Goal: Task Accomplishment & Management: Use online tool/utility

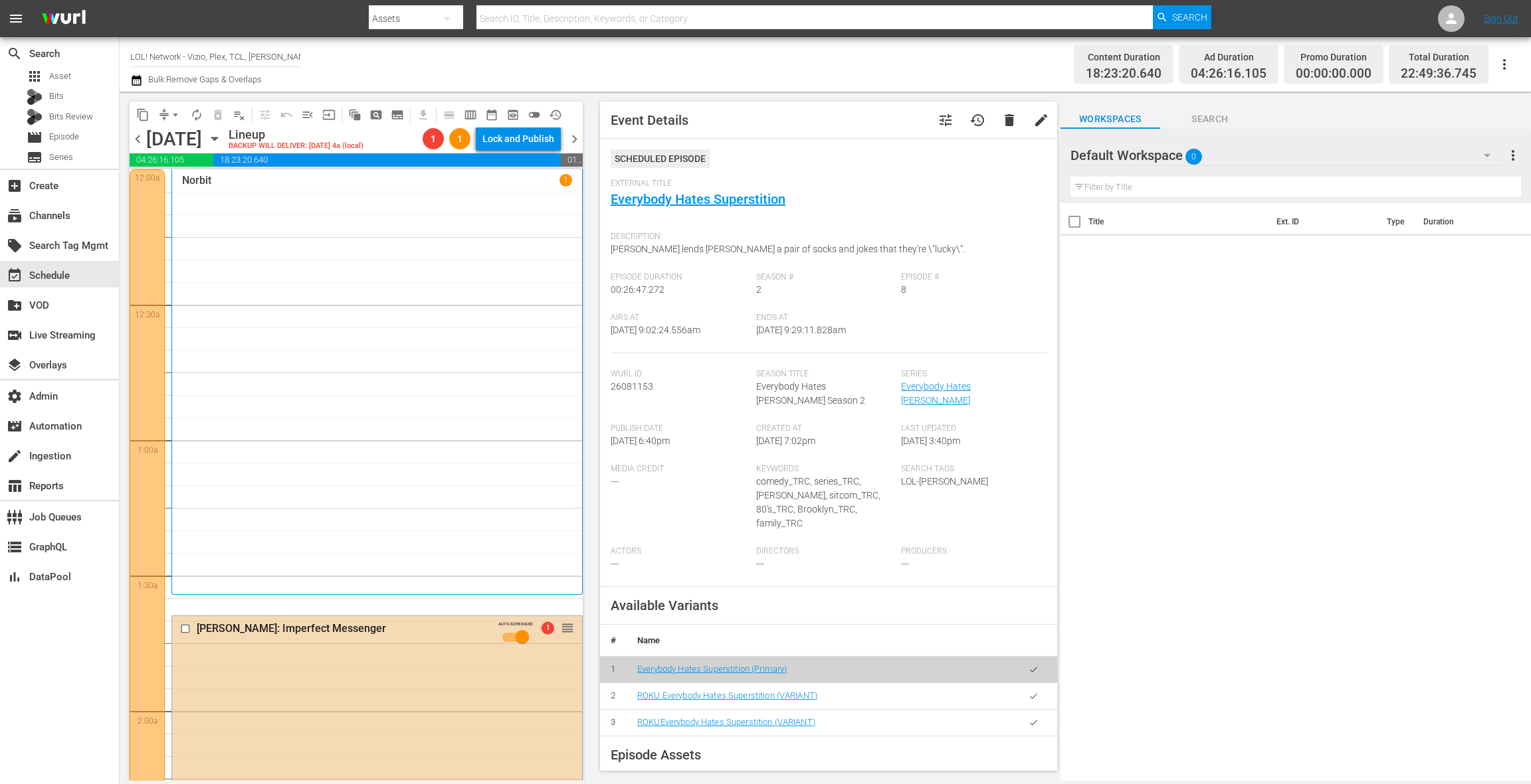
scroll to position [2096, 0]
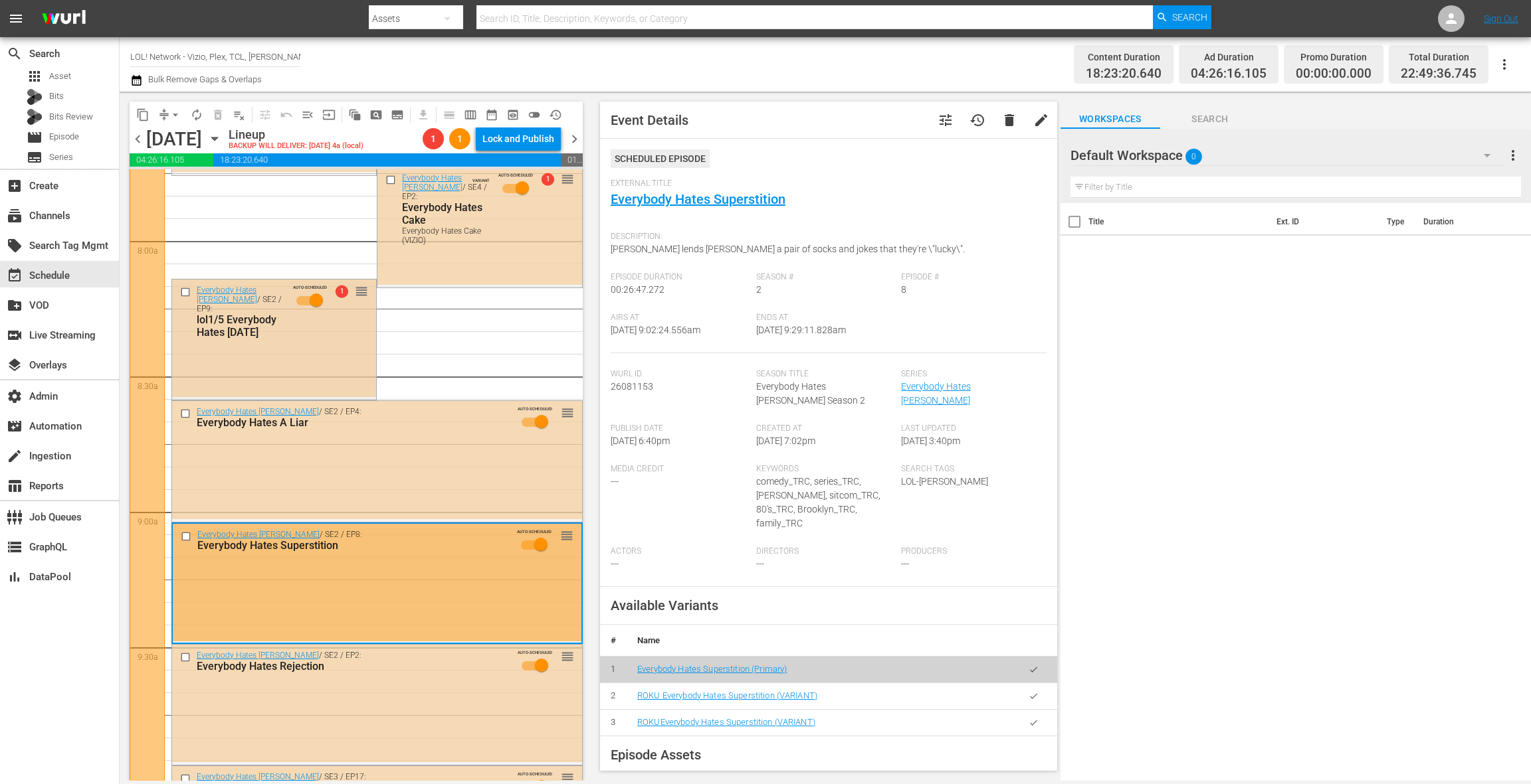
click at [304, 359] on div "Everybody Hates Chris / SE2 / EP9: lol1/5 Everybody Hates Thanksgiving AUTO-SCH…" at bounding box center [274, 338] width 204 height 118
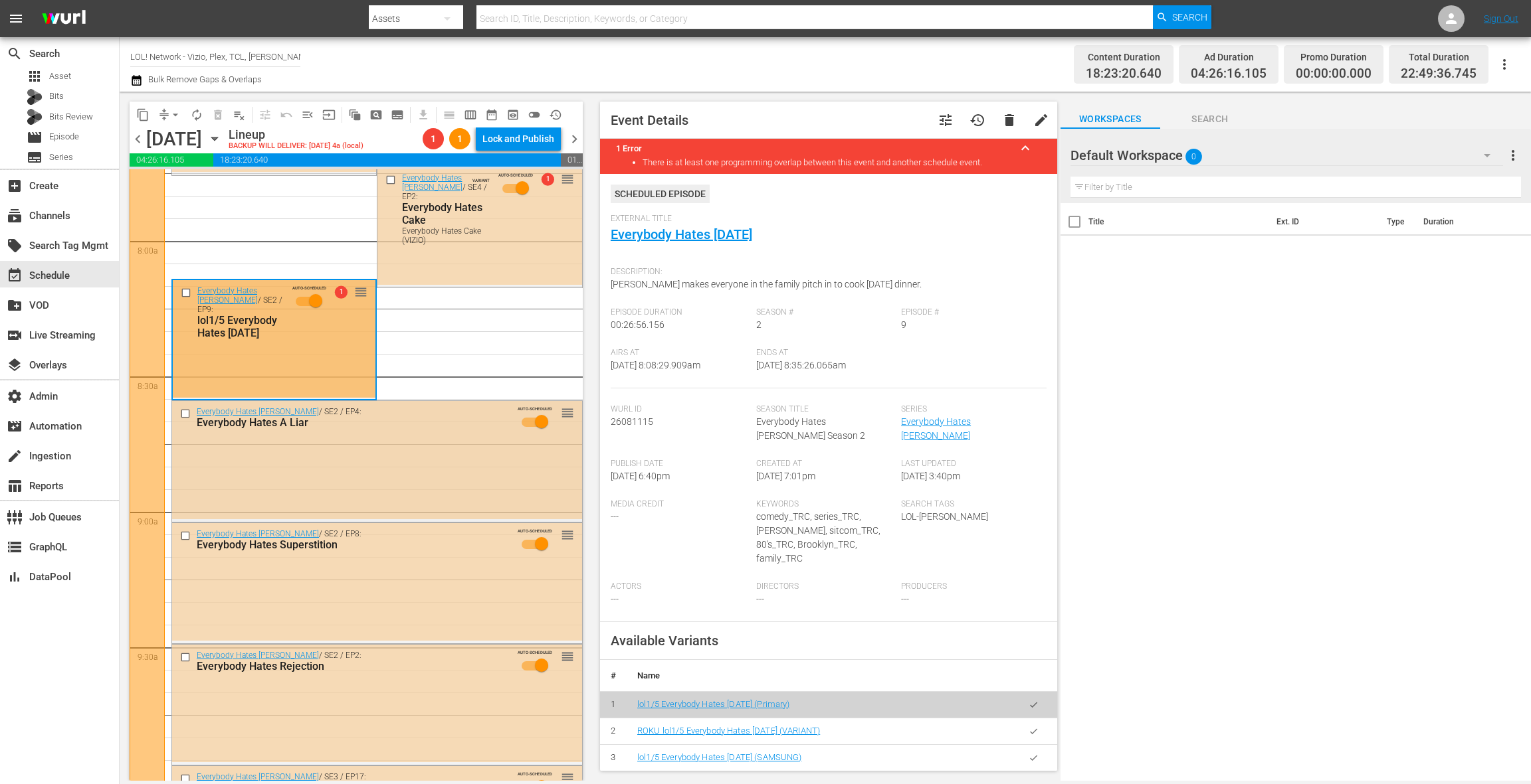
click at [370, 460] on div "Everybody Hates Chris / SE2 / EP4: Everybody Hates A Liar AUTO-SCHEDULED reorder" at bounding box center [376, 460] width 410 height 118
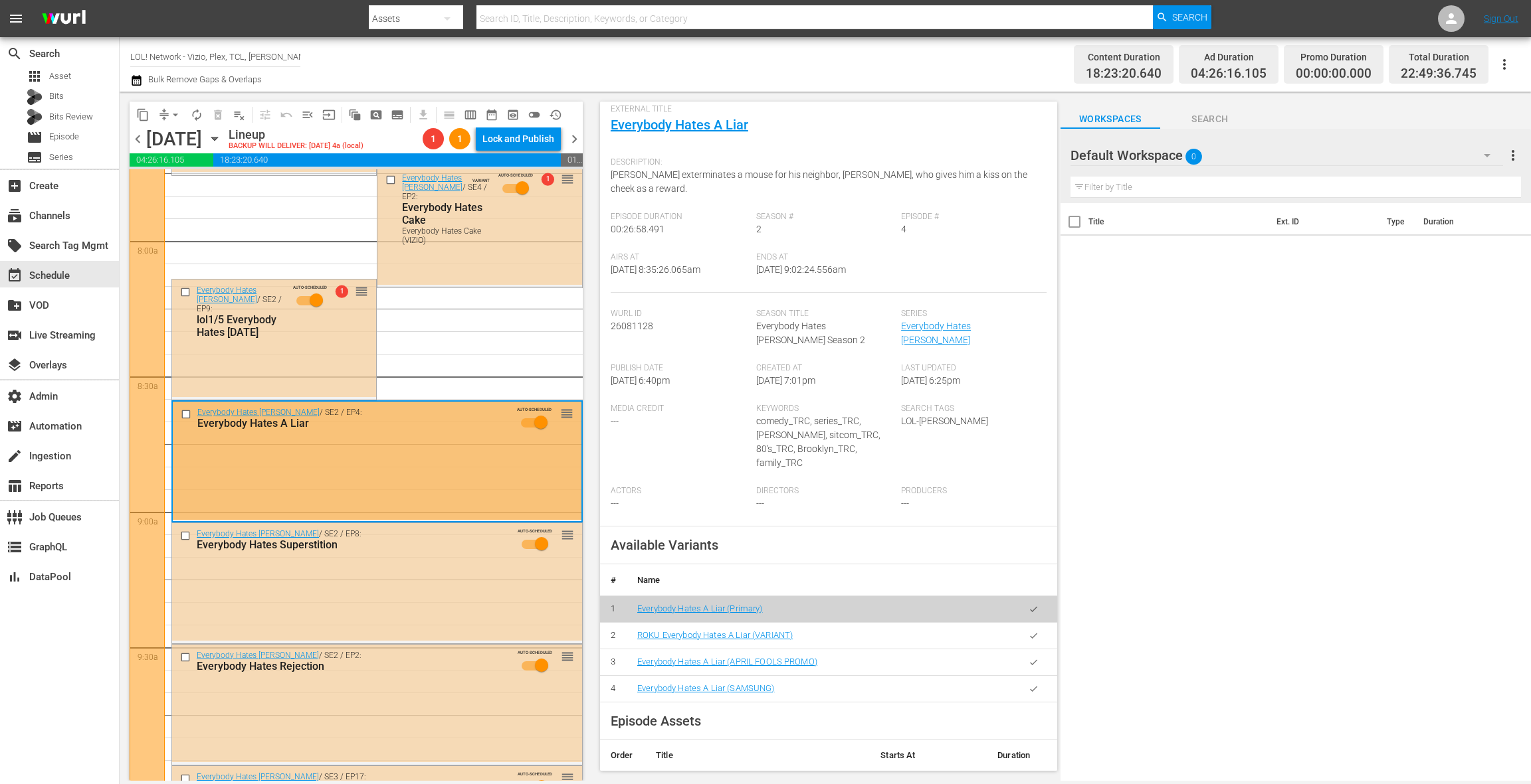
scroll to position [177, 0]
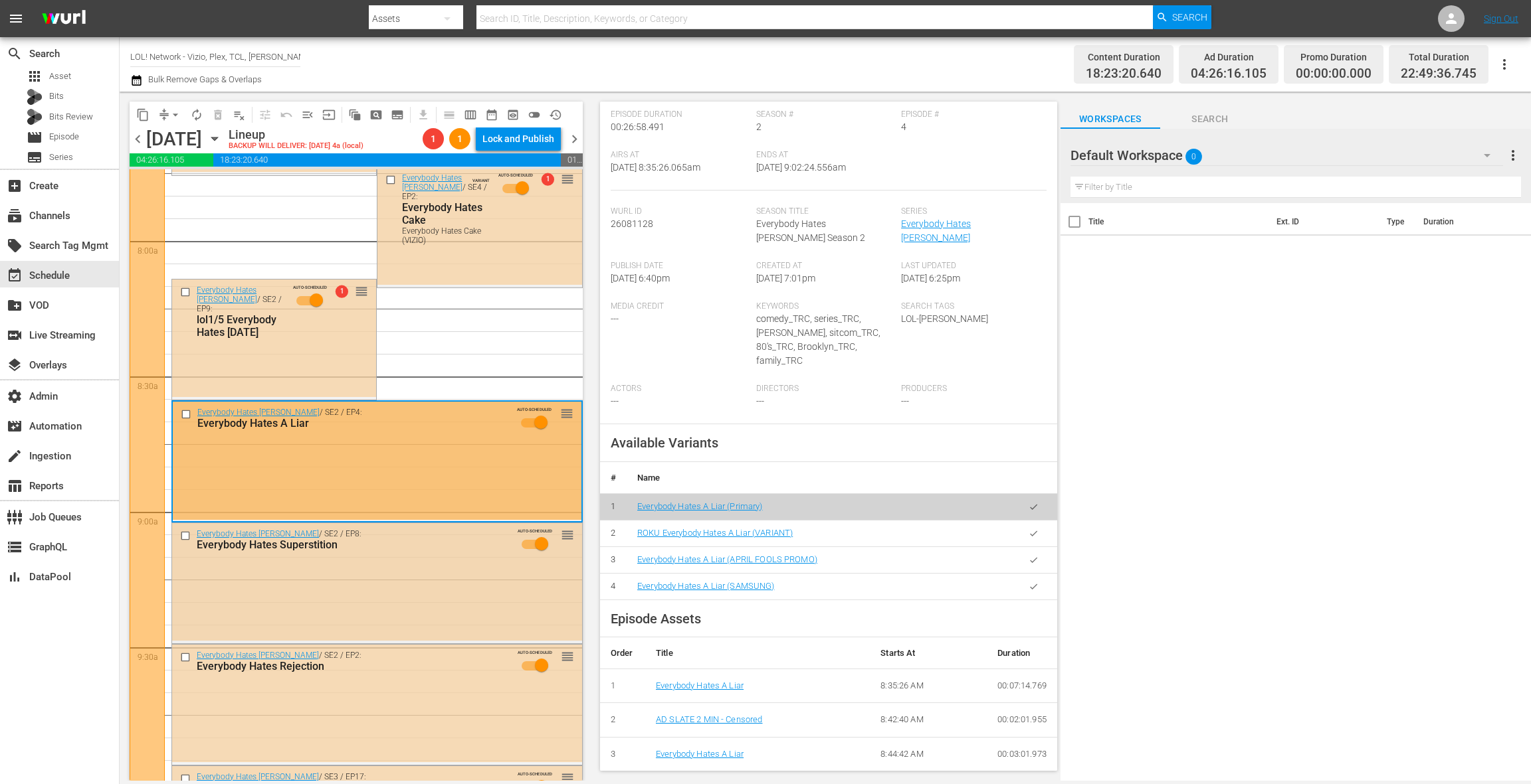
click at [390, 553] on div "Everybody Hates [PERSON_NAME] / SE2 / EP8: Everybody Hates Superstition AUTO-SC…" at bounding box center [376, 544] width 410 height 40
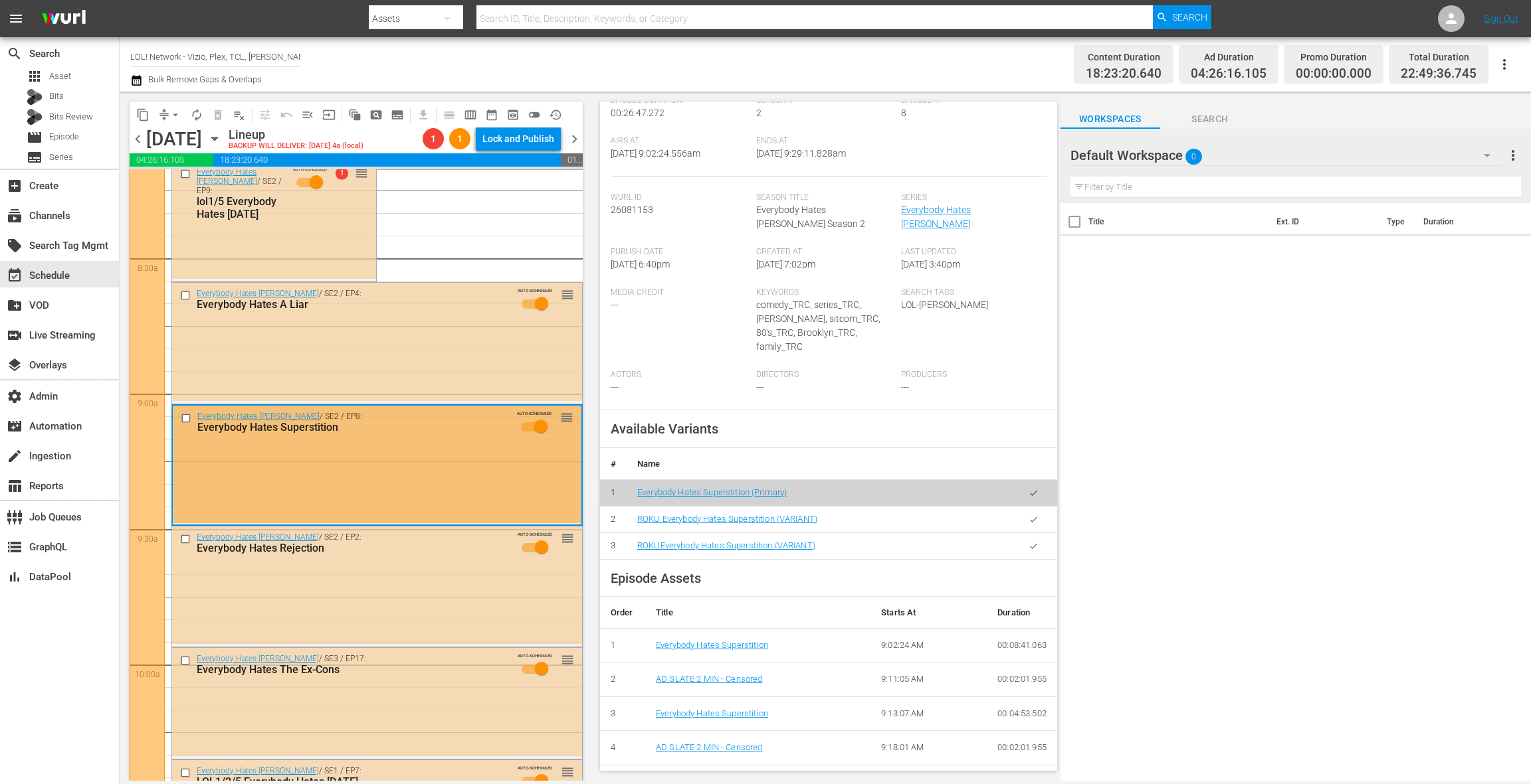
scroll to position [2229, 0]
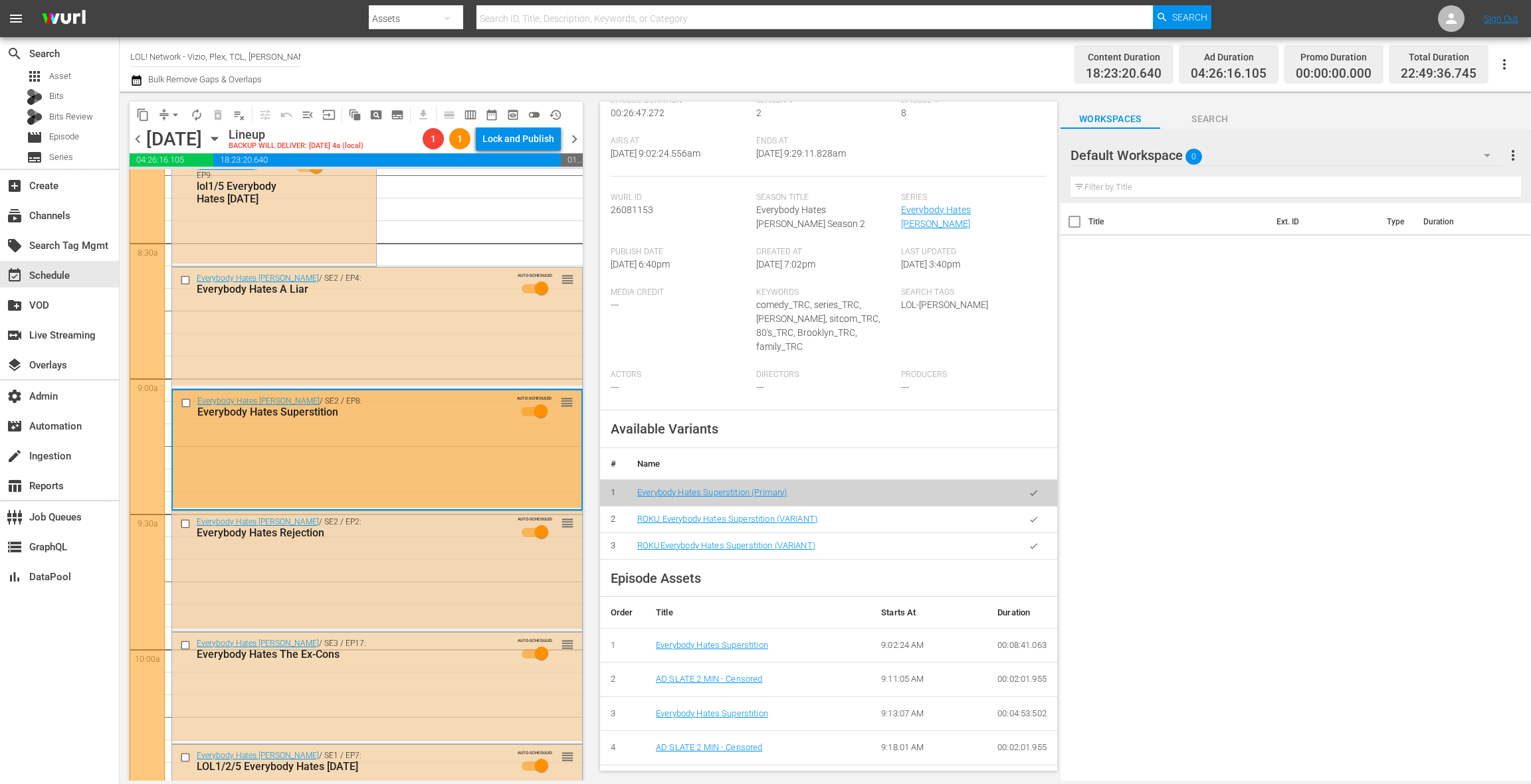
click at [437, 569] on div "Everybody Hates [PERSON_NAME] / SE2 / EP2: Everybody Hates Rejection AUTO-SCHED…" at bounding box center [376, 570] width 410 height 118
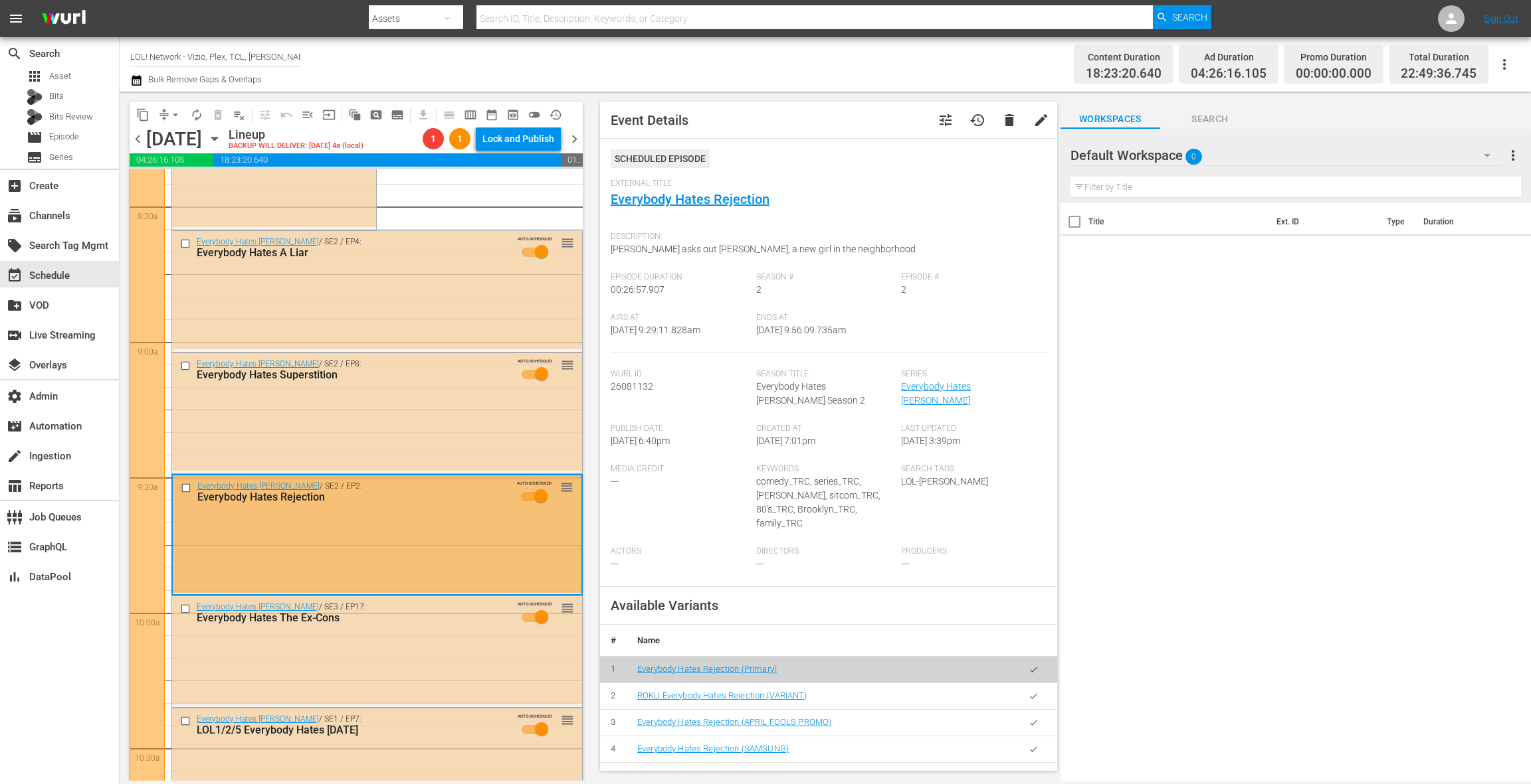
scroll to position [2319, 0]
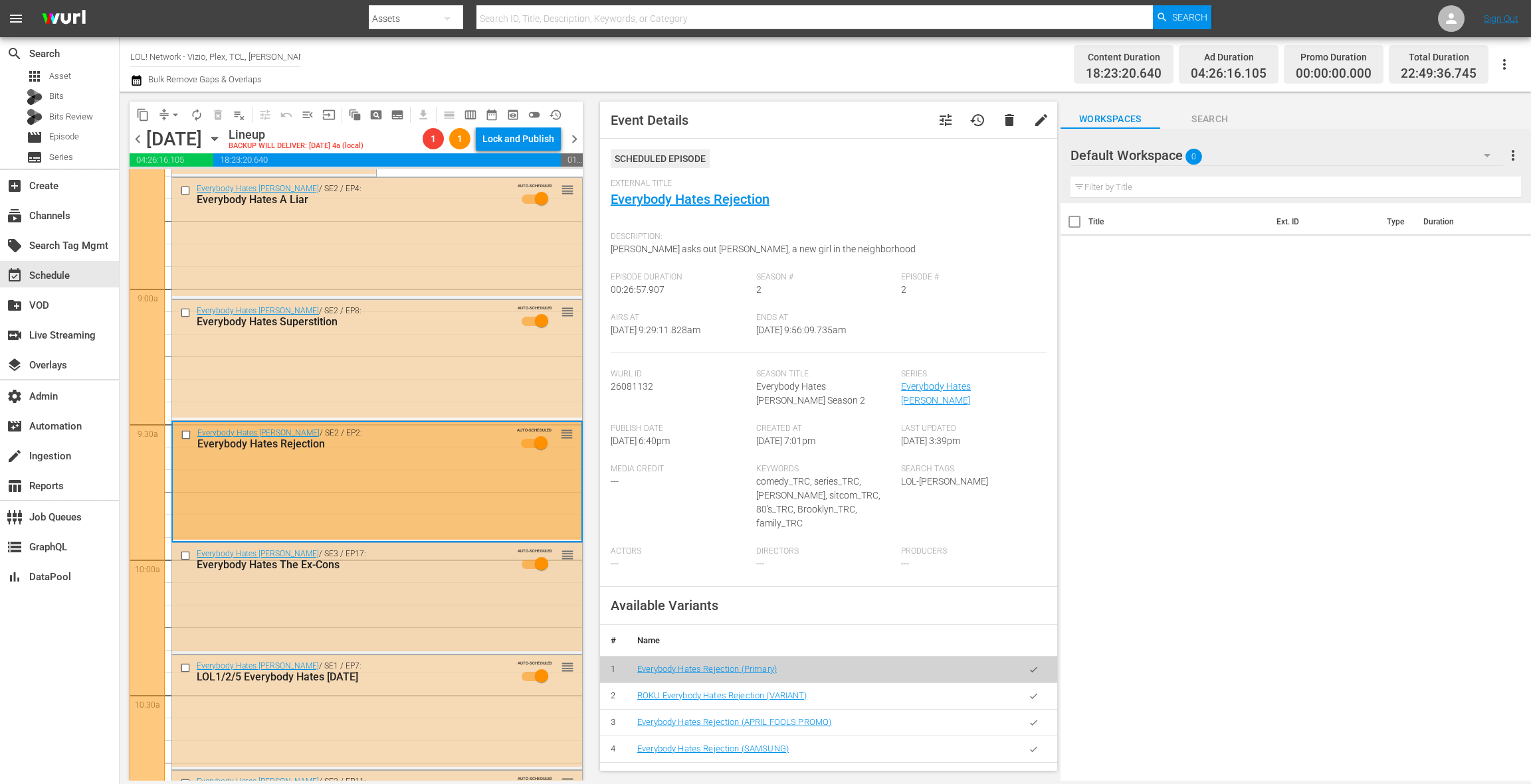
click at [421, 614] on div "Everybody Hates Chris / SE3 / EP17: Everybody Hates The Ex-Cons AUTO-SCHEDULED …" at bounding box center [376, 598] width 410 height 108
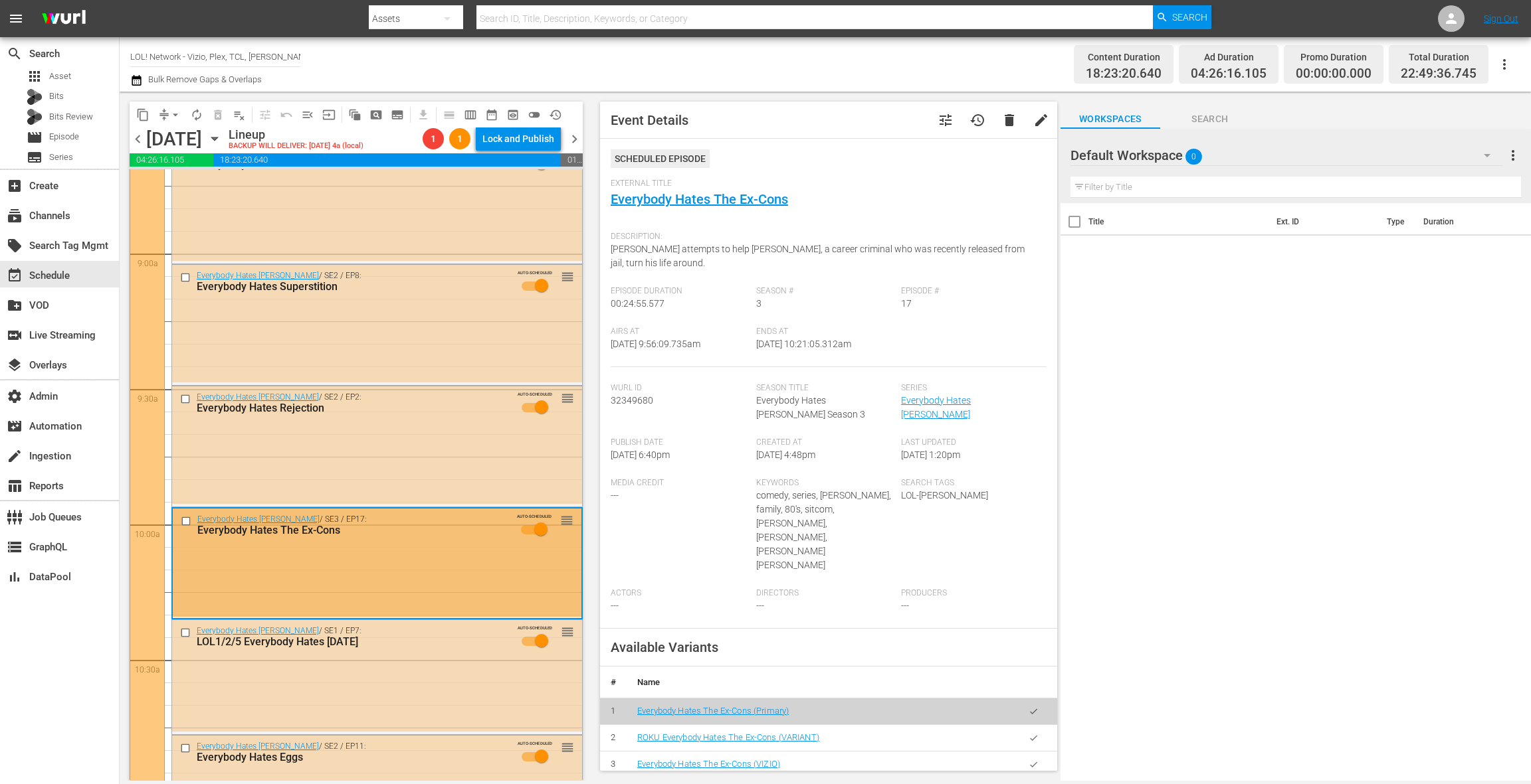
scroll to position [2394, 0]
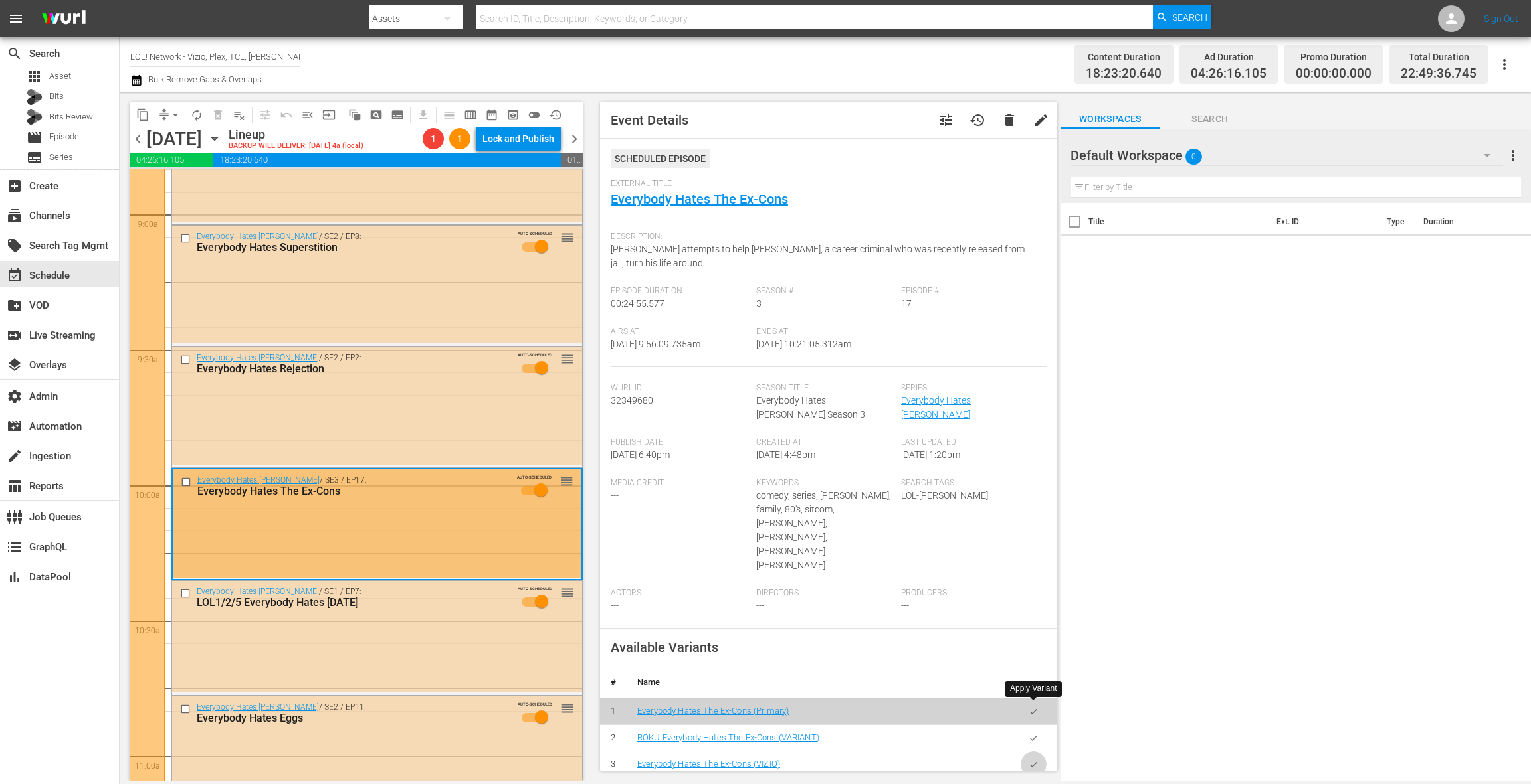
drag, startPoint x: 1034, startPoint y: 708, endPoint x: 1024, endPoint y: 706, distance: 10.2
click at [1034, 760] on icon "button" at bounding box center [1033, 764] width 10 height 10
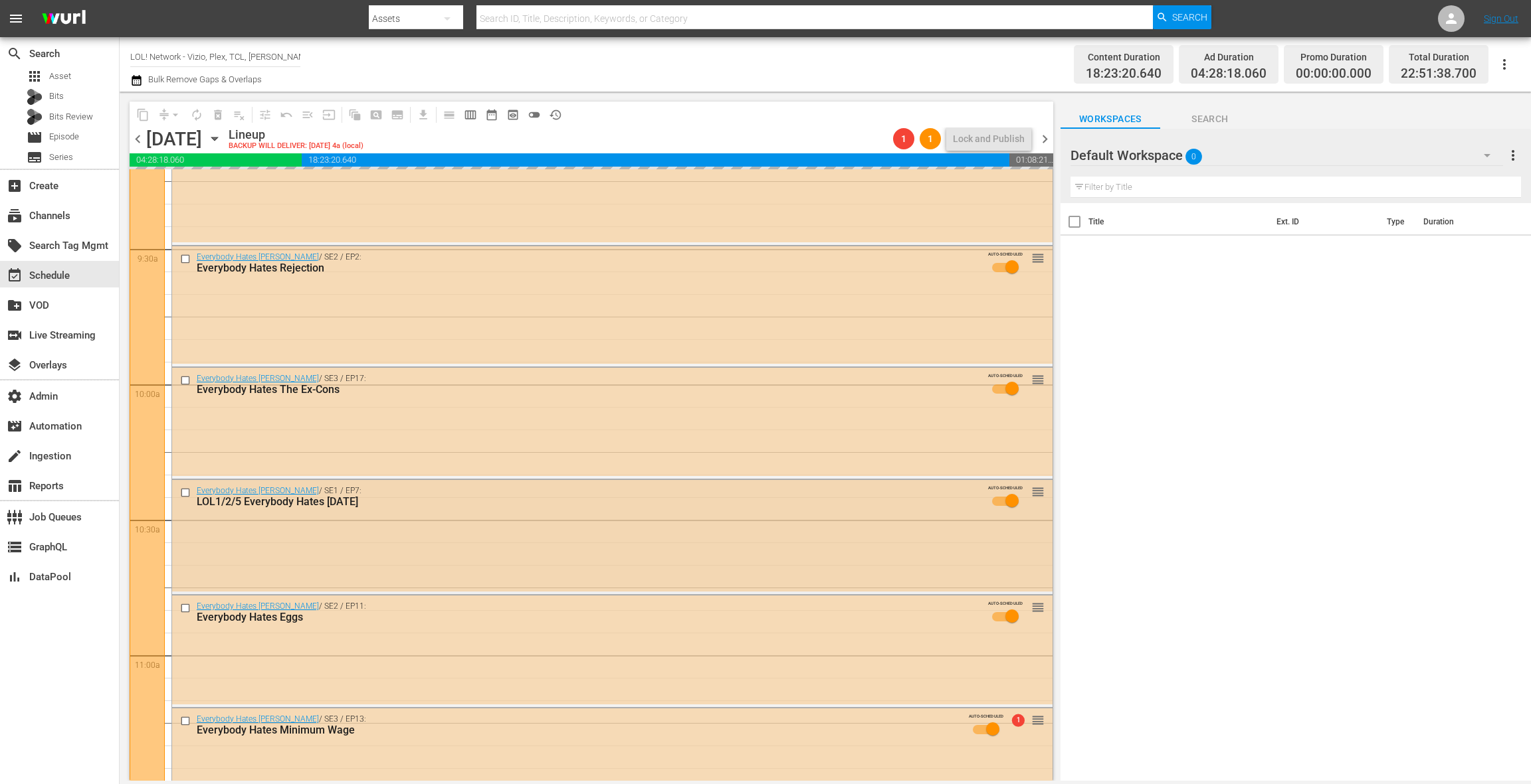
scroll to position [2536, 0]
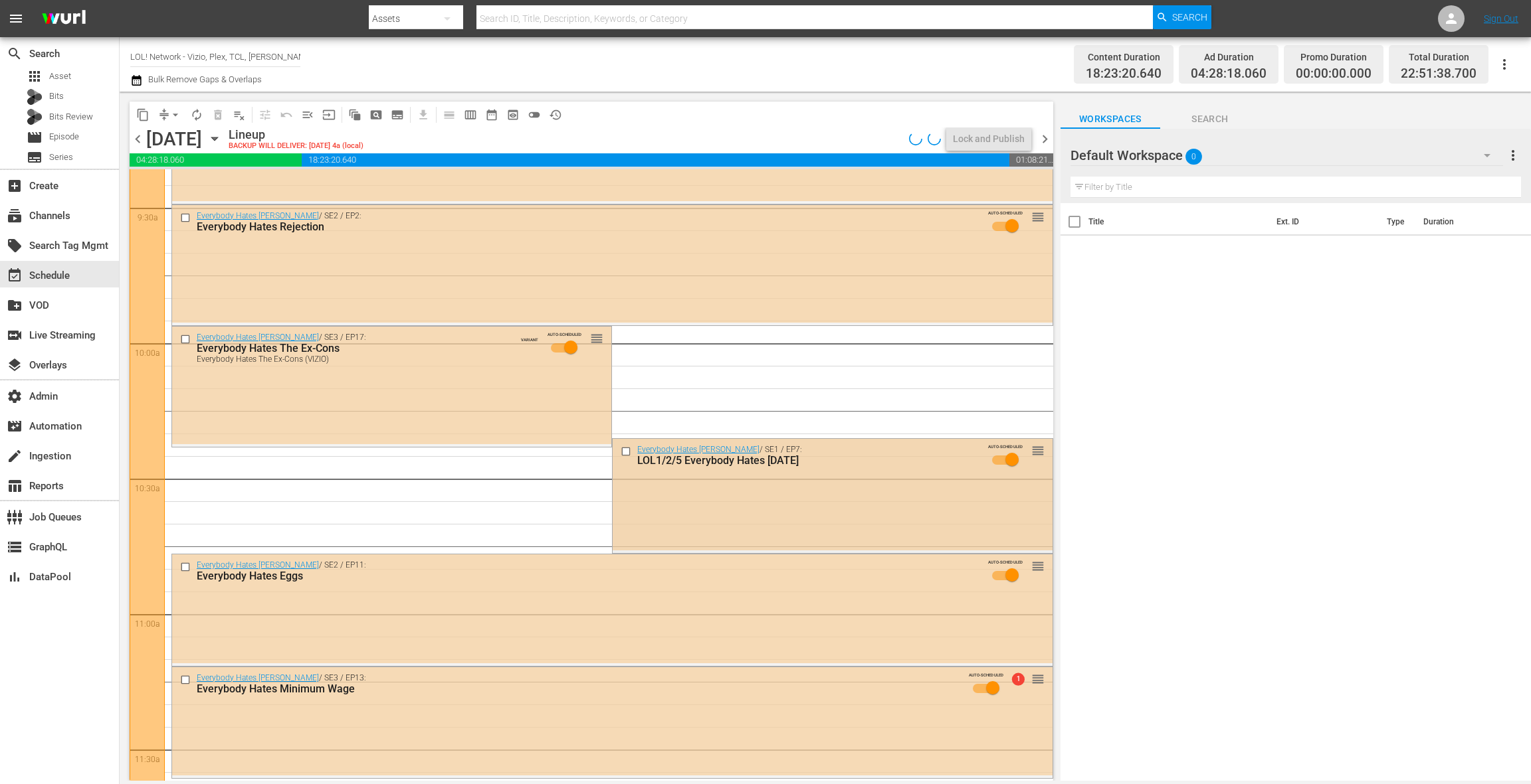
click at [723, 527] on div "Everybody Hates Chris / SE1 / EP7: LOL1/2/5 Everybody Hates Halloween AUTO-SCHE…" at bounding box center [832, 495] width 439 height 112
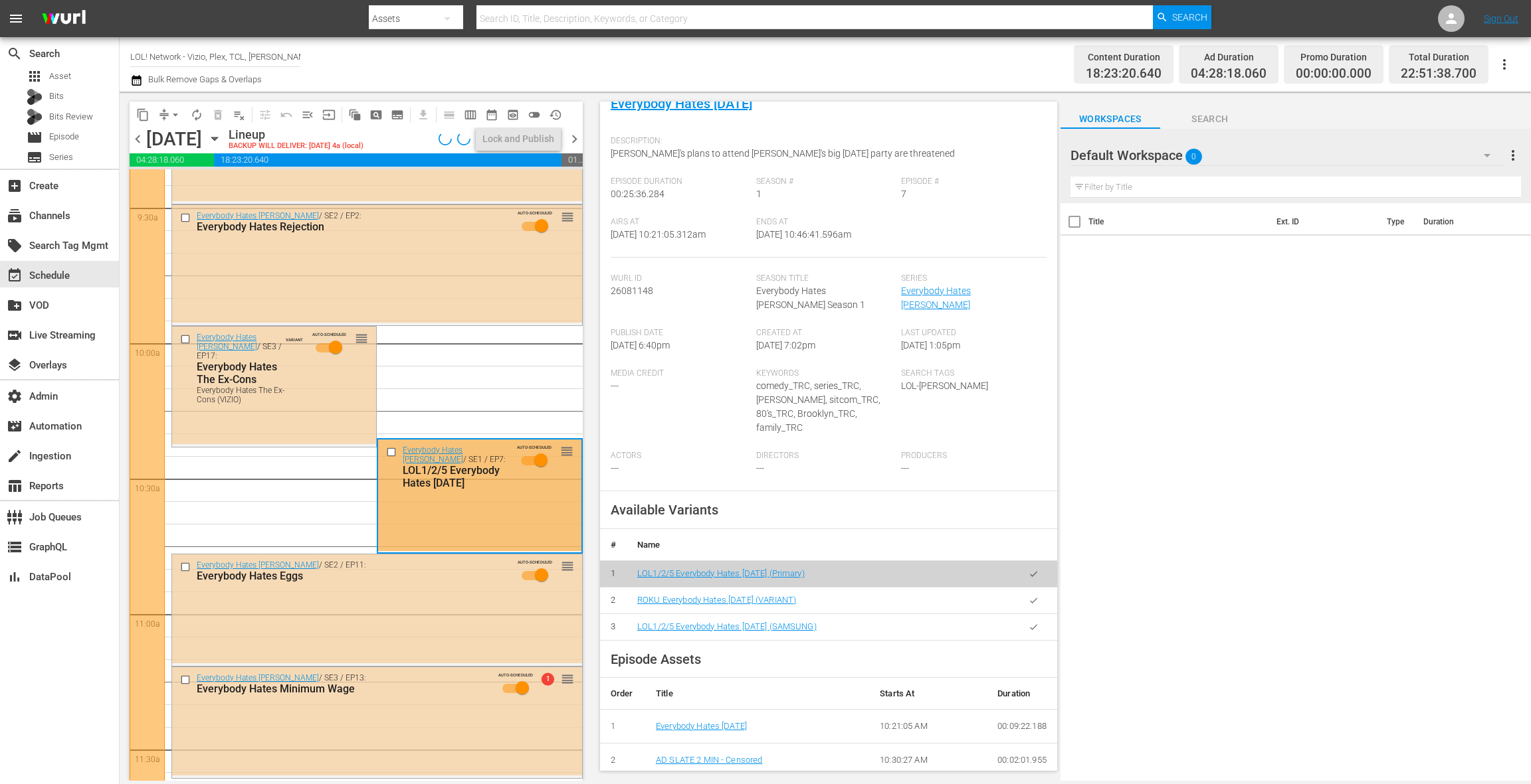
scroll to position [120, 0]
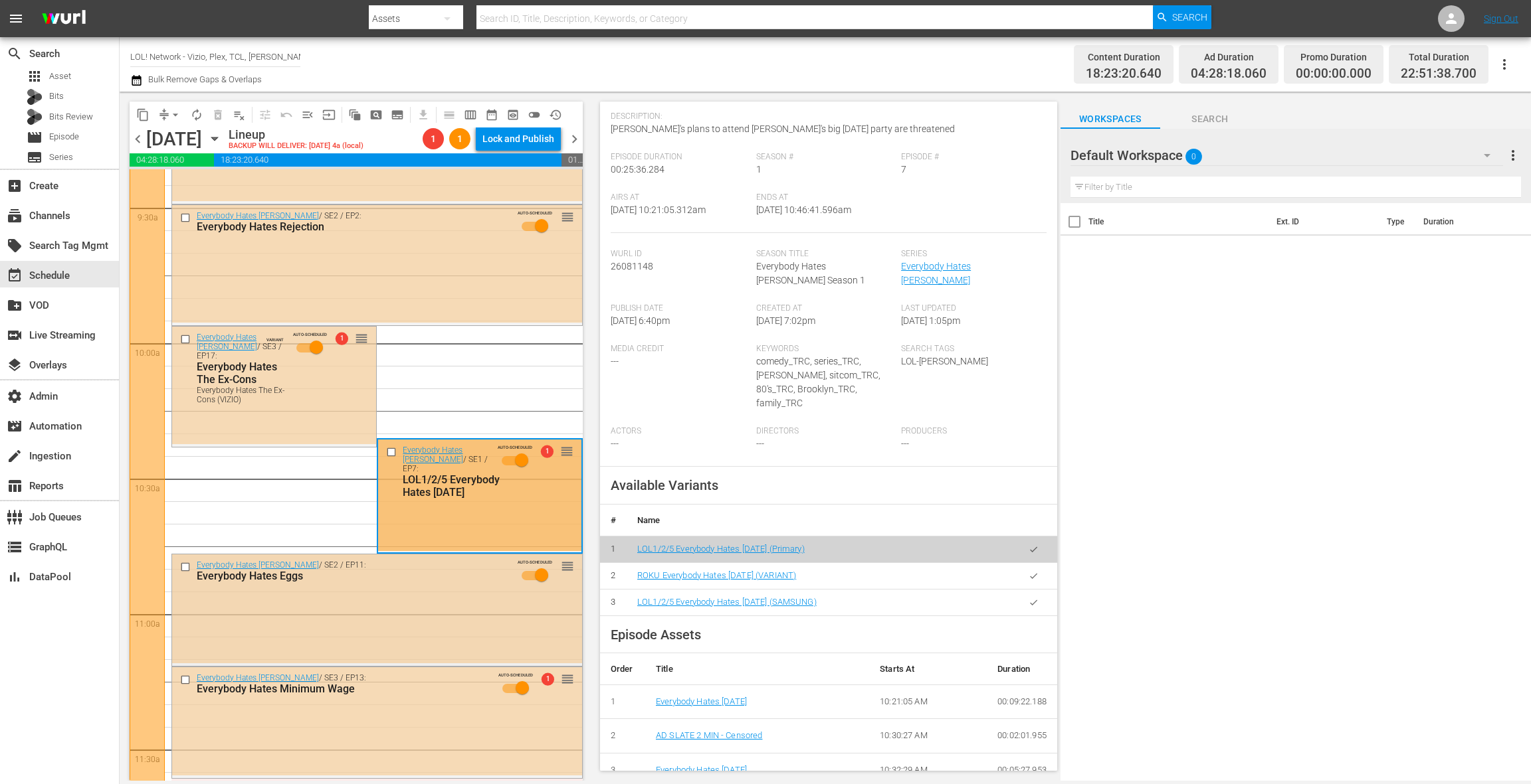
click at [400, 594] on div "Everybody Hates Chris / SE2 / EP11: Everybody Hates Eggs AUTO-SCHEDULED reorder" at bounding box center [376, 609] width 410 height 108
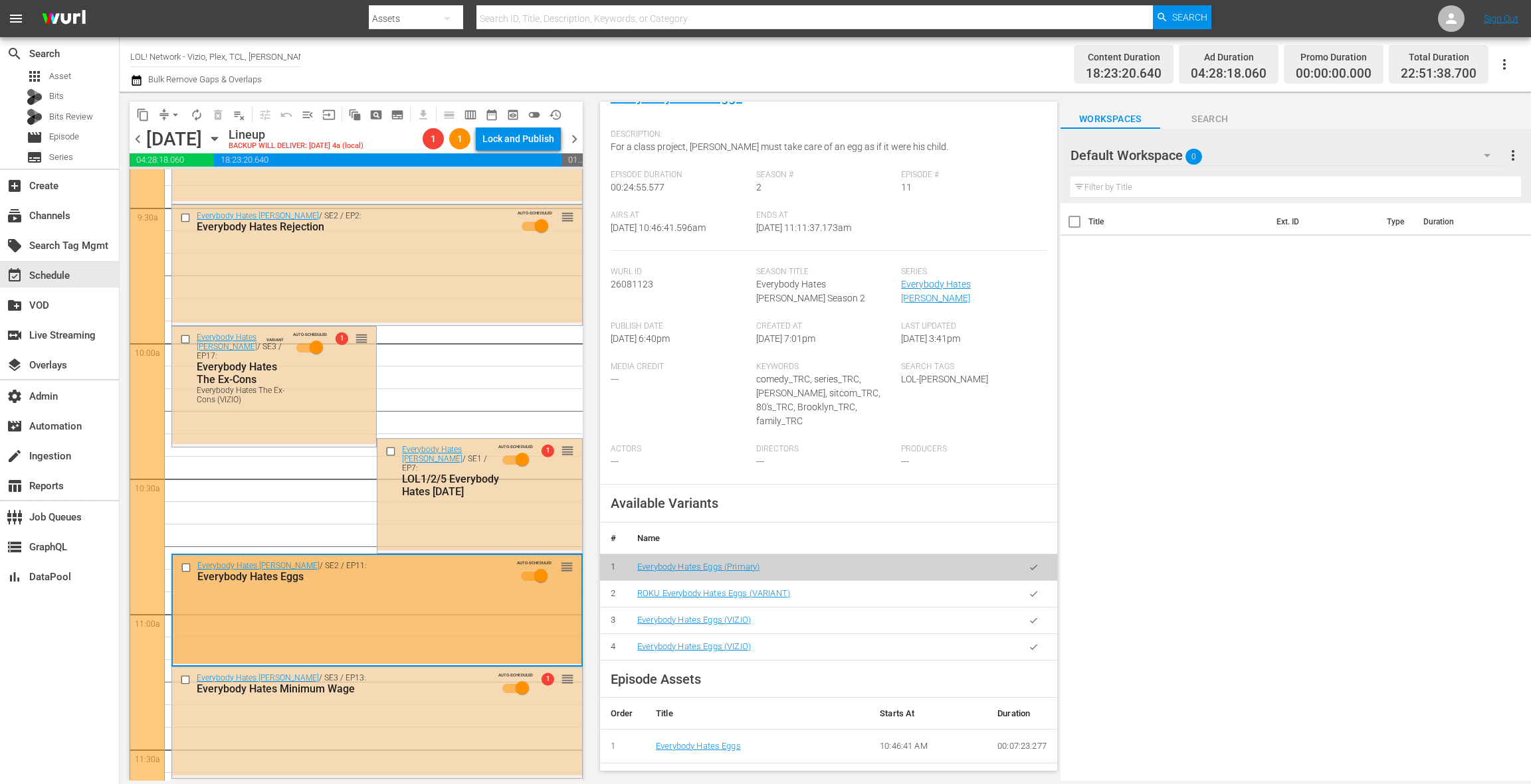
scroll to position [112, 0]
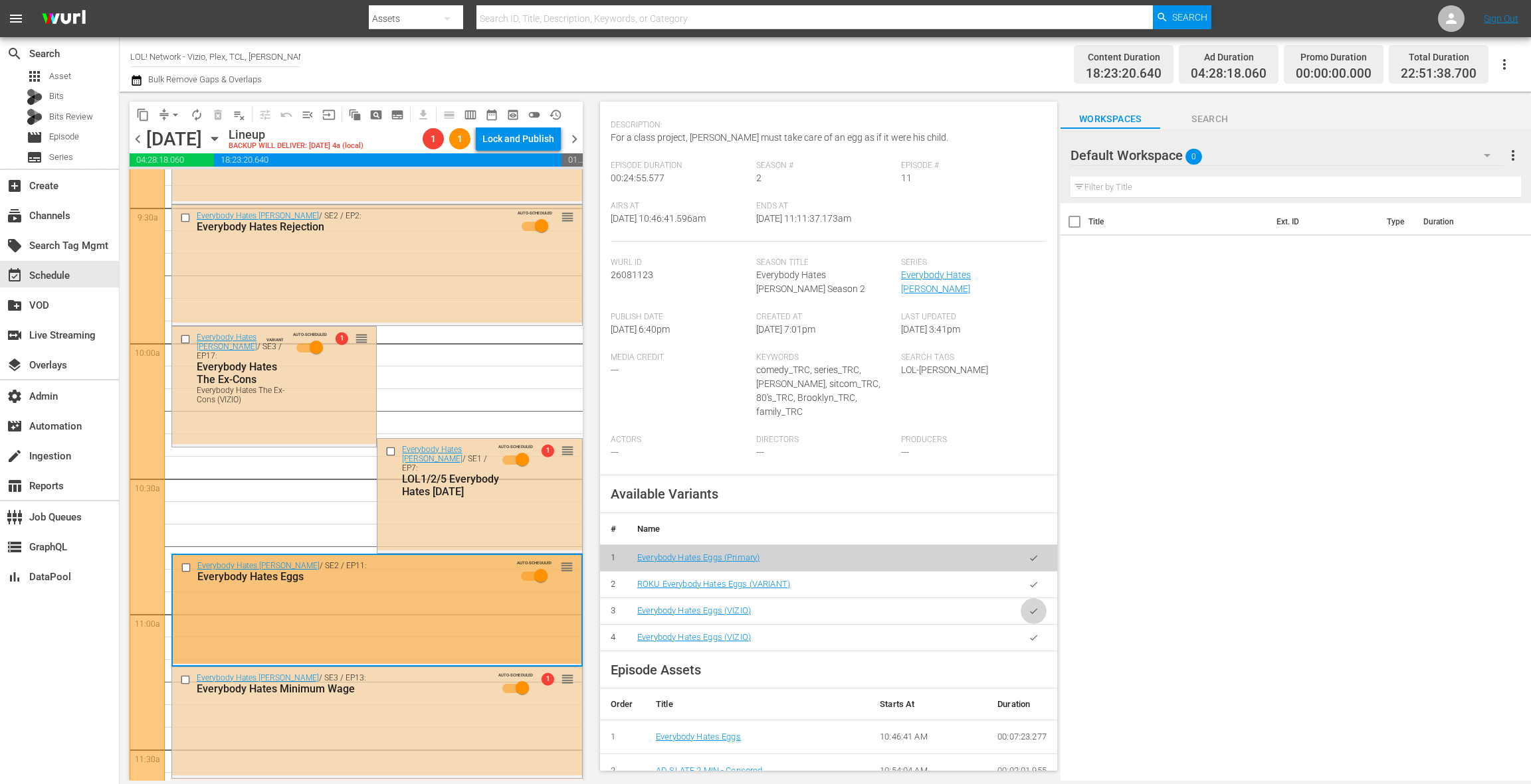
drag, startPoint x: 1034, startPoint y: 597, endPoint x: 776, endPoint y: 563, distance: 260.2
click at [1034, 606] on icon "button" at bounding box center [1033, 611] width 10 height 10
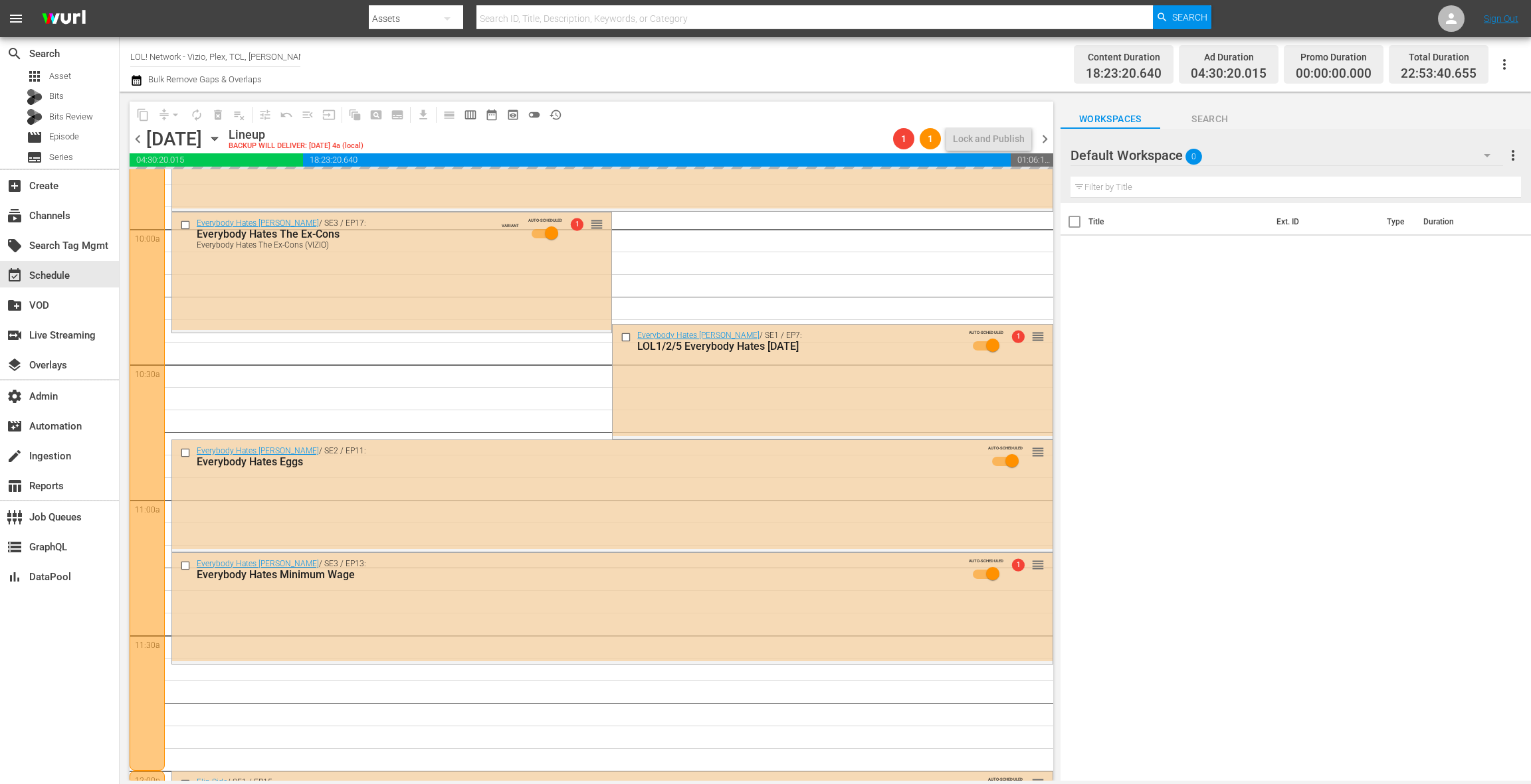
scroll to position [2721, 0]
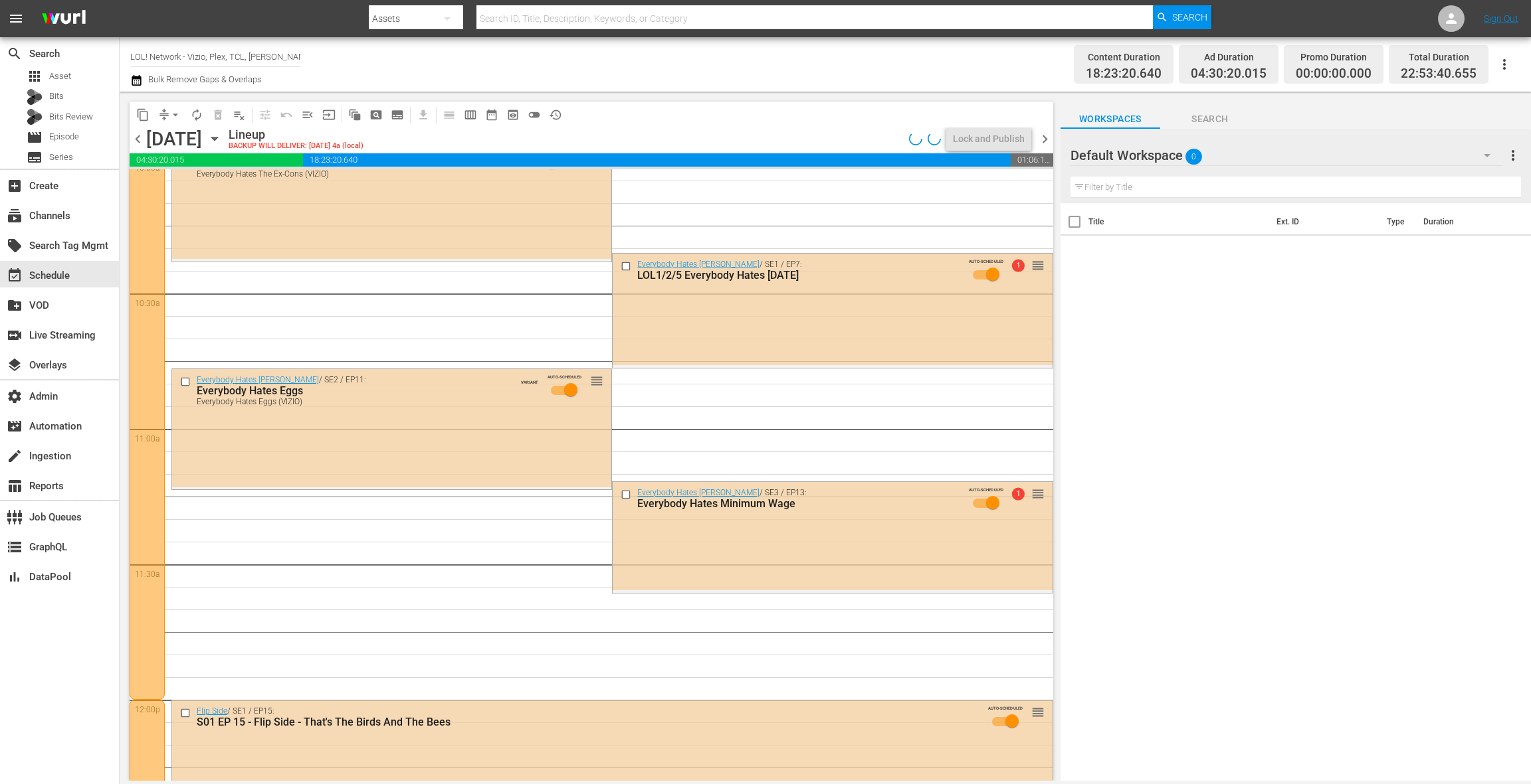
click at [433, 537] on div "Martin Lawrence Live: Runteldat reorder Matt Rife: Matthew Steven Rife AUTO-SCH…" at bounding box center [613, 700] width 882 height 6504
click at [712, 552] on div "Everybody Hates Chris / SE3 / EP13: Everybody Hates Minimum Wage AUTO-SCHEDULED…" at bounding box center [832, 537] width 439 height 109
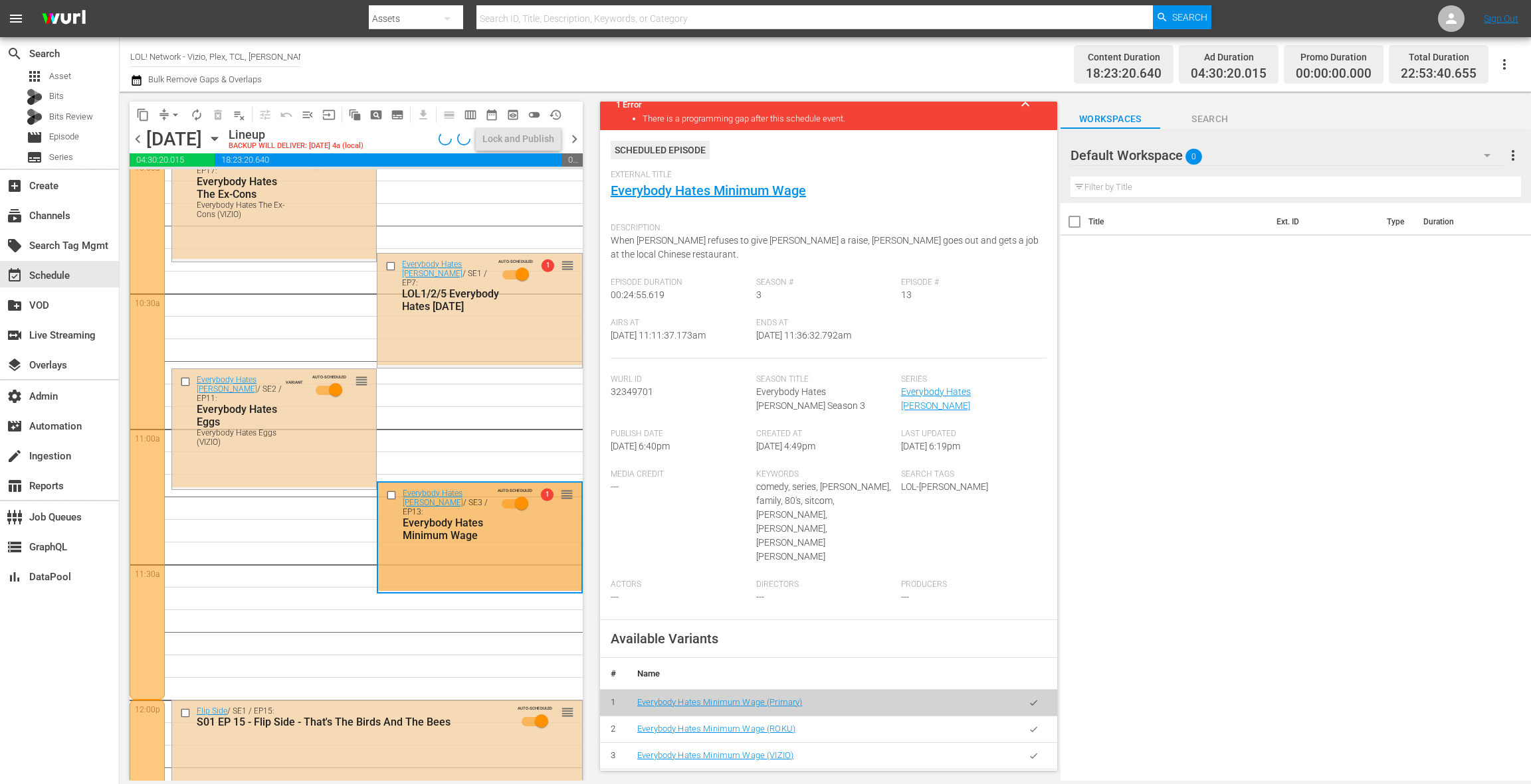
scroll to position [159, 0]
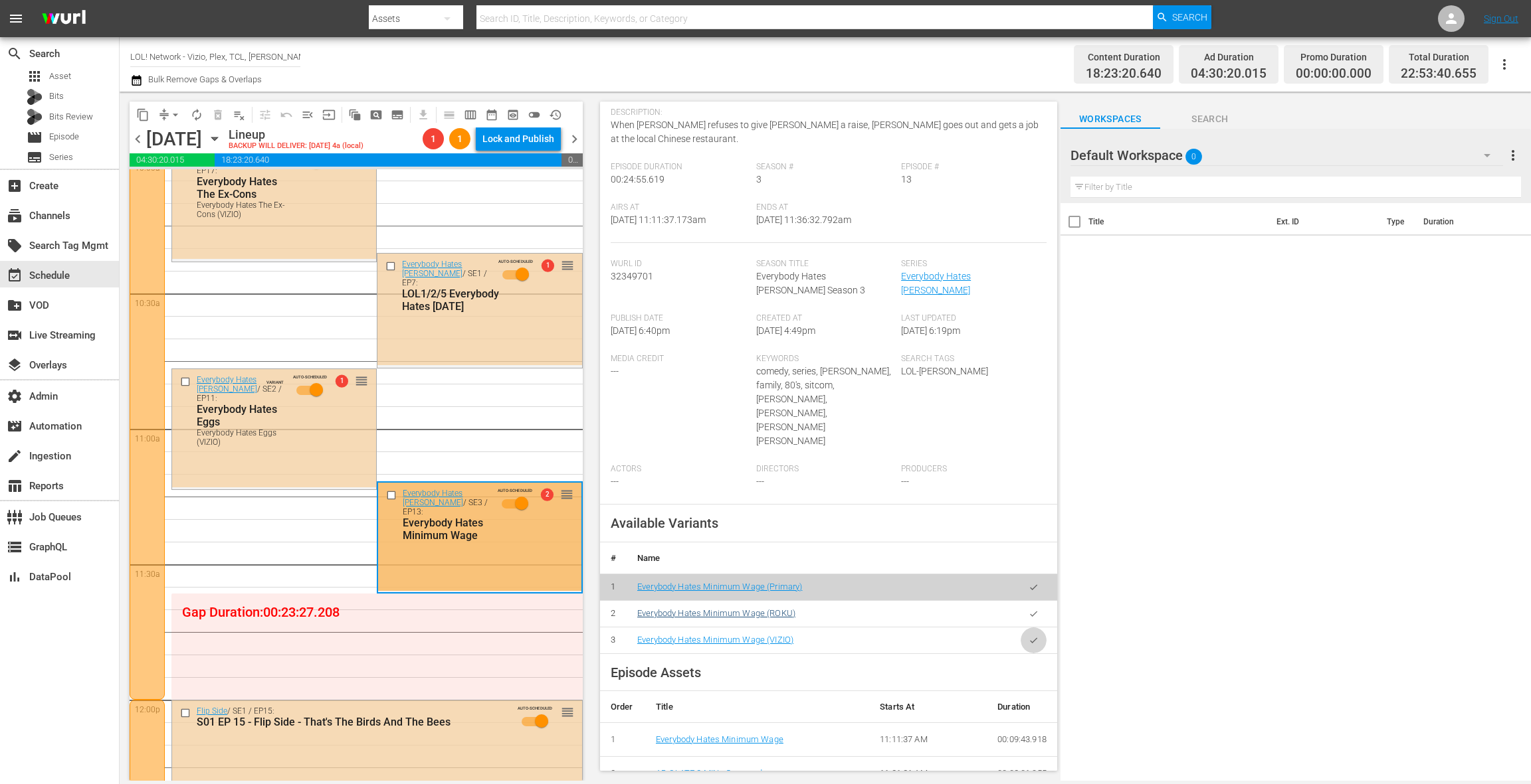
drag, startPoint x: 1031, startPoint y: 588, endPoint x: 777, endPoint y: 560, distance: 255.5
click at [1026, 628] on button "button" at bounding box center [1033, 641] width 26 height 26
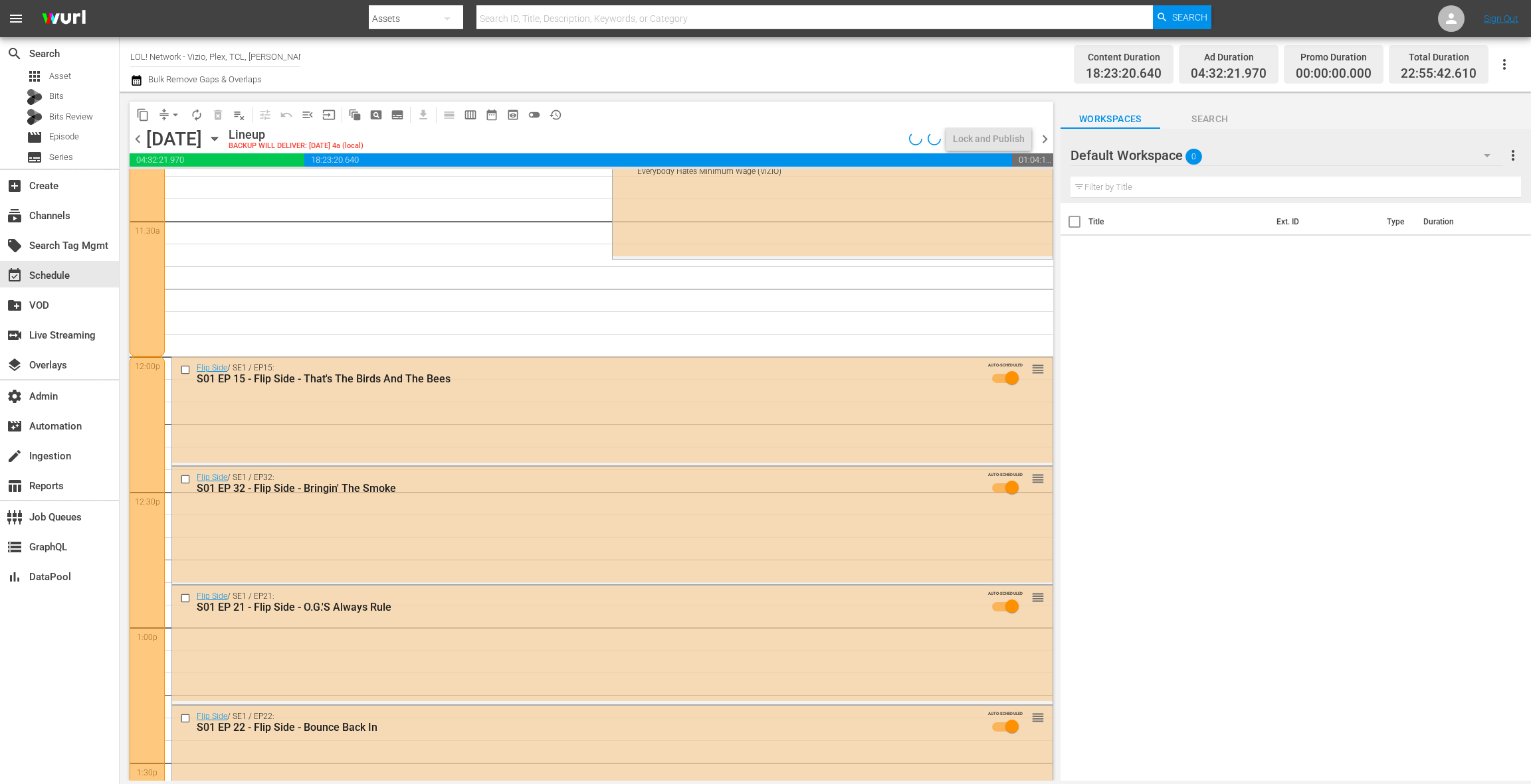
scroll to position [3111, 0]
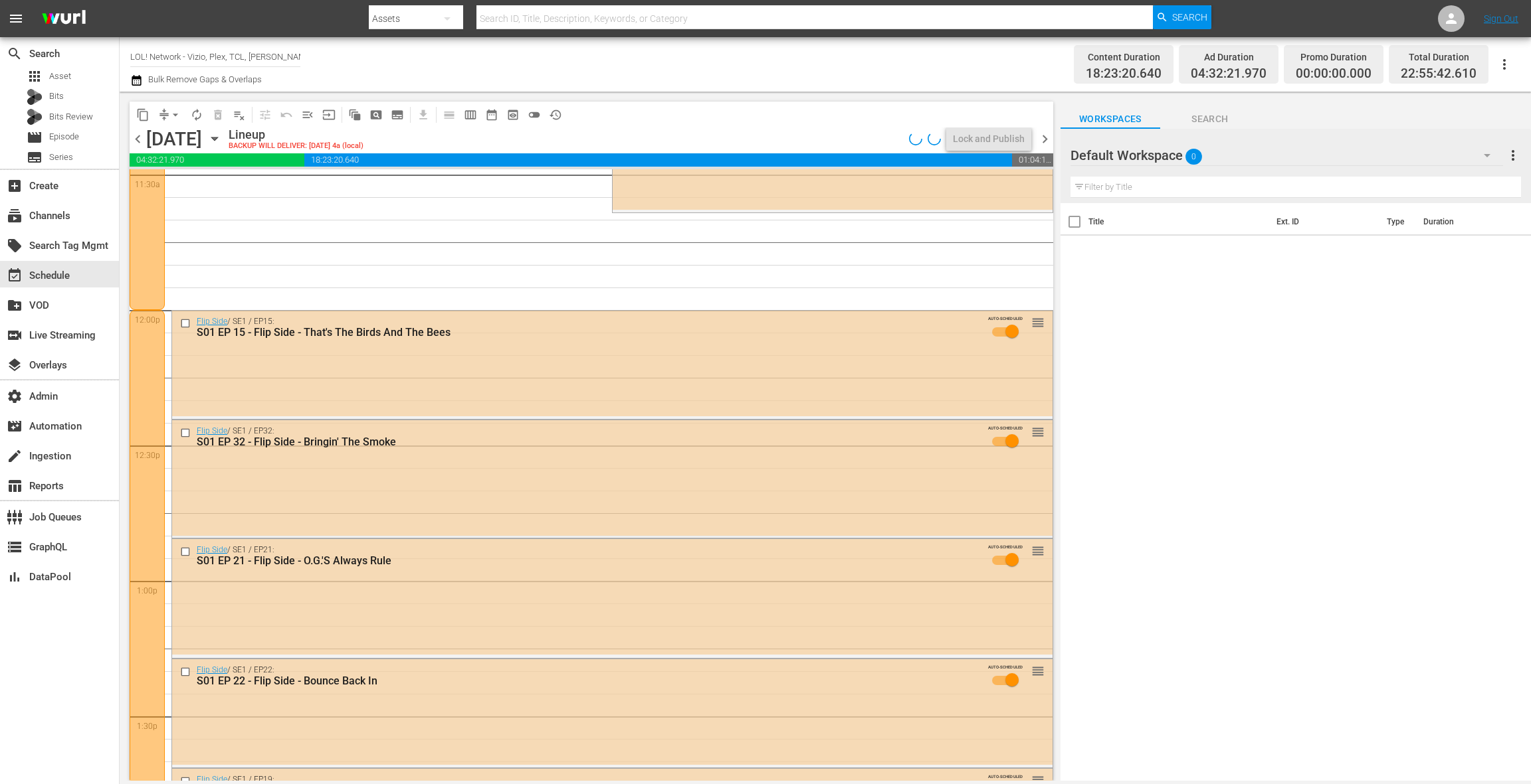
click at [502, 569] on div "Flip Side / SE1 / EP21: S01 EP 21 - Flip Side - O.G.'S Always Rule AUTO-SCHEDUL…" at bounding box center [612, 559] width 880 height 40
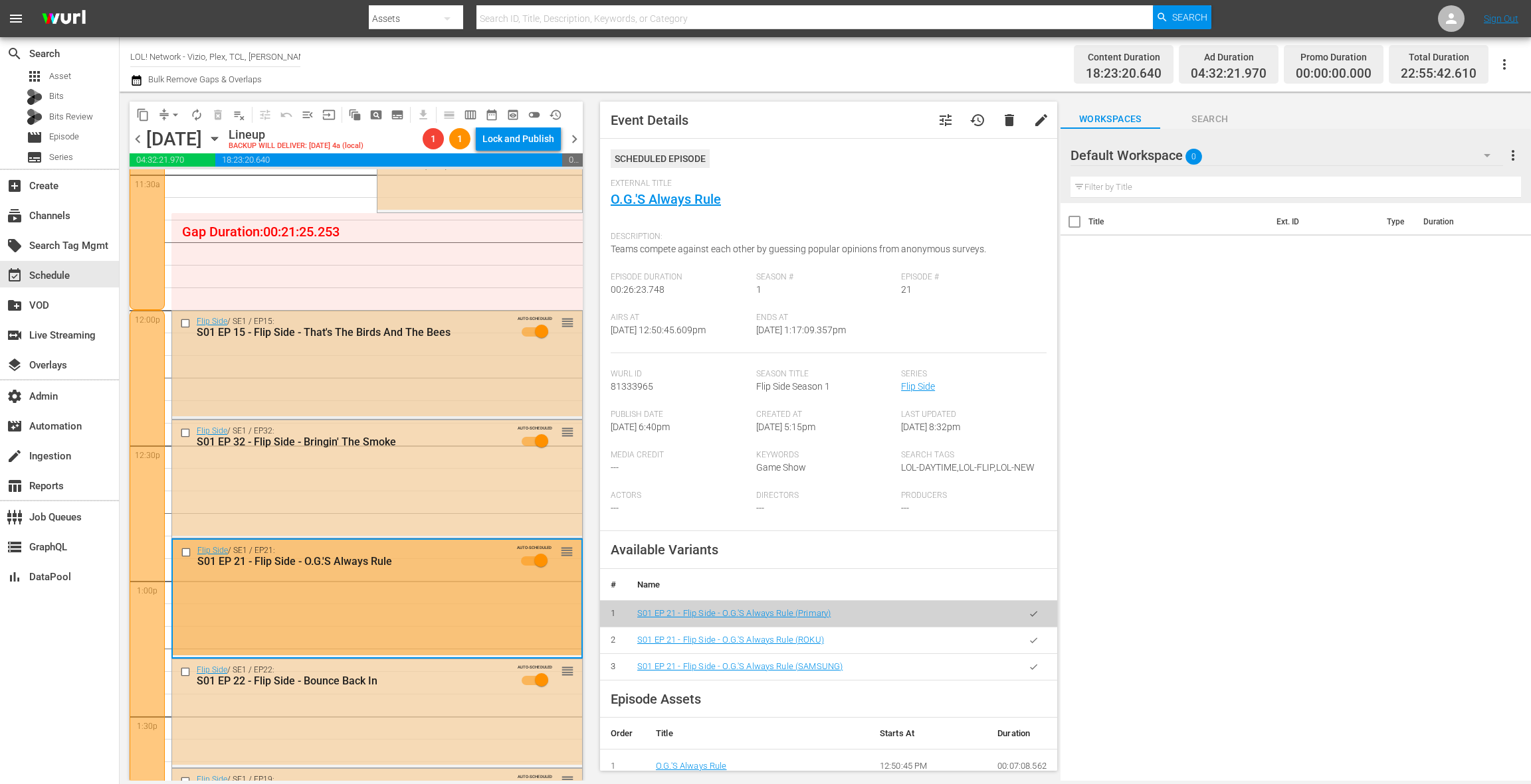
click at [408, 384] on div "Flip Side / SE1 / EP15: S01 EP 15 - Flip Side - That's The Birds And The Bees A…" at bounding box center [376, 364] width 410 height 106
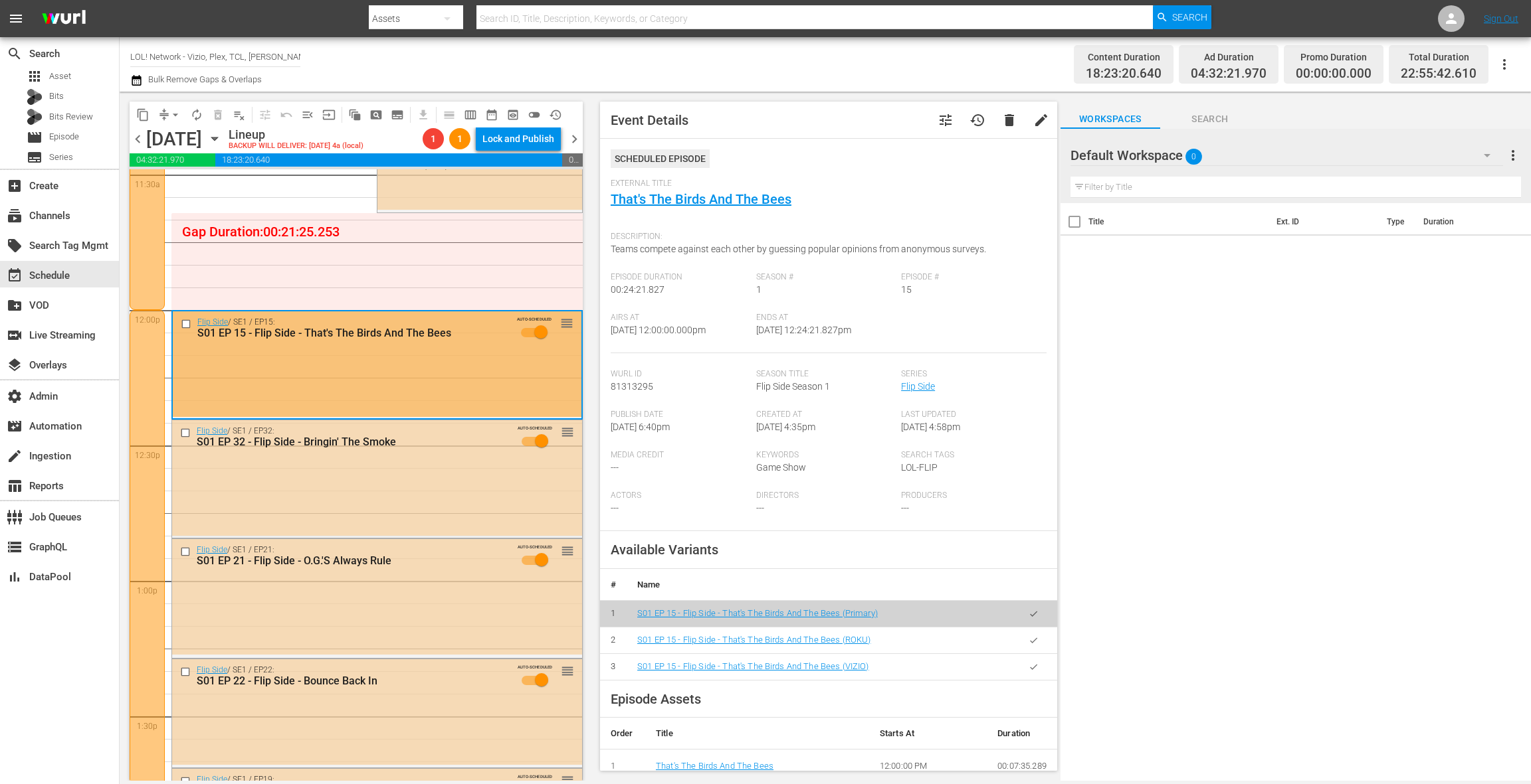
click at [1033, 672] on button "button" at bounding box center [1033, 667] width 26 height 26
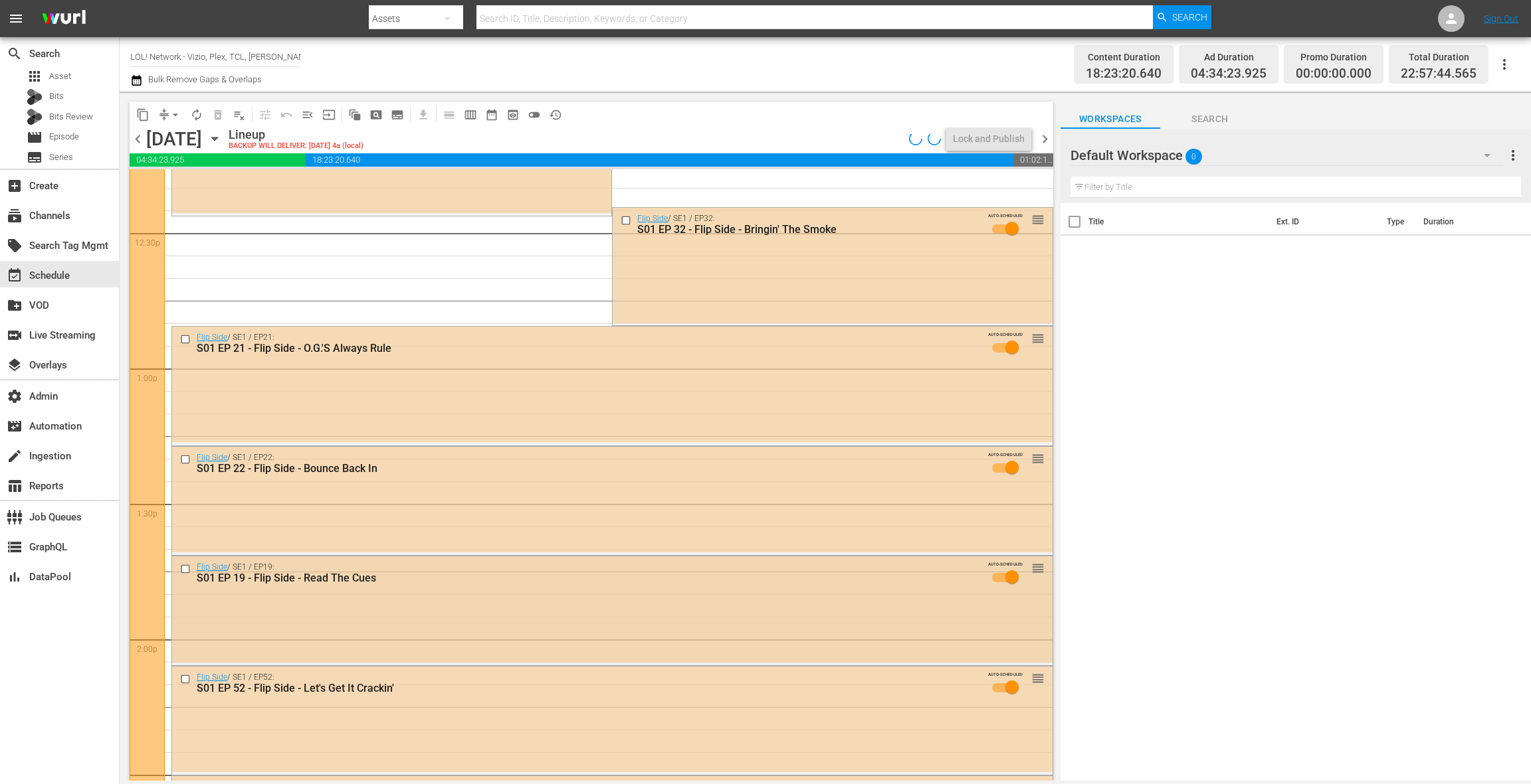
scroll to position [3342, 0]
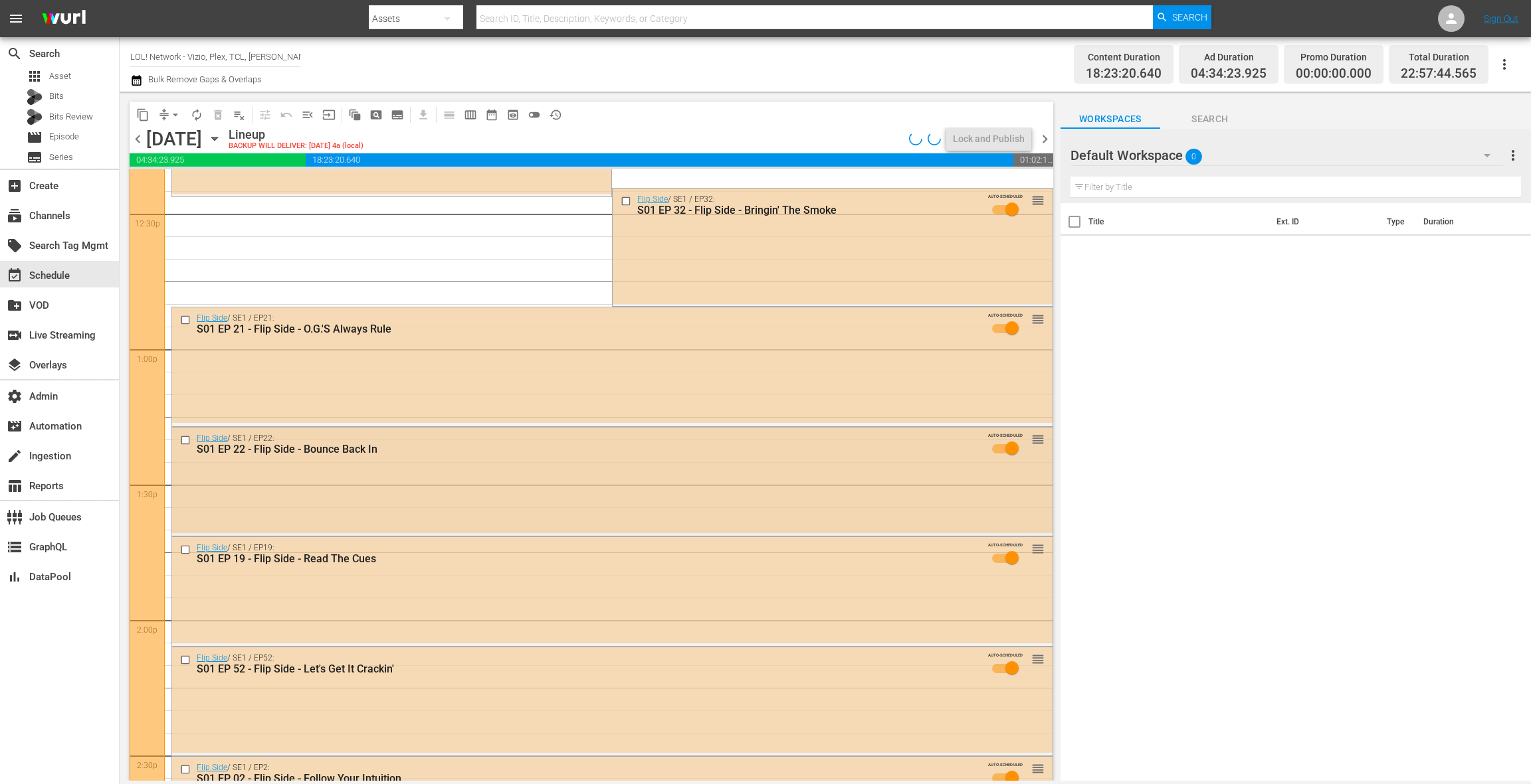
click at [551, 518] on div "Flip Side / SE1 / EP22: S01 EP 22 - Flip Side - Bounce Back In AUTO-SCHEDULED r…" at bounding box center [612, 481] width 880 height 106
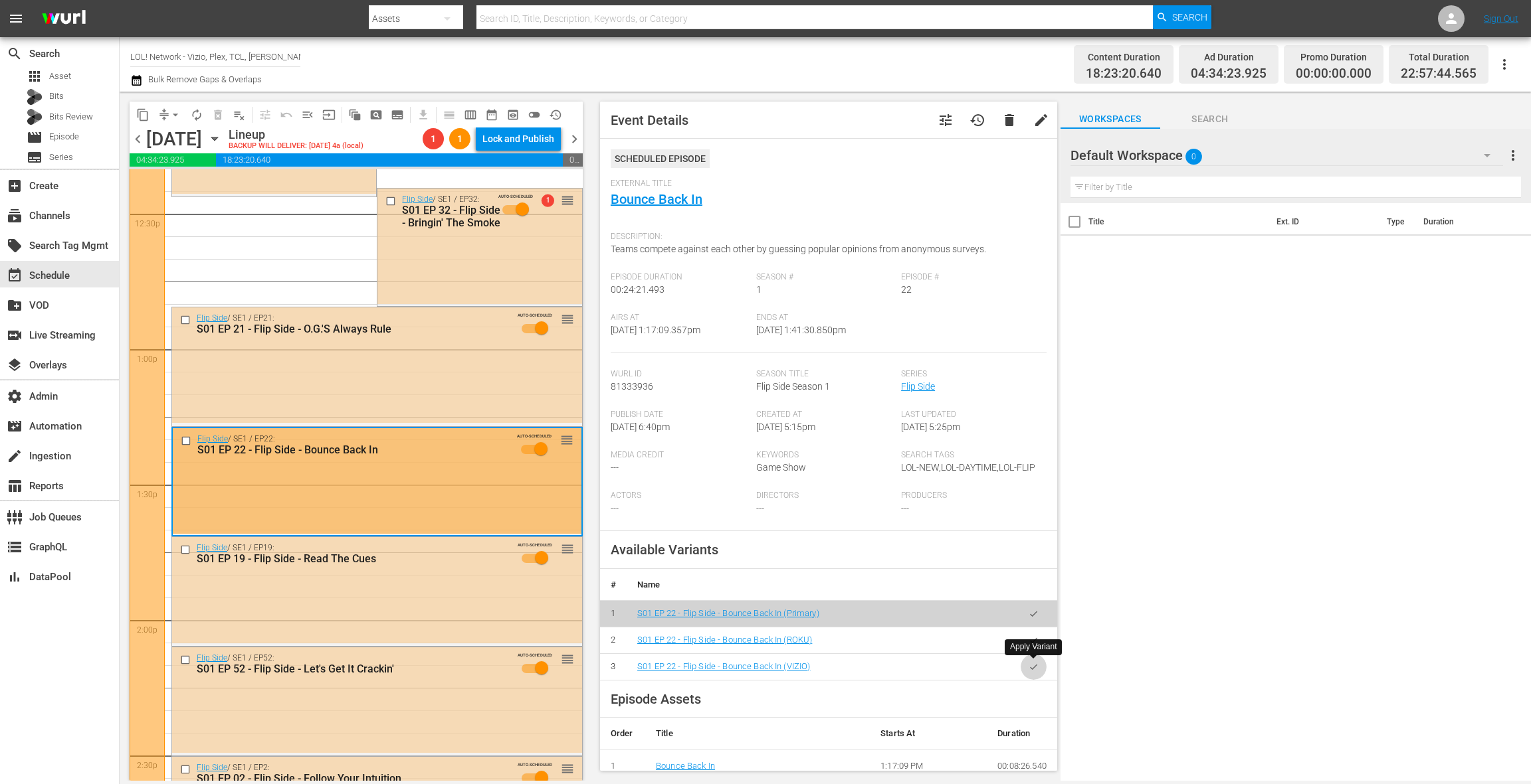
click at [1030, 672] on button "button" at bounding box center [1033, 667] width 26 height 26
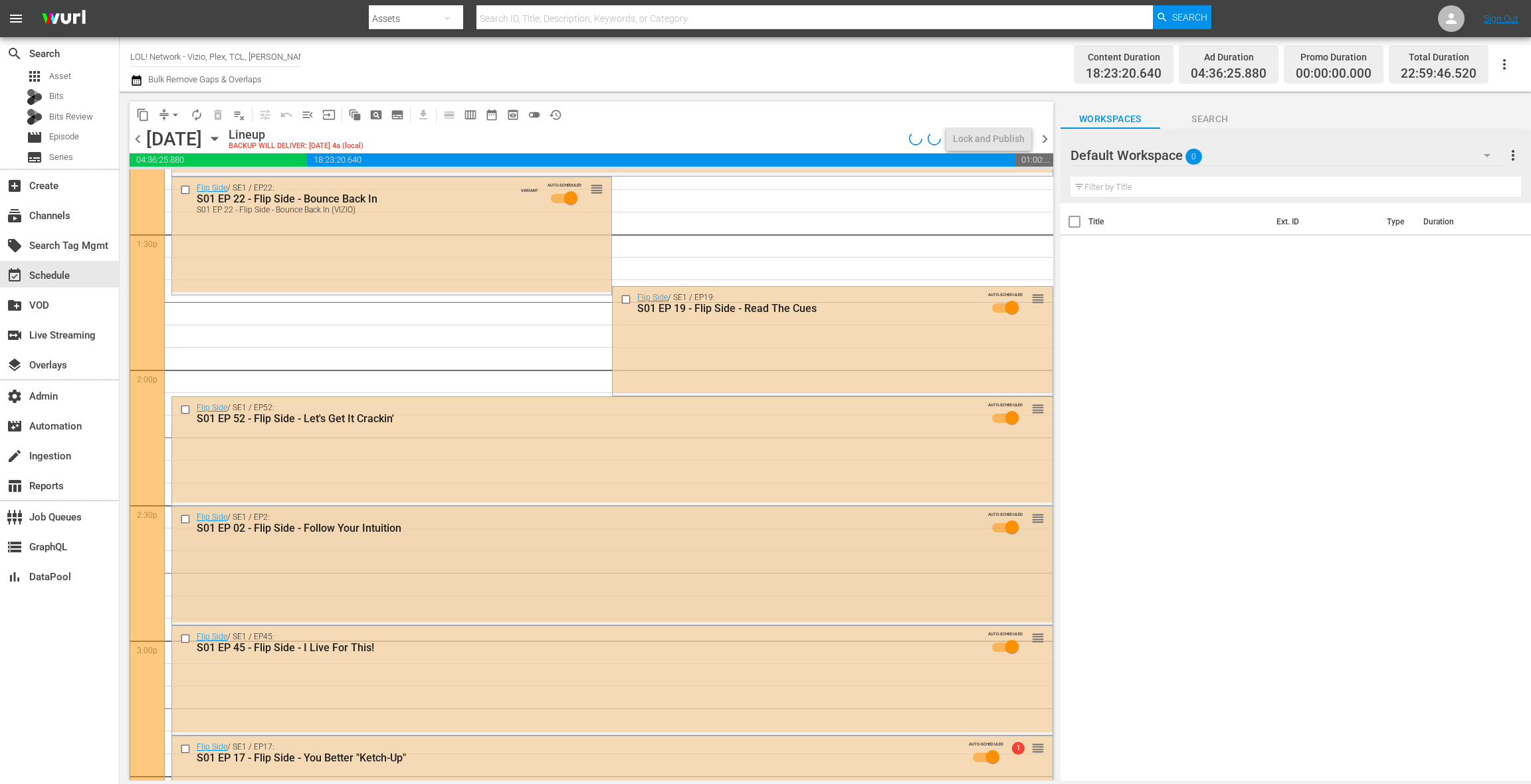
scroll to position [3611, 0]
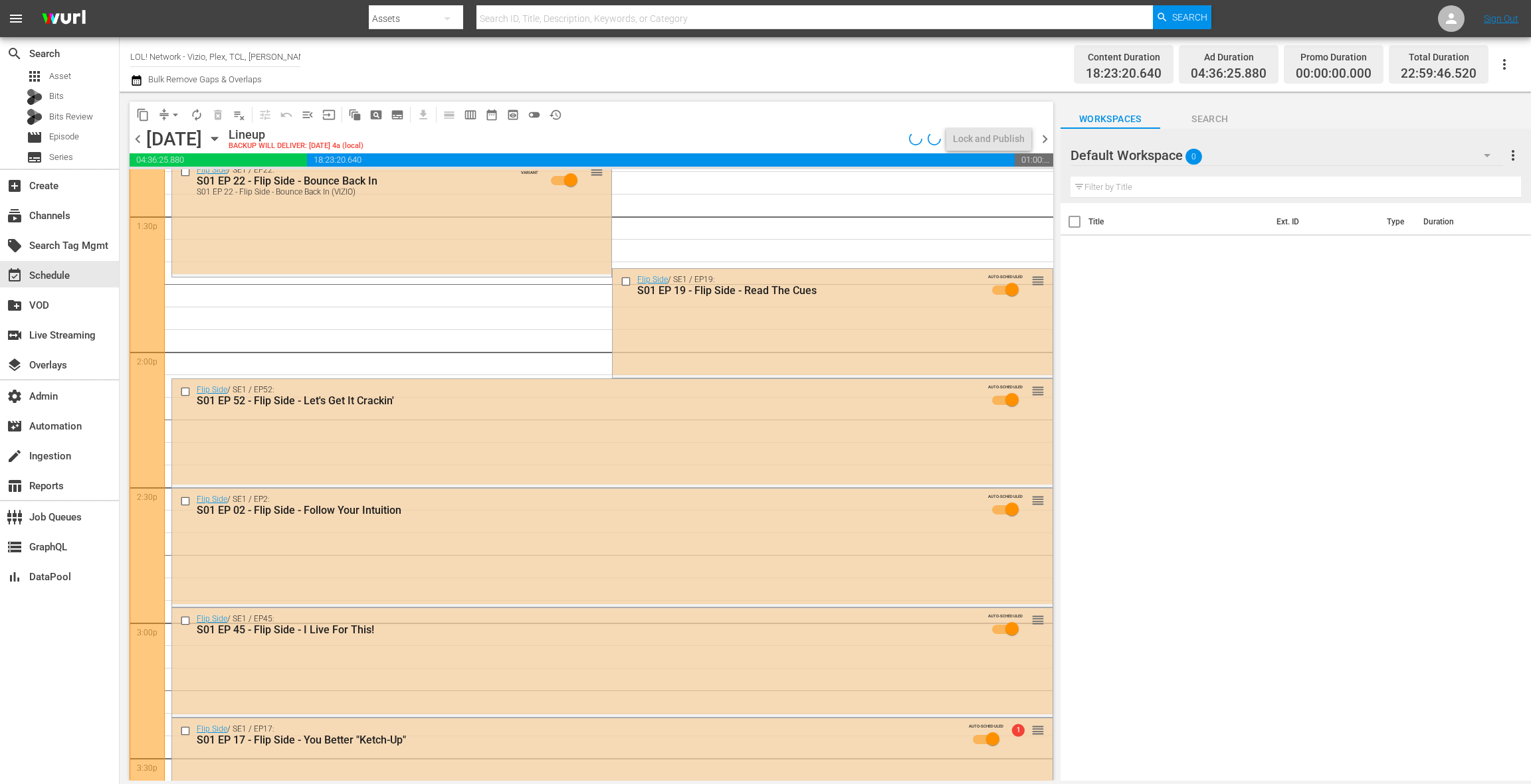
click at [613, 552] on div "Flip Side / SE1 / EP2: S01 EP 02 - Flip Side - Follow Your Intuition AUTO-SCHED…" at bounding box center [612, 546] width 880 height 115
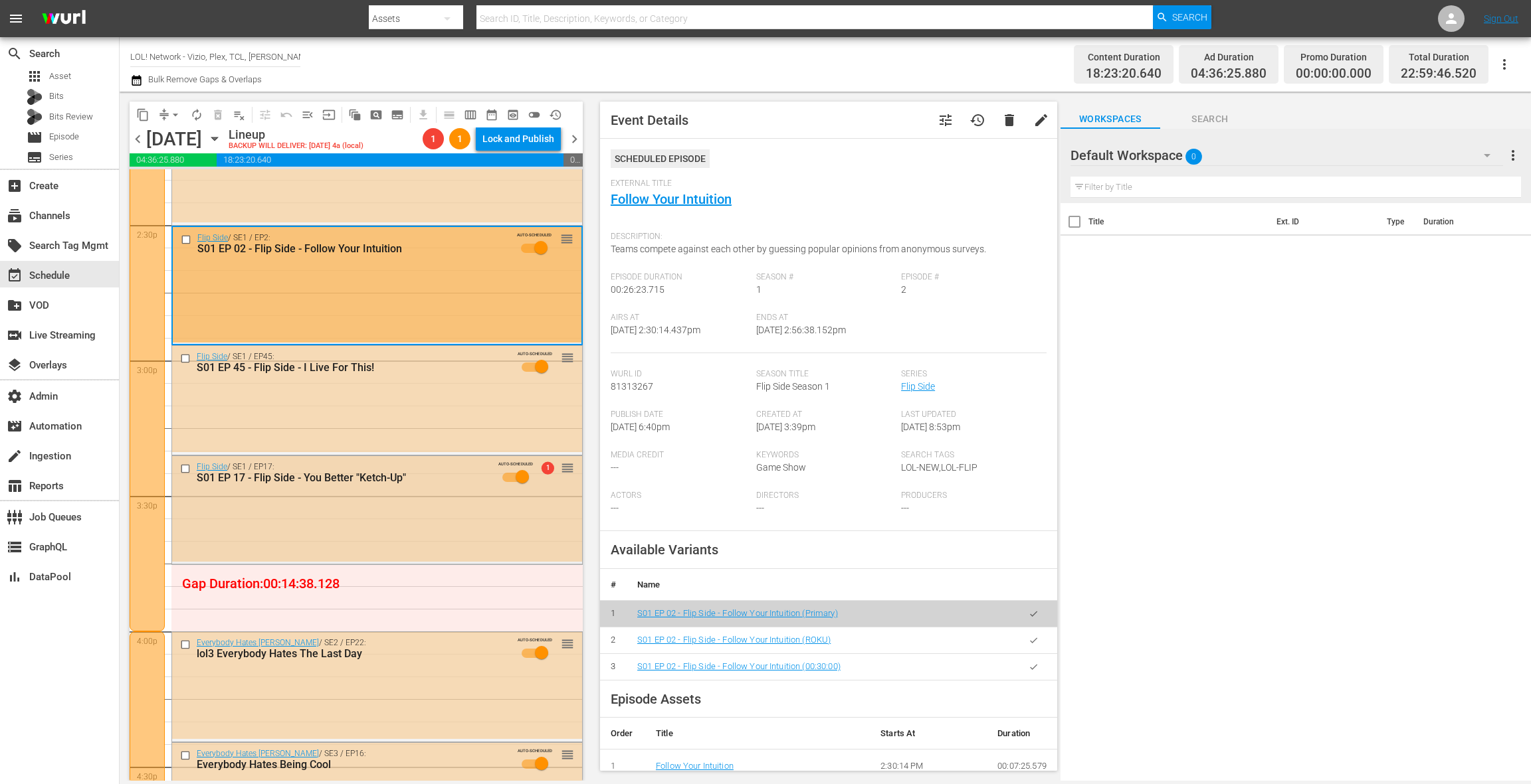
scroll to position [3872, 0]
click at [429, 537] on div "Flip Side / SE1 / EP17: S01 EP 17 - Flip Side - You Better "Ketch-Up" AUTO-SCHE…" at bounding box center [376, 510] width 410 height 106
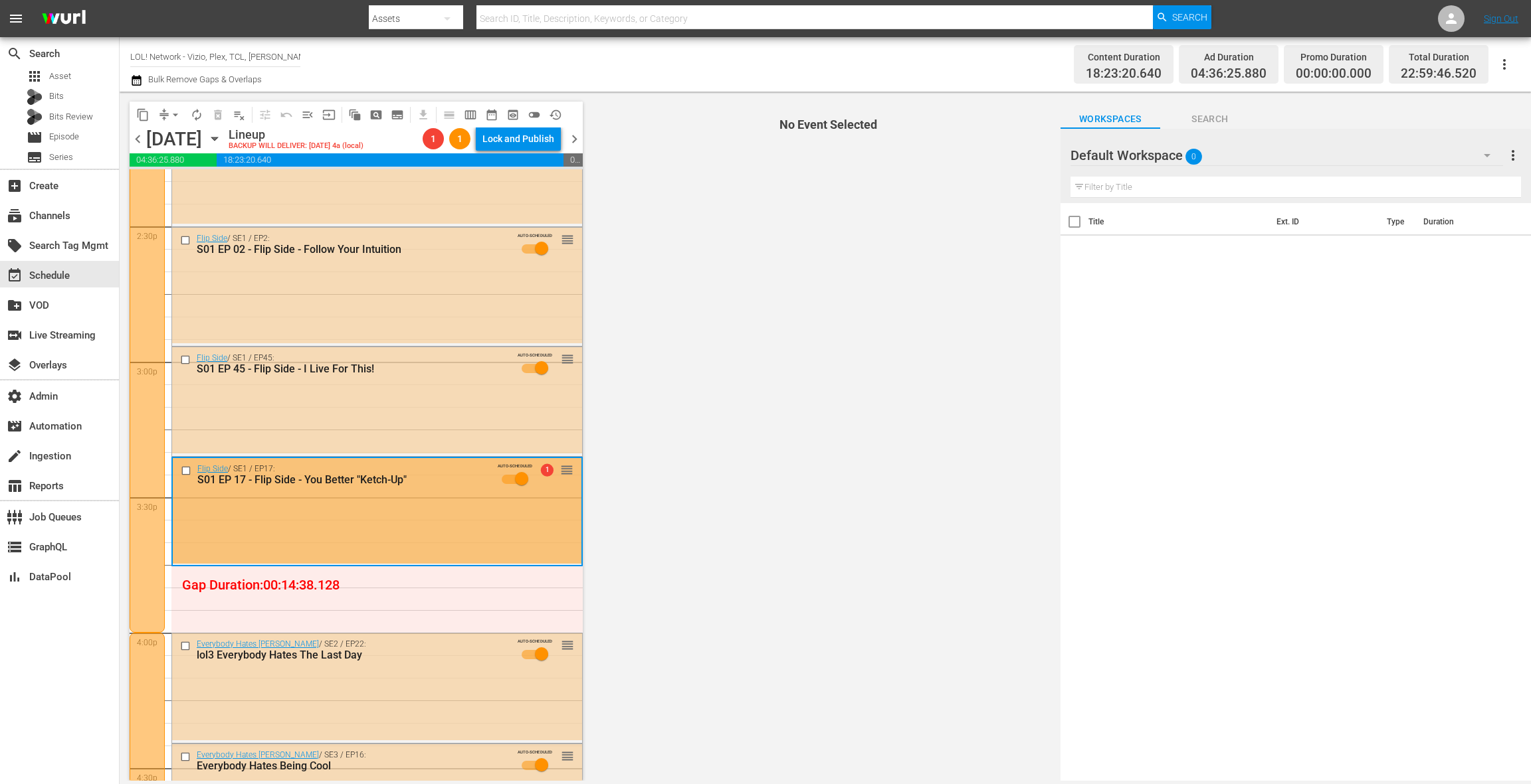
scroll to position [3874, 0]
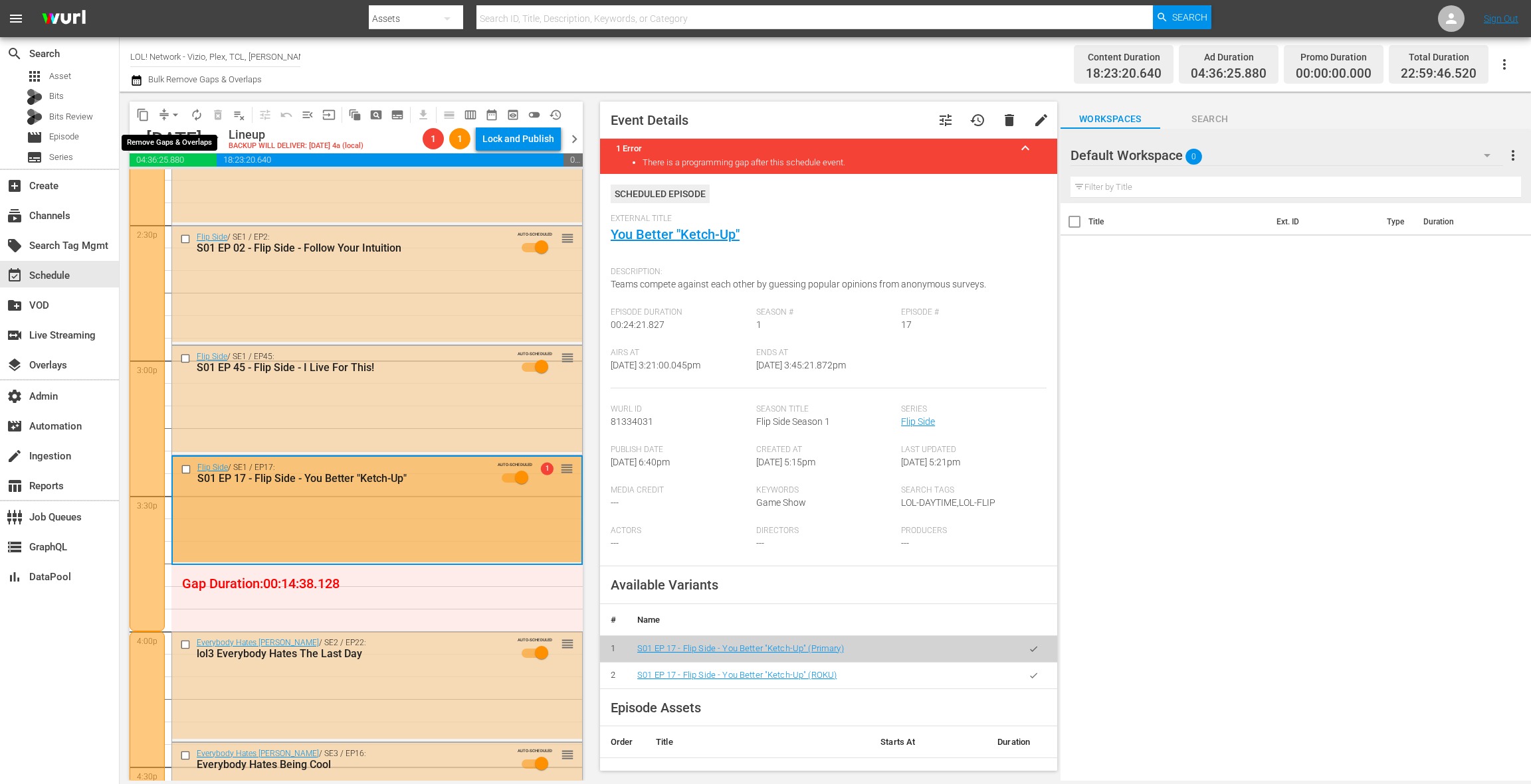
click at [166, 113] on button "arrow_drop_down" at bounding box center [175, 115] width 21 height 21
click at [178, 187] on li "Align to End of Previous Day" at bounding box center [176, 186] width 139 height 22
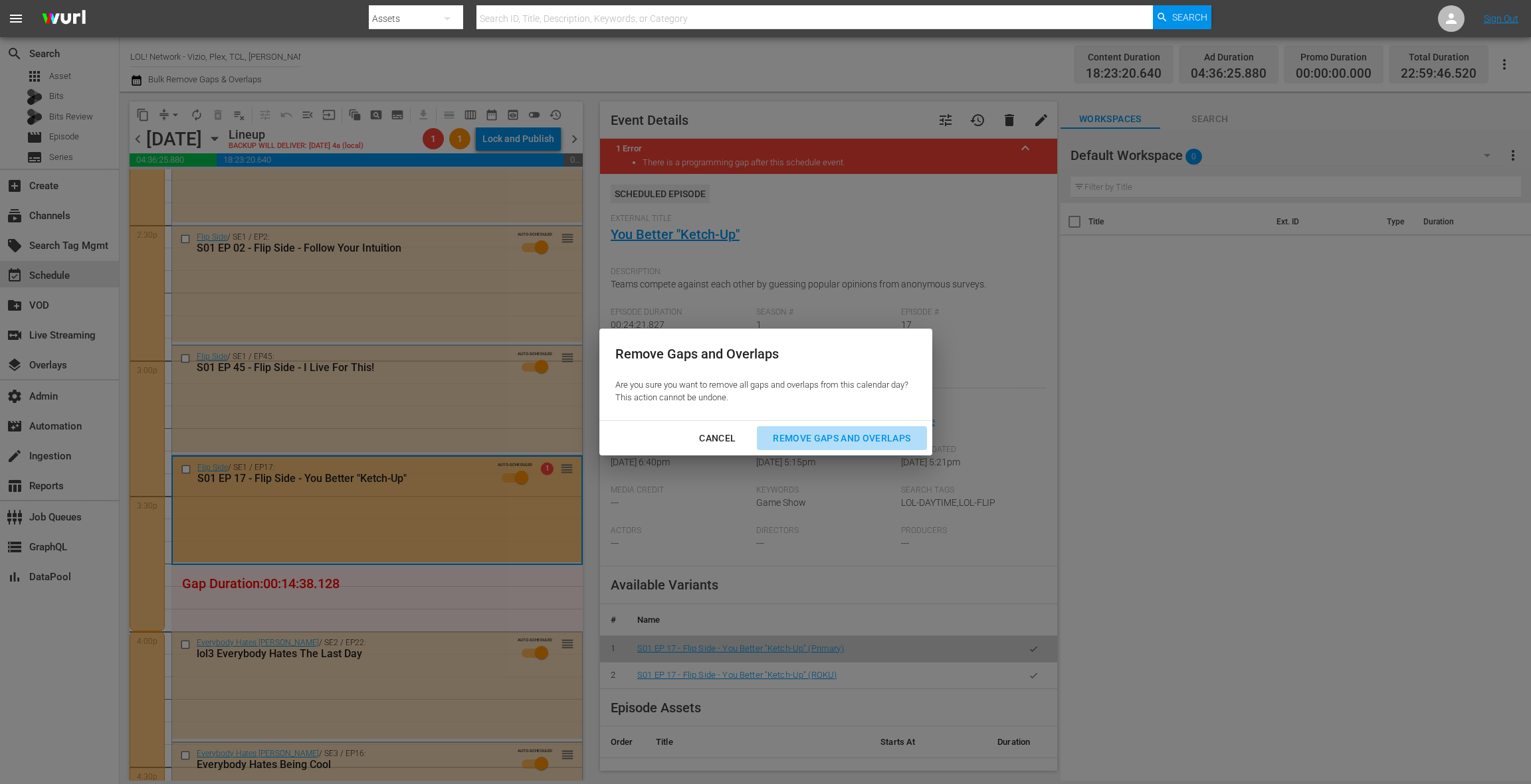
click at [833, 442] on div "Remove Gaps and Overlaps" at bounding box center [842, 438] width 159 height 17
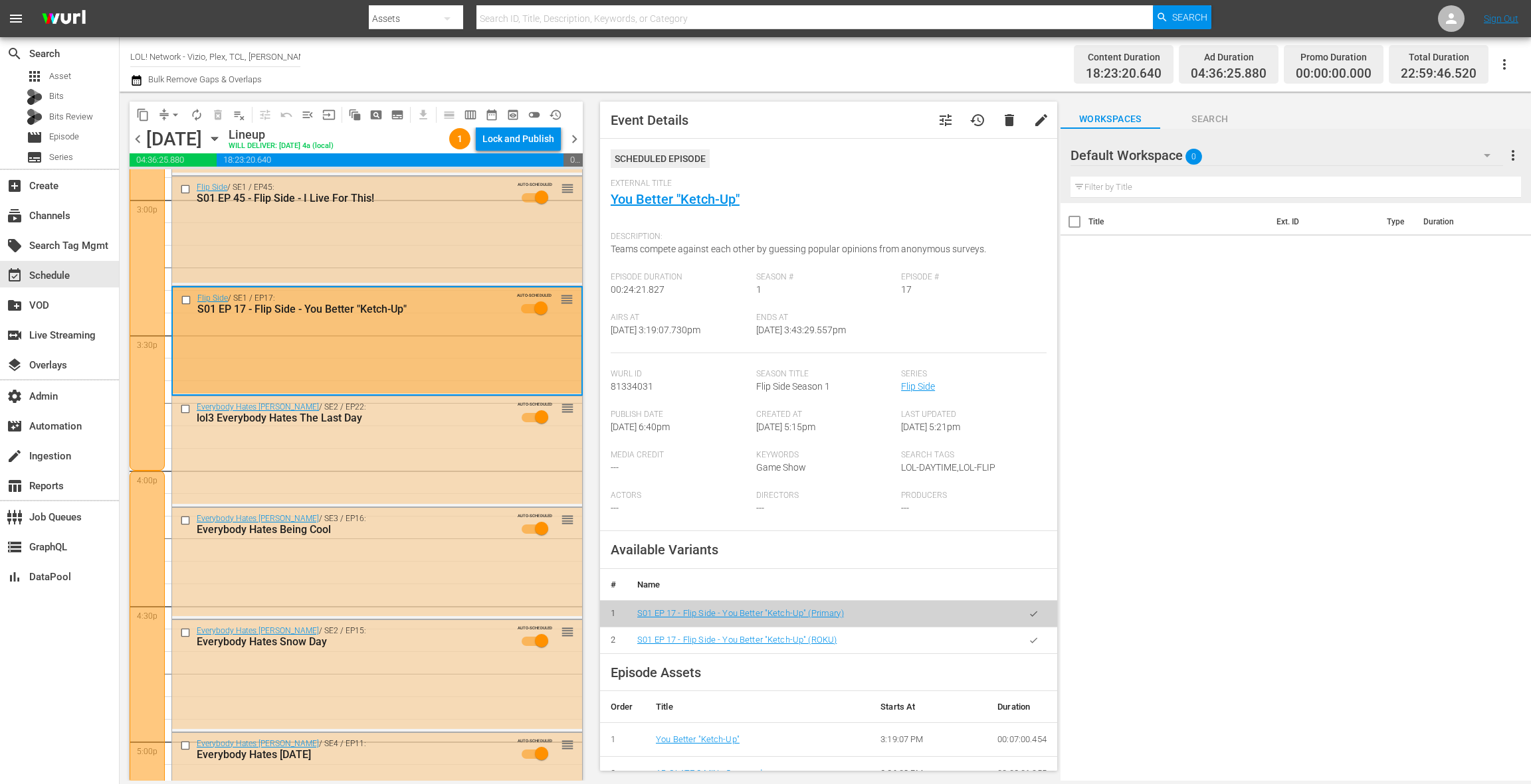
scroll to position [4075, 0]
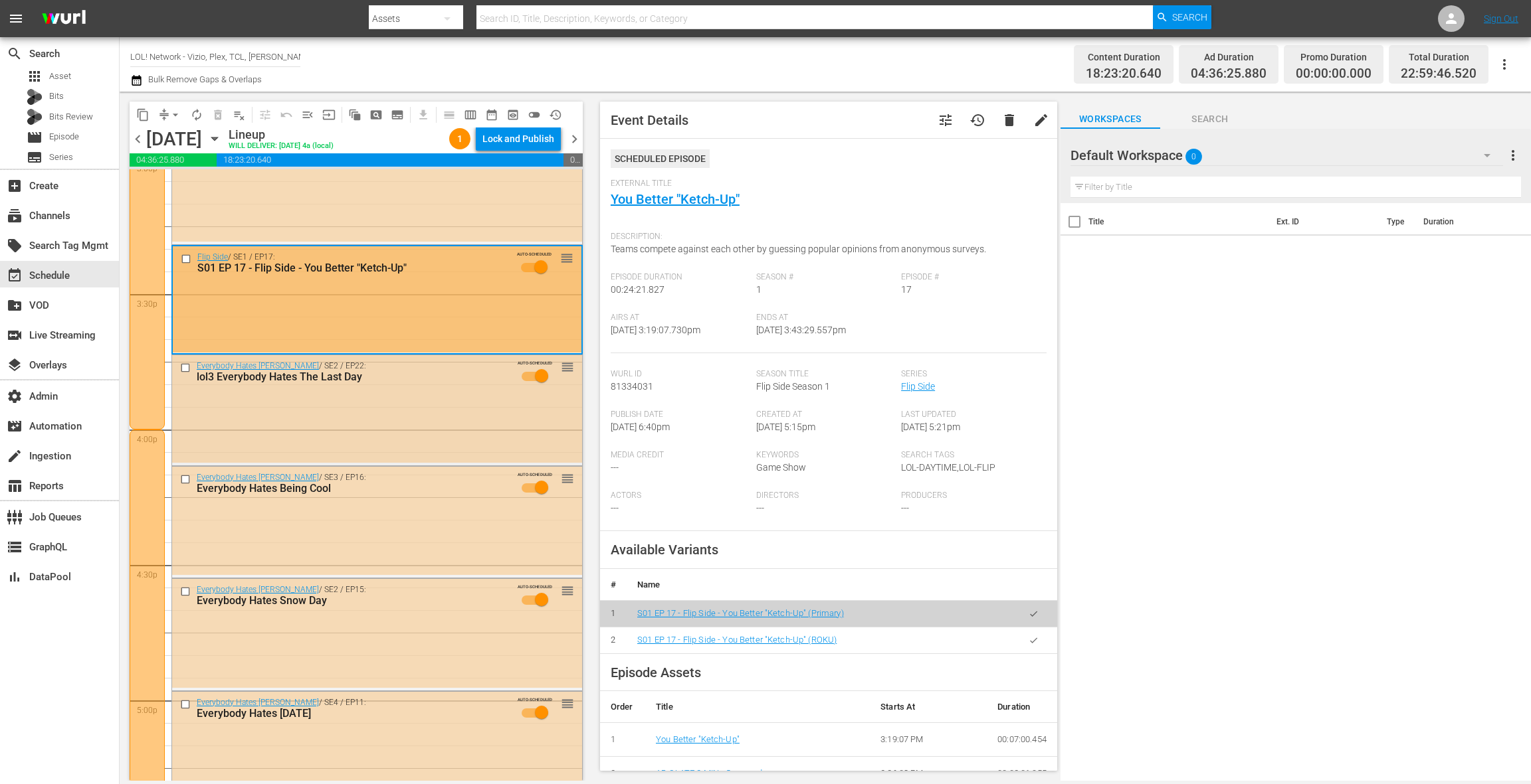
click at [434, 402] on div "Everybody Hates Chris / SE2 / EP22: lol3 Everybody Hates The Last Day AUTO-SCHE…" at bounding box center [376, 409] width 410 height 107
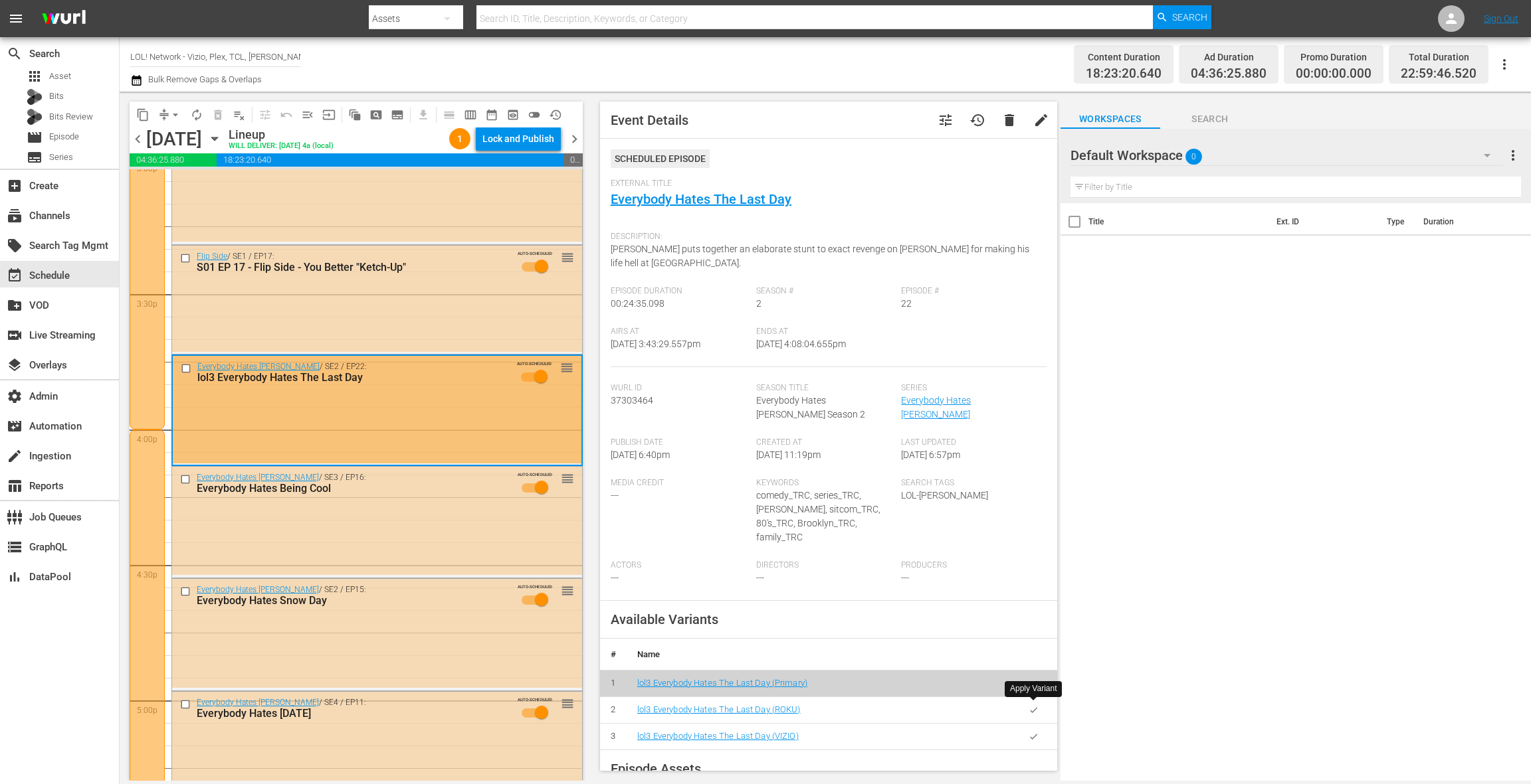
drag, startPoint x: 1033, startPoint y: 709, endPoint x: 994, endPoint y: 693, distance: 42.2
click at [1033, 733] on icon "button" at bounding box center [1033, 736] width 7 height 5
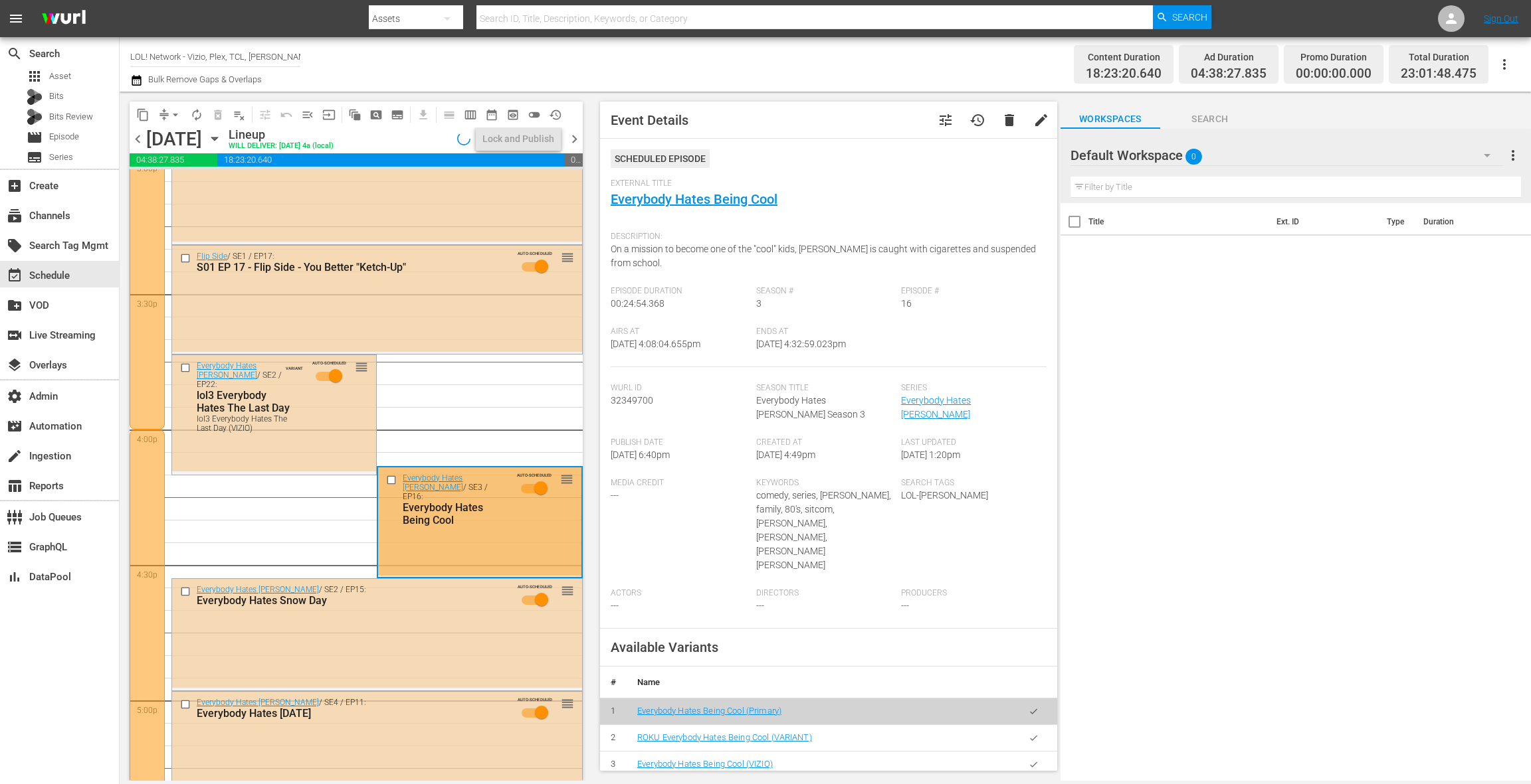
click at [1031, 760] on icon "button" at bounding box center [1033, 764] width 10 height 10
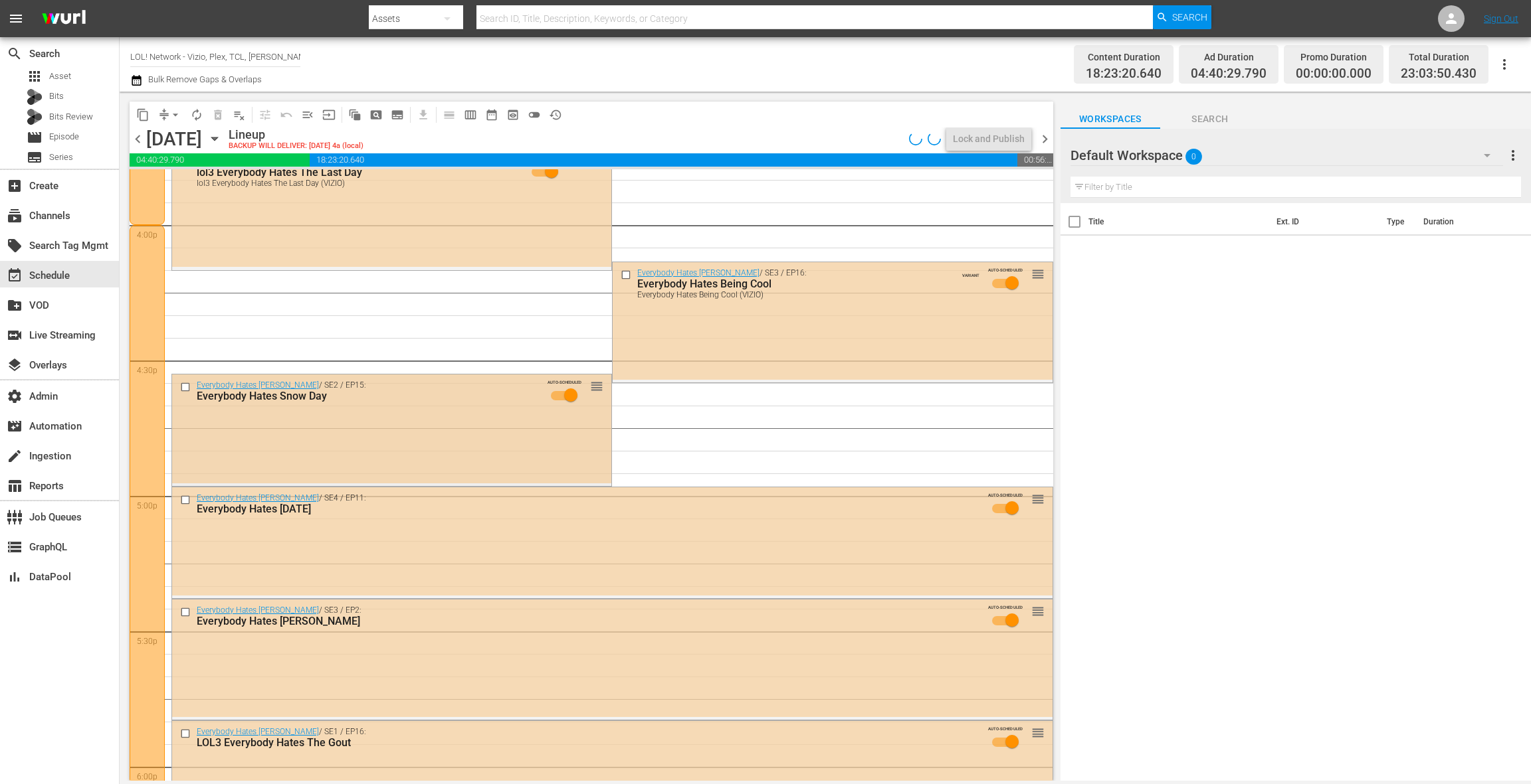
click at [475, 461] on div "Everybody Hates Chris / SE2 / EP15: Everybody Hates Snow Day AUTO-SCHEDULED reo…" at bounding box center [391, 429] width 439 height 109
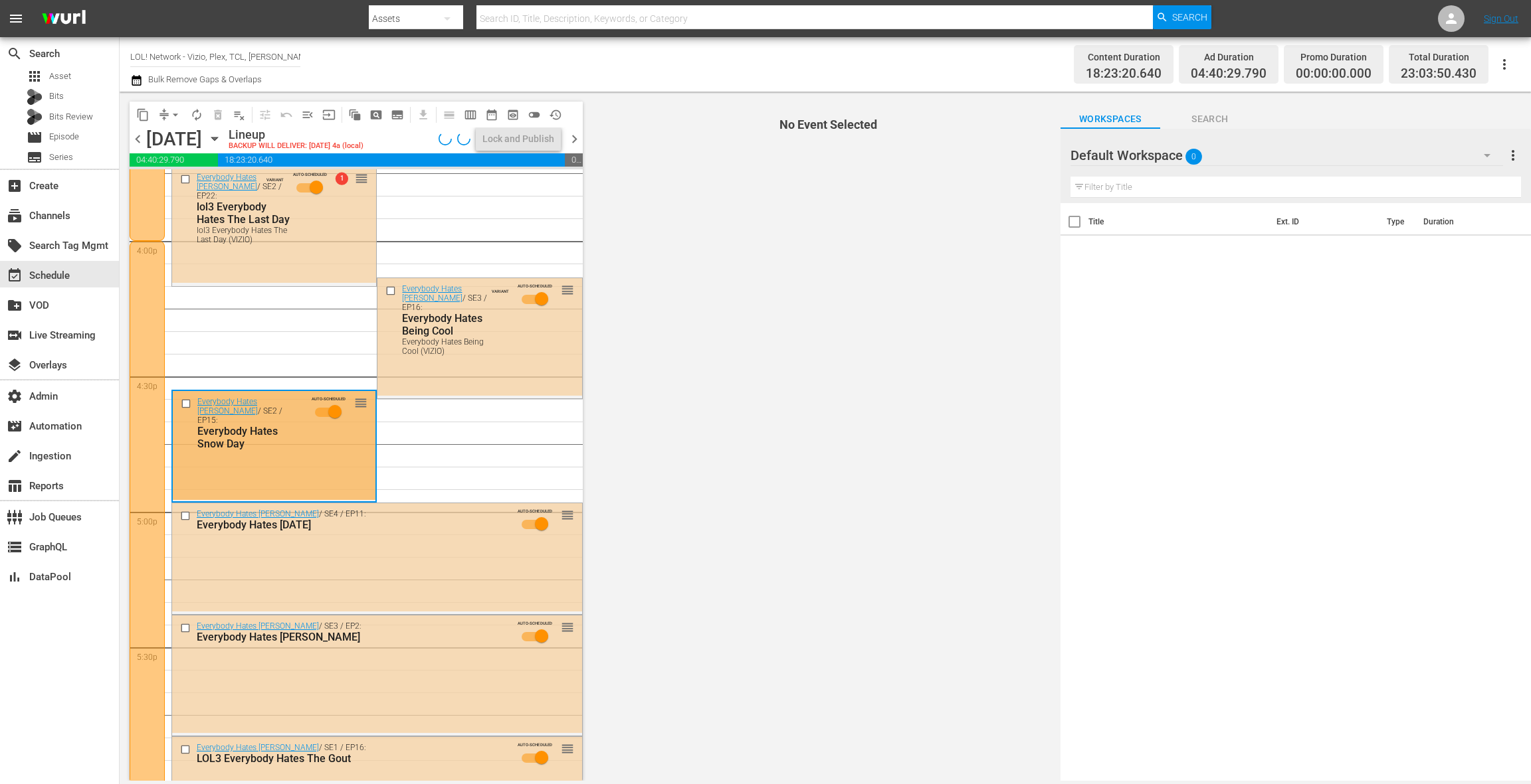
scroll to position [4262, 0]
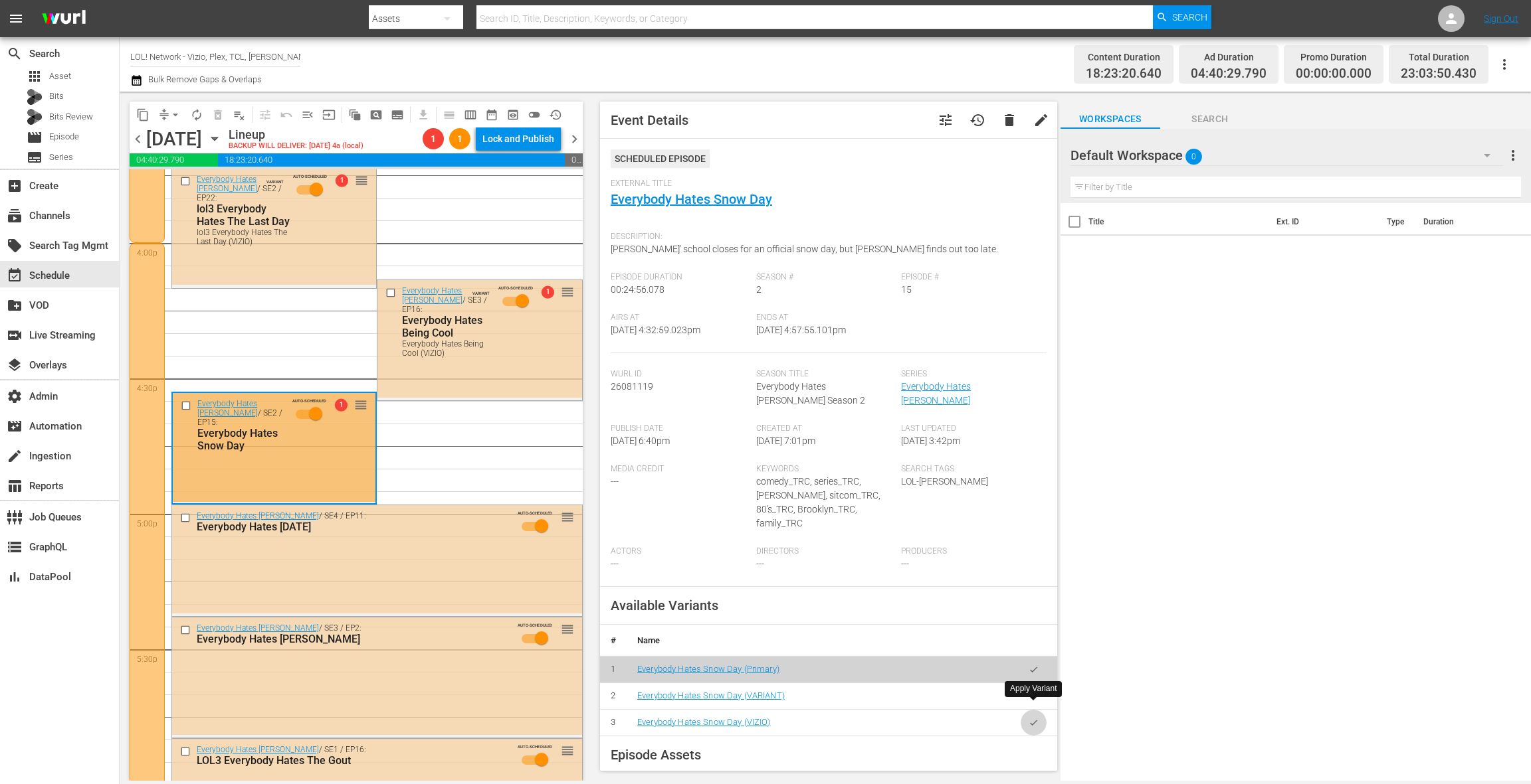
click at [1039, 715] on button "button" at bounding box center [1033, 723] width 26 height 26
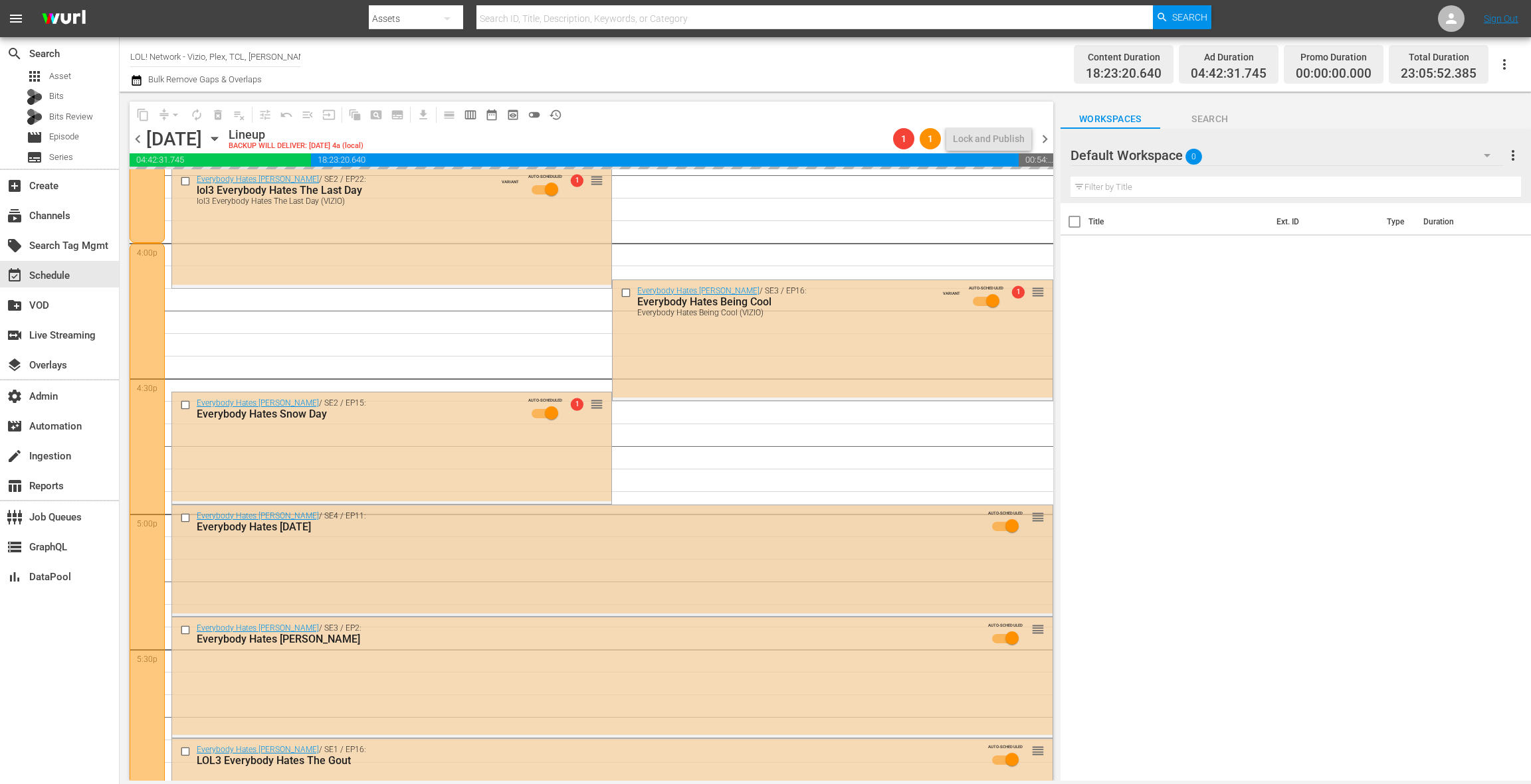
click at [498, 594] on div "Everybody Hates Chris / SE4 / EP11: Everybody Hates New Year's Eve AUTO-SCHEDUL…" at bounding box center [612, 559] width 880 height 108
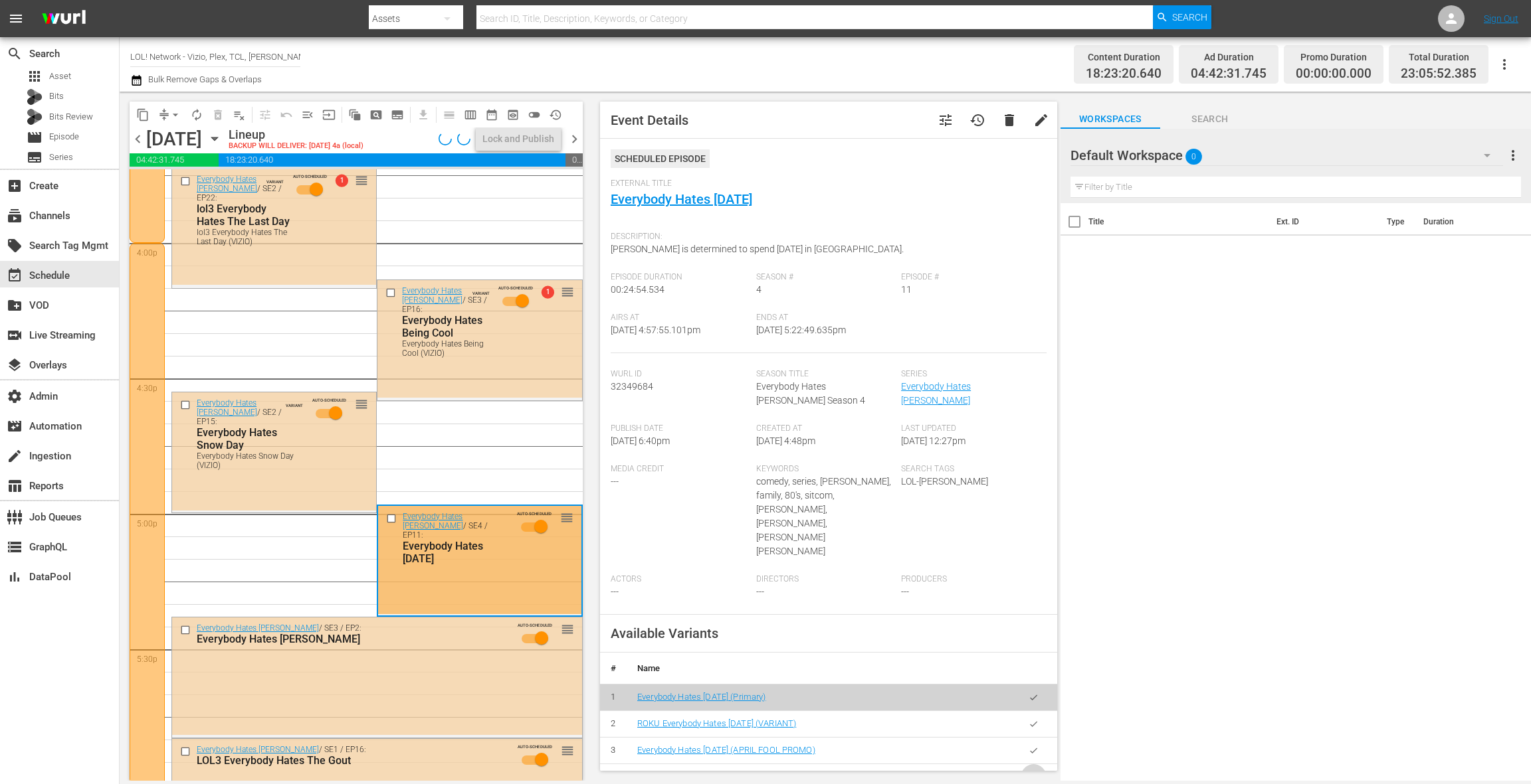
drag, startPoint x: 1033, startPoint y: 737, endPoint x: 850, endPoint y: 664, distance: 197.0
click at [1033, 773] on icon "button" at bounding box center [1033, 777] width 10 height 10
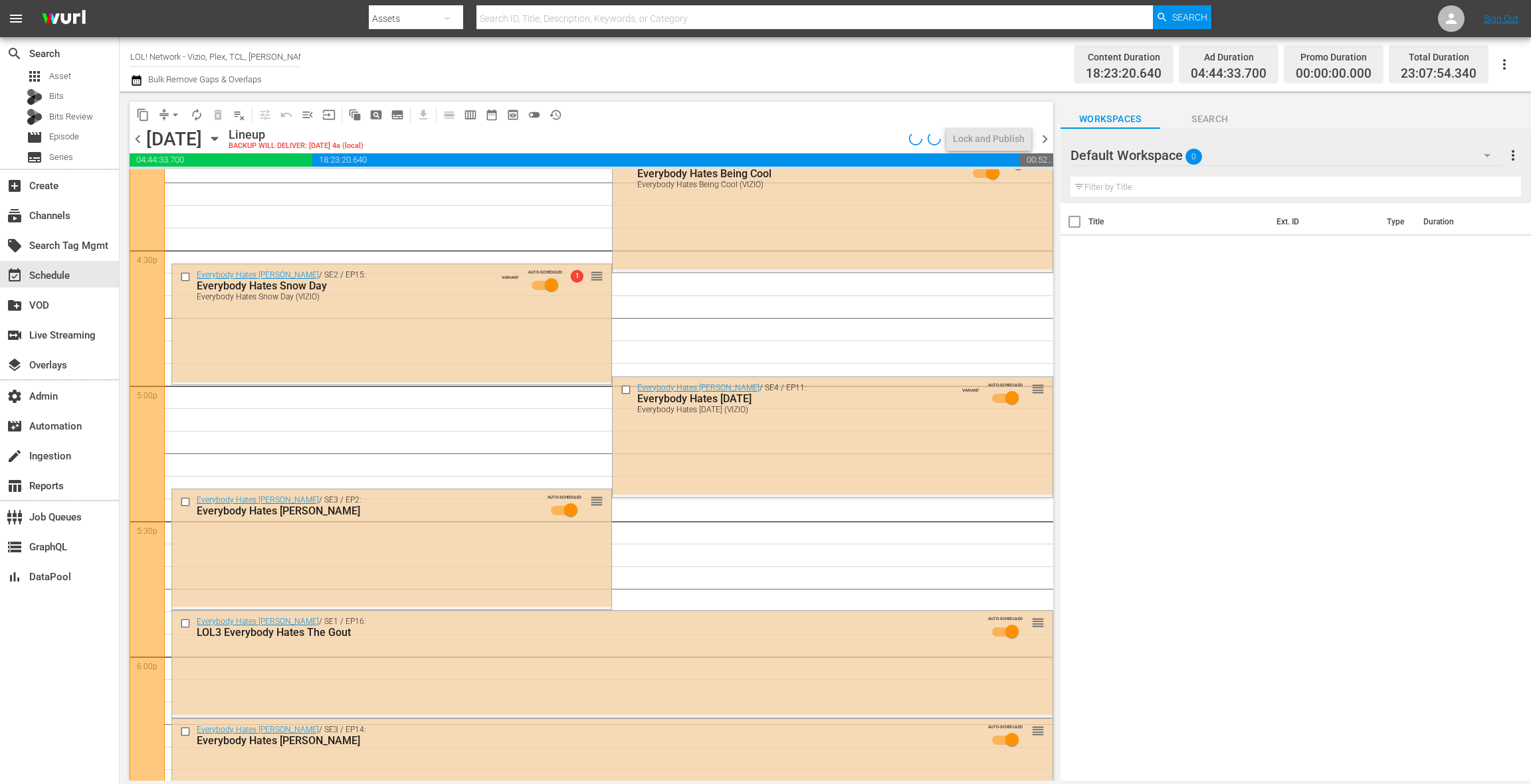
click at [526, 557] on div "Everybody Hates Chris / SE3 / EP2: Everybody Hates Caruso AUTO-SCHEDULED reorder" at bounding box center [391, 548] width 439 height 118
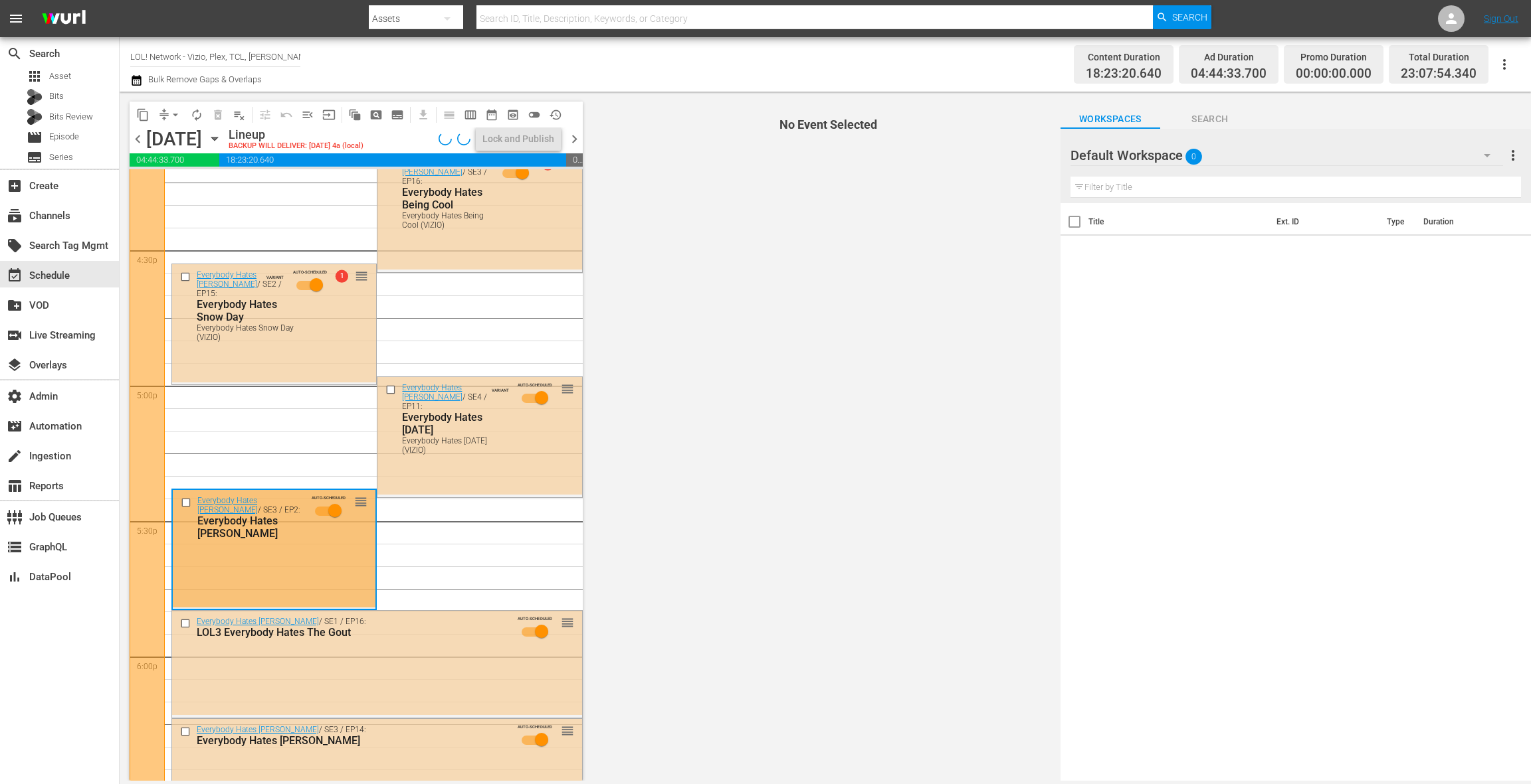
scroll to position [4394, 0]
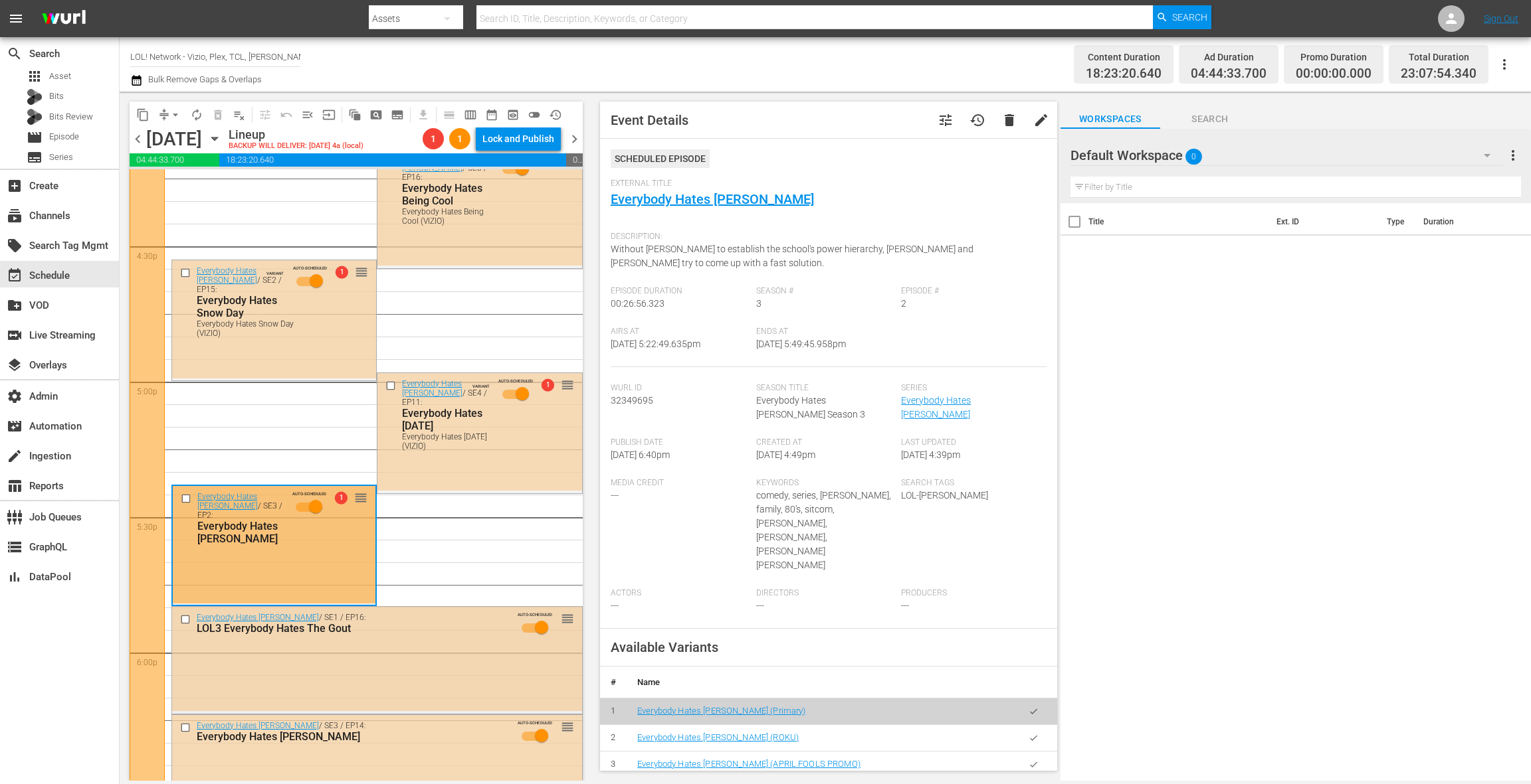
click at [430, 643] on div "Everybody Hates Chris / SE1 / EP16: LOL3 Everybody Hates The Gout AUTO-SCHEDULE…" at bounding box center [376, 627] width 410 height 40
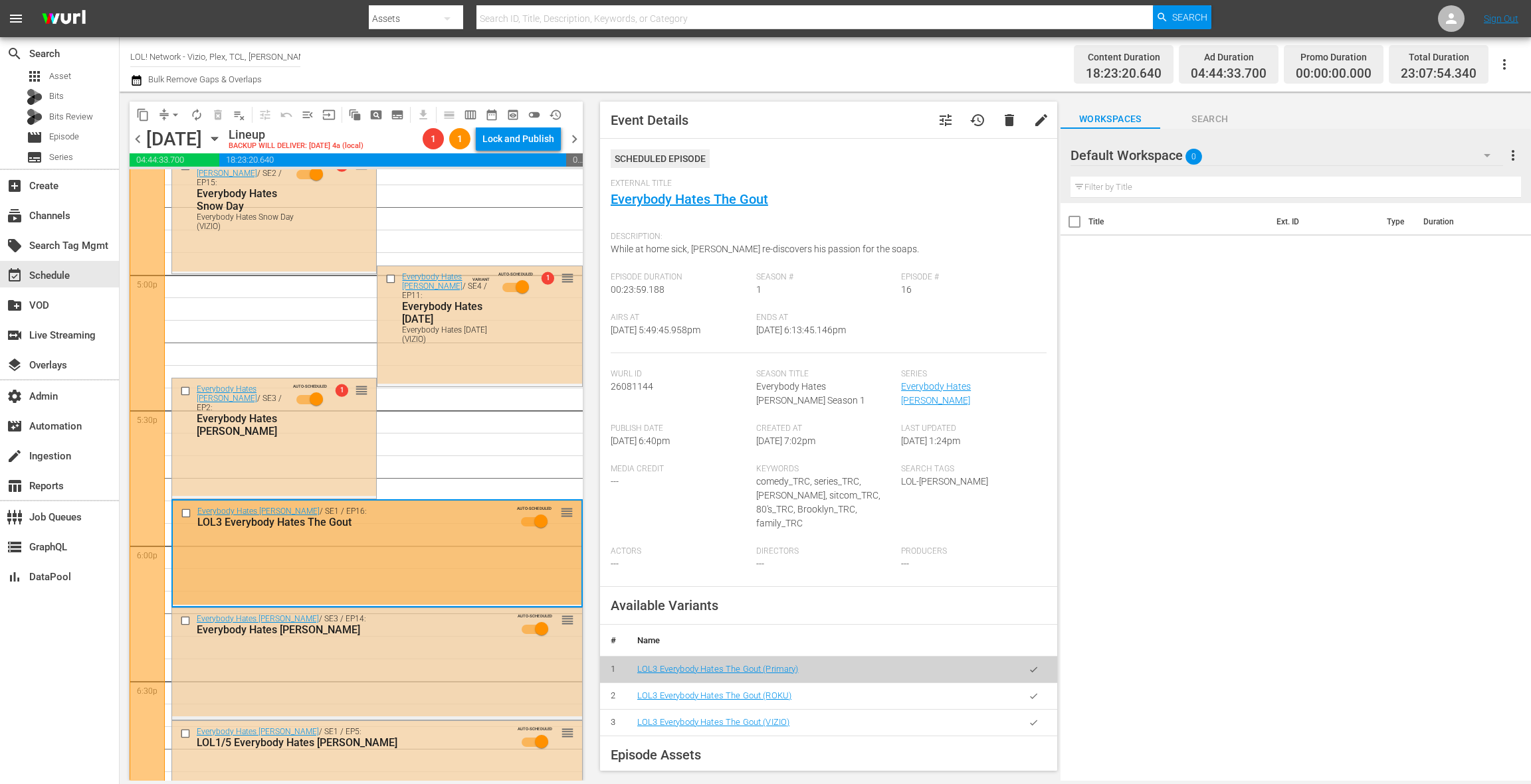
scroll to position [4525, 0]
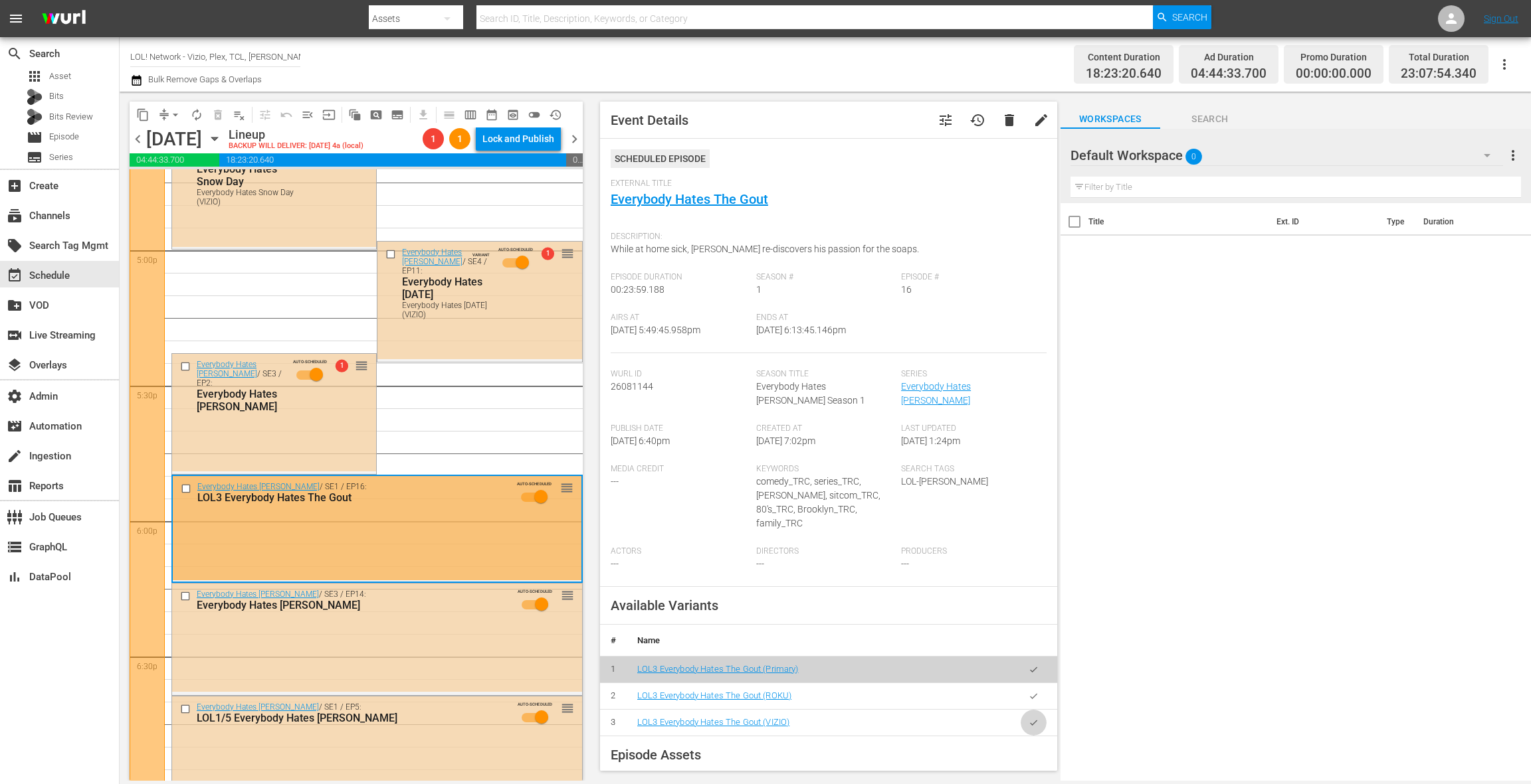
drag, startPoint x: 1035, startPoint y: 707, endPoint x: 961, endPoint y: 686, distance: 76.9
click at [1035, 718] on icon "button" at bounding box center [1033, 722] width 10 height 10
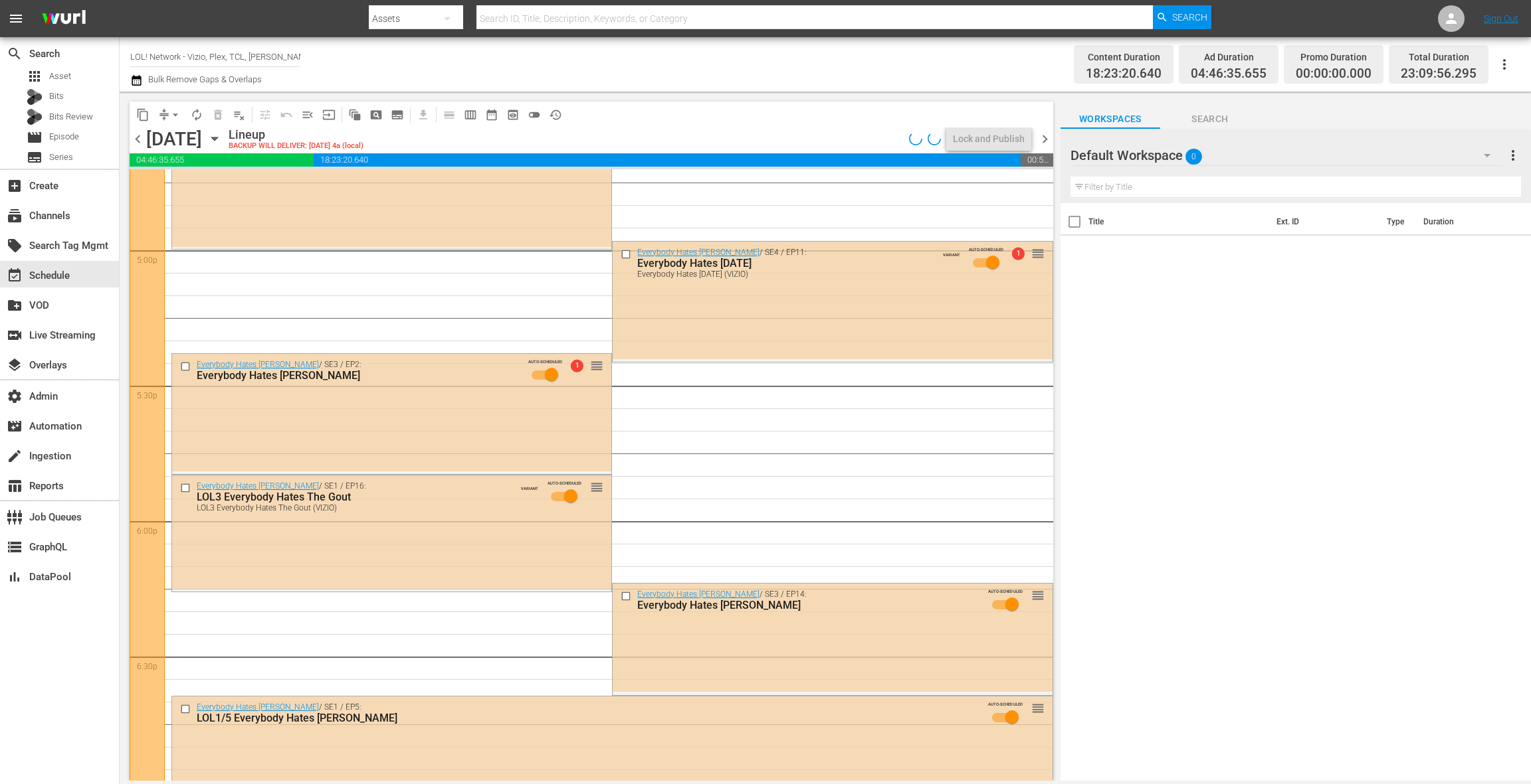
scroll to position [4628, 0]
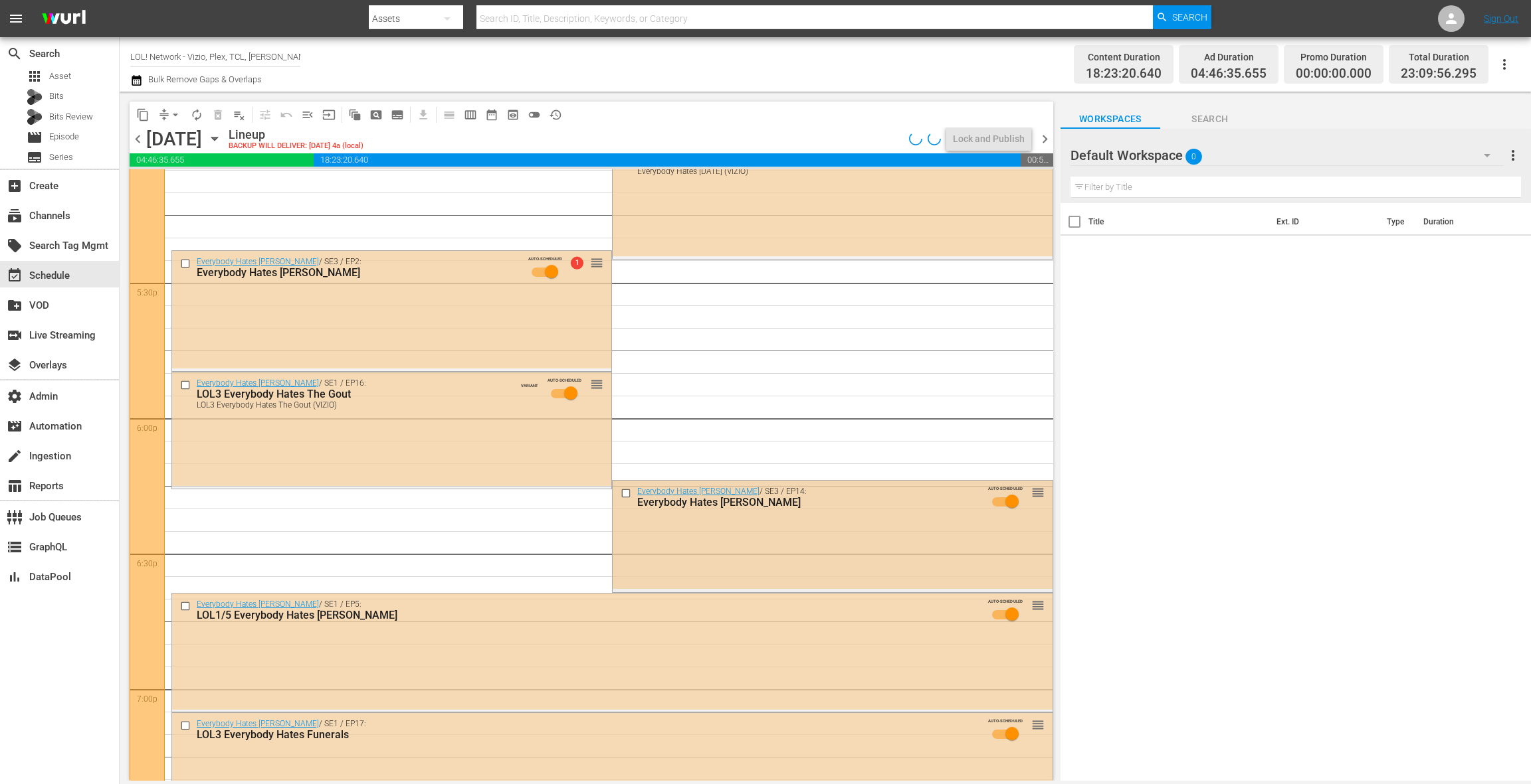
click at [728, 558] on div "Everybody Hates Chris / SE3 / EP14: Everybody Hates Gretzky AUTO-SCHEDULED reor…" at bounding box center [832, 535] width 439 height 109
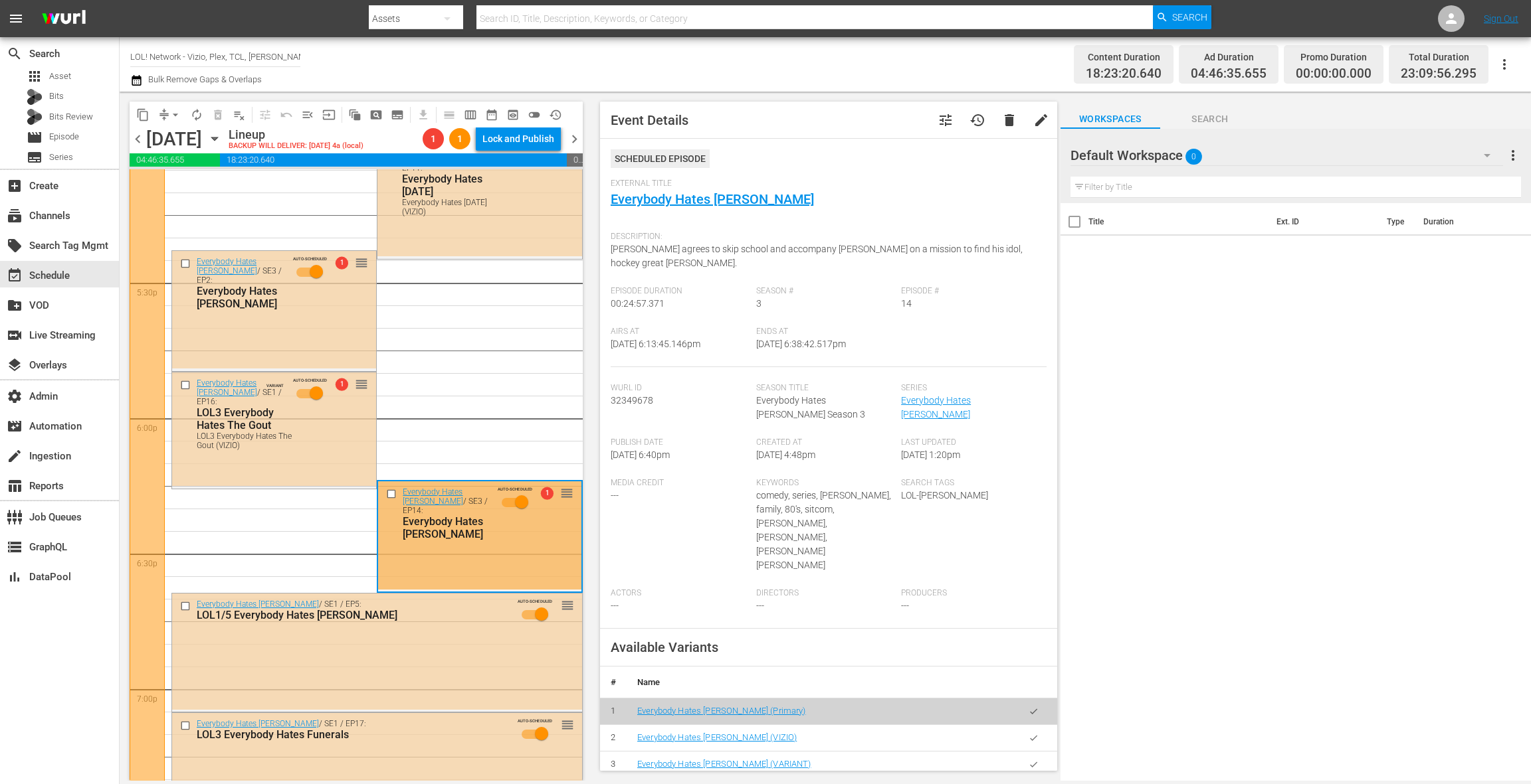
drag, startPoint x: 1036, startPoint y: 700, endPoint x: 904, endPoint y: 634, distance: 147.6
click at [1036, 733] on icon "button" at bounding box center [1033, 738] width 10 height 10
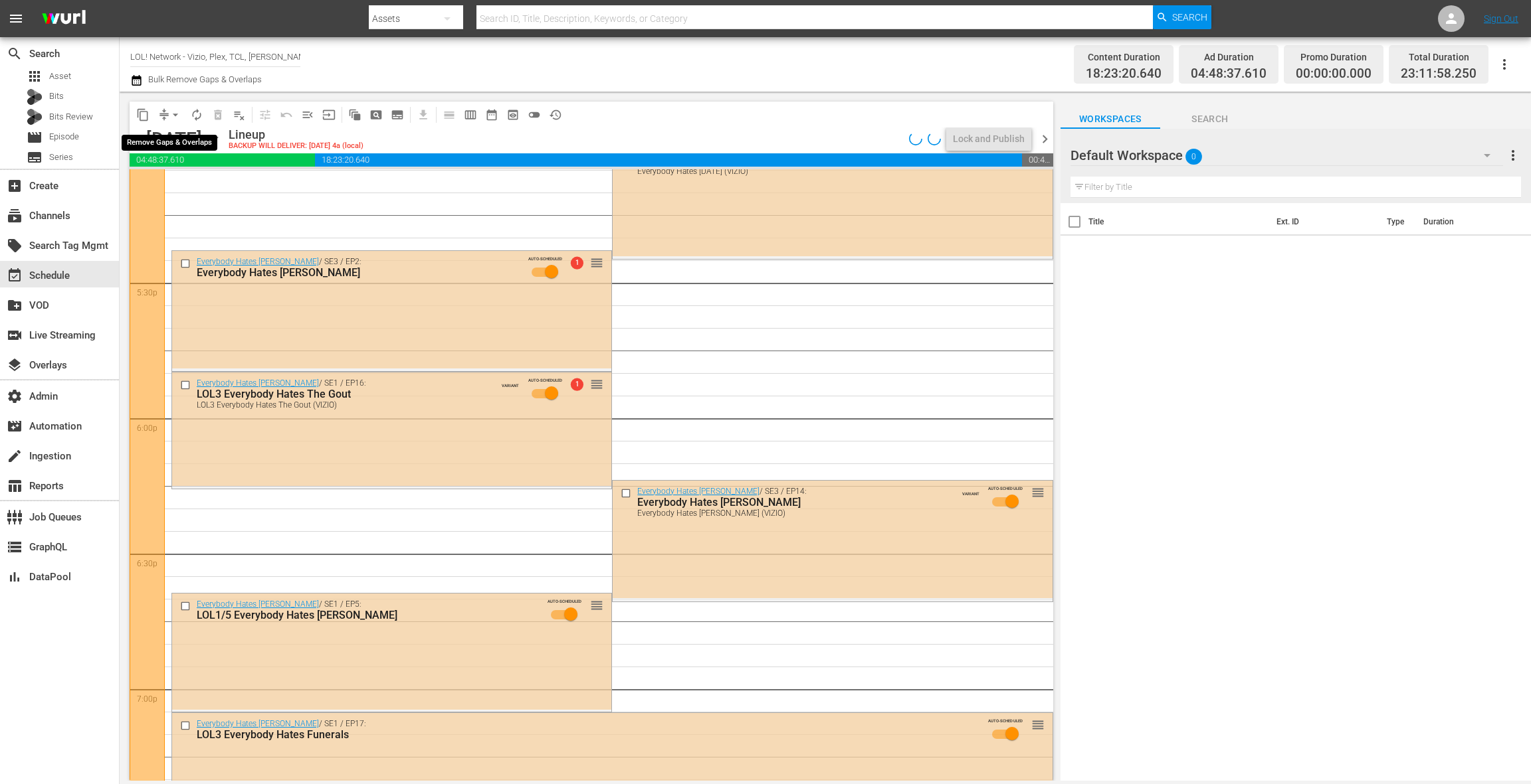
click at [172, 116] on span "arrow_drop_down" at bounding box center [175, 114] width 13 height 13
click at [188, 191] on li "Align to End of Previous Day" at bounding box center [176, 186] width 139 height 22
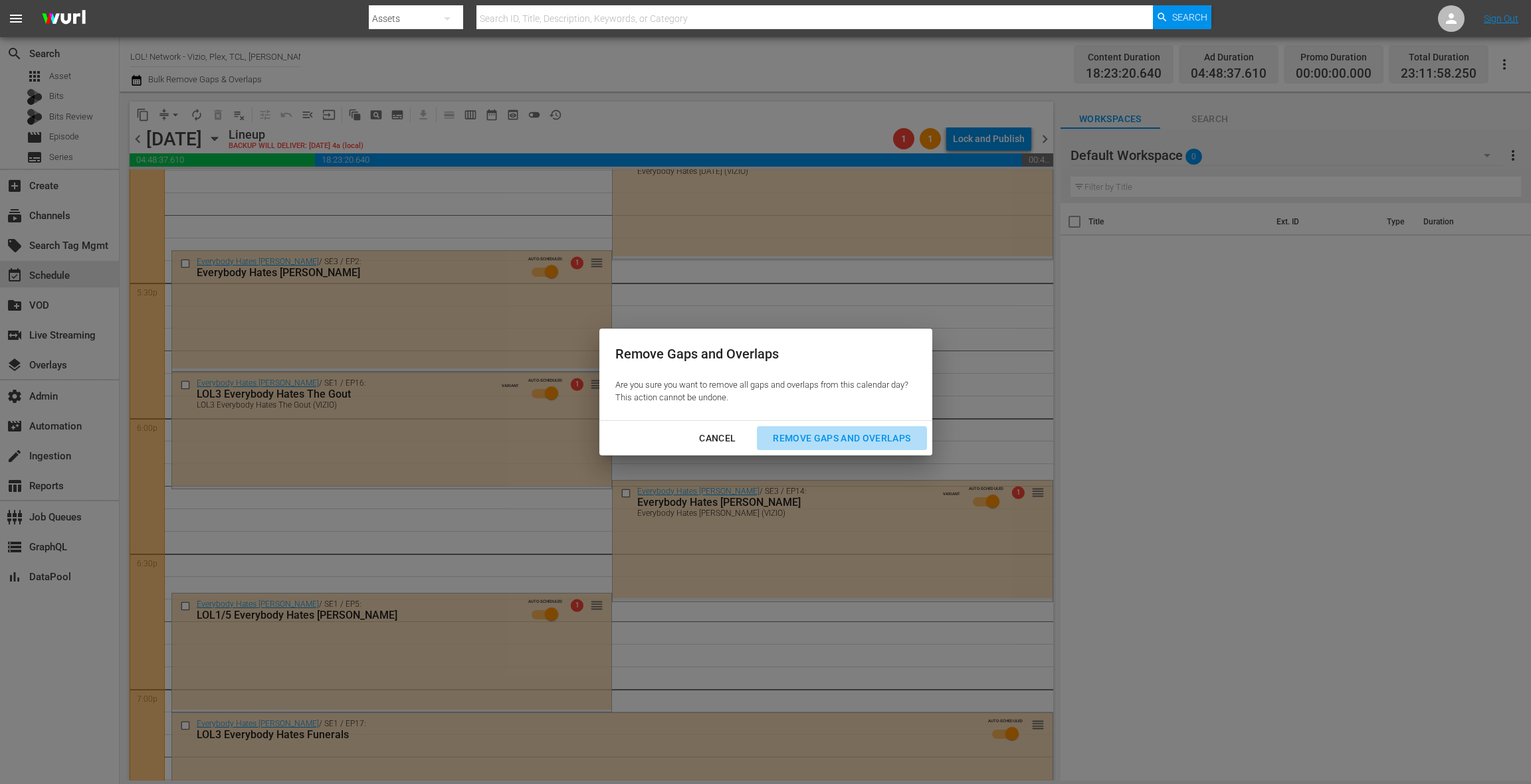
click at [845, 444] on div "Remove Gaps and Overlaps" at bounding box center [842, 438] width 159 height 17
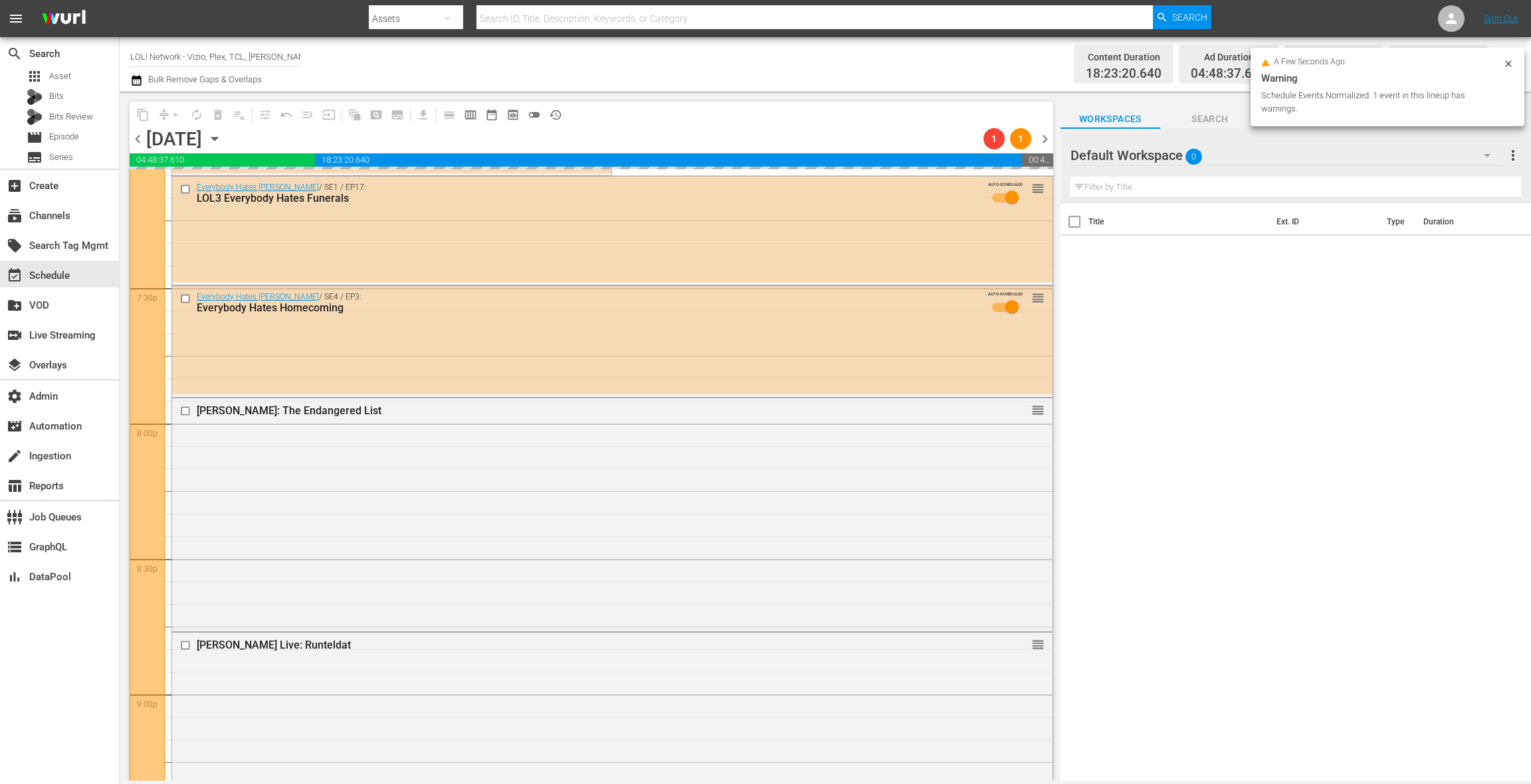
scroll to position [5328, 0]
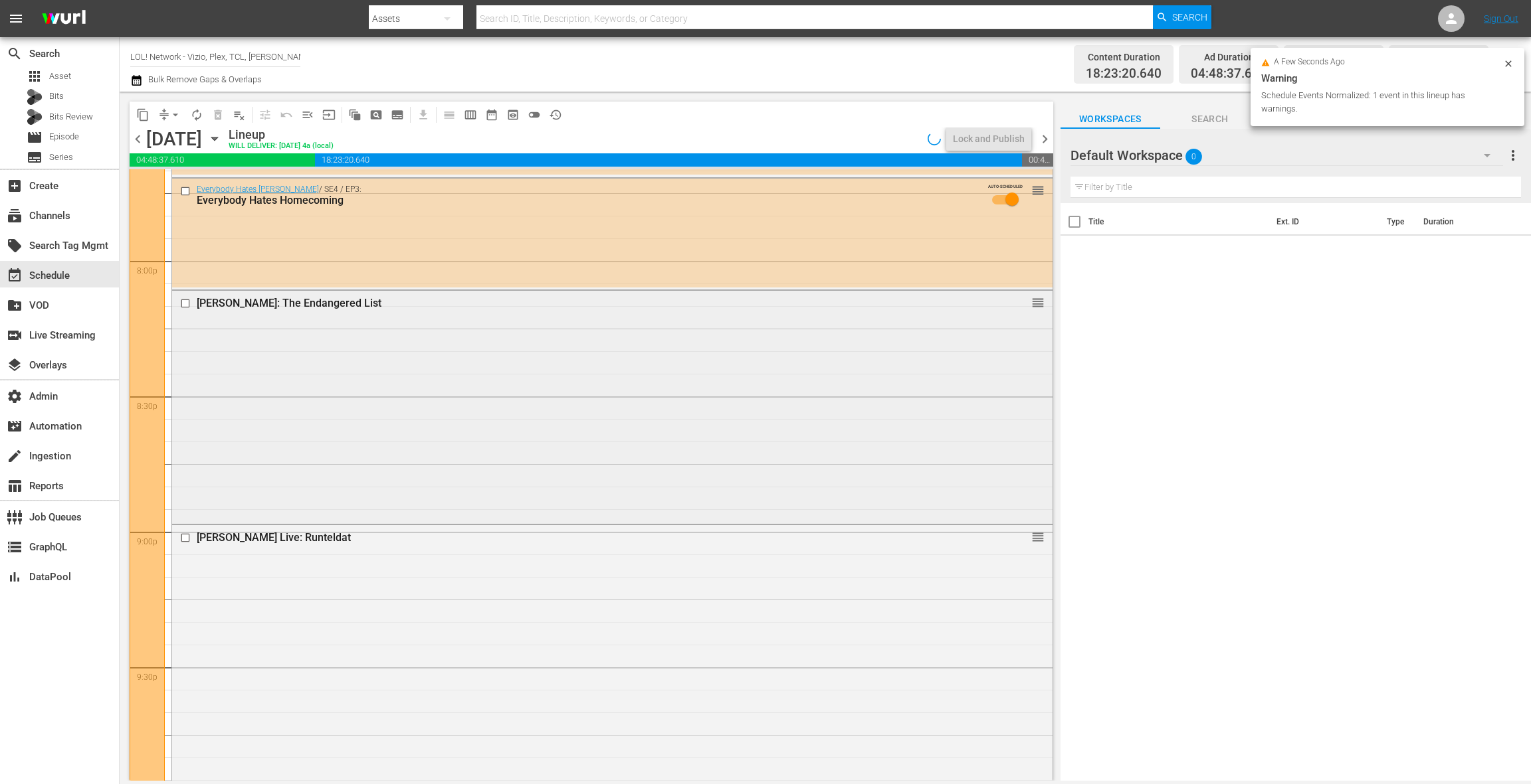
click at [577, 429] on div "DL Hughley: The Endangered List reorder" at bounding box center [612, 406] width 880 height 230
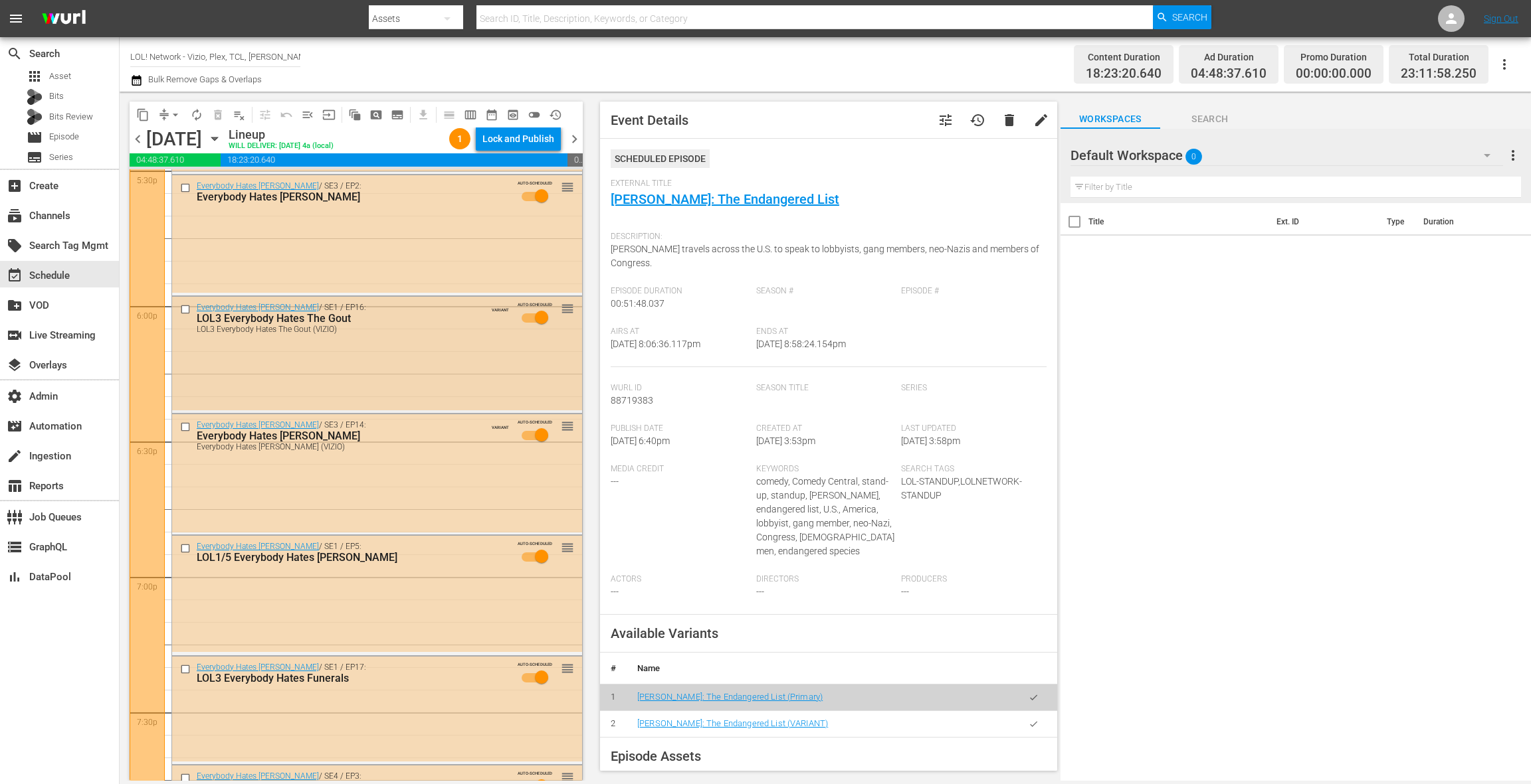
scroll to position [4730, 0]
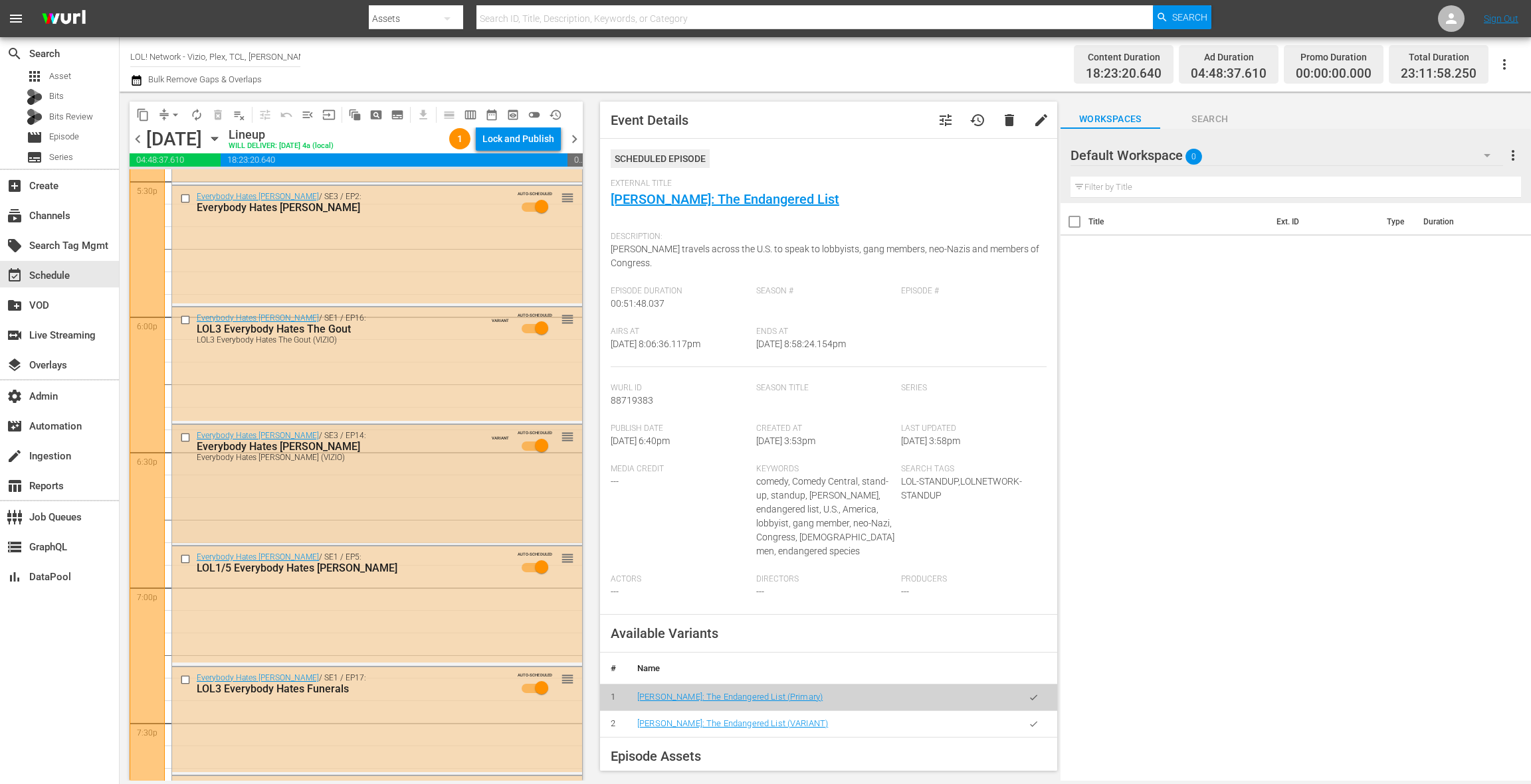
click at [416, 451] on div "Everybody Hates Chris / SE3 / EP14: Everybody Hates Gretzky Everybody Hates Gre…" at bounding box center [349, 447] width 304 height 31
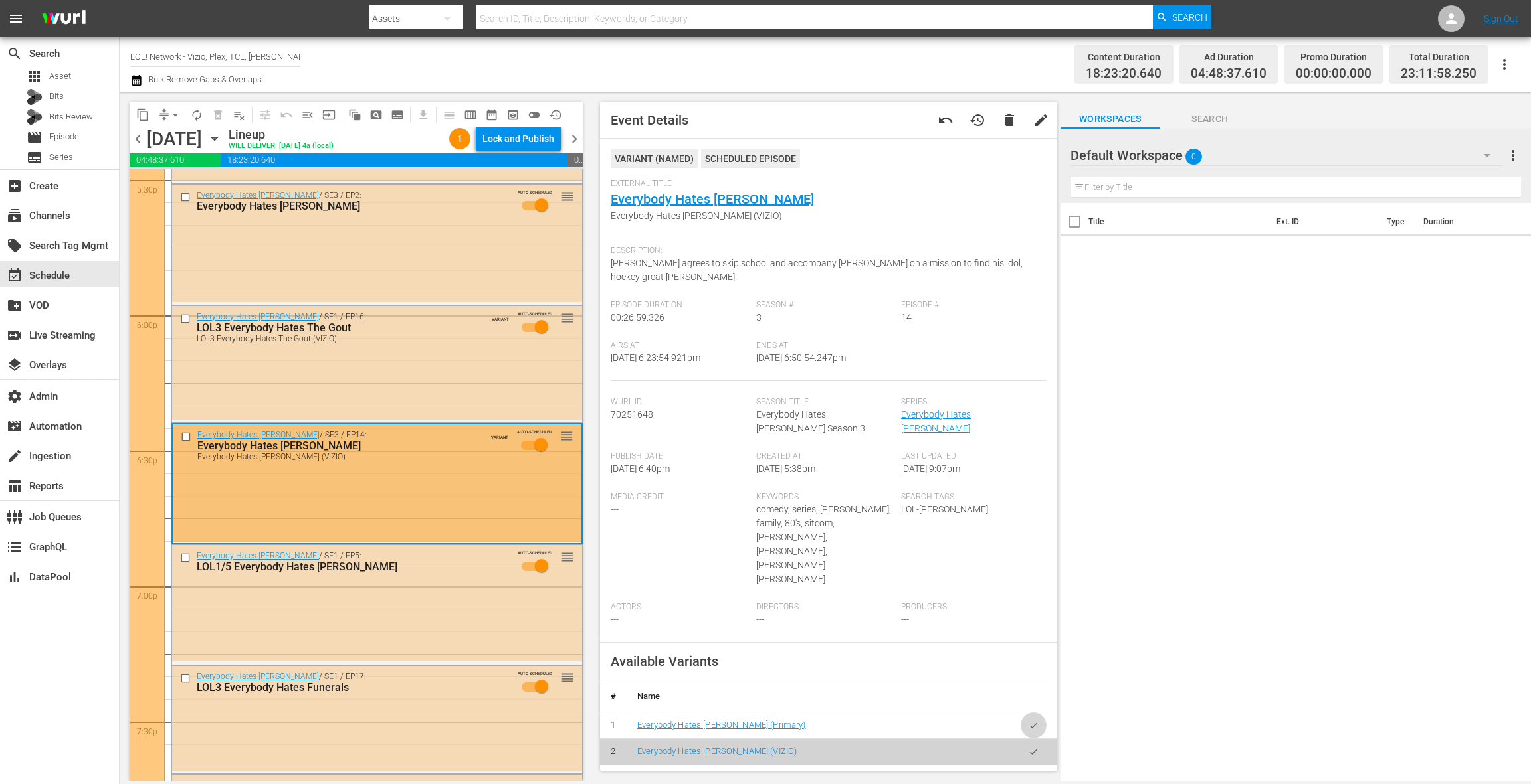
drag, startPoint x: 1036, startPoint y: 685, endPoint x: 987, endPoint y: 631, distance: 72.9
click at [1036, 720] on icon "button" at bounding box center [1033, 725] width 10 height 10
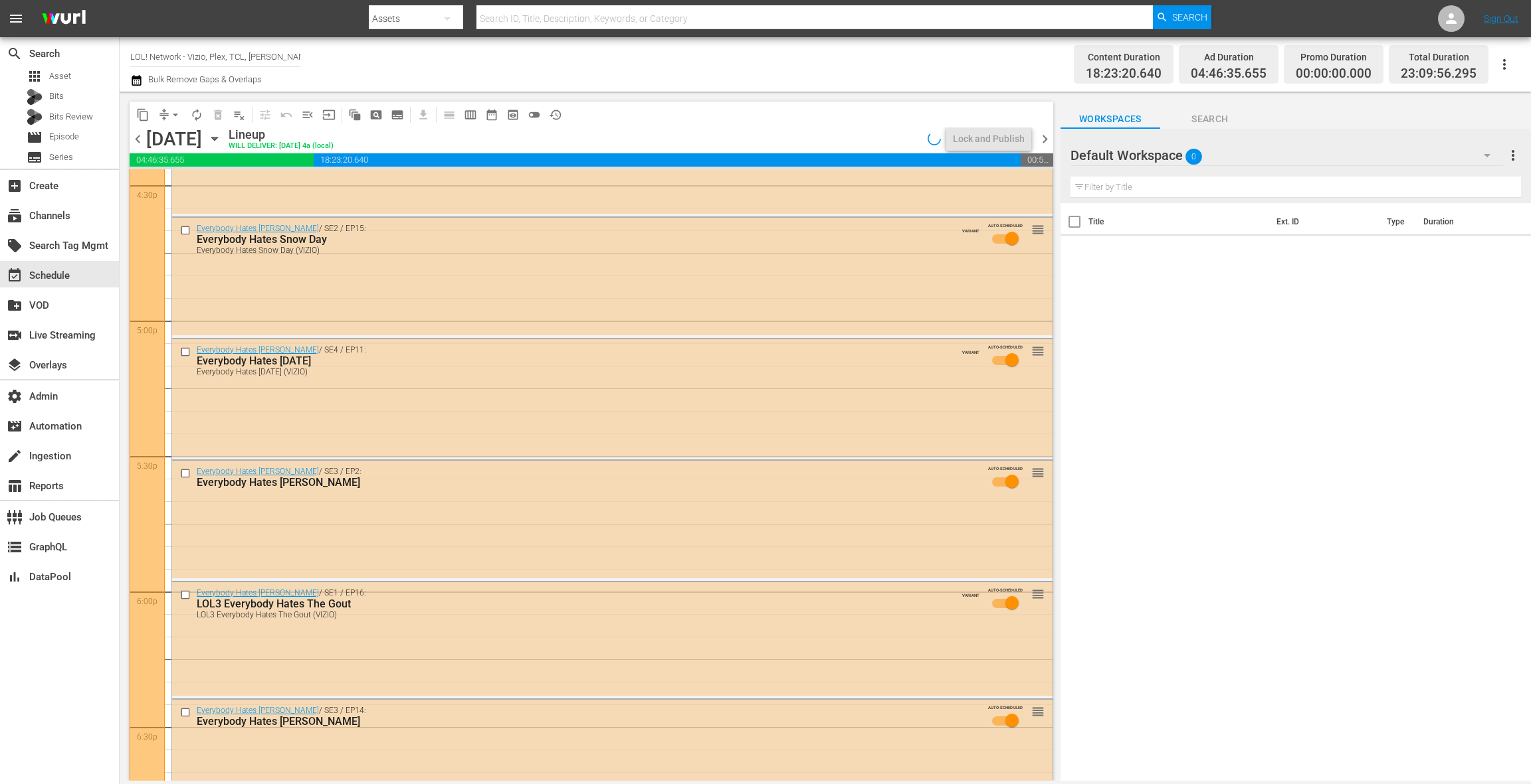
scroll to position [4452, 0]
click at [516, 365] on div "Everybody Hates New Year's Eve" at bounding box center [584, 363] width 775 height 12
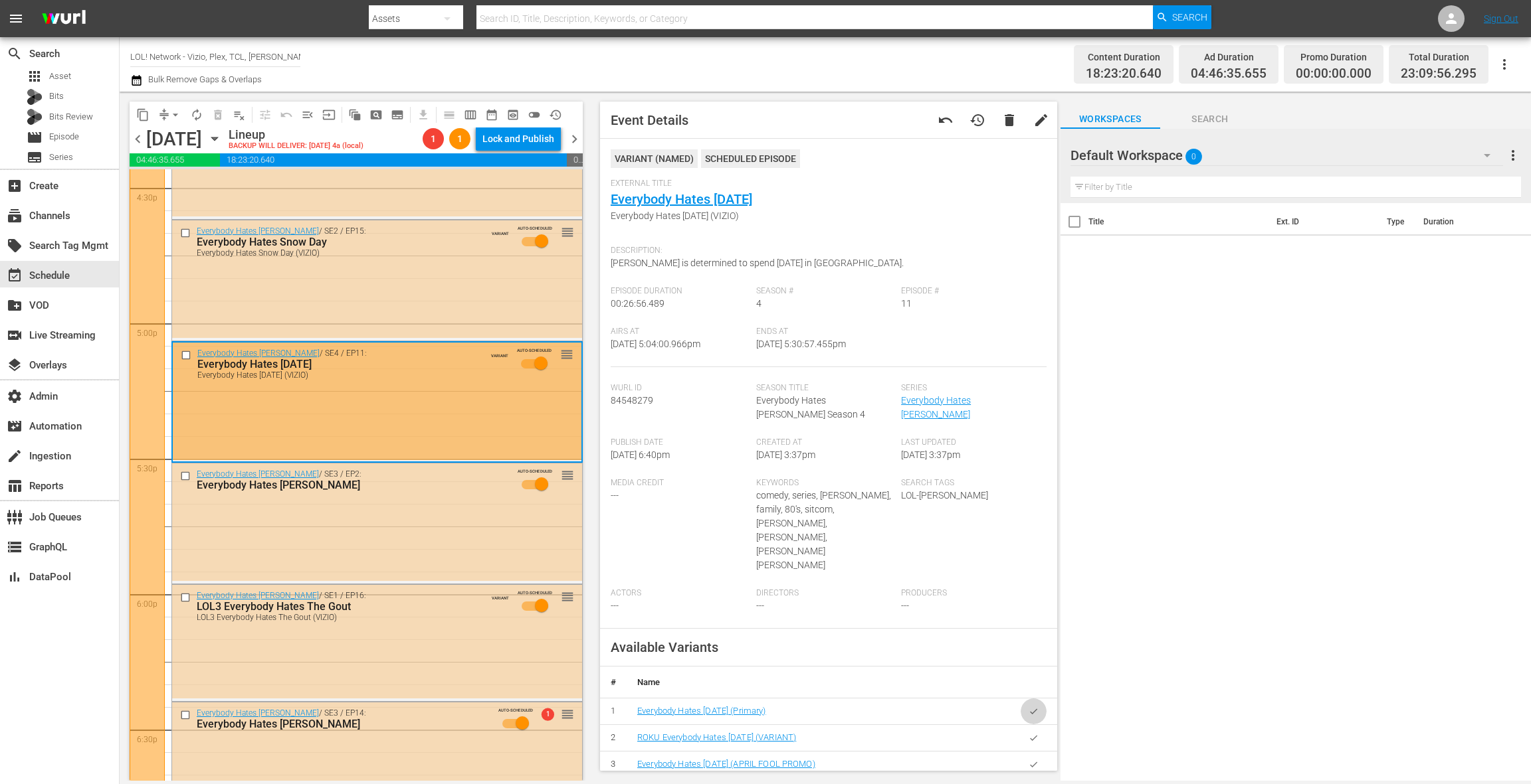
click at [1037, 706] on icon "button" at bounding box center [1033, 711] width 10 height 10
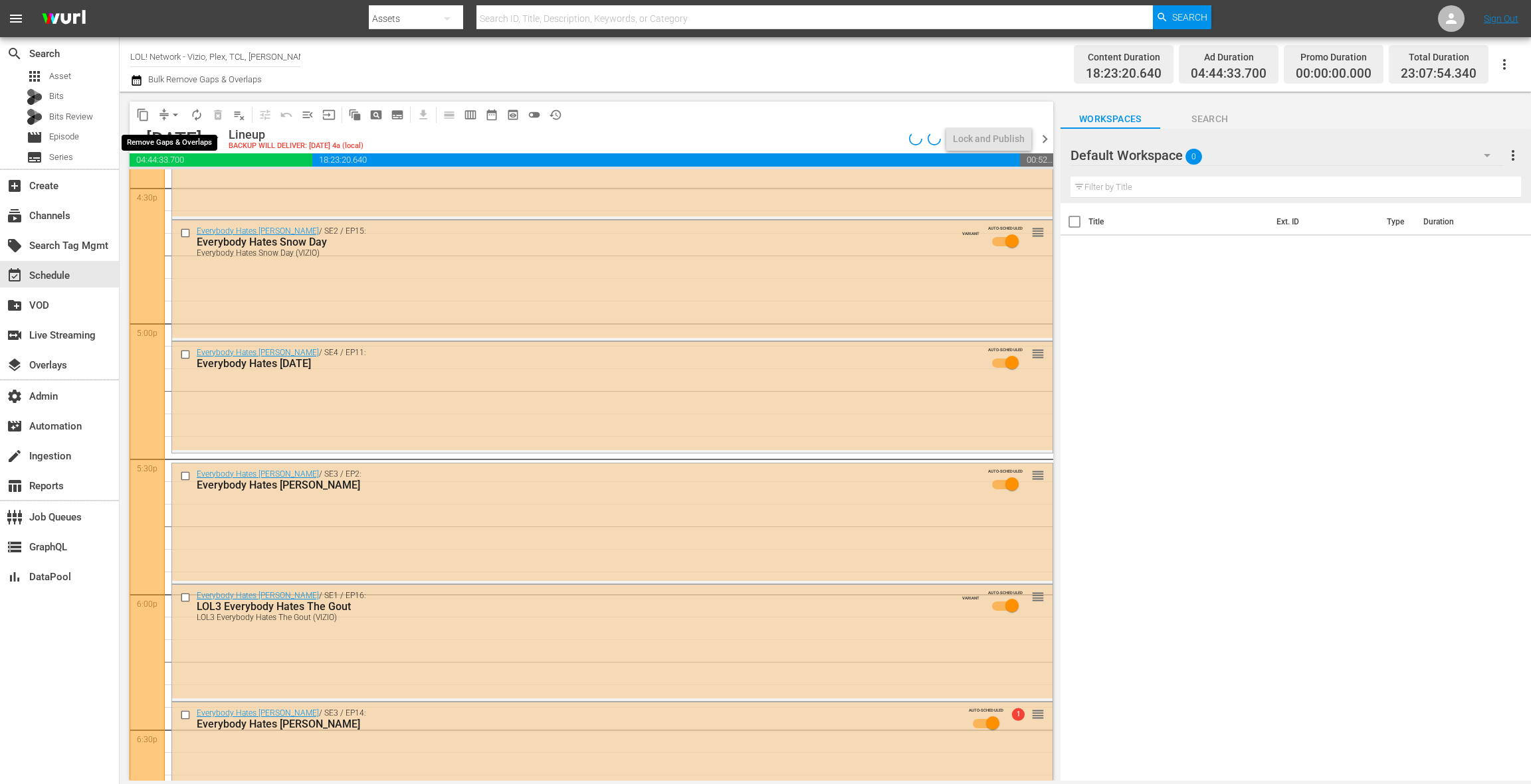
click at [175, 116] on span "arrow_drop_down" at bounding box center [175, 114] width 13 height 13
click at [182, 184] on li "Align to End of Previous Day" at bounding box center [176, 186] width 139 height 22
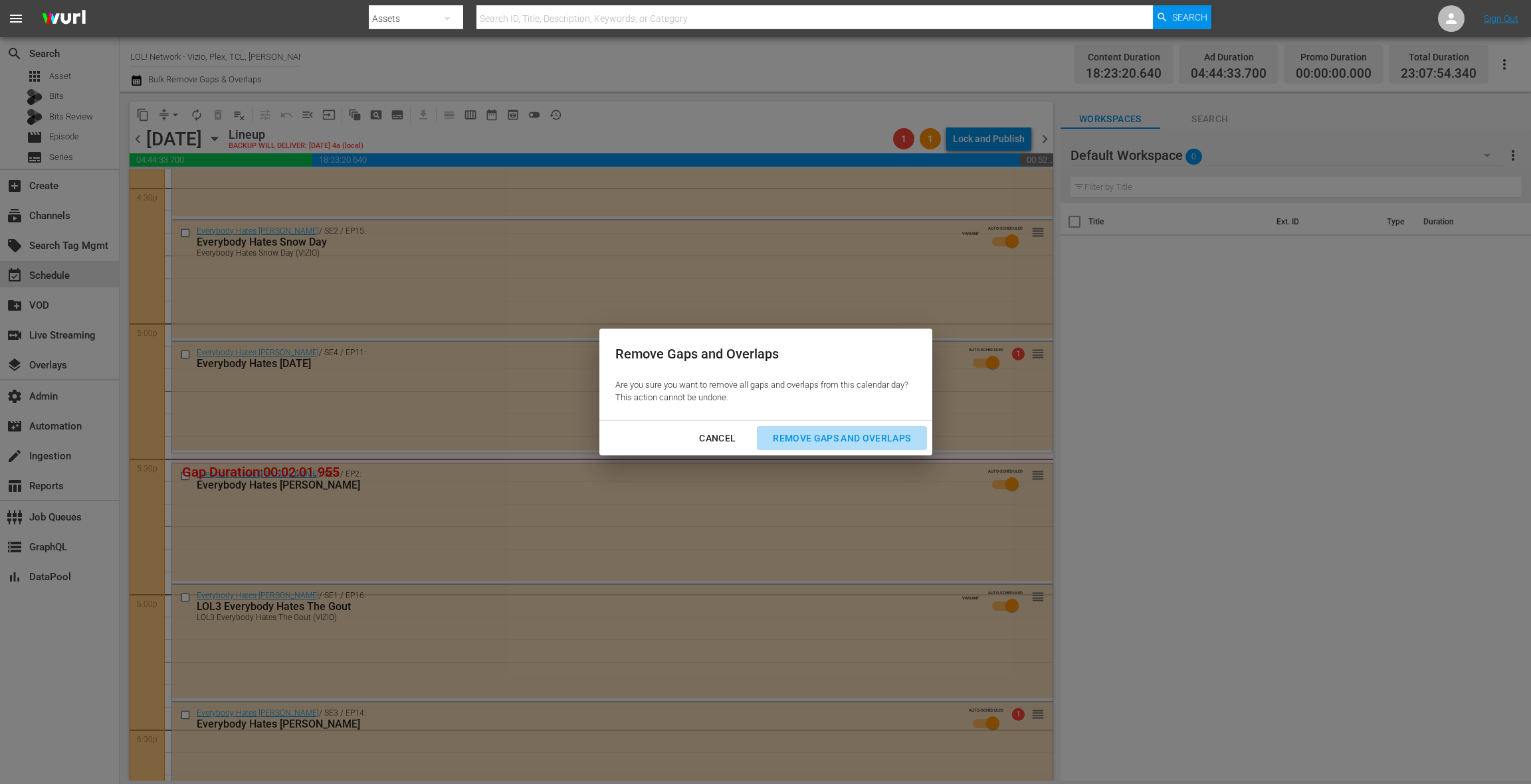
click at [863, 444] on div "Remove Gaps and Overlaps" at bounding box center [842, 438] width 159 height 17
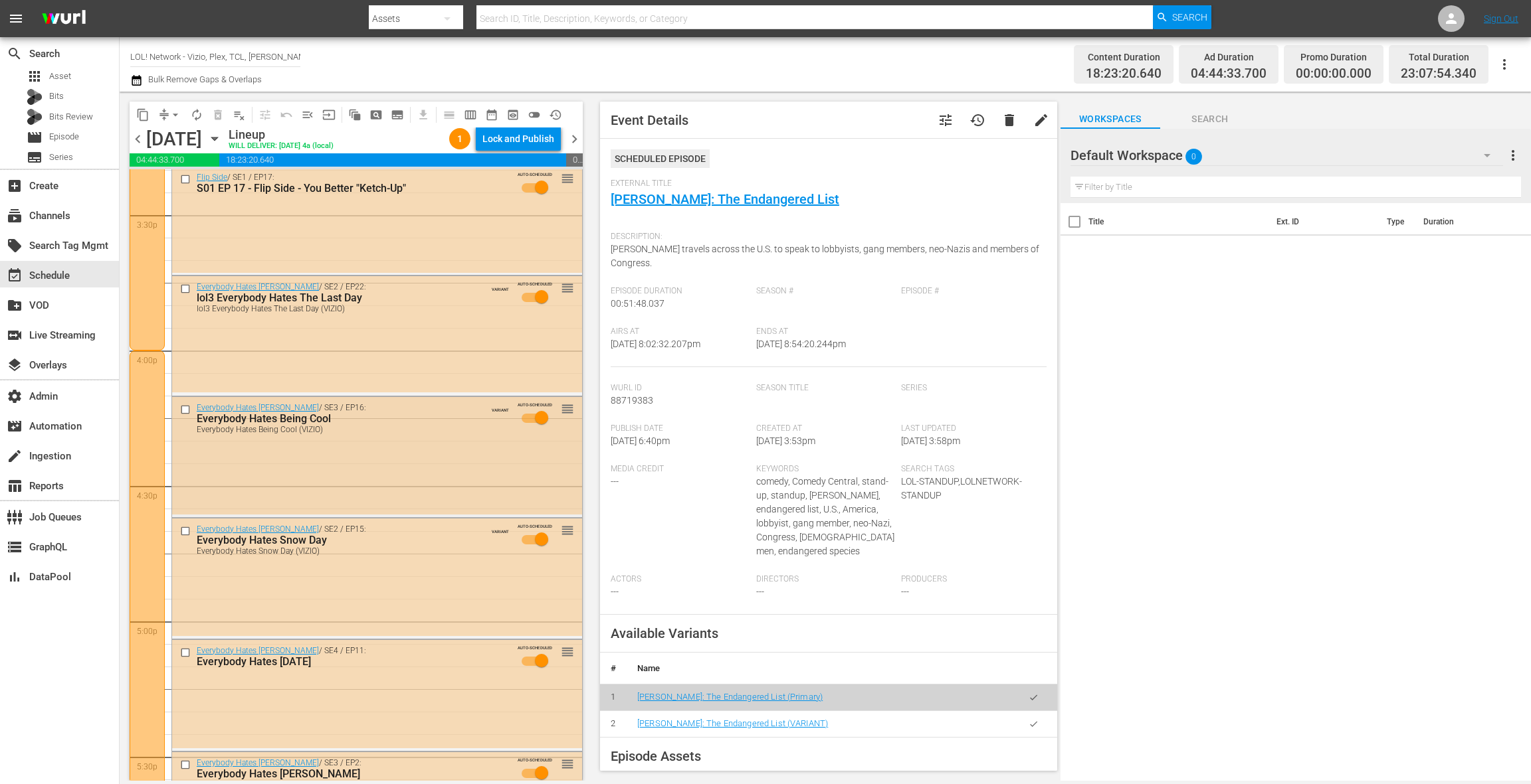
scroll to position [4152, 0]
click at [438, 424] on div "Everybody Hates Being Cool" at bounding box center [349, 422] width 304 height 12
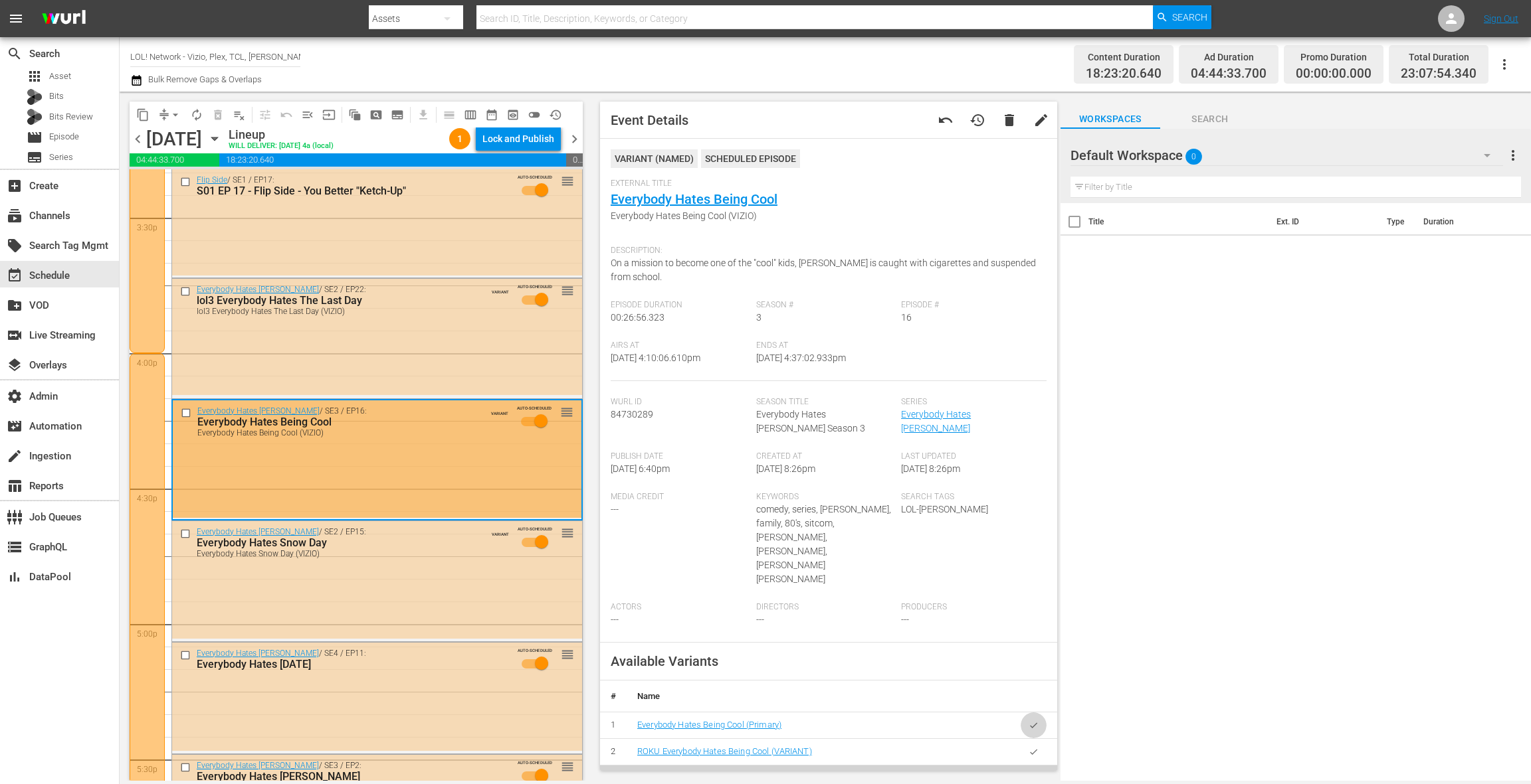
drag, startPoint x: 1027, startPoint y: 682, endPoint x: 849, endPoint y: 568, distance: 211.4
click at [1028, 720] on icon "button" at bounding box center [1033, 725] width 10 height 10
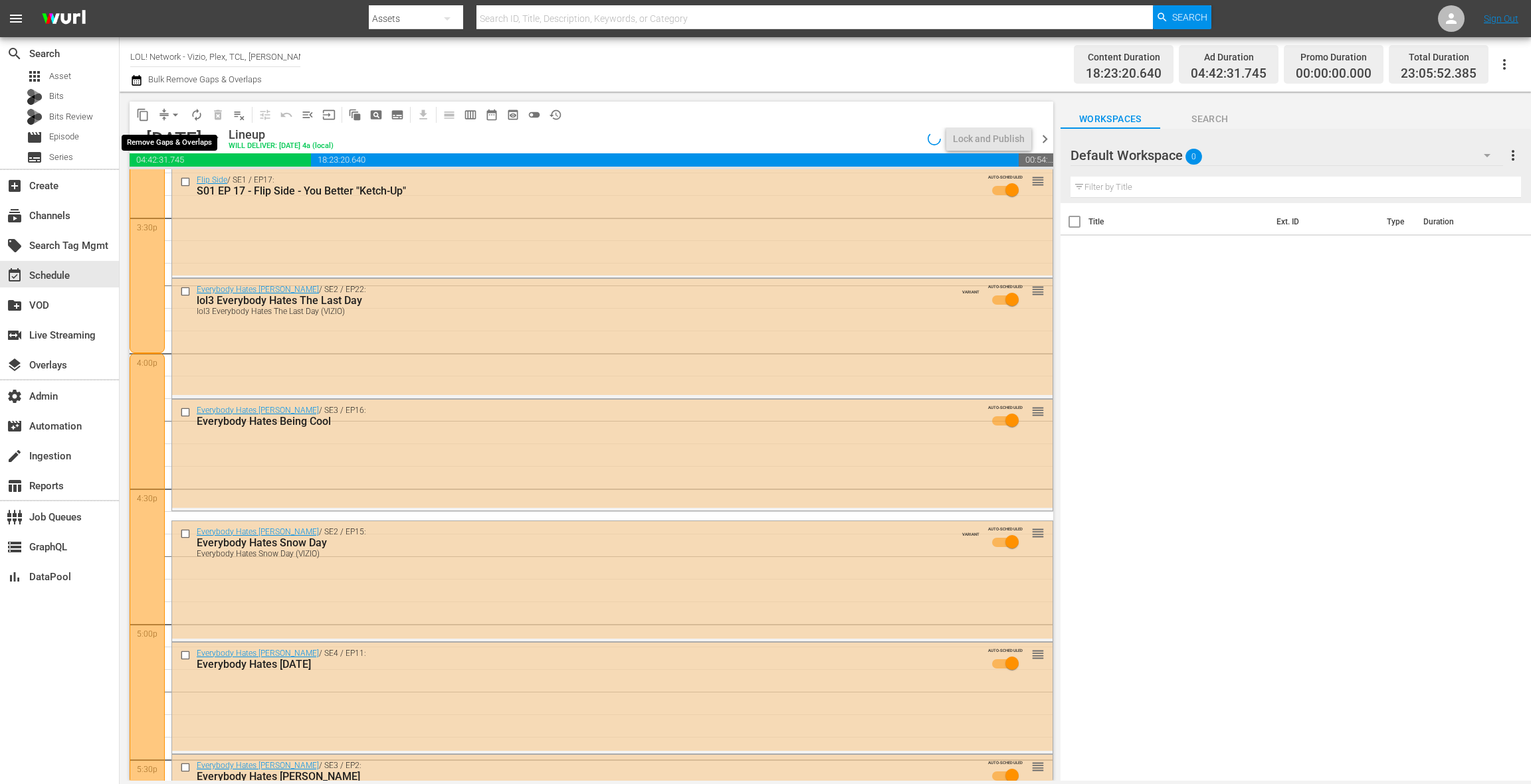
click at [170, 113] on span "arrow_drop_down" at bounding box center [175, 114] width 13 height 13
click at [198, 186] on li "Align to End of Previous Day" at bounding box center [176, 186] width 139 height 22
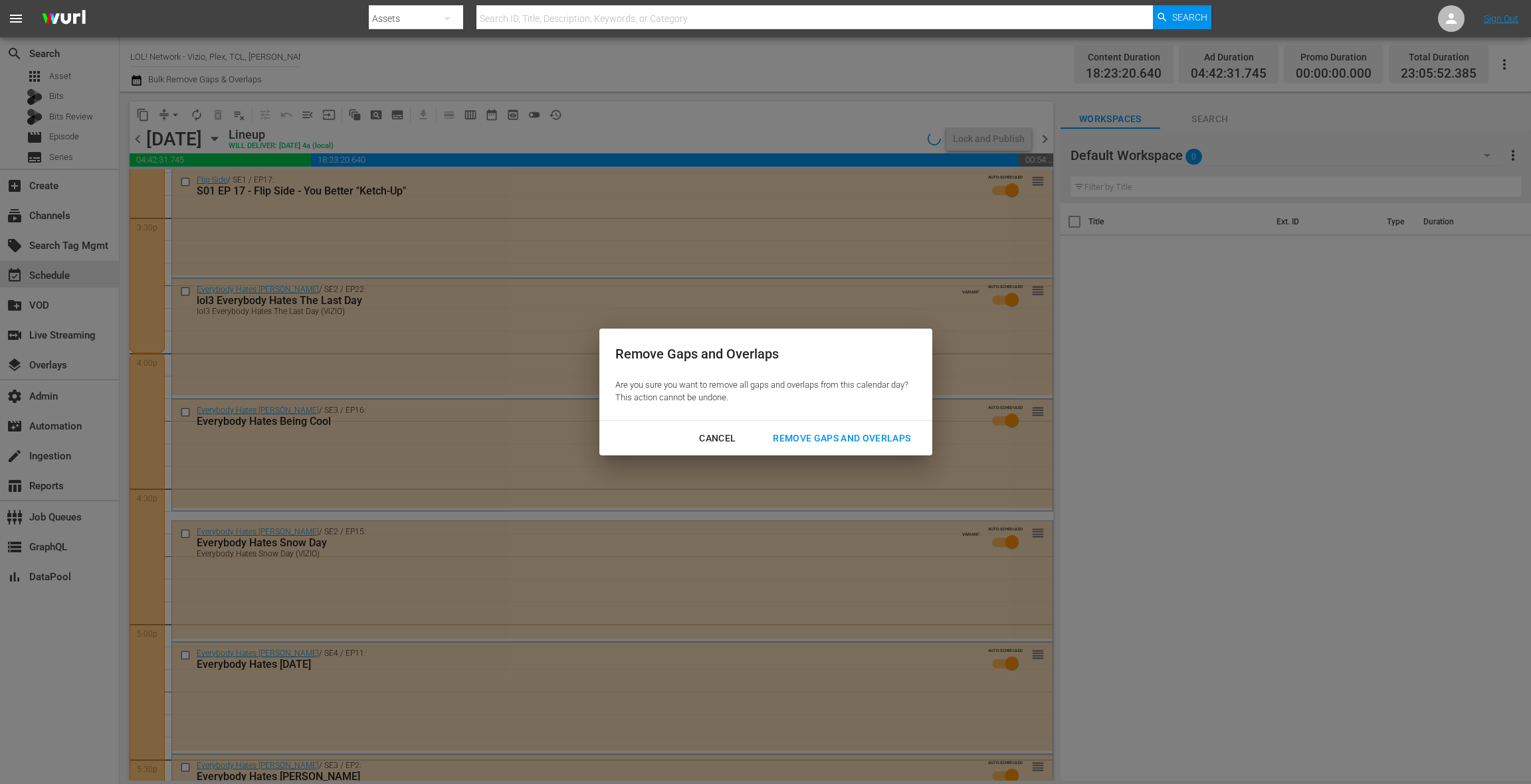
drag, startPoint x: 851, startPoint y: 445, endPoint x: 801, endPoint y: 435, distance: 51.0
click at [851, 445] on div "Remove Gaps and Overlaps" at bounding box center [842, 438] width 159 height 17
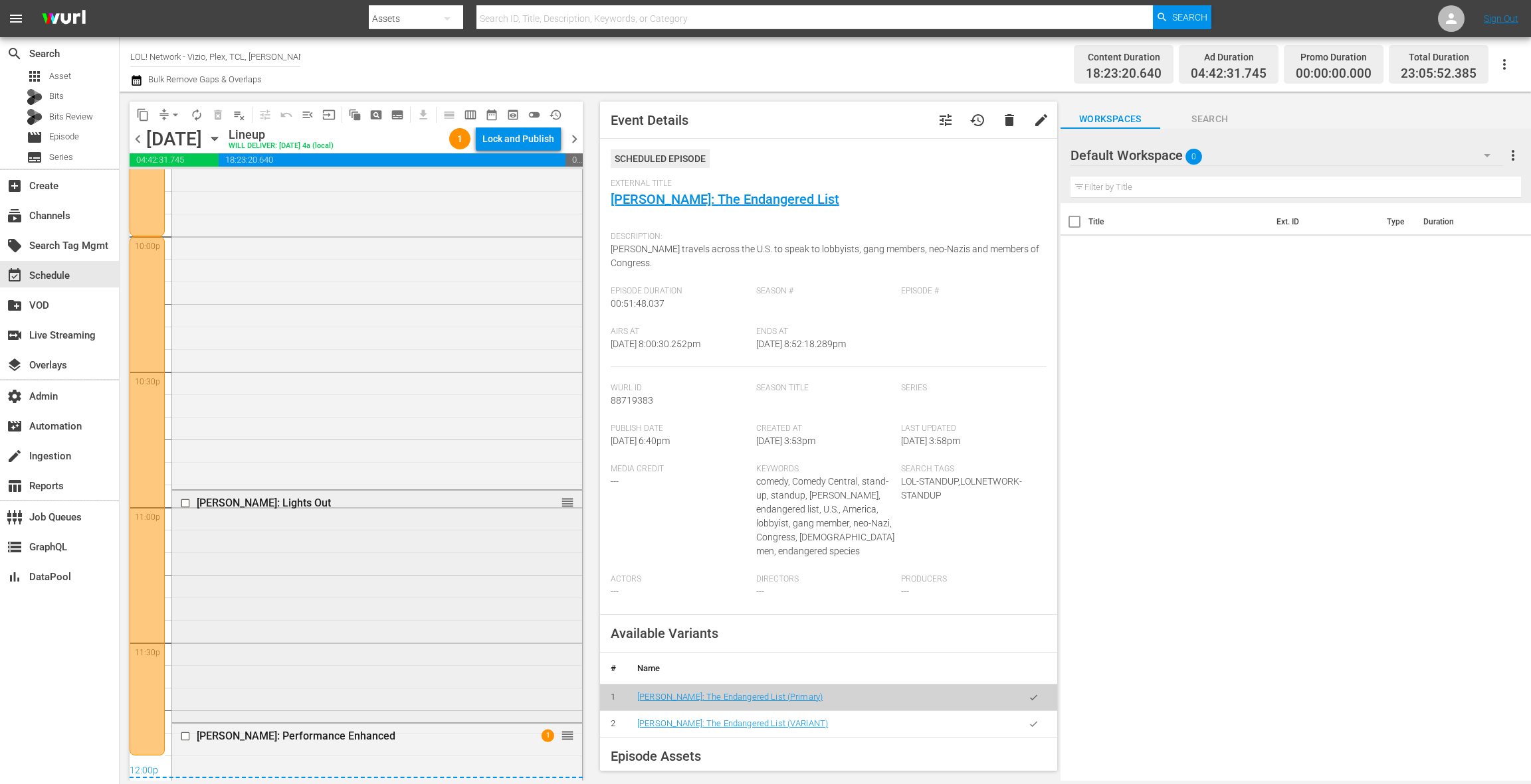
scroll to position [6073, 0]
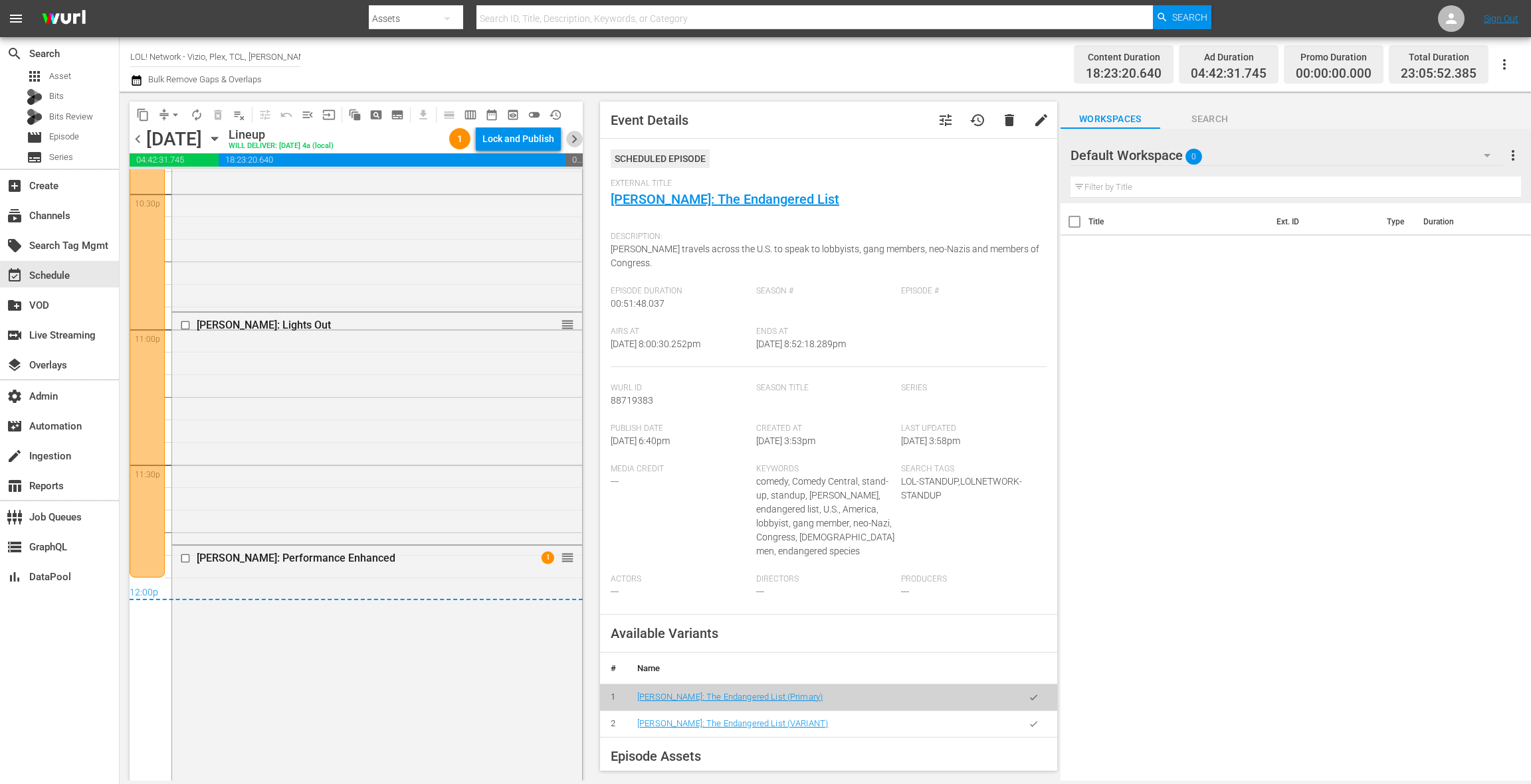
click at [575, 139] on span "chevron_right" at bounding box center [574, 139] width 17 height 17
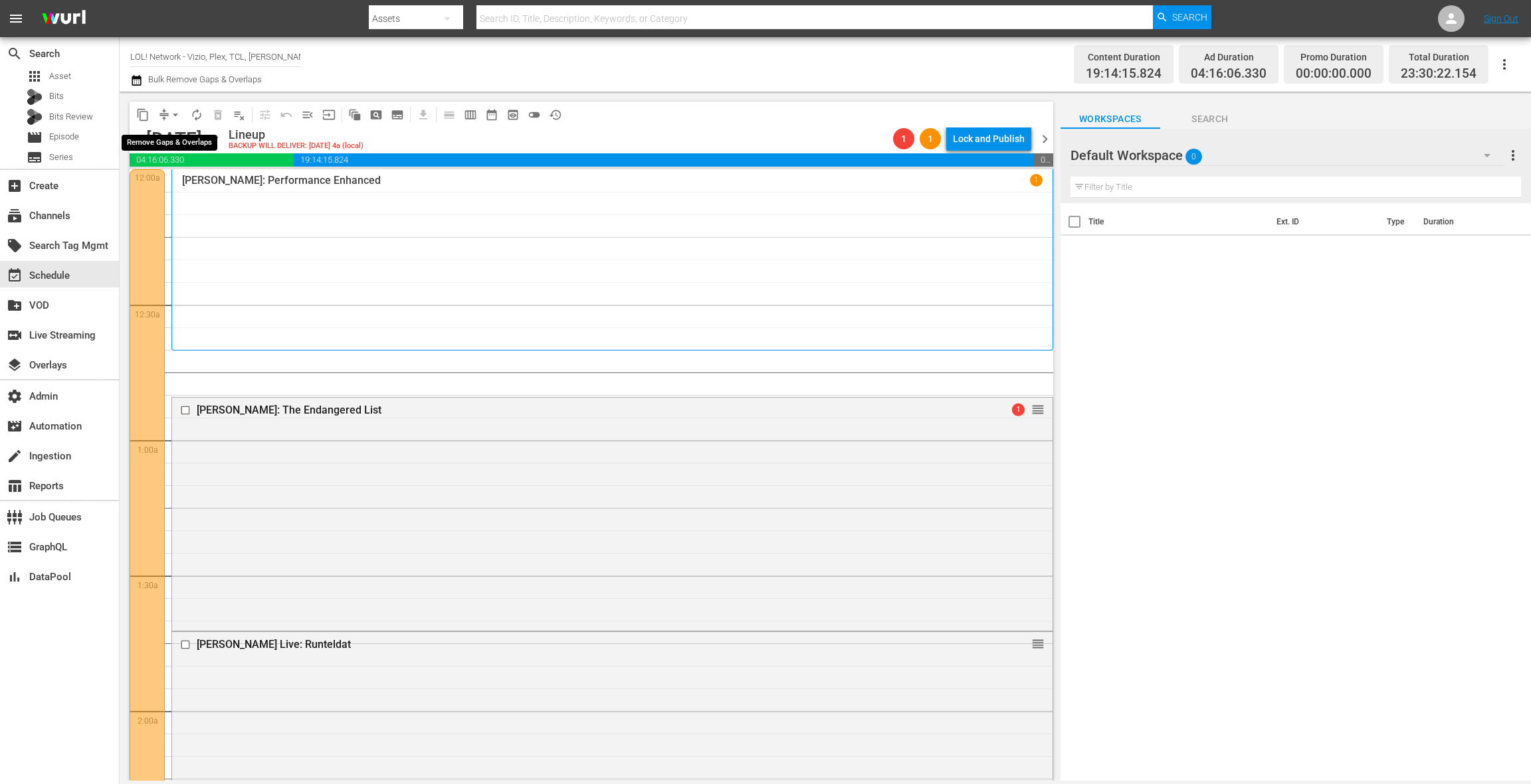
click at [175, 116] on span "arrow_drop_down" at bounding box center [175, 114] width 13 height 13
click at [215, 185] on li "Align to End of Previous Day" at bounding box center [176, 186] width 139 height 22
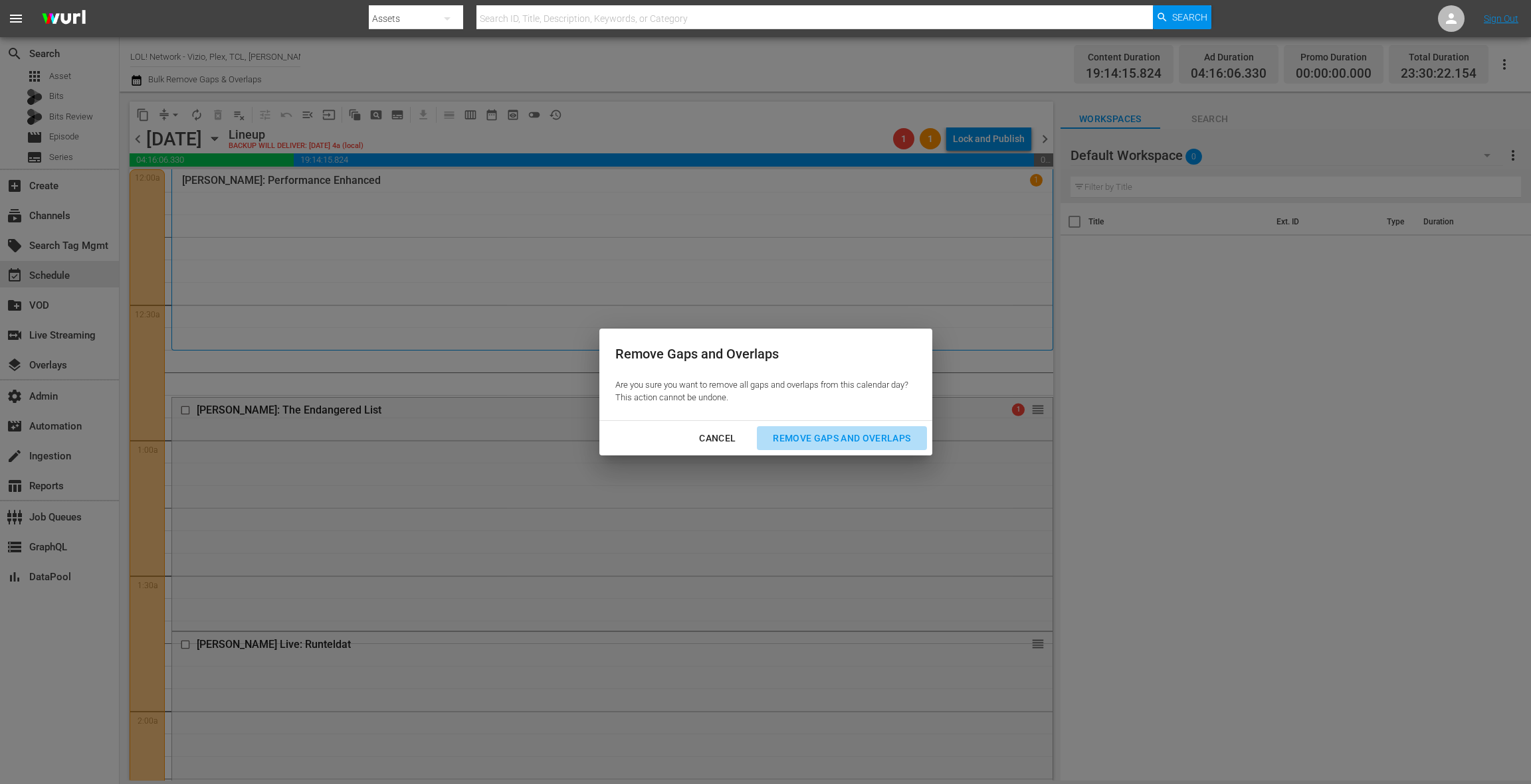
click at [812, 437] on div "Remove Gaps and Overlaps" at bounding box center [842, 438] width 159 height 17
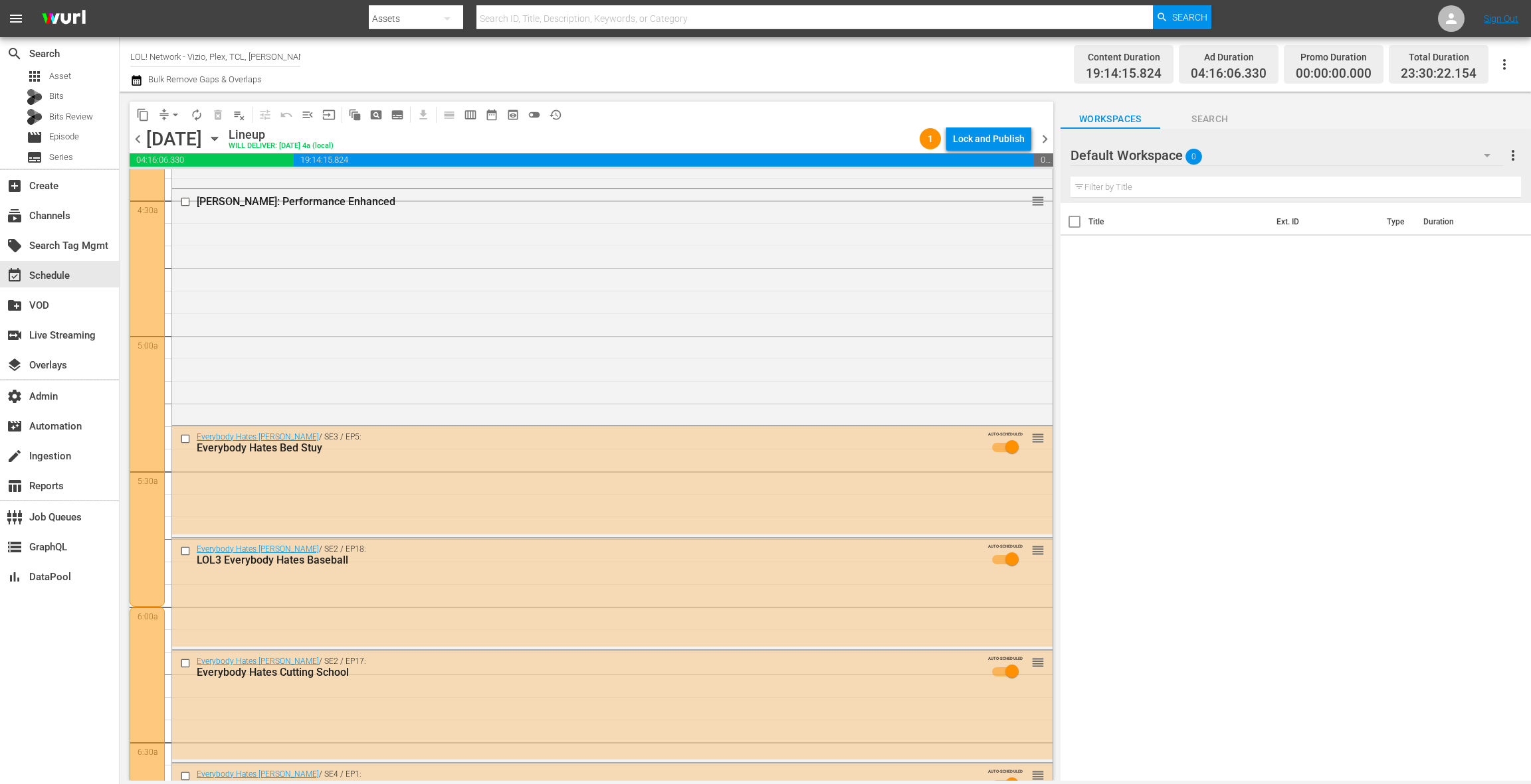
scroll to position [1183, 0]
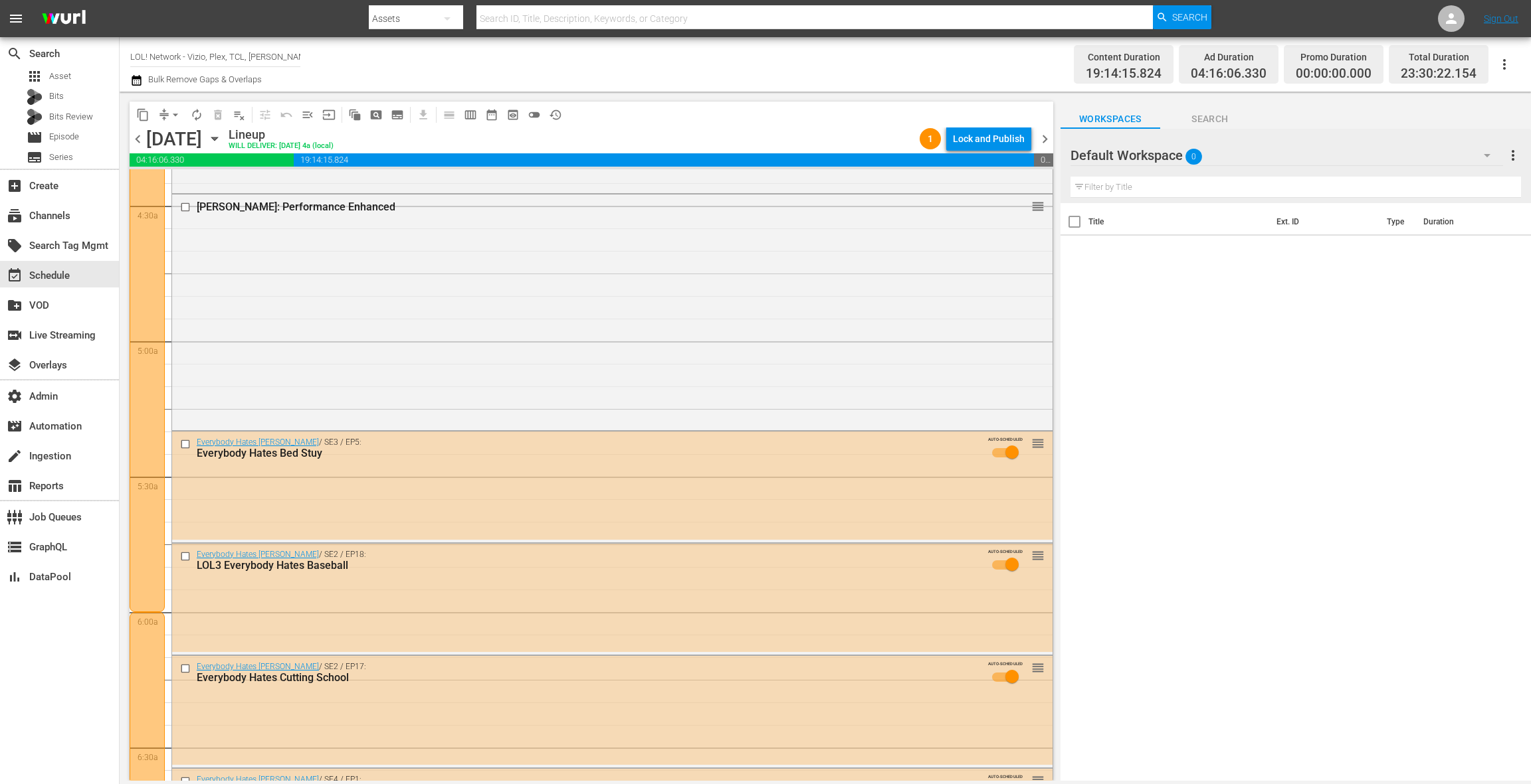
click at [681, 371] on div "Carlos Mencia: Performance Enhanced reorder" at bounding box center [612, 310] width 880 height 233
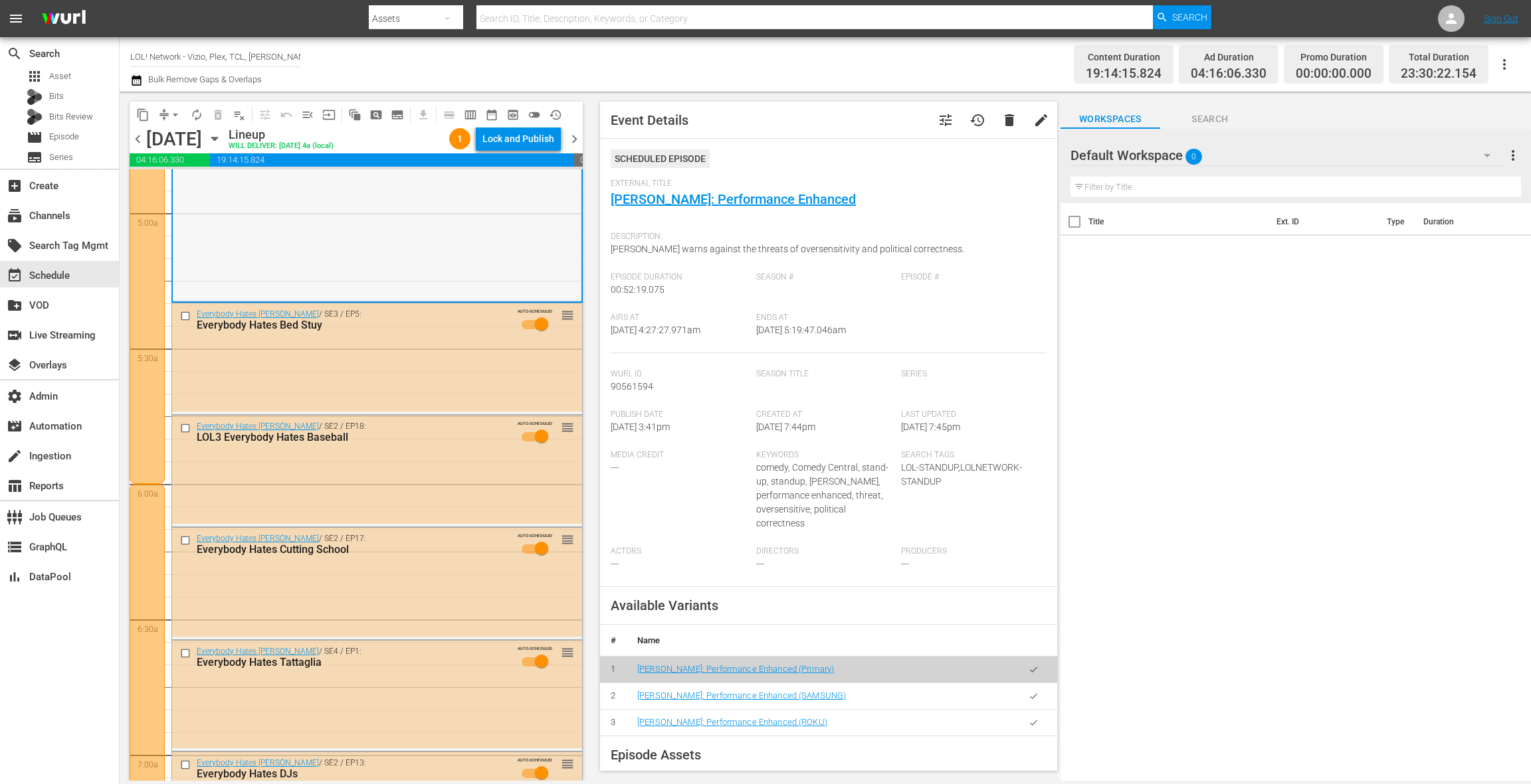
scroll to position [1326, 0]
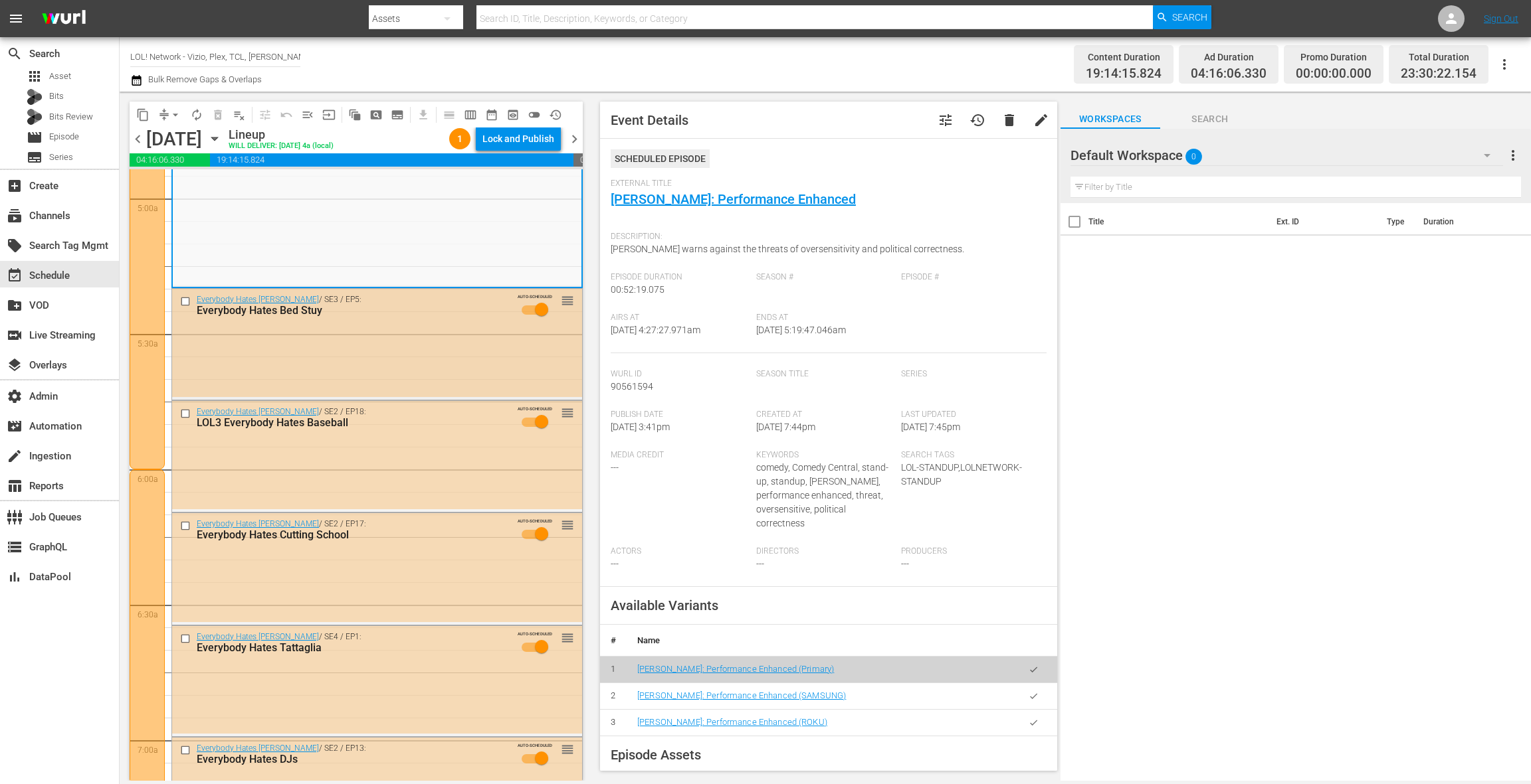
click at [453, 319] on div "Everybody Hates Chris / SE3 / EP5: Everybody Hates Bed Stuy AUTO-SCHEDULED reor…" at bounding box center [376, 309] width 410 height 40
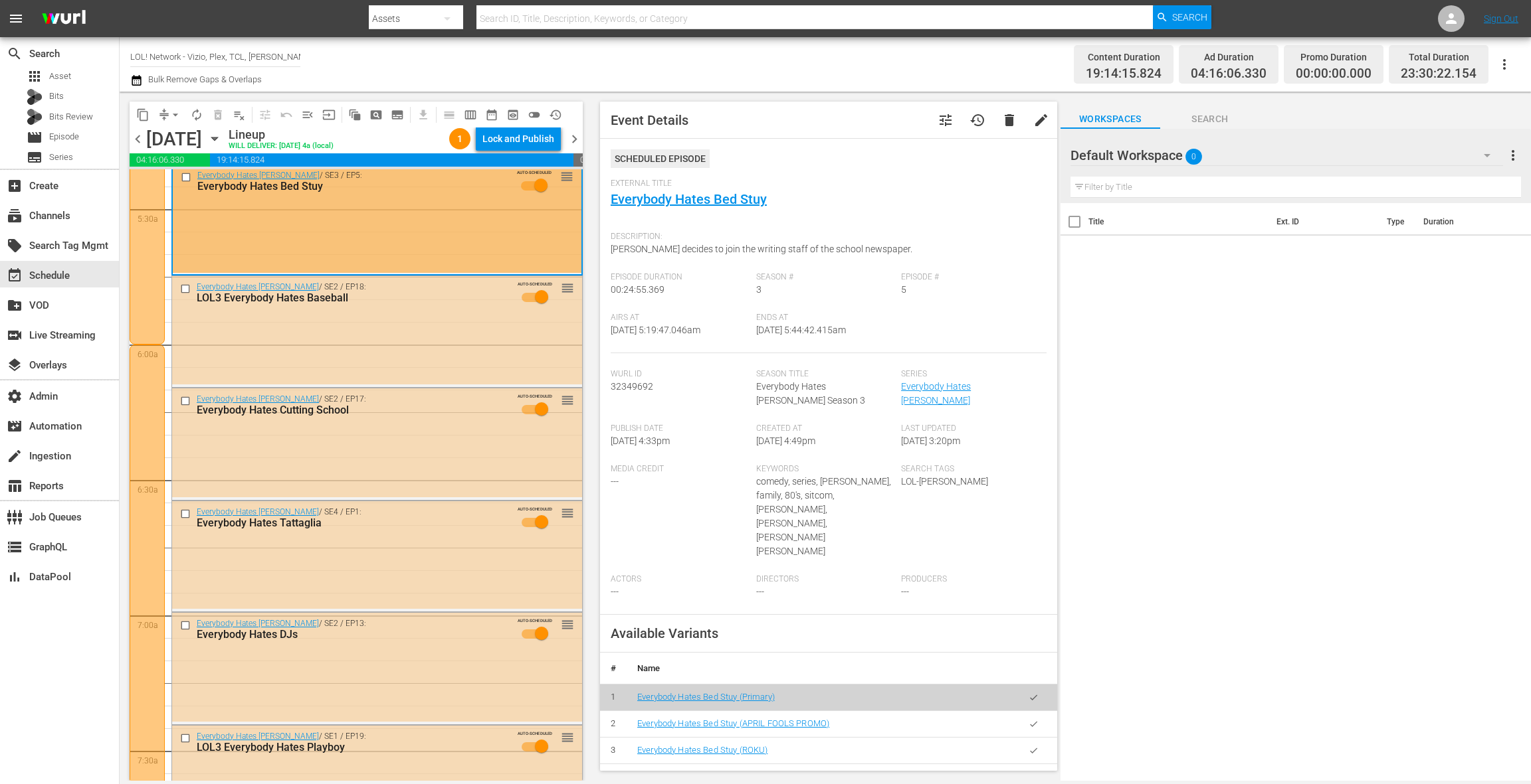
scroll to position [1456, 0]
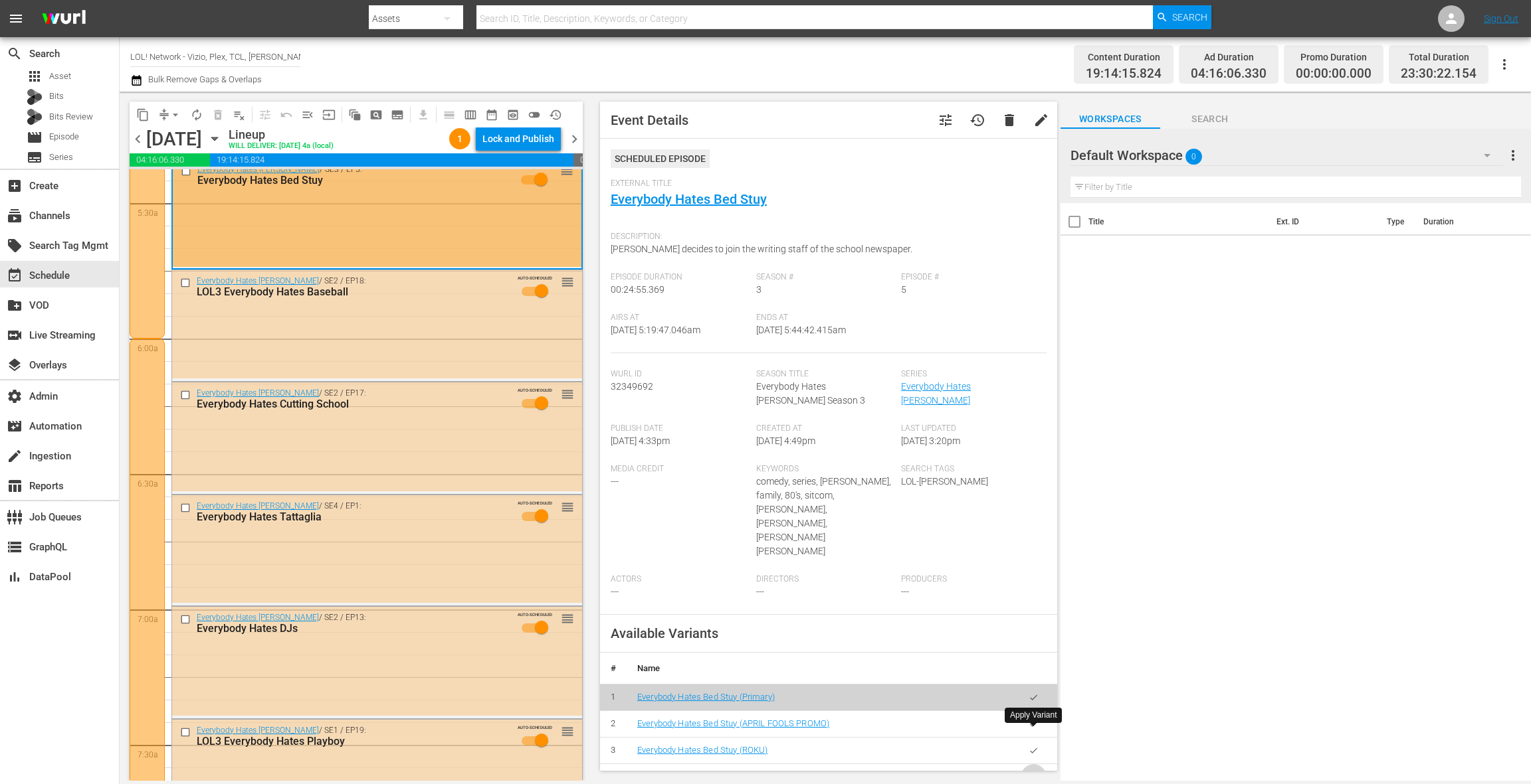
click at [1033, 773] on icon "button" at bounding box center [1033, 777] width 10 height 10
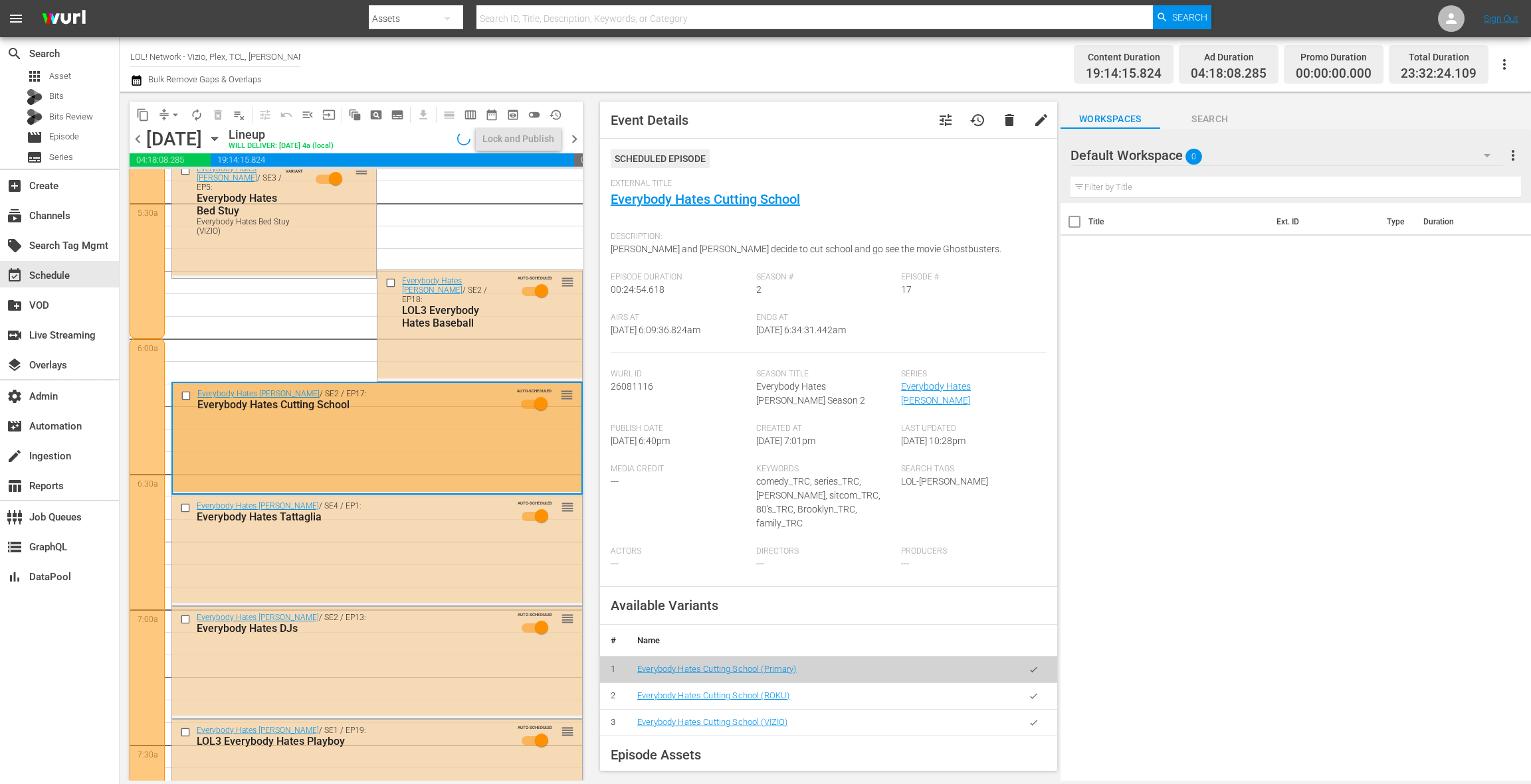
click at [1033, 718] on icon "button" at bounding box center [1033, 722] width 10 height 10
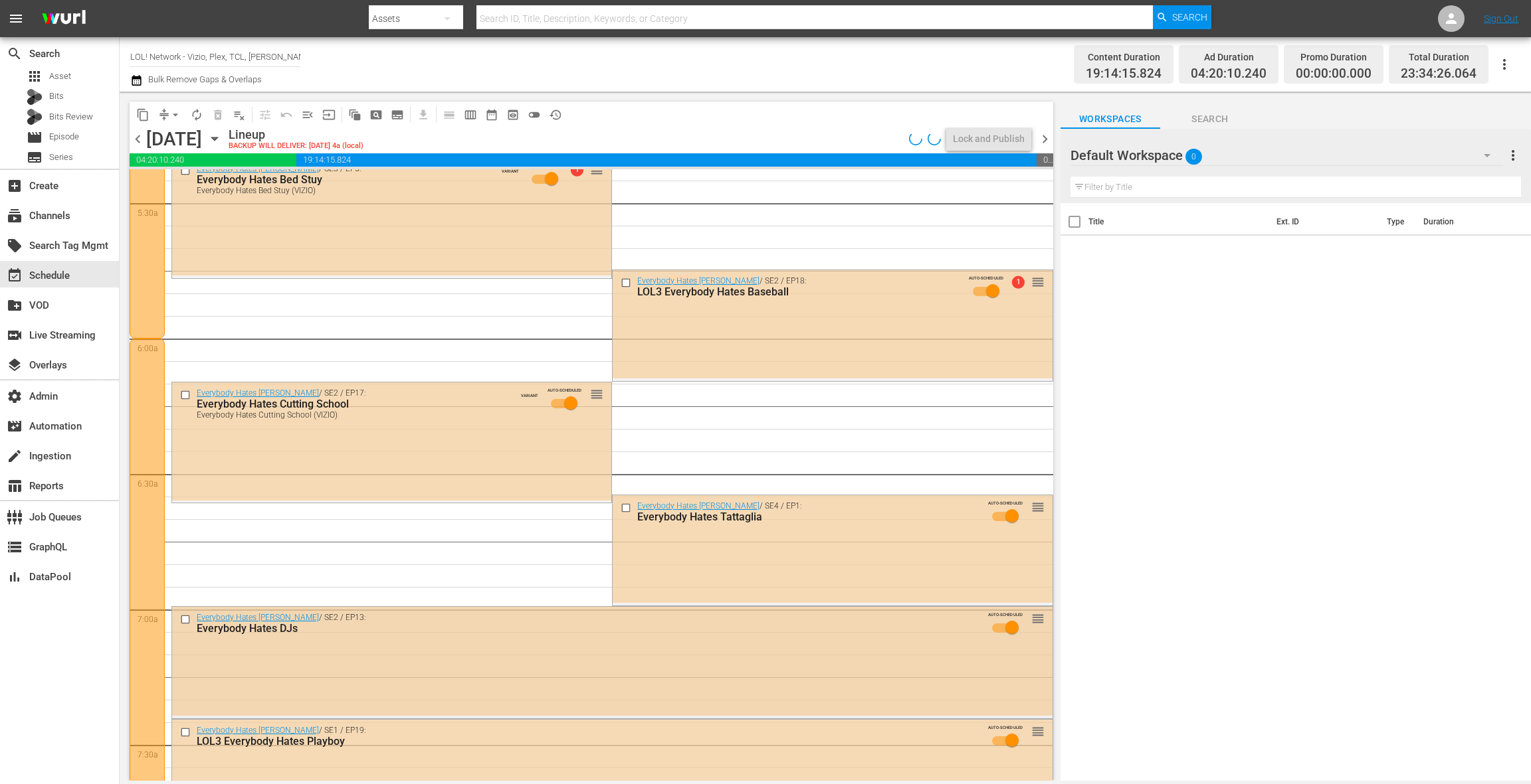
click at [541, 652] on div "Everybody Hates Chris / SE2 / EP13: Everybody Hates DJs AUTO-SCHEDULED reorder" at bounding box center [612, 661] width 880 height 108
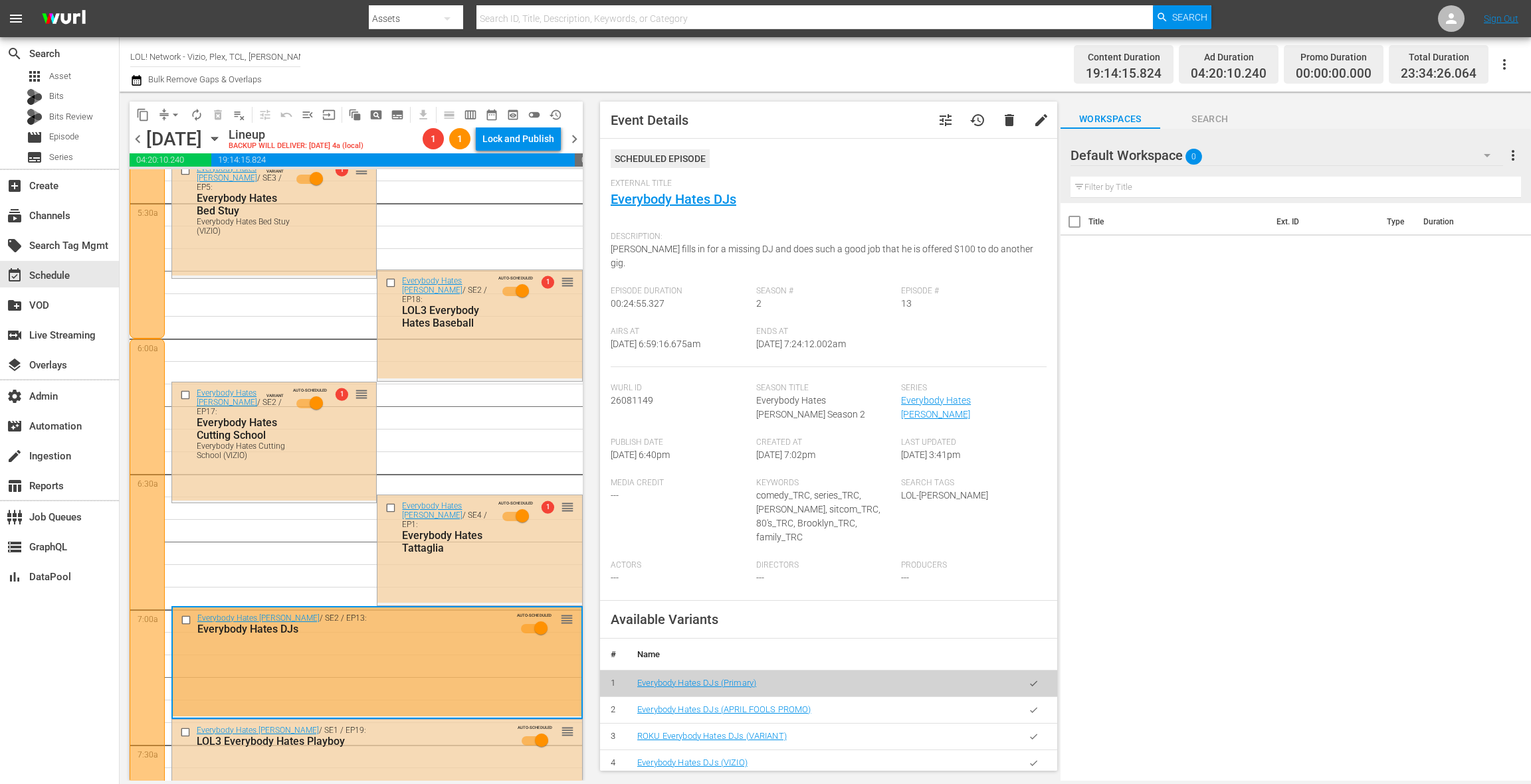
drag, startPoint x: 1028, startPoint y: 736, endPoint x: 860, endPoint y: 670, distance: 180.5
click at [1028, 759] on icon "button" at bounding box center [1033, 763] width 10 height 10
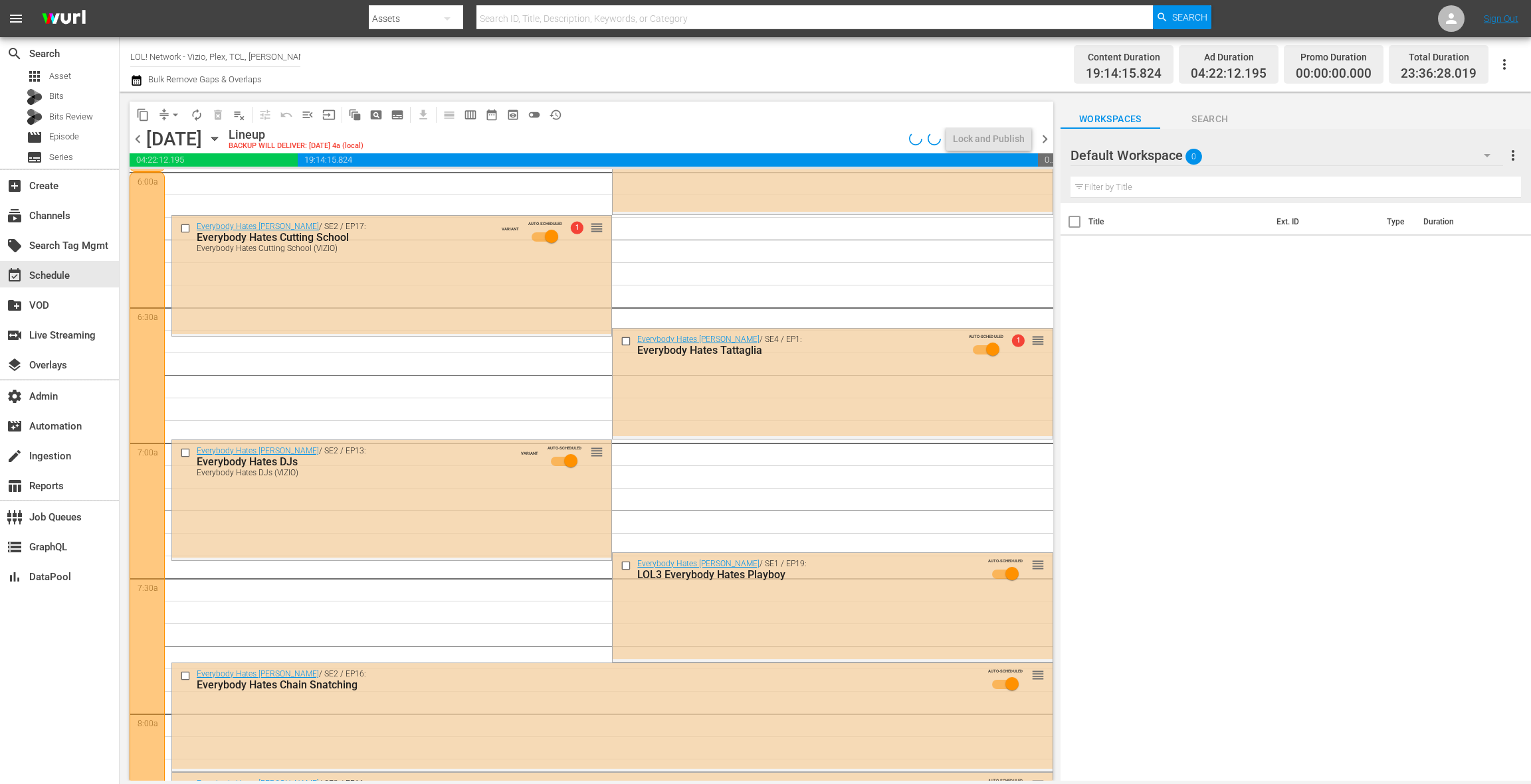
scroll to position [1762, 0]
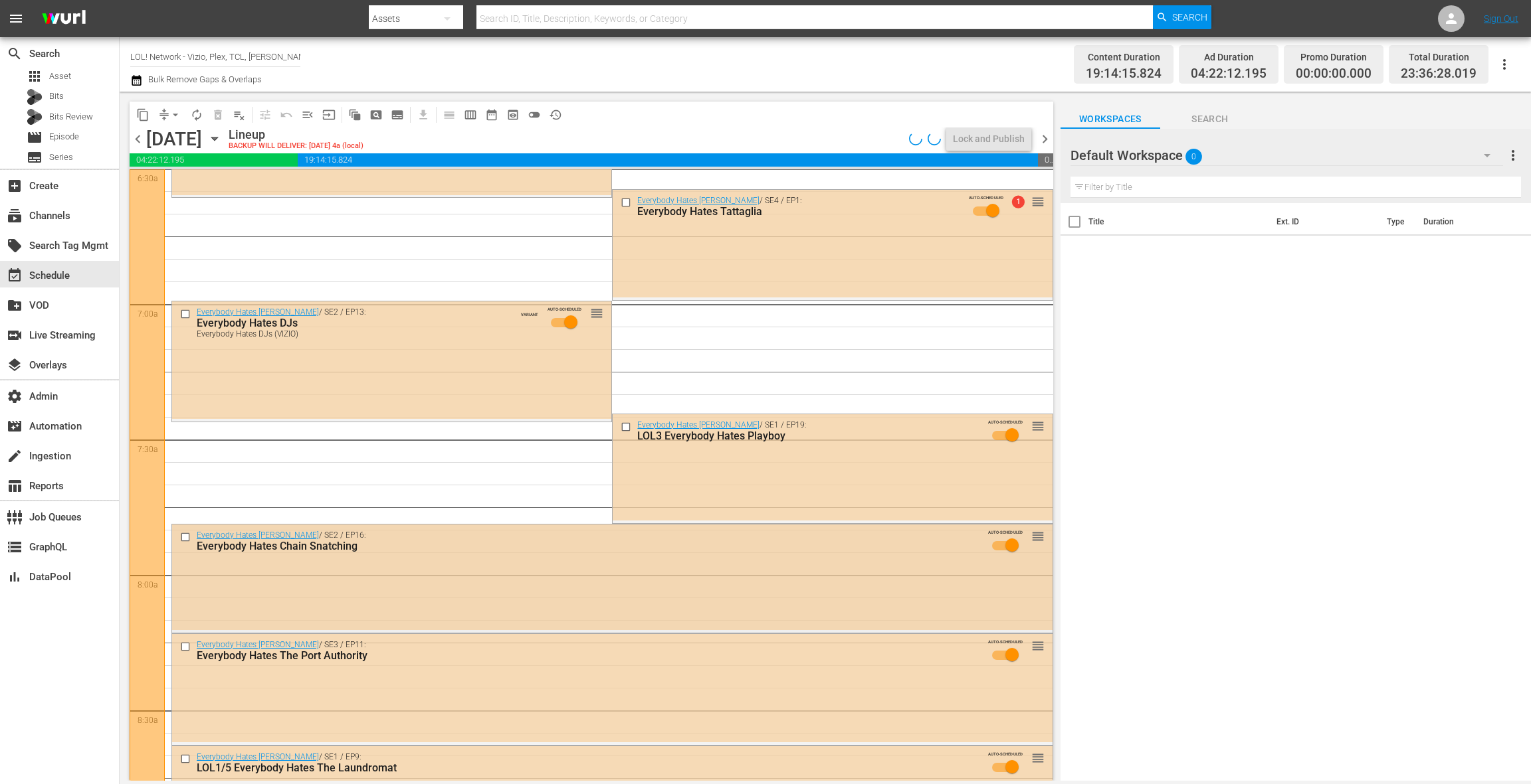
click at [494, 565] on div "Everybody Hates Chris / SE2 / EP16: Everybody Hates Chain Snatching AUTO-SCHEDU…" at bounding box center [612, 577] width 880 height 105
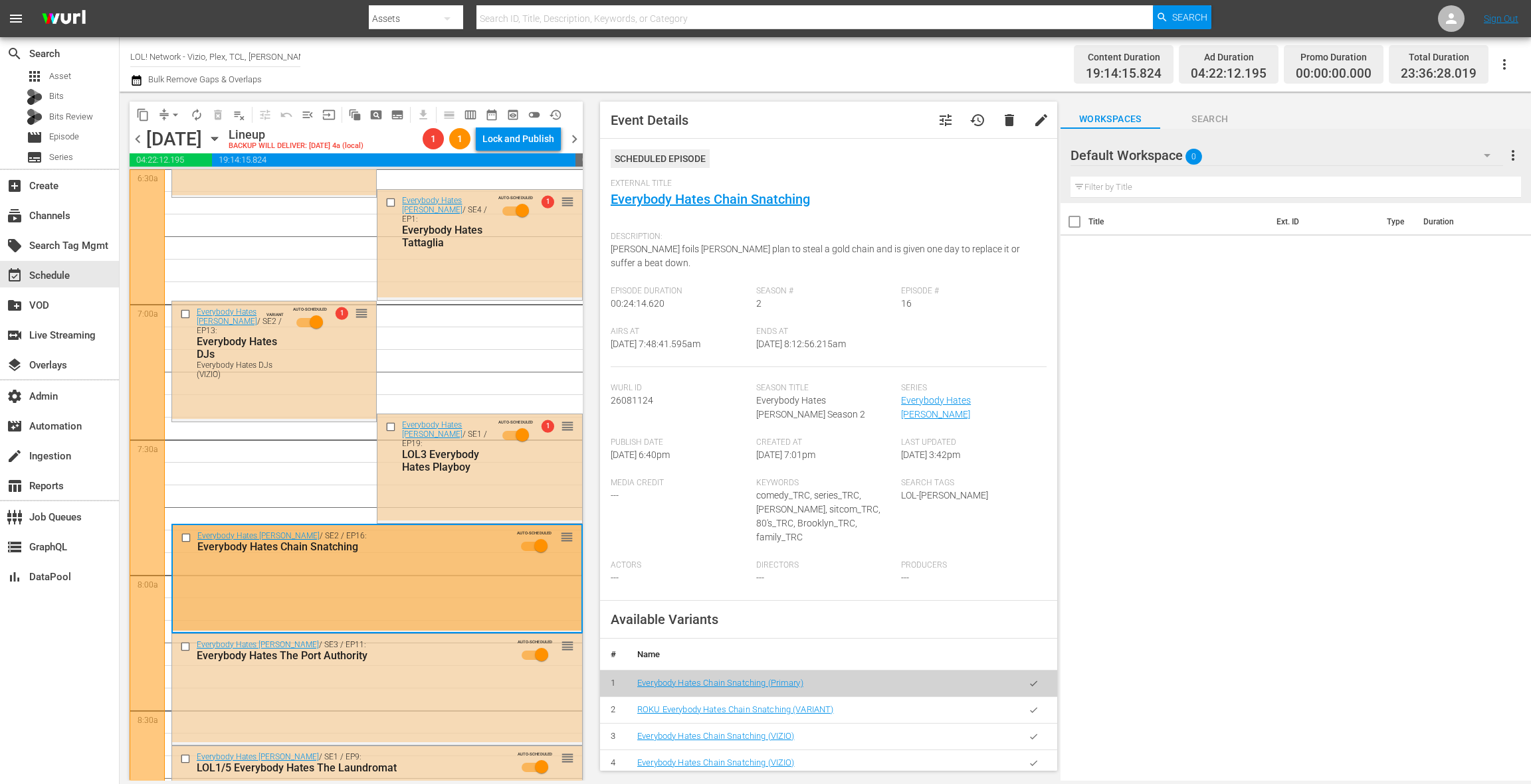
drag, startPoint x: 1035, startPoint y: 710, endPoint x: 953, endPoint y: 679, distance: 87.7
click at [1033, 732] on icon "button" at bounding box center [1033, 736] width 10 height 10
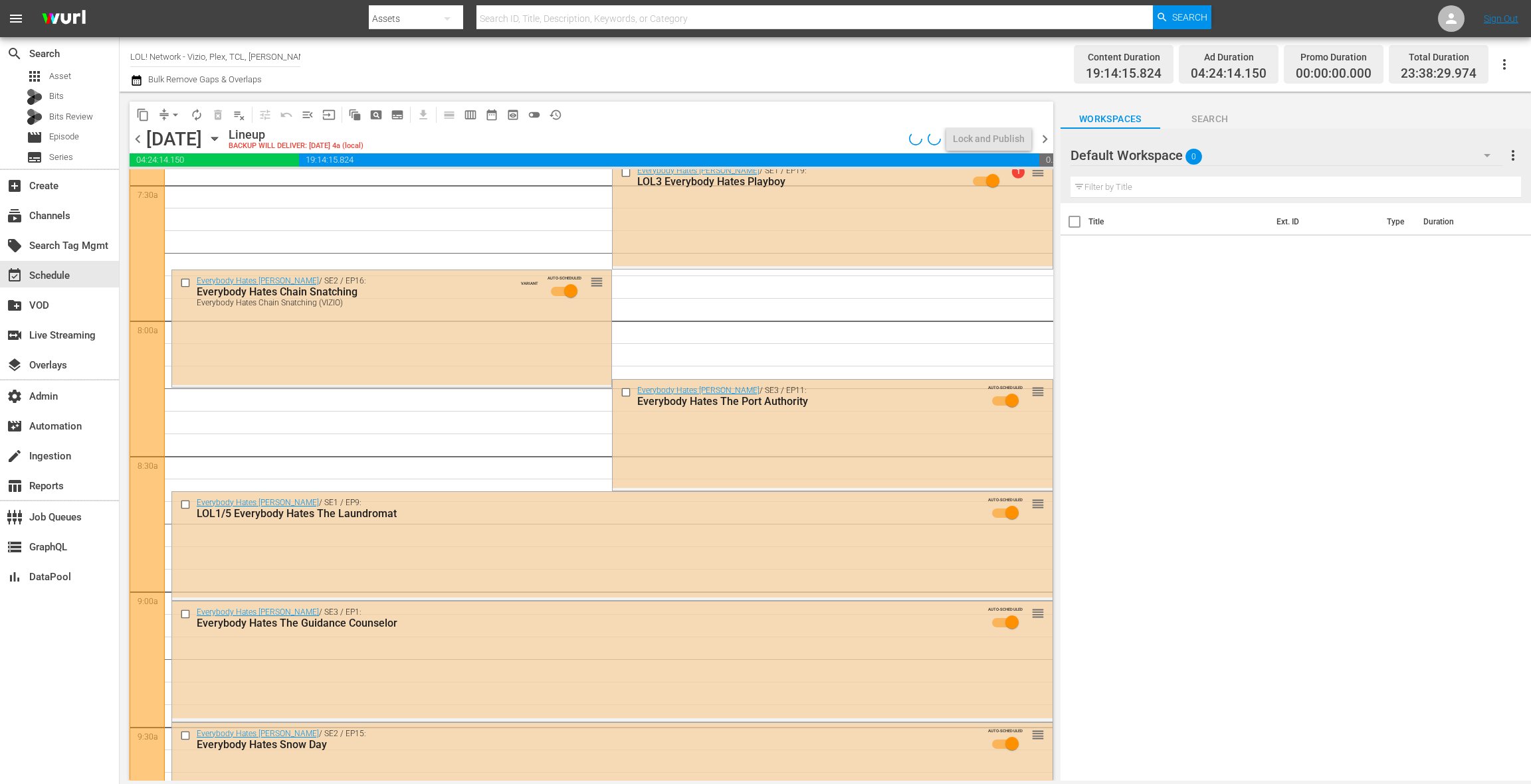
scroll to position [2038, 0]
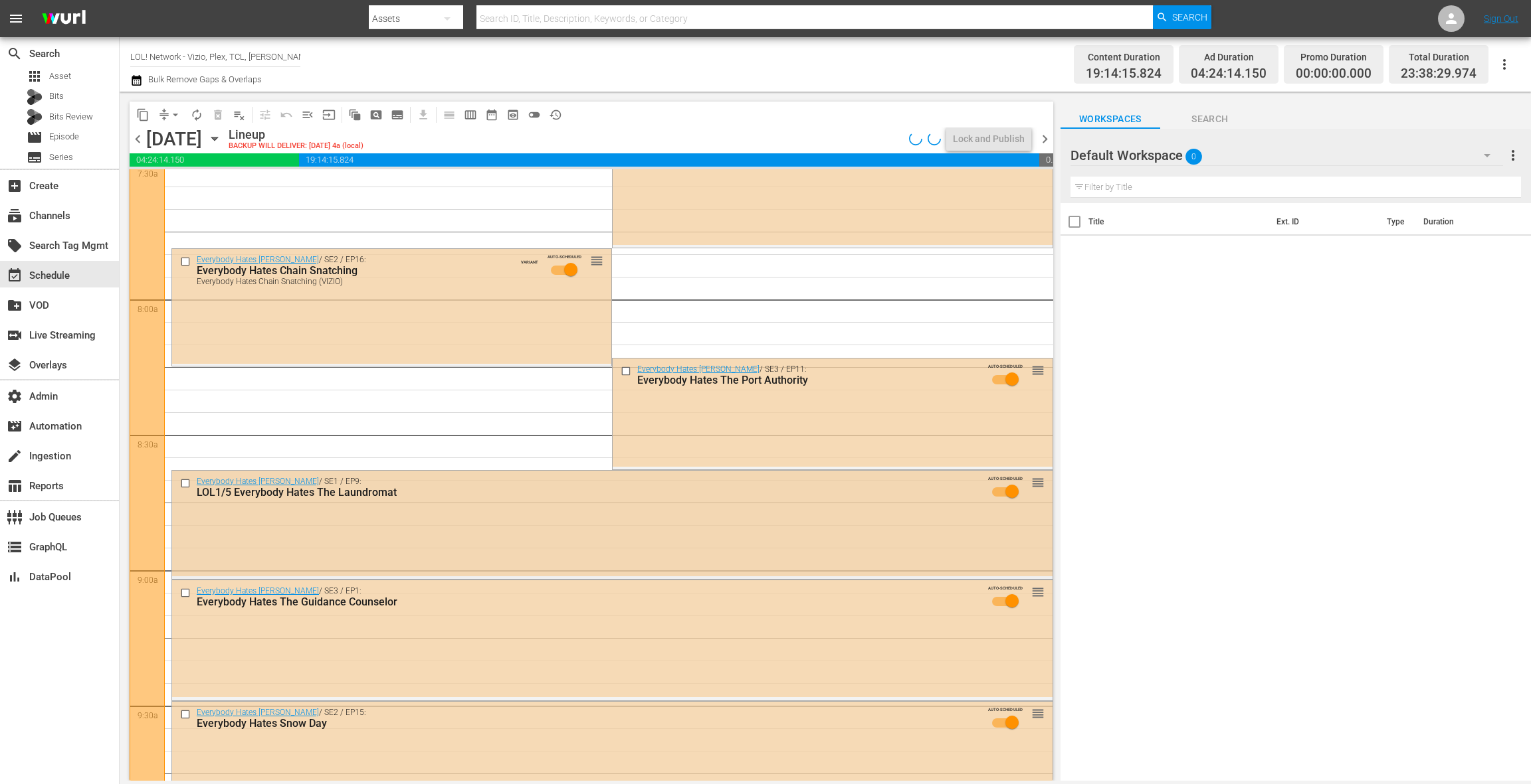
click at [455, 539] on div "Everybody Hates Chris / SE1 / EP9: LOL1/5 Everybody Hates The Laundromat AUTO-S…" at bounding box center [612, 524] width 880 height 105
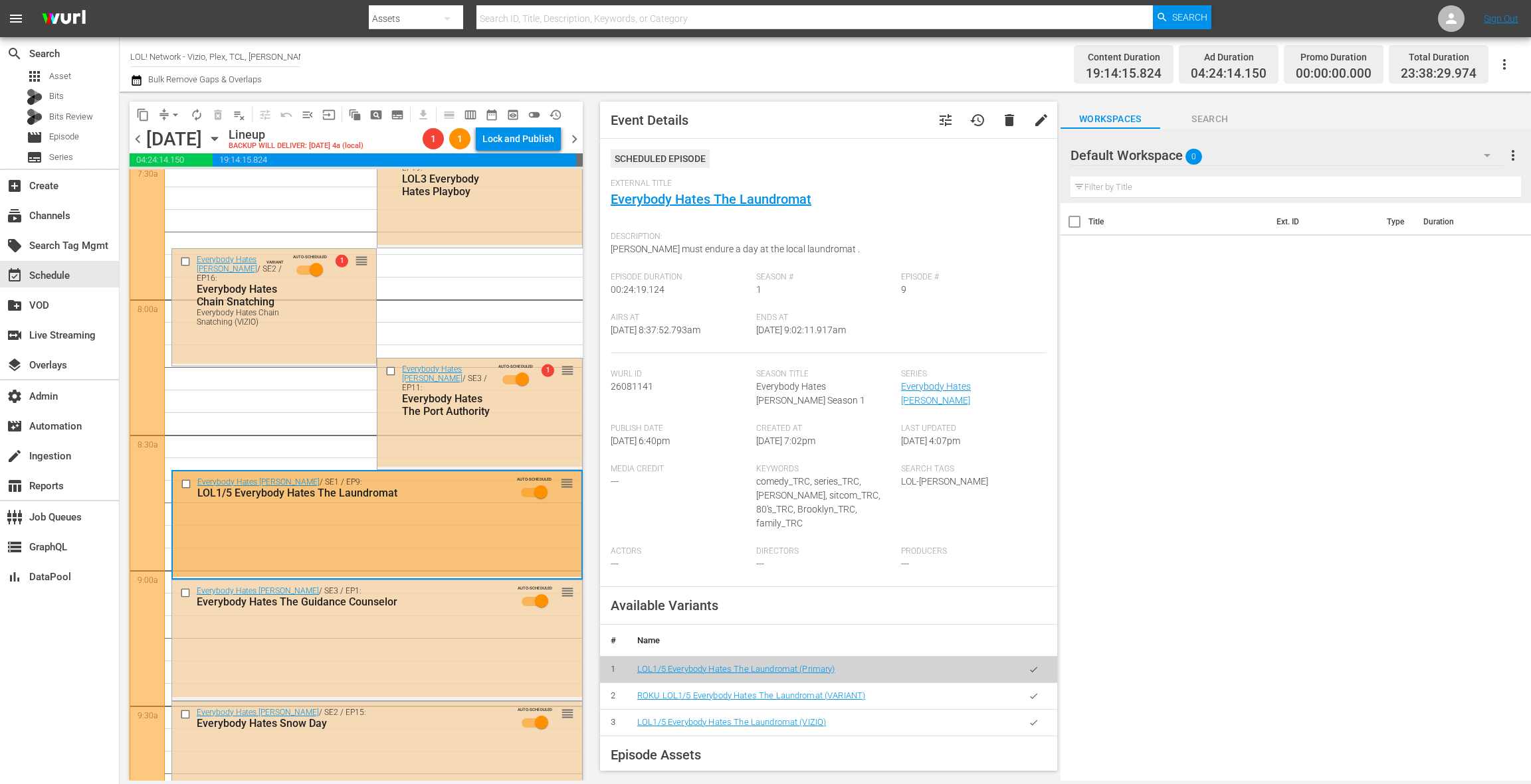
click at [1025, 710] on button "button" at bounding box center [1033, 723] width 26 height 26
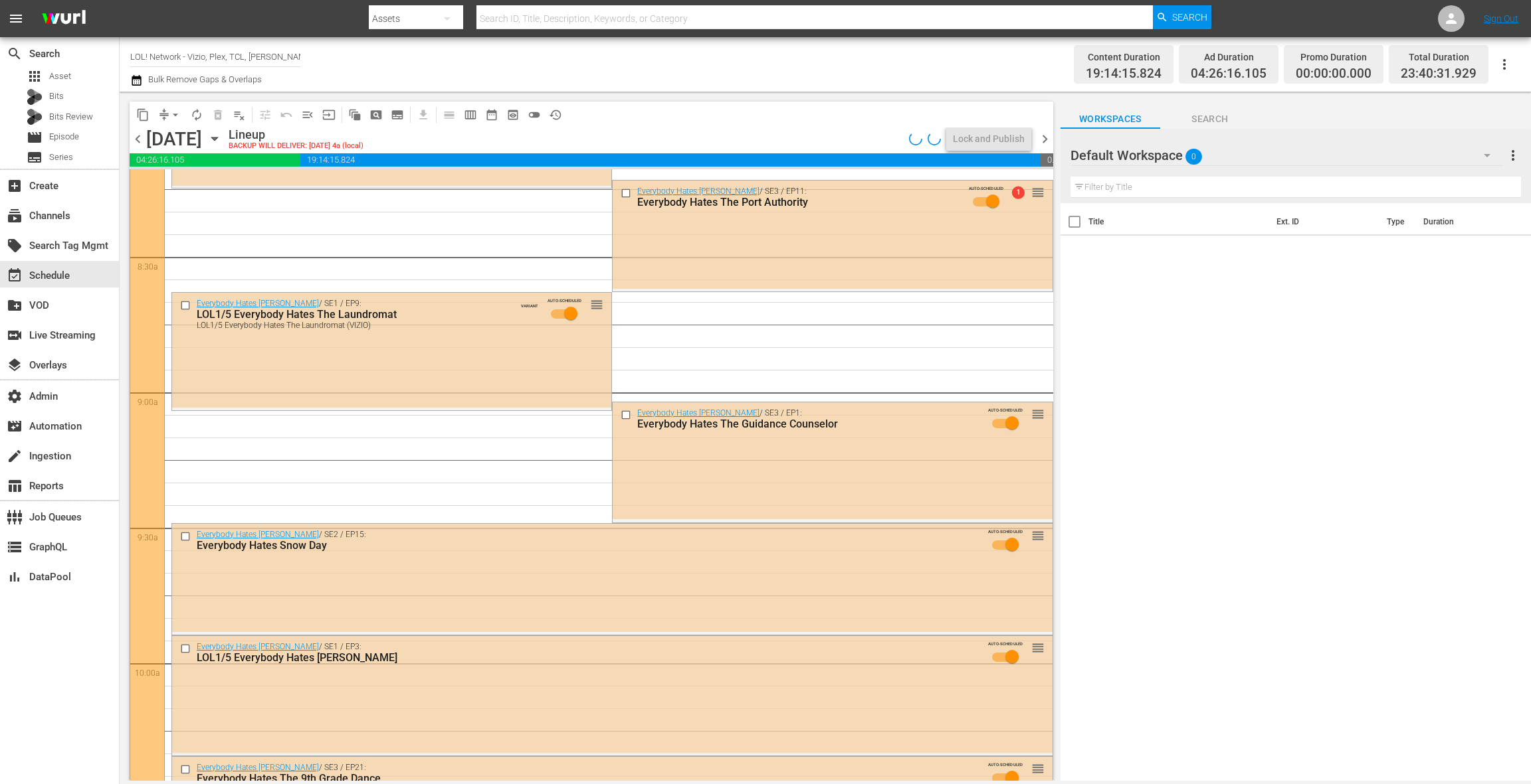
scroll to position [2232, 0]
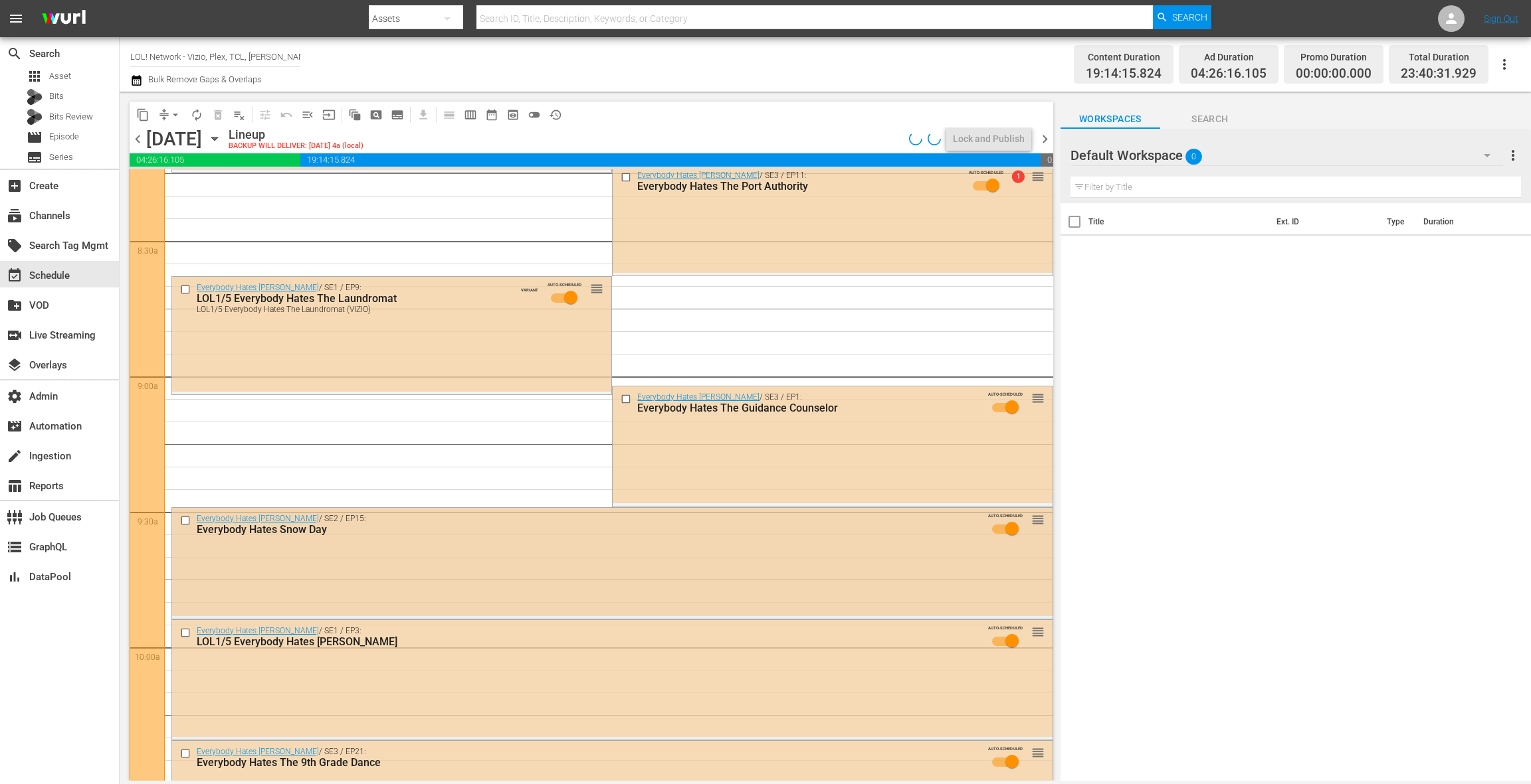
click at [501, 537] on div "Everybody Hates Chris / SE2 / EP15: Everybody Hates Snow Day AUTO-SCHEDULED reo…" at bounding box center [612, 528] width 880 height 40
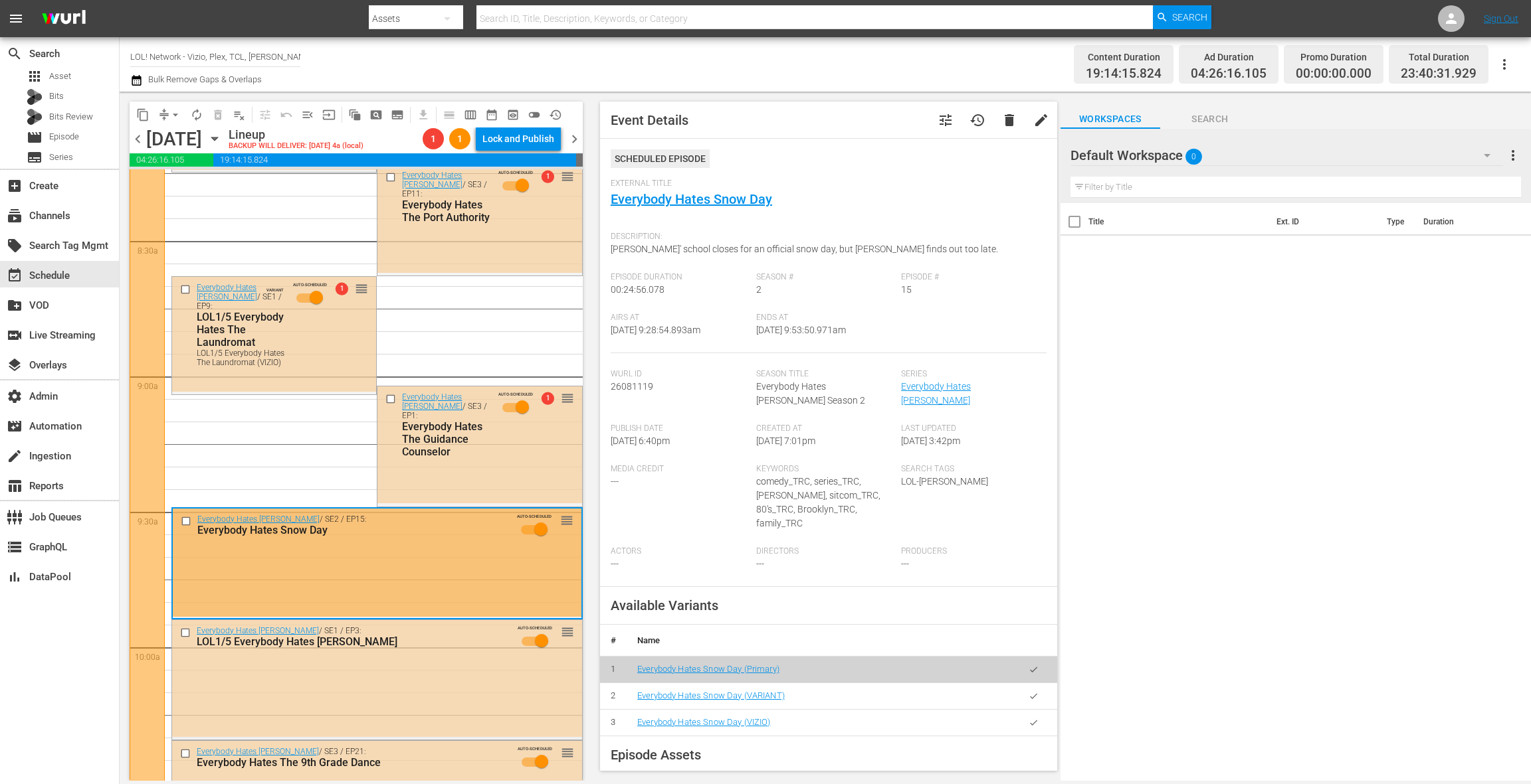
click at [1042, 714] on button "button" at bounding box center [1033, 723] width 26 height 26
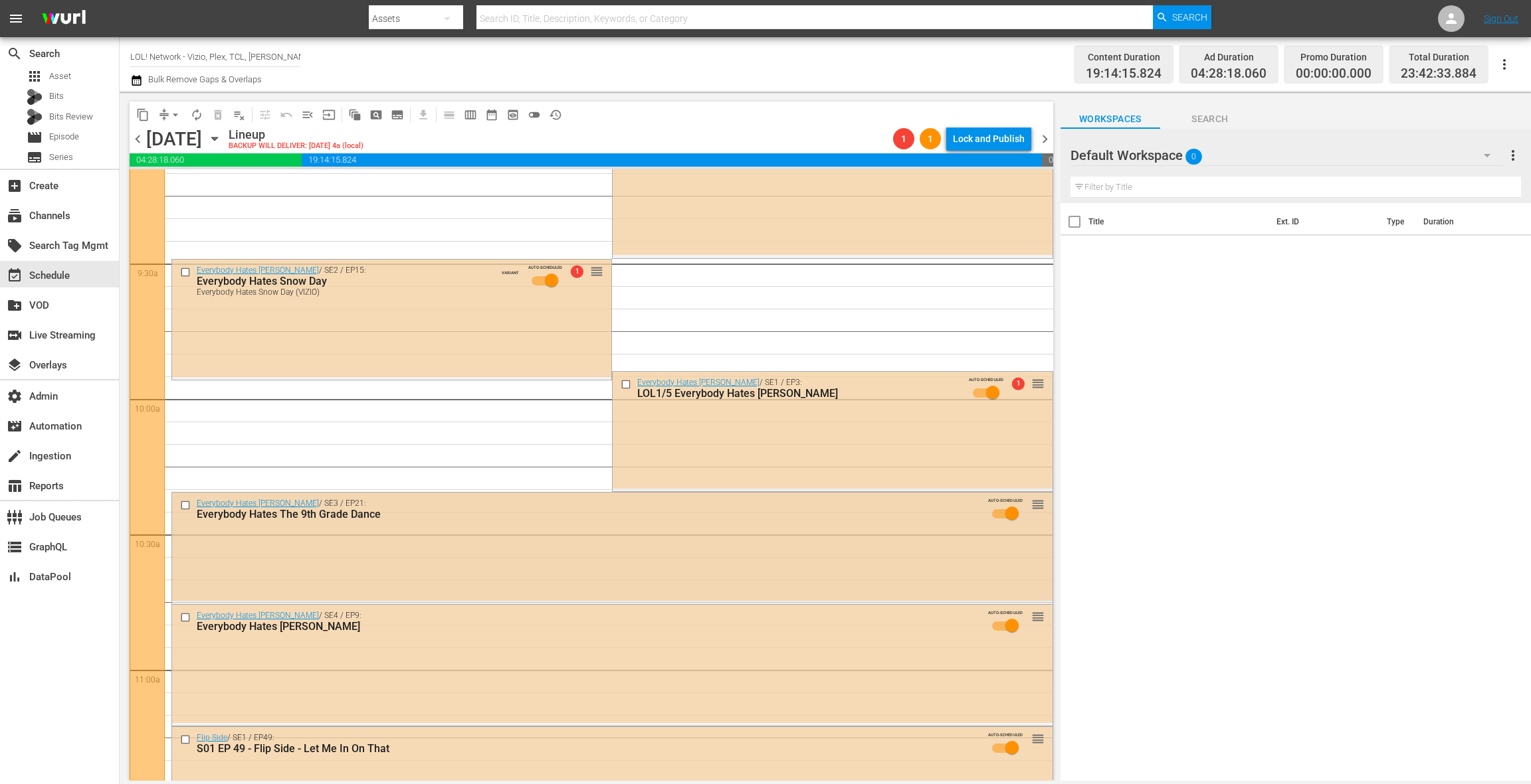
scroll to position [2482, 0]
click at [563, 561] on div "Everybody Hates Chris / SE3 / EP21: Everybody Hates The 9th Grade Dance AUTO-SC…" at bounding box center [612, 544] width 880 height 108
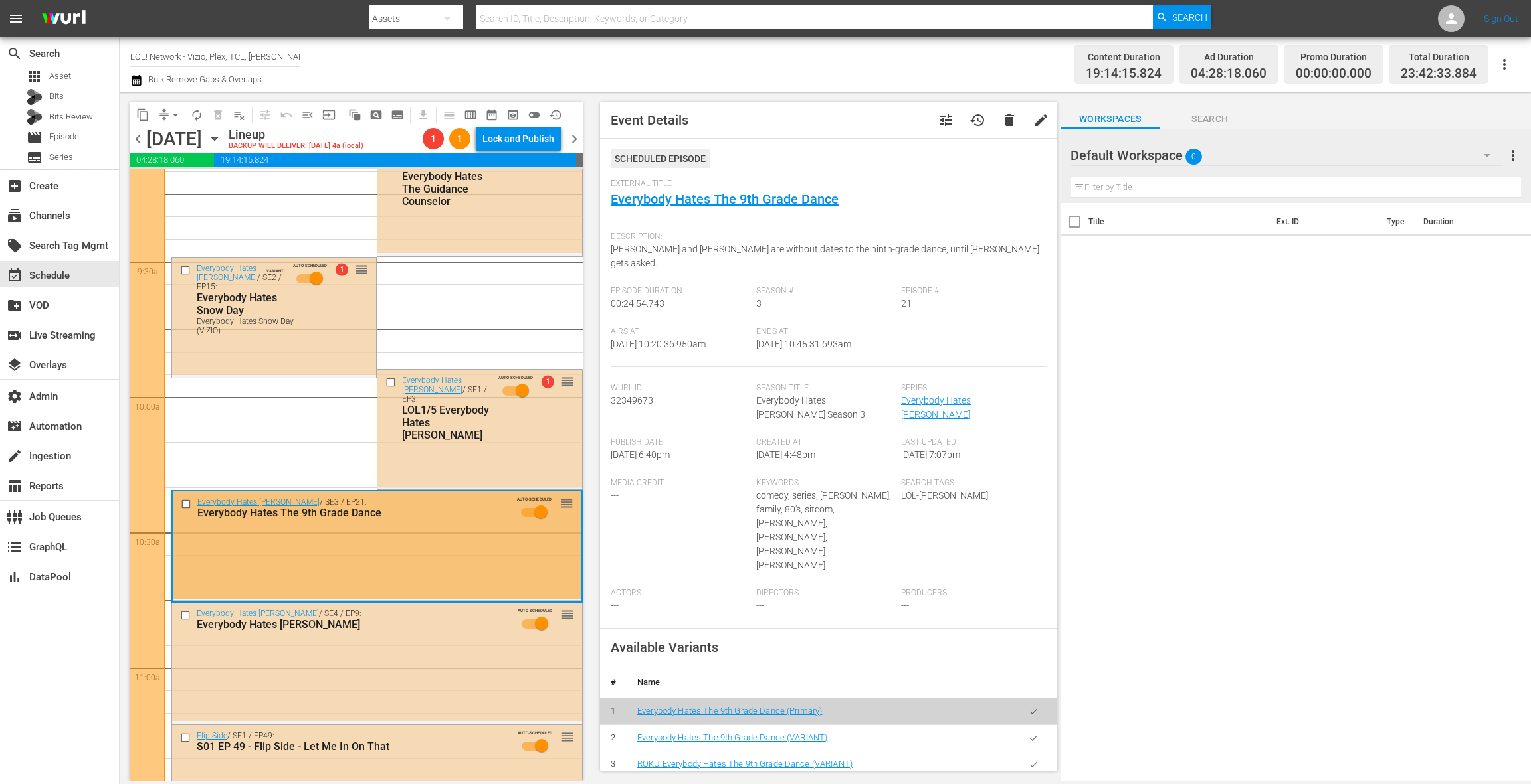
click at [1038, 784] on icon "button" at bounding box center [1033, 791] width 10 height 10
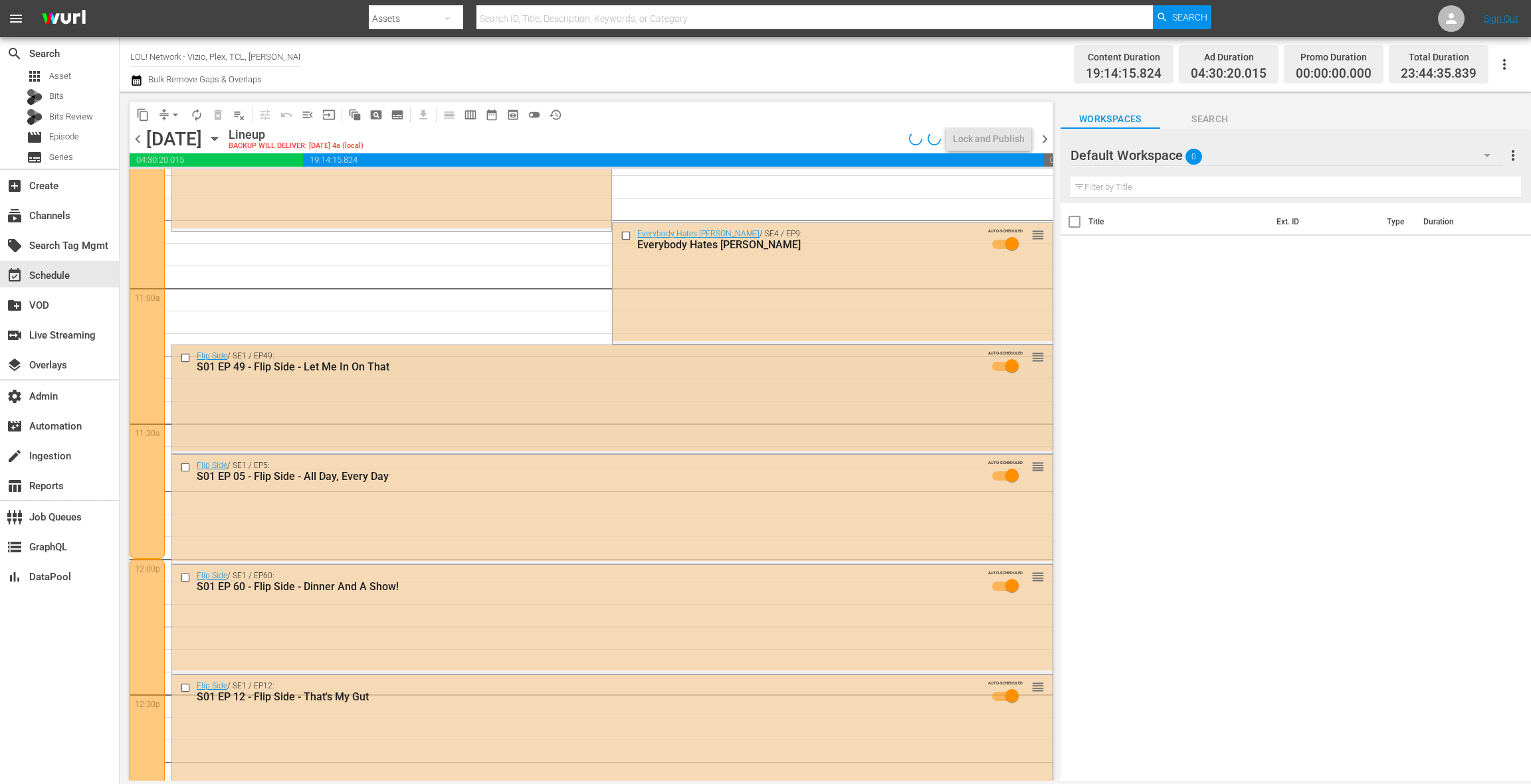
scroll to position [2865, 0]
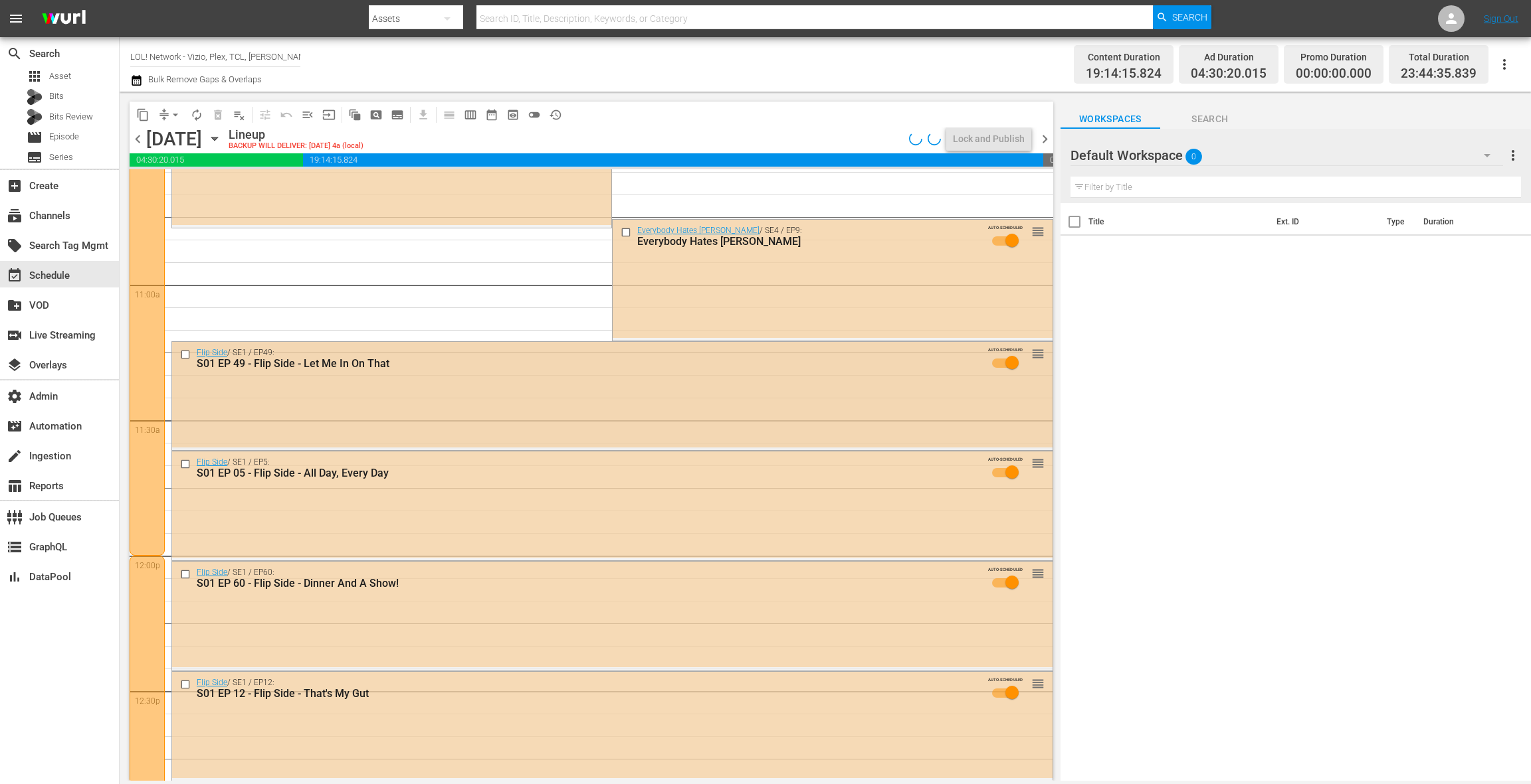
click at [460, 404] on div "Flip Side / SE1 / EP49: S01 EP 49 - Flip Side - Let Me In On That AUTO-SCHEDULE…" at bounding box center [612, 395] width 880 height 106
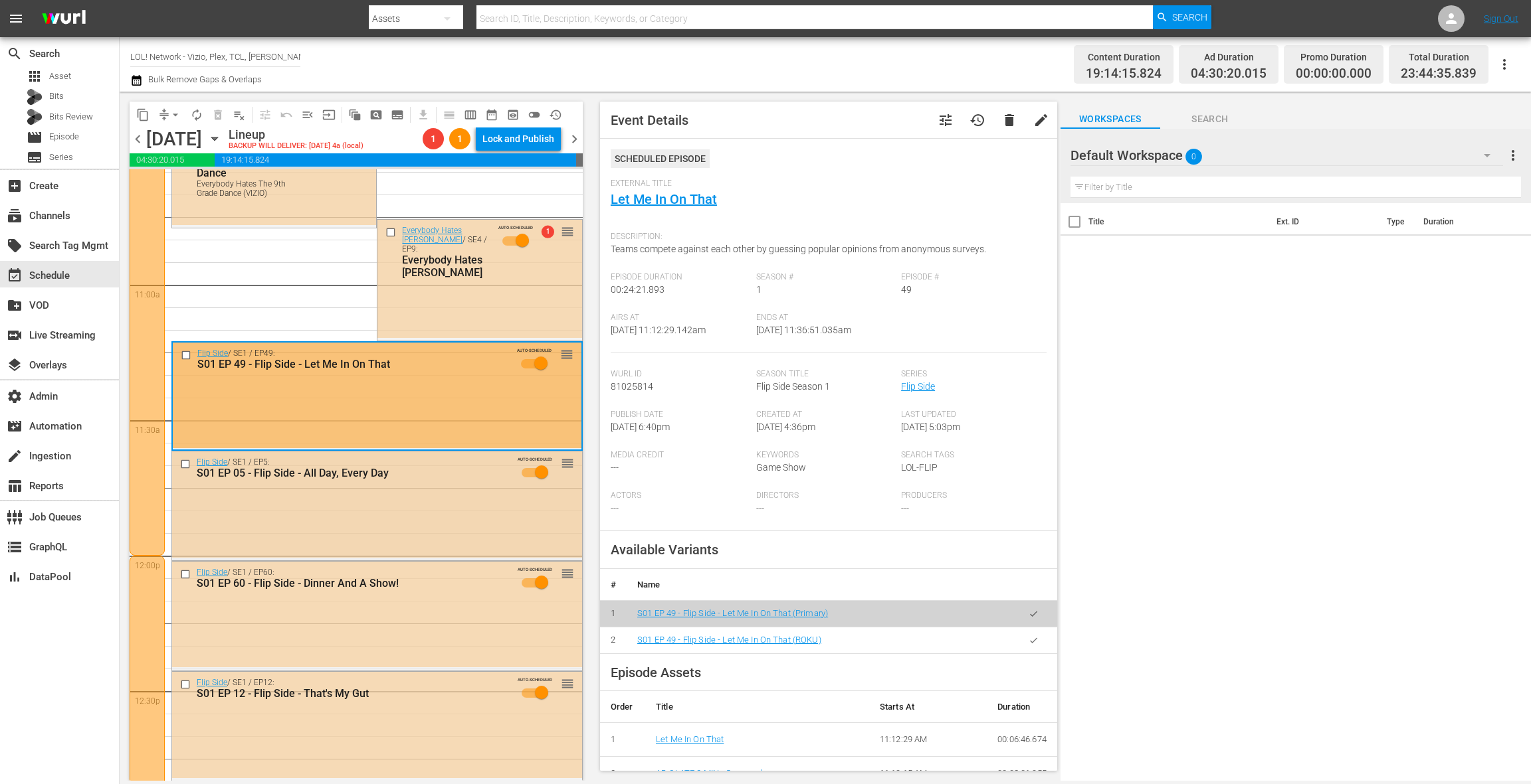
click at [432, 489] on div "Flip Side / SE1 / EP5: S01 EP 05 - Flip Side - All Day, Every Day AUTO-SCHEDULE…" at bounding box center [376, 471] width 410 height 40
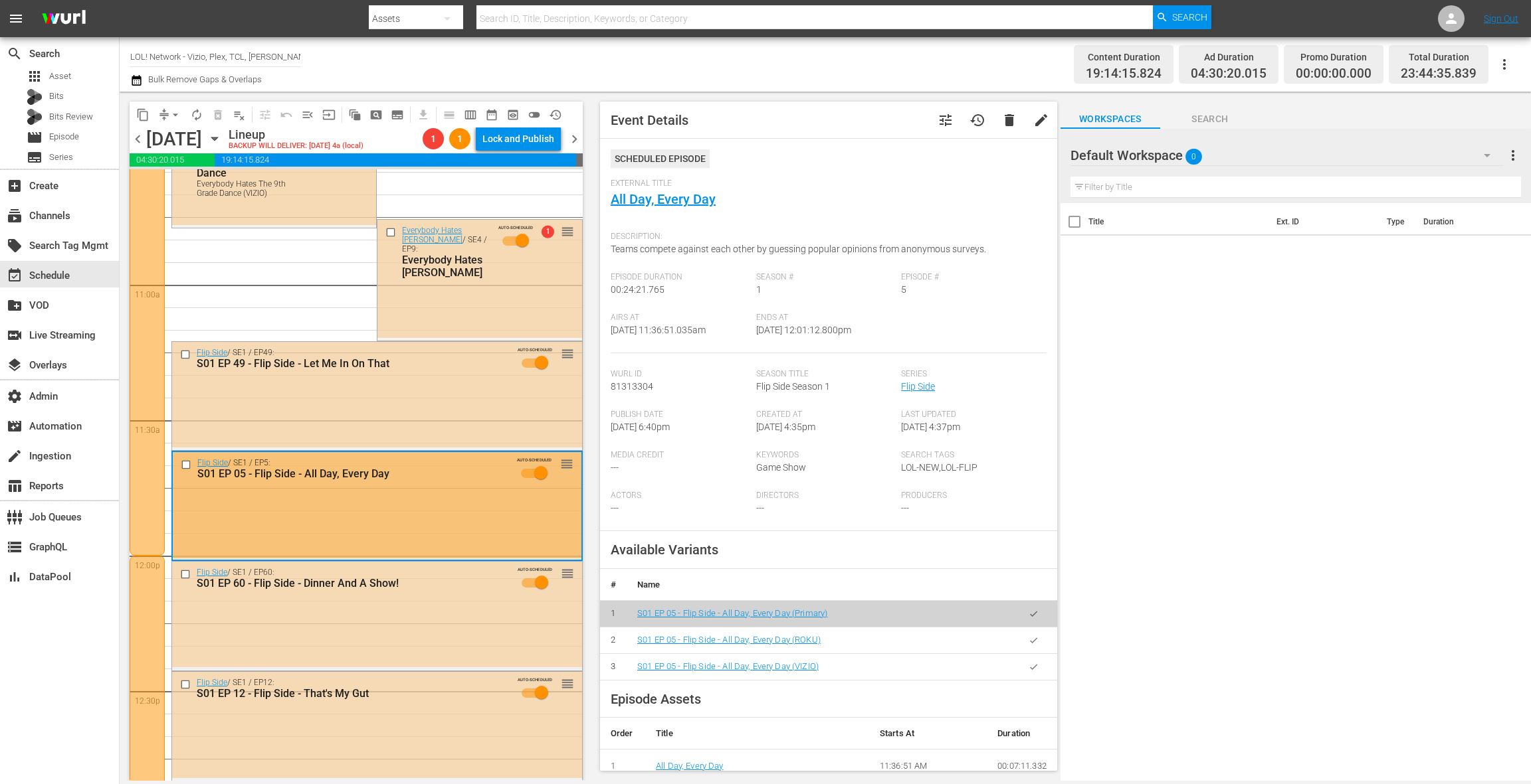
click at [1027, 667] on button "button" at bounding box center [1033, 667] width 26 height 26
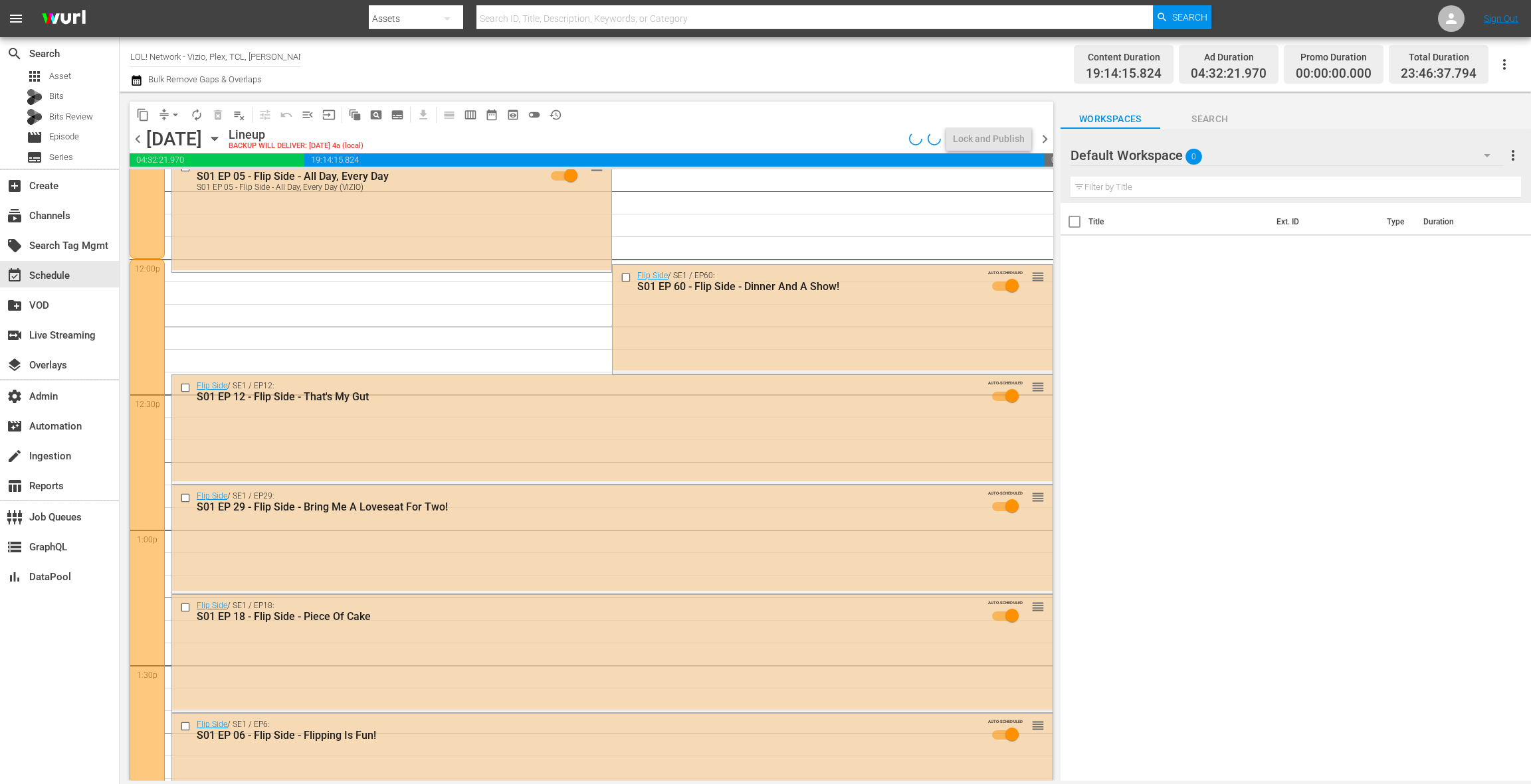
scroll to position [3167, 0]
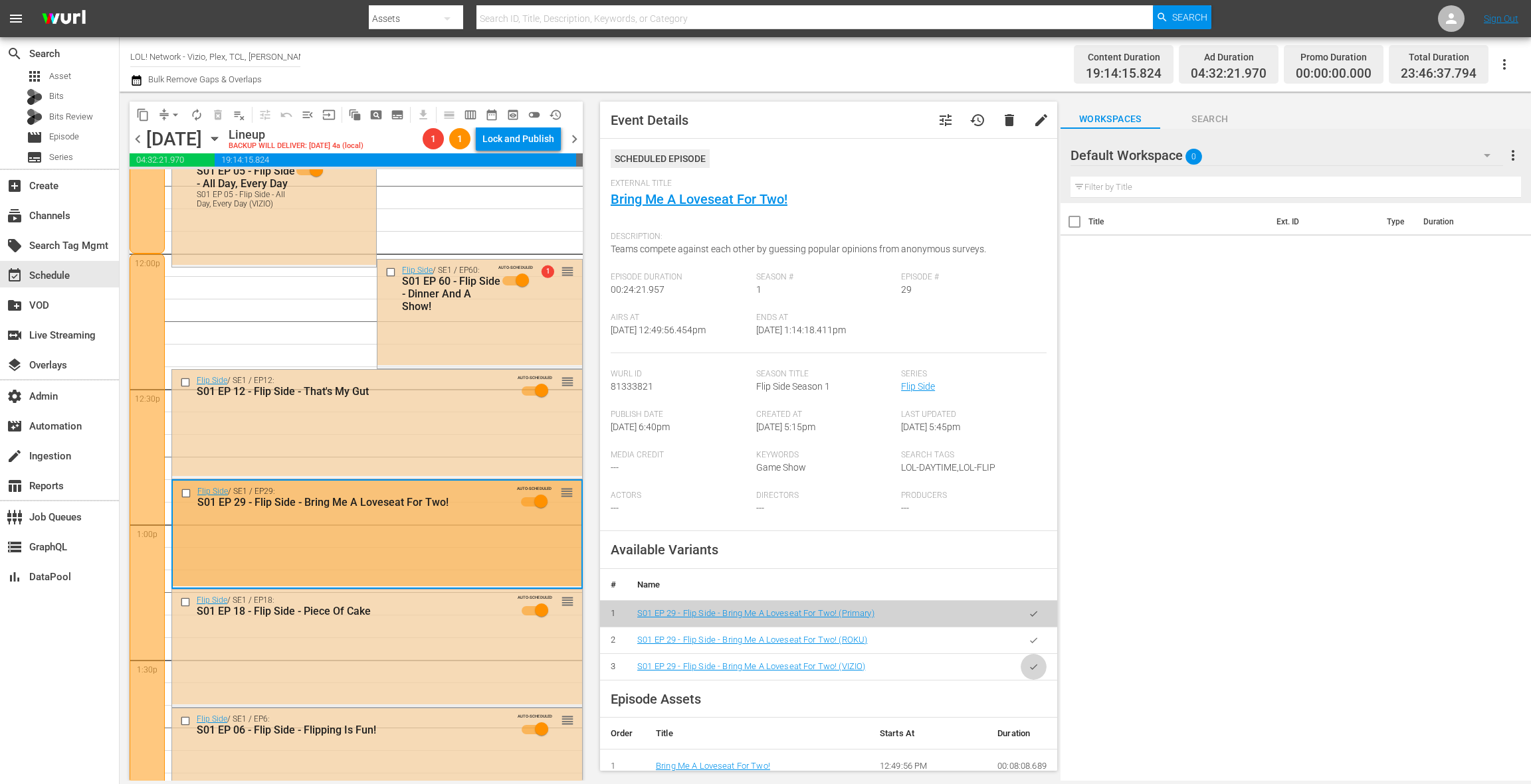
click at [1033, 676] on button "button" at bounding box center [1033, 667] width 26 height 26
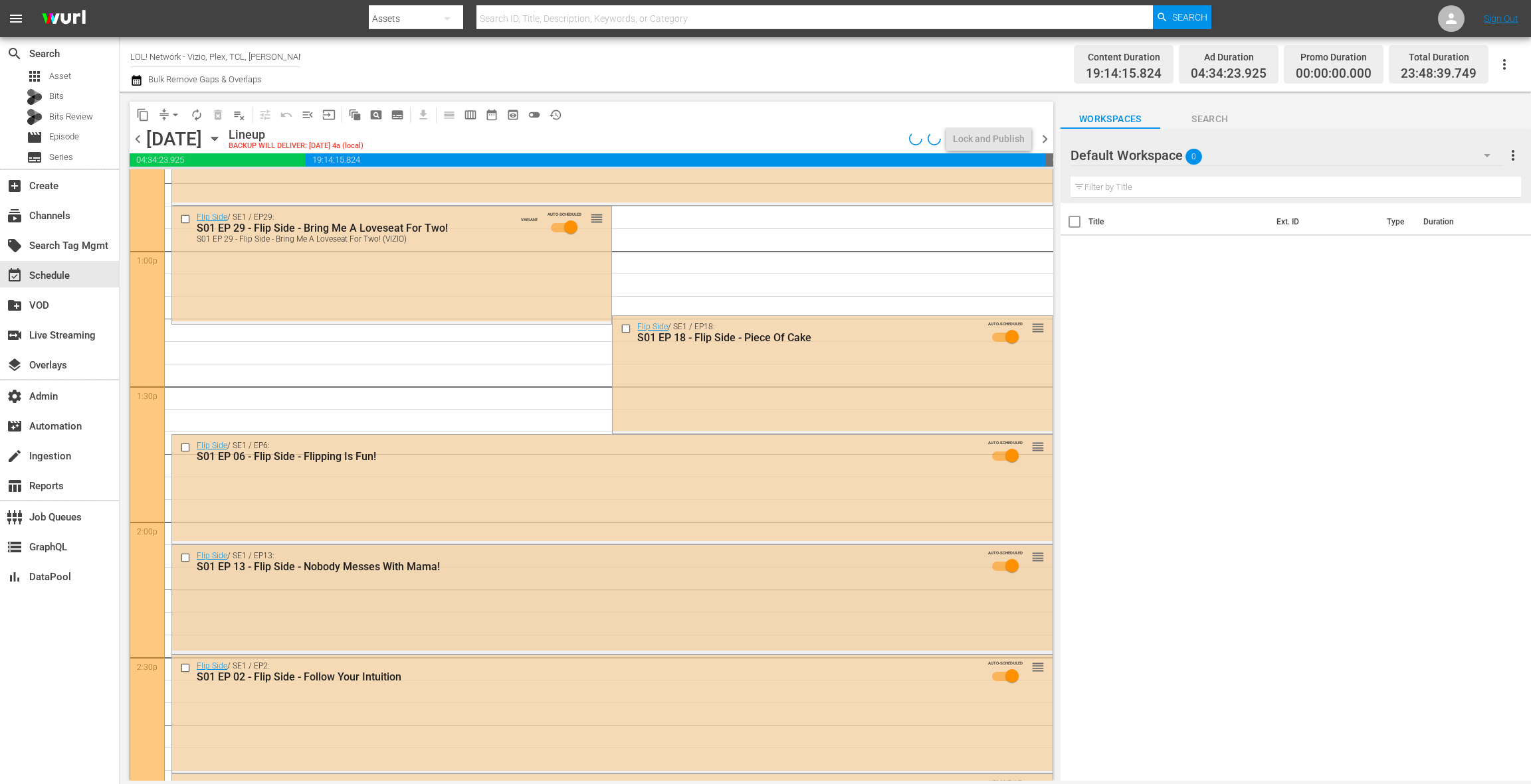
scroll to position [3476, 0]
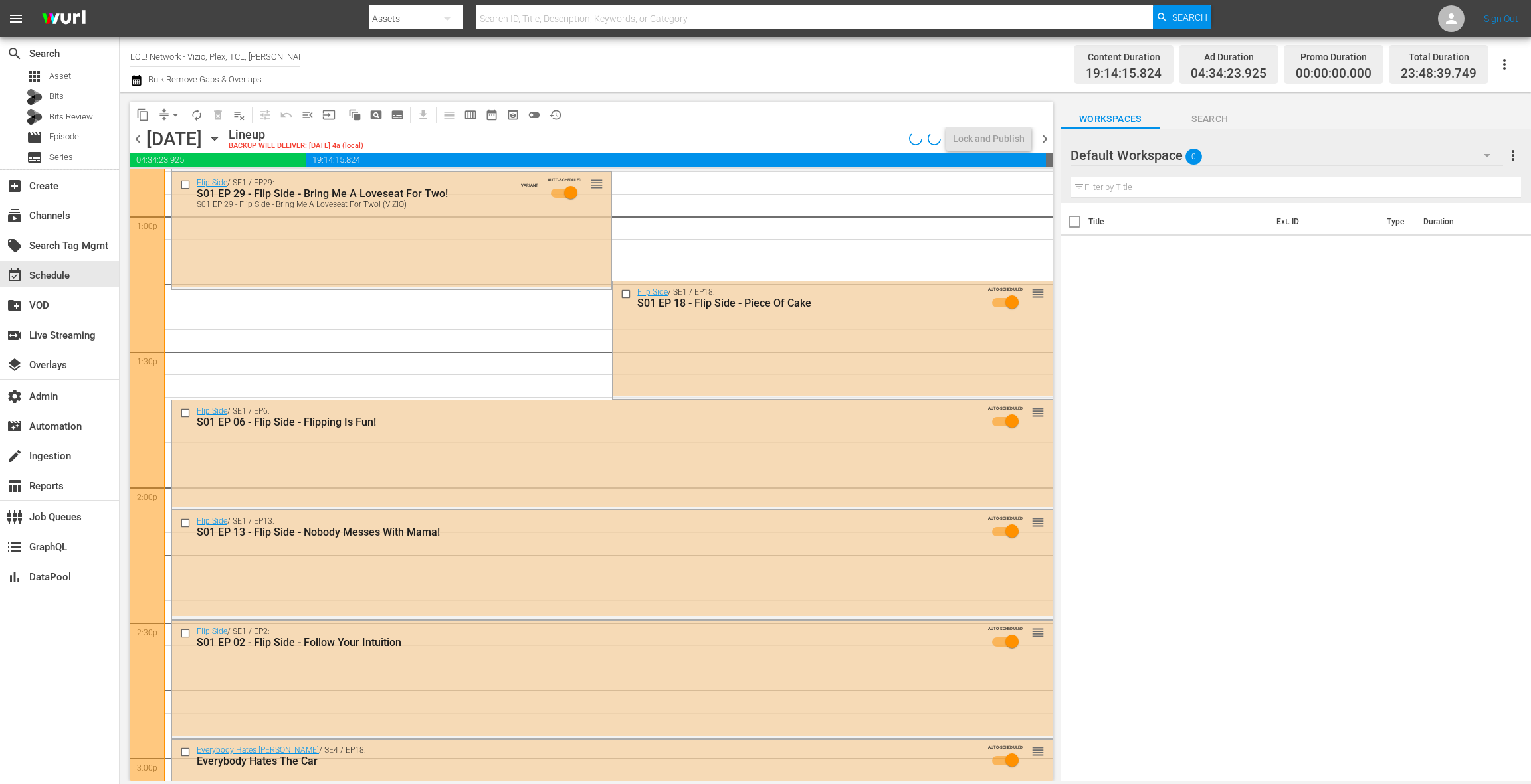
click at [610, 544] on div "Flip Side / SE1 / EP13: S01 EP 13 - Flip Side - Nobody Messes With Mama! AUTO-S…" at bounding box center [612, 531] width 880 height 40
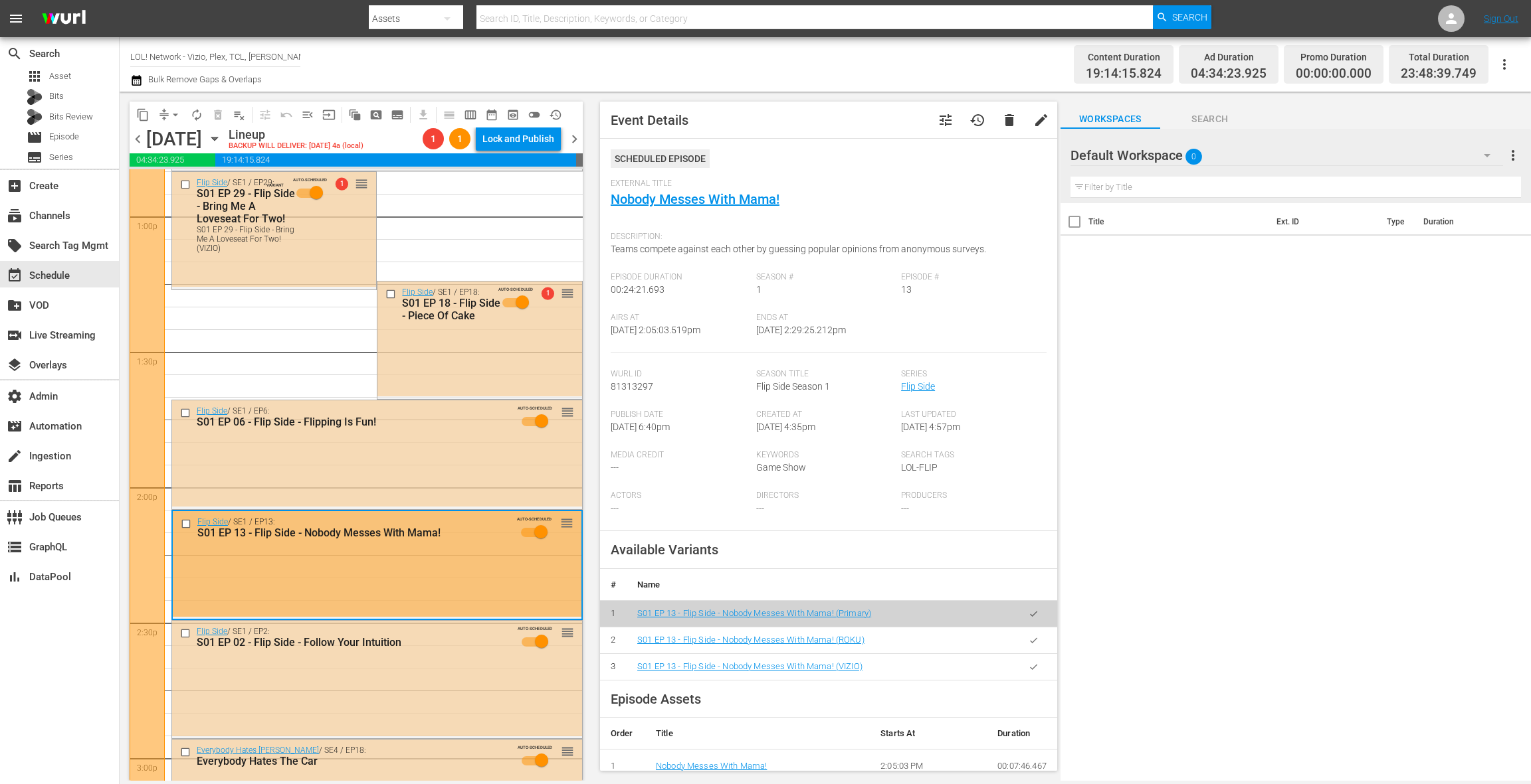
scroll to position [105, 0]
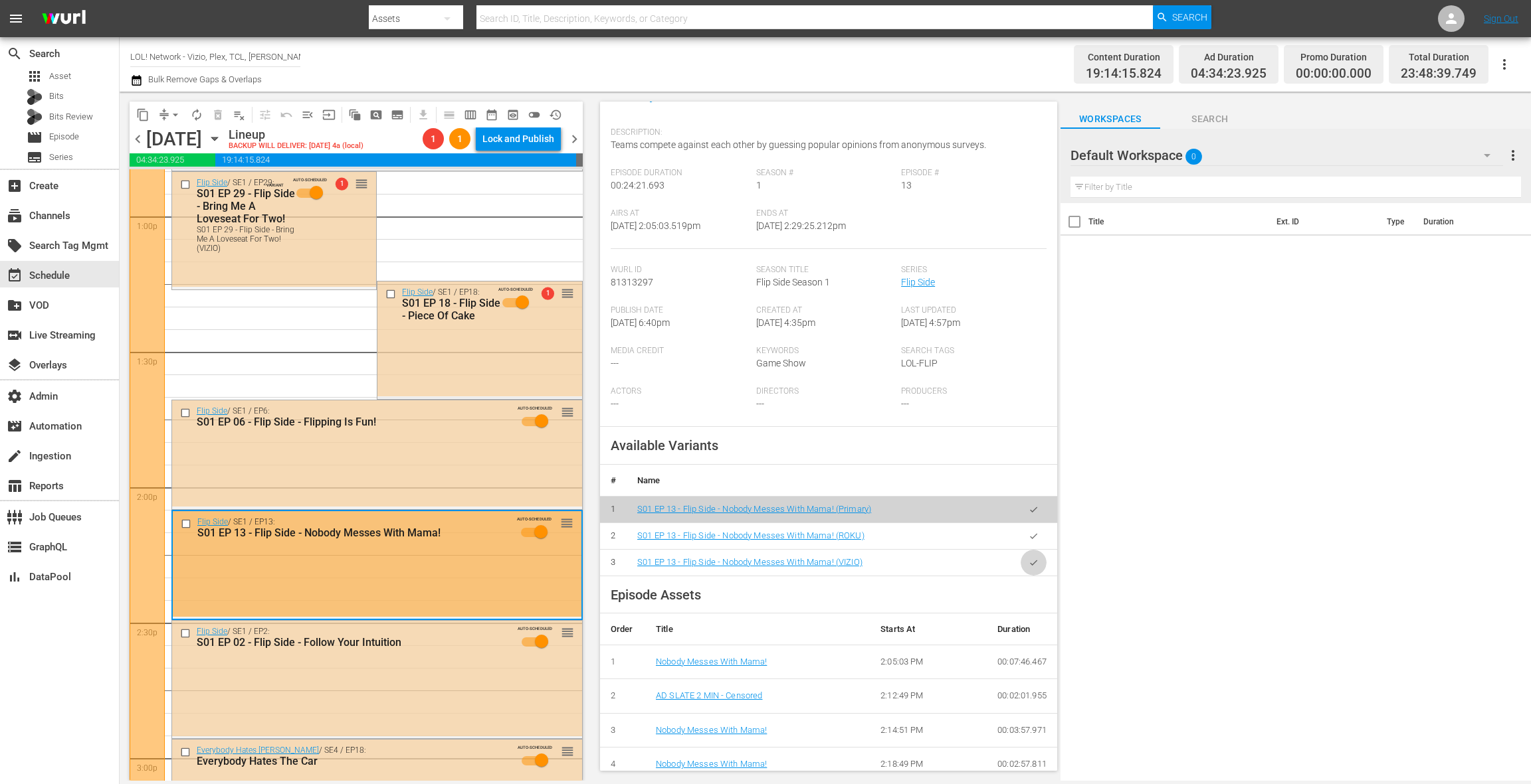
drag, startPoint x: 1039, startPoint y: 560, endPoint x: 929, endPoint y: 553, distance: 110.2
click at [1039, 560] on button "button" at bounding box center [1033, 563] width 26 height 26
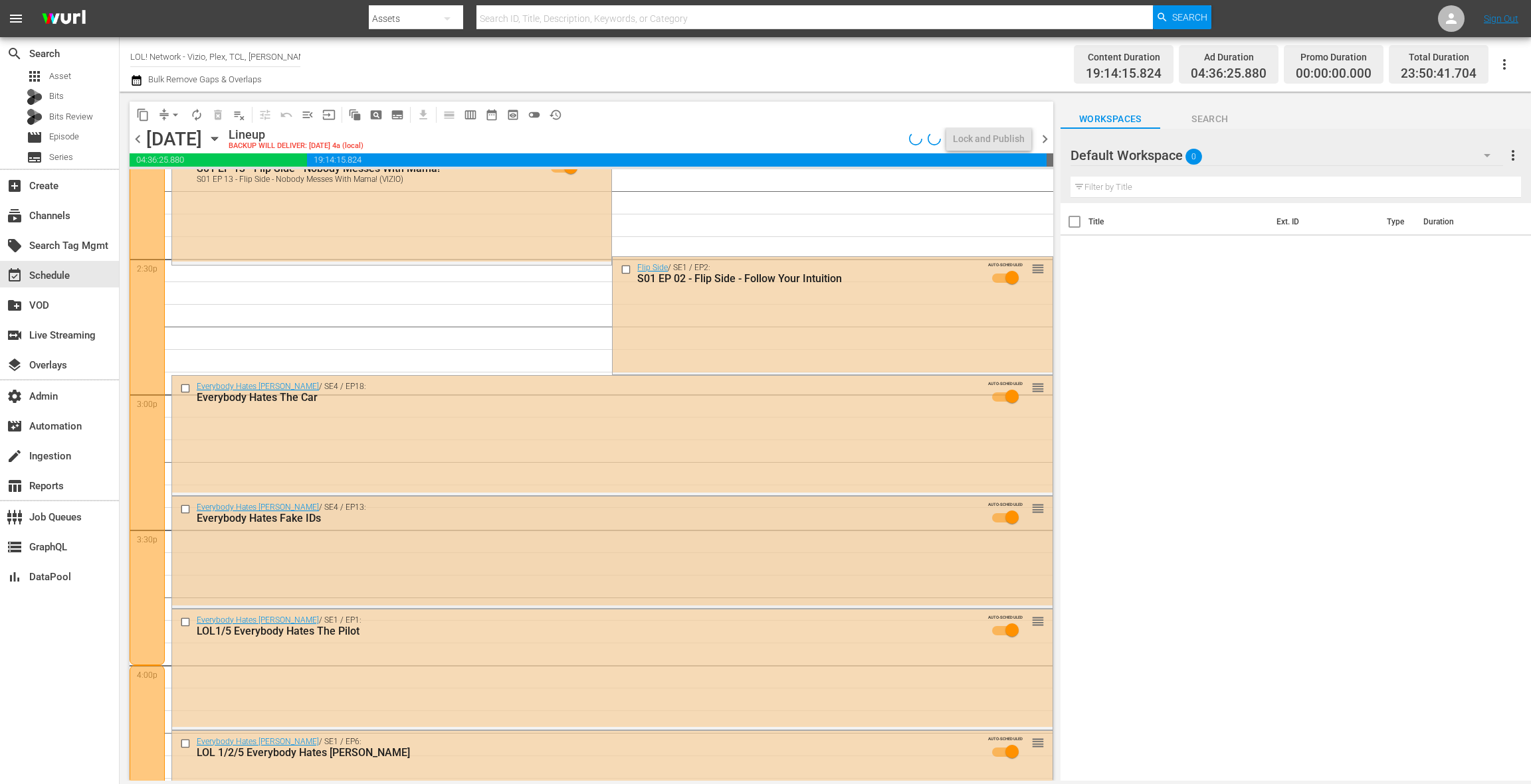
scroll to position [3871, 0]
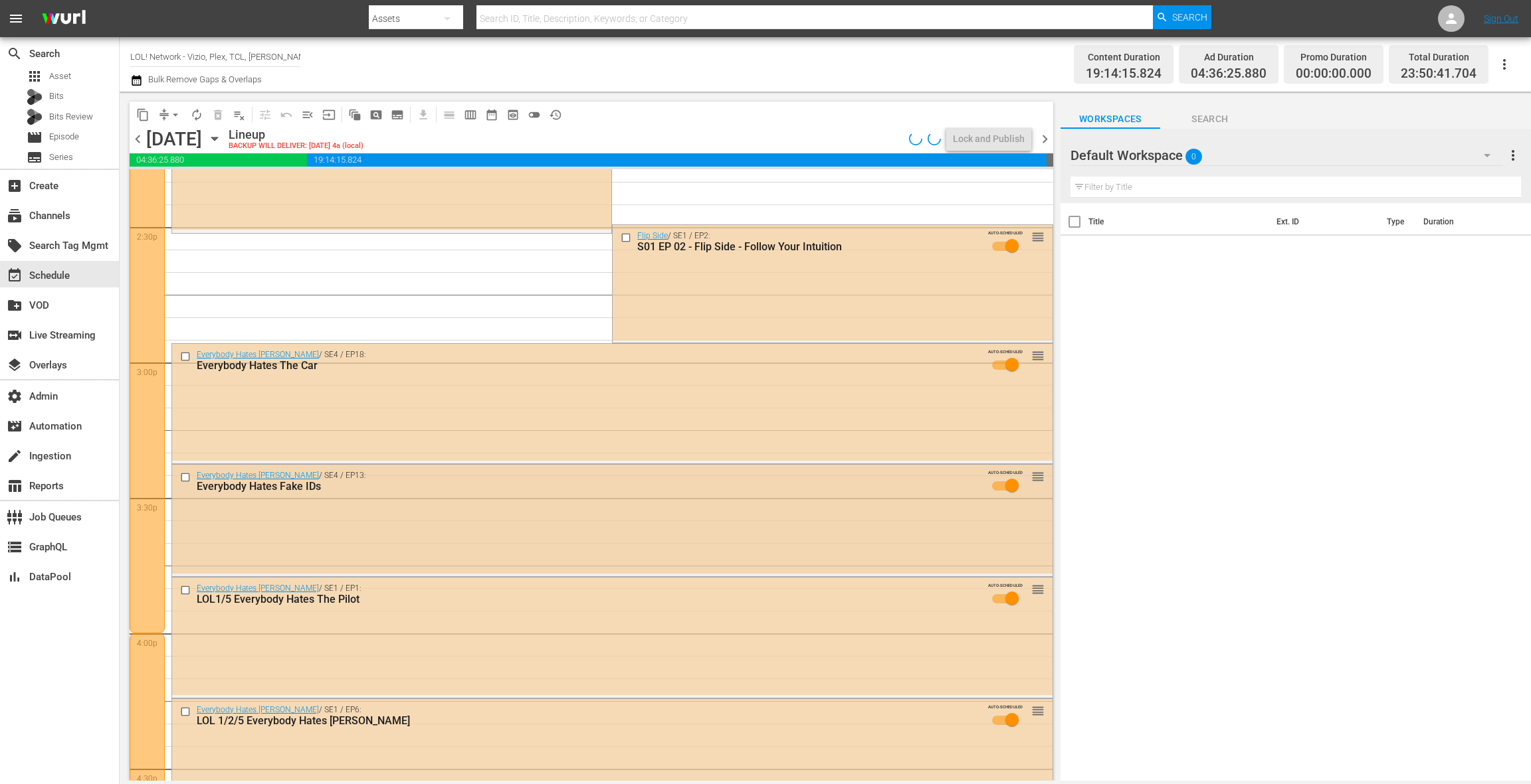
click at [537, 531] on div "Everybody Hates Chris / SE4 / EP13: Everybody Hates Fake IDs AUTO-SCHEDULED reo…" at bounding box center [612, 519] width 880 height 109
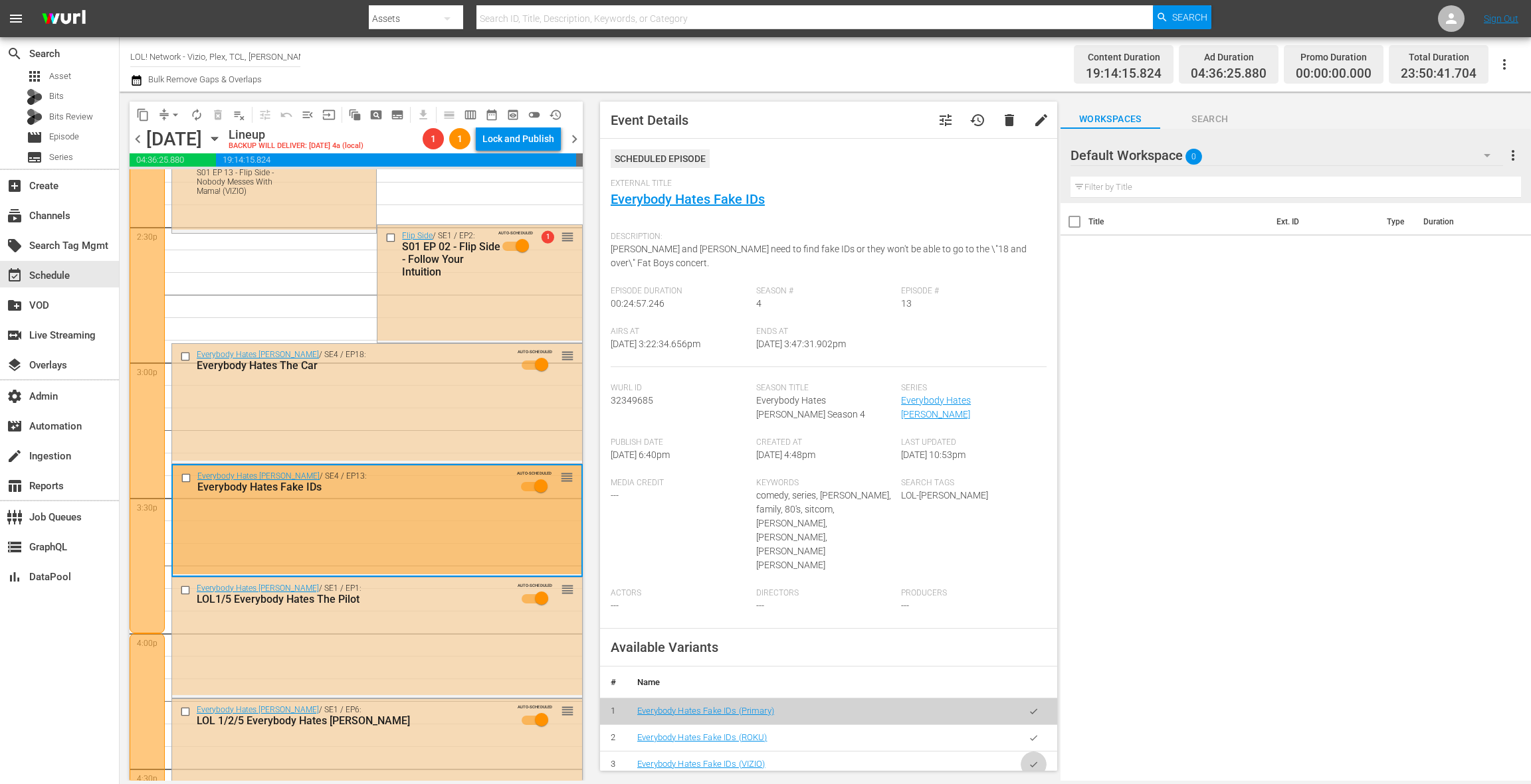
click at [1031, 752] on button "button" at bounding box center [1033, 765] width 26 height 26
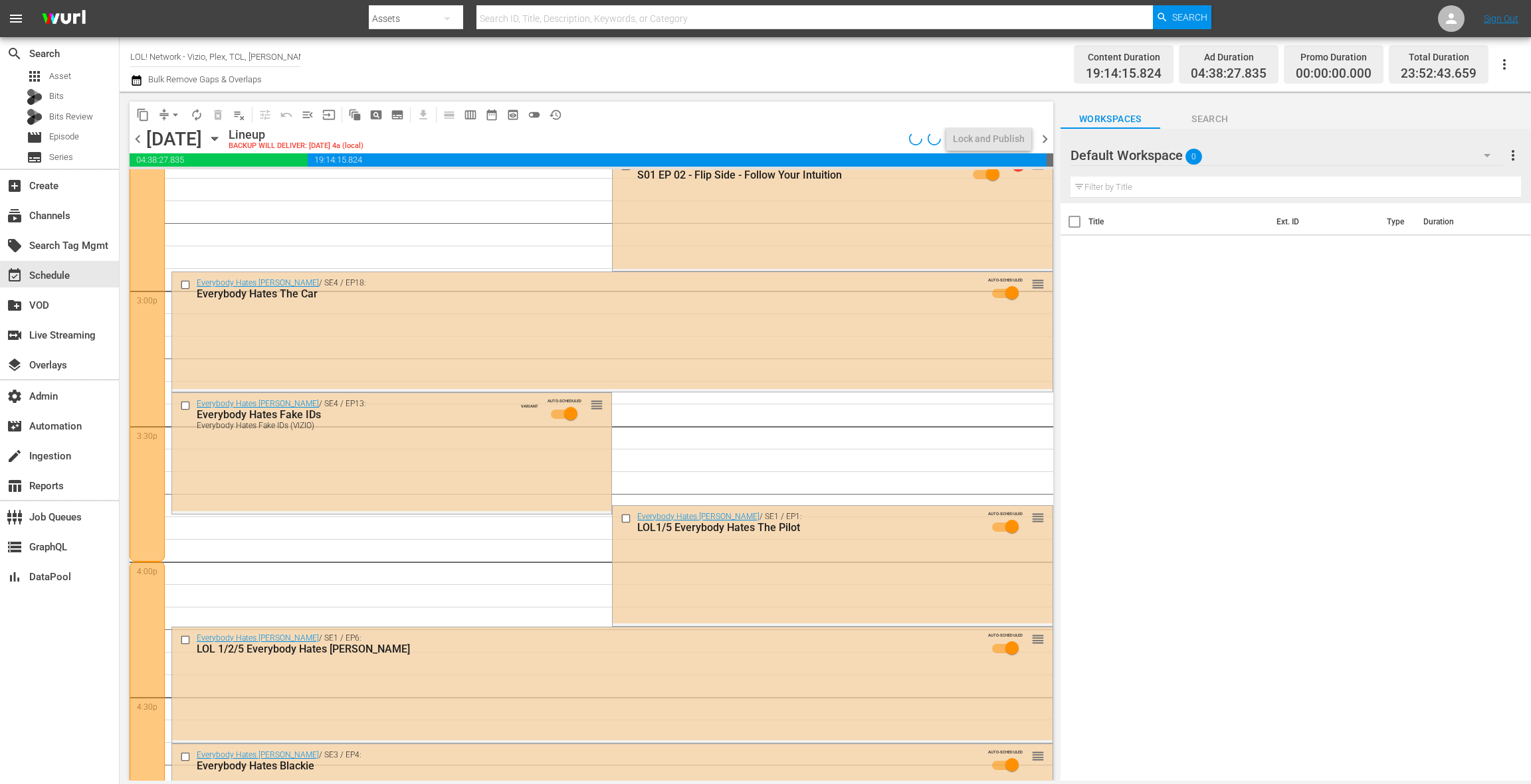
scroll to position [4122, 0]
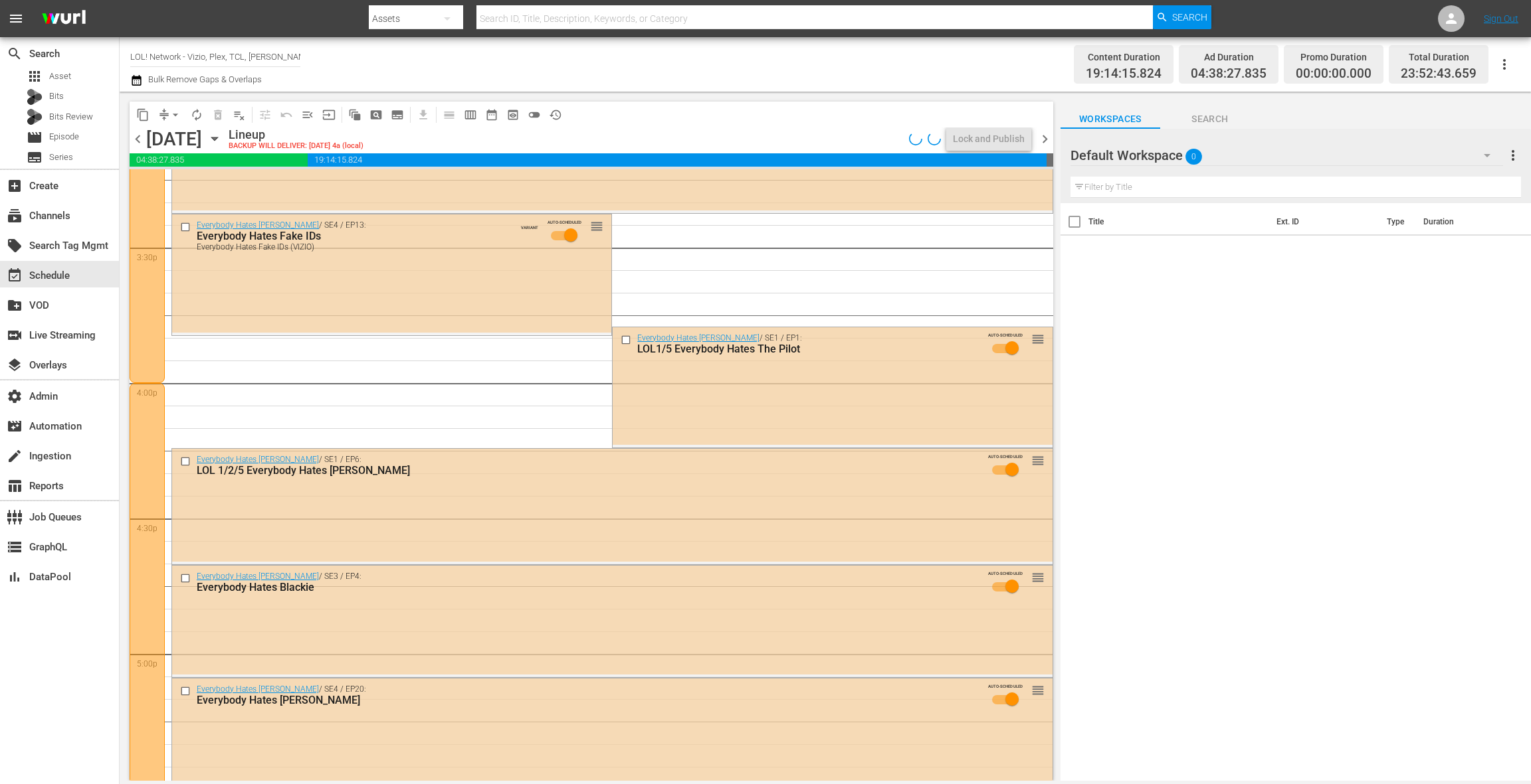
click at [569, 501] on div "Everybody Hates [PERSON_NAME] / SE1 / EP6: LOL 1/2/5 Everybody Hates [PERSON_NA…" at bounding box center [612, 505] width 880 height 113
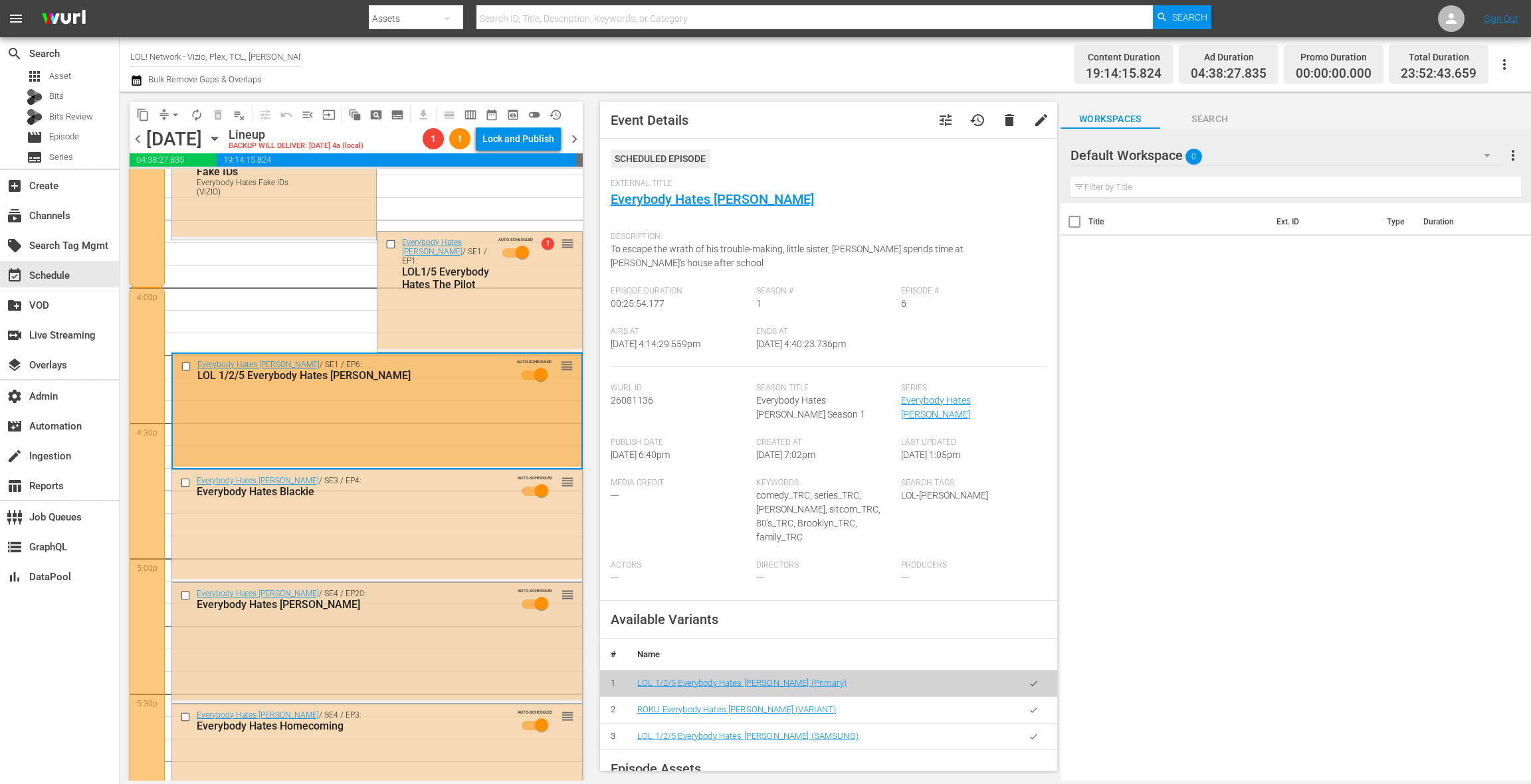
scroll to position [4259, 0]
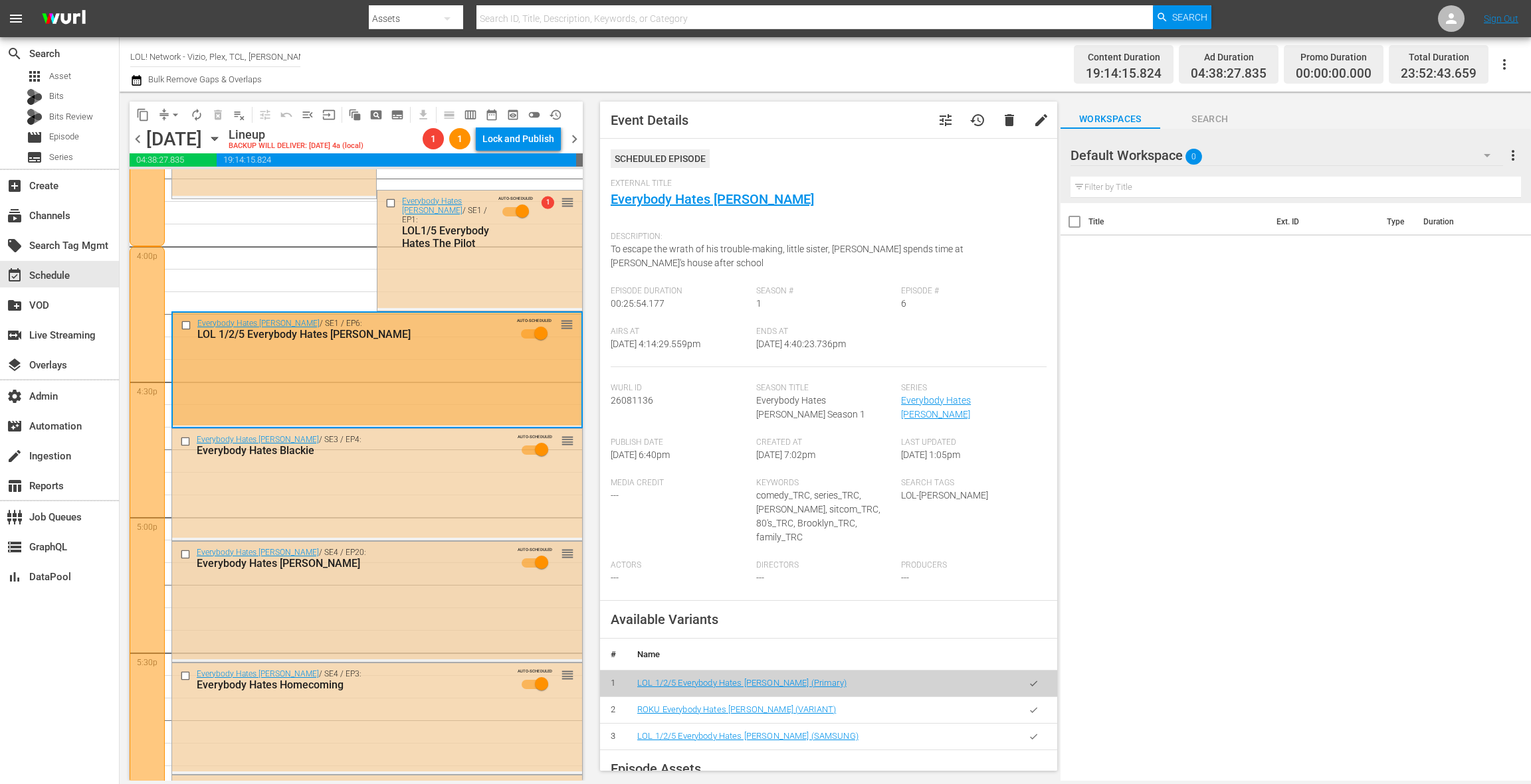
click at [444, 578] on div "Everybody Hates [PERSON_NAME] / SE4 / EP20: Everybody Hates [PERSON_NAME] AUTO-…" at bounding box center [376, 562] width 410 height 40
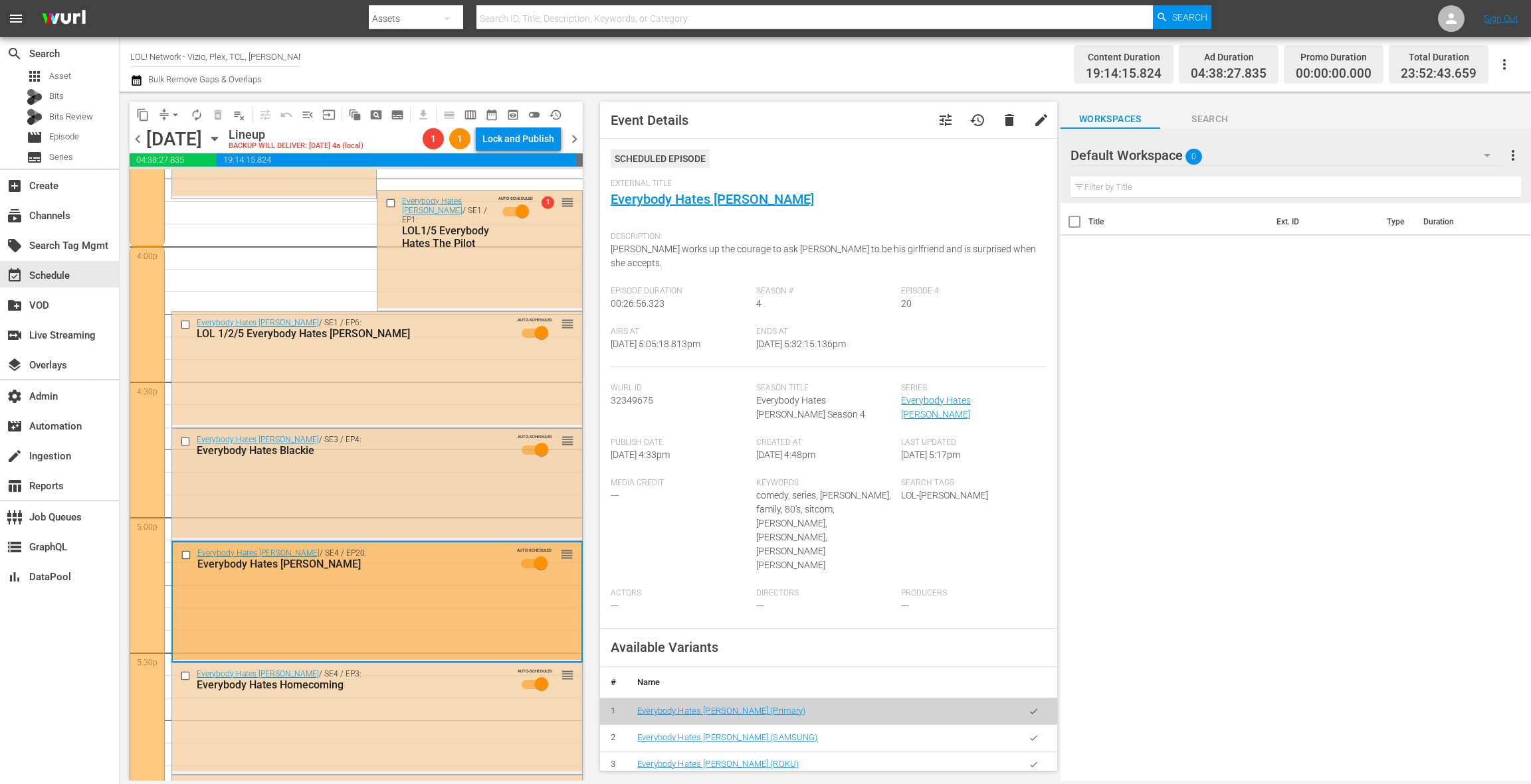
click at [436, 482] on div "Everybody Hates Chris / SE3 / EP4: Everybody Hates Blackie AUTO-SCHEDULED reord…" at bounding box center [376, 483] width 410 height 108
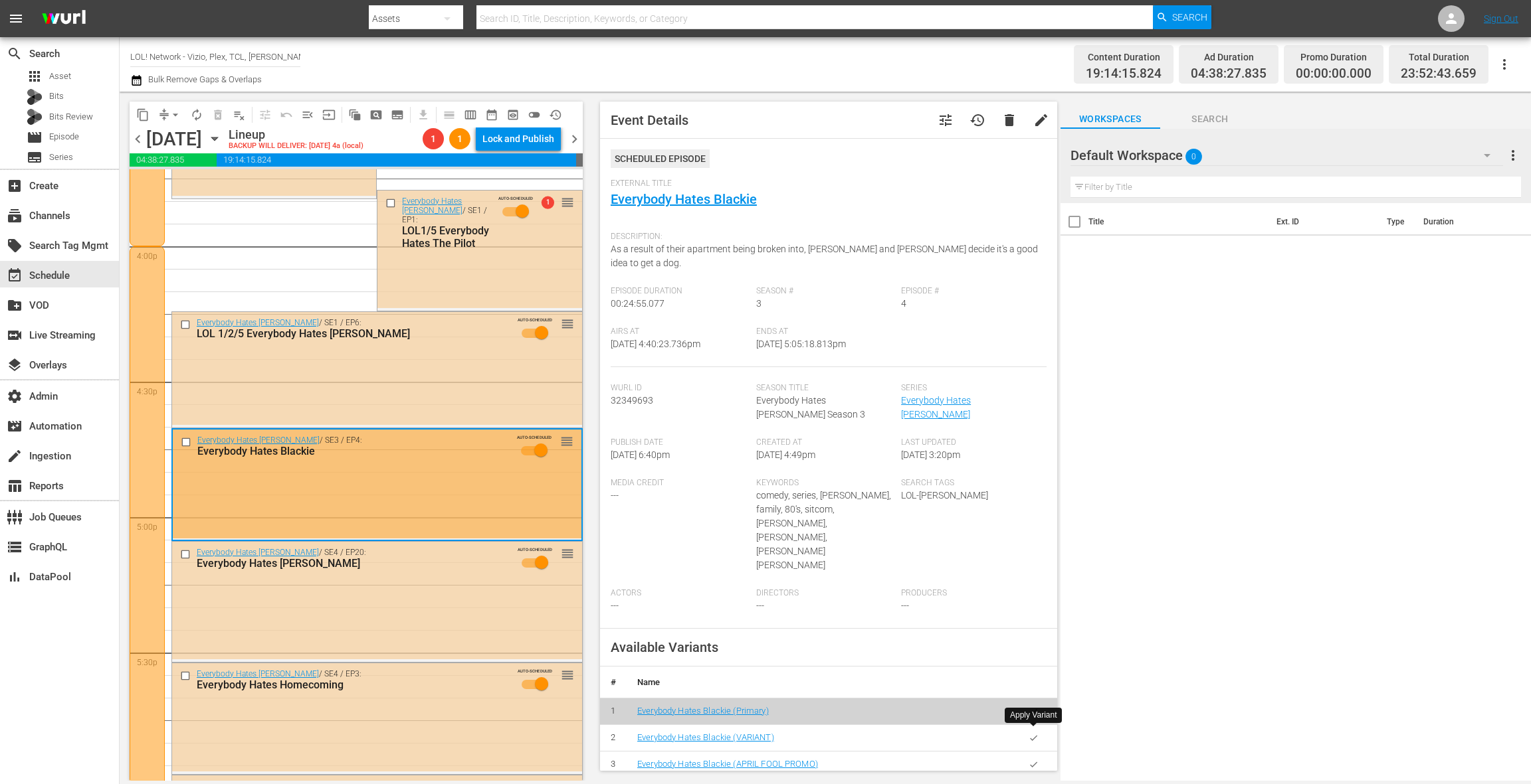
click at [1033, 784] on icon "button" at bounding box center [1033, 791] width 10 height 10
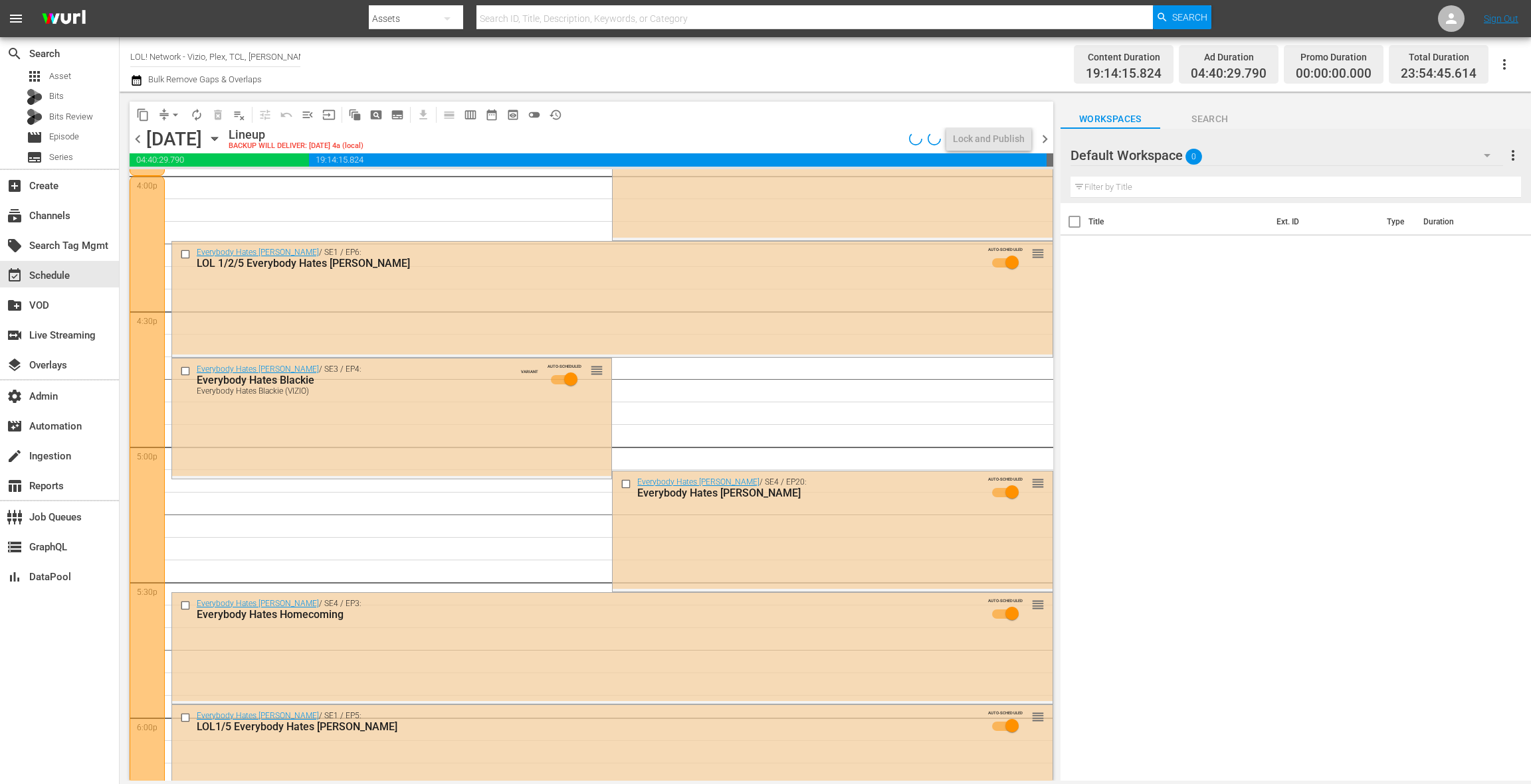
scroll to position [4346, 0]
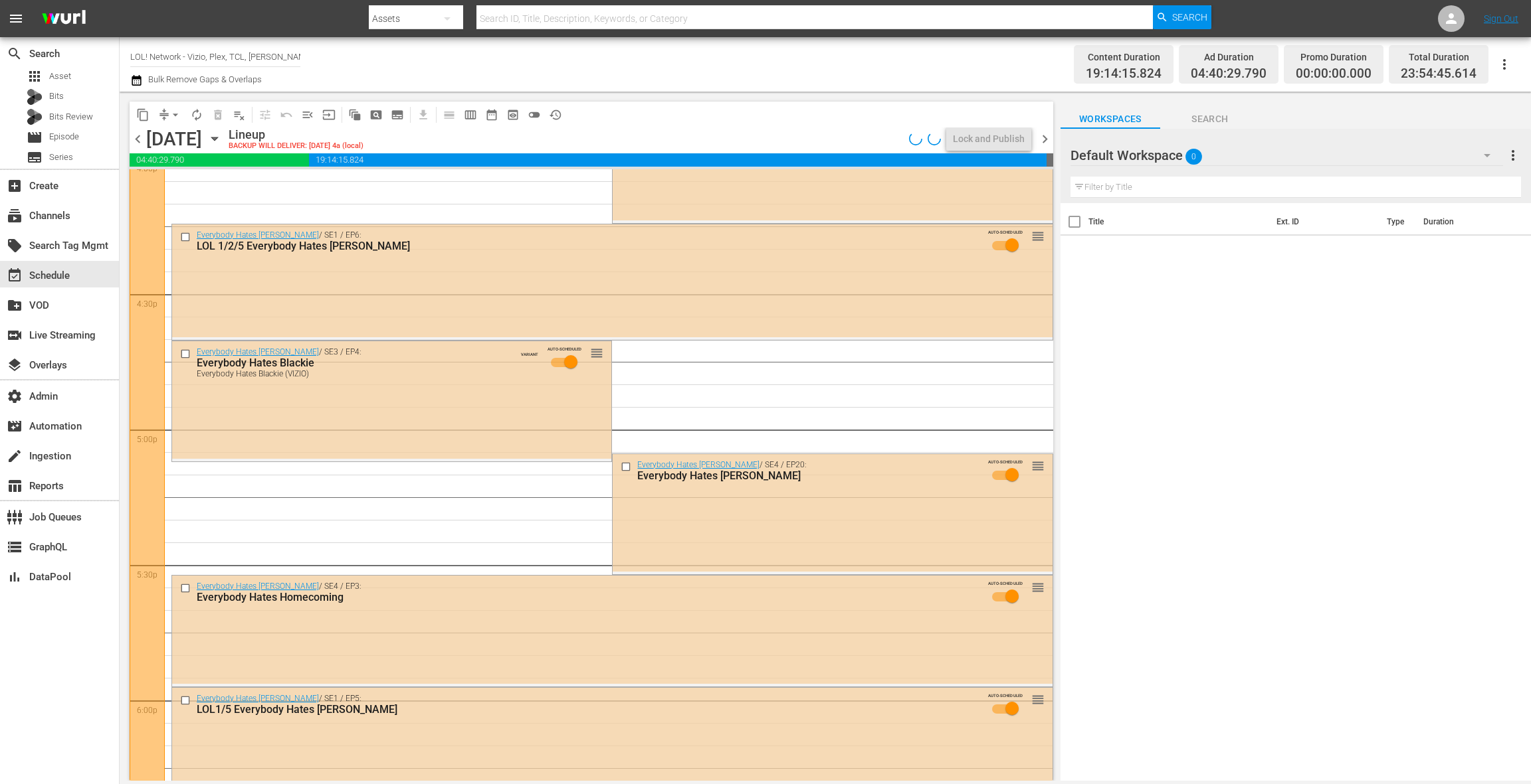
click at [488, 613] on div "Everybody Hates Chris / SE4 / EP3: Everybody Hates Homecoming AUTO-SCHEDULED re…" at bounding box center [612, 596] width 880 height 40
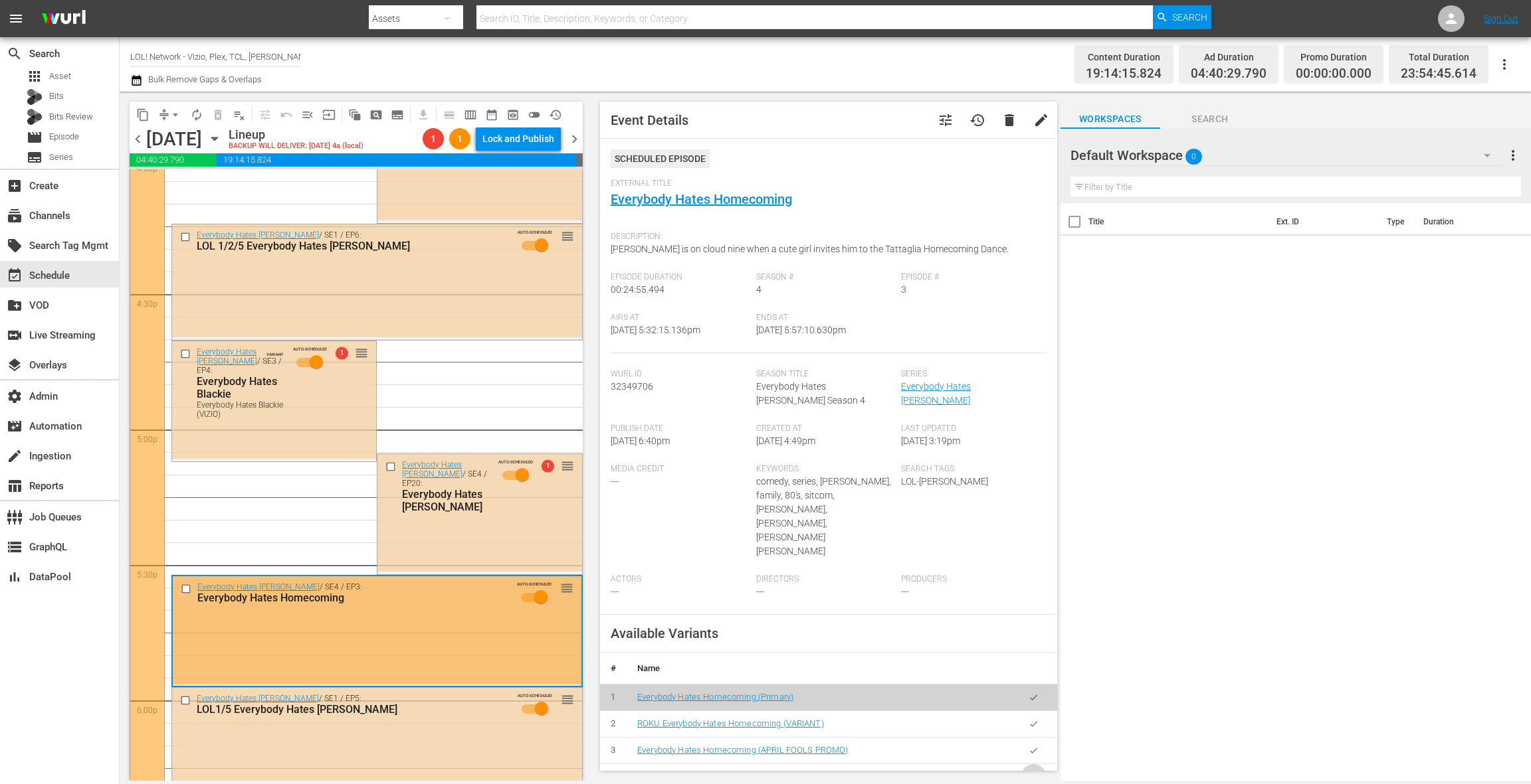
click at [1034, 773] on icon "button" at bounding box center [1033, 777] width 10 height 10
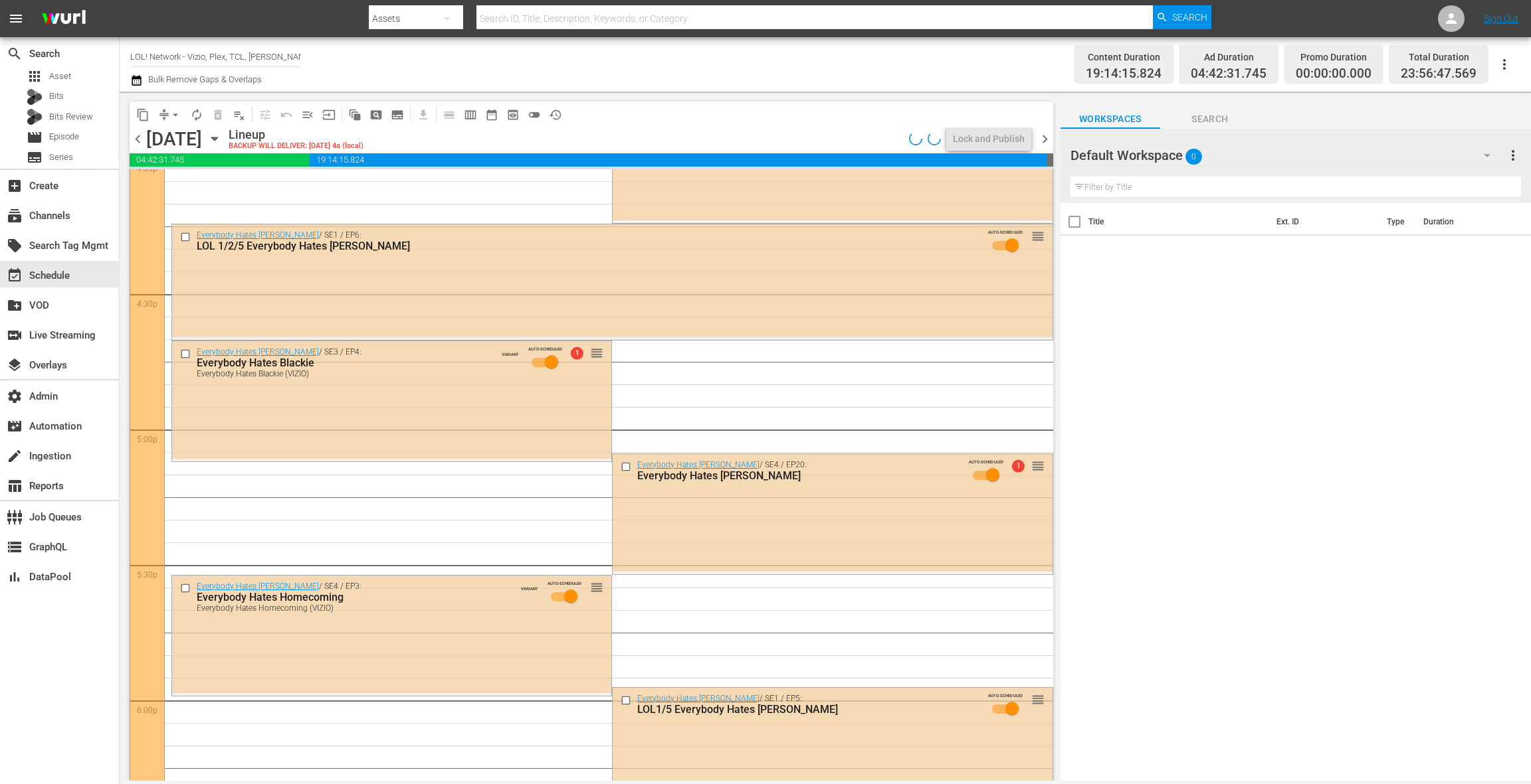
scroll to position [4659, 0]
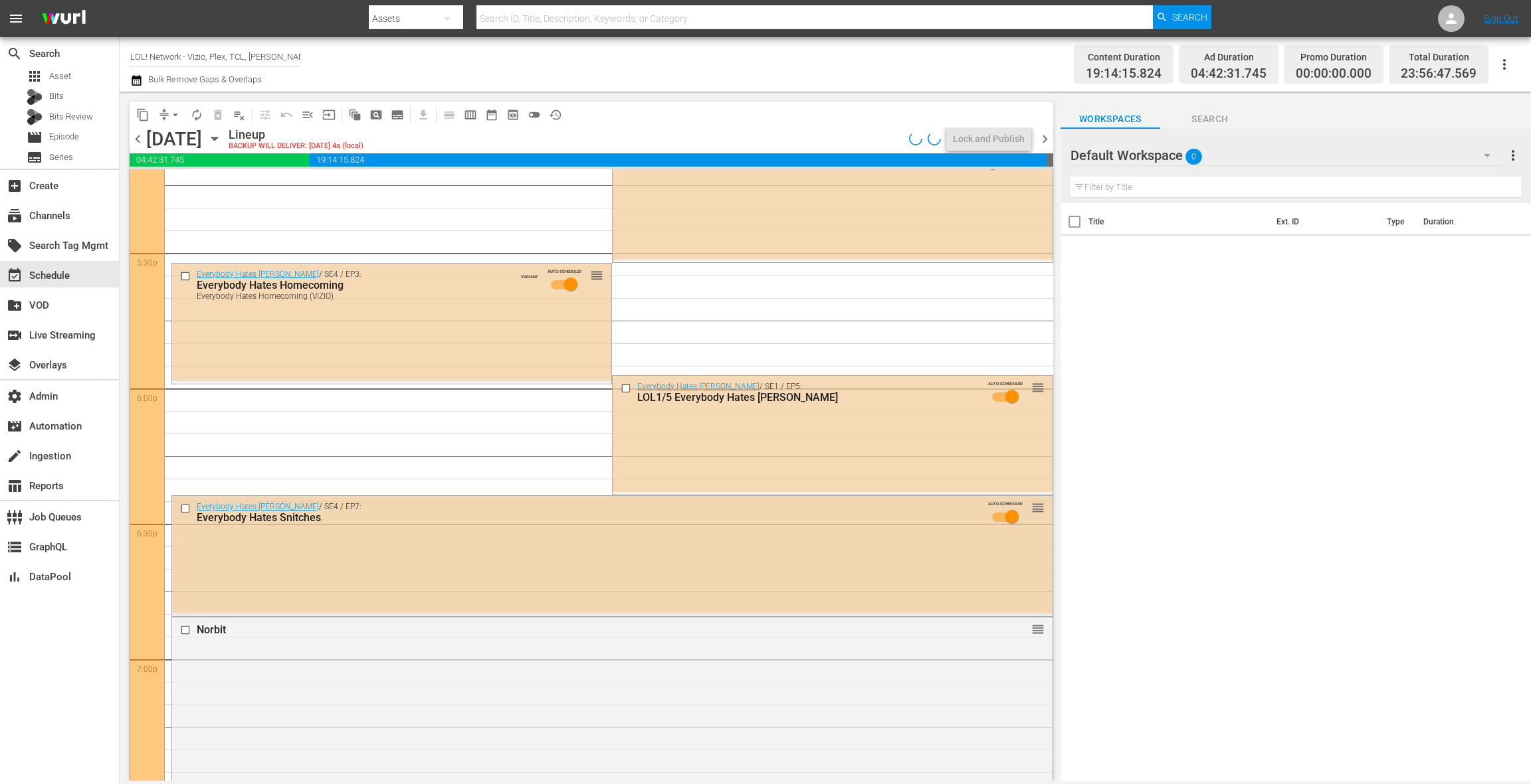
click at [596, 564] on div "Everybody Hates Chris / SE4 / EP7: Everybody Hates Snitches AUTO-SCHEDULED reor…" at bounding box center [612, 555] width 880 height 118
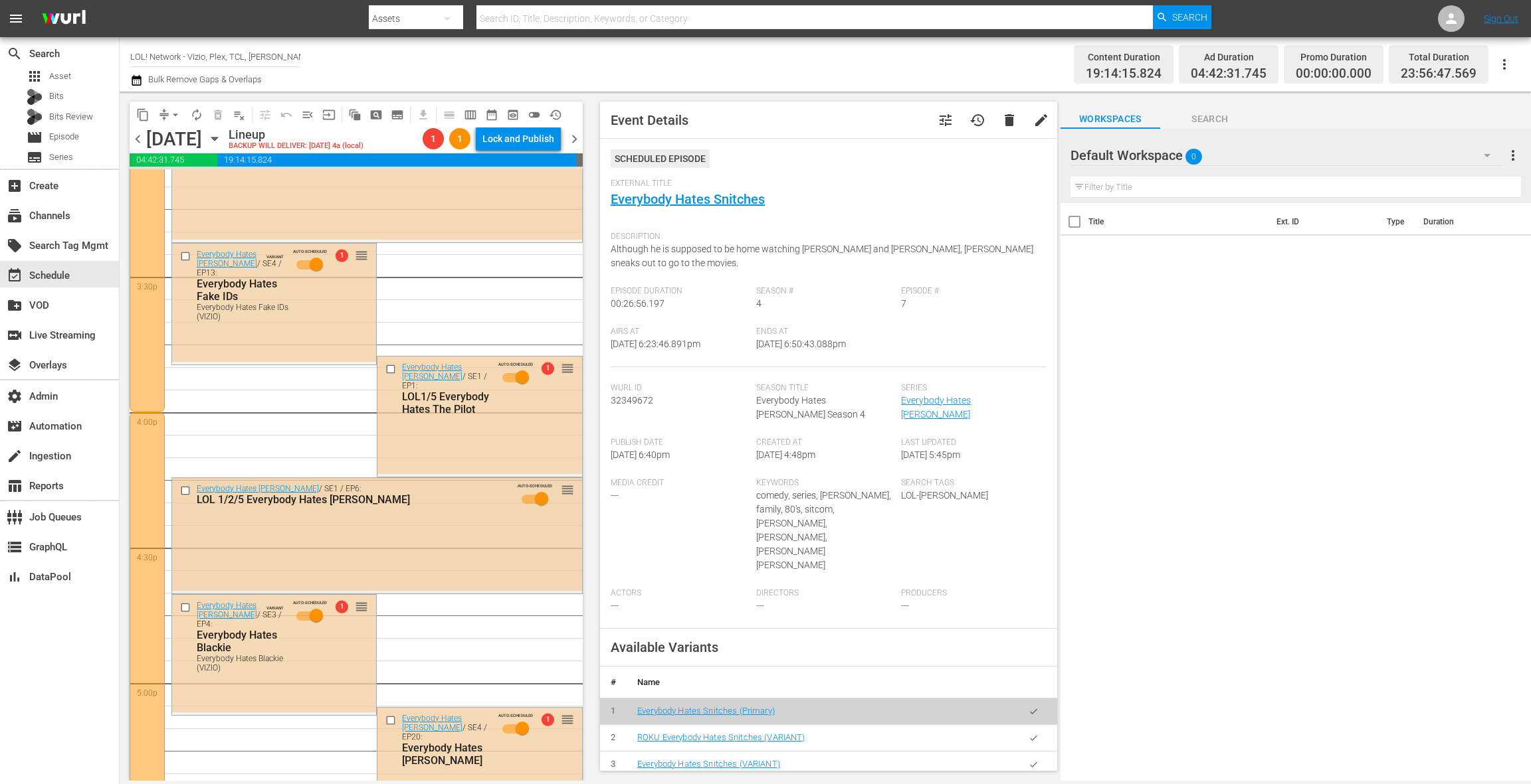
scroll to position [4032, 0]
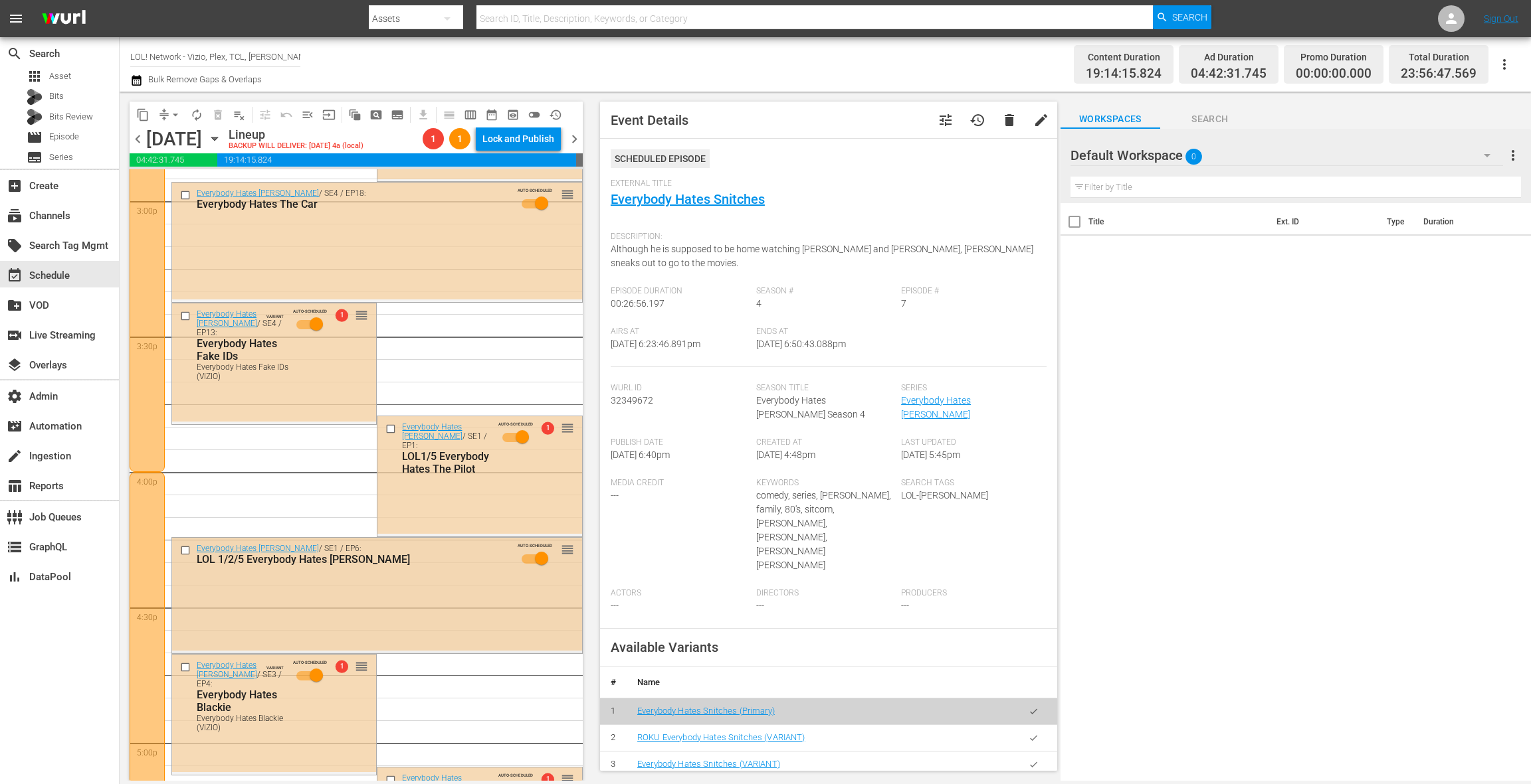
click at [410, 605] on div "Everybody Hates [PERSON_NAME] / SE1 / EP6: LOL 1/2/5 Everybody Hates [PERSON_NA…" at bounding box center [376, 595] width 410 height 113
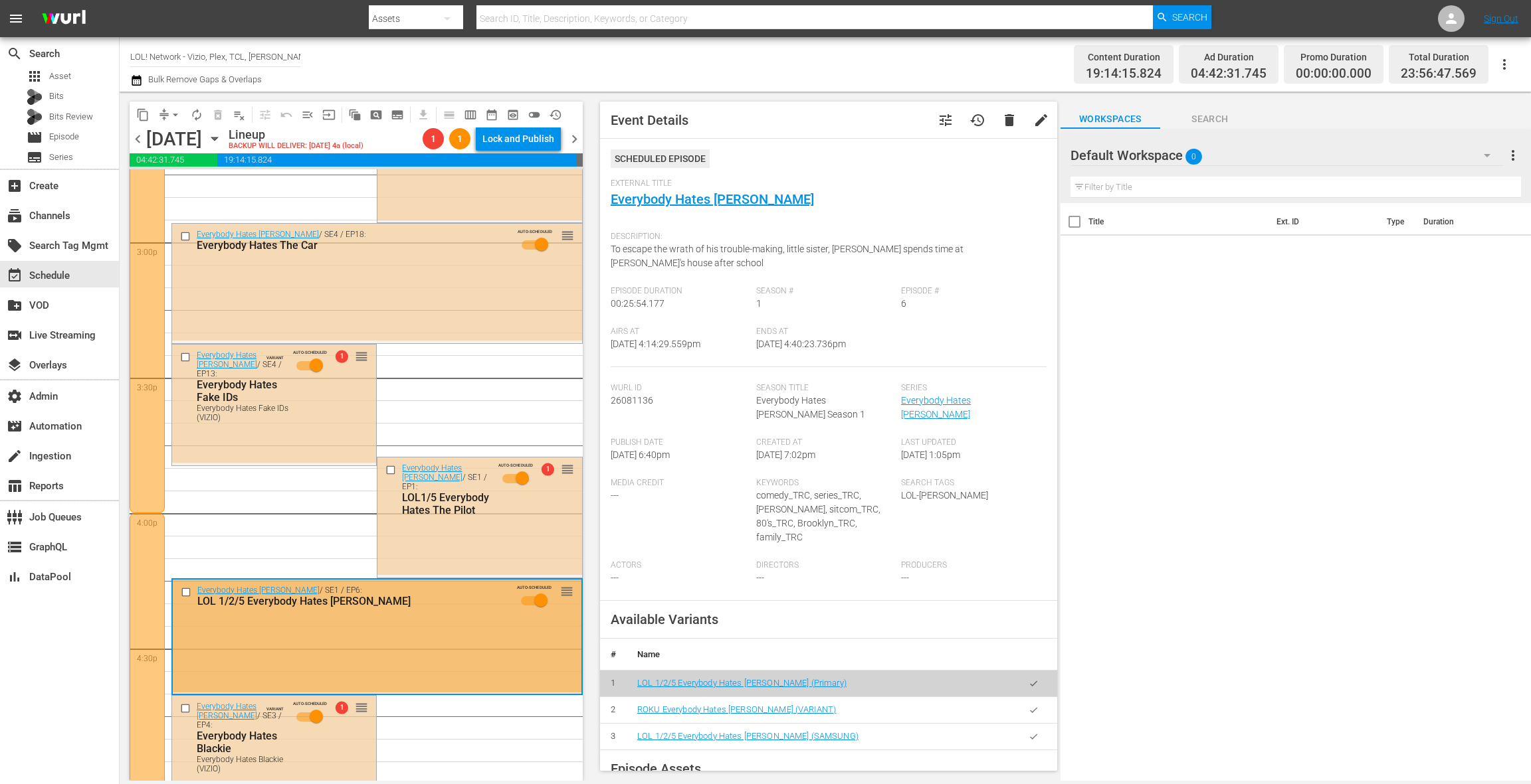
scroll to position [3877, 0]
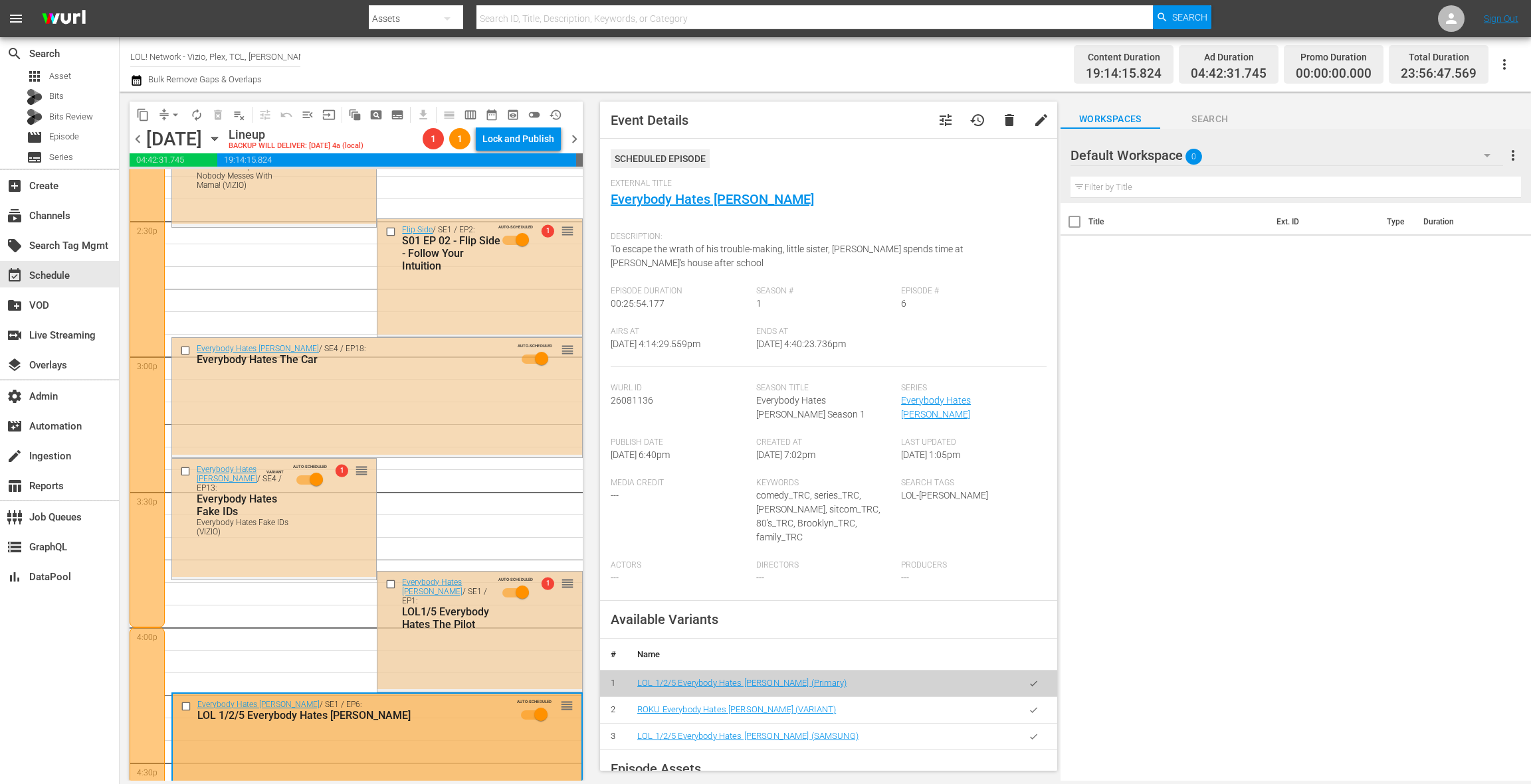
click at [471, 633] on div "Everybody Hates Chris / SE1 / EP1: LOL1/5 Everybody Hates The Pilot AUTO-SCHEDU…" at bounding box center [479, 630] width 204 height 118
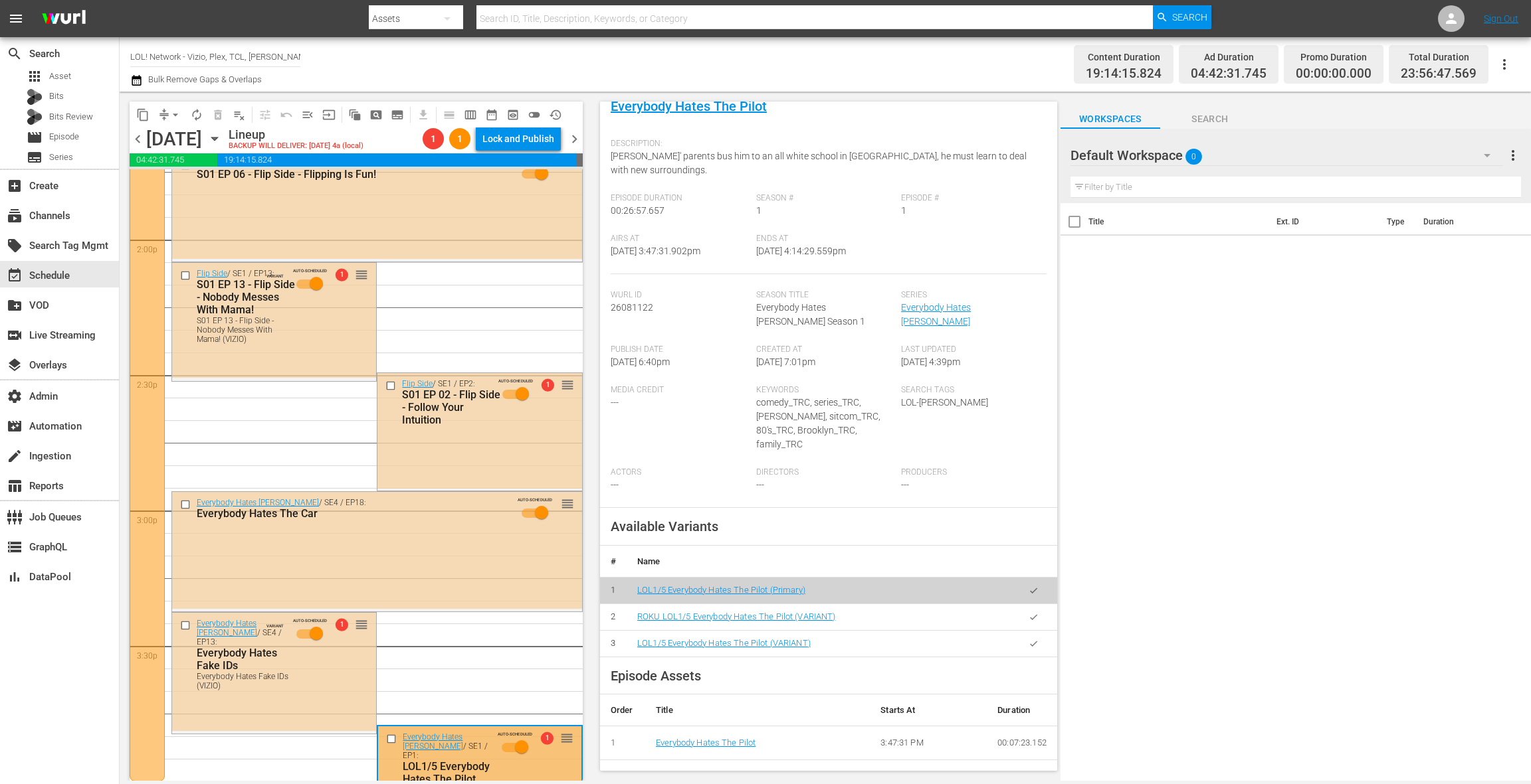
scroll to position [3717, 0]
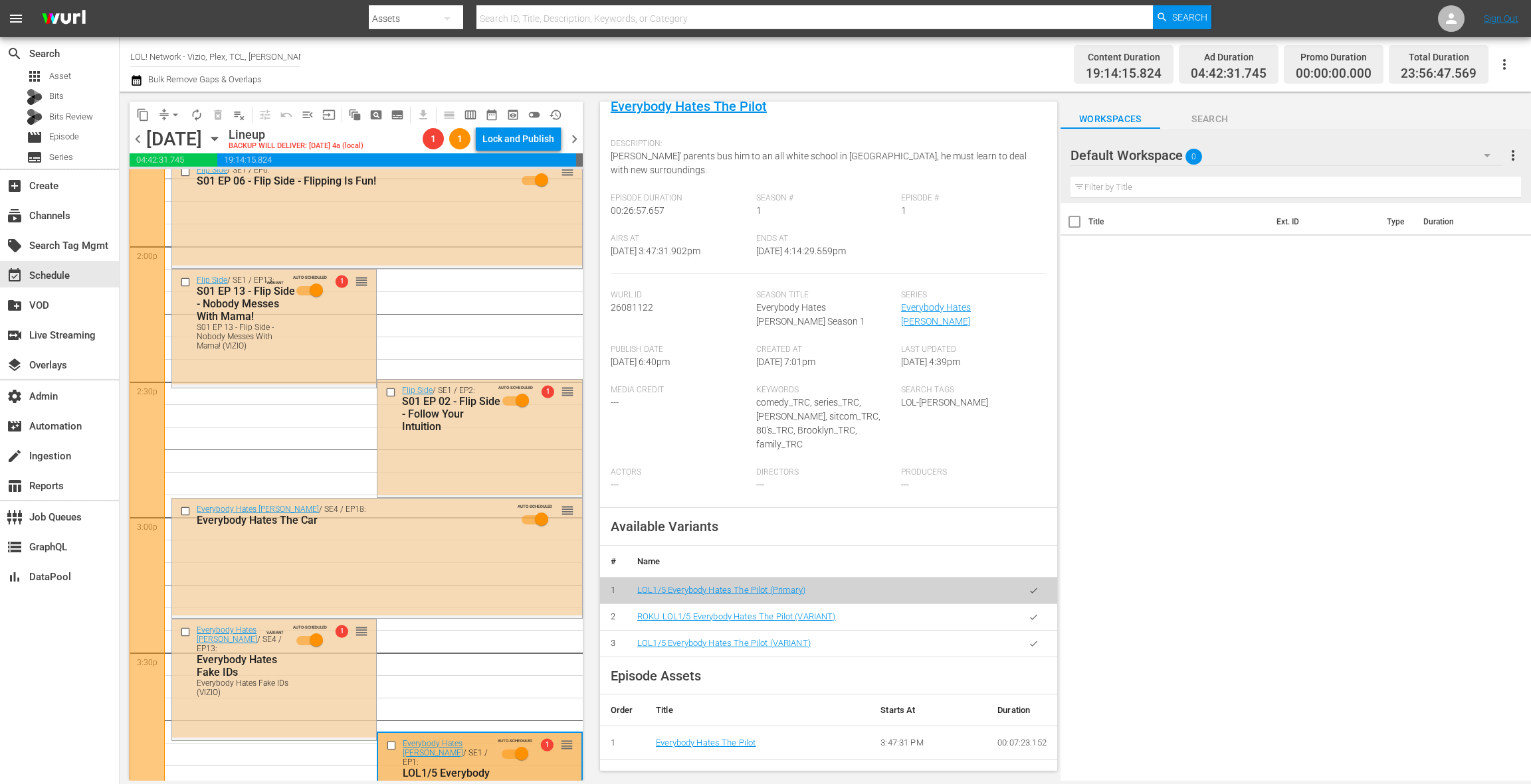
click at [430, 516] on div "Everybody Hates The Car" at bounding box center [353, 520] width 312 height 12
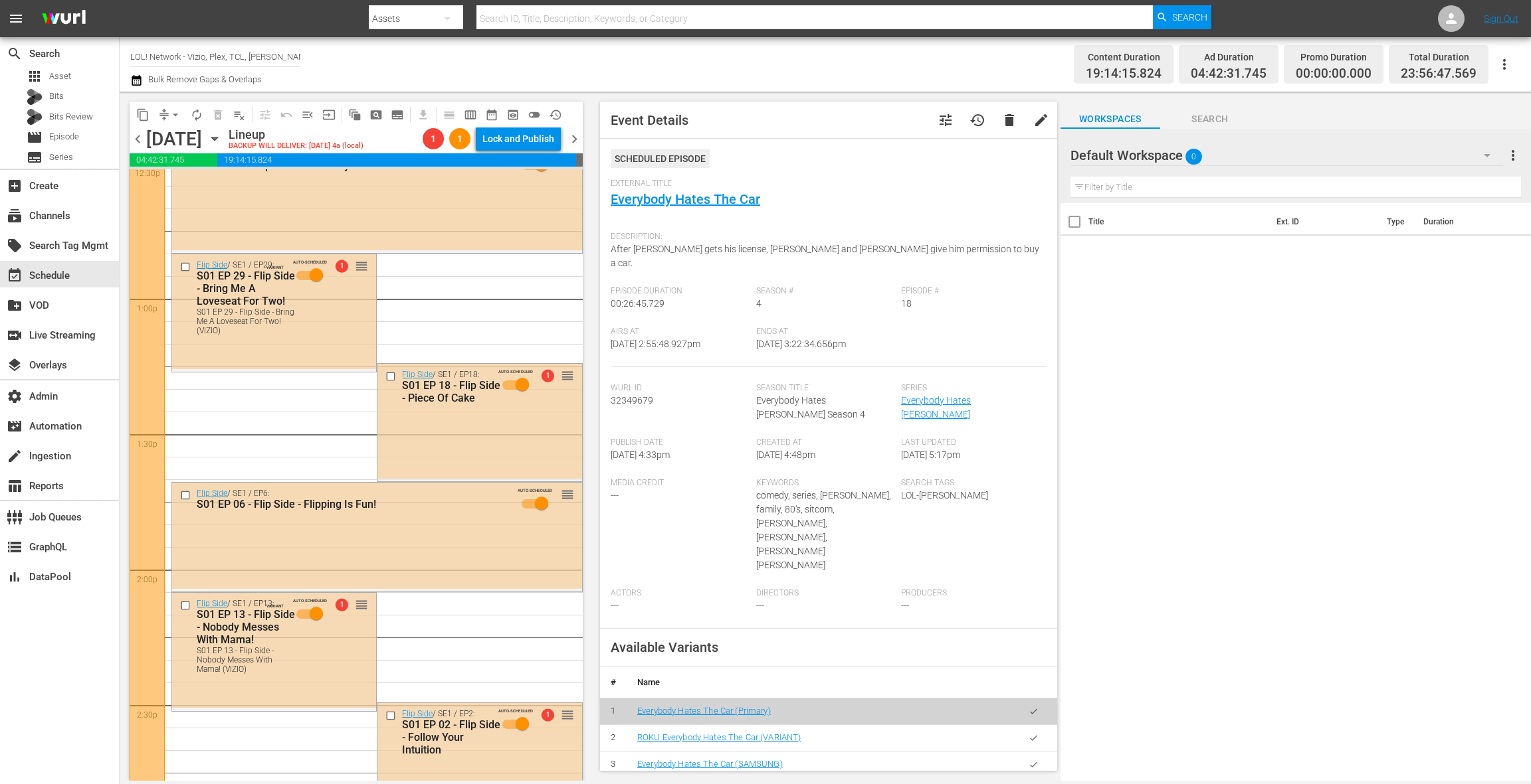
scroll to position [3372, 0]
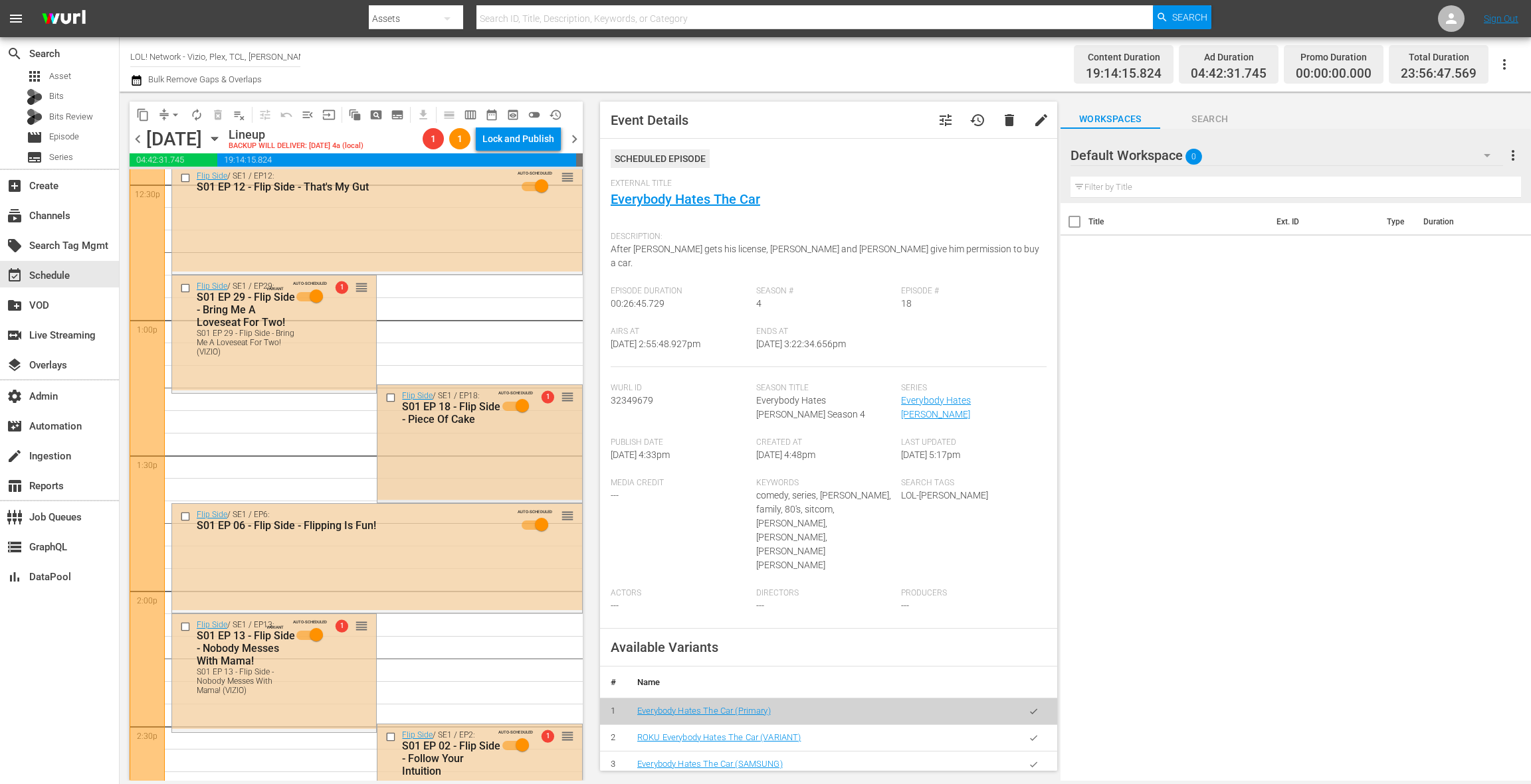
click at [467, 485] on div "Flip Side / SE1 / EP18: S01 EP 18 - Flip Side - Piece Of Cake AUTO-SCHEDULED 1 …" at bounding box center [479, 443] width 204 height 115
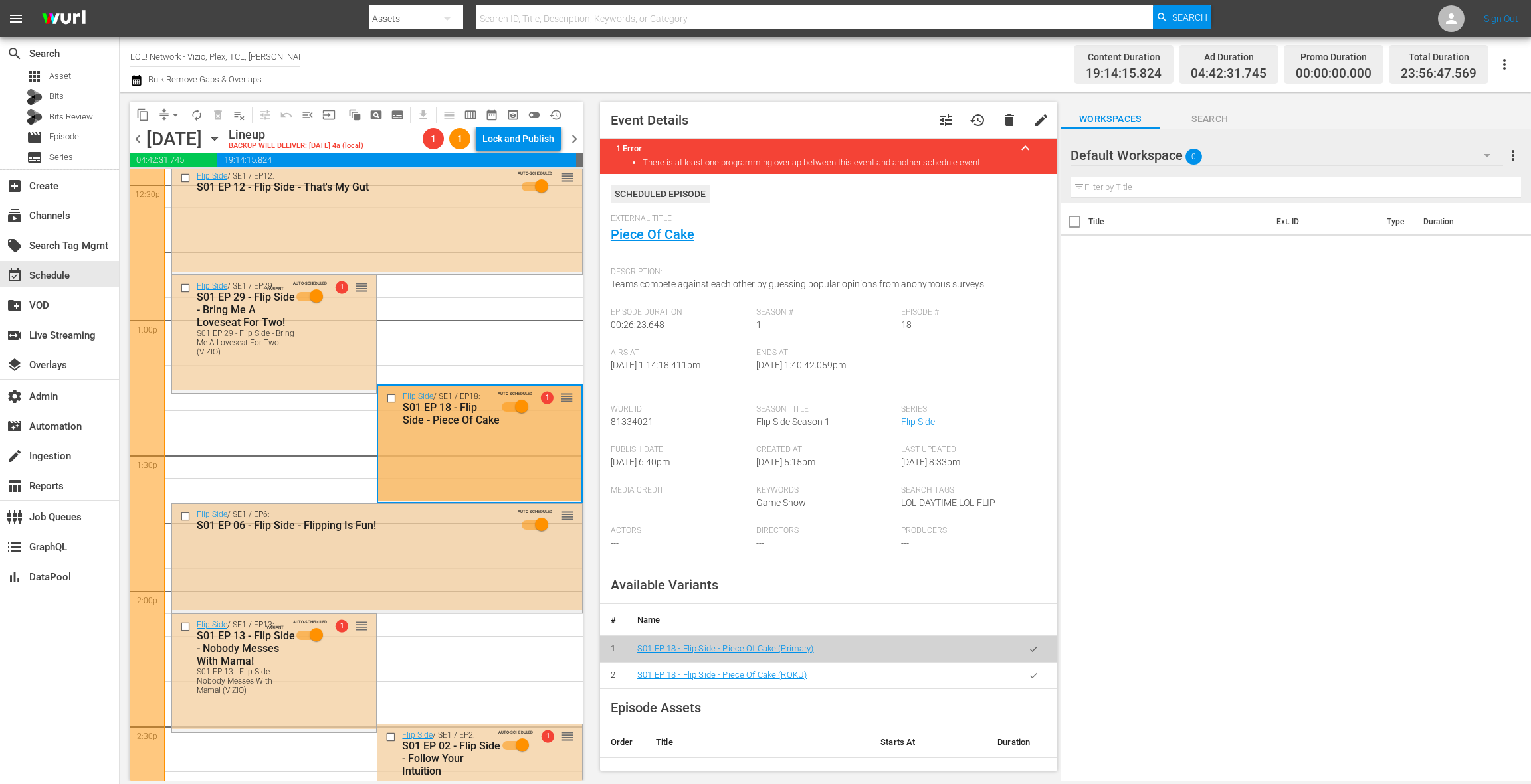
click at [421, 540] on div "Flip Side / SE1 / EP6: S01 EP 06 - Flip Side - Flipping Is Fun! AUTO-SCHEDULED …" at bounding box center [376, 524] width 410 height 40
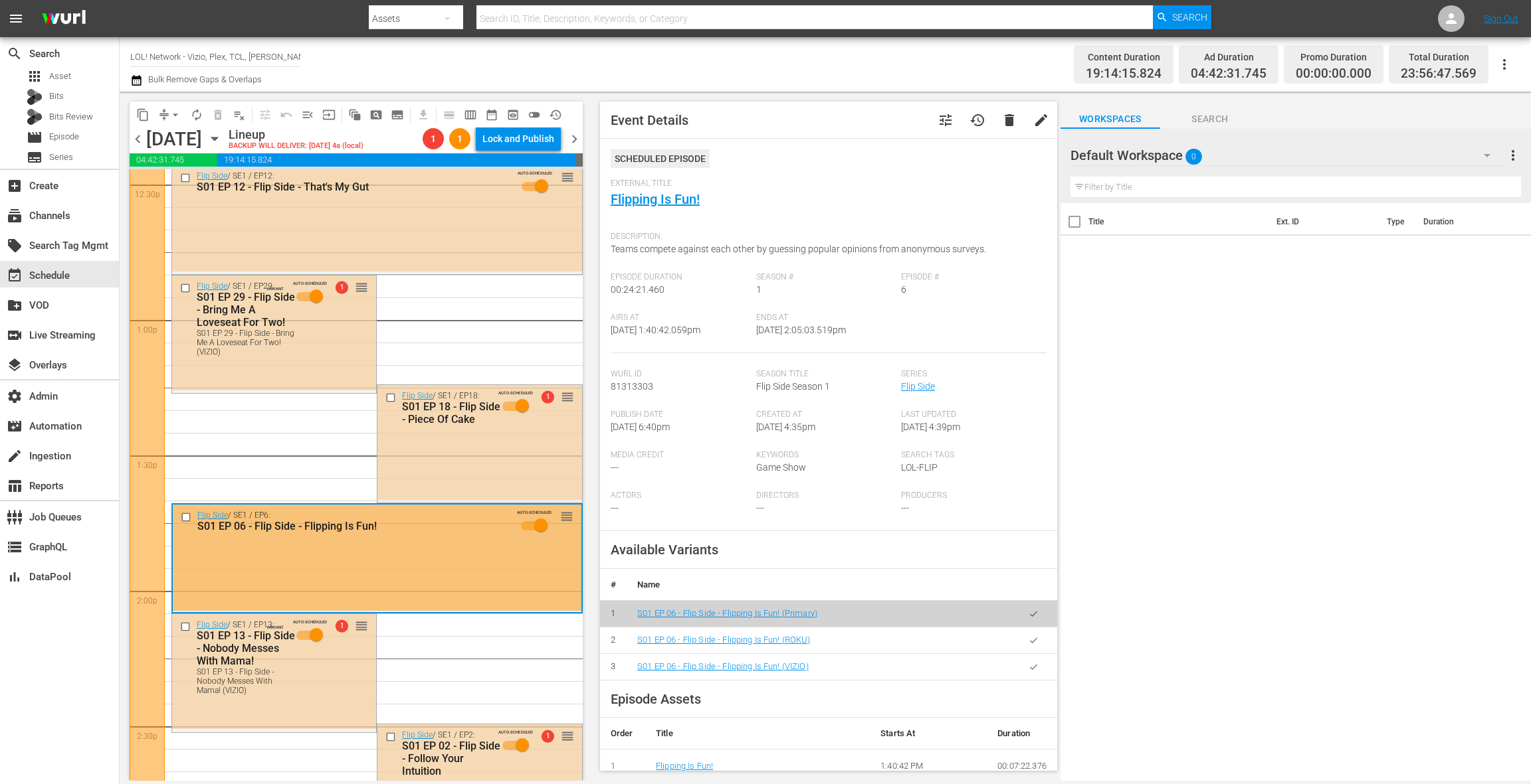
click at [1035, 669] on icon "button" at bounding box center [1033, 666] width 10 height 10
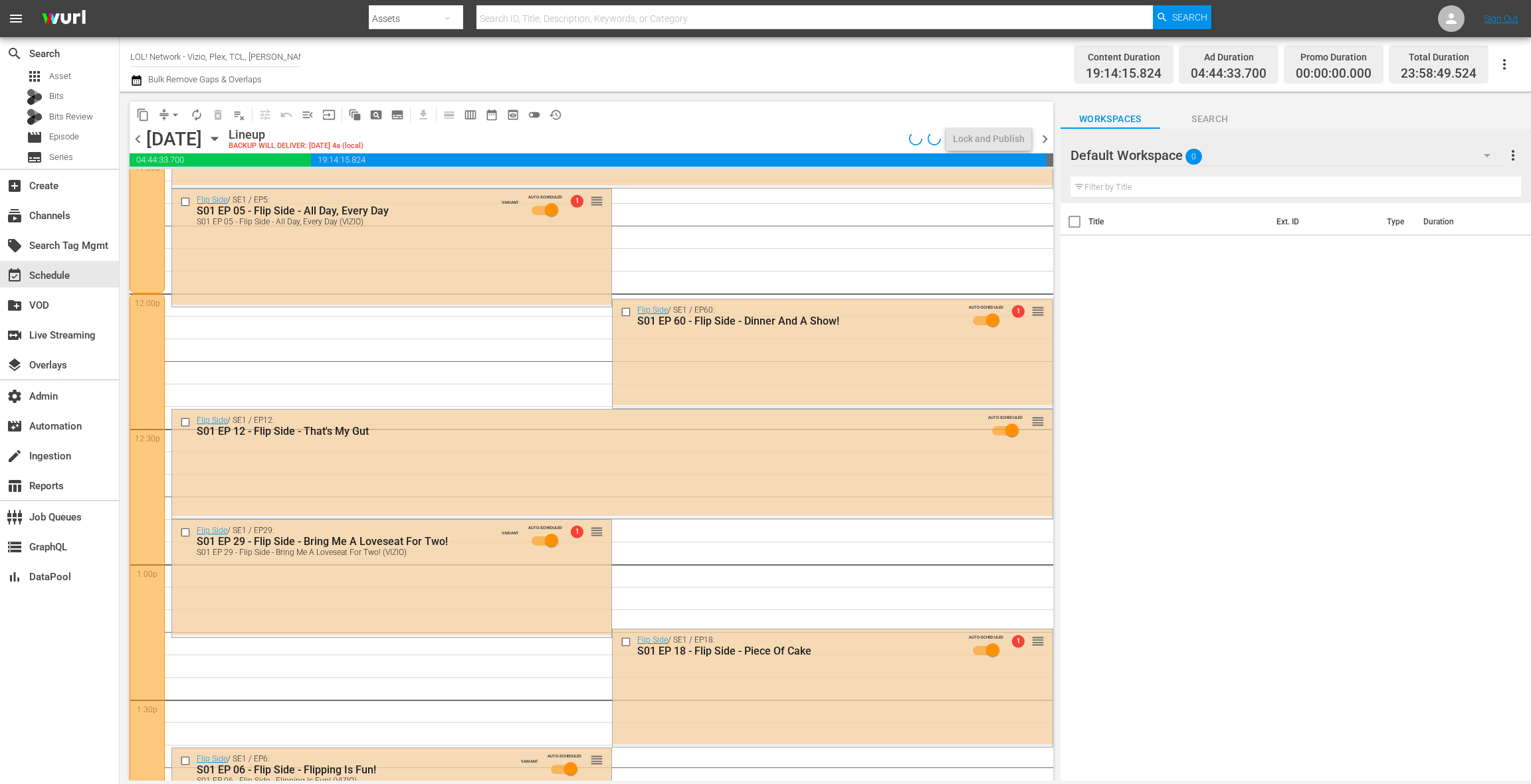
scroll to position [3109, 0]
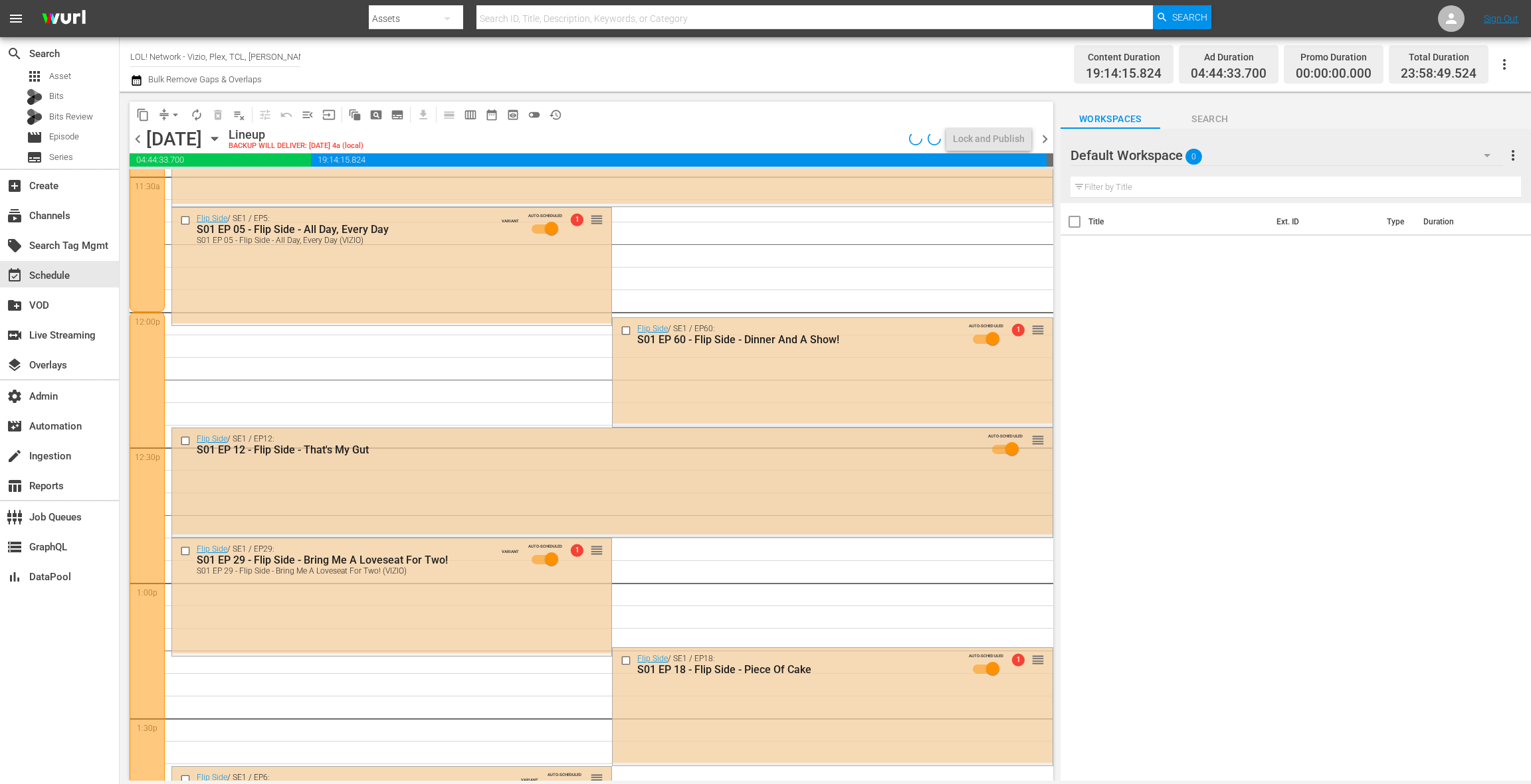
click at [526, 488] on div "Flip Side / SE1 / EP12: S01 EP 12 - Flip Side - That's My Gut AUTO-SCHEDULED re…" at bounding box center [612, 482] width 880 height 106
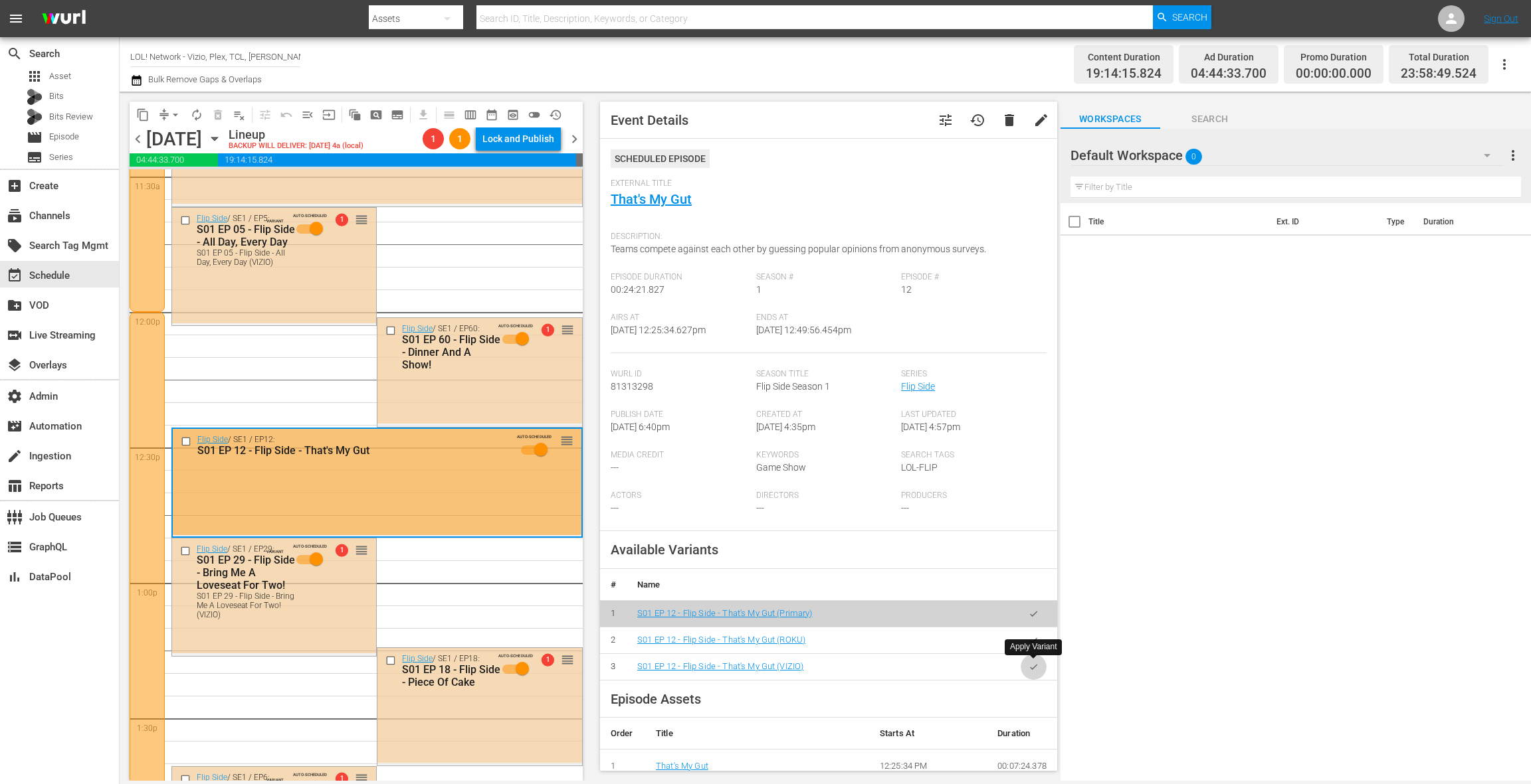
click at [1028, 666] on icon "button" at bounding box center [1033, 666] width 10 height 10
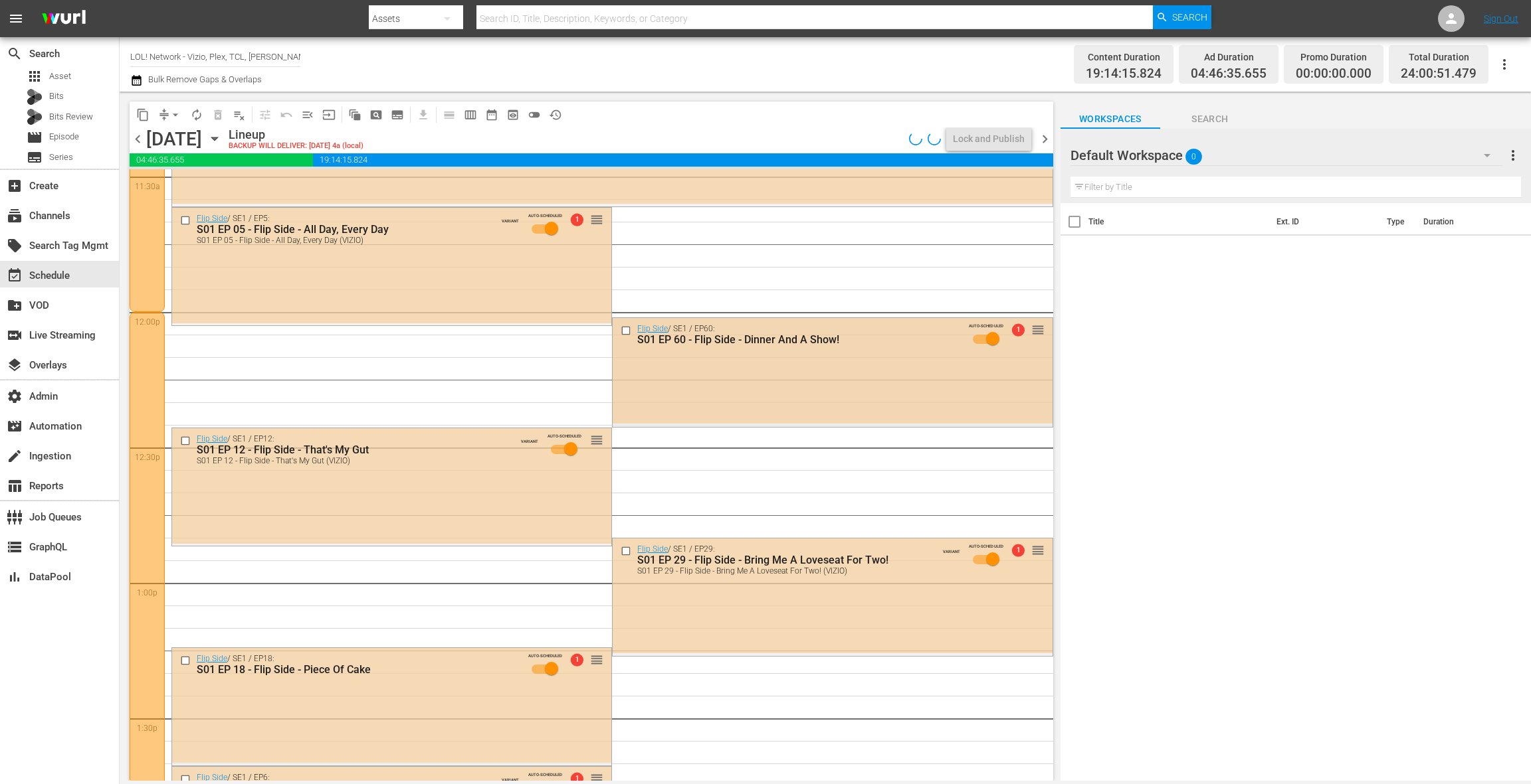
click at [678, 384] on div "Flip Side / SE1 / EP60: S01 EP 60 - Flip Side - Dinner And A Show! AUTO-SCHEDUL…" at bounding box center [832, 371] width 439 height 106
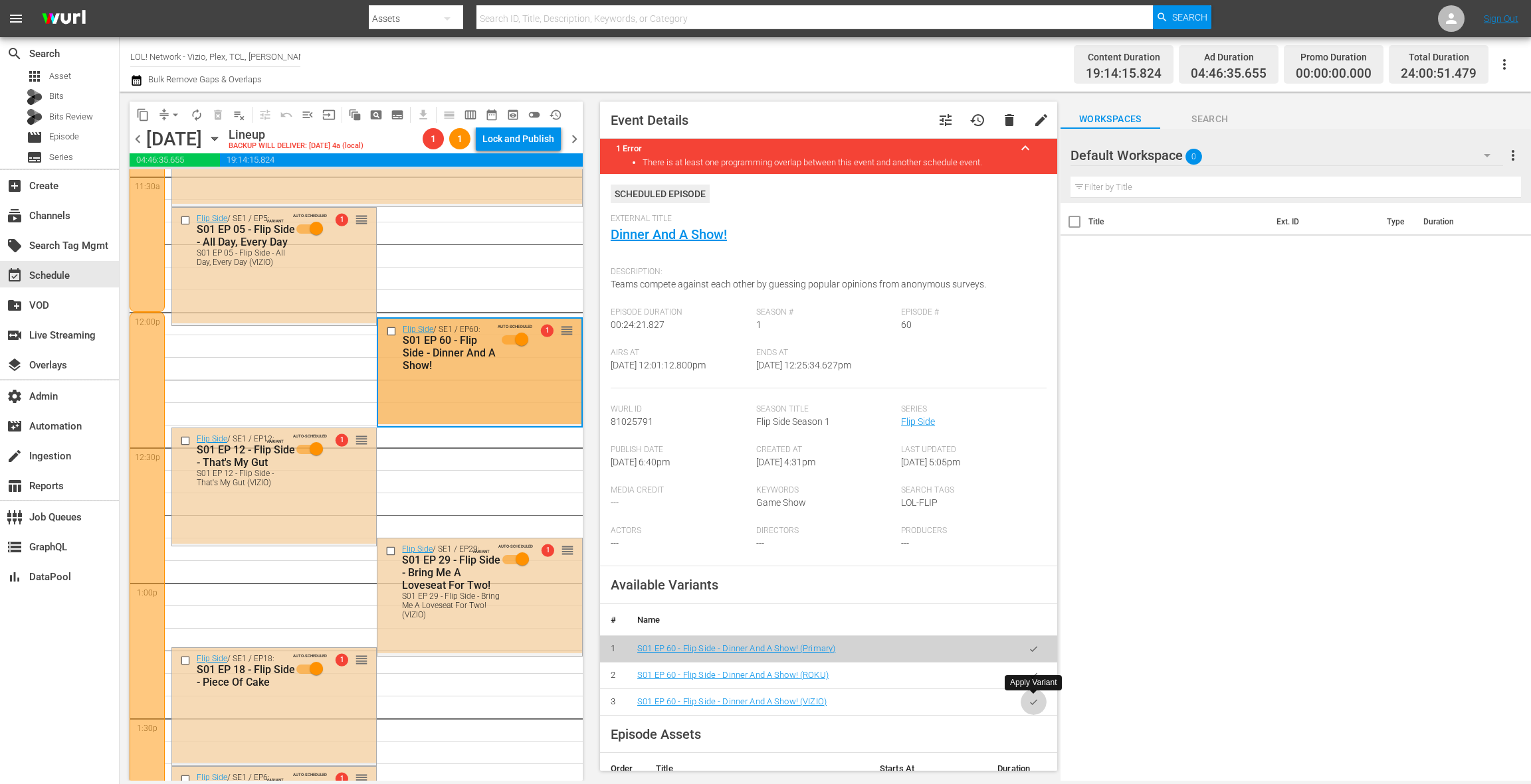
click at [1030, 703] on icon "button" at bounding box center [1033, 702] width 10 height 10
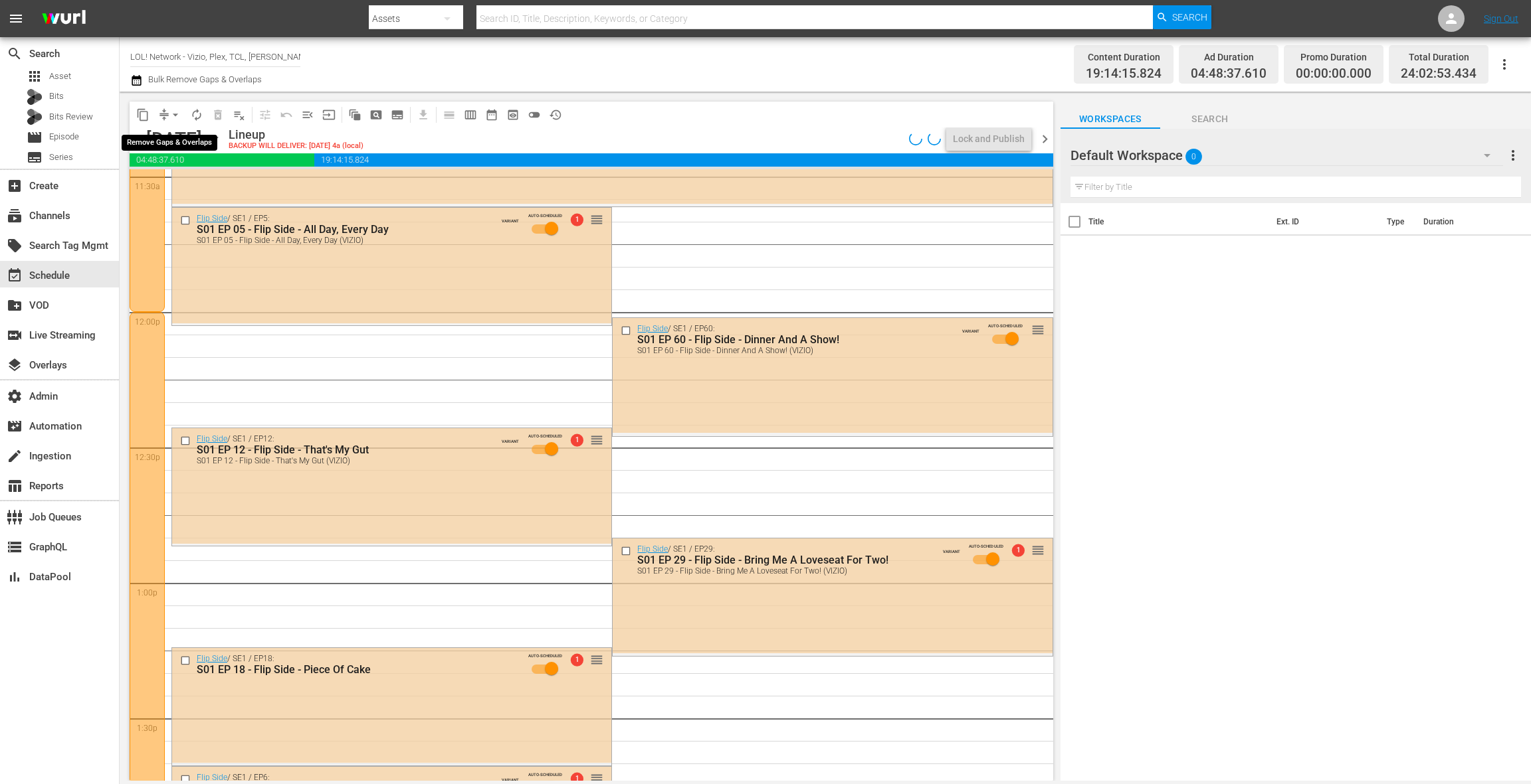
click at [176, 112] on span "arrow_drop_down" at bounding box center [175, 114] width 13 height 13
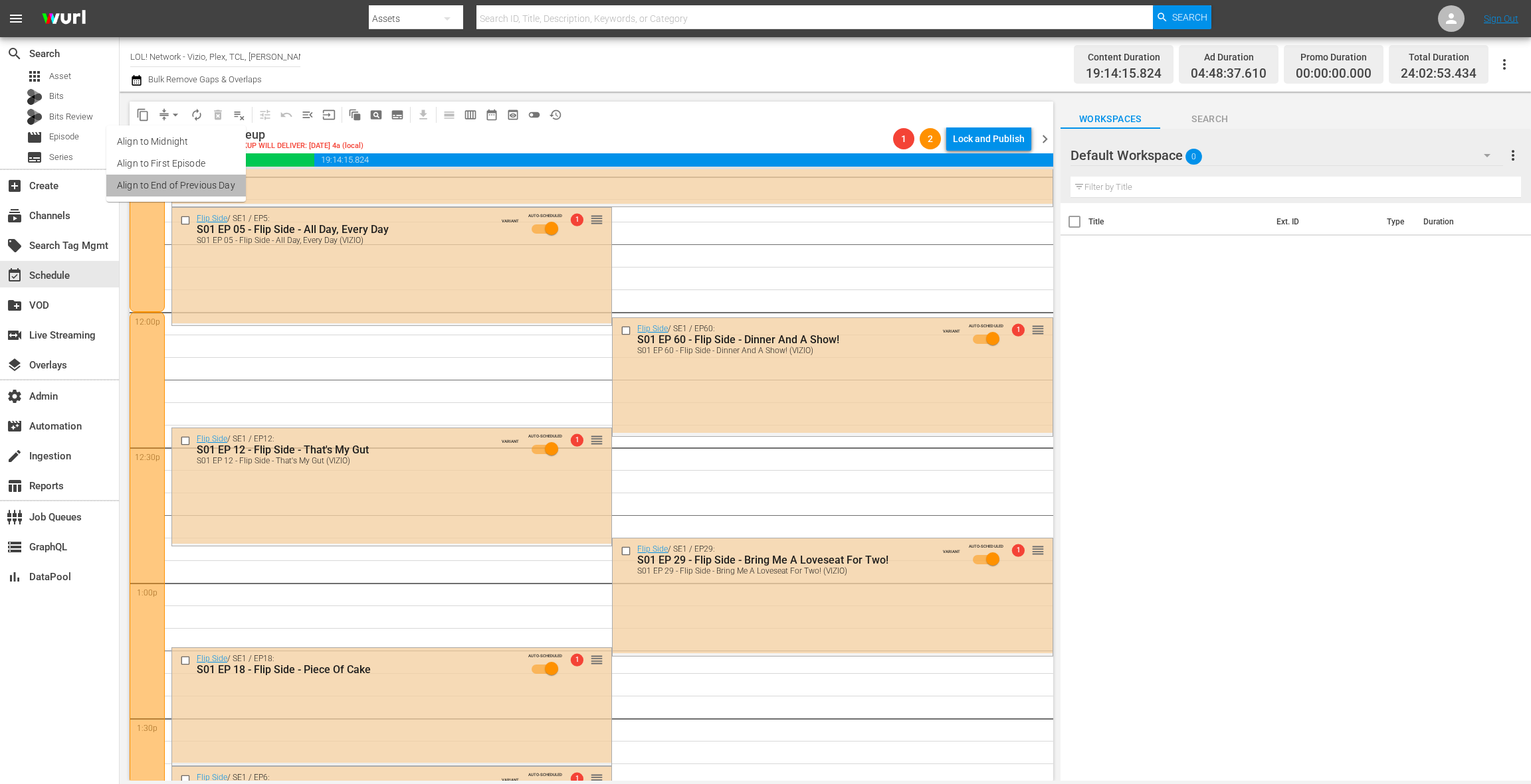
drag, startPoint x: 177, startPoint y: 187, endPoint x: 183, endPoint y: 191, distance: 7.2
click at [183, 191] on li "Align to End of Previous Day" at bounding box center [176, 186] width 139 height 22
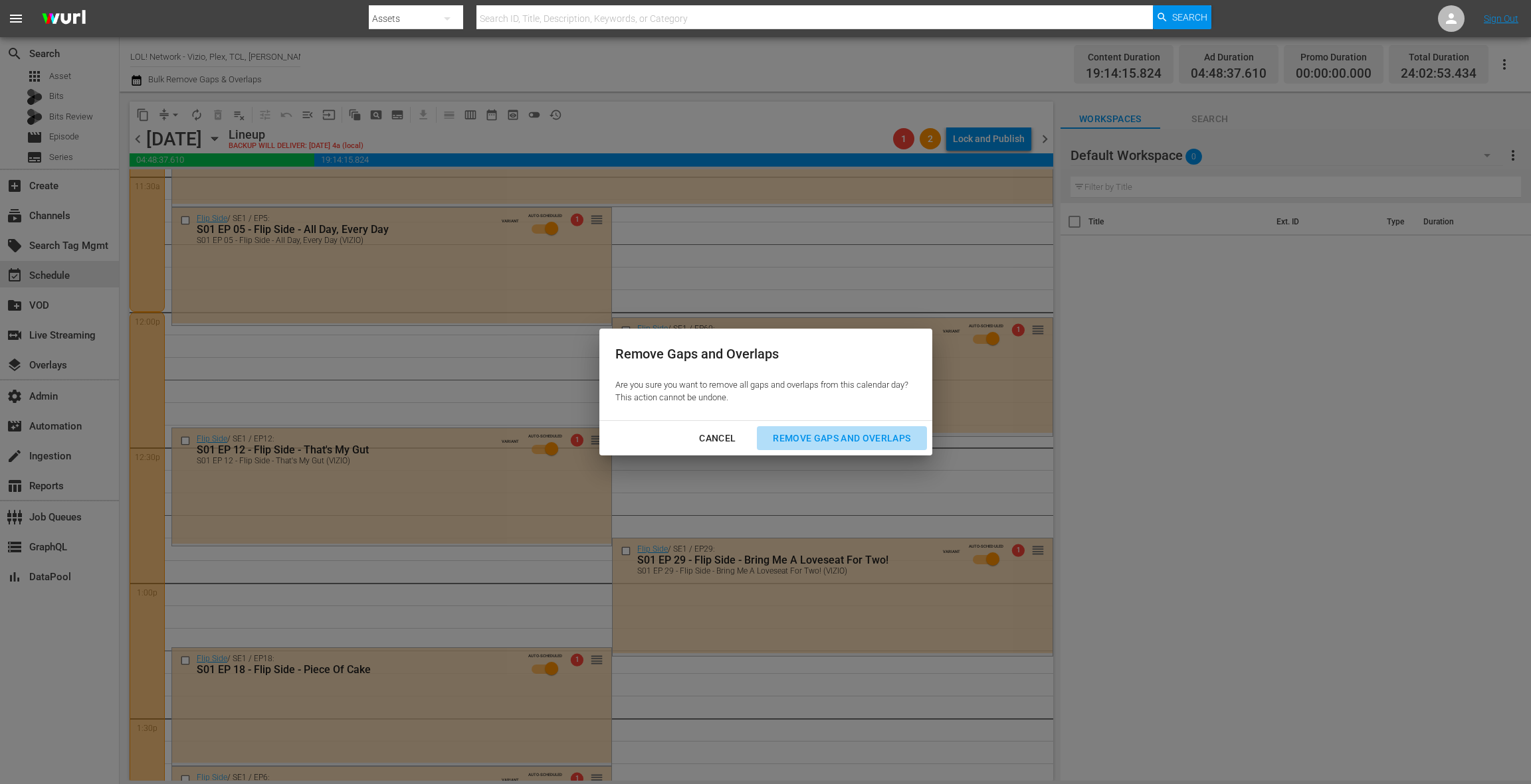
click at [847, 436] on div "Remove Gaps and Overlaps" at bounding box center [842, 438] width 159 height 17
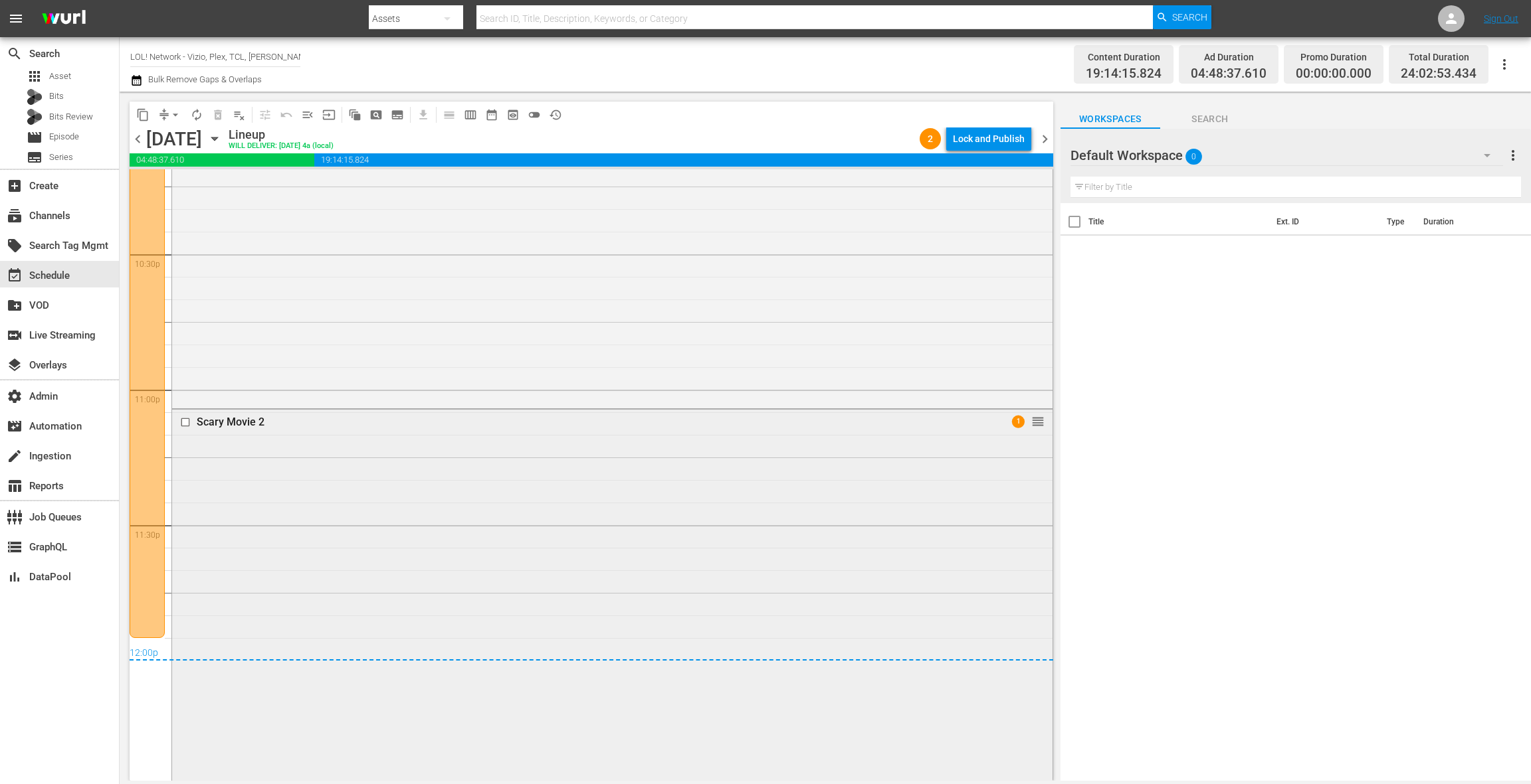
scroll to position [6085, 0]
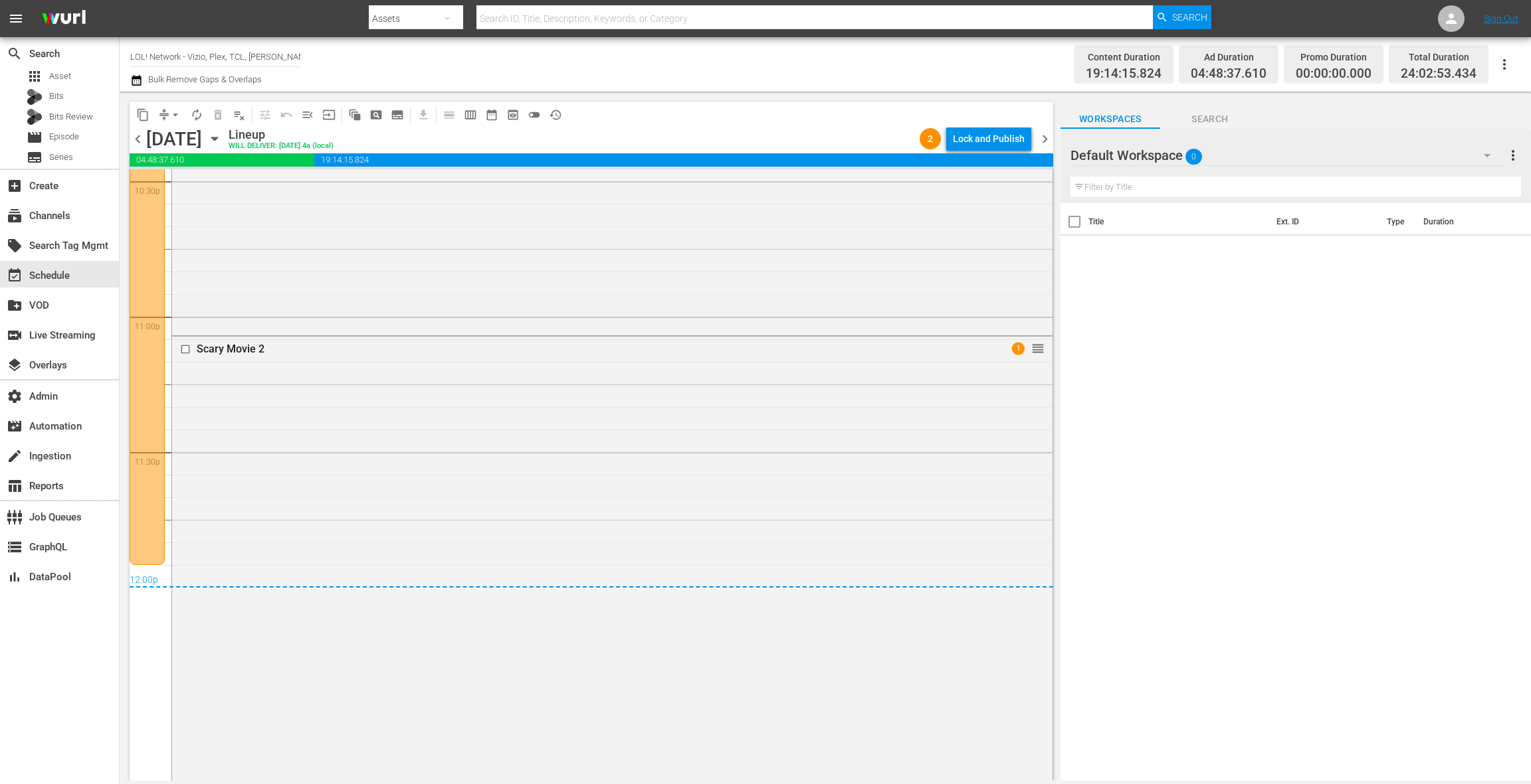
drag, startPoint x: 1046, startPoint y: 139, endPoint x: 992, endPoint y: 166, distance: 60.4
click at [1046, 139] on span "chevron_right" at bounding box center [1044, 139] width 17 height 17
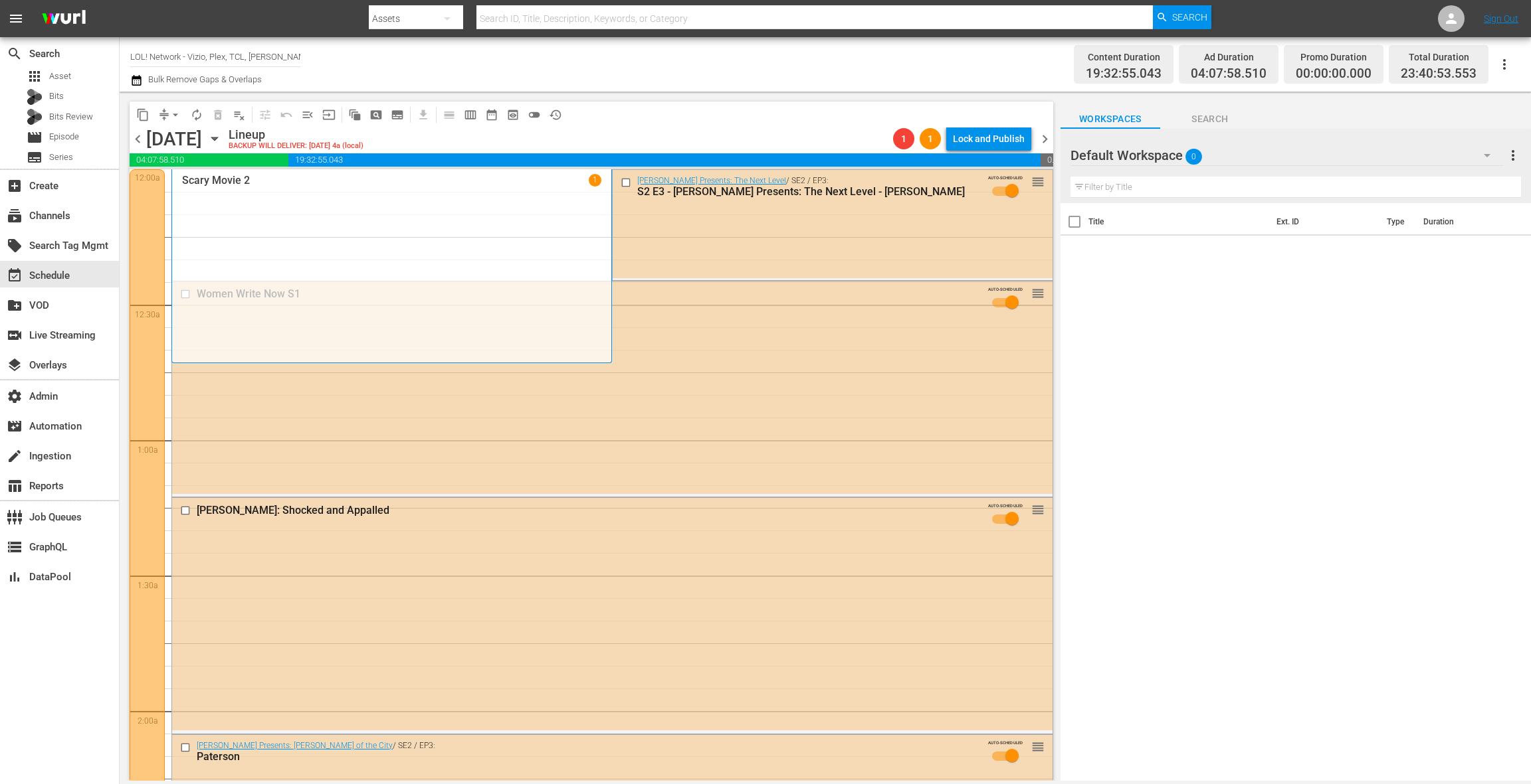
click at [140, 138] on span "chevron_left" at bounding box center [138, 139] width 17 height 17
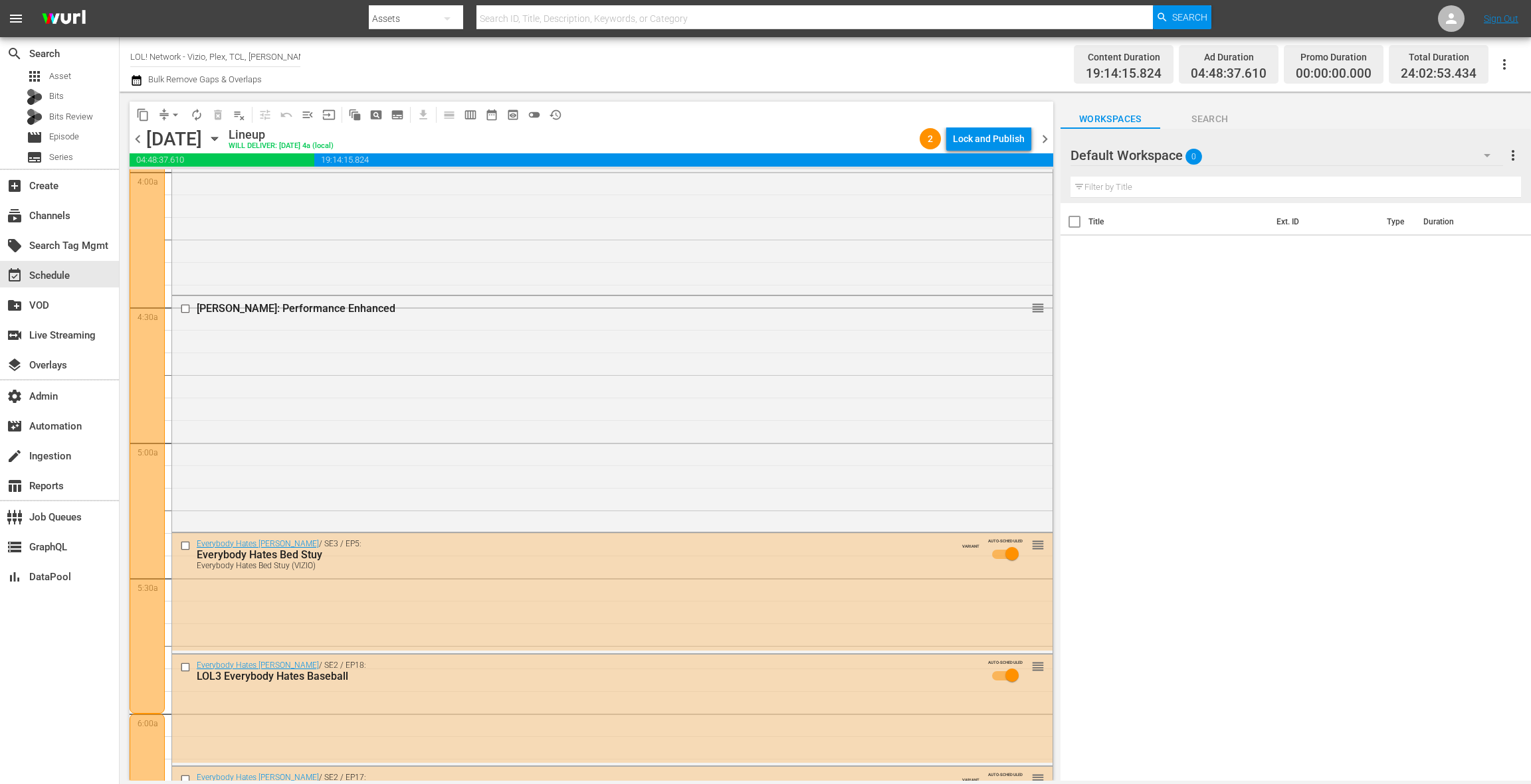
scroll to position [1082, 0]
click at [1439, 152] on div "Default Workspace 0" at bounding box center [1286, 155] width 432 height 37
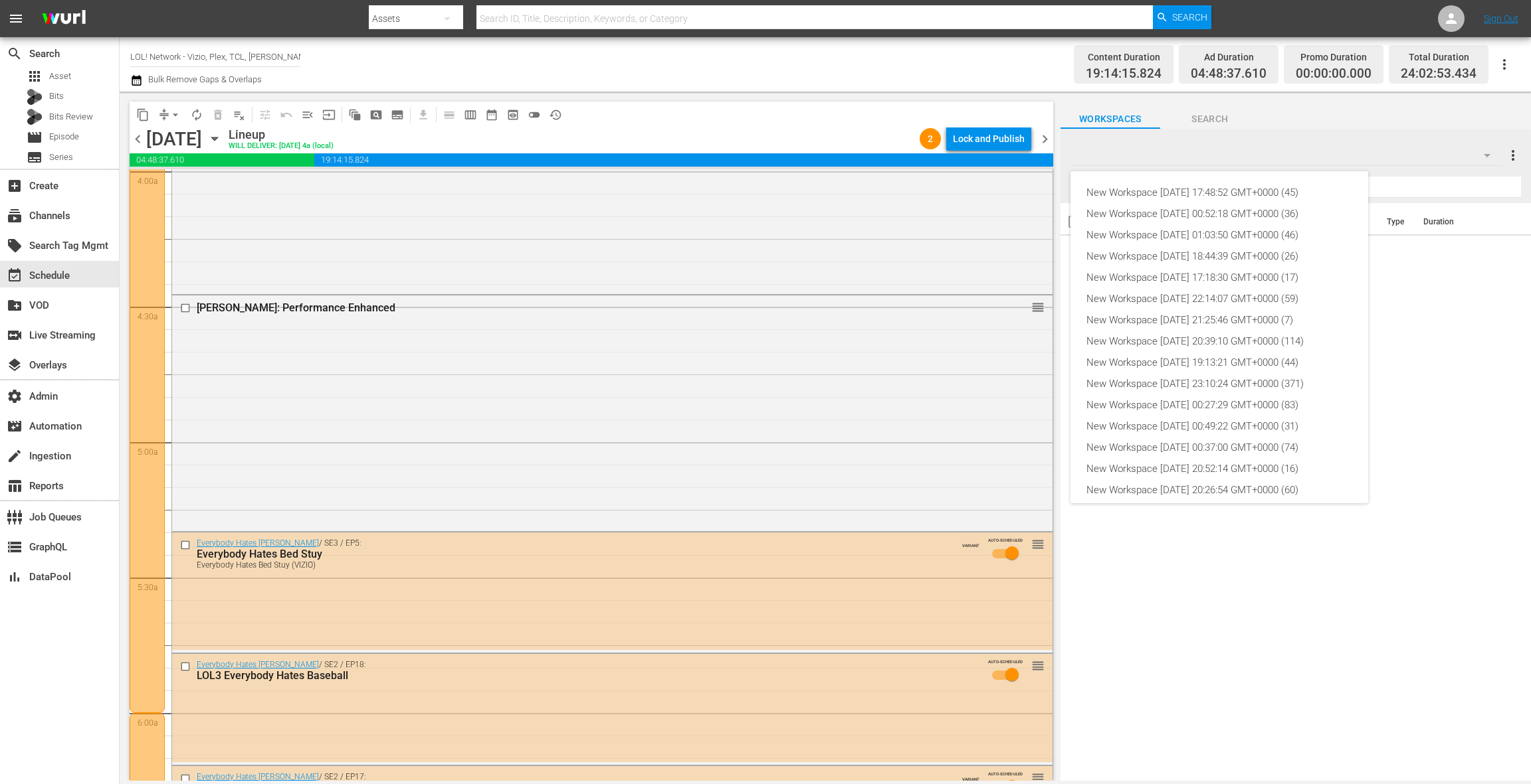
scroll to position [51, 0]
drag, startPoint x: 1264, startPoint y: 395, endPoint x: 1270, endPoint y: 390, distance: 7.8
click at [1264, 395] on div "New Workspace [DATE] 00:37:00 GMT+0000 (74)" at bounding box center [1219, 397] width 266 height 21
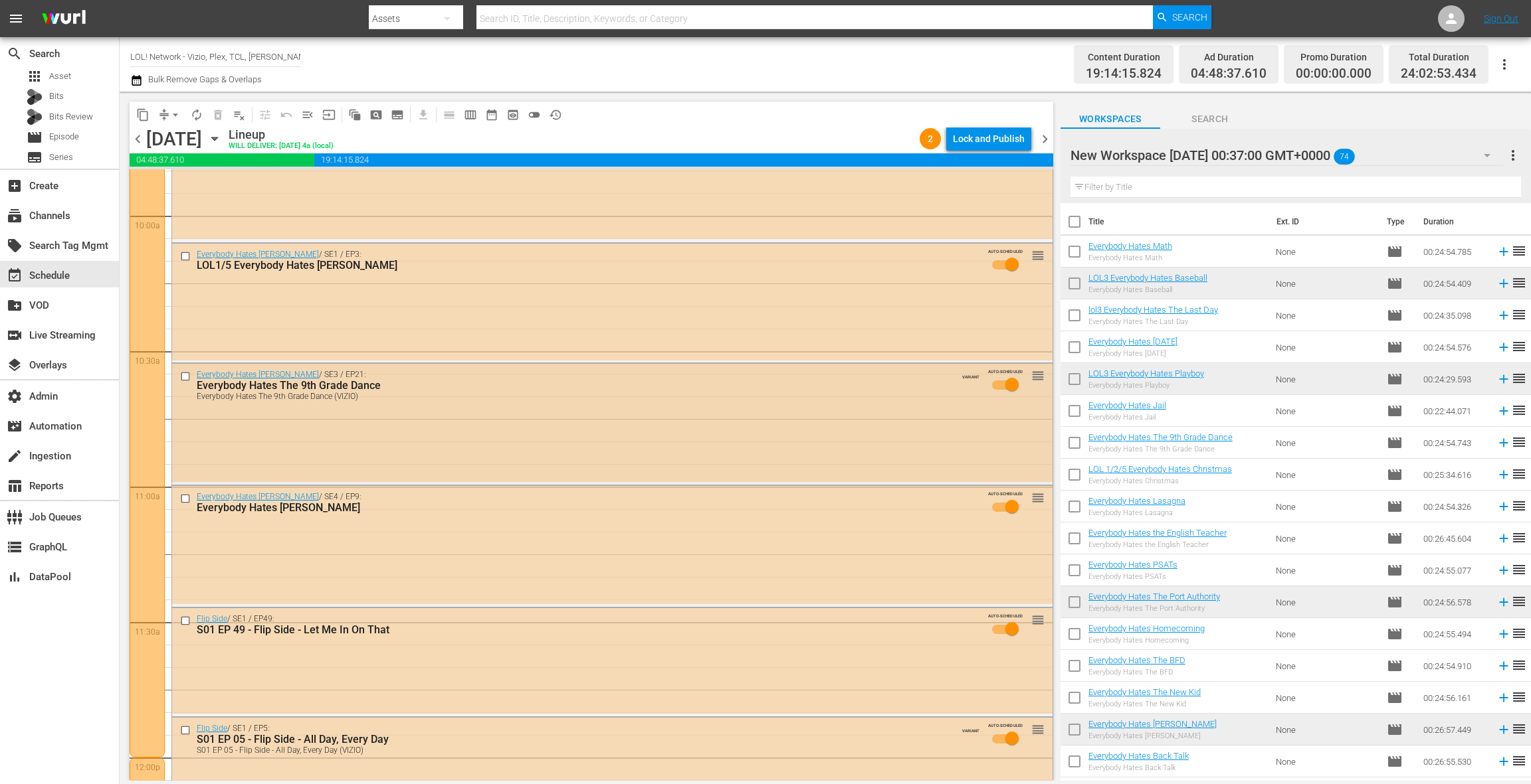
scroll to position [2837, 0]
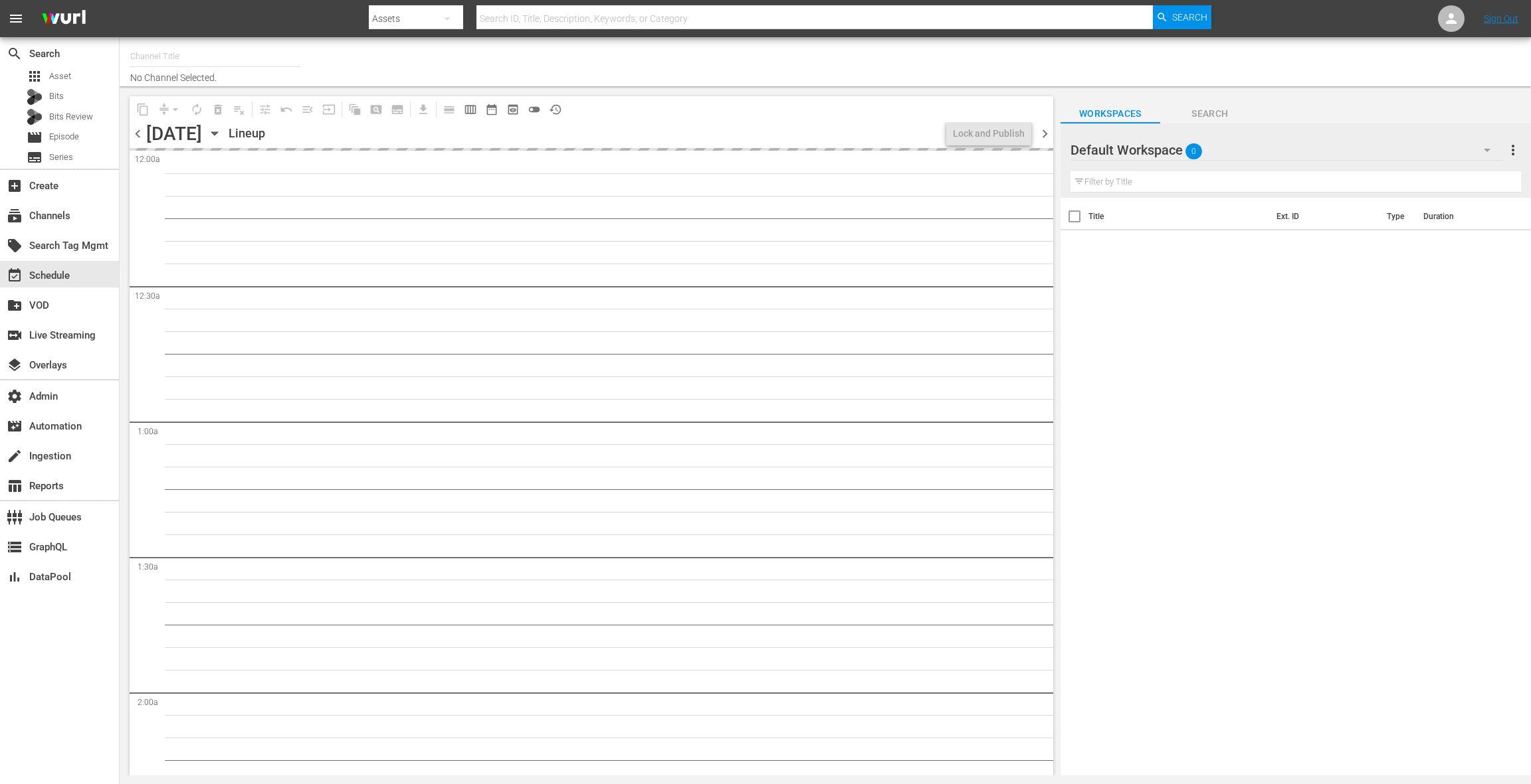
type input "LOL! Network - Vizio, Plex, TCL, [PERSON_NAME], Philo, LG, FireTV (1015)"
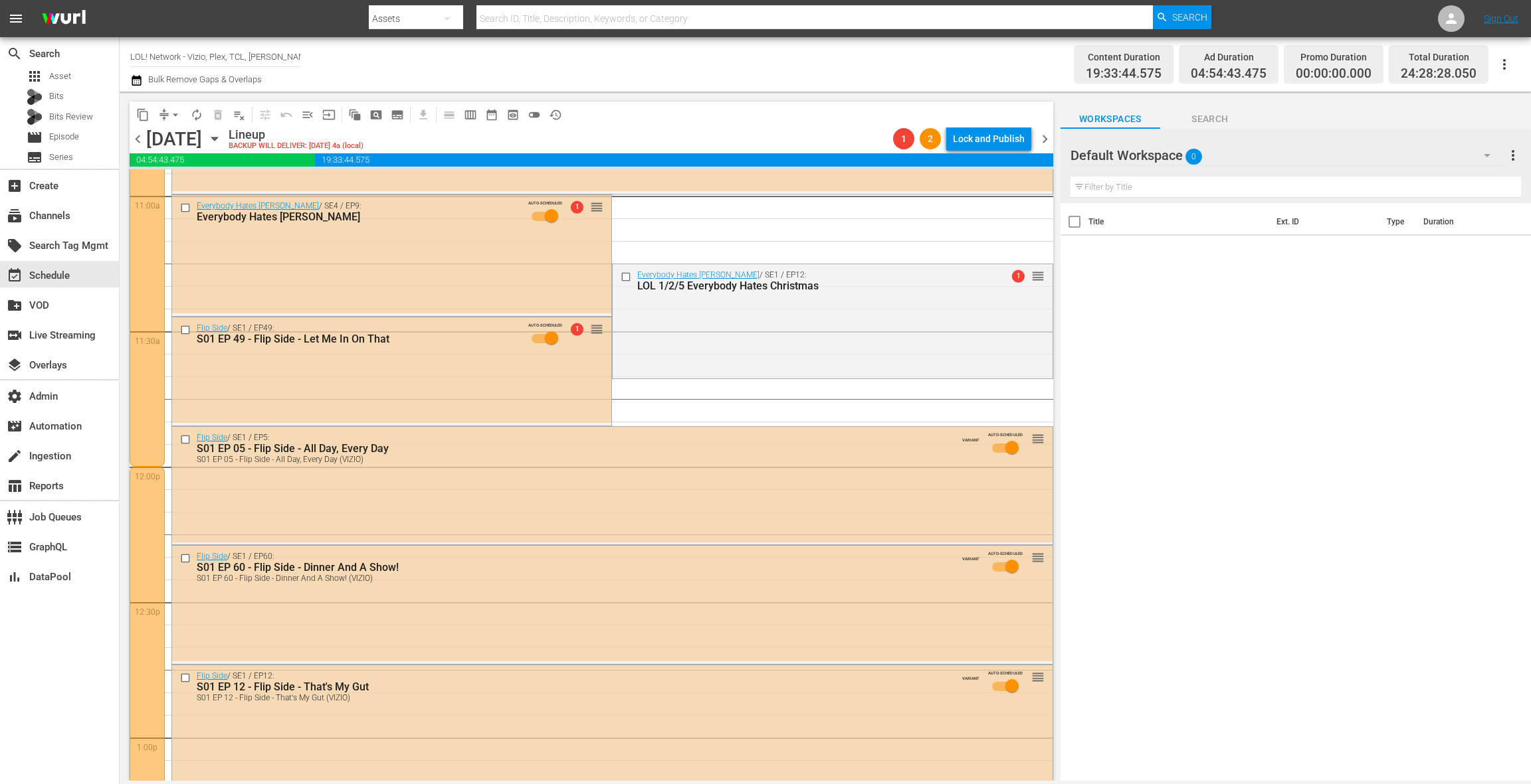
scroll to position [2997, 0]
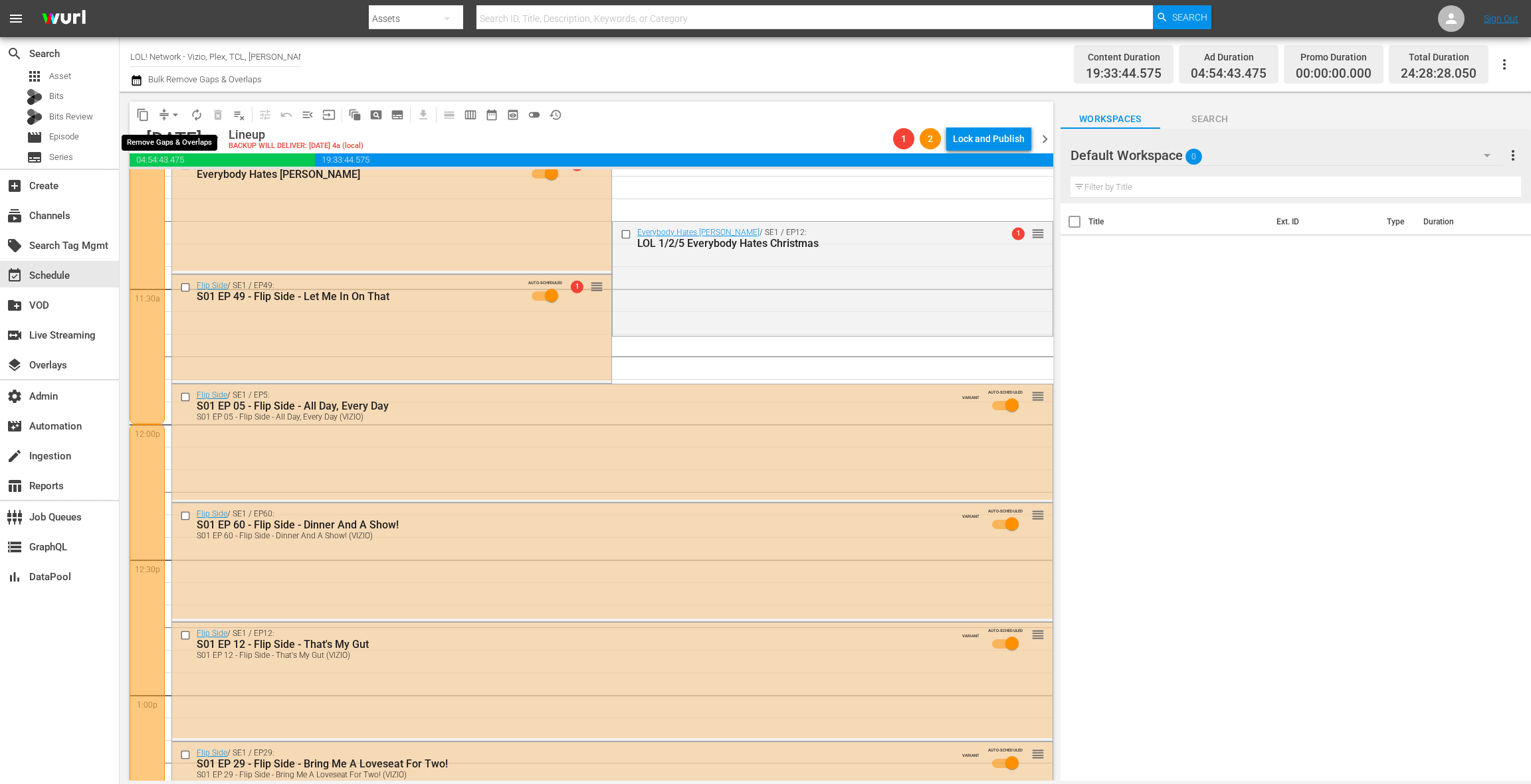
drag, startPoint x: 171, startPoint y: 111, endPoint x: 172, endPoint y: 122, distance: 11.0
click at [171, 111] on span "arrow_drop_down" at bounding box center [175, 114] width 13 height 13
click at [175, 186] on li "Align to End of Previous Day" at bounding box center [176, 186] width 139 height 22
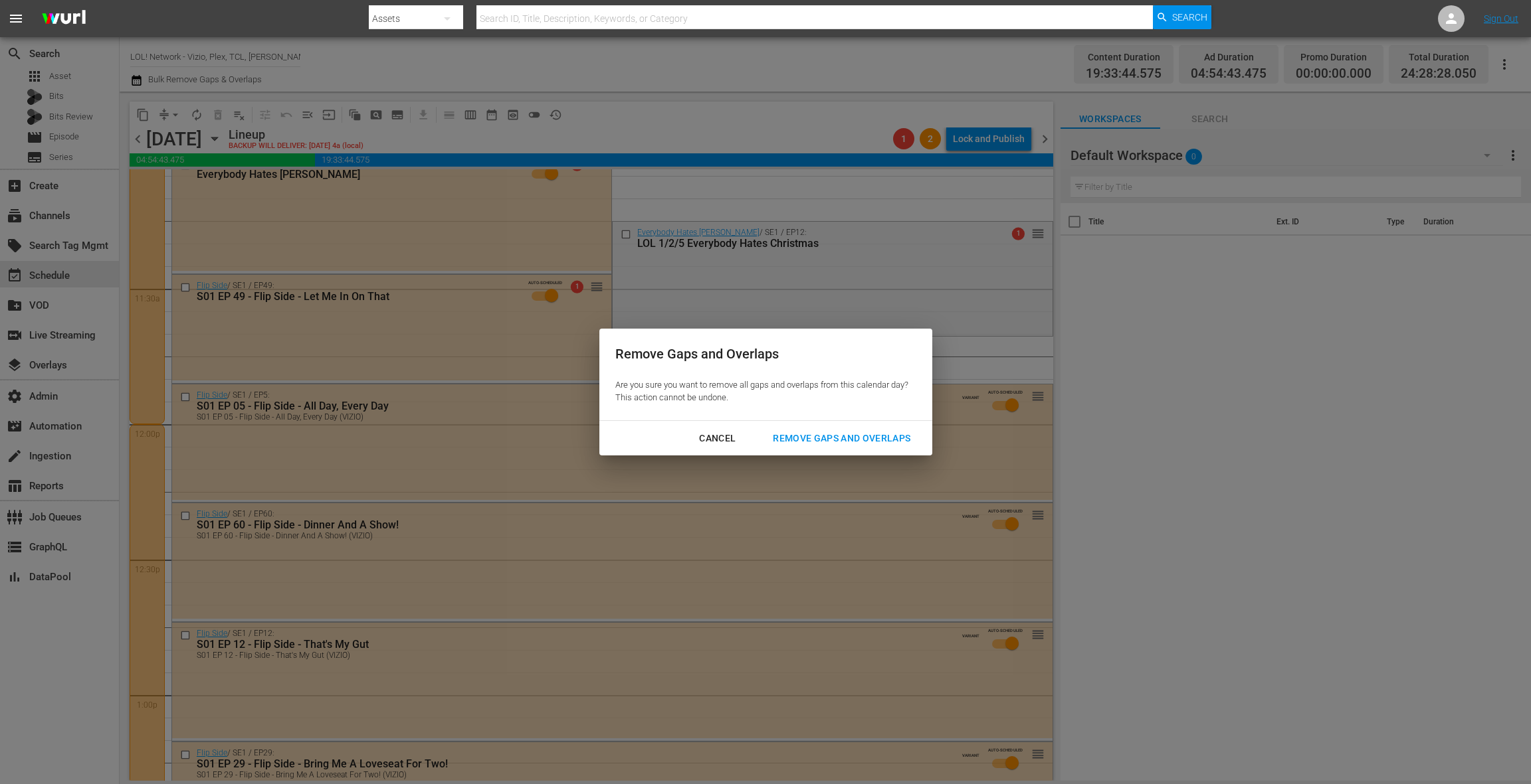
click at [784, 439] on div "Remove Gaps and Overlaps" at bounding box center [842, 438] width 159 height 17
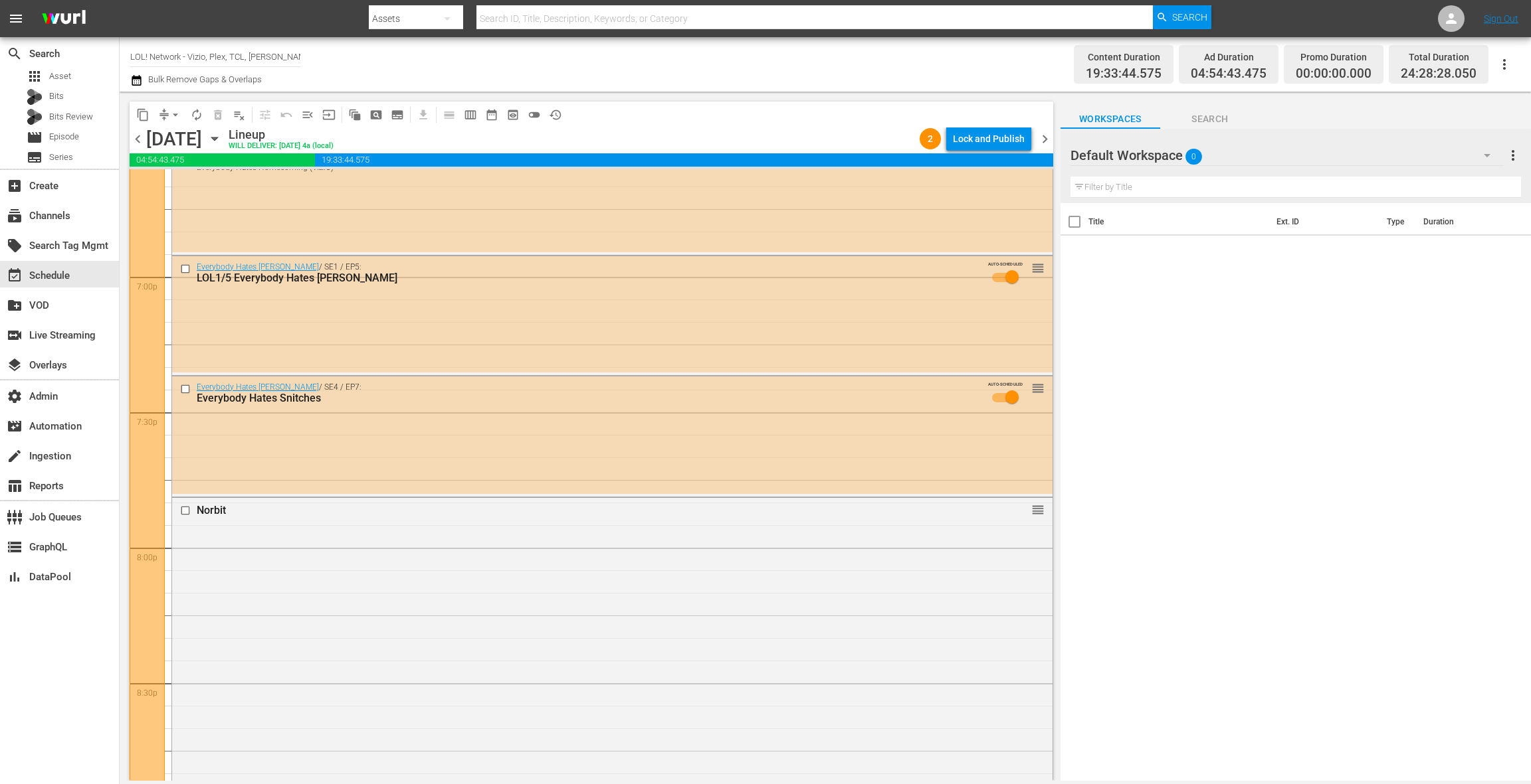
scroll to position [4910, 0]
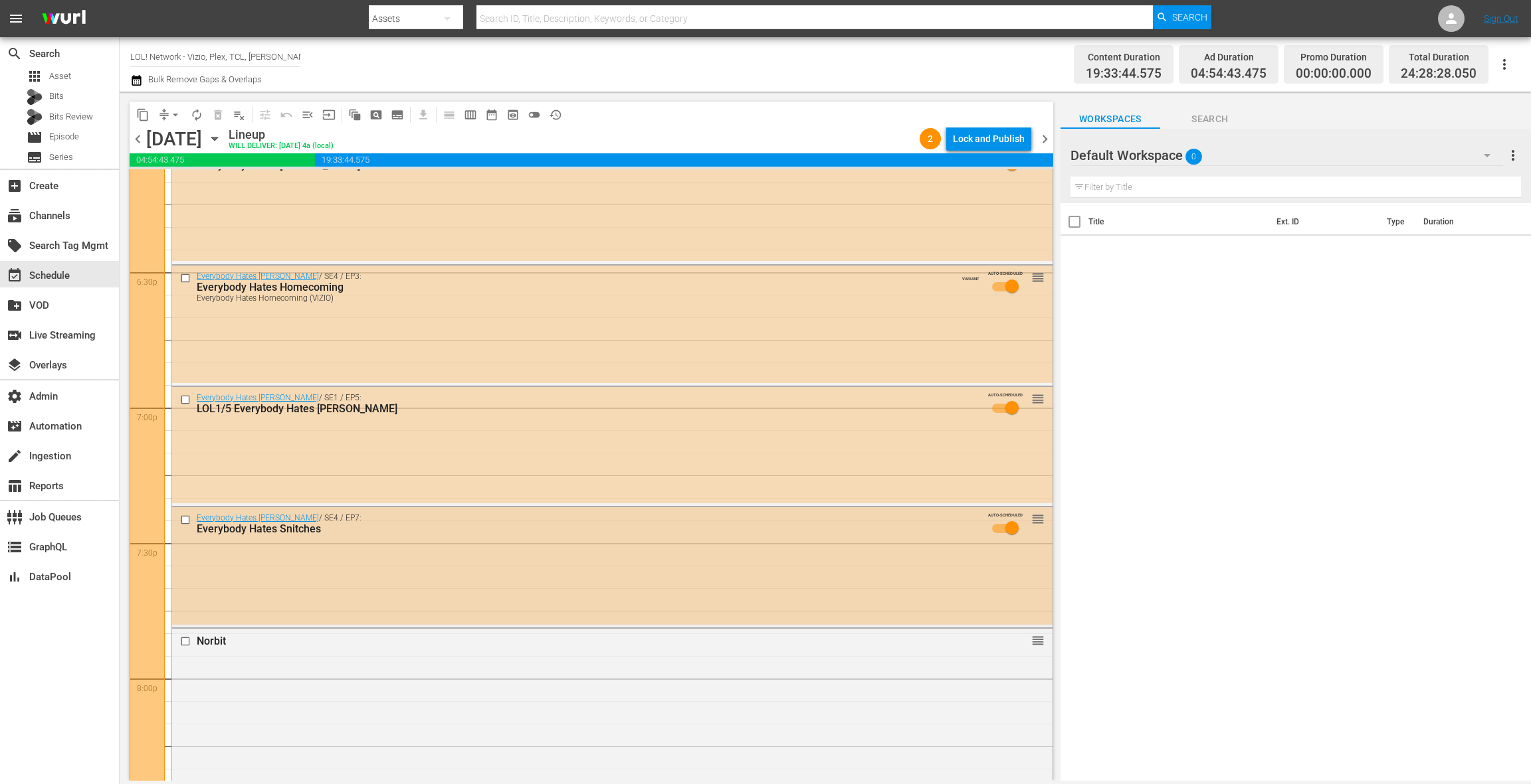
click at [185, 522] on input "checkbox" at bounding box center [187, 519] width 14 height 11
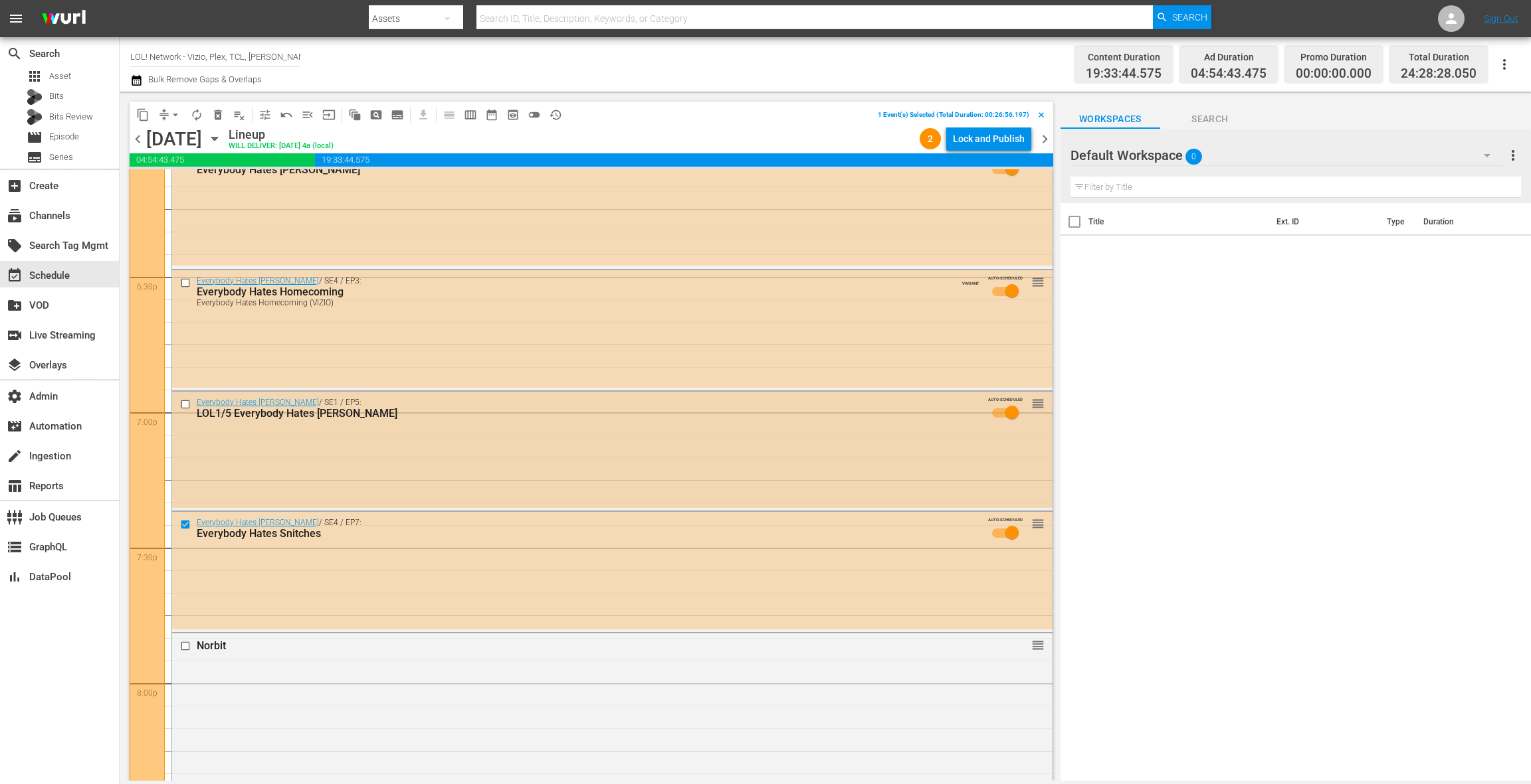
click at [189, 403] on input "checkbox" at bounding box center [187, 403] width 14 height 11
click at [220, 122] on button "delete_forever_outlined" at bounding box center [218, 115] width 21 height 21
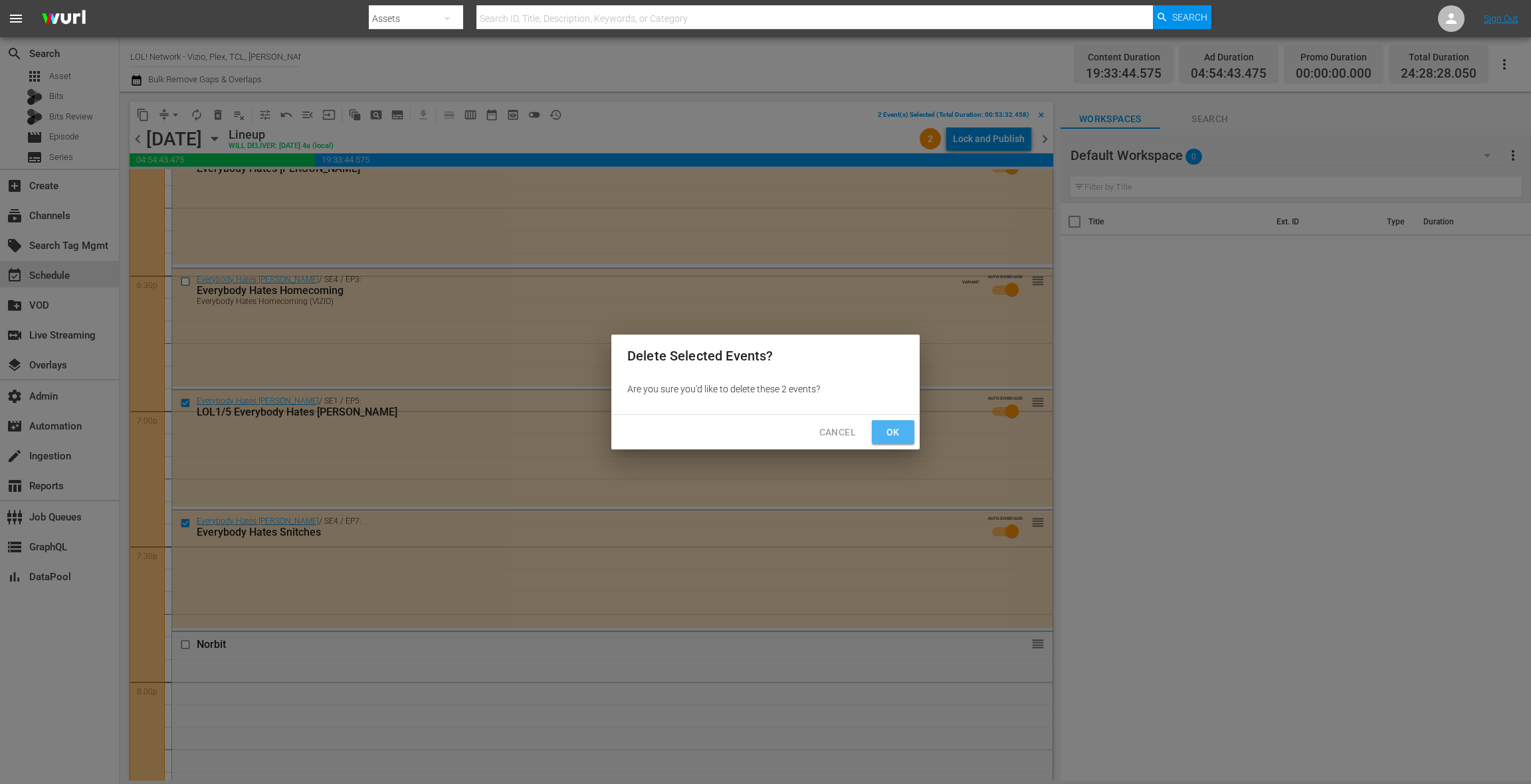
click at [902, 439] on span "Ok" at bounding box center [893, 432] width 21 height 17
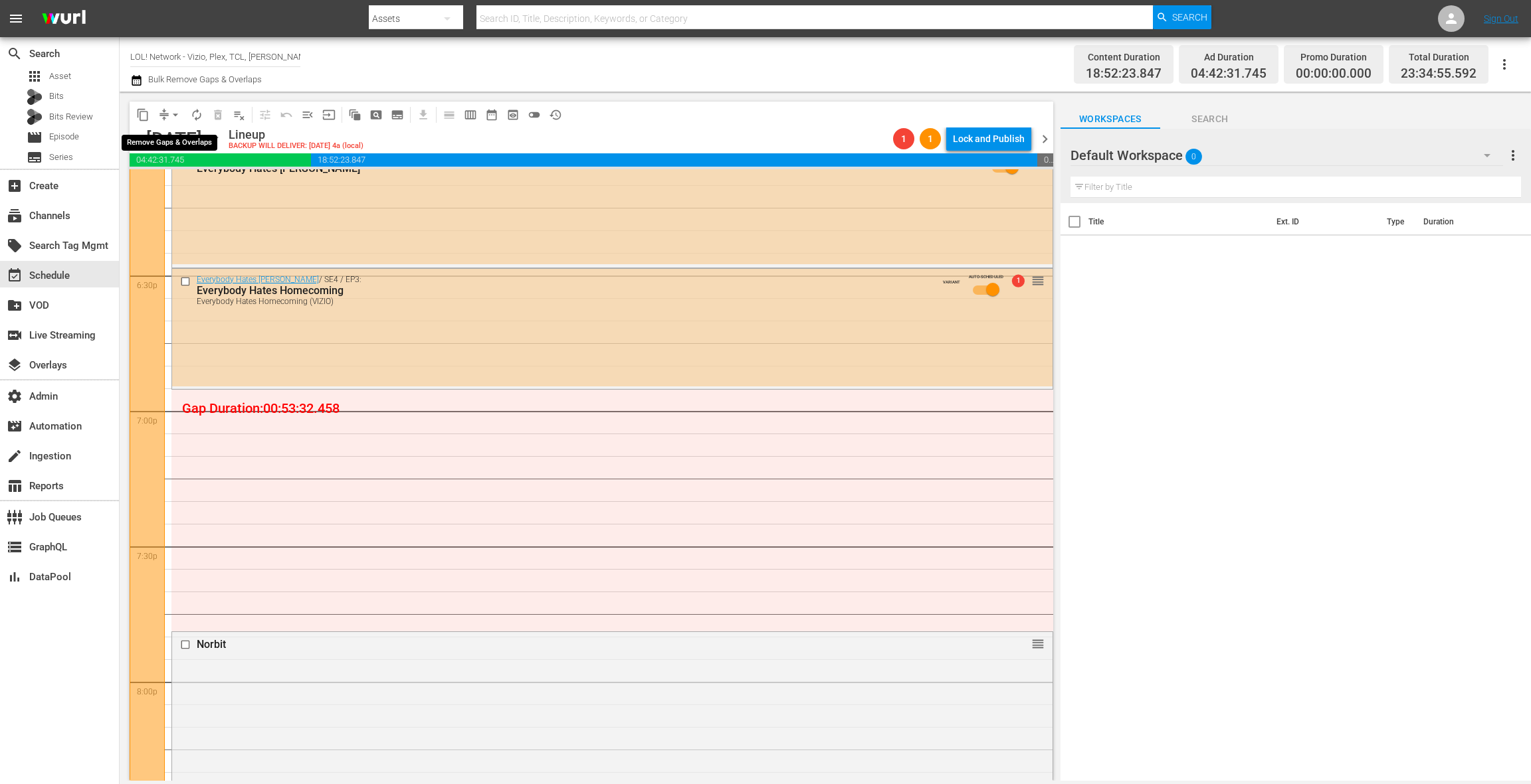
click at [169, 112] on span "arrow_drop_down" at bounding box center [175, 114] width 13 height 13
click at [192, 184] on li "Align to End of Previous Day" at bounding box center [176, 186] width 139 height 22
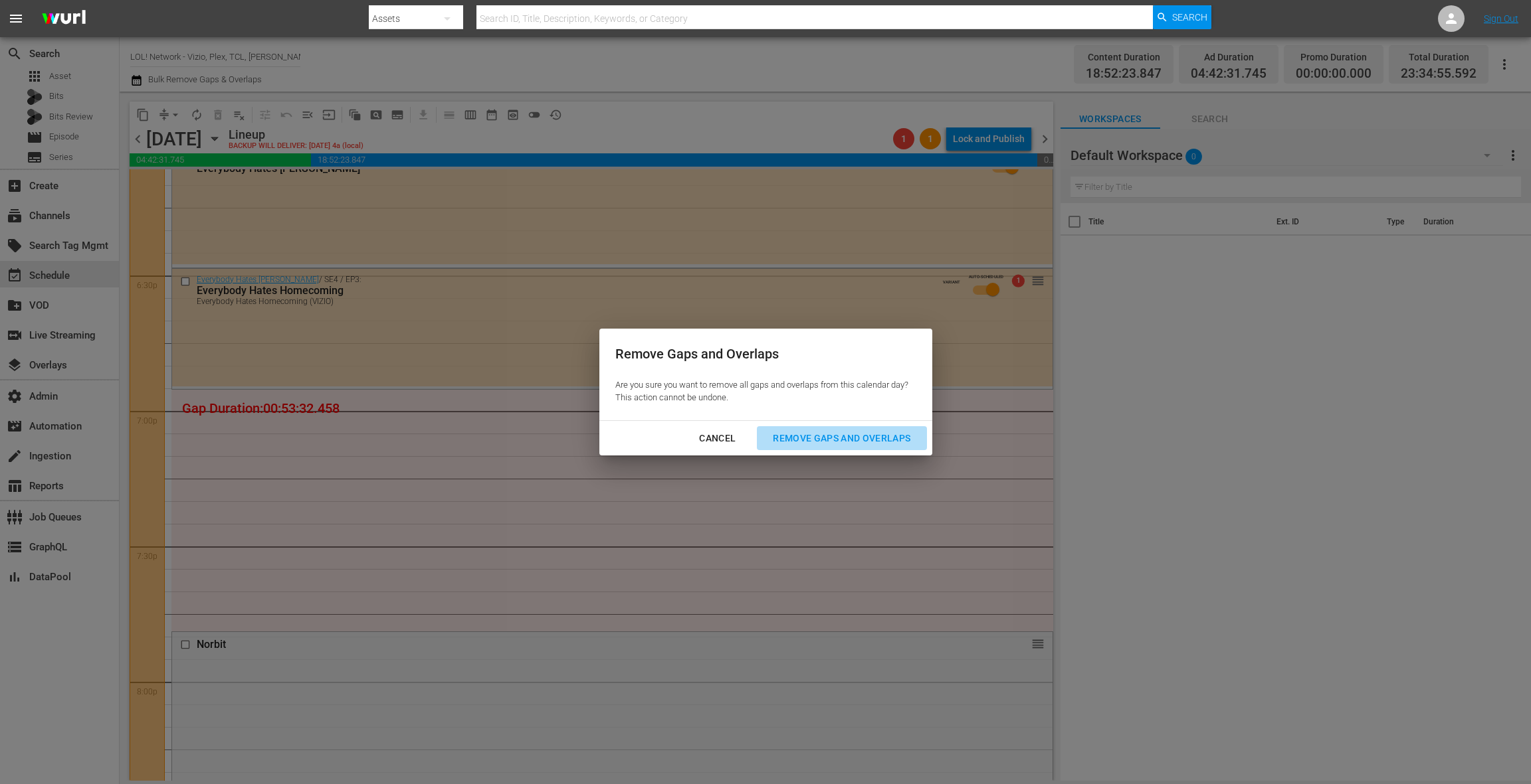
click at [809, 443] on div "Remove Gaps and Overlaps" at bounding box center [842, 438] width 159 height 17
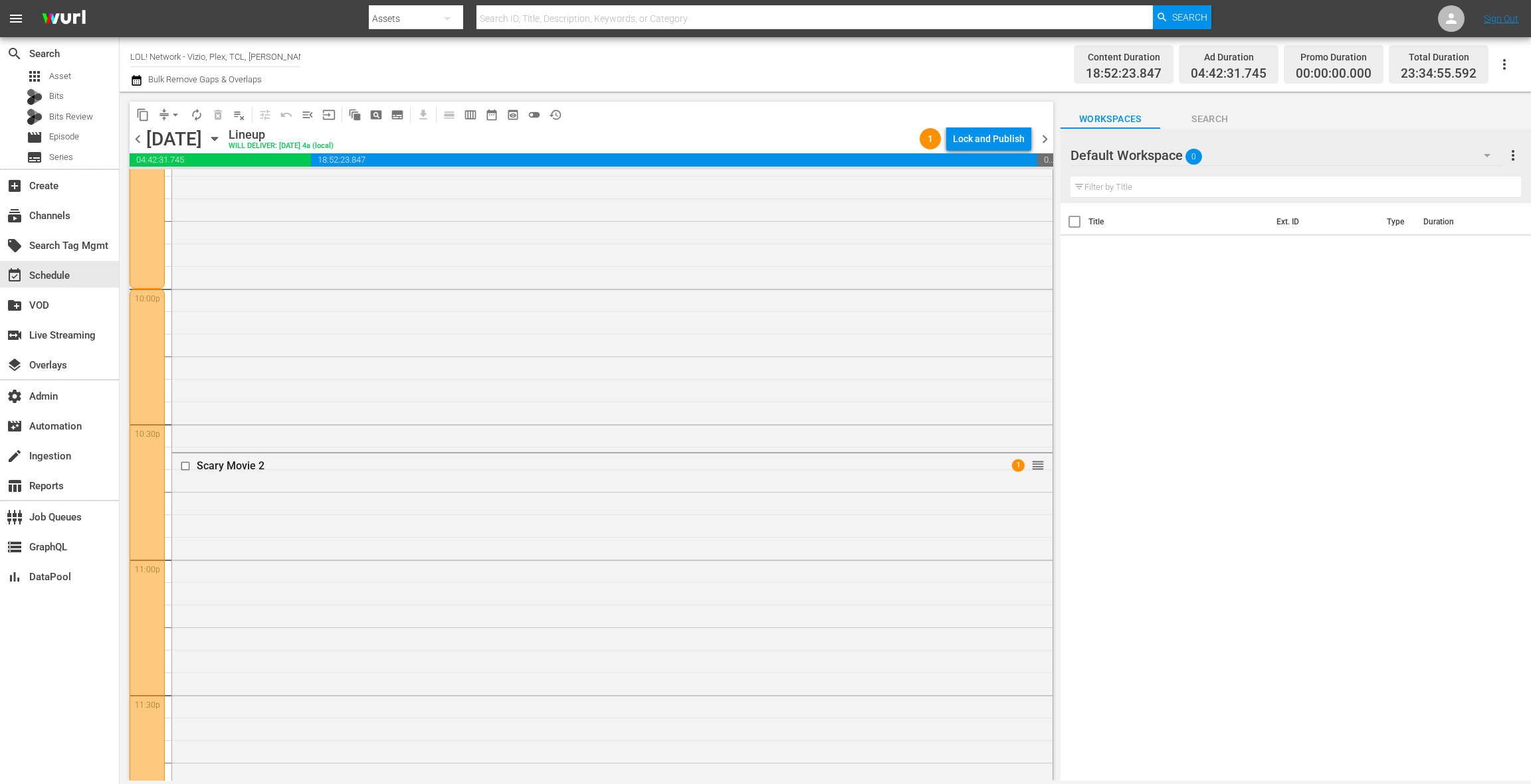
scroll to position [5959, 0]
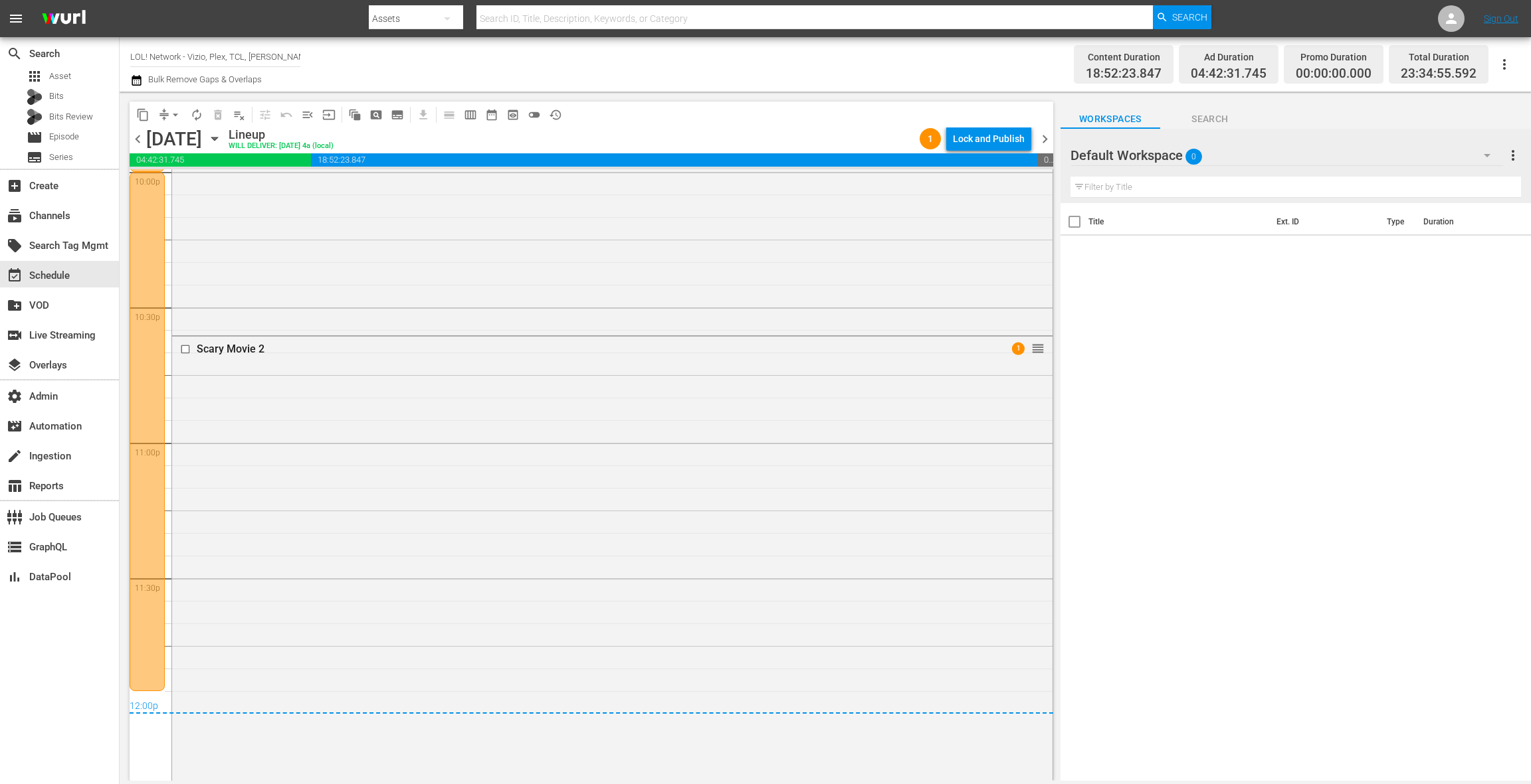
click at [580, 589] on div "Scary Movie 2 1 reorder" at bounding box center [612, 558] width 880 height 442
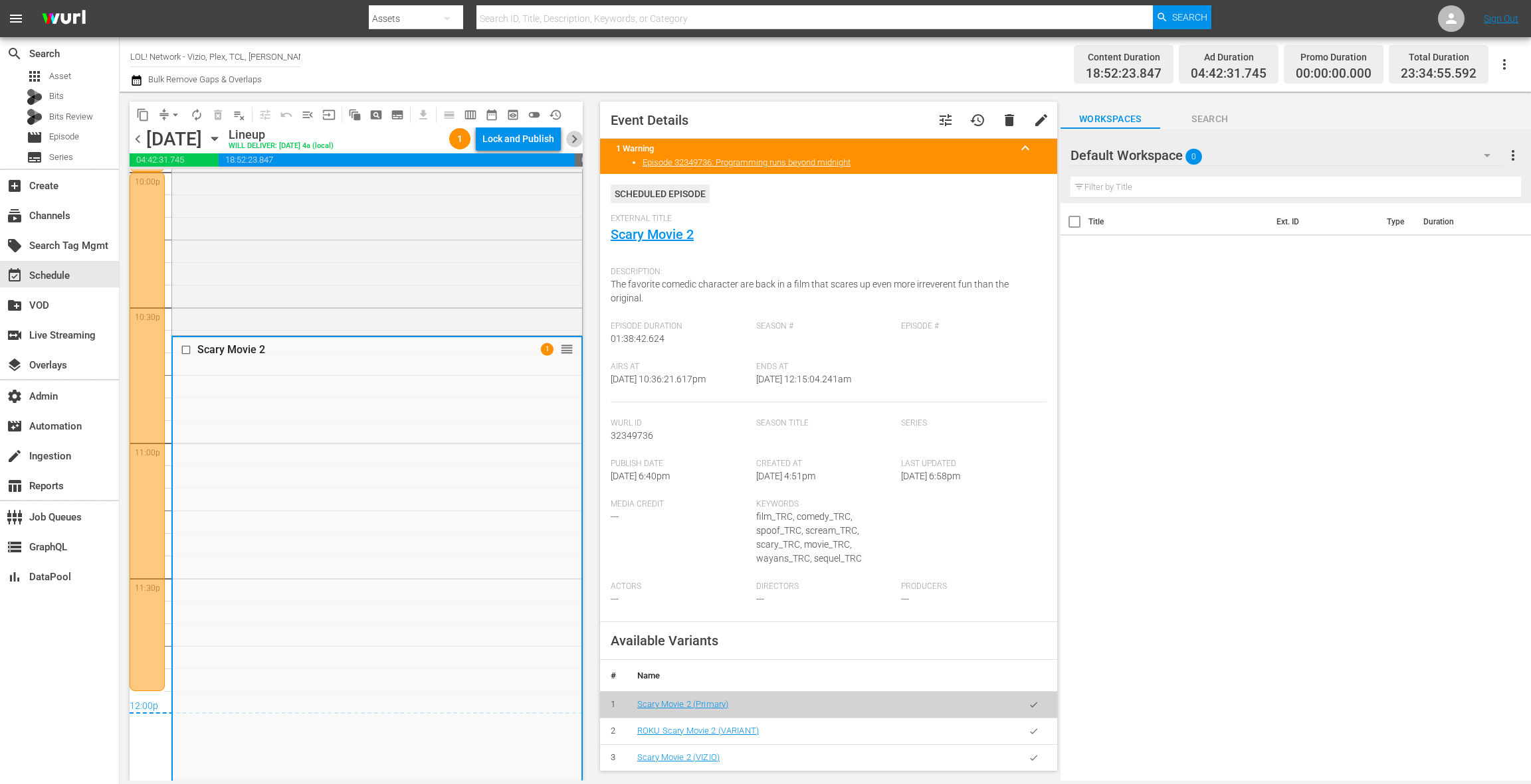
click at [574, 143] on span "chevron_right" at bounding box center [574, 139] width 17 height 17
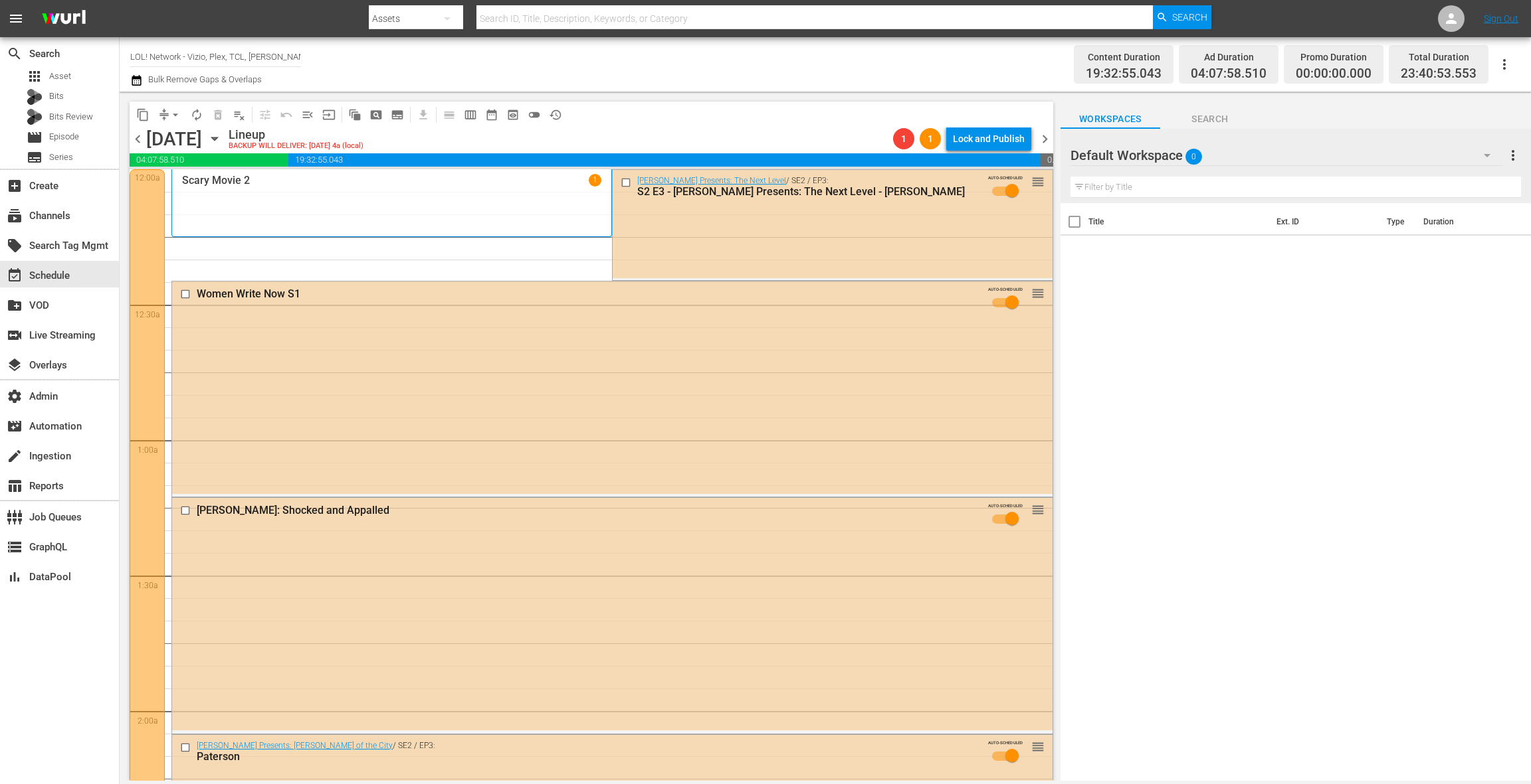
click at [139, 138] on span "chevron_left" at bounding box center [138, 139] width 17 height 17
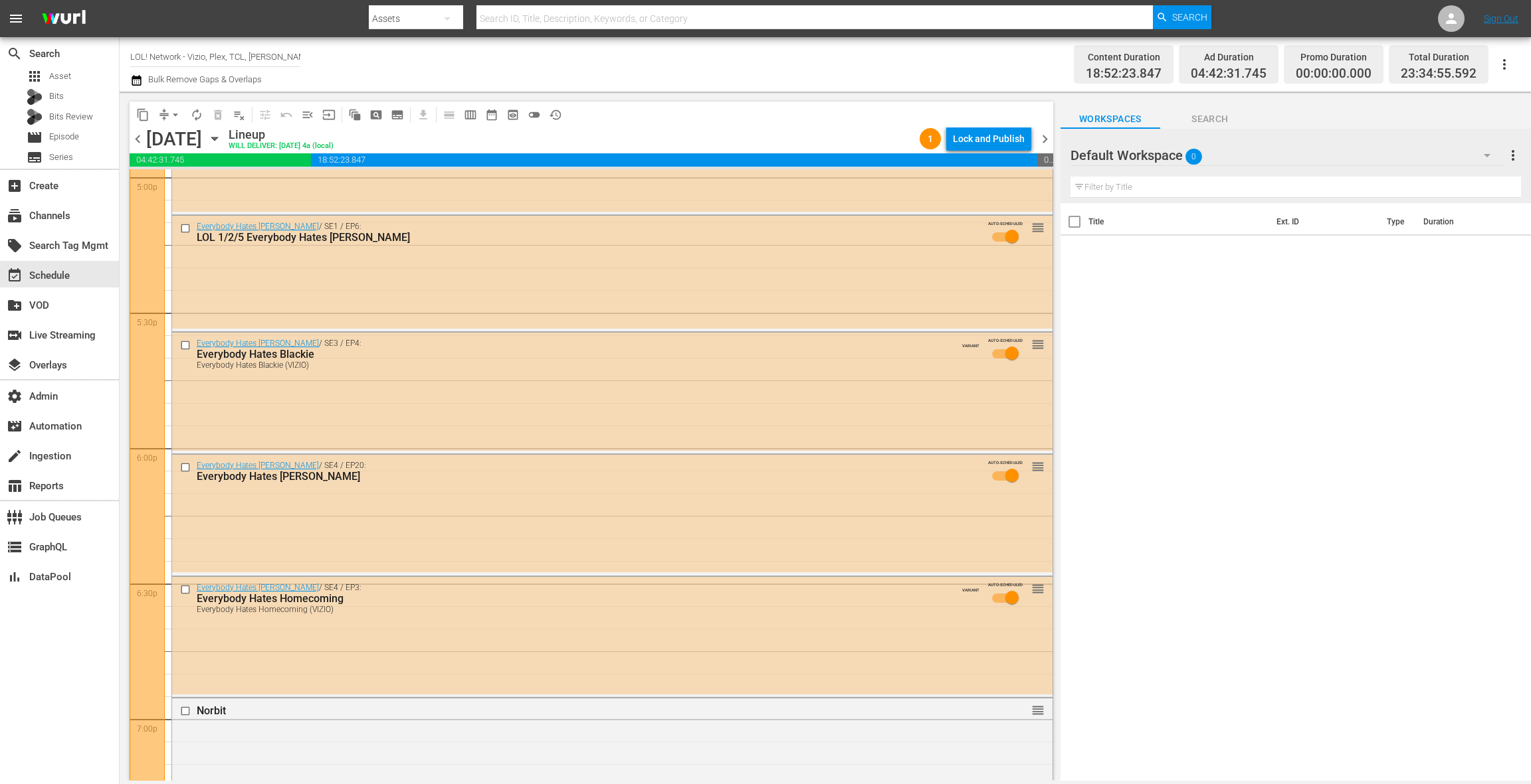
scroll to position [4579, 0]
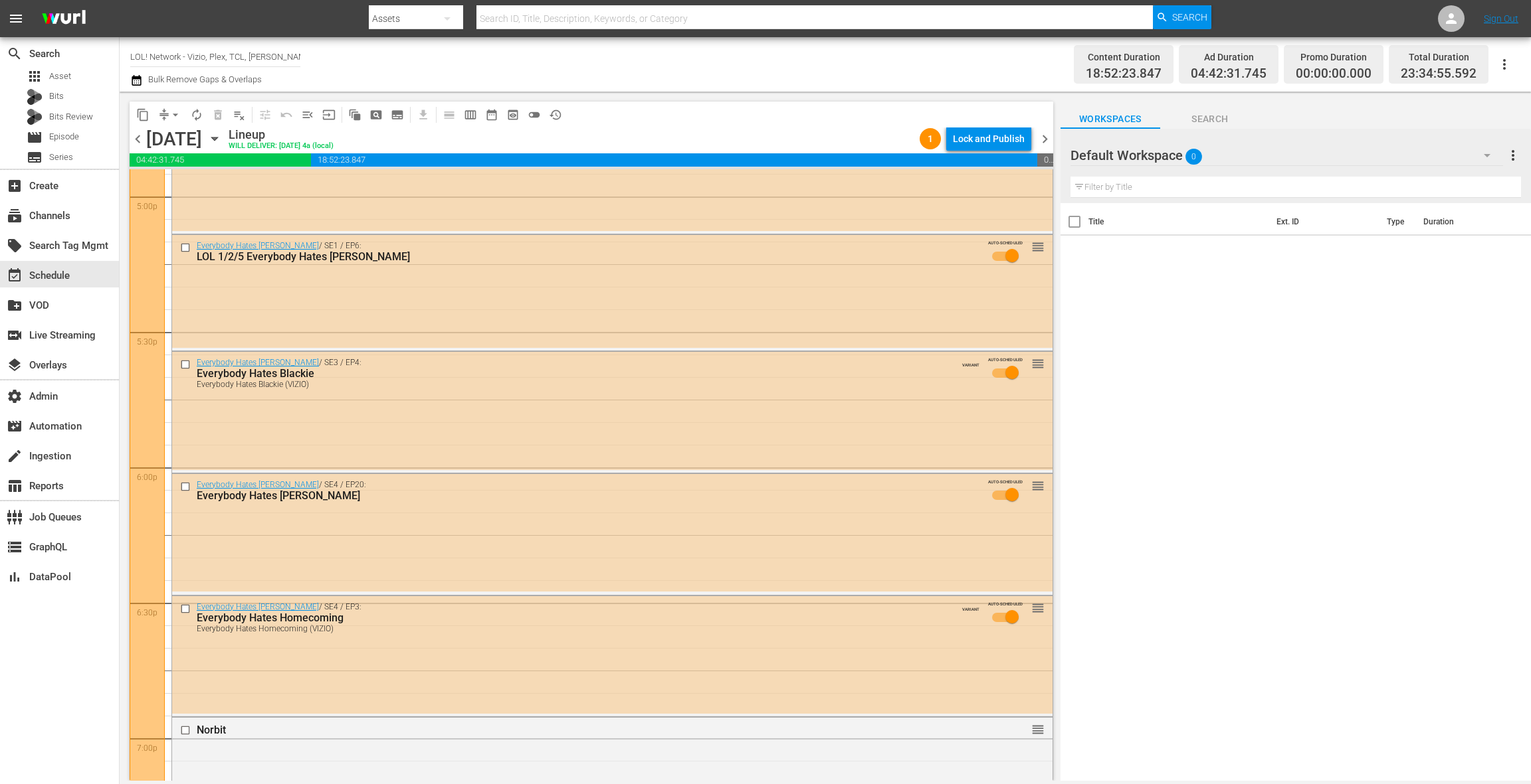
click at [458, 524] on div "Everybody Hates Chris / SE4 / EP20: Everybody Hates Tasha AUTO-SCHEDULED reorder" at bounding box center [612, 532] width 880 height 118
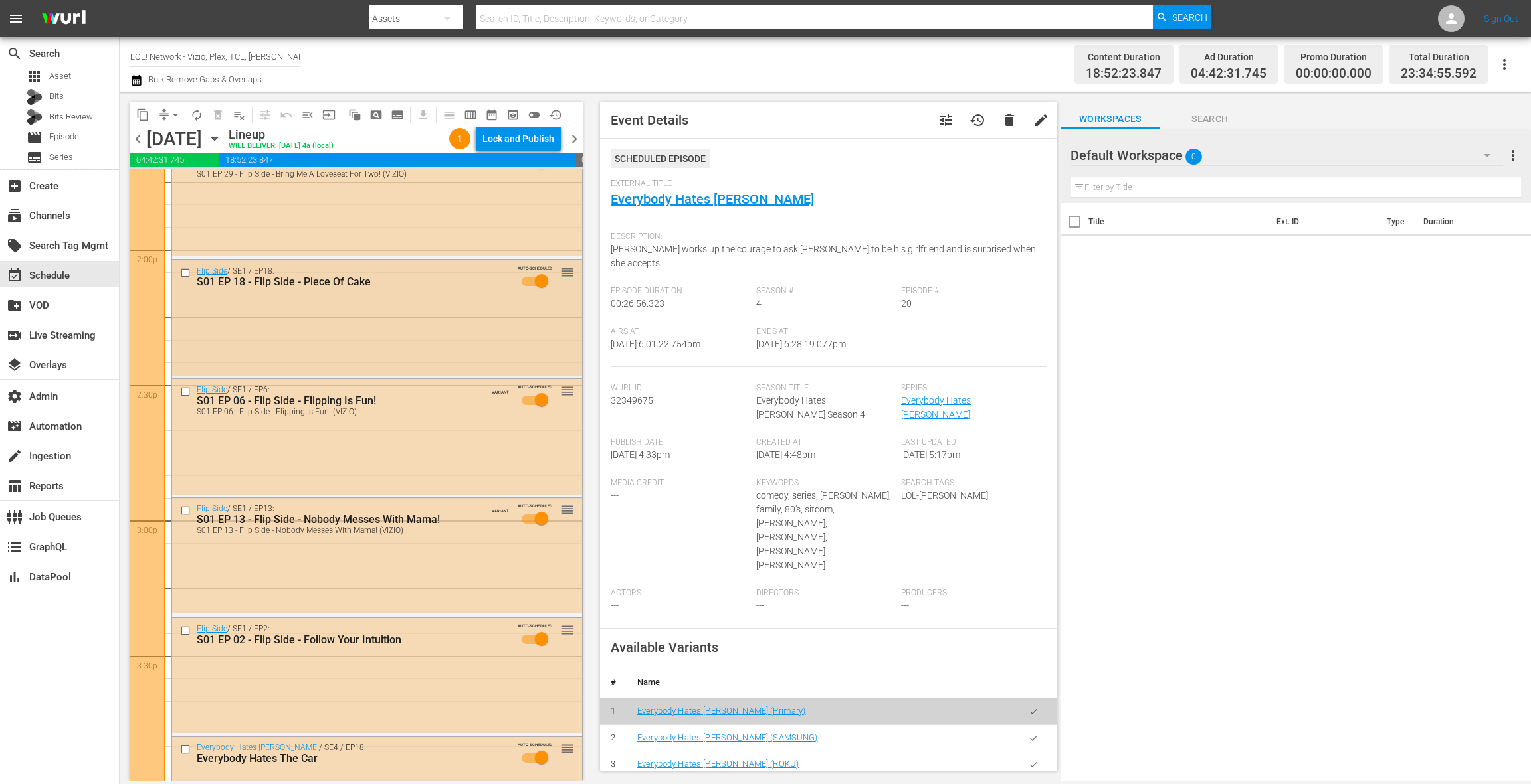
scroll to position [3503, 0]
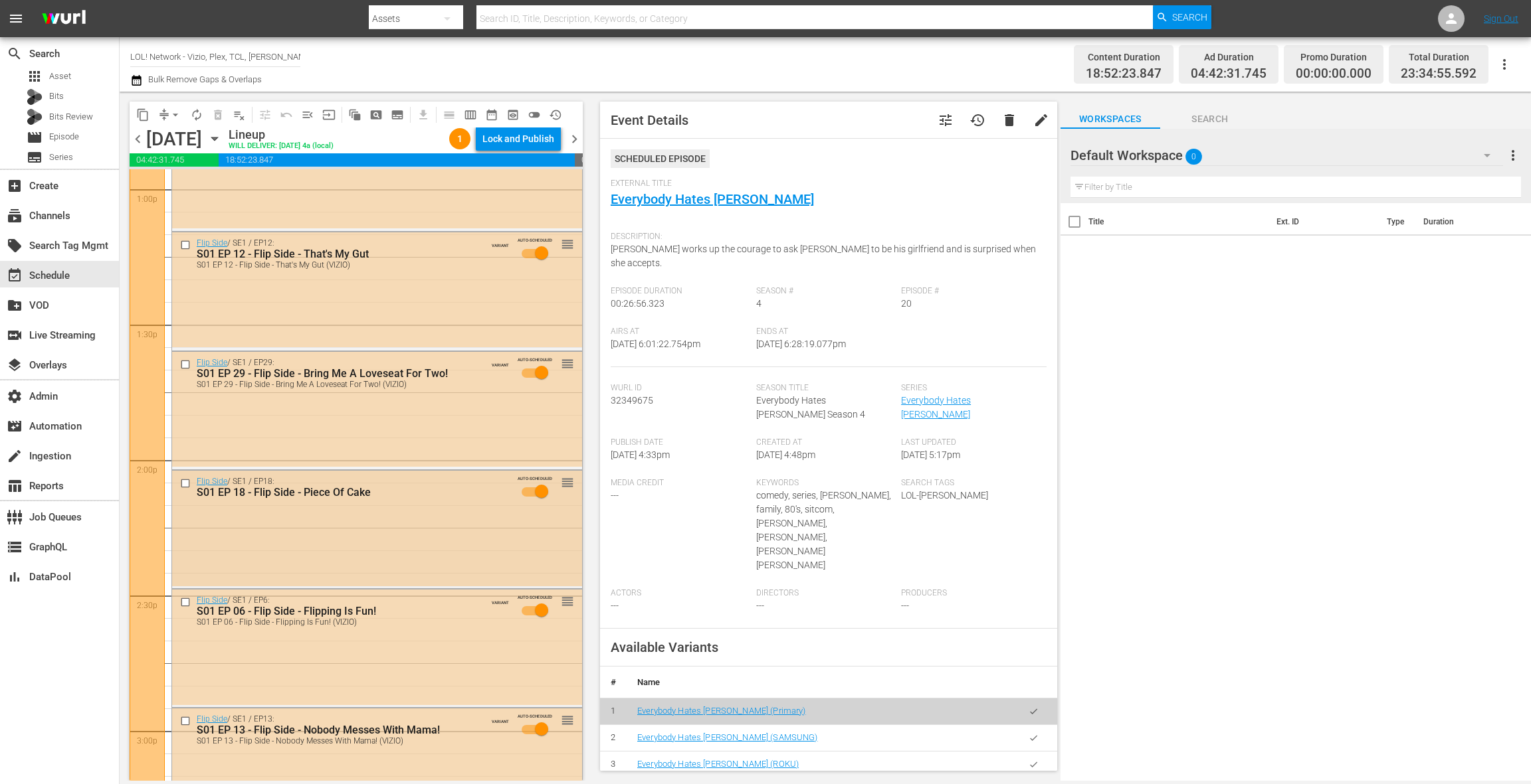
click at [432, 510] on div "Flip Side / SE1 / EP18: S01 EP 18 - Flip Side - Piece Of Cake AUTO-SCHEDULED re…" at bounding box center [376, 491] width 410 height 40
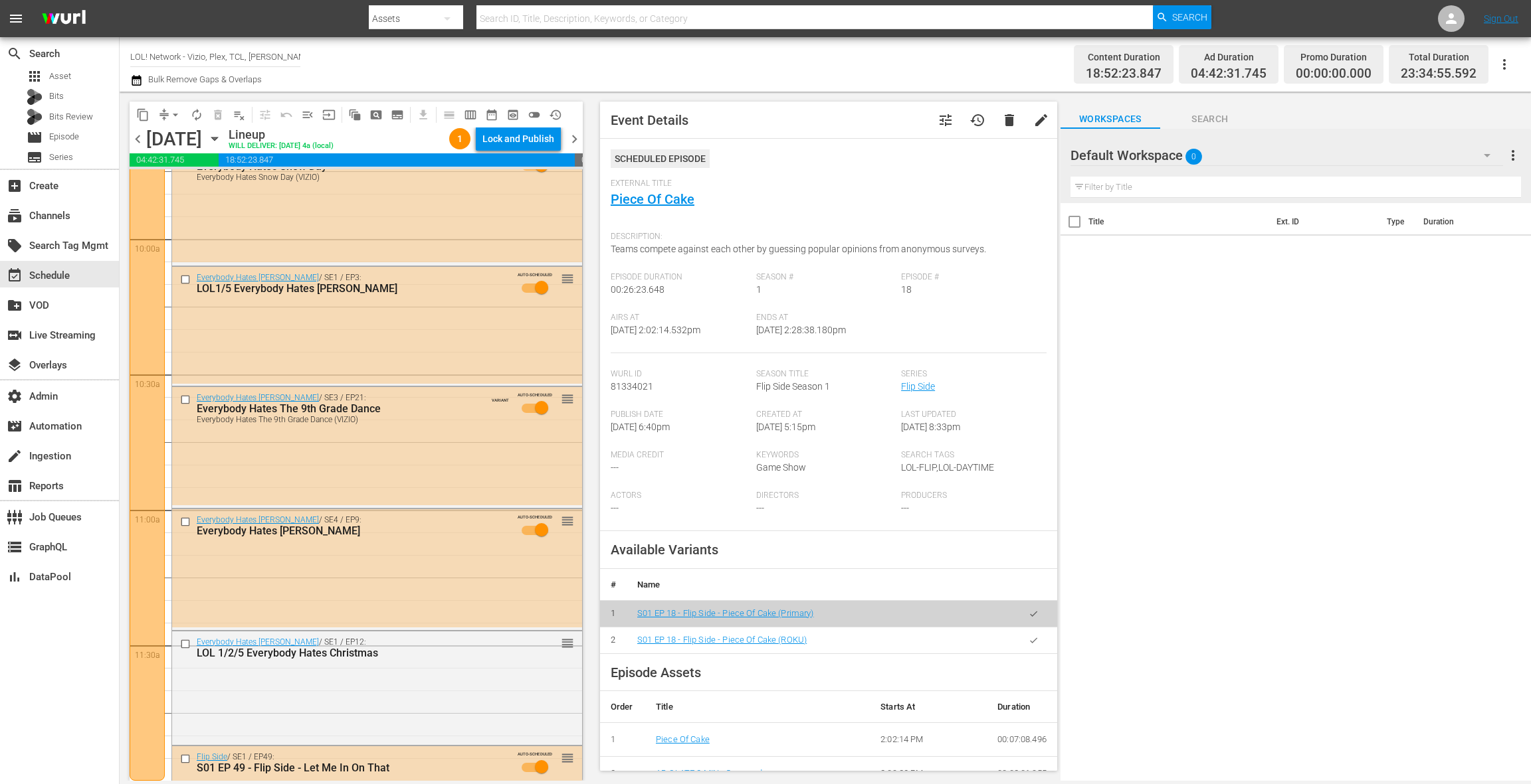
scroll to position [2619, 0]
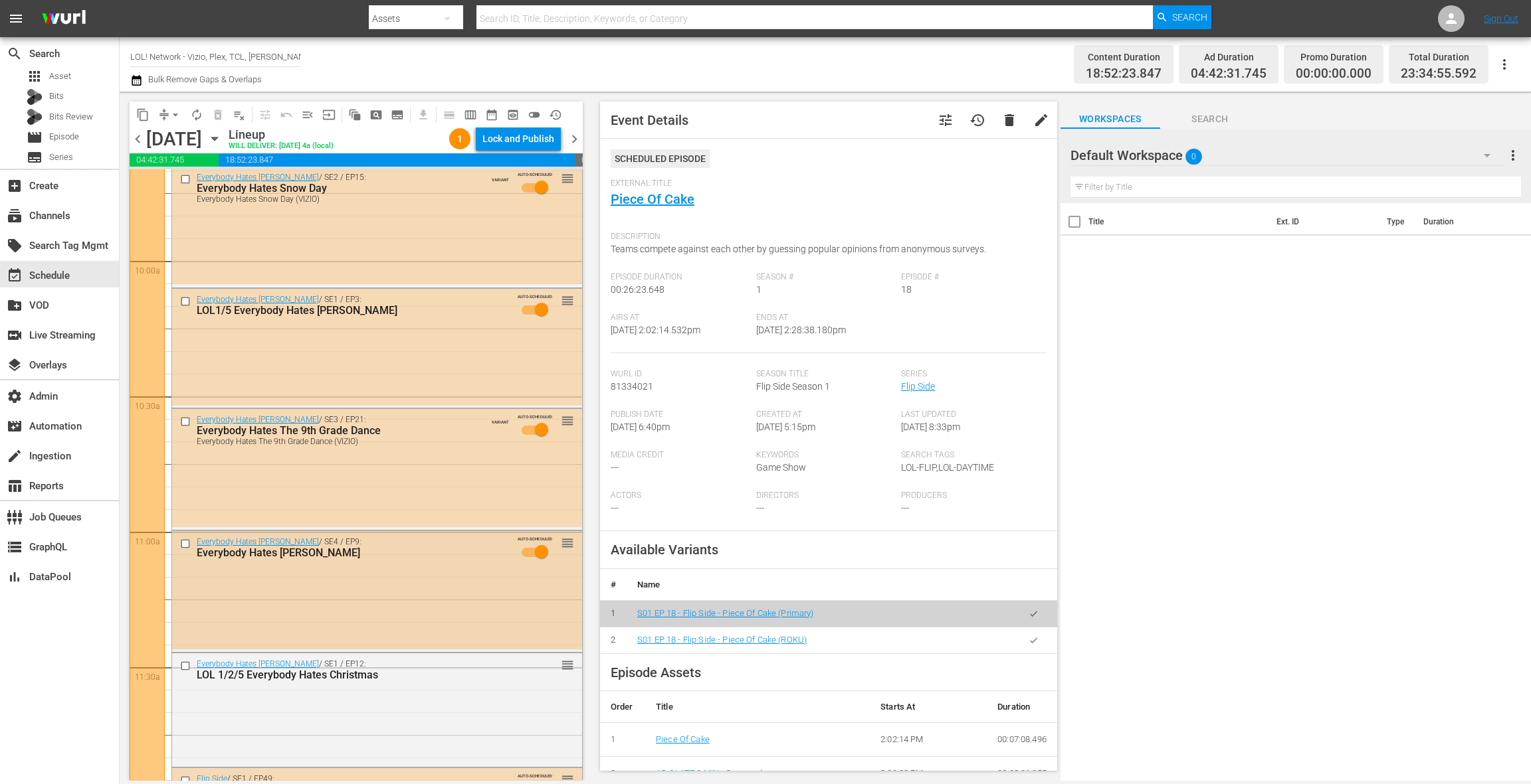
click at [417, 580] on div "Everybody Hates Chris / SE4 / EP9: Everybody Hates James AUTO-SCHEDULED reorder" at bounding box center [376, 590] width 410 height 118
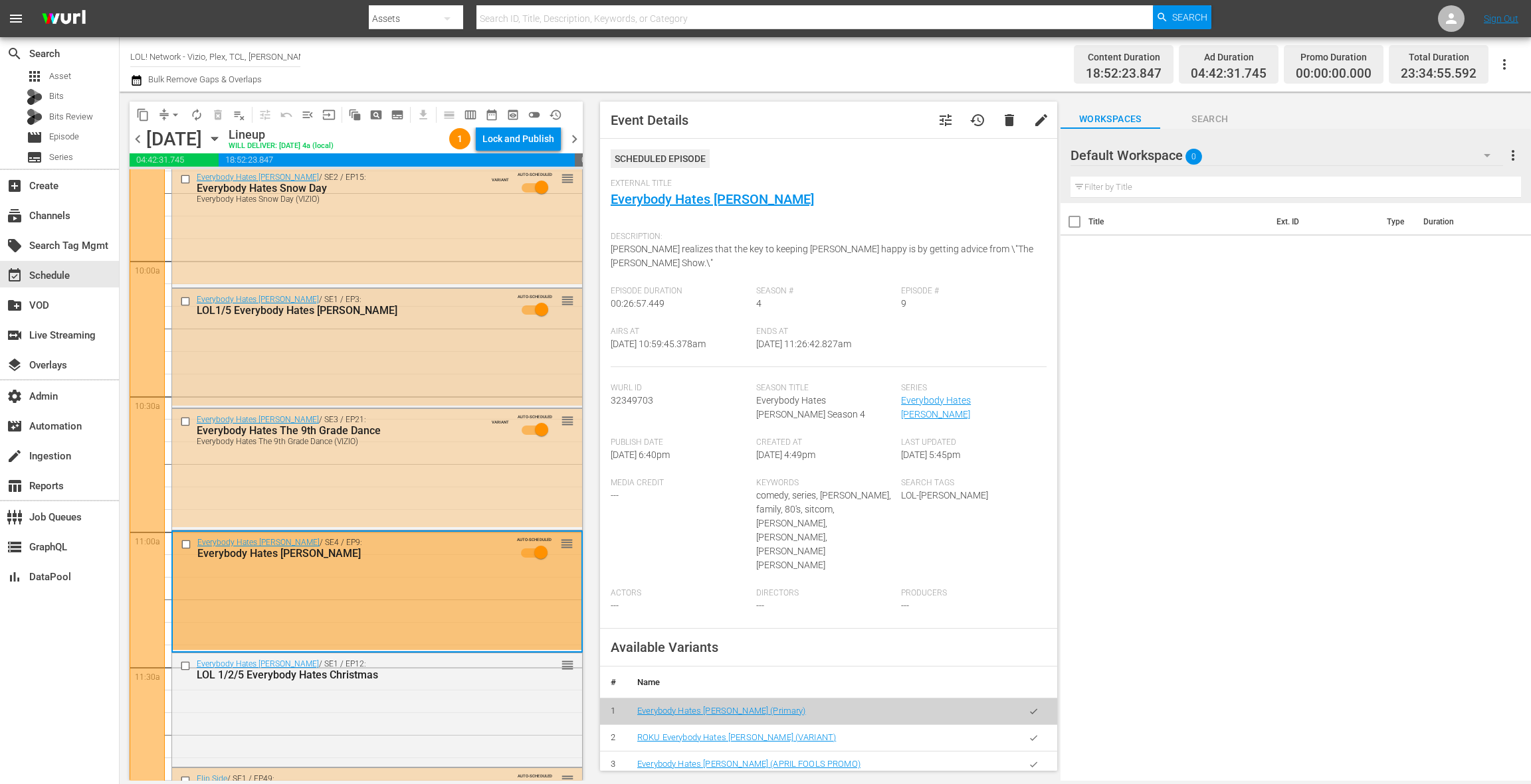
click at [465, 378] on div "Everybody Hates Chris / SE1 / EP3: LOL1/5 Everybody Hates Keisha AUTO-SCHEDULED…" at bounding box center [376, 348] width 410 height 117
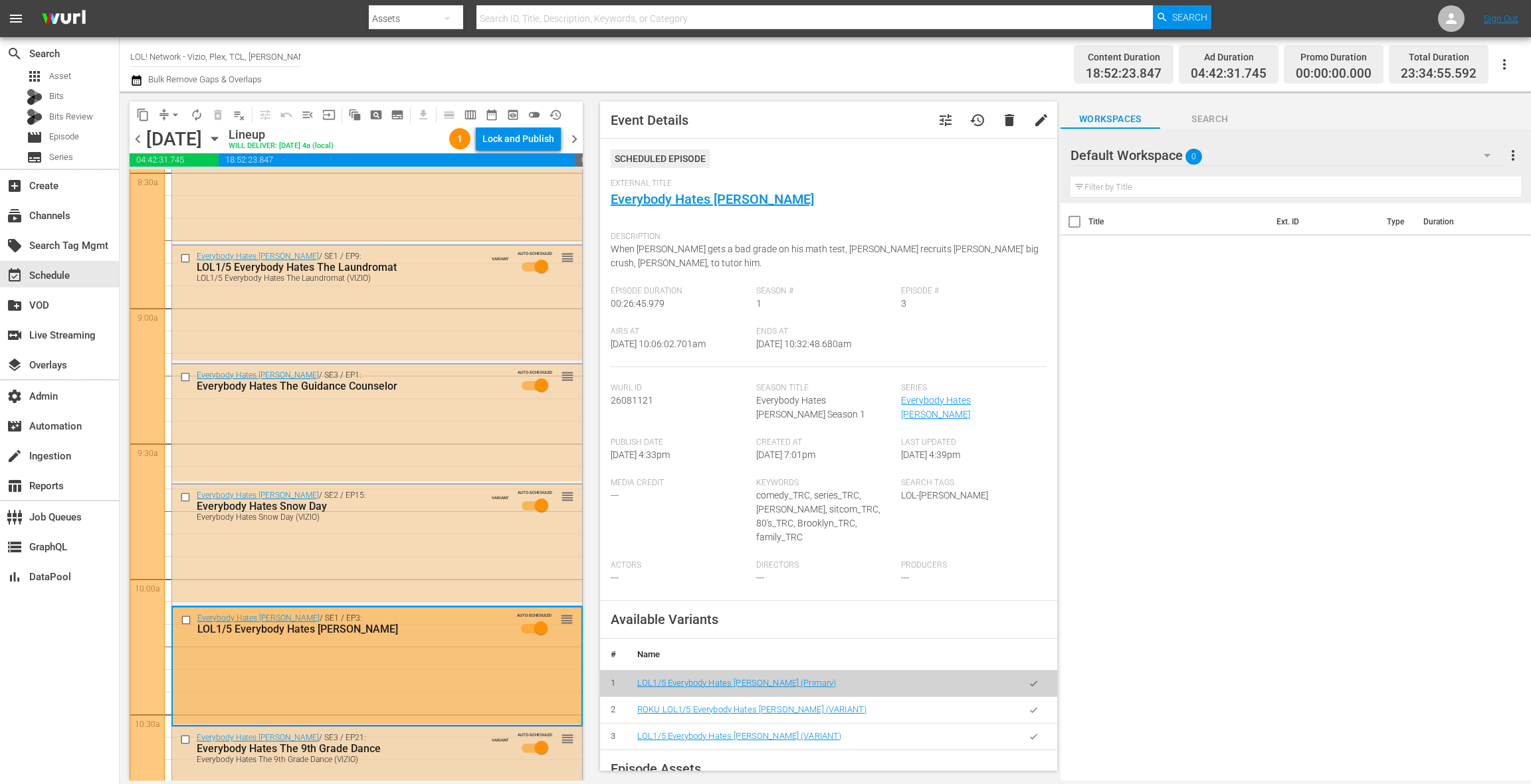
scroll to position [2288, 0]
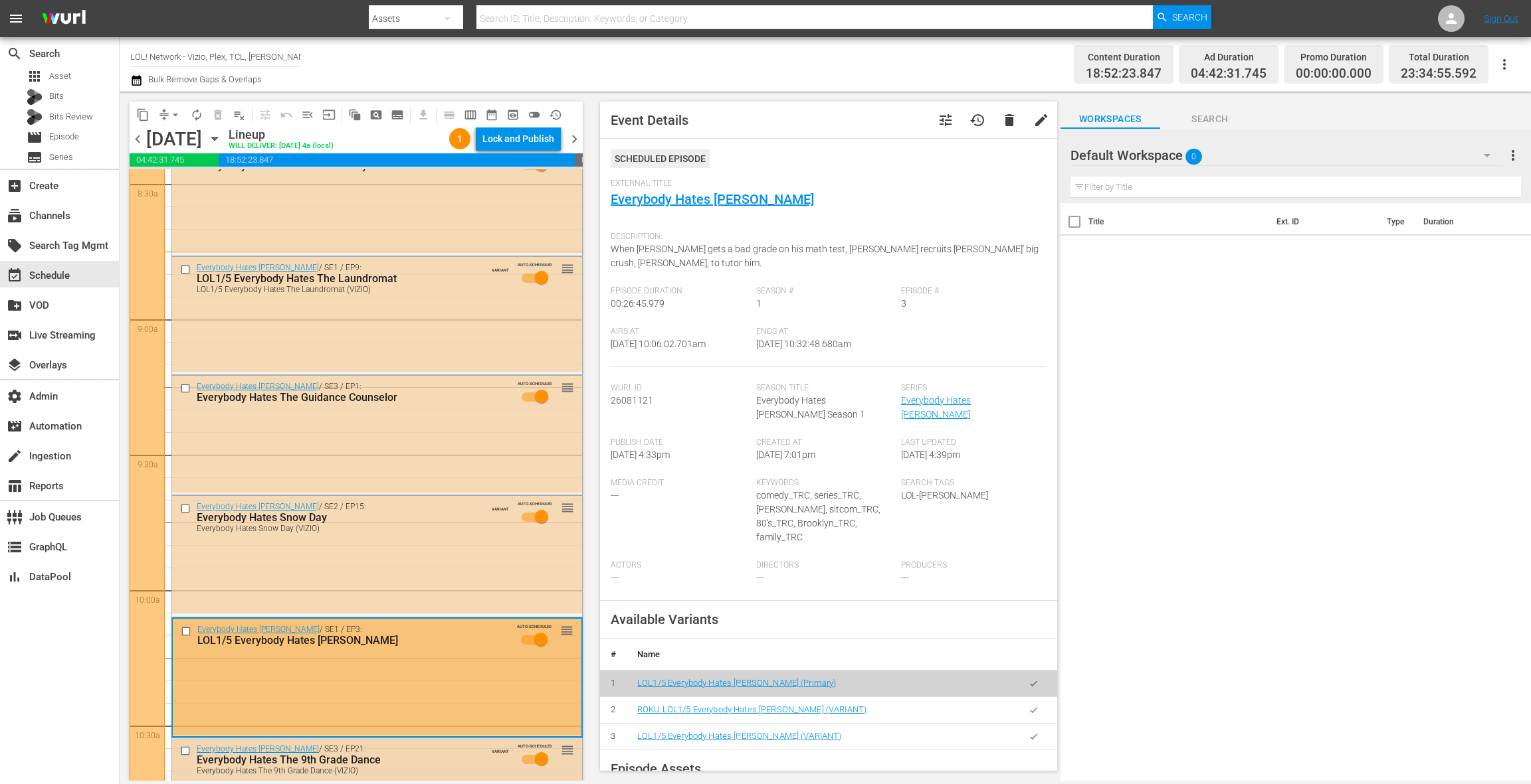
click at [437, 457] on div "Everybody Hates Chris / SE3 / EP1: Everybody Hates The Guidance Counselor AUTO-…" at bounding box center [376, 435] width 410 height 117
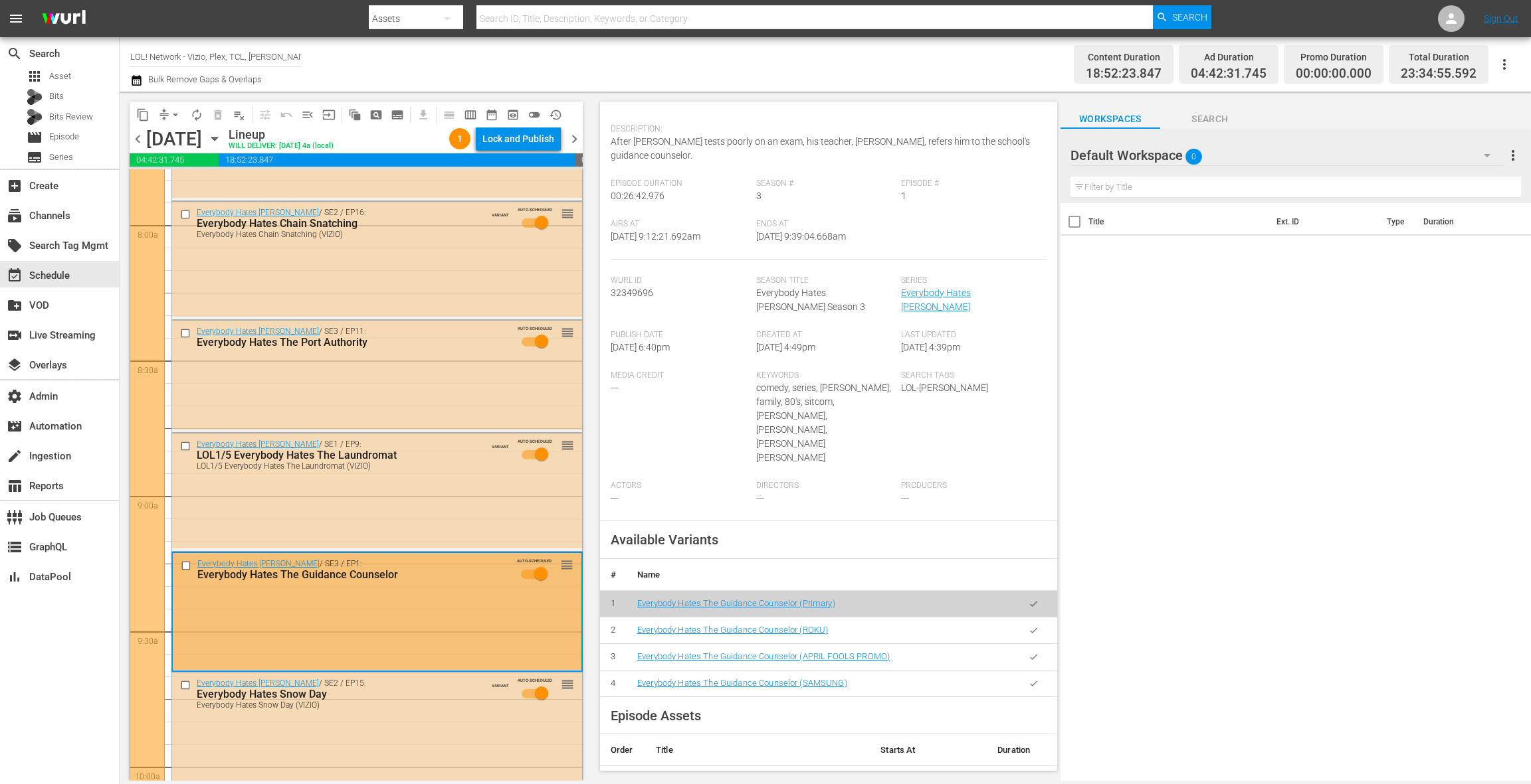
scroll to position [2070, 0]
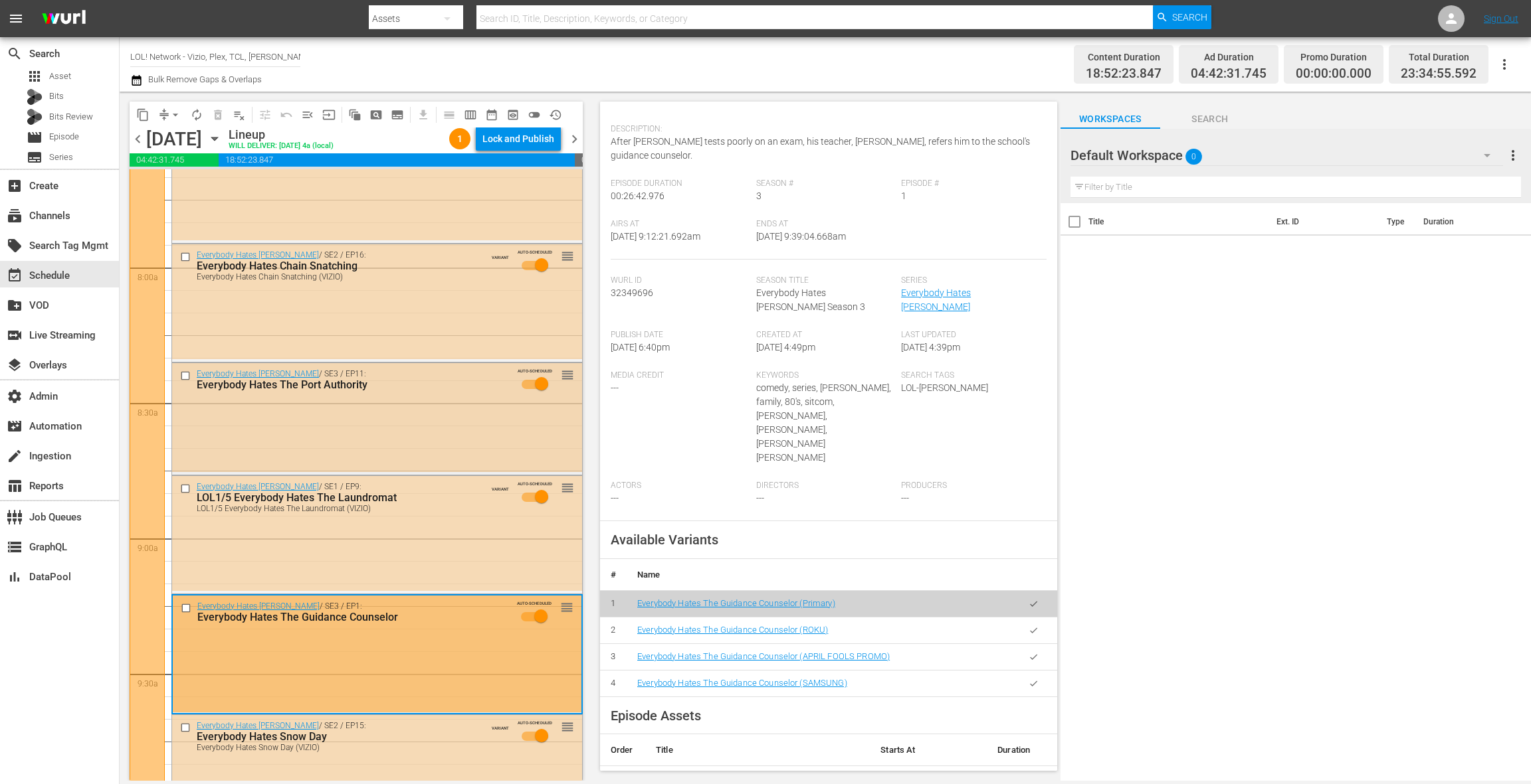
click at [405, 445] on div "Everybody Hates Chris / SE3 / EP11: Everybody Hates The Port Authority AUTO-SCH…" at bounding box center [376, 417] width 410 height 109
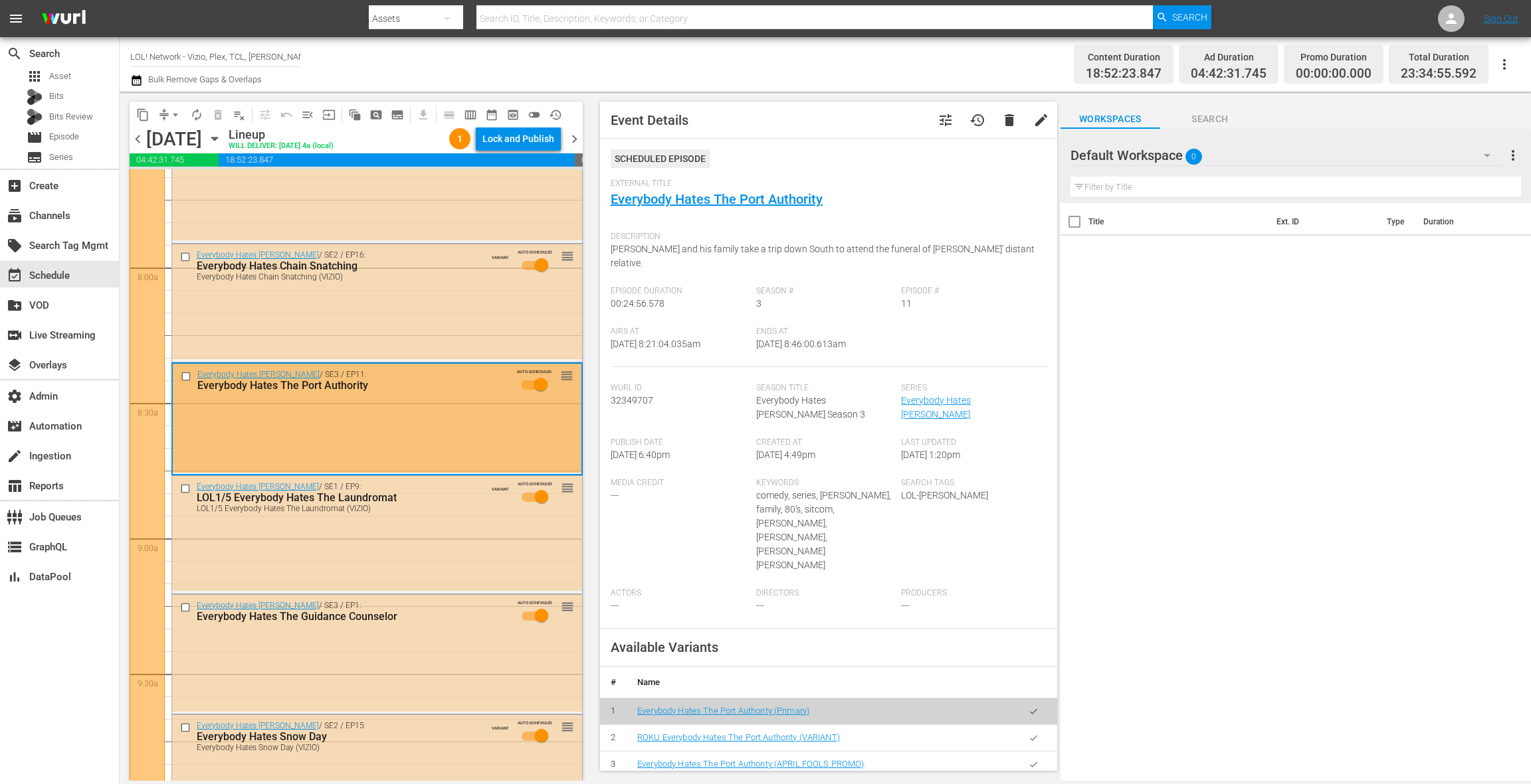
click at [1033, 784] on icon "button" at bounding box center [1033, 791] width 10 height 10
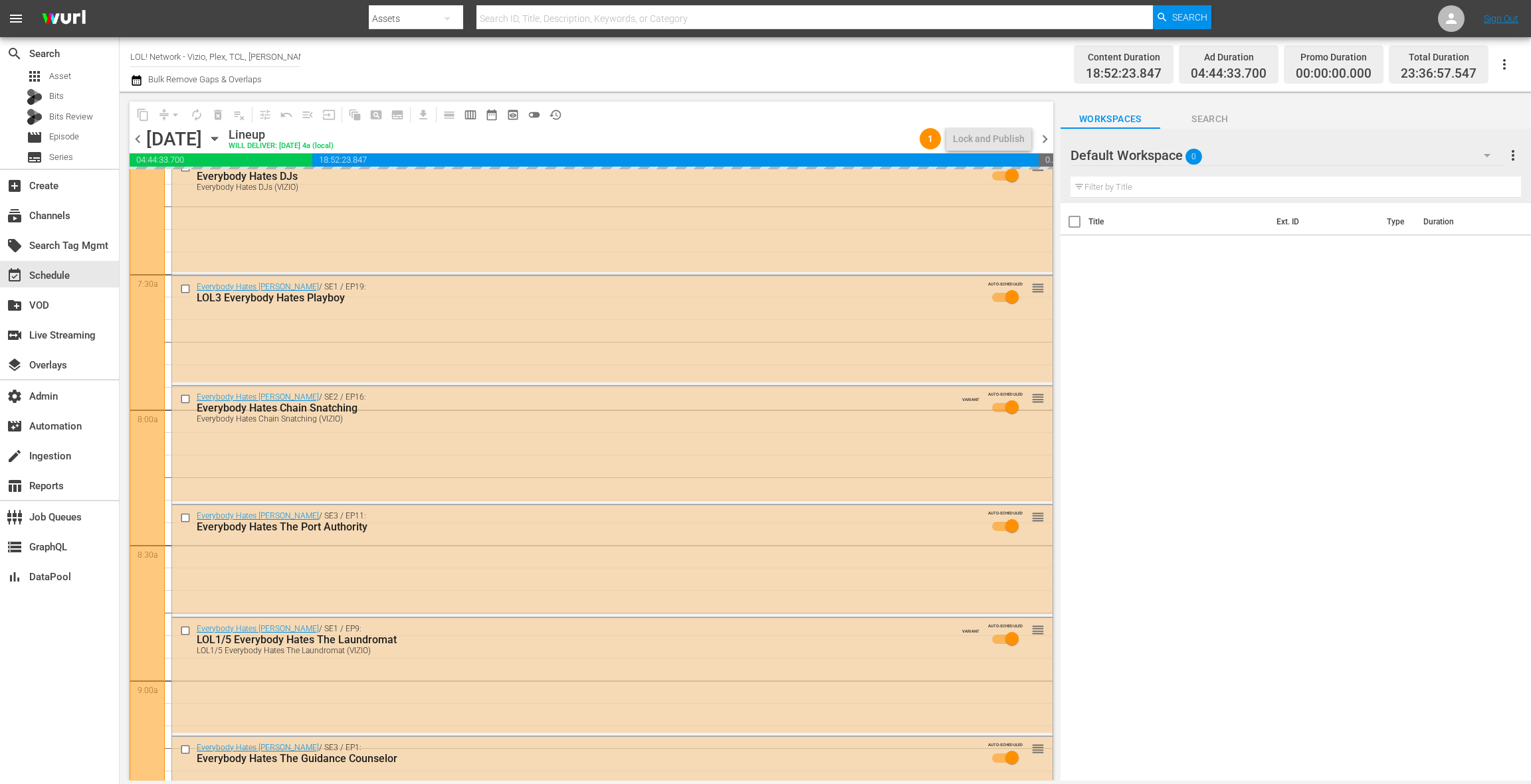
scroll to position [1798, 0]
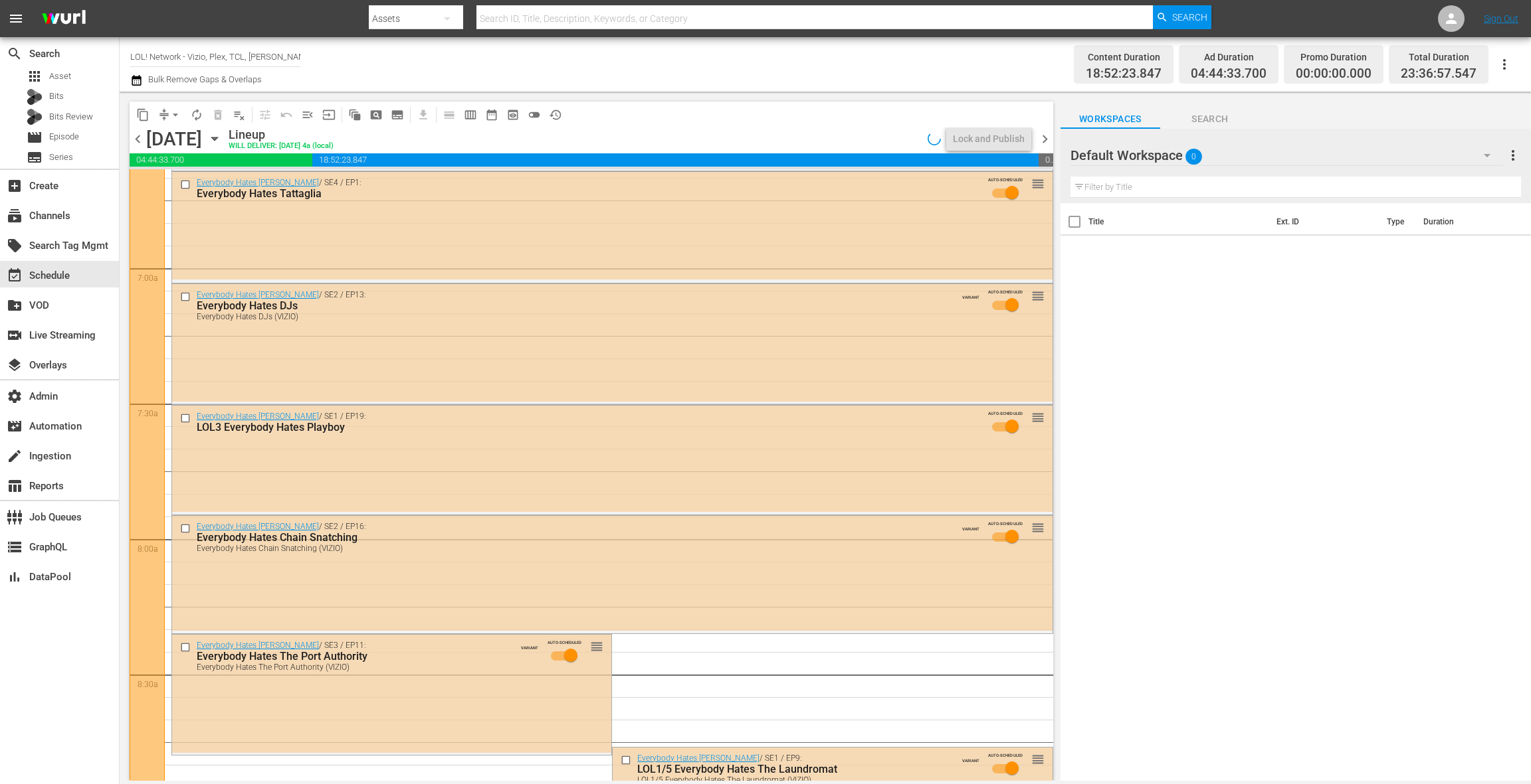
click at [505, 451] on div "Everybody Hates Chris / SE1 / EP19: LOL3 Everybody Hates Playboy AUTO-SCHEDULED…" at bounding box center [612, 459] width 880 height 107
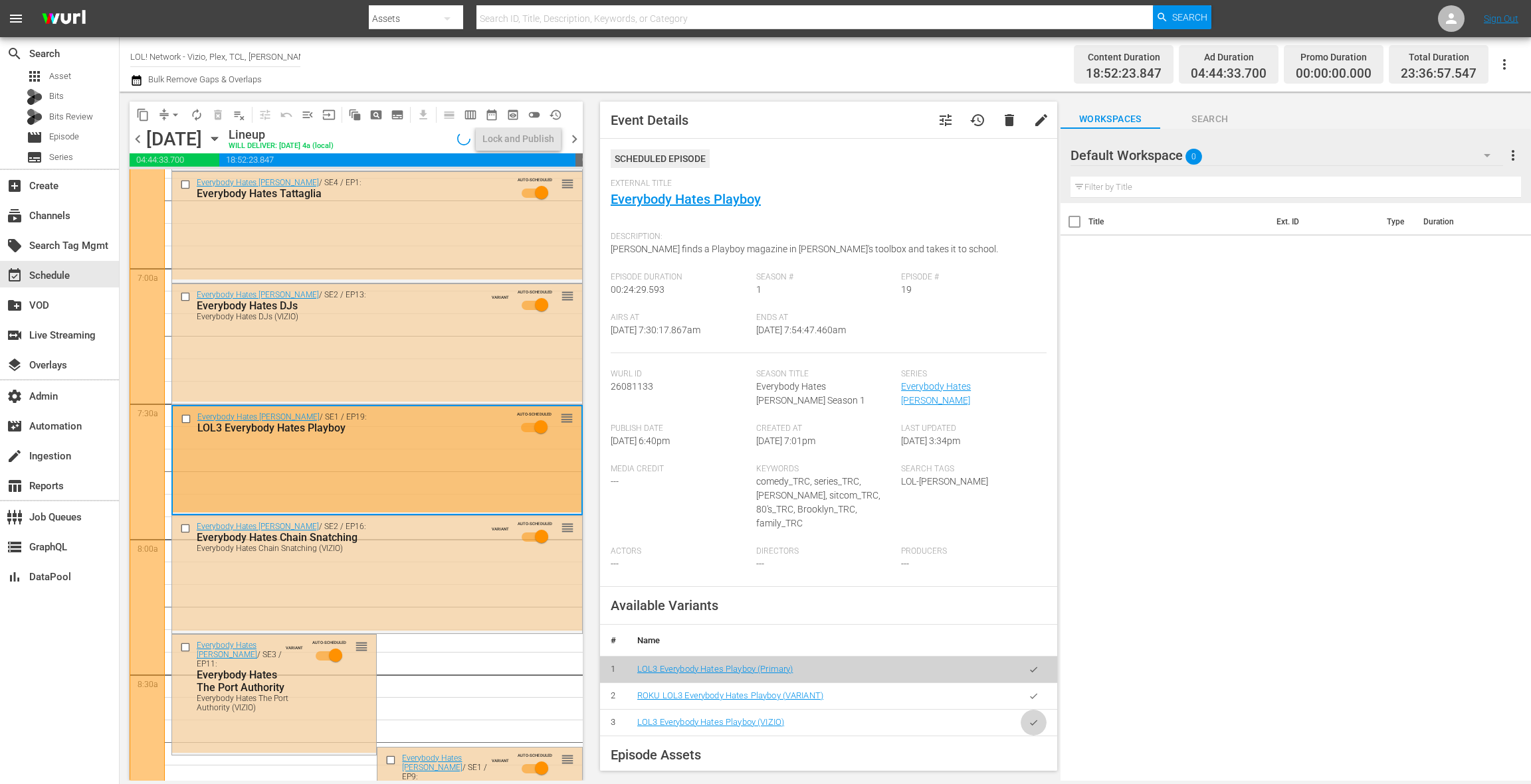
click at [1033, 714] on button "button" at bounding box center [1033, 723] width 26 height 26
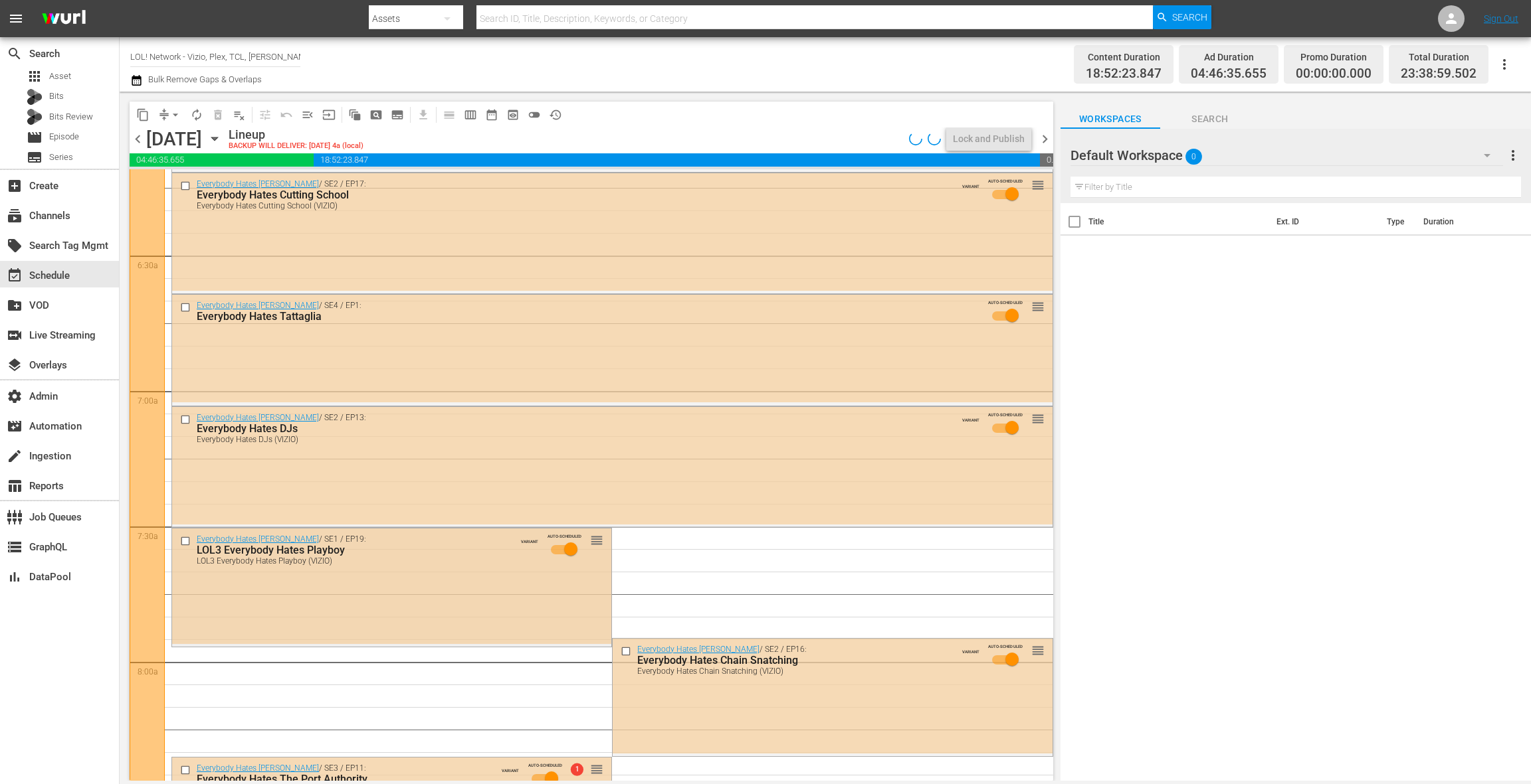
scroll to position [1617, 0]
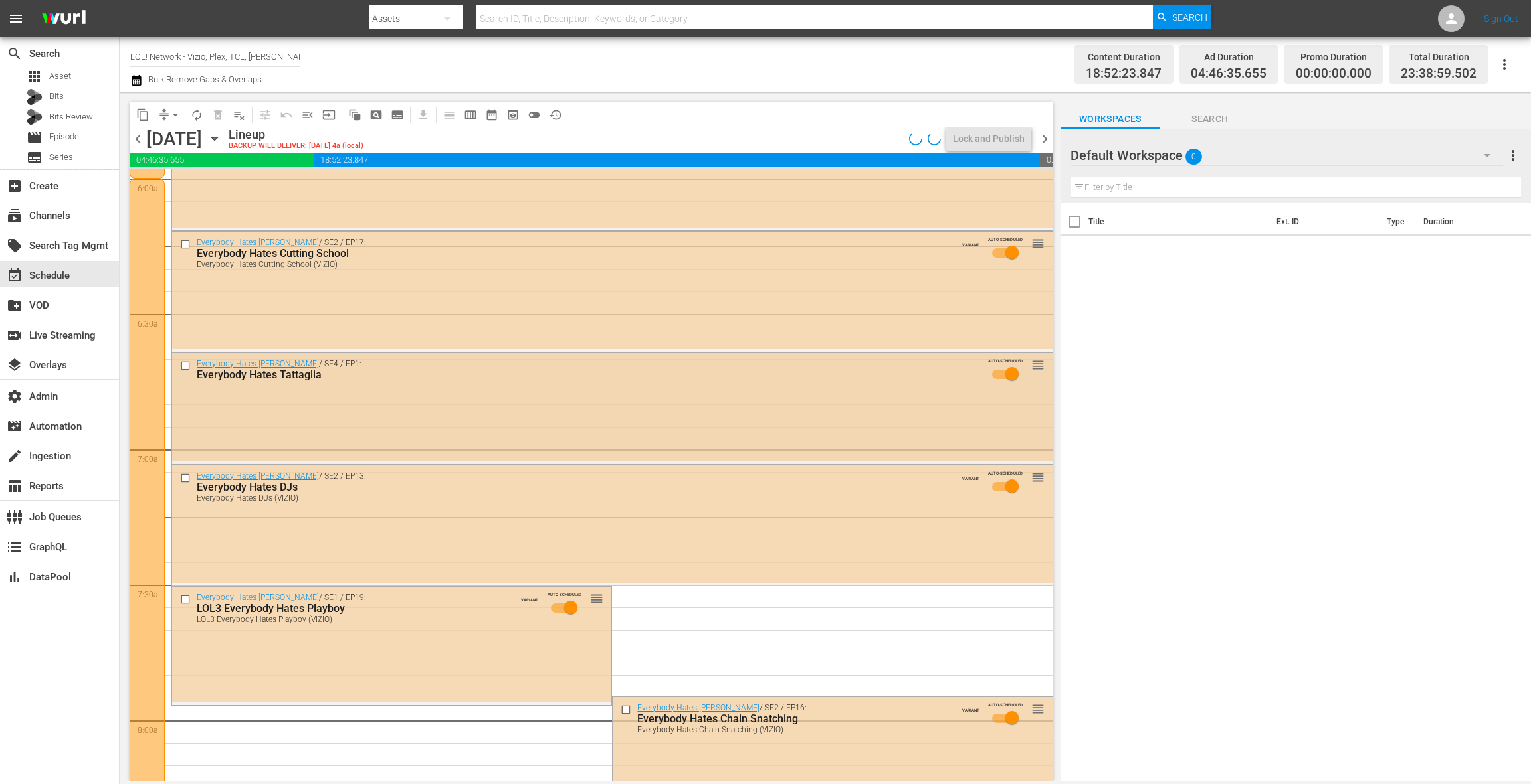
click at [532, 422] on div "Everybody Hates Chris / SE4 / EP1: Everybody Hates Tattaglia AUTO-SCHEDULED reo…" at bounding box center [612, 408] width 880 height 108
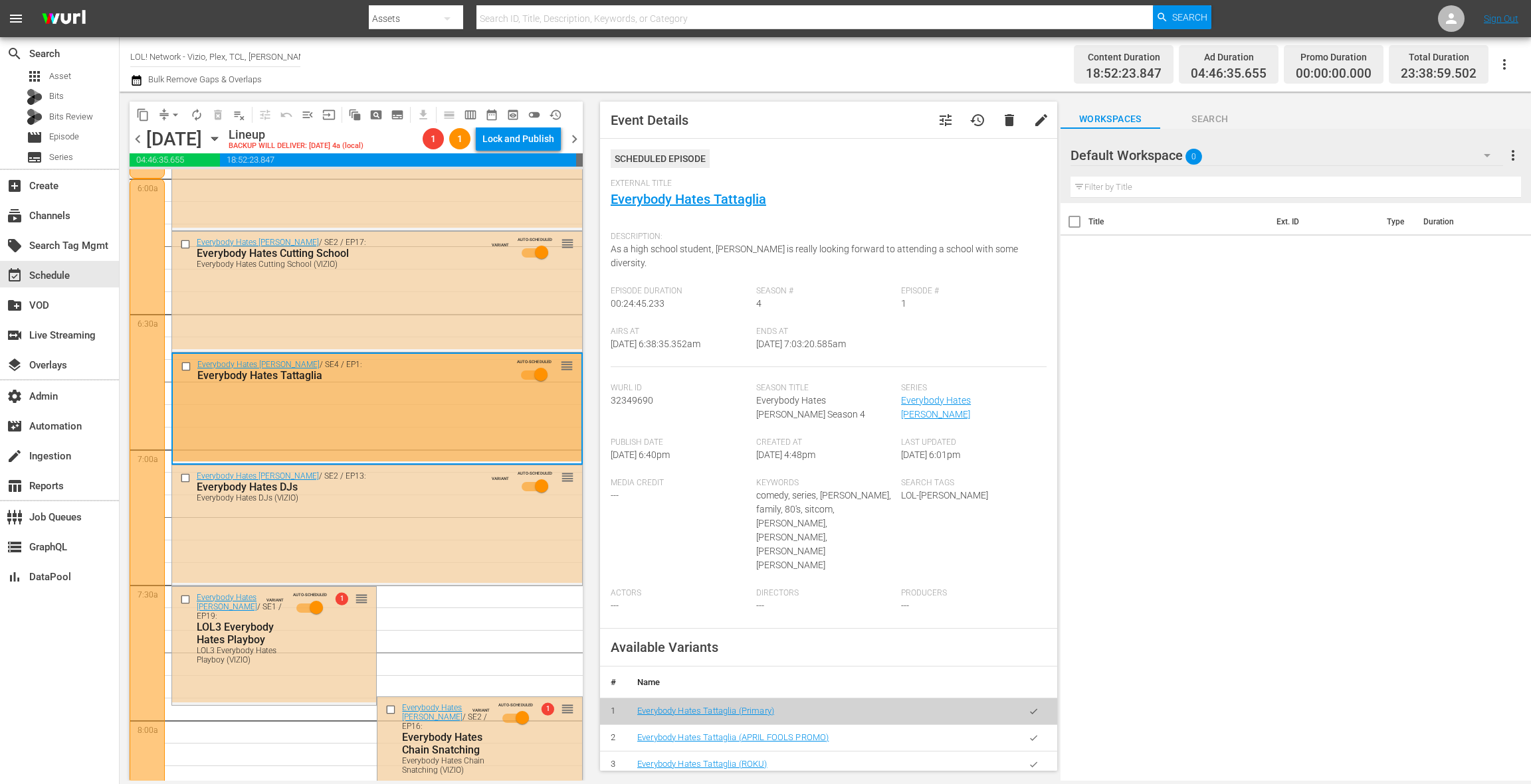
drag, startPoint x: 1027, startPoint y: 736, endPoint x: 1018, endPoint y: 731, distance: 10.3
click at [1027, 779] on button "button" at bounding box center [1033, 792] width 26 height 26
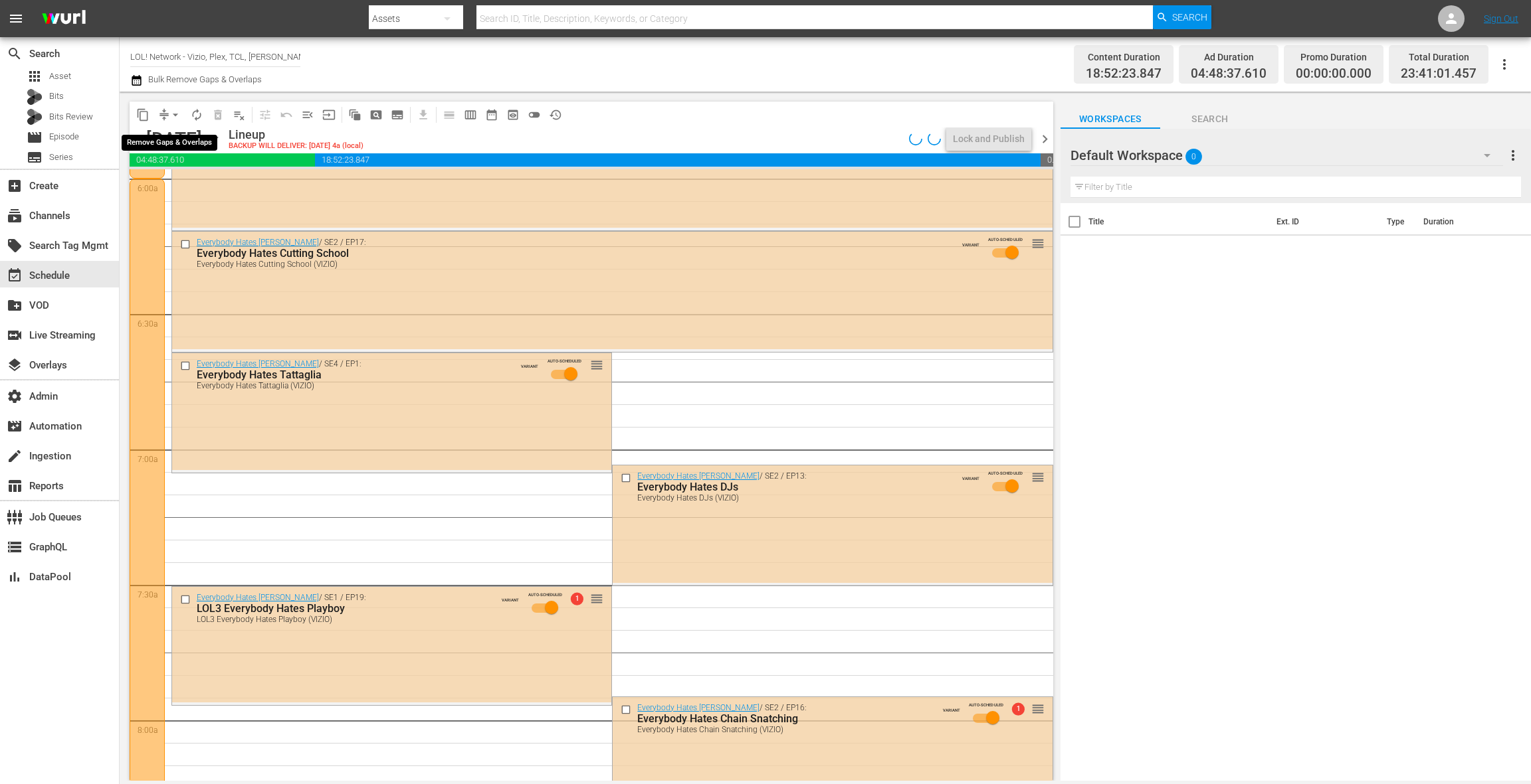
click at [174, 117] on span "arrow_drop_down" at bounding box center [175, 114] width 13 height 13
click at [177, 186] on li "Align to End of Previous Day" at bounding box center [176, 186] width 139 height 22
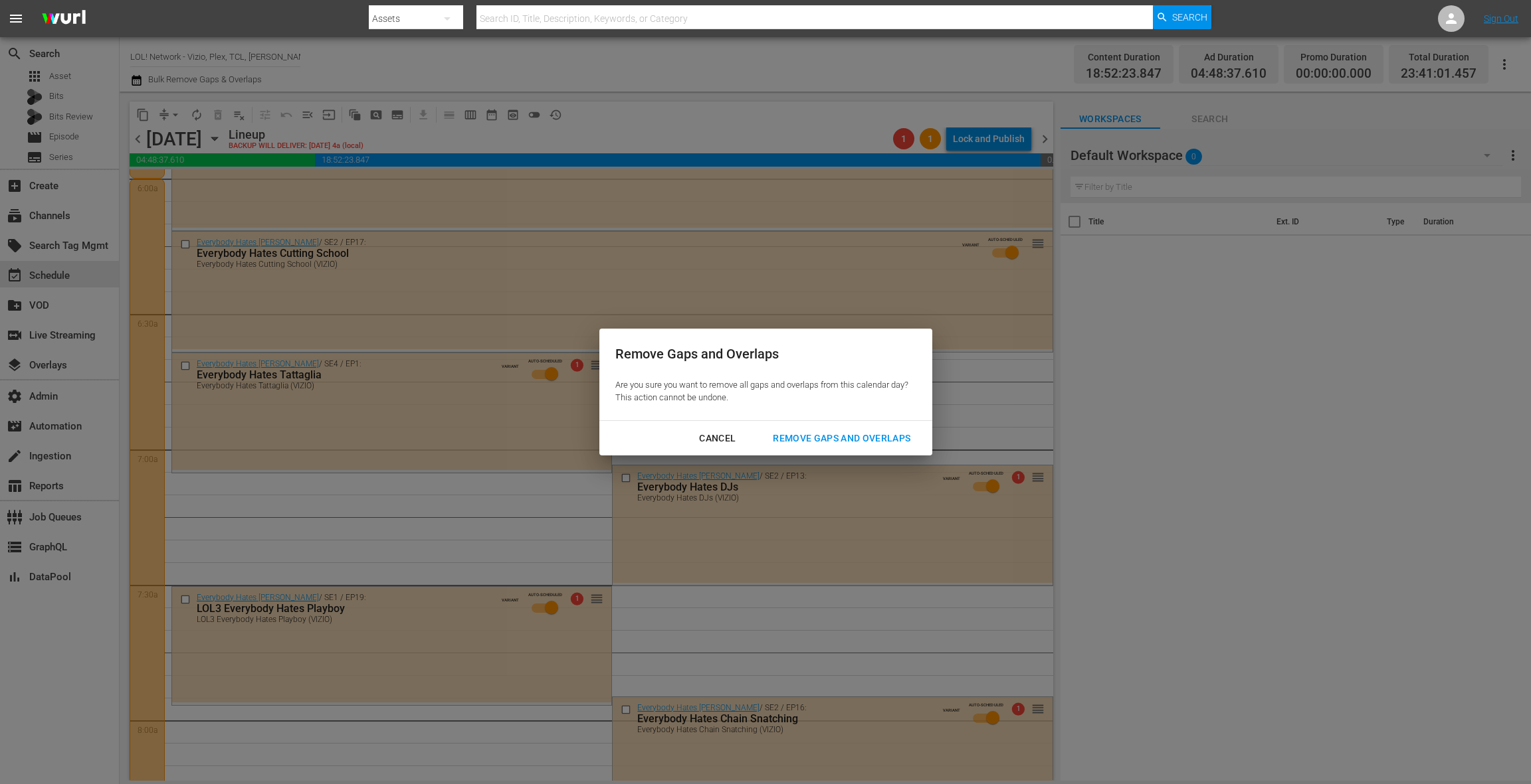
drag, startPoint x: 826, startPoint y: 440, endPoint x: 776, endPoint y: 447, distance: 50.5
click at [824, 440] on div "Remove Gaps and Overlaps" at bounding box center [842, 438] width 159 height 17
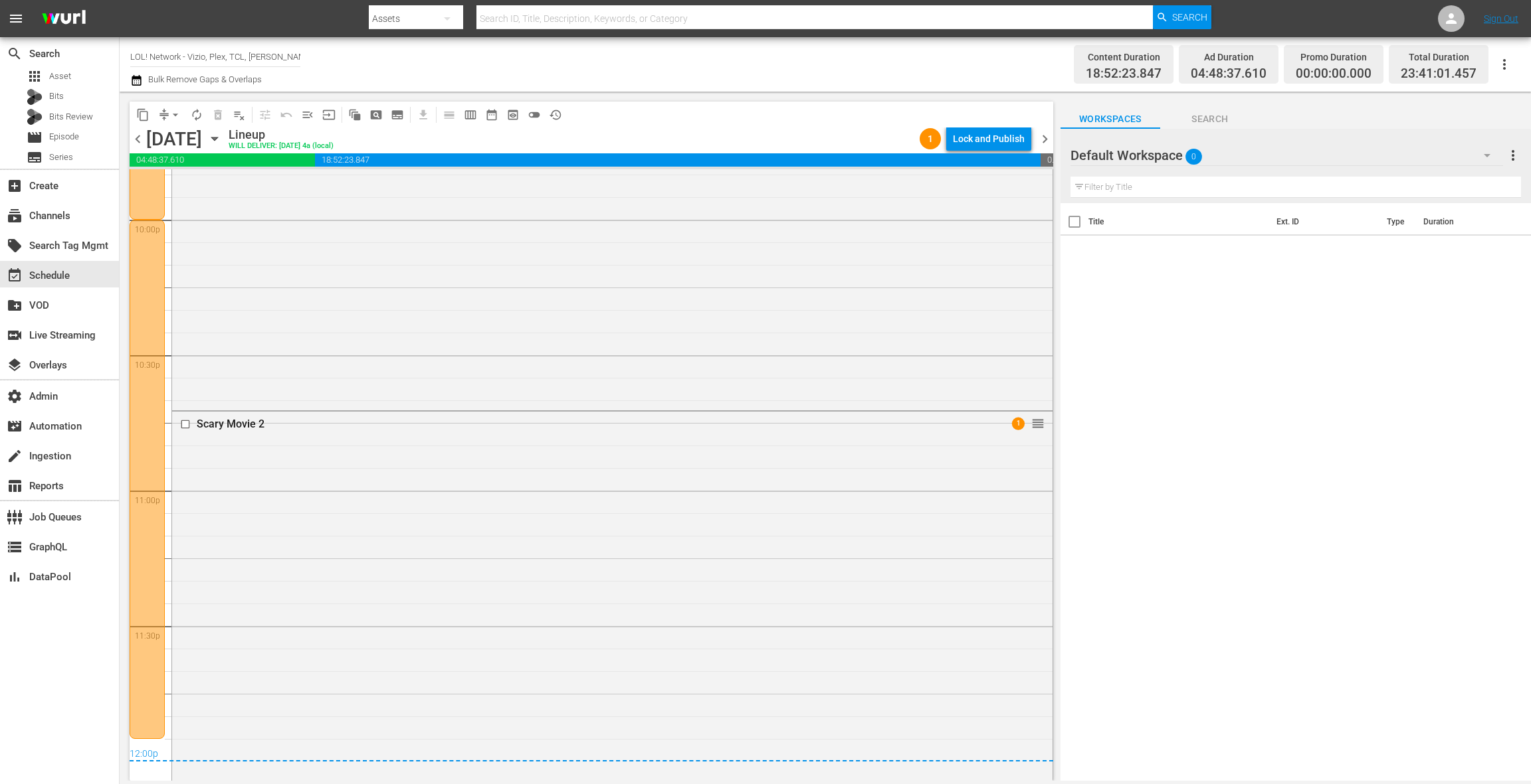
scroll to position [5987, 0]
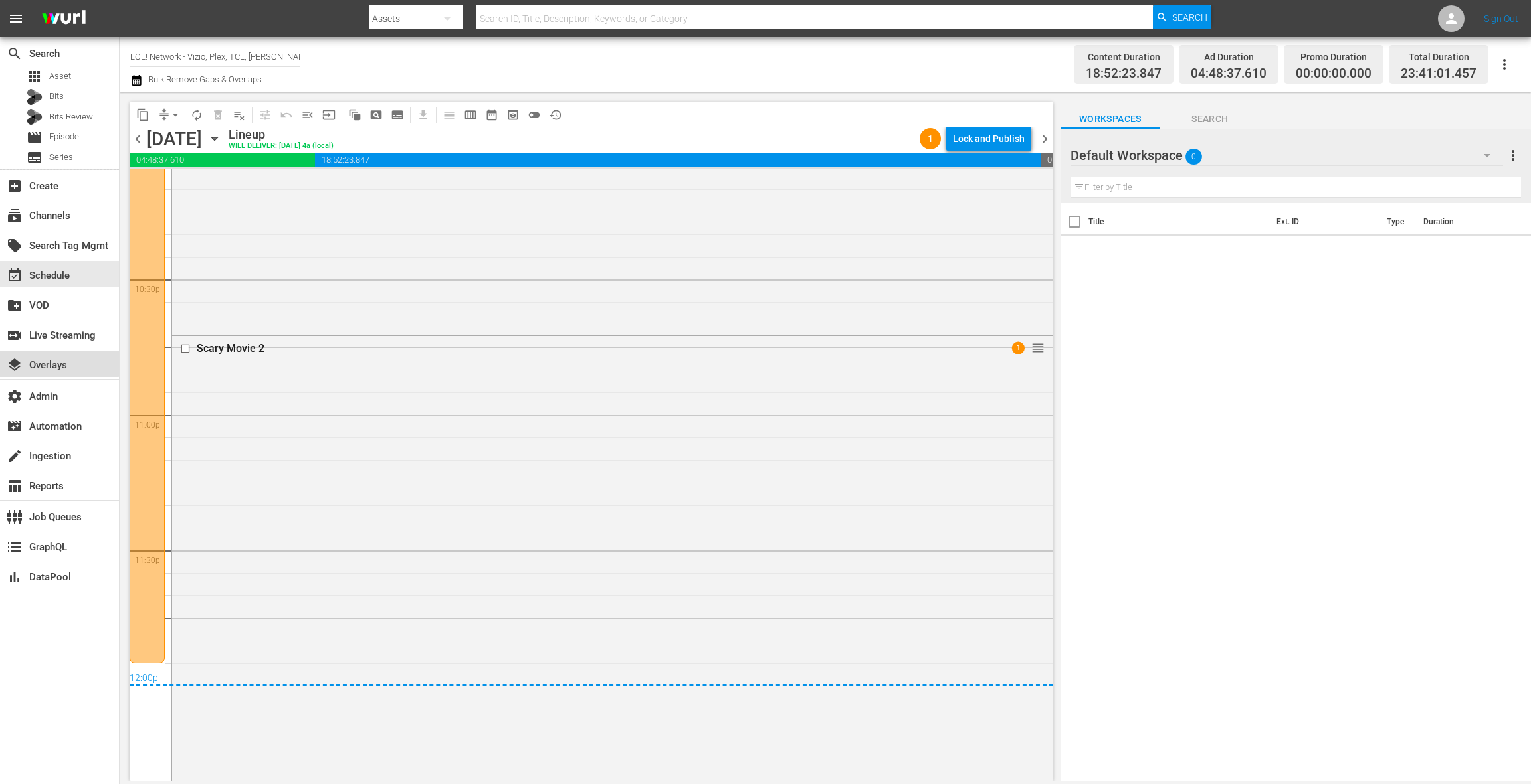
click at [50, 362] on div "layers Overlays" at bounding box center [37, 363] width 74 height 12
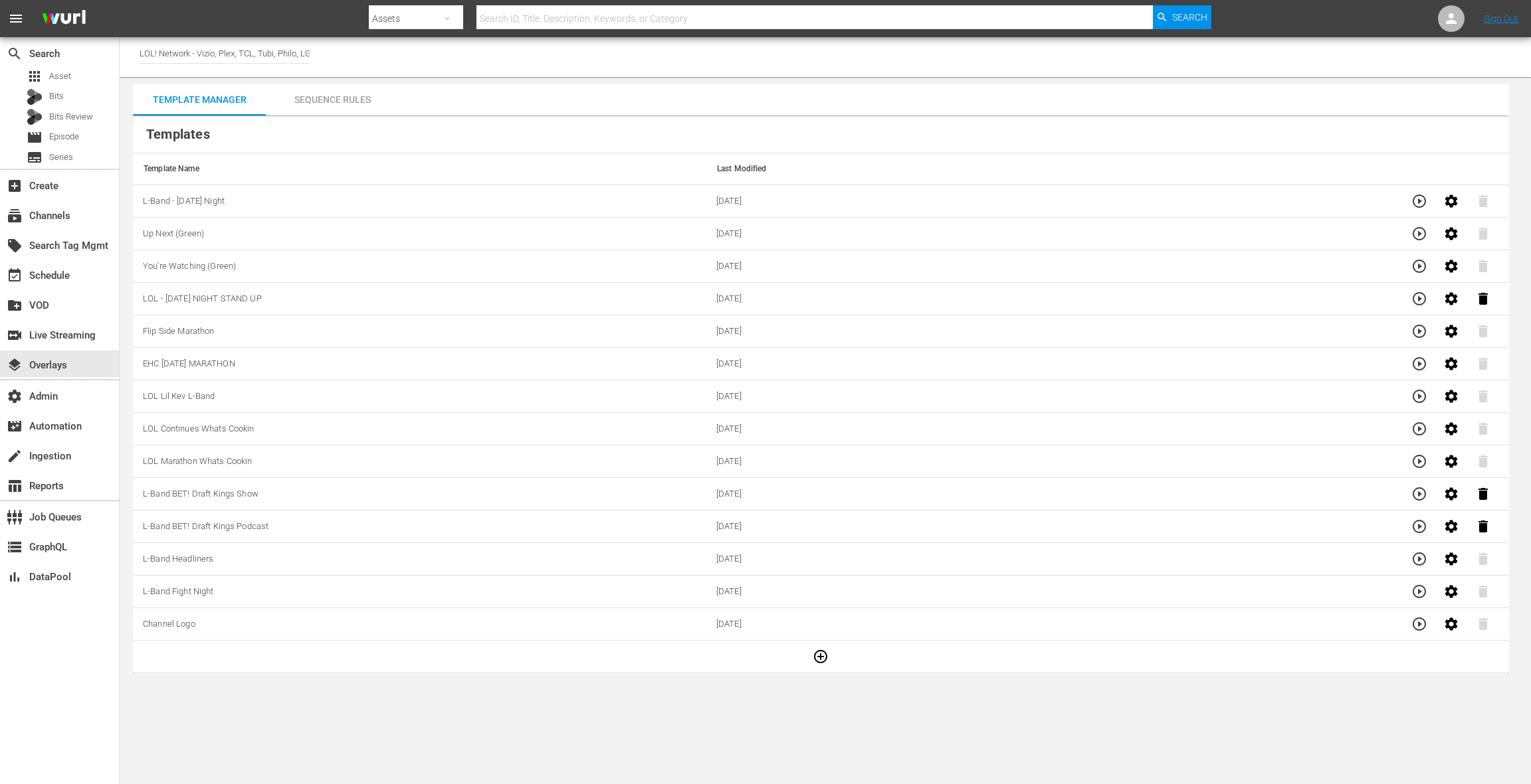
click at [340, 105] on div "Sequence Rules" at bounding box center [332, 99] width 132 height 32
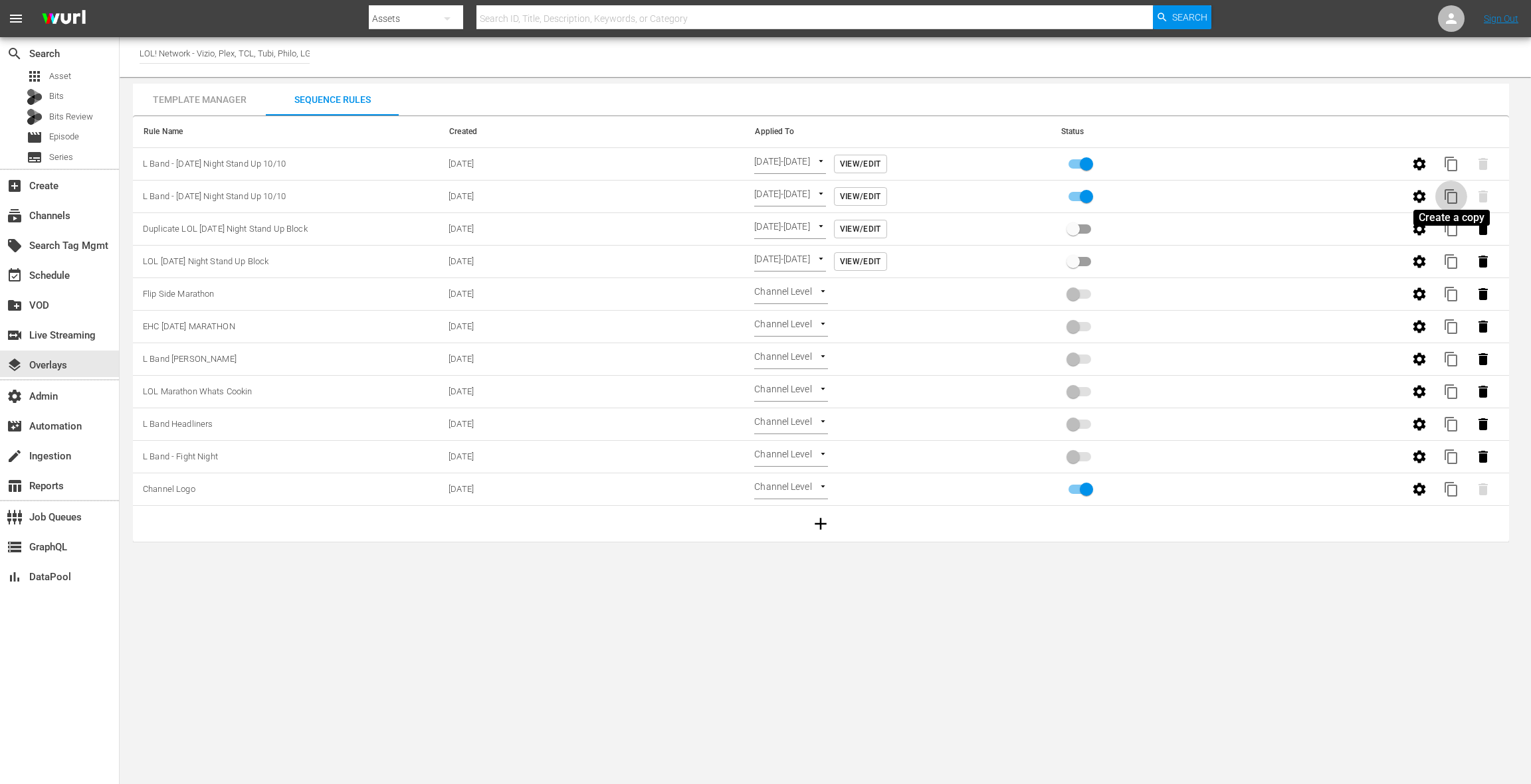
click at [1455, 197] on span "content_copy" at bounding box center [1451, 197] width 16 height 16
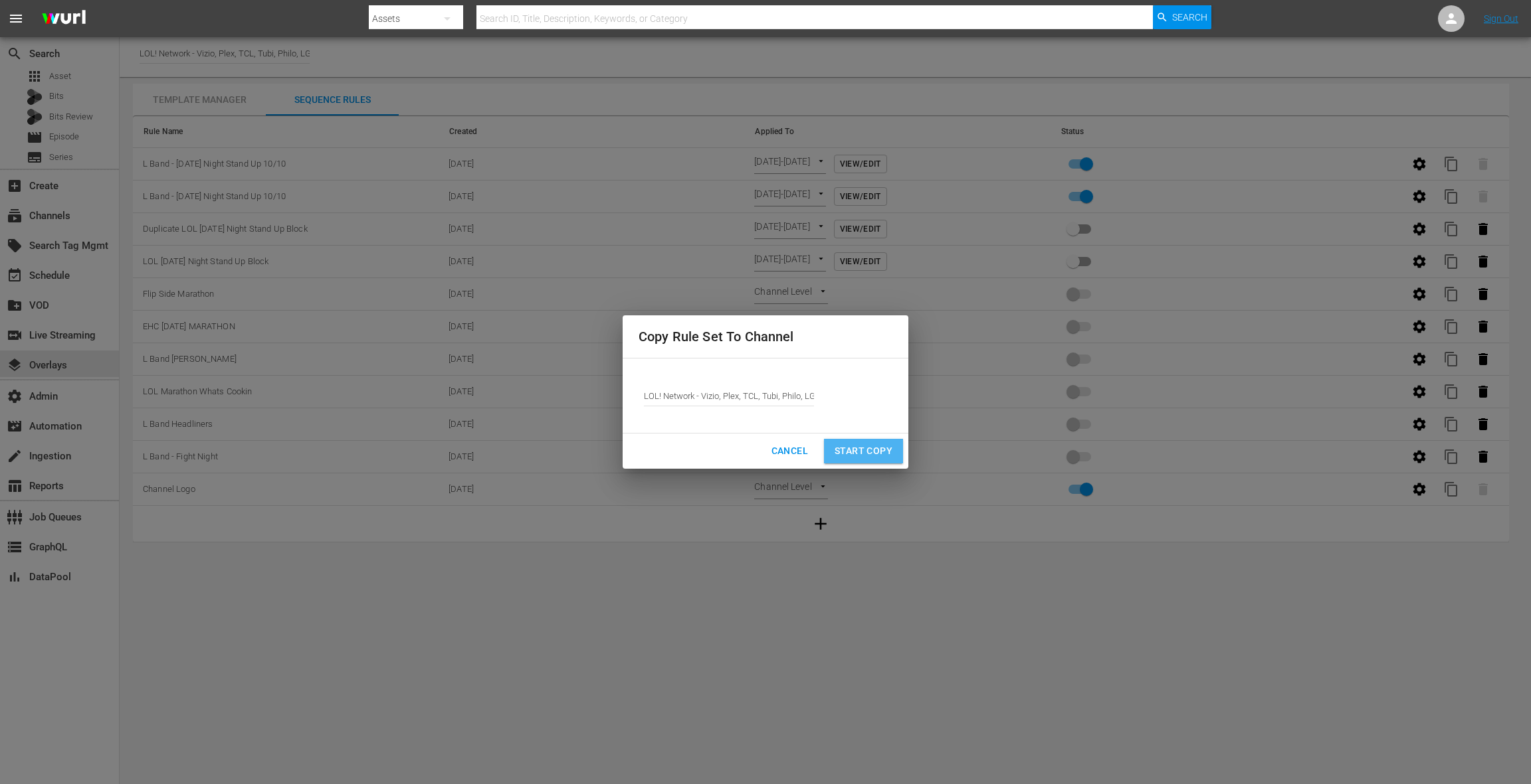
click at [865, 452] on span "Start Copy" at bounding box center [864, 451] width 58 height 17
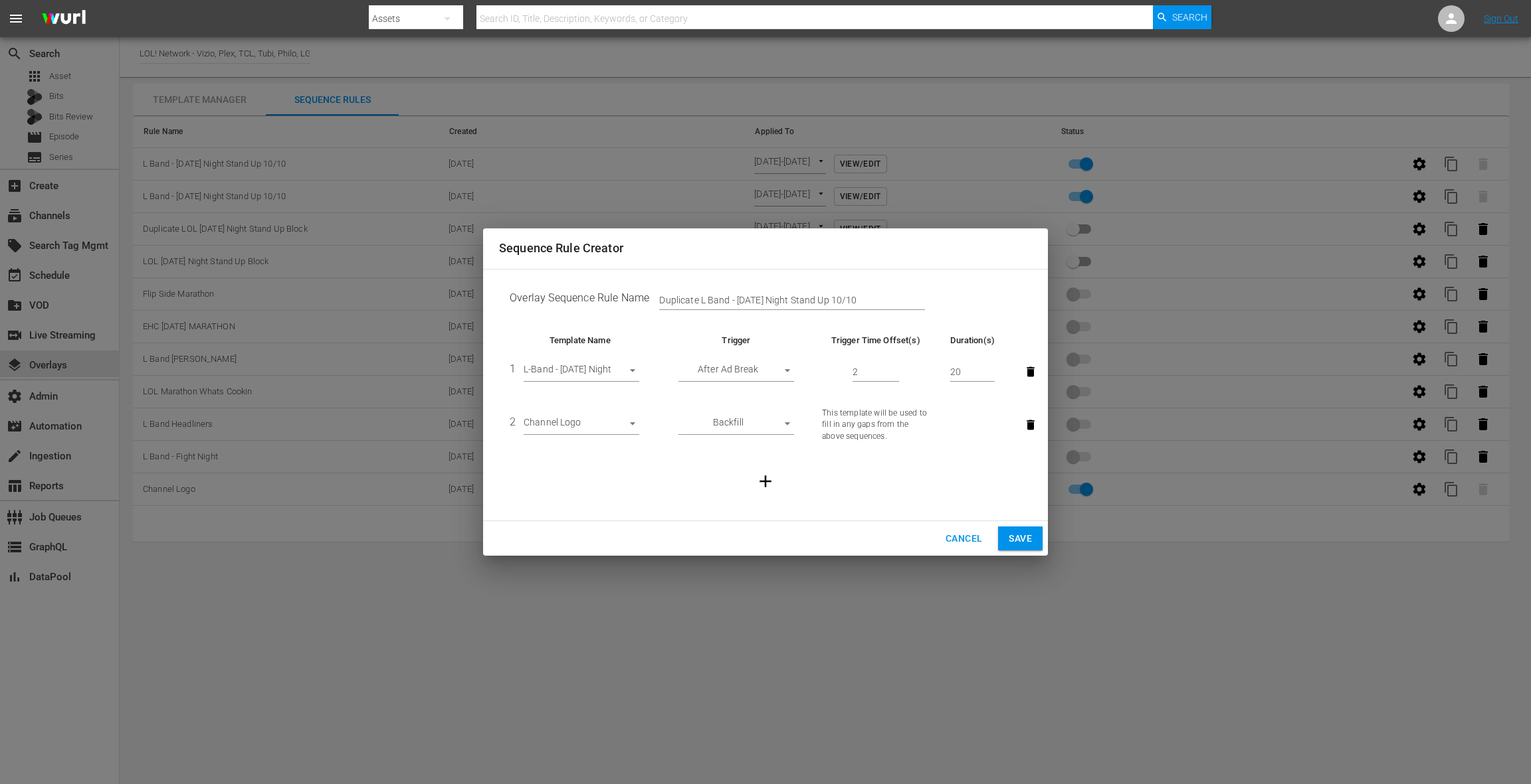
click at [679, 298] on input "Duplicate L Band - Friday Night Stand Up 10/10" at bounding box center [791, 301] width 266 height 20
click at [842, 298] on input "L Band - Friday Night Stand Up 10/10" at bounding box center [791, 301] width 266 height 20
type input "L Band - Friday Night Stand Up 10/17"
click at [1026, 541] on span "Save" at bounding box center [1020, 538] width 24 height 17
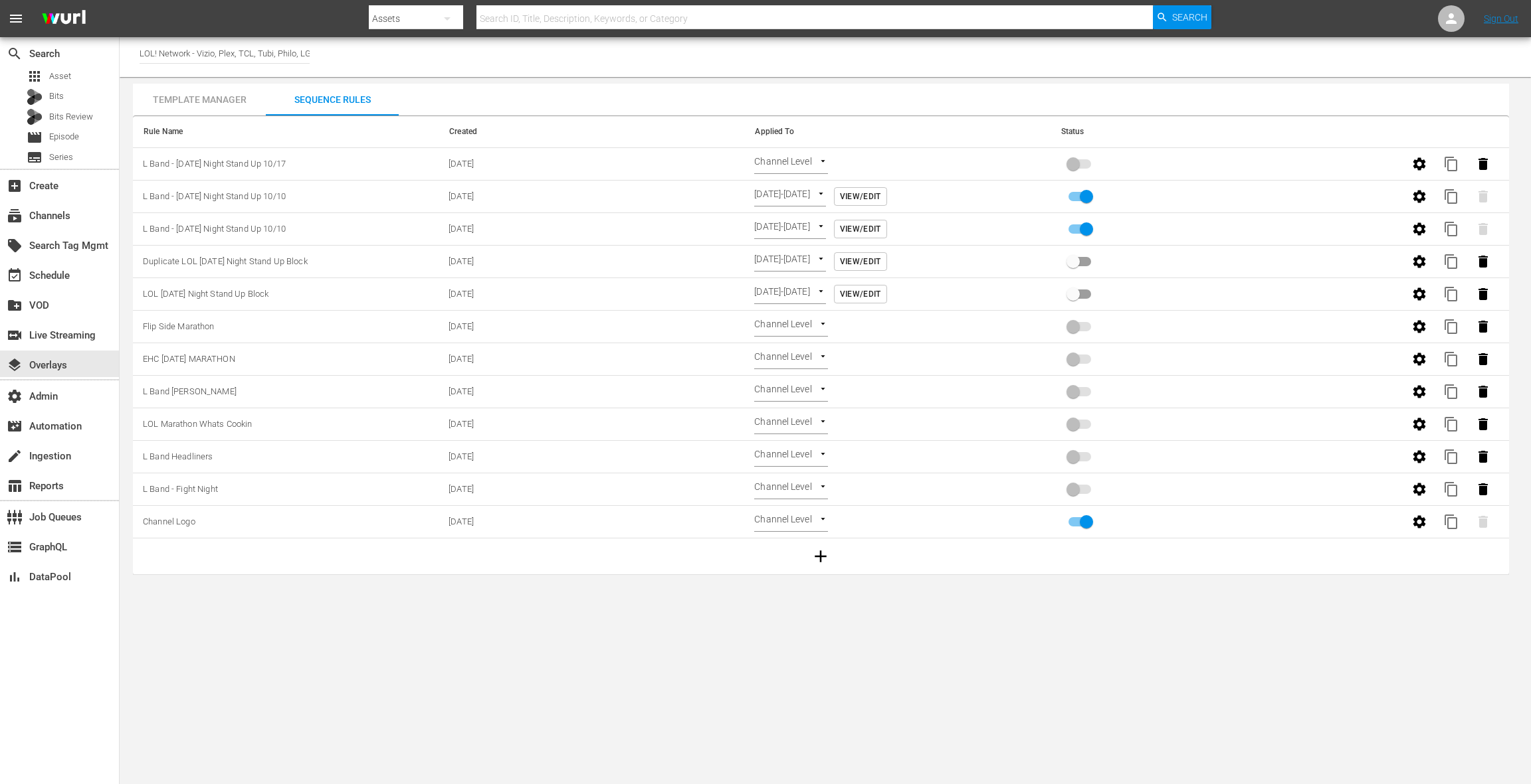
click at [796, 161] on body "menu Search By Assets Search ID, Title, Description, Keywords, or Category Sear…" at bounding box center [765, 392] width 1531 height 784
click at [796, 232] on li "Time Of Day" at bounding box center [793, 229] width 79 height 22
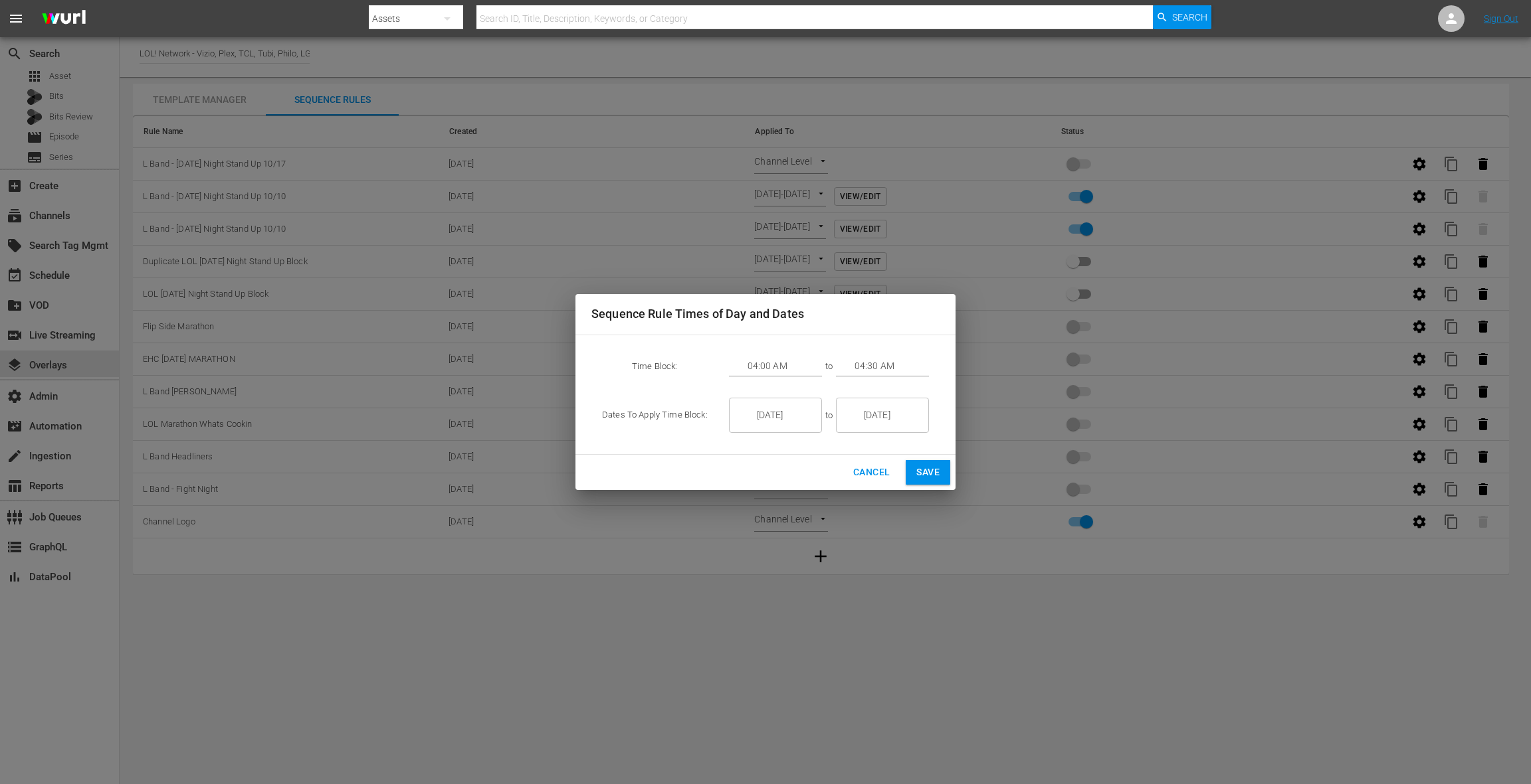
click at [770, 409] on input "1/07/26" at bounding box center [784, 416] width 74 height 36
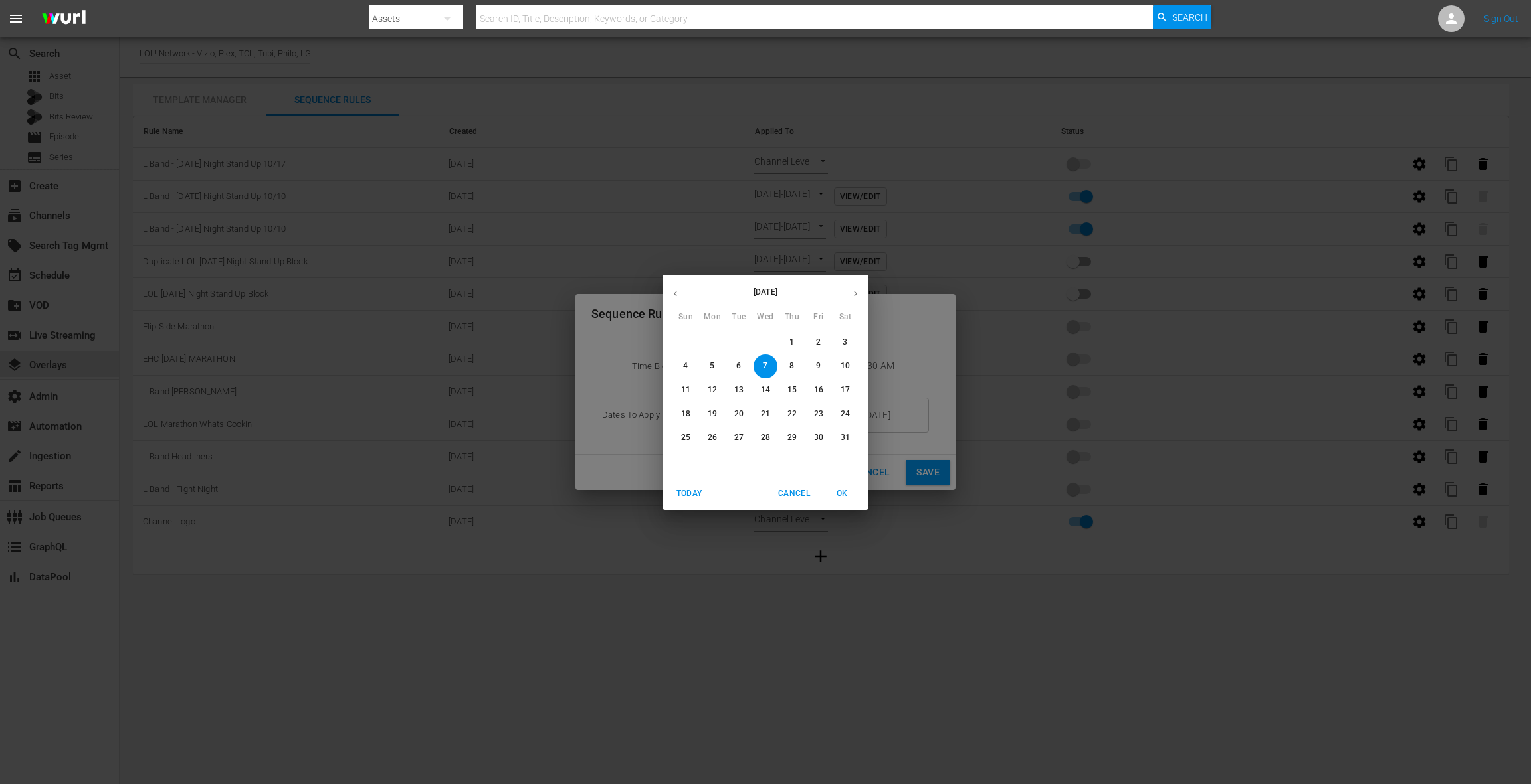
click at [824, 391] on span "16" at bounding box center [818, 389] width 24 height 11
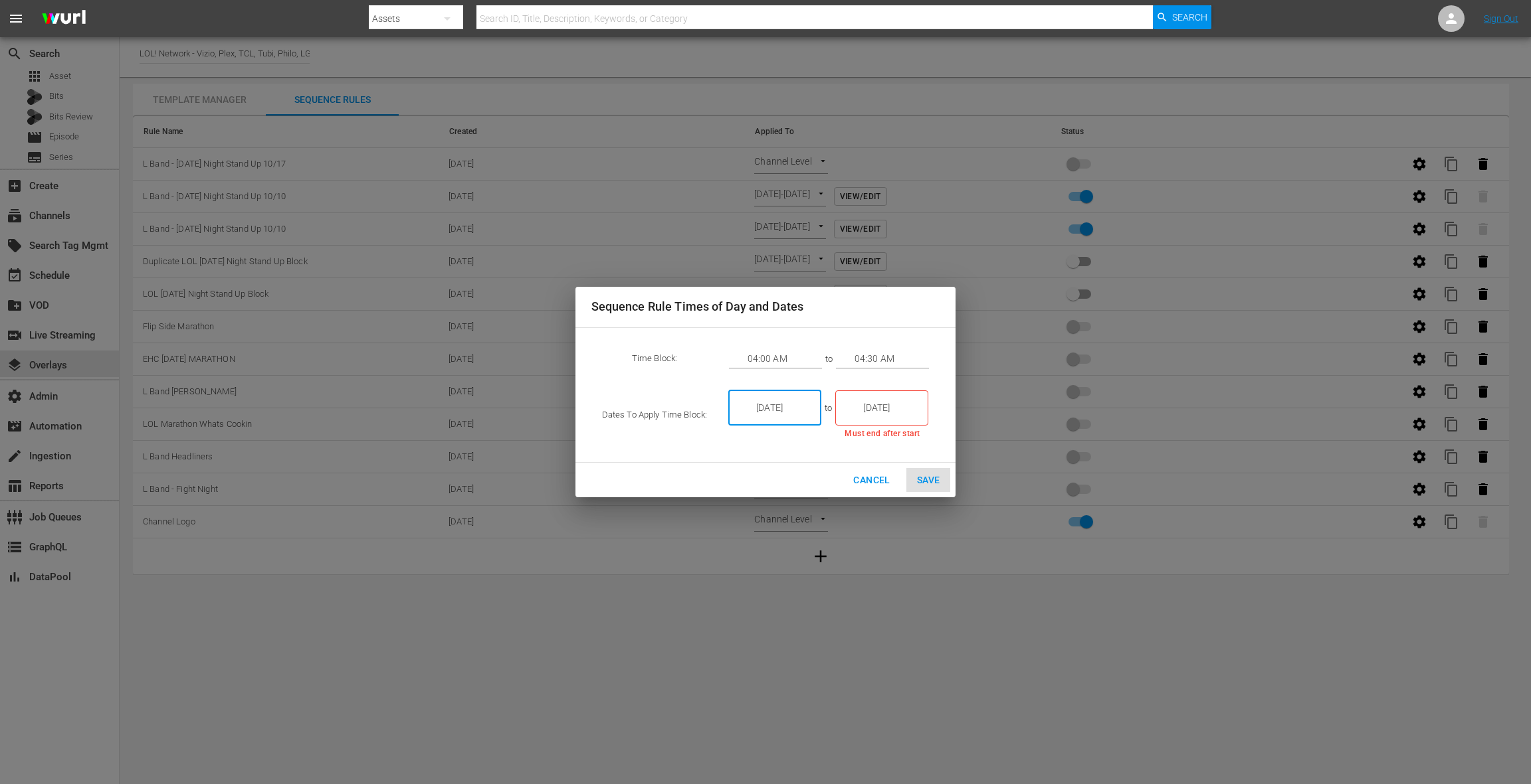
click at [782, 408] on input "1/16/26" at bounding box center [783, 408] width 74 height 36
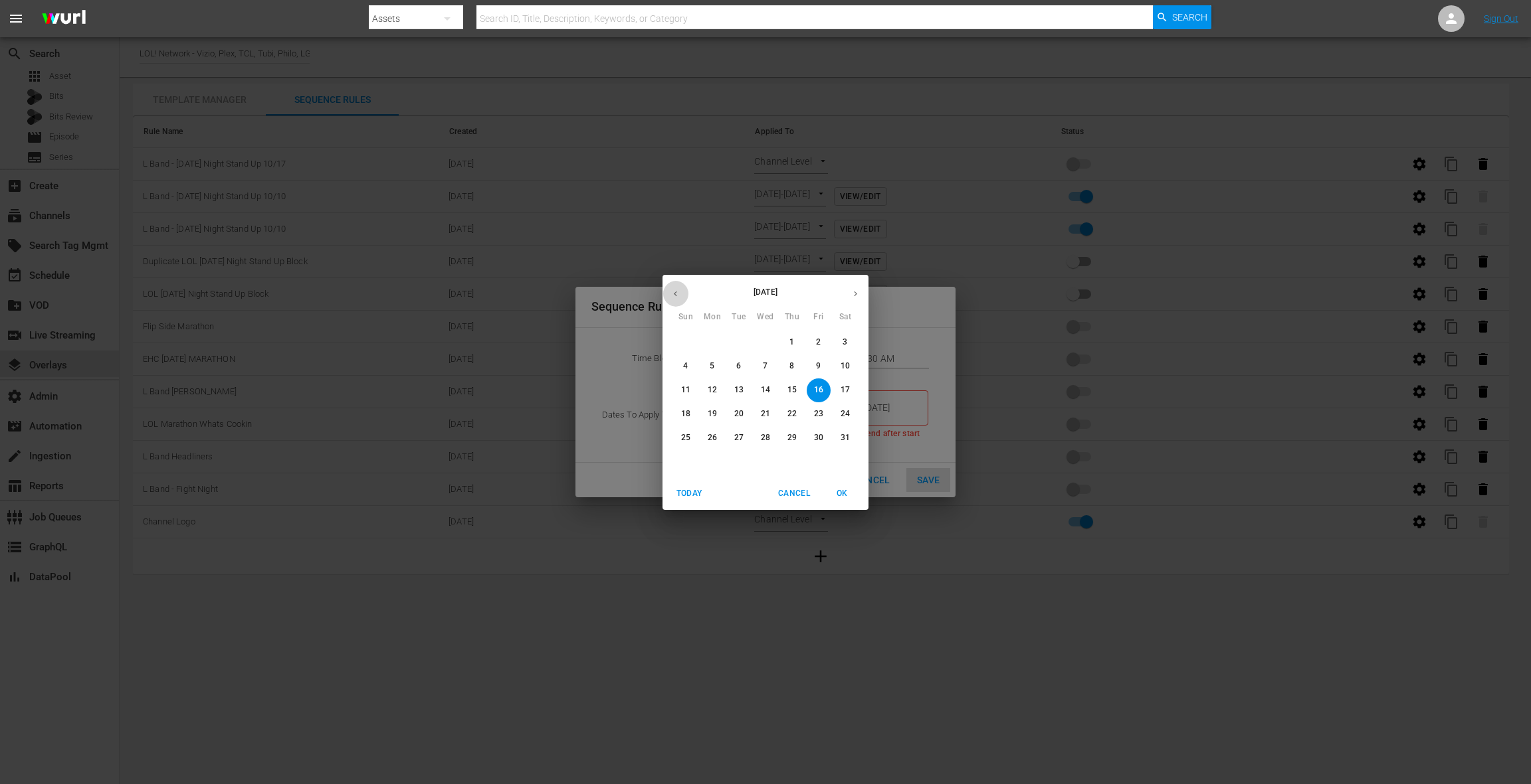
click at [673, 295] on icon "button" at bounding box center [674, 294] width 10 height 10
click at [821, 393] on p "17" at bounding box center [818, 389] width 10 height 11
type input "[DATE]"
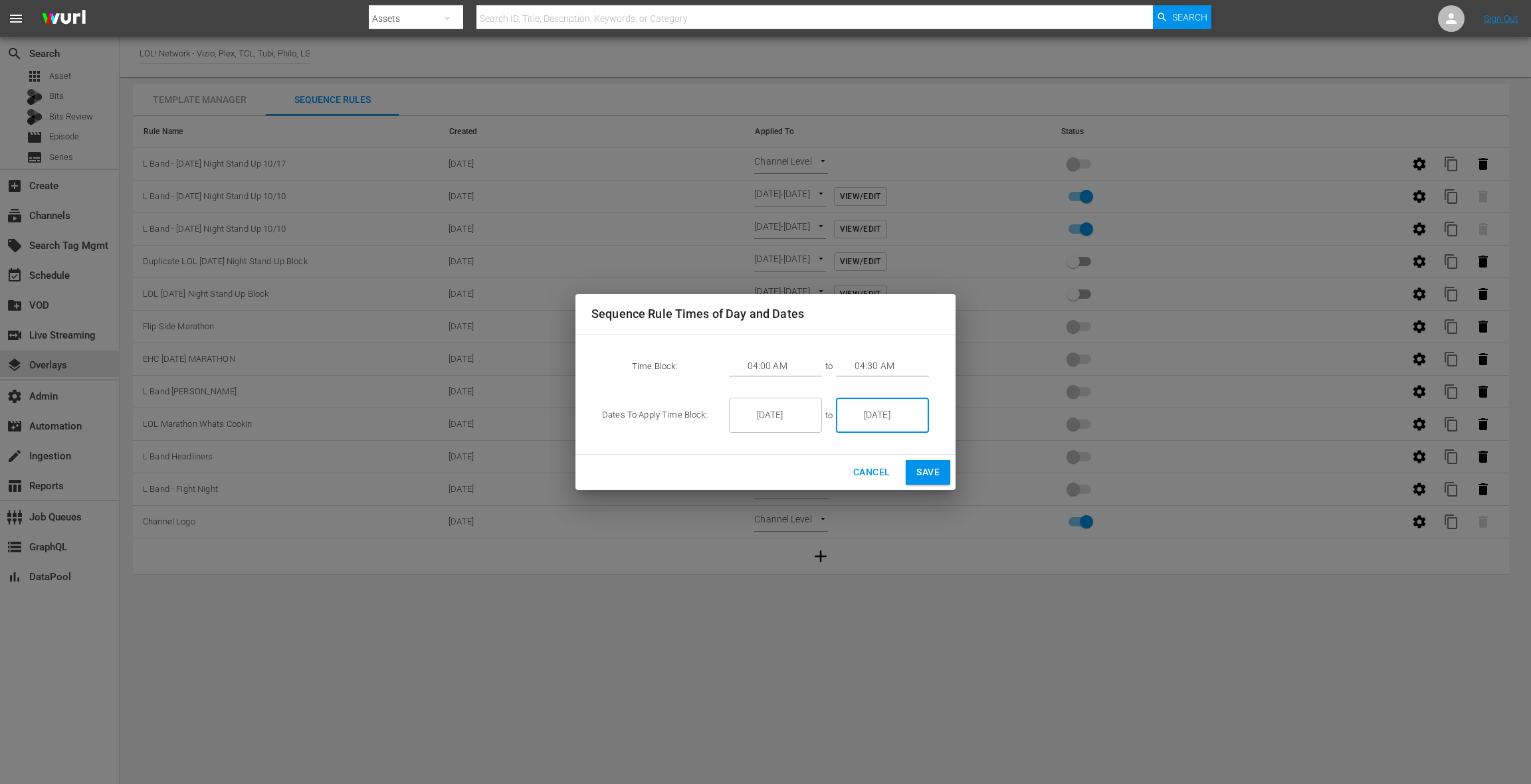
click at [873, 419] on input "[DATE]" at bounding box center [891, 416] width 74 height 36
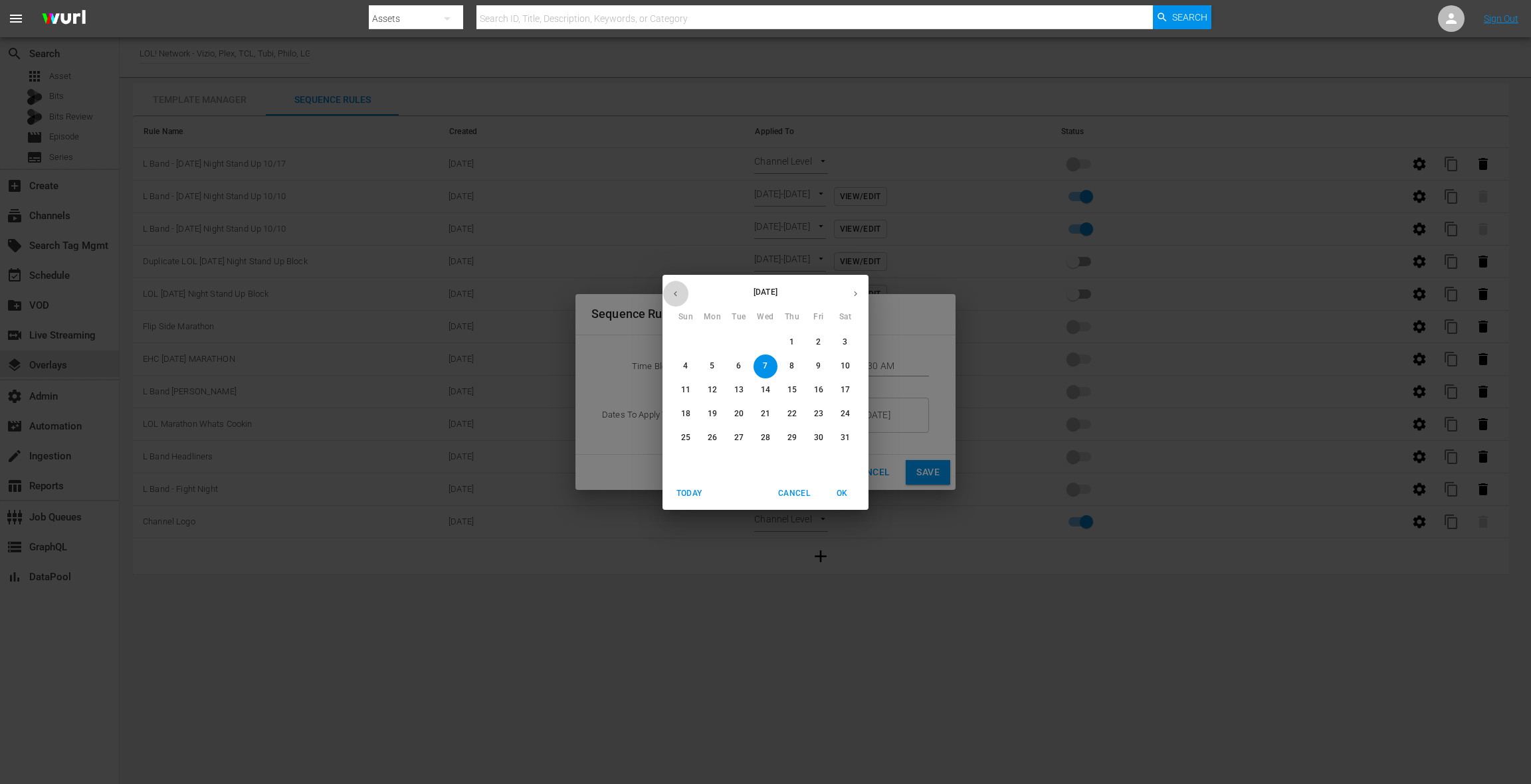
click at [673, 301] on button "button" at bounding box center [675, 294] width 26 height 26
click at [821, 391] on p "17" at bounding box center [818, 389] width 10 height 11
type input "[DATE]"
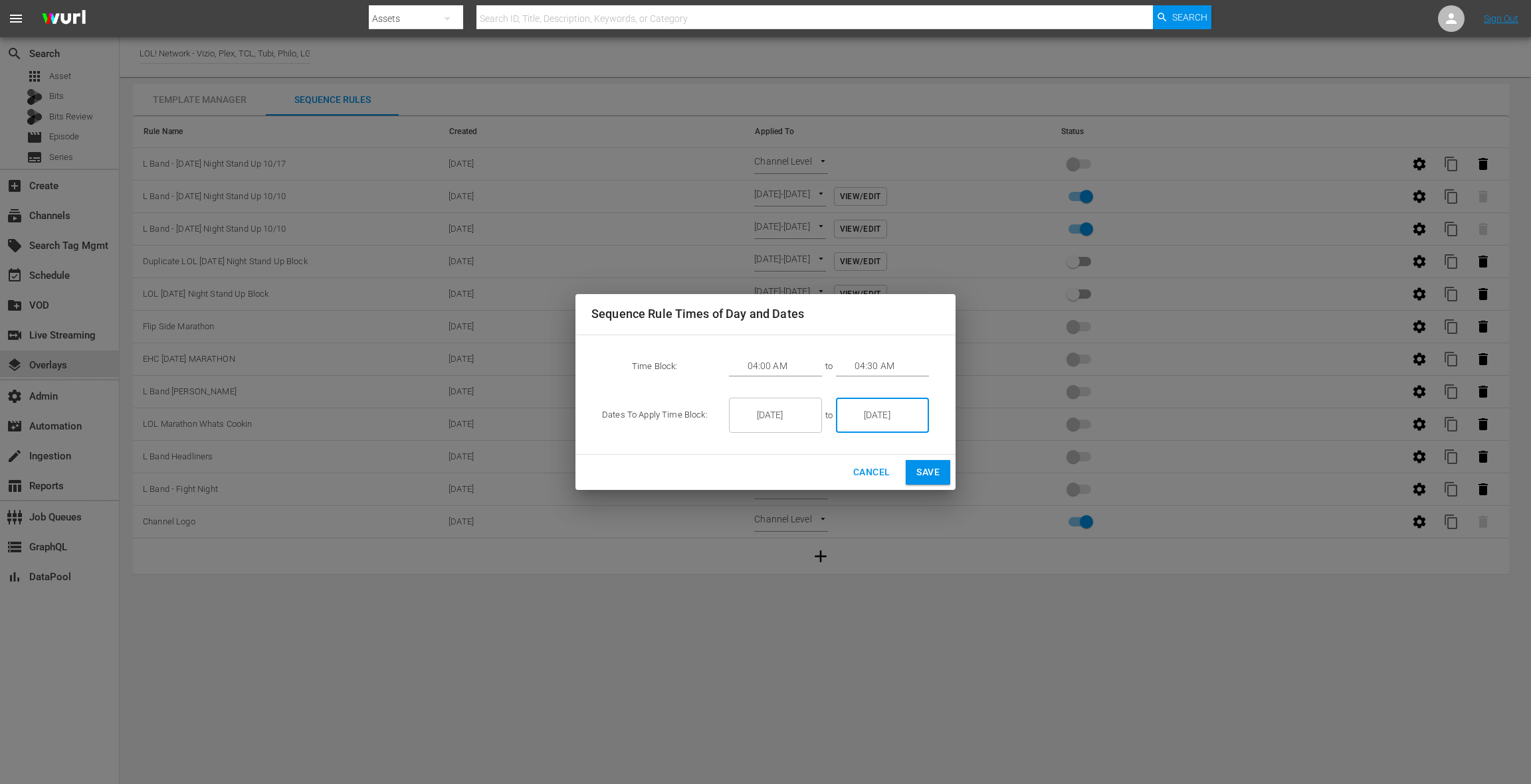
click at [778, 367] on input "04:00 AM" at bounding box center [784, 366] width 74 height 20
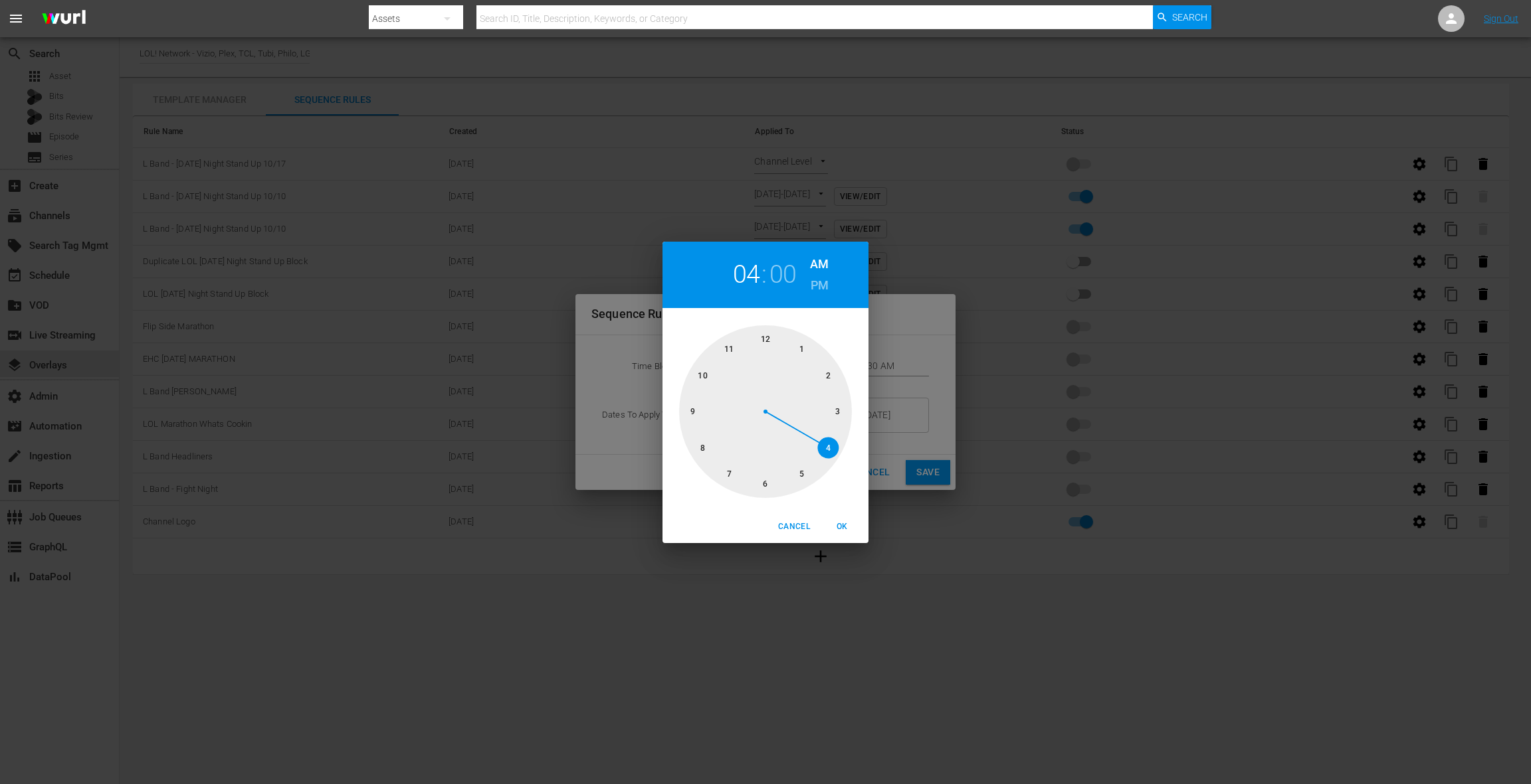
drag, startPoint x: 706, startPoint y: 450, endPoint x: 762, endPoint y: 395, distance: 78.5
click at [706, 450] on div at bounding box center [765, 412] width 173 height 172
click at [818, 284] on h6 "PM" at bounding box center [819, 286] width 18 height 21
drag, startPoint x: 844, startPoint y: 530, endPoint x: 851, endPoint y: 476, distance: 54.5
click at [844, 530] on span "OK" at bounding box center [842, 527] width 32 height 14
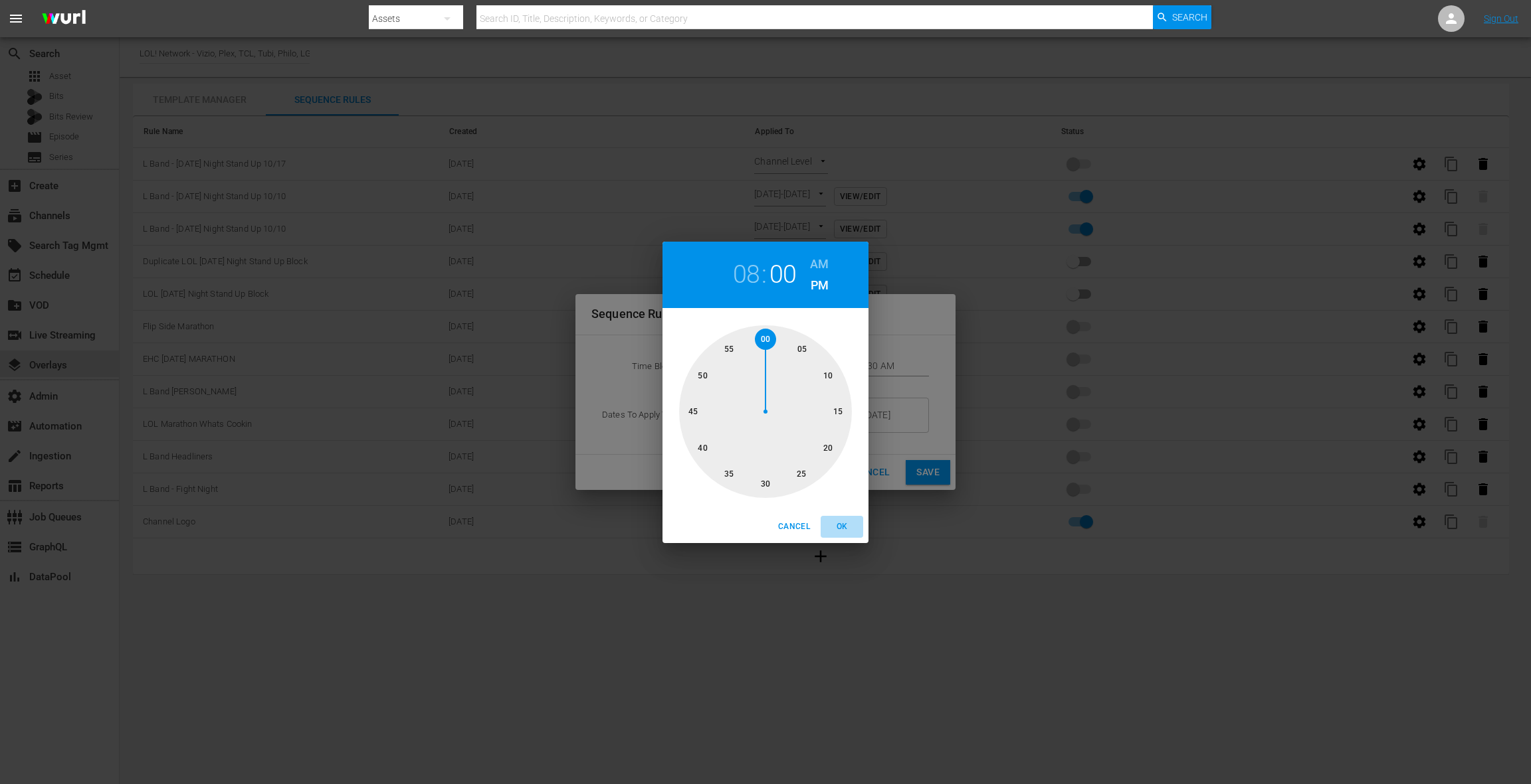
type input "08:00 PM"
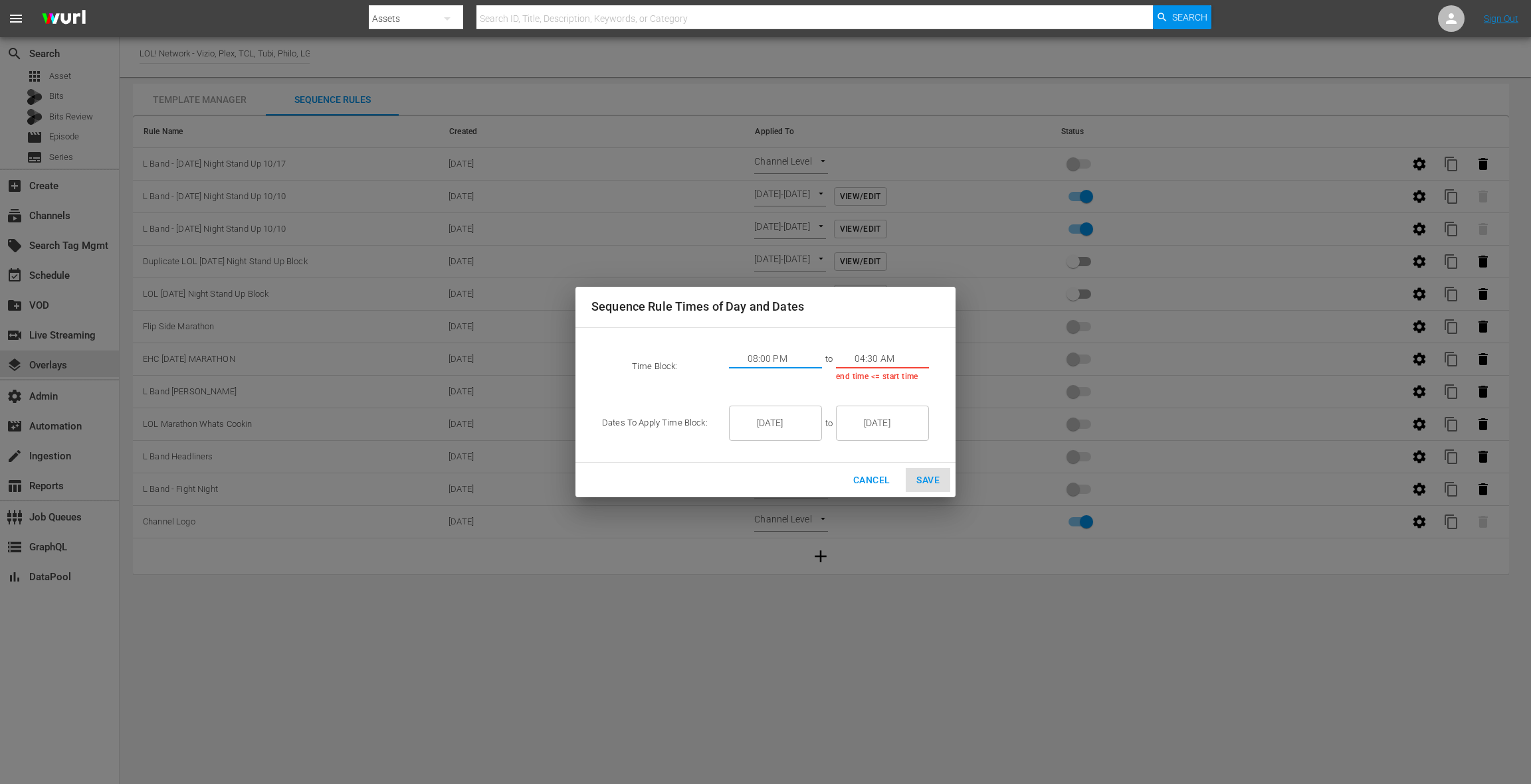
click at [863, 355] on input "04:30 AM" at bounding box center [891, 359] width 74 height 20
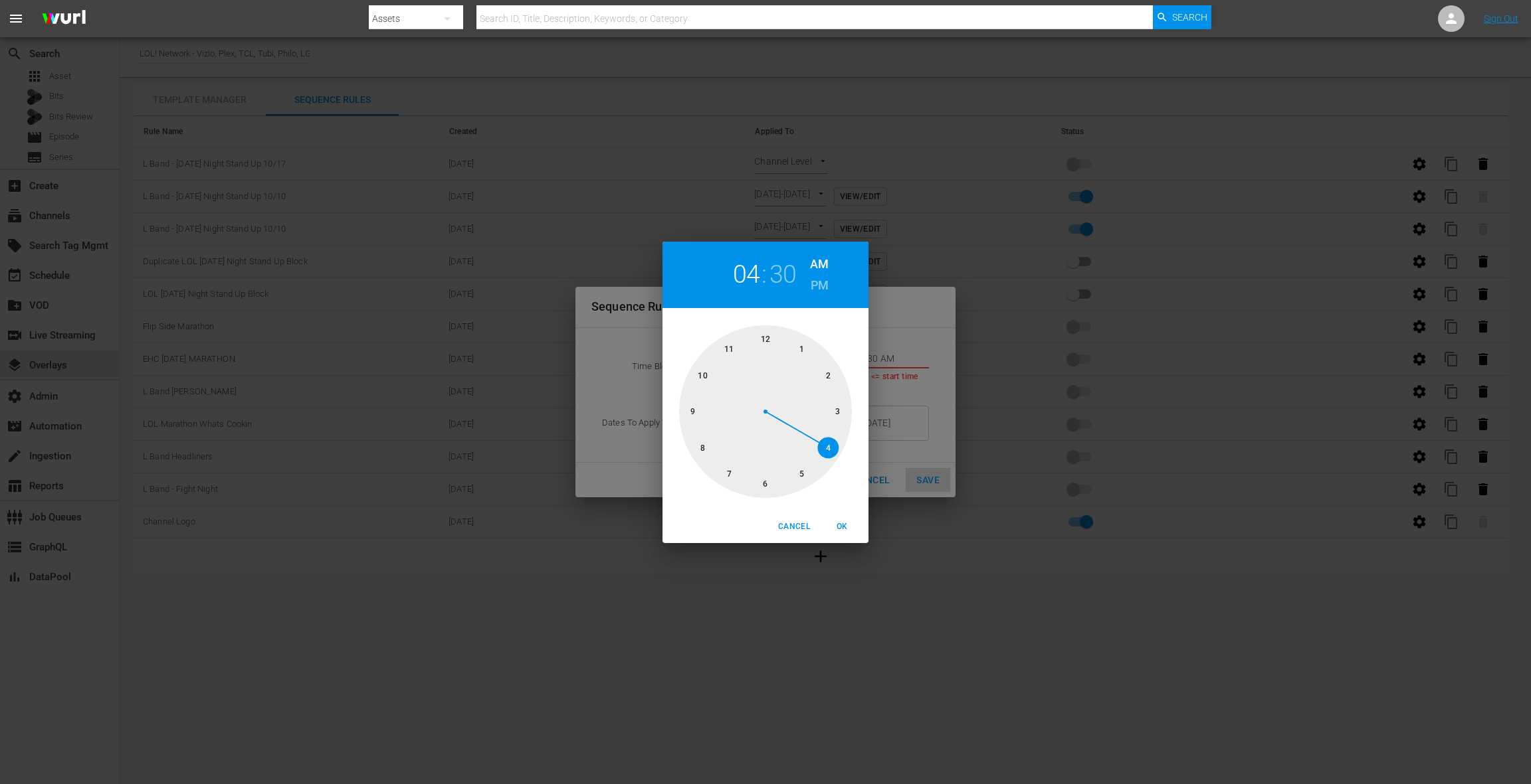
click at [731, 352] on div at bounding box center [765, 412] width 173 height 172
click at [755, 336] on div at bounding box center [765, 412] width 173 height 172
click at [827, 285] on h6 "PM" at bounding box center [819, 286] width 18 height 21
click at [850, 530] on span "OK" at bounding box center [842, 527] width 32 height 14
type input "11:59 PM"
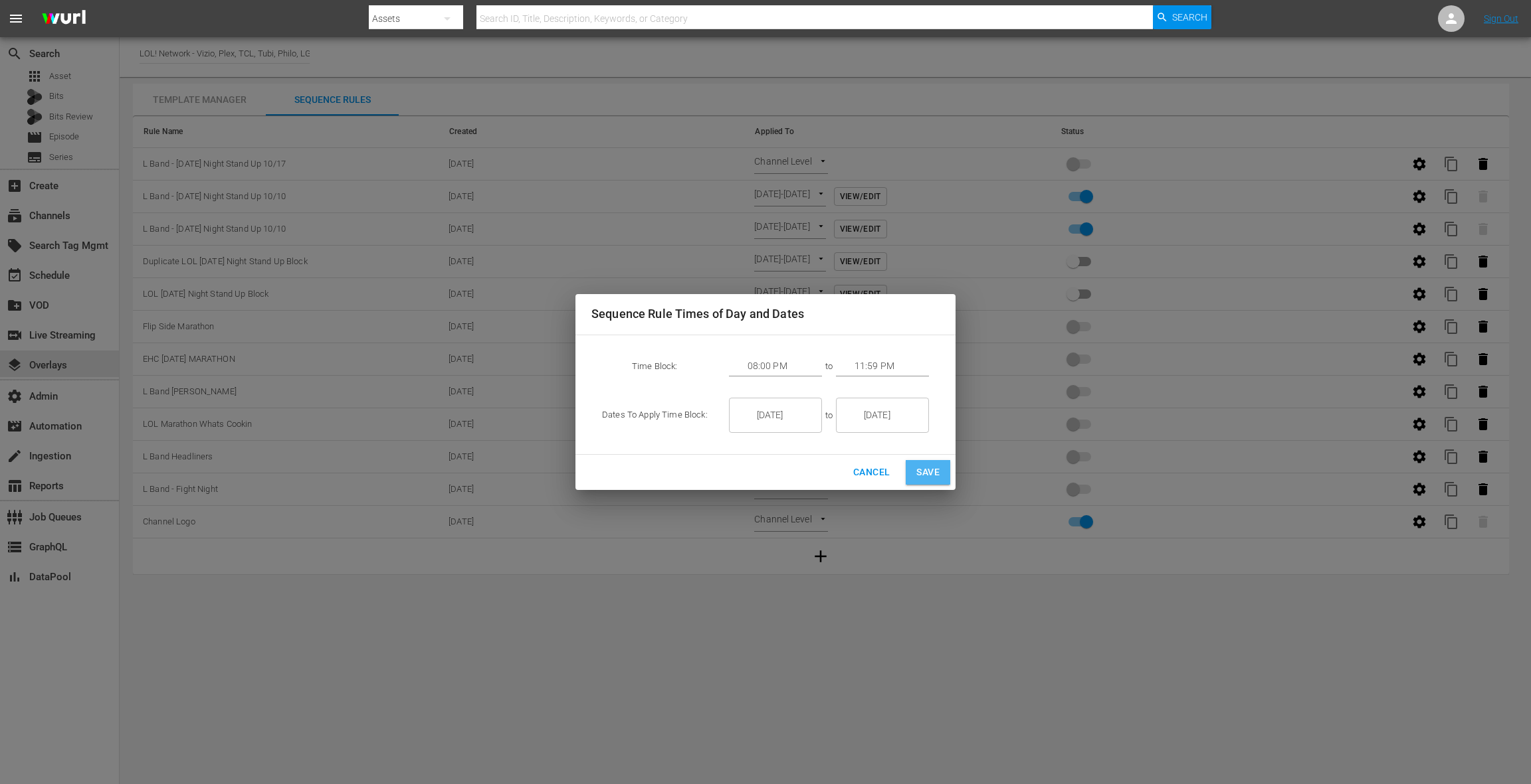
click at [933, 479] on span "Save" at bounding box center [927, 472] width 24 height 17
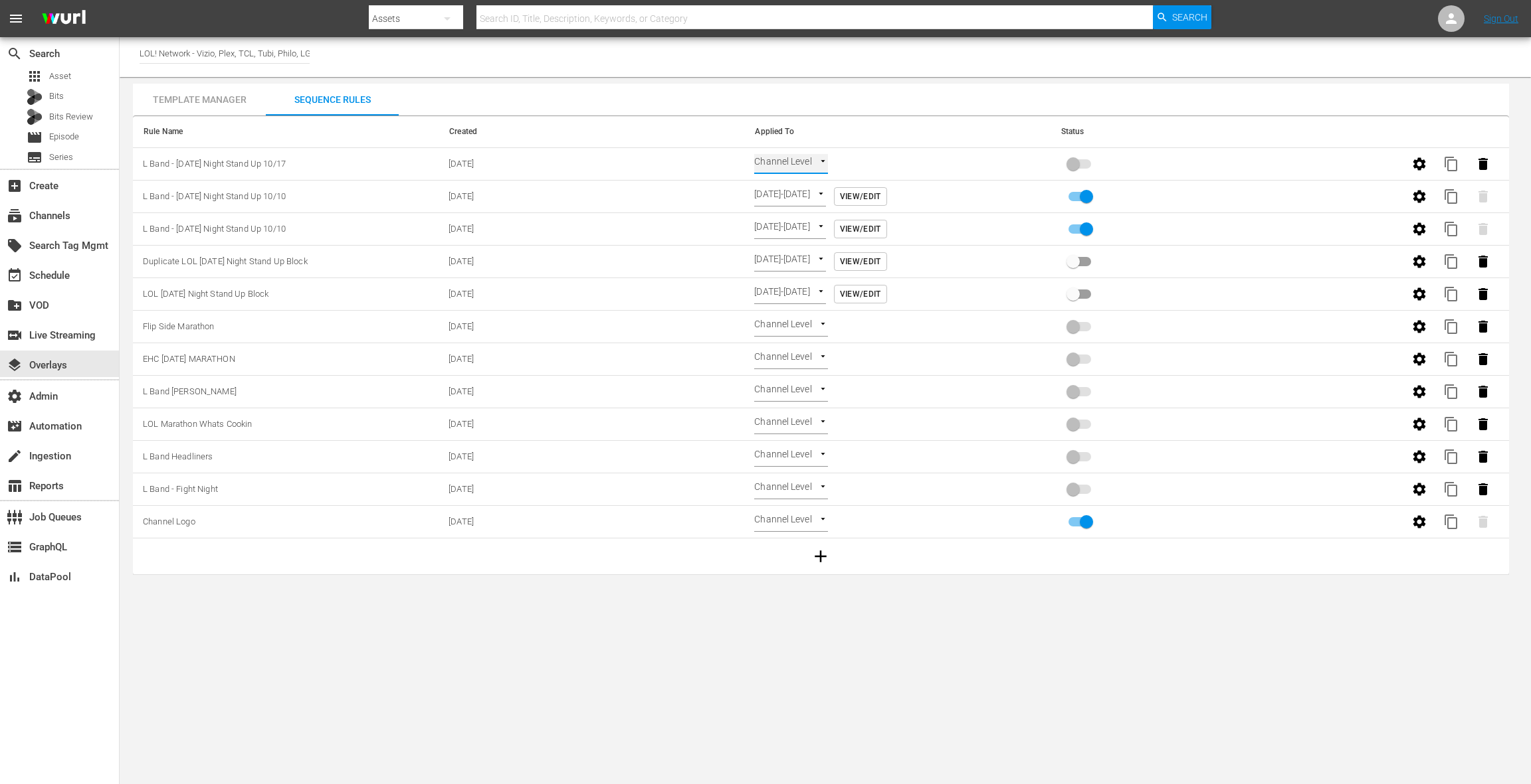
type input "TIME_OF_DAY"
click at [1453, 194] on span "content_copy" at bounding box center [1451, 197] width 16 height 16
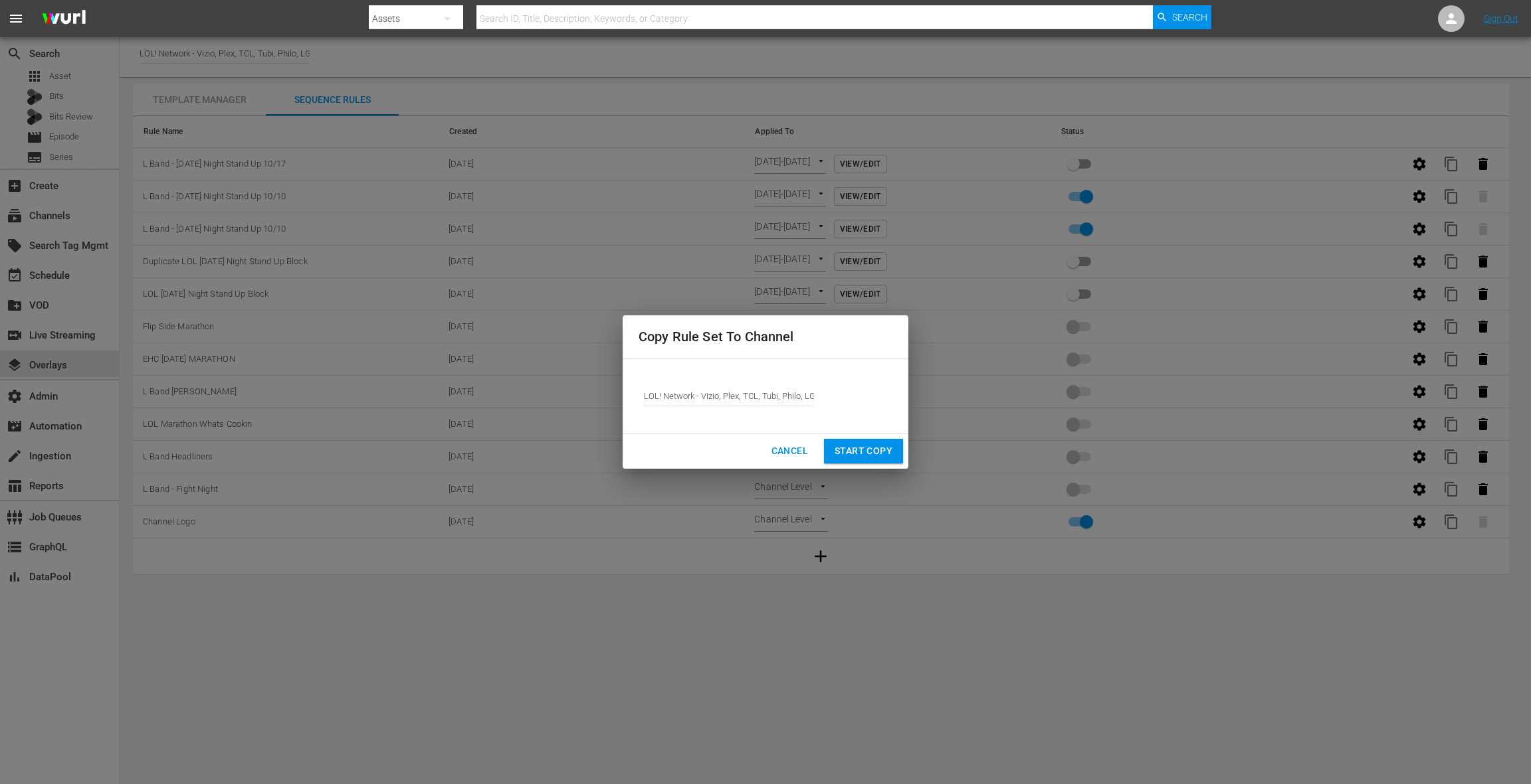
click at [872, 451] on span "Start Copy" at bounding box center [864, 451] width 58 height 17
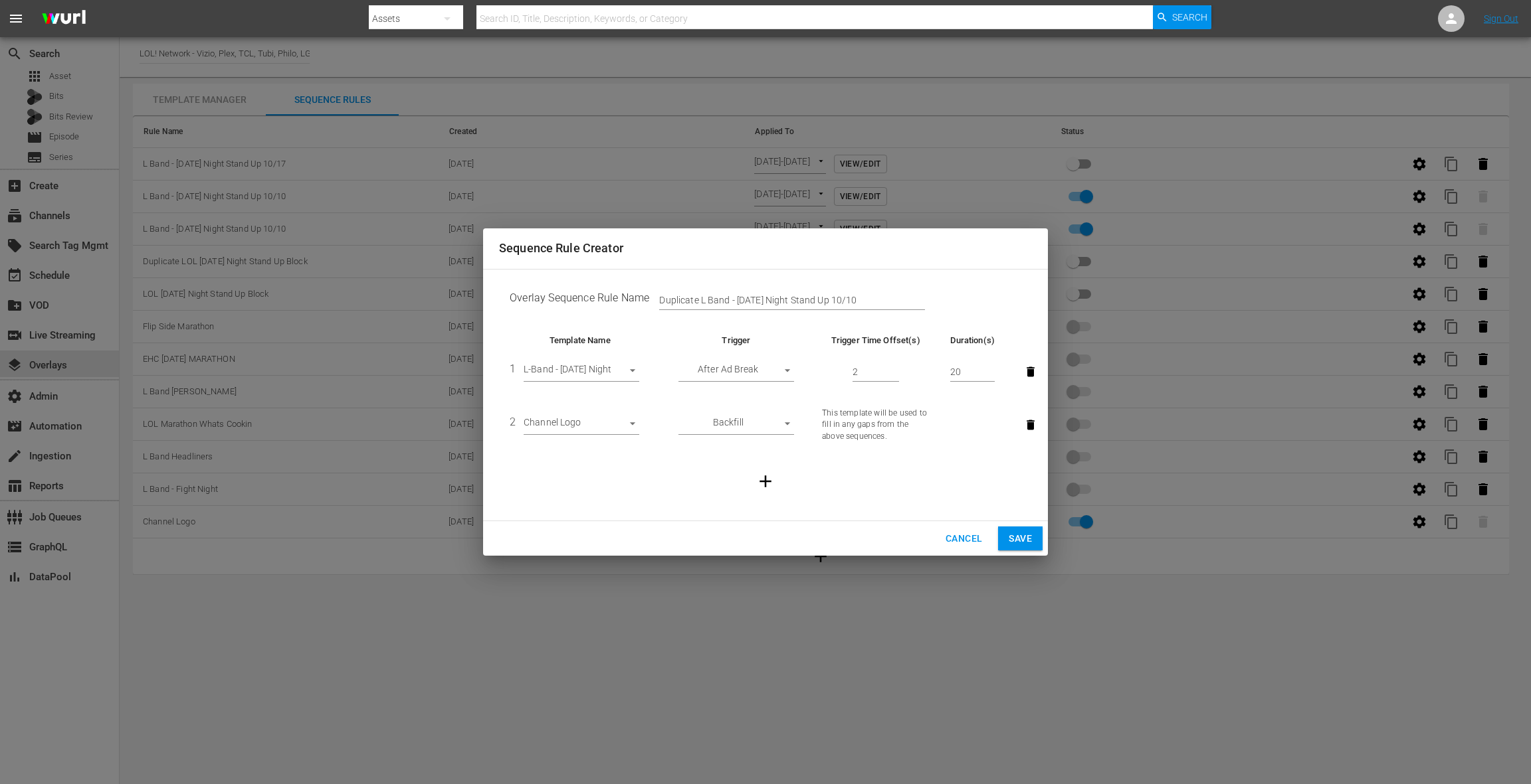
click at [682, 295] on input "Duplicate L Band - Friday Night Stand Up 10/10" at bounding box center [791, 301] width 266 height 20
click at [837, 301] on input "L Band - Friday Night Stand Up 10/10" at bounding box center [791, 301] width 266 height 20
type input "L Band - Friday Night Stand Up 10/17"
click at [1009, 532] on span "Save" at bounding box center [1020, 538] width 24 height 17
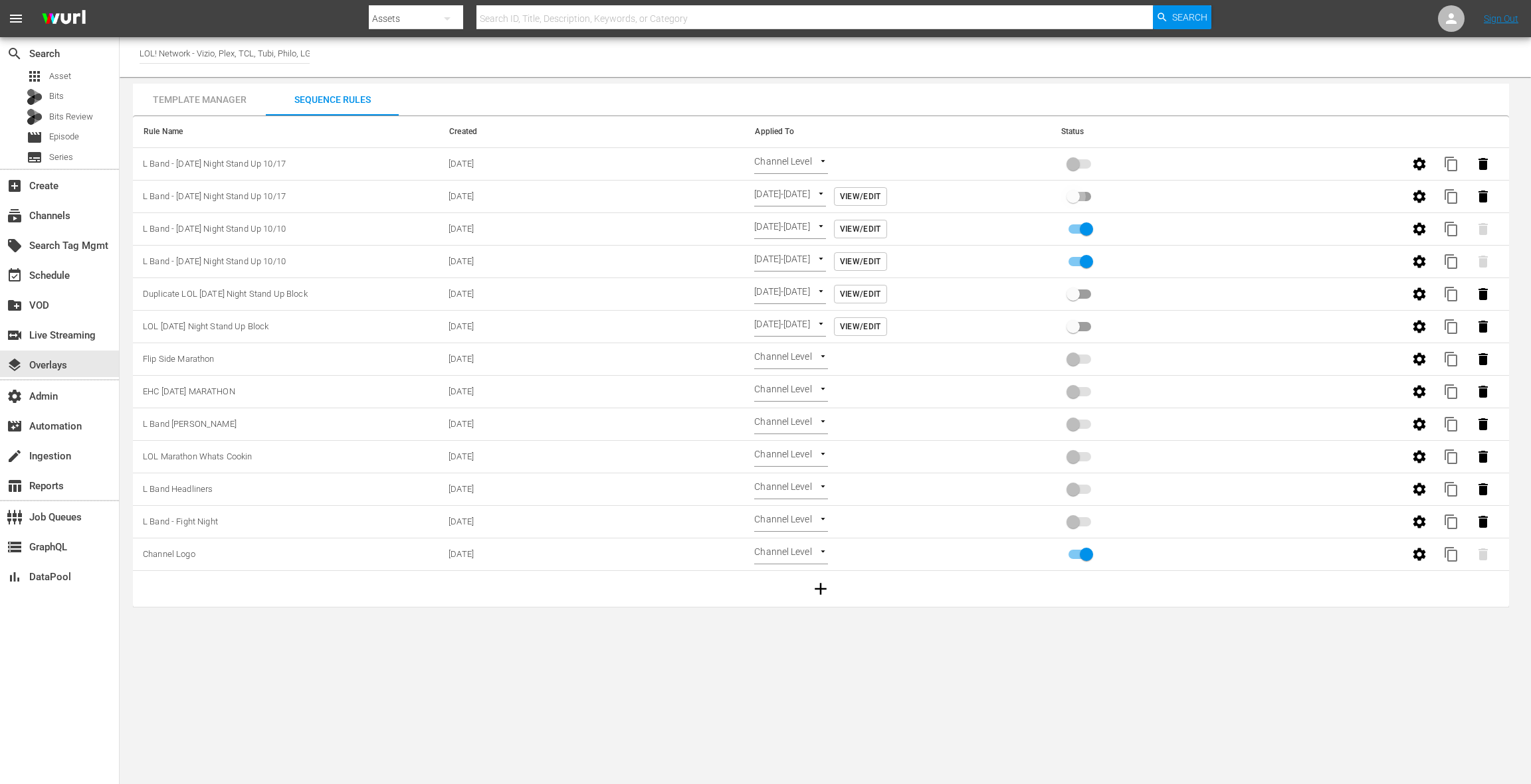
click at [1075, 197] on input "primary checkbox" at bounding box center [1073, 199] width 76 height 25
checkbox input "true"
click at [780, 165] on body "menu Search By Assets Search ID, Title, Description, Keywords, or Category Sear…" at bounding box center [765, 392] width 1531 height 784
click at [799, 228] on li "Time Of Day" at bounding box center [793, 229] width 79 height 22
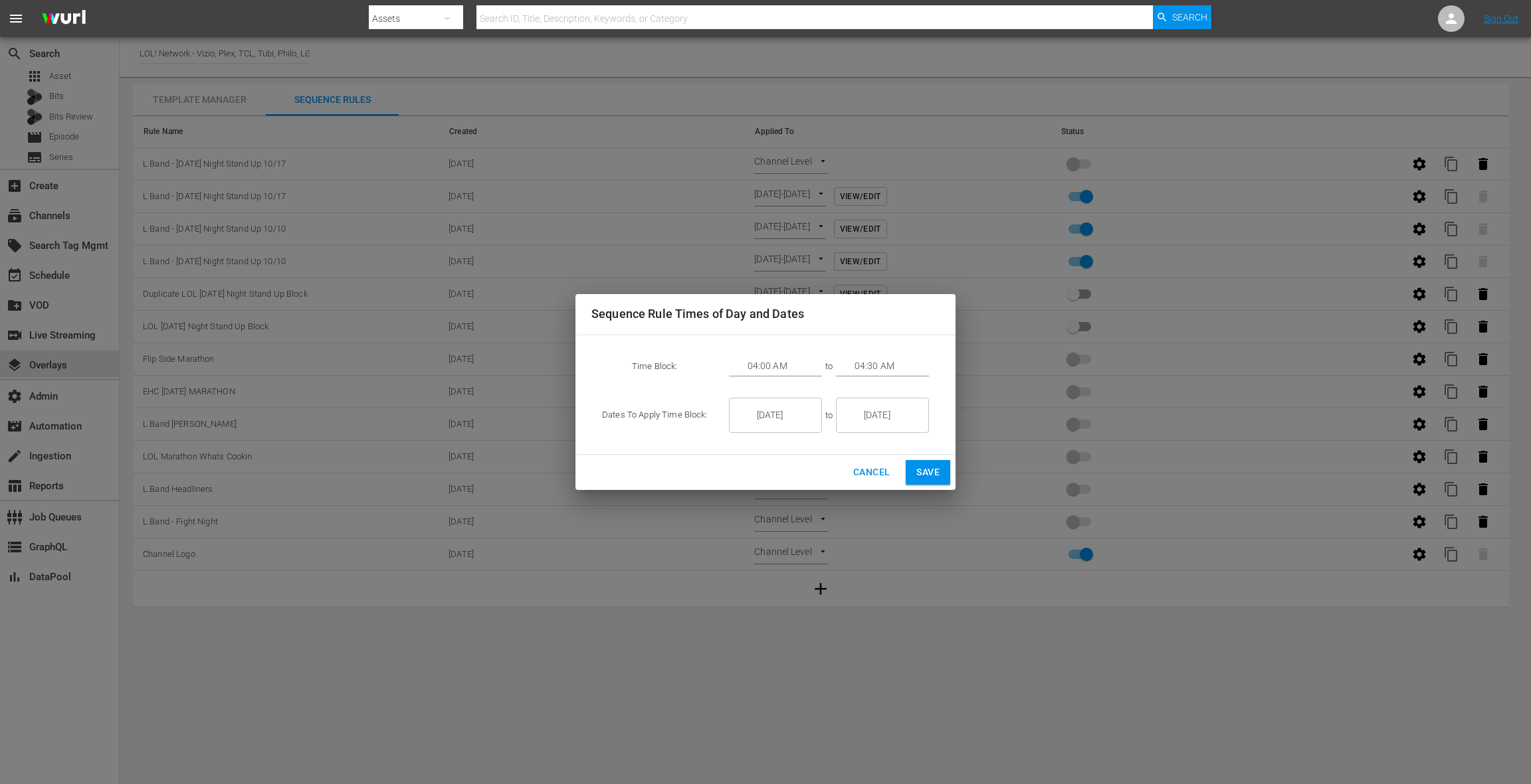
click at [776, 408] on input "[DATE]" at bounding box center [784, 416] width 74 height 36
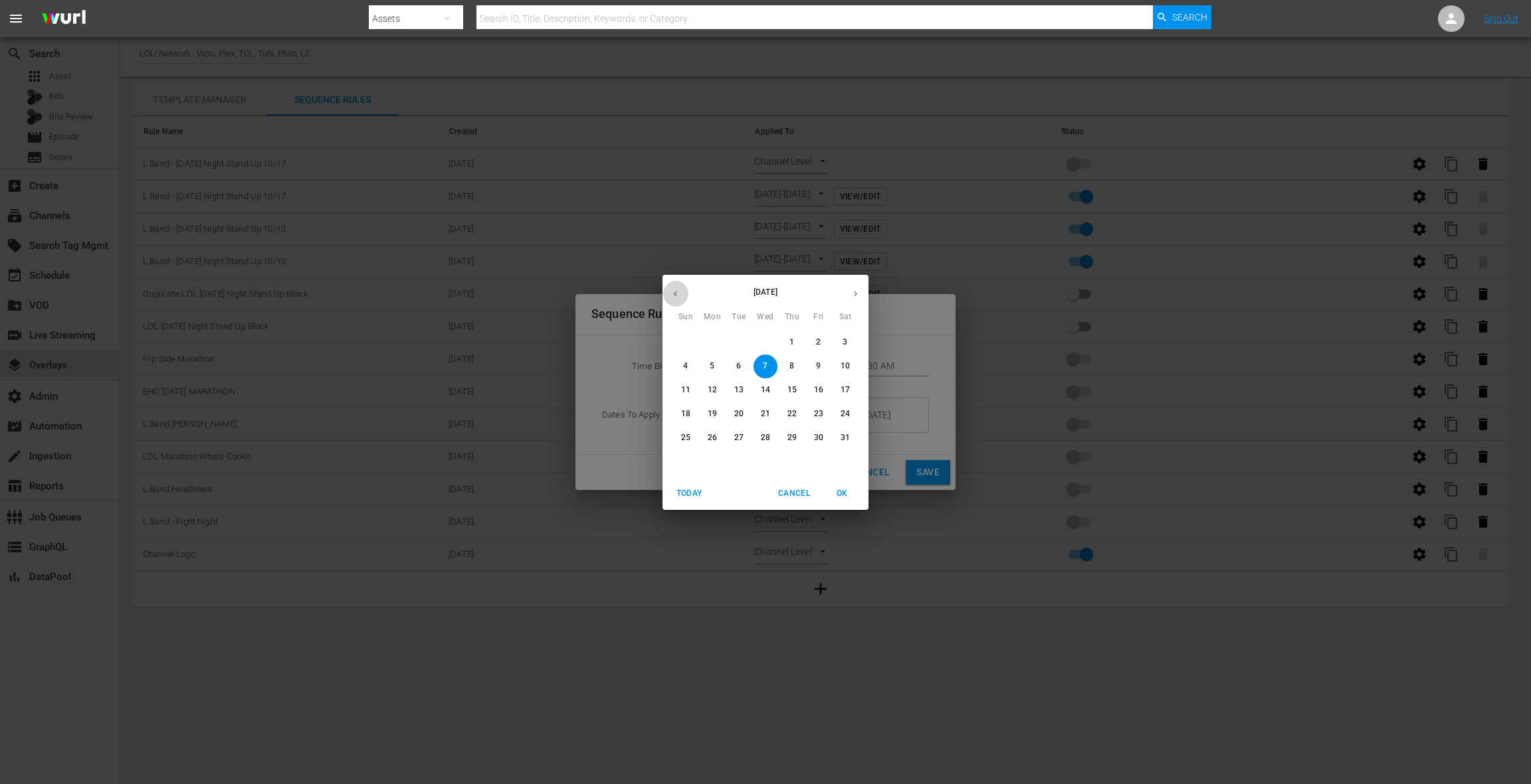
click at [678, 294] on icon "button" at bounding box center [674, 294] width 10 height 10
click at [851, 393] on span "18" at bounding box center [844, 389] width 24 height 11
type input "[DATE]"
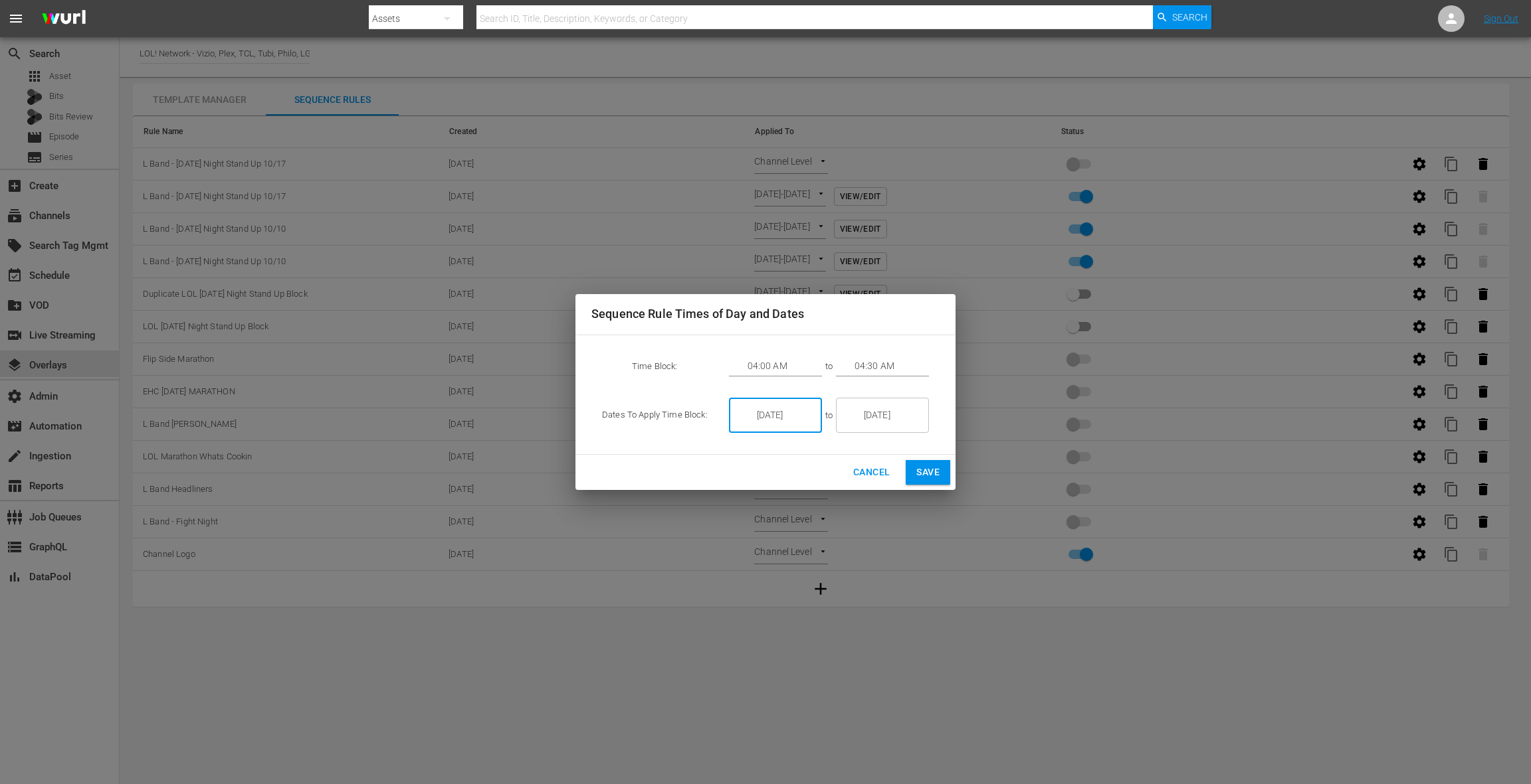
click at [776, 366] on input "04:00 AM" at bounding box center [784, 366] width 74 height 20
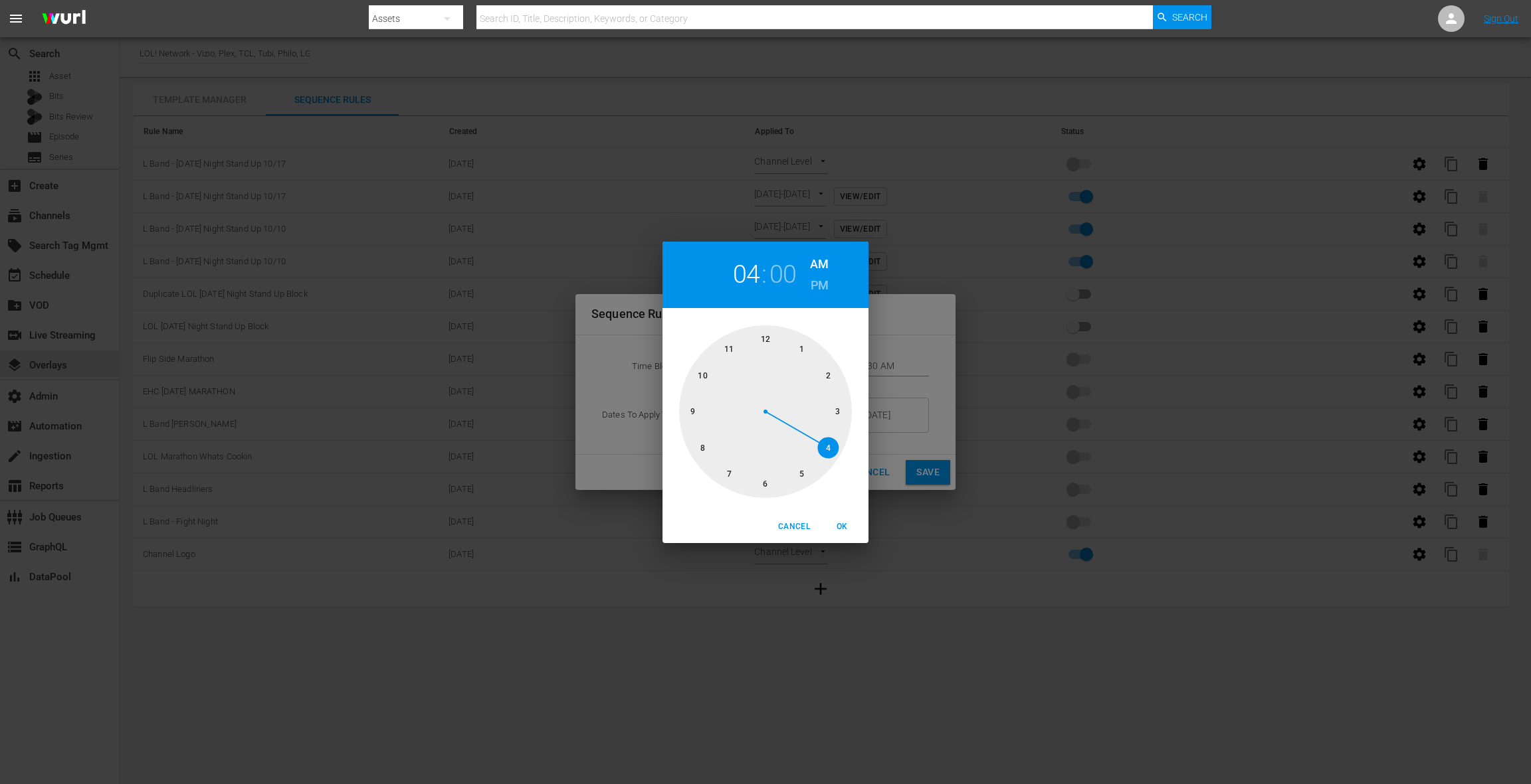
drag, startPoint x: 768, startPoint y: 341, endPoint x: 787, endPoint y: 342, distance: 19.0
click at [768, 341] on div at bounding box center [765, 412] width 173 height 172
drag, startPoint x: 843, startPoint y: 524, endPoint x: 850, endPoint y: 499, distance: 26.0
click at [843, 522] on span "OK" at bounding box center [842, 527] width 32 height 14
type input "12:00 AM"
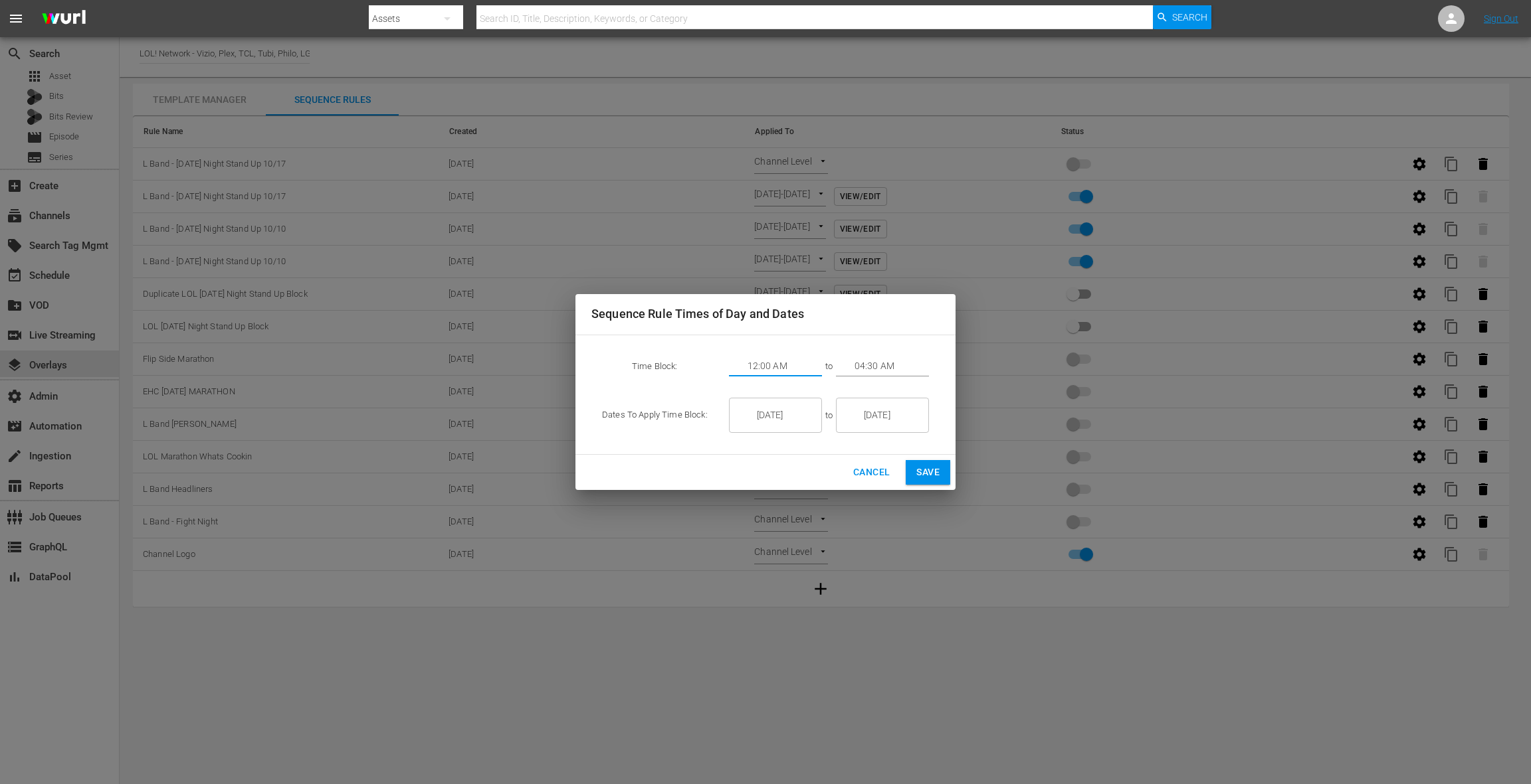
click at [862, 367] on input "04:30 AM" at bounding box center [891, 366] width 74 height 20
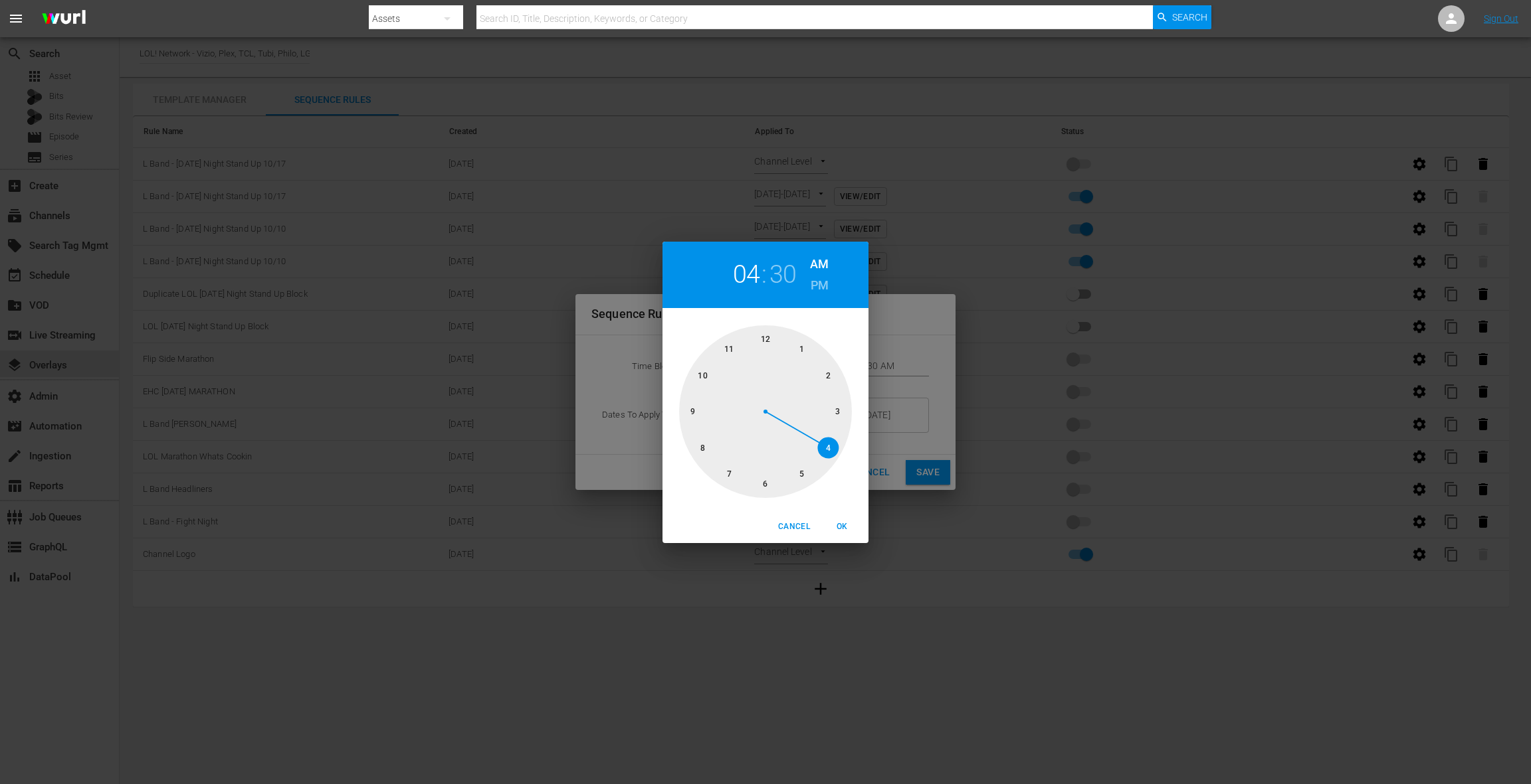
click at [844, 526] on span "OK" at bounding box center [842, 527] width 32 height 14
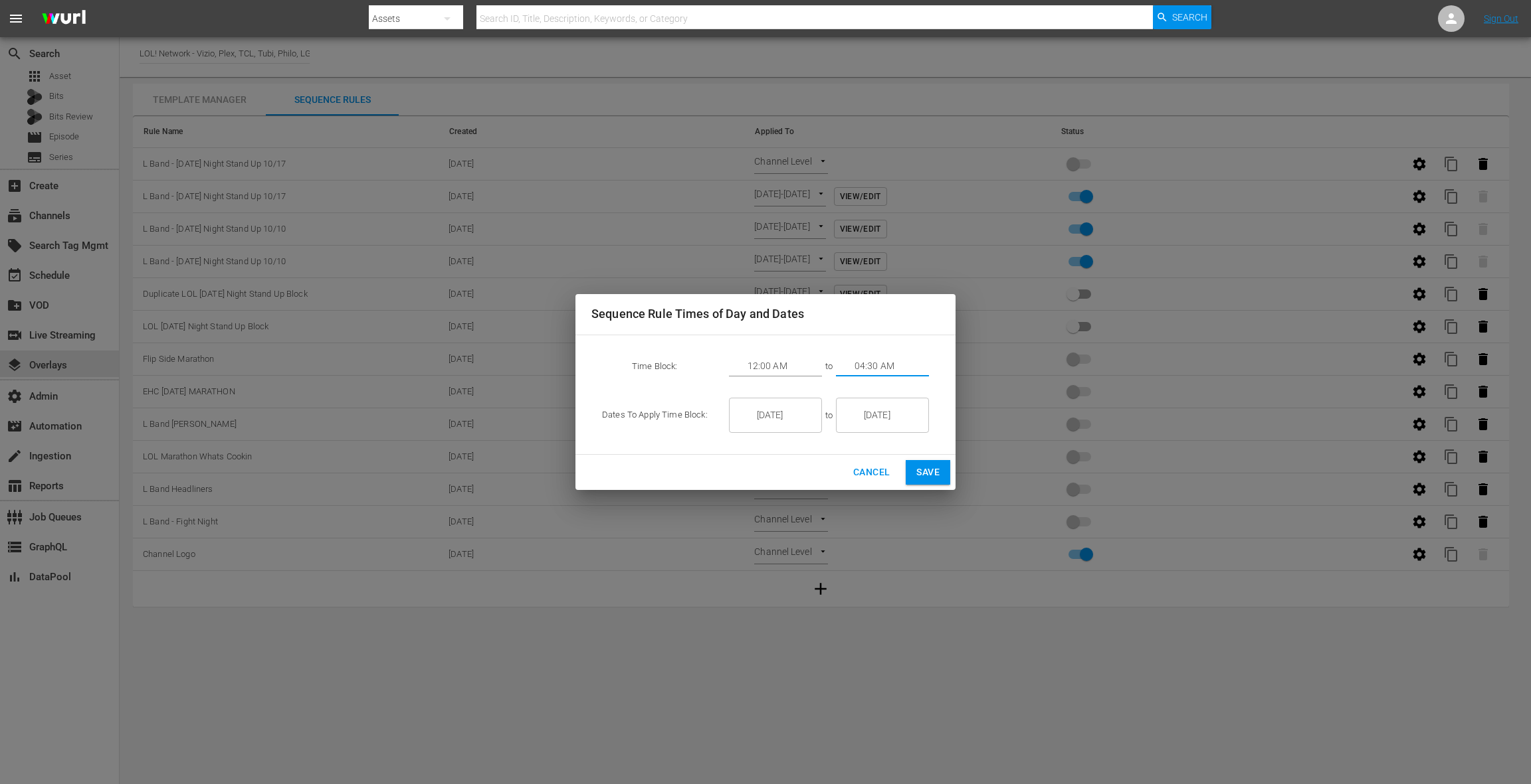
click at [887, 421] on input "[DATE]" at bounding box center [891, 416] width 74 height 36
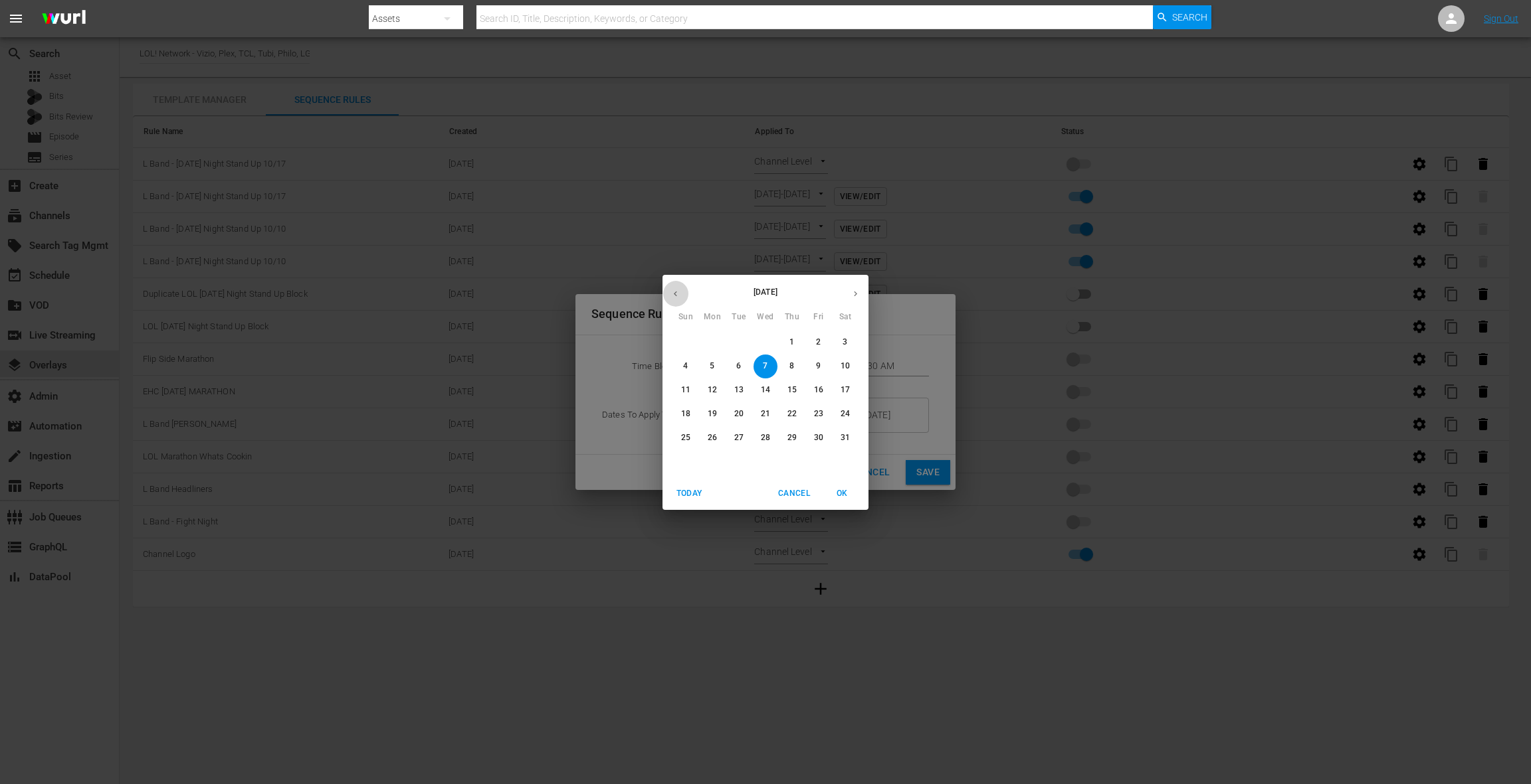
click at [679, 294] on icon "button" at bounding box center [674, 294] width 10 height 10
click at [854, 392] on span "18" at bounding box center [844, 389] width 24 height 11
type input "[DATE]"
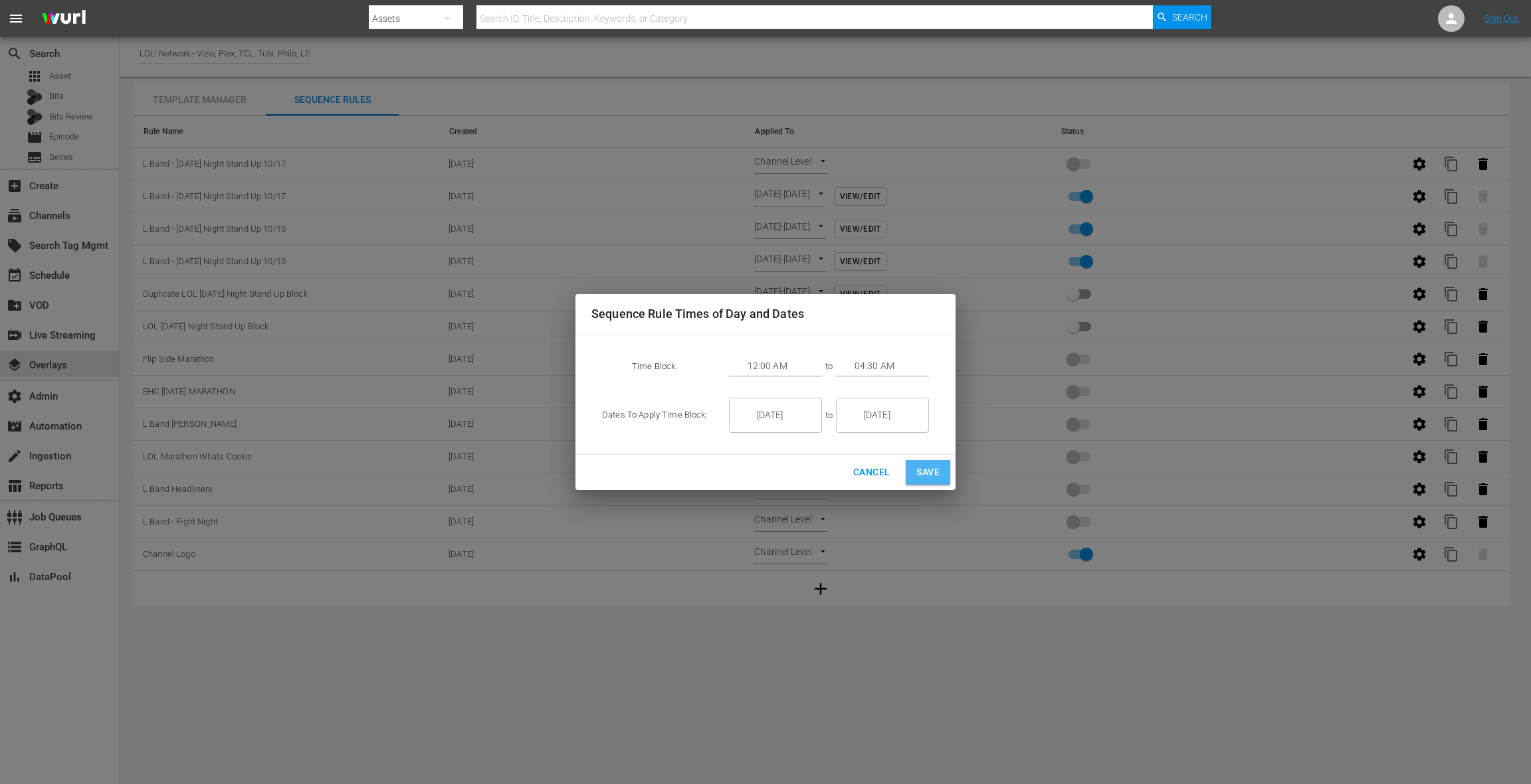
click at [937, 471] on span "Save" at bounding box center [927, 472] width 24 height 17
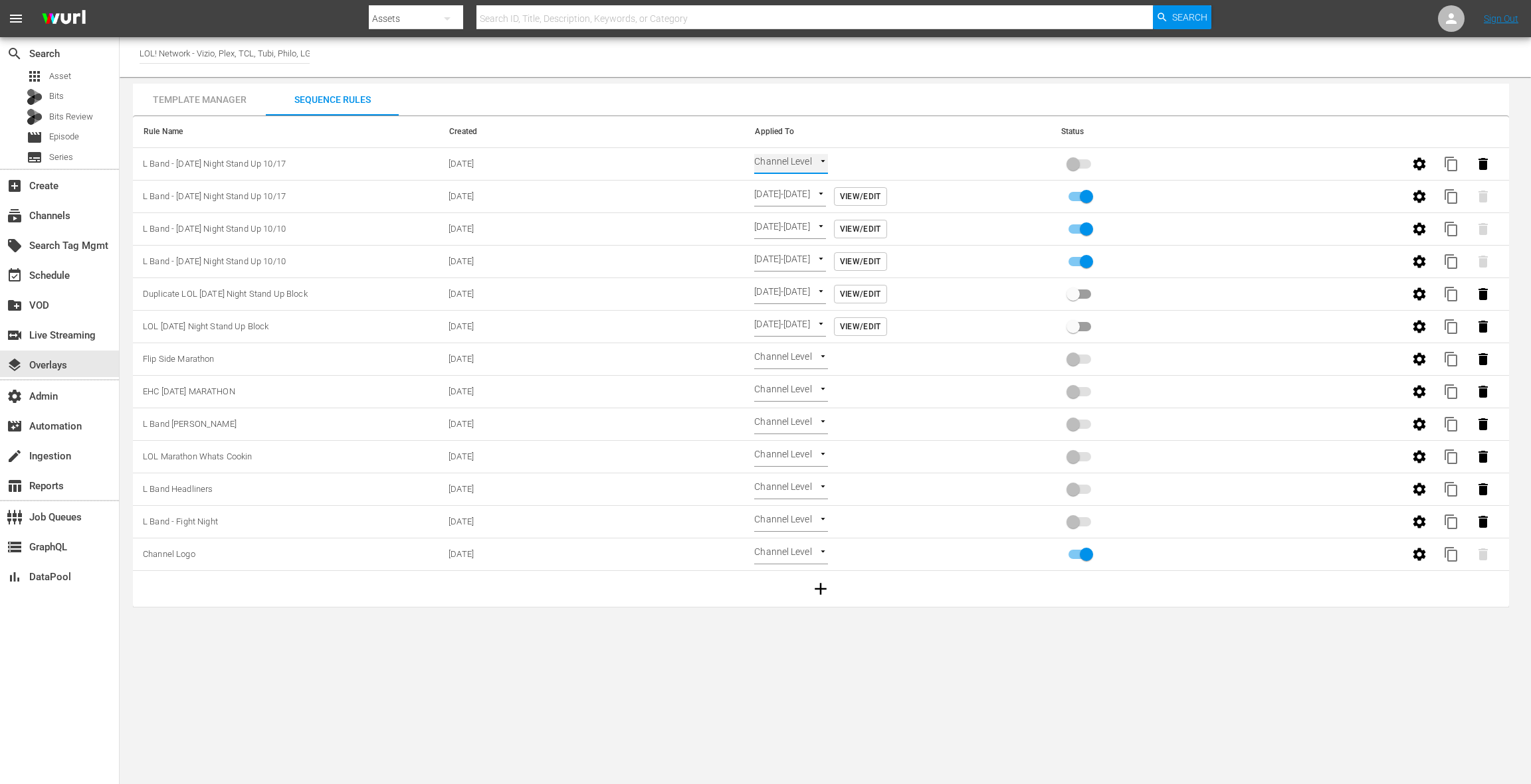
type input "TIME_OF_DAY"
click at [1080, 164] on input "primary checkbox" at bounding box center [1073, 166] width 76 height 25
checkbox input "true"
click at [39, 280] on div "event_available Schedule" at bounding box center [37, 274] width 74 height 12
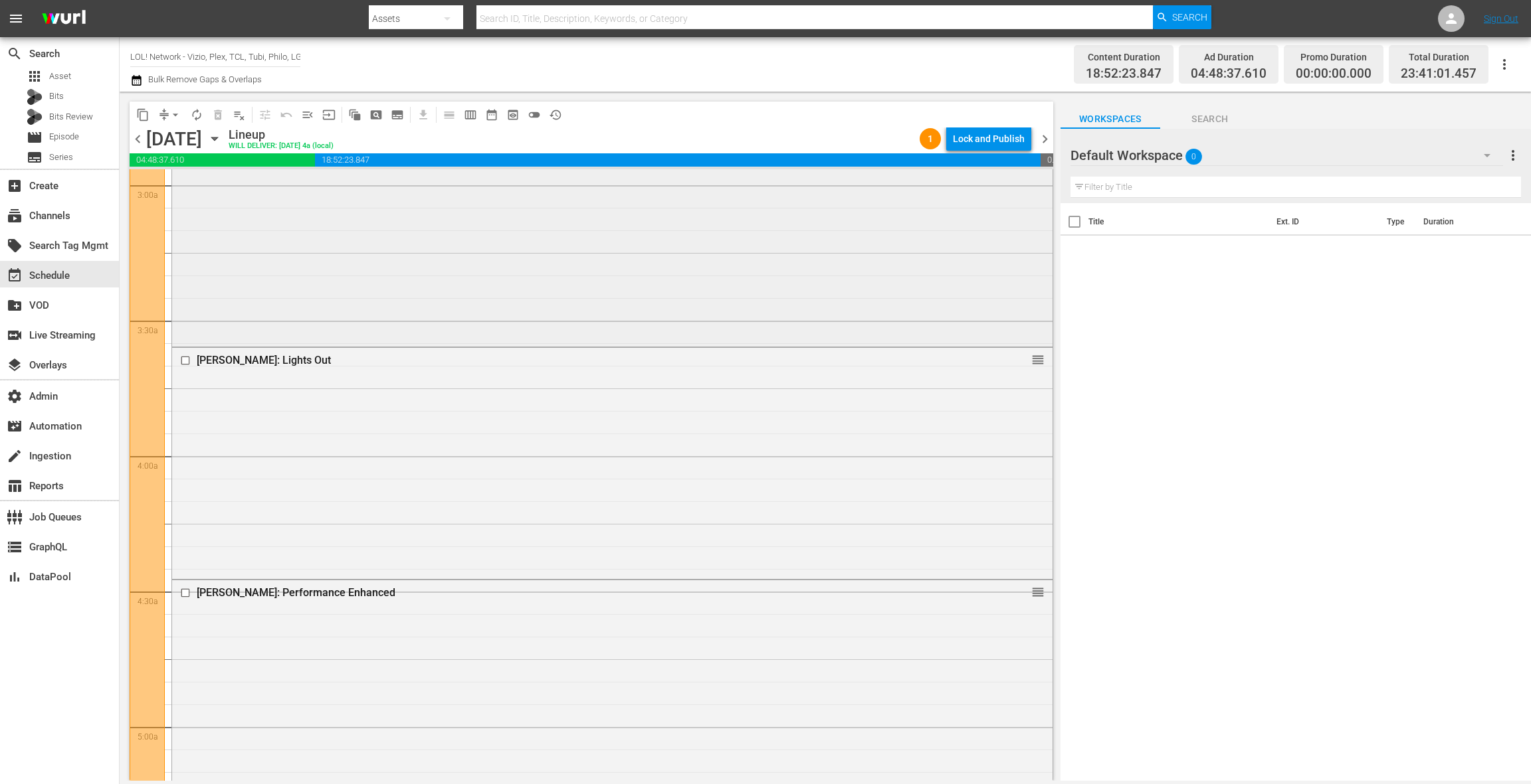
scroll to position [846, 0]
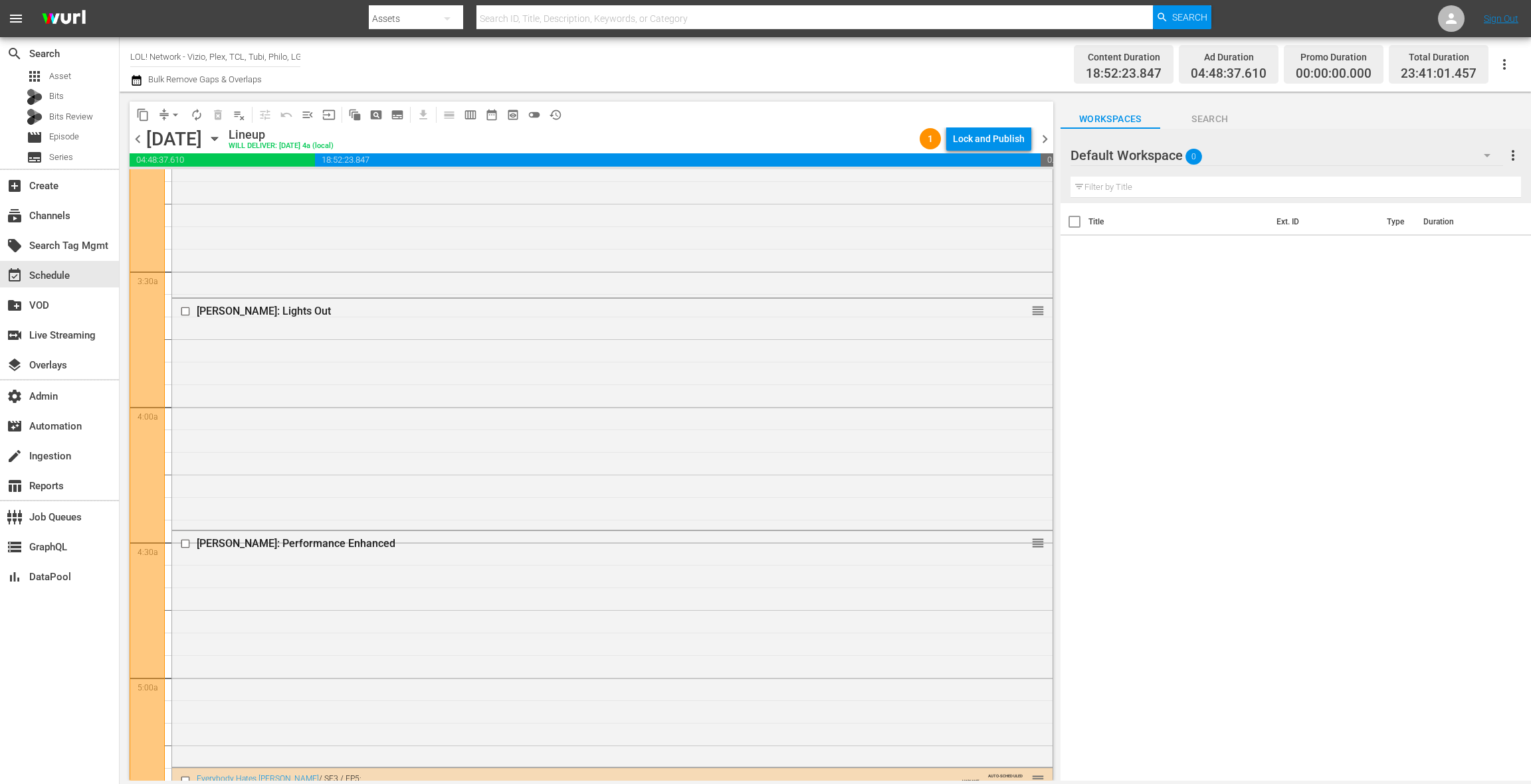
click at [141, 138] on span "chevron_left" at bounding box center [138, 139] width 17 height 17
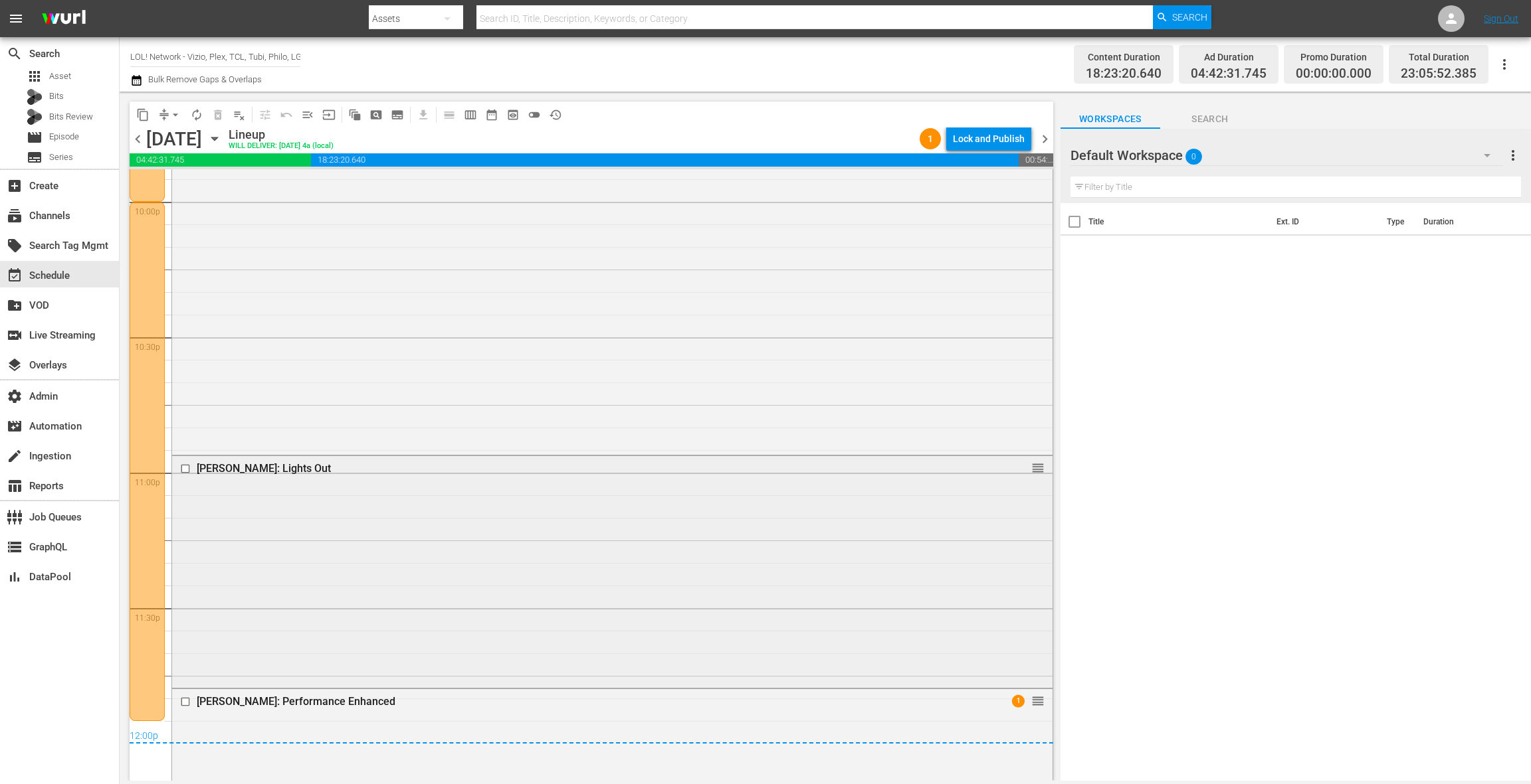
scroll to position [6073, 0]
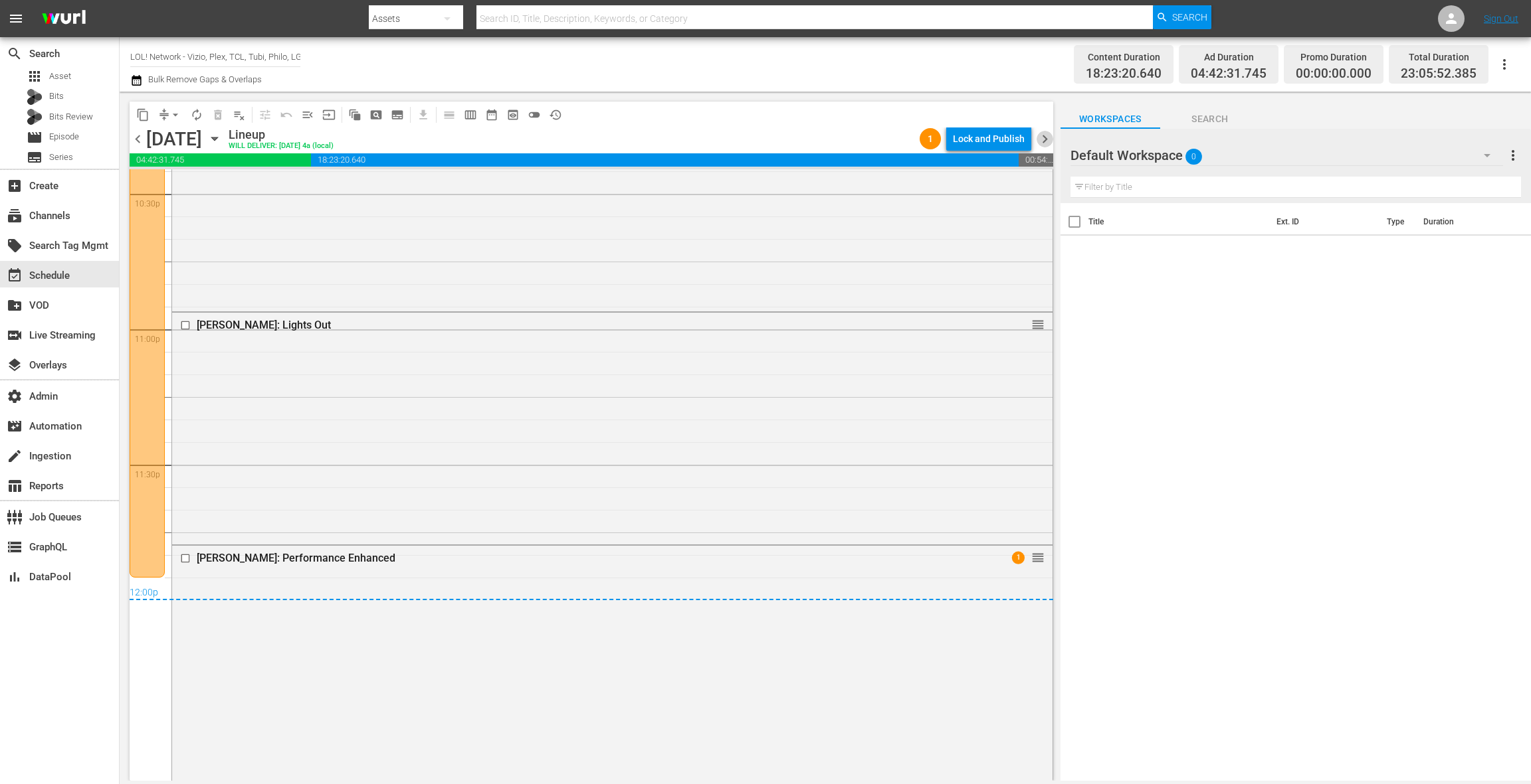
drag, startPoint x: 1047, startPoint y: 144, endPoint x: 1031, endPoint y: 144, distance: 16.0
click at [1047, 144] on span "chevron_right" at bounding box center [1044, 139] width 17 height 17
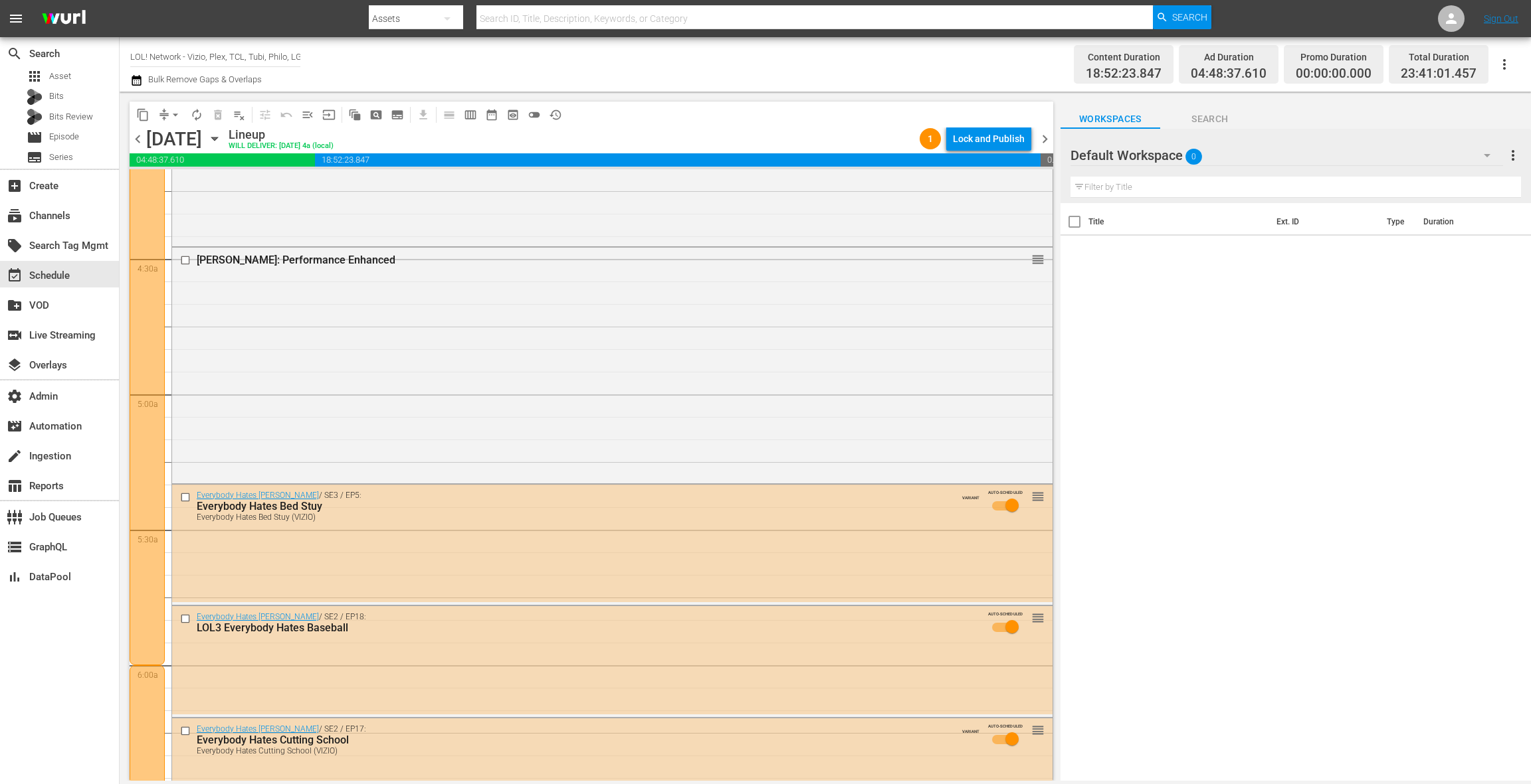
scroll to position [1139, 0]
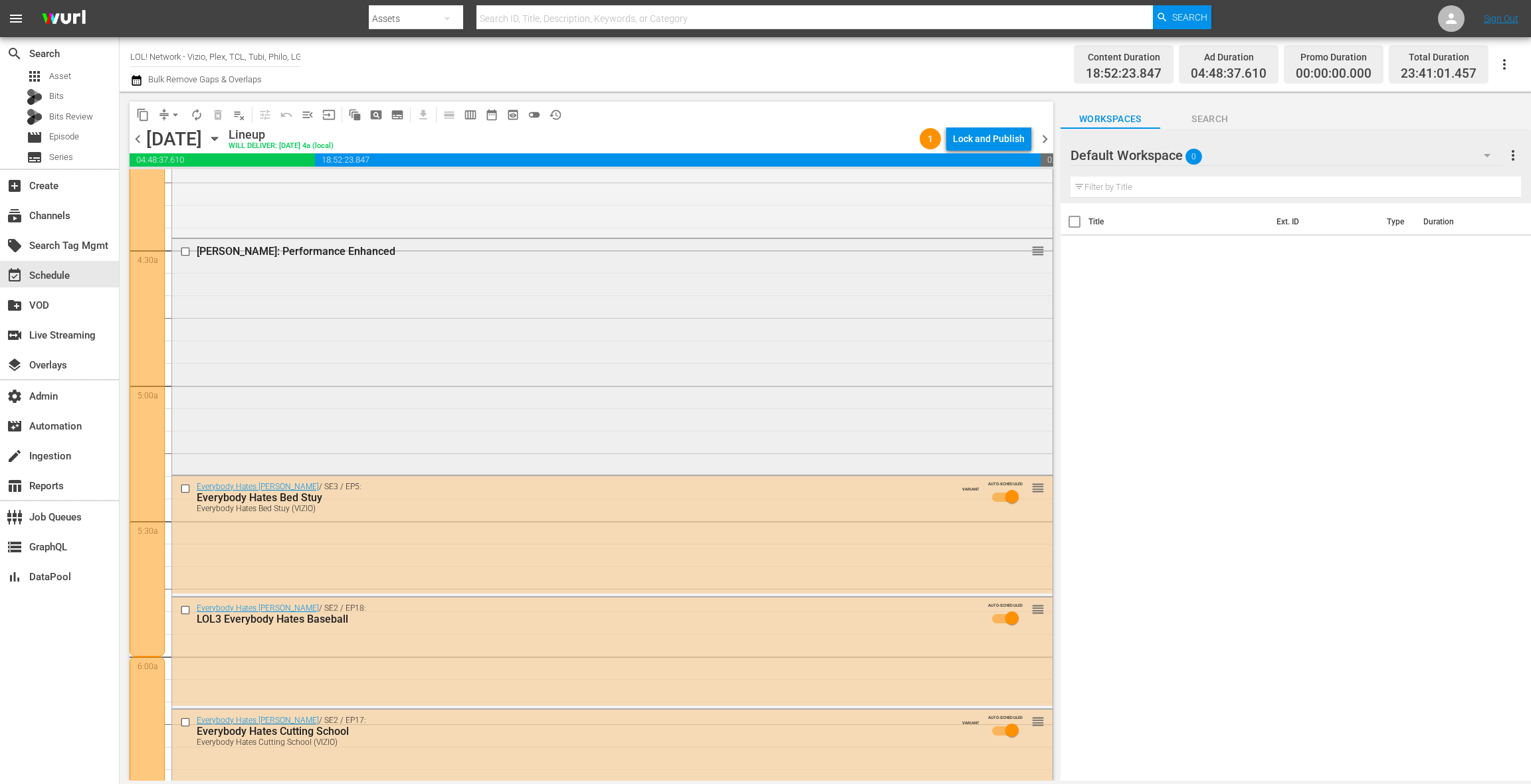
click at [418, 412] on div "Carlos Mencia: Performance Enhanced reorder" at bounding box center [612, 355] width 880 height 233
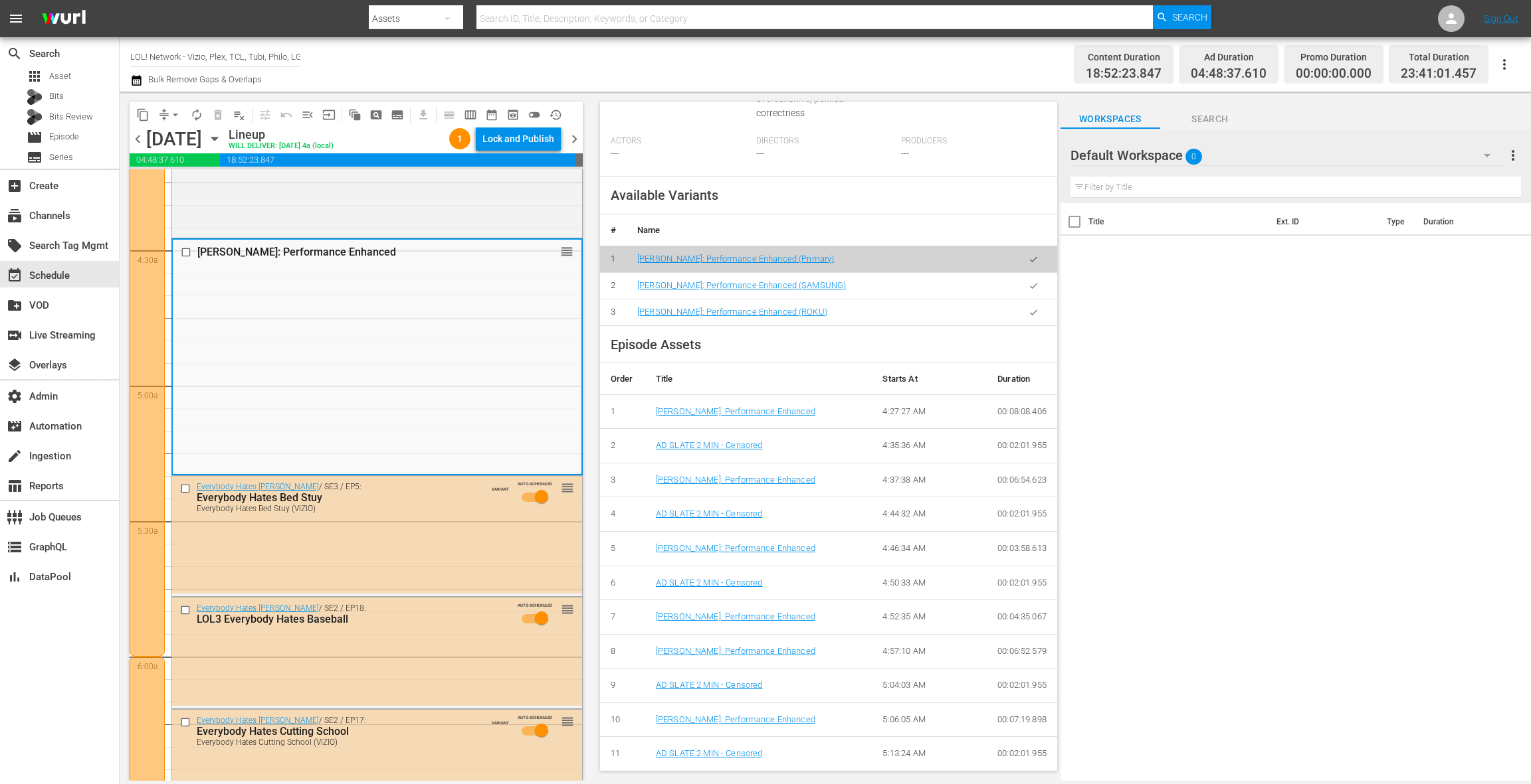
scroll to position [475, 0]
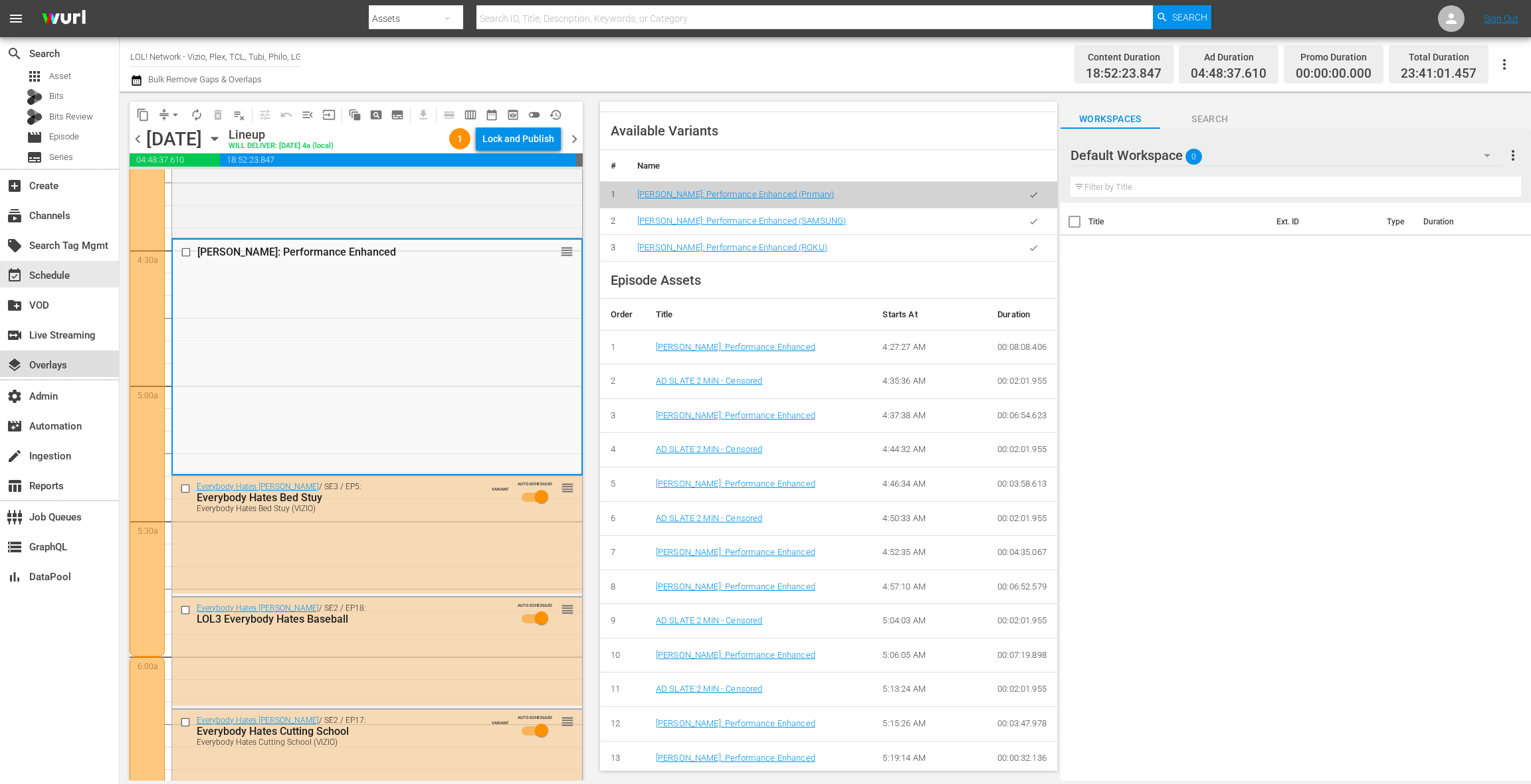
click at [70, 365] on div "layers Overlays" at bounding box center [37, 363] width 74 height 12
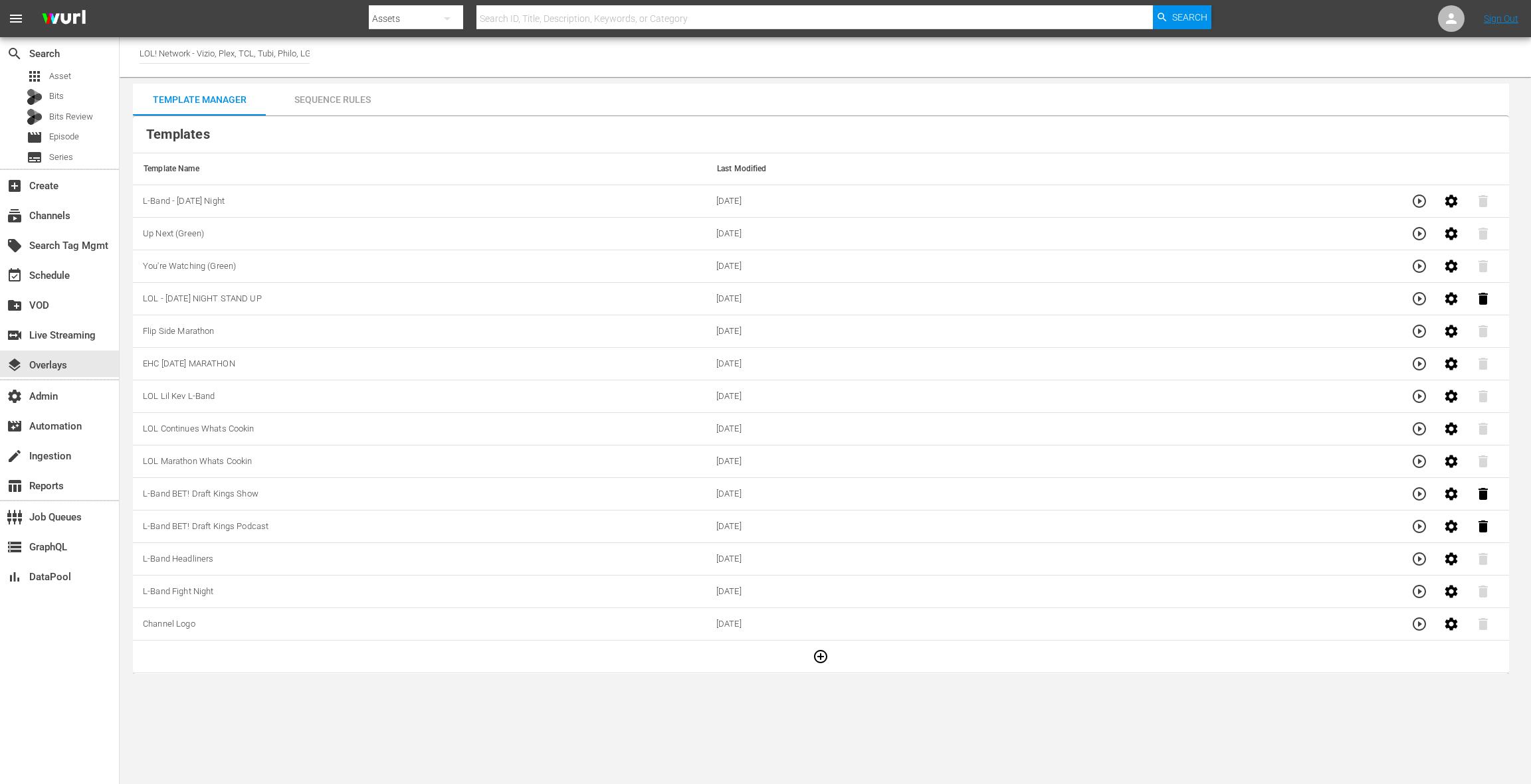
click at [326, 97] on div "Sequence Rules" at bounding box center [332, 99] width 132 height 32
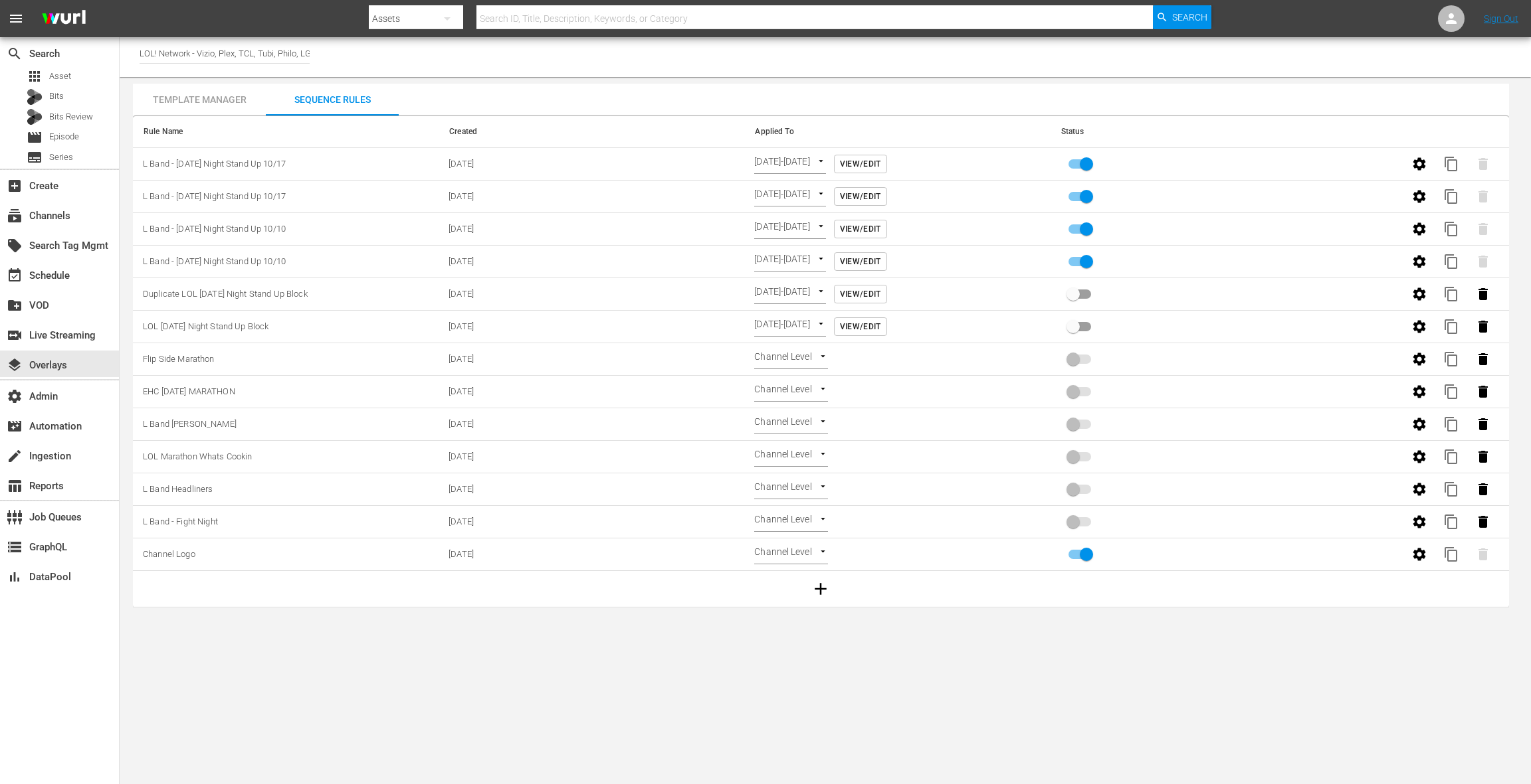
click at [881, 164] on span "View/Edit" at bounding box center [860, 165] width 41 height 14
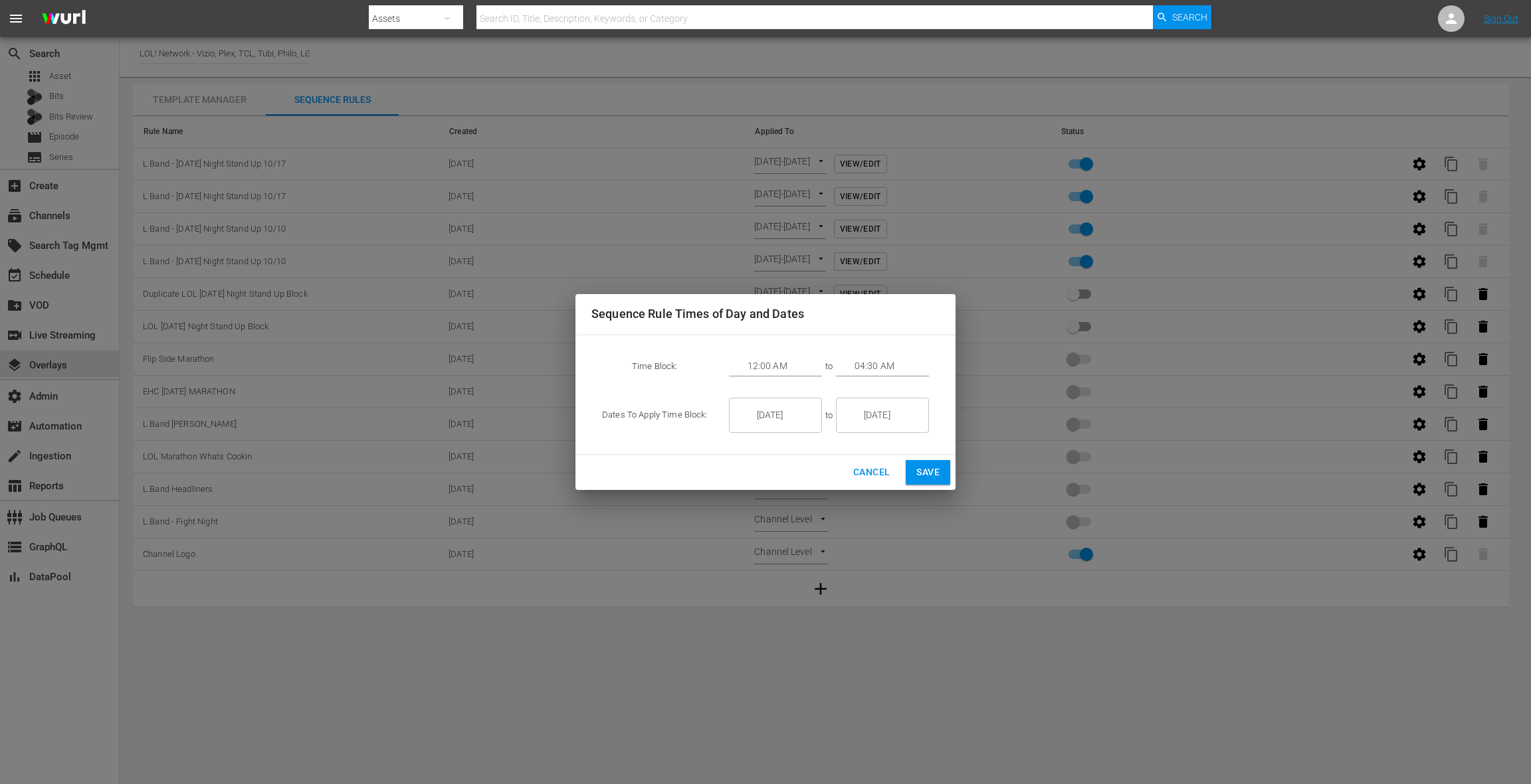
click at [873, 364] on input "04:30 AM" at bounding box center [891, 366] width 74 height 20
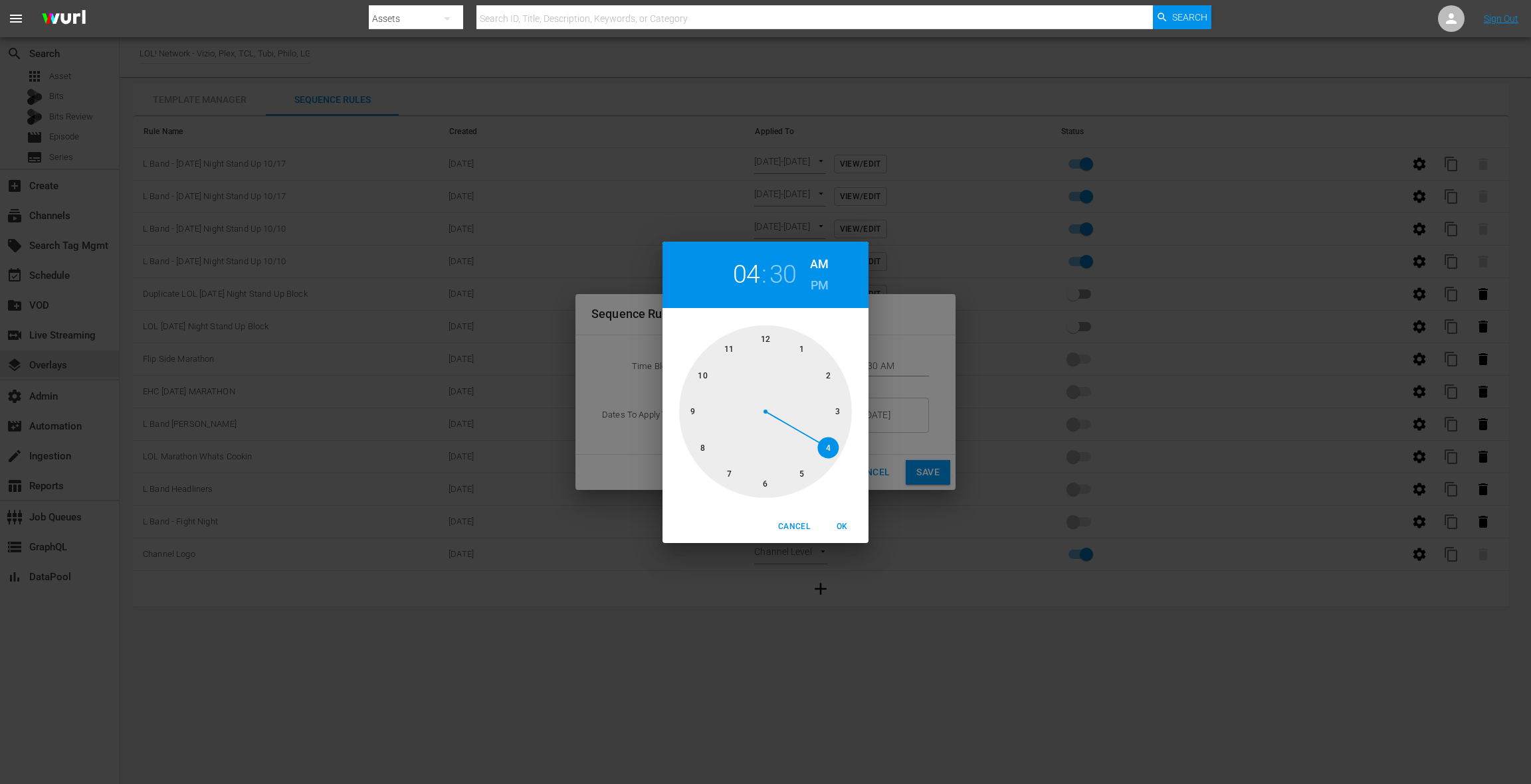
click at [802, 471] on div at bounding box center [765, 412] width 173 height 172
click at [835, 431] on div at bounding box center [765, 412] width 173 height 172
drag, startPoint x: 848, startPoint y: 527, endPoint x: 861, endPoint y: 522, distance: 13.9
click at [847, 527] on span "OK" at bounding box center [842, 527] width 32 height 14
type input "05:18 AM"
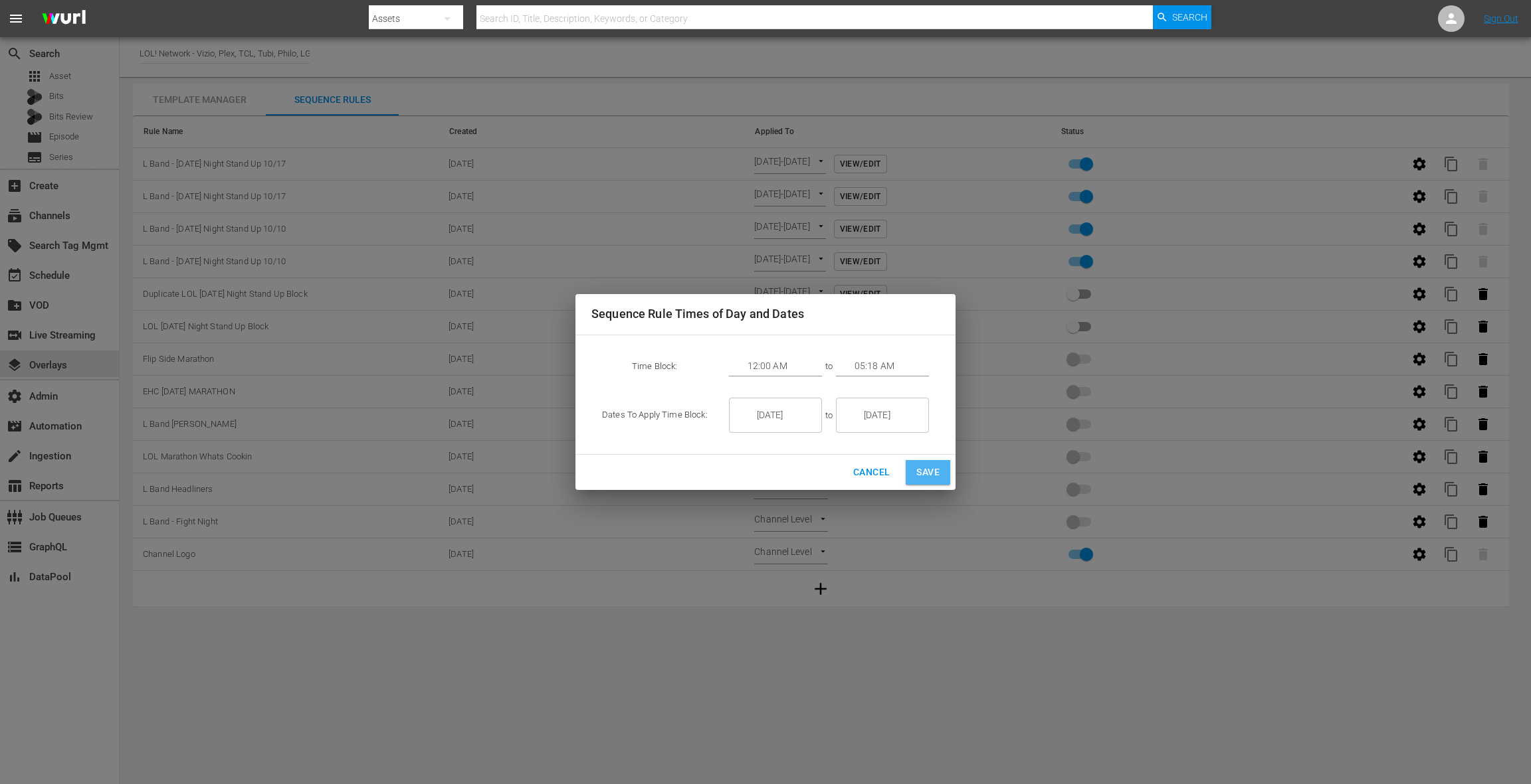
click at [930, 474] on span "Save" at bounding box center [927, 472] width 24 height 17
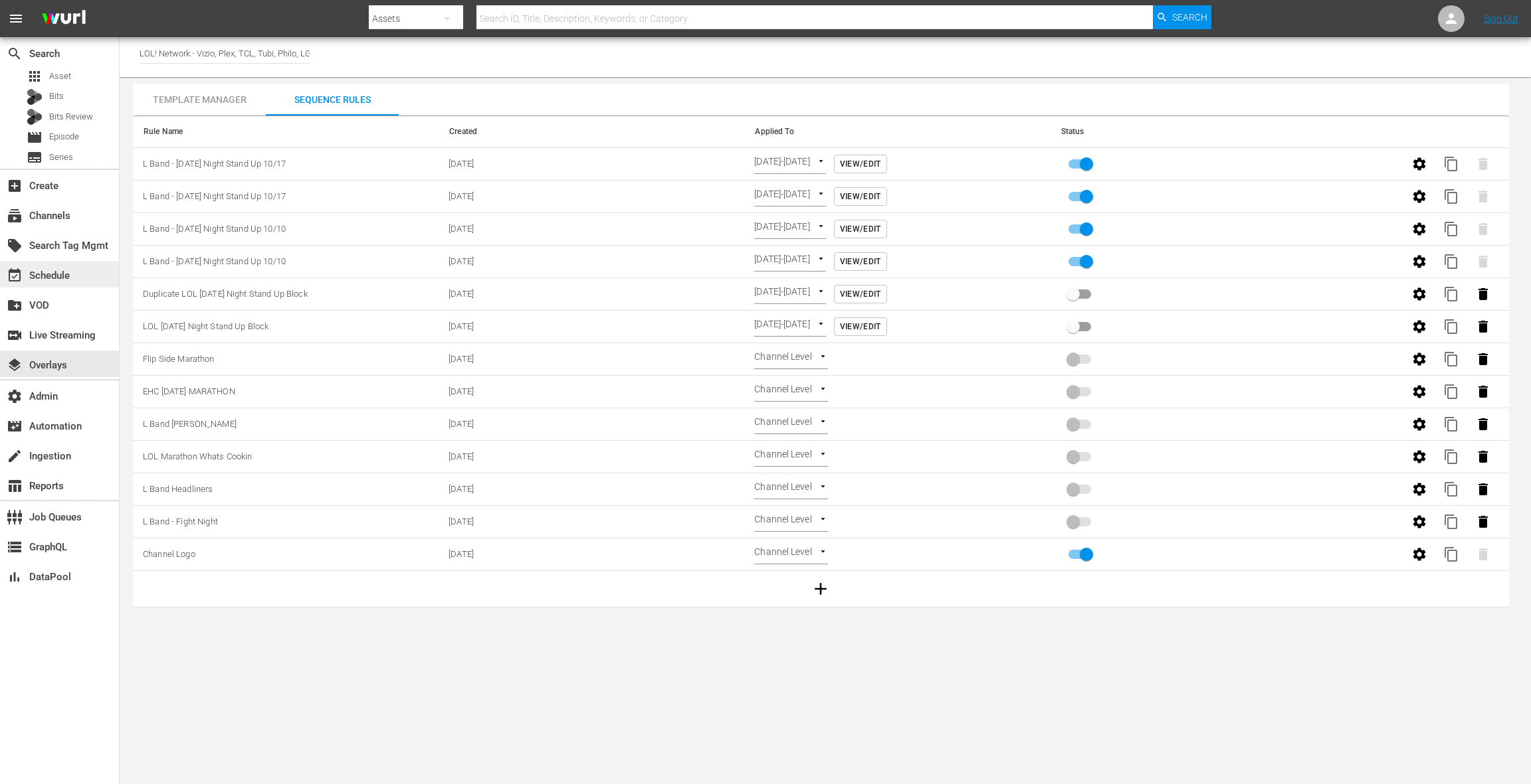
click at [74, 274] on div "event_available Schedule" at bounding box center [37, 274] width 74 height 12
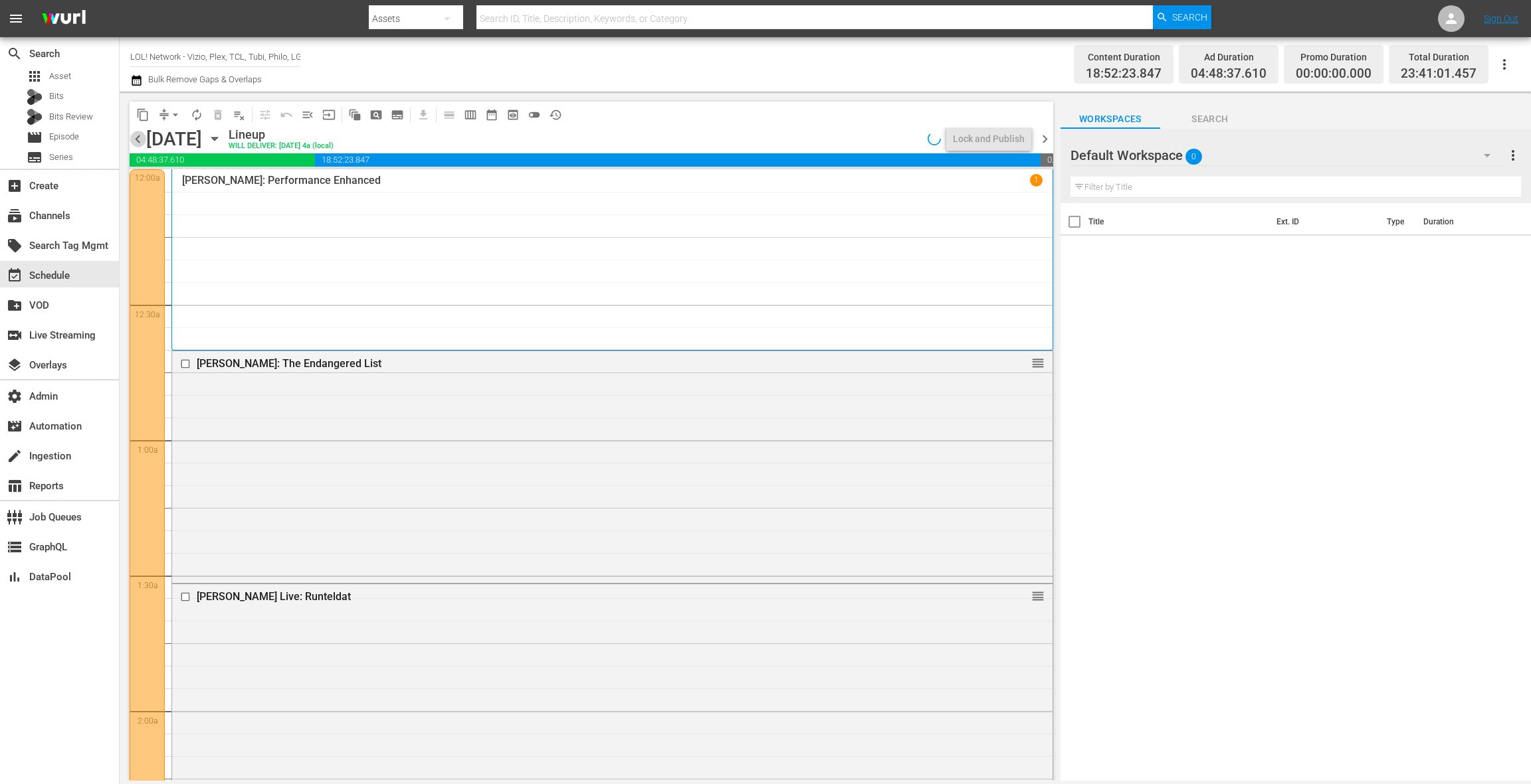
click at [142, 135] on span "chevron_left" at bounding box center [138, 139] width 17 height 17
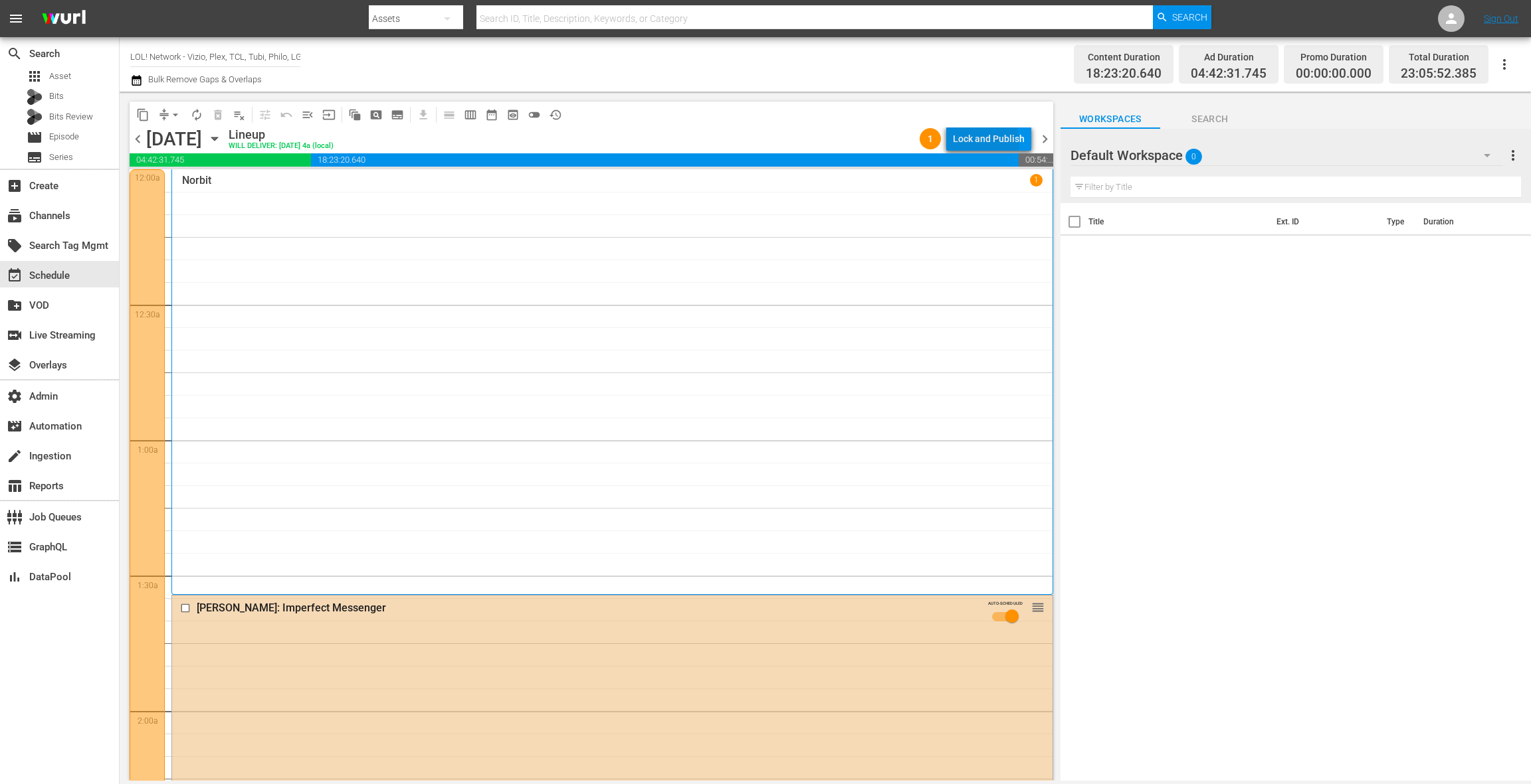
click at [972, 142] on div "Lock and Publish" at bounding box center [988, 139] width 71 height 24
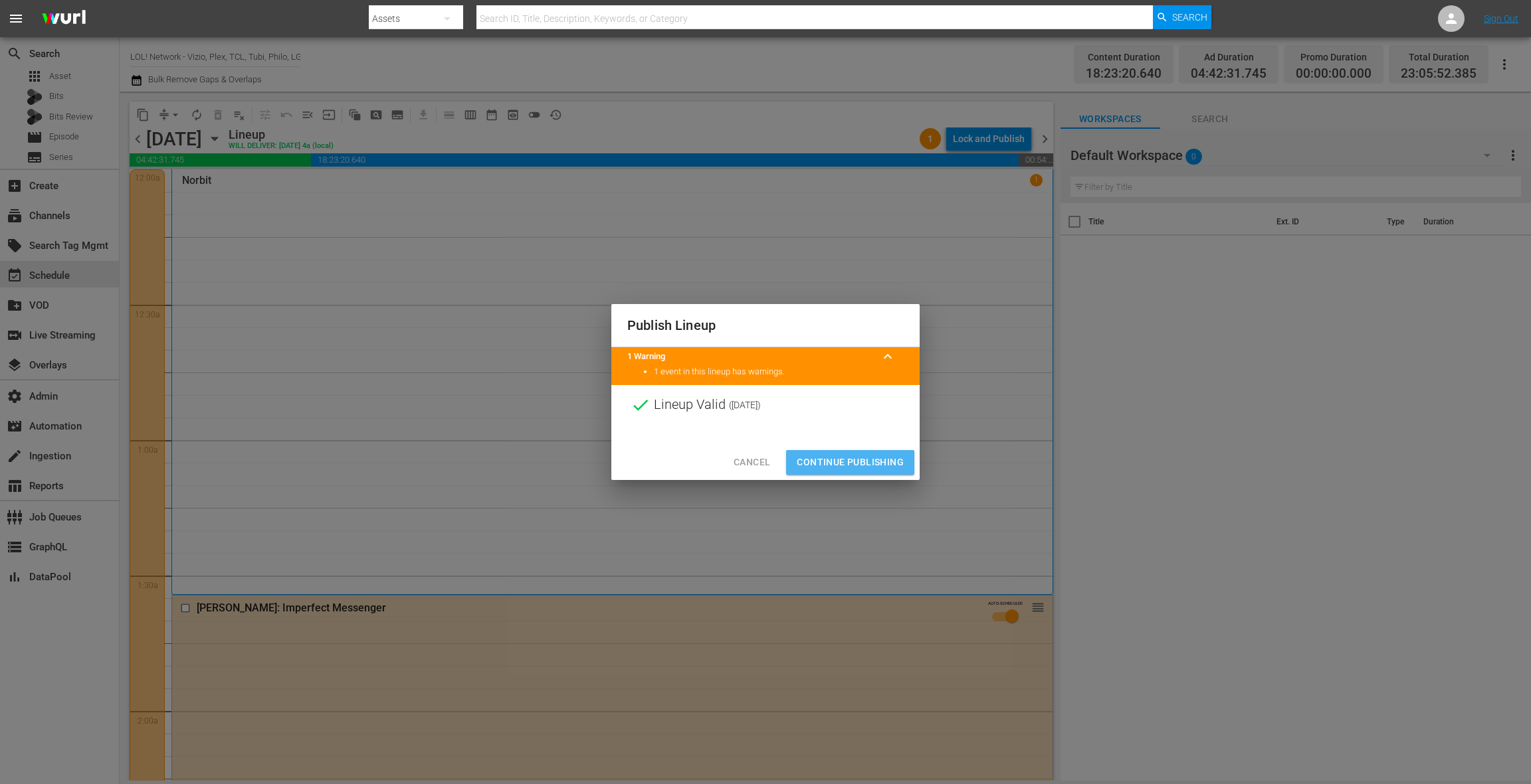
click at [886, 465] on span "Continue Publishing" at bounding box center [850, 463] width 107 height 17
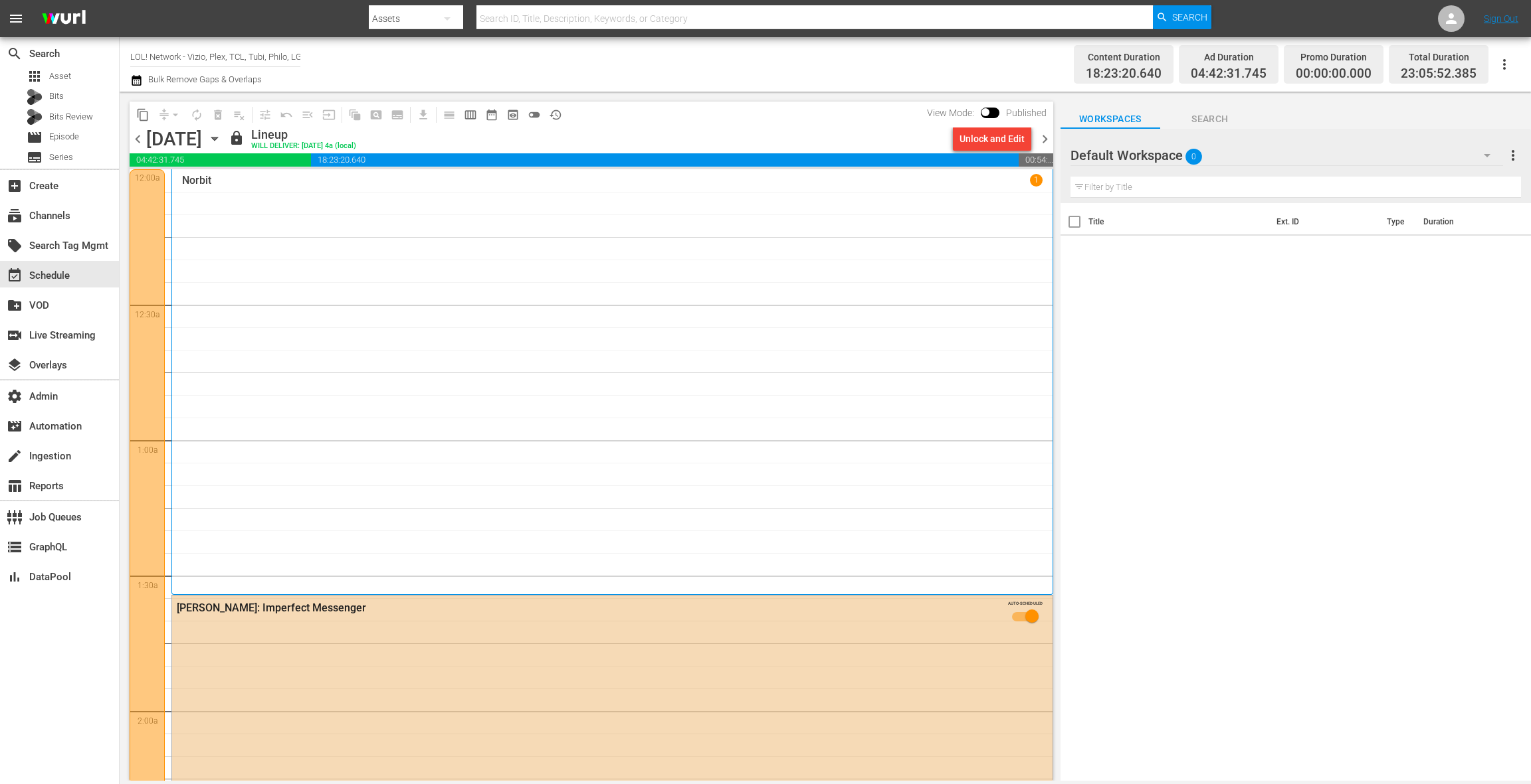
click at [1045, 141] on span "chevron_right" at bounding box center [1044, 139] width 17 height 17
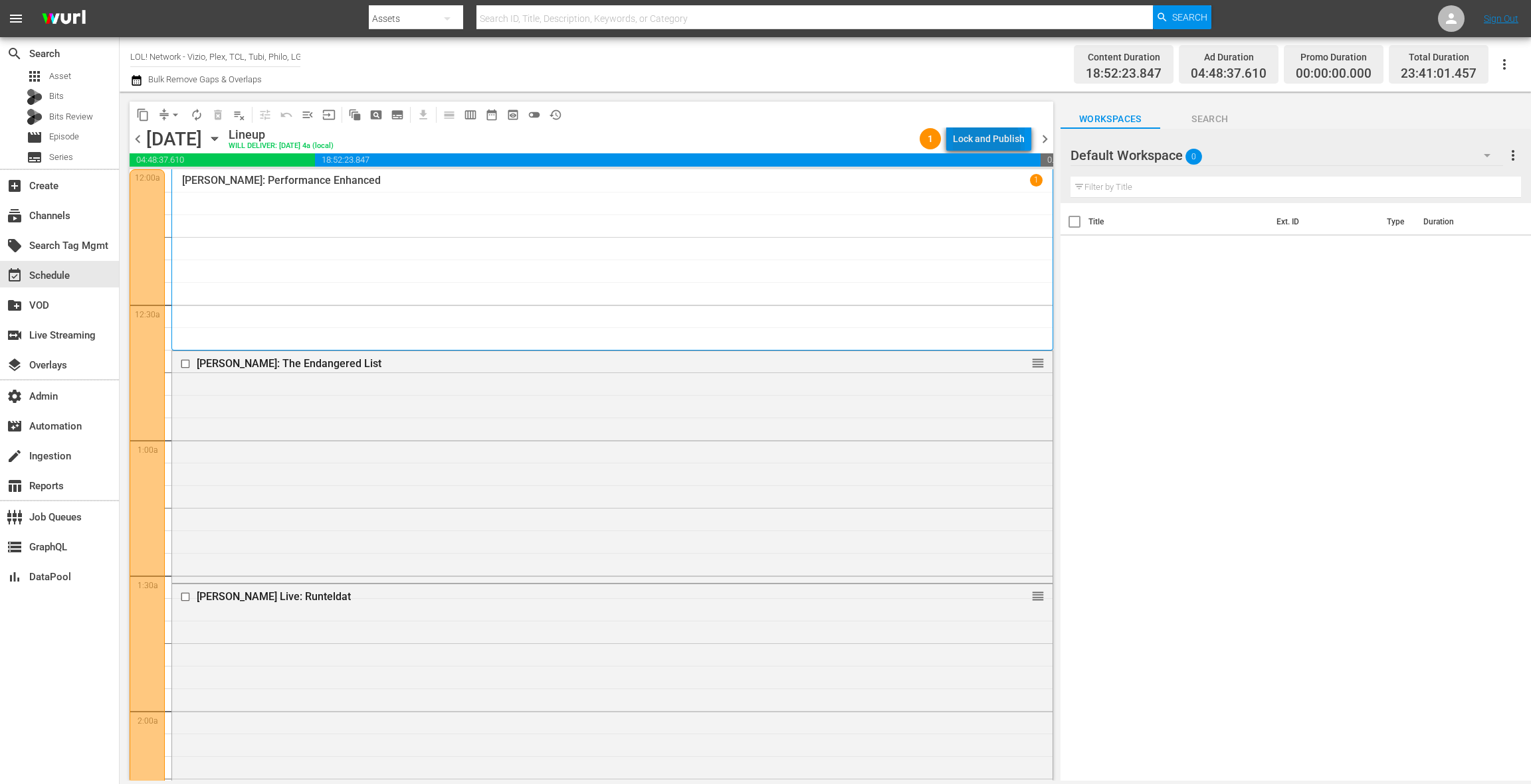
click at [983, 144] on div "Lock and Publish" at bounding box center [988, 139] width 71 height 24
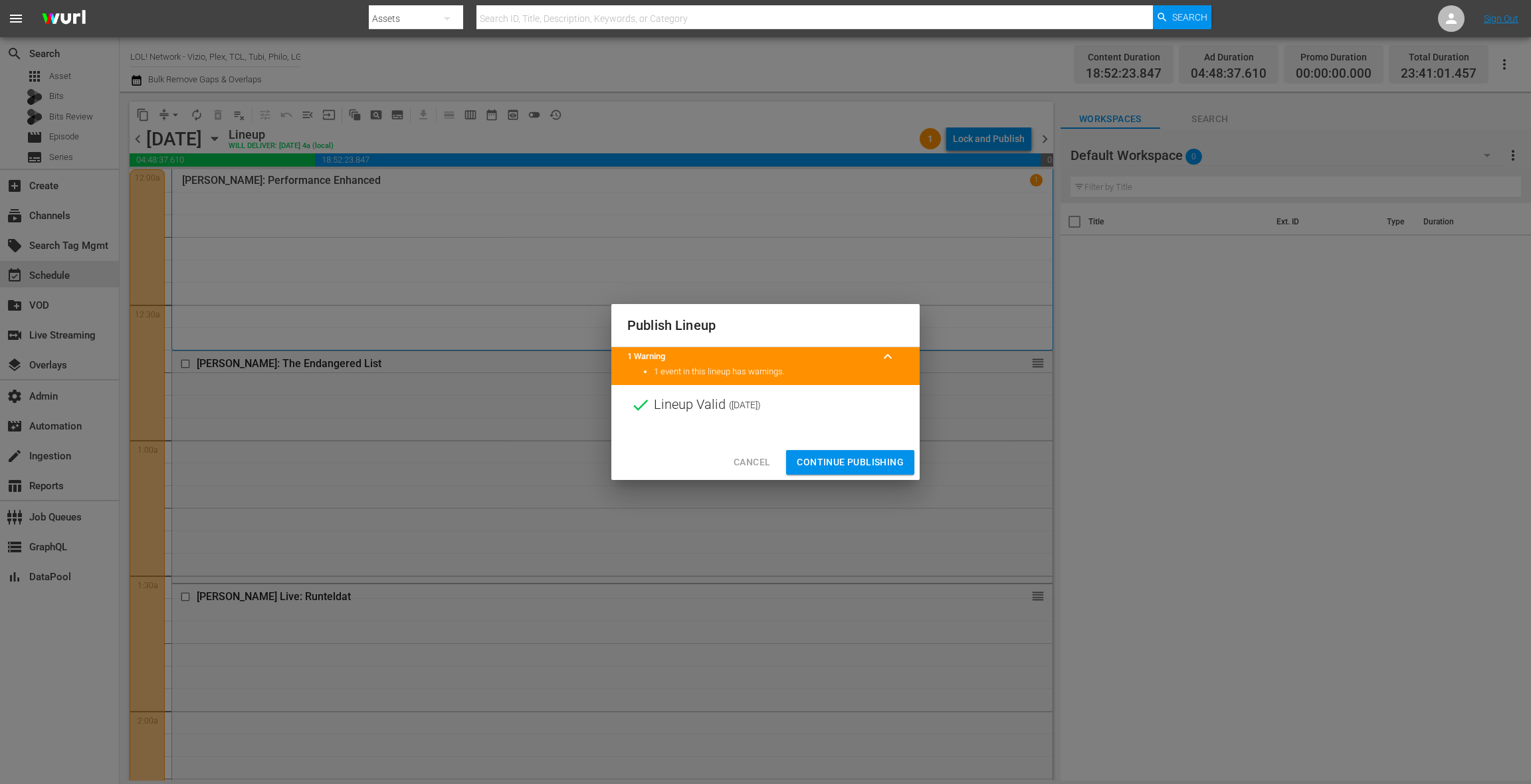
click at [859, 463] on span "Continue Publishing" at bounding box center [850, 463] width 107 height 17
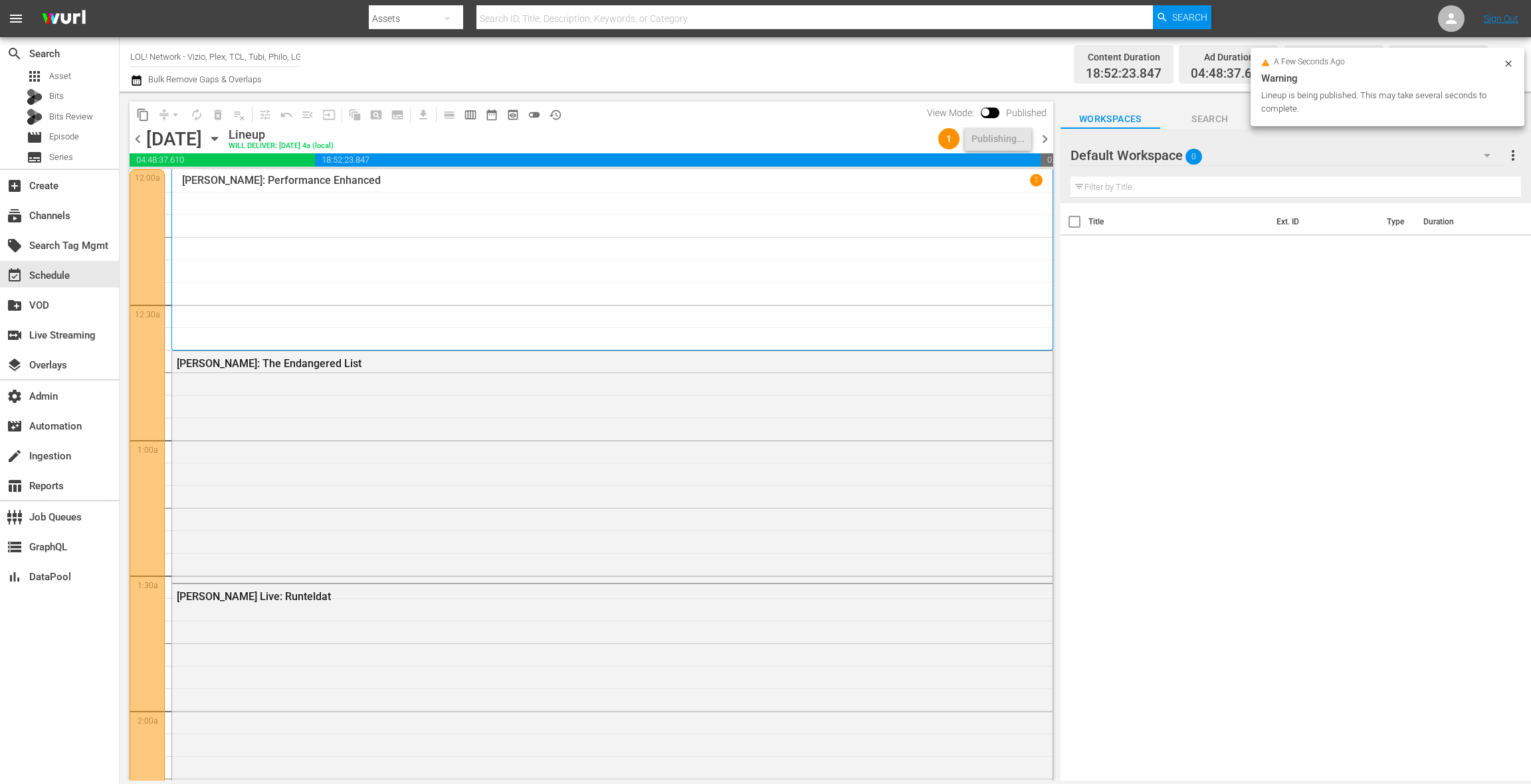
click at [140, 144] on span "chevron_left" at bounding box center [138, 139] width 17 height 17
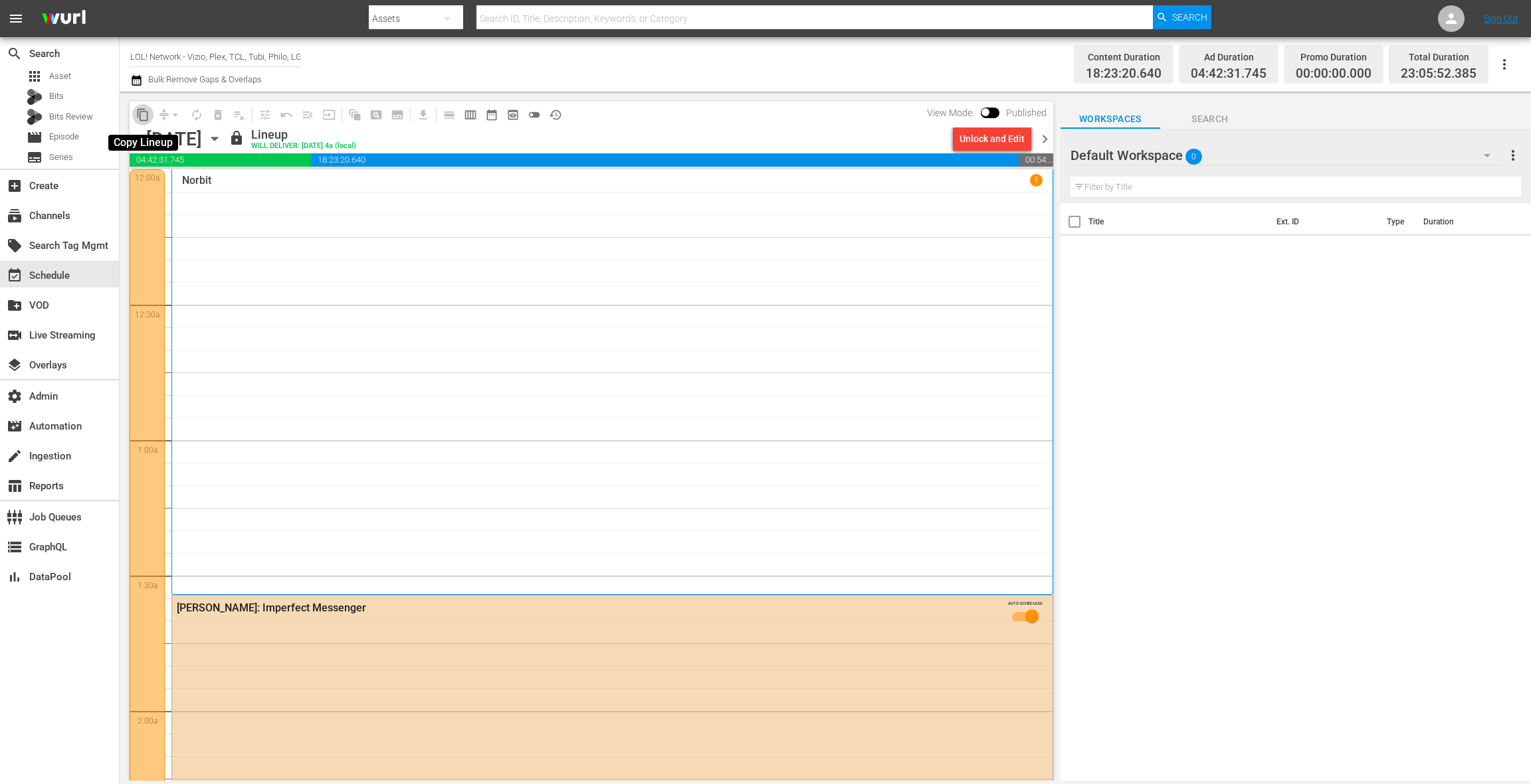
click at [146, 116] on span "content_copy" at bounding box center [142, 114] width 13 height 13
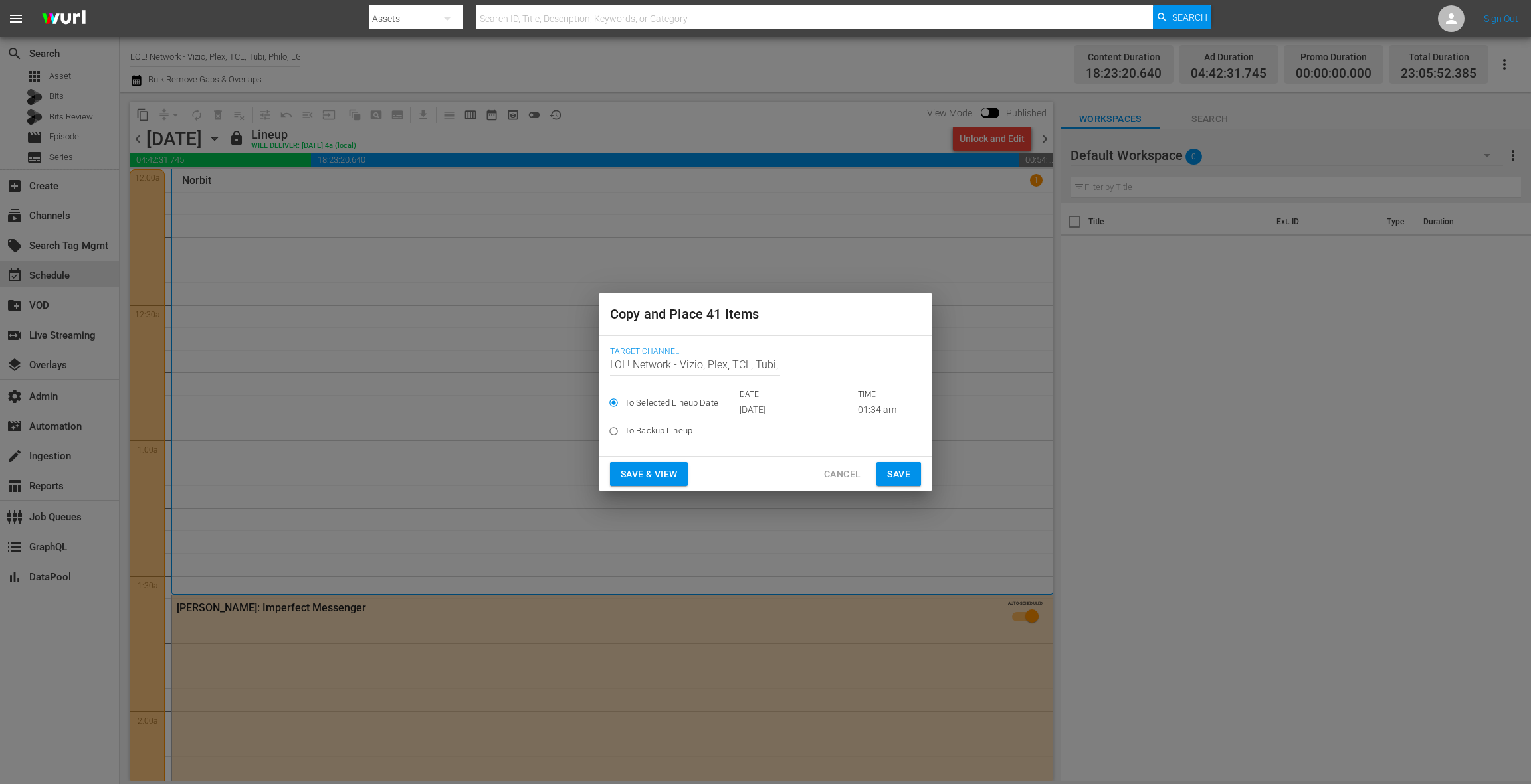
click at [756, 409] on input "Oct 11th 2025" at bounding box center [792, 410] width 105 height 20
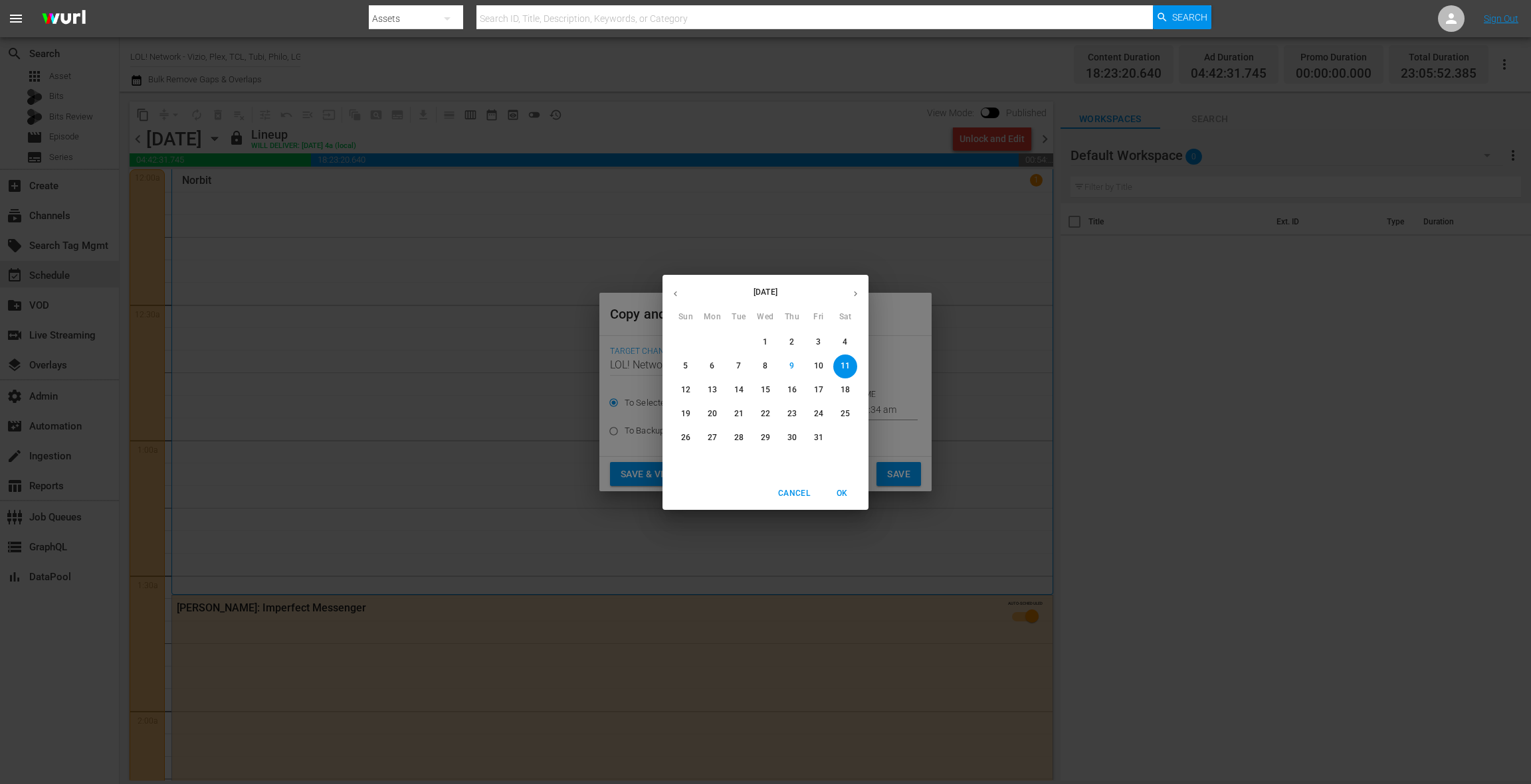
click at [842, 387] on p "18" at bounding box center [844, 389] width 10 height 11
type input "Oct 18th 2025"
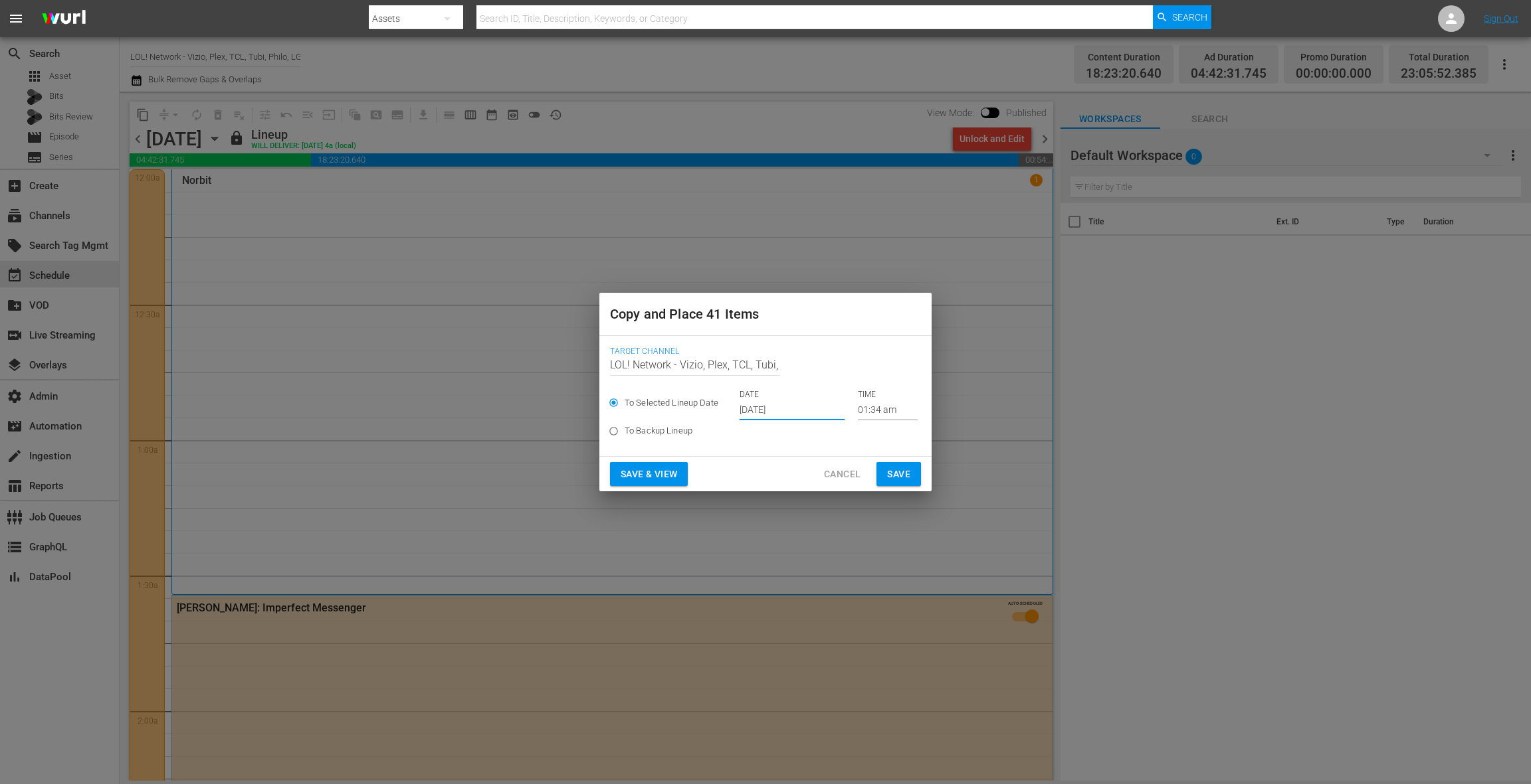
click at [842, 472] on span "Cancel" at bounding box center [842, 474] width 37 height 17
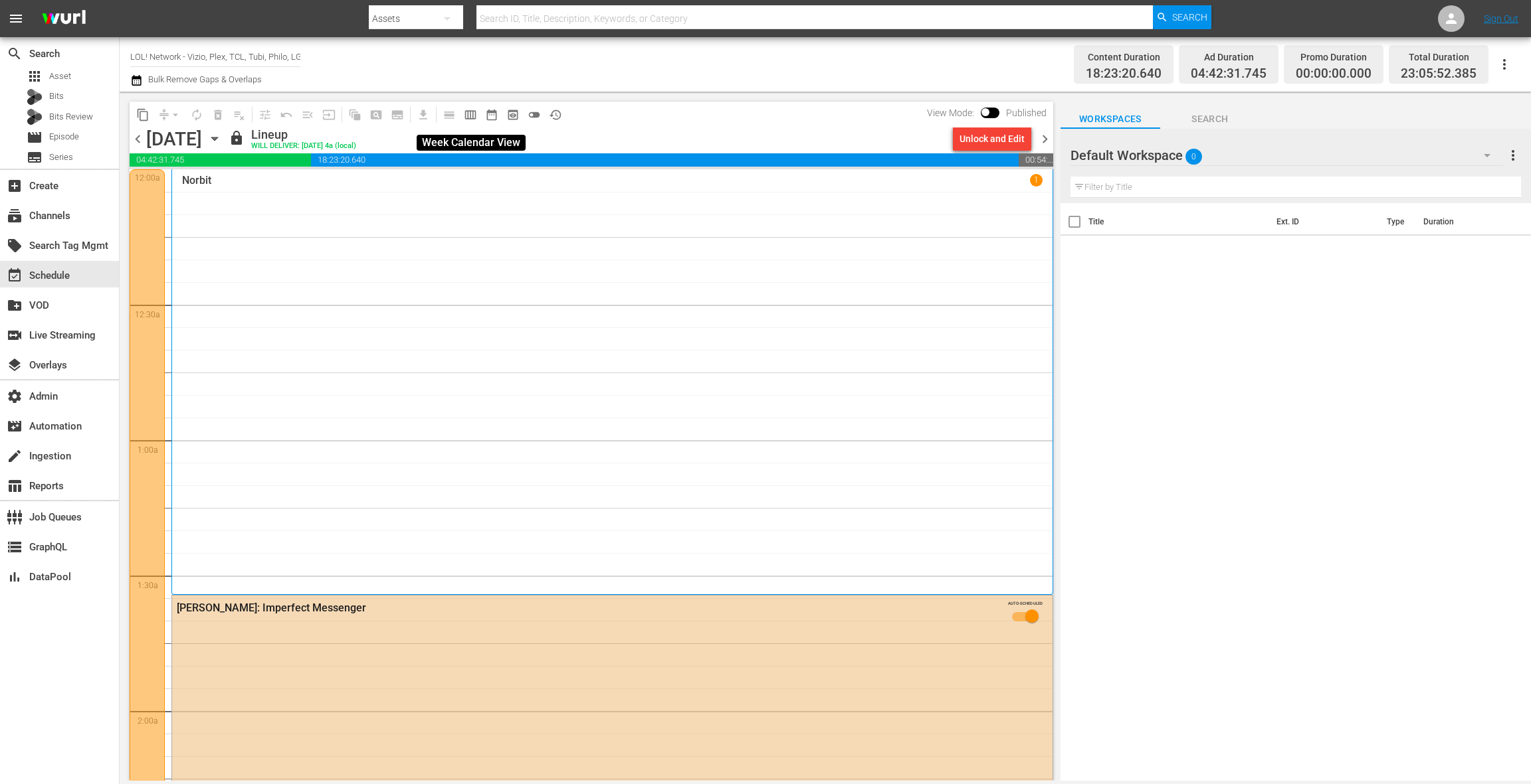
click at [471, 112] on span "calendar_view_week_outlined" at bounding box center [470, 114] width 13 height 13
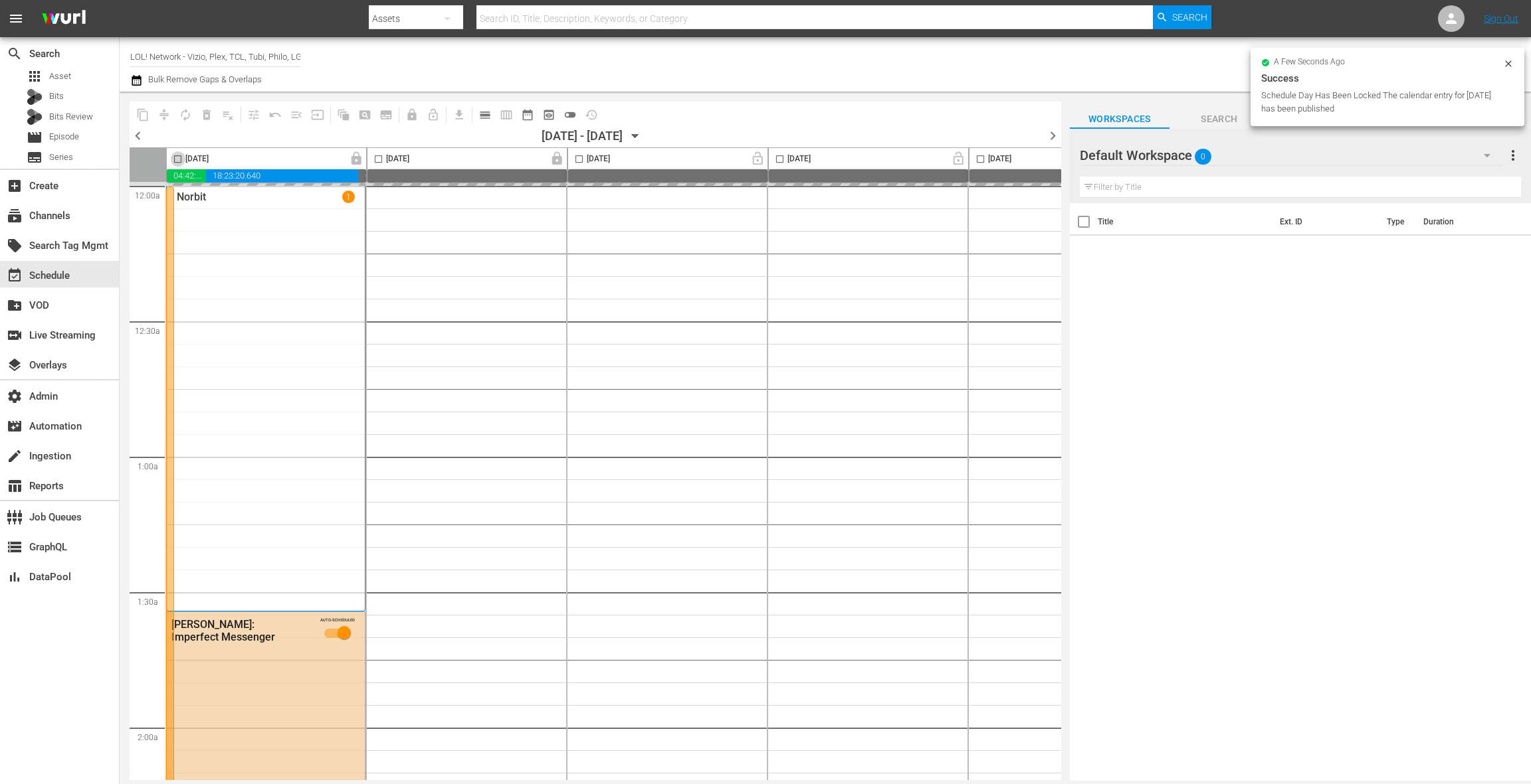
click at [175, 158] on input "checkbox" at bounding box center [178, 162] width 16 height 16
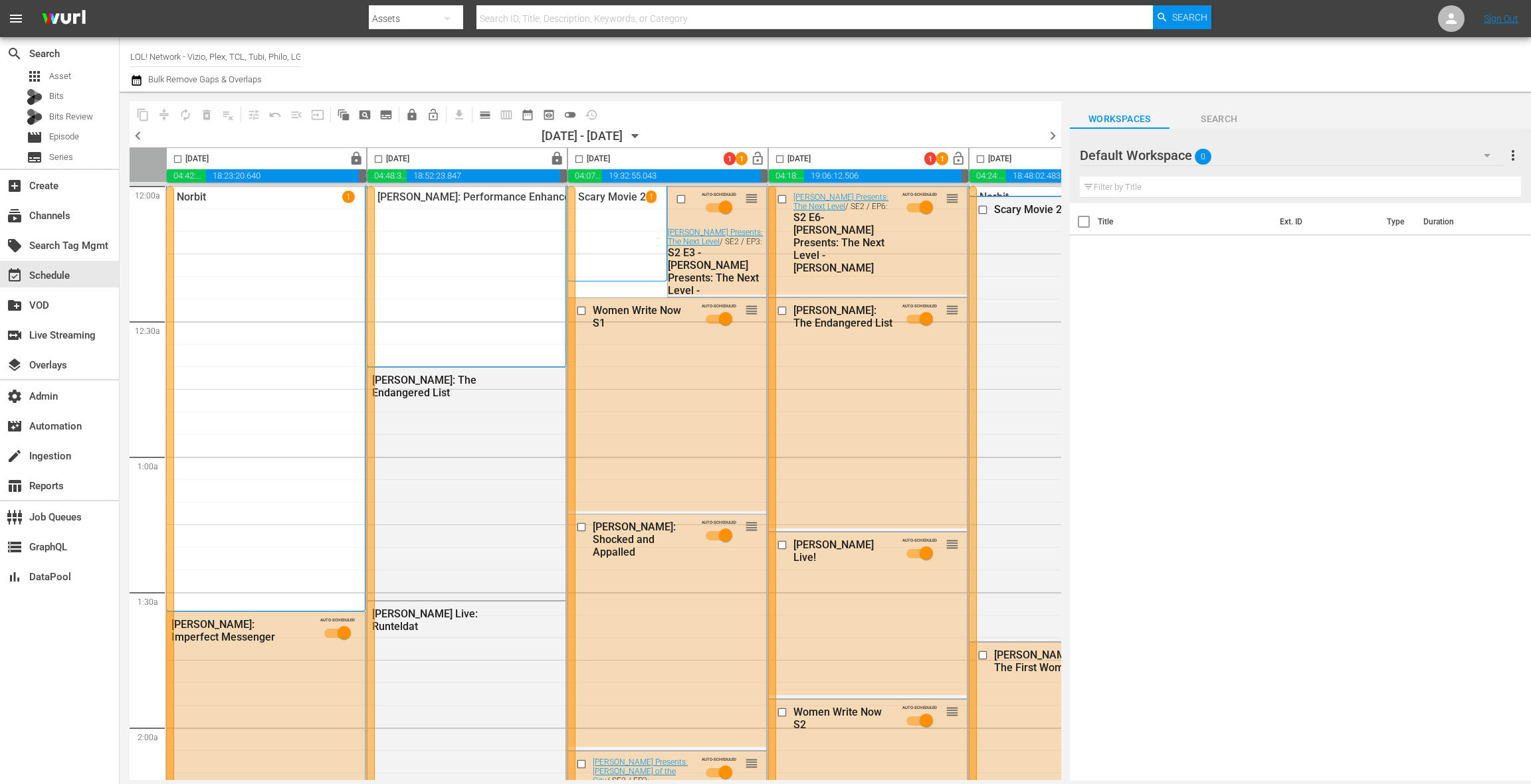
click at [180, 155] on input "checkbox" at bounding box center [178, 162] width 16 height 16
checkbox input "true"
click at [376, 162] on input "checkbox" at bounding box center [378, 162] width 16 height 16
checkbox input "true"
drag, startPoint x: 582, startPoint y: 161, endPoint x: 627, endPoint y: 160, distance: 45.0
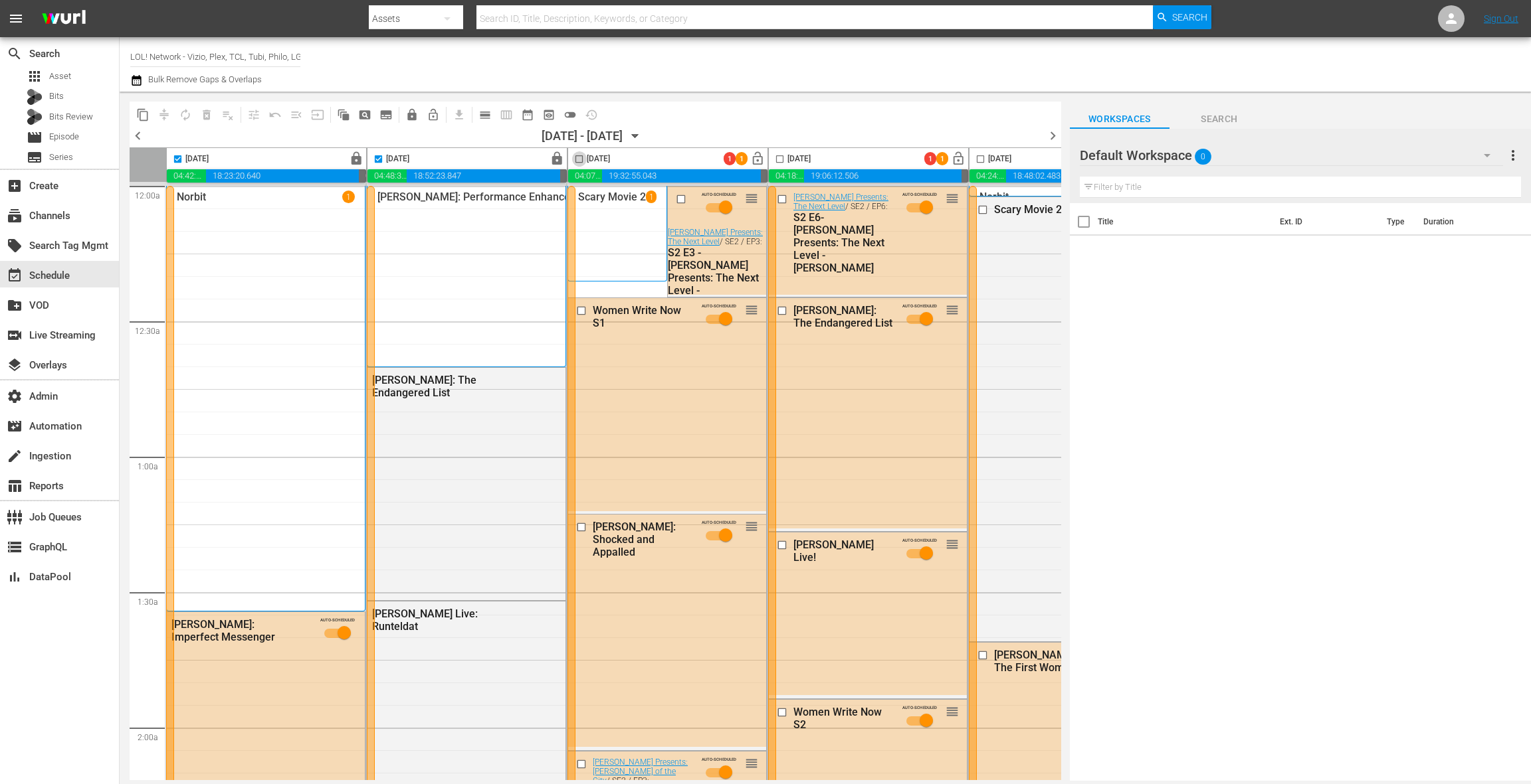
click at [581, 161] on input "checkbox" at bounding box center [579, 162] width 16 height 16
checkbox input "true"
click at [781, 159] on input "checkbox" at bounding box center [780, 162] width 16 height 16
checkbox input "true"
click at [146, 113] on span "content_copy" at bounding box center [142, 114] width 13 height 13
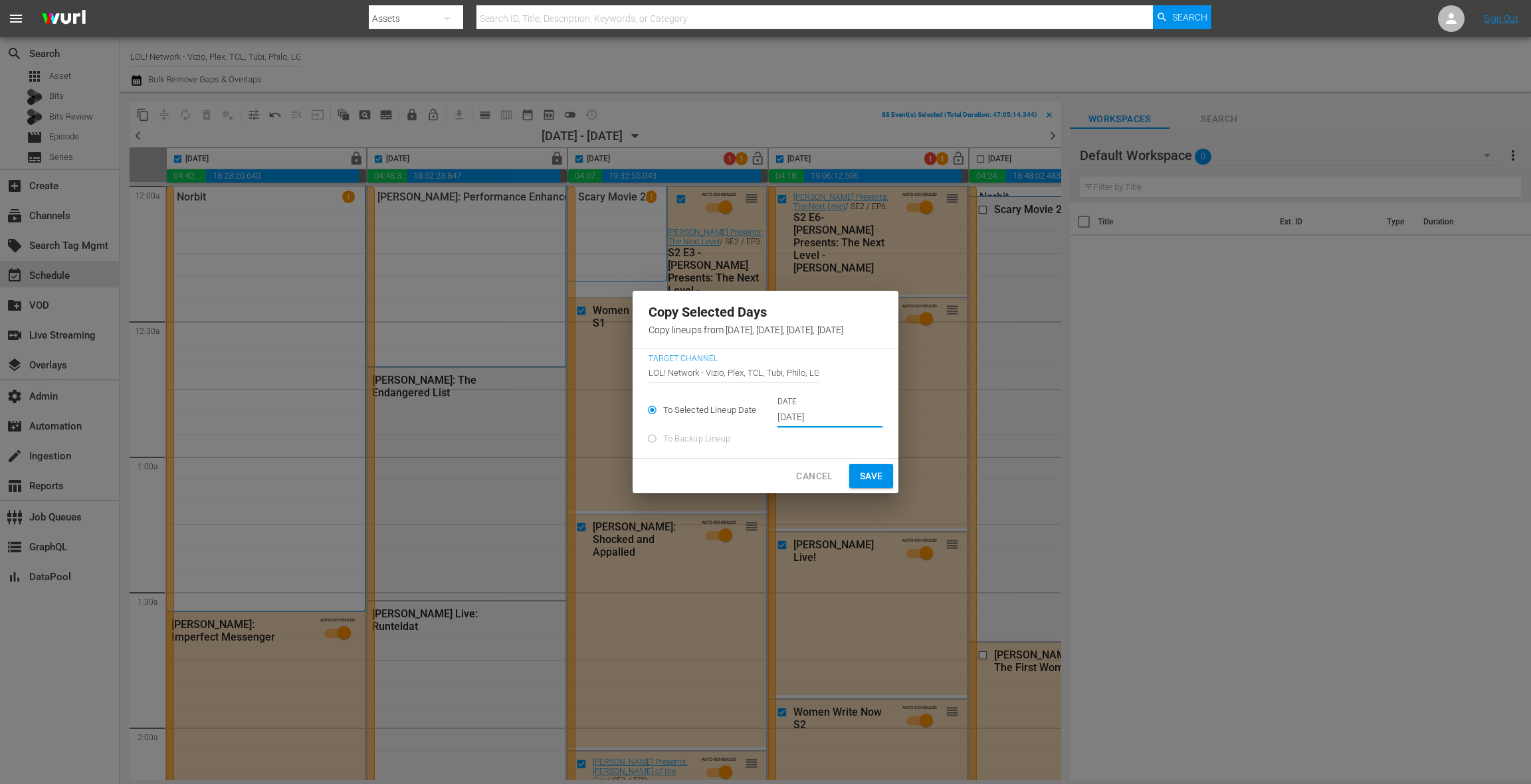
click at [793, 416] on input "Oct 17th 2025" at bounding box center [830, 417] width 105 height 20
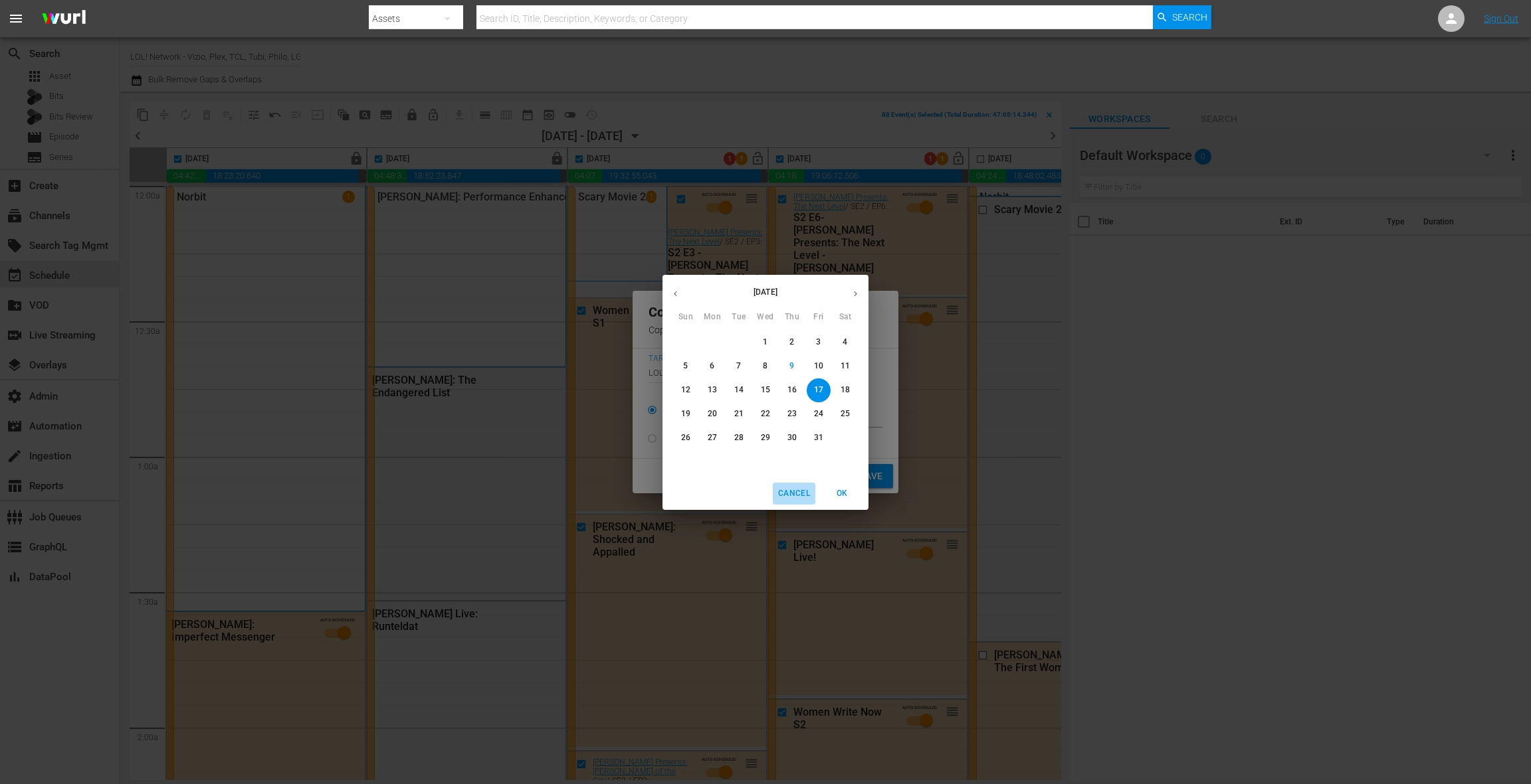
click at [801, 497] on span "Cancel" at bounding box center [794, 494] width 32 height 14
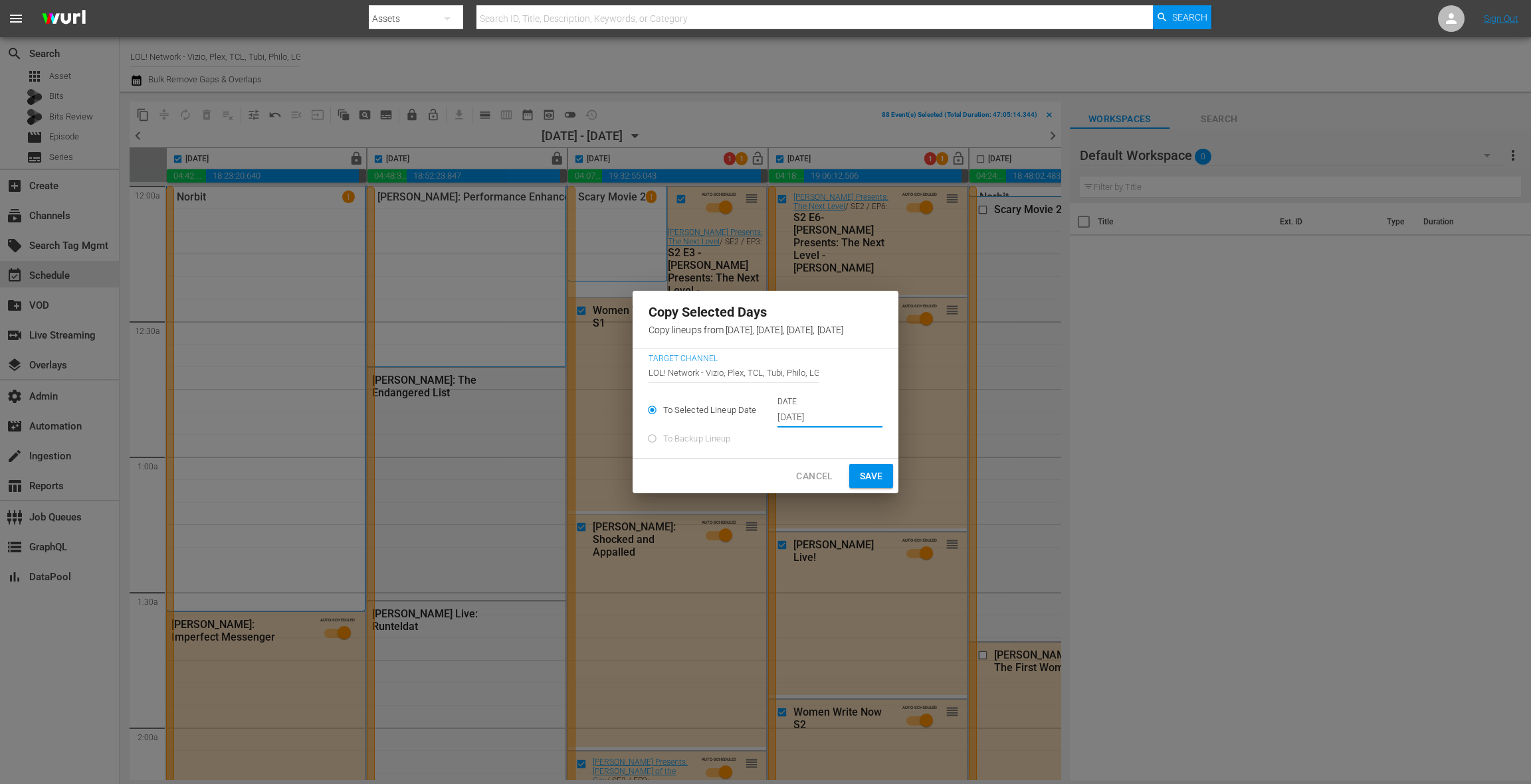
click at [735, 375] on input "LOL! Network - Vizio, Plex, TCL, Tubi, Philo, LG, FireTV" at bounding box center [733, 372] width 170 height 32
click at [648, 371] on input "LOL! Network - Vizio, Plex, TCL, Tubi, Philo, LG, FireTV" at bounding box center [733, 372] width 170 height 32
drag, startPoint x: 632, startPoint y: 371, endPoint x: 849, endPoint y: 377, distance: 217.1
click at [849, 377] on div "Target Channel Channel Title LOL! Network - Vizio, Plex, TCL, Tubi, Philo, LG, …" at bounding box center [765, 375] width 234 height 43
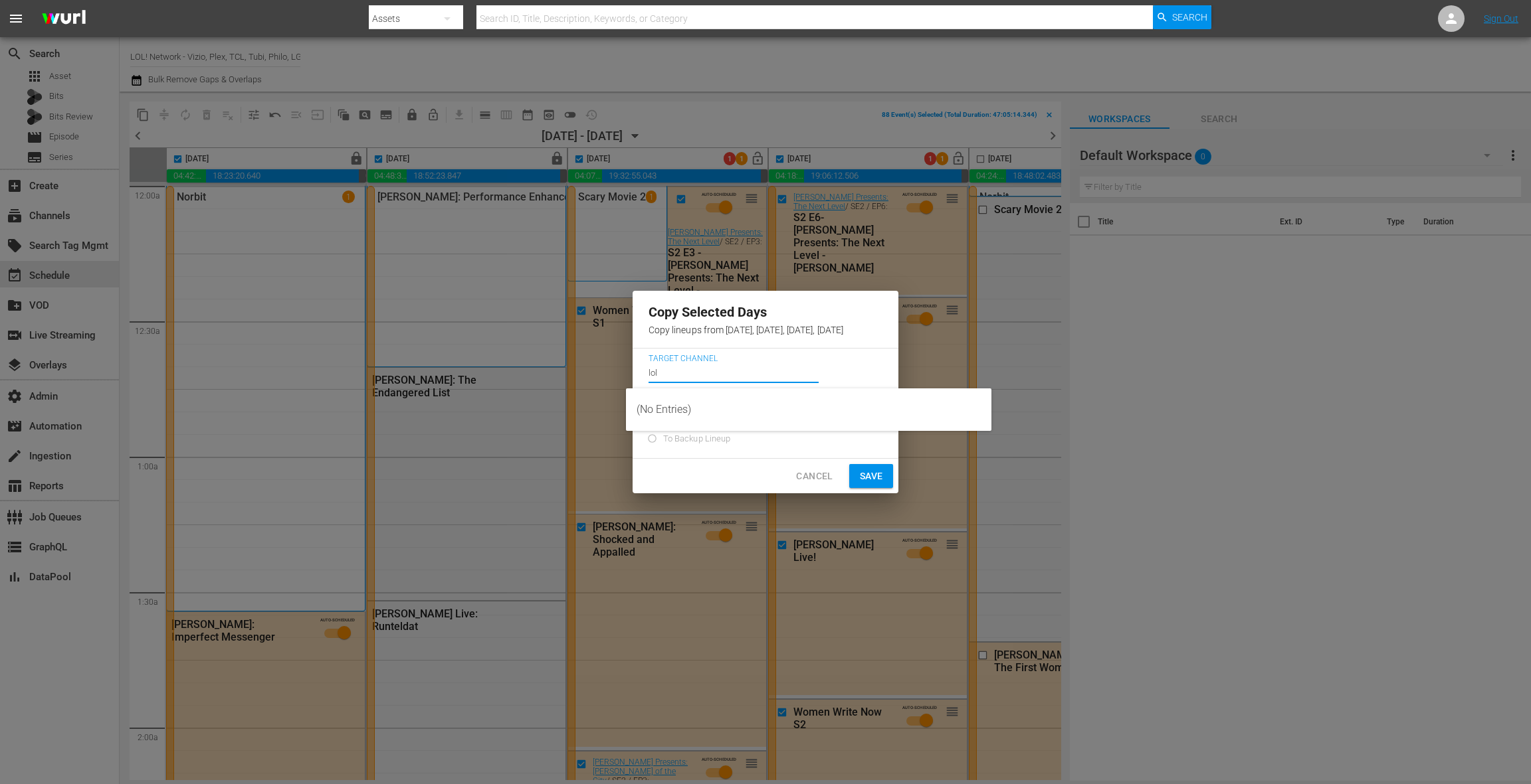
scroll to position [0, 0]
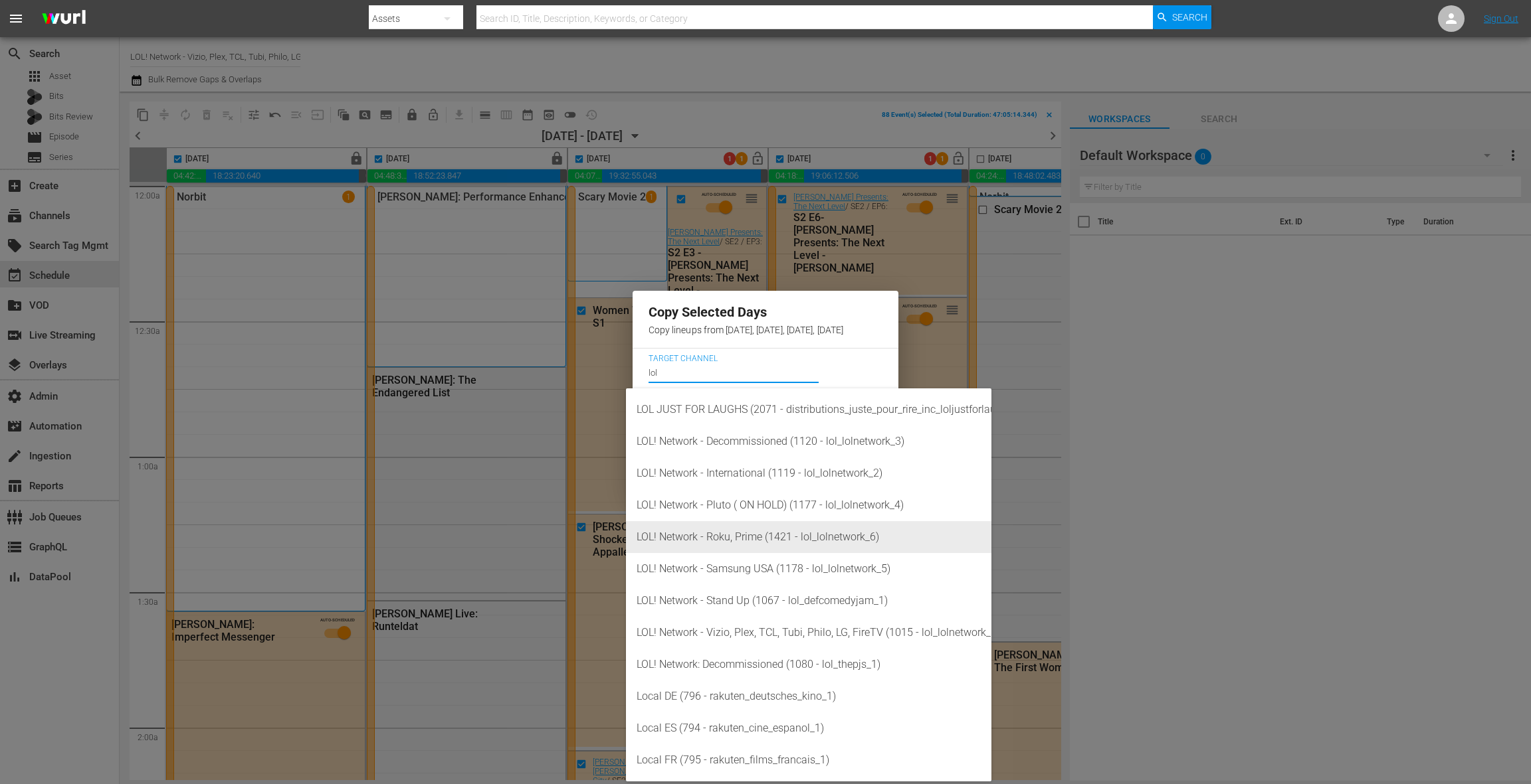
click at [762, 532] on div "LOL! Network - Roku, Prime (1421 - lol_lolnetwork_6)" at bounding box center [808, 537] width 344 height 32
type input "LOL! Network - Roku, Prime (1421 - lol_lolnetwork_6)"
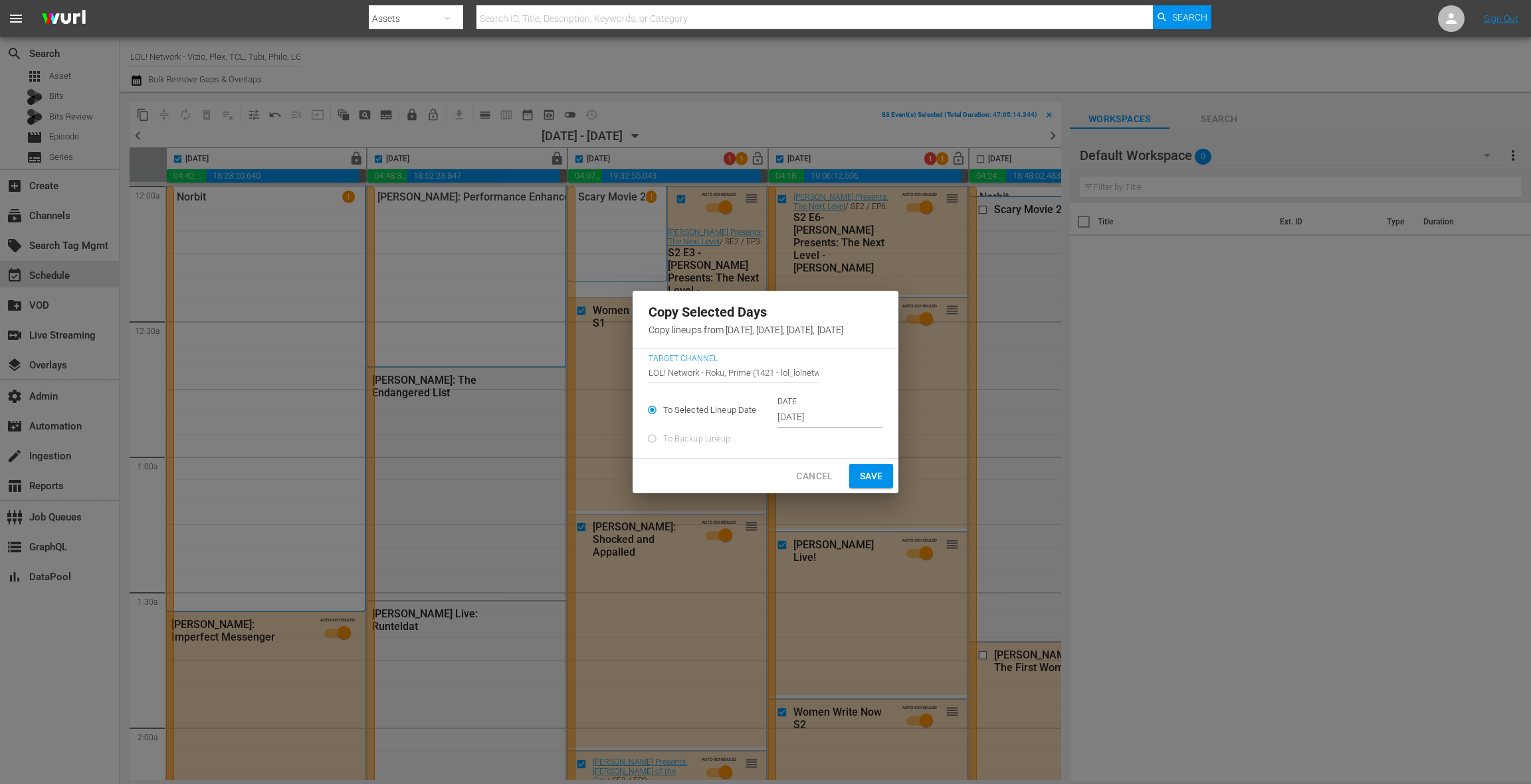
click at [883, 475] on span "Save" at bounding box center [871, 476] width 24 height 17
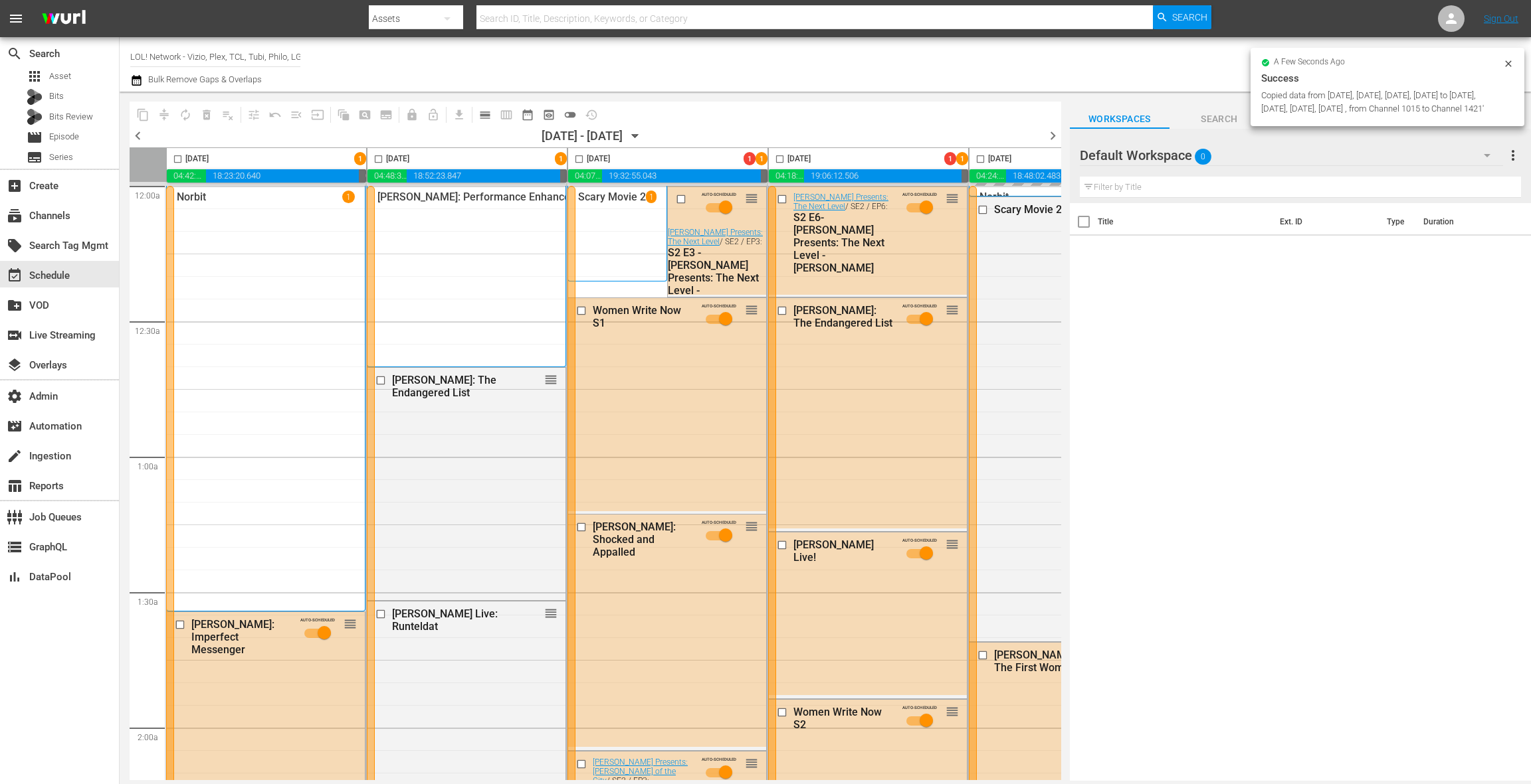
checkbox input "false"
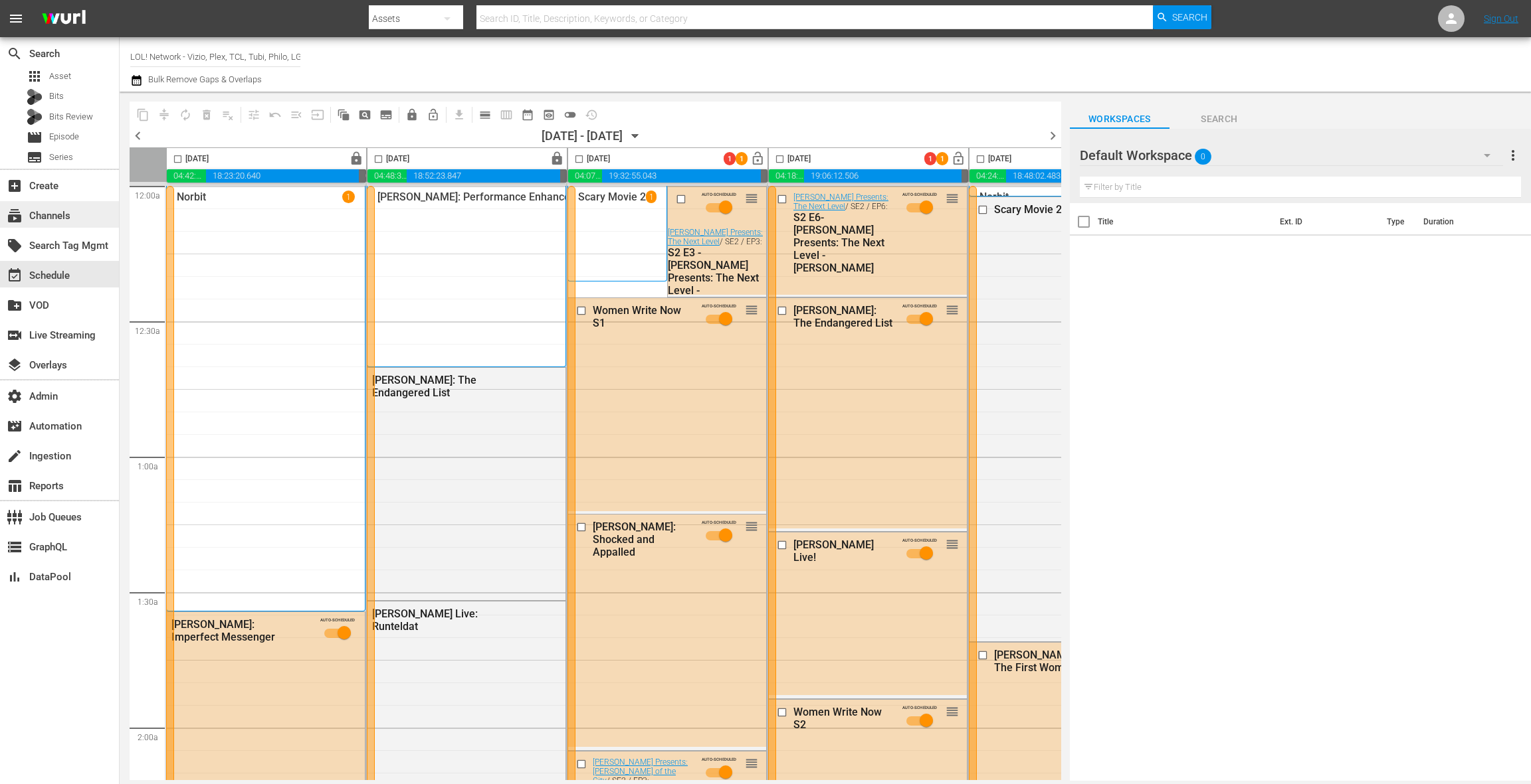
click at [73, 218] on div "subscriptions Channels" at bounding box center [37, 214] width 74 height 12
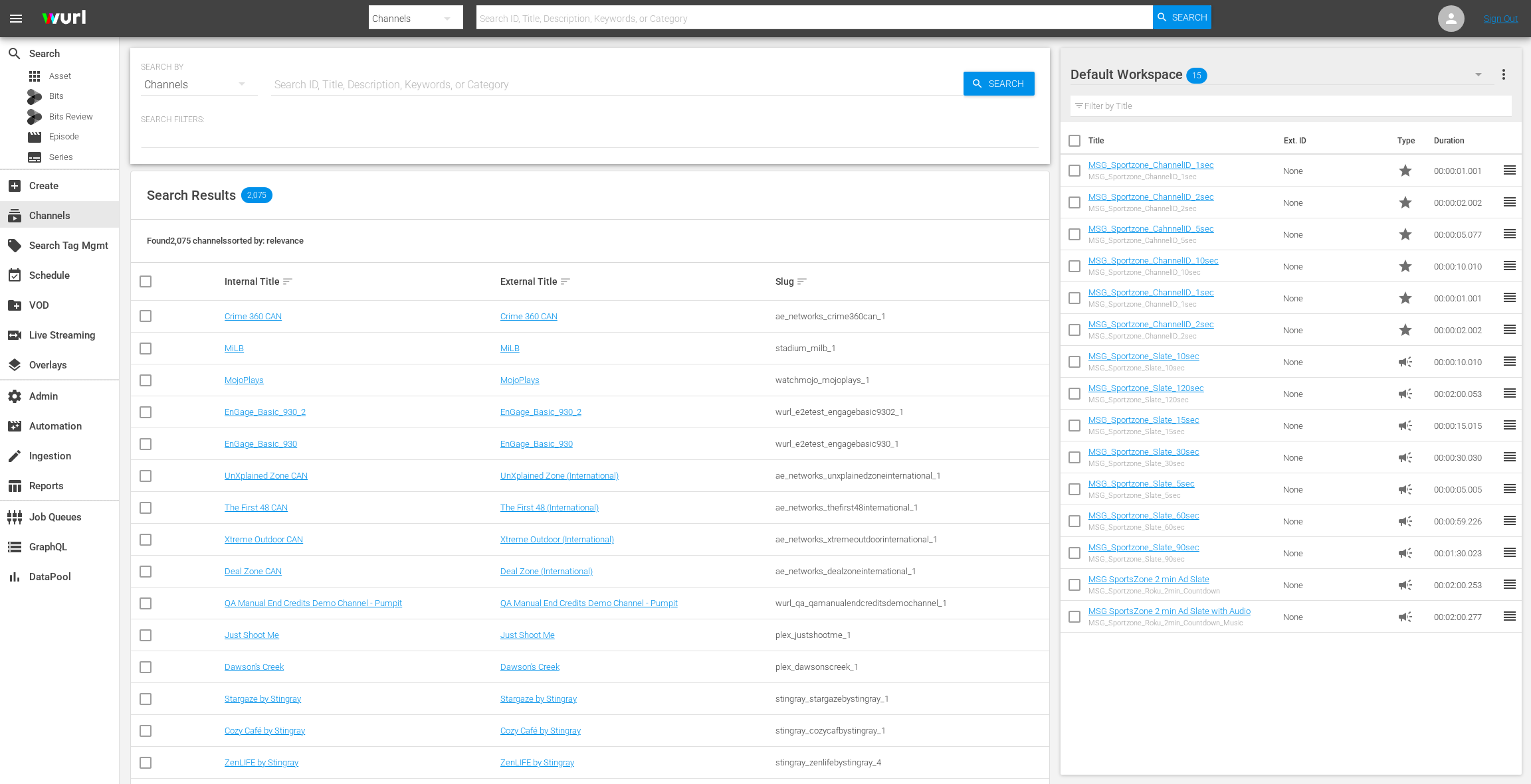
click at [304, 79] on input "text" at bounding box center [617, 84] width 692 height 32
type input "lol"
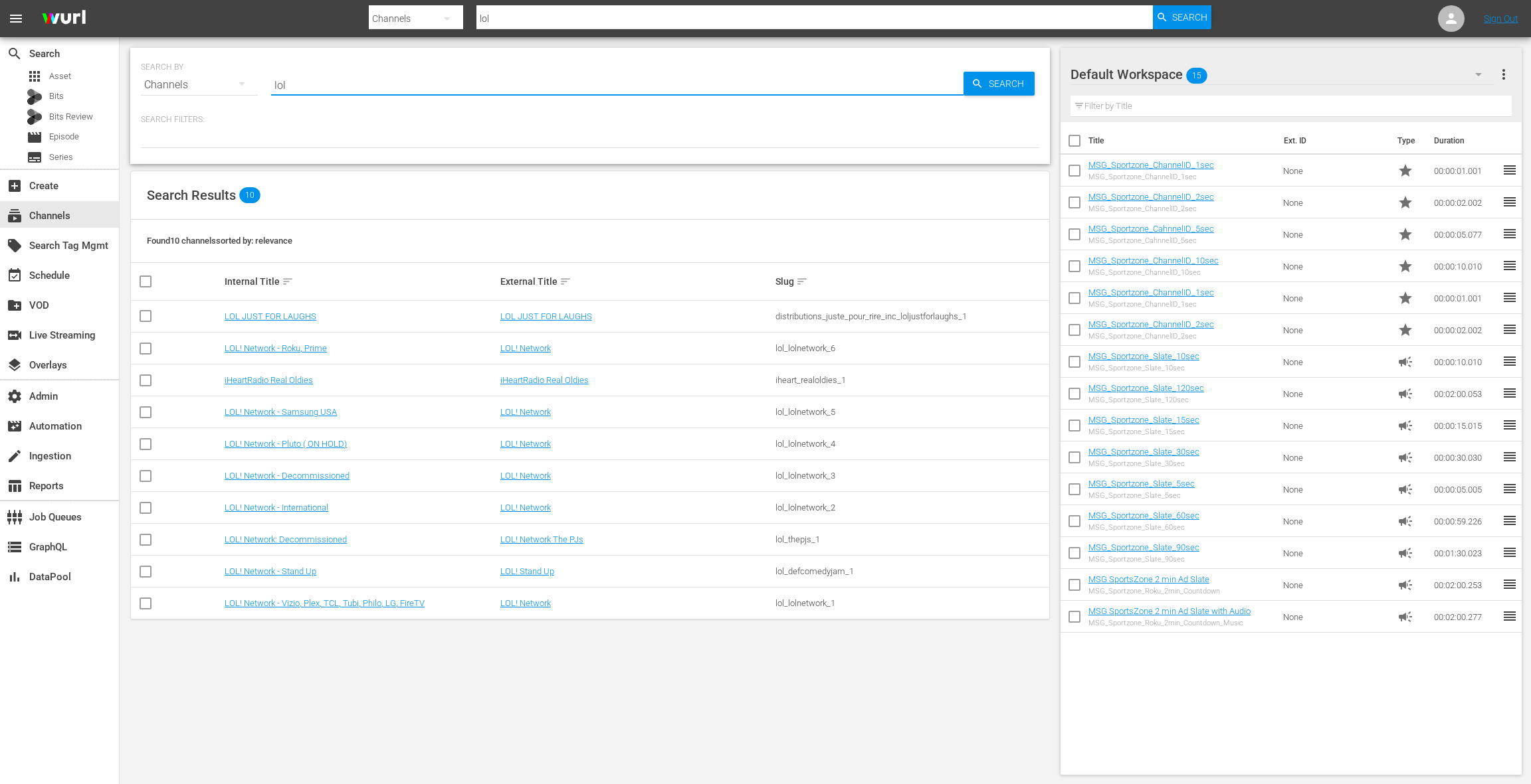
type input "LOL"
click at [309, 348] on link "LOL! Network - Roku, Prime" at bounding box center [275, 348] width 102 height 10
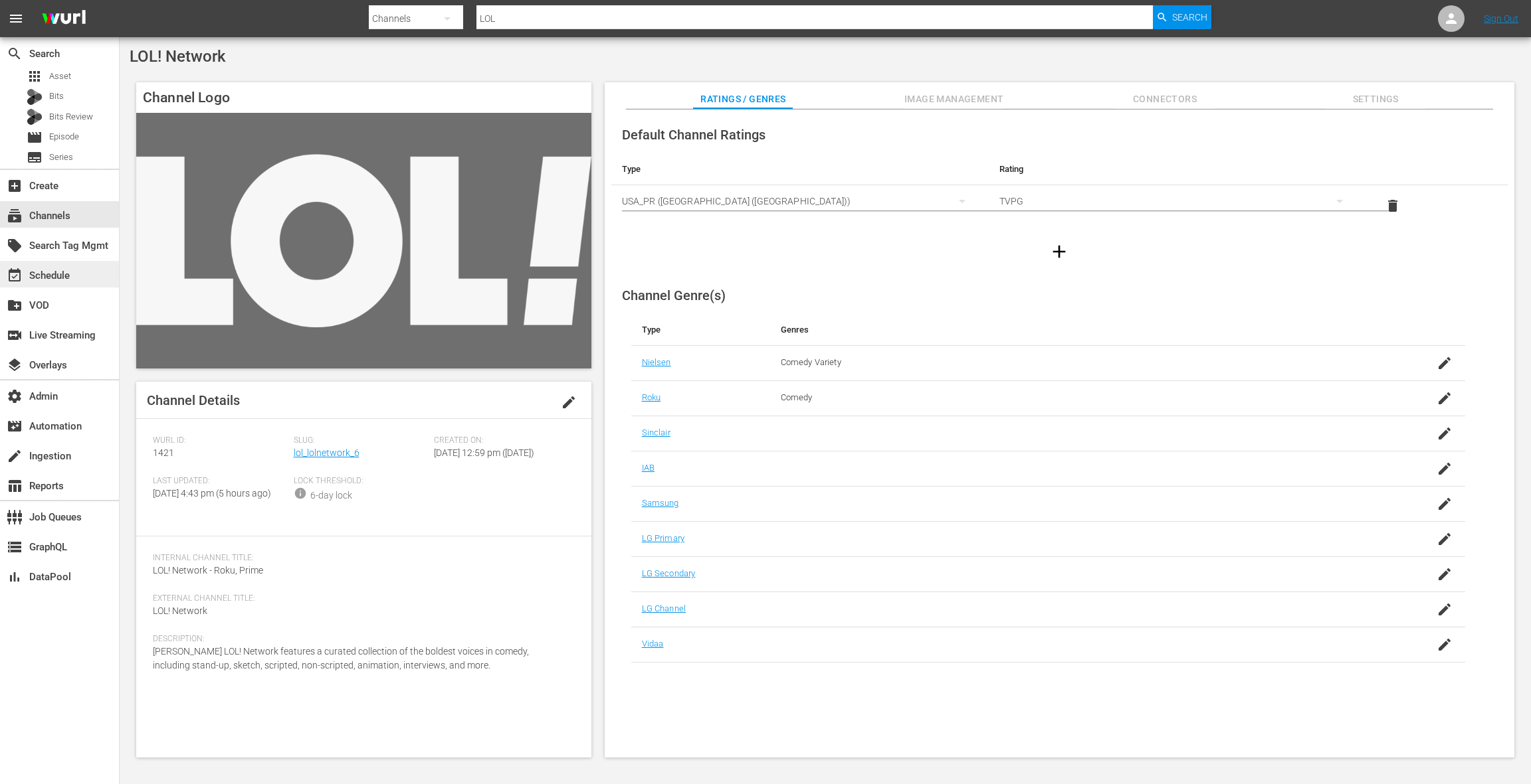
click at [77, 273] on div "event_available Schedule" at bounding box center [59, 274] width 119 height 26
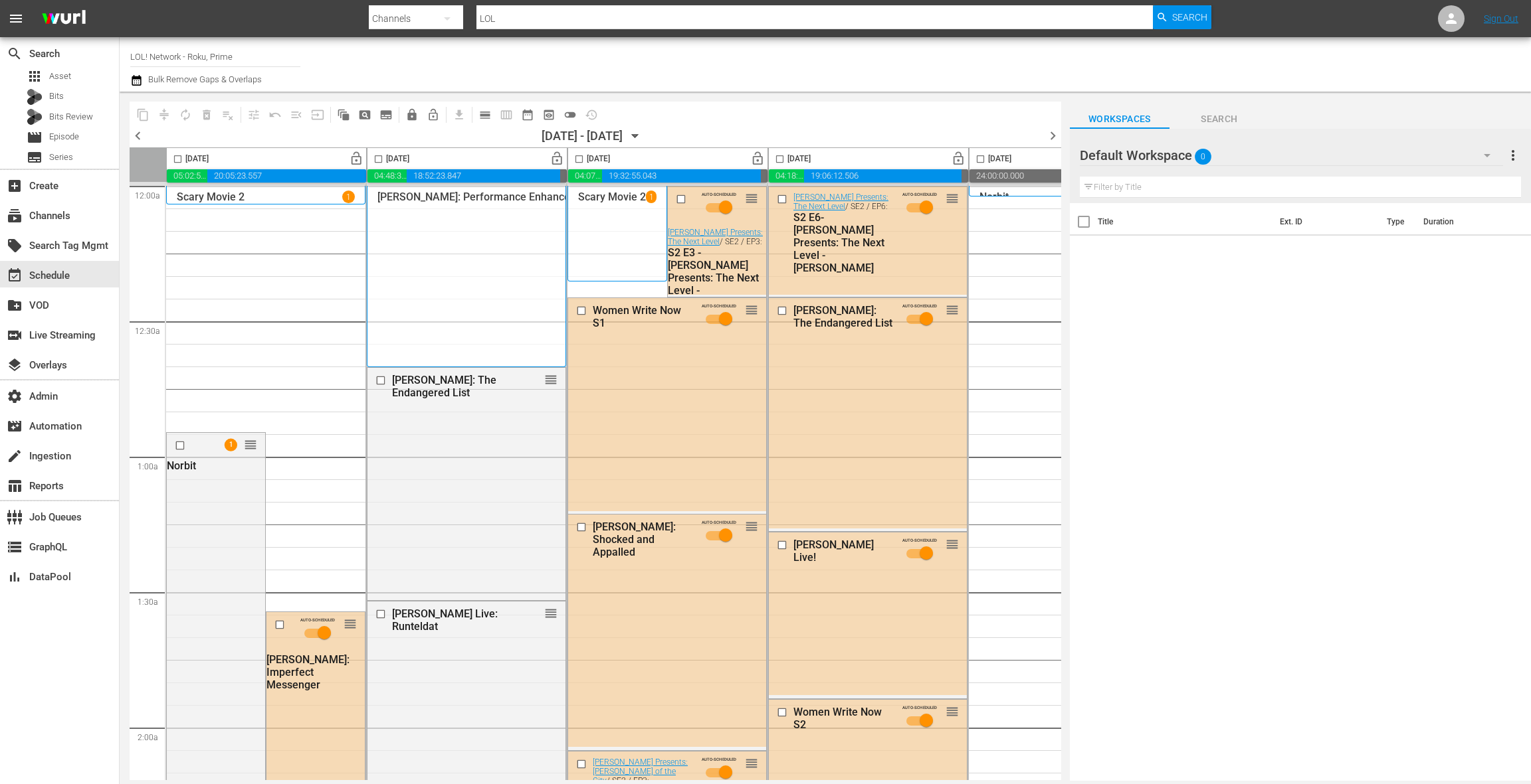
click at [484, 112] on span "calendar_view_day_outlined" at bounding box center [484, 114] width 13 height 13
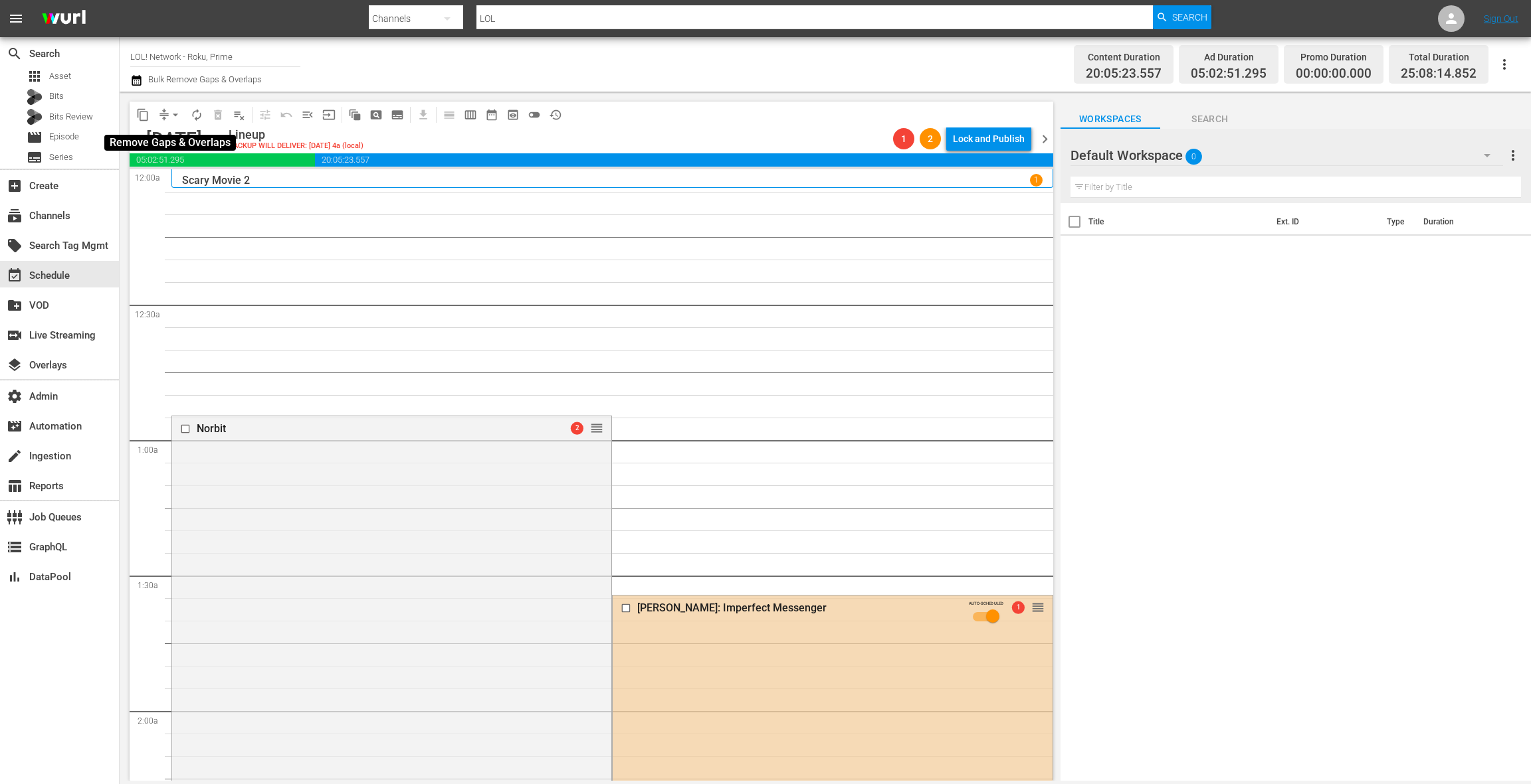
click at [171, 118] on span "arrow_drop_down" at bounding box center [175, 114] width 13 height 13
click at [180, 186] on li "Align to End of Previous Day" at bounding box center [176, 186] width 139 height 22
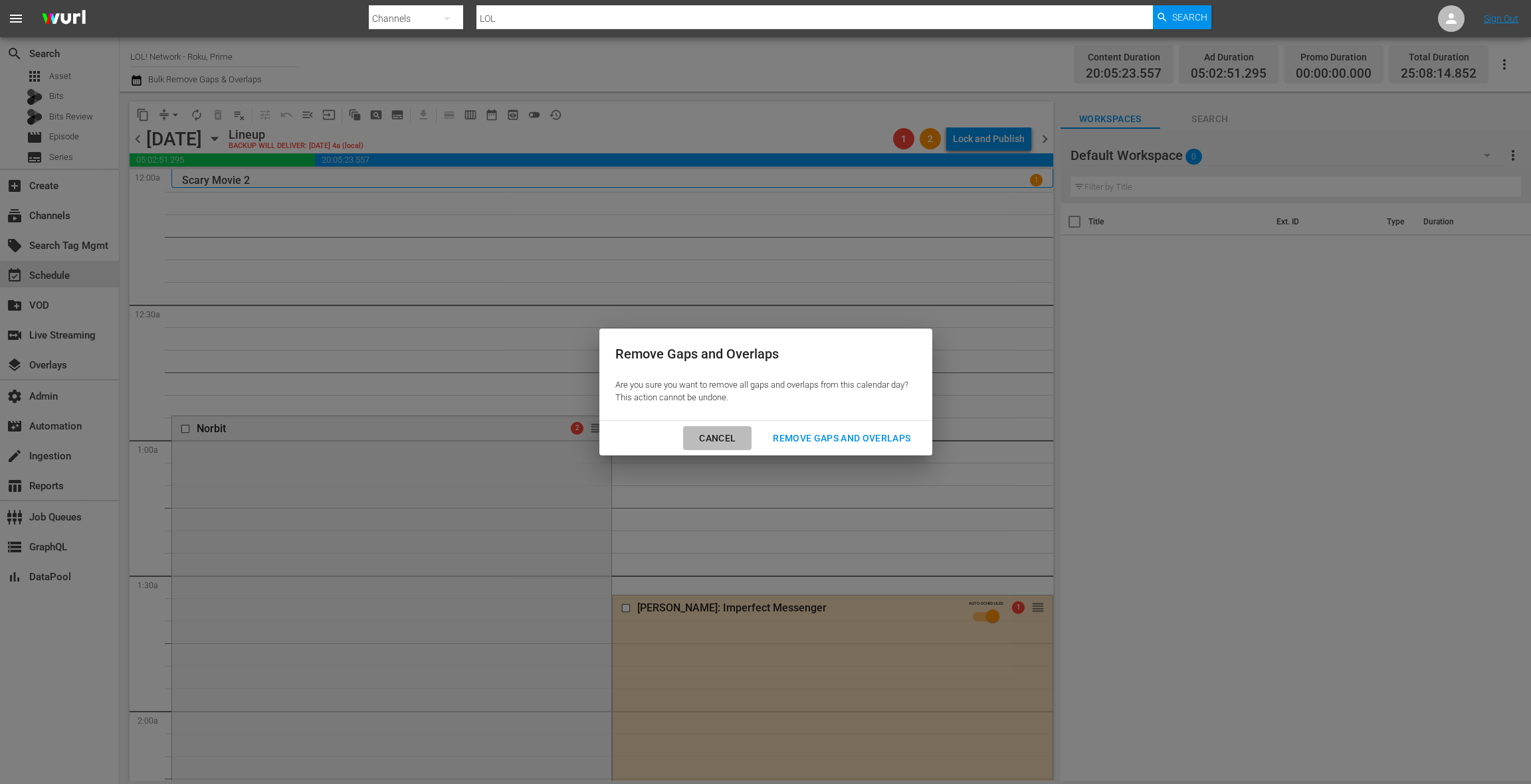
click at [724, 435] on div "Cancel" at bounding box center [717, 438] width 58 height 17
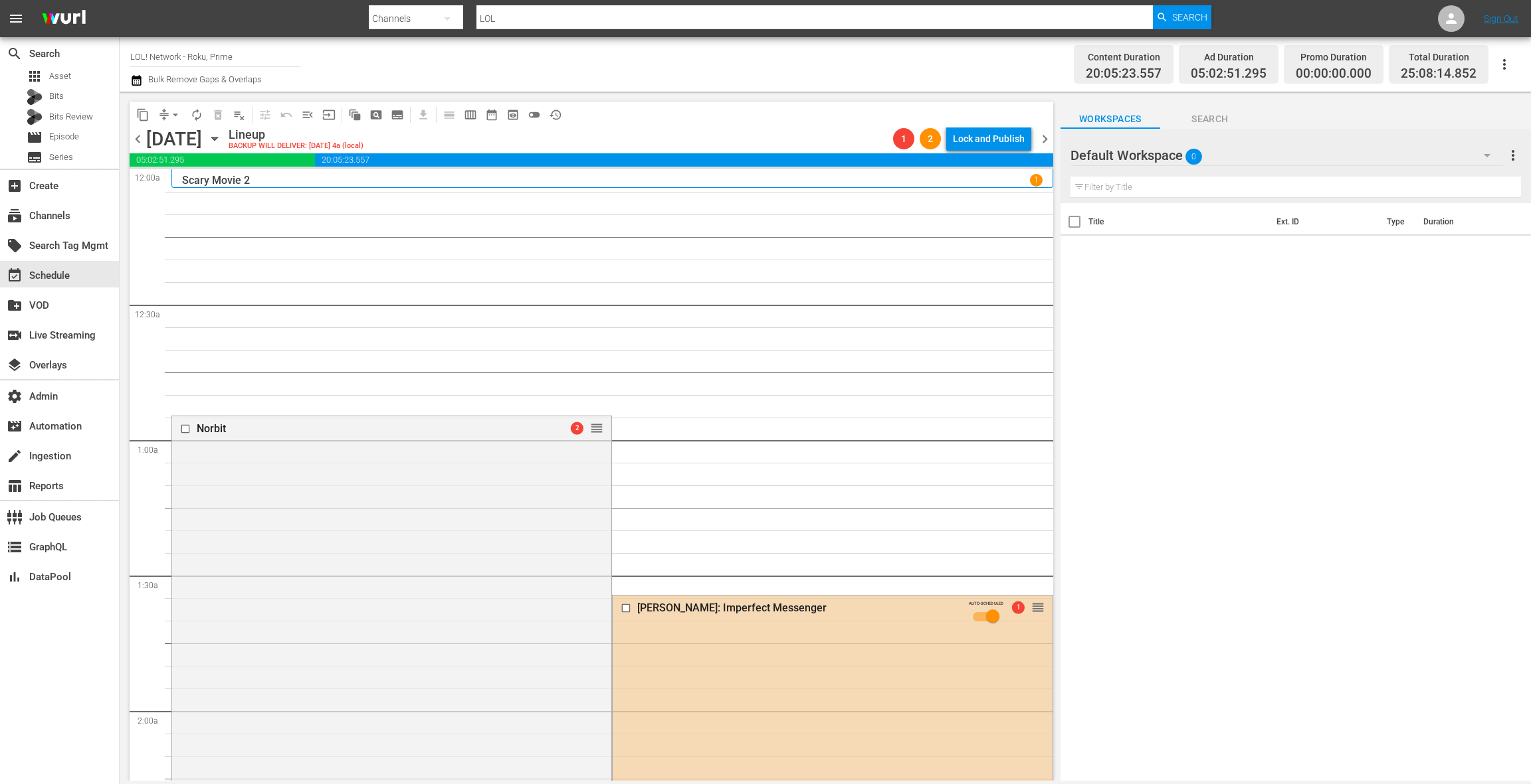
click at [139, 141] on span "chevron_left" at bounding box center [138, 139] width 17 height 17
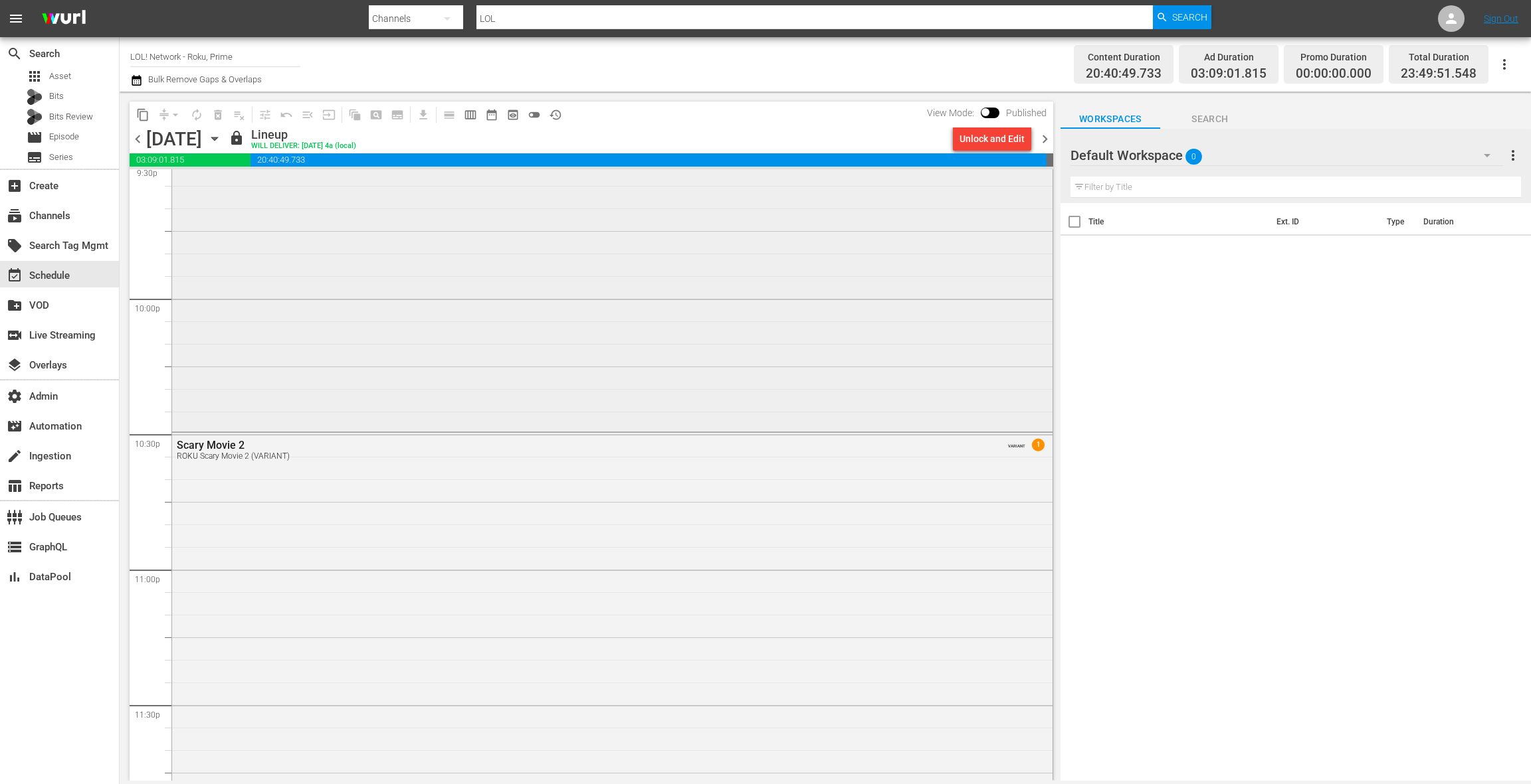
scroll to position [5910, 0]
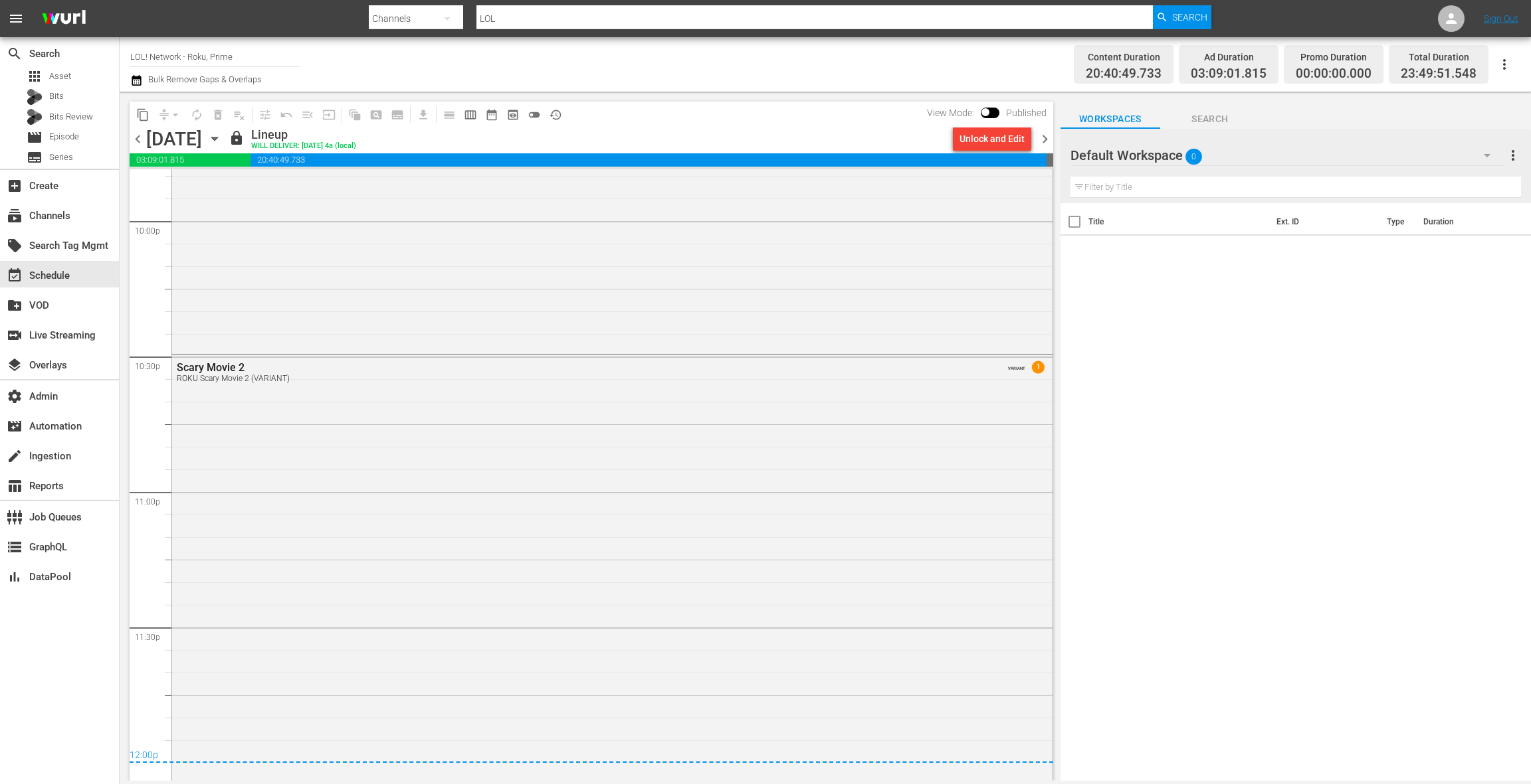
click at [1047, 139] on span "chevron_right" at bounding box center [1044, 139] width 17 height 17
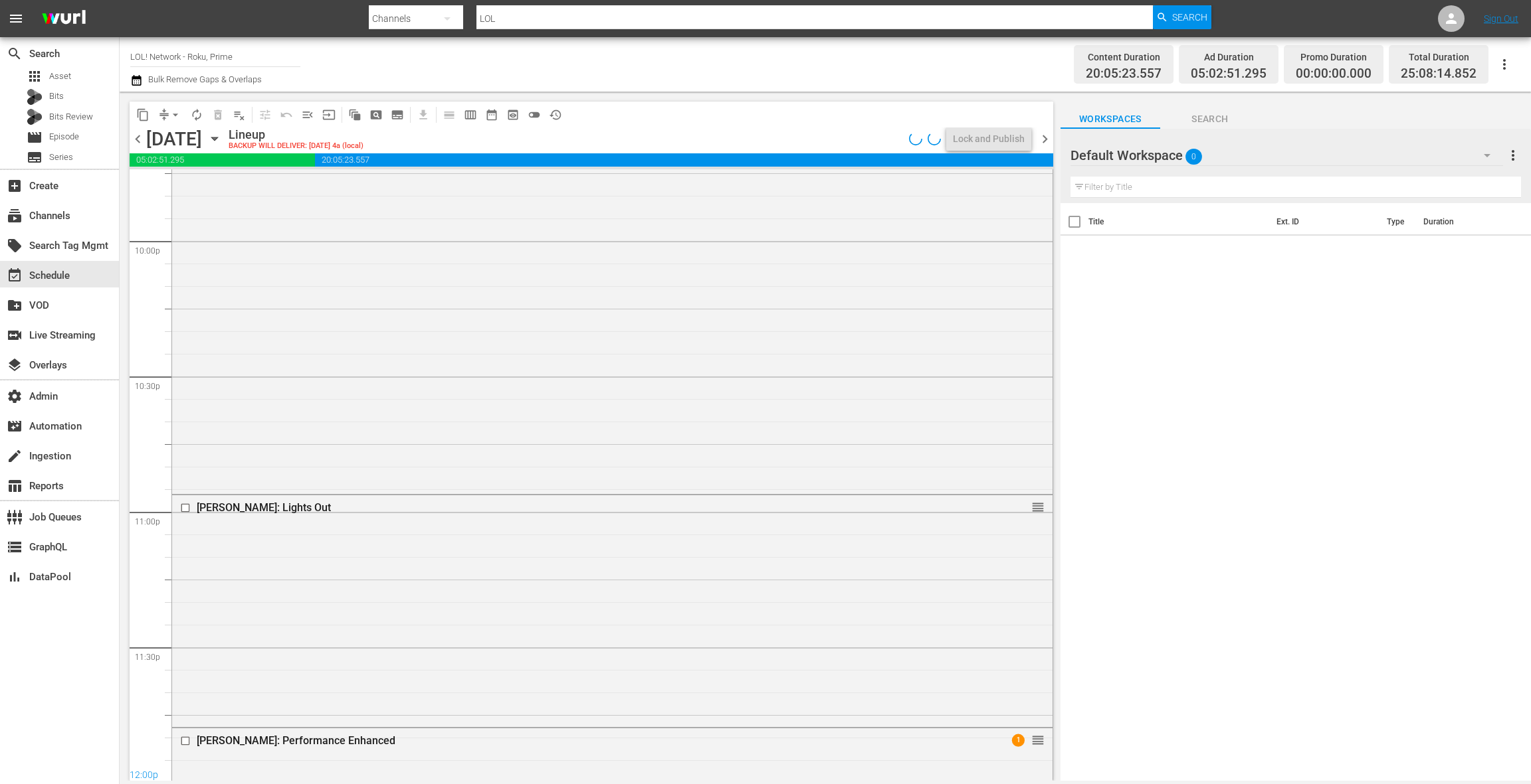
scroll to position [5910, 0]
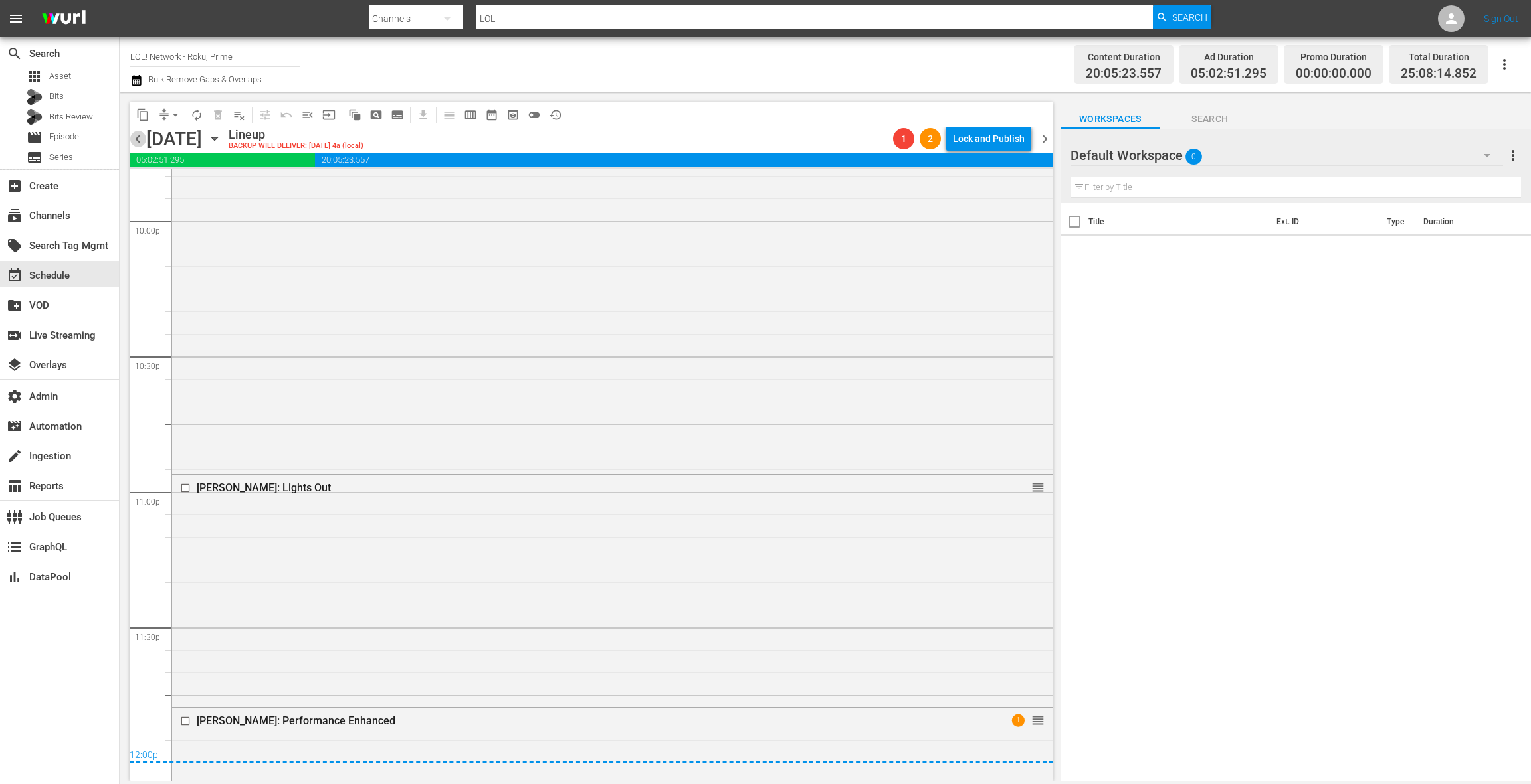
click at [142, 137] on span "chevron_left" at bounding box center [138, 139] width 17 height 17
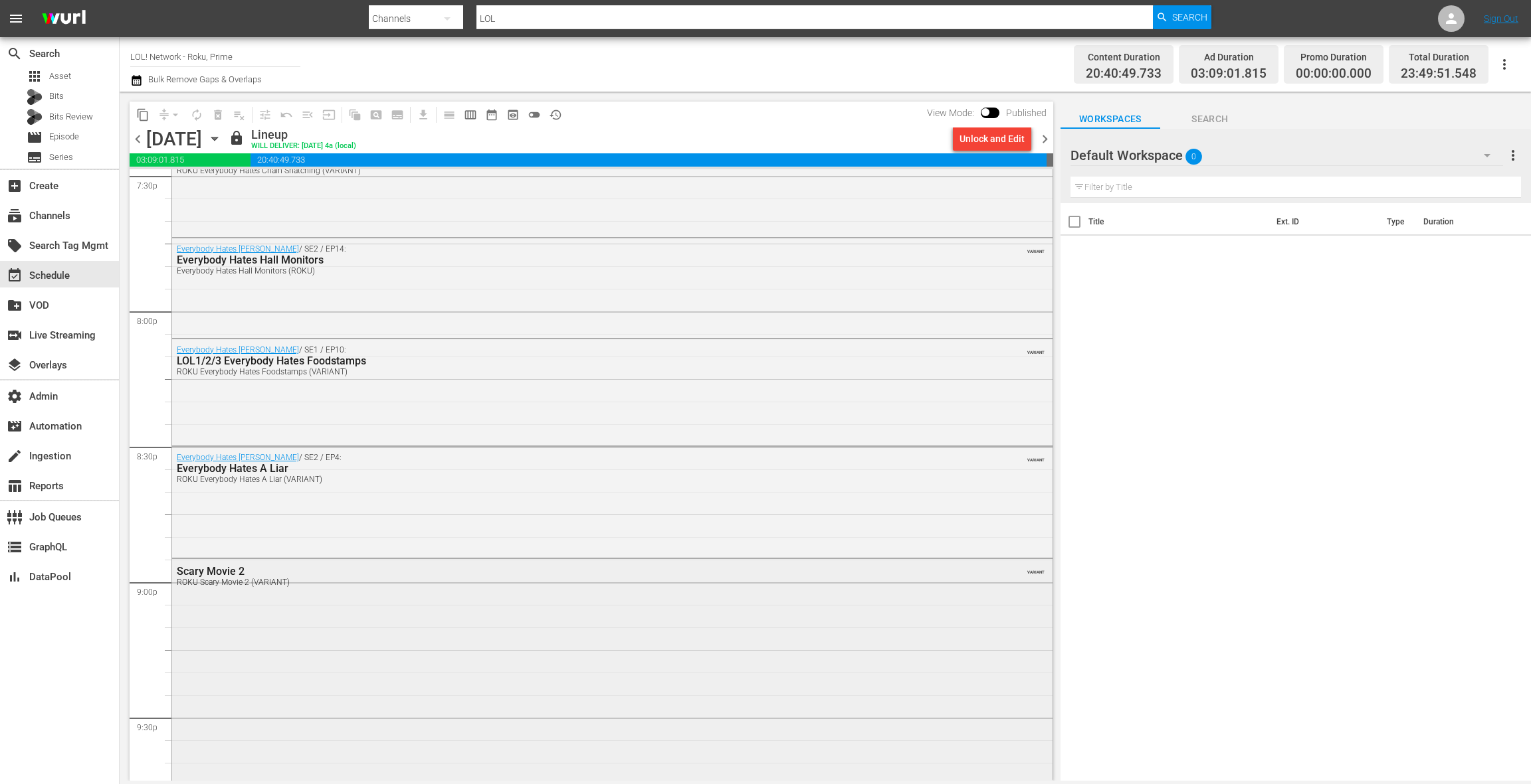
scroll to position [5250, 0]
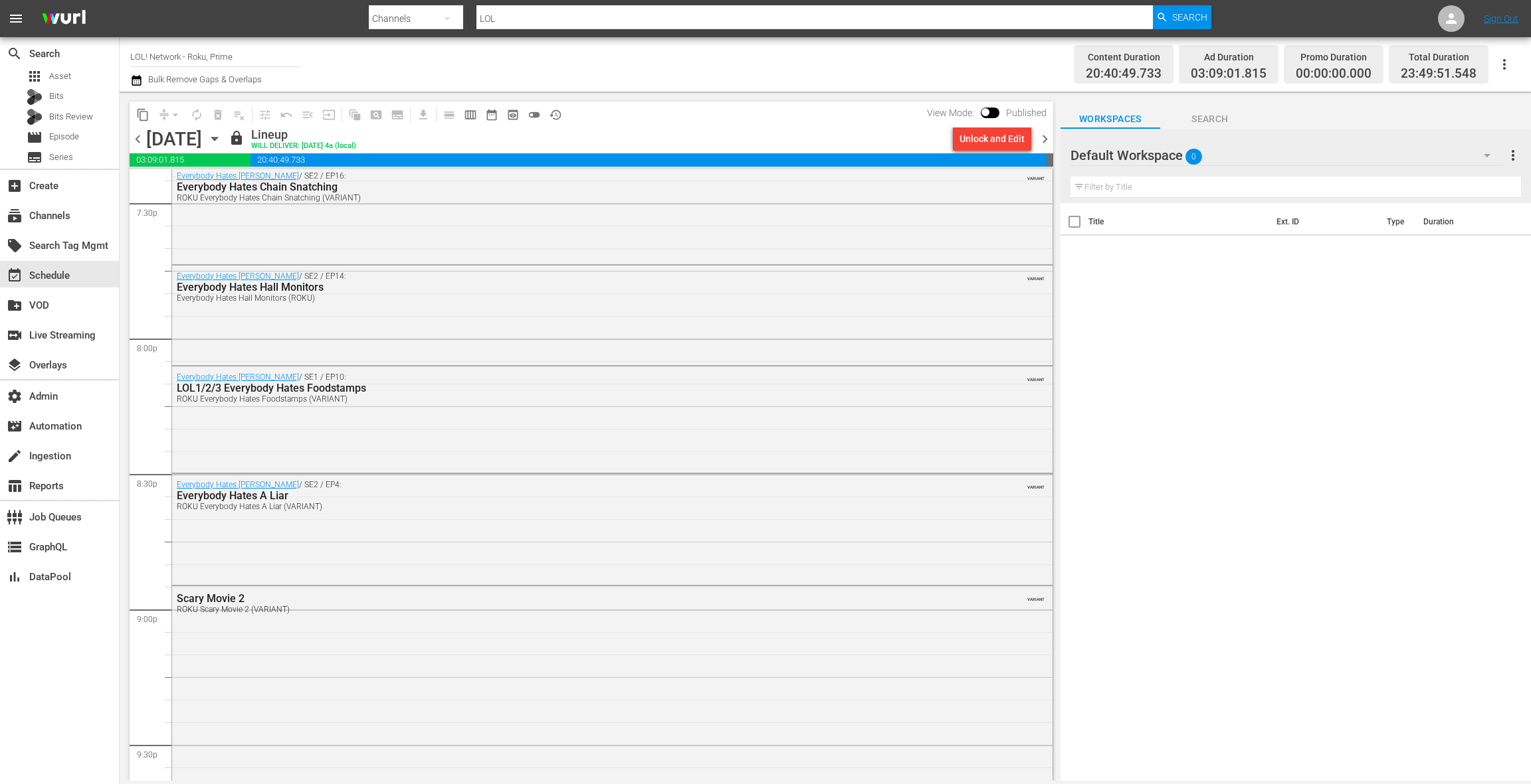
click at [1048, 143] on span "chevron_right" at bounding box center [1044, 139] width 17 height 17
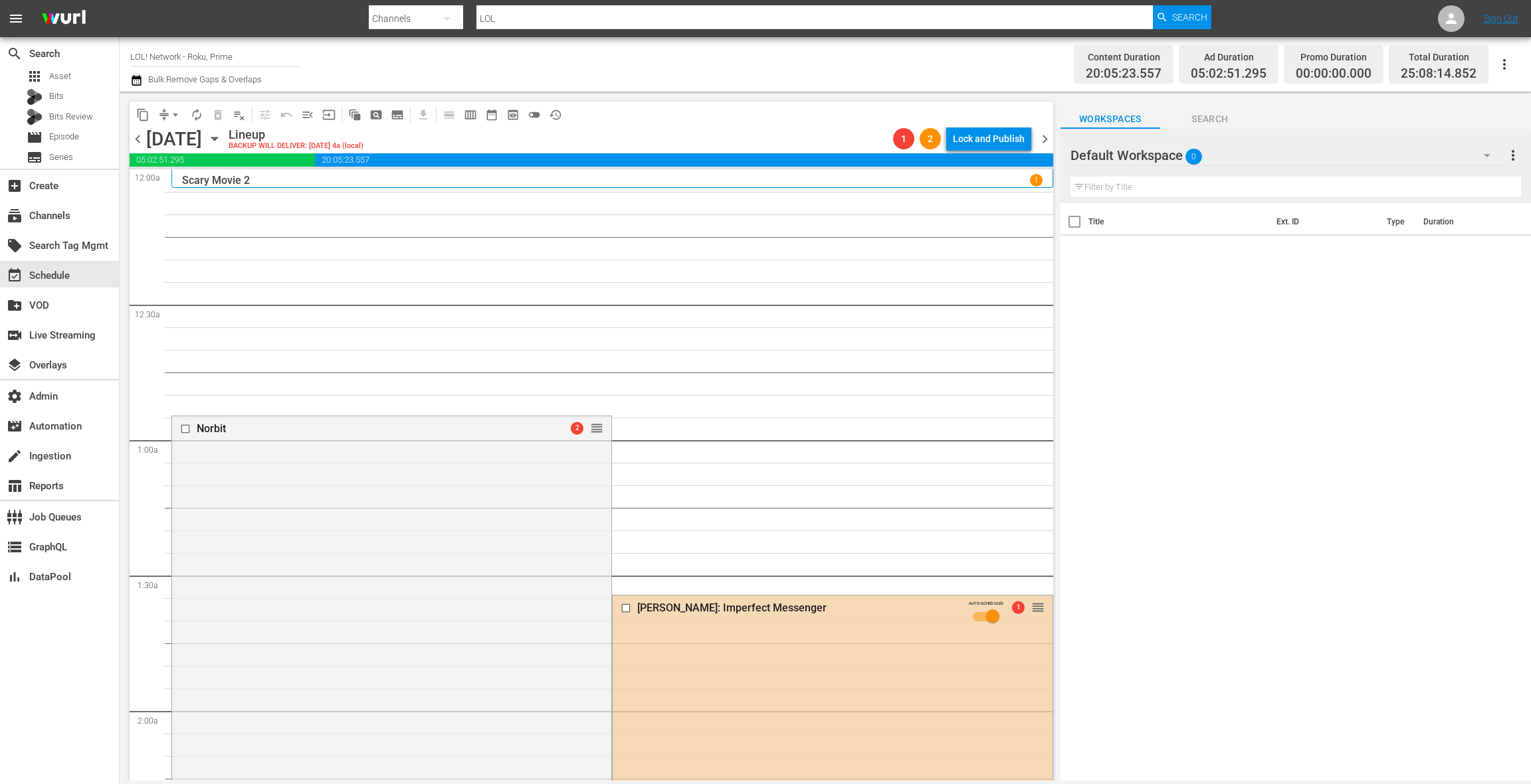
drag, startPoint x: 529, startPoint y: 405, endPoint x: 562, endPoint y: 390, distance: 36.2
drag, startPoint x: 491, startPoint y: 483, endPoint x: 512, endPoint y: 468, distance: 25.8
click at [492, 482] on div "Norbit 2 reorder" at bounding box center [391, 691] width 439 height 549
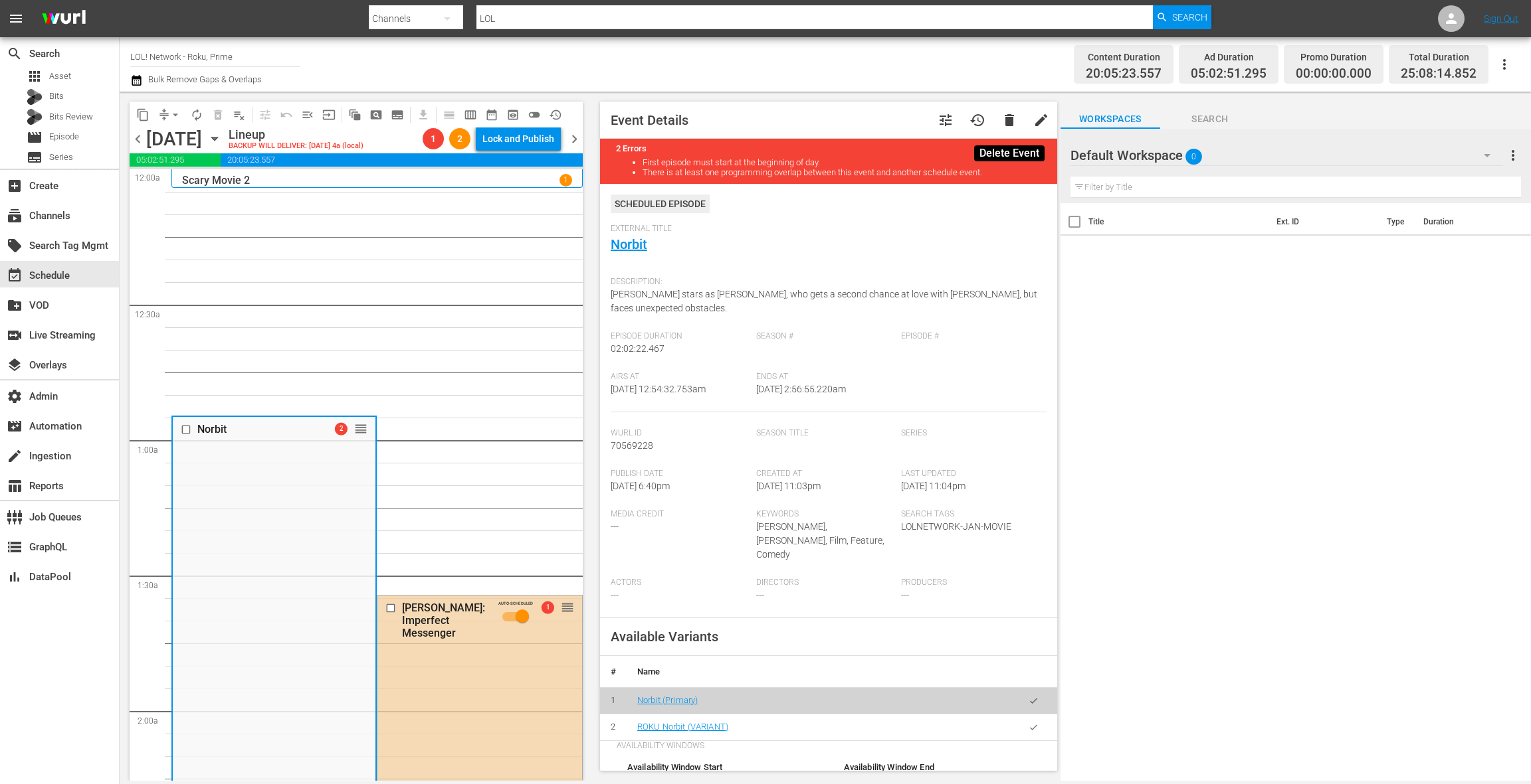
click at [1017, 122] on span "delete" at bounding box center [1009, 120] width 16 height 16
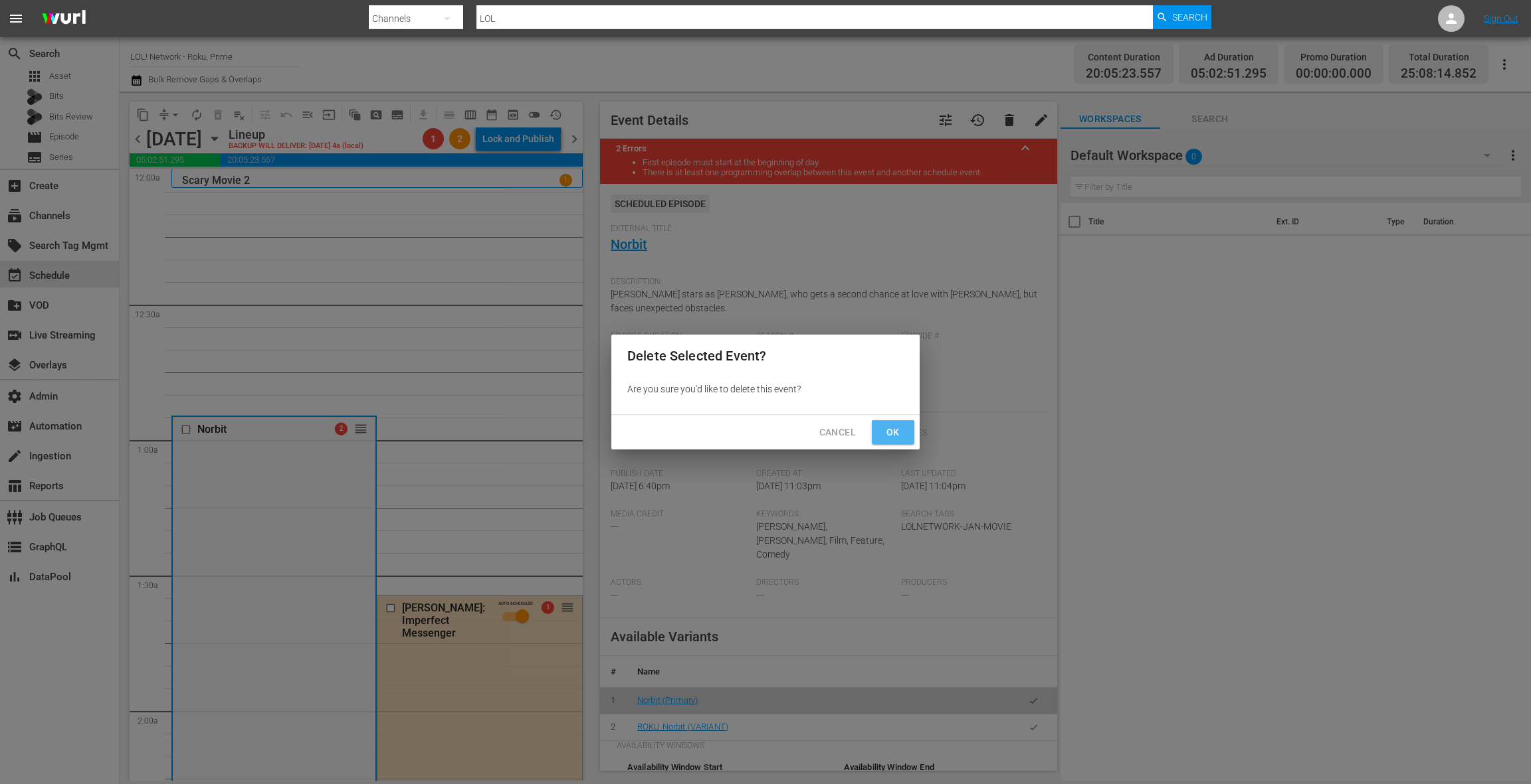
drag, startPoint x: 891, startPoint y: 426, endPoint x: 919, endPoint y: 413, distance: 30.9
click at [891, 424] on span "Ok" at bounding box center [893, 432] width 21 height 17
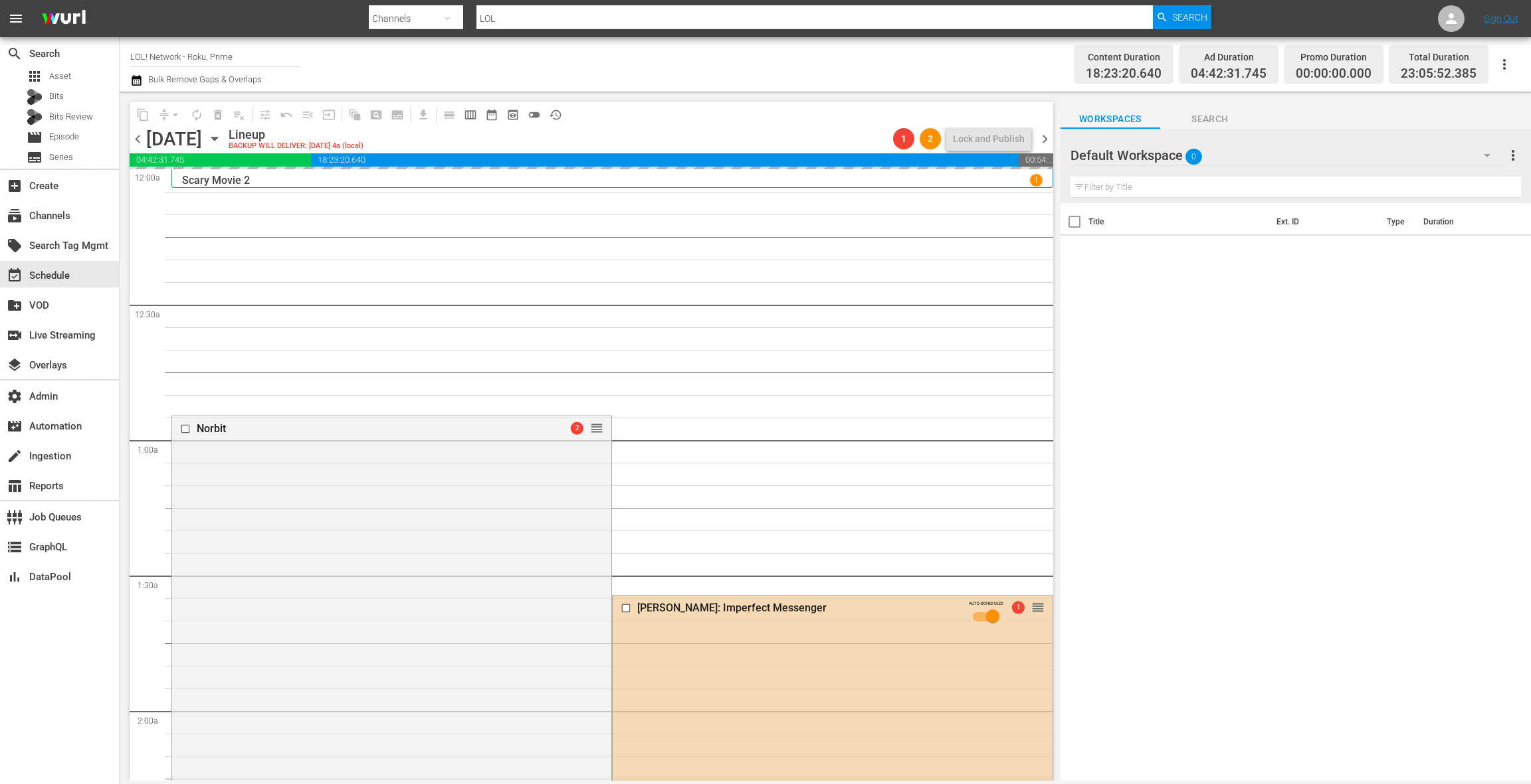
click at [1408, 154] on div "Default Workspace 0" at bounding box center [1286, 155] width 432 height 37
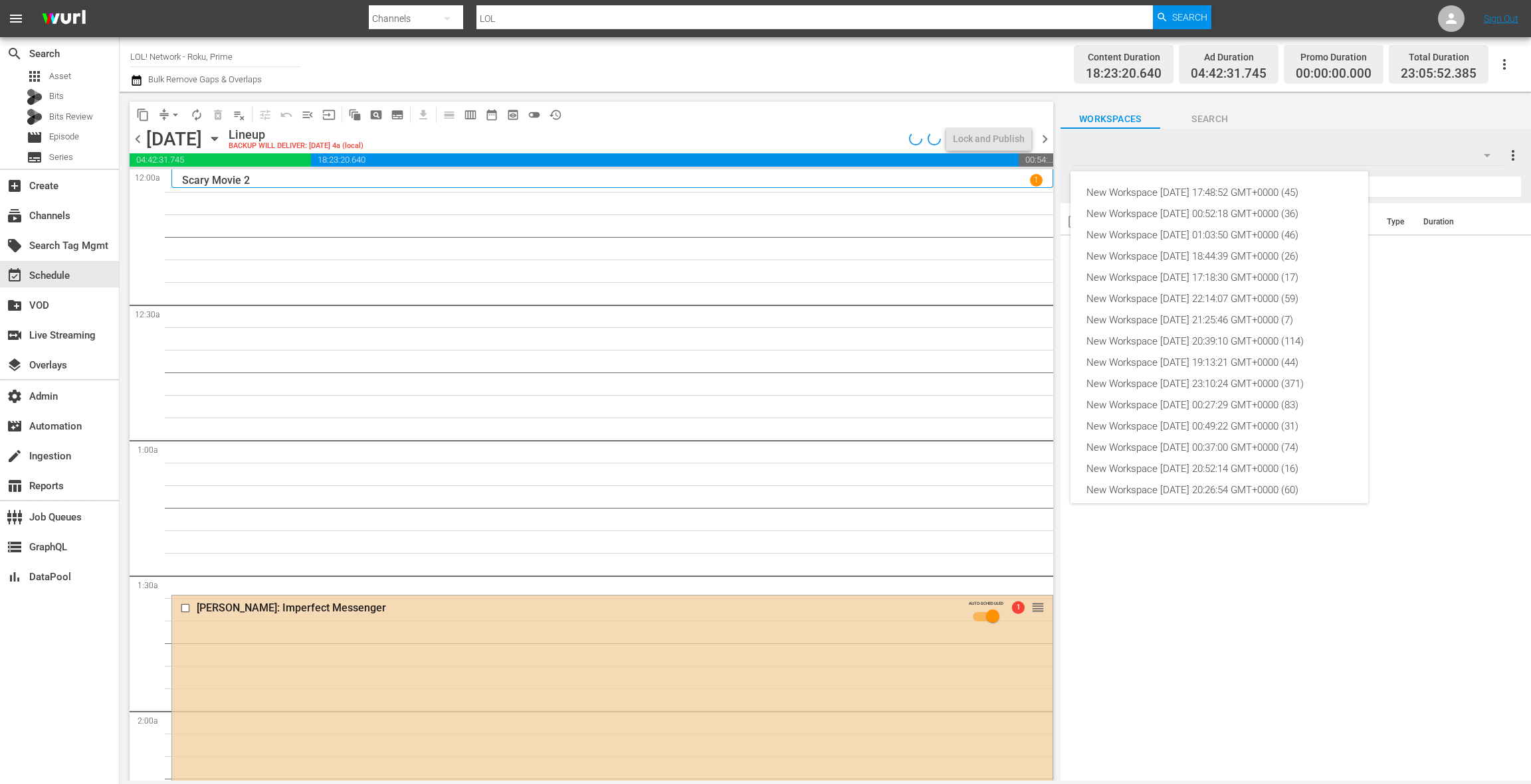
scroll to position [51, 0]
click at [1226, 273] on div "New Workspace Sun Aug 17 2025 21:25:46 GMT+0000 (7)" at bounding box center [1219, 269] width 266 height 21
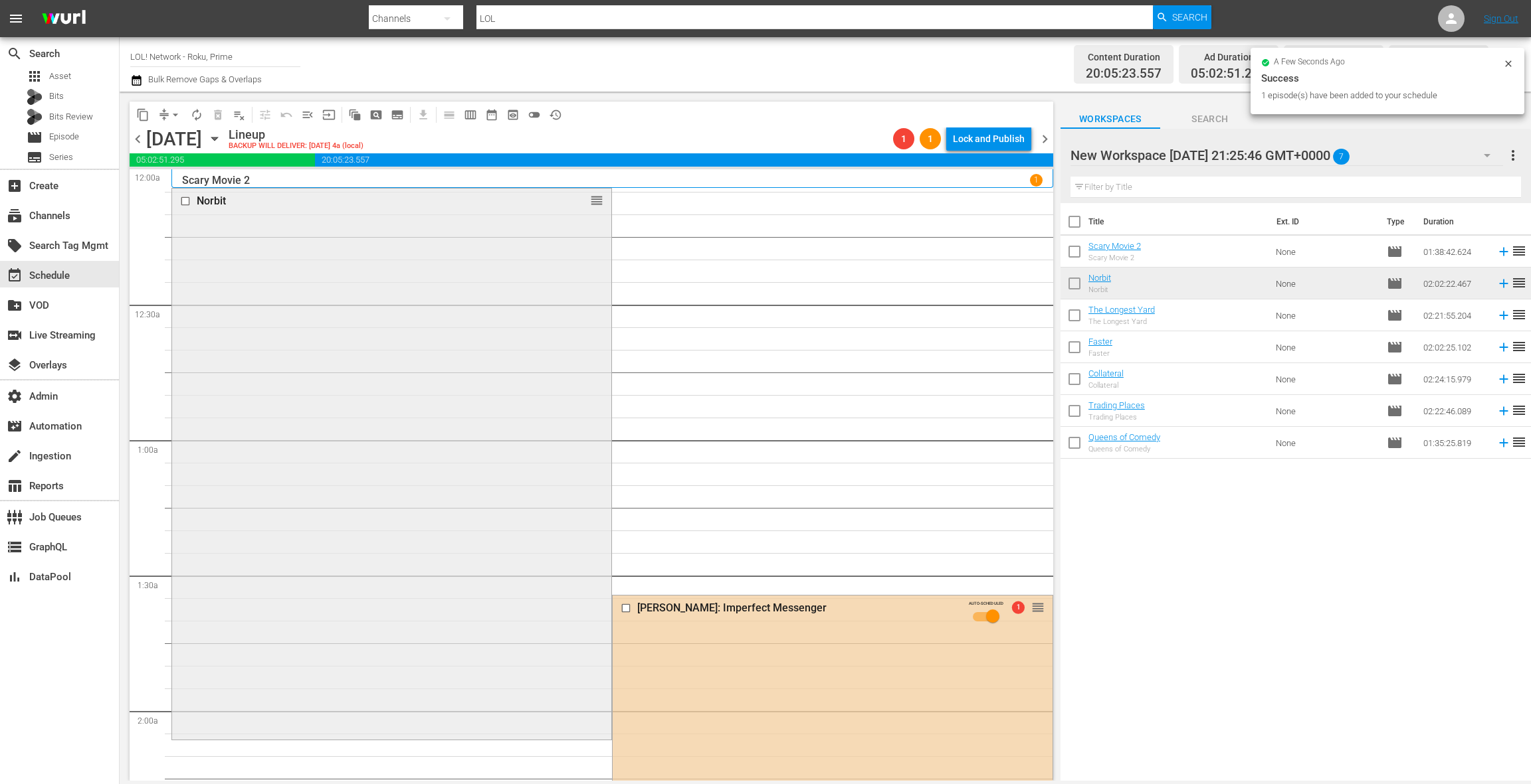
click at [512, 304] on div "Norbit reorder" at bounding box center [391, 463] width 439 height 549
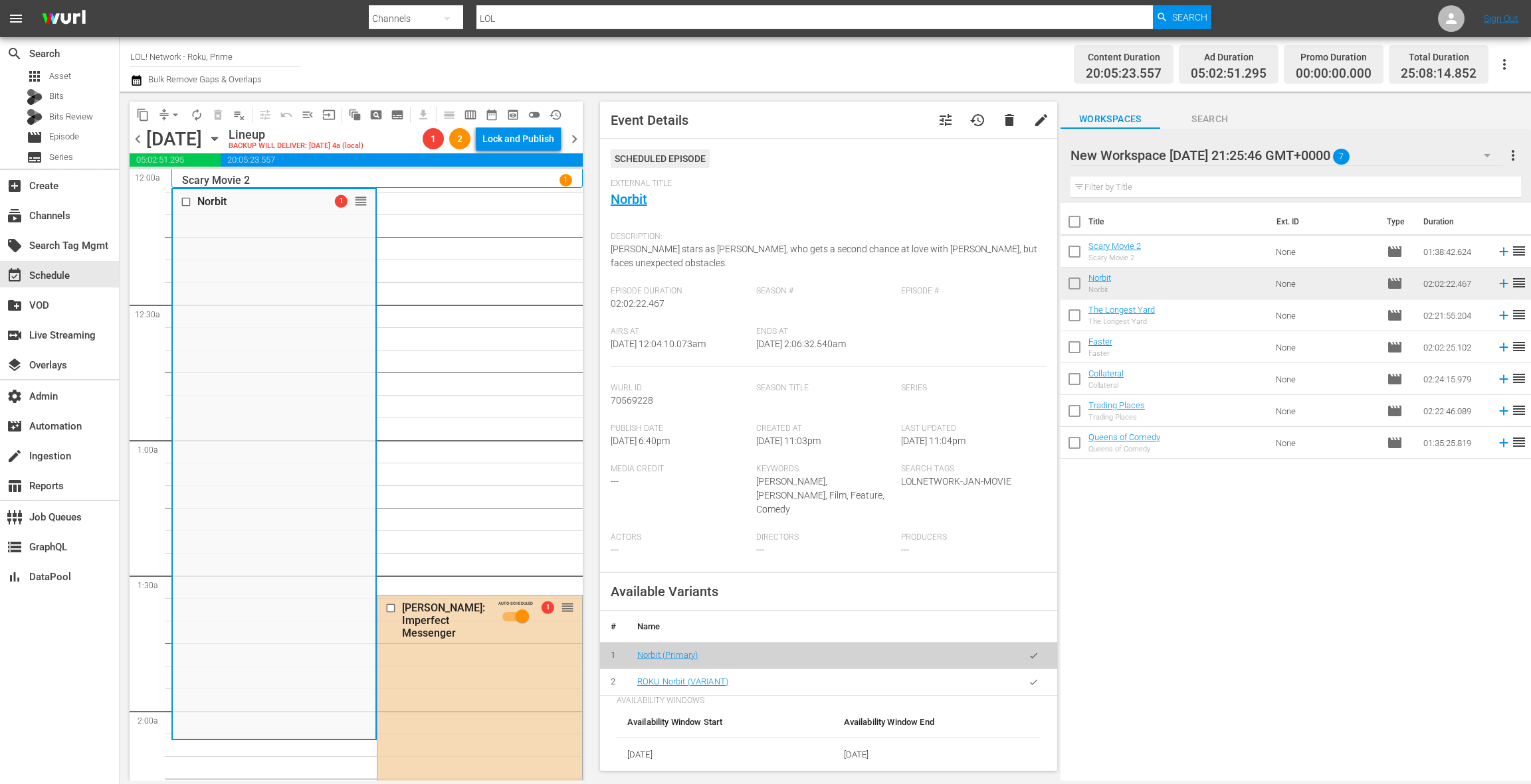
click at [1040, 670] on button "button" at bounding box center [1033, 683] width 26 height 26
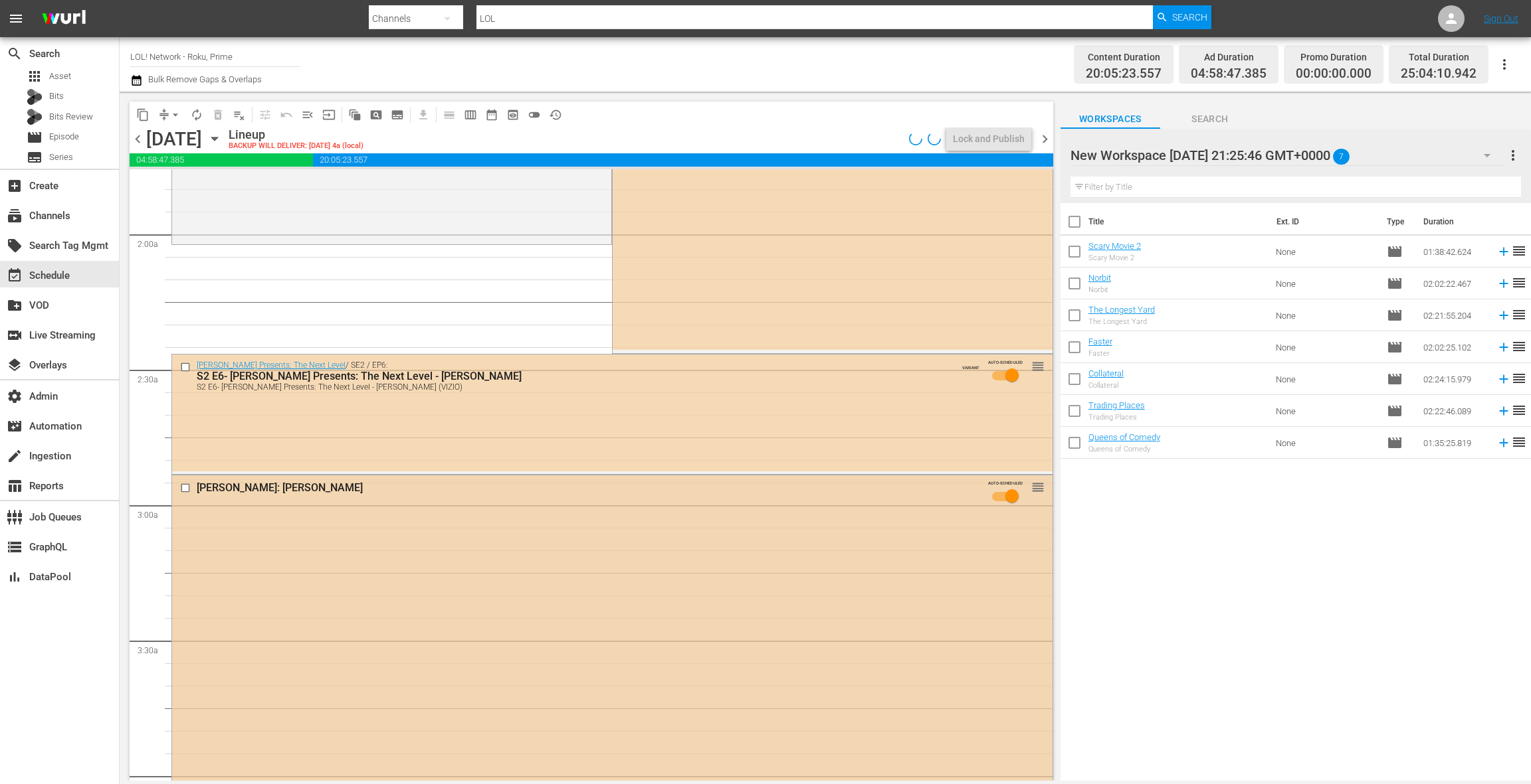
scroll to position [534, 0]
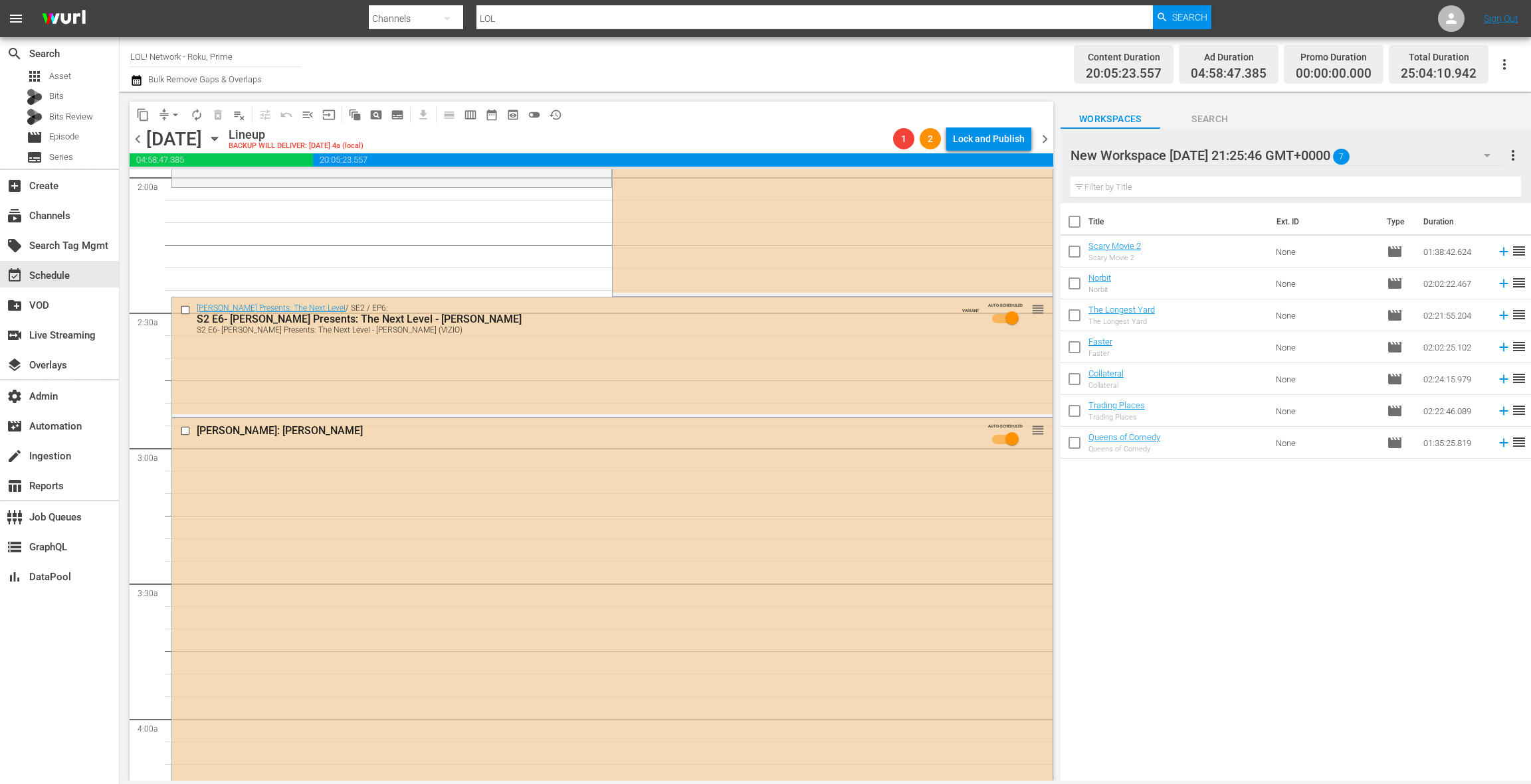
click at [707, 267] on div "Roy Wood Jr.: Imperfect Messenger AUTO-SCHEDULED 1 reorder" at bounding box center [832, 177] width 439 height 231
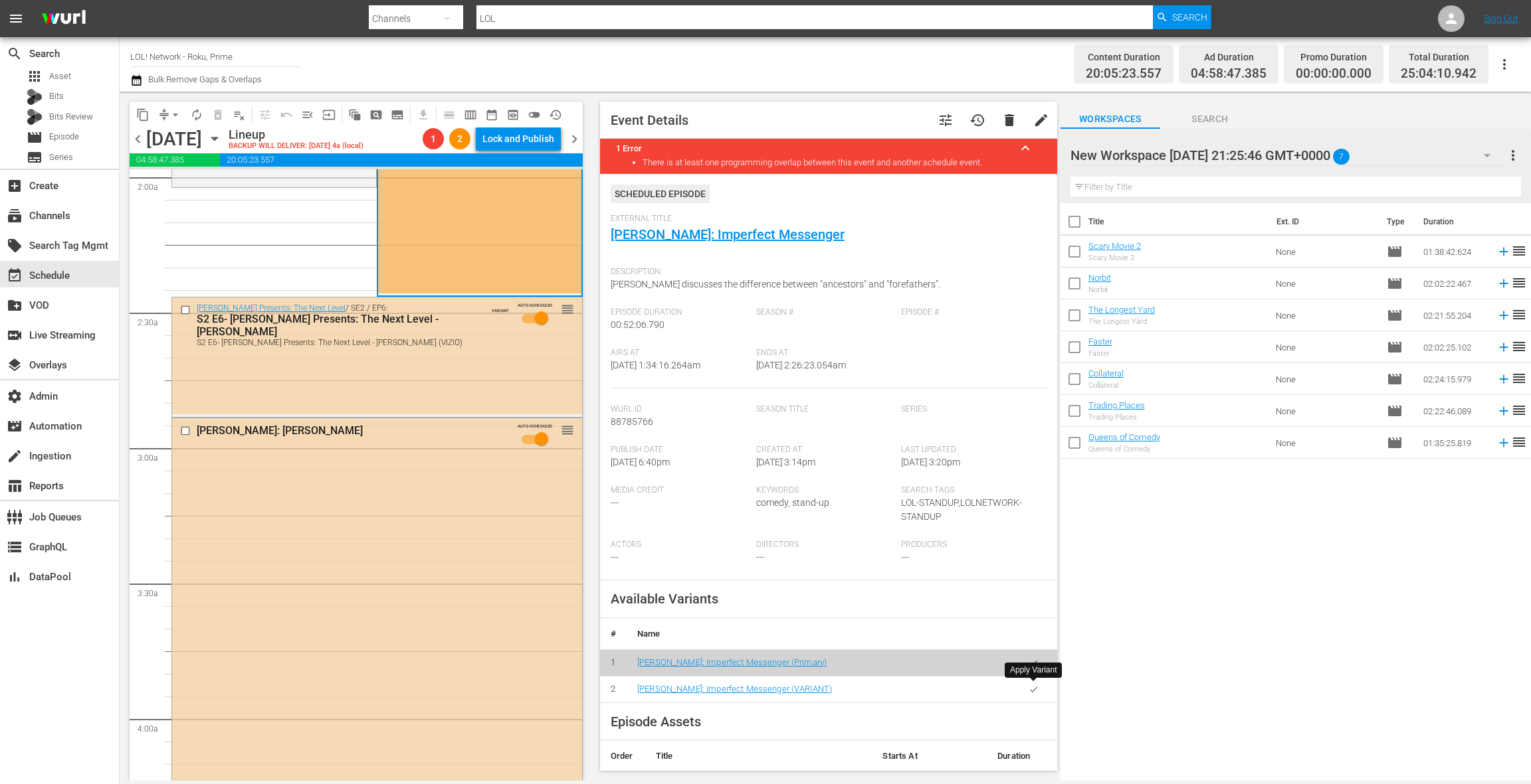
drag, startPoint x: 1040, startPoint y: 692, endPoint x: 804, endPoint y: 536, distance: 282.9
click at [1037, 689] on button "button" at bounding box center [1033, 690] width 26 height 26
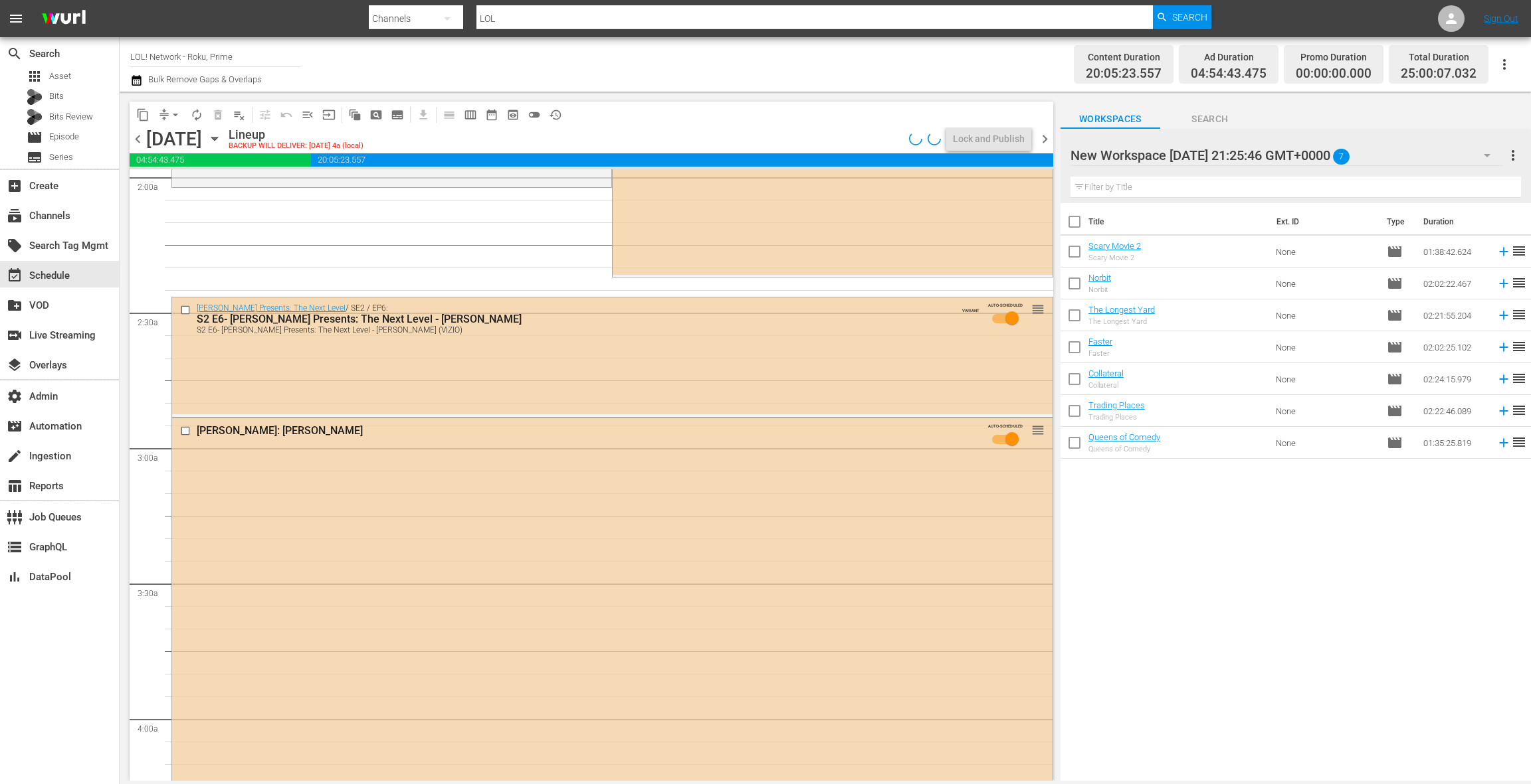
click at [463, 379] on div "Kevin Hart Presents: The Next Level / SE2 / EP6: S2 E6- Kevin Hart Presents: Th…" at bounding box center [612, 356] width 880 height 118
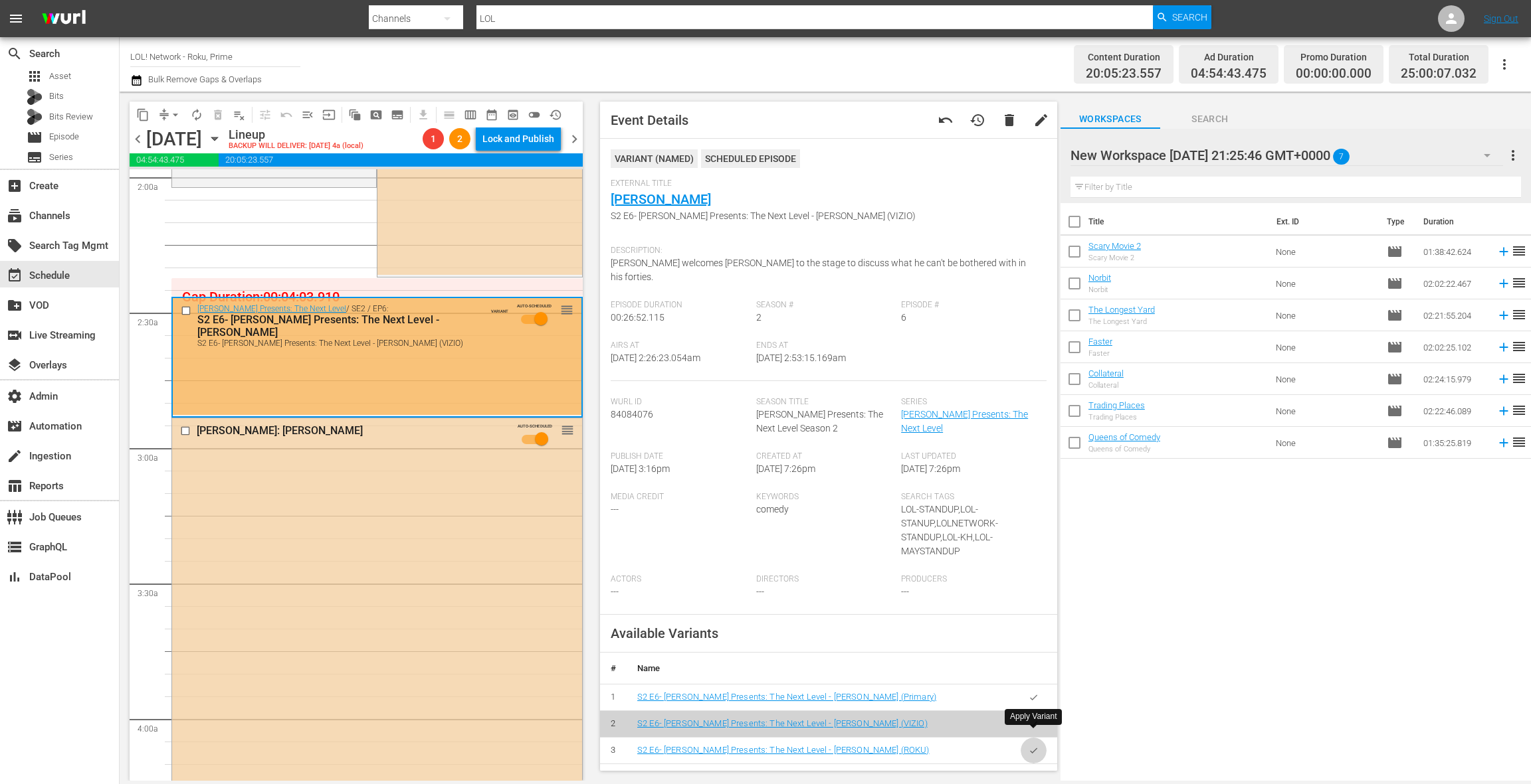
drag, startPoint x: 1039, startPoint y: 738, endPoint x: 981, endPoint y: 712, distance: 63.6
click at [1039, 738] on button "button" at bounding box center [1033, 751] width 26 height 26
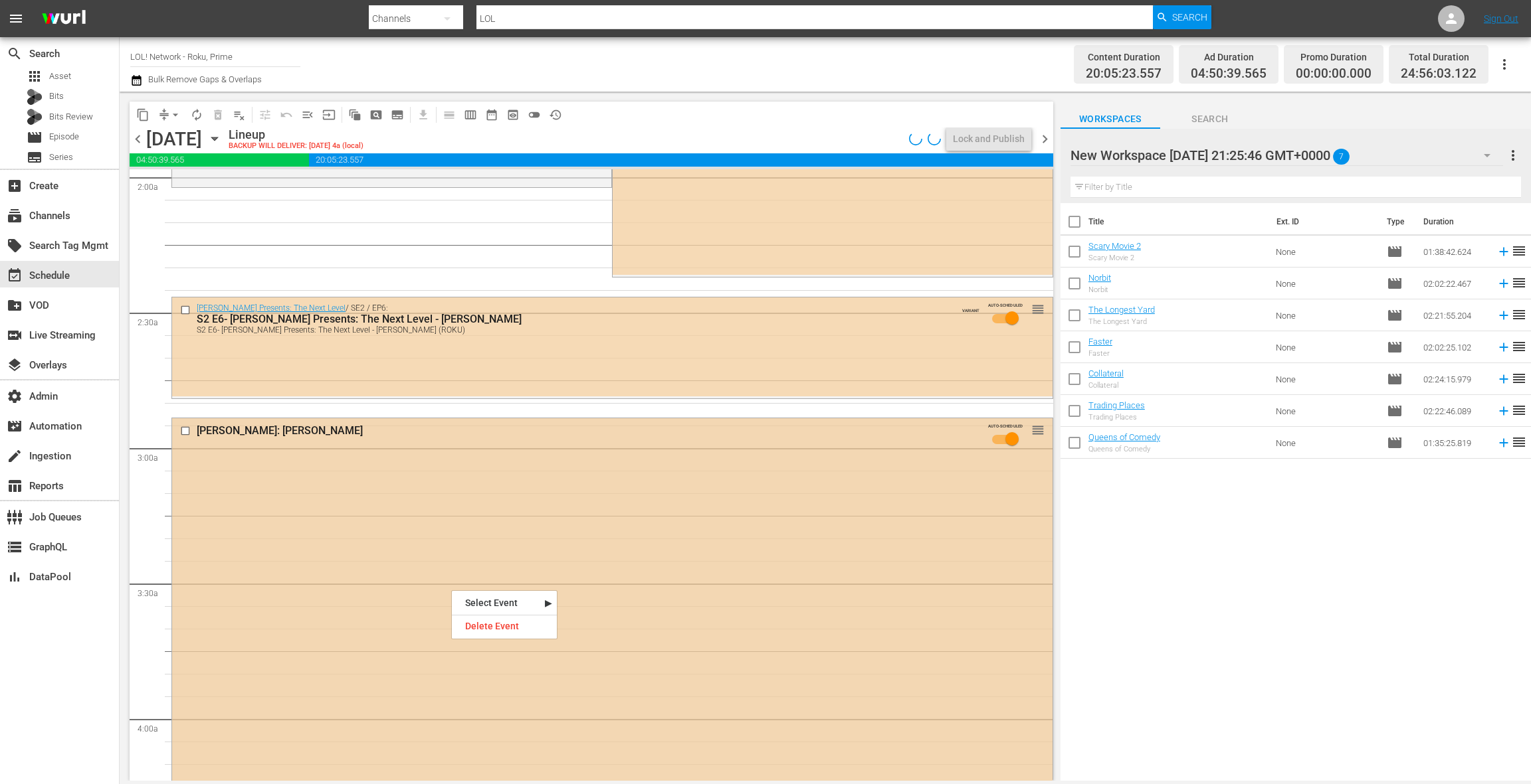
click at [498, 569] on div "Matt Rife: Matthew Steven Rife AUTO-SCHEDULED reorder" at bounding box center [612, 614] width 880 height 393
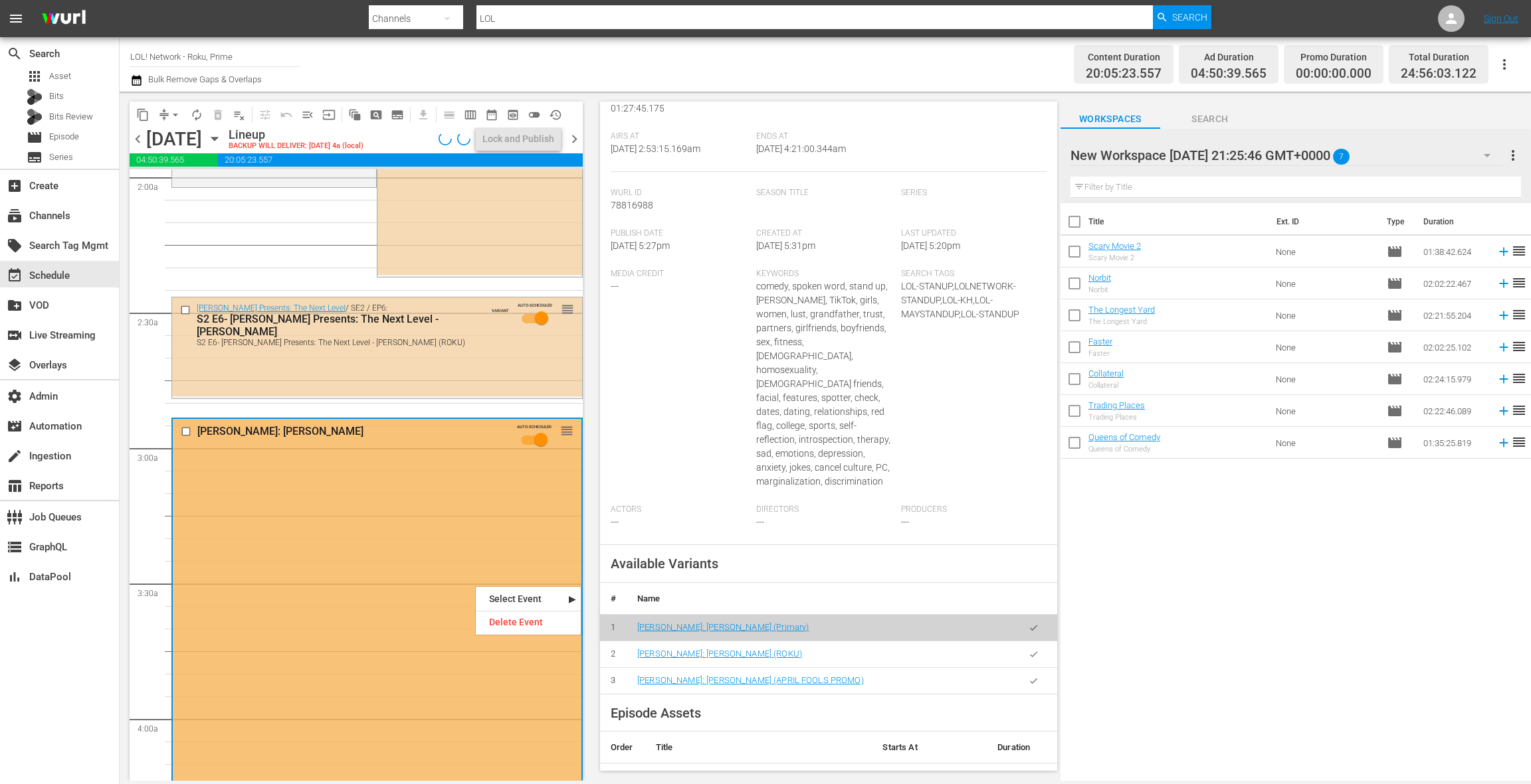
scroll to position [278, 0]
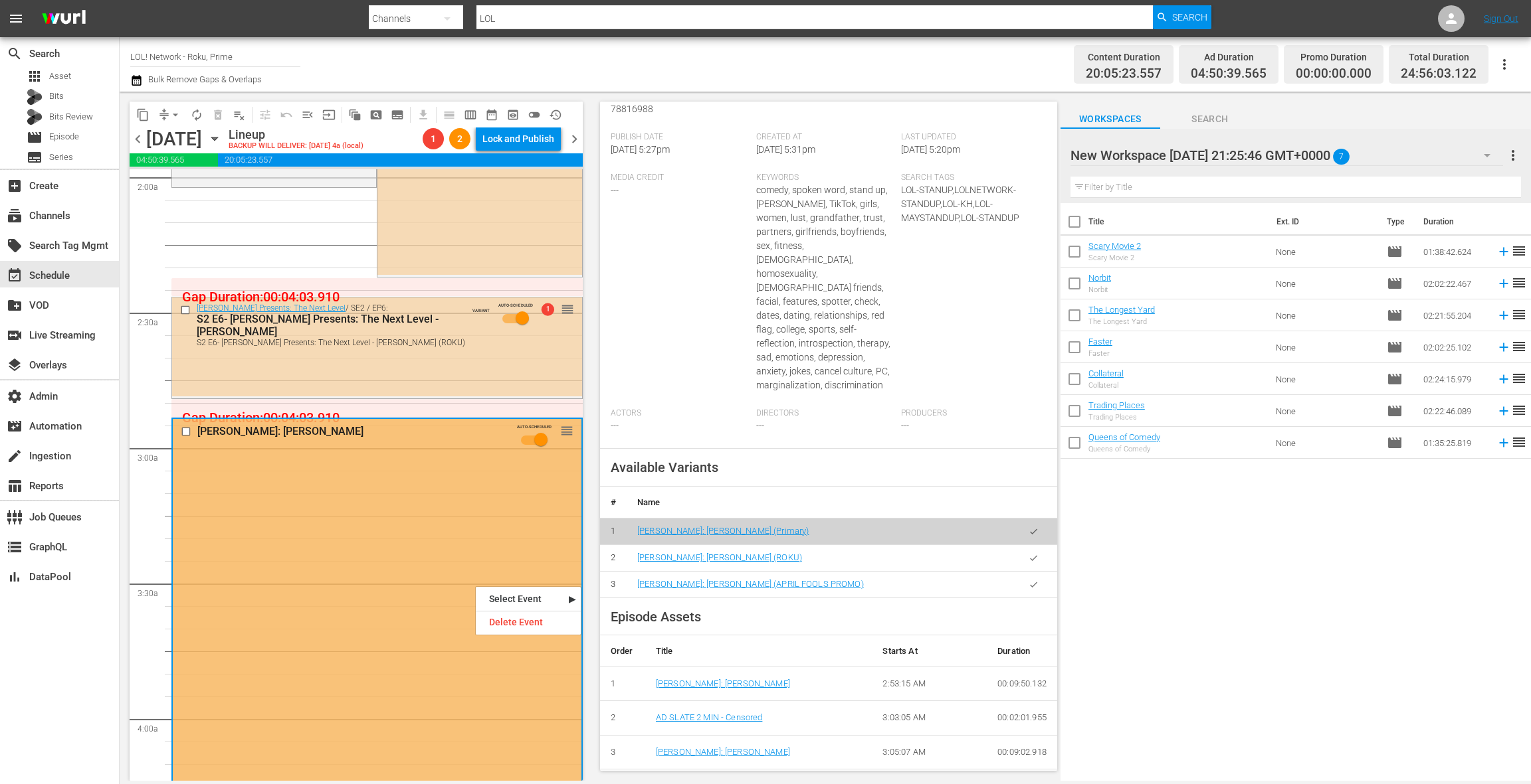
drag, startPoint x: 1033, startPoint y: 514, endPoint x: 895, endPoint y: 528, distance: 138.7
click at [1033, 553] on icon "button" at bounding box center [1033, 558] width 10 height 10
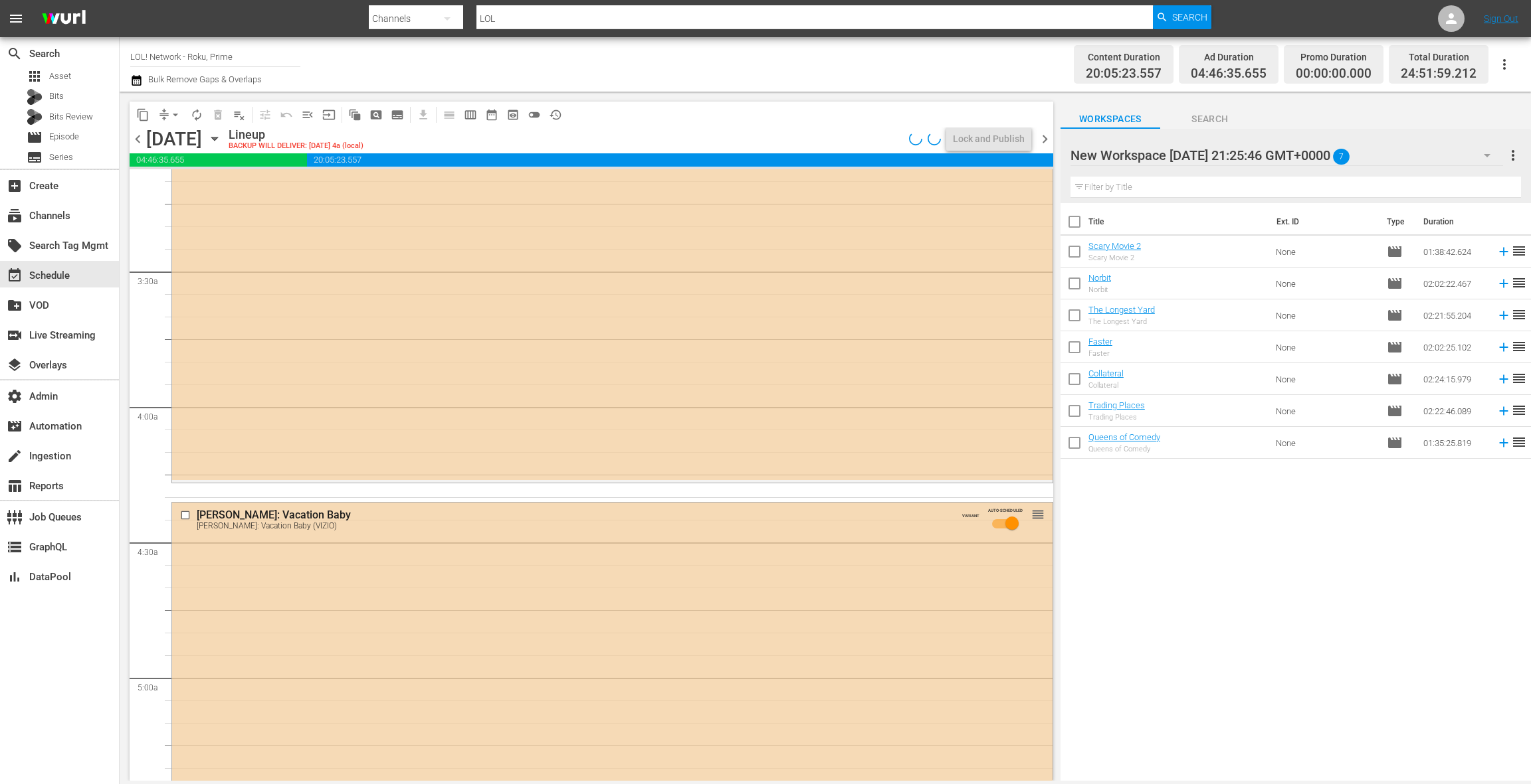
scroll to position [1004, 0]
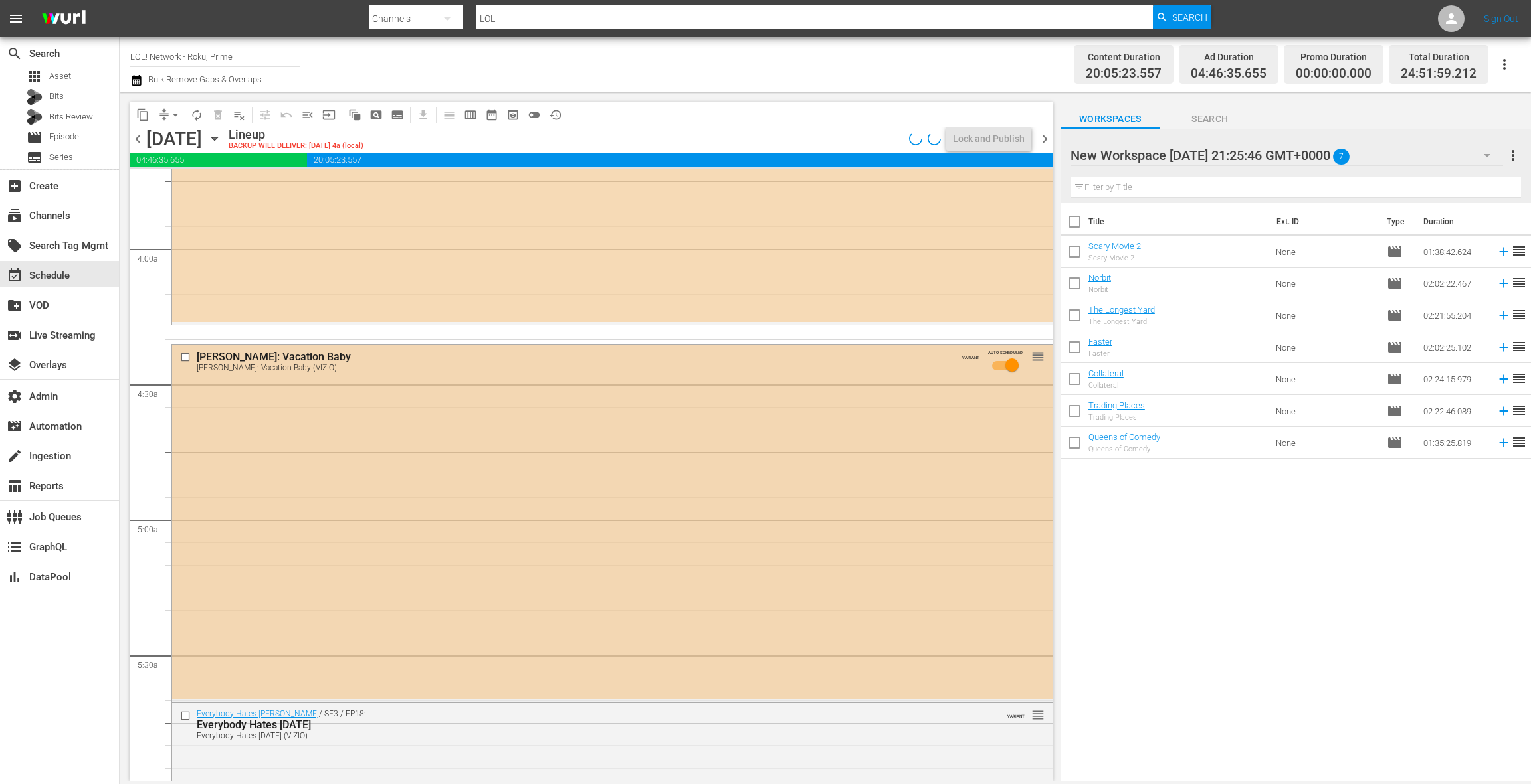
click at [516, 531] on div "Hari Kondabolu: Vacation Baby Hari Kondabolu: Vacation Baby (VIZIO) VARIANT AUT…" at bounding box center [612, 522] width 880 height 355
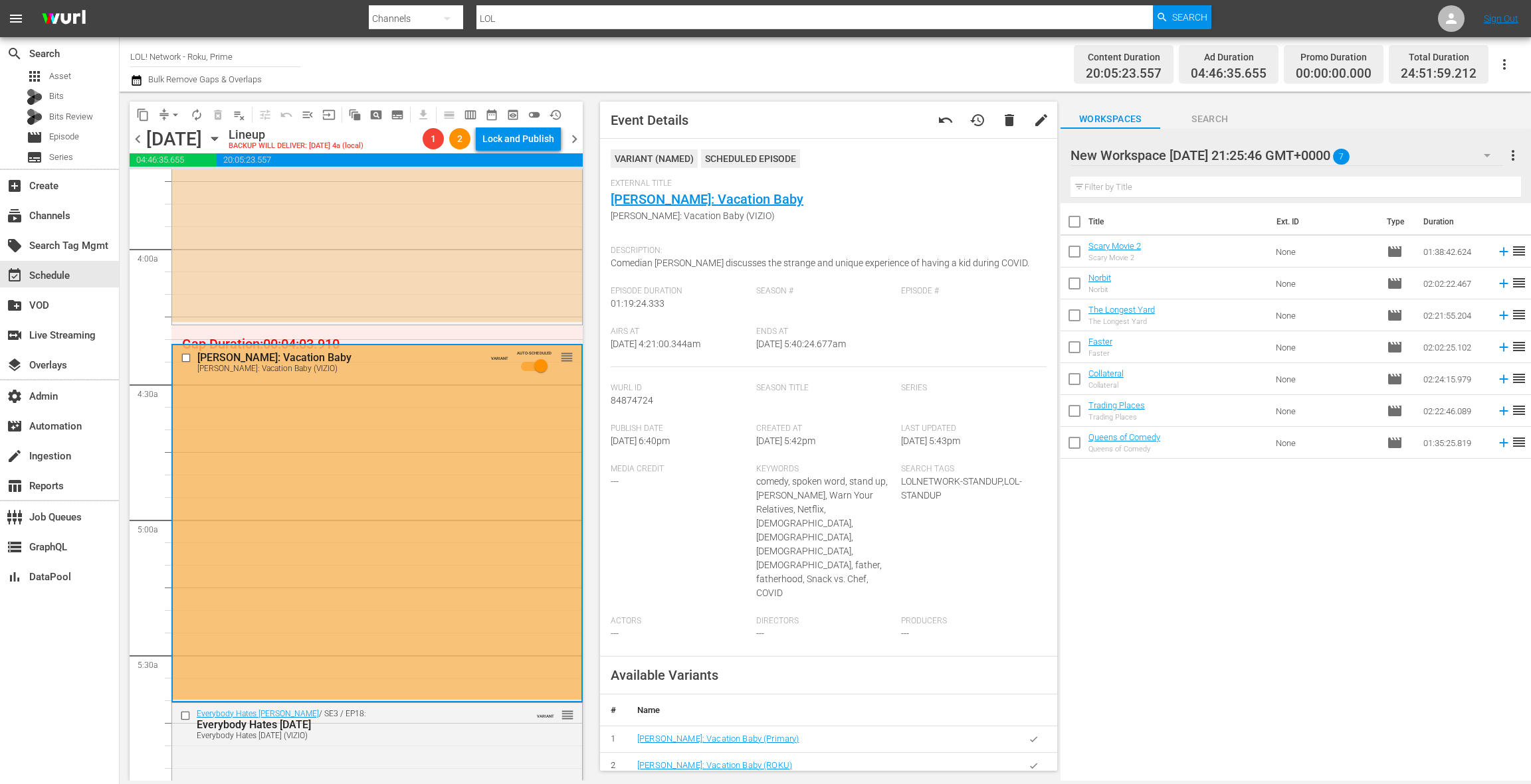
click at [1028, 761] on icon "button" at bounding box center [1033, 766] width 10 height 10
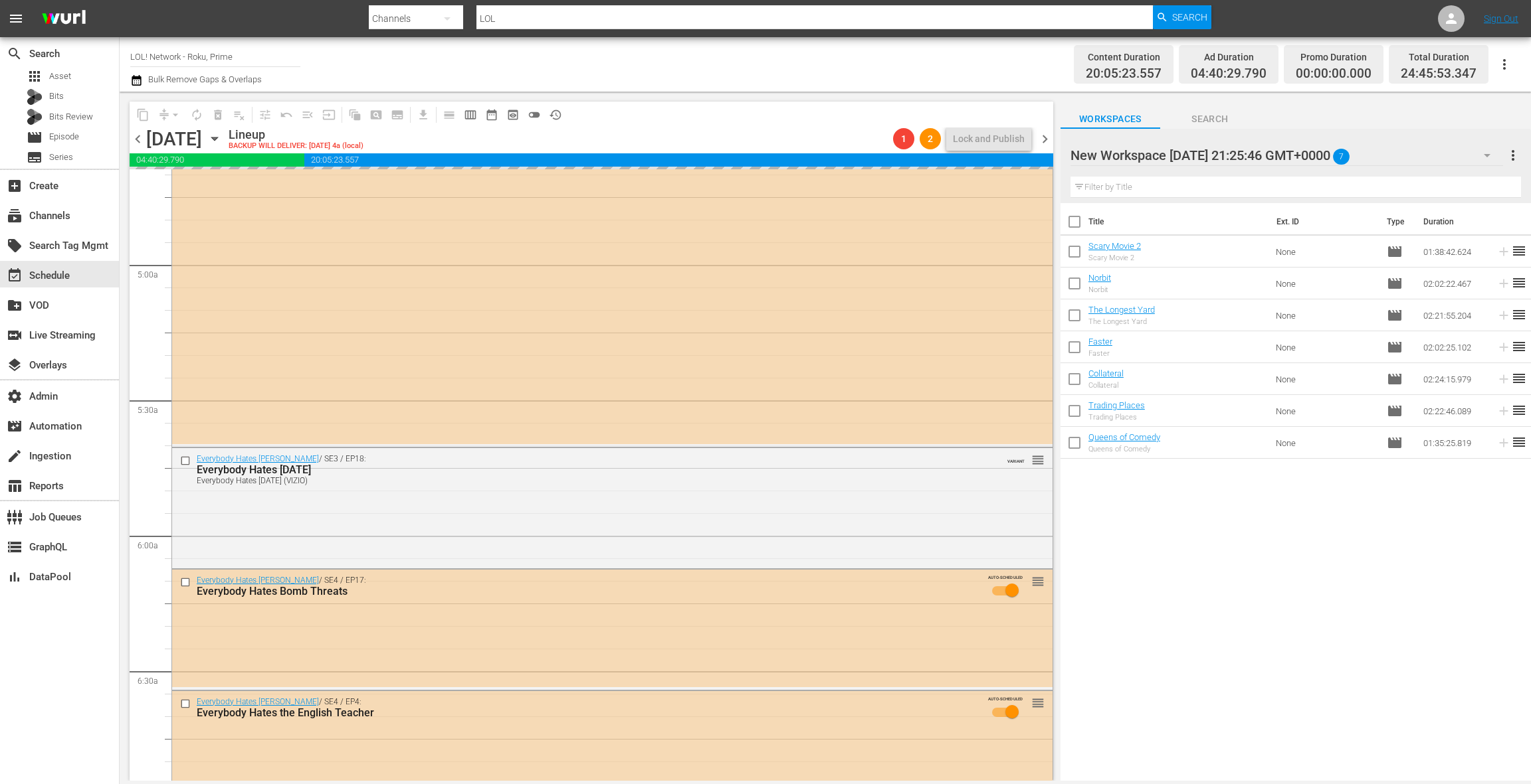
scroll to position [1302, 0]
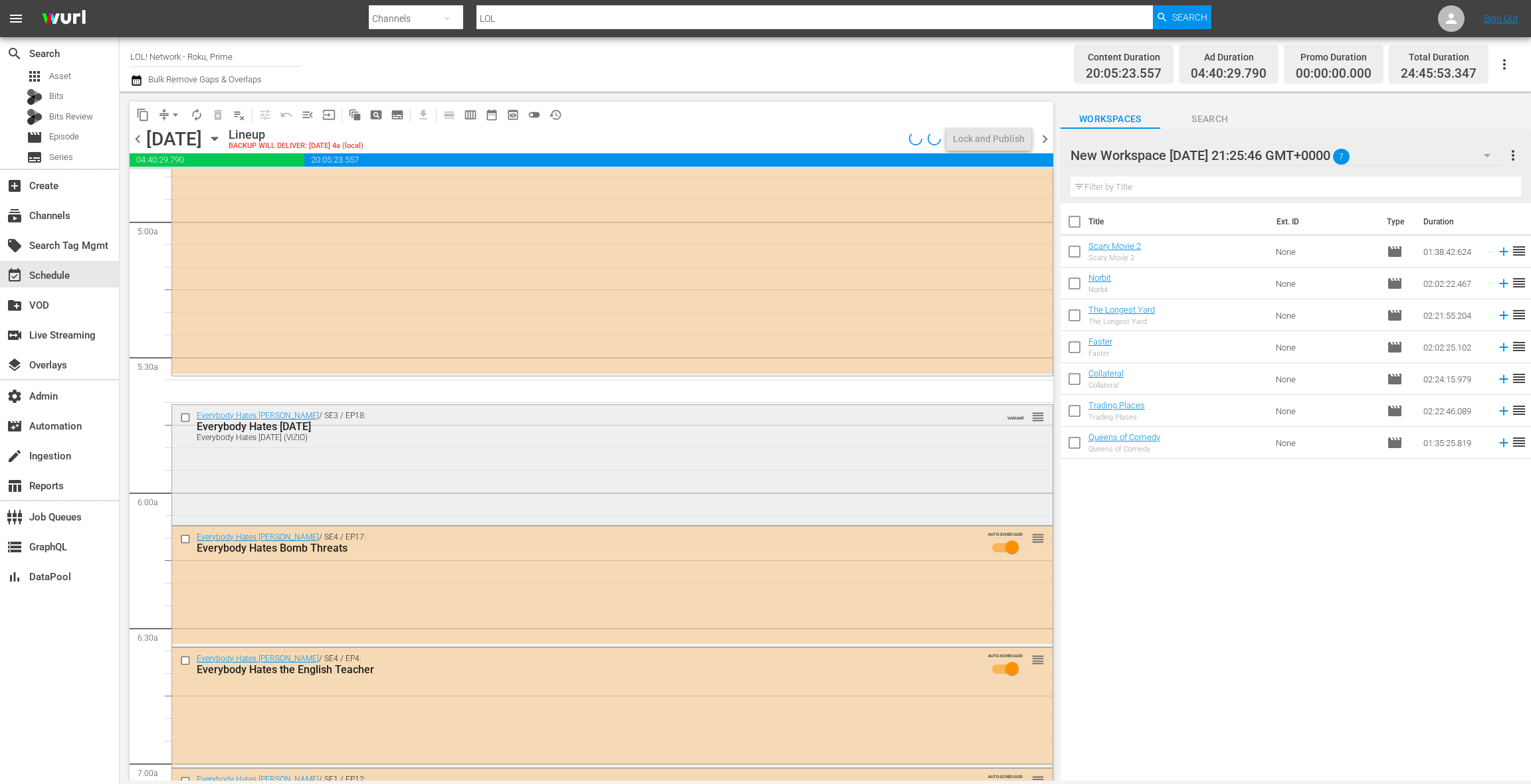
click at [498, 504] on div "Everybody Hates Chris / SE3 / EP18: Everybody Hates Mother's Day Everybody Hate…" at bounding box center [612, 463] width 880 height 118
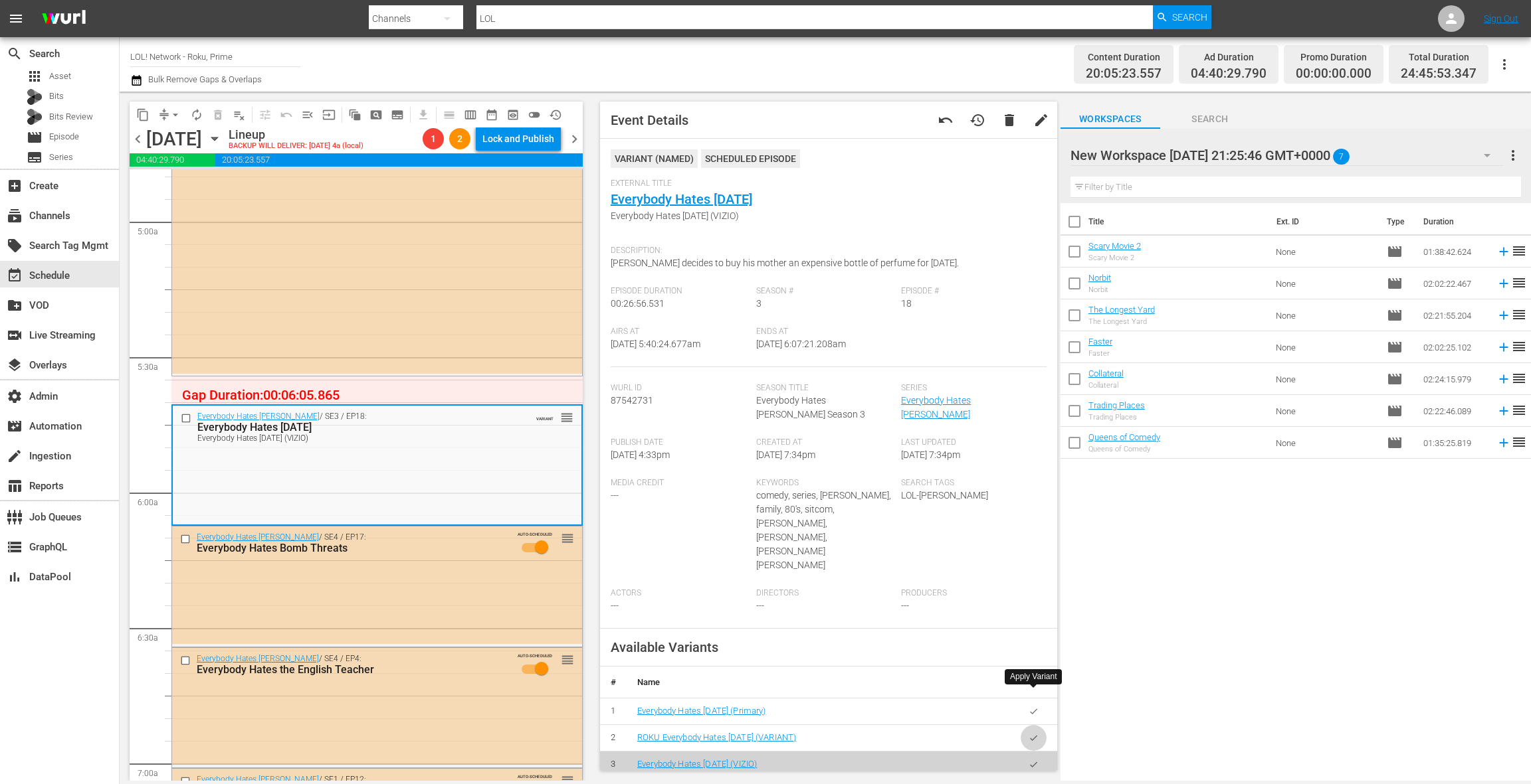
drag, startPoint x: 1036, startPoint y: 699, endPoint x: 823, endPoint y: 577, distance: 245.5
click at [1036, 733] on icon "button" at bounding box center [1033, 738] width 10 height 10
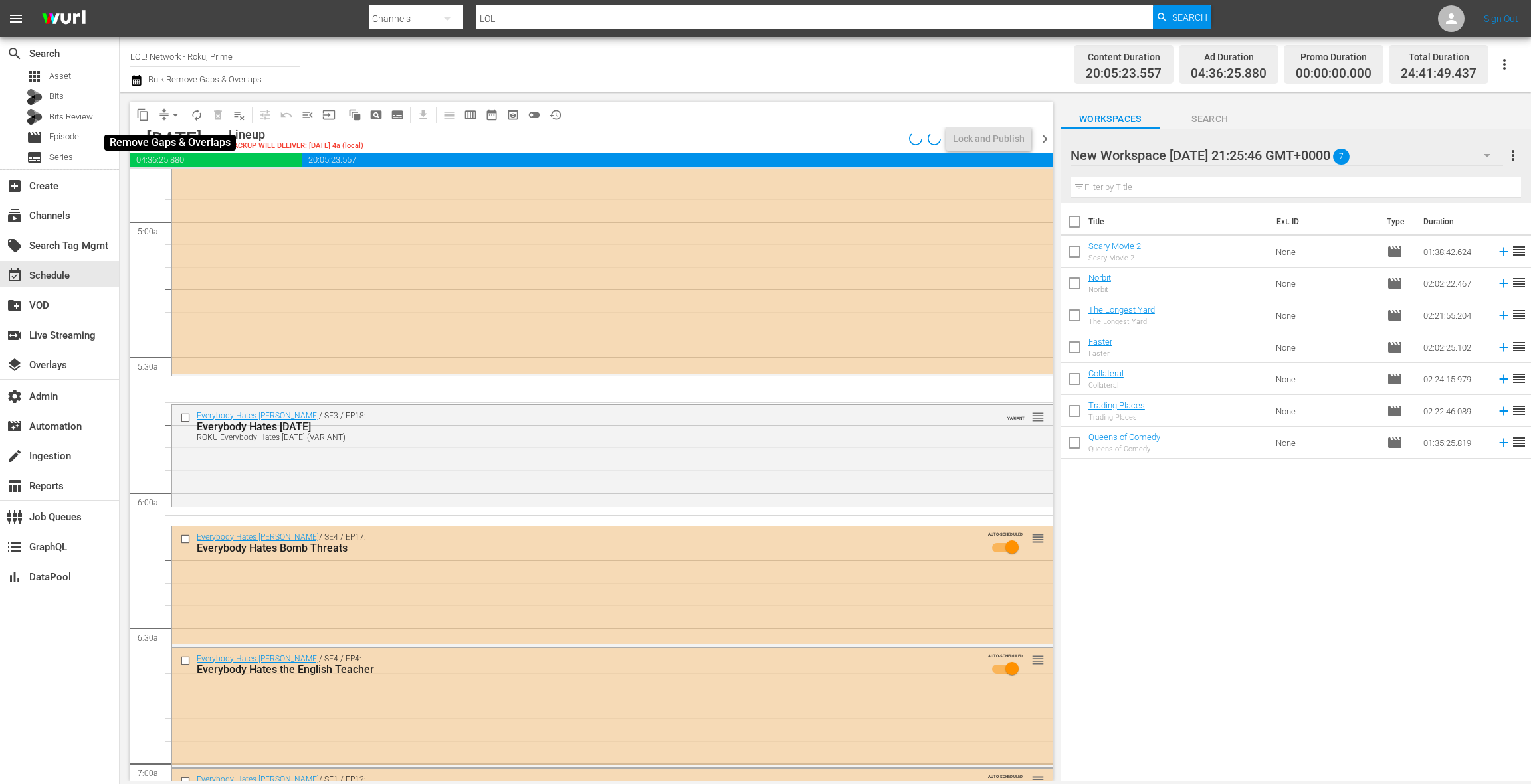
click at [170, 112] on span "arrow_drop_down" at bounding box center [175, 114] width 13 height 13
click at [189, 180] on li "Align to End of Previous Day" at bounding box center [176, 186] width 139 height 22
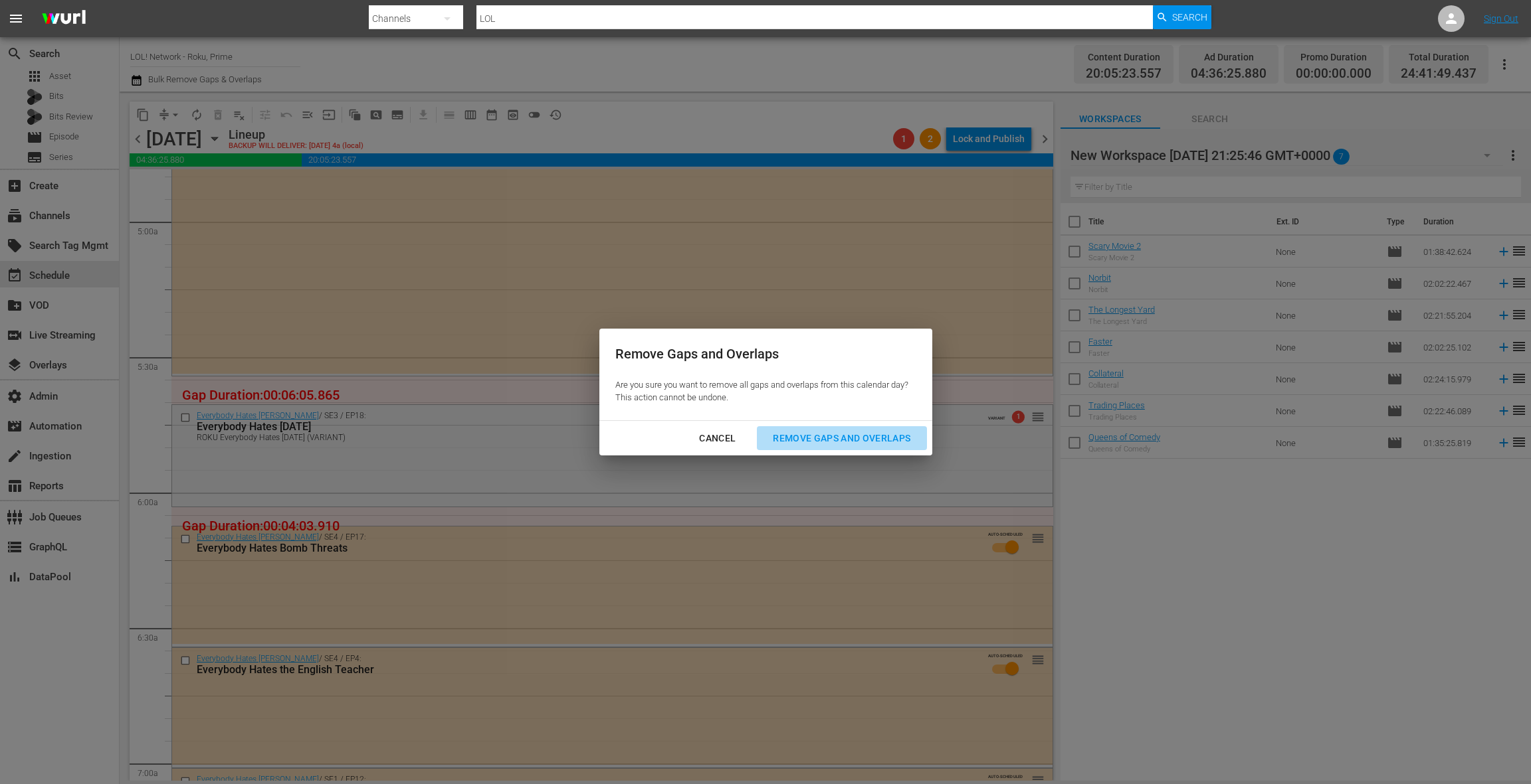
drag, startPoint x: 894, startPoint y: 443, endPoint x: 863, endPoint y: 432, distance: 32.9
click at [894, 443] on div "Remove Gaps and Overlaps" at bounding box center [842, 438] width 159 height 17
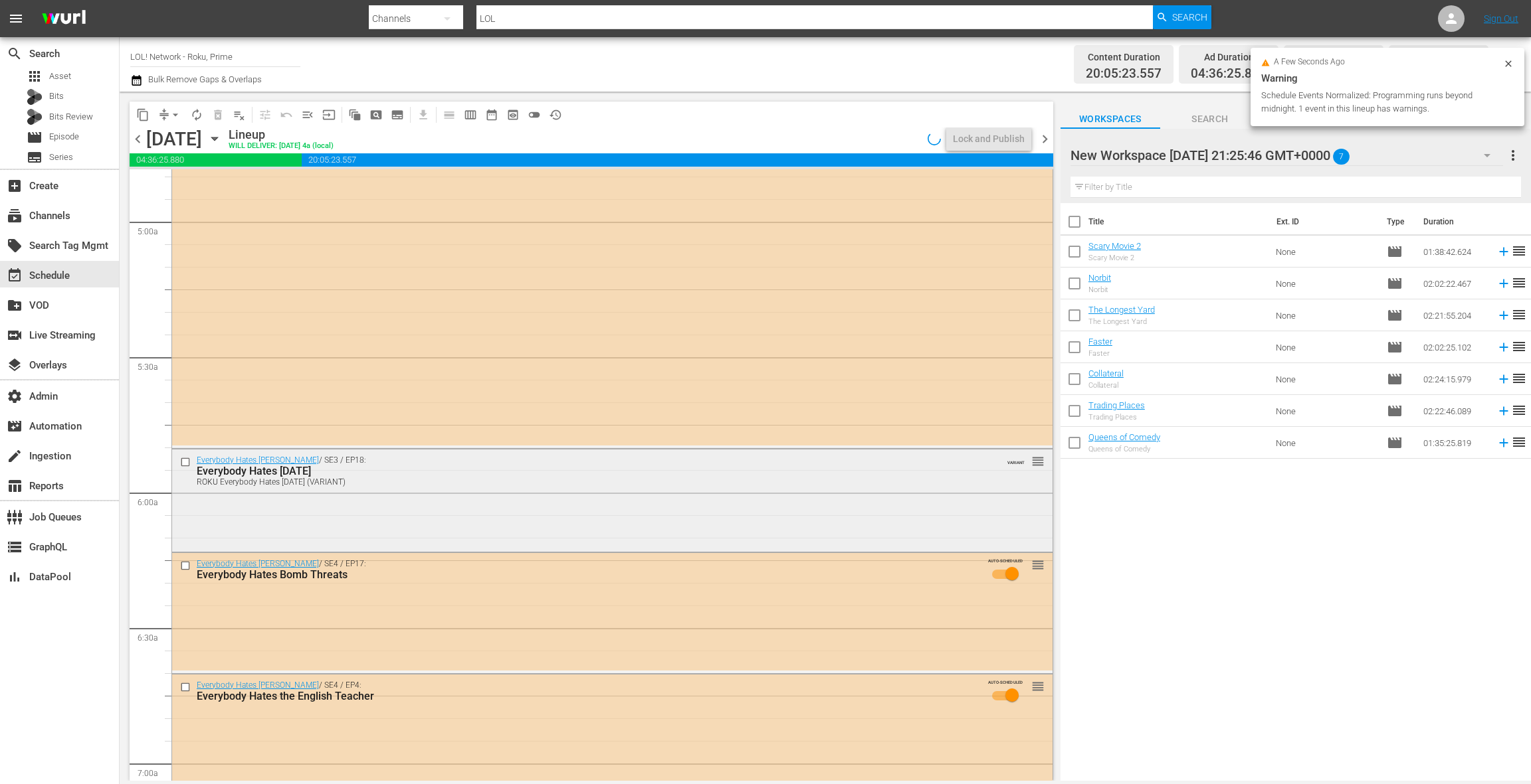
click at [515, 476] on div "Everybody Hates Mother's Day" at bounding box center [587, 471] width 781 height 12
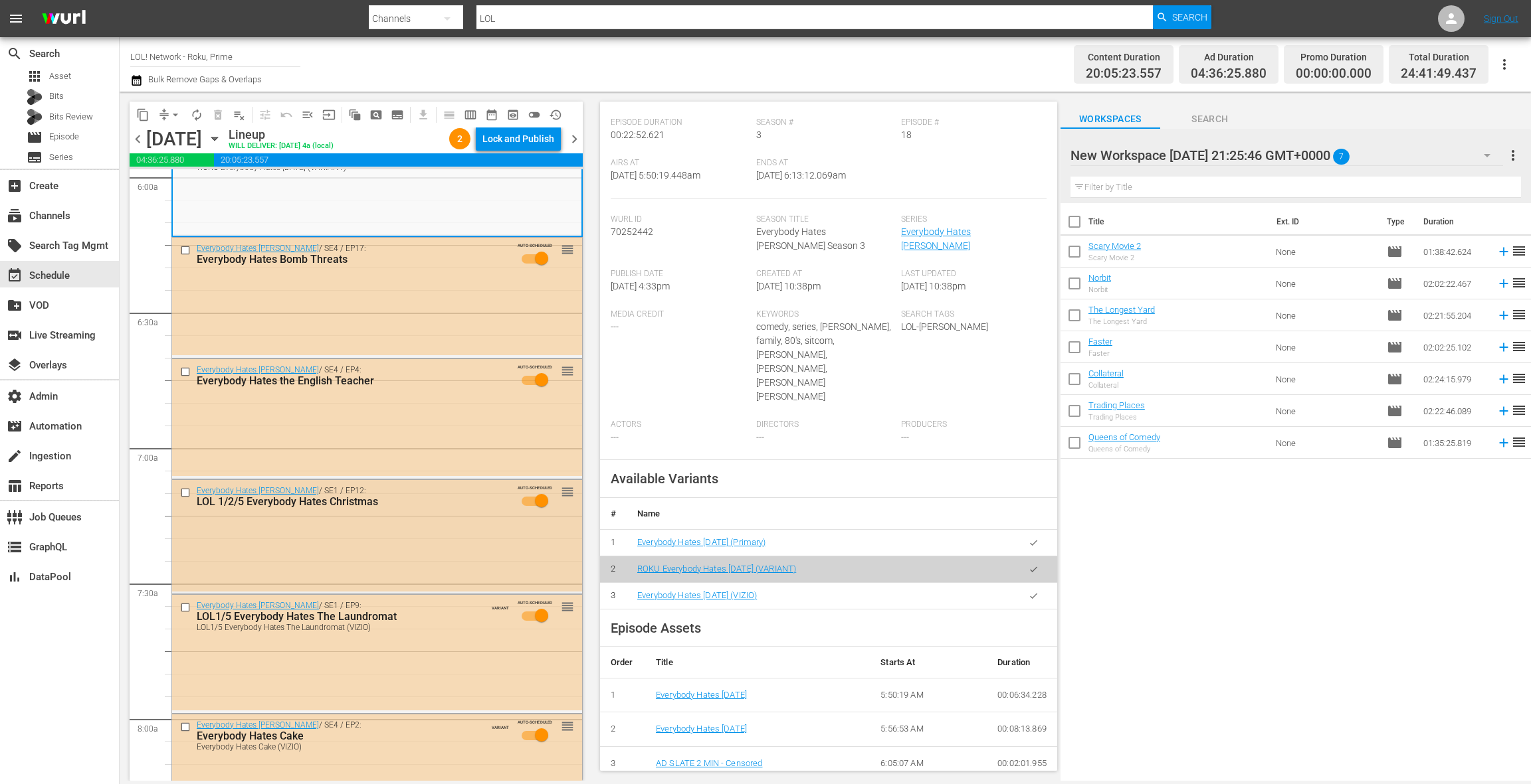
scroll to position [1716, 0]
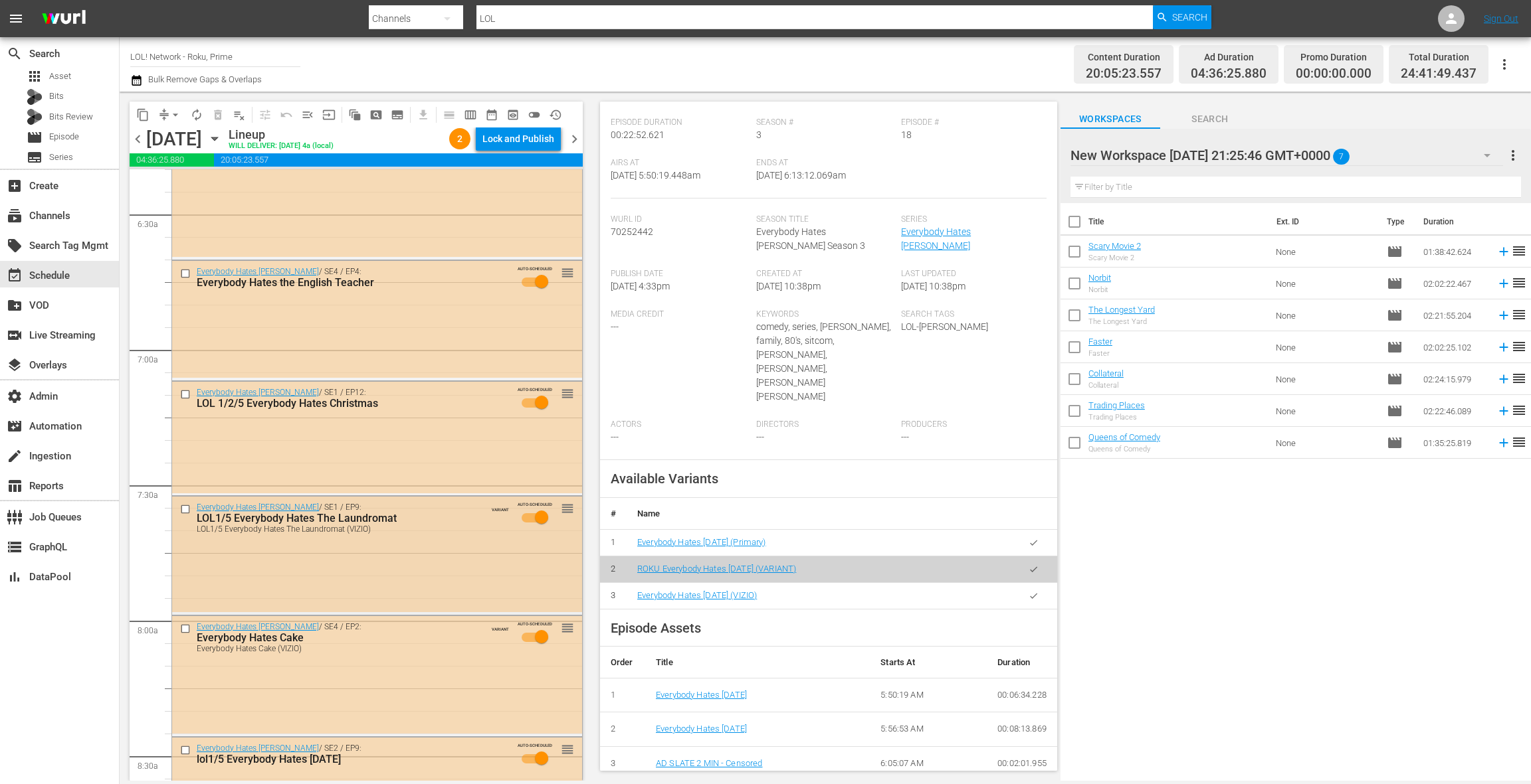
click at [442, 529] on div "LOL1/5 Everybody Hates The Laundromat (VIZIO)" at bounding box center [349, 529] width 304 height 10
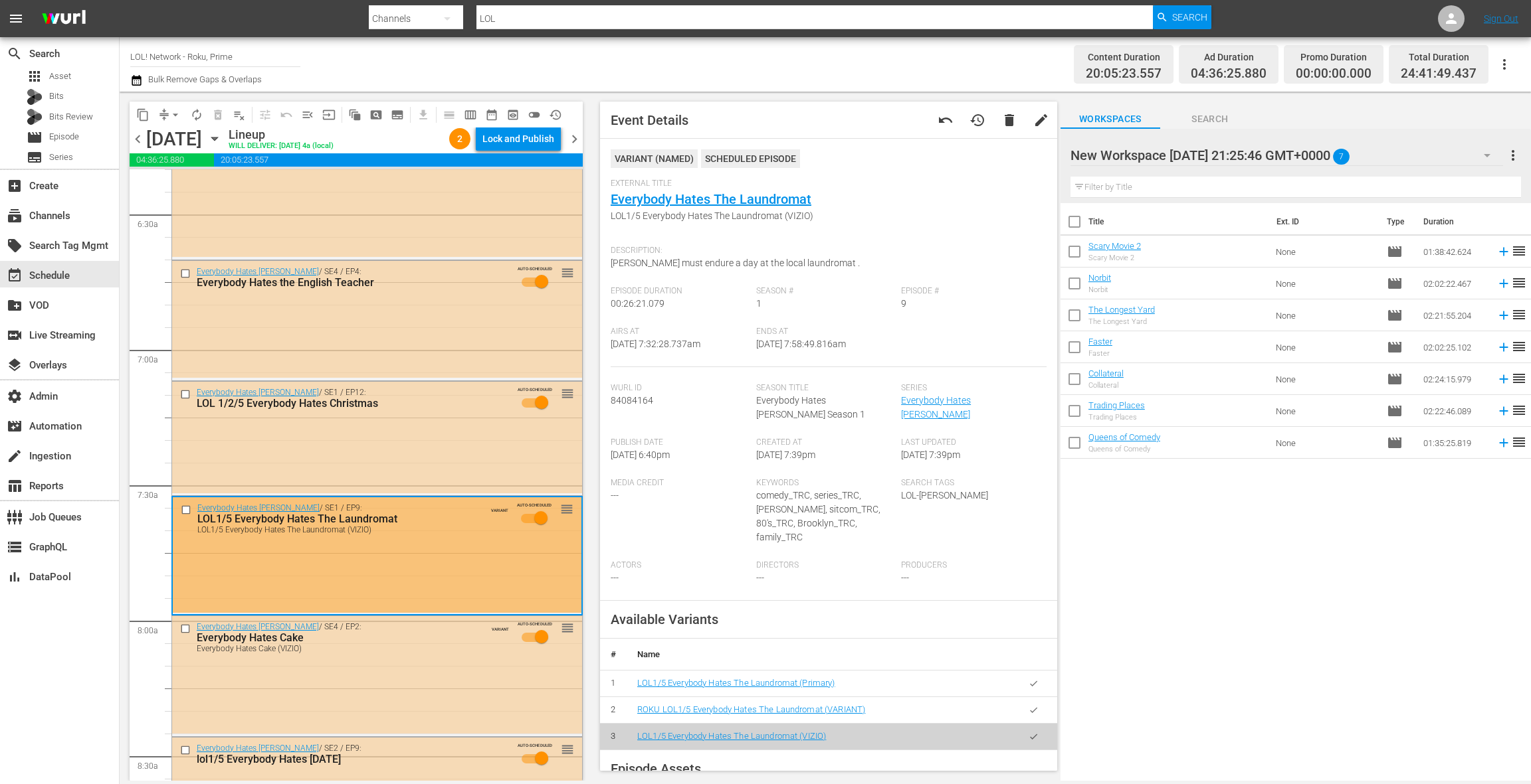
click at [1031, 706] on icon "button" at bounding box center [1033, 710] width 10 height 10
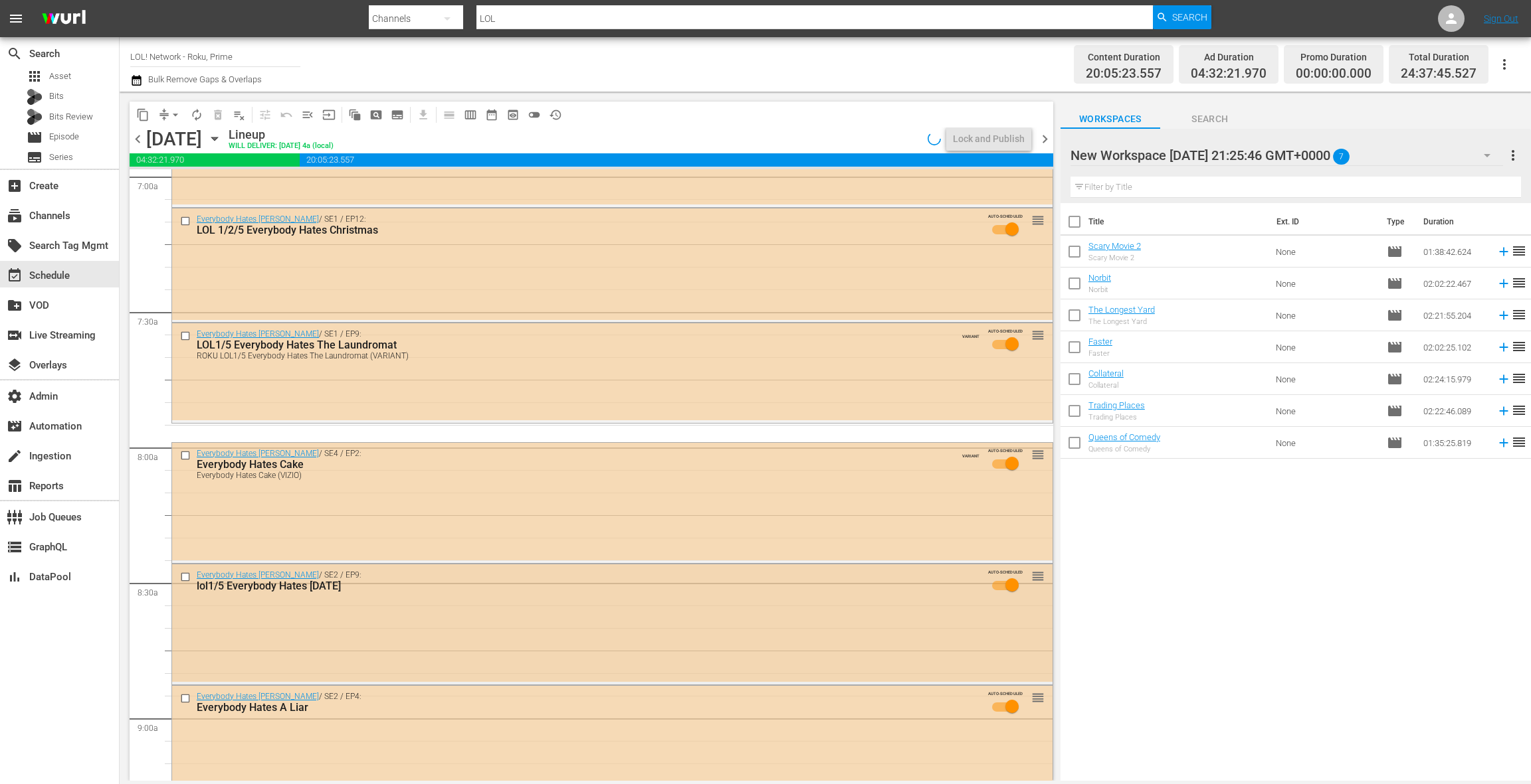
scroll to position [1978, 0]
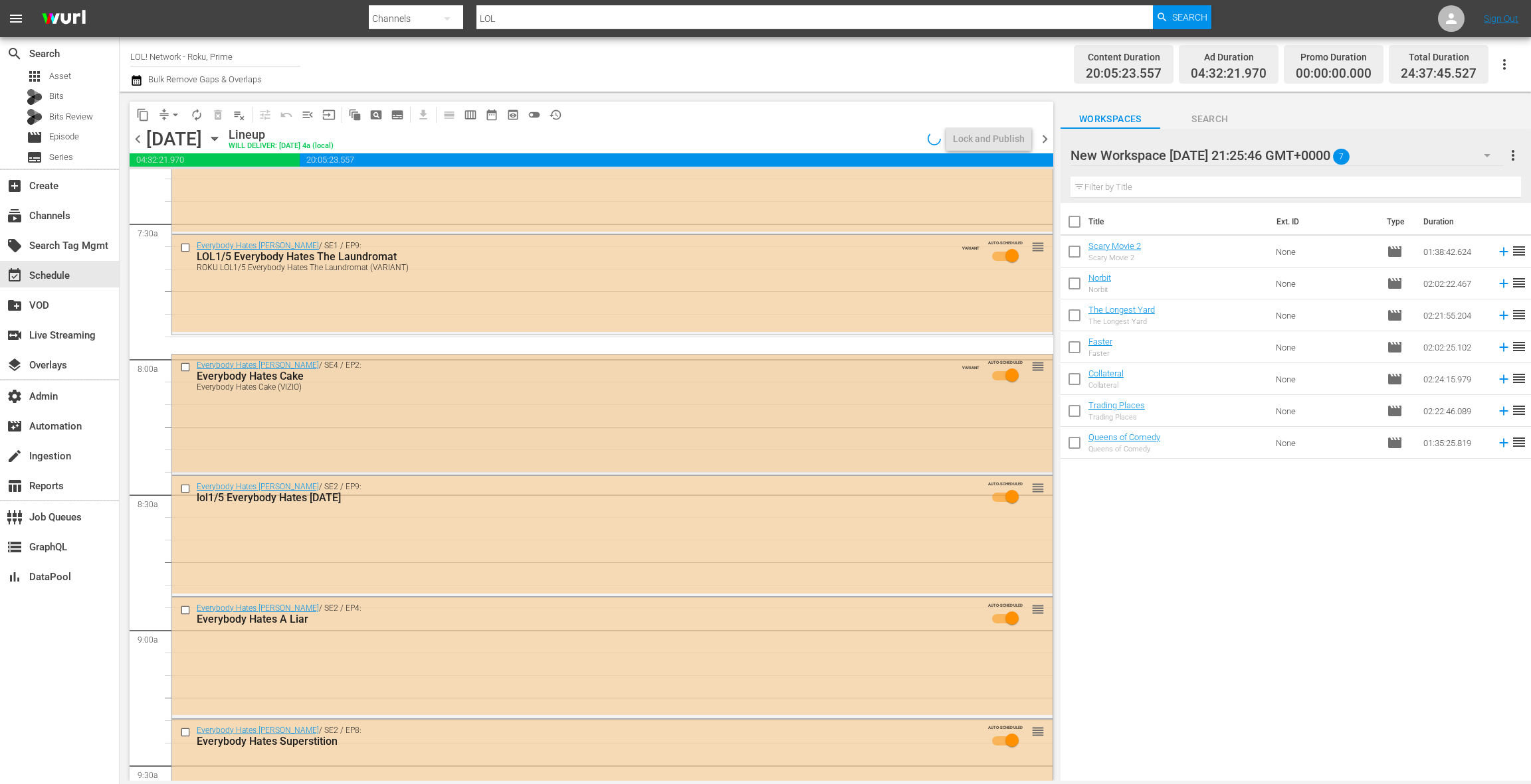
click at [466, 432] on div "Everybody Hates Chris / SE4 / EP2: Everybody Hates Cake Everybody Hates Cake (V…" at bounding box center [612, 413] width 880 height 118
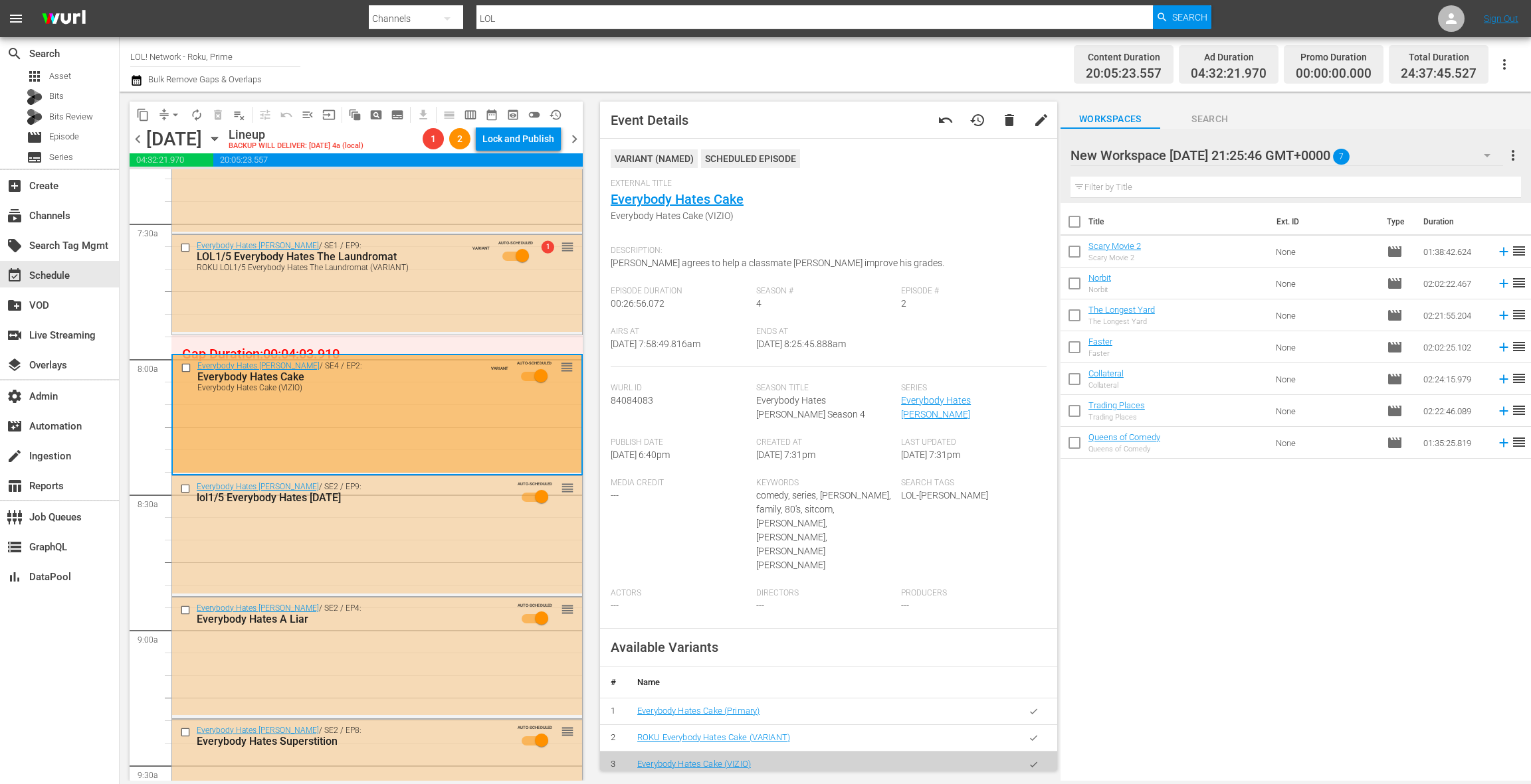
drag, startPoint x: 1030, startPoint y: 695, endPoint x: 848, endPoint y: 642, distance: 189.6
click at [1028, 733] on icon "button" at bounding box center [1033, 738] width 10 height 10
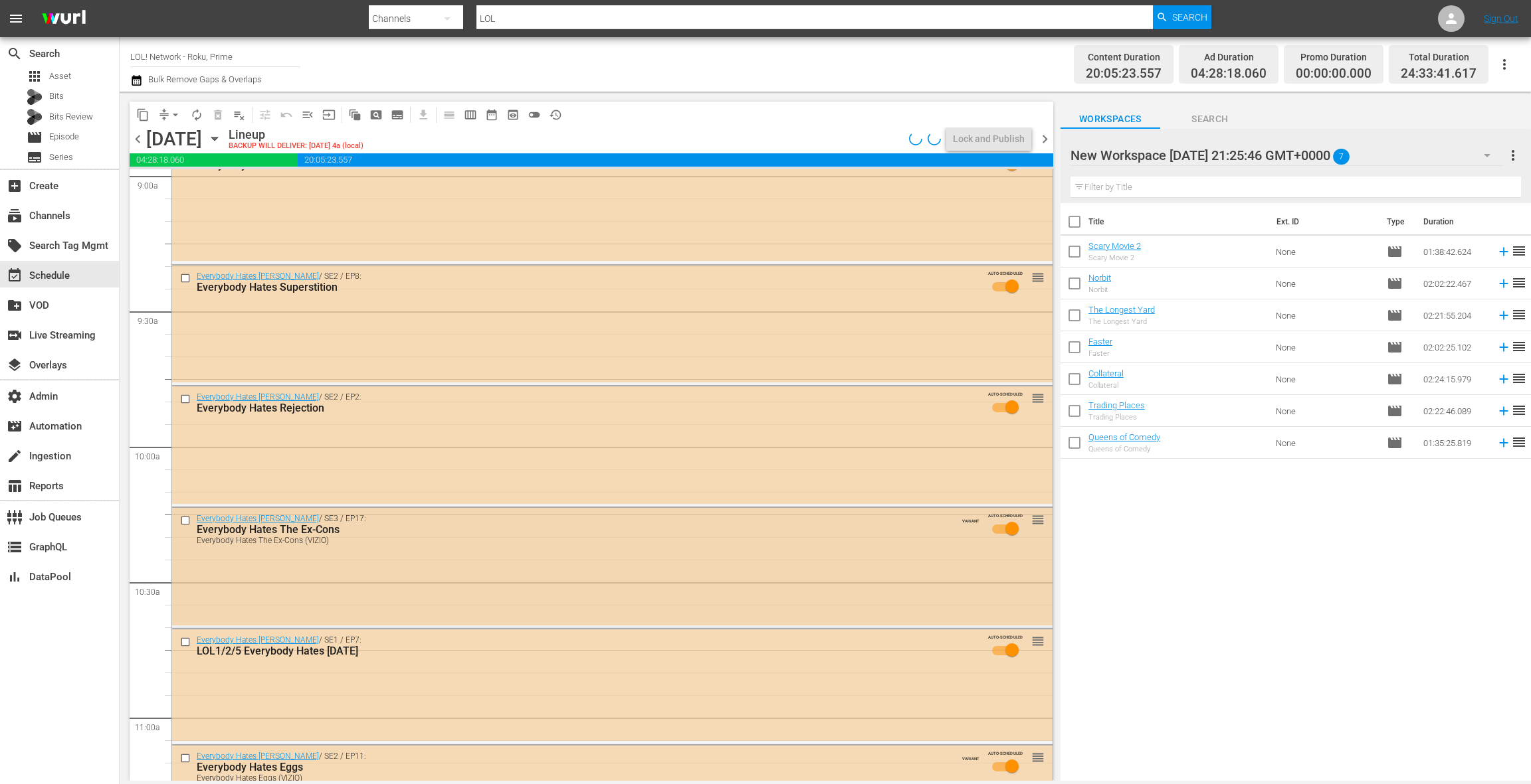
scroll to position [2443, 0]
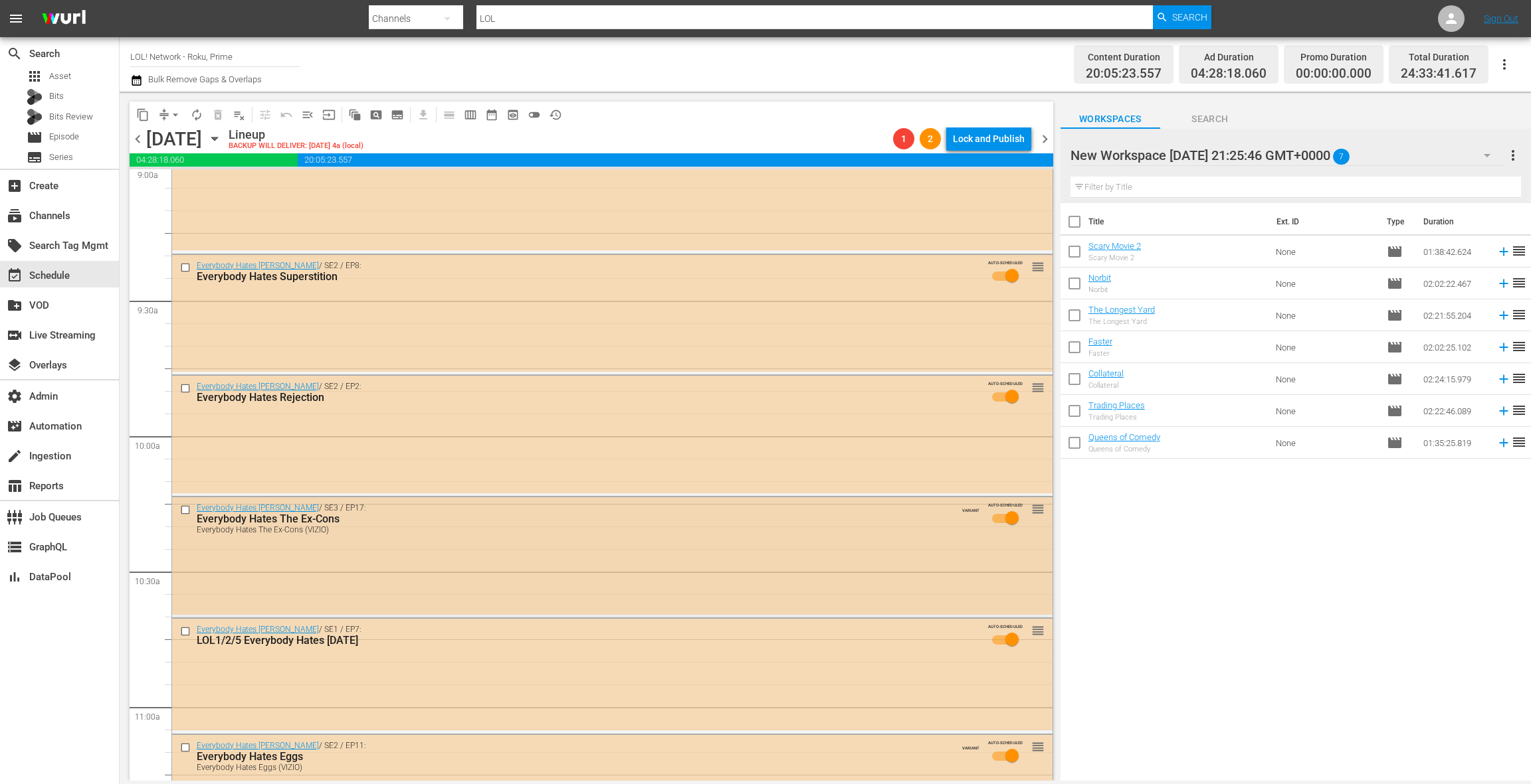
drag, startPoint x: 460, startPoint y: 571, endPoint x: 457, endPoint y: 558, distance: 13.3
click at [457, 558] on div "Everybody Hates Chris / SE3 / EP17: Everybody Hates The Ex-Cons Everybody Hates…" at bounding box center [612, 556] width 880 height 118
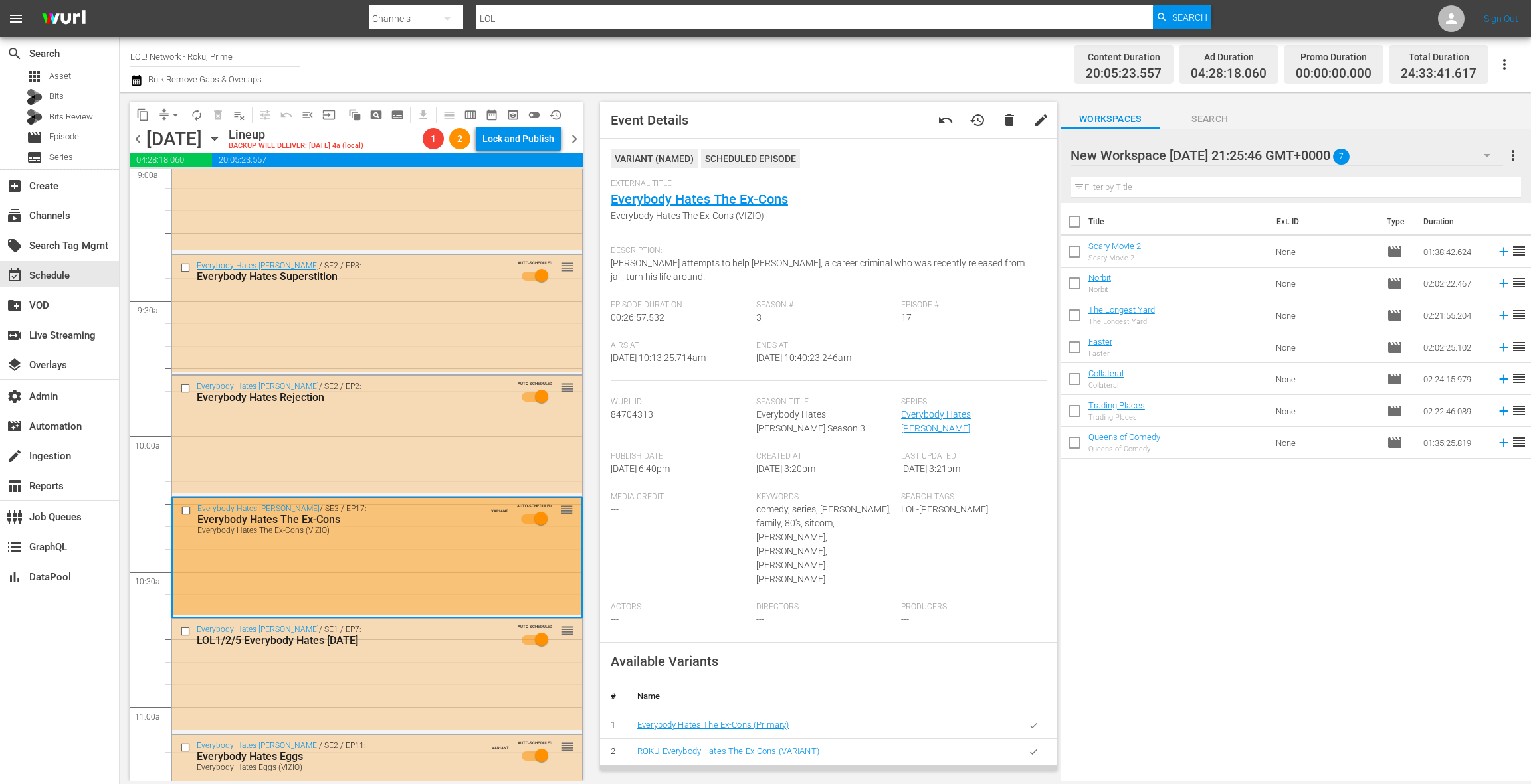
drag, startPoint x: 1034, startPoint y: 696, endPoint x: 625, endPoint y: 575, distance: 426.5
click at [1033, 747] on icon "button" at bounding box center [1033, 752] width 10 height 10
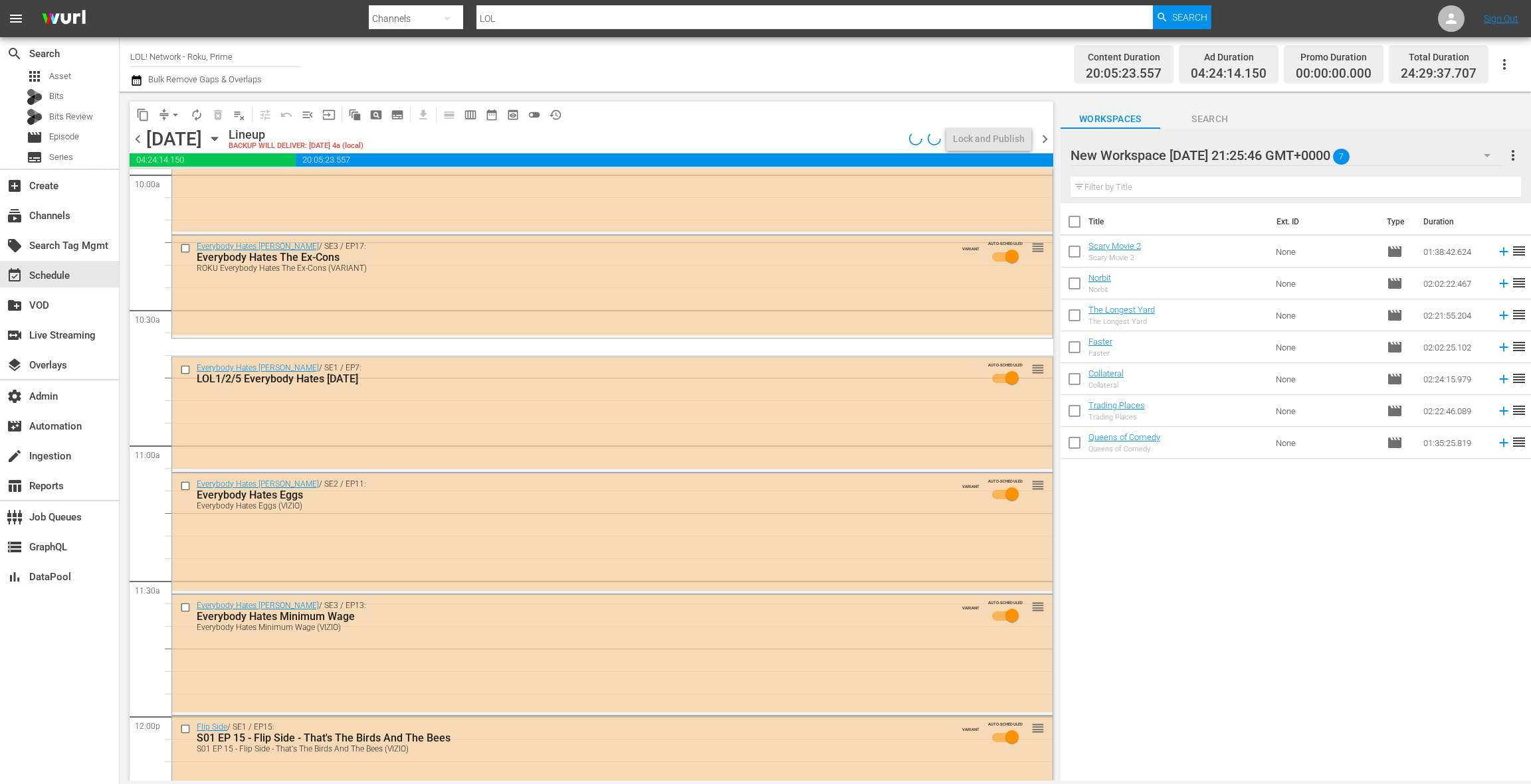
click at [423, 504] on div "Everybody Hates Eggs (VIZIO)" at bounding box center [584, 506] width 775 height 10
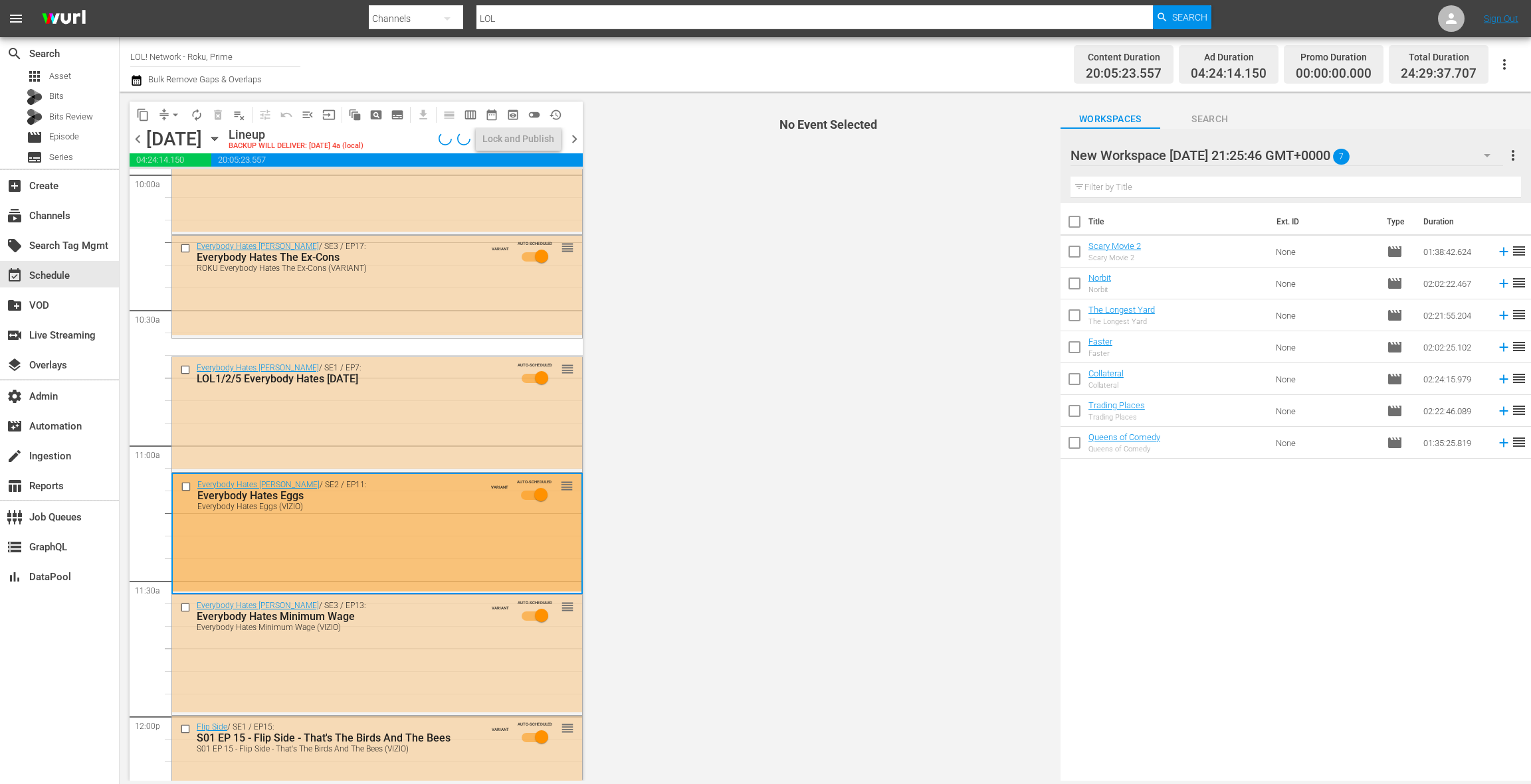
scroll to position [2702, 0]
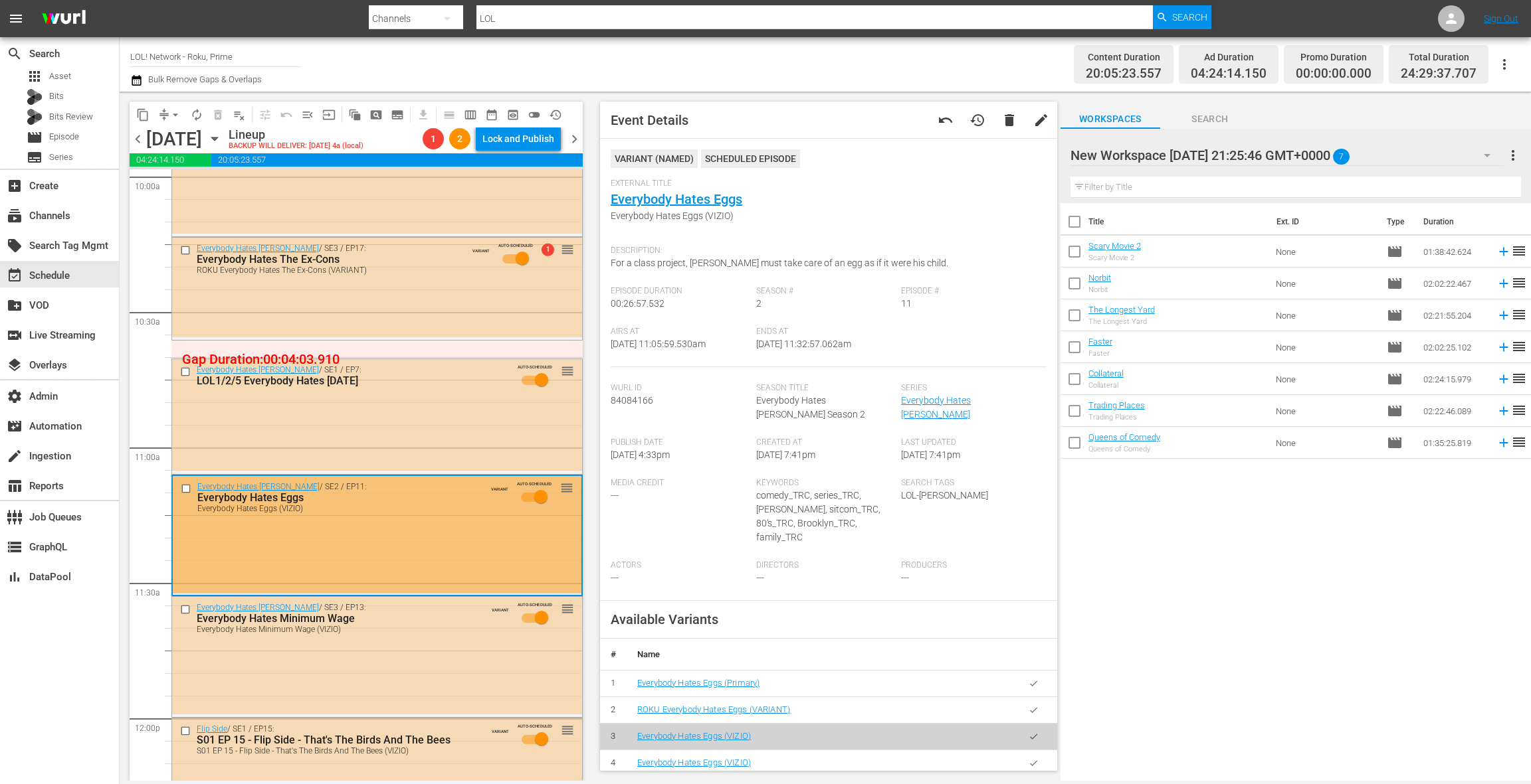
click at [1037, 706] on icon "button" at bounding box center [1033, 710] width 10 height 10
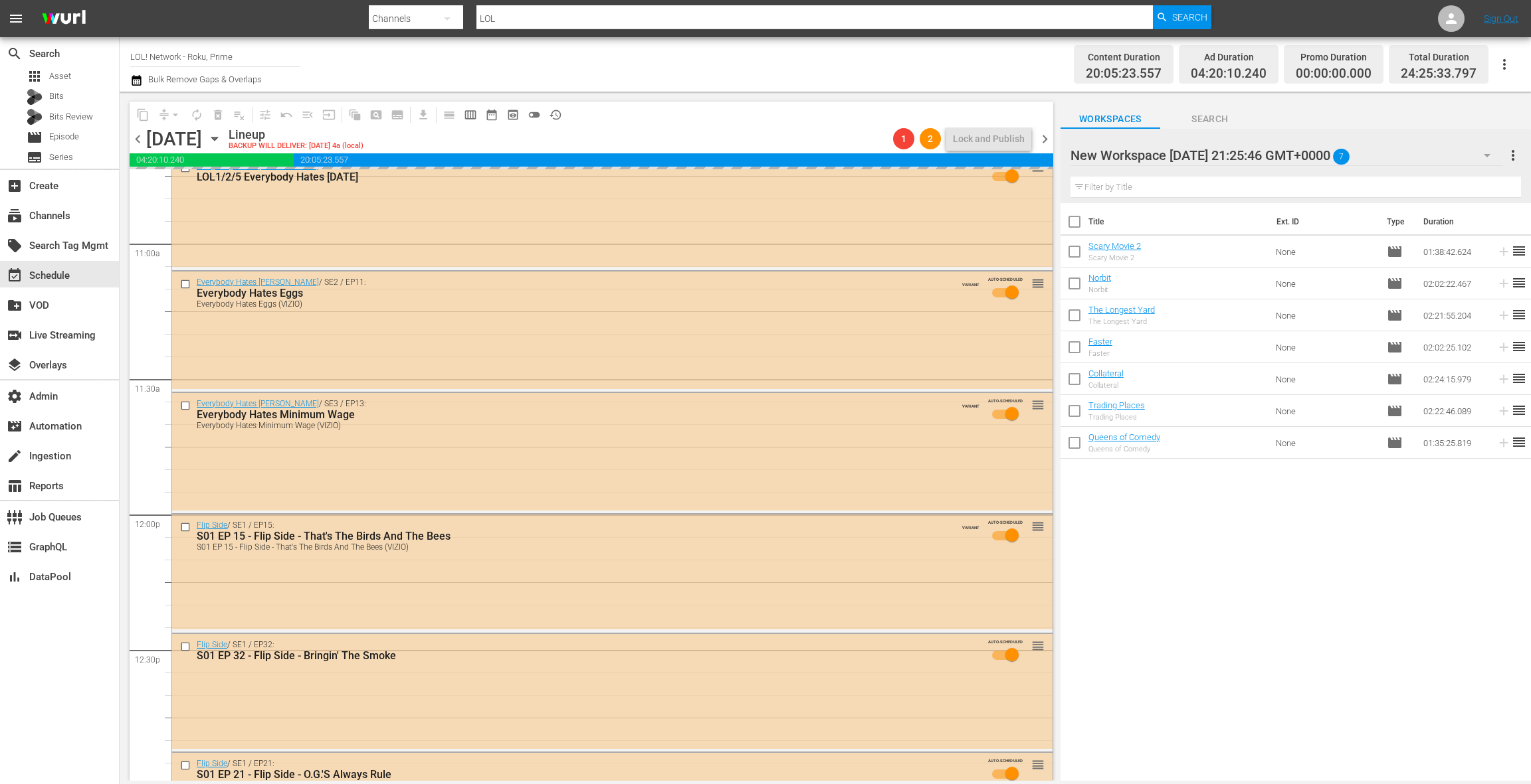
scroll to position [2986, 0]
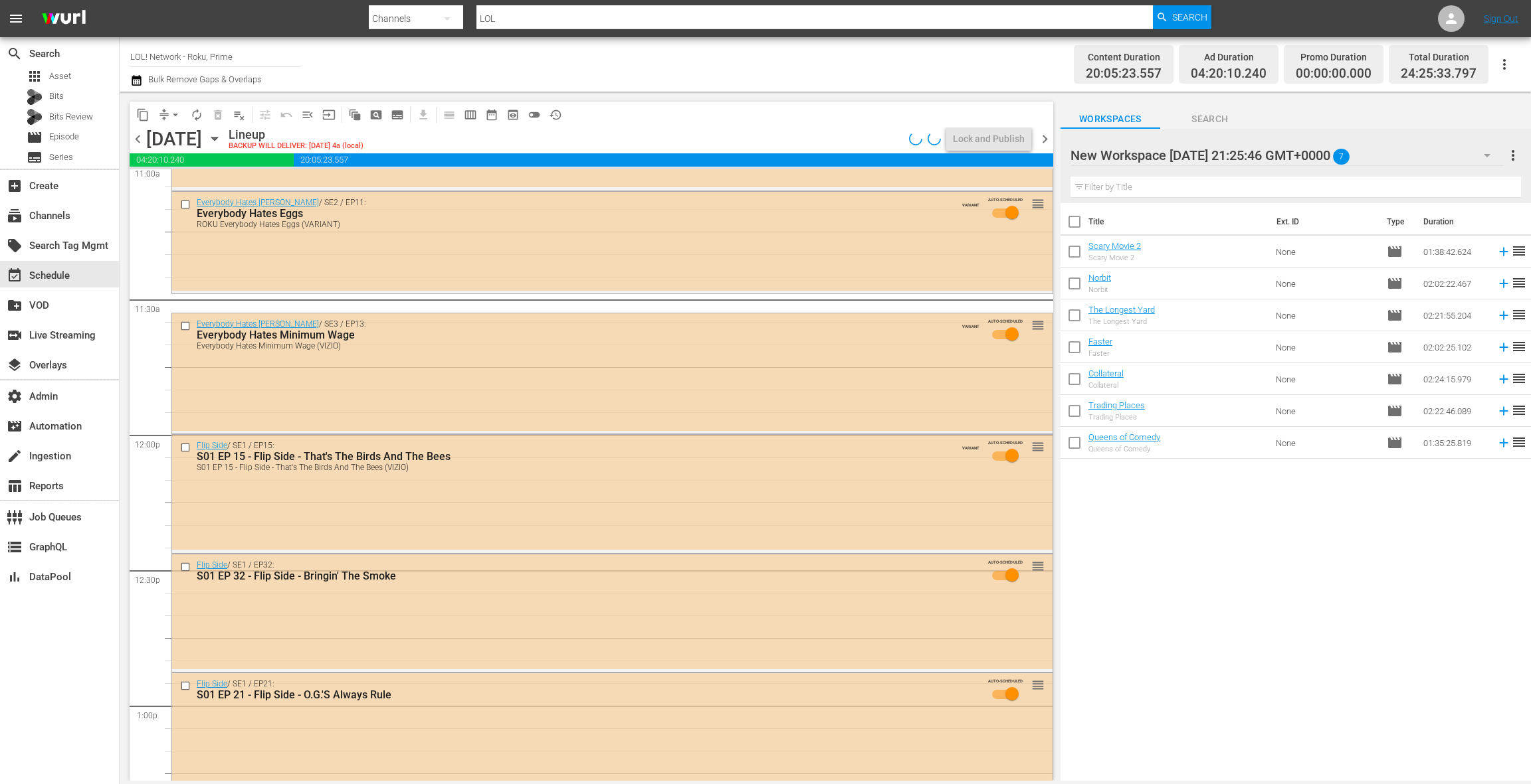
click at [505, 513] on div "Flip Side / SE1 / EP15: S01 EP 15 - Flip Side - That's The Birds And The Bees S…" at bounding box center [612, 492] width 880 height 115
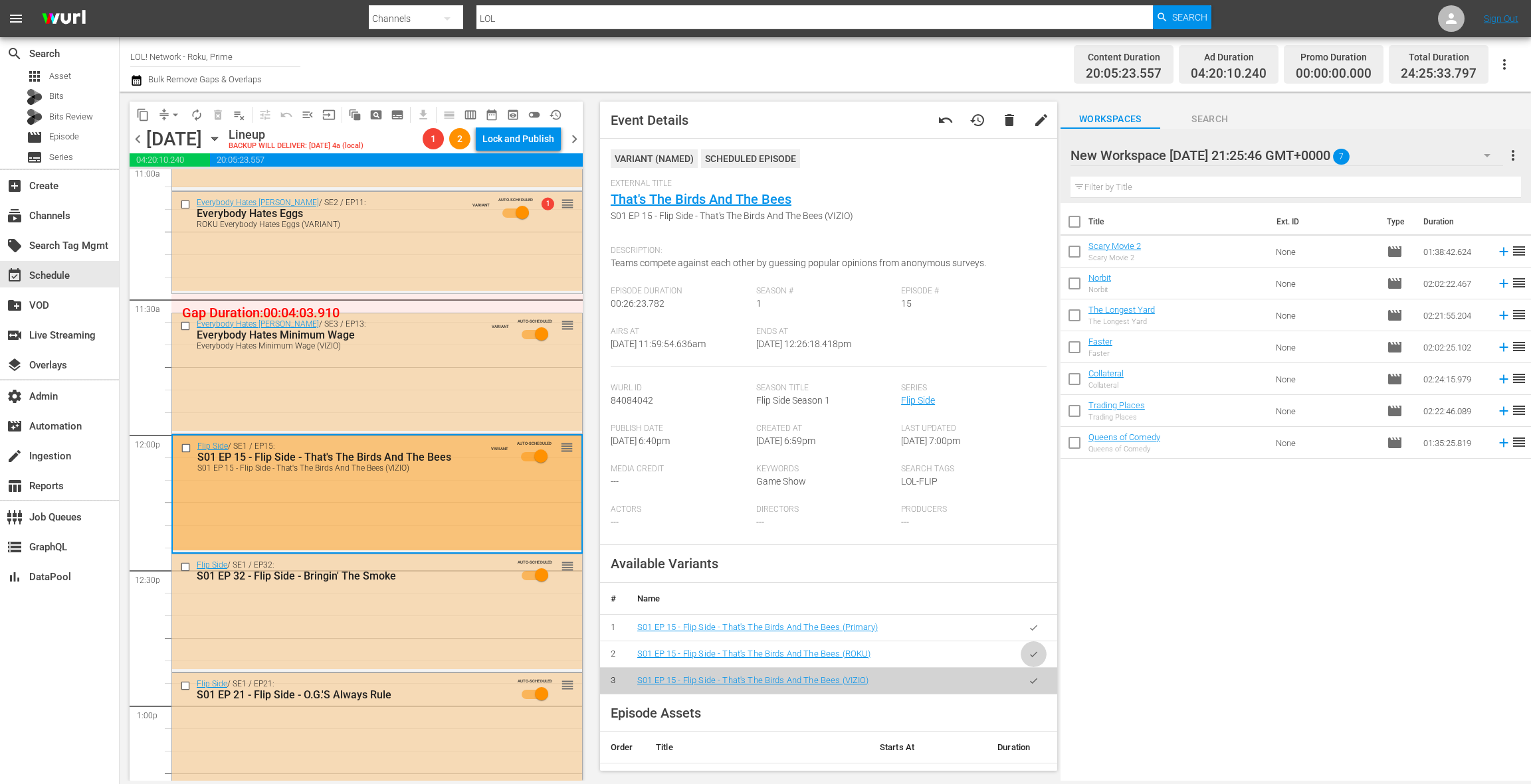
drag, startPoint x: 1040, startPoint y: 657, endPoint x: 943, endPoint y: 623, distance: 102.8
click at [1039, 657] on button "button" at bounding box center [1033, 655] width 26 height 26
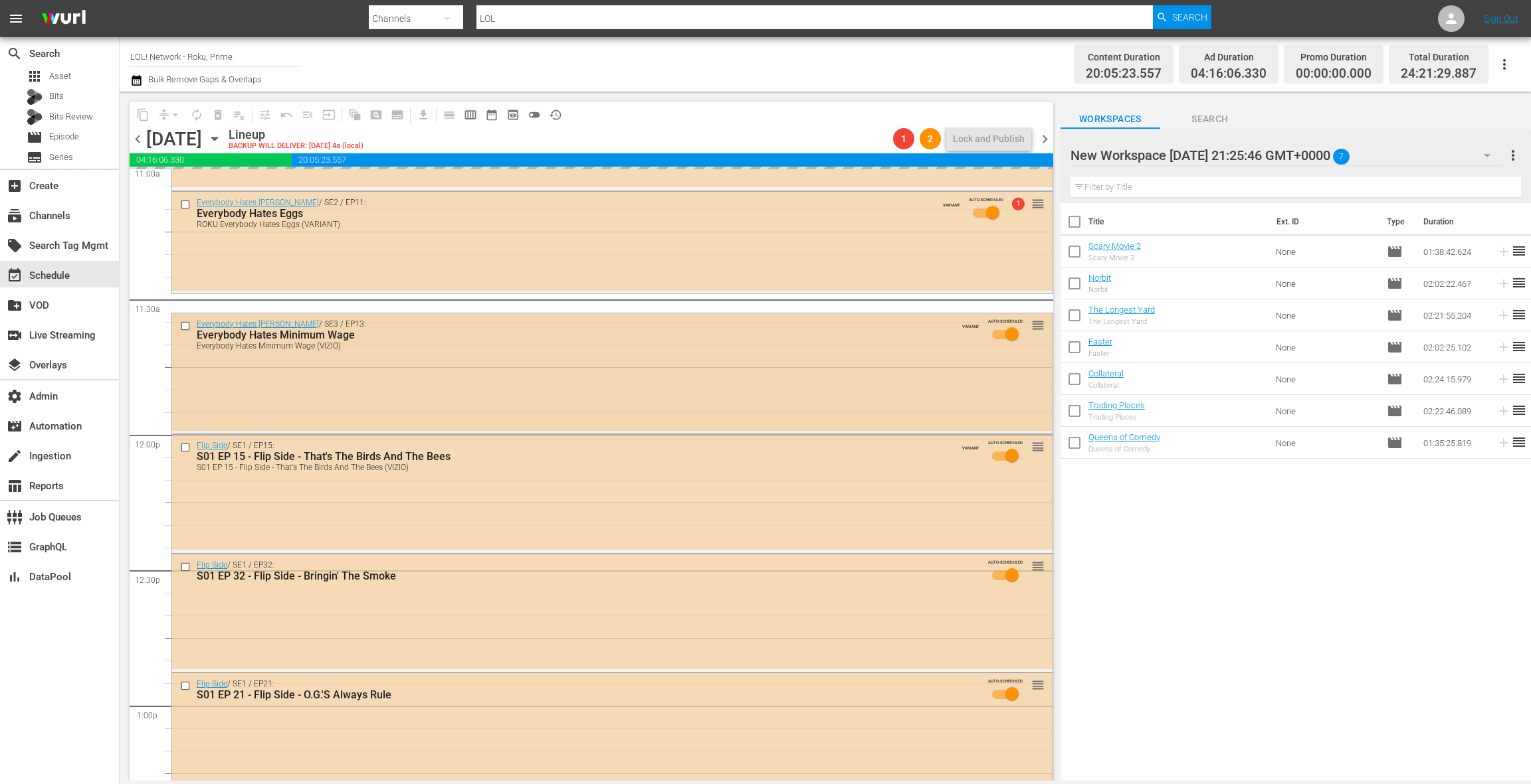
click at [484, 393] on div "Everybody Hates Chris / SE3 / EP13: Everybody Hates Minimum Wage Everybody Hate…" at bounding box center [612, 372] width 880 height 118
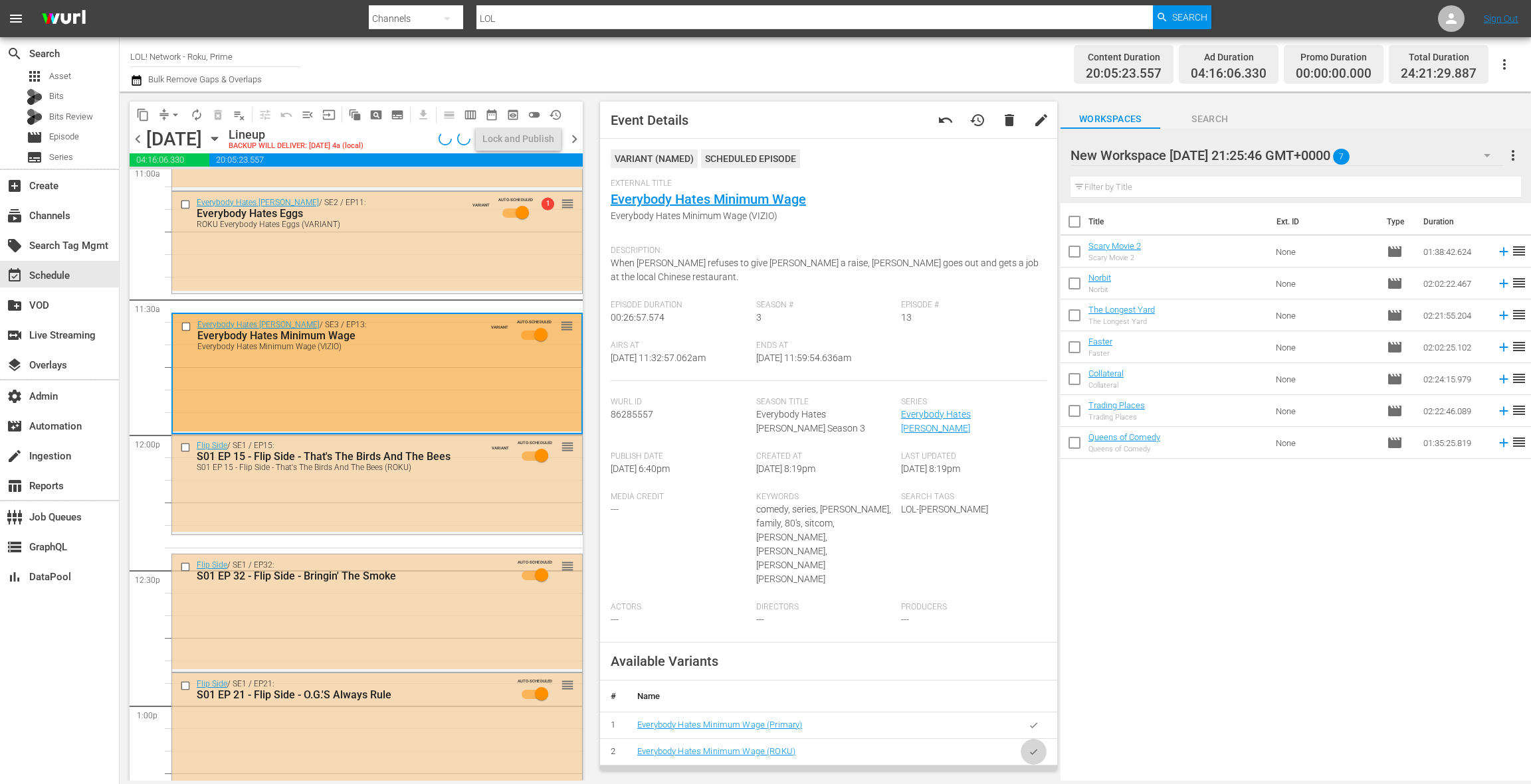
click at [1036, 747] on icon "button" at bounding box center [1033, 752] width 10 height 10
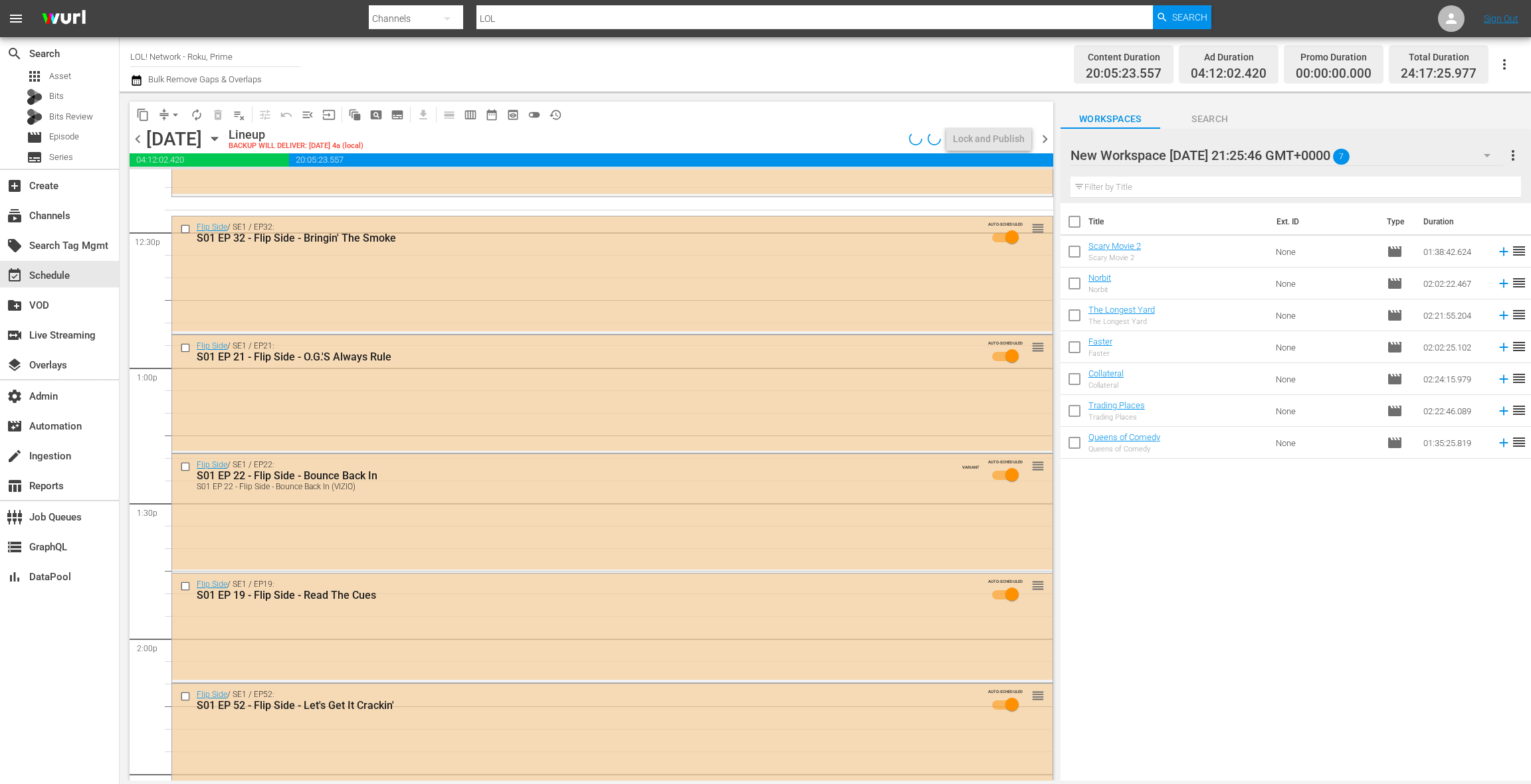
scroll to position [3331, 0]
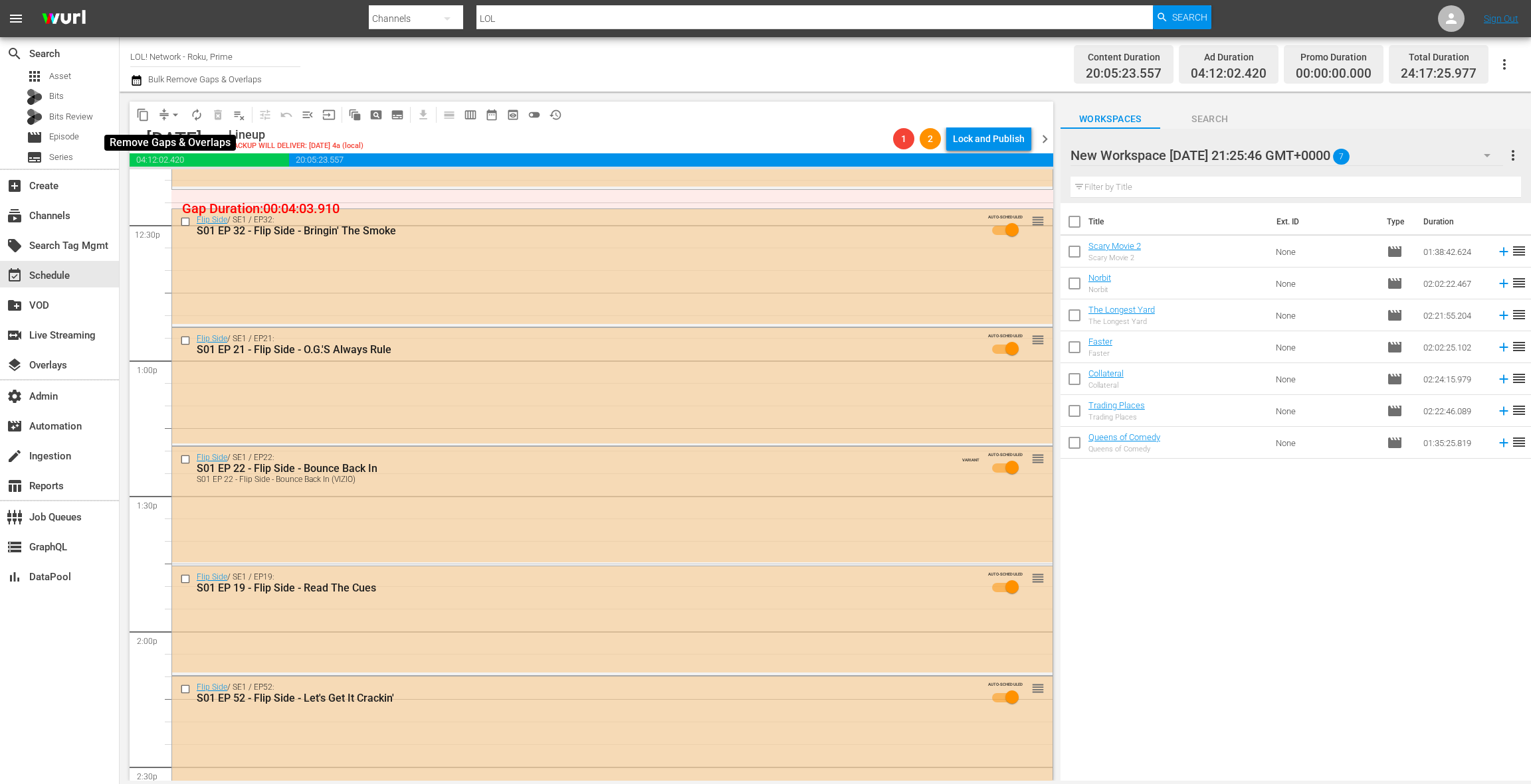
click at [173, 118] on span "arrow_drop_down" at bounding box center [175, 114] width 13 height 13
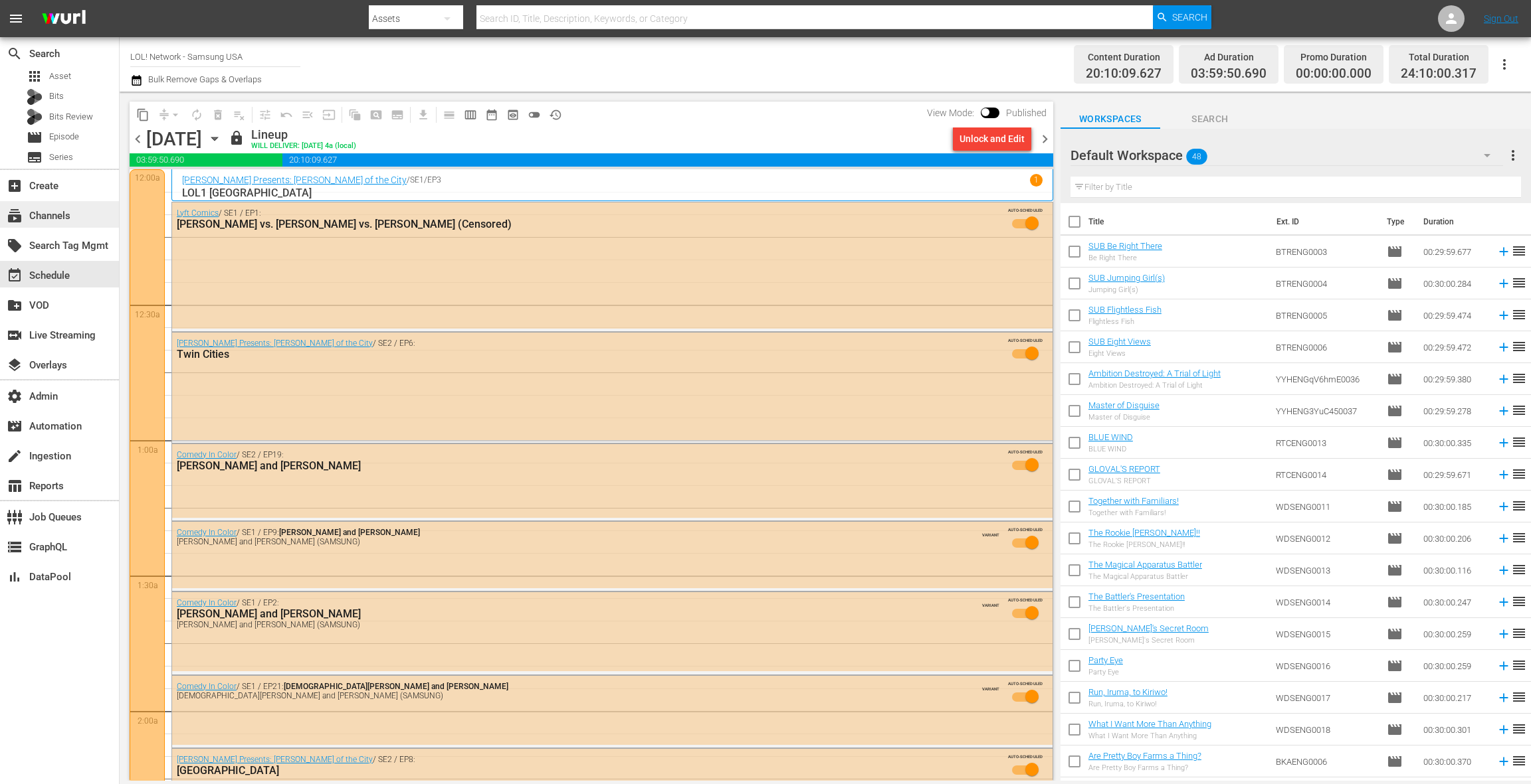
click at [72, 221] on div "subscriptions Channels" at bounding box center [59, 214] width 119 height 26
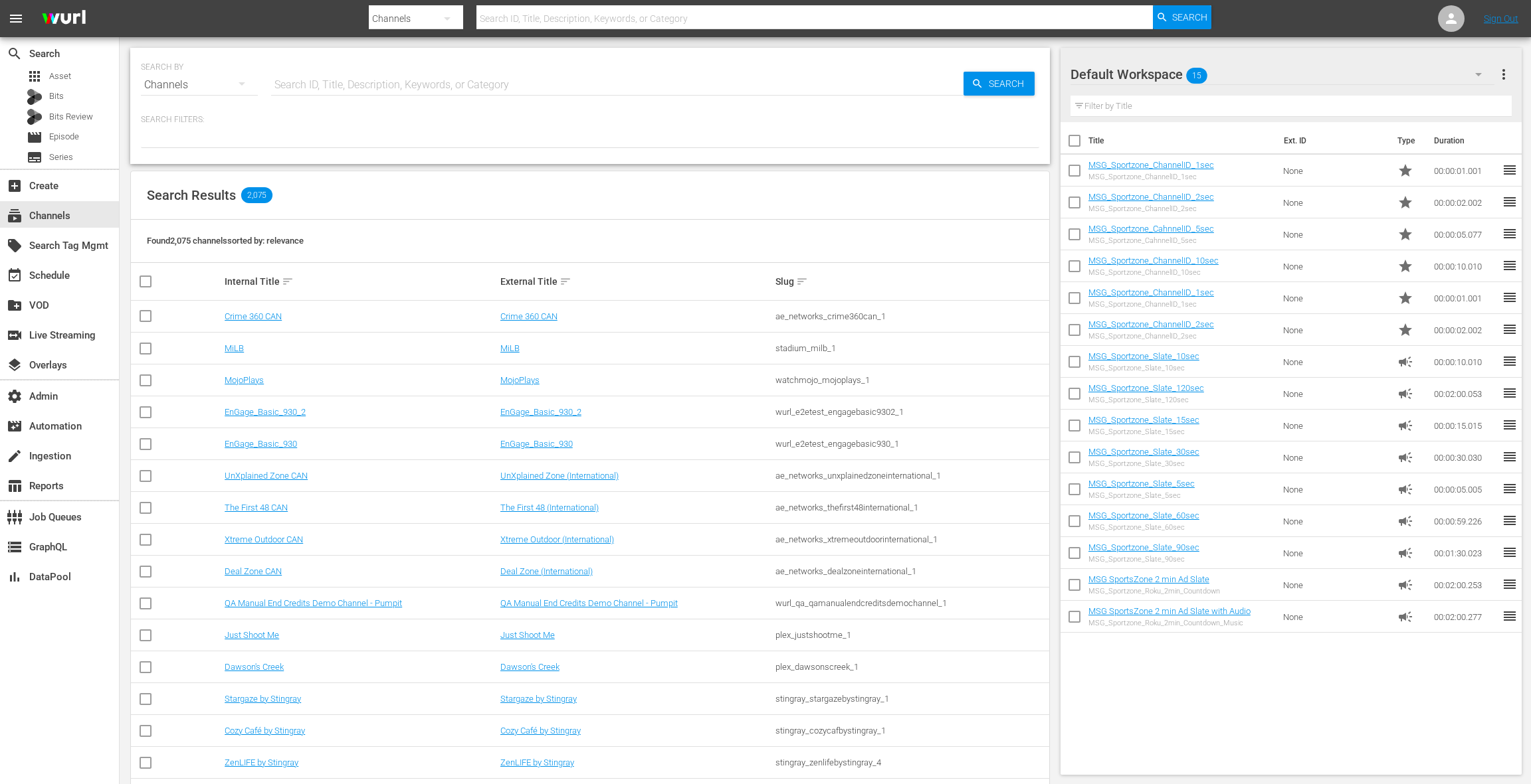
click at [317, 88] on input "text" at bounding box center [617, 84] width 692 height 32
type input "LOL"
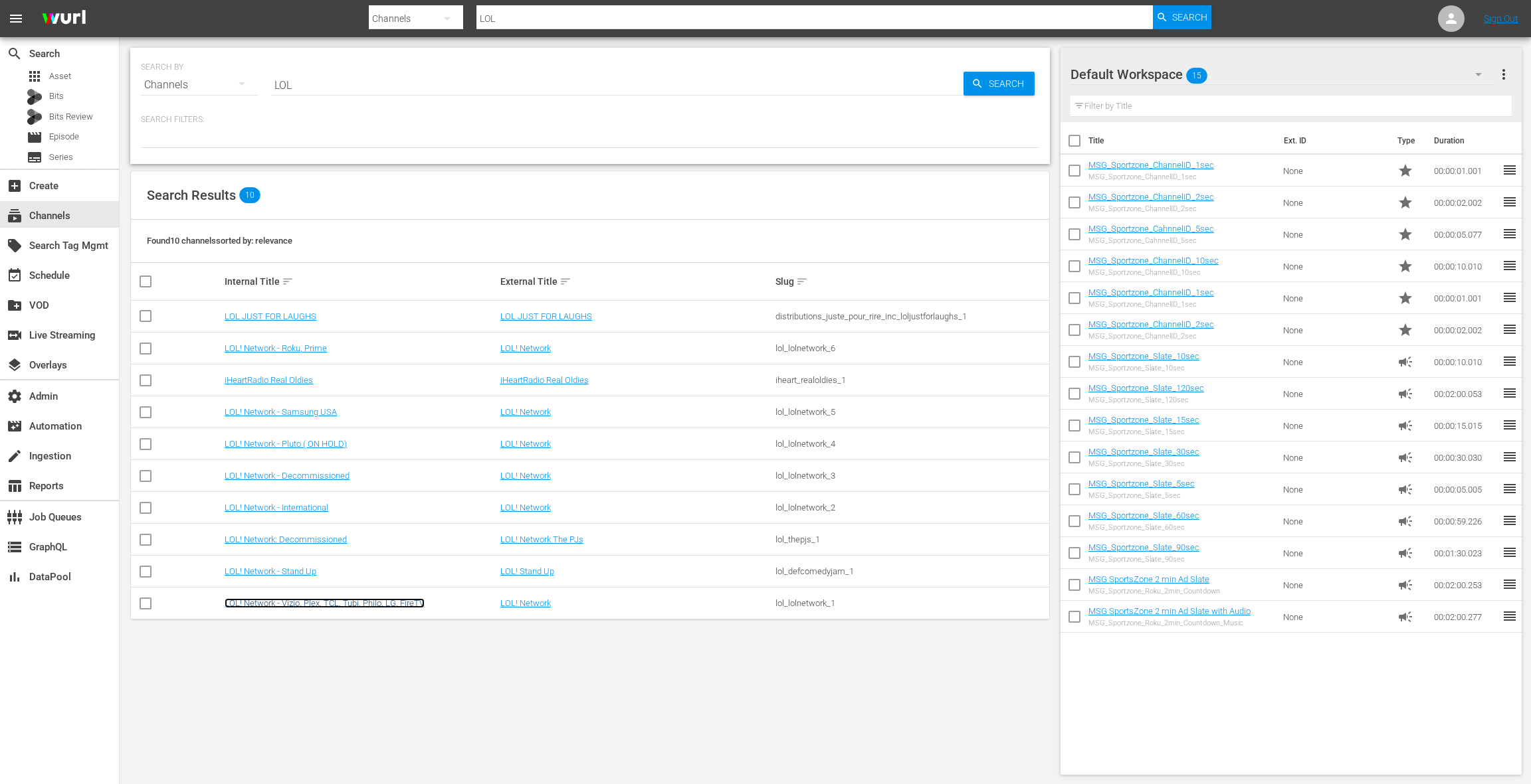
click at [308, 602] on link "LOL! Network - Vizio, Plex, TCL, Tubi, Philo, LG, FireTV" at bounding box center [324, 603] width 200 height 10
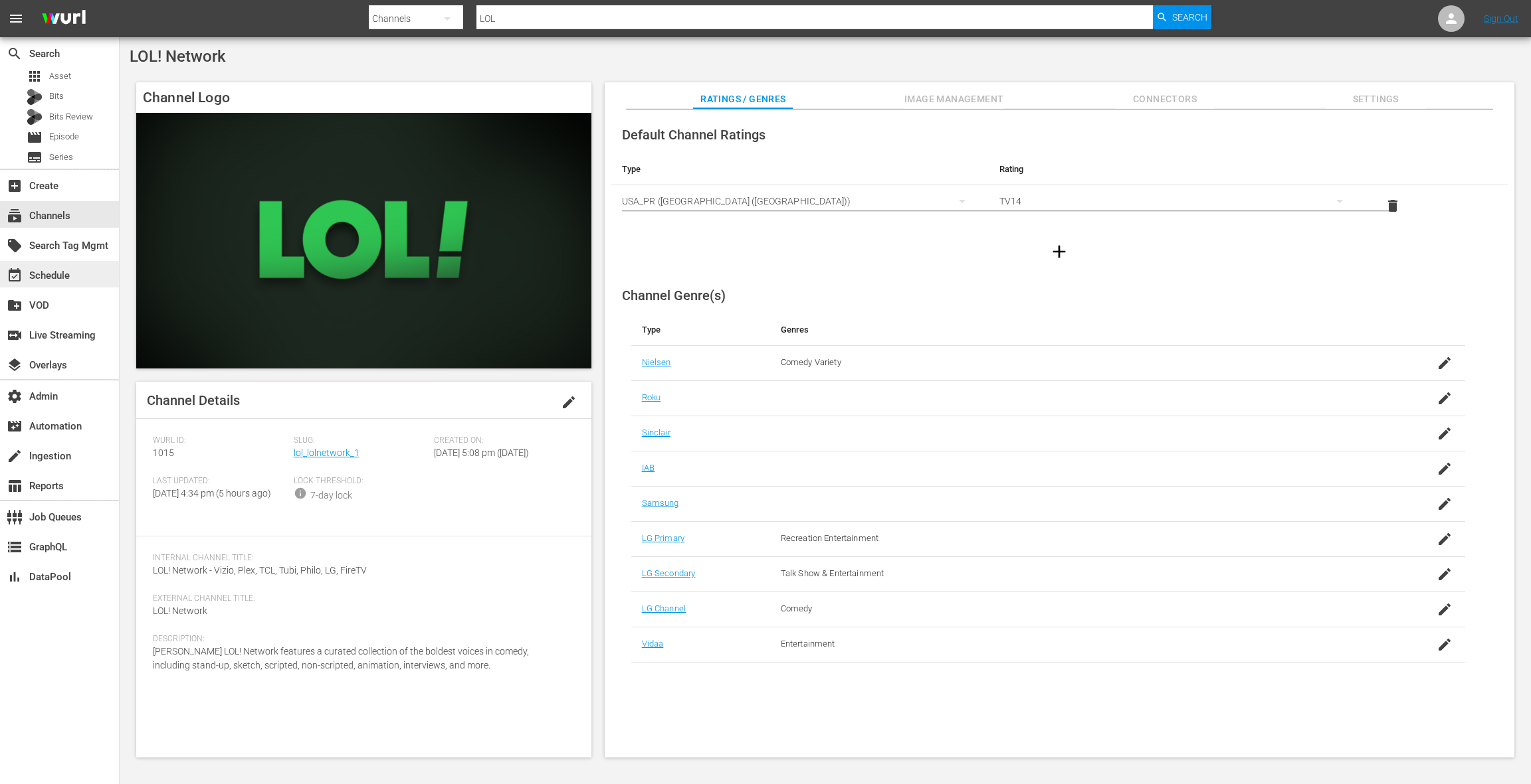
click at [60, 274] on div "event_available Schedule" at bounding box center [37, 274] width 74 height 12
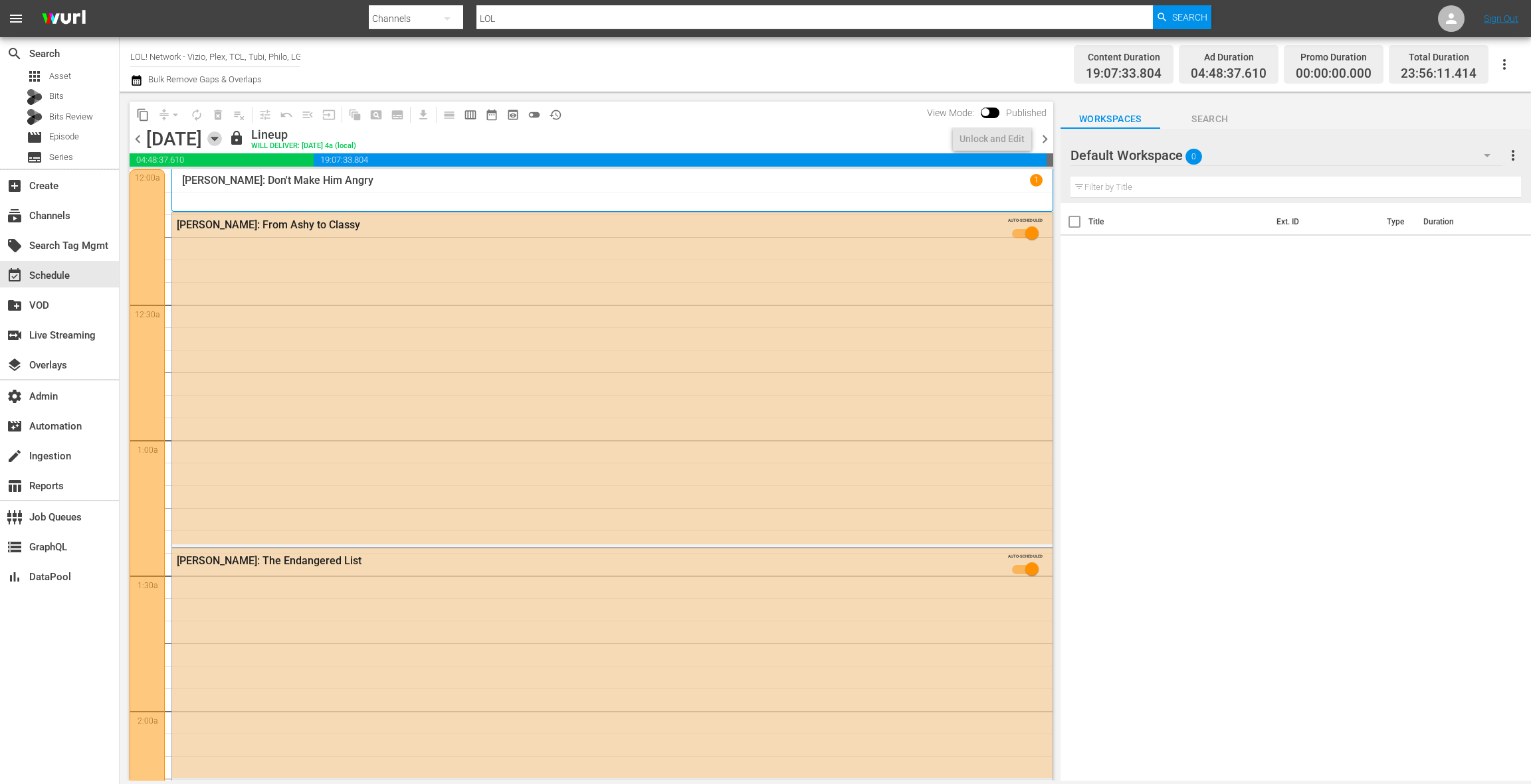
click at [222, 139] on icon "button" at bounding box center [214, 139] width 15 height 15
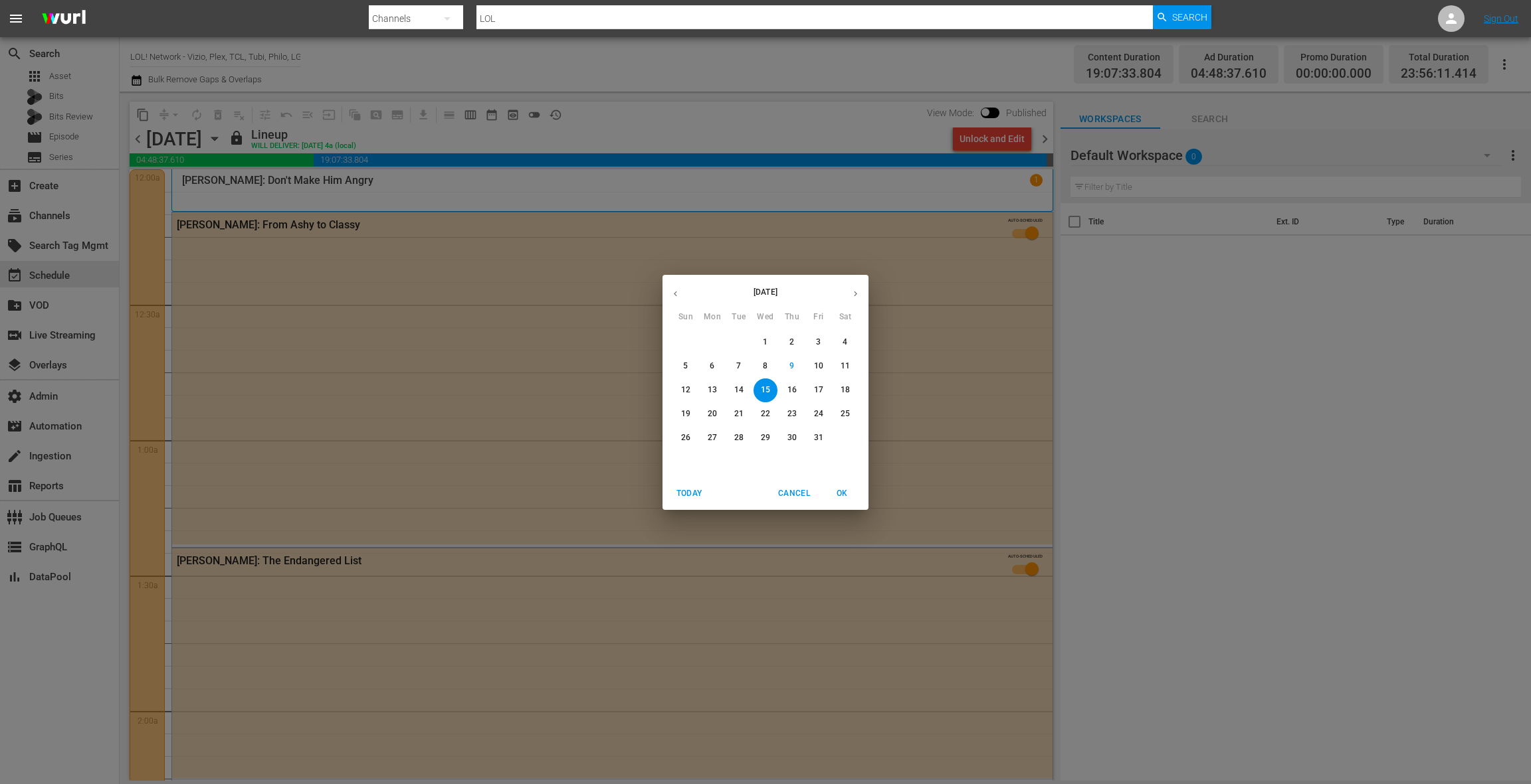
click at [823, 393] on span "17" at bounding box center [818, 389] width 24 height 11
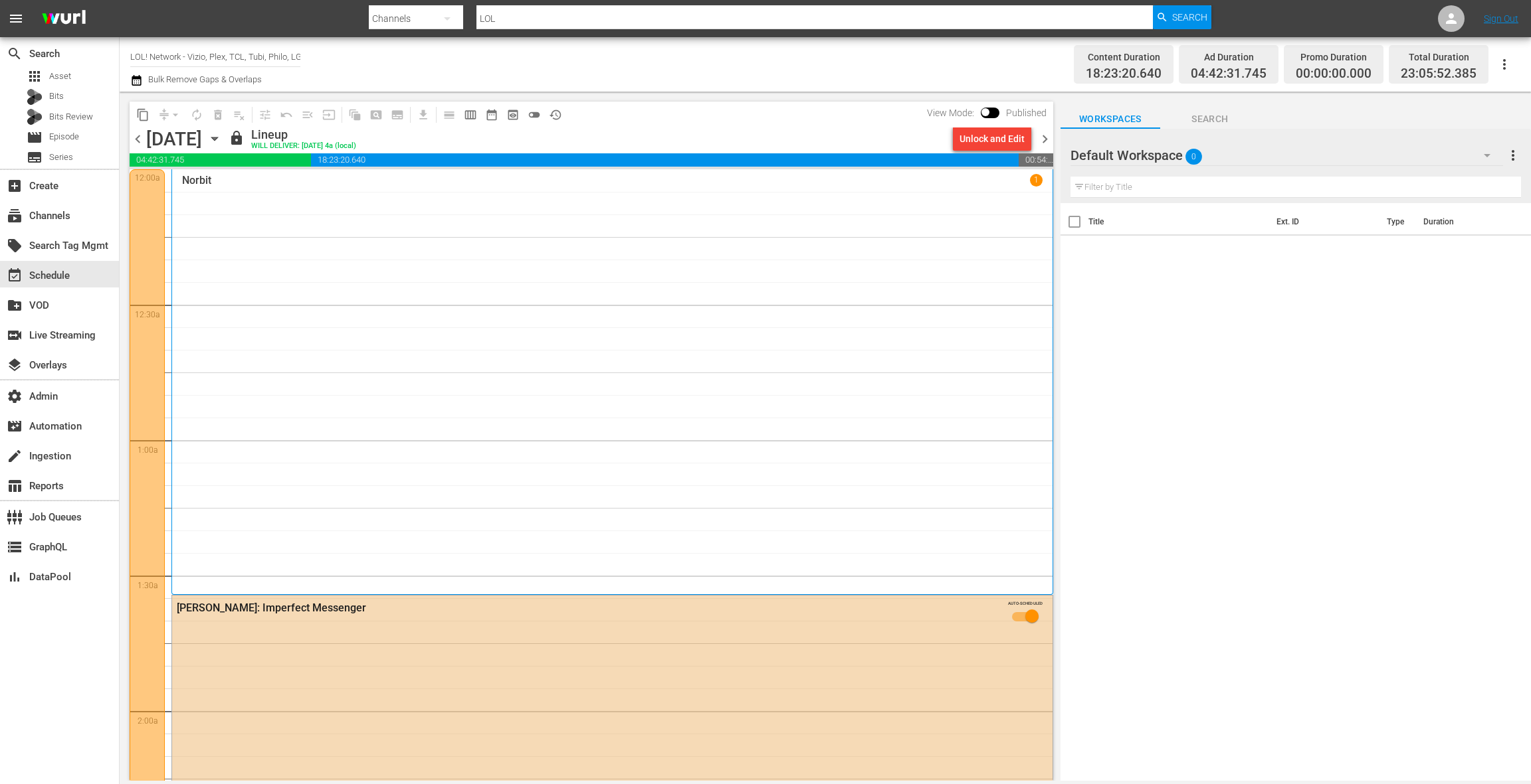
click at [144, 141] on span "chevron_left" at bounding box center [138, 139] width 17 height 17
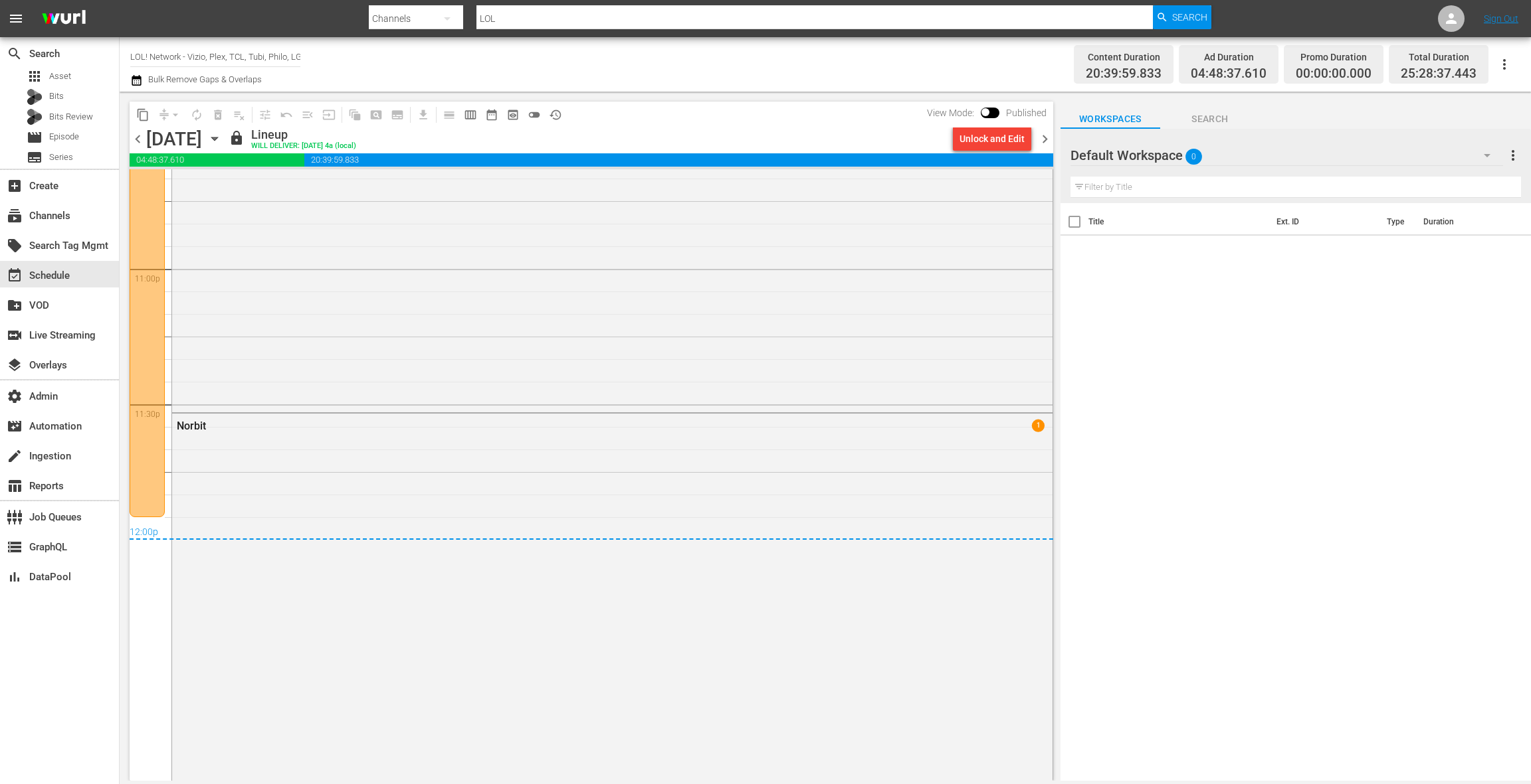
scroll to position [6133, 0]
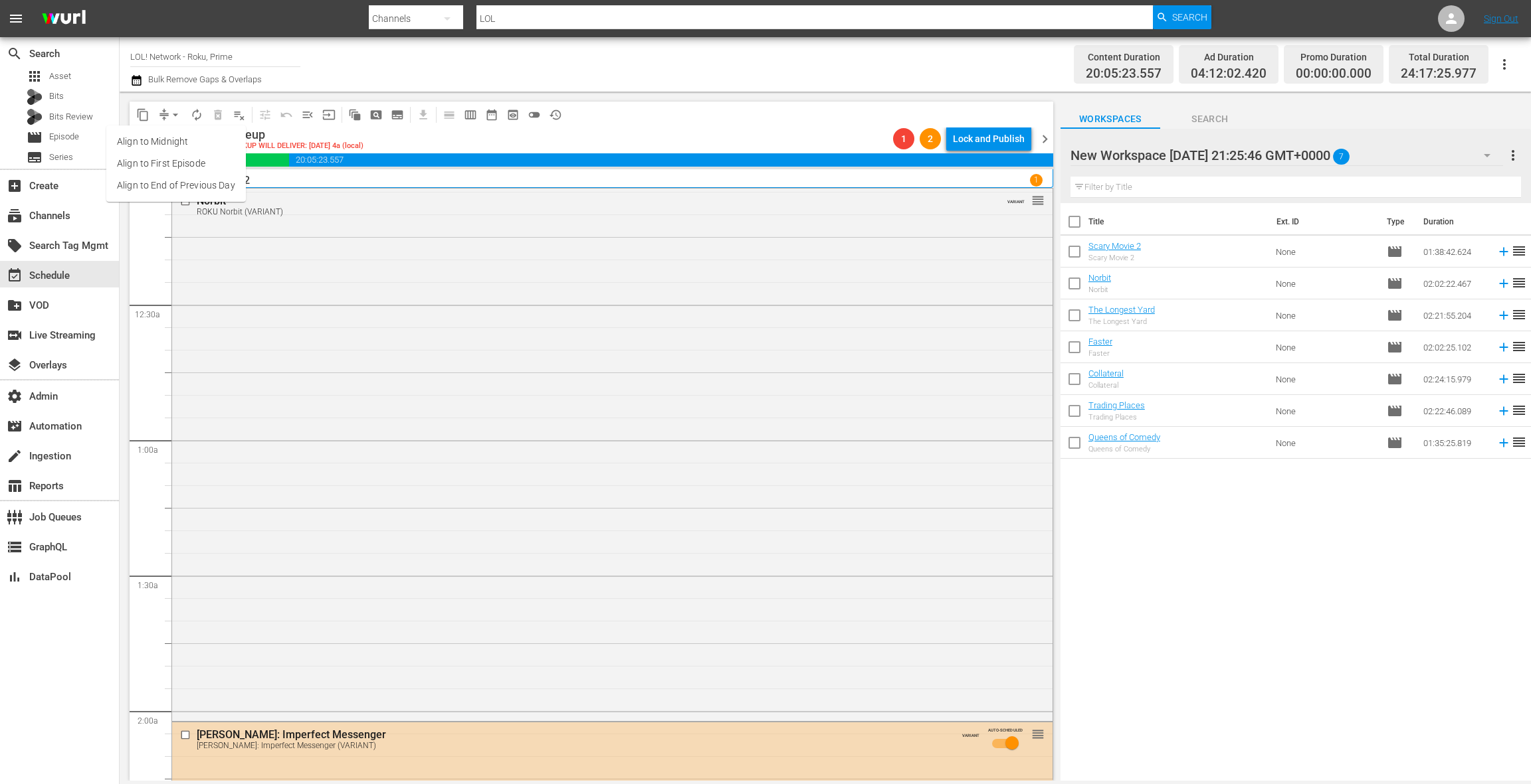
scroll to position [3331, 0]
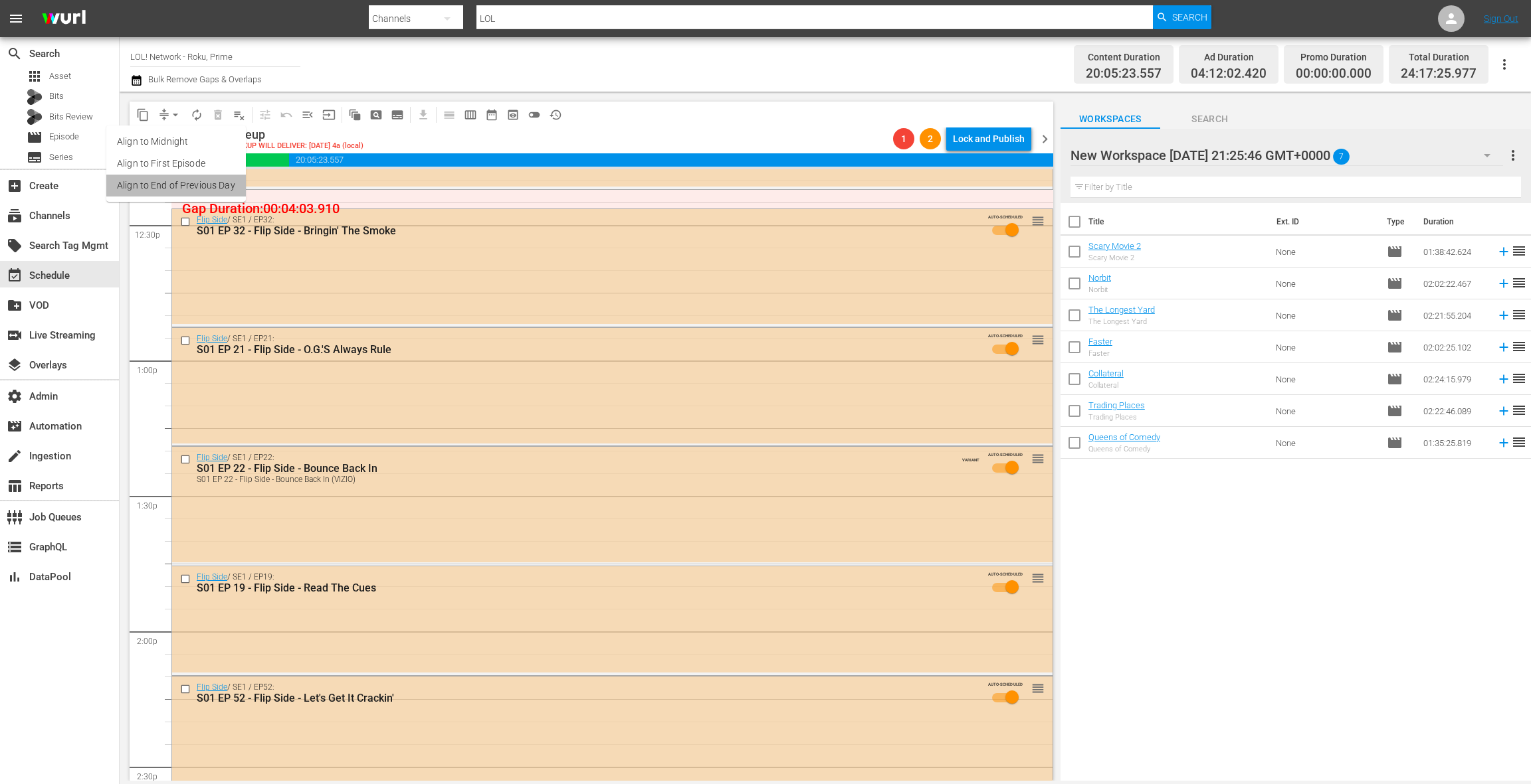
click at [189, 181] on li "Align to End of Previous Day" at bounding box center [176, 186] width 139 height 22
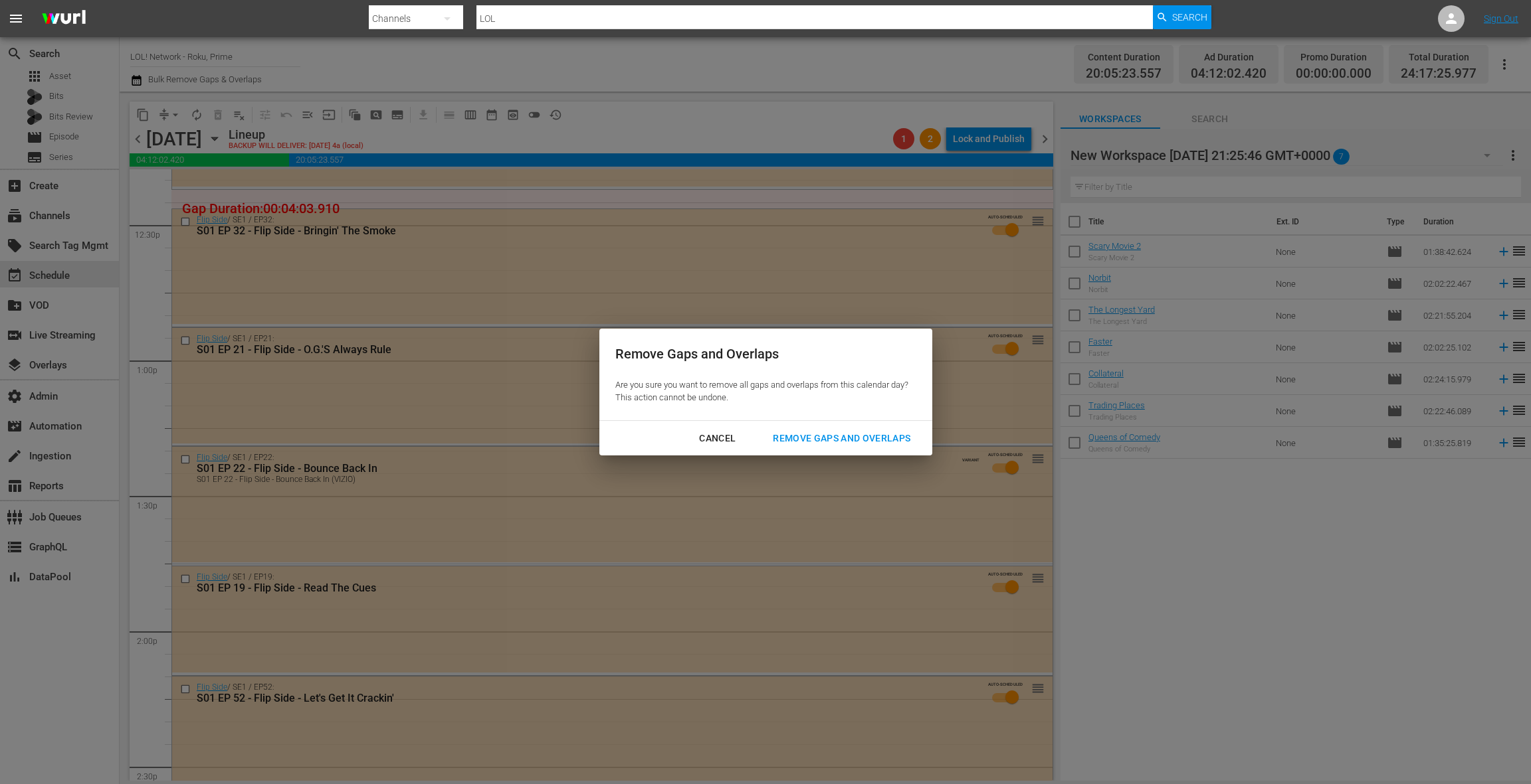
drag, startPoint x: 836, startPoint y: 439, endPoint x: 827, endPoint y: 430, distance: 12.7
click at [836, 439] on div "Remove Gaps and Overlaps" at bounding box center [842, 438] width 159 height 17
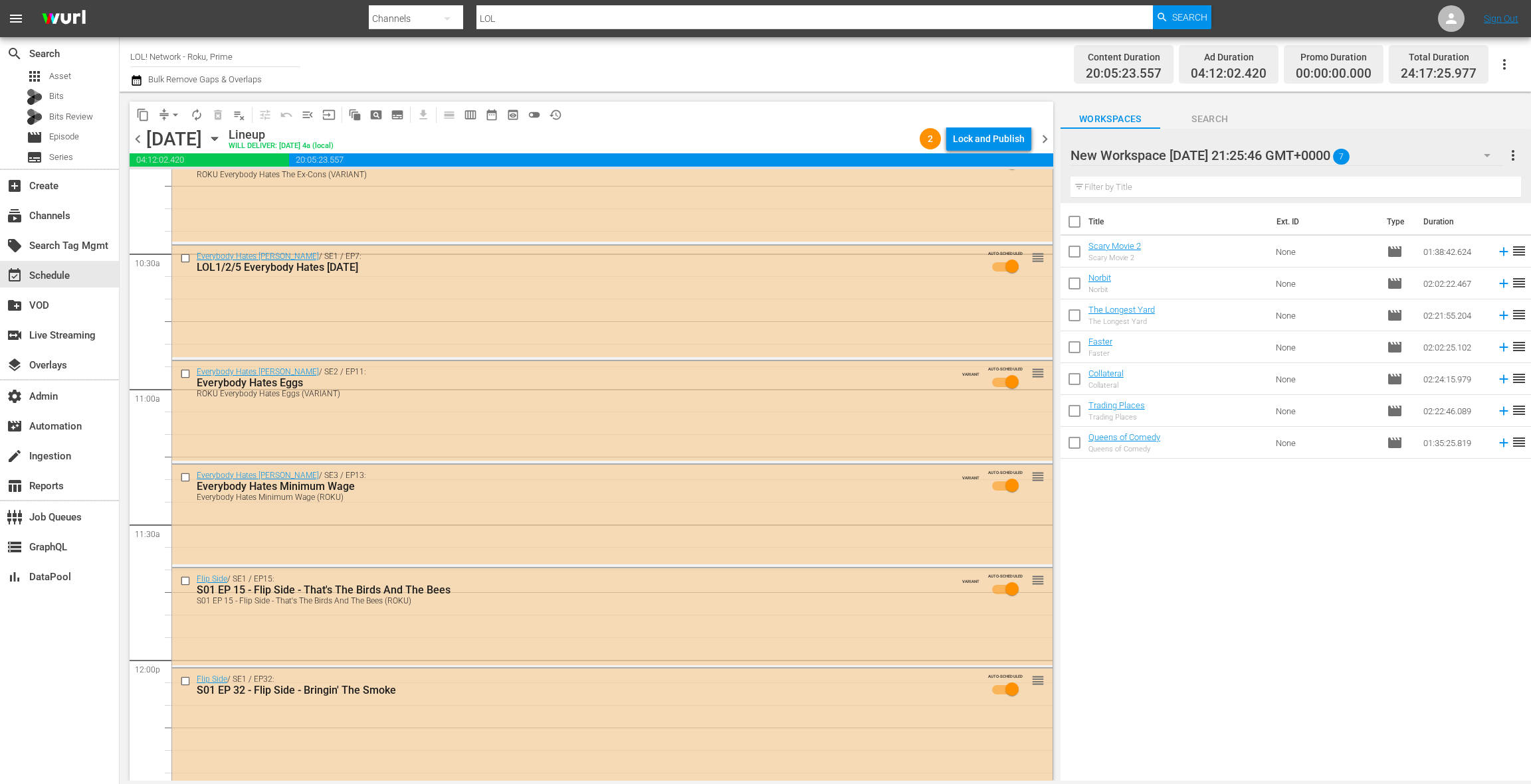
scroll to position [2668, 0]
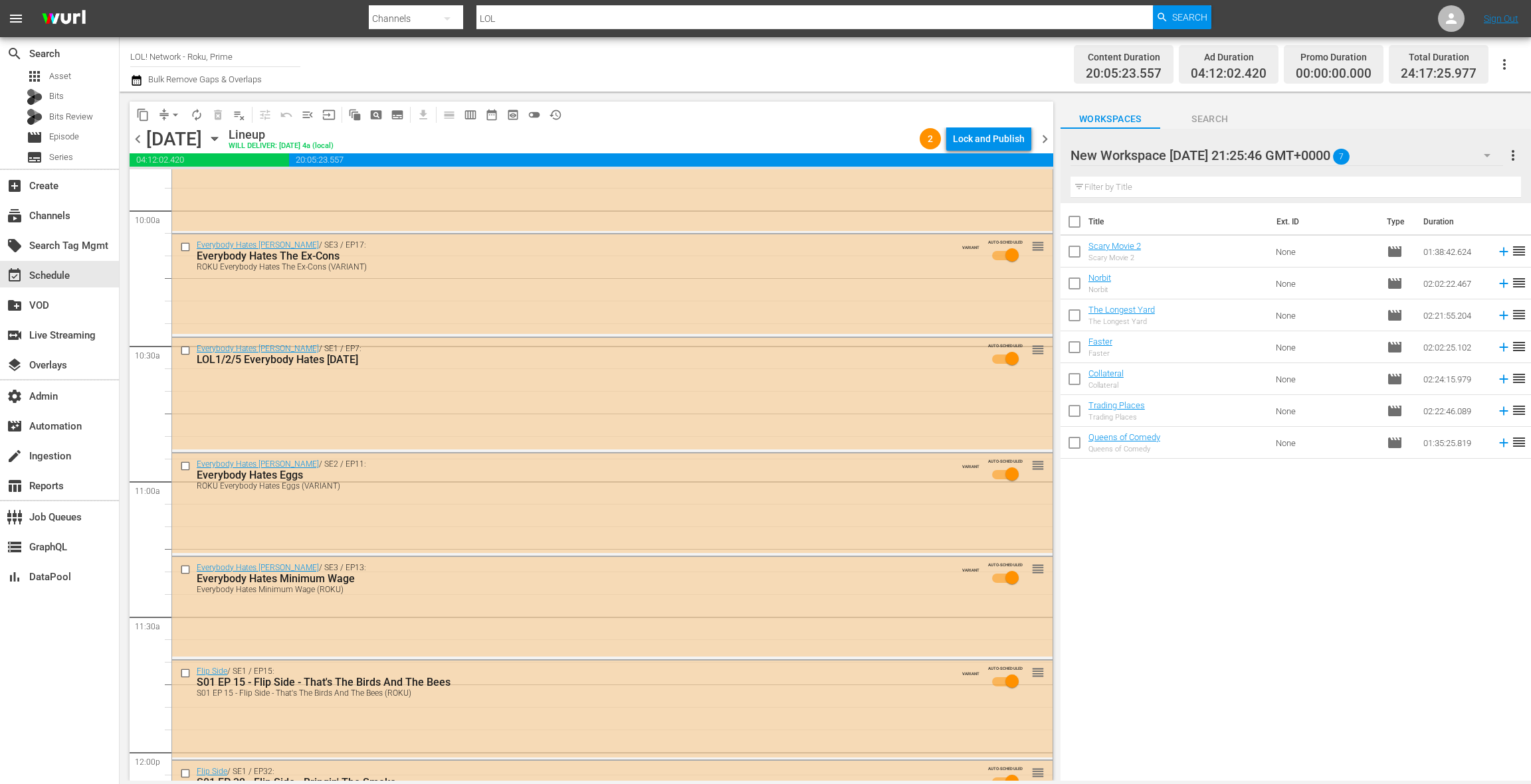
click at [1437, 155] on div "New Workspace Sun Aug 17 2025 21:25:46 GMT+0000 7" at bounding box center [1286, 155] width 432 height 37
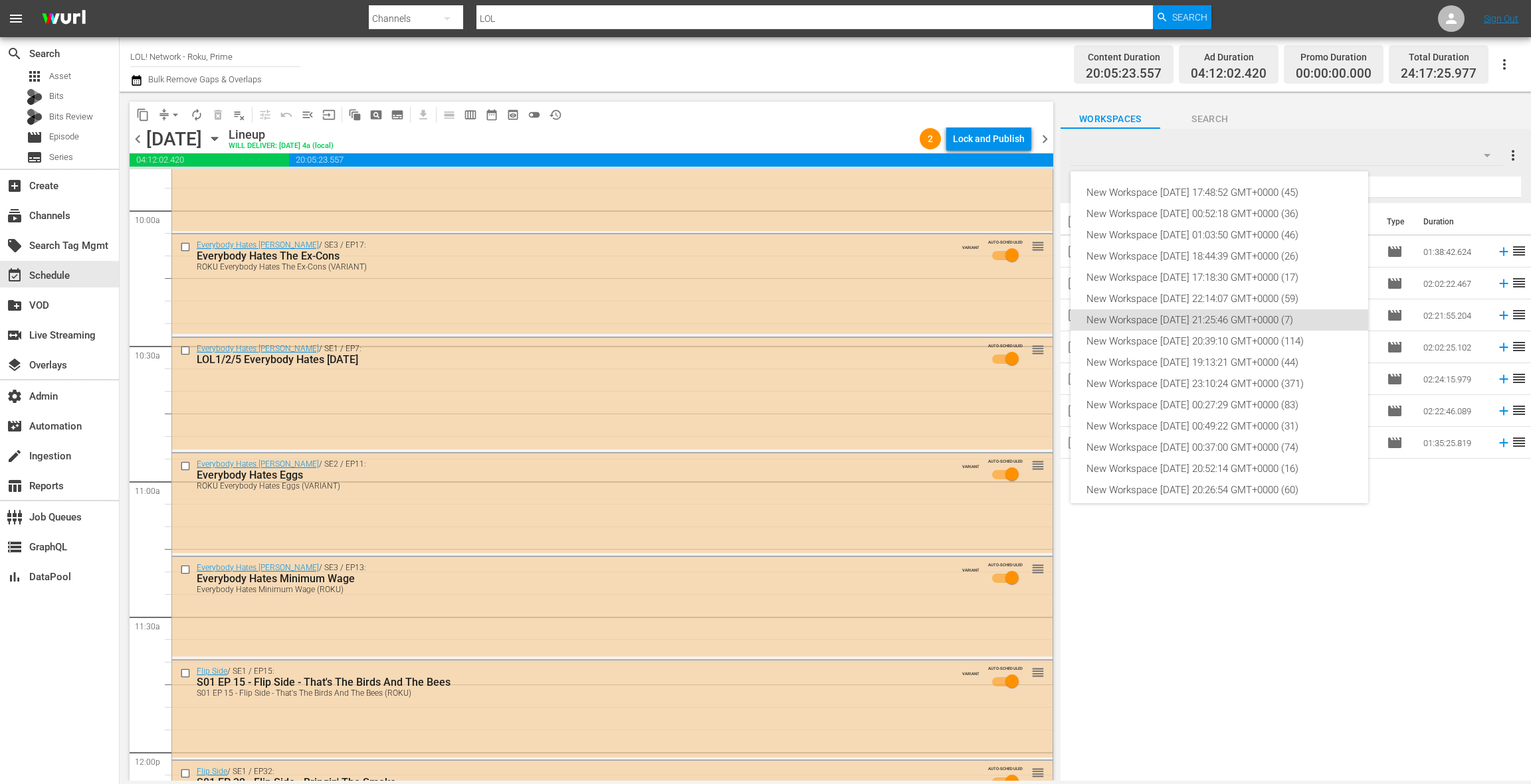
scroll to position [51, 0]
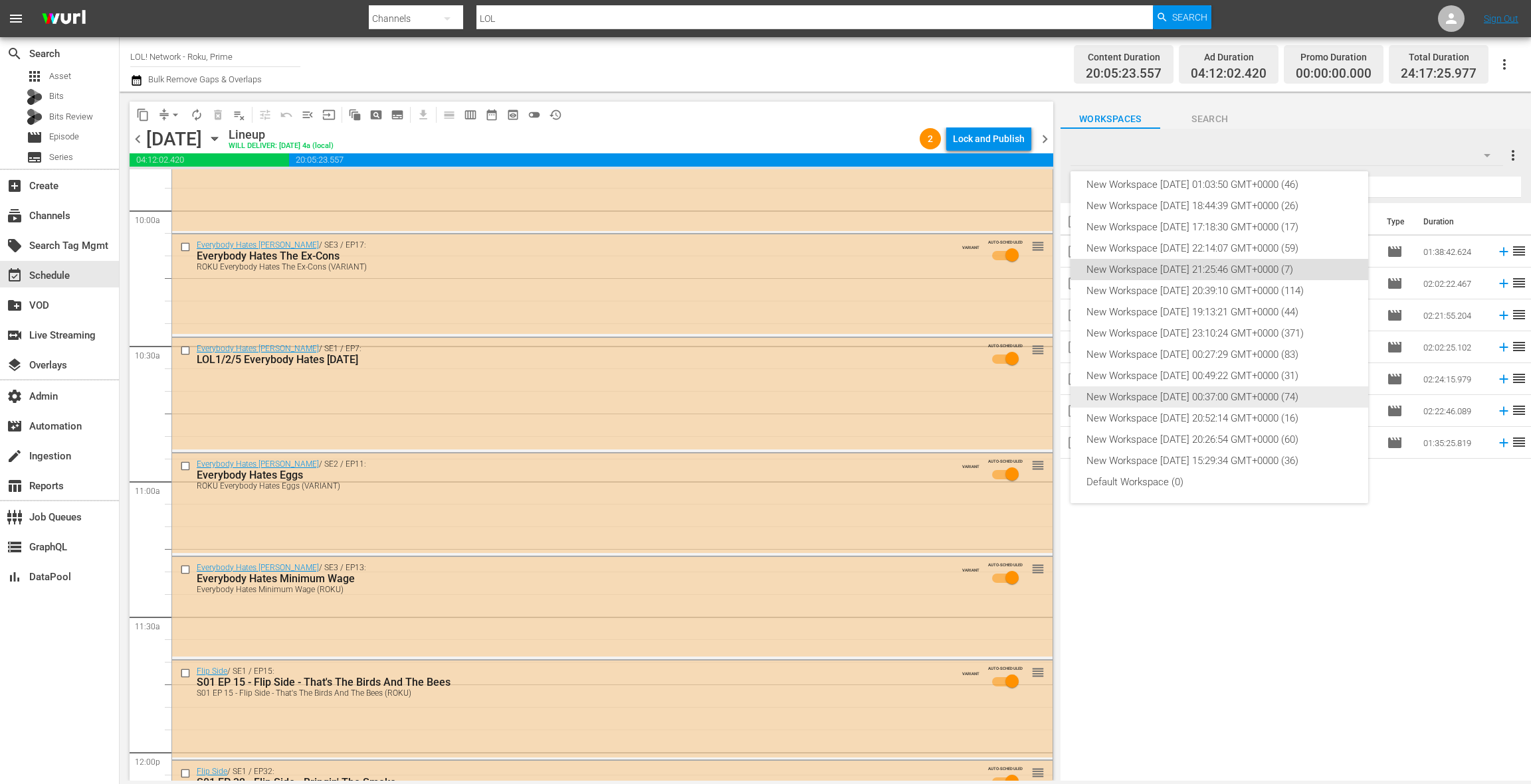
click at [1209, 395] on div "New Workspace [DATE] 00:37:00 GMT+0000 (74)" at bounding box center [1219, 397] width 266 height 21
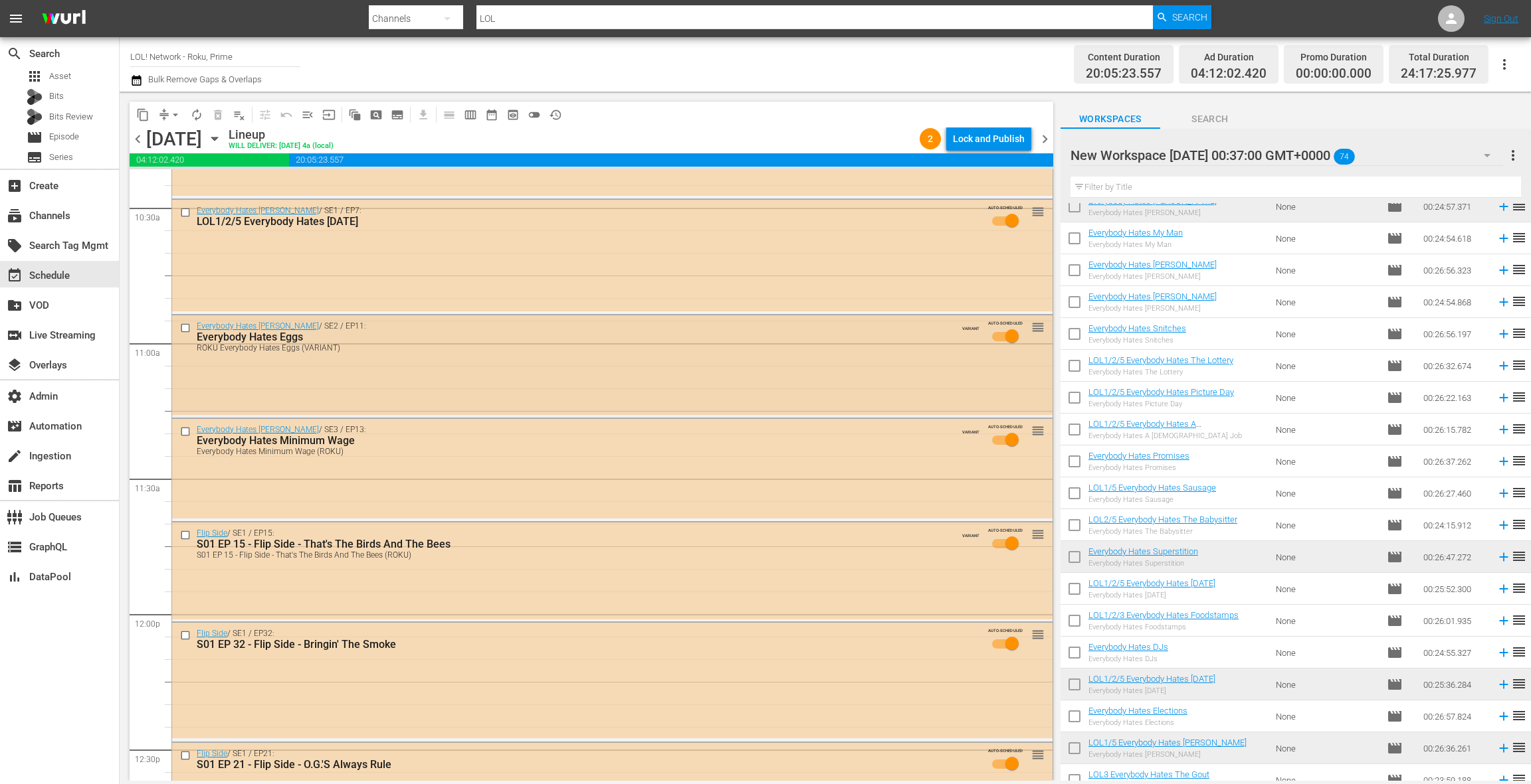
scroll to position [2888, 0]
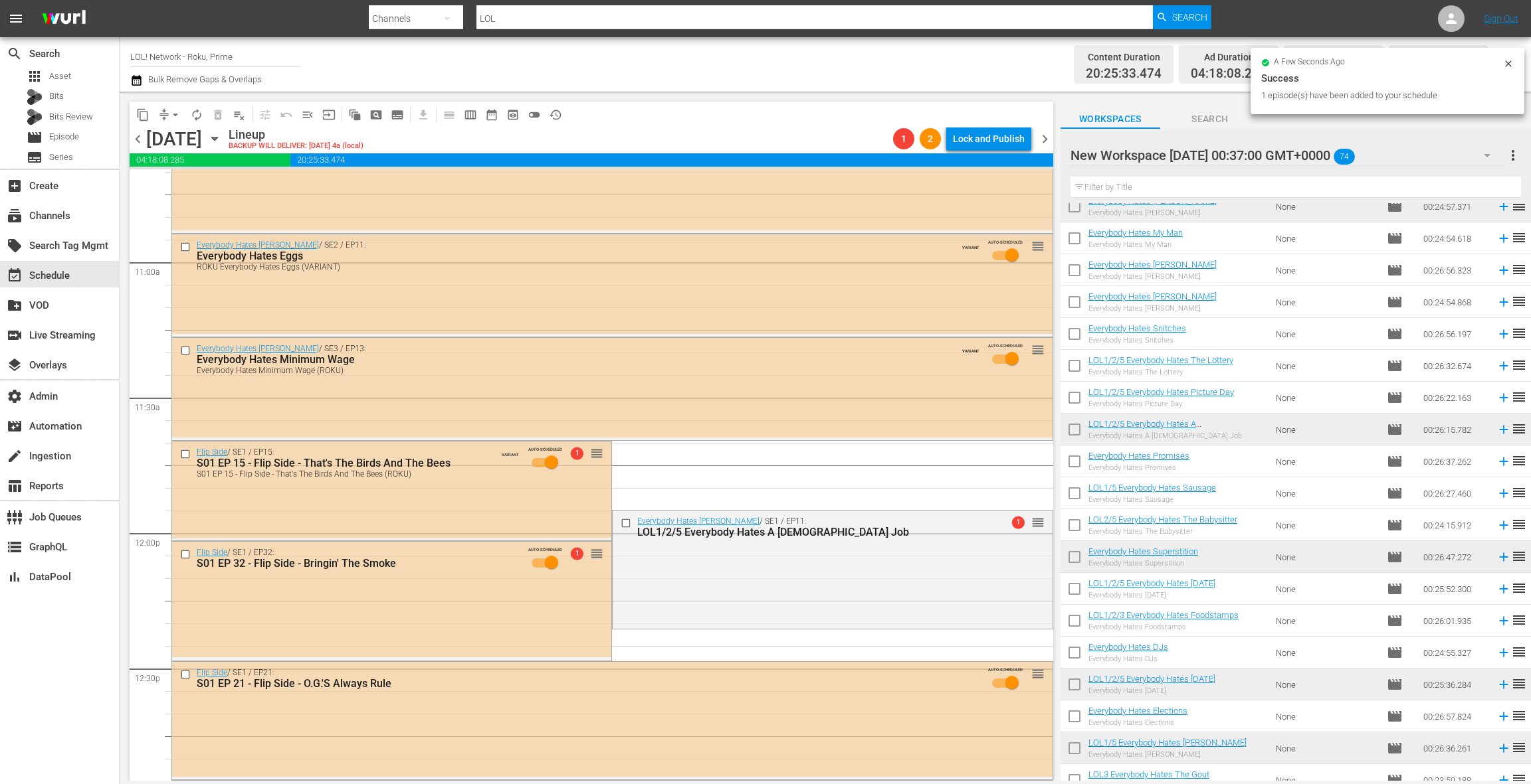
click at [753, 560] on div "Everybody Hates Chris / SE1 / EP11: LOL1/2/5 Everybody Hates A Part Time Job 1 …" at bounding box center [832, 568] width 439 height 115
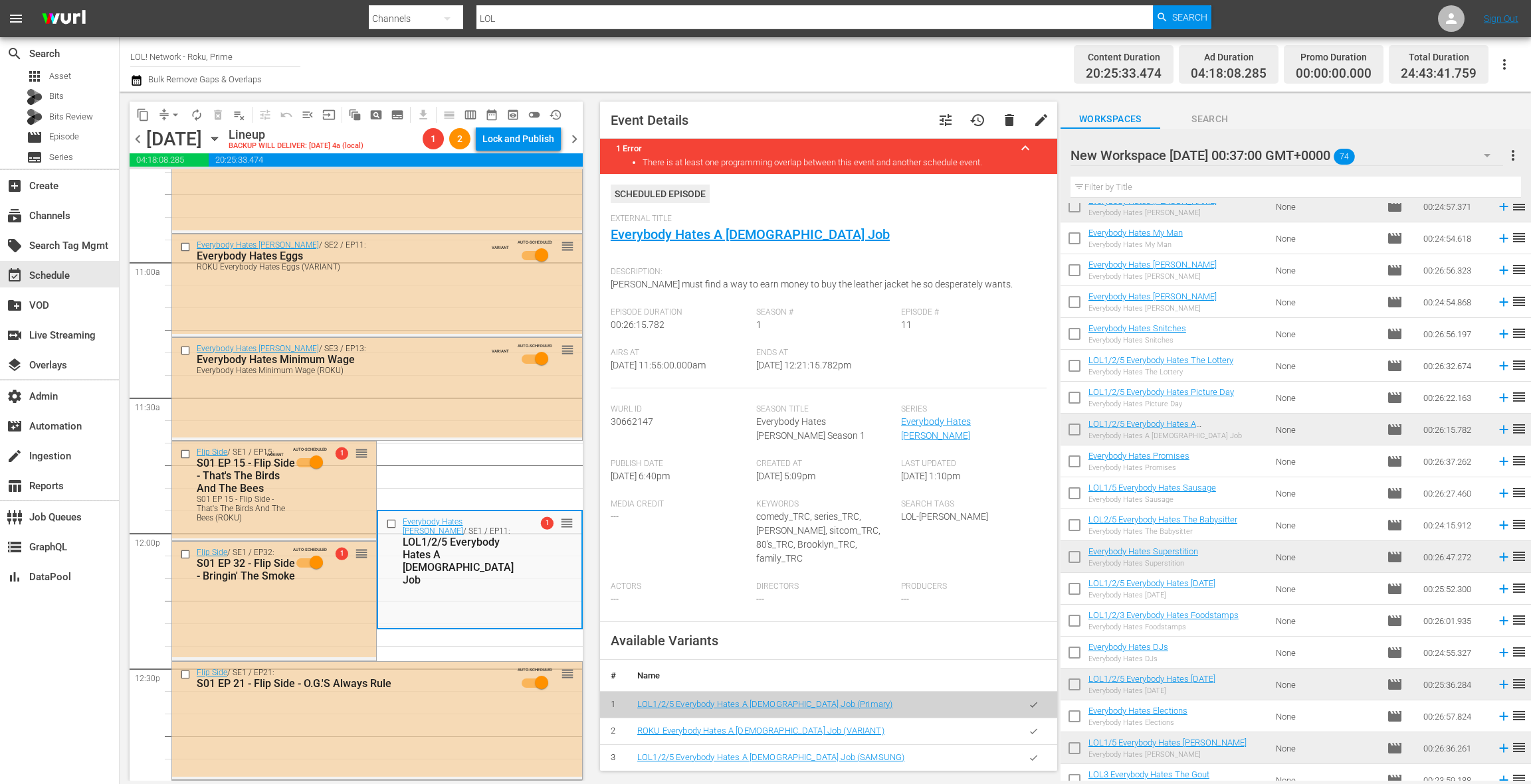
drag, startPoint x: 1037, startPoint y: 716, endPoint x: 991, endPoint y: 686, distance: 54.9
click at [1036, 727] on icon "button" at bounding box center [1033, 731] width 10 height 10
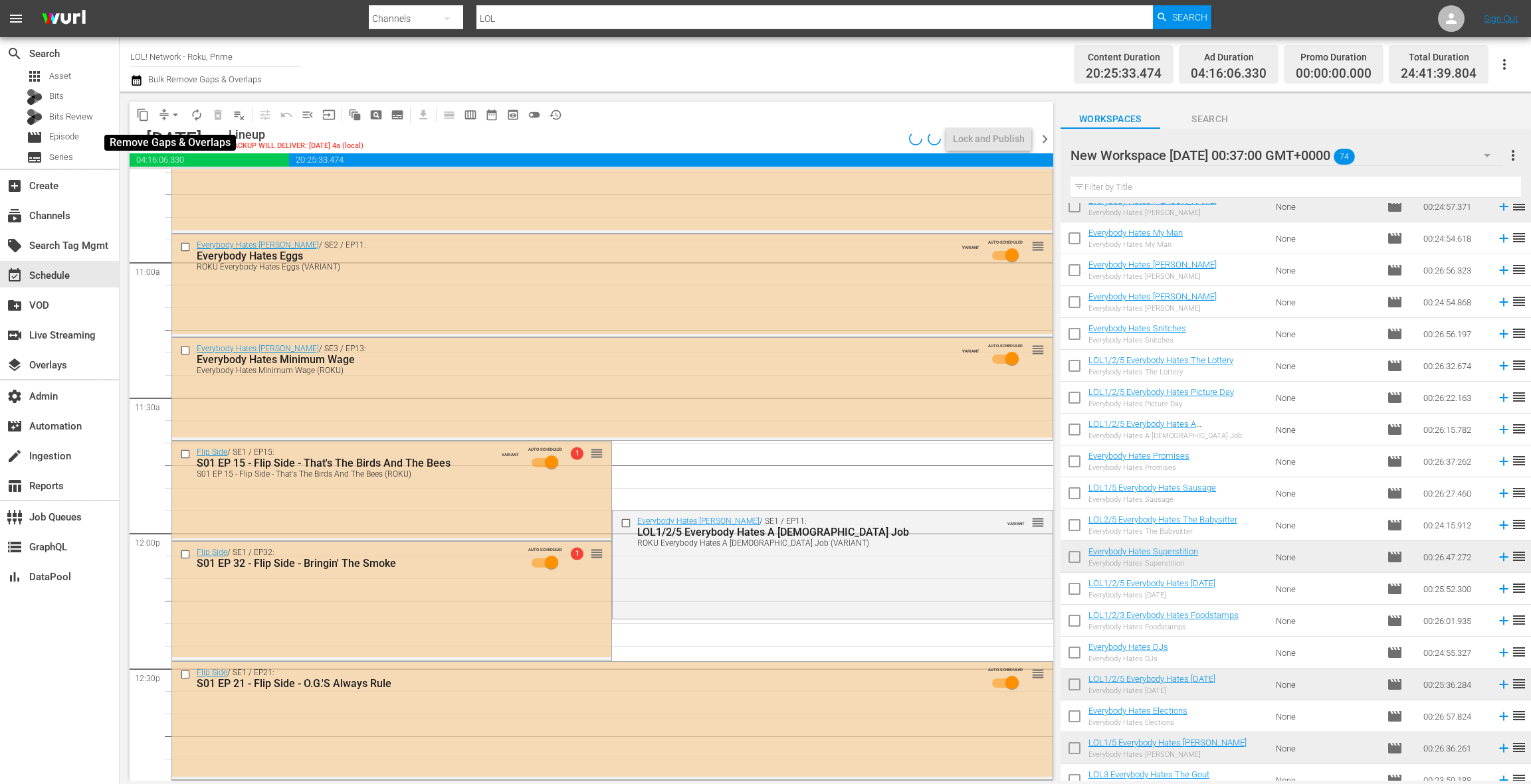
click at [169, 116] on span "arrow_drop_down" at bounding box center [175, 114] width 13 height 13
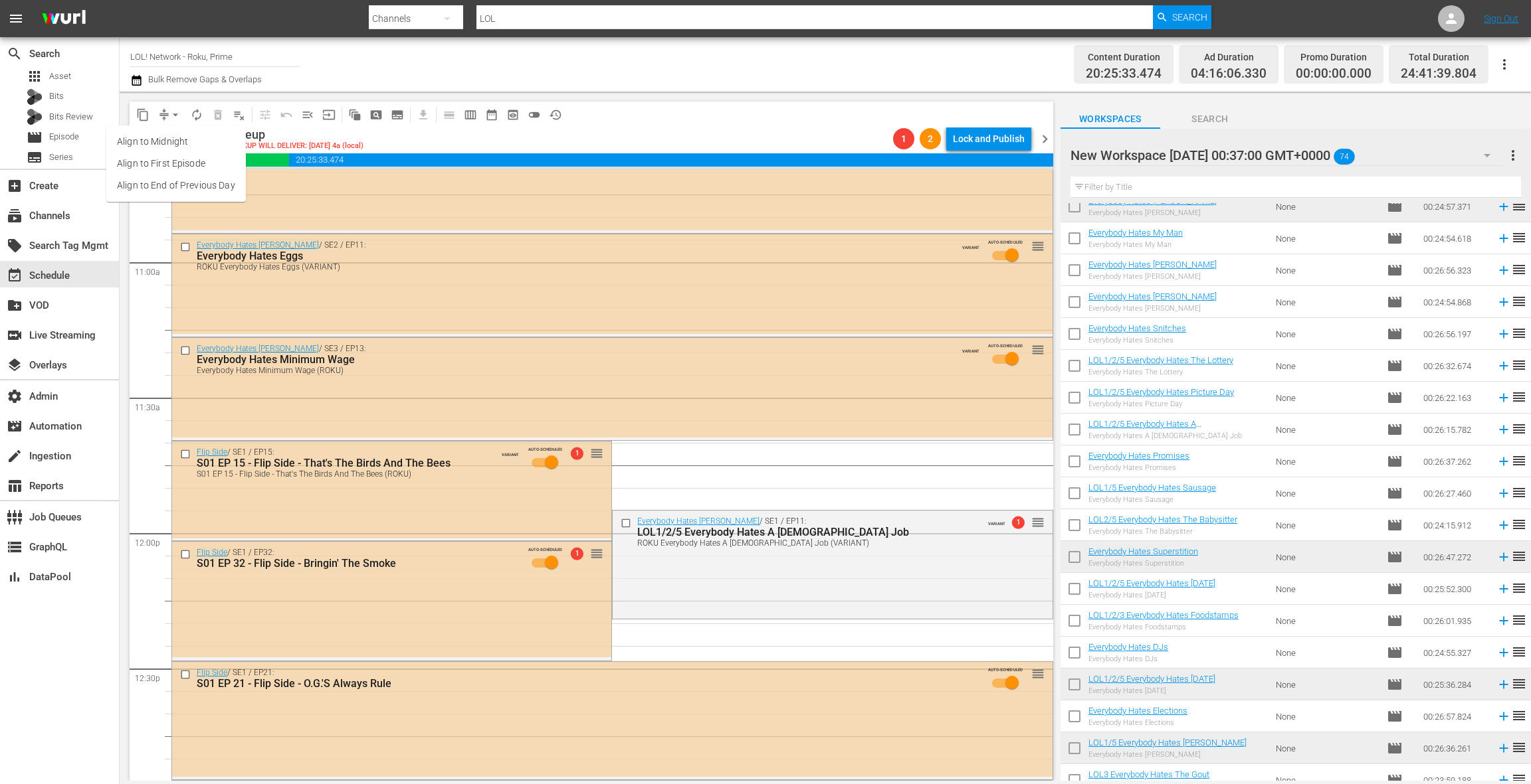
click at [175, 180] on li "Align to End of Previous Day" at bounding box center [176, 186] width 139 height 22
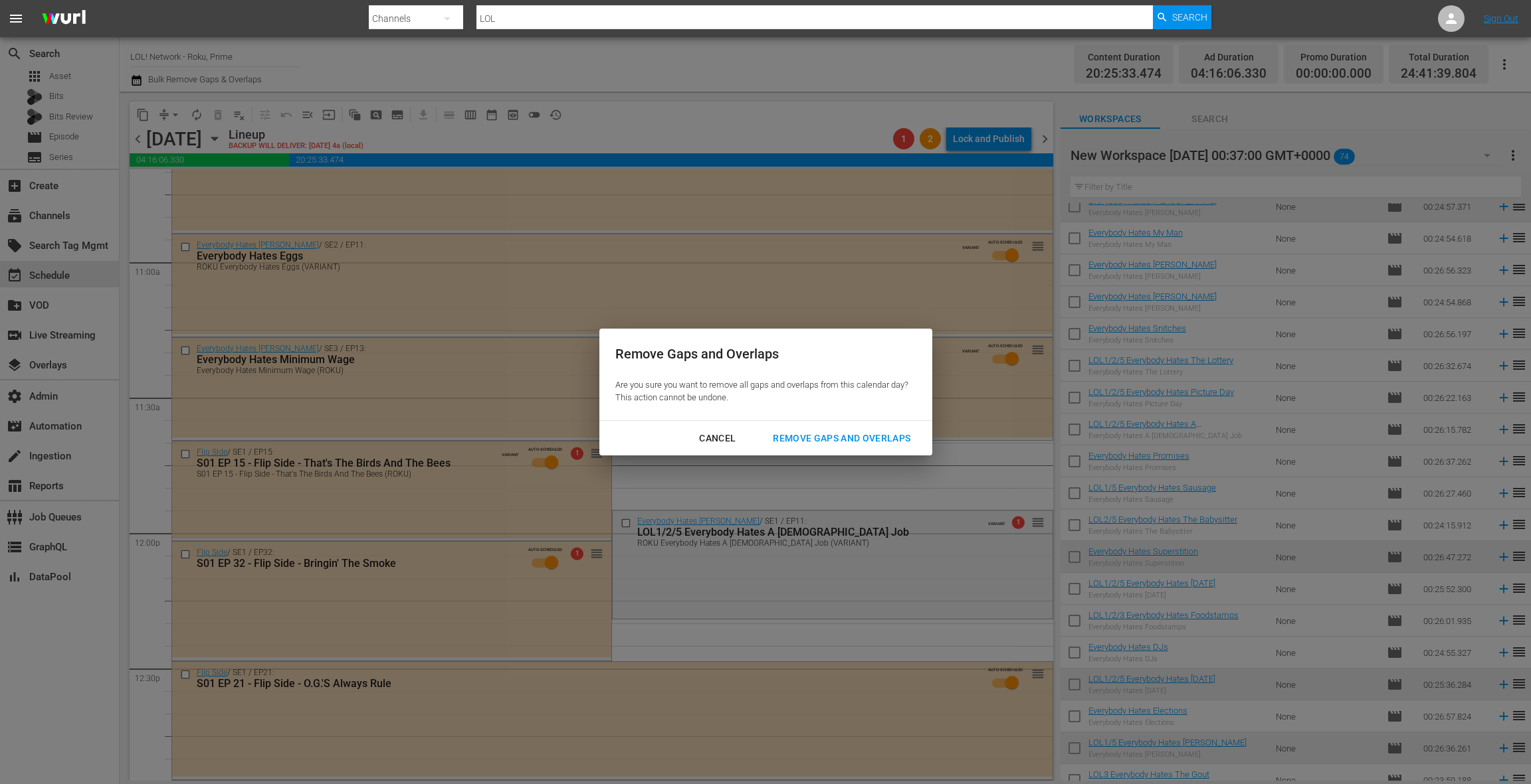
drag, startPoint x: 804, startPoint y: 437, endPoint x: 777, endPoint y: 438, distance: 27.0
click at [804, 437] on div "Remove Gaps and Overlaps" at bounding box center [842, 438] width 159 height 17
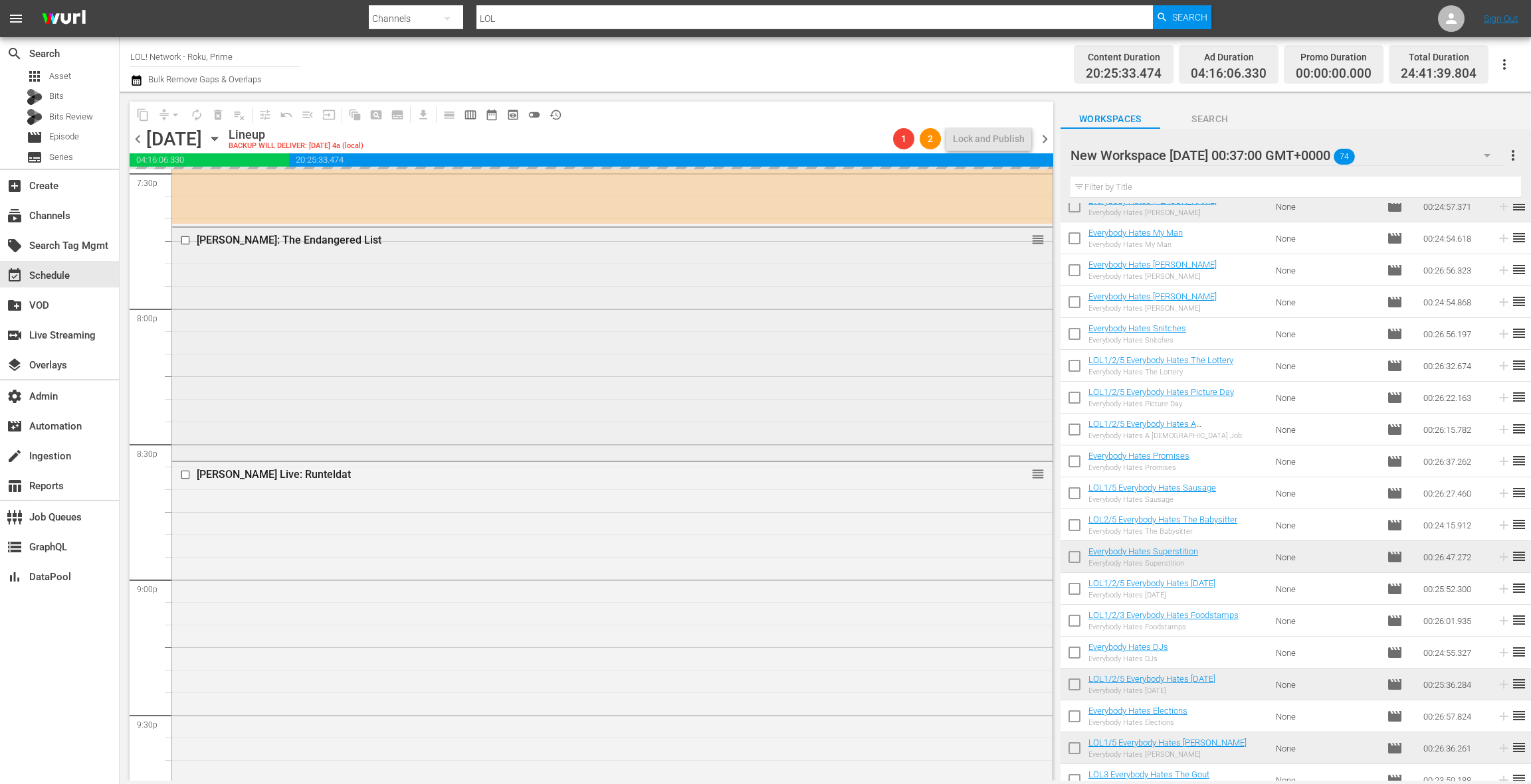
scroll to position [5260, 0]
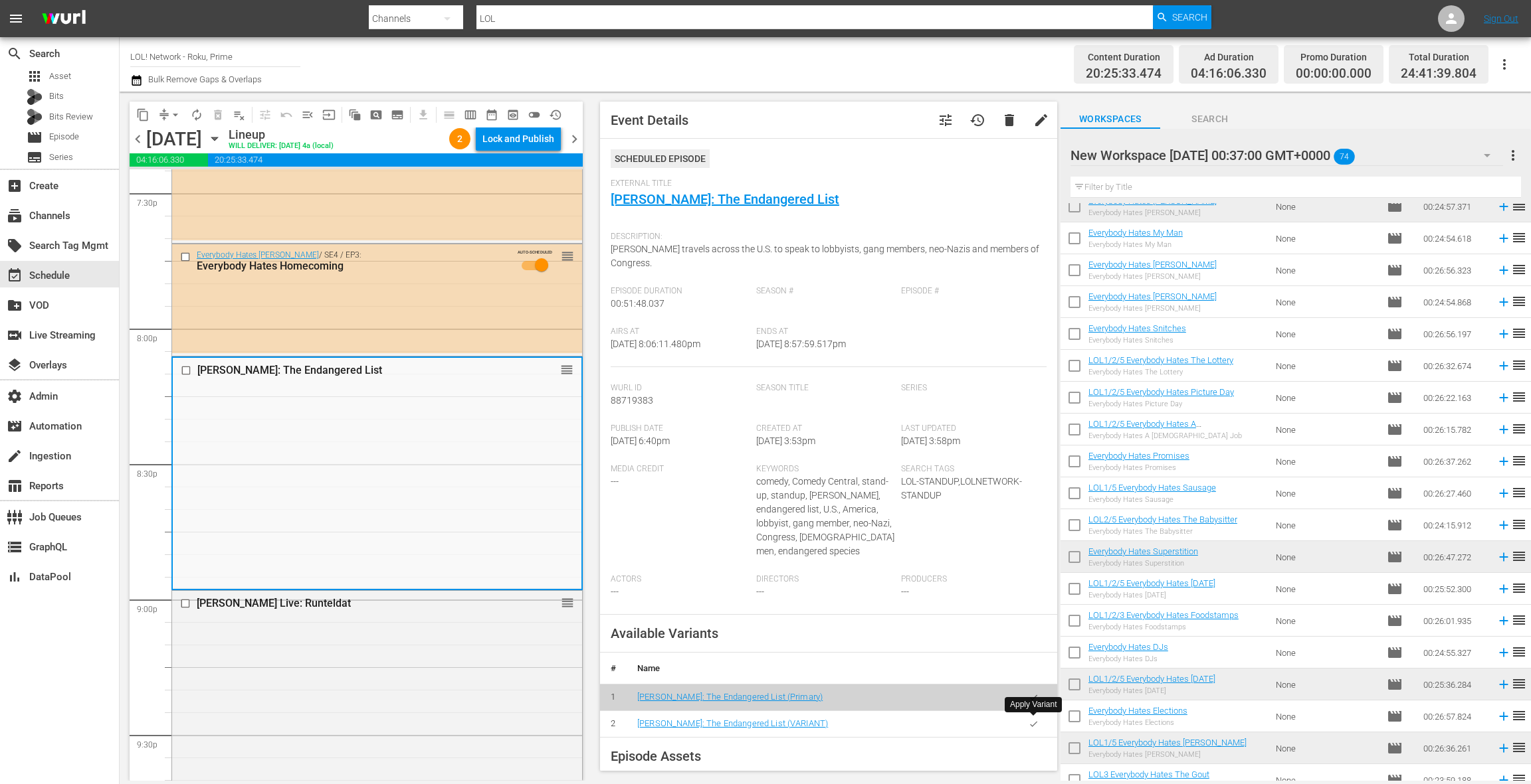
click at [1033, 727] on icon "button" at bounding box center [1033, 724] width 10 height 10
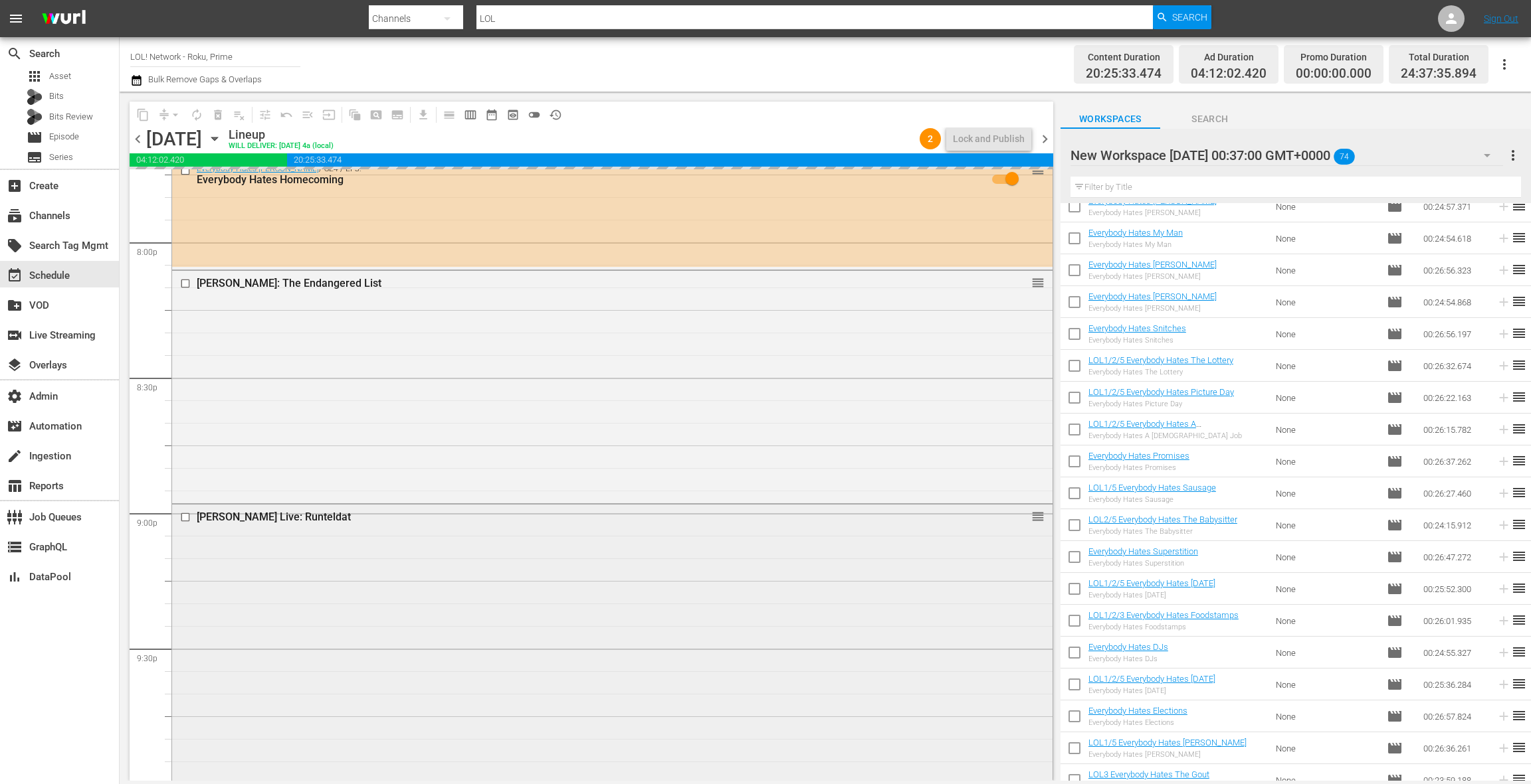
scroll to position [5376, 0]
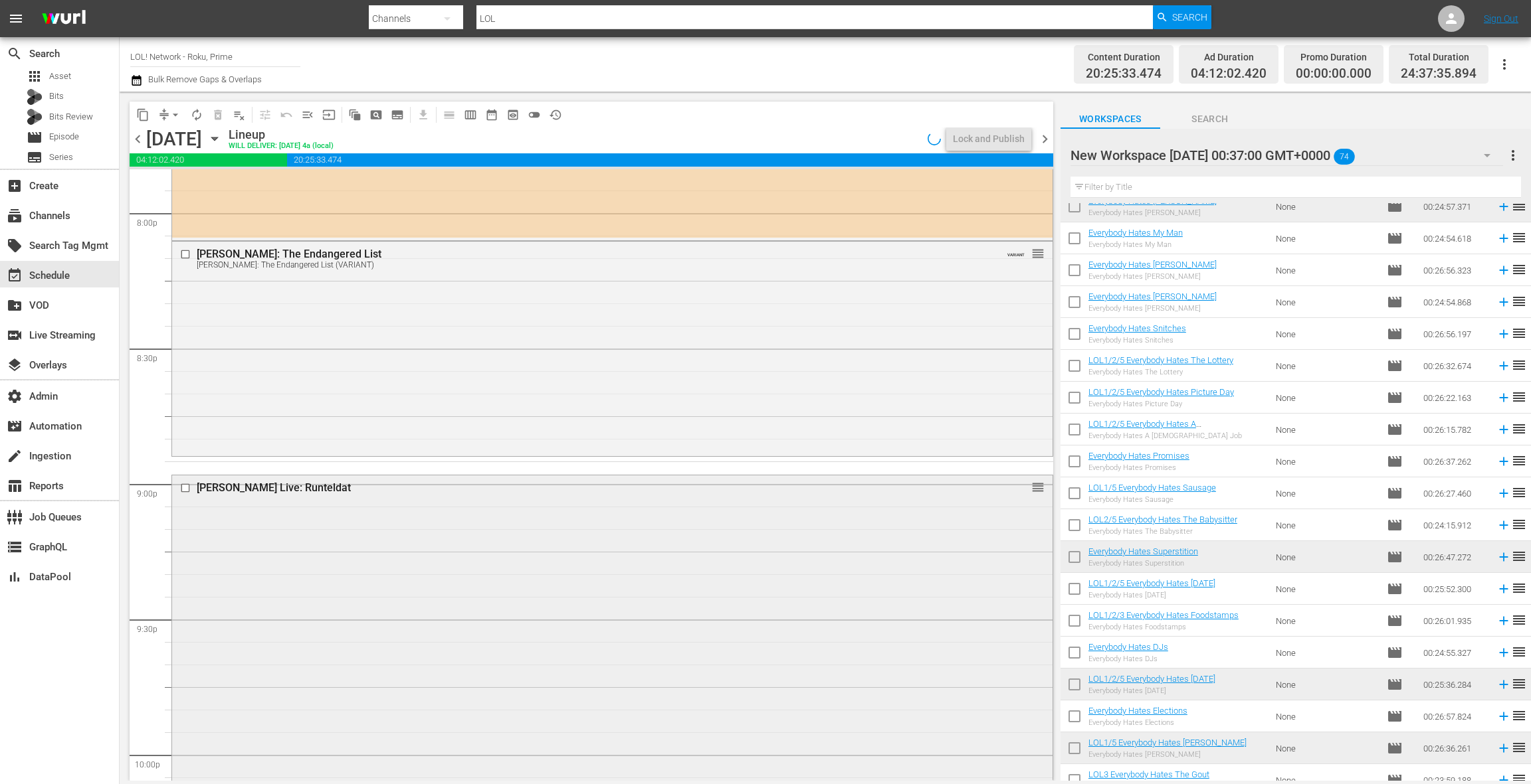
click at [493, 555] on div "Martin Lawrence Live: Runteldat reorder" at bounding box center [612, 753] width 880 height 555
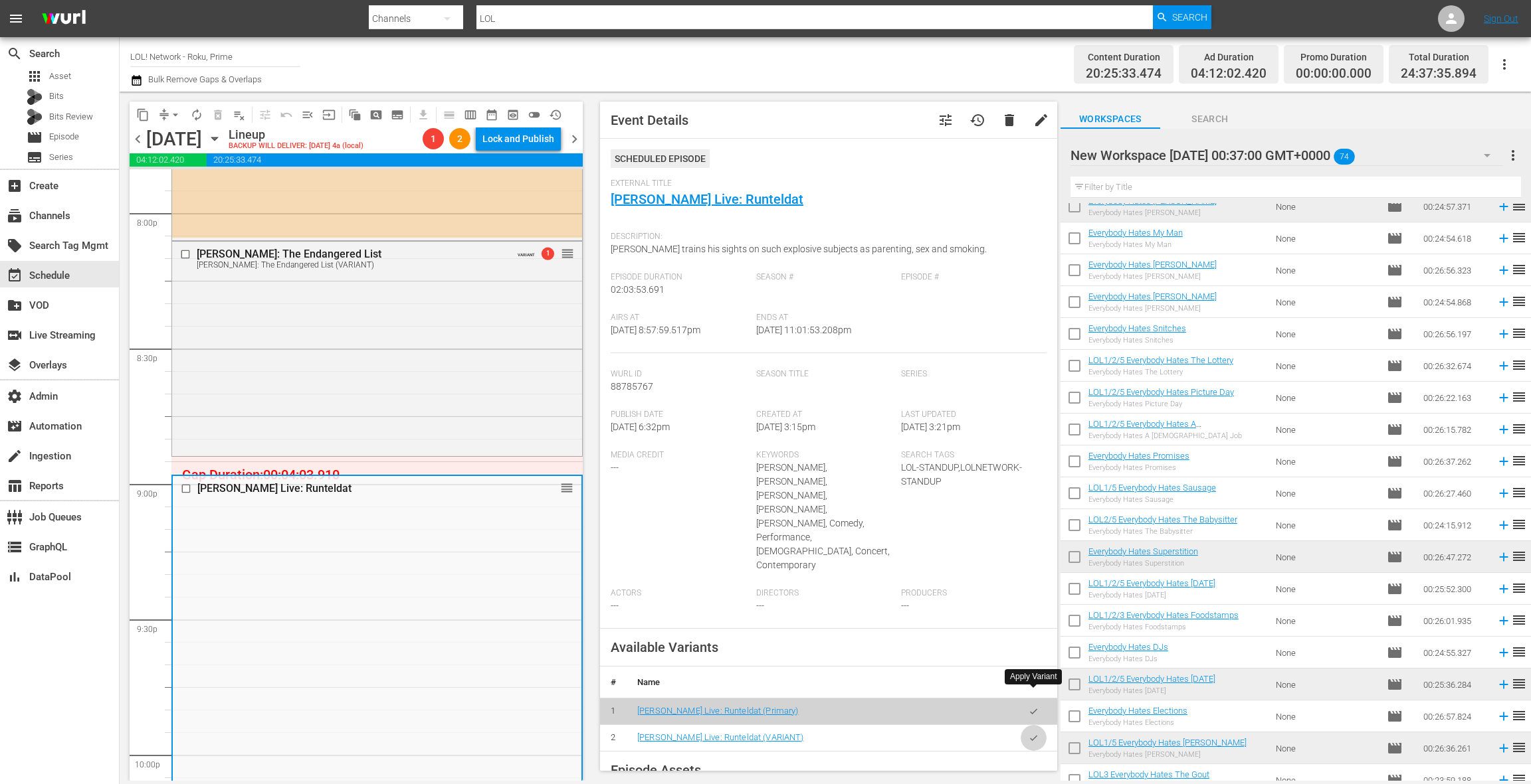
drag, startPoint x: 1031, startPoint y: 697, endPoint x: 999, endPoint y: 685, distance: 34.2
click at [1031, 735] on icon "button" at bounding box center [1033, 738] width 7 height 5
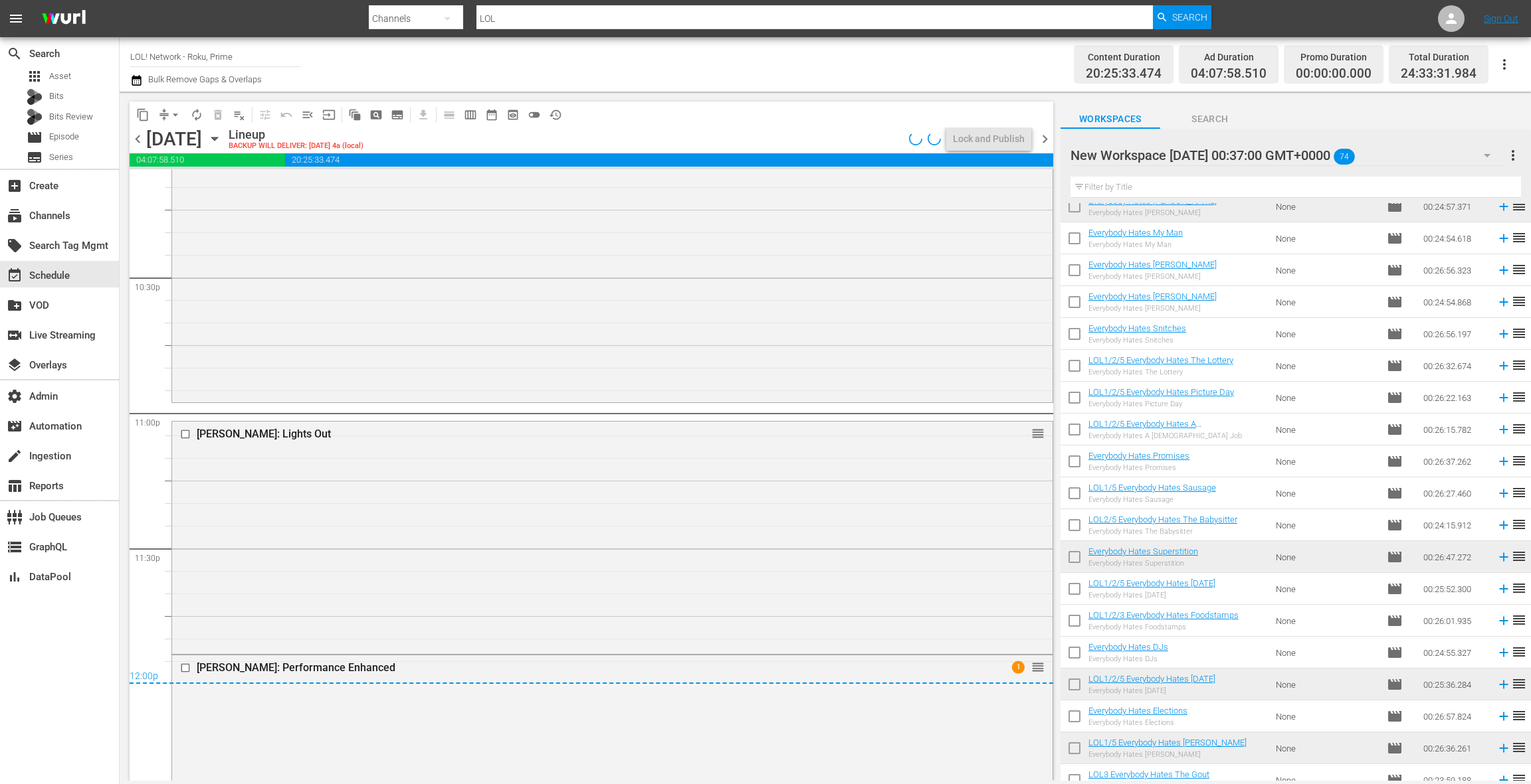
click at [412, 542] on div "Jo Koy: Lights Out reorder" at bounding box center [612, 536] width 880 height 229
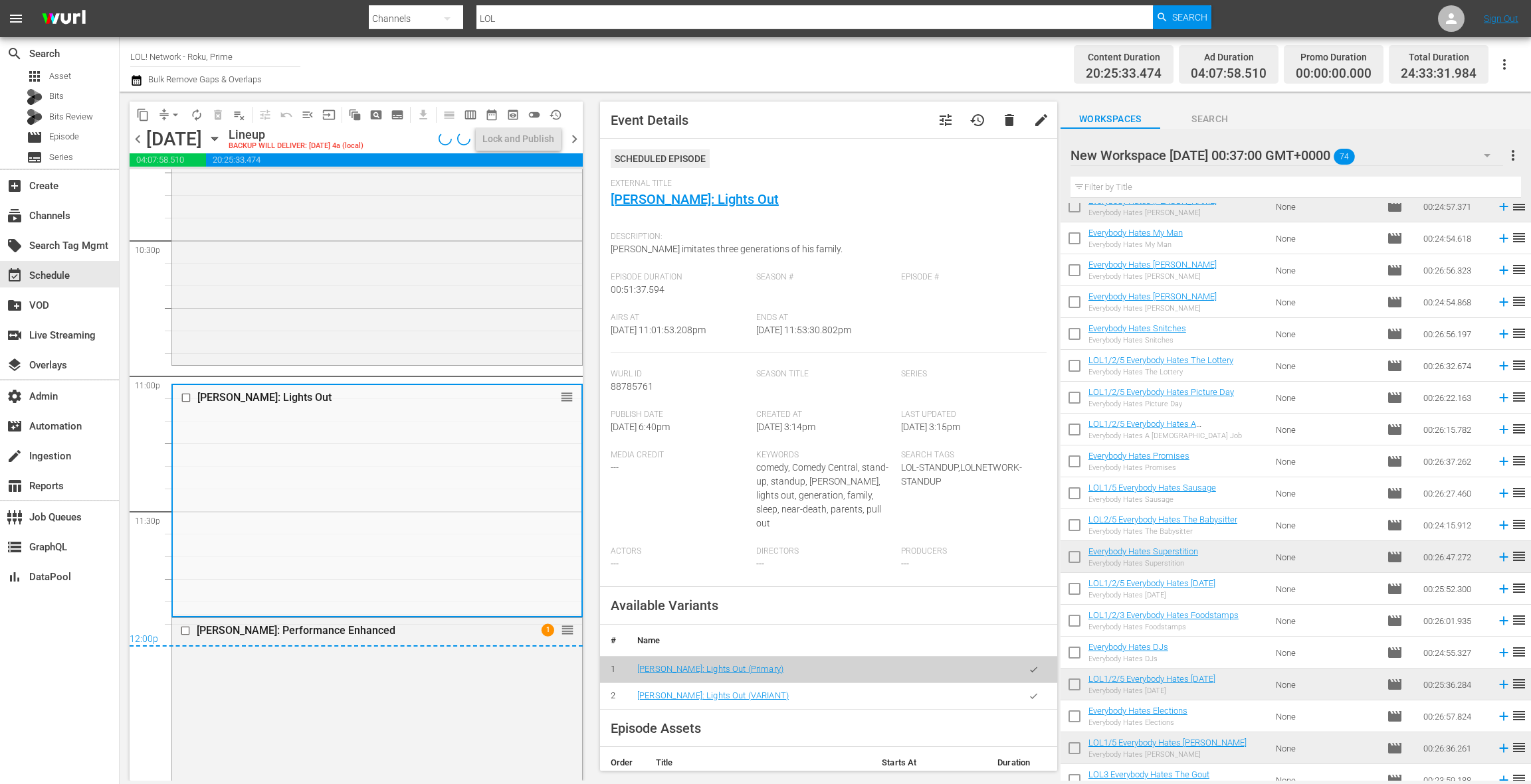
click at [1035, 692] on icon "button" at bounding box center [1033, 696] width 10 height 10
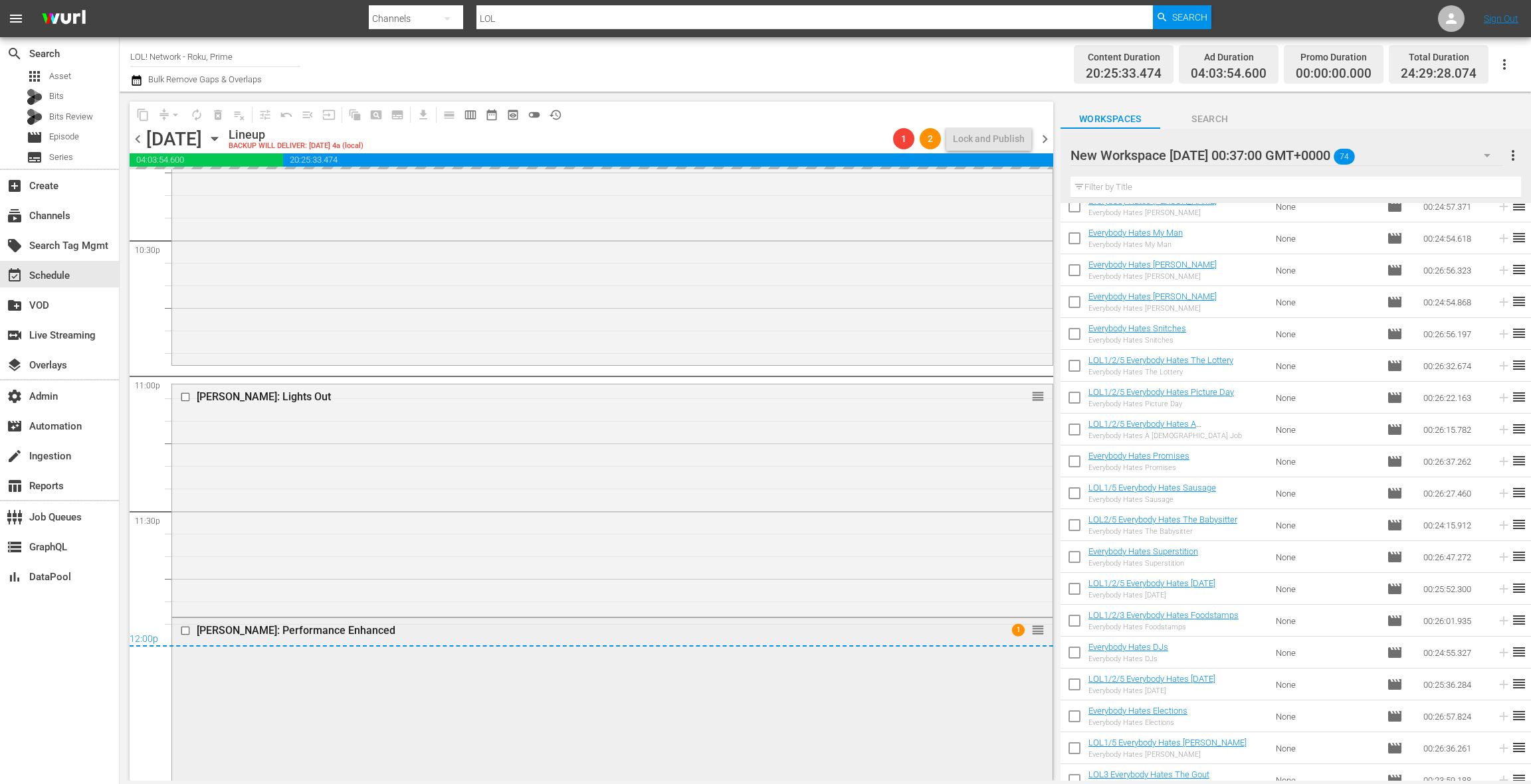
click at [457, 709] on div "Carlos Mencia: Performance Enhanced 1 reorder" at bounding box center [612, 734] width 880 height 233
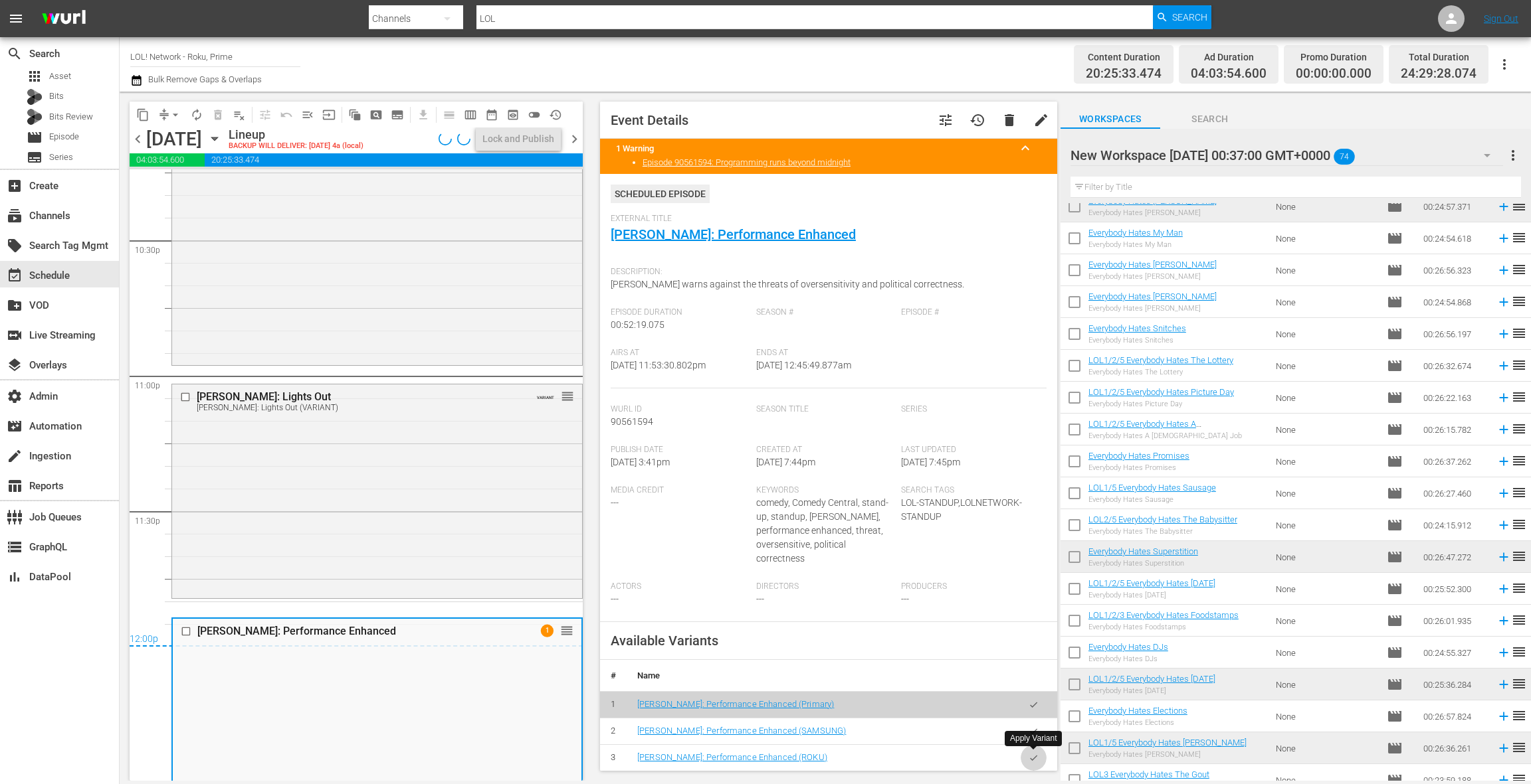
drag, startPoint x: 1033, startPoint y: 756, endPoint x: 798, endPoint y: 591, distance: 287.1
click at [1033, 756] on icon "button" at bounding box center [1033, 758] width 10 height 10
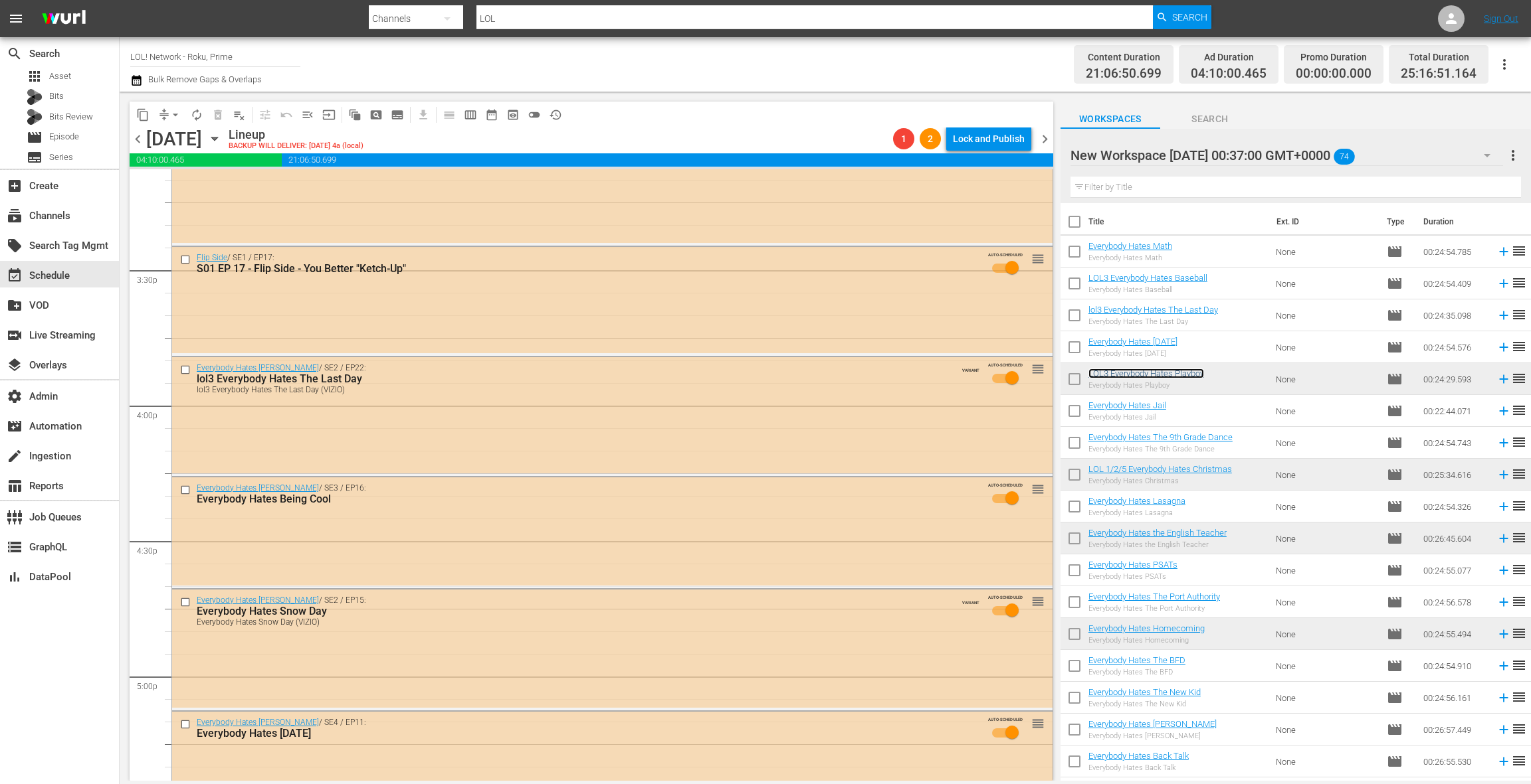
scroll to position [4085, 0]
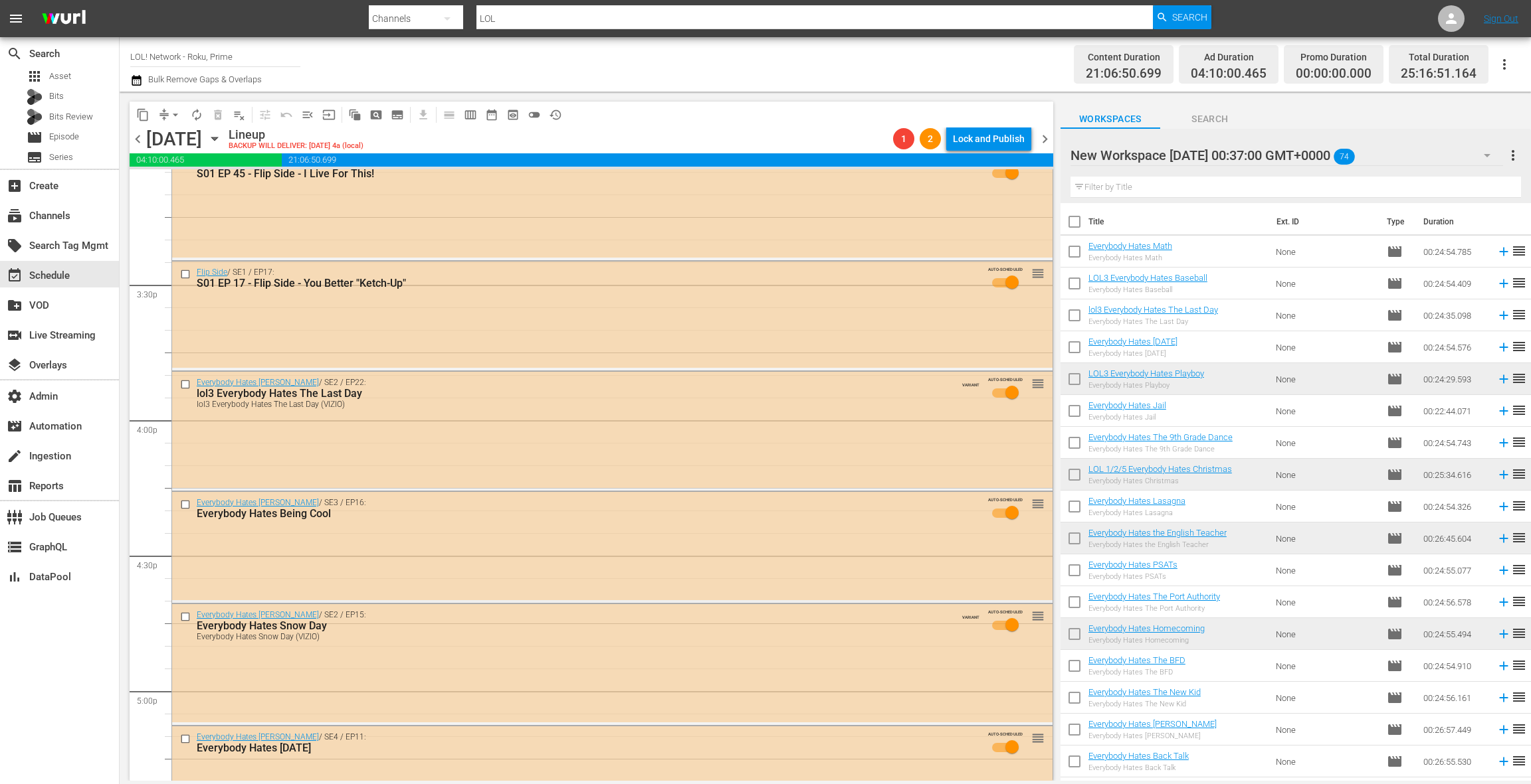
click at [1436, 159] on div "New Workspace Fri May 16 2025 00:37:00 GMT+0000 74" at bounding box center [1286, 155] width 432 height 37
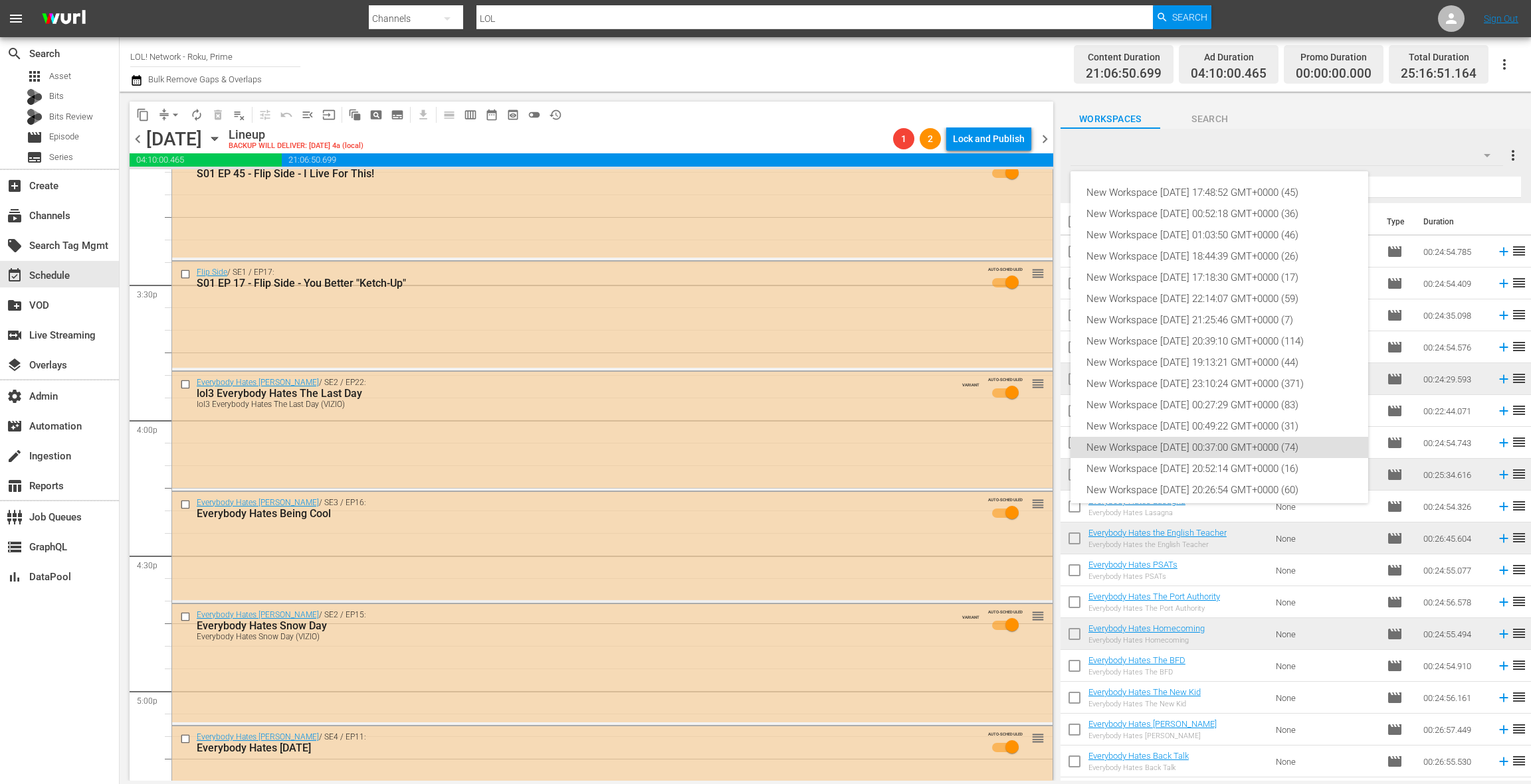
scroll to position [51, 0]
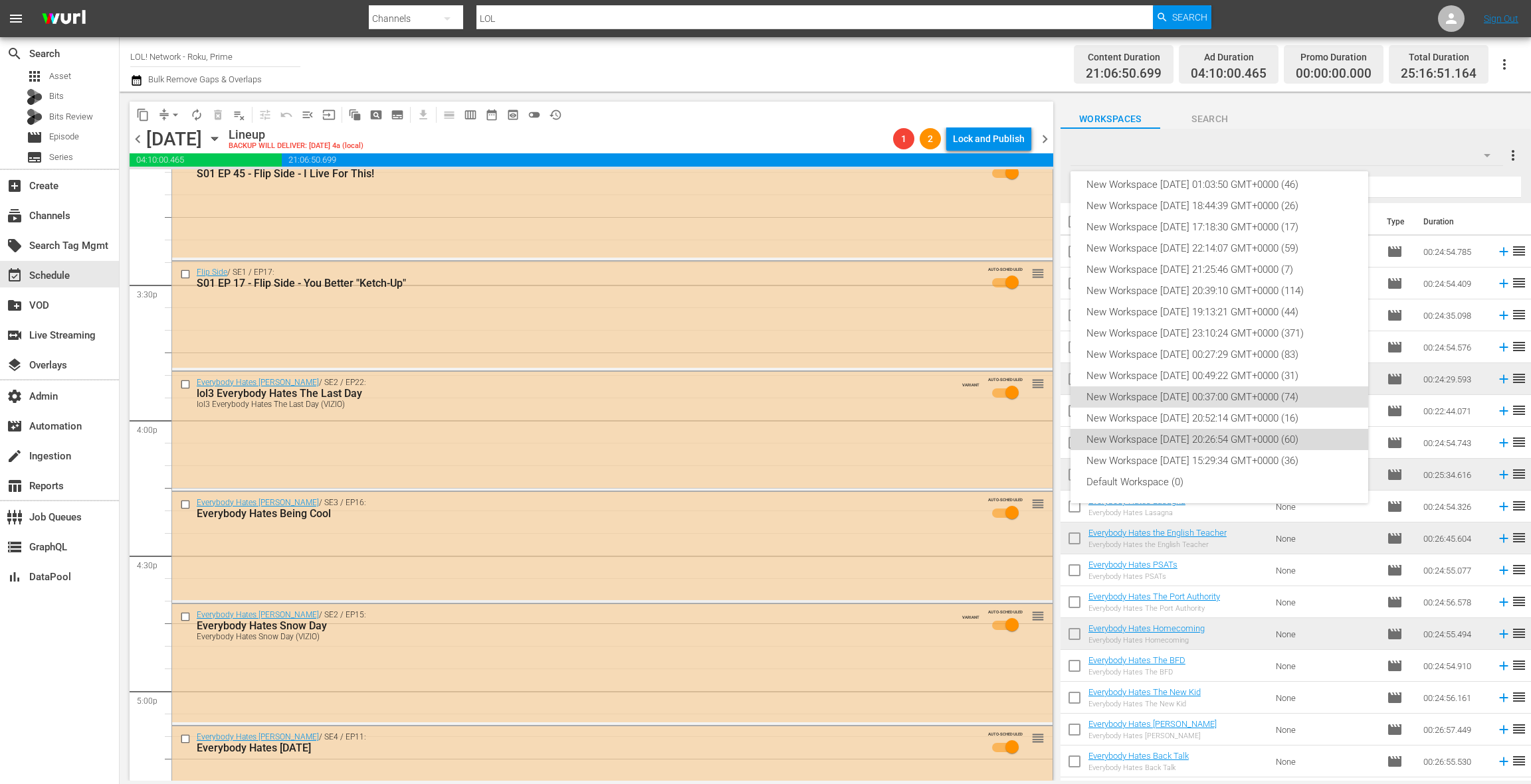
click at [1247, 438] on div "New Workspace [DATE] 20:26:54 GMT+0000 (60)" at bounding box center [1219, 440] width 266 height 21
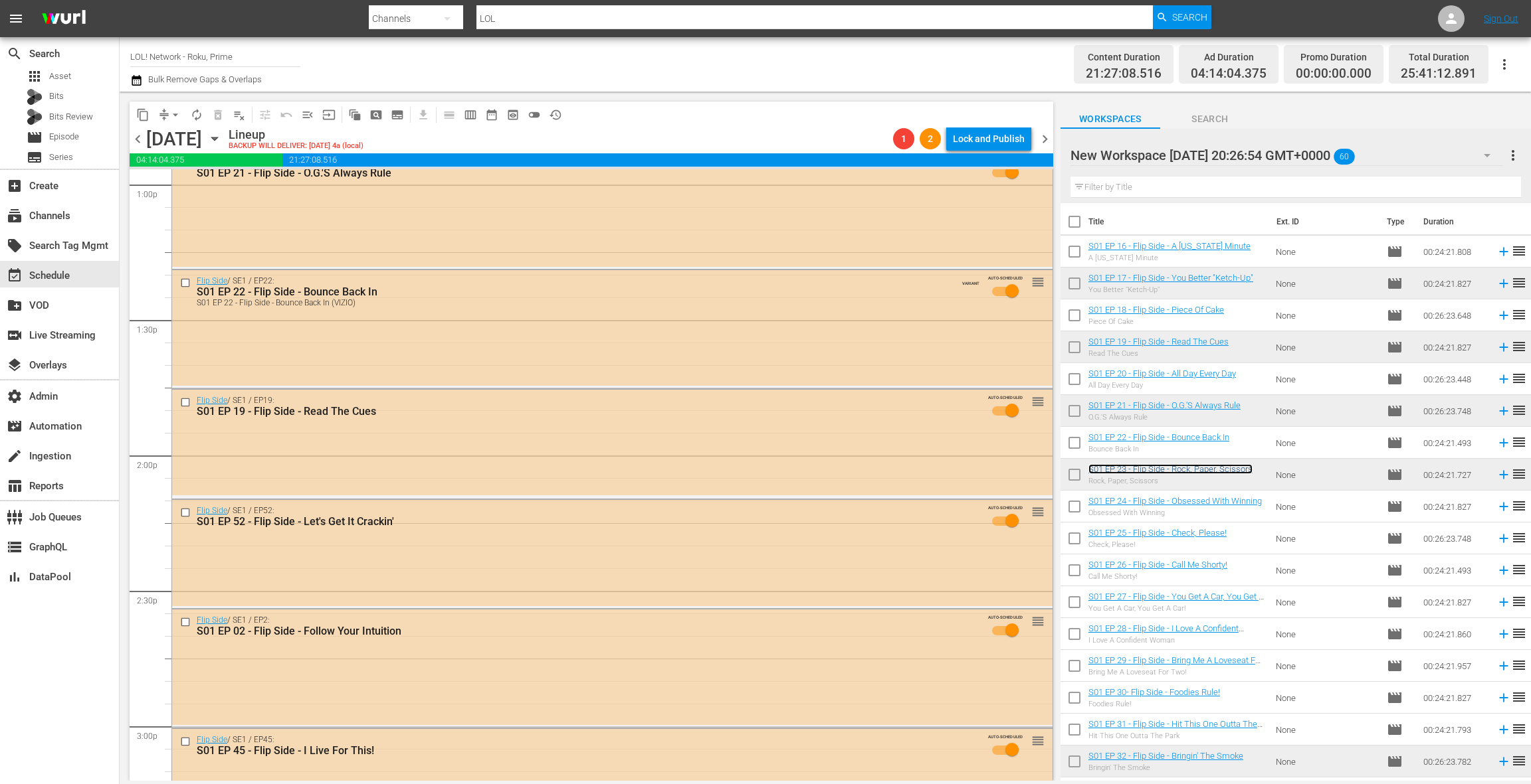
scroll to position [3528, 0]
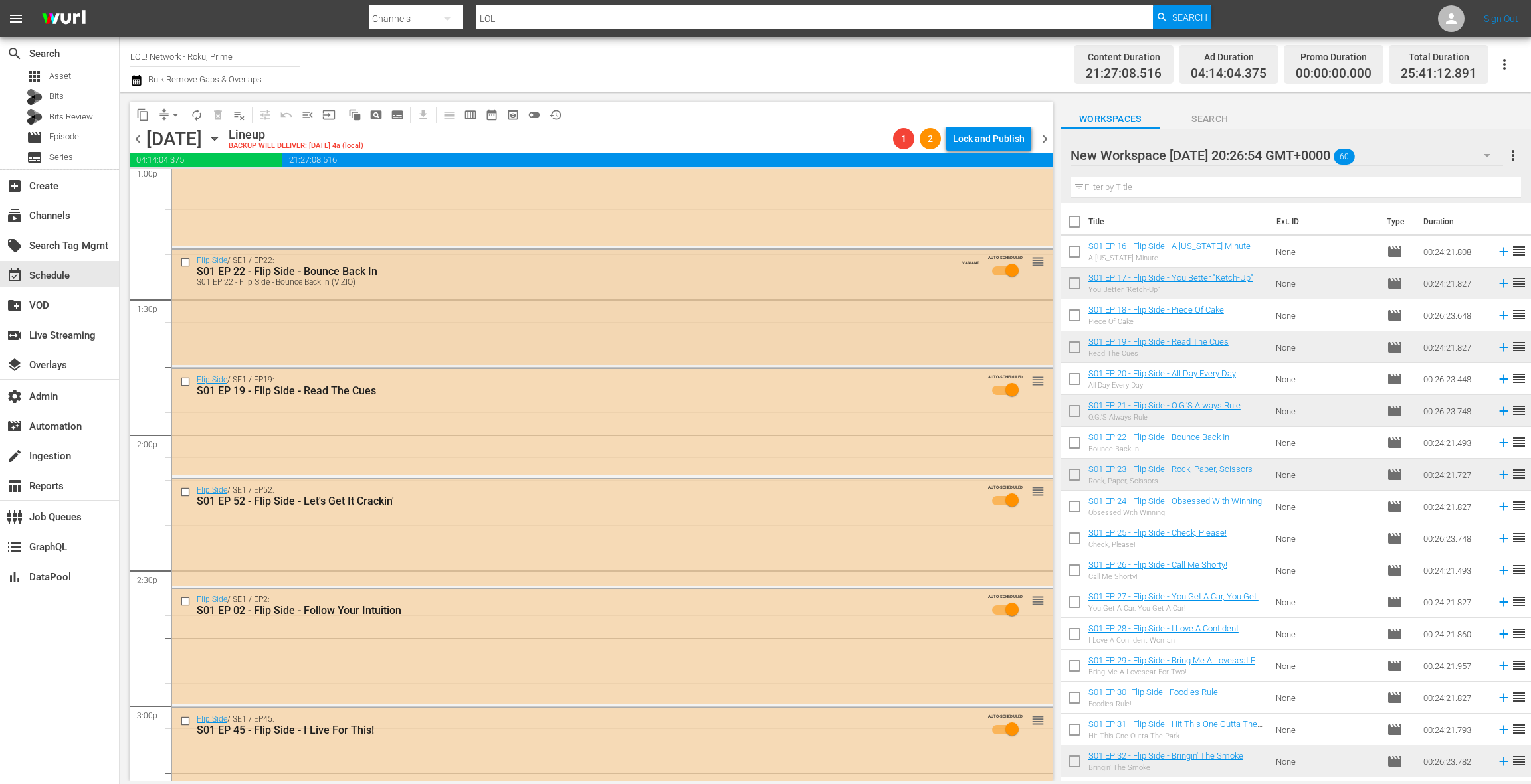
click at [624, 316] on div "Flip Side / SE1 / EP22: S01 EP 22 - Flip Side - Bounce Back In S01 EP 22 - Flip…" at bounding box center [612, 308] width 880 height 115
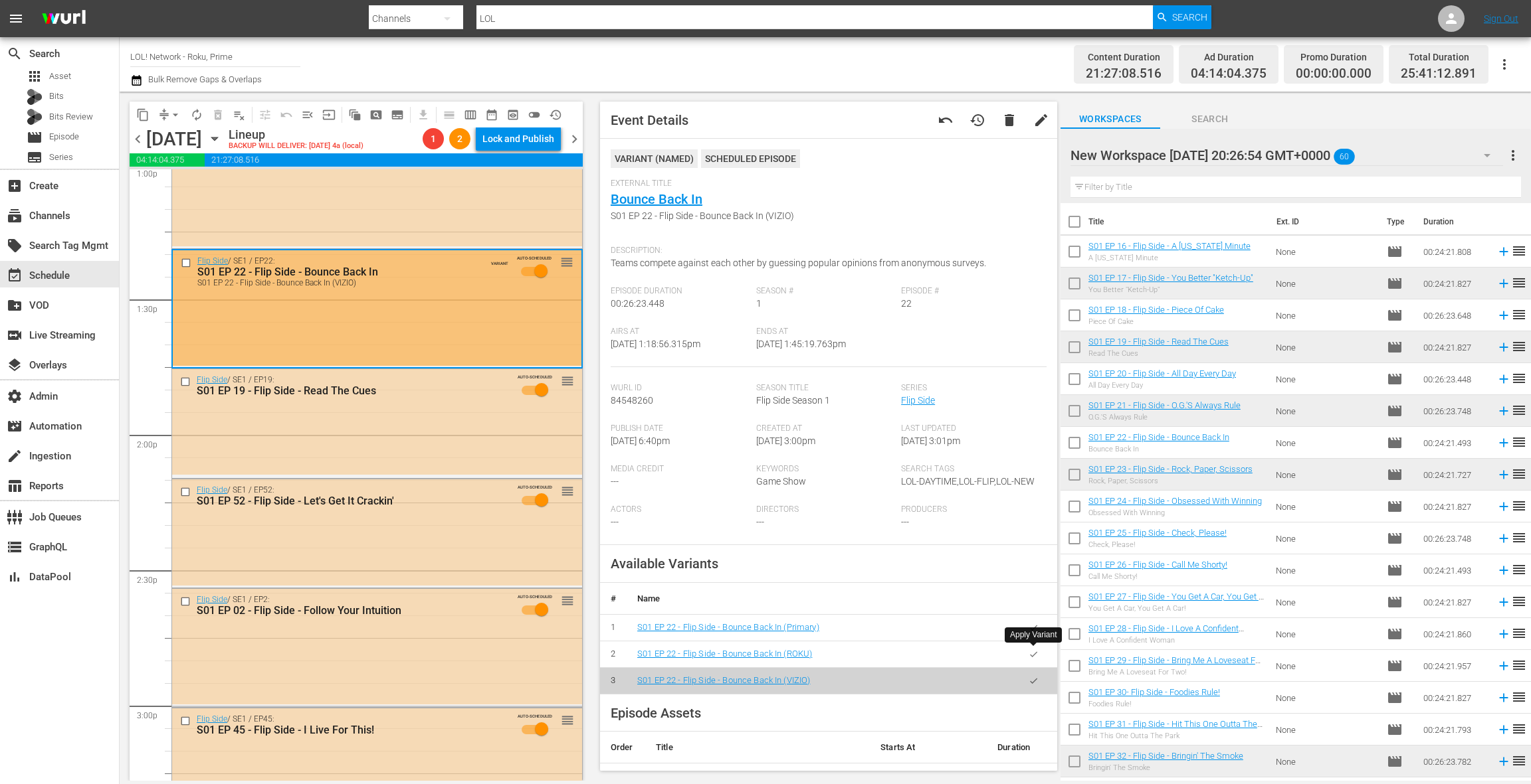
drag, startPoint x: 1033, startPoint y: 655, endPoint x: 876, endPoint y: 538, distance: 195.8
click at [1033, 654] on icon "button" at bounding box center [1033, 654] width 7 height 5
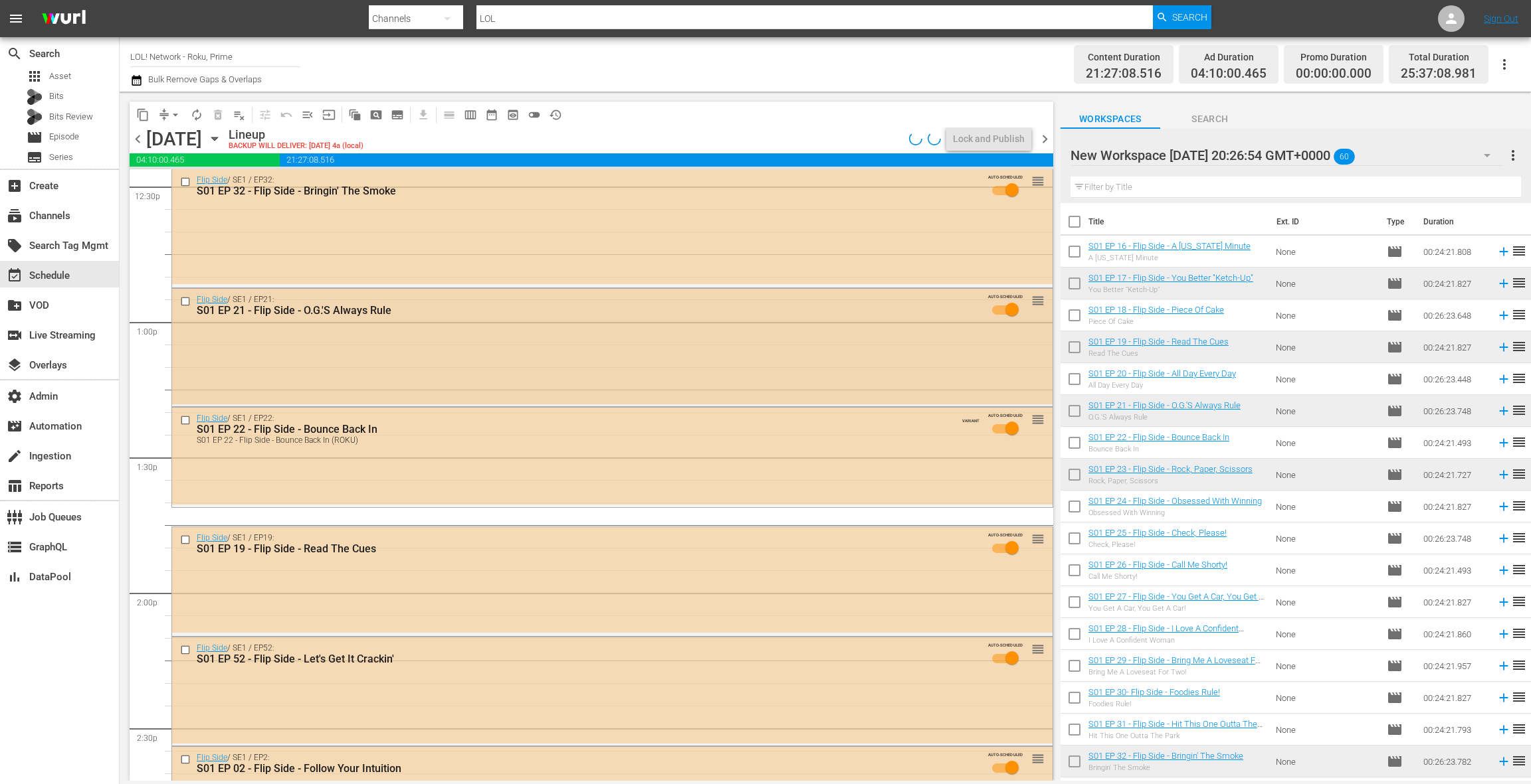
scroll to position [3322, 0]
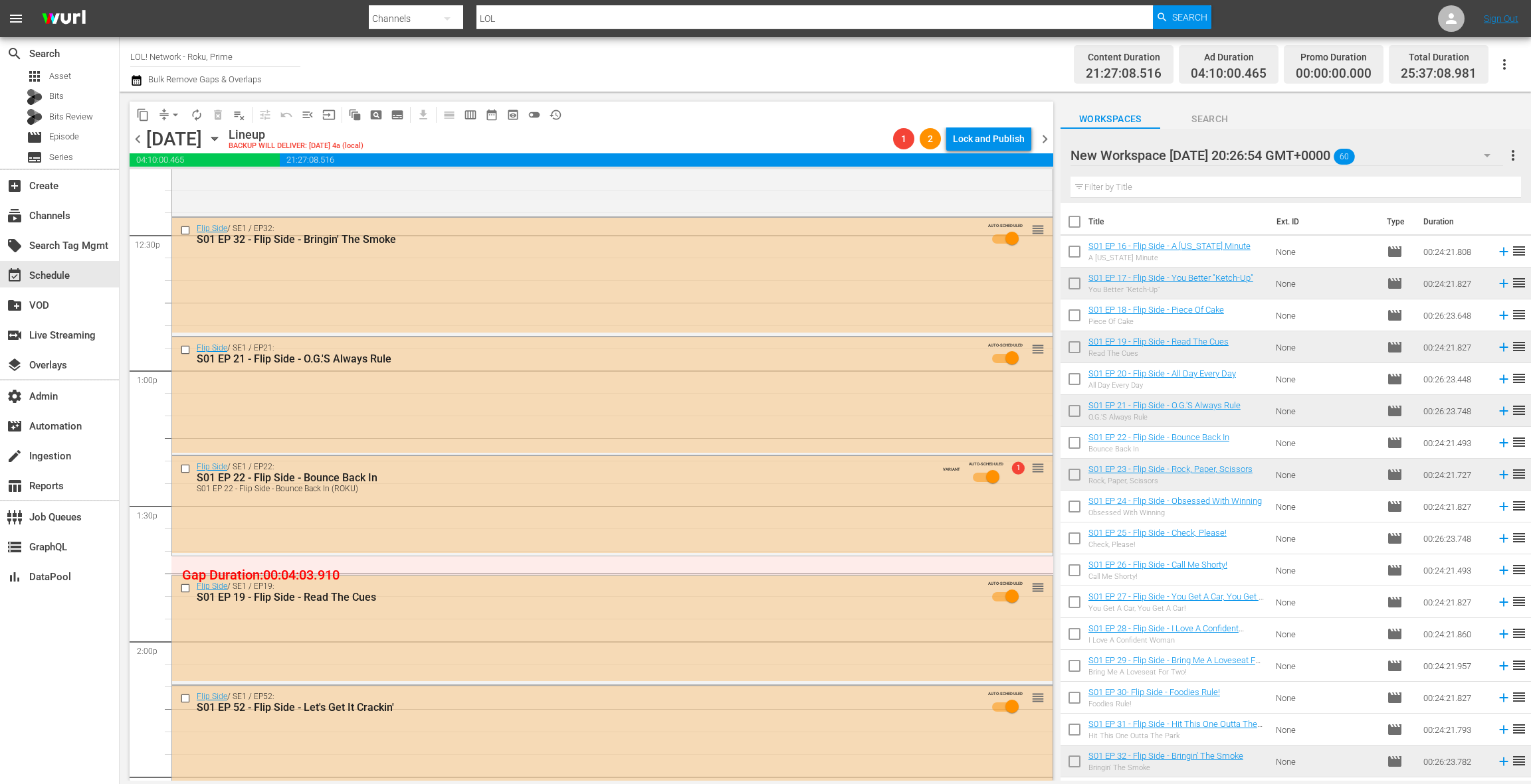
click at [511, 281] on div "Flip Side / SE1 / EP32: S01 EP 32 - Flip Side - Bringin' The Smoke AUTO-SCHEDUL…" at bounding box center [612, 275] width 880 height 115
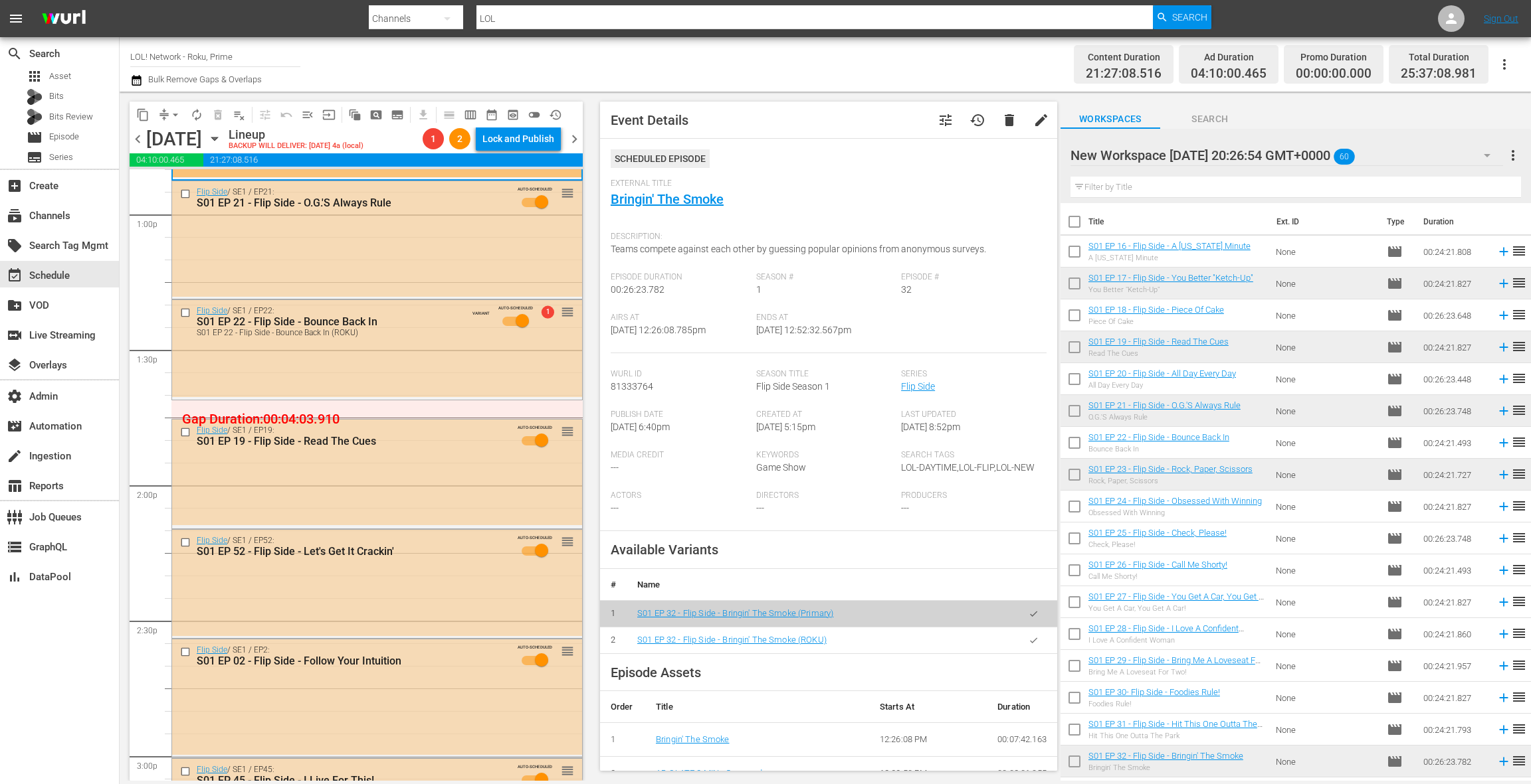
scroll to position [3556, 0]
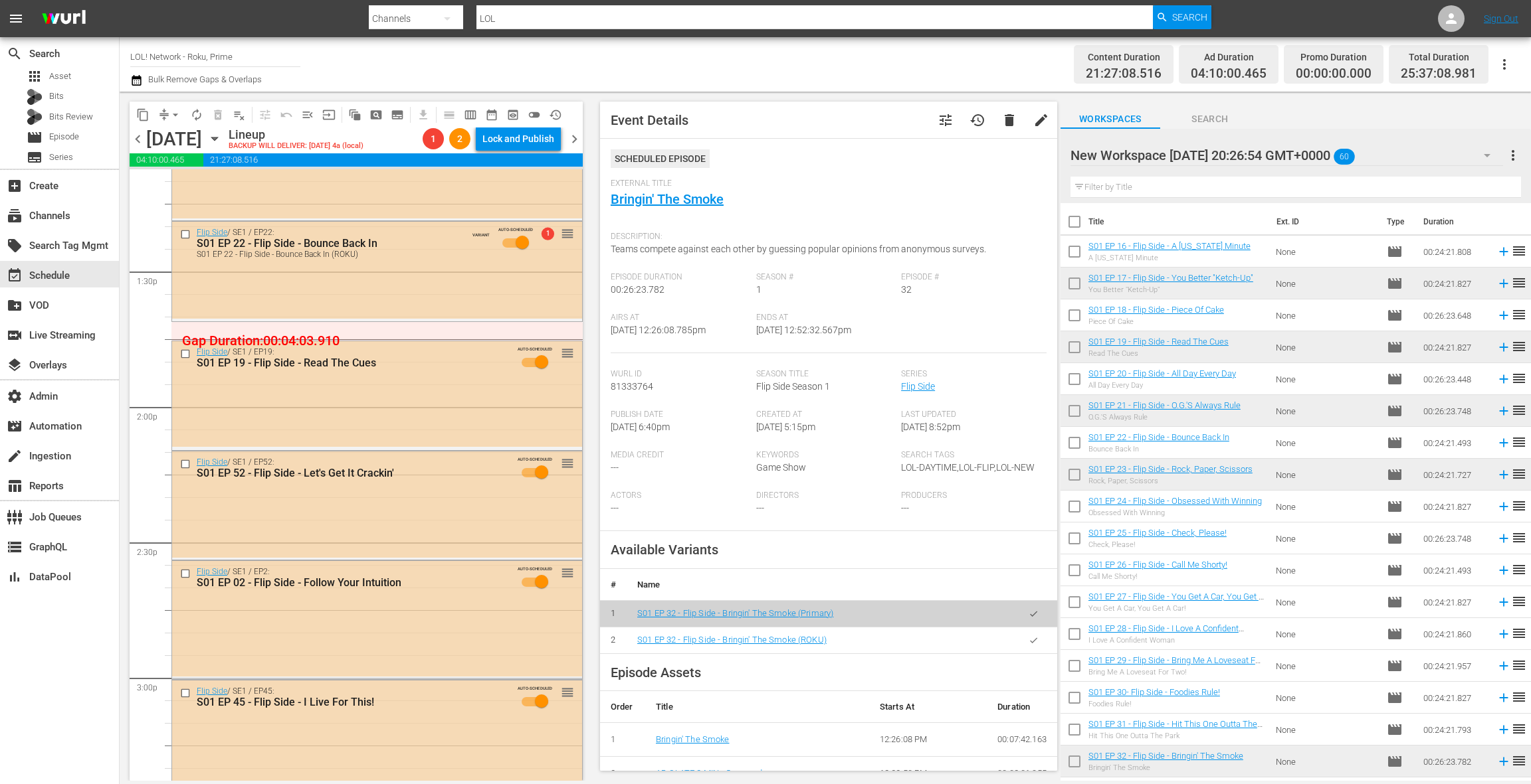
click at [1031, 645] on icon "button" at bounding box center [1033, 640] width 10 height 10
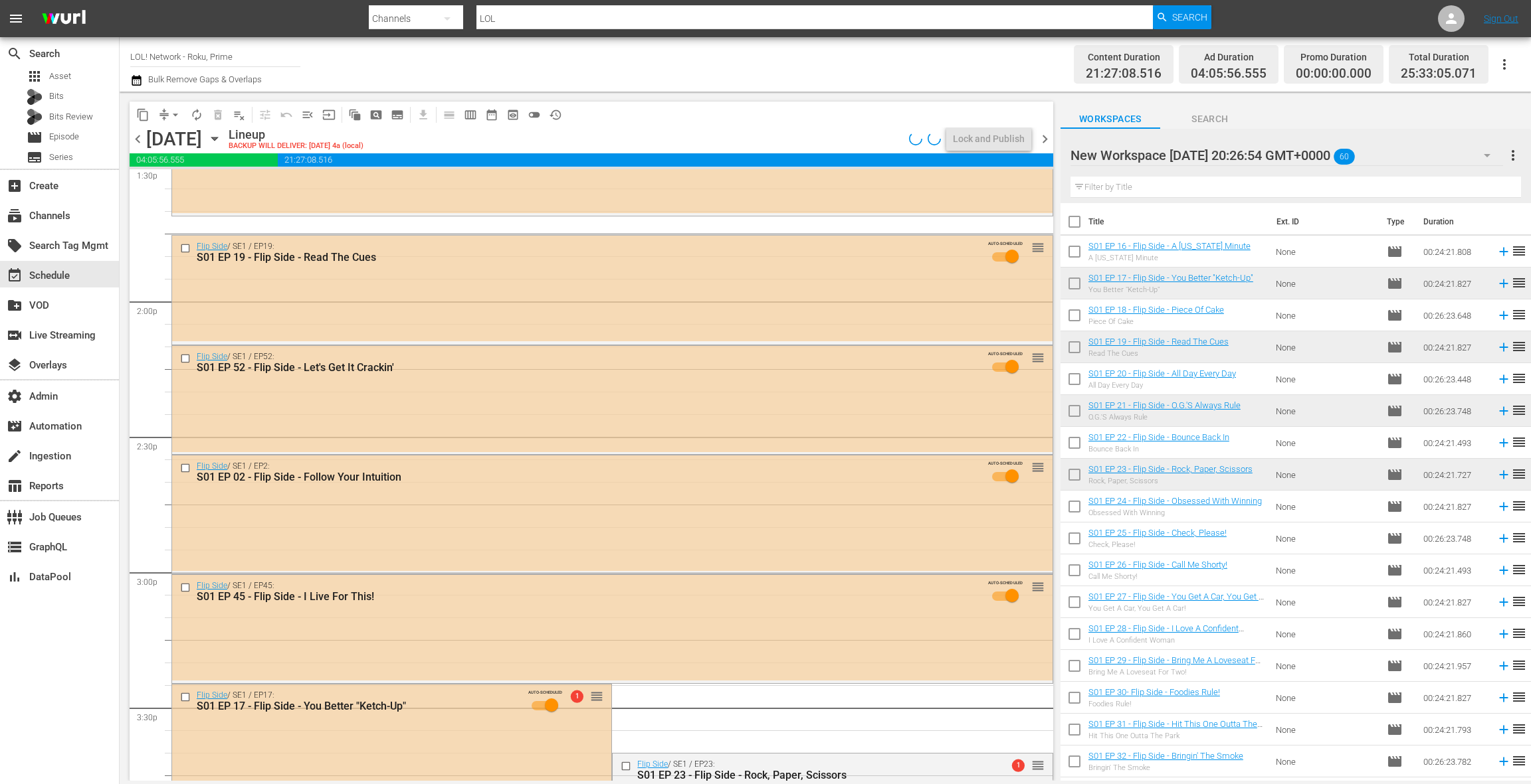
scroll to position [3667, 0]
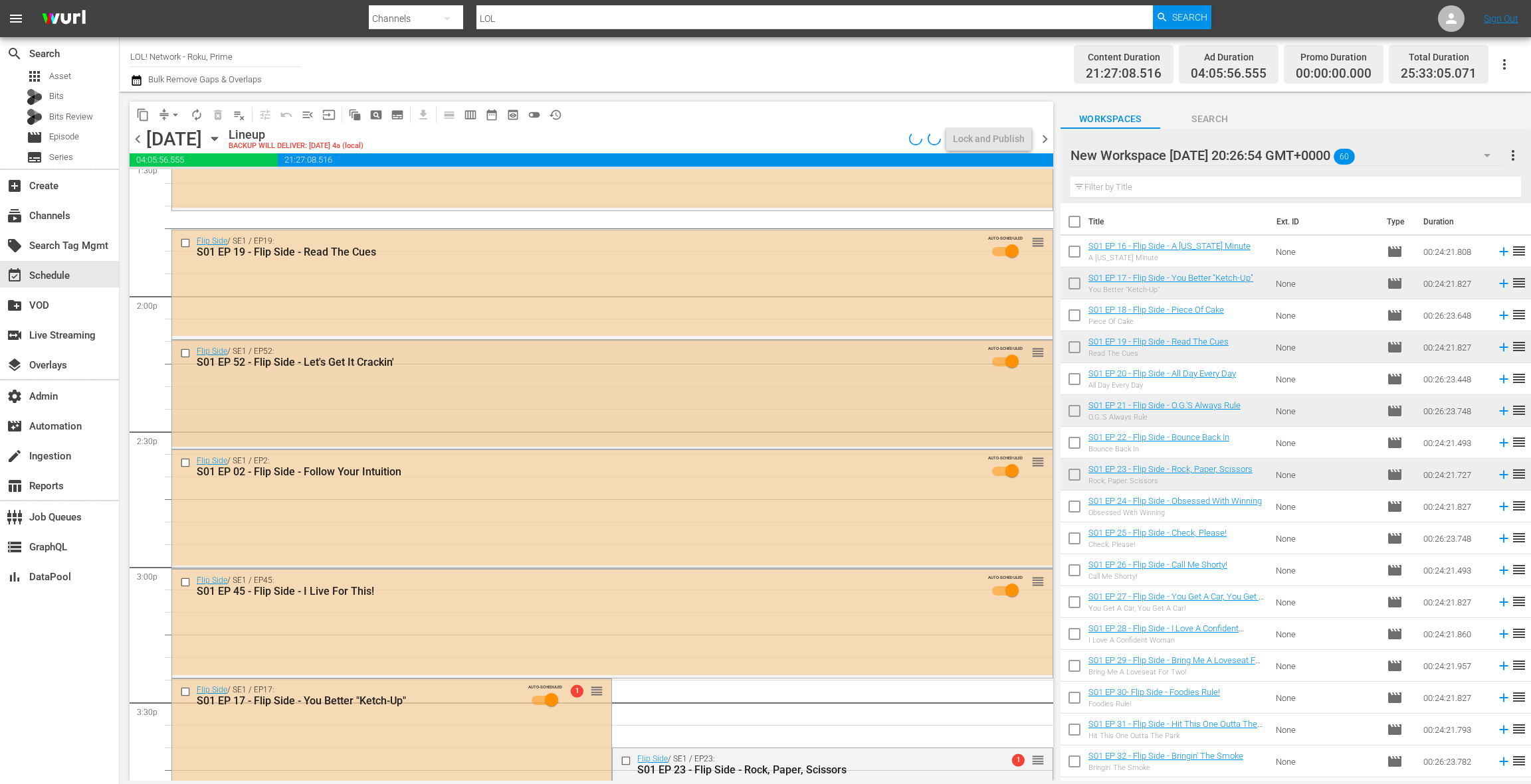
click at [526, 421] on div "Flip Side / SE1 / EP52: S01 EP 52 - Flip Side - Let's Get It Crackin' AUTO-SCHE…" at bounding box center [612, 394] width 880 height 106
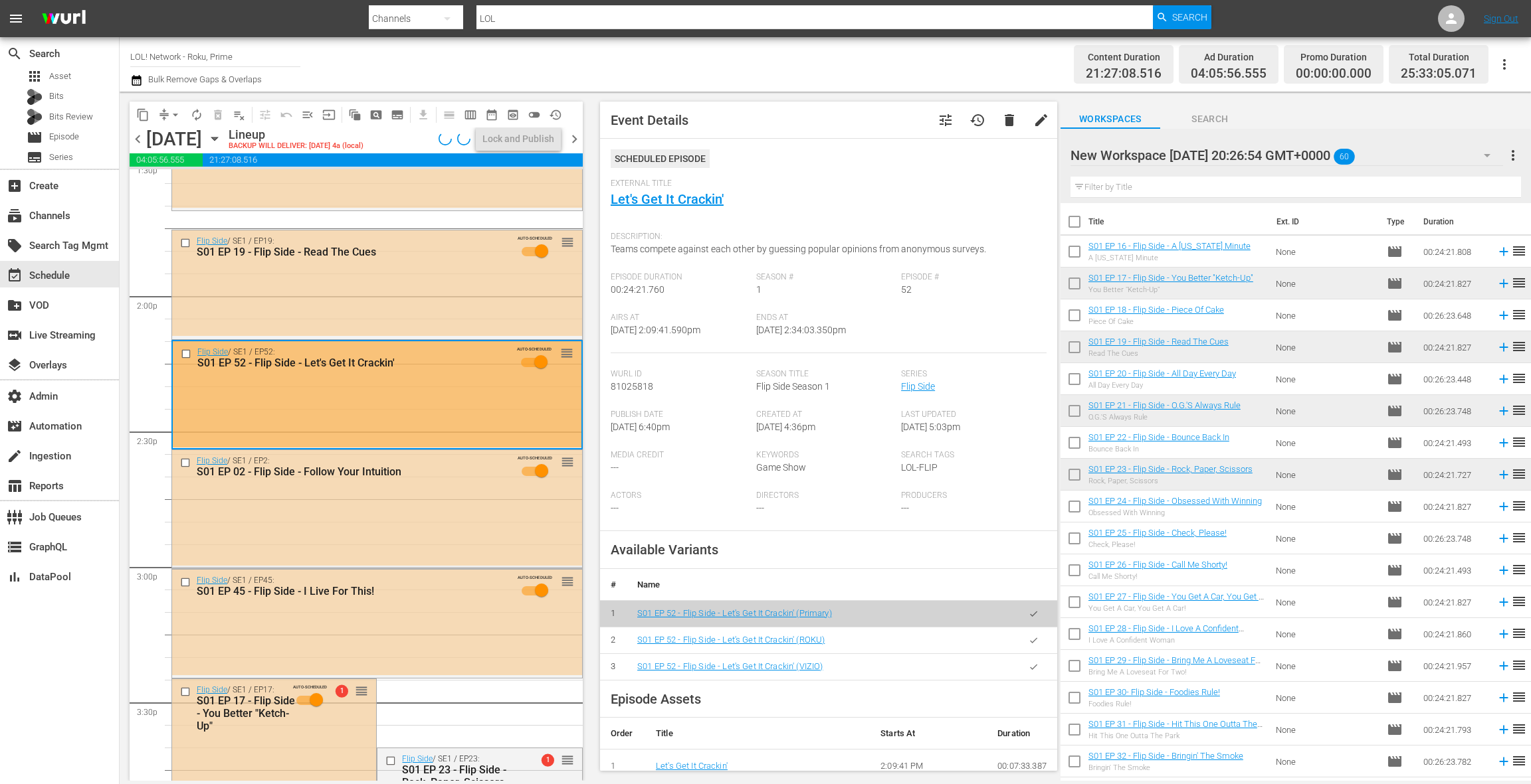
click at [1033, 642] on icon "button" at bounding box center [1033, 640] width 10 height 10
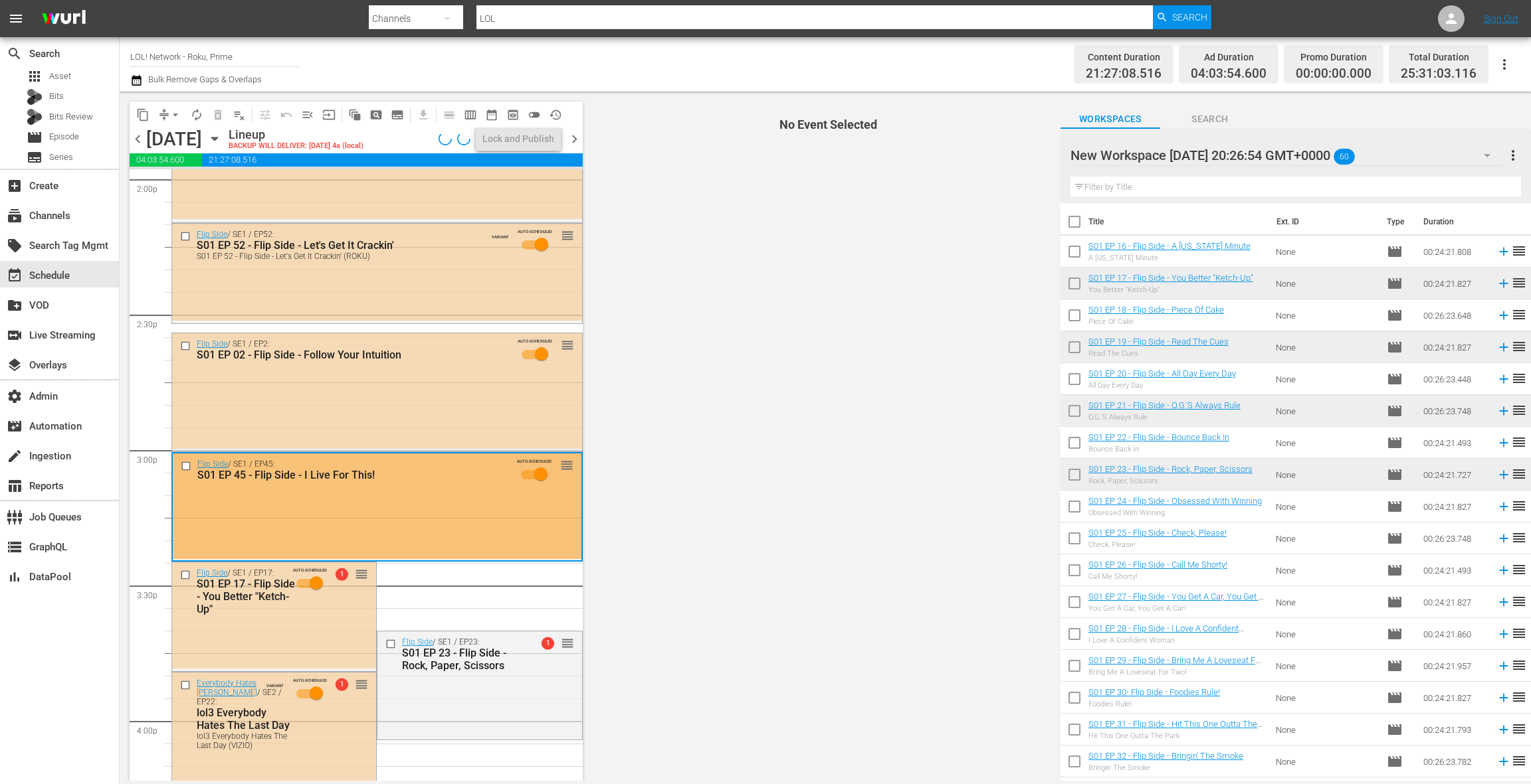
scroll to position [3787, 0]
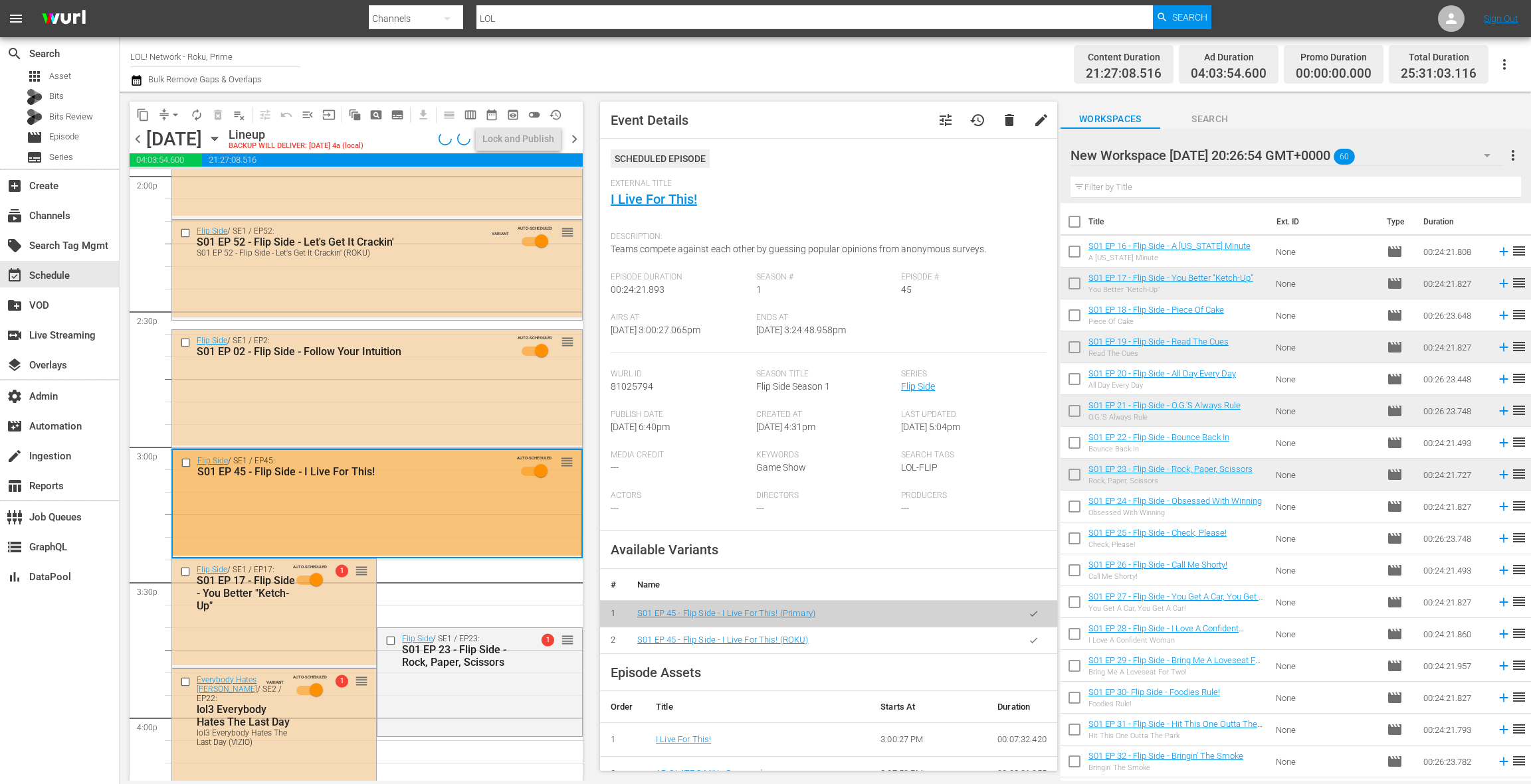
click at [1040, 643] on button "button" at bounding box center [1033, 641] width 26 height 26
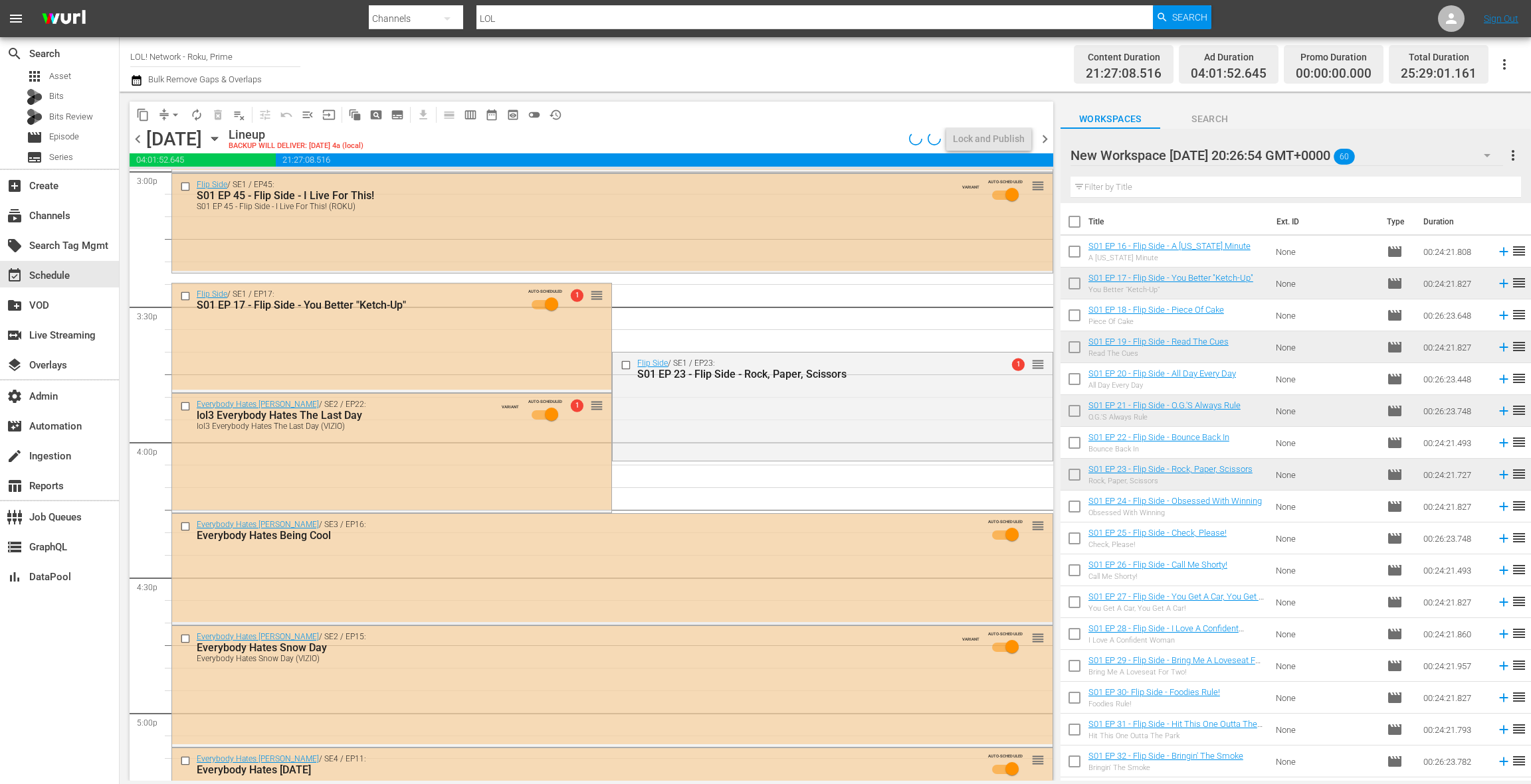
scroll to position [4064, 0]
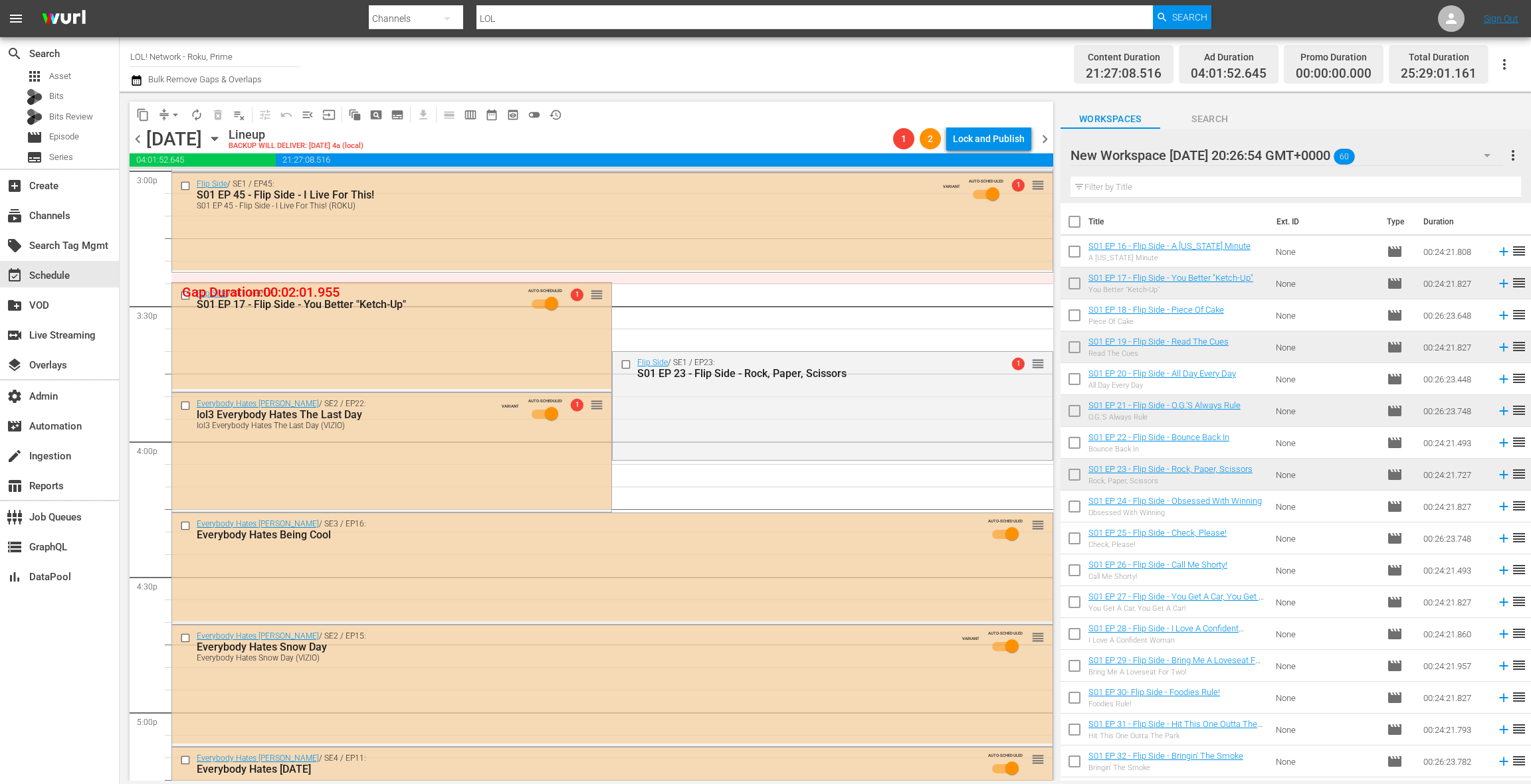
click at [705, 398] on div "Flip Side / SE1 / EP23: S01 EP 23 - Flip Side - Rock, Paper, Scissors 1 reorder" at bounding box center [832, 405] width 439 height 106
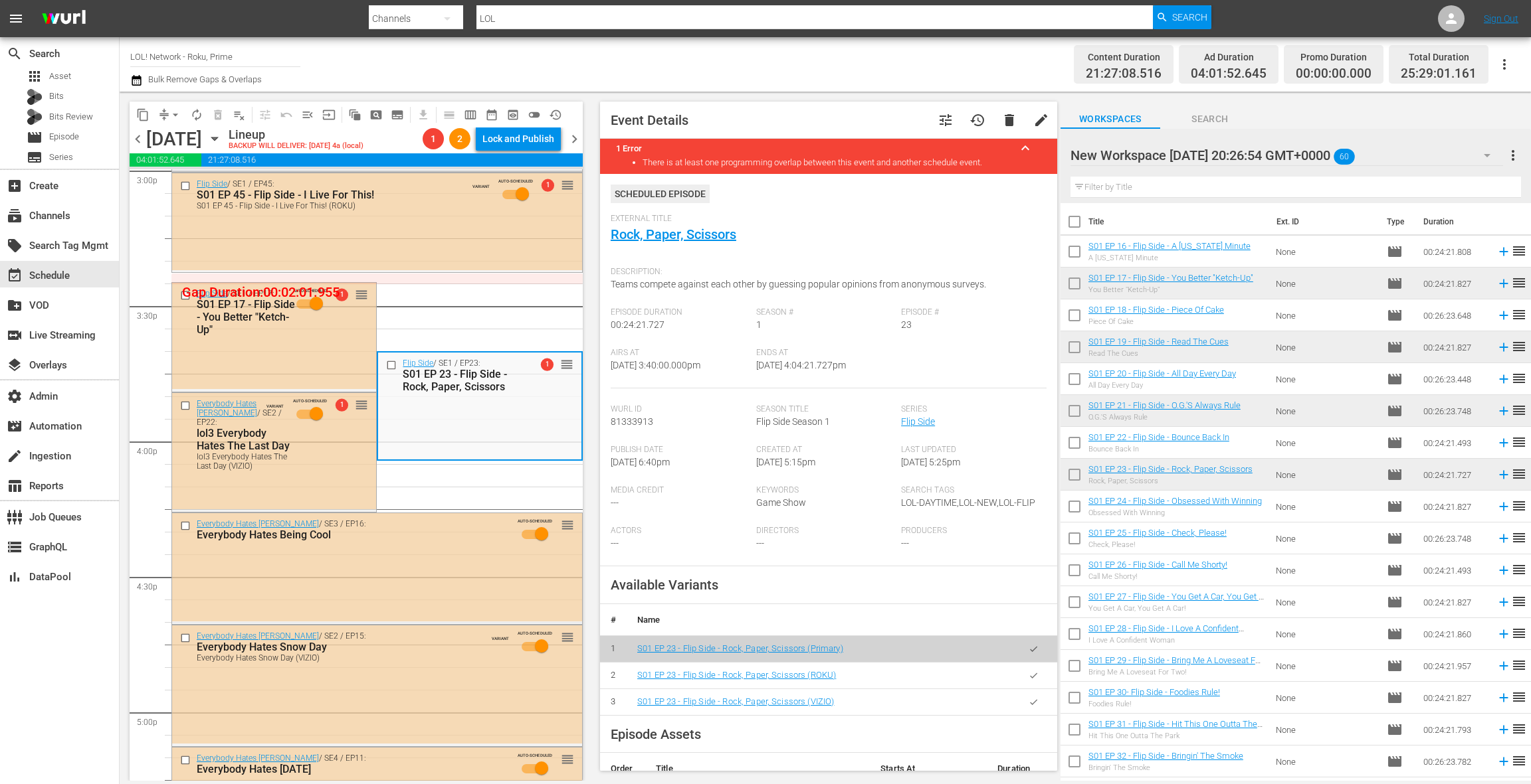
click at [1037, 678] on icon "button" at bounding box center [1033, 675] width 10 height 10
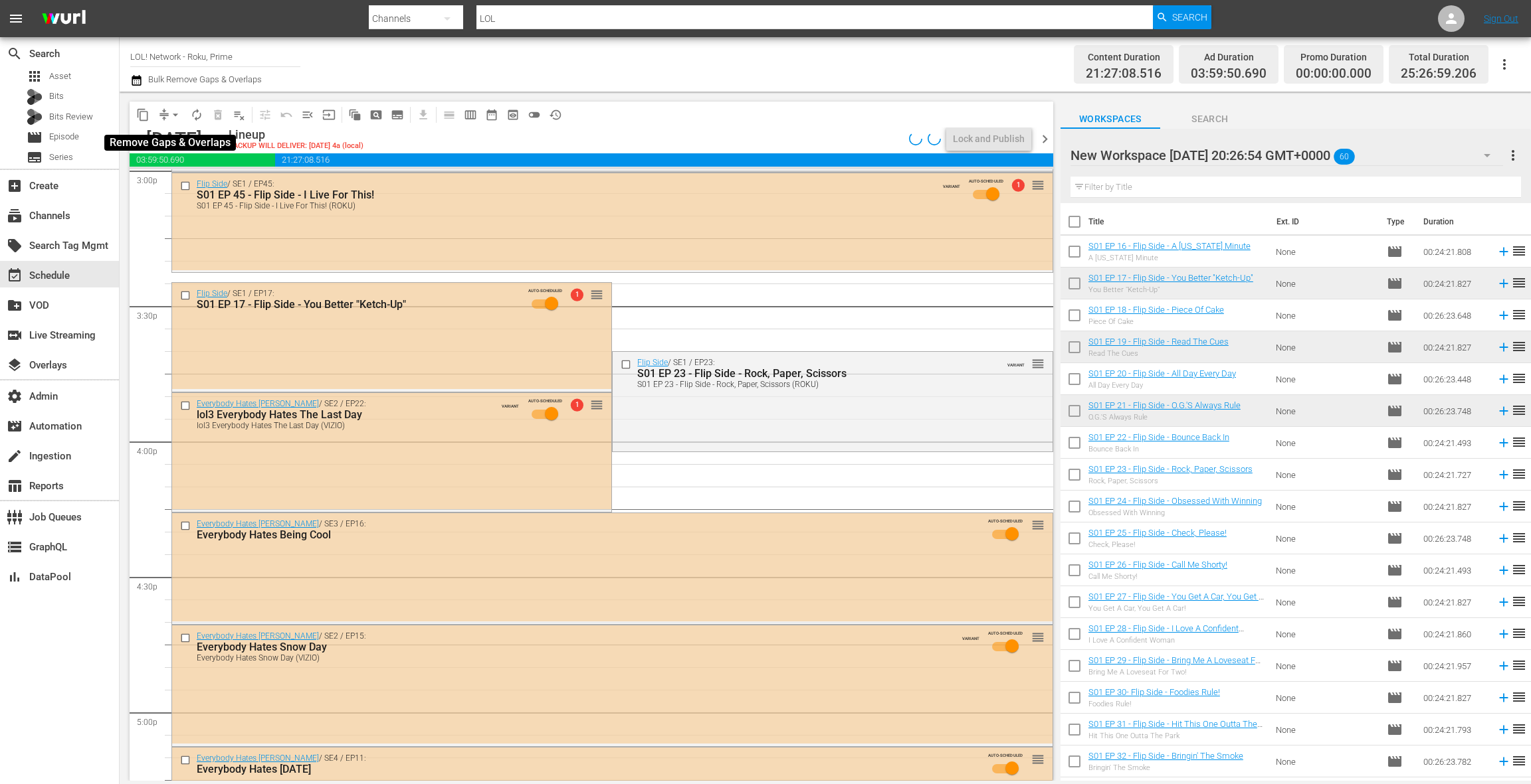
click at [166, 118] on button "arrow_drop_down" at bounding box center [175, 115] width 21 height 21
click at [192, 189] on li "Align to End of Previous Day" at bounding box center [176, 186] width 139 height 22
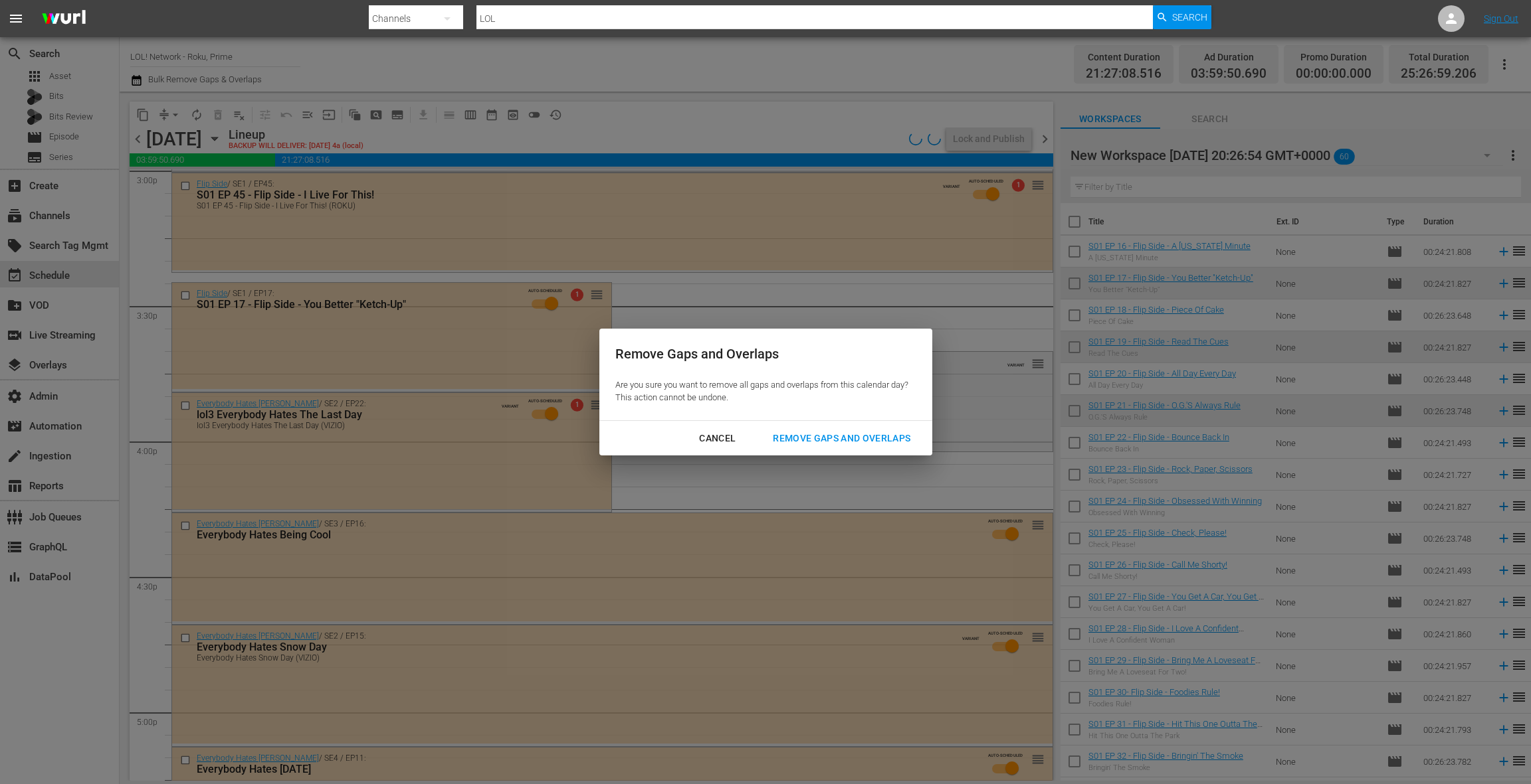
click at [860, 444] on div "Remove Gaps and Overlaps" at bounding box center [842, 438] width 159 height 17
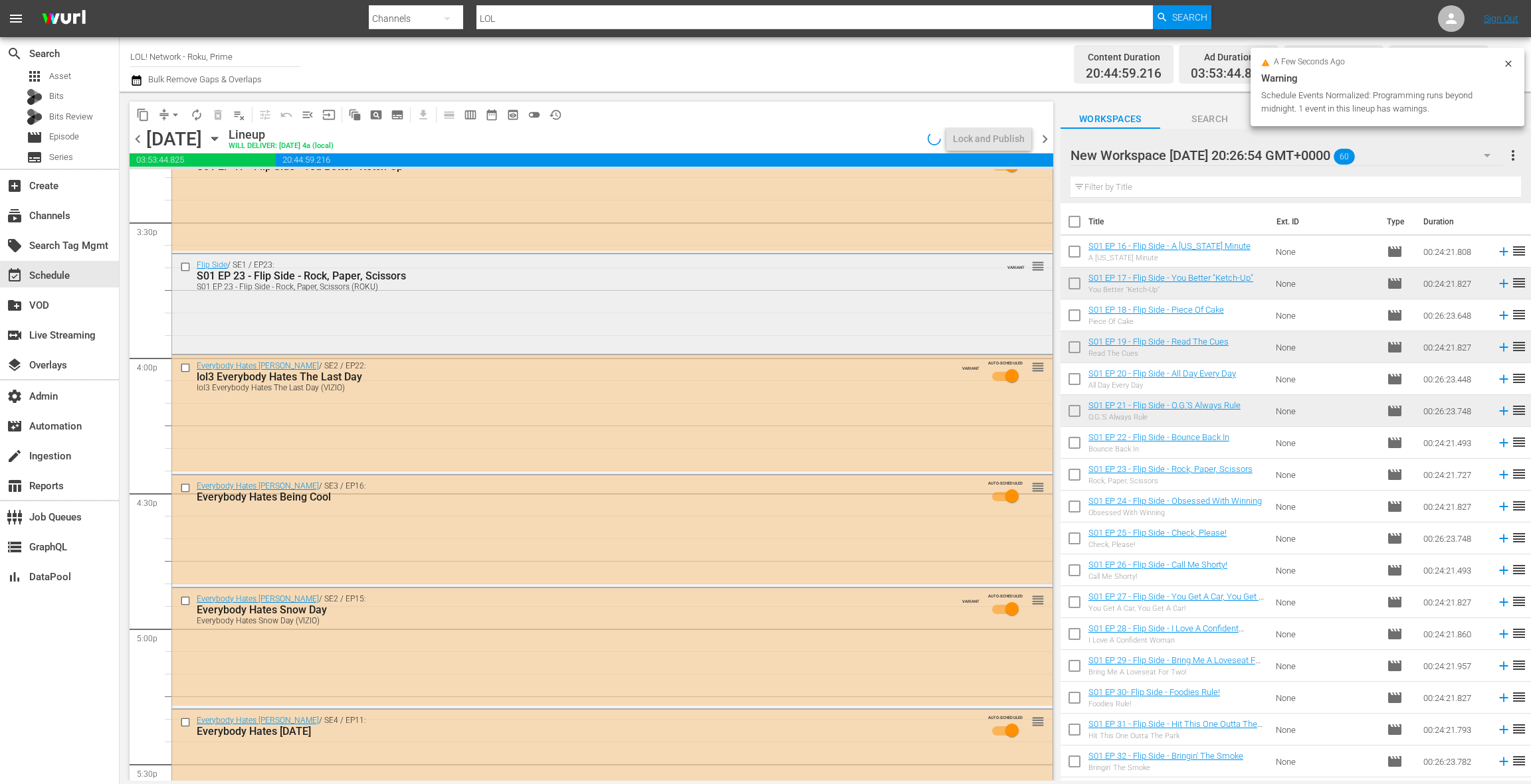
scroll to position [4176, 0]
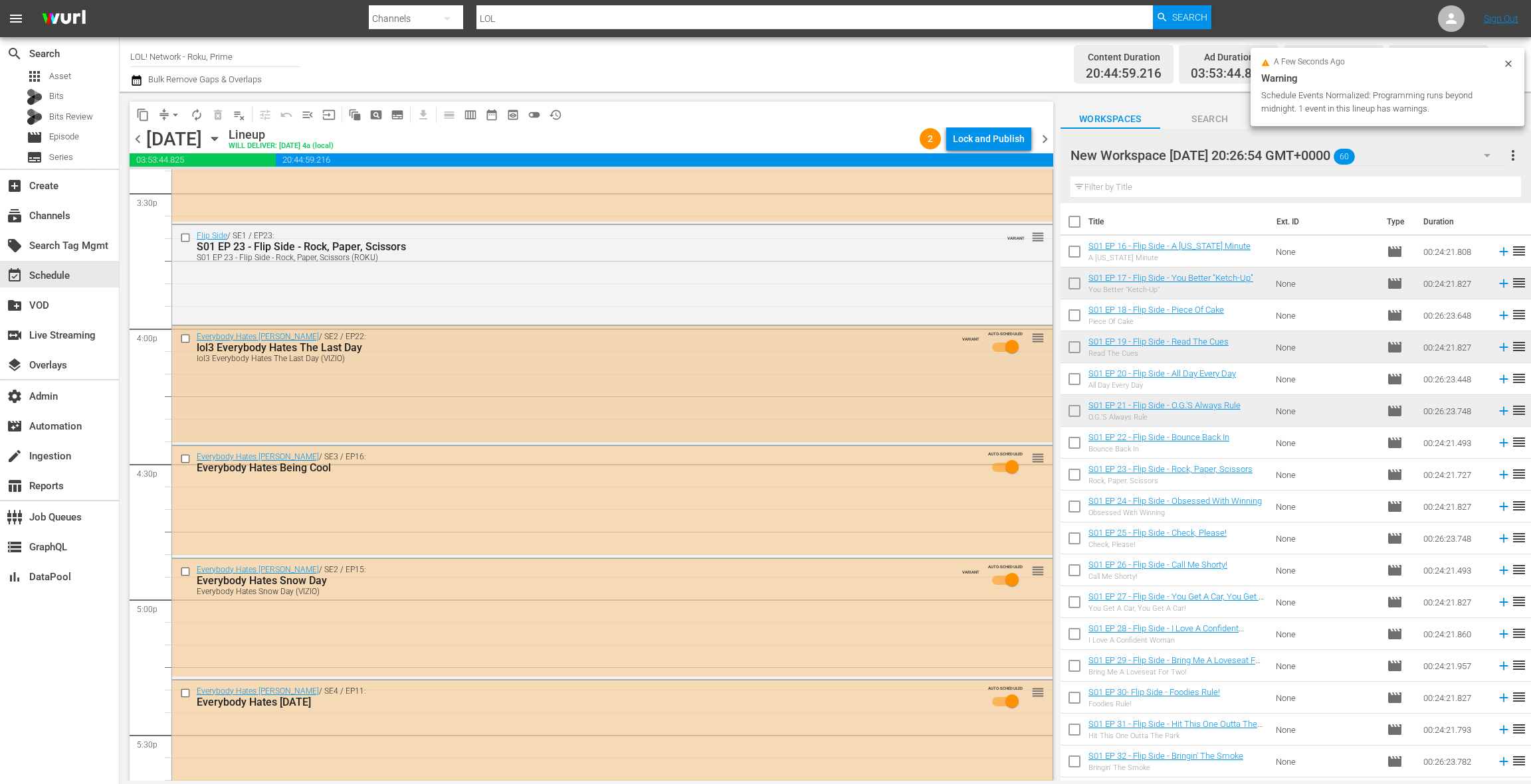
click at [559, 374] on div "Everybody Hates Chris / SE2 / EP22: lol3 Everybody Hates The Last Day lol3 Ever…" at bounding box center [612, 383] width 880 height 116
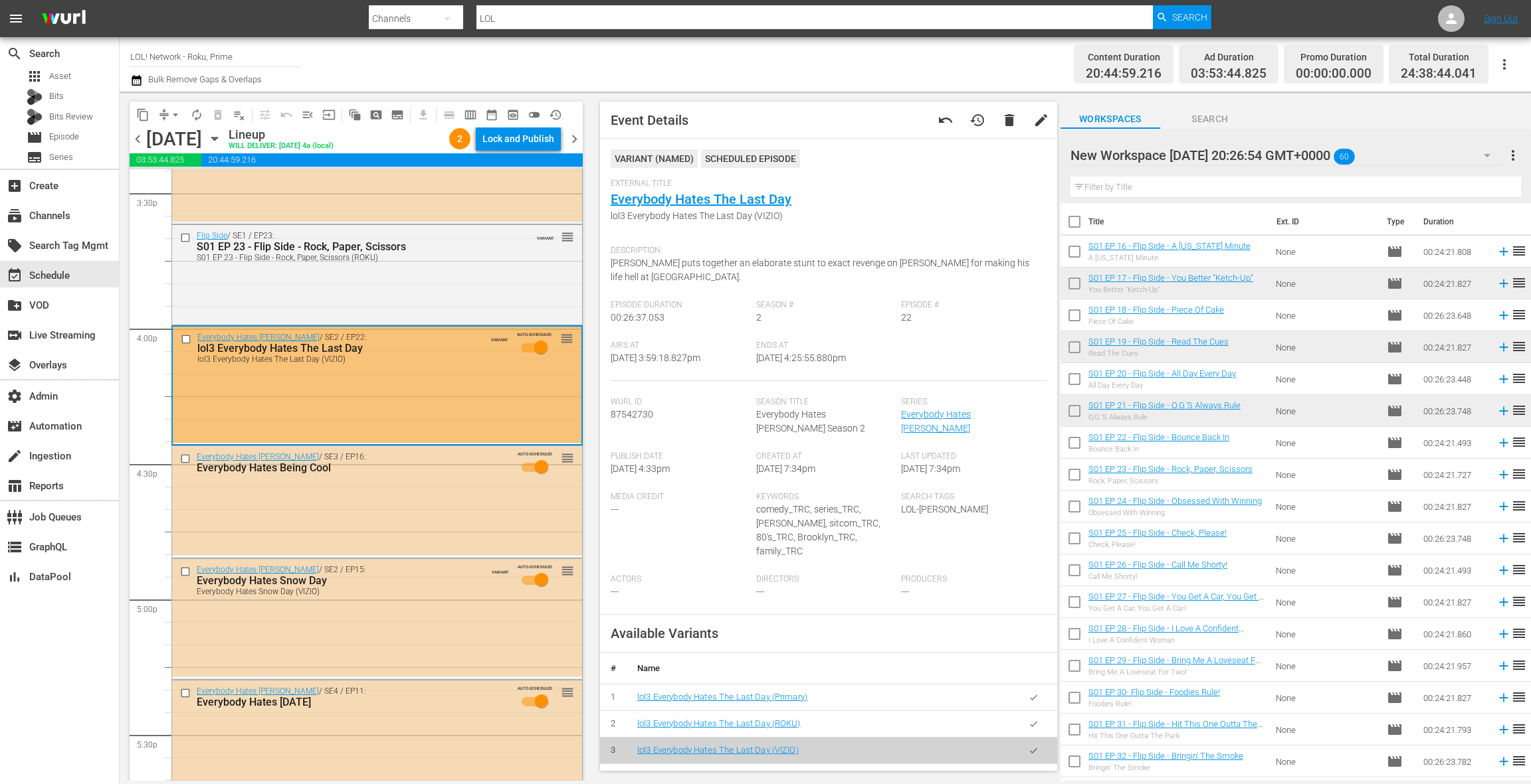
drag, startPoint x: 1039, startPoint y: 700, endPoint x: 918, endPoint y: 649, distance: 131.3
click at [1038, 712] on button "button" at bounding box center [1033, 725] width 26 height 26
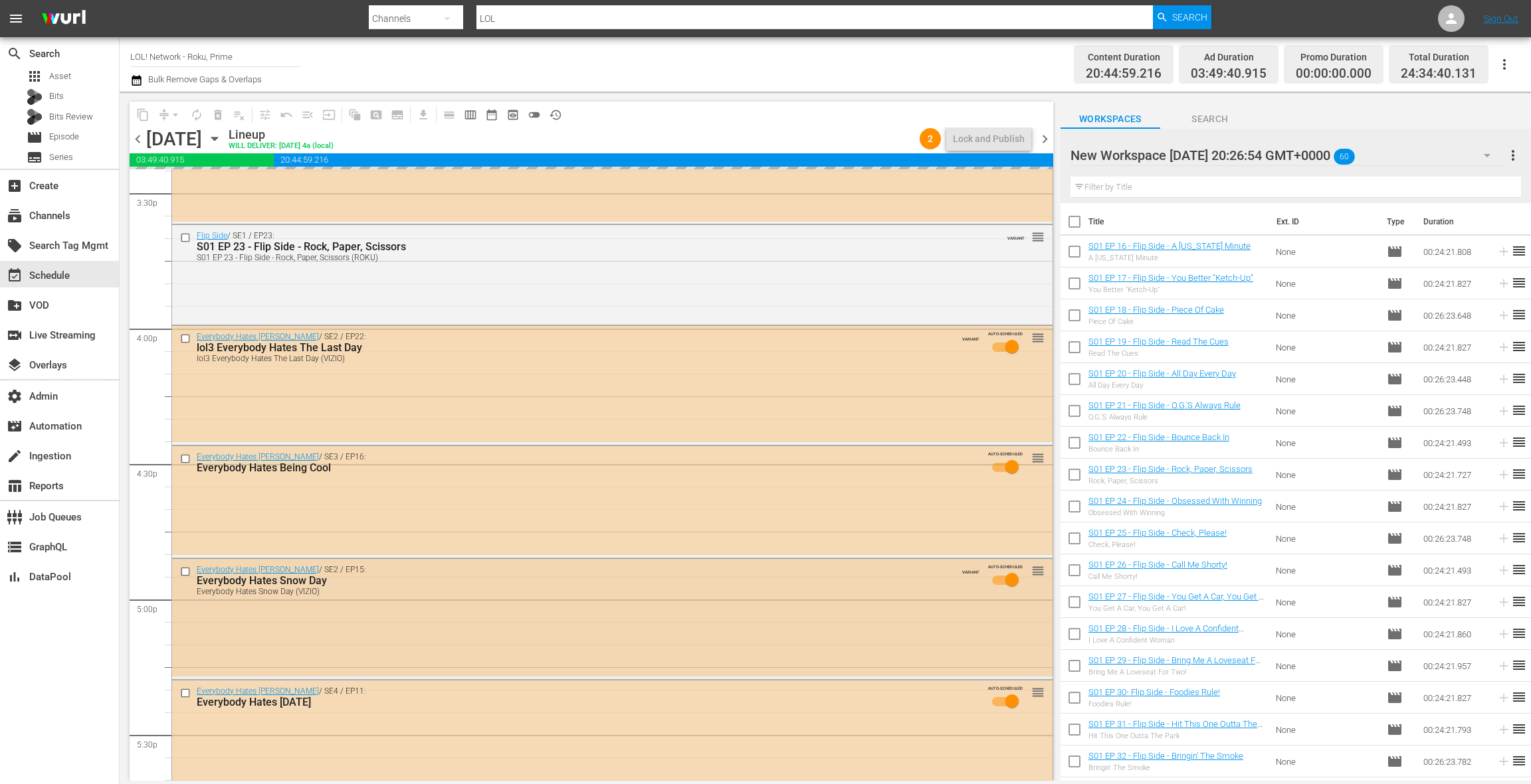
click at [460, 611] on div "Everybody Hates Chris / SE2 / EP15: Everybody Hates Snow Day Everybody Hates Sn…" at bounding box center [612, 618] width 880 height 118
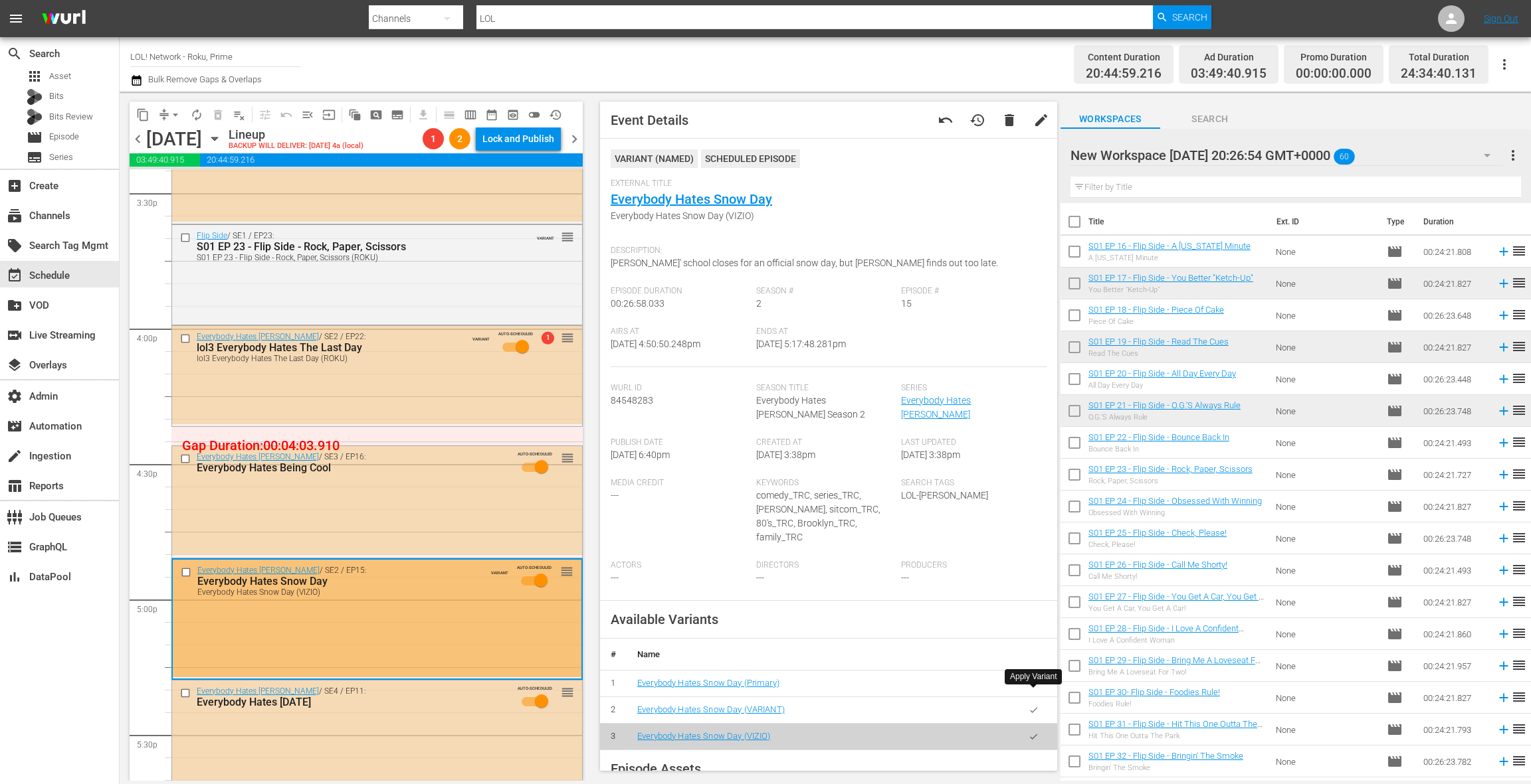
click at [1034, 706] on icon "button" at bounding box center [1033, 710] width 10 height 10
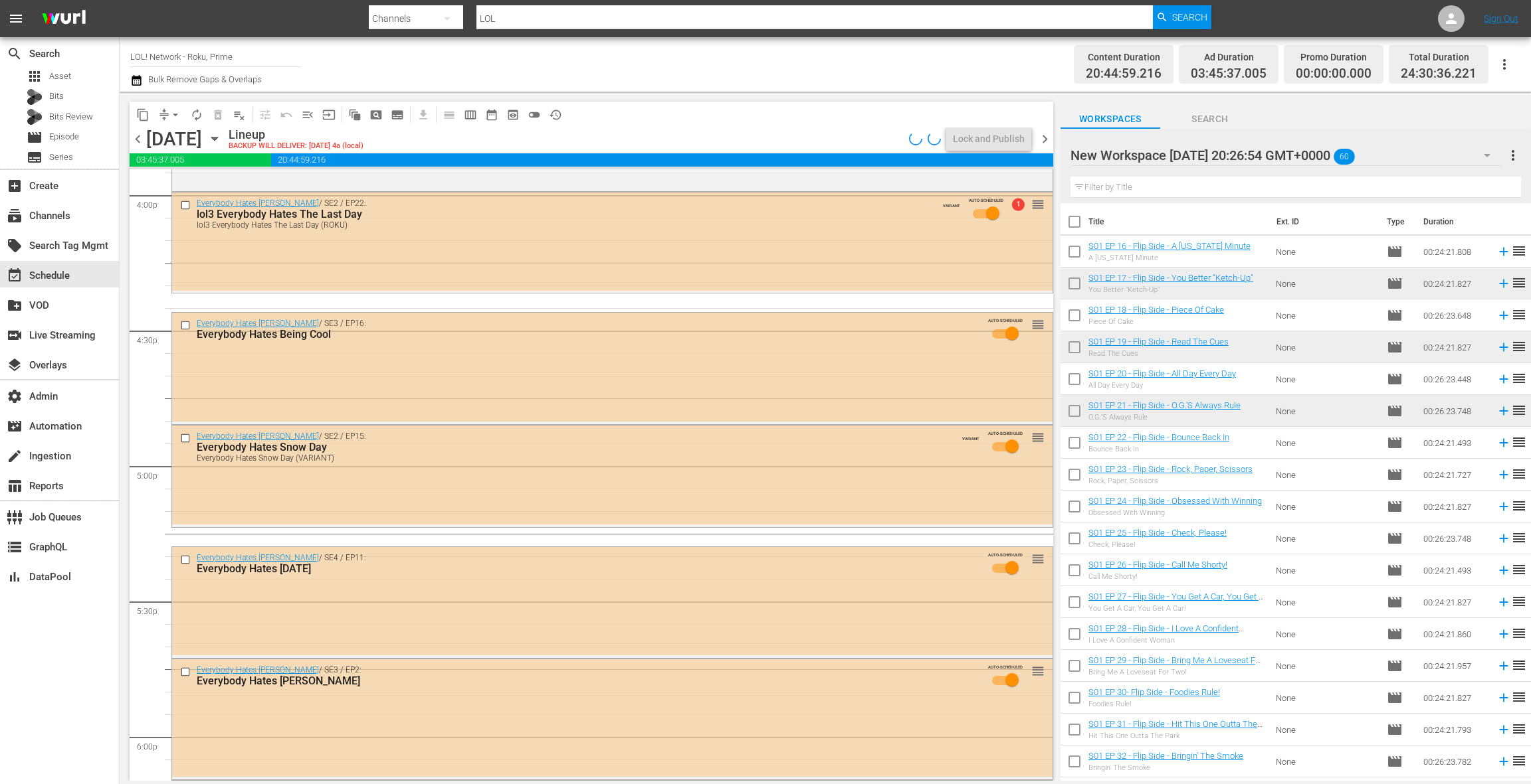
scroll to position [4410, 0]
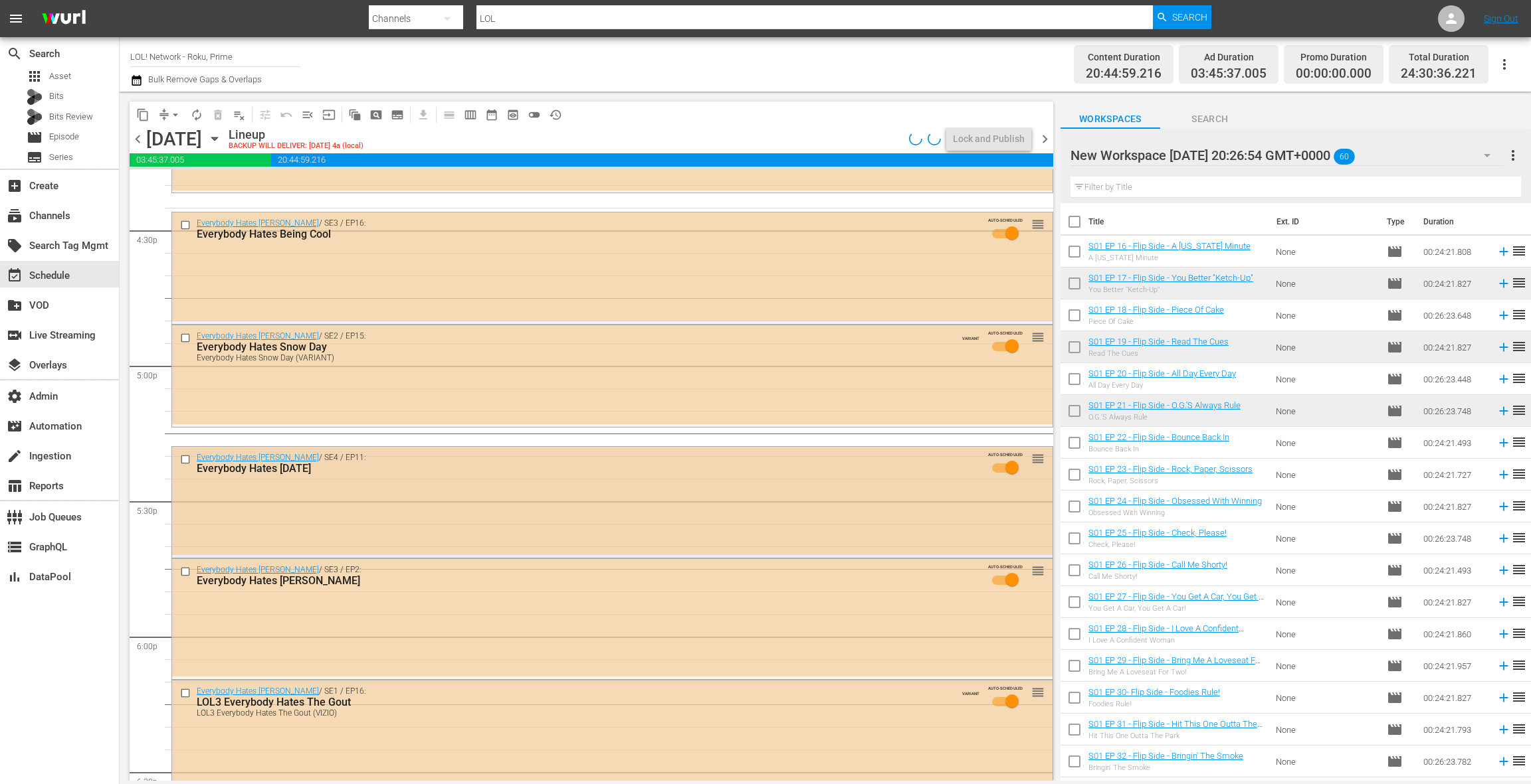
click at [557, 507] on div "Everybody Hates Chris / SE4 / EP11: Everybody Hates New Year's Eve AUTO-SCHEDUL…" at bounding box center [612, 501] width 880 height 108
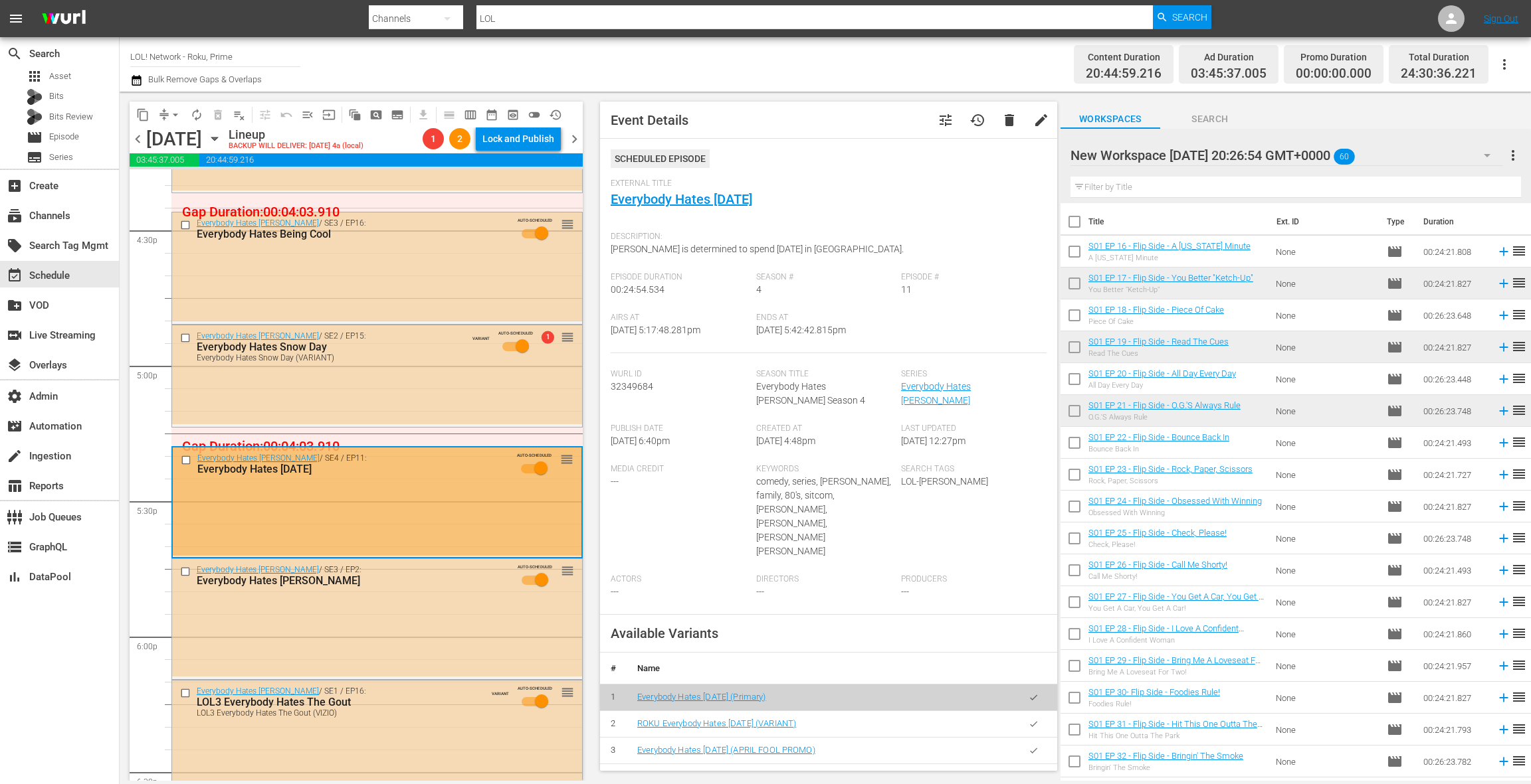
drag, startPoint x: 1036, startPoint y: 685, endPoint x: 1021, endPoint y: 676, distance: 17.5
click at [1036, 720] on icon "button" at bounding box center [1033, 724] width 10 height 10
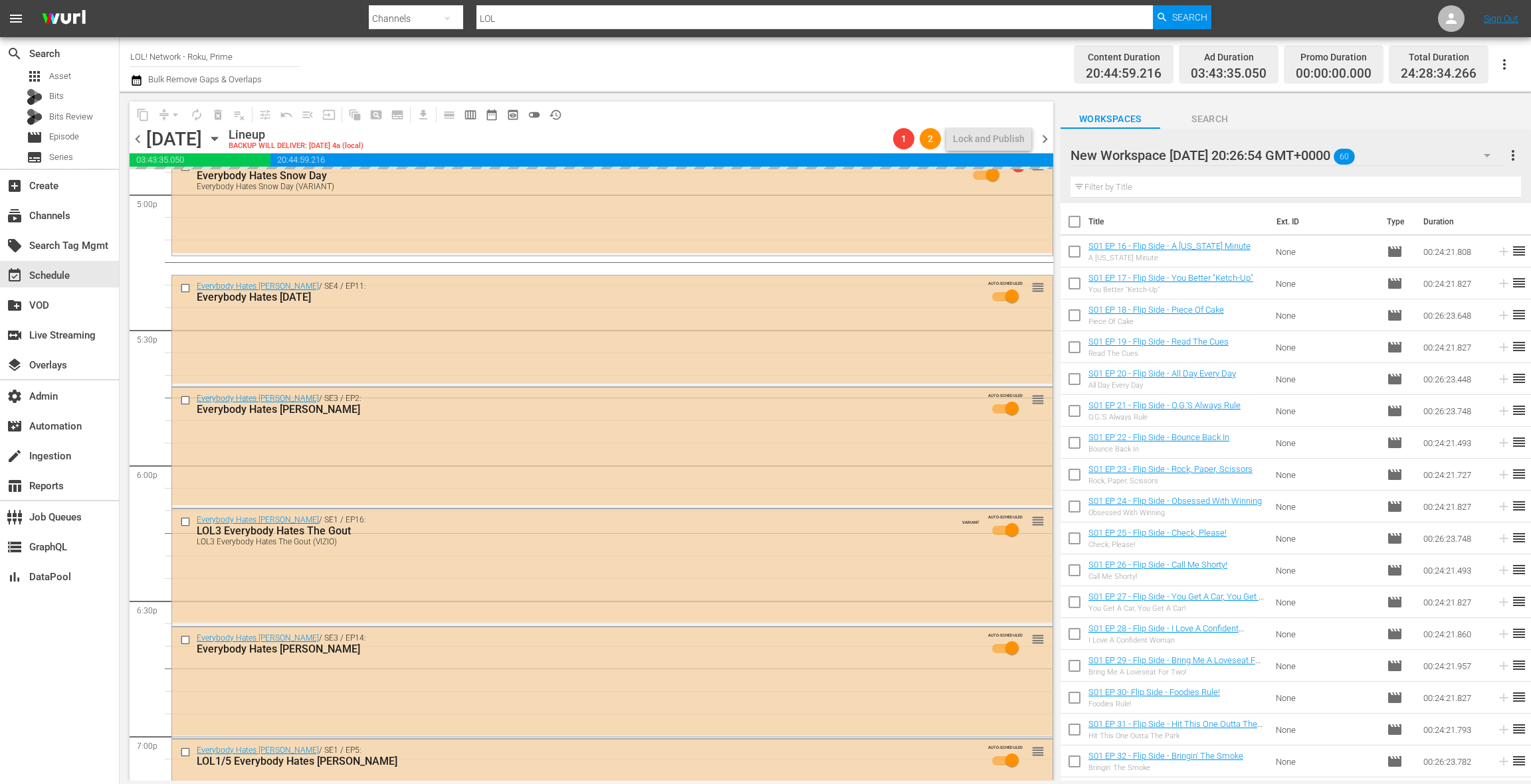
scroll to position [4628, 0]
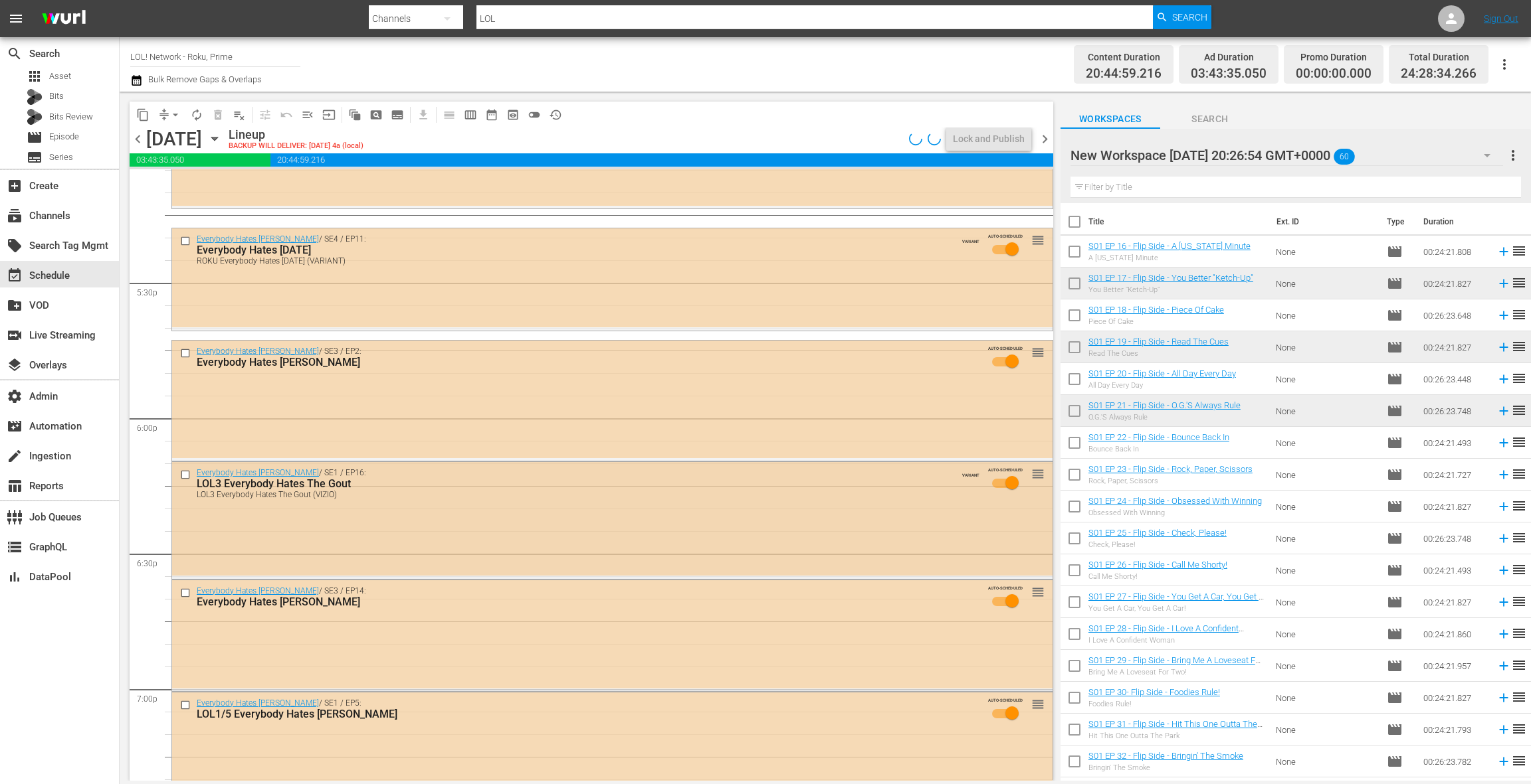
click at [532, 544] on div "Everybody Hates Chris / SE1 / EP16: LOL3 Everybody Hates The Gout LOL3 Everybod…" at bounding box center [612, 519] width 880 height 113
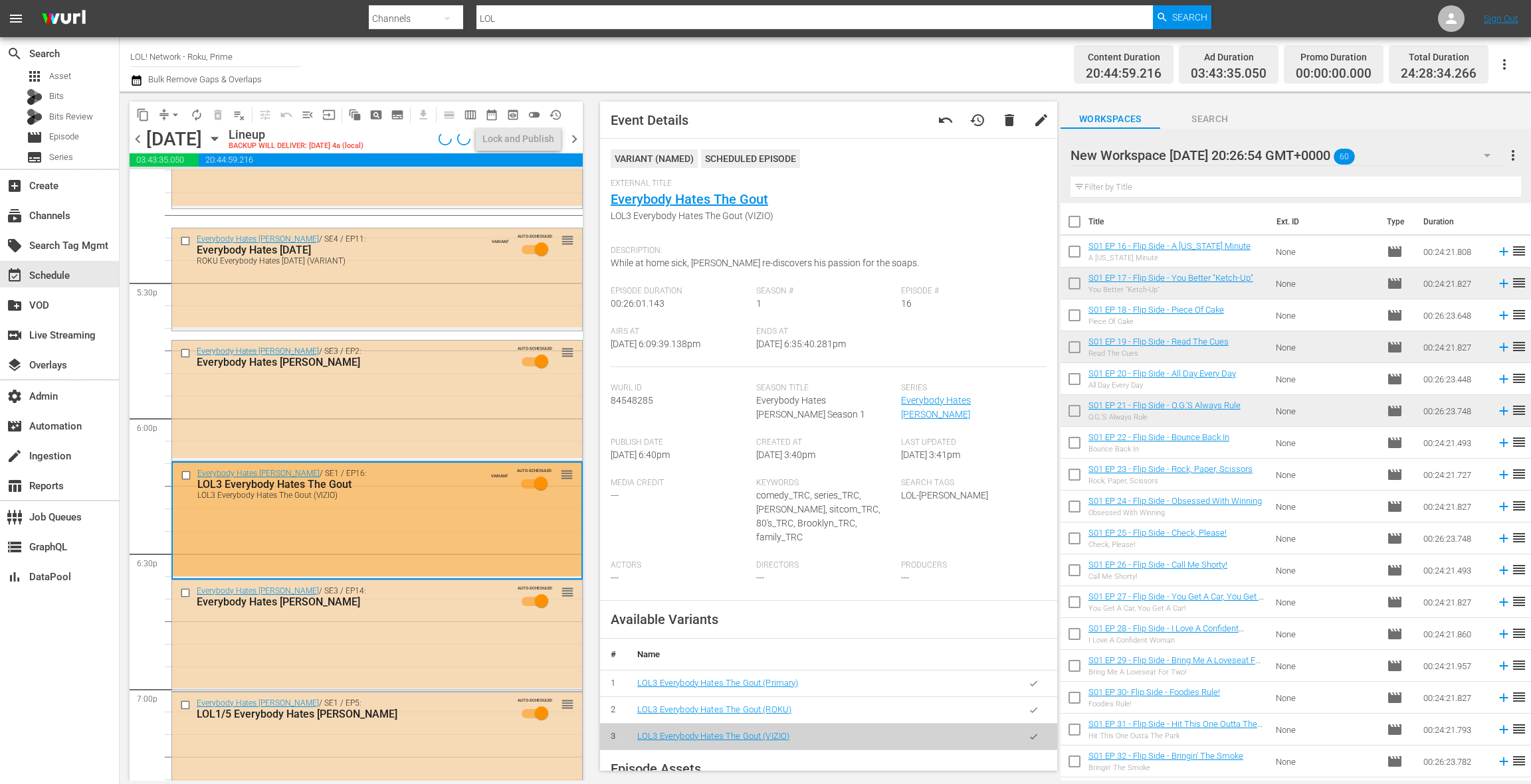
click at [1028, 706] on icon "button" at bounding box center [1033, 710] width 10 height 10
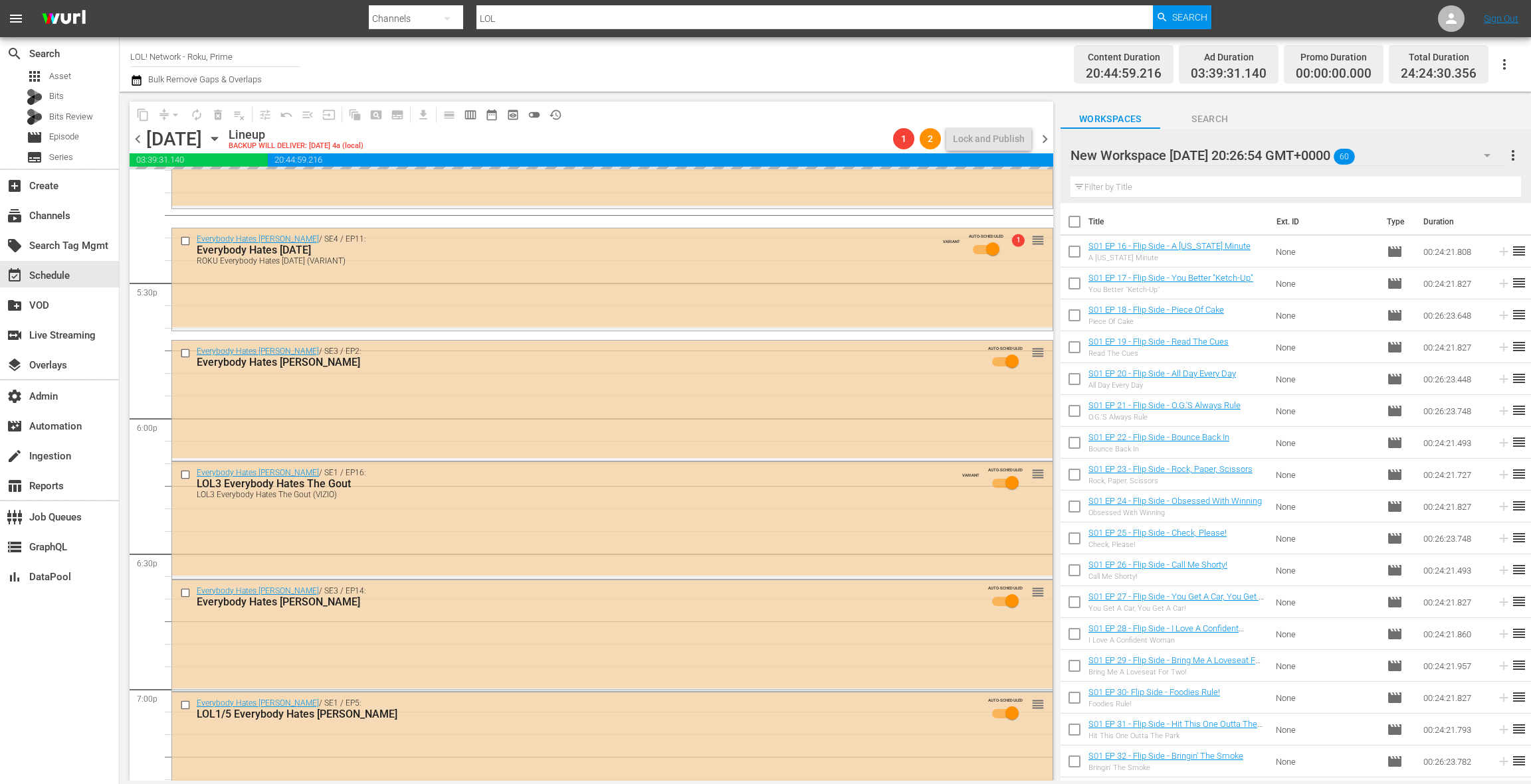
scroll to position [4751, 0]
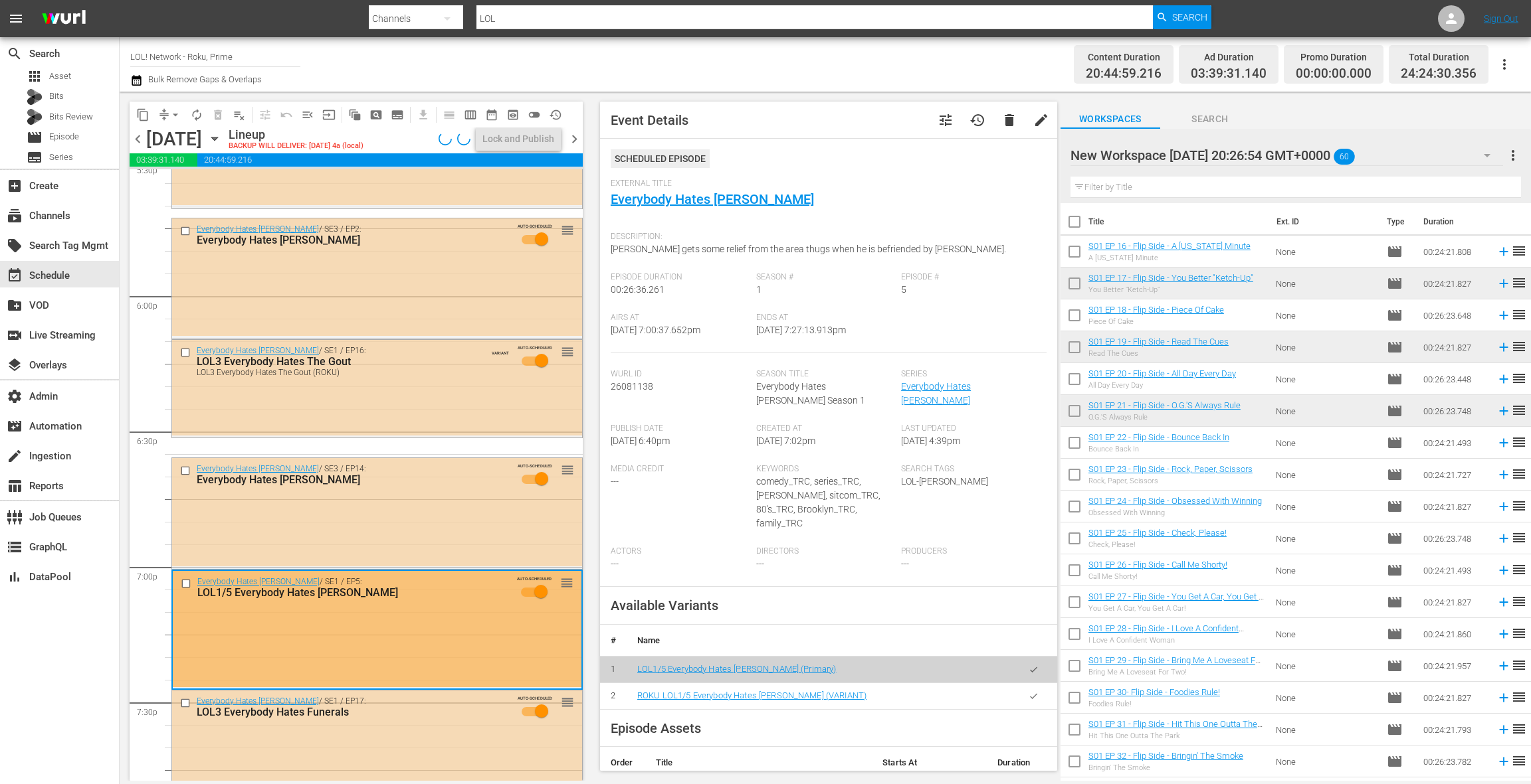
drag, startPoint x: 1039, startPoint y: 683, endPoint x: 1029, endPoint y: 680, distance: 10.4
click at [1039, 684] on button "button" at bounding box center [1033, 697] width 26 height 26
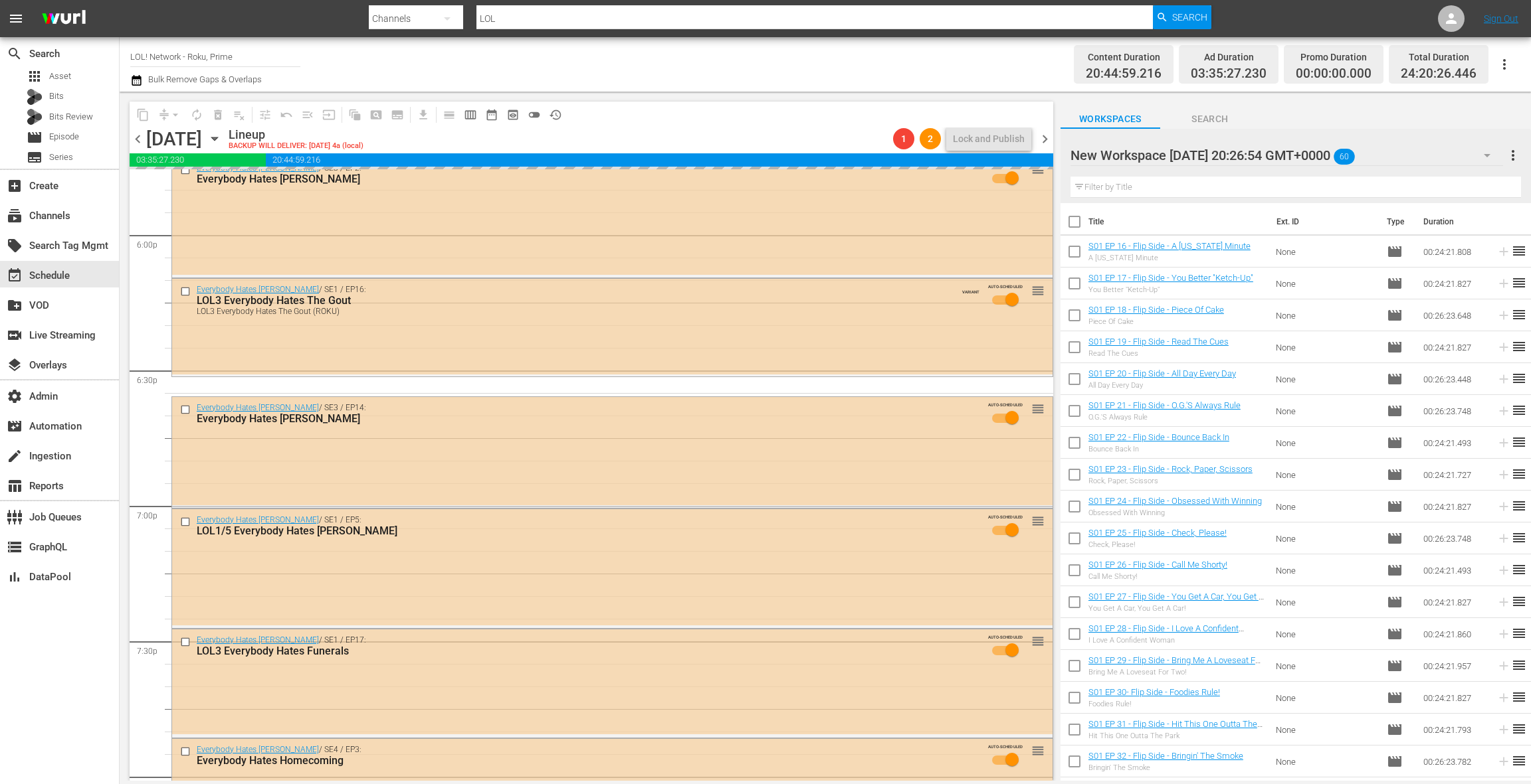
scroll to position [4889, 0]
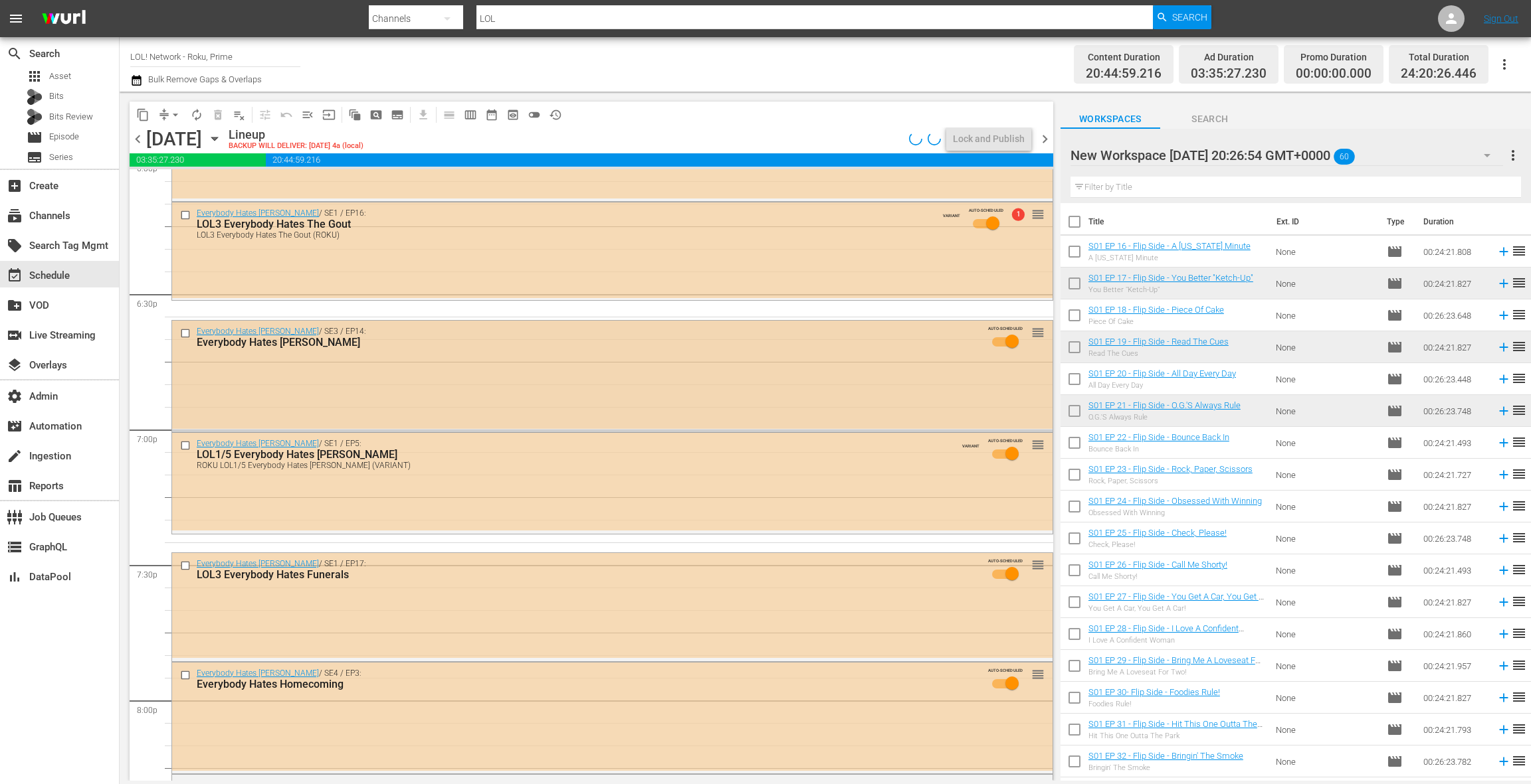
click at [437, 368] on div "Everybody Hates Chris / SE3 / EP14: Everybody Hates Gretzky AUTO-SCHEDULED reor…" at bounding box center [612, 375] width 880 height 109
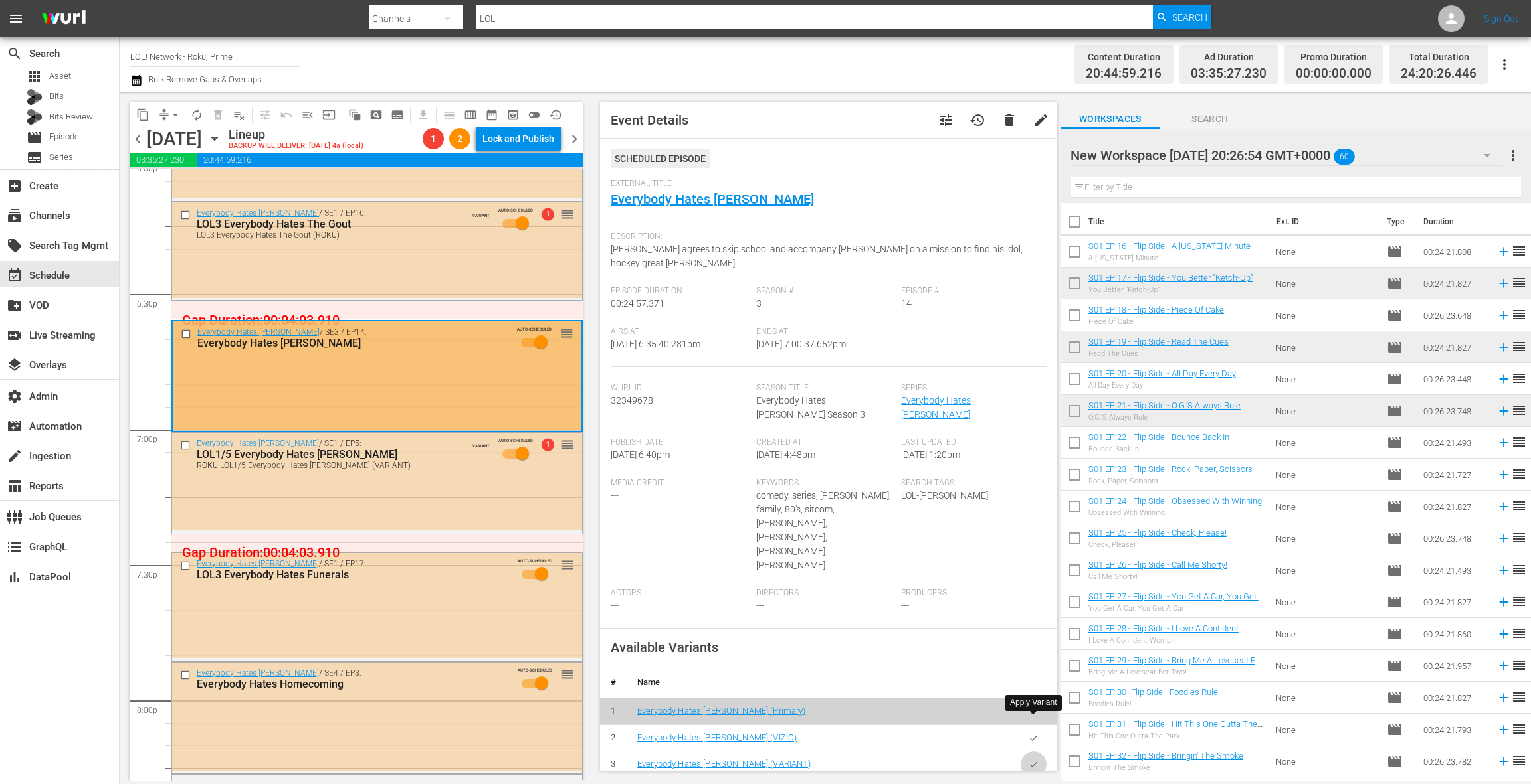
click at [1039, 752] on button "button" at bounding box center [1033, 765] width 26 height 26
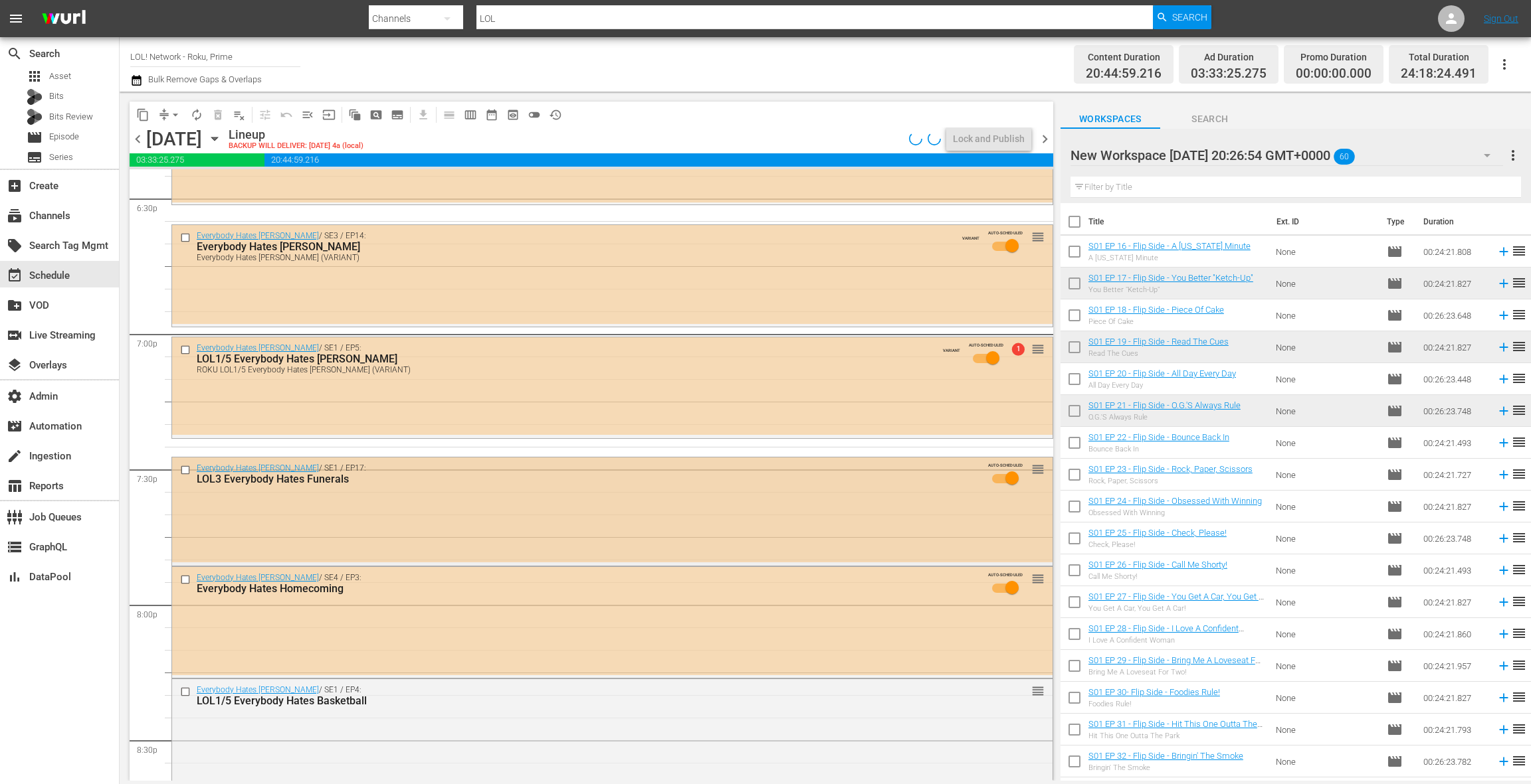
click at [545, 521] on div "Everybody Hates Chris / SE1 / EP17: LOL3 Everybody Hates Funerals AUTO-SCHEDULE…" at bounding box center [612, 510] width 880 height 105
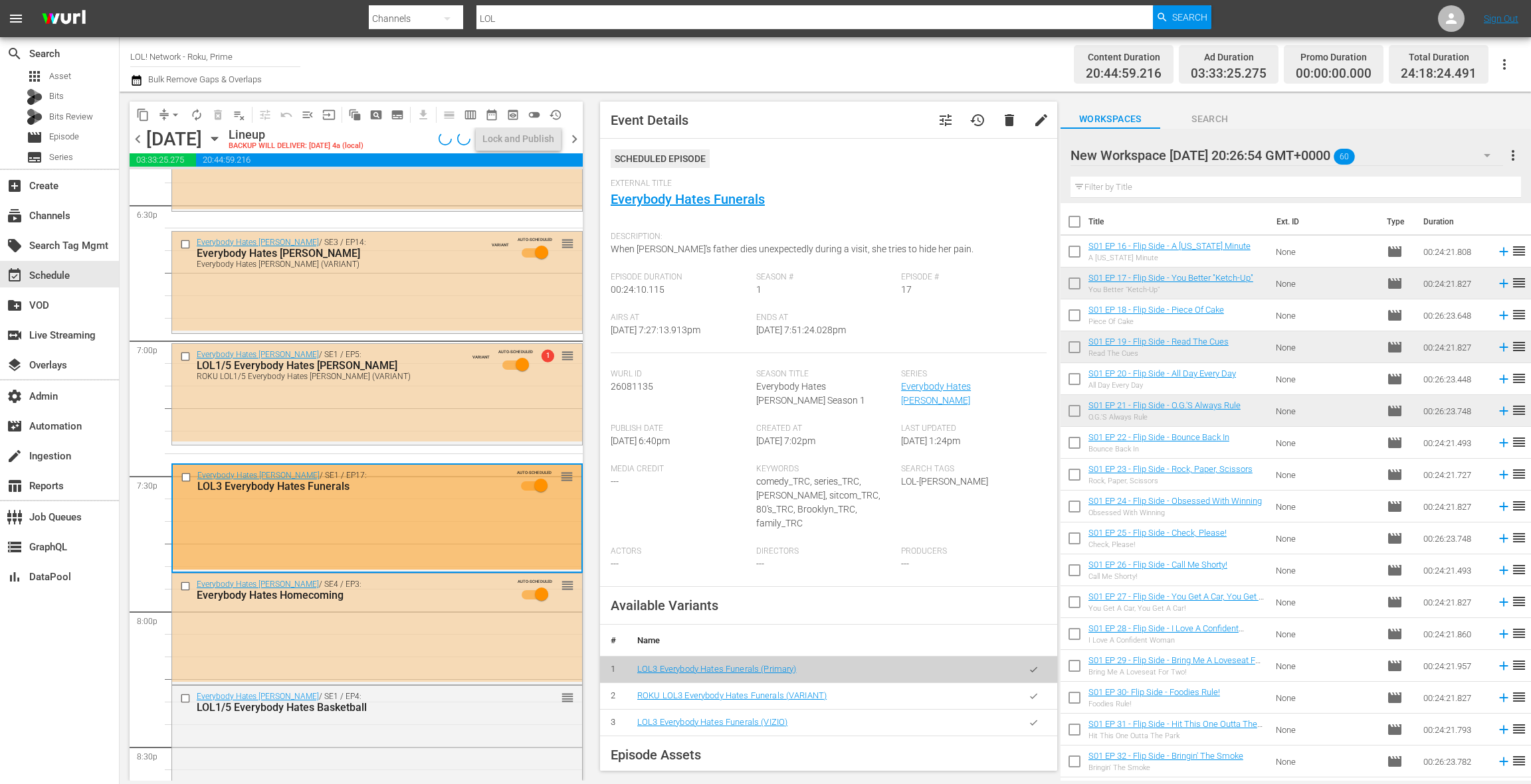
scroll to position [4976, 0]
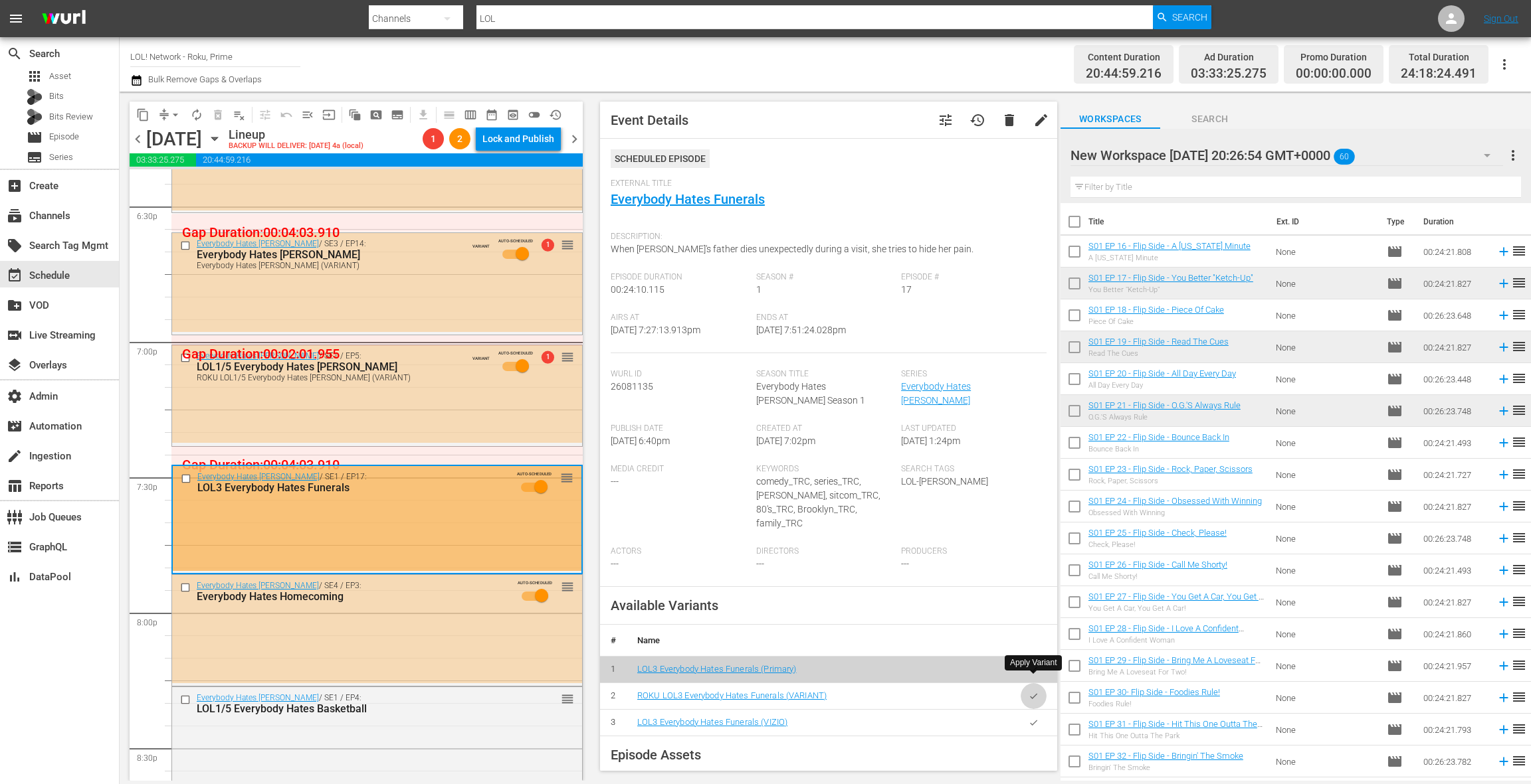
drag, startPoint x: 1036, startPoint y: 687, endPoint x: 977, endPoint y: 659, distance: 65.3
click at [1036, 687] on button "button" at bounding box center [1033, 697] width 26 height 26
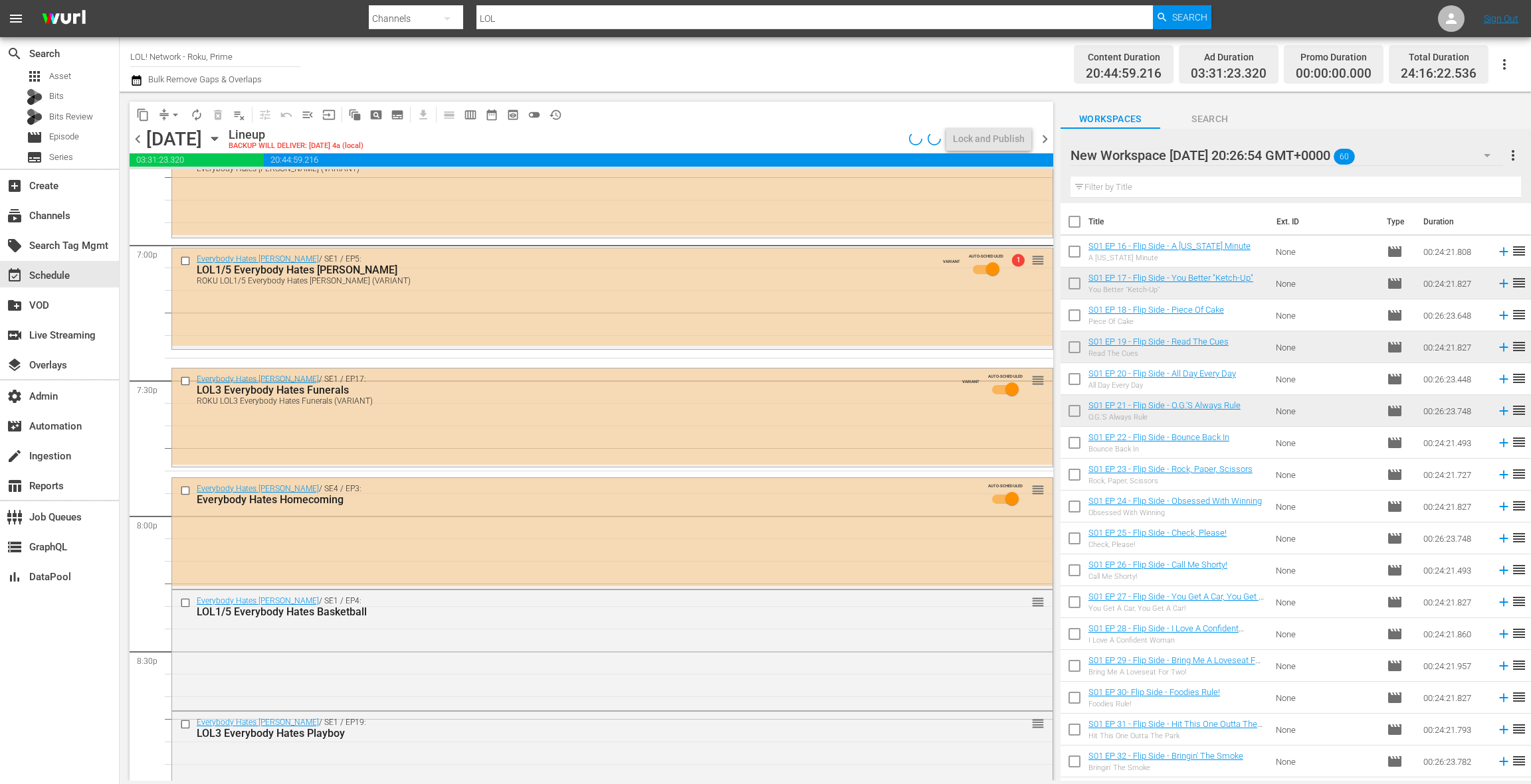
click at [505, 546] on div "Everybody Hates Chris / SE4 / EP3: Everybody Hates Homecoming AUTO-SCHEDULED re…" at bounding box center [612, 532] width 880 height 108
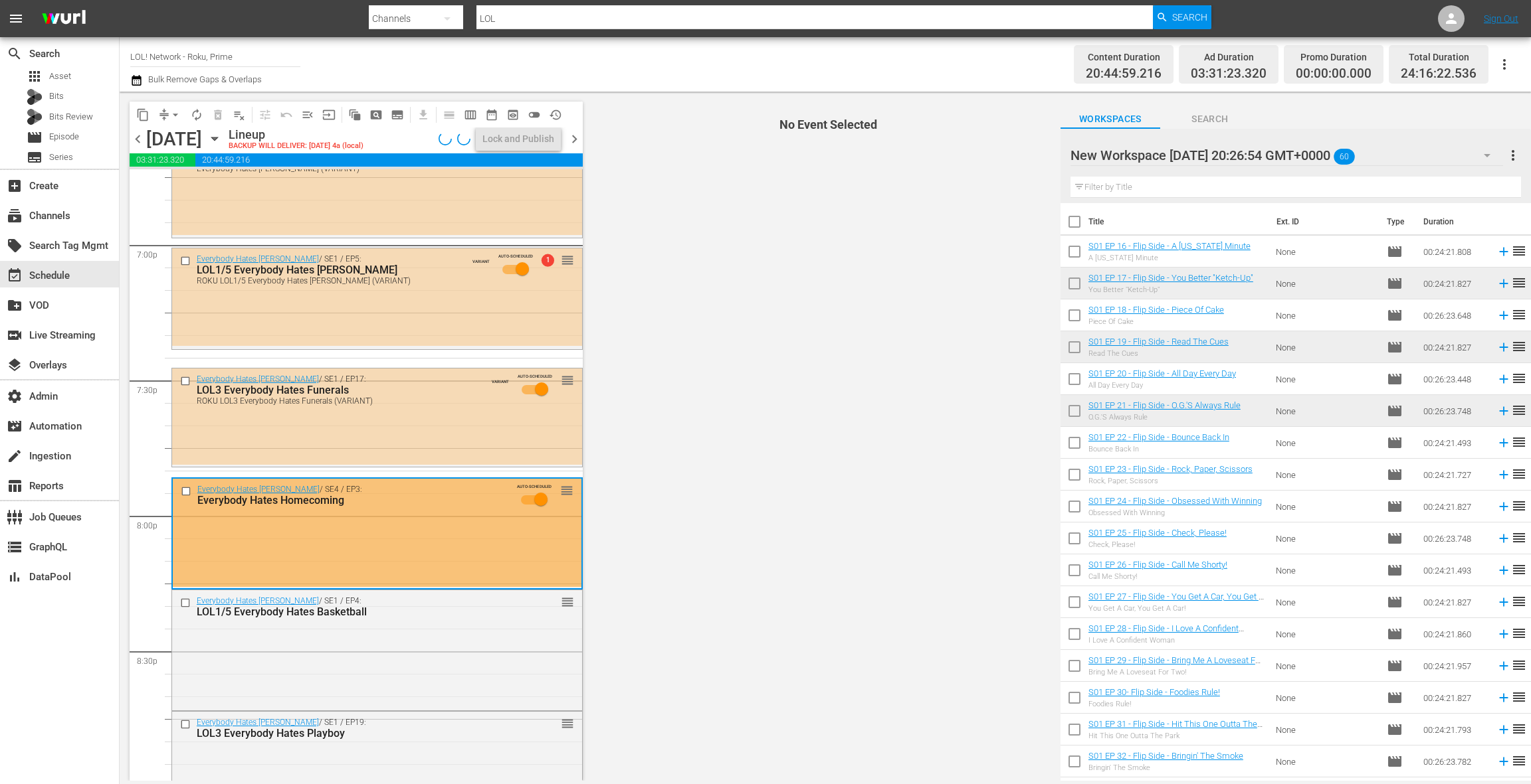
scroll to position [5070, 0]
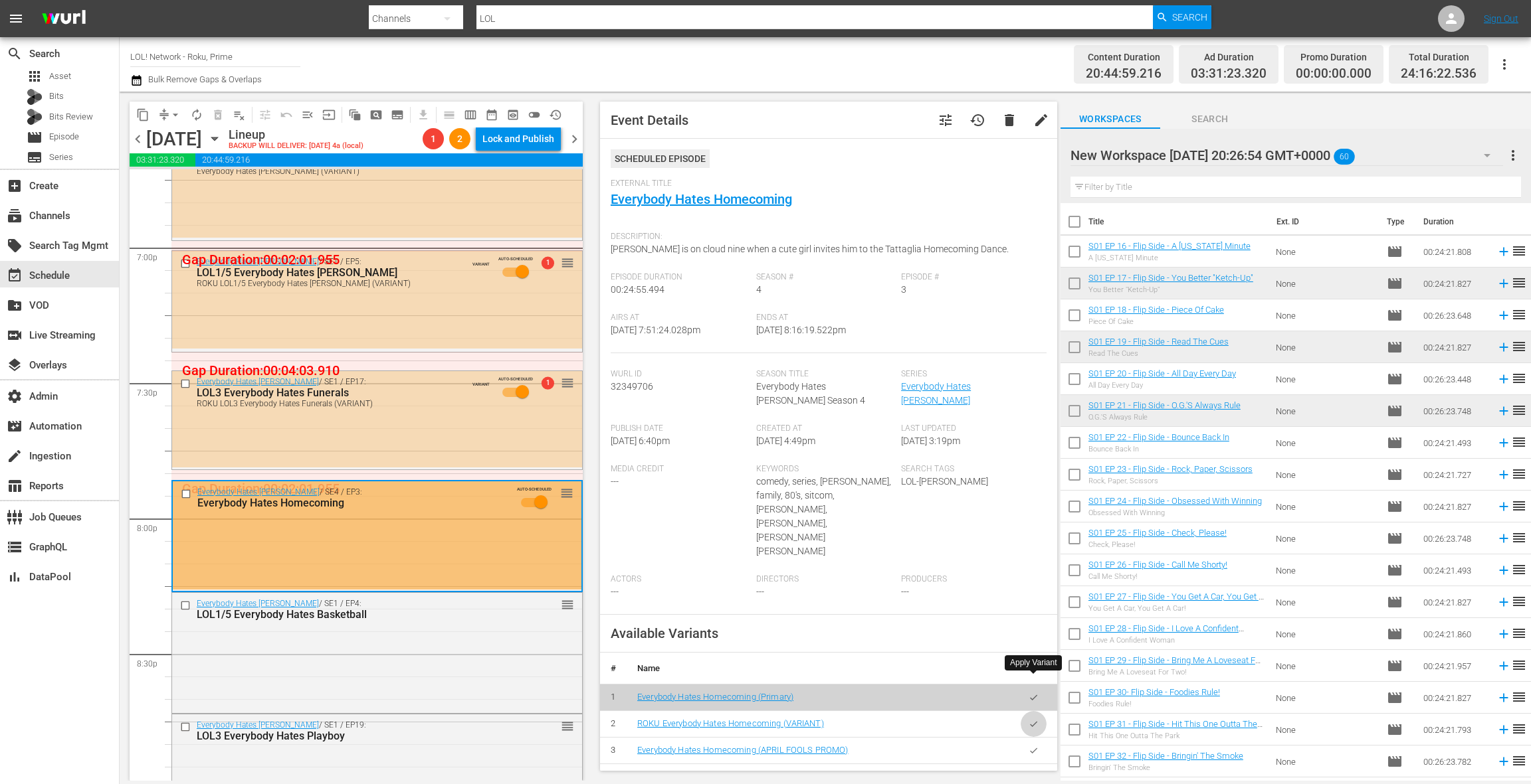
drag, startPoint x: 1040, startPoint y: 685, endPoint x: 821, endPoint y: 566, distance: 249.2
click at [1040, 712] on button "button" at bounding box center [1033, 725] width 26 height 26
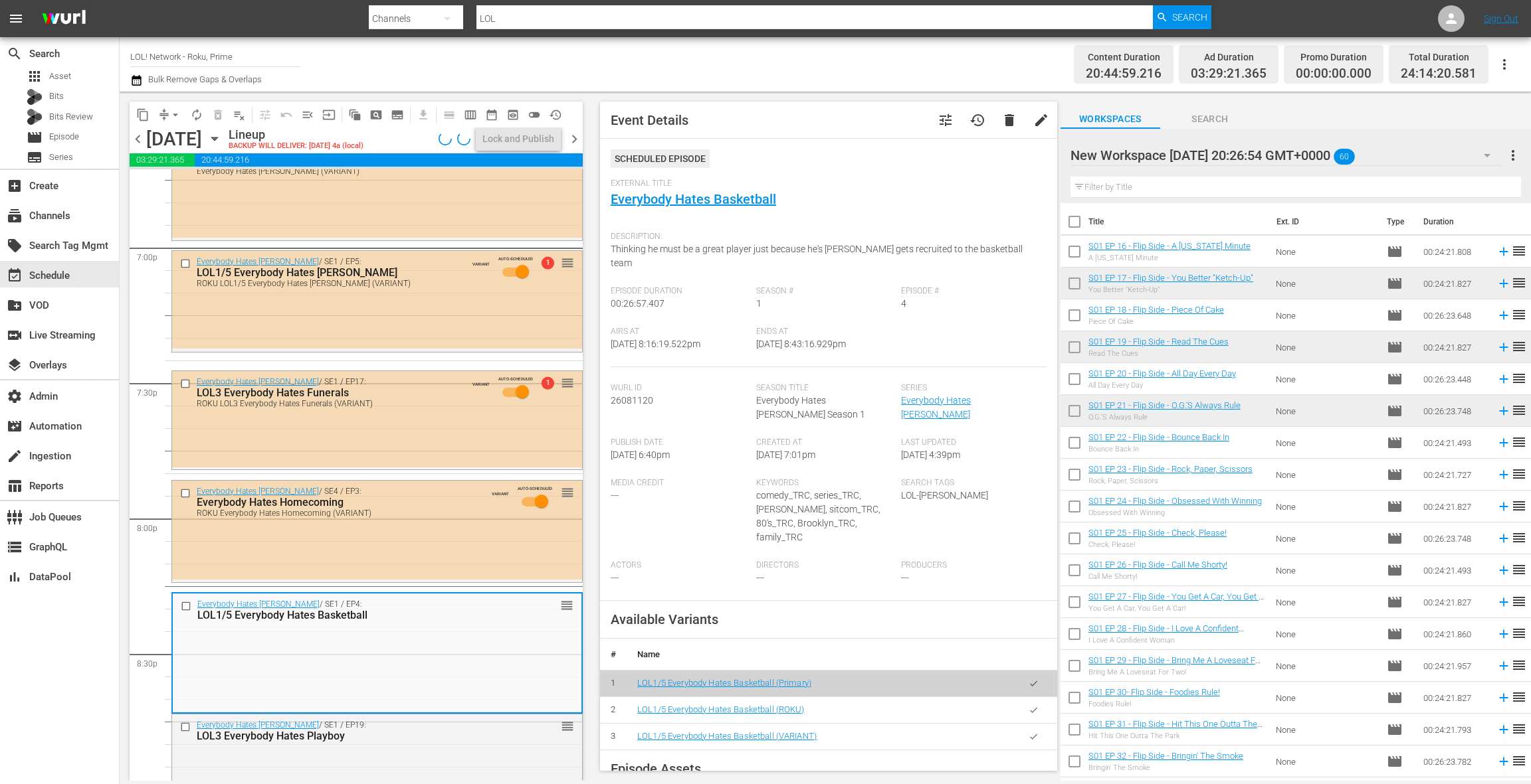
click at [1036, 706] on icon "button" at bounding box center [1033, 710] width 10 height 10
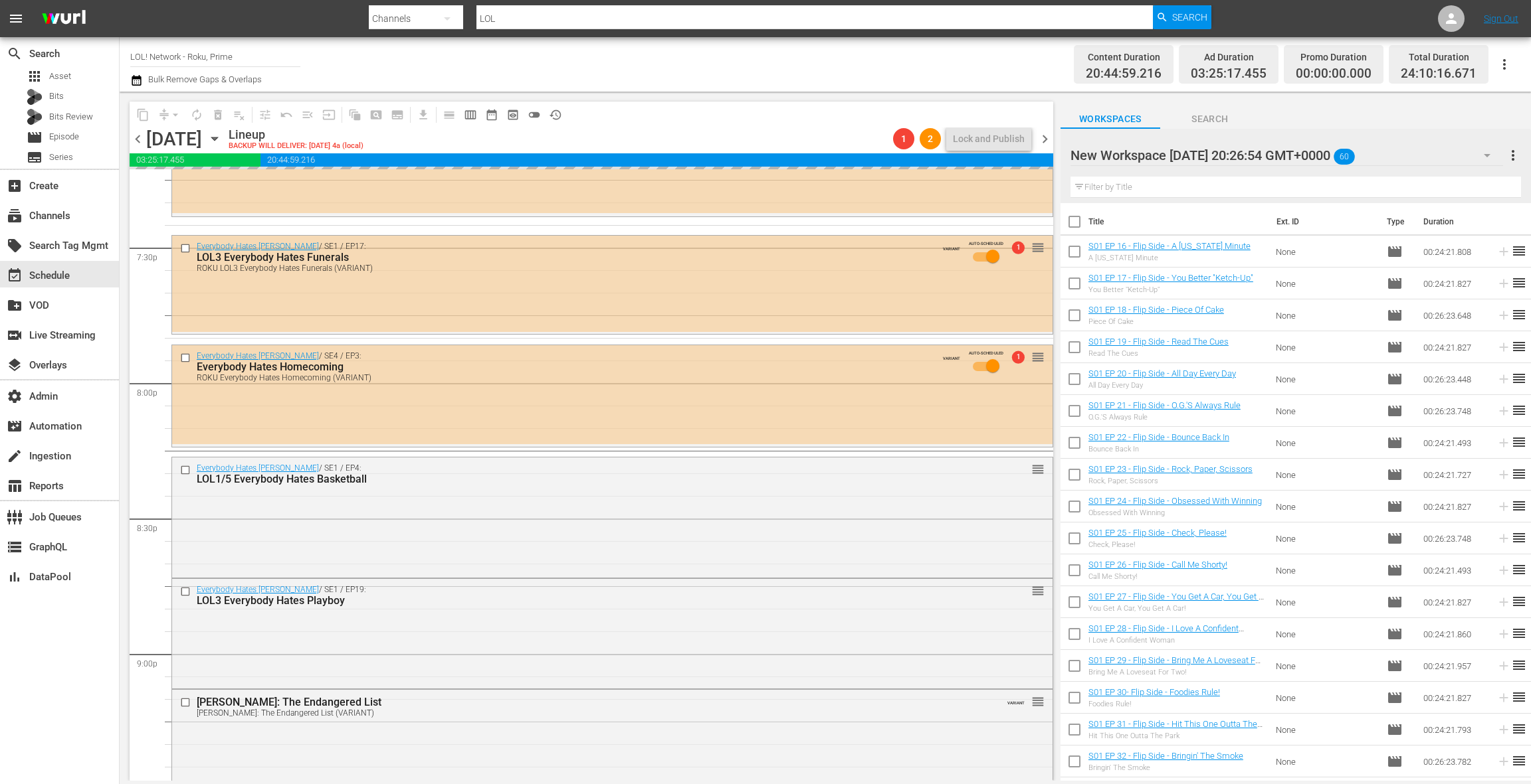
scroll to position [5322, 0]
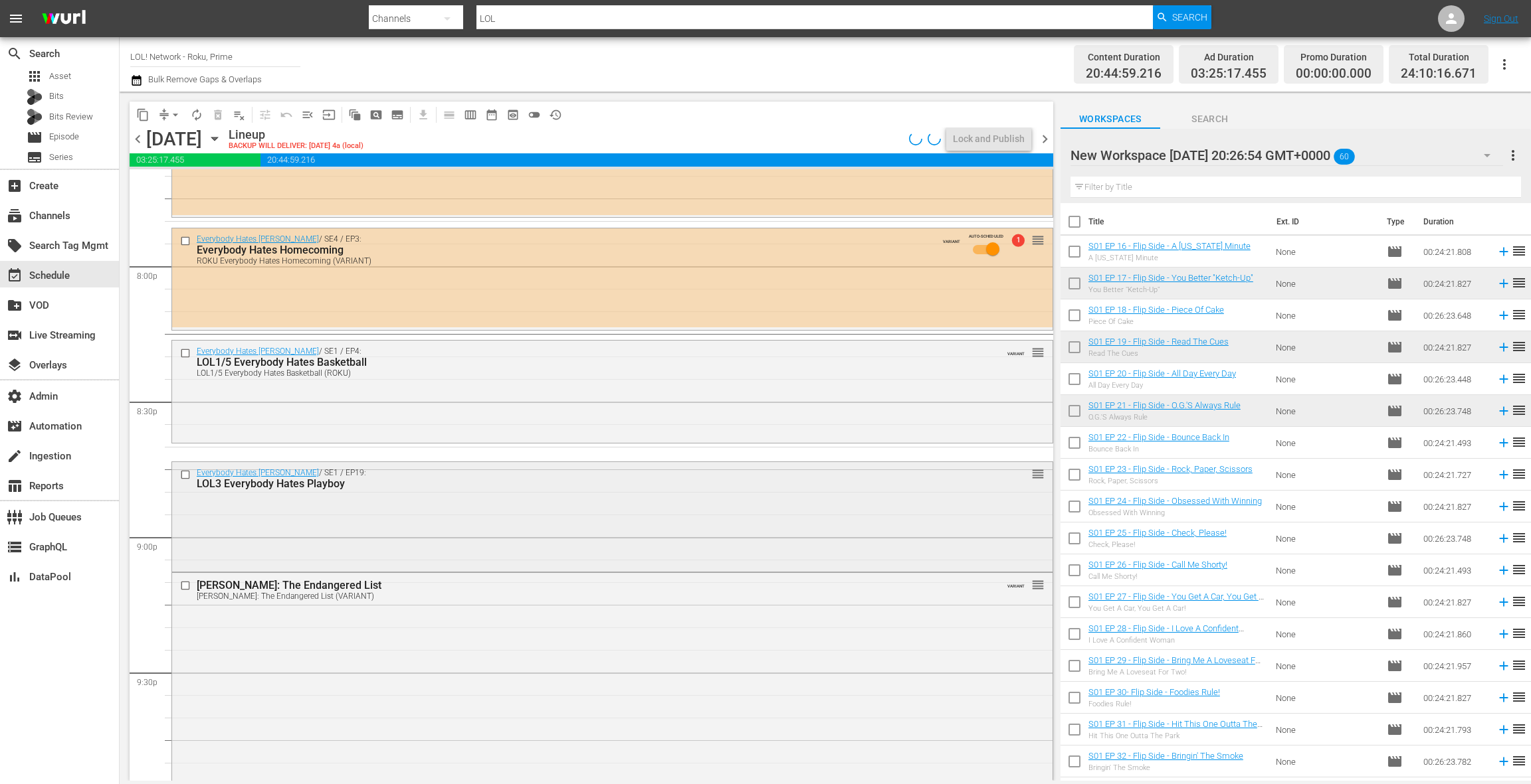
click at [473, 516] on div "Everybody Hates Chris / SE1 / EP19: LOL3 Everybody Hates Playboy reorder" at bounding box center [612, 516] width 880 height 107
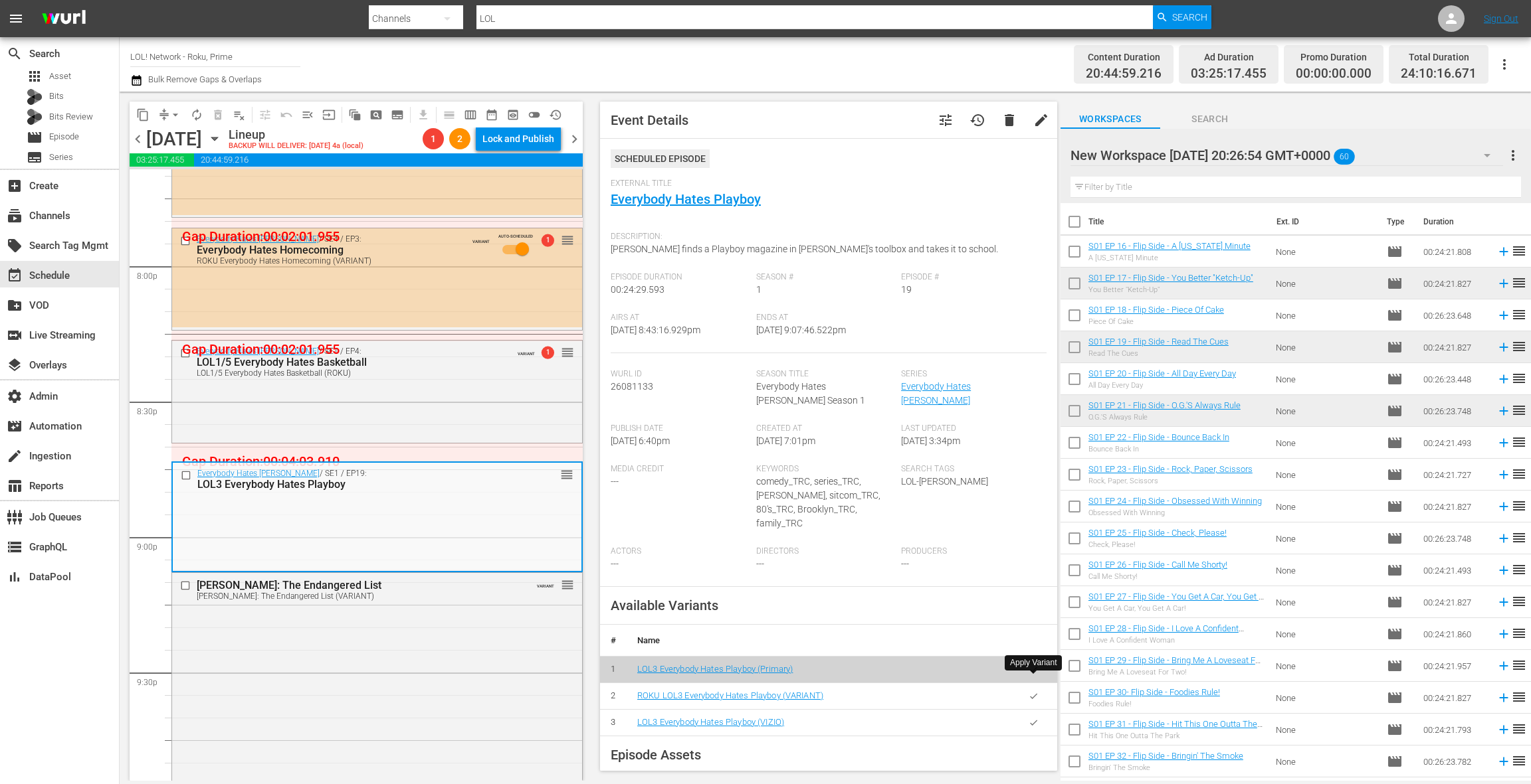
drag, startPoint x: 1036, startPoint y: 686, endPoint x: 985, endPoint y: 644, distance: 66.1
click at [1036, 692] on icon "button" at bounding box center [1033, 696] width 10 height 10
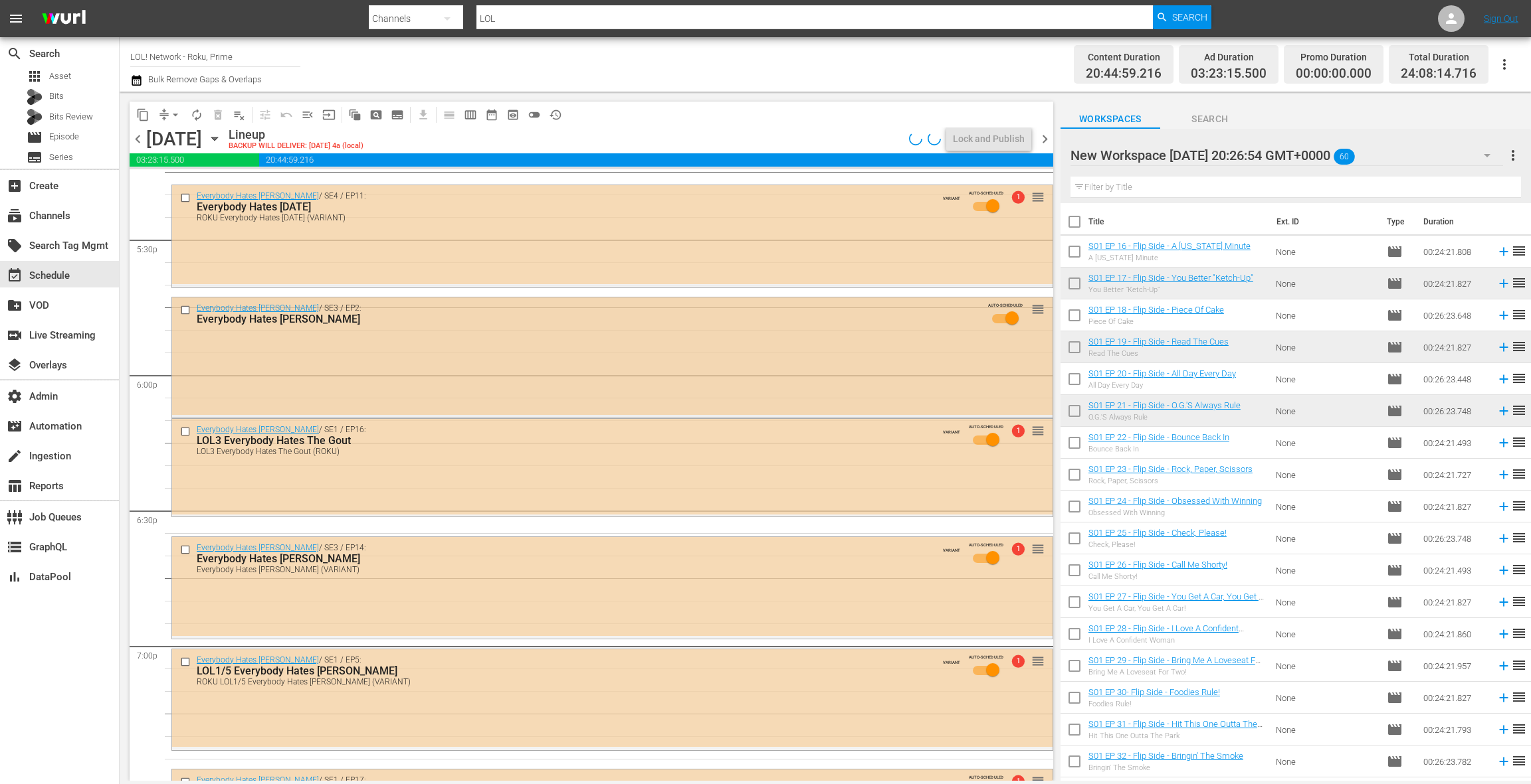
scroll to position [4662, 0]
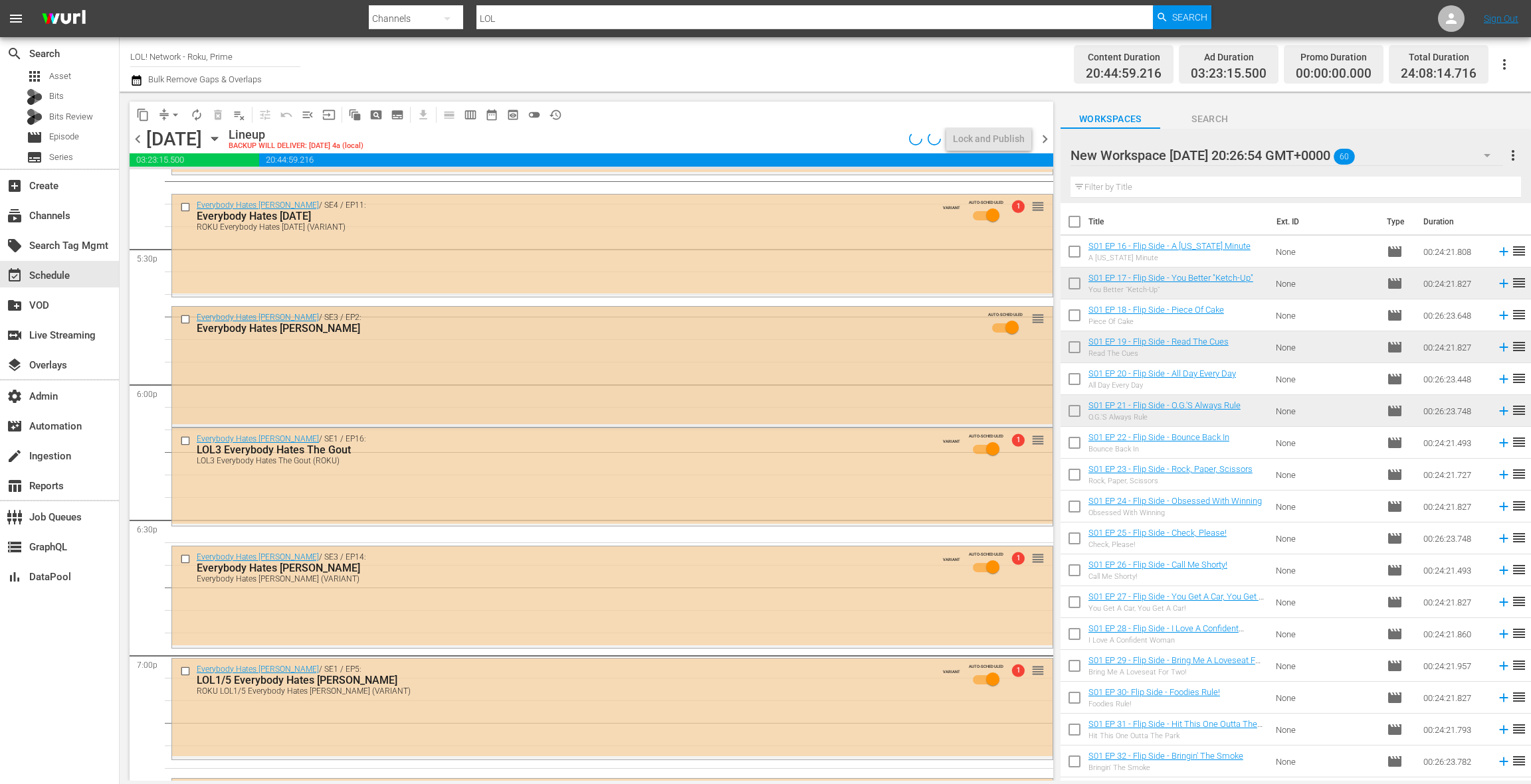
click at [515, 372] on div "Everybody Hates Chris / SE3 / EP2: Everybody Hates Caruso AUTO-SCHEDULED reorder" at bounding box center [612, 365] width 880 height 118
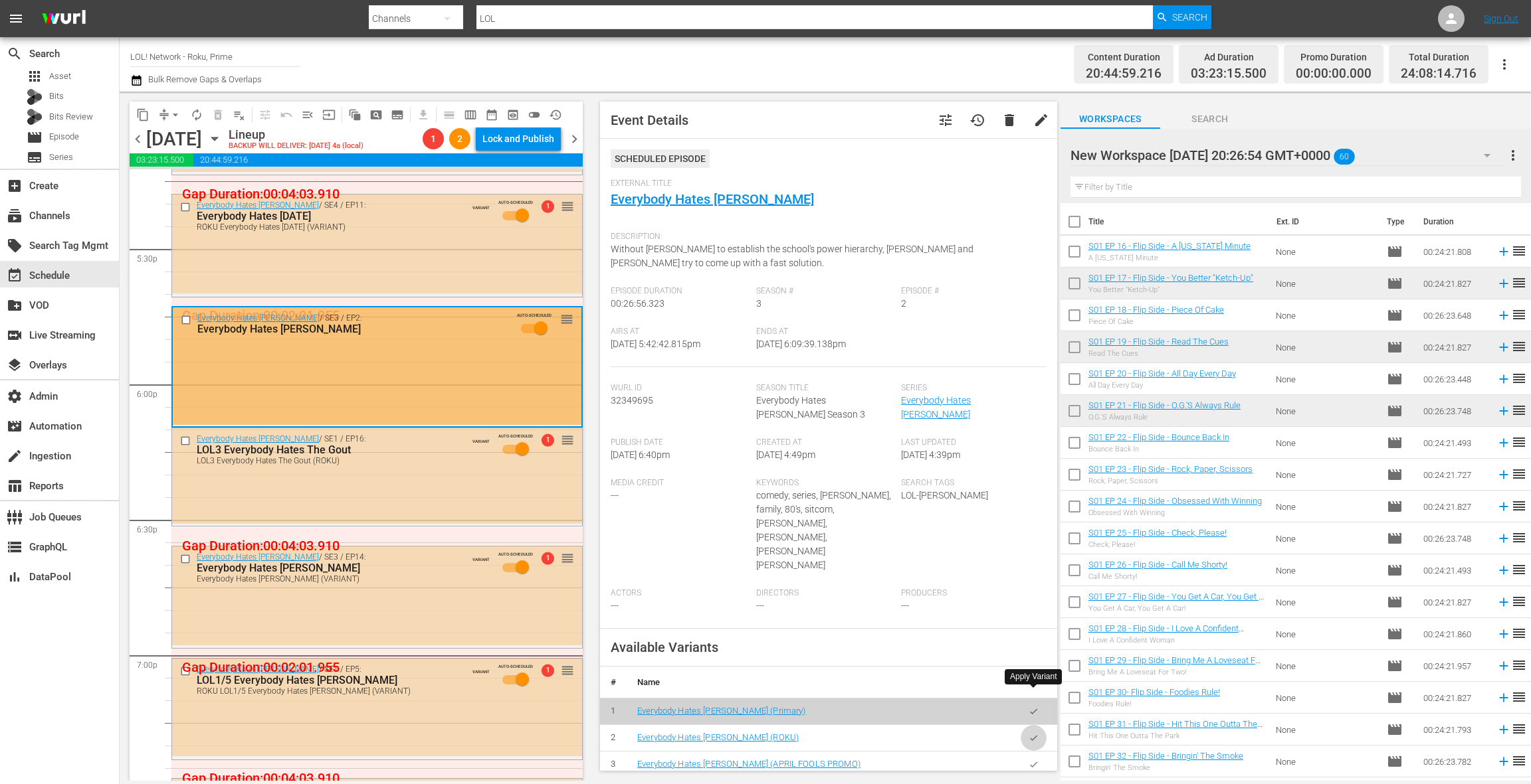
drag, startPoint x: 1044, startPoint y: 697, endPoint x: 1023, endPoint y: 686, distance: 23.7
click at [1044, 726] on button "button" at bounding box center [1033, 739] width 26 height 26
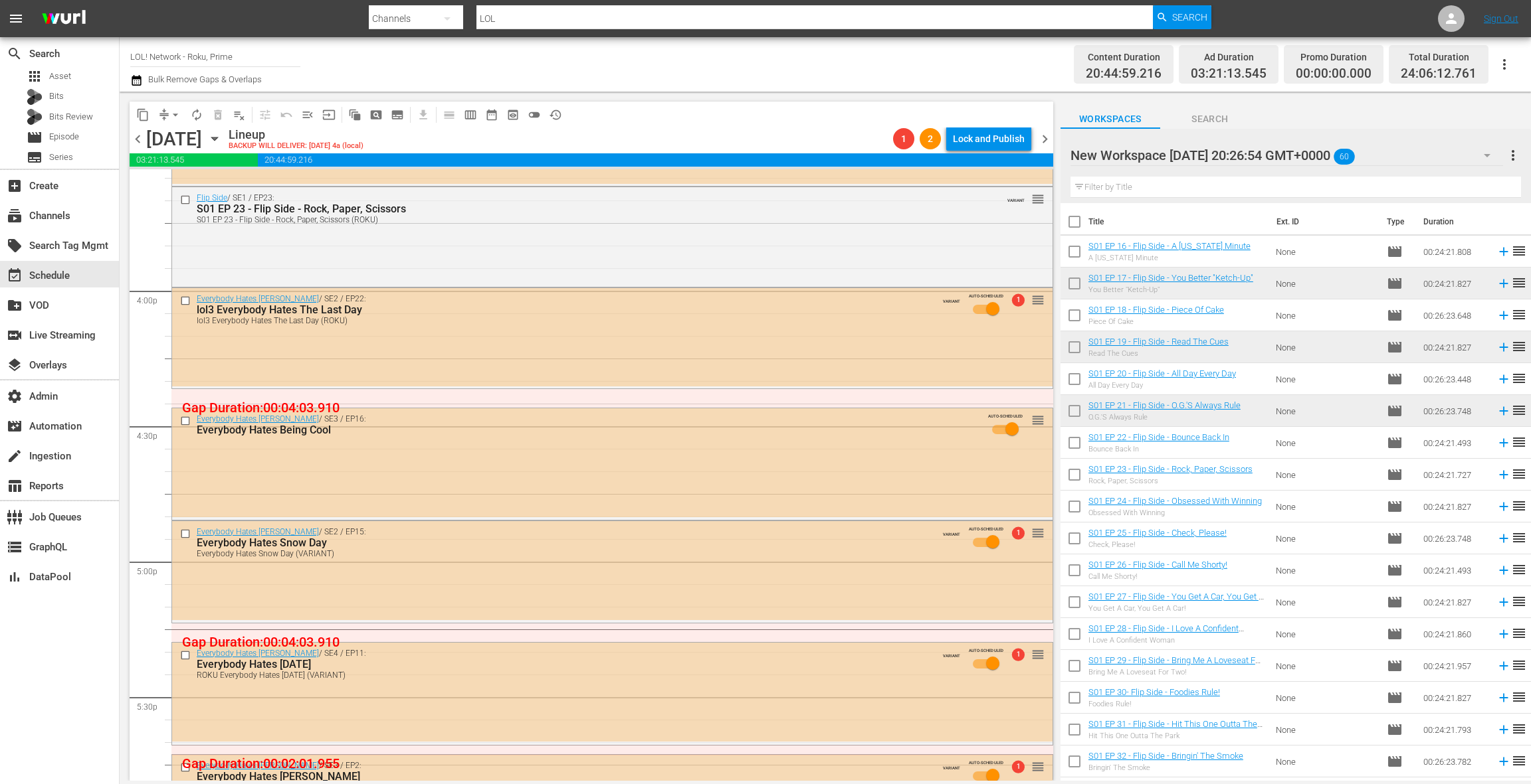
scroll to position [4207, 0]
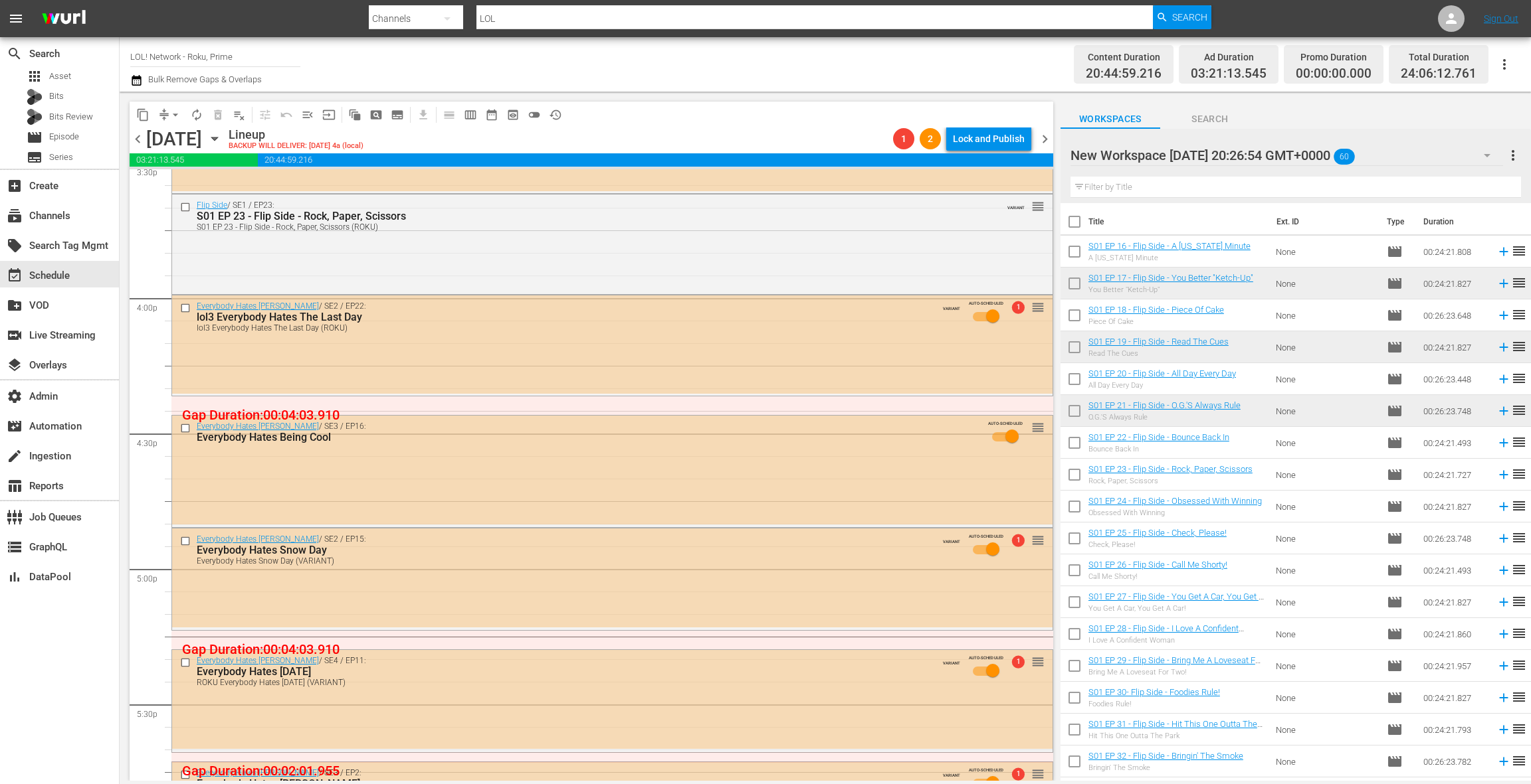
click at [484, 444] on div "Everybody Hates Chris / SE3 / EP16: Everybody Hates Being Cool AUTO-SCHEDULED r…" at bounding box center [612, 436] width 880 height 40
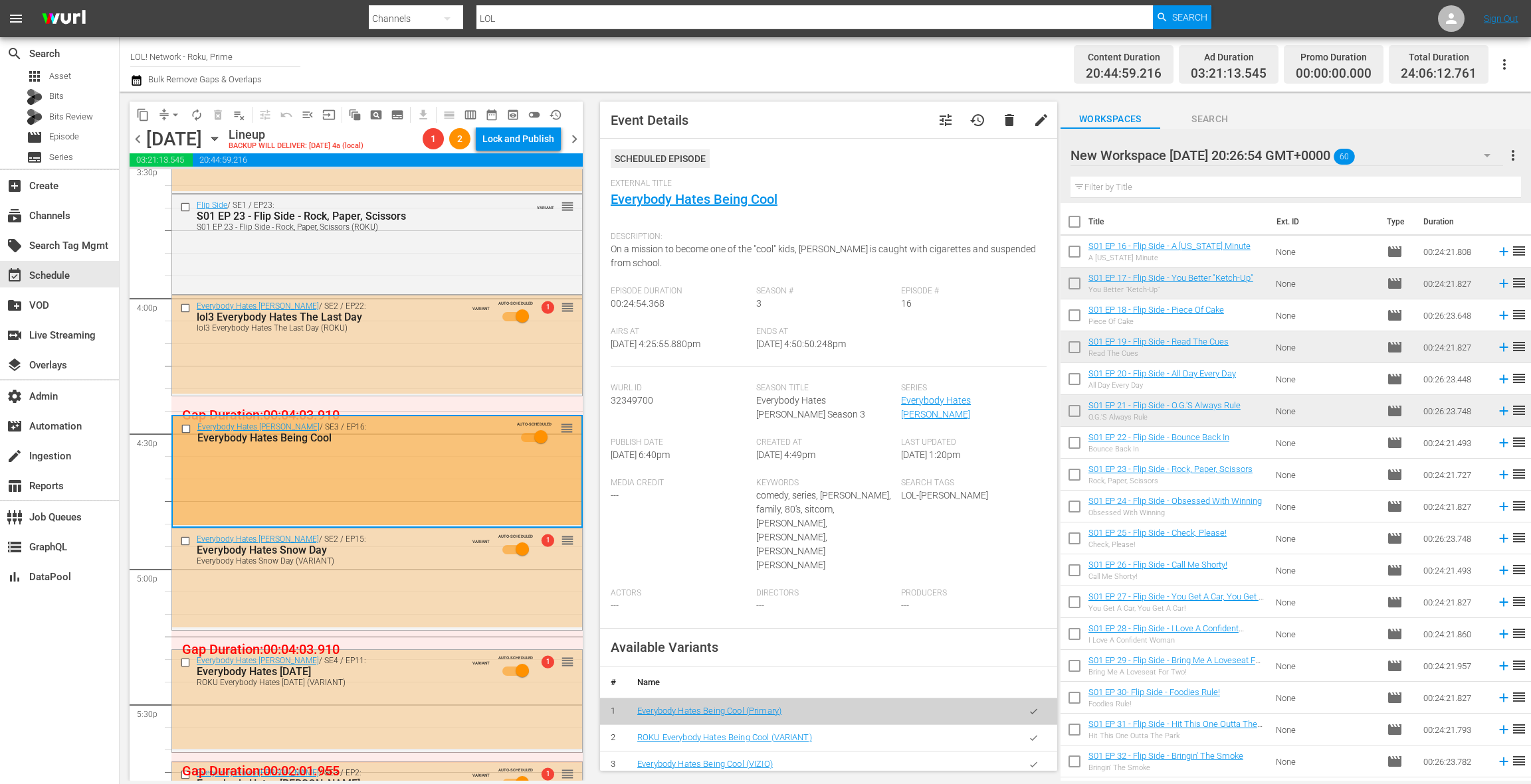
drag, startPoint x: 1039, startPoint y: 698, endPoint x: 1036, endPoint y: 692, distance: 6.7
click at [1039, 726] on button "button" at bounding box center [1033, 739] width 26 height 26
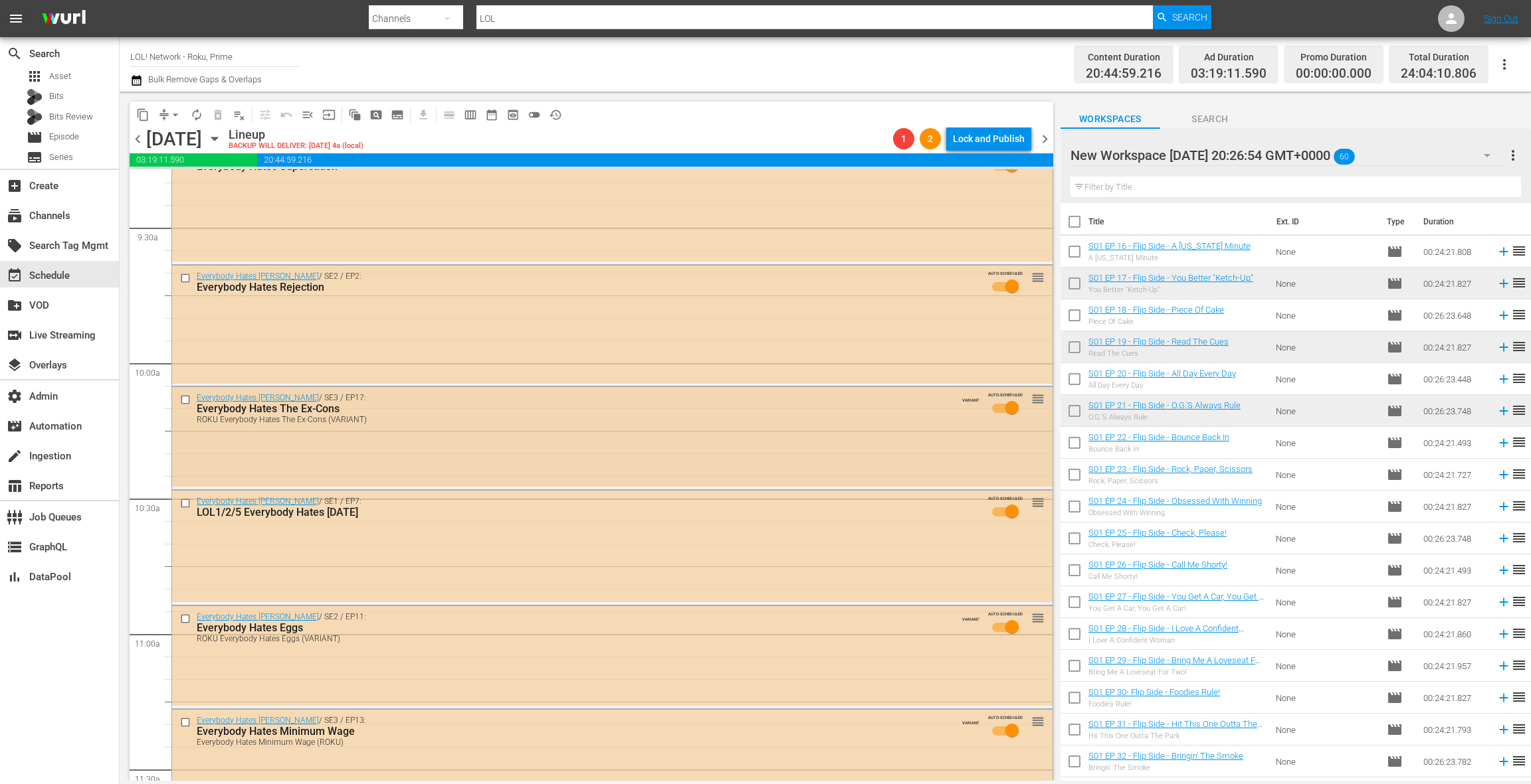
scroll to position [2482, 0]
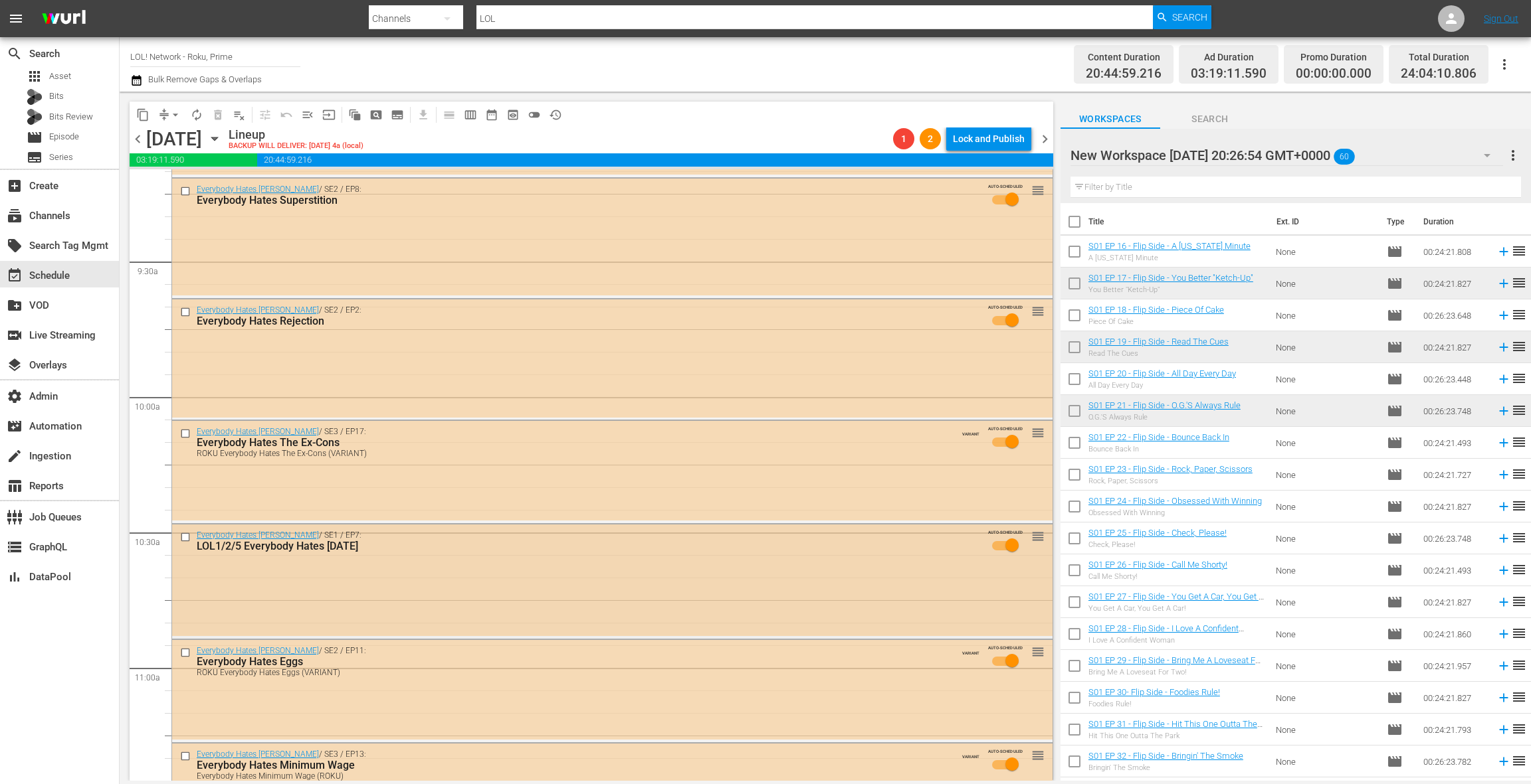
click at [505, 569] on div "Everybody Hates Chris / SE1 / EP7: LOL1/2/5 Everybody Hates Halloween AUTO-SCHE…" at bounding box center [612, 580] width 880 height 112
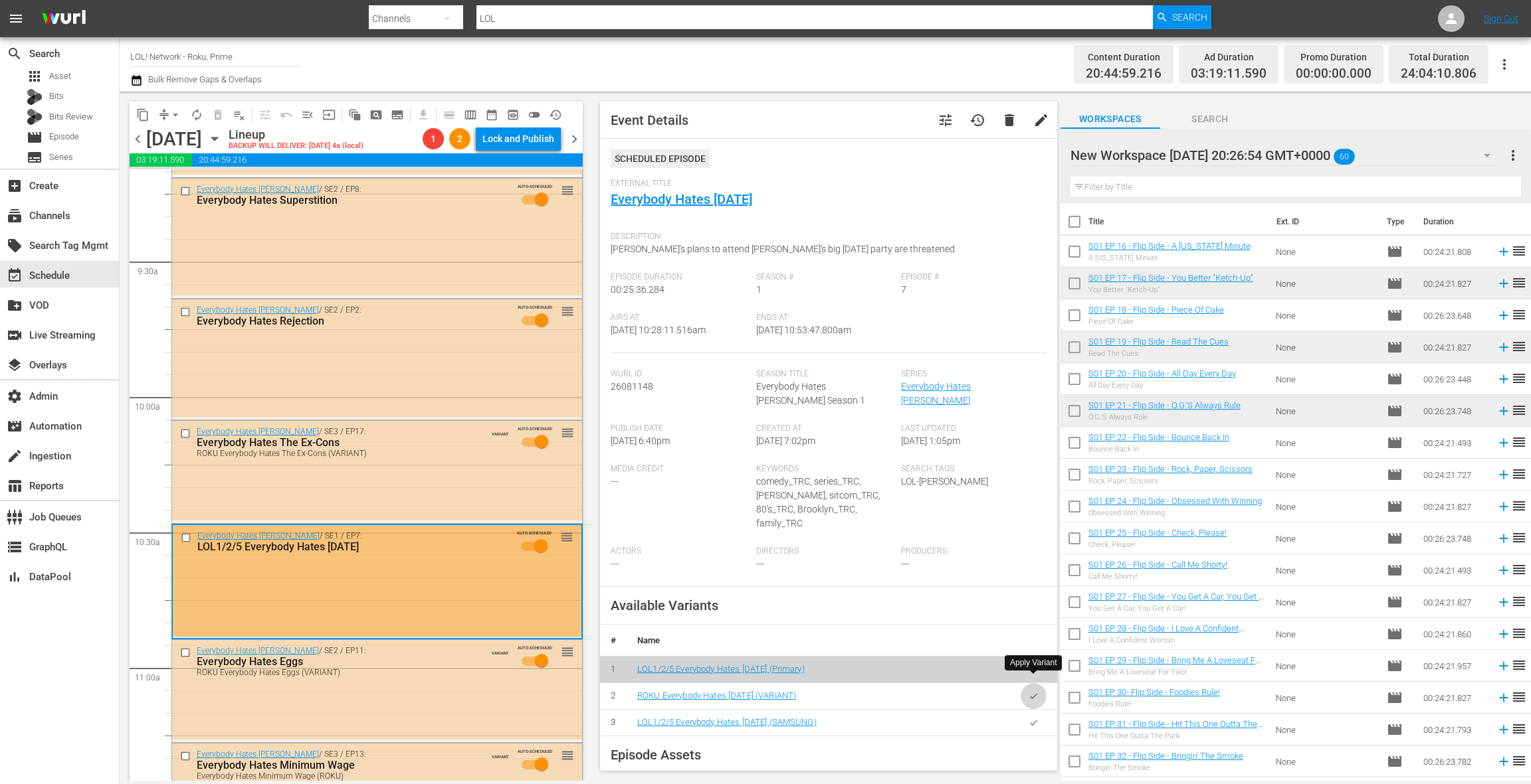
drag, startPoint x: 1033, startPoint y: 681, endPoint x: 935, endPoint y: 628, distance: 111.4
click at [1033, 692] on icon "button" at bounding box center [1033, 696] width 10 height 10
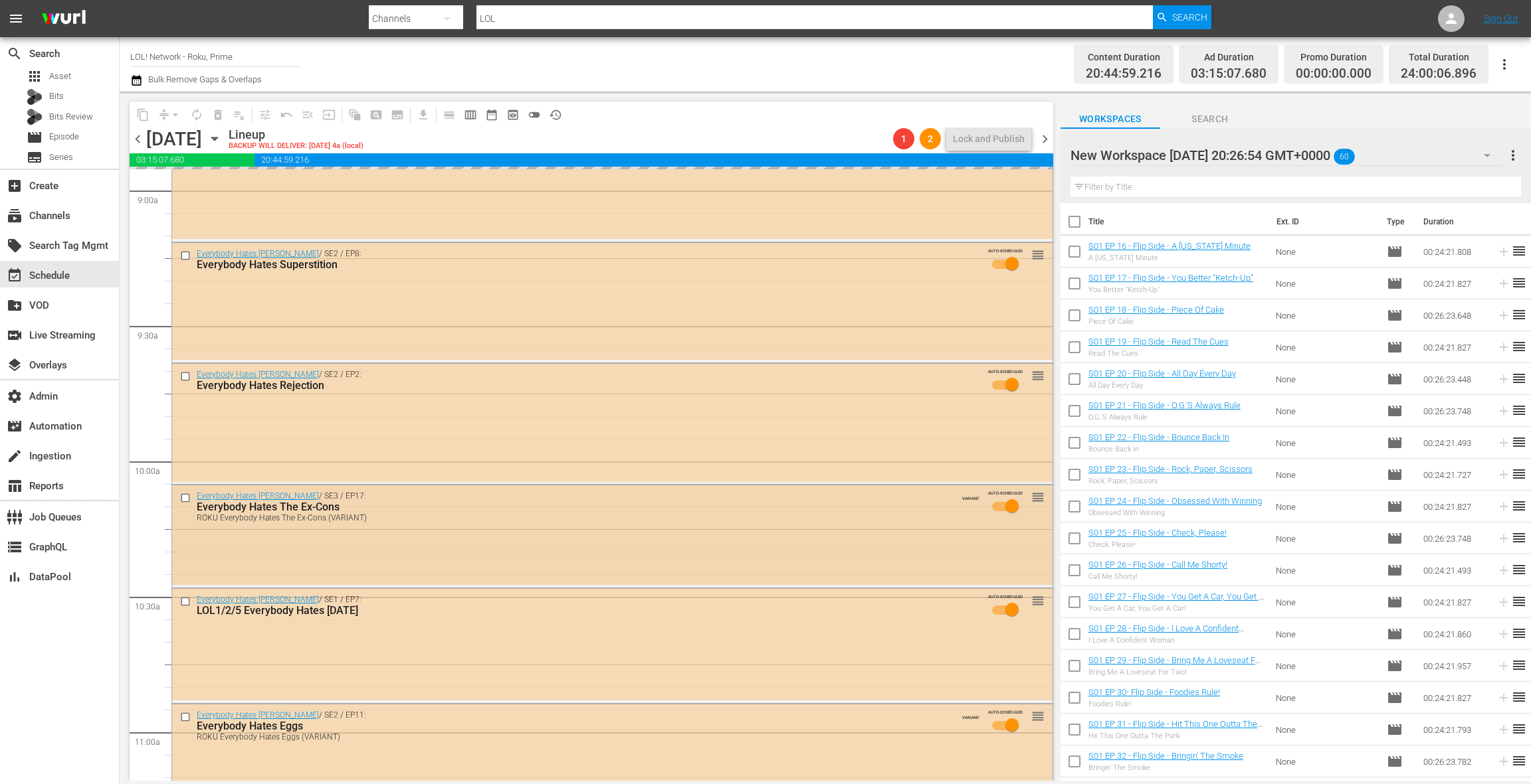
scroll to position [2305, 0]
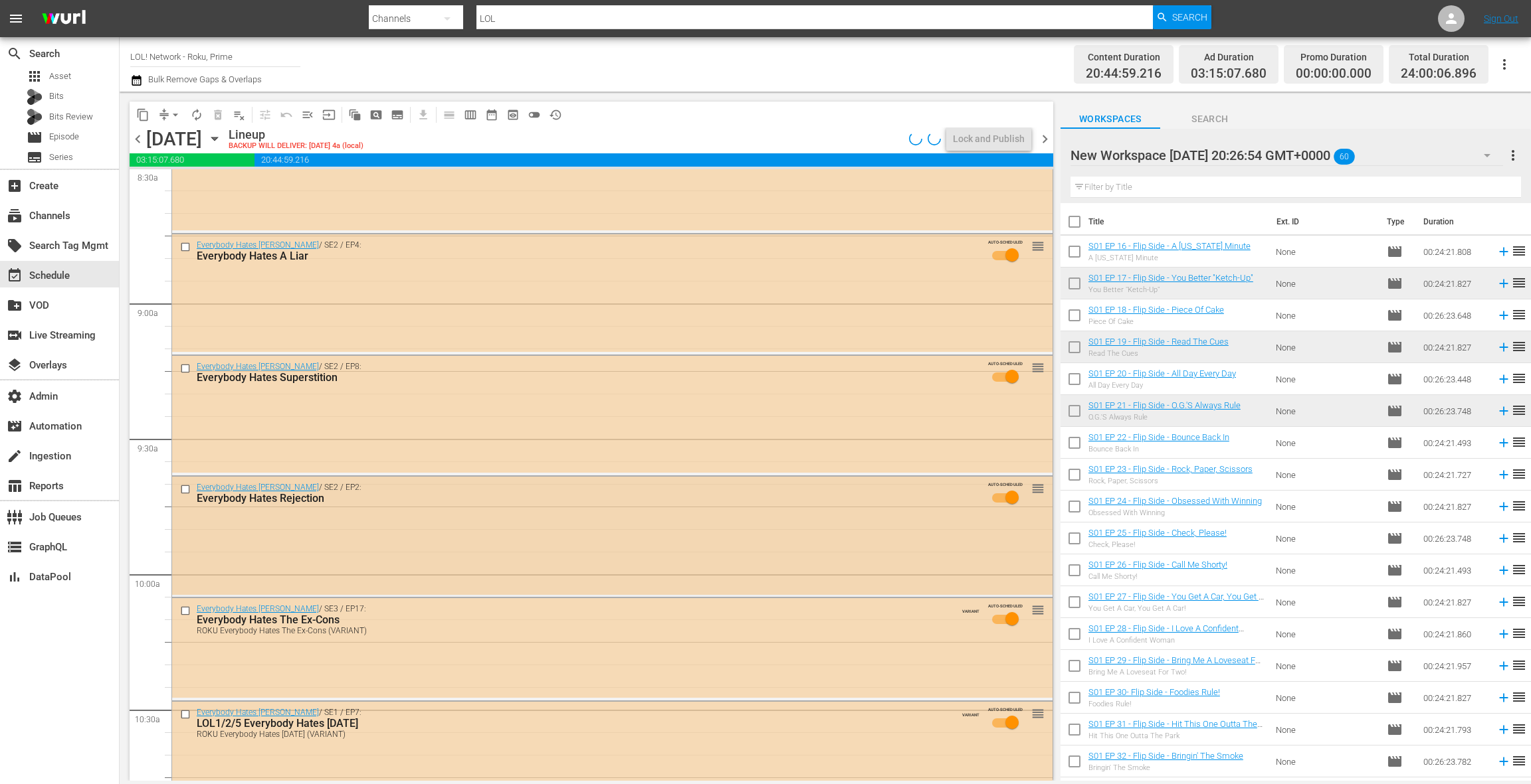
click at [527, 519] on div "Everybody Hates Chris / SE2 / EP2: Everybody Hates Rejection AUTO-SCHEDULED reo…" at bounding box center [612, 535] width 880 height 118
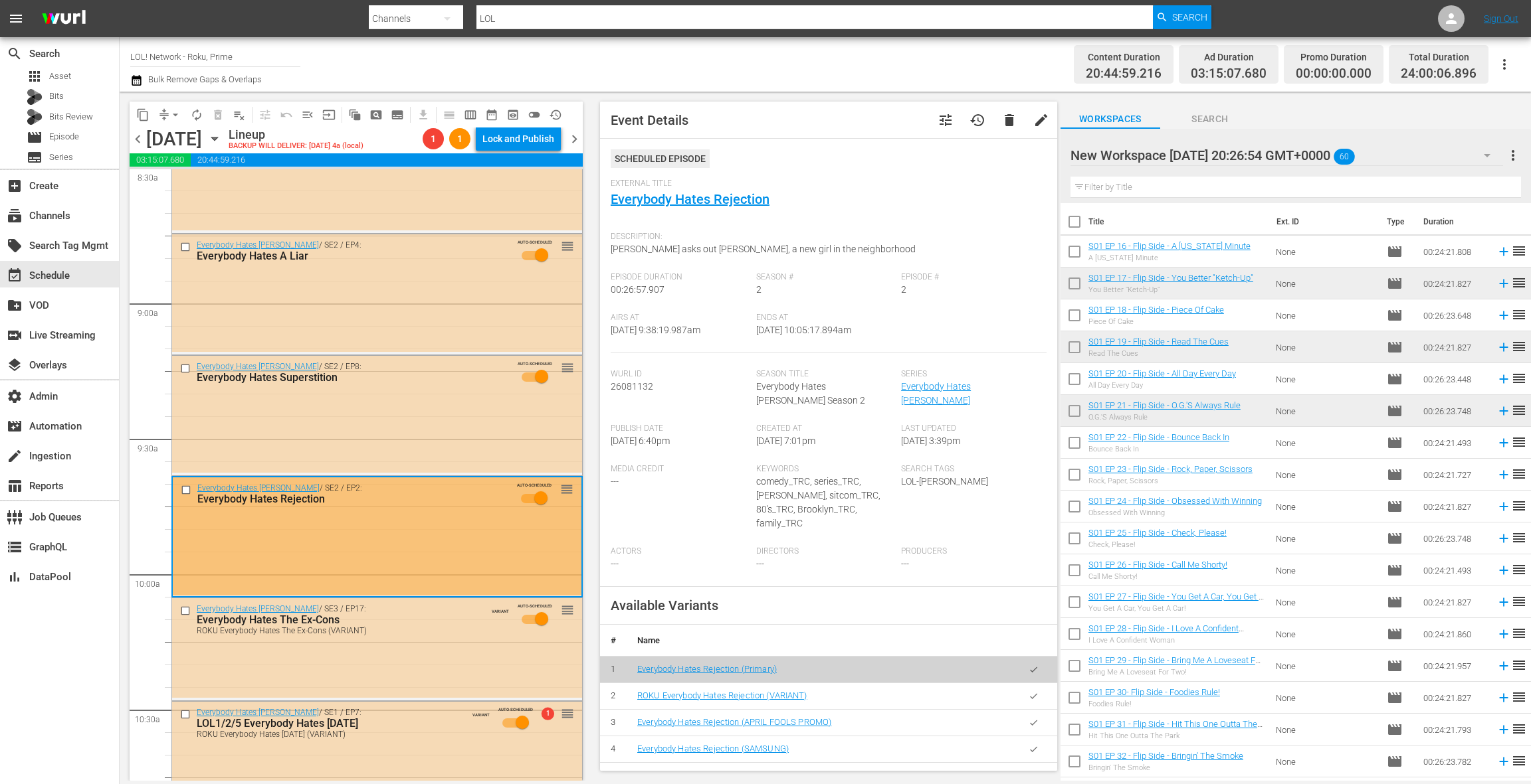
drag, startPoint x: 1034, startPoint y: 685, endPoint x: 913, endPoint y: 611, distance: 141.8
click at [1033, 692] on icon "button" at bounding box center [1033, 696] width 10 height 10
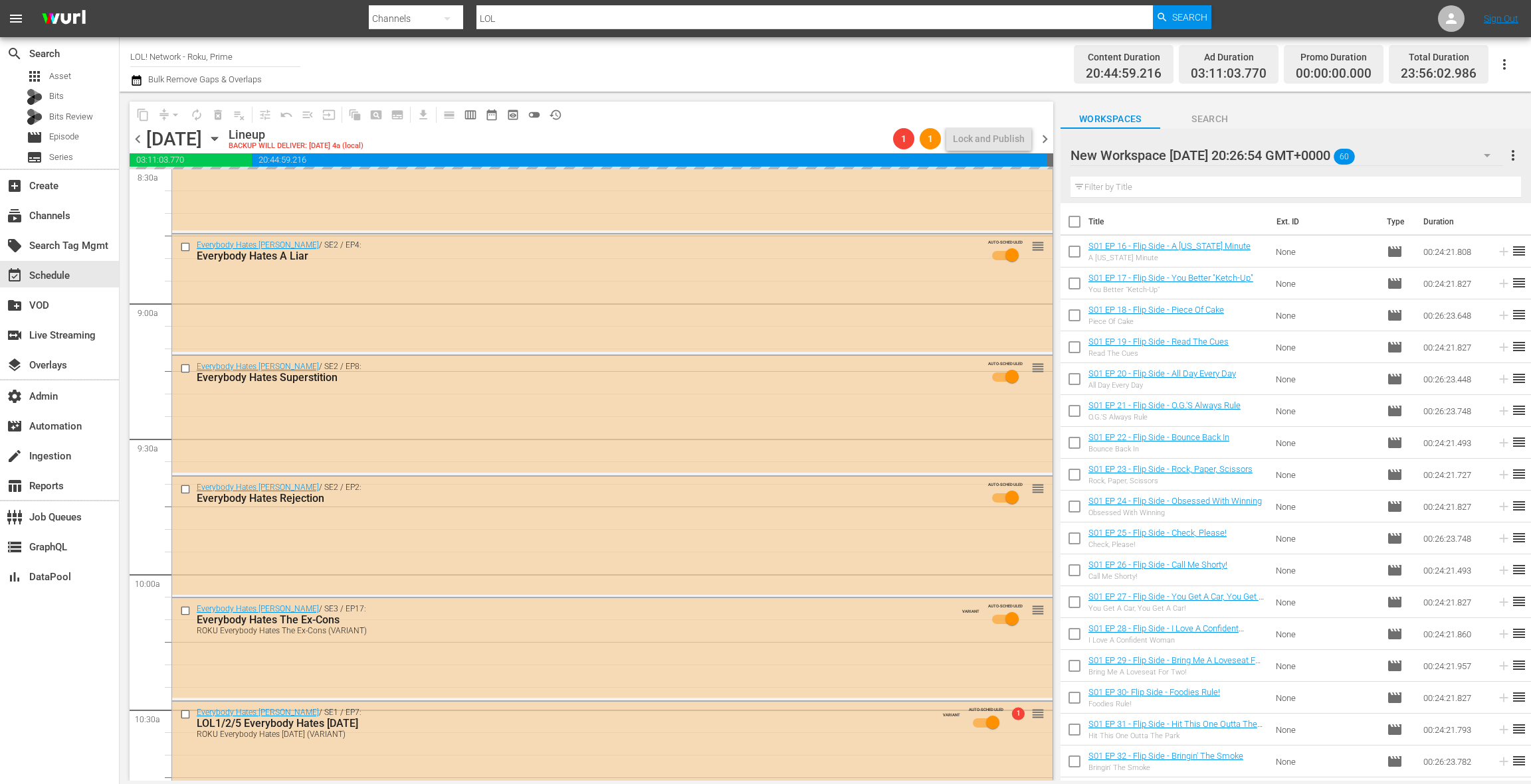
click at [492, 445] on div "Everybody Hates Chris / SE2 / EP8: Everybody Hates Superstition AUTO-SCHEDULED …" at bounding box center [612, 415] width 880 height 117
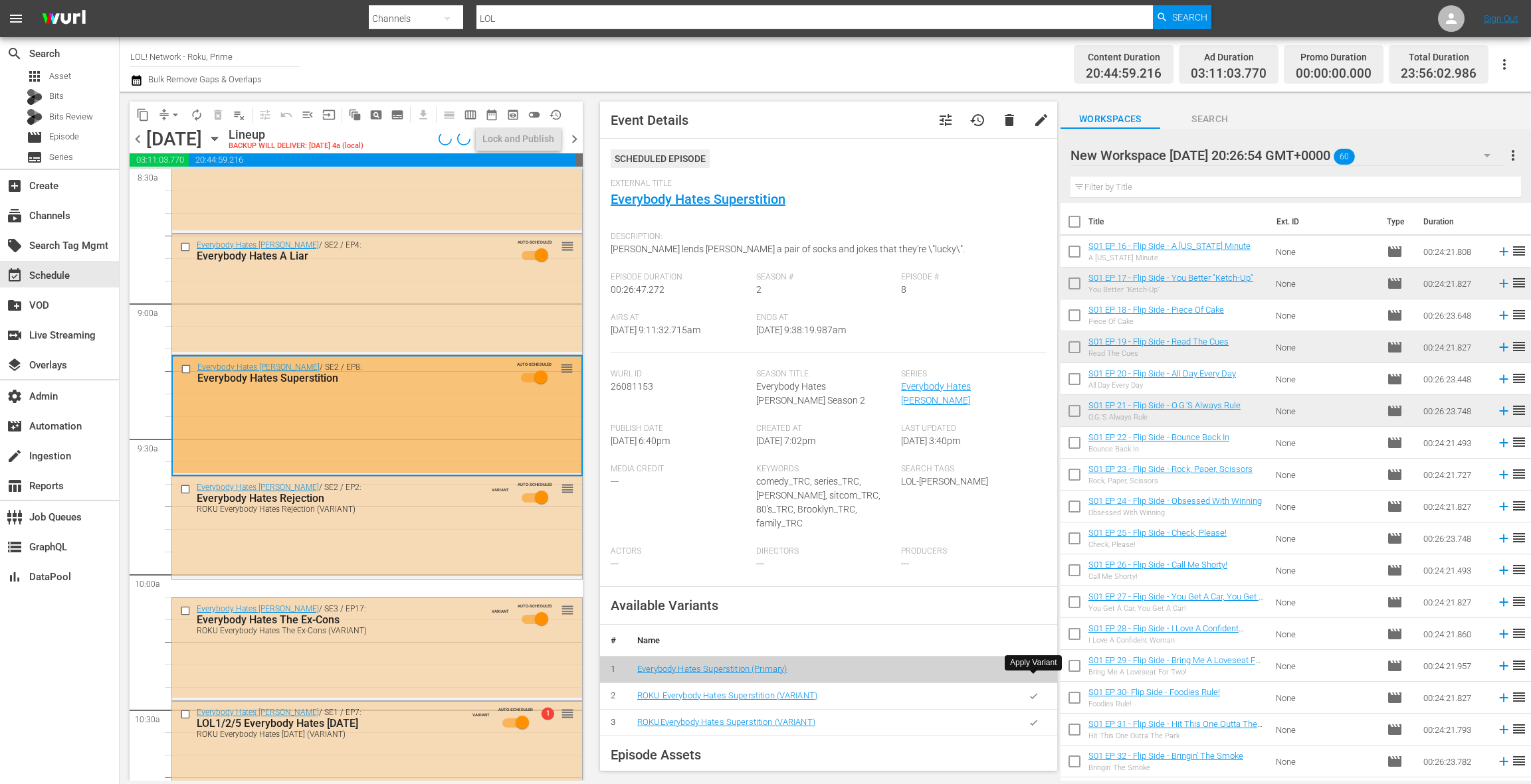
drag, startPoint x: 1040, startPoint y: 679, endPoint x: 980, endPoint y: 633, distance: 75.6
click at [1040, 684] on button "button" at bounding box center [1033, 697] width 26 height 26
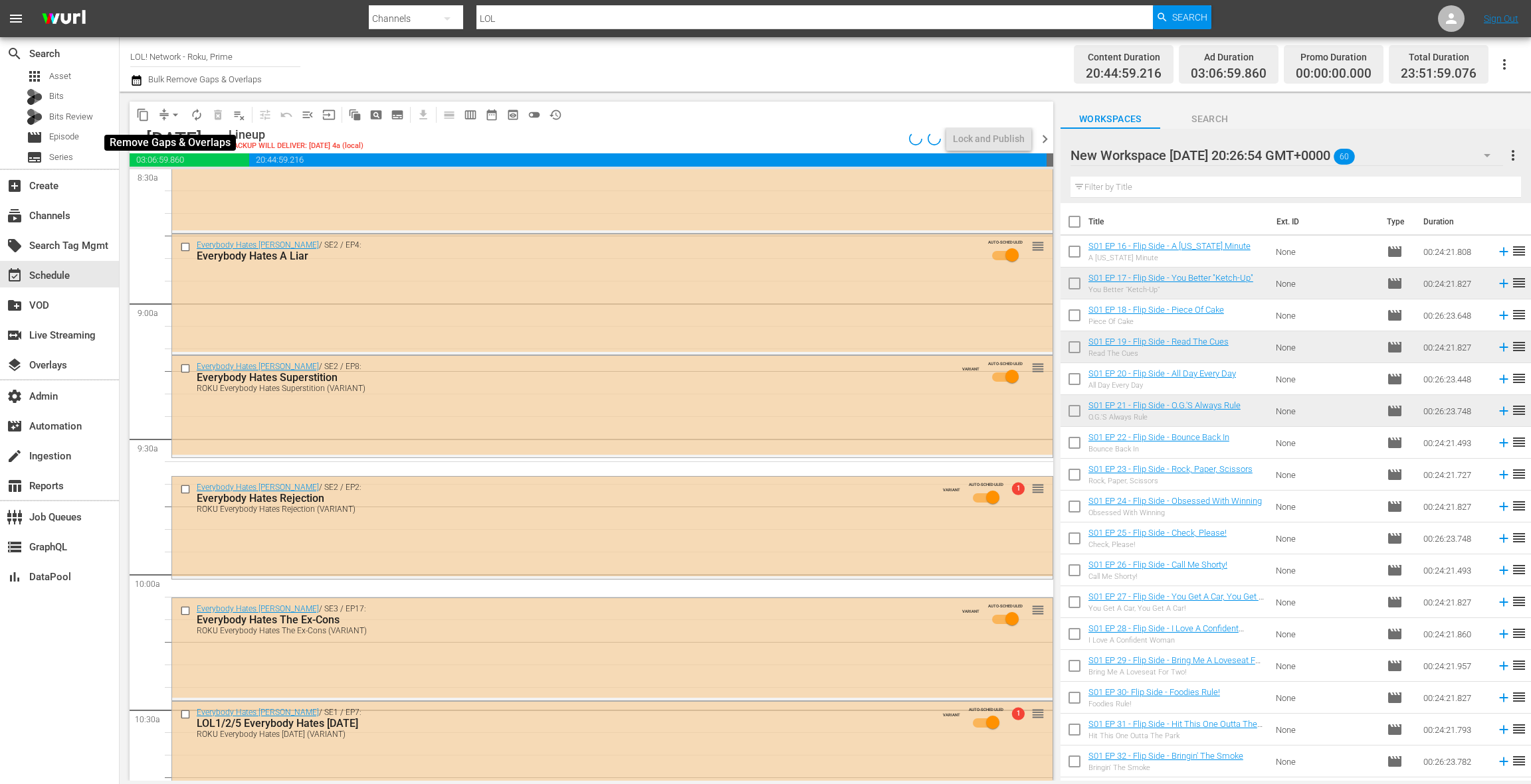
click at [172, 113] on span "arrow_drop_down" at bounding box center [175, 114] width 13 height 13
click at [180, 184] on li "Align to End of Previous Day" at bounding box center [176, 186] width 139 height 22
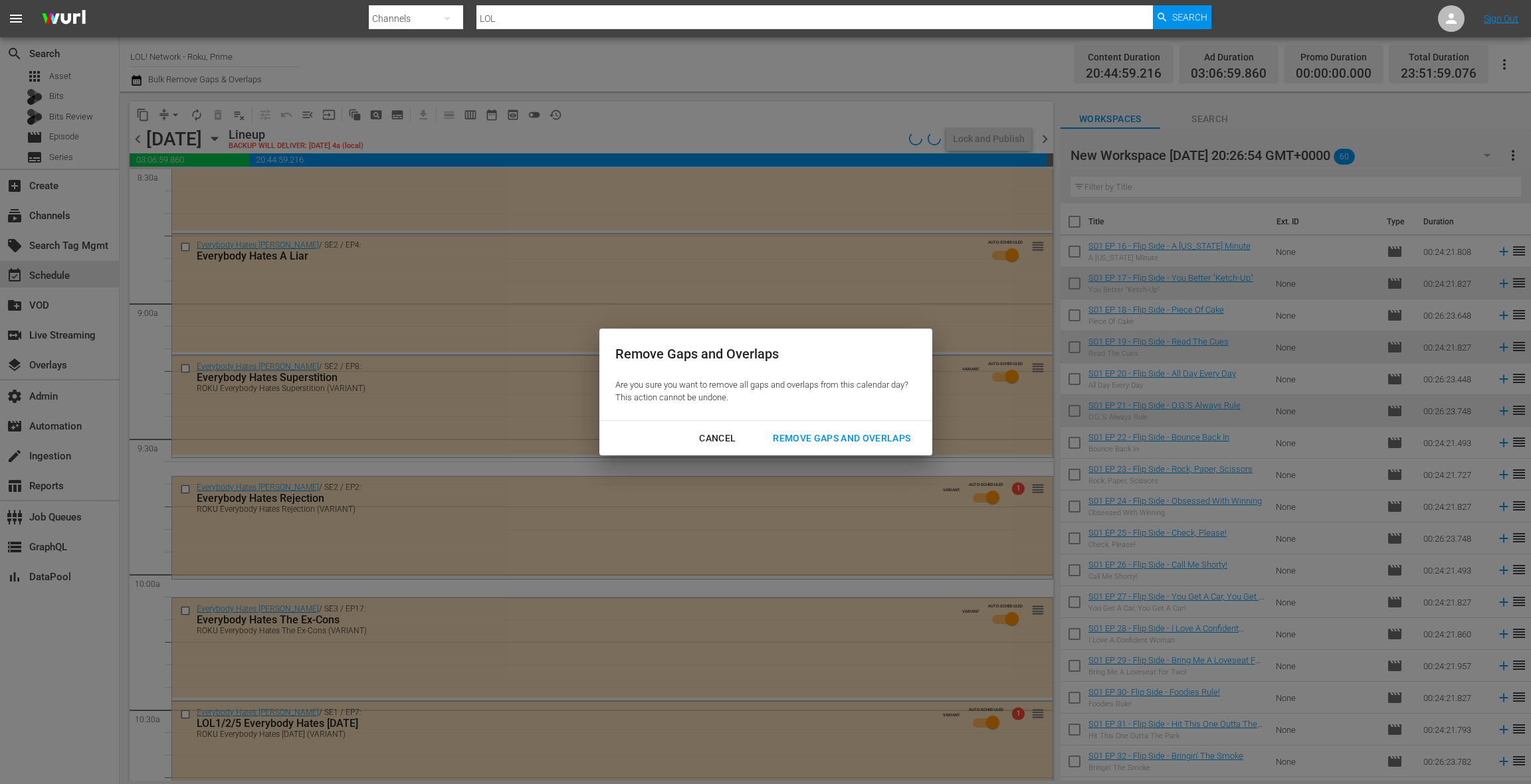
click at [837, 445] on div "Remove Gaps and Overlaps" at bounding box center [842, 438] width 159 height 17
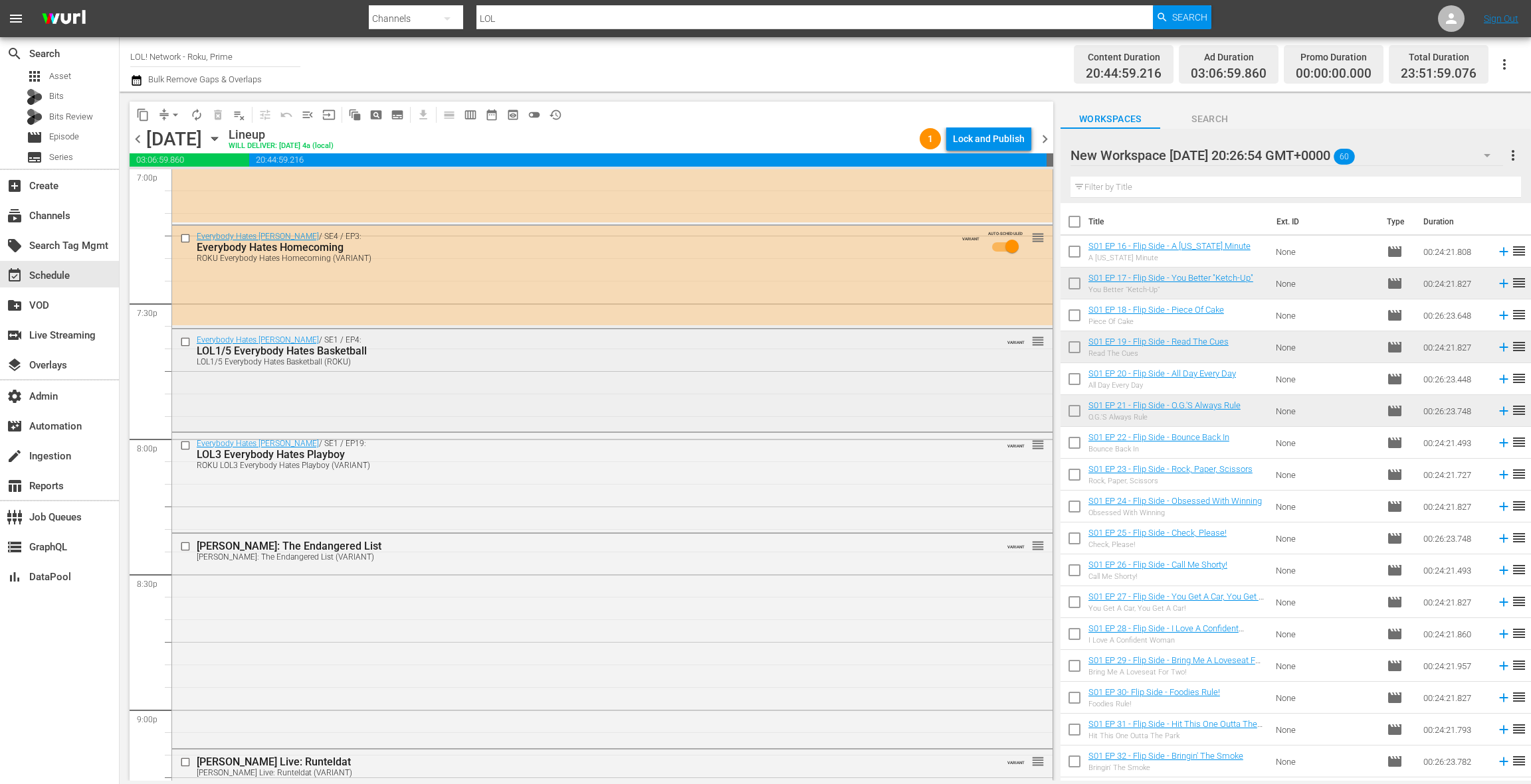
scroll to position [5187, 0]
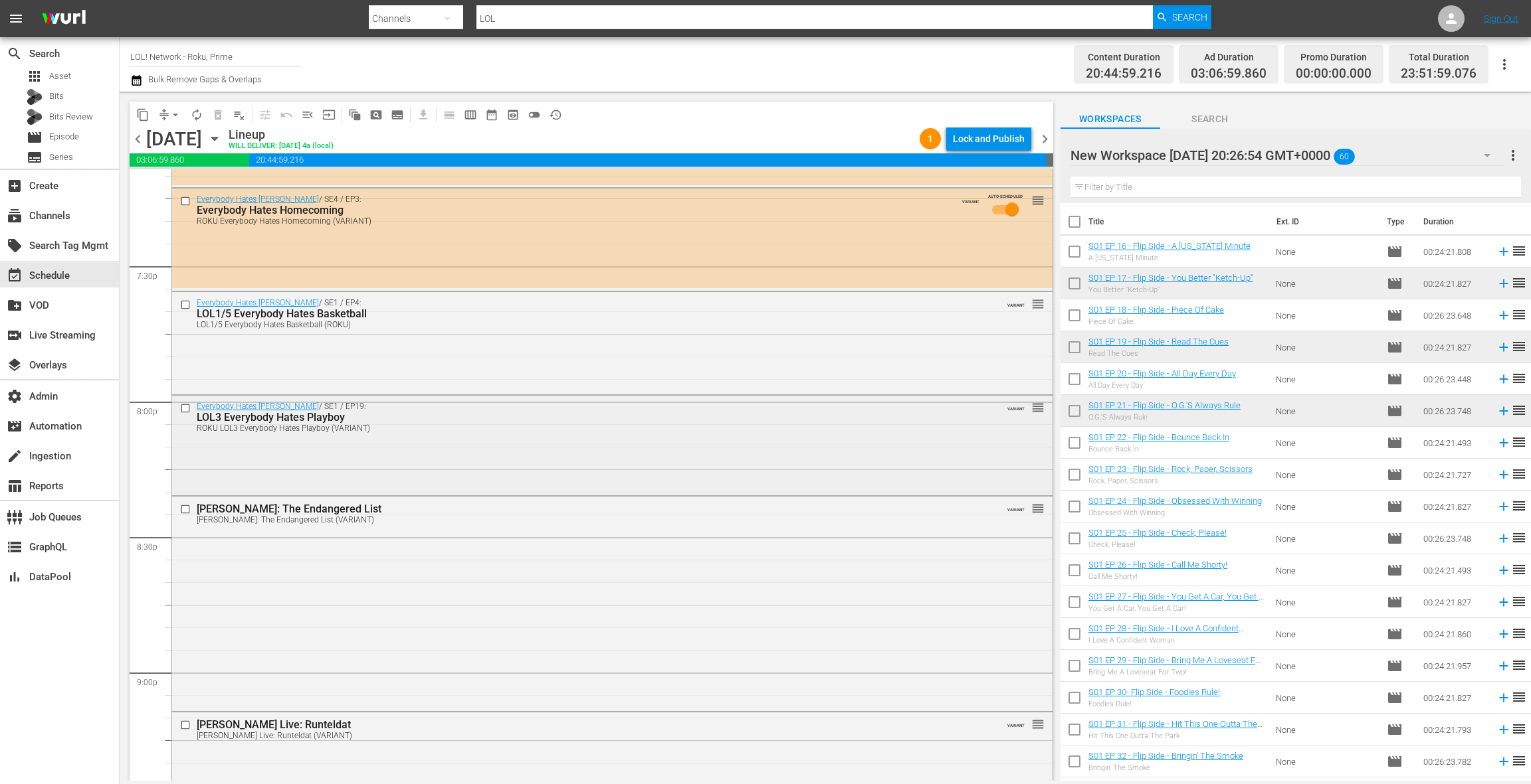
click at [544, 460] on div "Everybody Hates Chris / SE1 / EP19: LOL3 Everybody Hates Playboy ROKU LOL3 Ever…" at bounding box center [612, 444] width 880 height 98
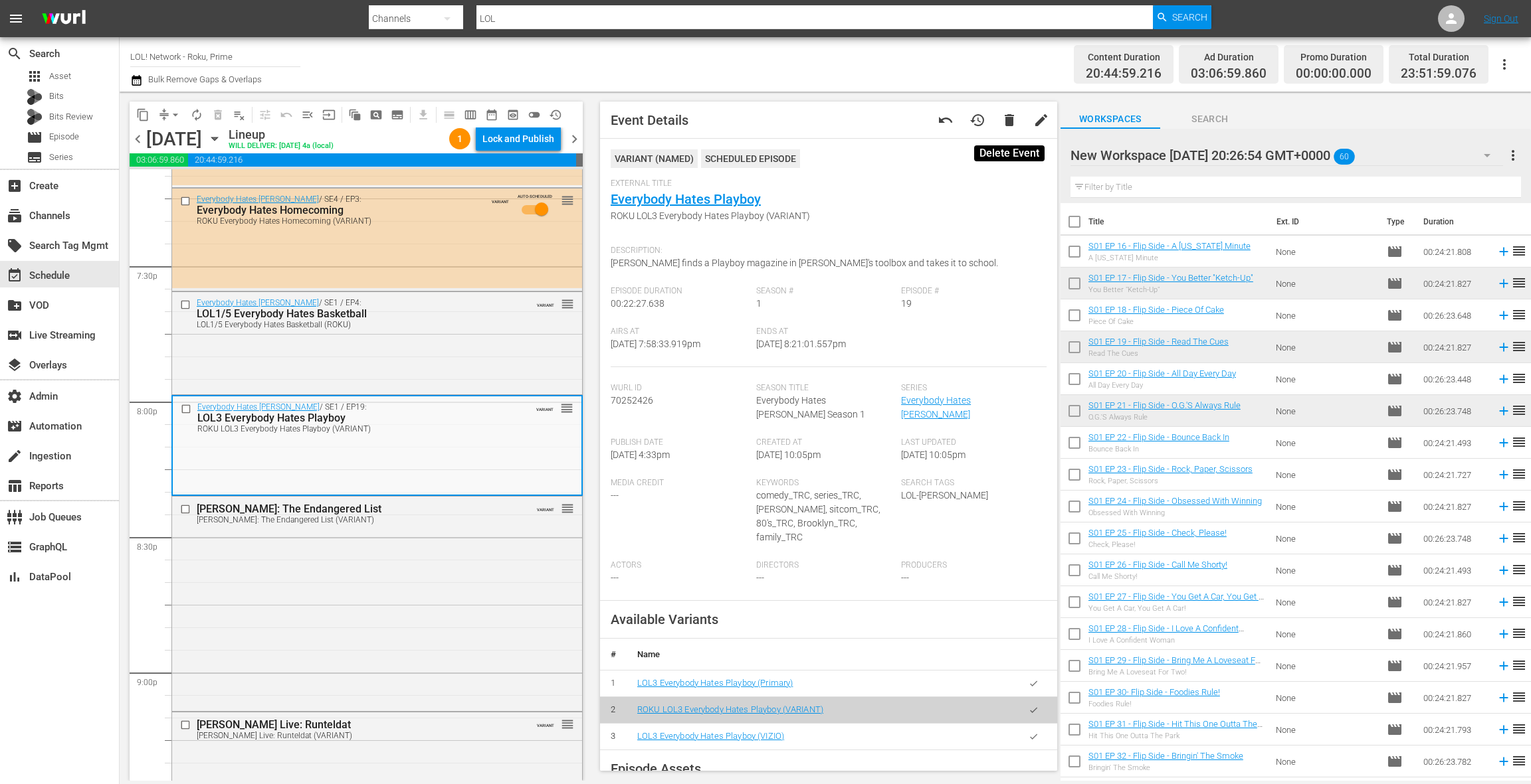
click at [1011, 125] on span "delete" at bounding box center [1009, 120] width 16 height 16
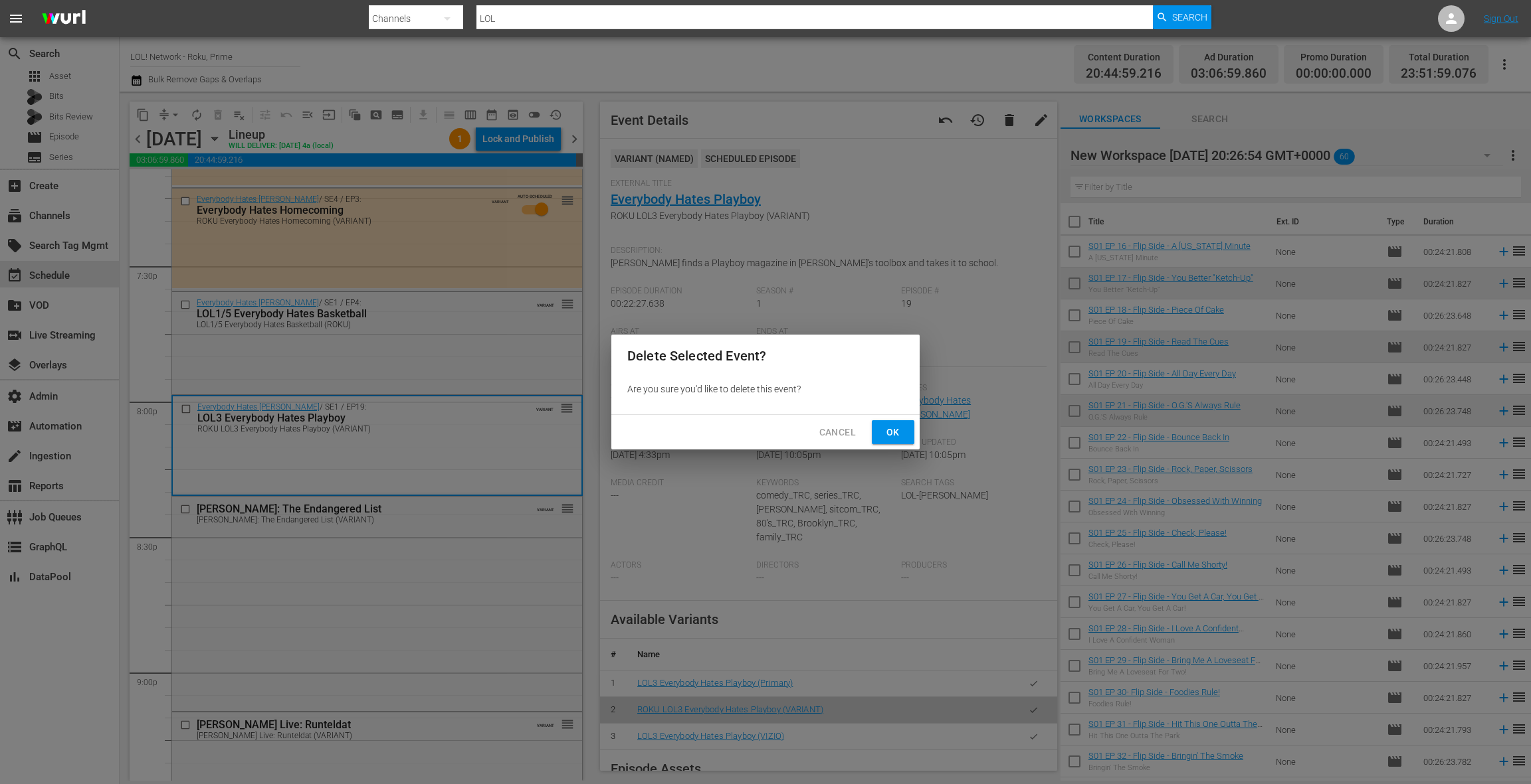
click at [885, 443] on button "Ok" at bounding box center [892, 433] width 43 height 24
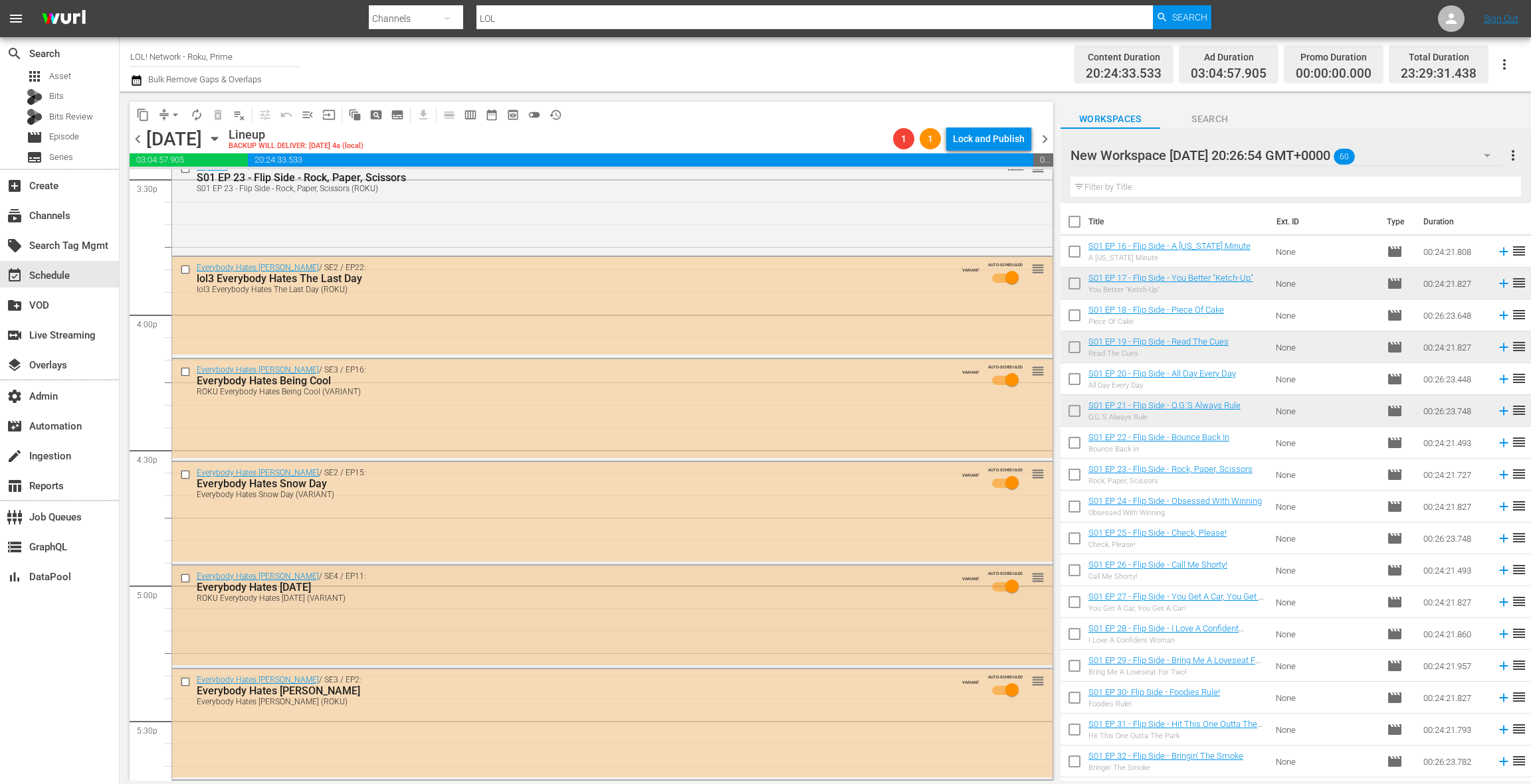
scroll to position [4067, 0]
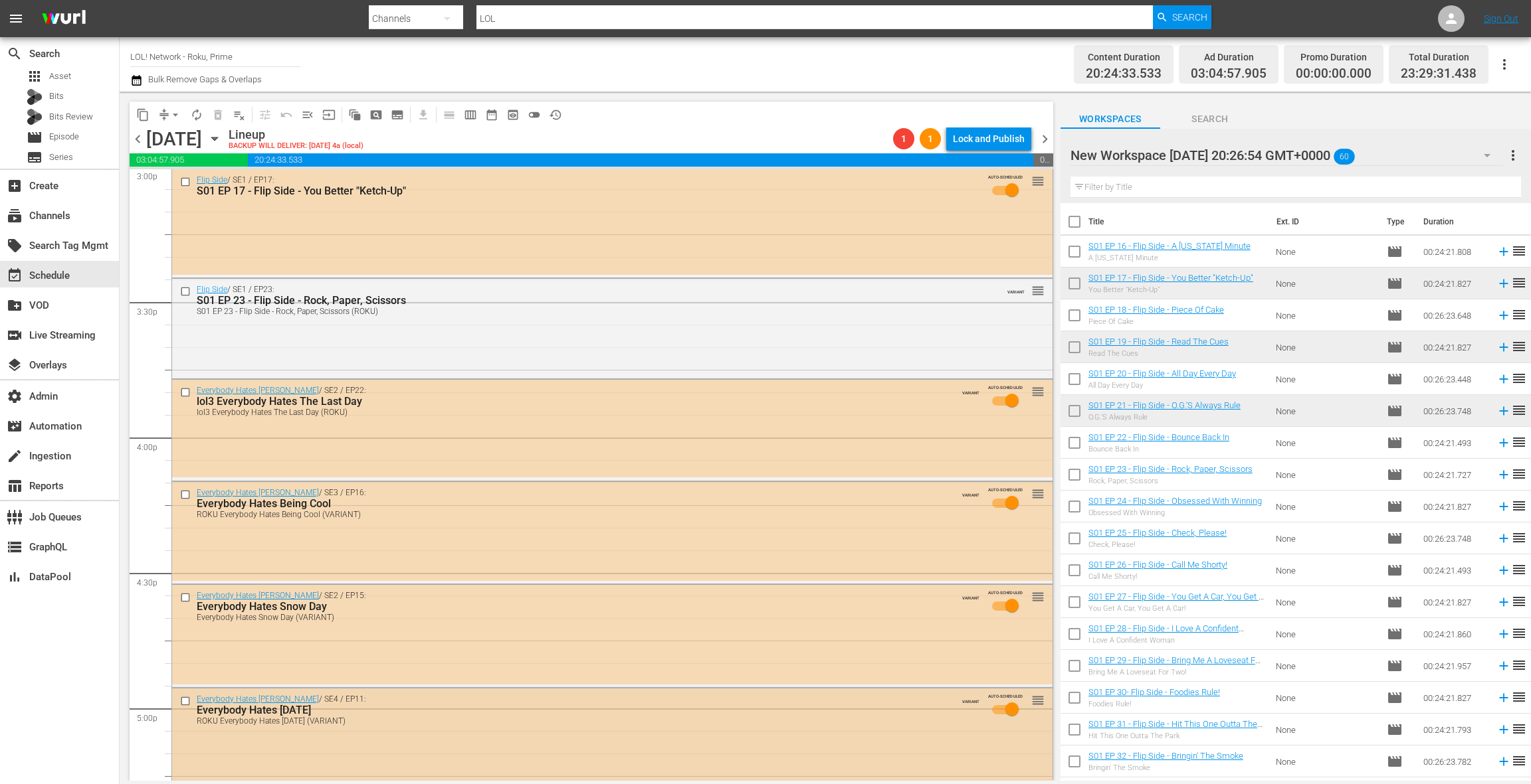
click at [418, 314] on div "S01 EP 23 - Flip Side - Rock, Paper, Scissors (ROKU)" at bounding box center [587, 311] width 781 height 10
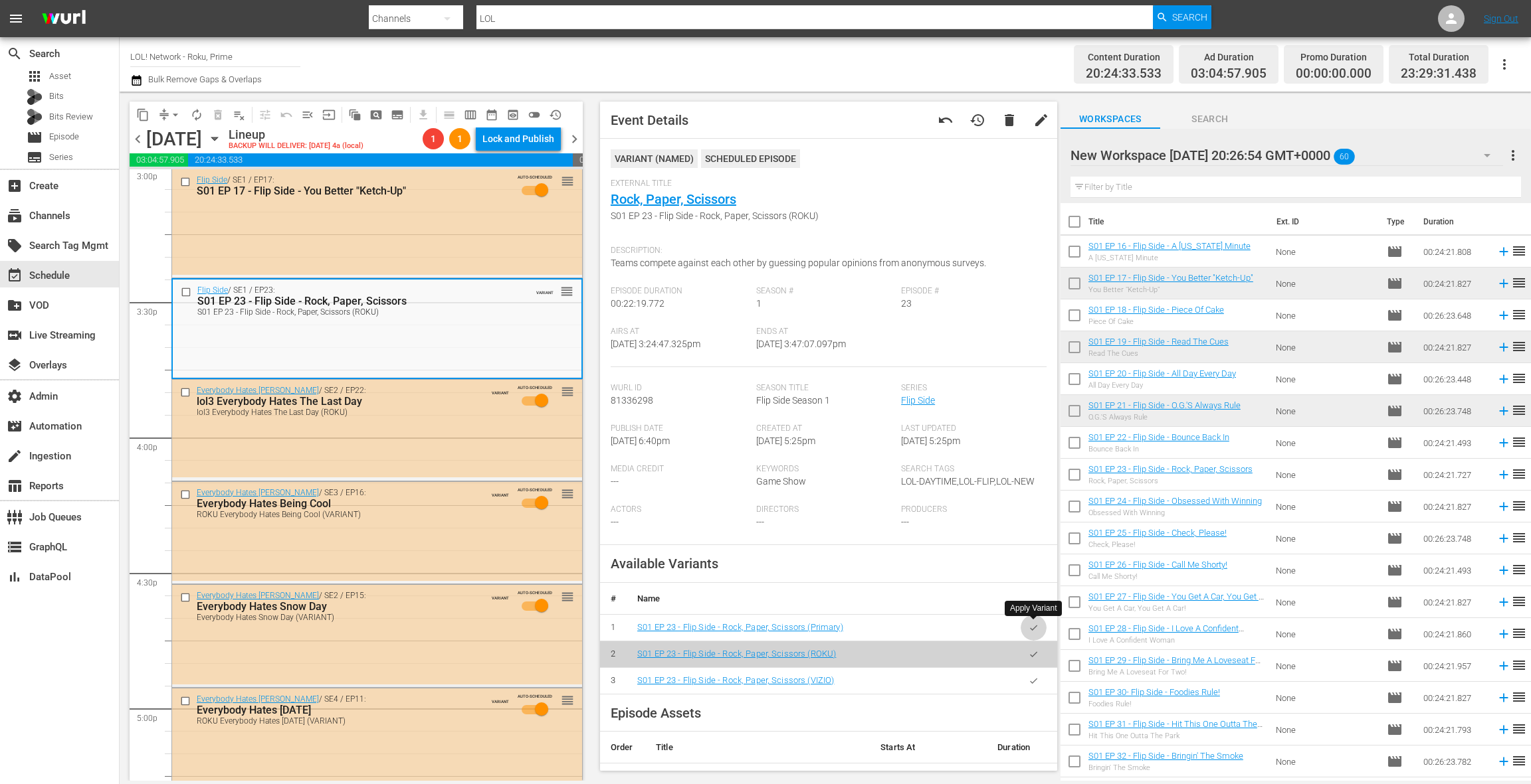
drag, startPoint x: 1033, startPoint y: 625, endPoint x: 1019, endPoint y: 607, distance: 22.8
click at [1033, 625] on icon "button" at bounding box center [1033, 627] width 10 height 10
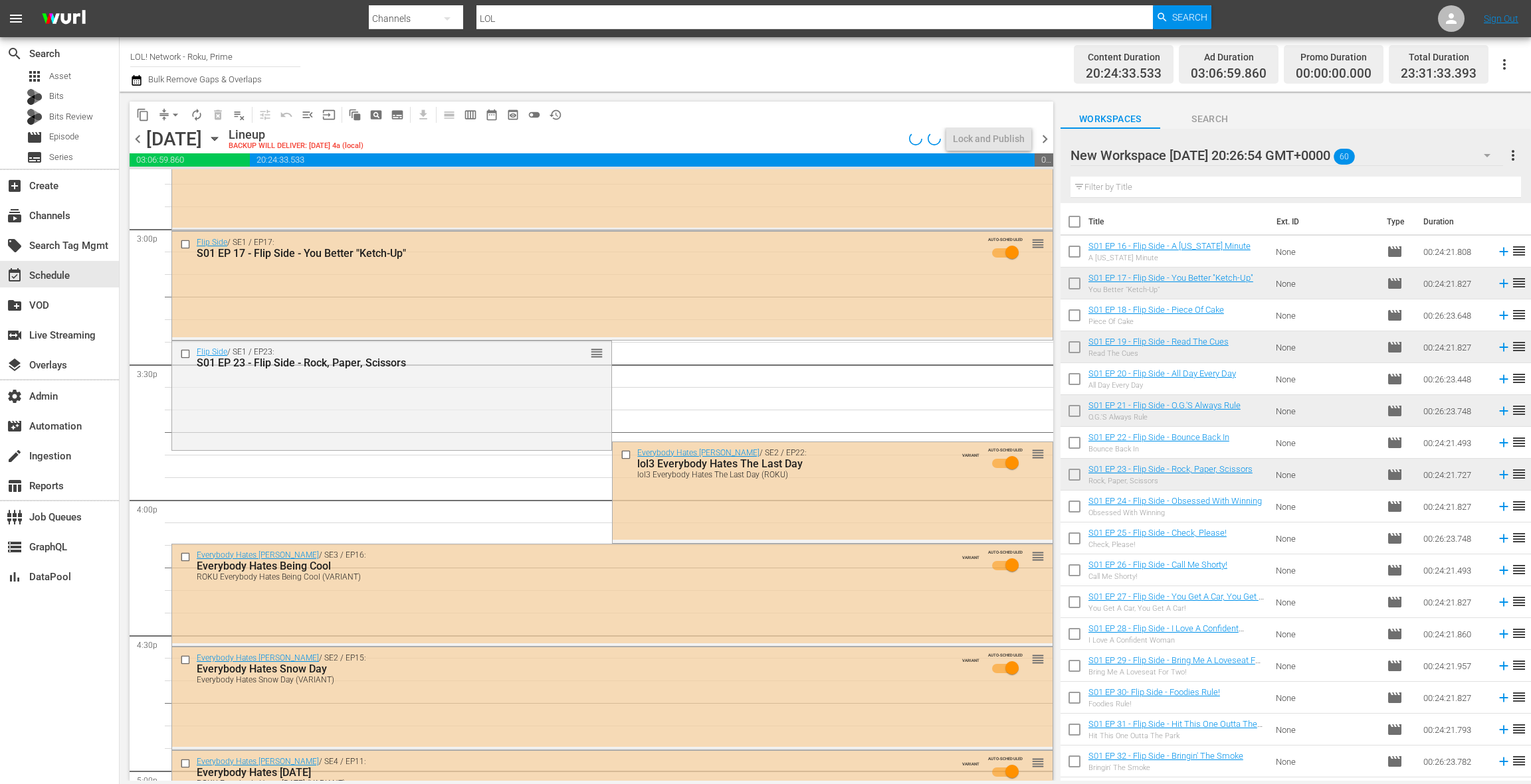
scroll to position [3812, 0]
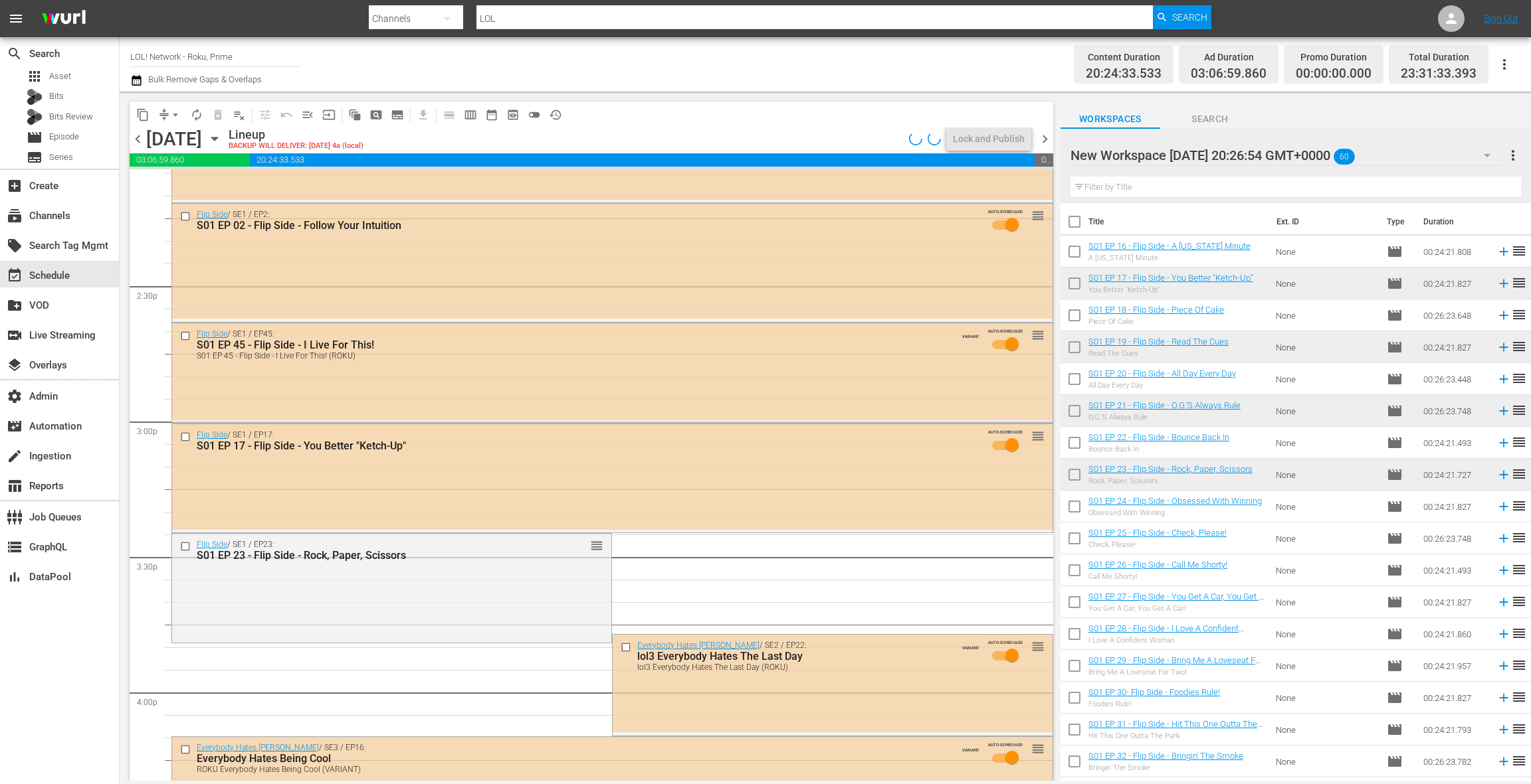
click at [598, 405] on div "Flip Side / SE1 / EP45: S01 EP 45 - Flip Side - I Live For This! S01 EP 45 - Fl…" at bounding box center [612, 371] width 880 height 97
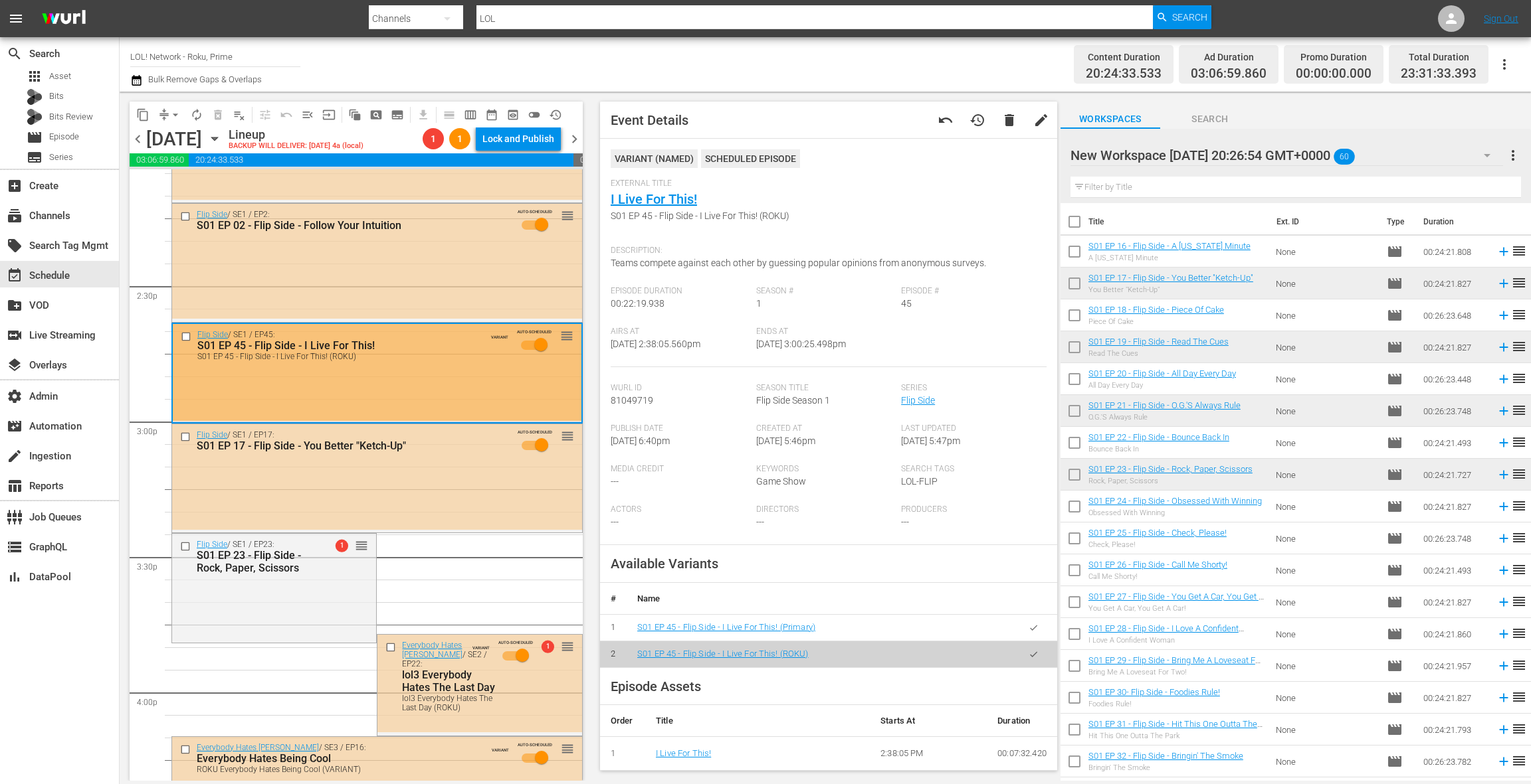
click at [1041, 630] on button "button" at bounding box center [1033, 628] width 26 height 26
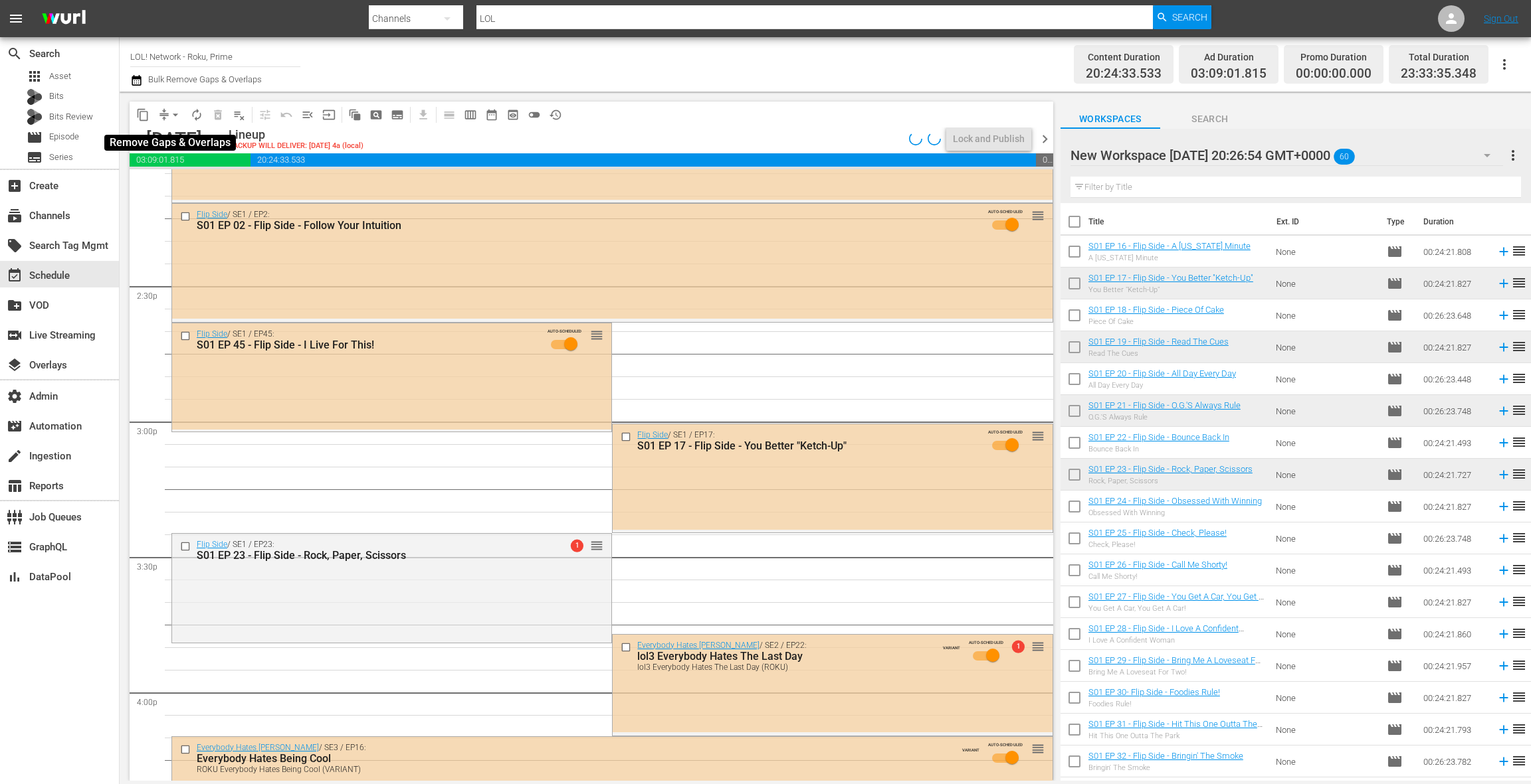
click at [171, 111] on span "arrow_drop_down" at bounding box center [175, 114] width 13 height 13
click at [182, 186] on li "Align to End of Previous Day" at bounding box center [176, 186] width 139 height 22
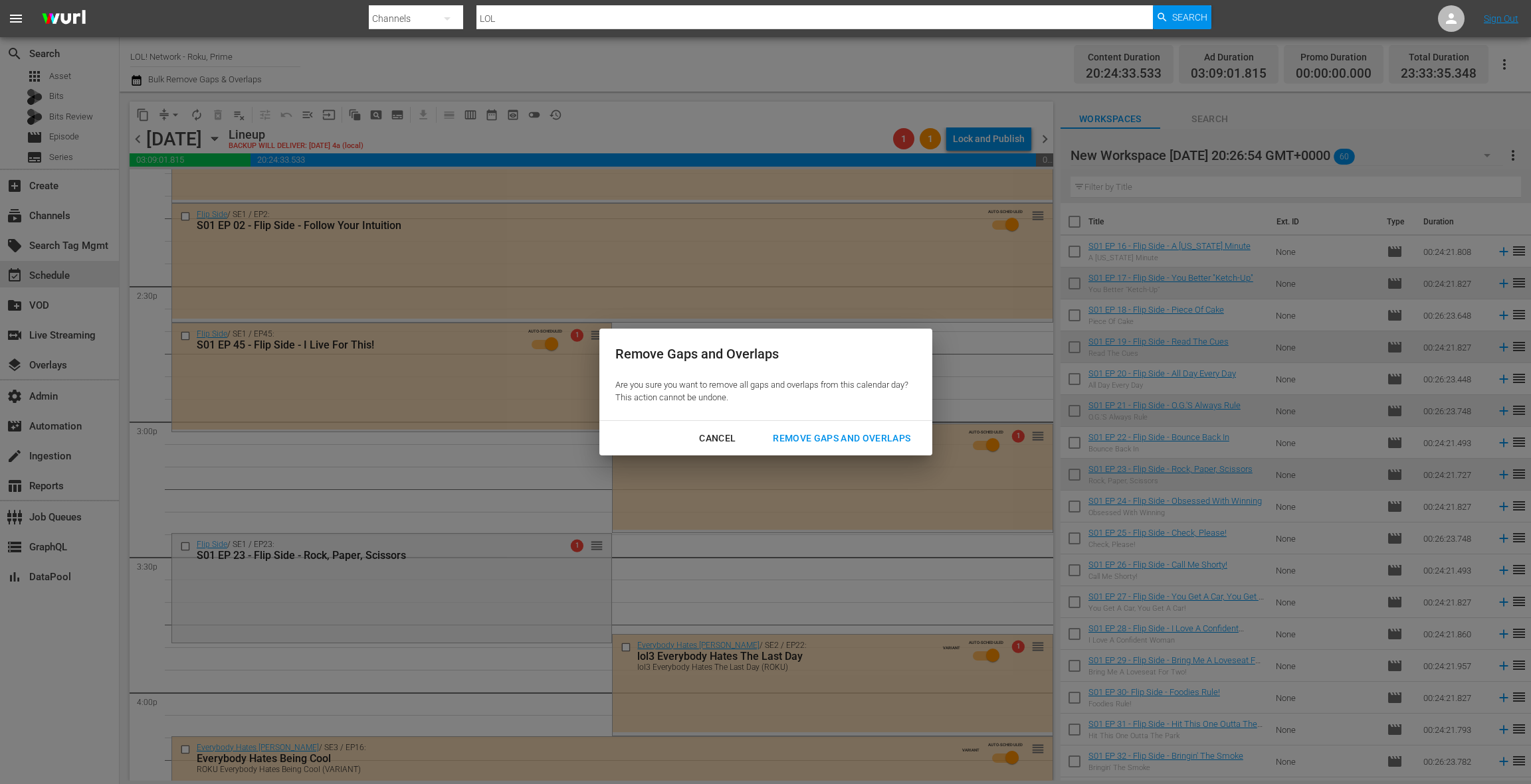
drag, startPoint x: 798, startPoint y: 439, endPoint x: 692, endPoint y: 435, distance: 106.1
click at [797, 439] on div "Remove Gaps and Overlaps" at bounding box center [842, 438] width 159 height 17
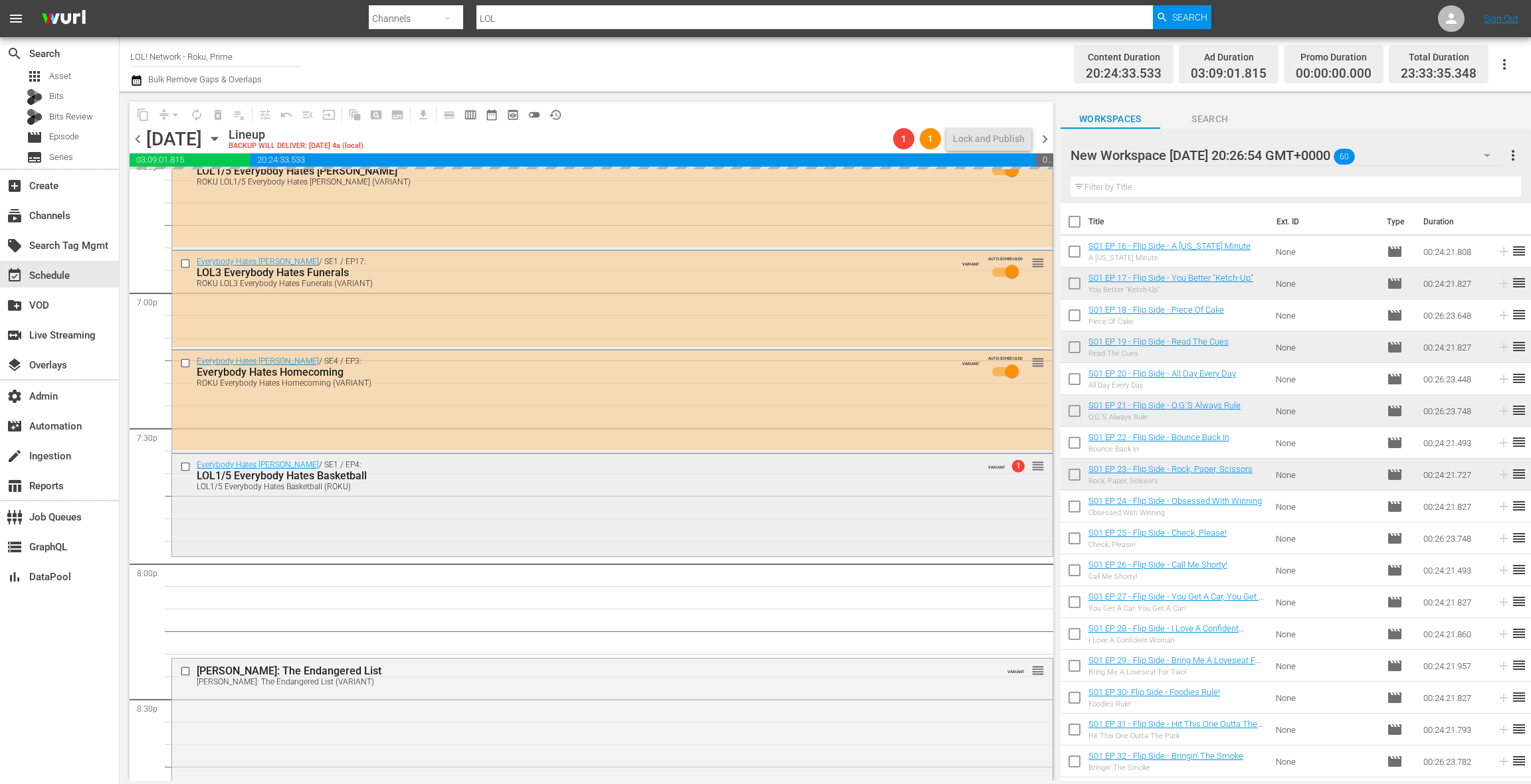
scroll to position [5065, 0]
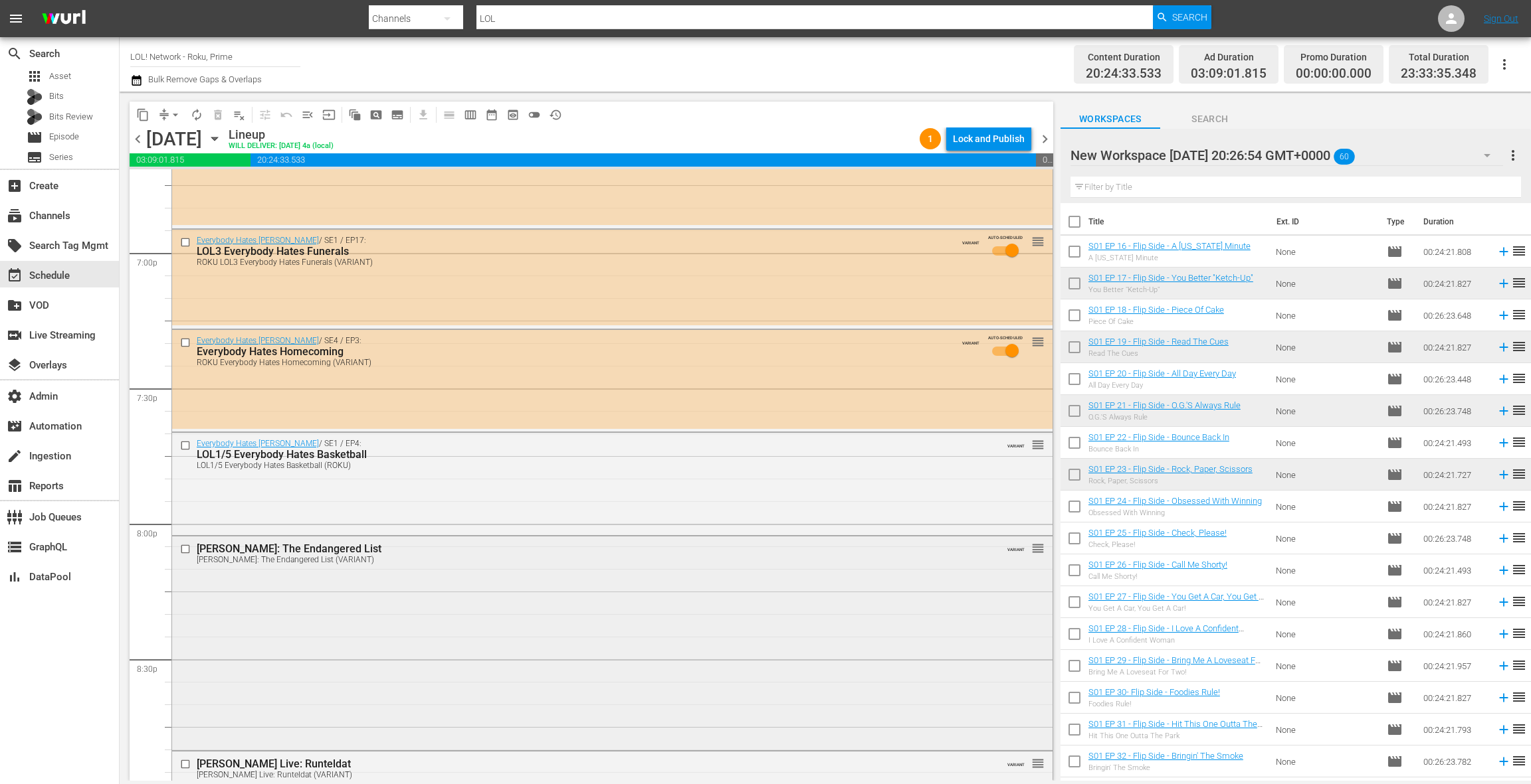
click at [449, 594] on div "DL Hughley: The Endangered List DL Hughley: The Endangered List (VARIANT) VARIA…" at bounding box center [612, 642] width 880 height 212
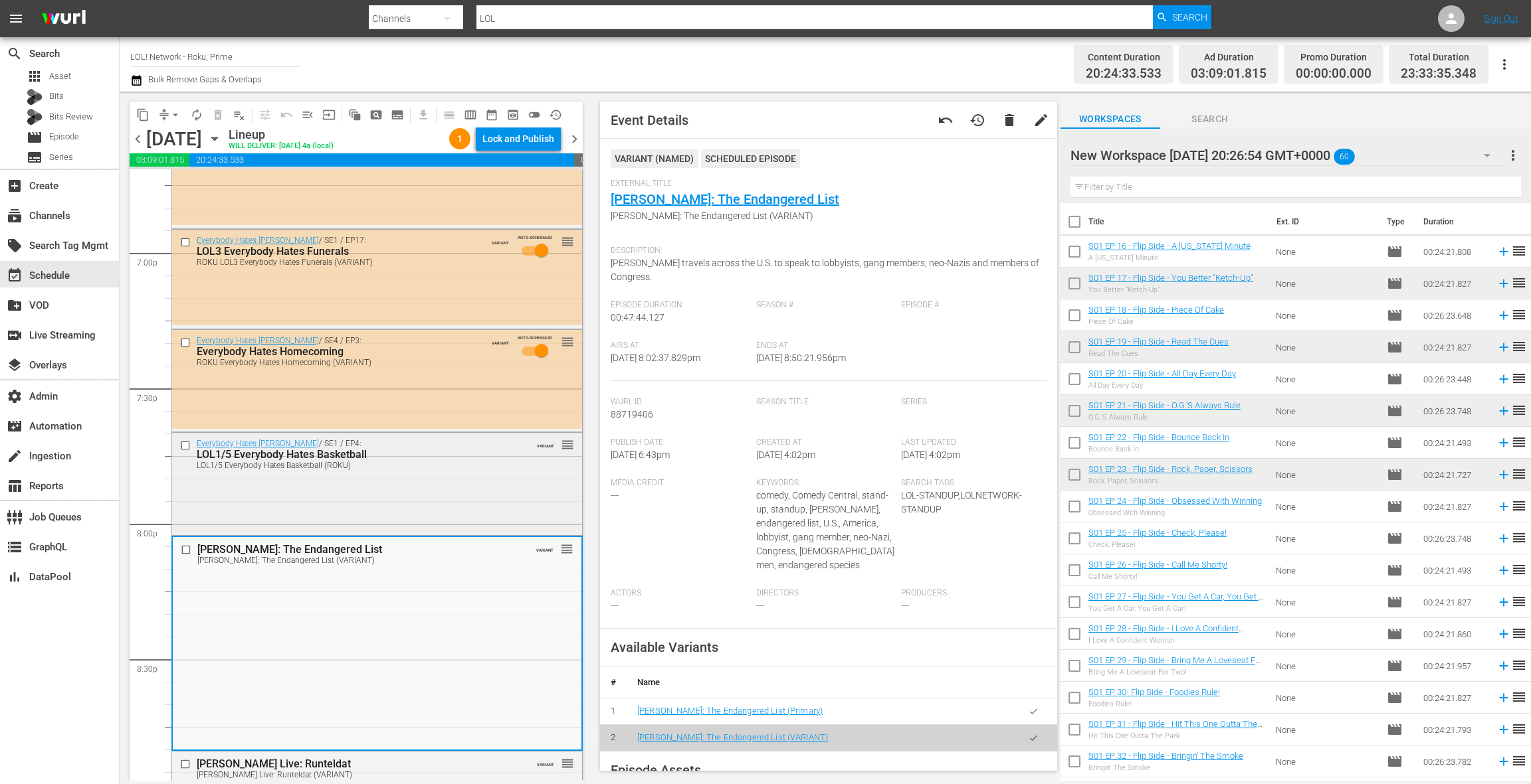
click at [461, 508] on div "Everybody Hates Chris / SE1 / EP4: LOL1/5 Everybody Hates Basketball LOL1/5 Eve…" at bounding box center [376, 483] width 410 height 99
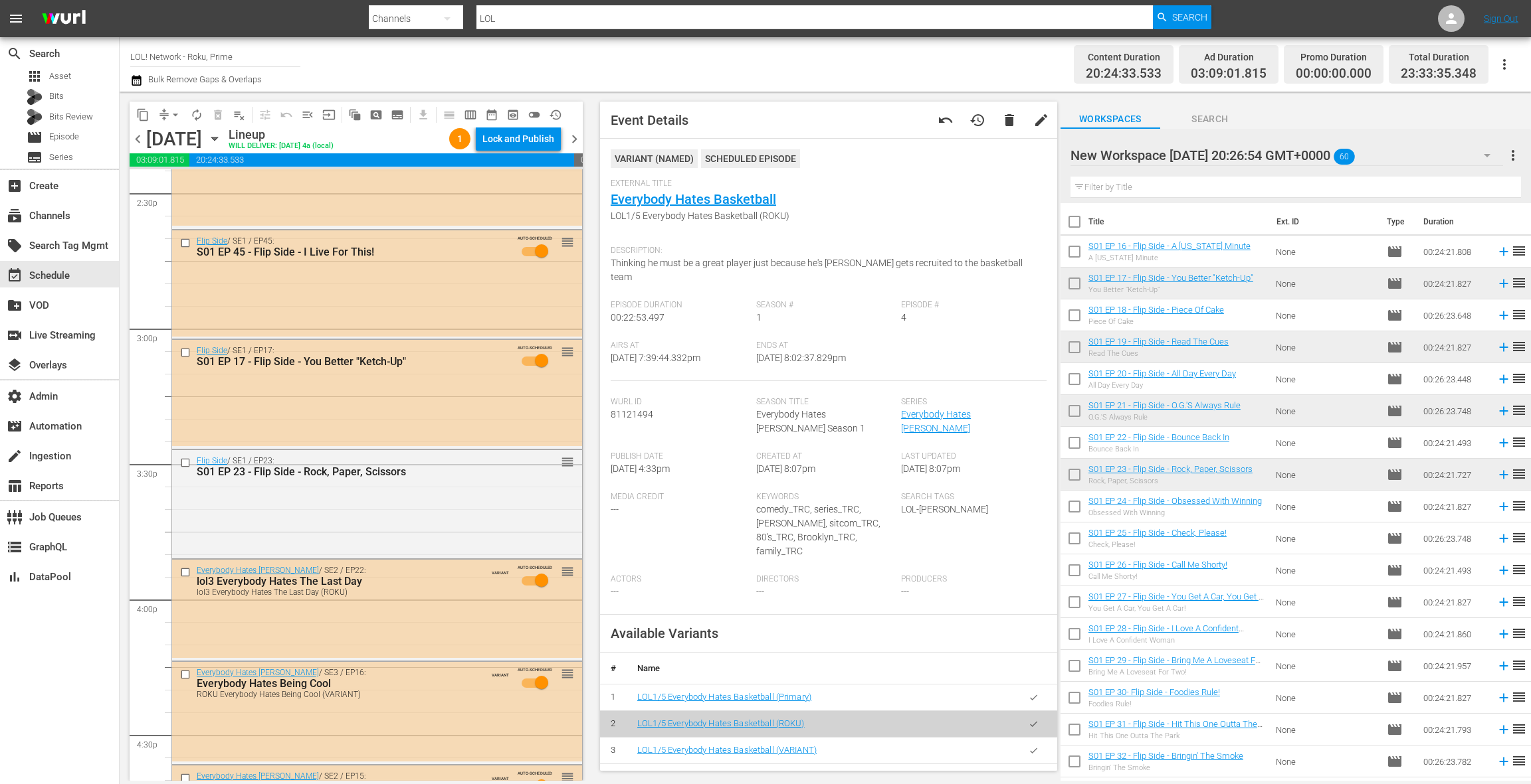
scroll to position [3888, 0]
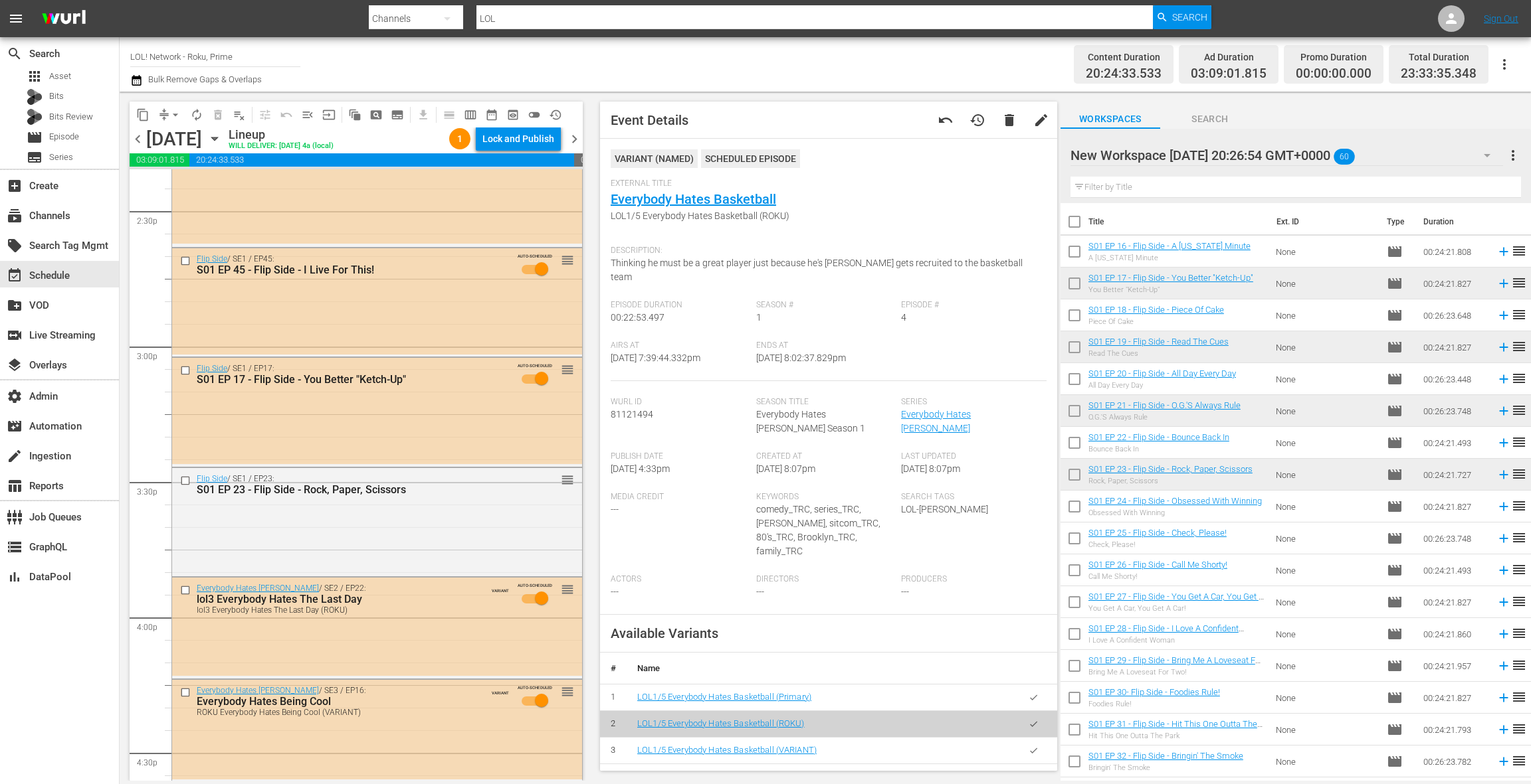
click at [462, 426] on div "Flip Side / SE1 / EP17: S01 EP 17 - Flip Side - You Better "Ketch-Up" AUTO-SCHE…" at bounding box center [376, 411] width 410 height 106
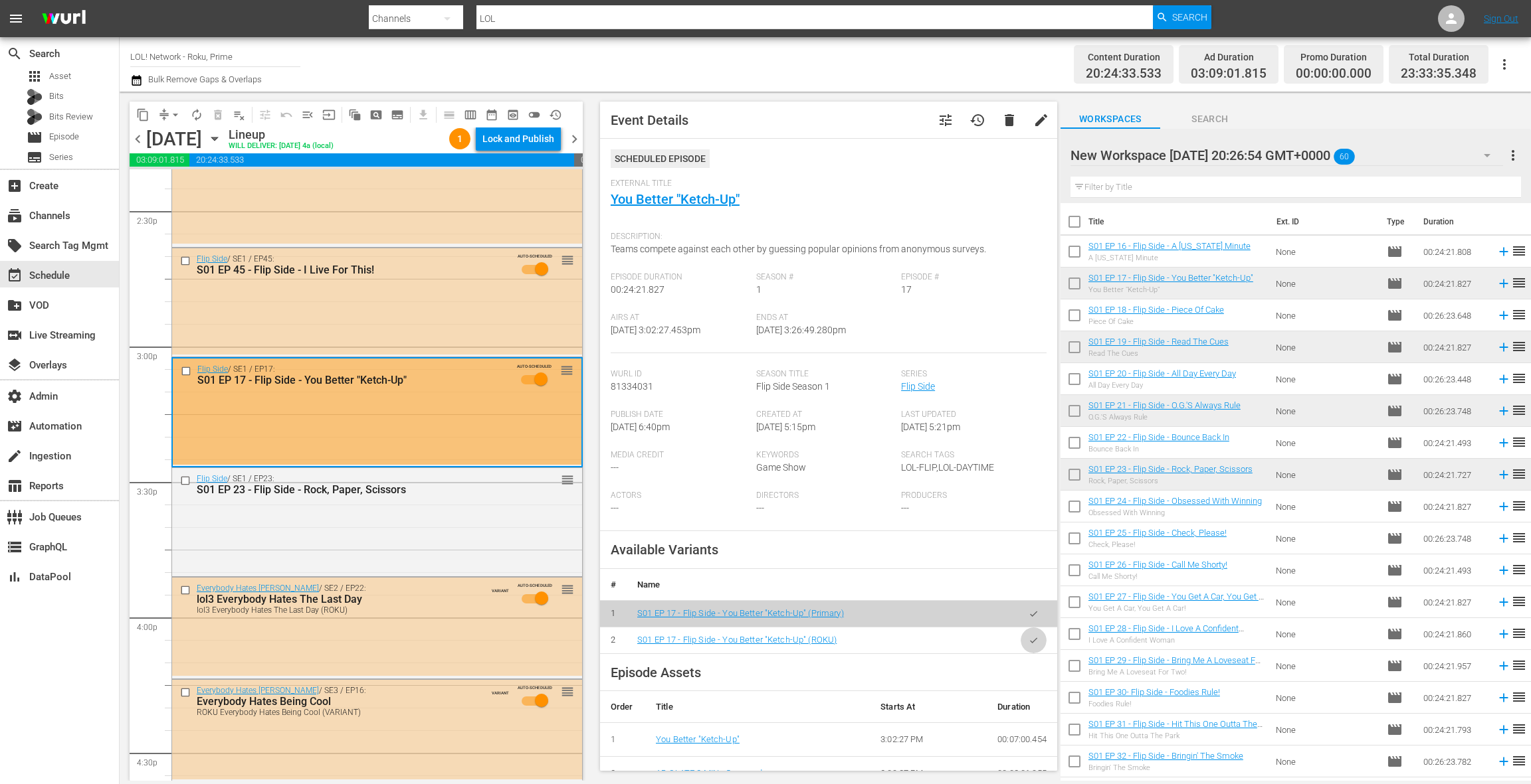
click at [1039, 638] on button "button" at bounding box center [1033, 641] width 26 height 26
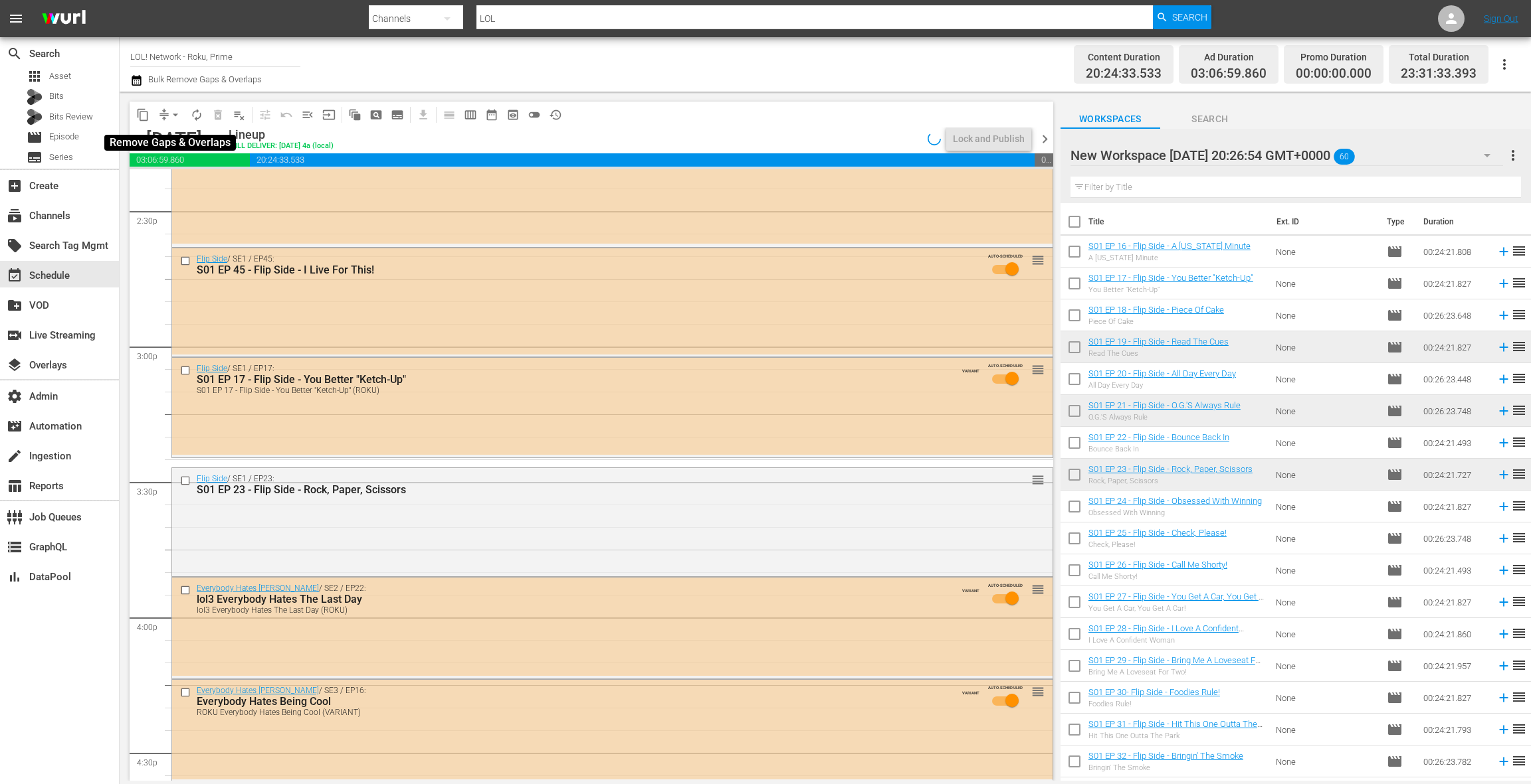
click at [170, 113] on span "arrow_drop_down" at bounding box center [175, 114] width 13 height 13
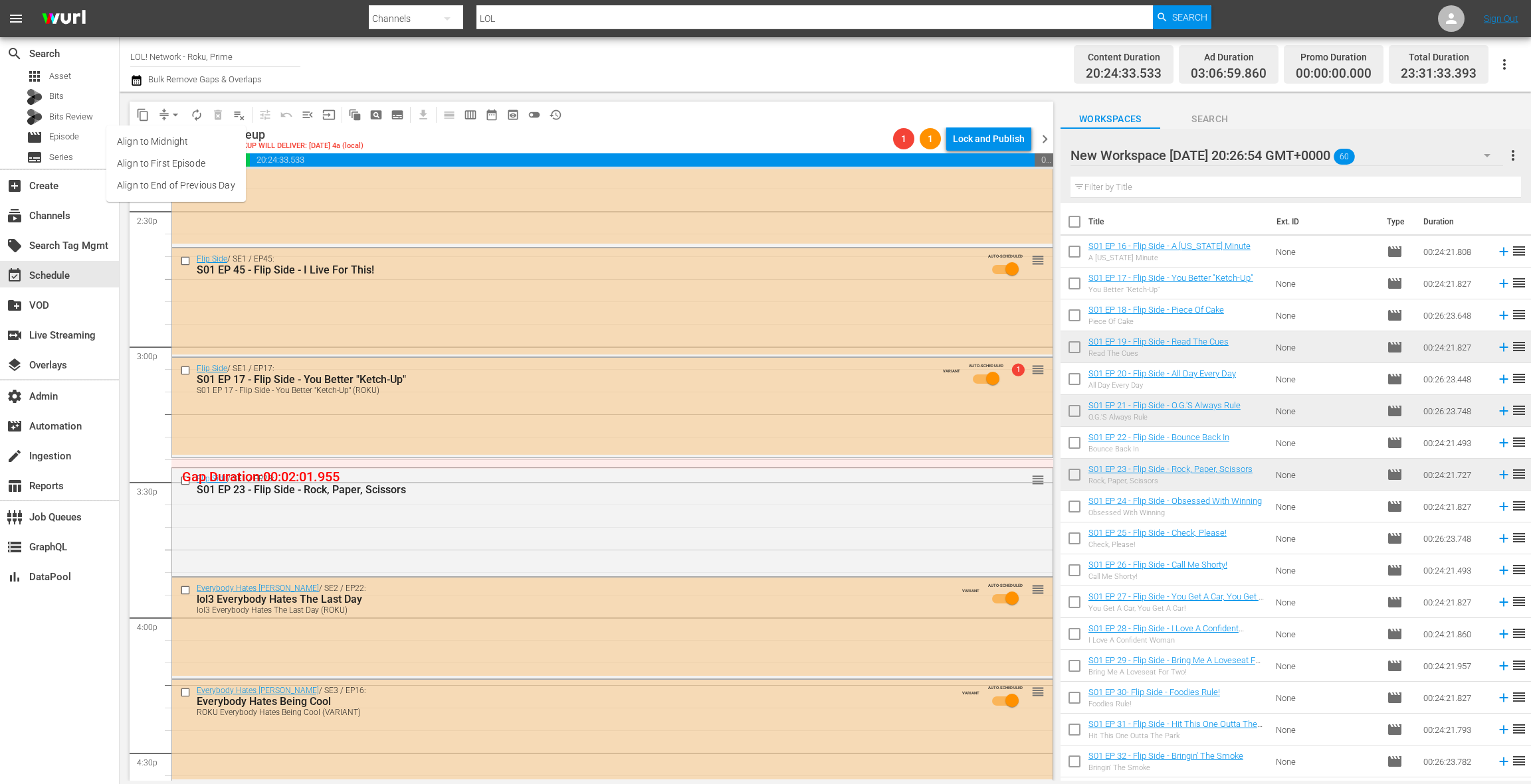
click at [202, 185] on li "Align to End of Previous Day" at bounding box center [176, 186] width 139 height 22
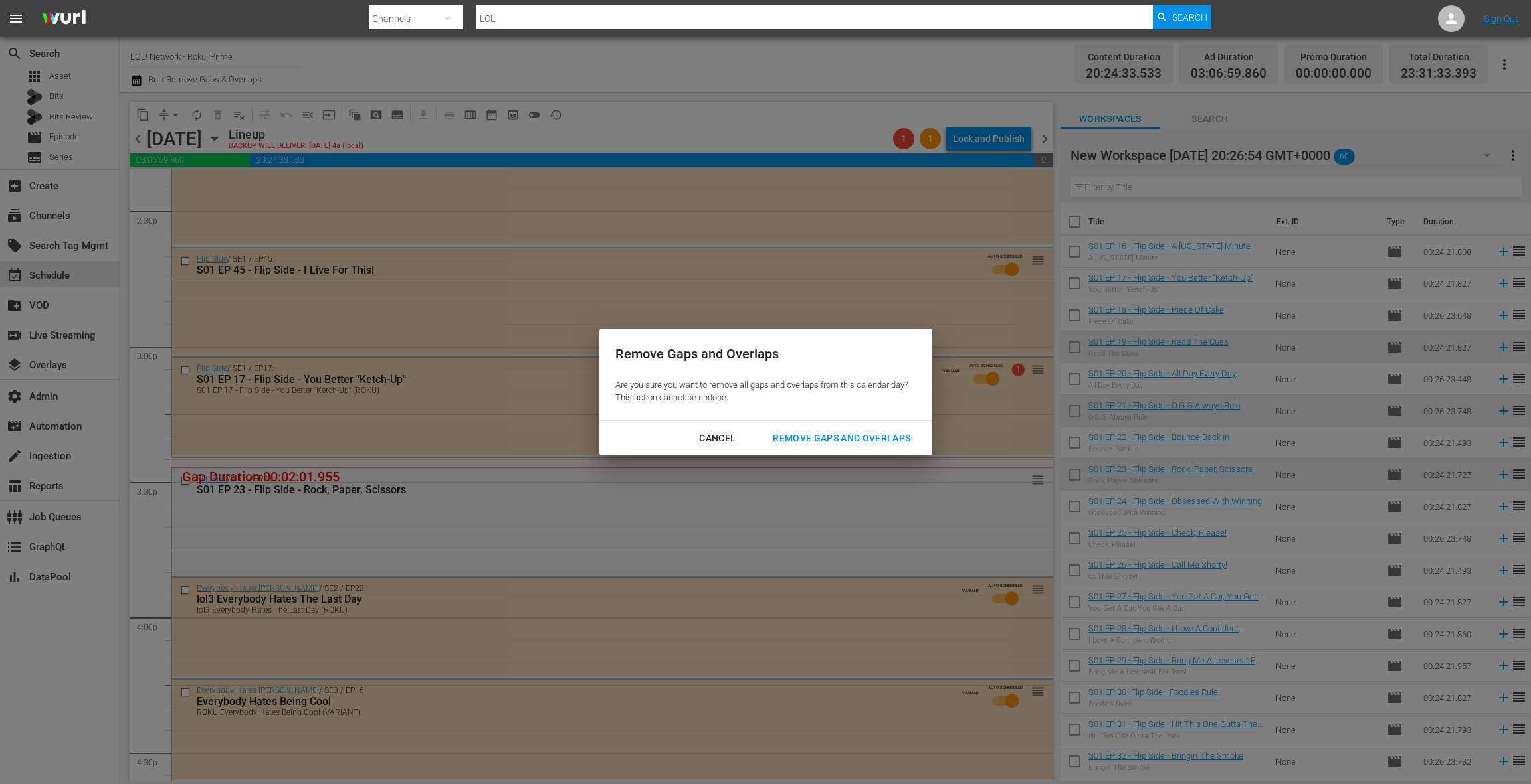
drag, startPoint x: 801, startPoint y: 443, endPoint x: 768, endPoint y: 495, distance: 61.6
click at [801, 443] on div "Remove Gaps and Overlaps" at bounding box center [842, 438] width 159 height 17
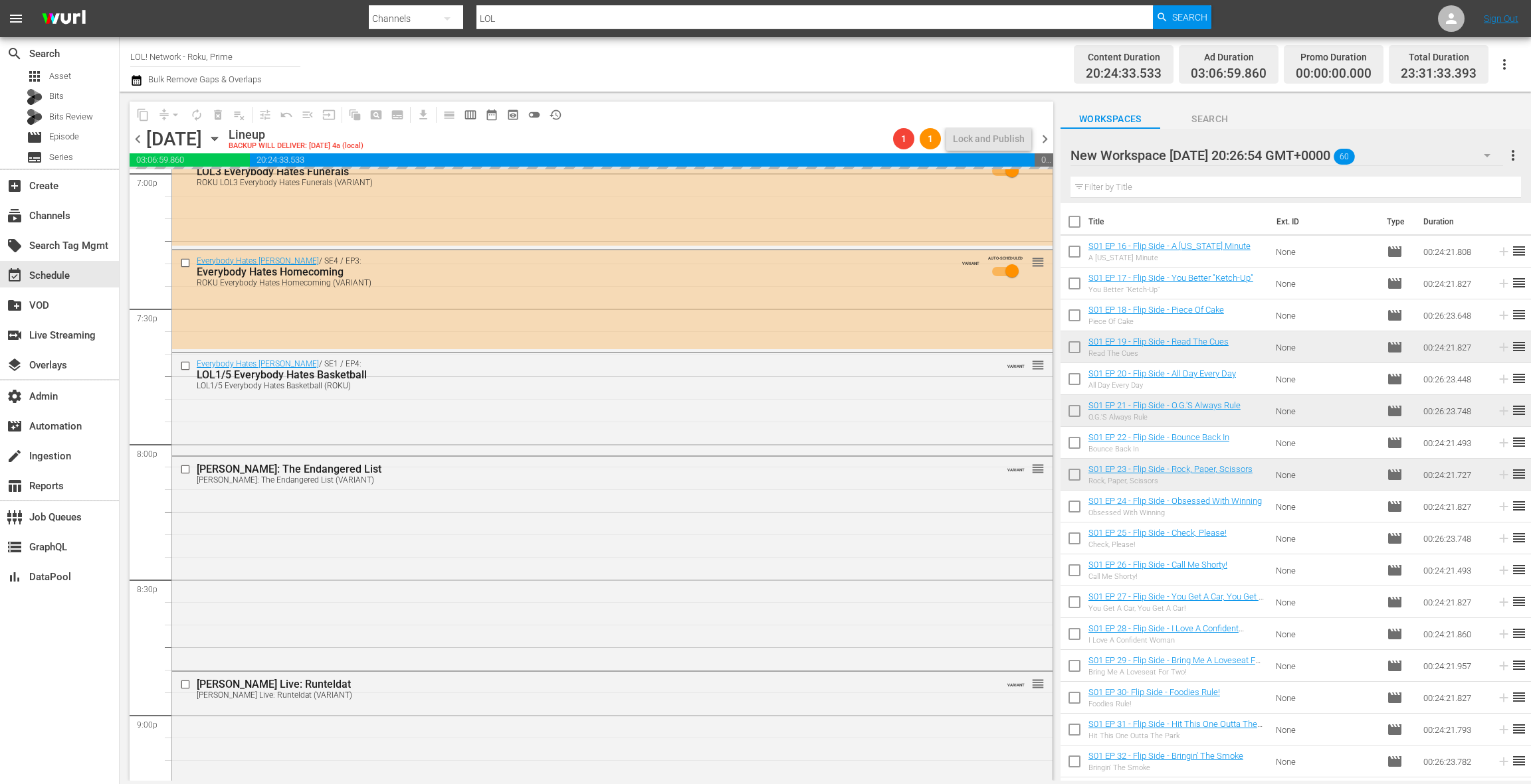
scroll to position [5232, 0]
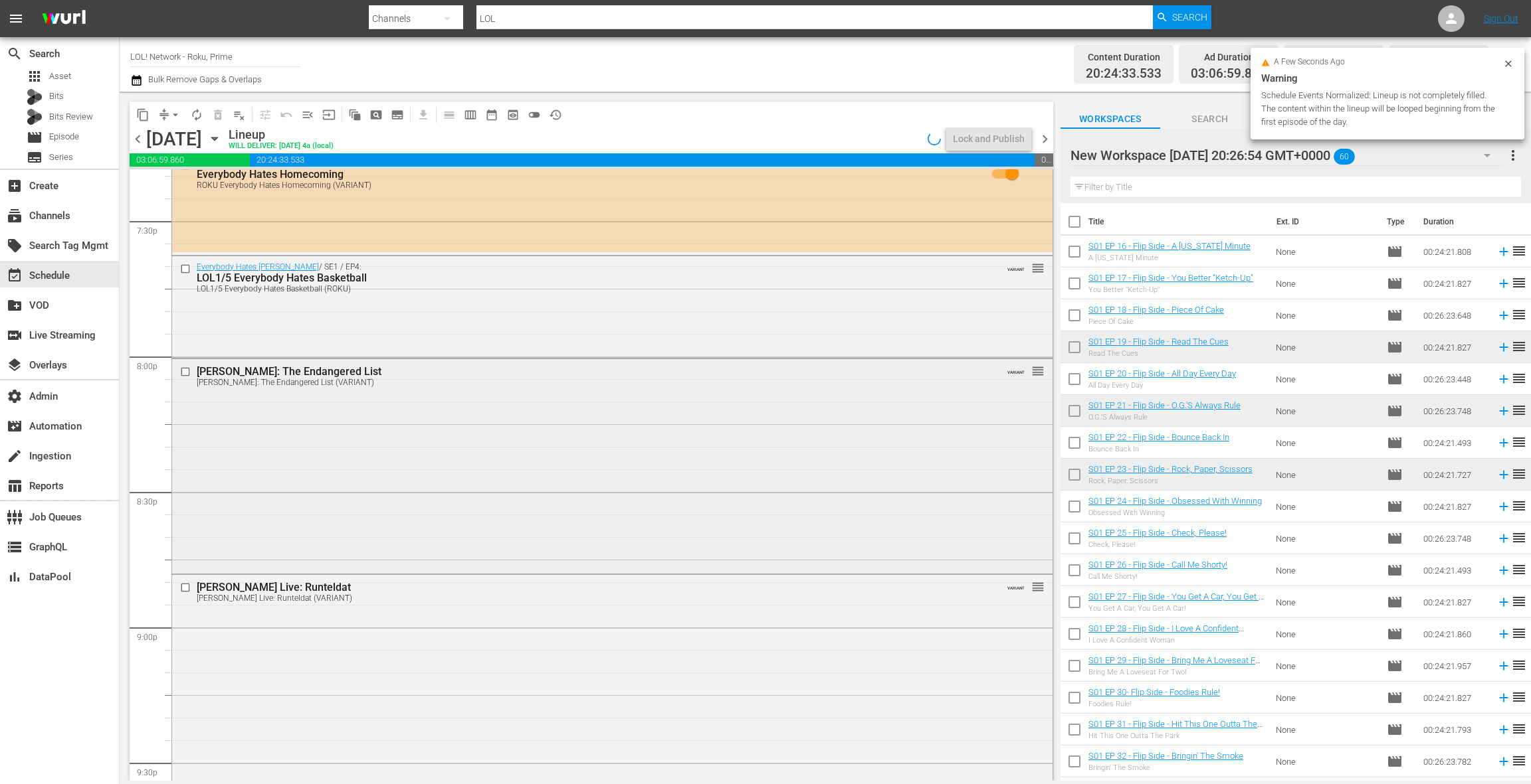
click at [592, 504] on div "DL Hughley: The Endangered List DL Hughley: The Endangered List (VARIANT) VARIA…" at bounding box center [612, 464] width 880 height 212
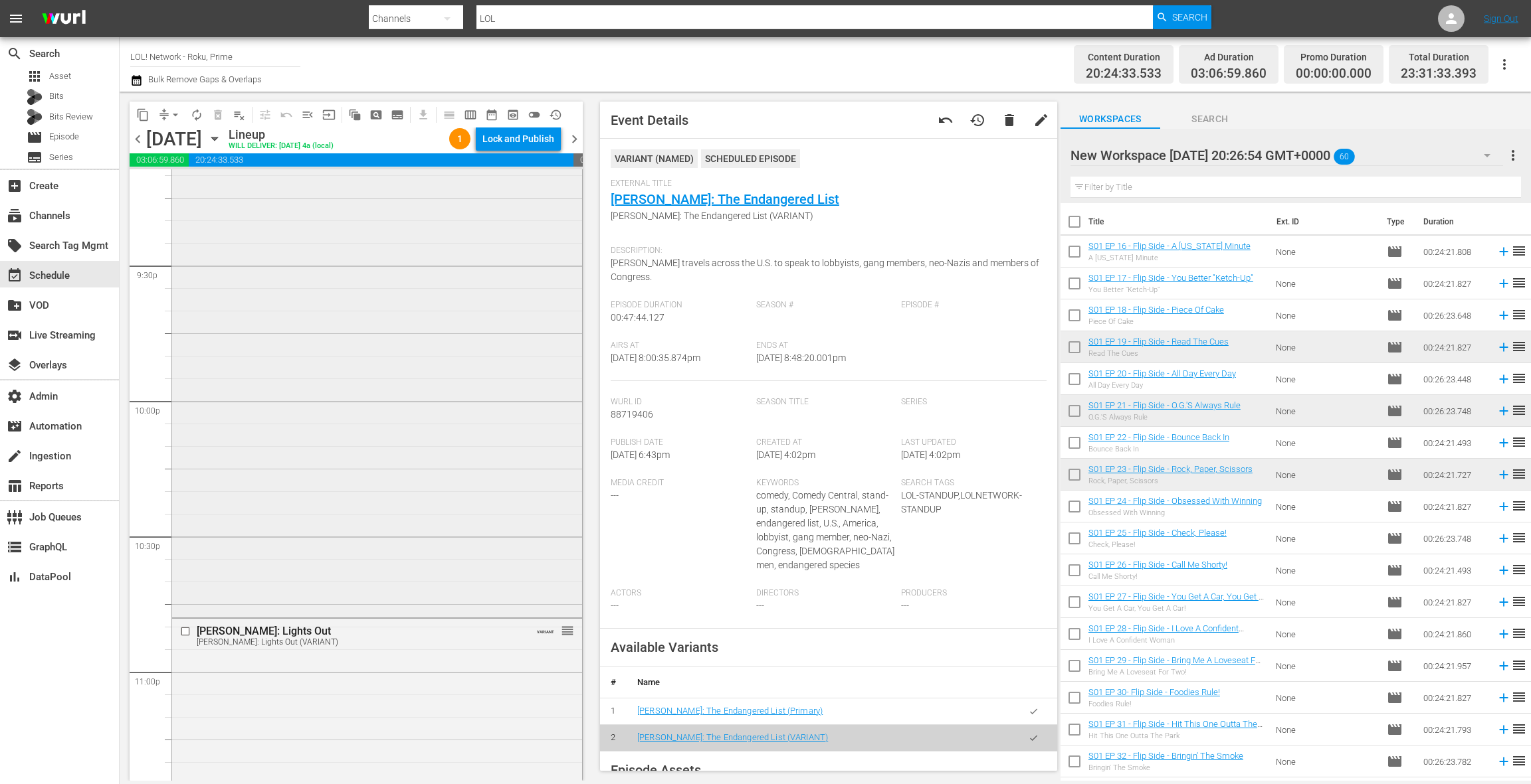
scroll to position [5891, 0]
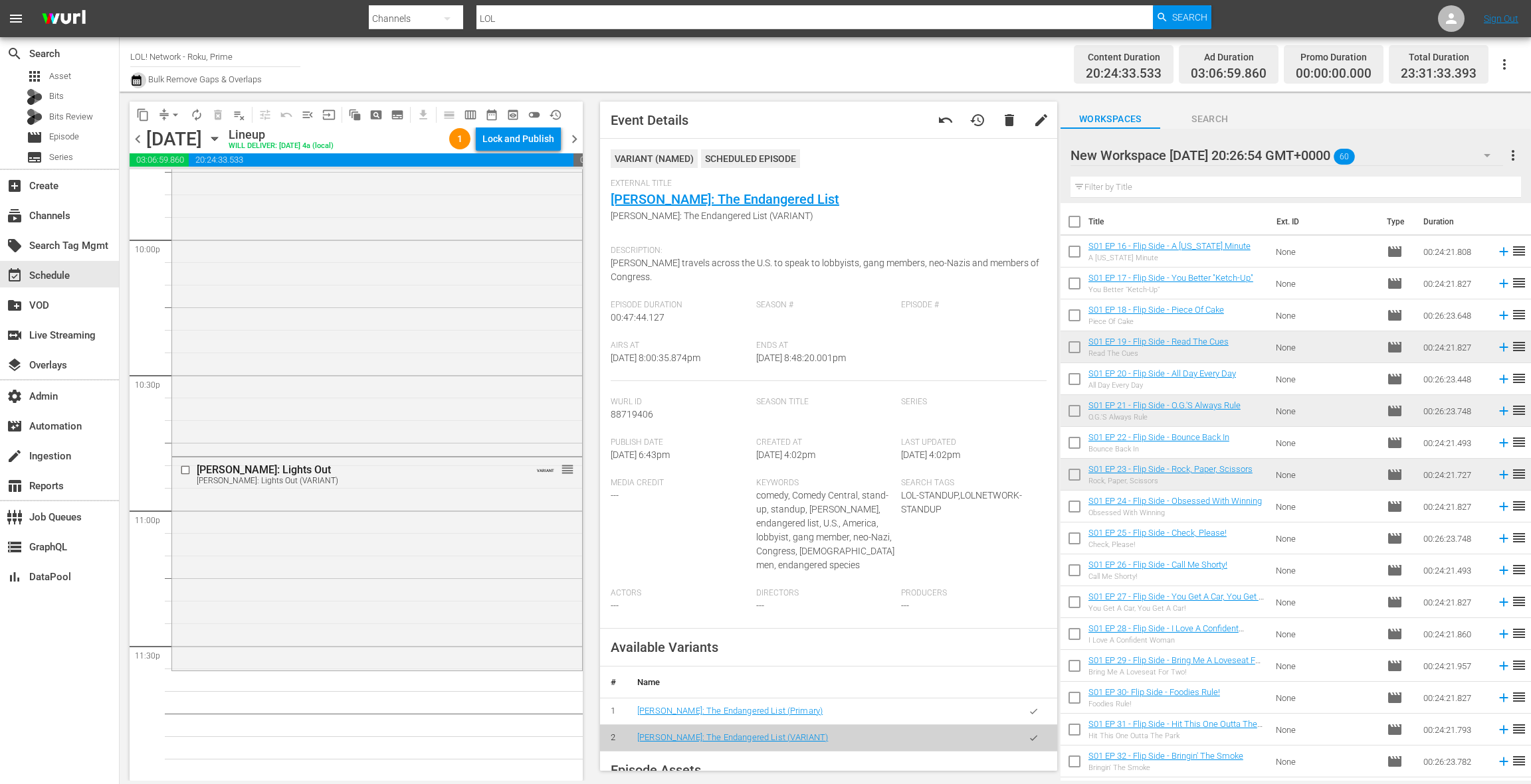
click at [140, 81] on icon "button" at bounding box center [136, 80] width 10 height 10
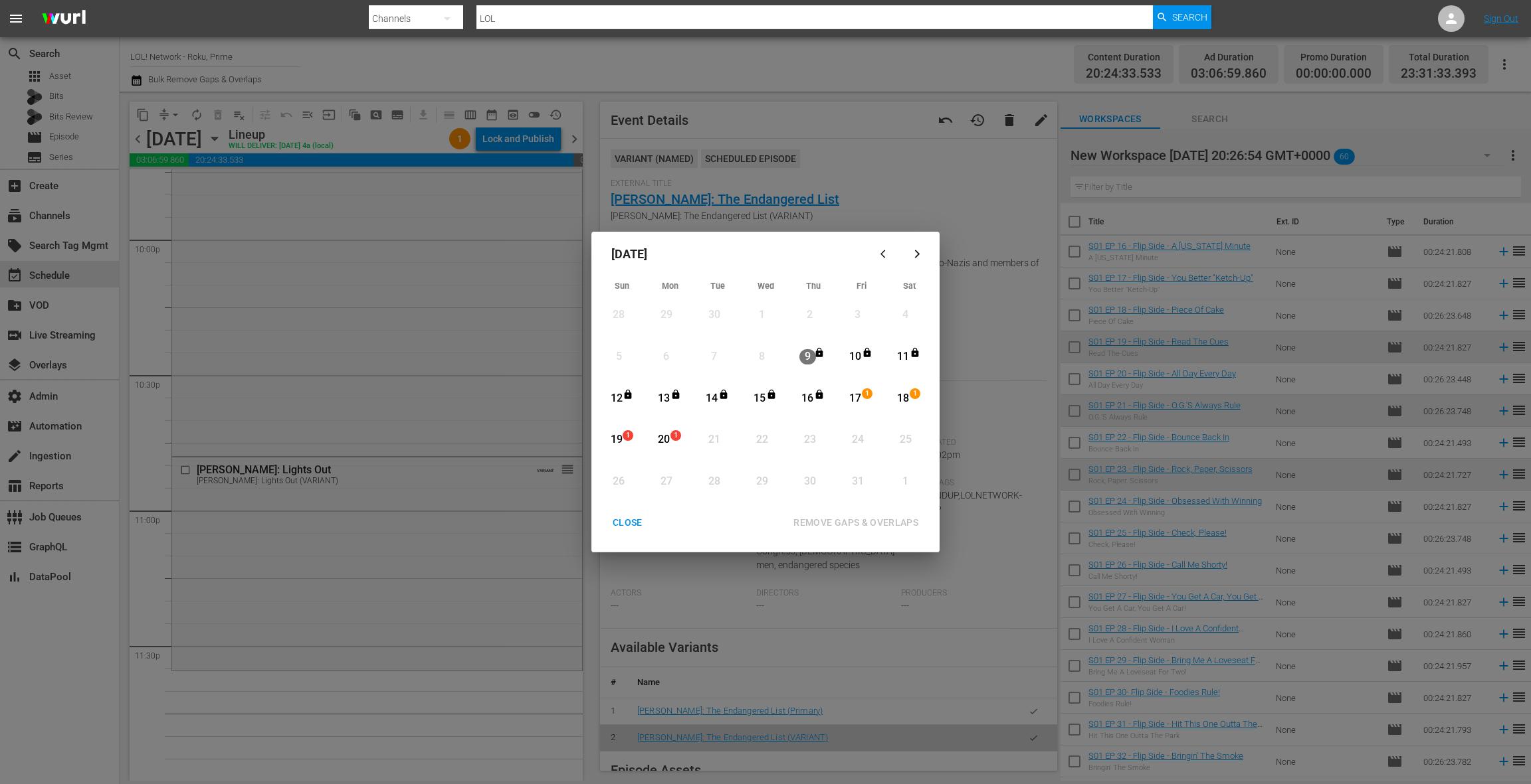
click at [861, 398] on div "17" at bounding box center [855, 399] width 17 height 16
click at [905, 402] on div "18" at bounding box center [903, 399] width 17 height 16
click at [901, 532] on button "REMOVE GAPS & OVERLAPS" at bounding box center [856, 523] width 157 height 24
click at [631, 526] on div "CLOSE" at bounding box center [627, 523] width 51 height 17
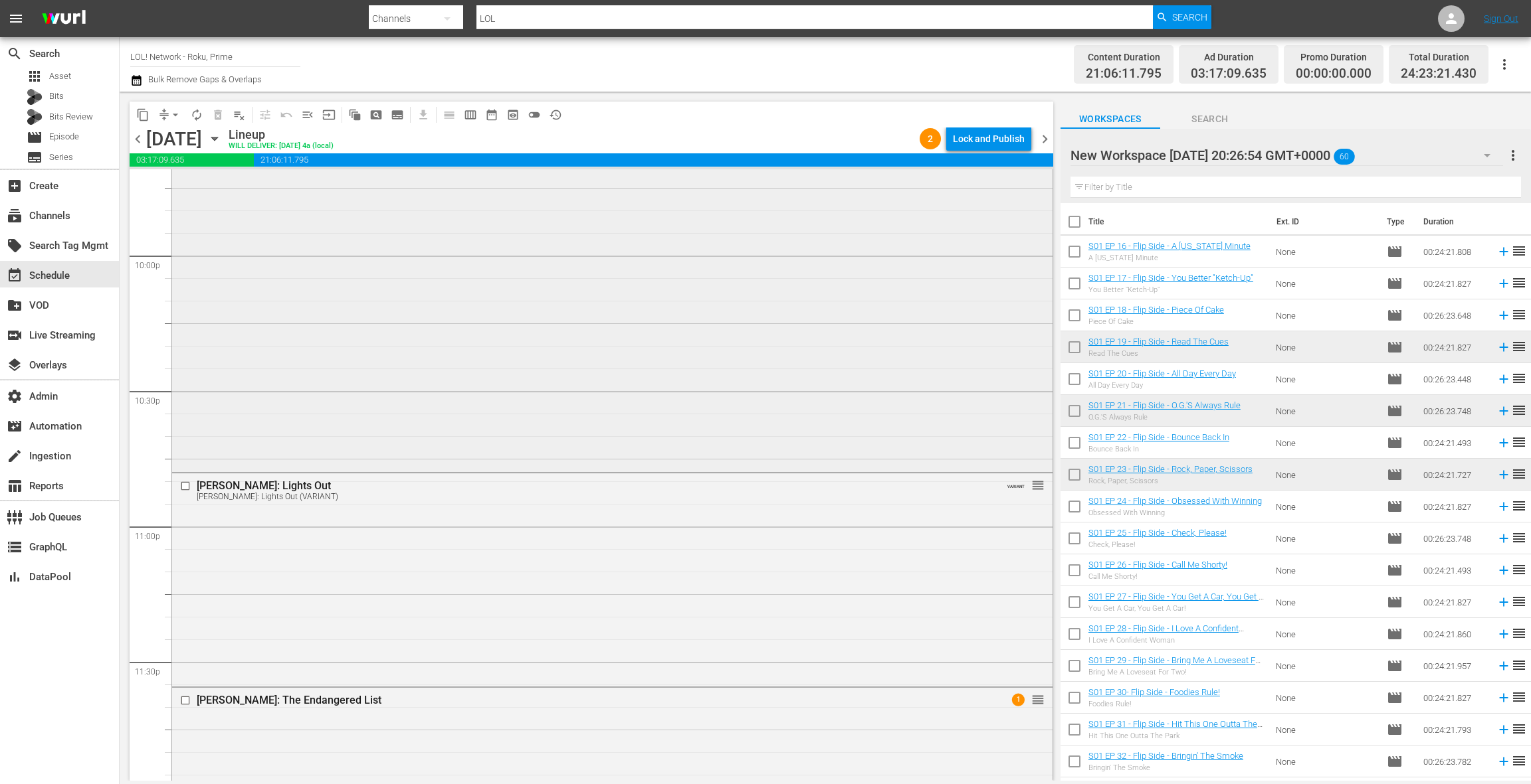
scroll to position [6015, 0]
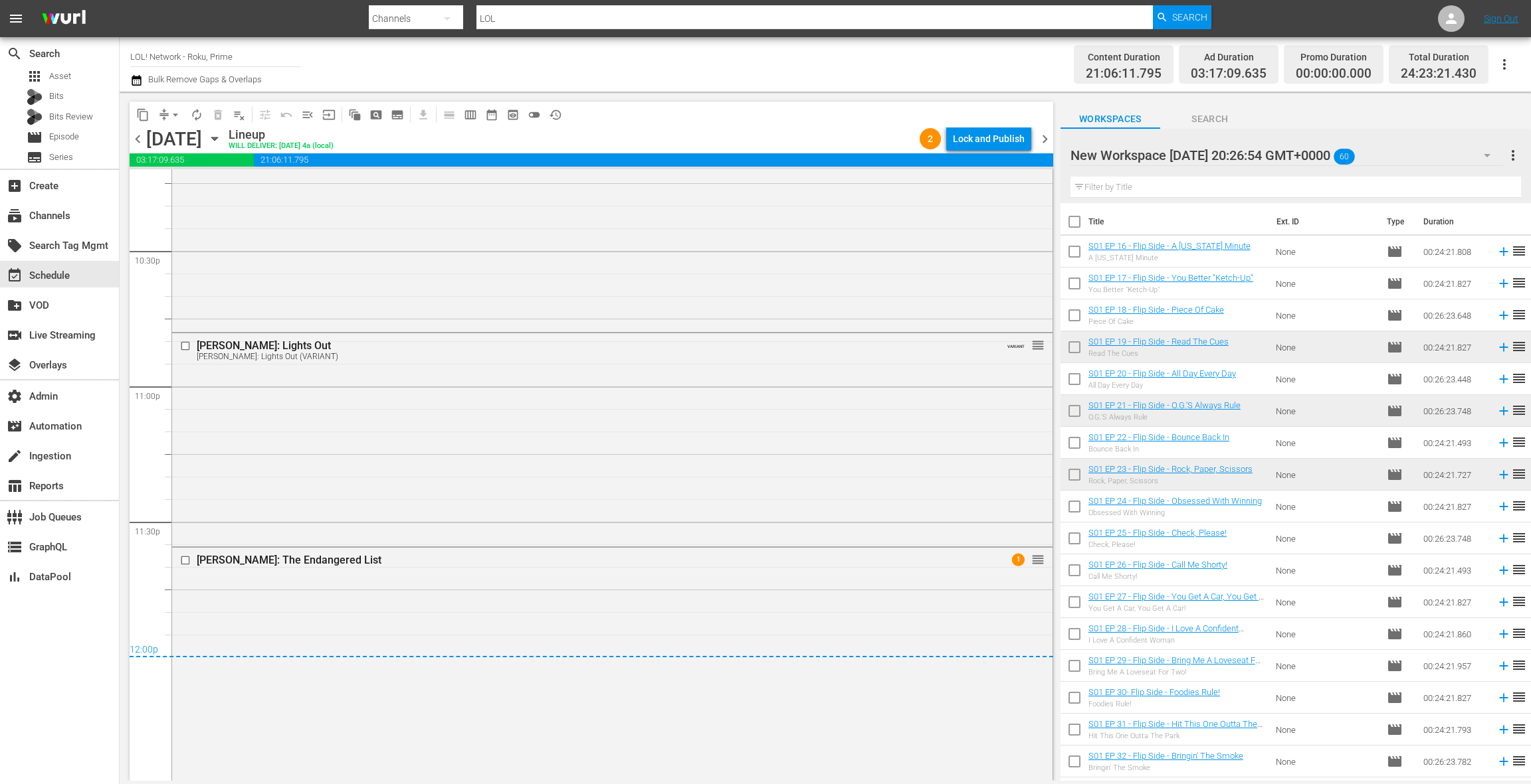
click at [588, 595] on div "DL Hughley: The Endangered List 1 reorder" at bounding box center [612, 663] width 880 height 230
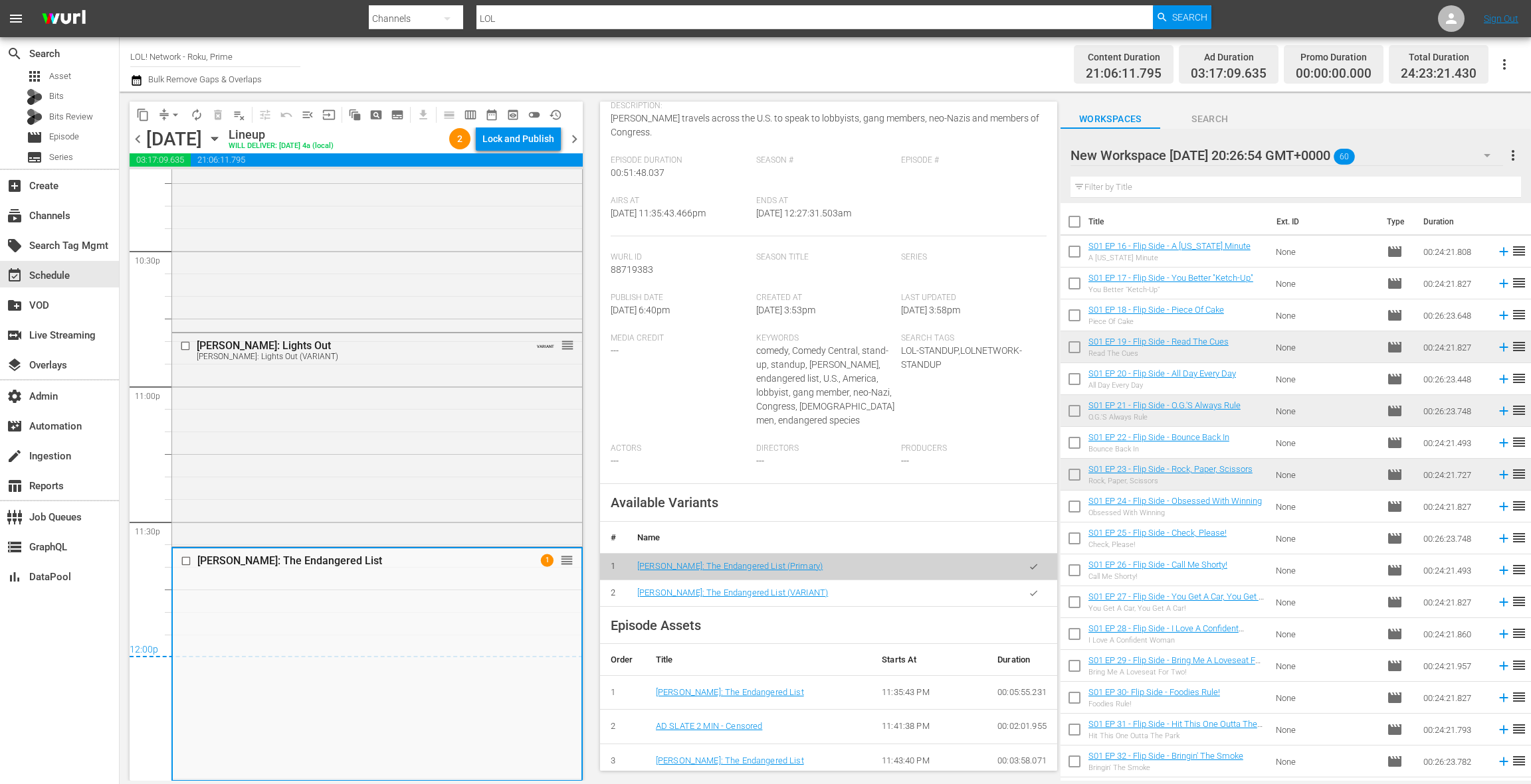
scroll to position [232, 0]
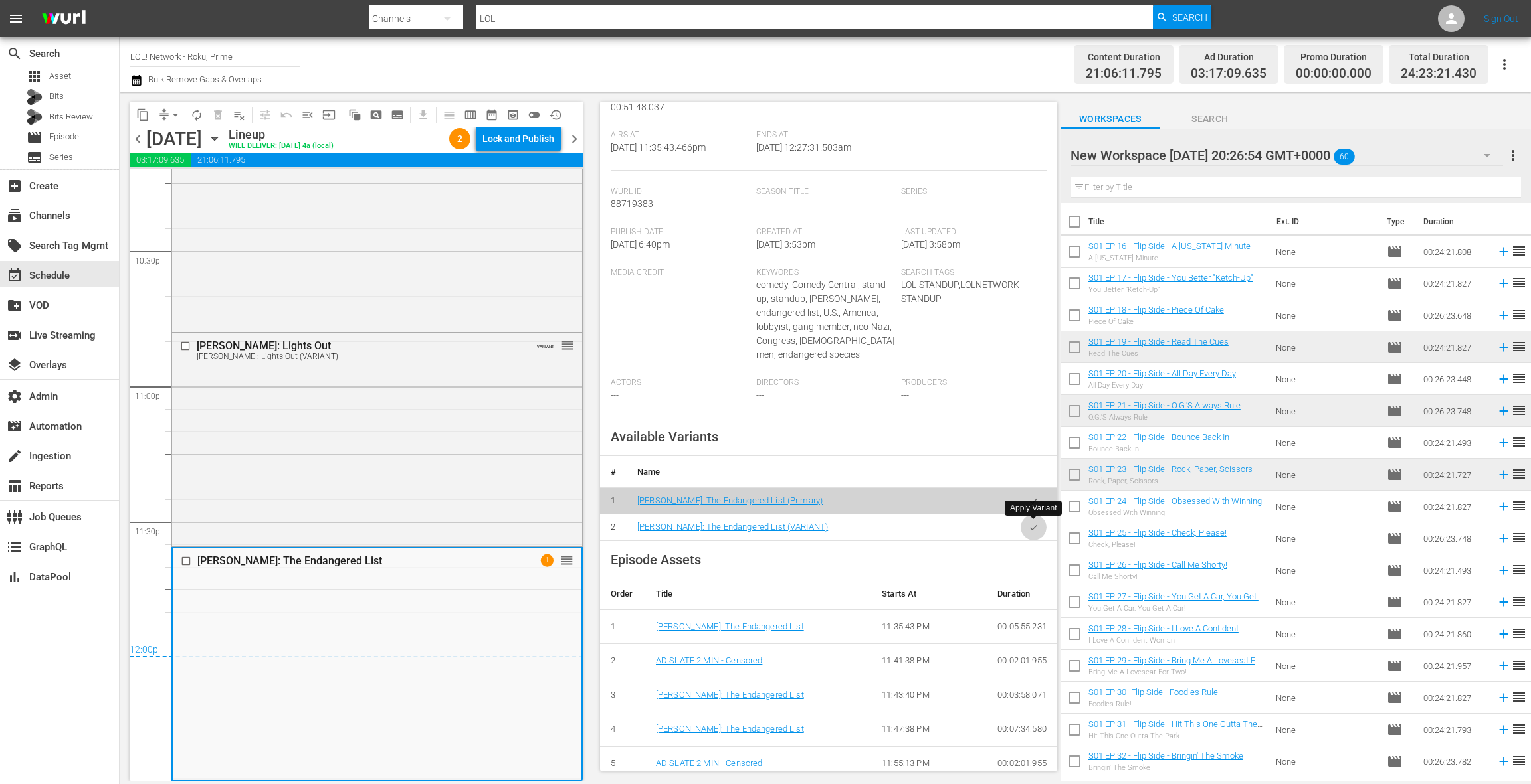
click at [1031, 526] on icon "button" at bounding box center [1033, 527] width 10 height 10
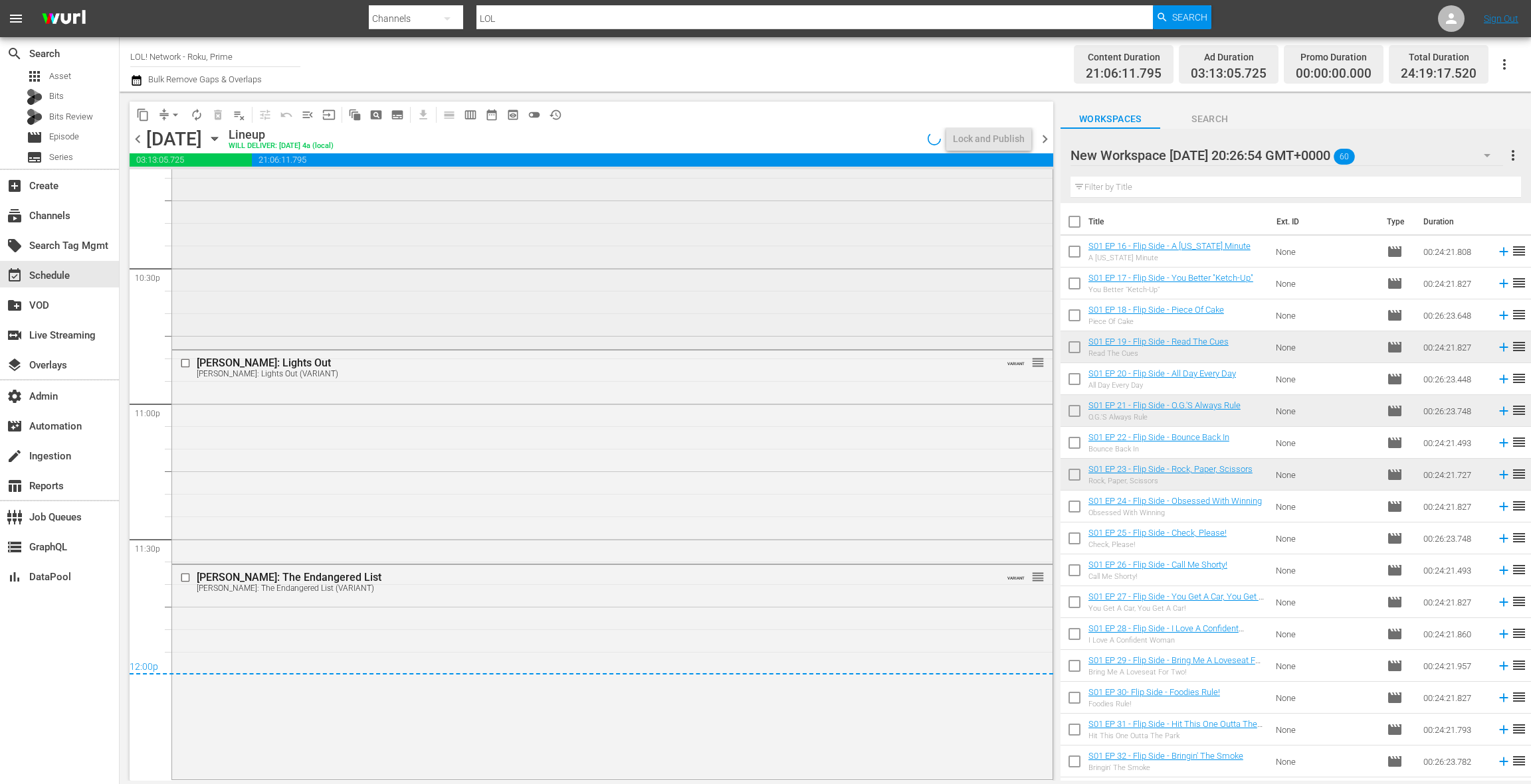
scroll to position [5998, 0]
click at [1046, 139] on span "chevron_right" at bounding box center [1044, 139] width 17 height 17
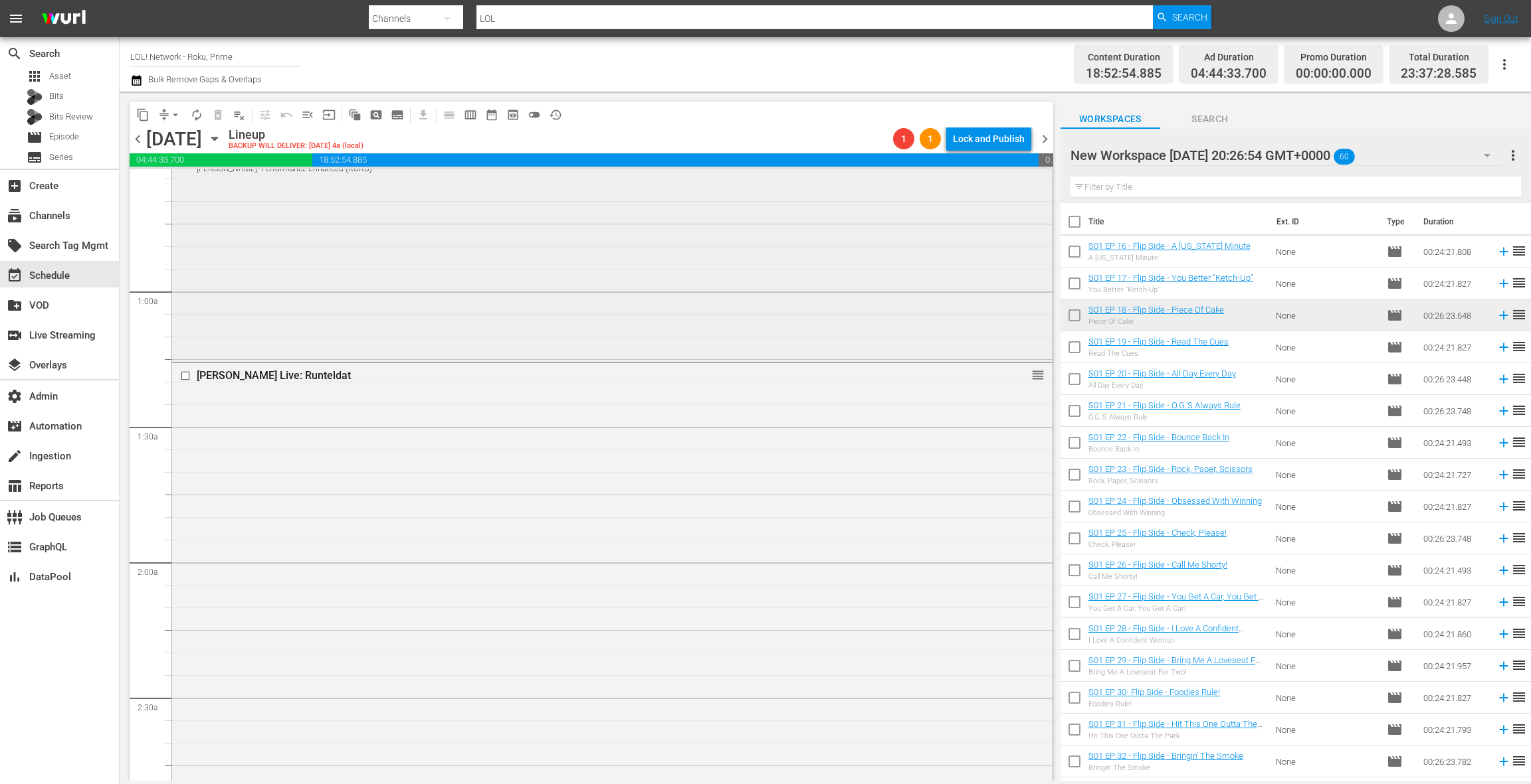
scroll to position [235, 0]
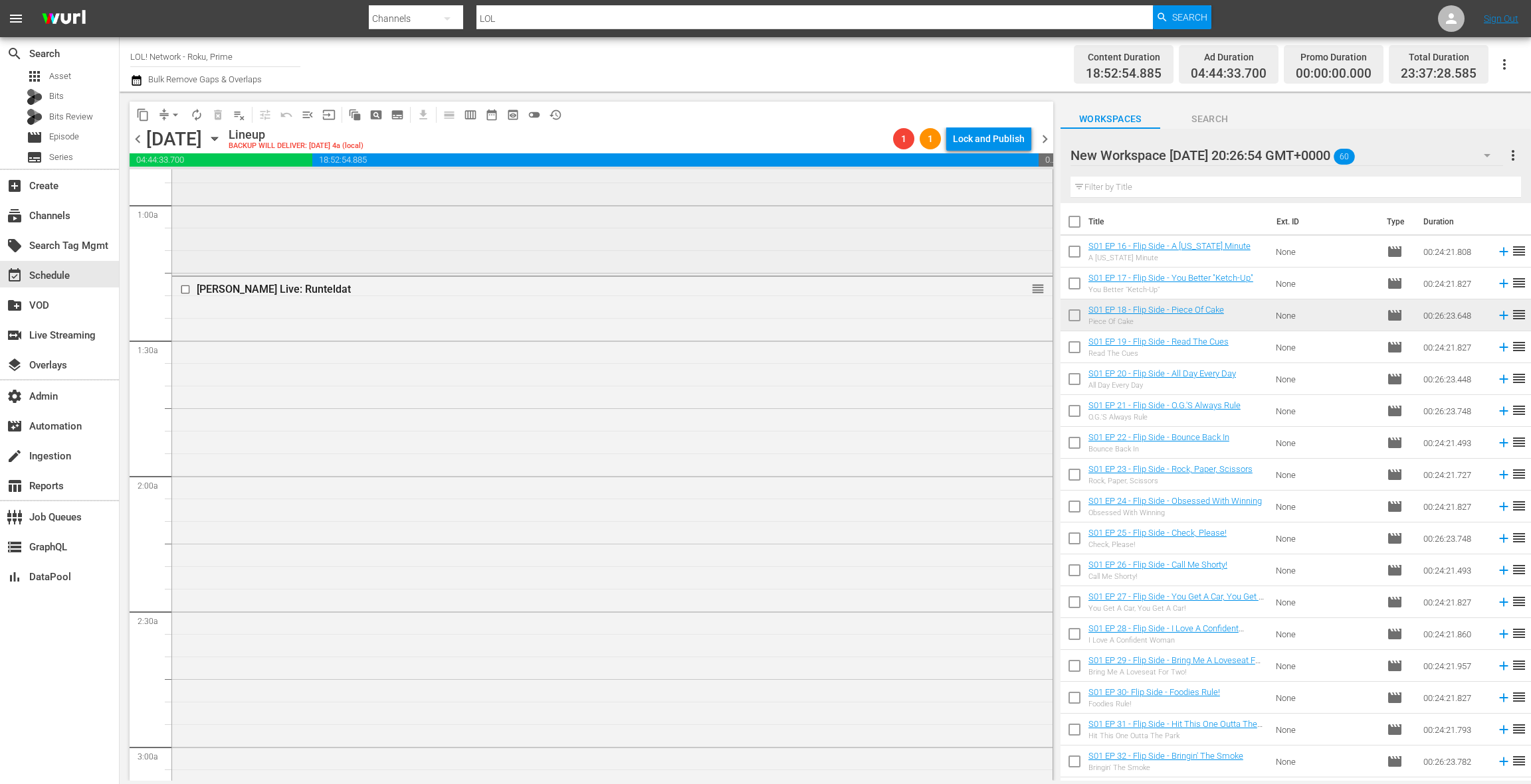
click at [586, 363] on div "Martin Lawrence Live: Runteldat reorder" at bounding box center [612, 554] width 880 height 555
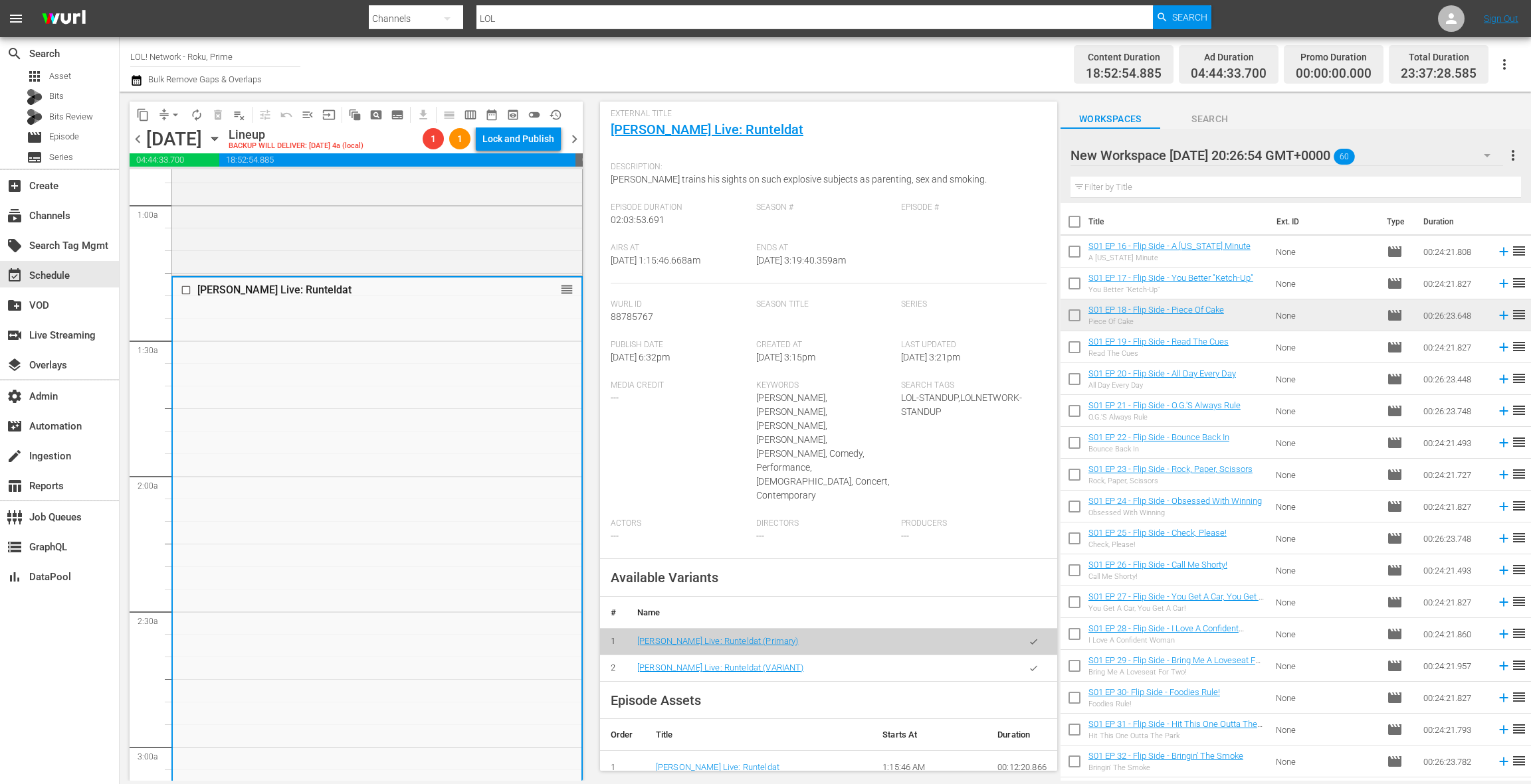
scroll to position [189, 0]
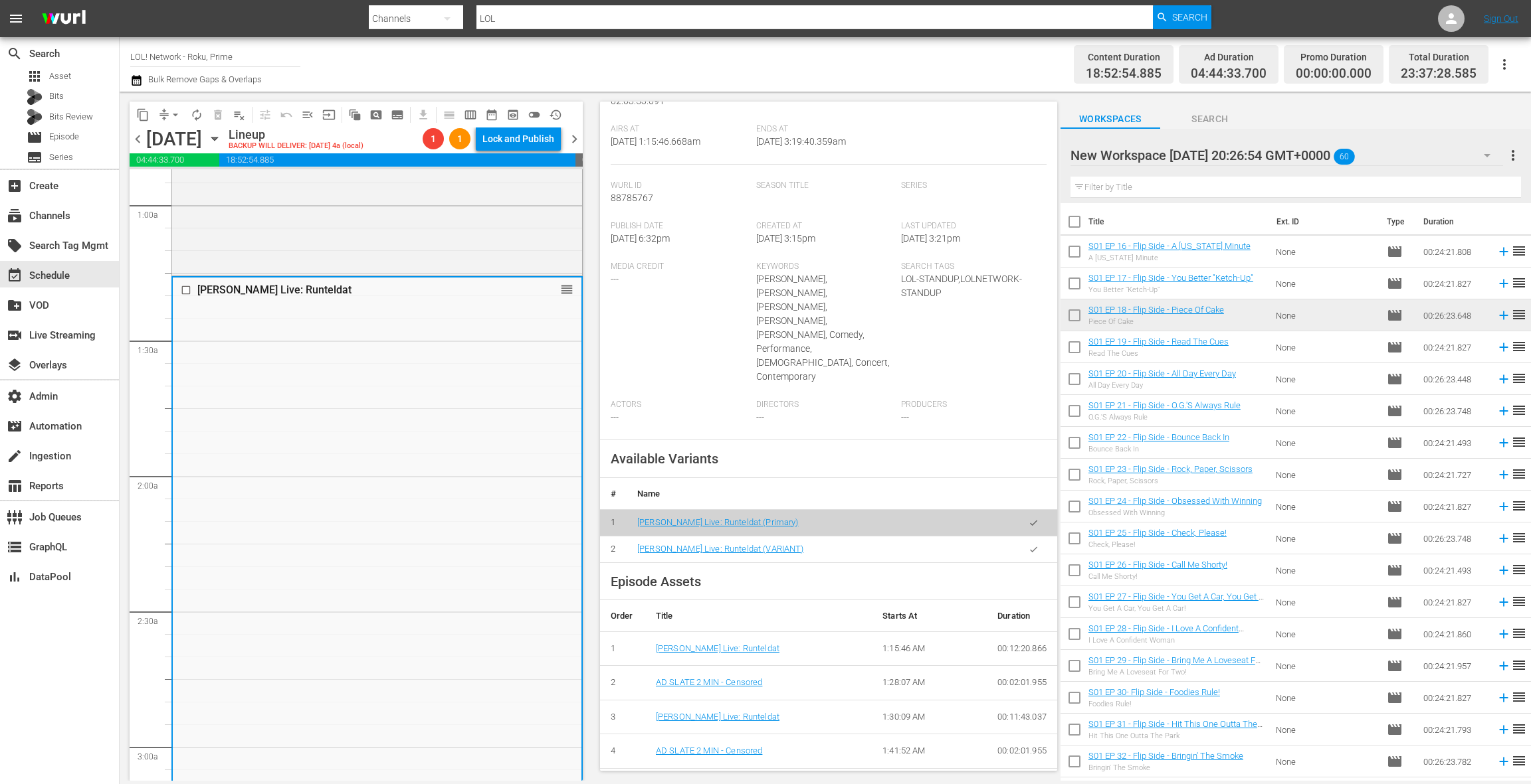
click at [1034, 544] on icon "button" at bounding box center [1033, 549] width 10 height 10
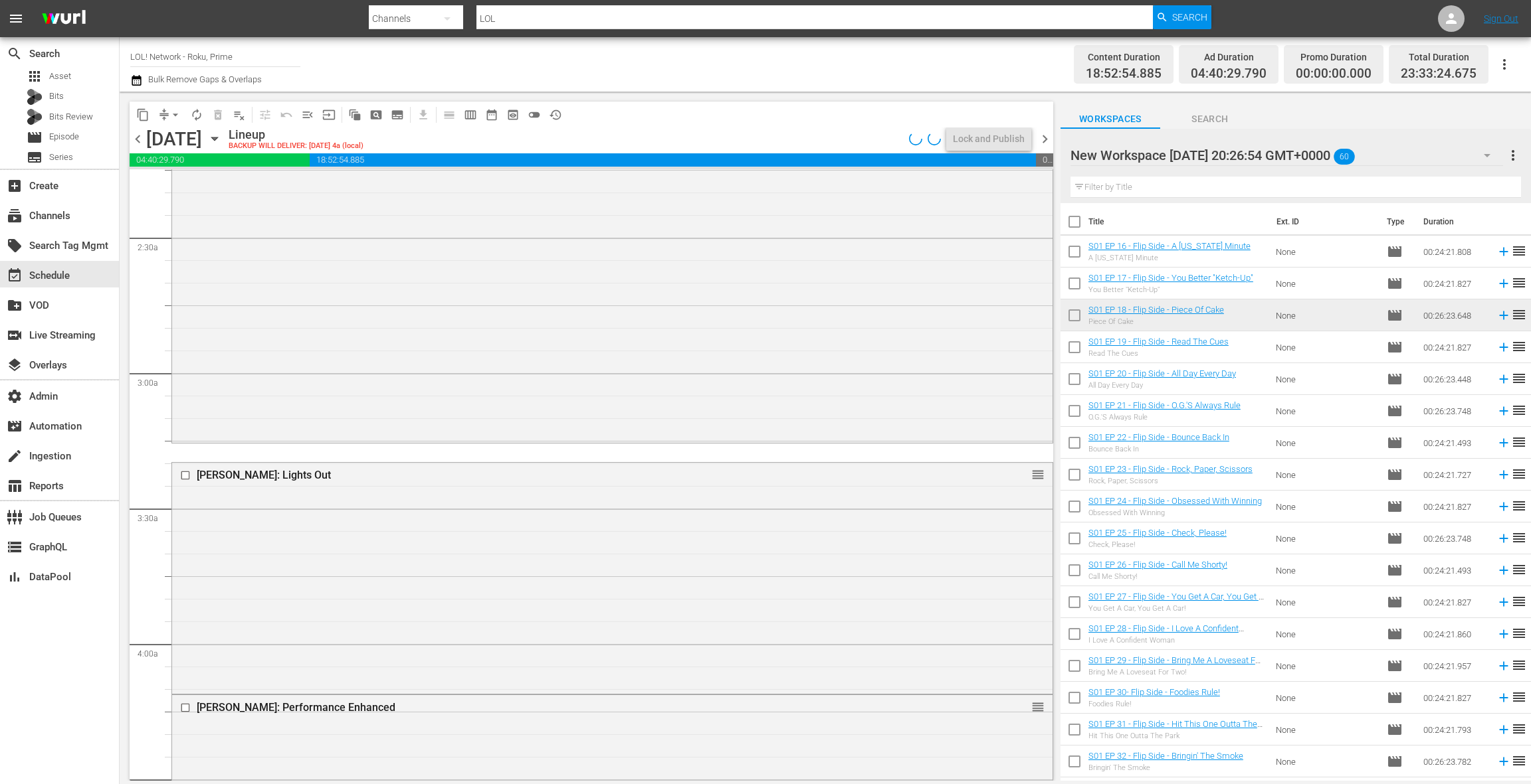
scroll to position [814, 0]
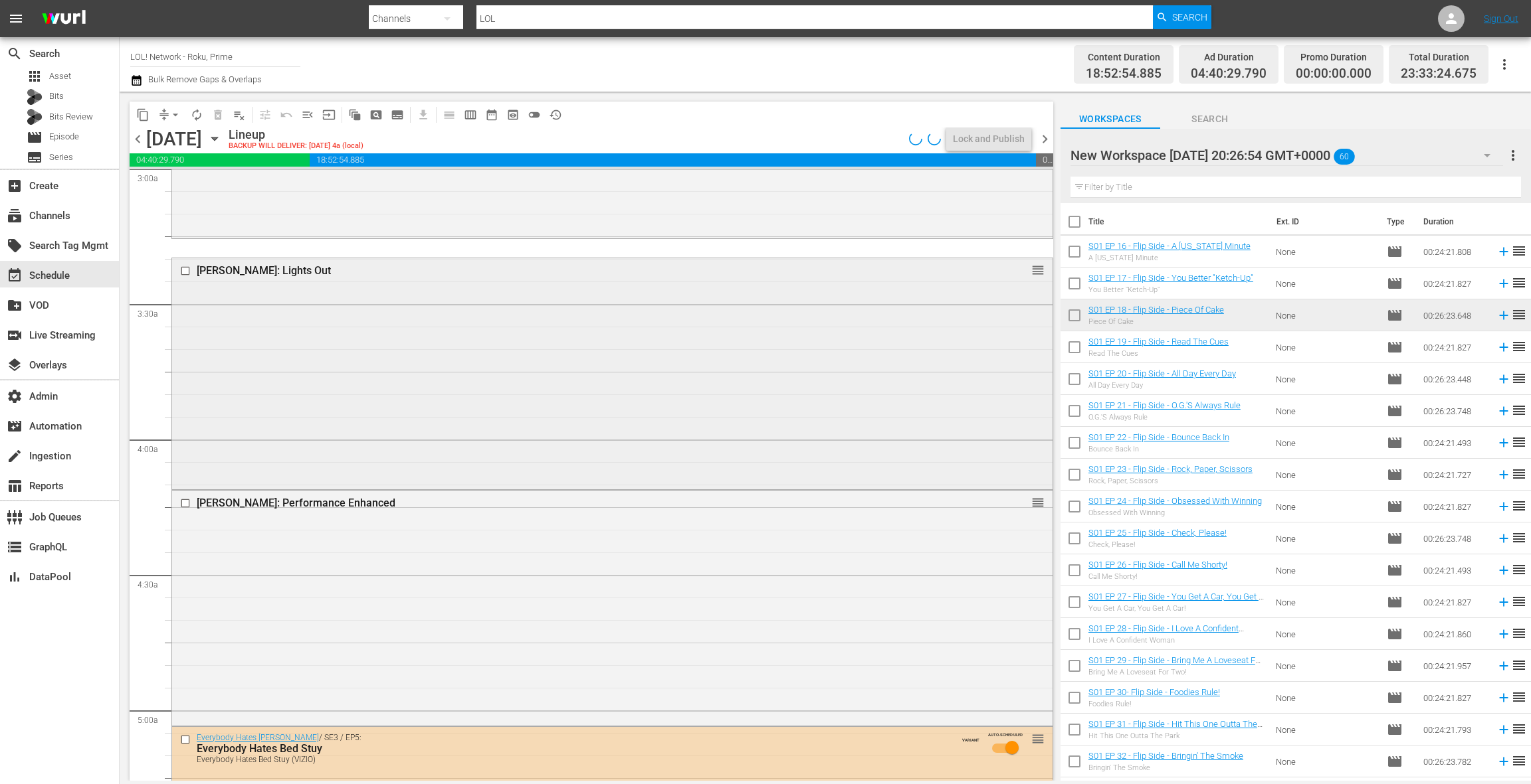
click at [495, 404] on div "Jo Koy: Lights Out reorder" at bounding box center [612, 373] width 880 height 229
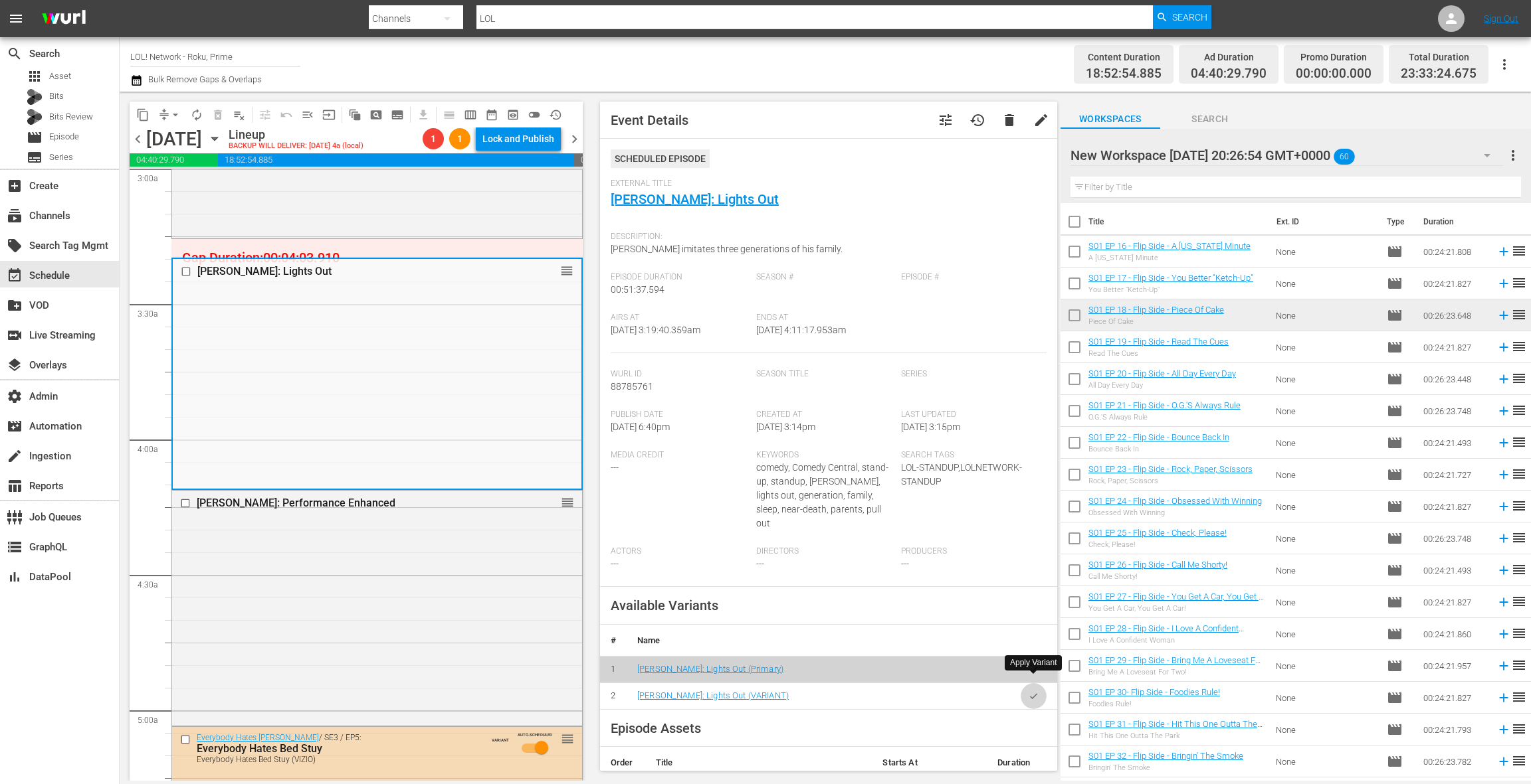
drag, startPoint x: 1035, startPoint y: 680, endPoint x: 993, endPoint y: 663, distance: 45.3
click at [1034, 692] on icon "button" at bounding box center [1033, 696] width 10 height 10
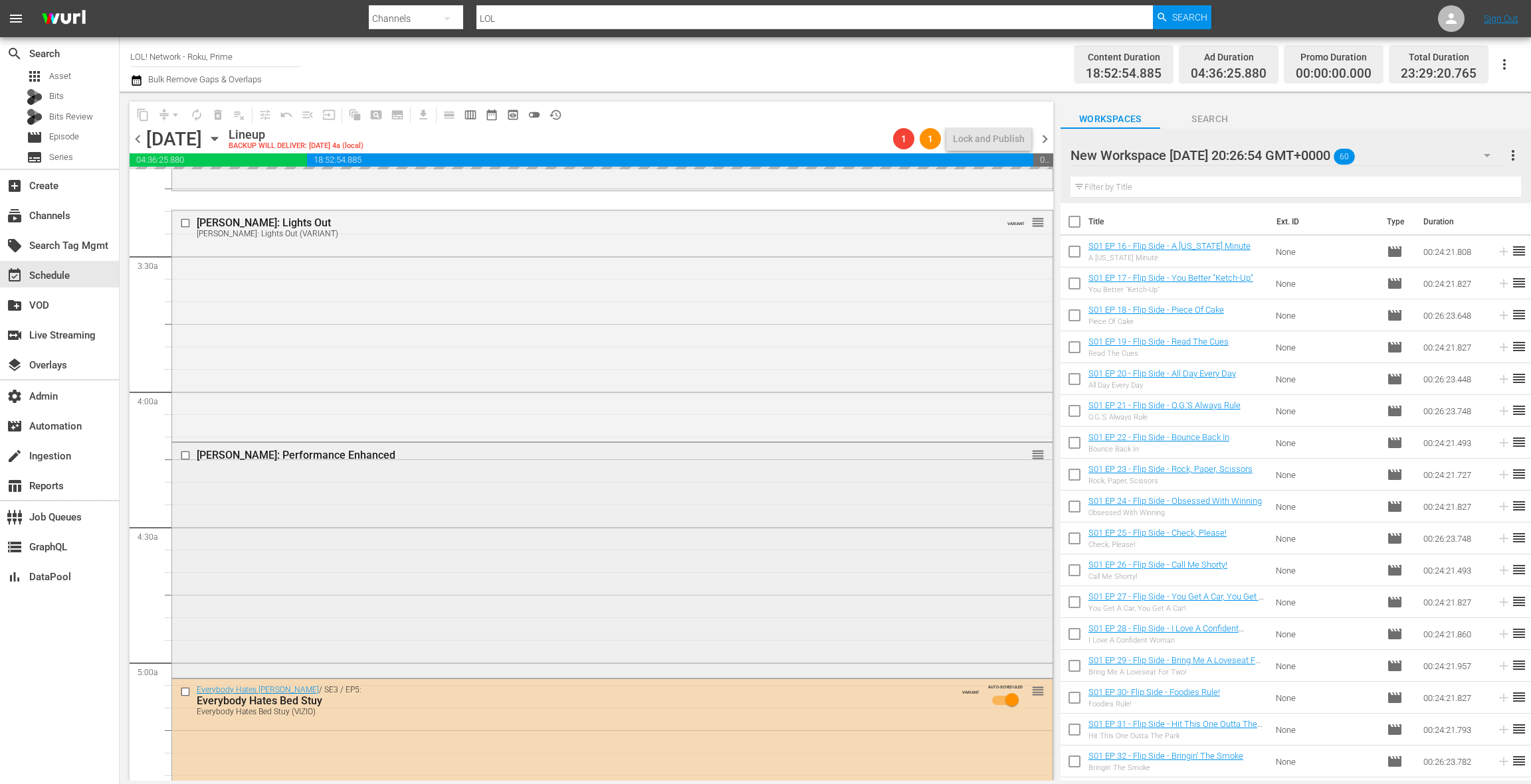
scroll to position [986, 0]
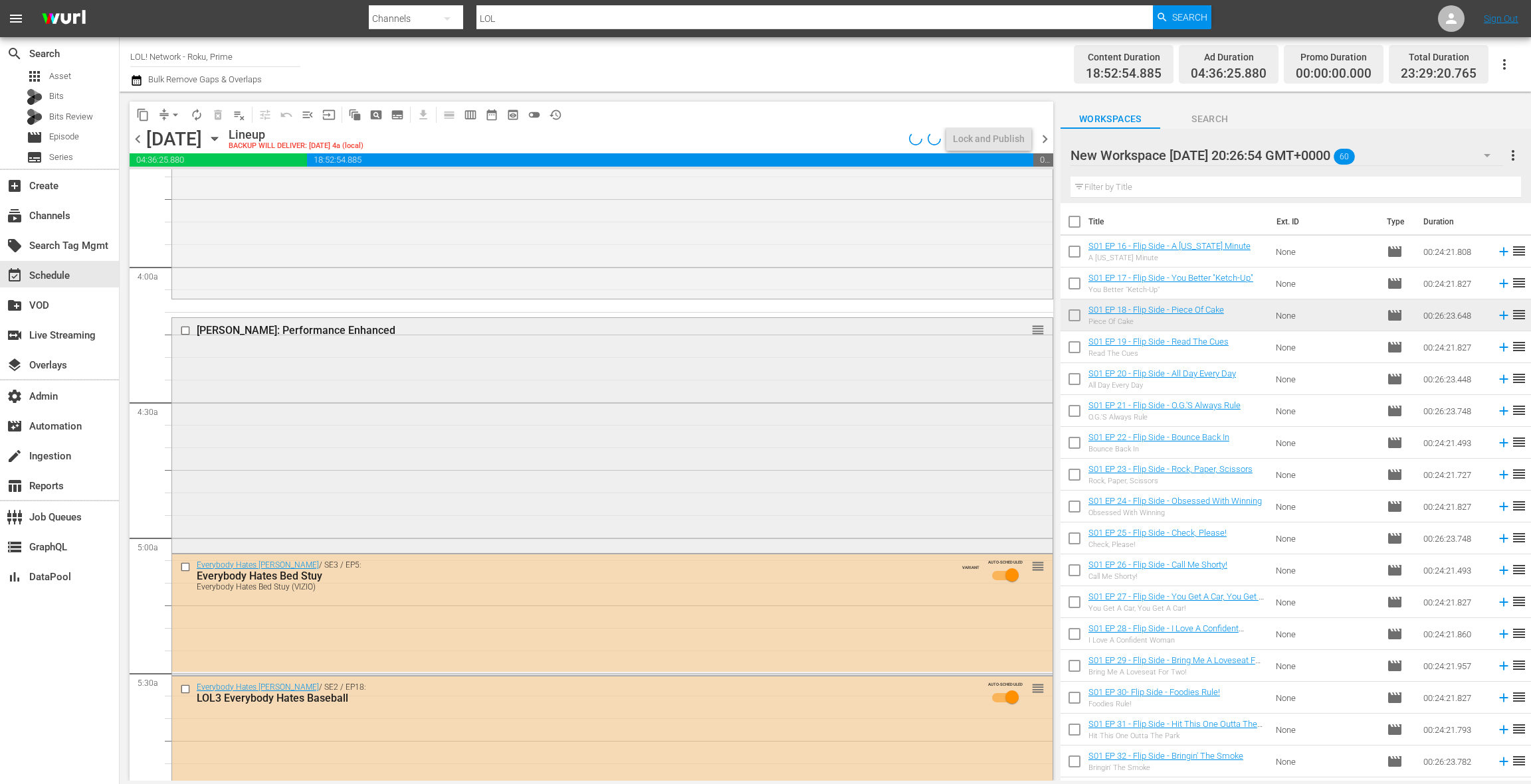
click at [461, 448] on div "Carlos Mencia: Performance Enhanced reorder" at bounding box center [612, 434] width 880 height 233
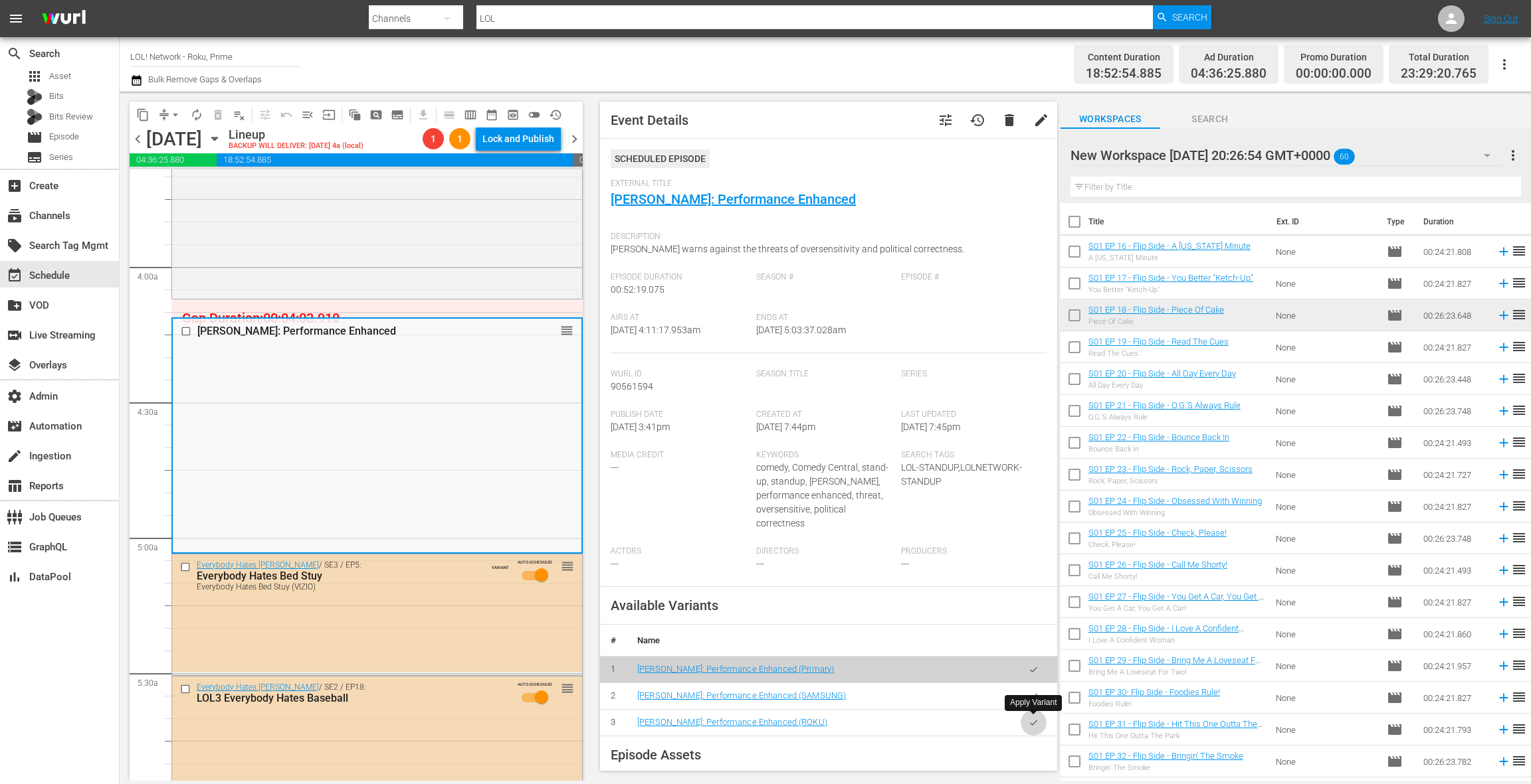
click at [1033, 729] on button "button" at bounding box center [1033, 723] width 26 height 26
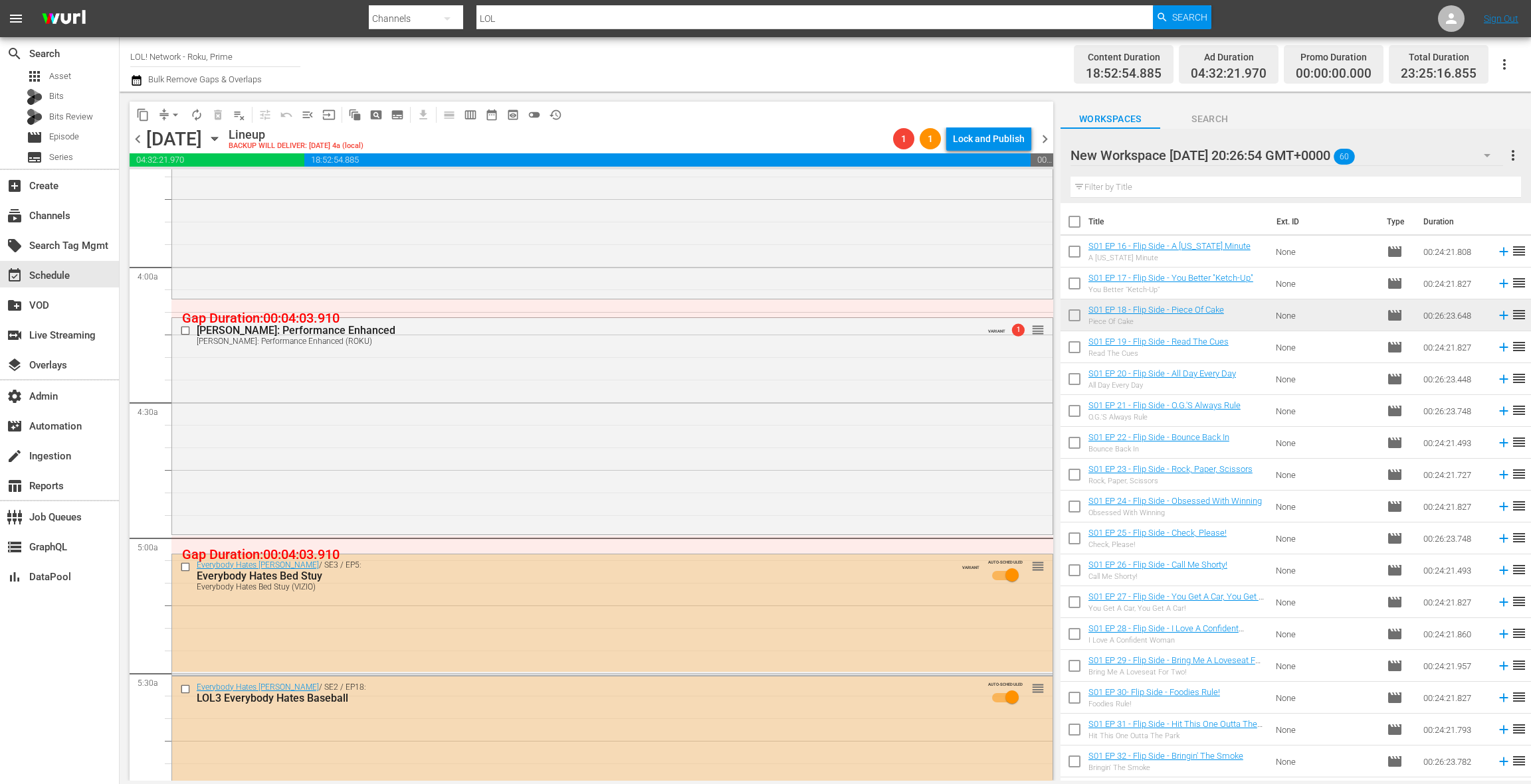
click at [1431, 166] on hr at bounding box center [1286, 166] width 432 height 1
click at [1422, 161] on div "New Workspace Thu May 01 2025 20:26:54 GMT+0000 60" at bounding box center [1286, 155] width 432 height 37
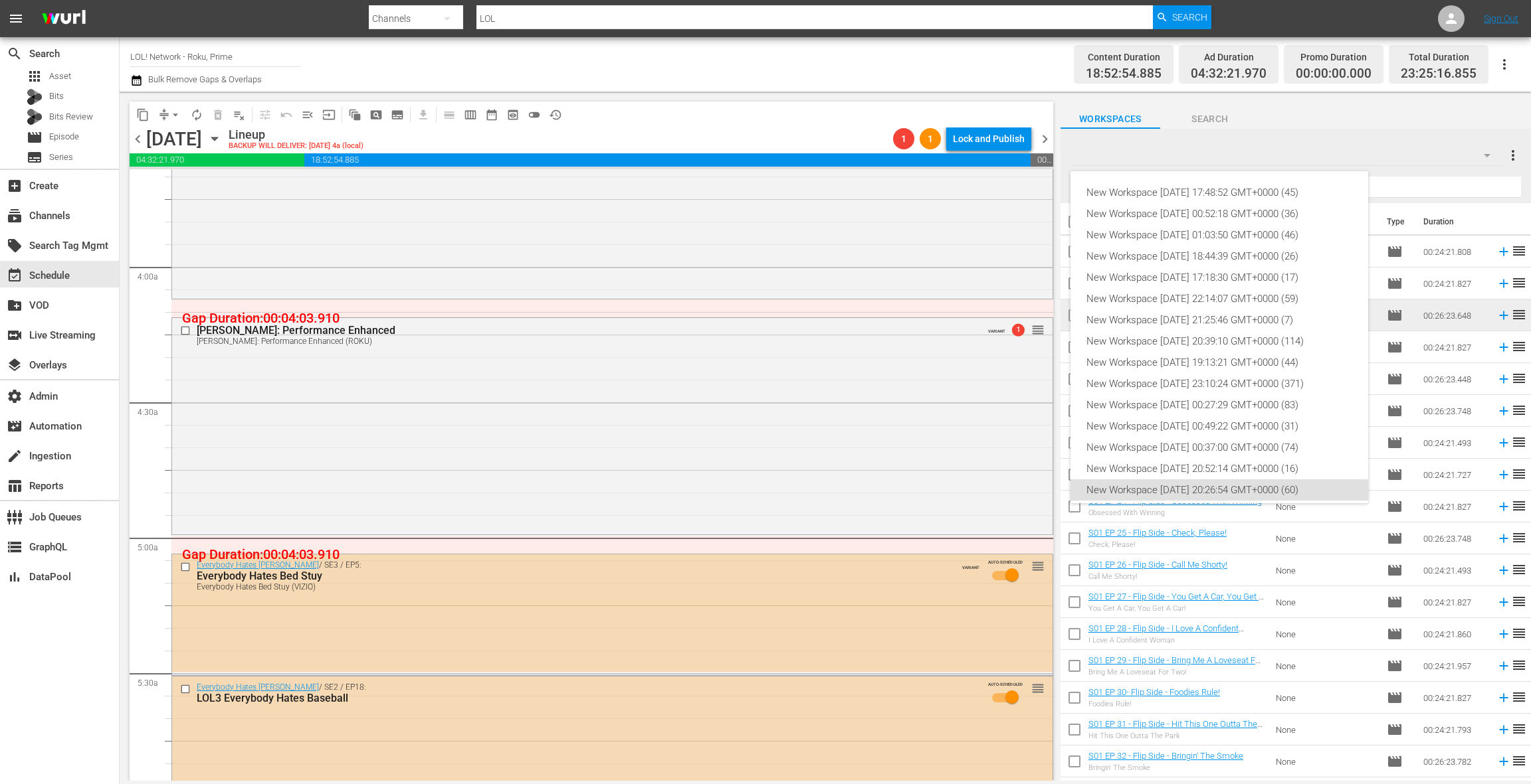
scroll to position [51, 0]
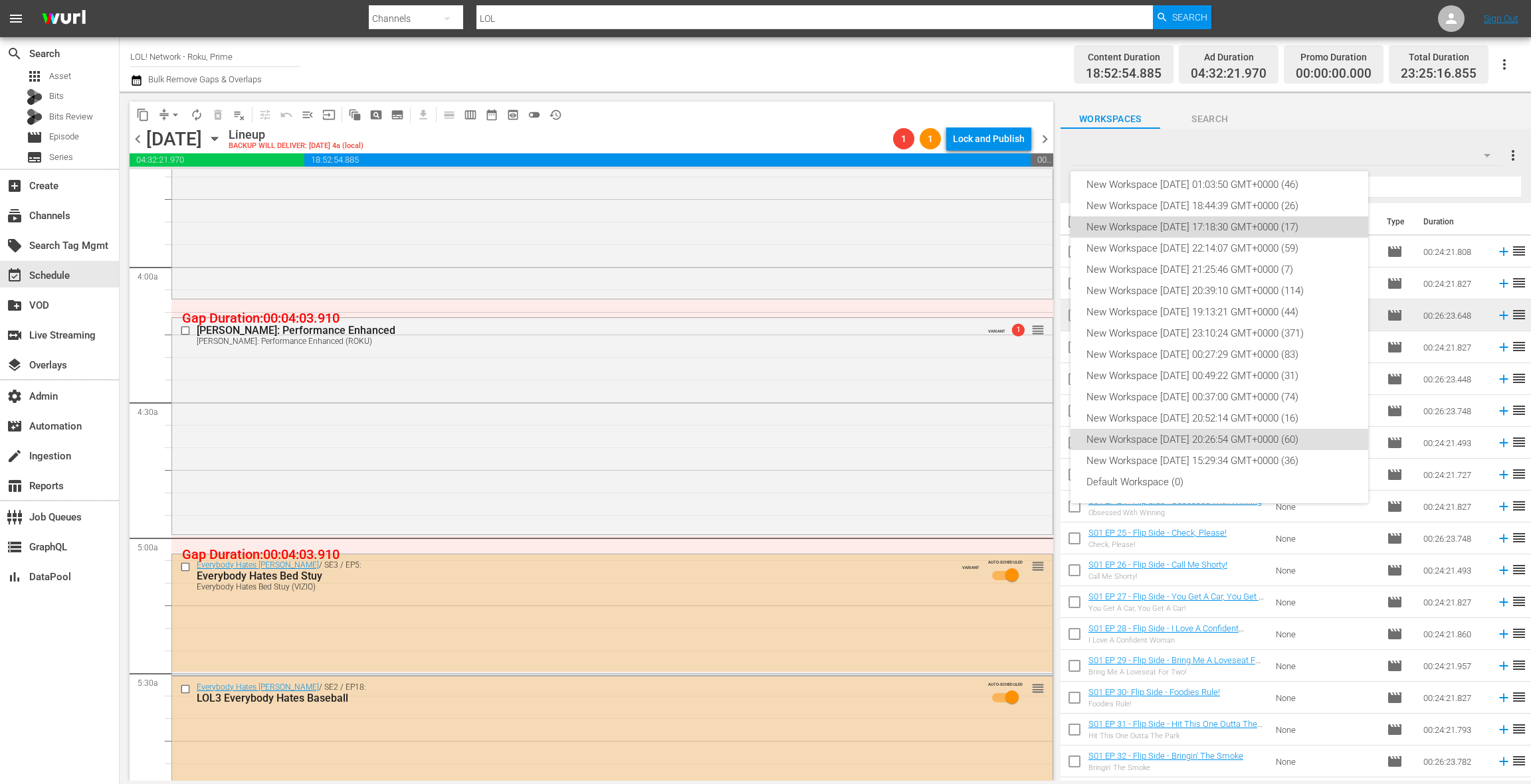
click at [1243, 232] on div "New Workspace Tue Aug 19 2025 17:18:30 GMT+0000 (17)" at bounding box center [1219, 227] width 266 height 21
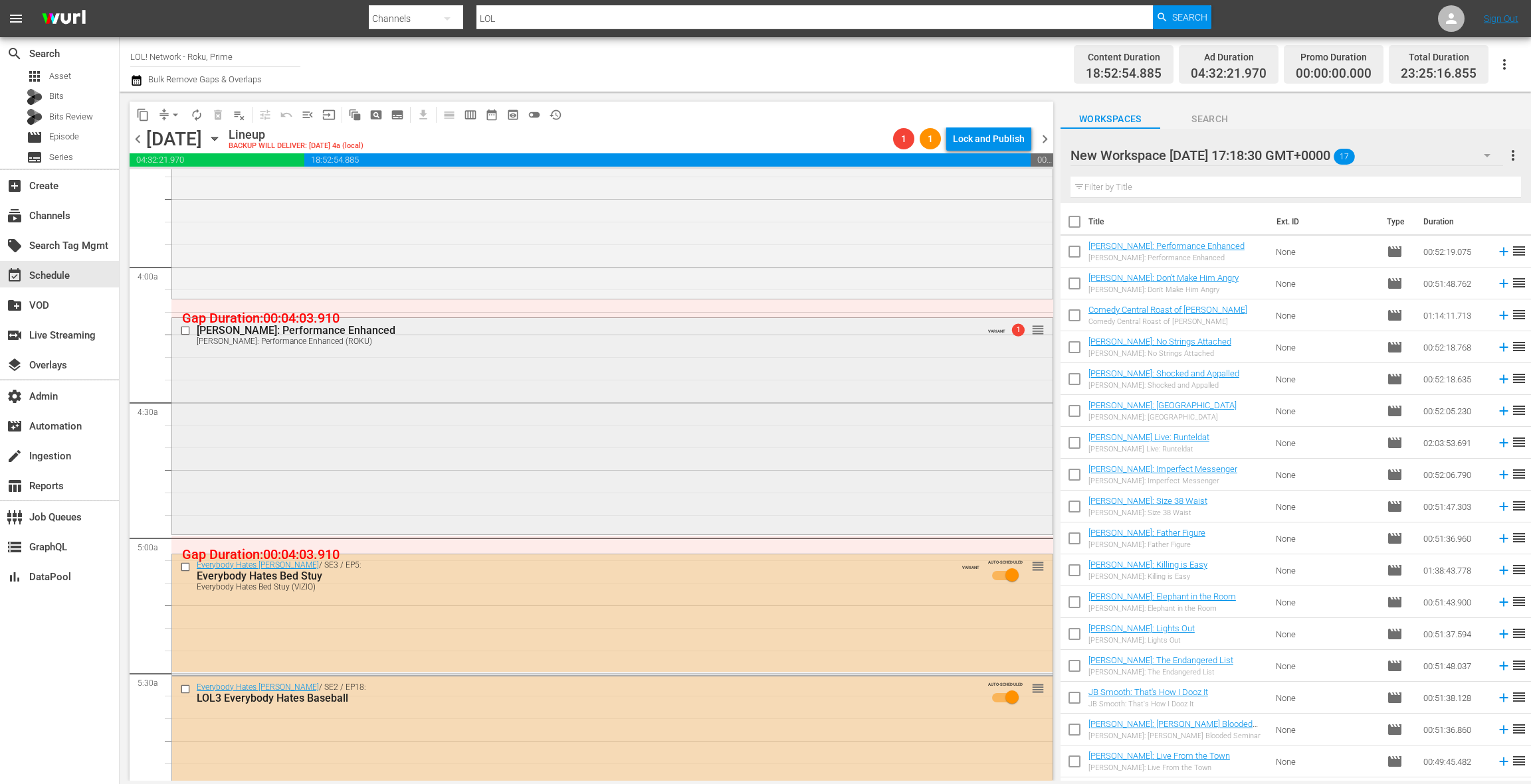
scroll to position [1022, 0]
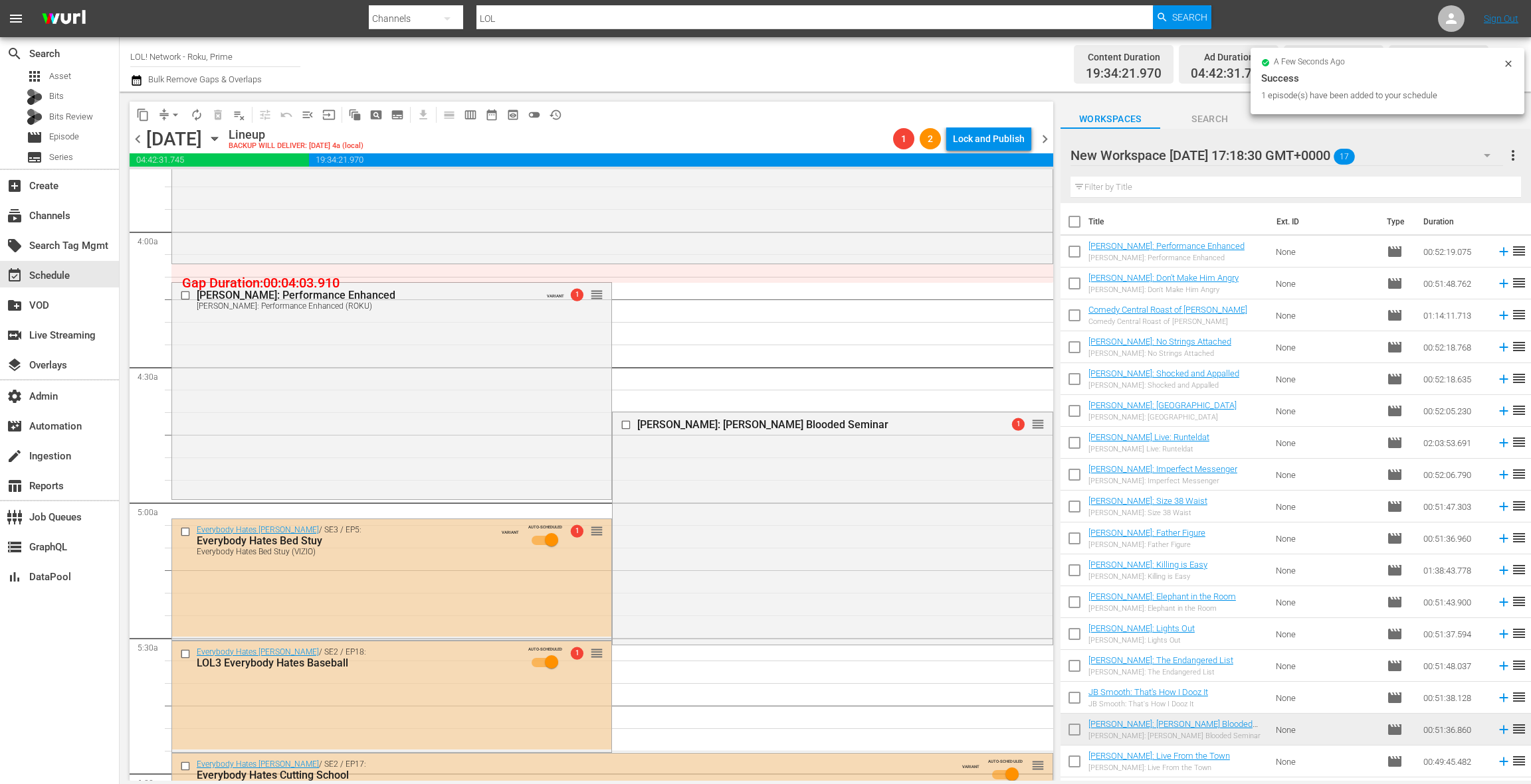
click at [802, 485] on div "Deon Cole: Cole Blooded Seminar 1 reorder" at bounding box center [832, 526] width 439 height 229
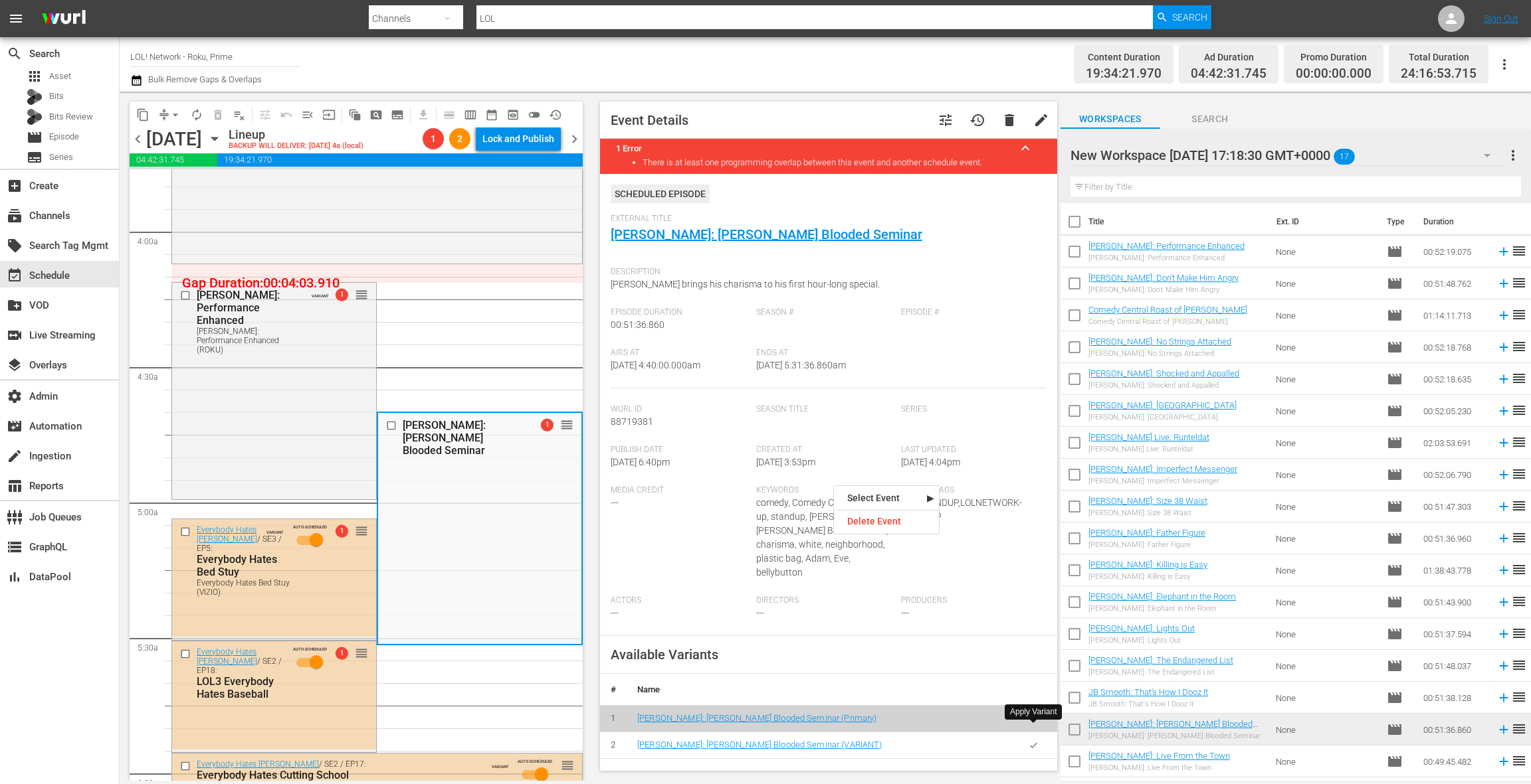
click at [1031, 742] on icon "button" at bounding box center [1033, 745] width 7 height 5
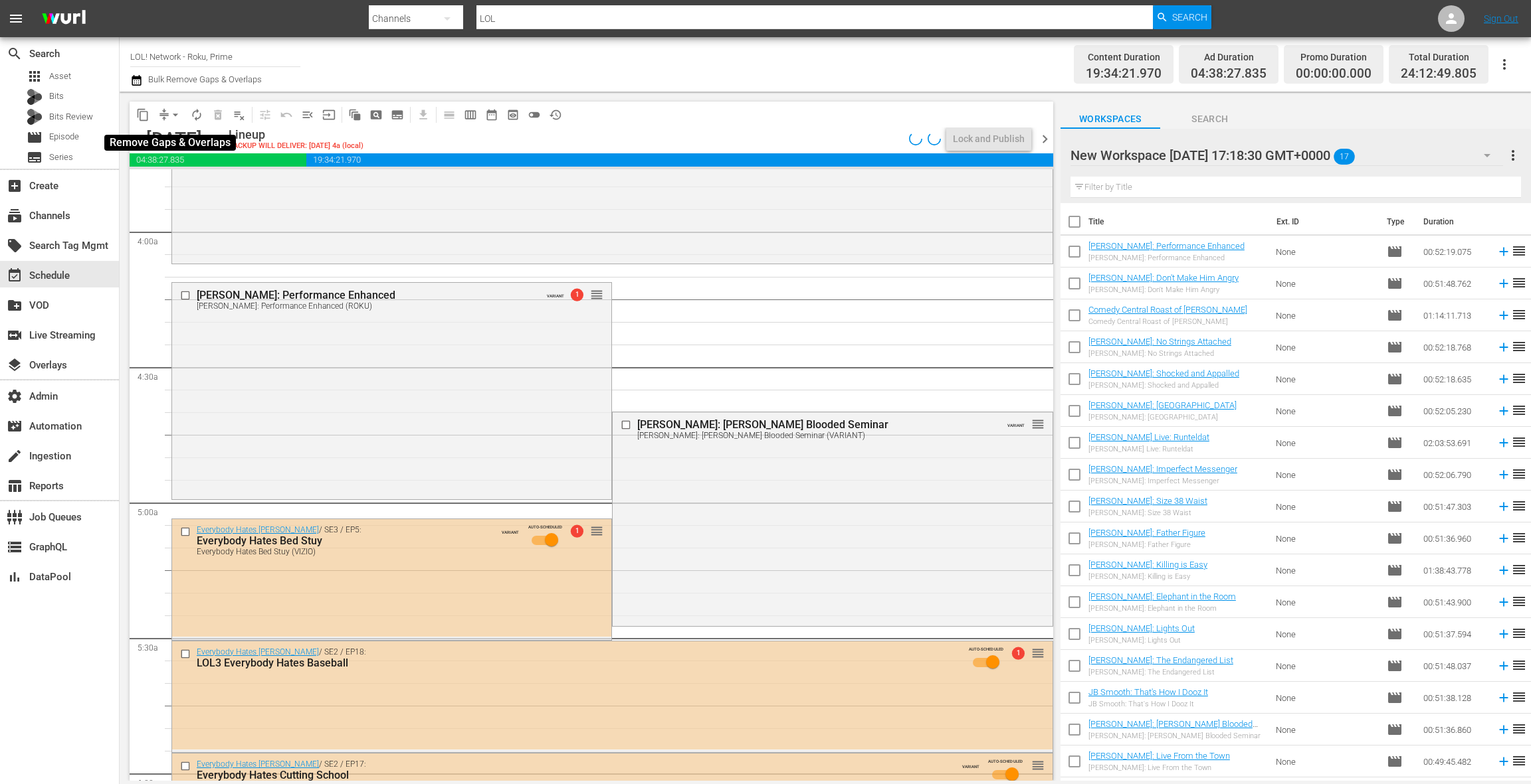
drag, startPoint x: 166, startPoint y: 117, endPoint x: 169, endPoint y: 125, distance: 8.5
click at [166, 117] on button "arrow_drop_down" at bounding box center [175, 115] width 21 height 21
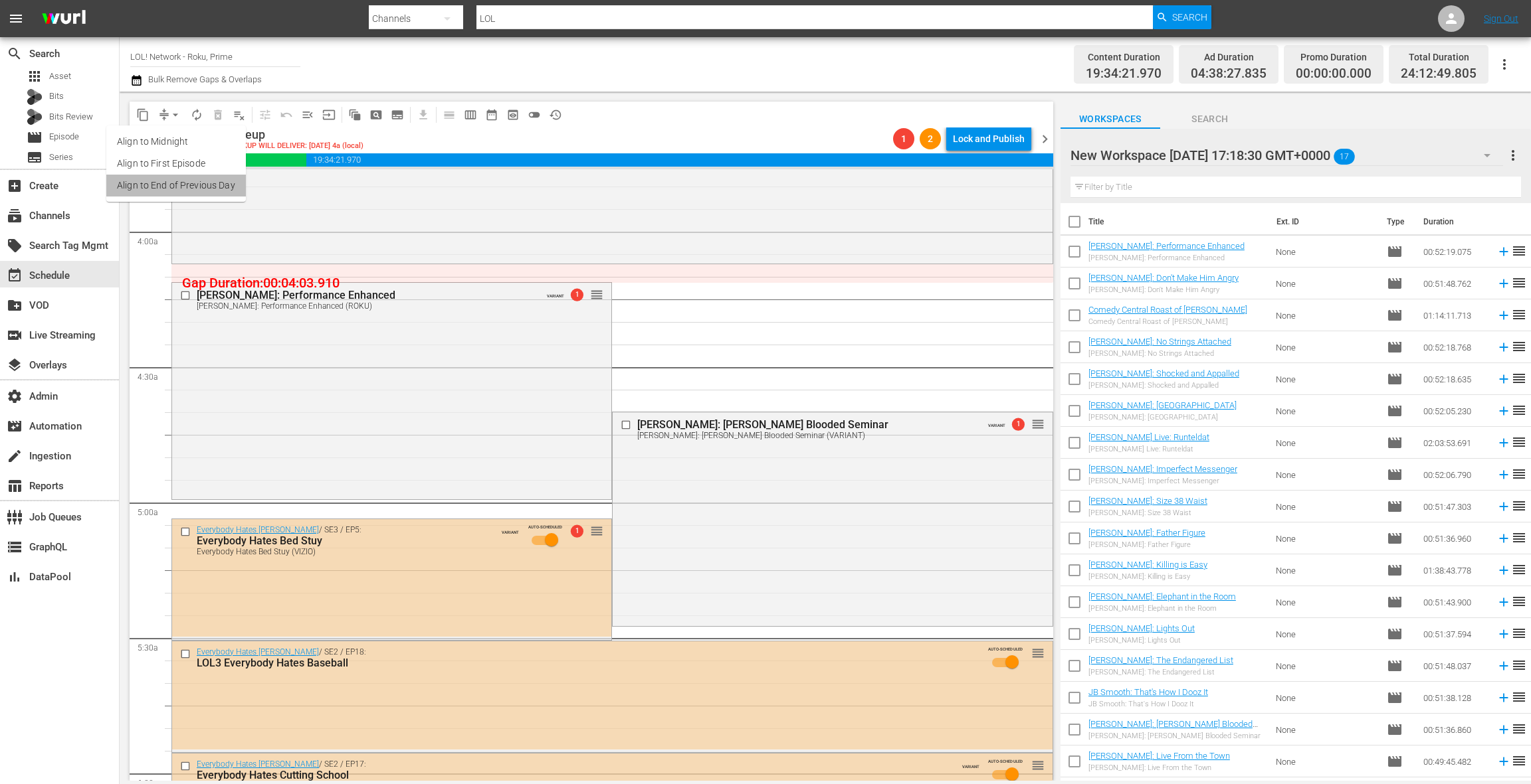
click at [180, 189] on li "Align to End of Previous Day" at bounding box center [176, 186] width 139 height 22
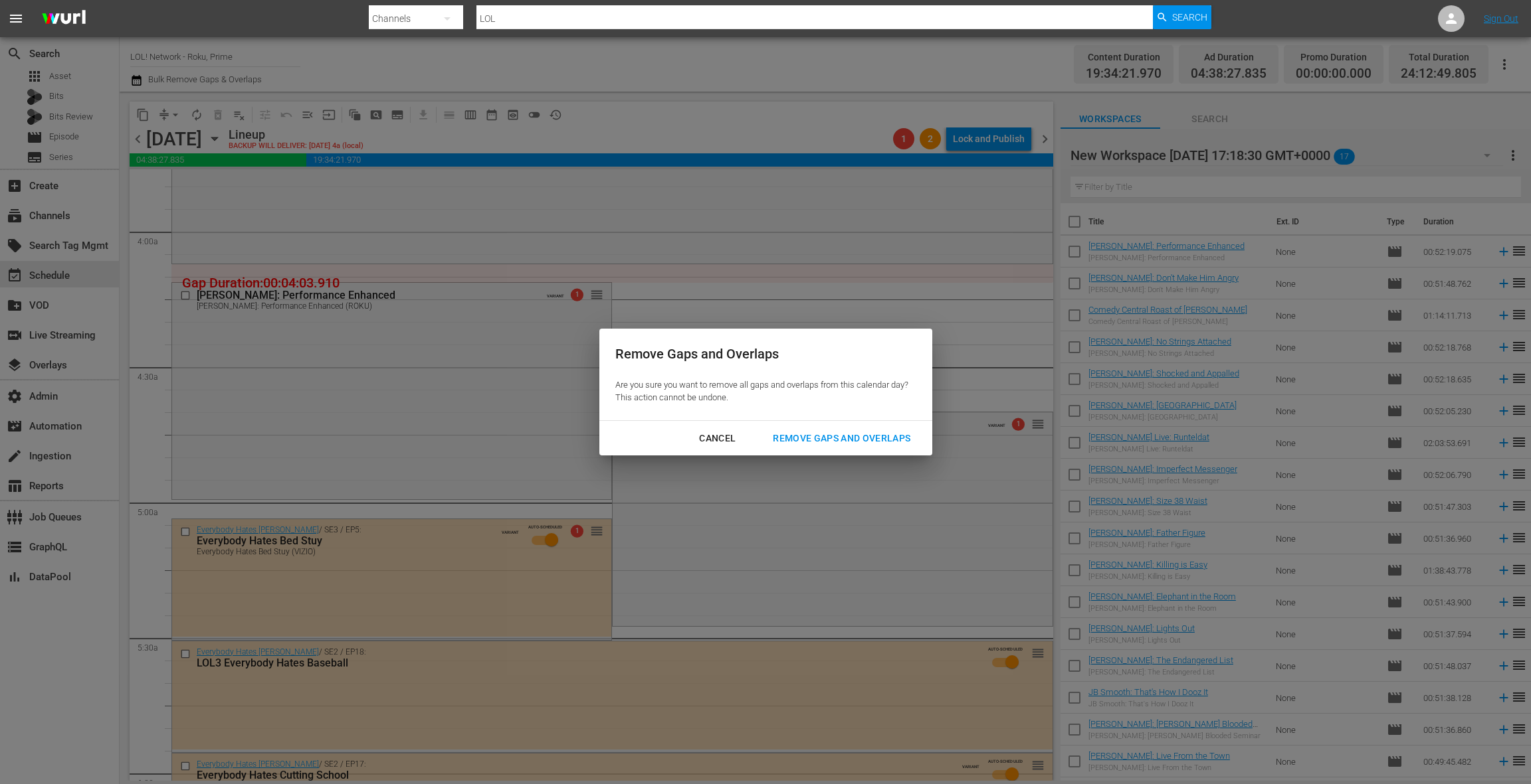
click at [827, 444] on div "Remove Gaps and Overlaps" at bounding box center [842, 438] width 159 height 17
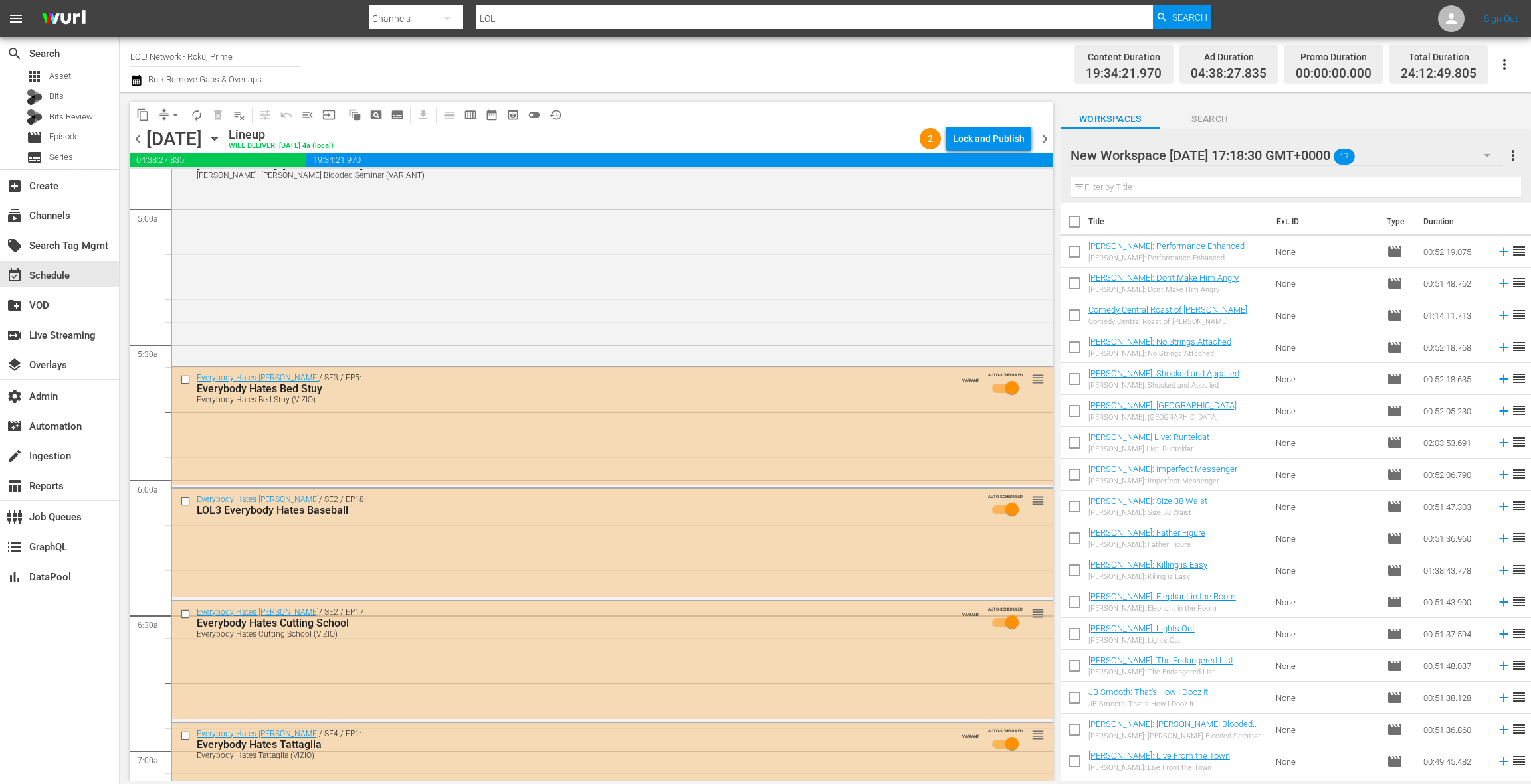
scroll to position [1334, 0]
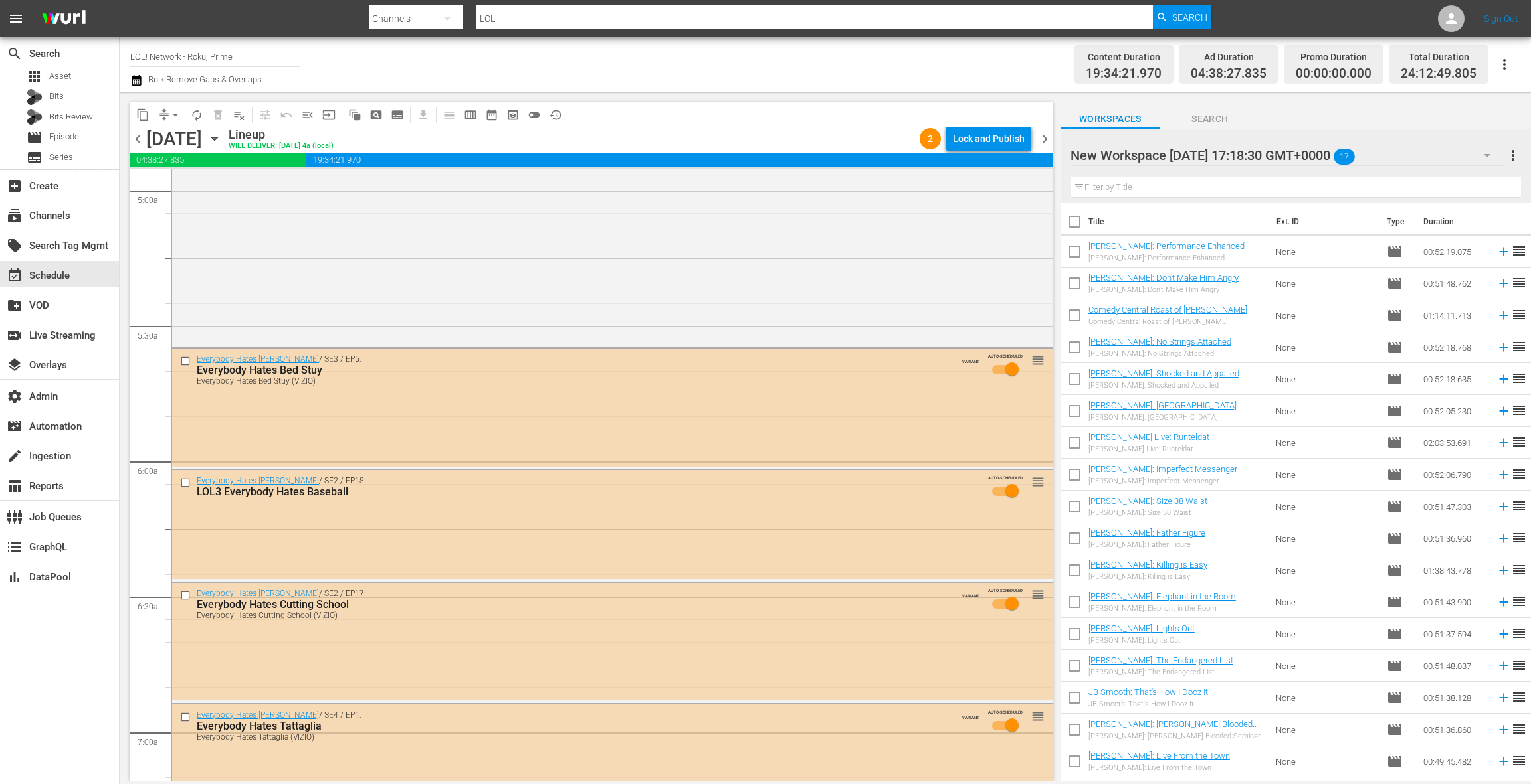
click at [594, 398] on div "Everybody Hates Chris / SE3 / EP5: Everybody Hates Bed Stuy Everybody Hates Bed…" at bounding box center [612, 407] width 880 height 118
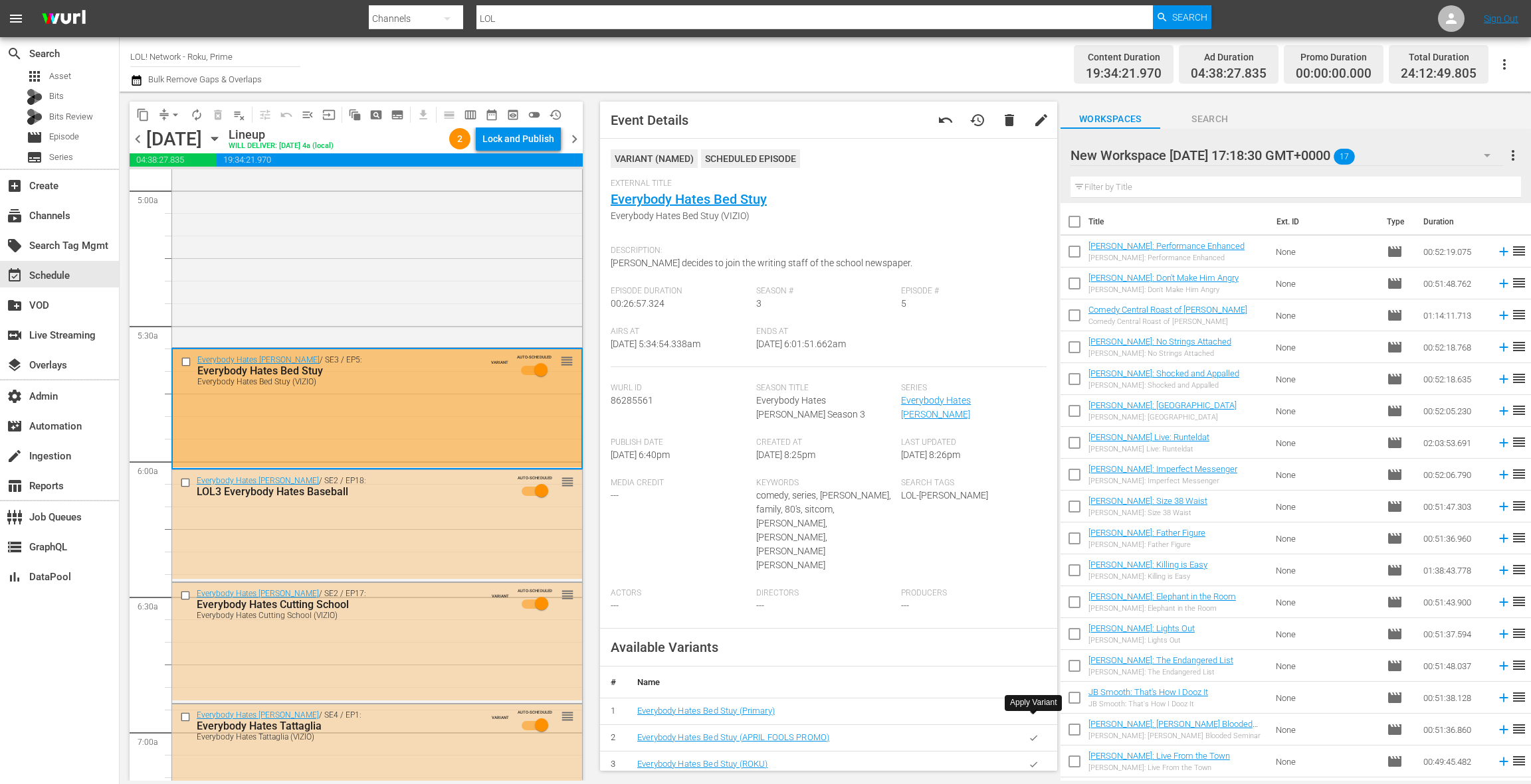
click at [1031, 762] on icon "button" at bounding box center [1033, 765] width 7 height 5
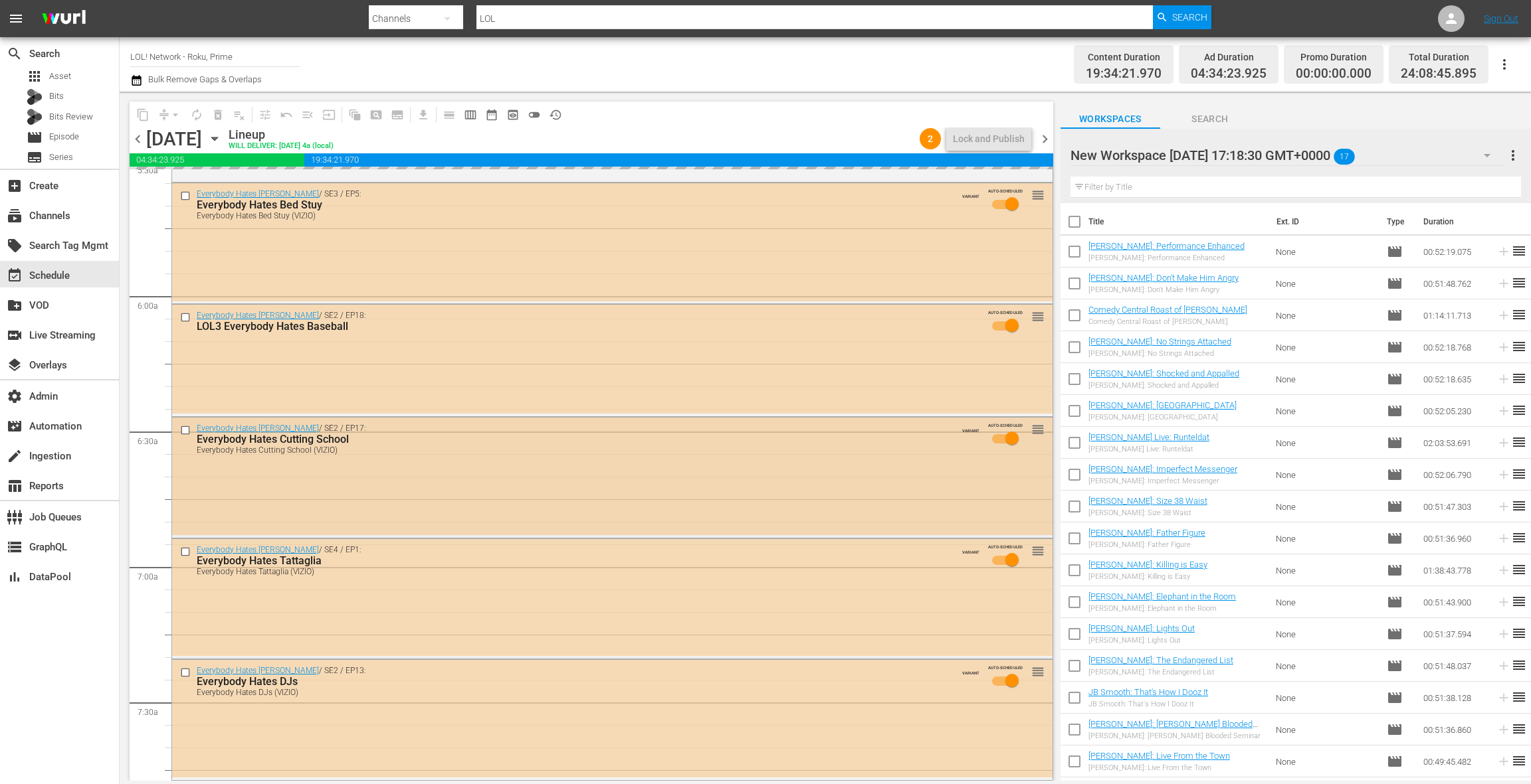
scroll to position [1529, 0]
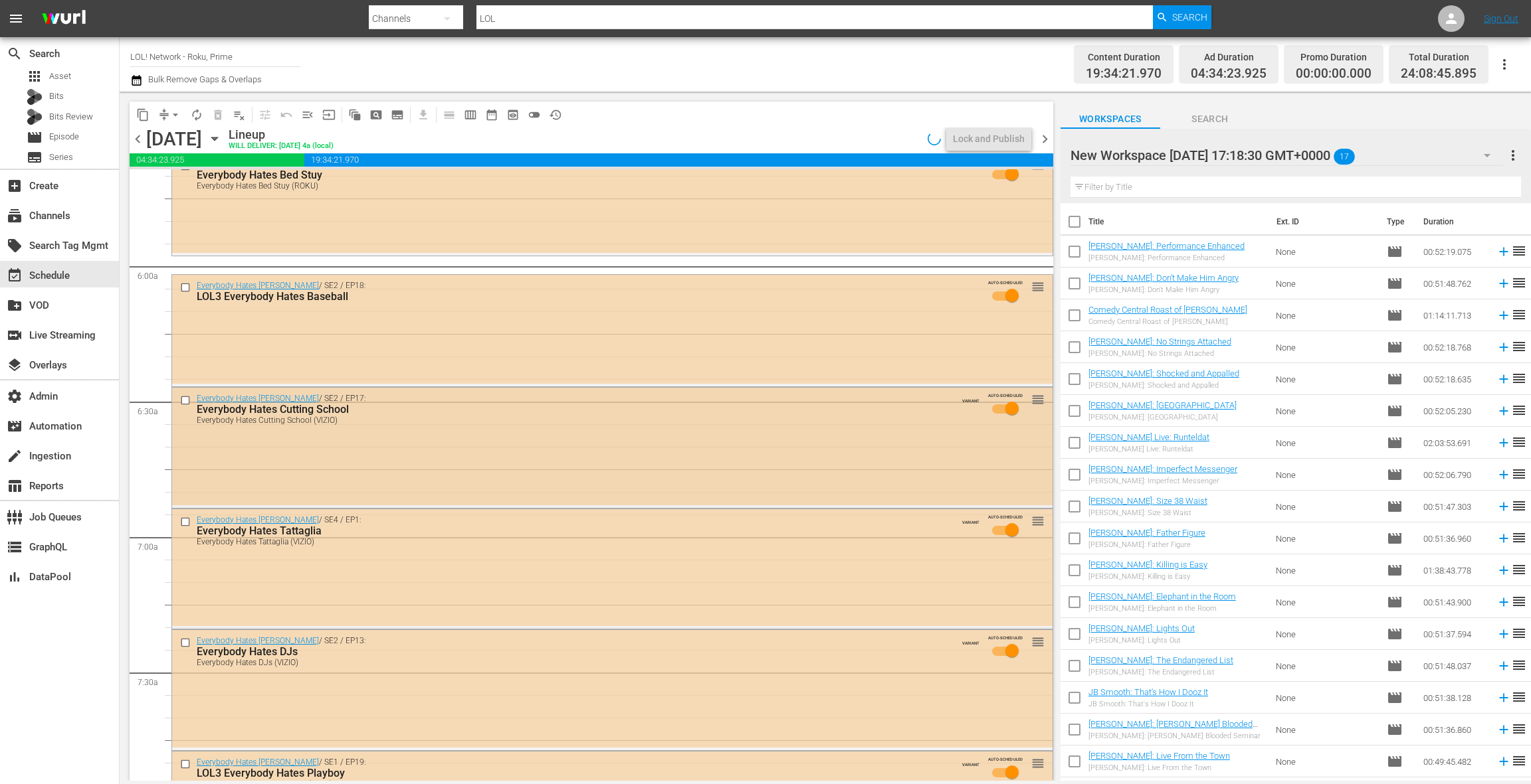
click at [525, 454] on div "Everybody Hates Chris / SE2 / EP17: Everybody Hates Cutting School Everybody Ha…" at bounding box center [612, 446] width 880 height 118
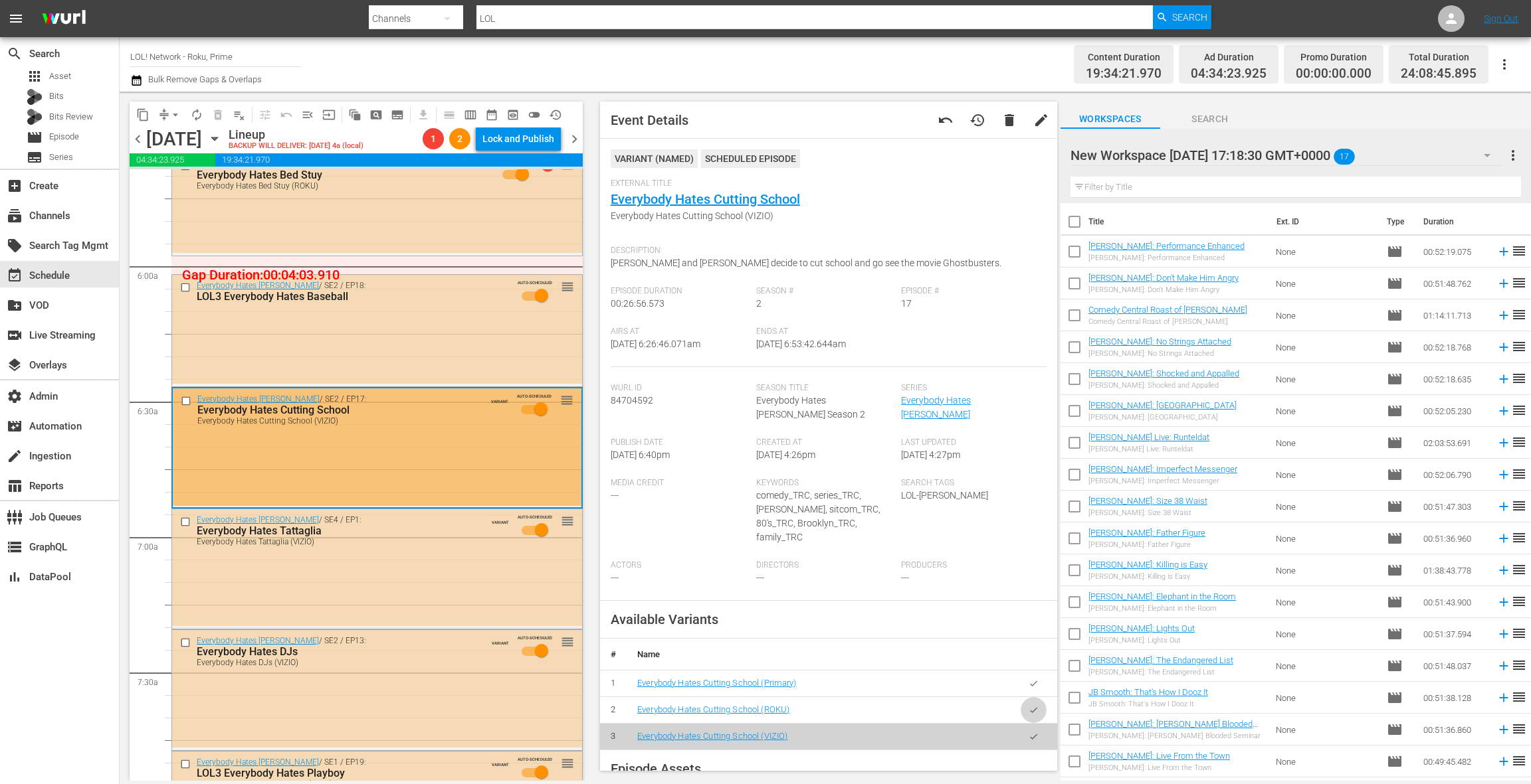
drag, startPoint x: 1031, startPoint y: 693, endPoint x: 602, endPoint y: 560, distance: 449.1
click at [1029, 706] on icon "button" at bounding box center [1033, 710] width 10 height 10
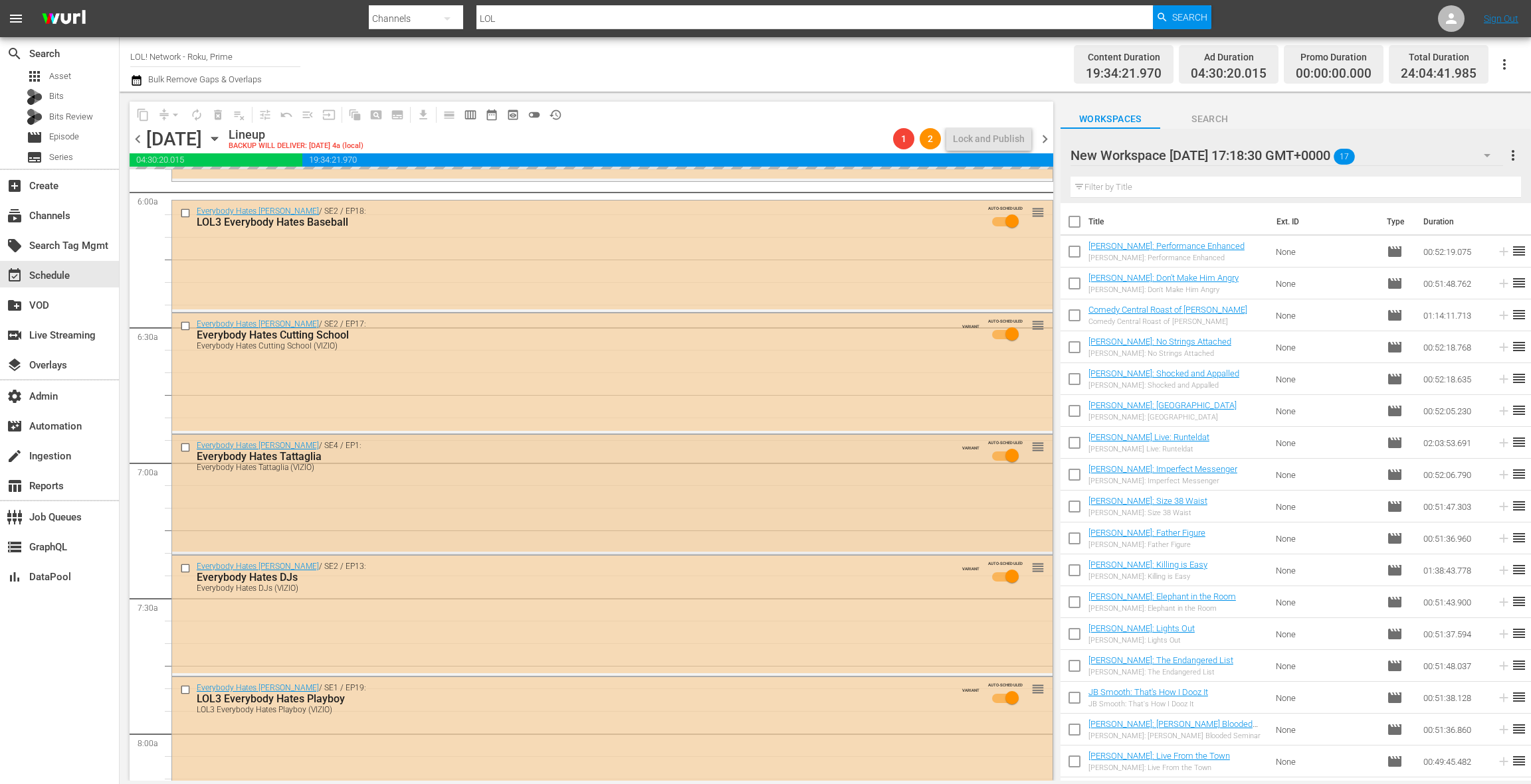
scroll to position [1621, 0]
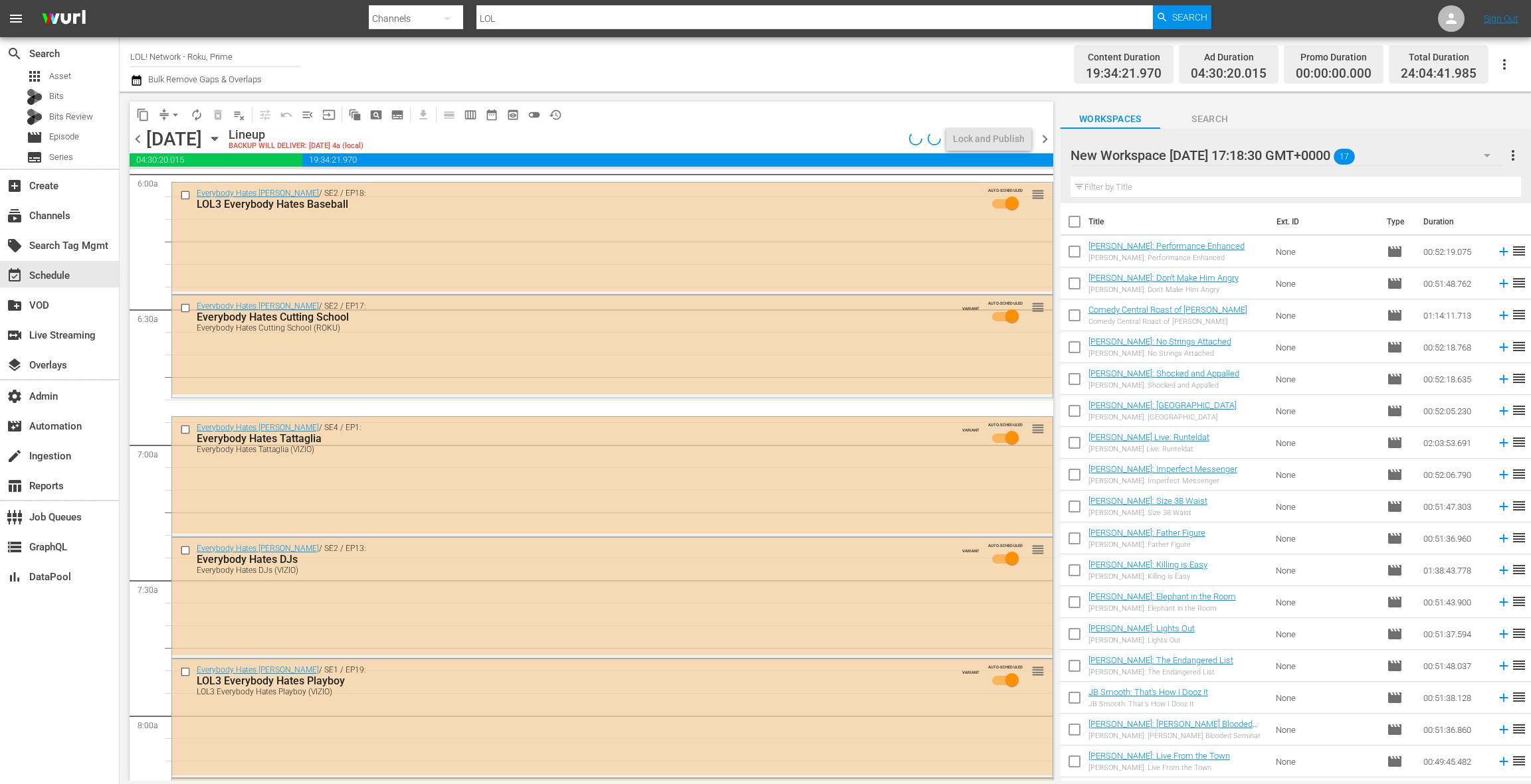
click at [457, 461] on div "Everybody Hates Chris / SE4 / EP1: Everybody Hates Tattaglia Everybody Hates Ta…" at bounding box center [612, 476] width 880 height 117
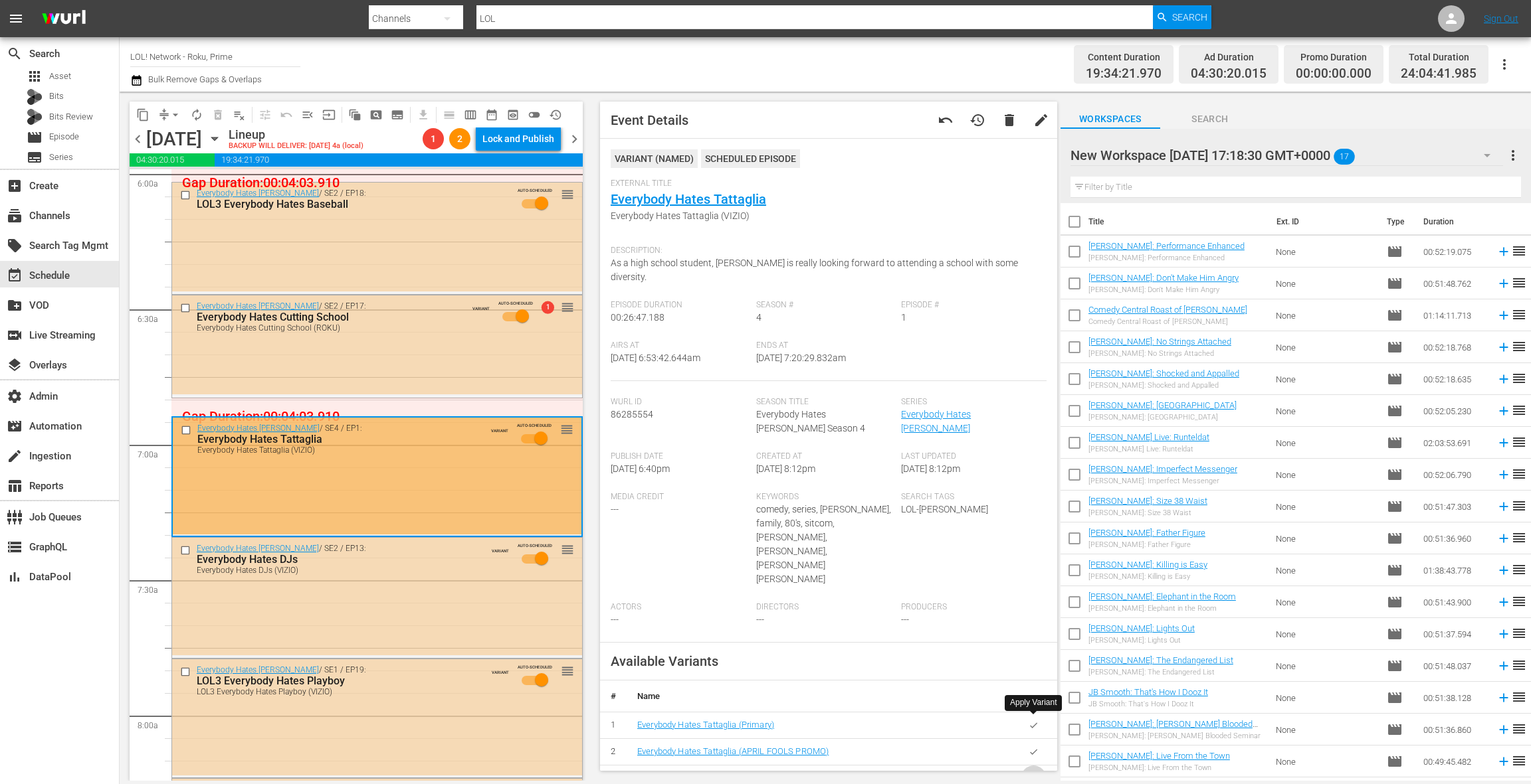
drag, startPoint x: 1028, startPoint y: 724, endPoint x: 1014, endPoint y: 713, distance: 17.8
click at [1028, 774] on icon "button" at bounding box center [1033, 778] width 10 height 10
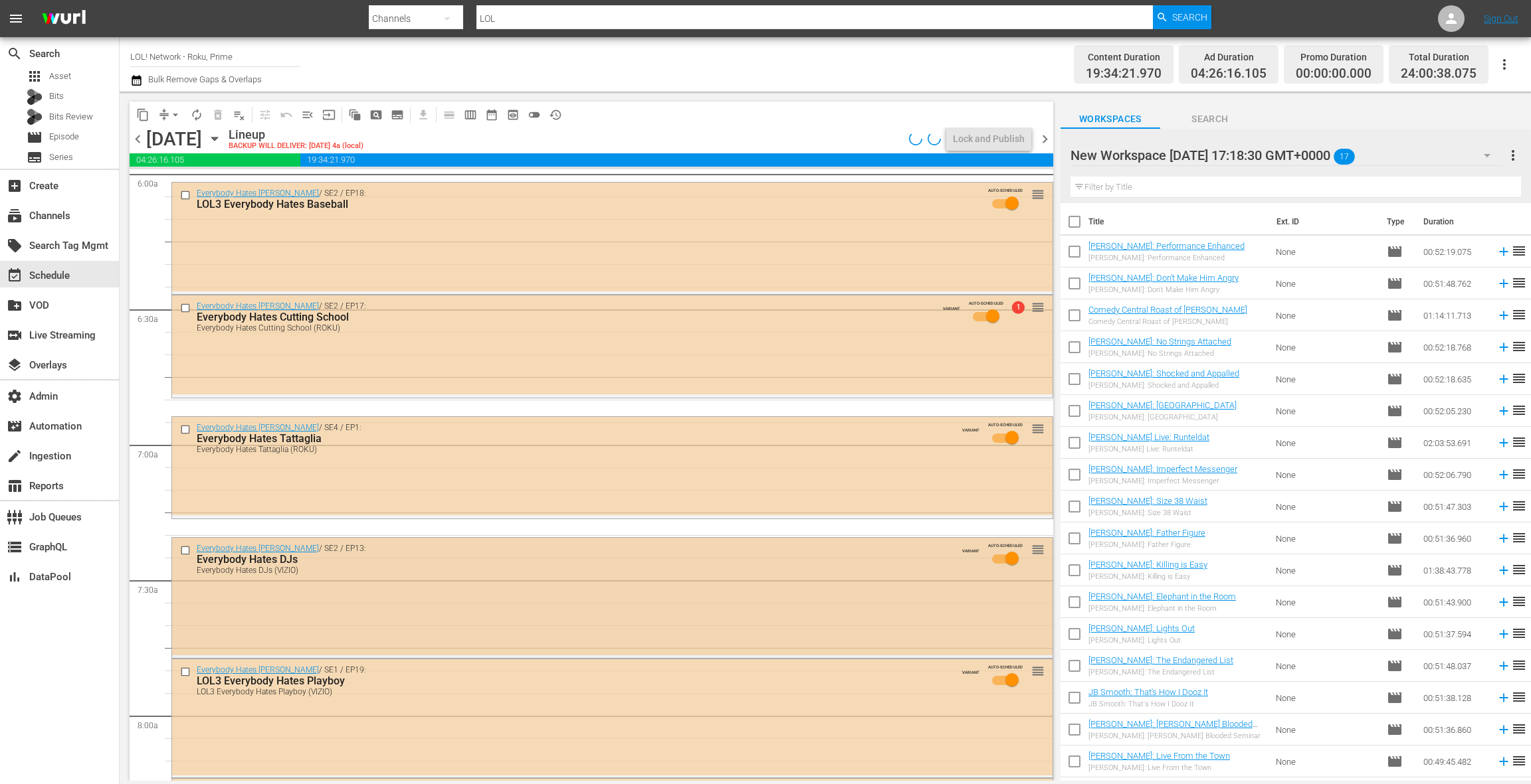
scroll to position [1725, 0]
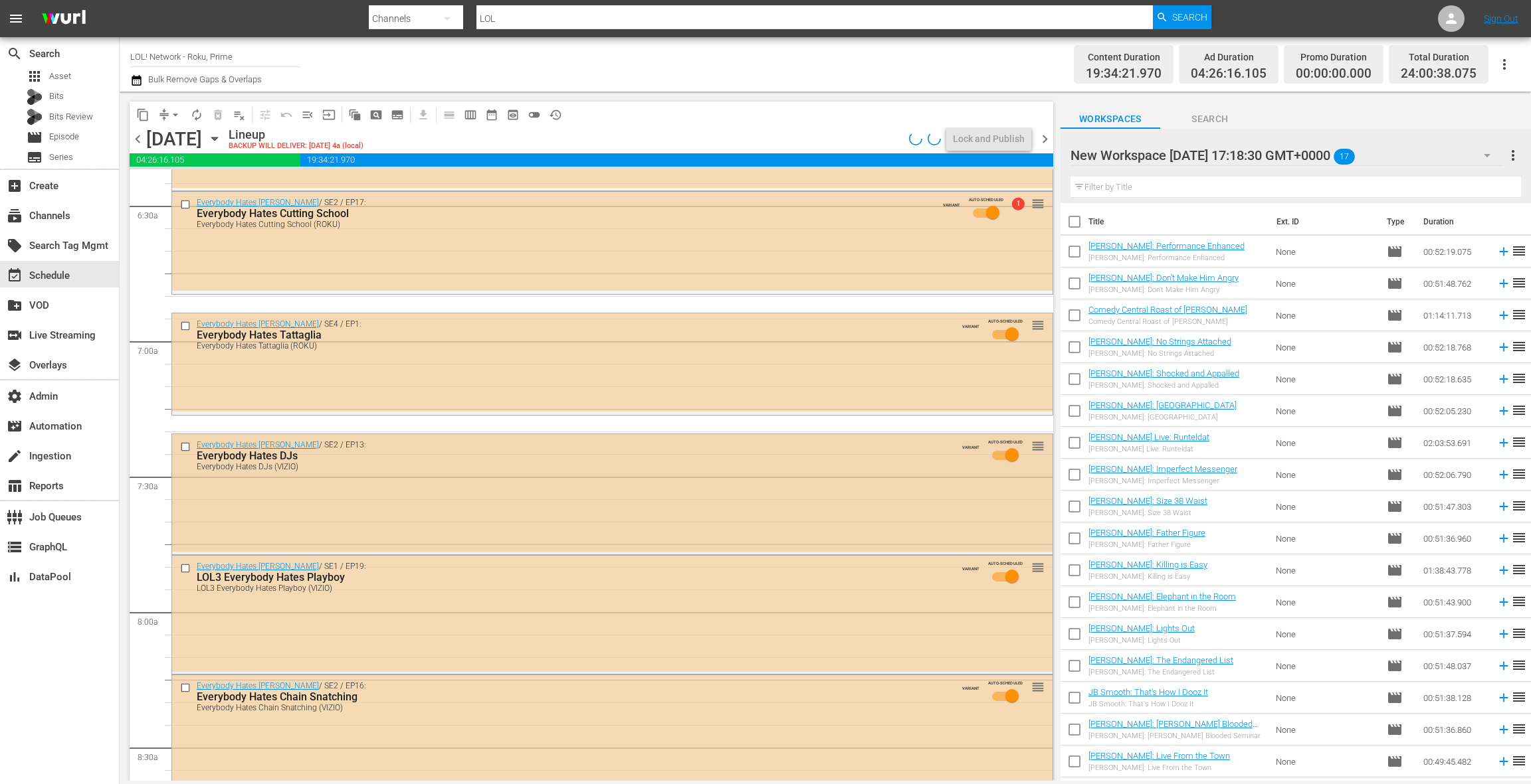
click at [522, 500] on div "Everybody Hates Chris / SE2 / EP13: Everybody Hates DJs Everybody Hates DJs (VI…" at bounding box center [612, 493] width 880 height 118
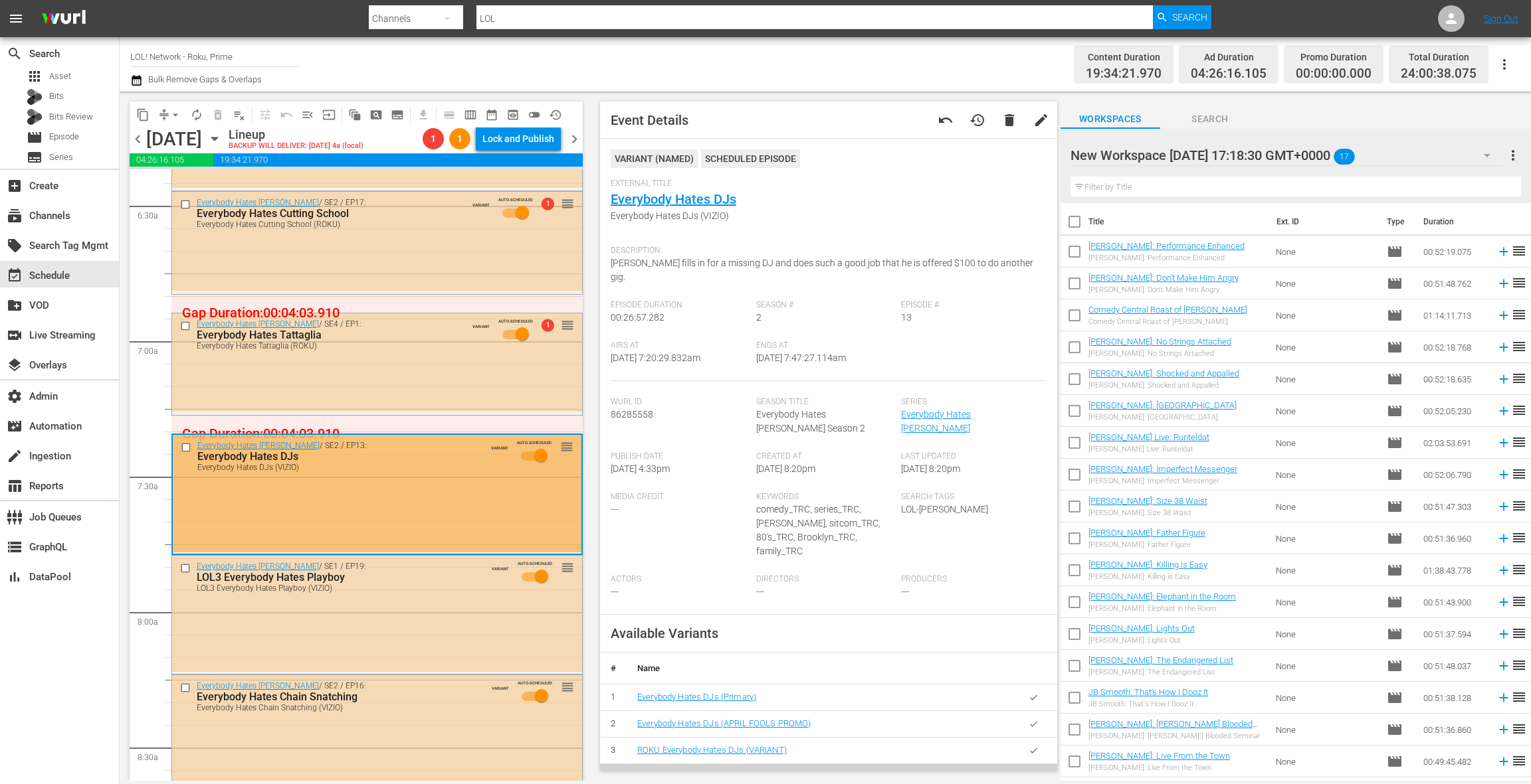
click at [1028, 746] on icon "button" at bounding box center [1033, 750] width 10 height 10
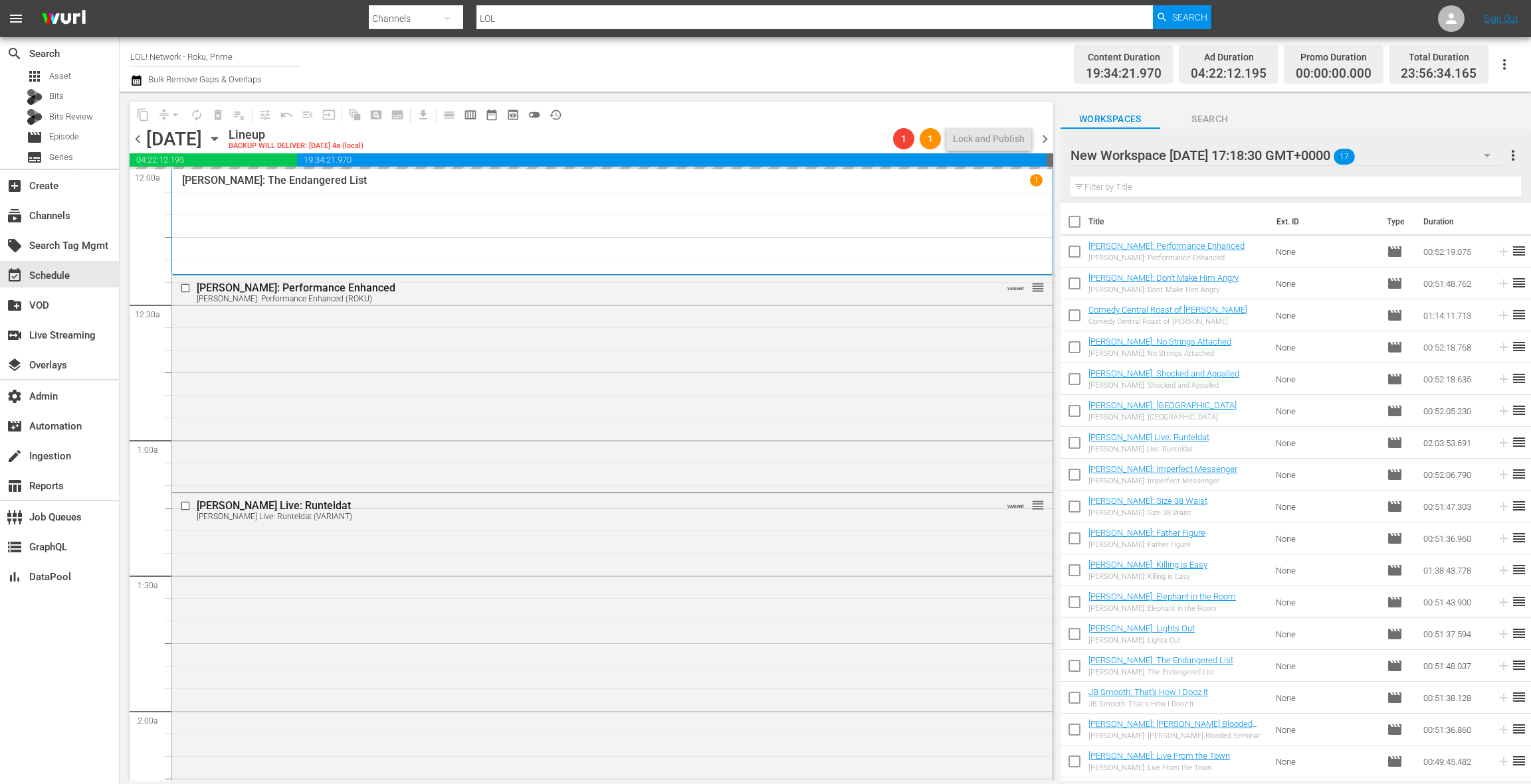
scroll to position [1876, 0]
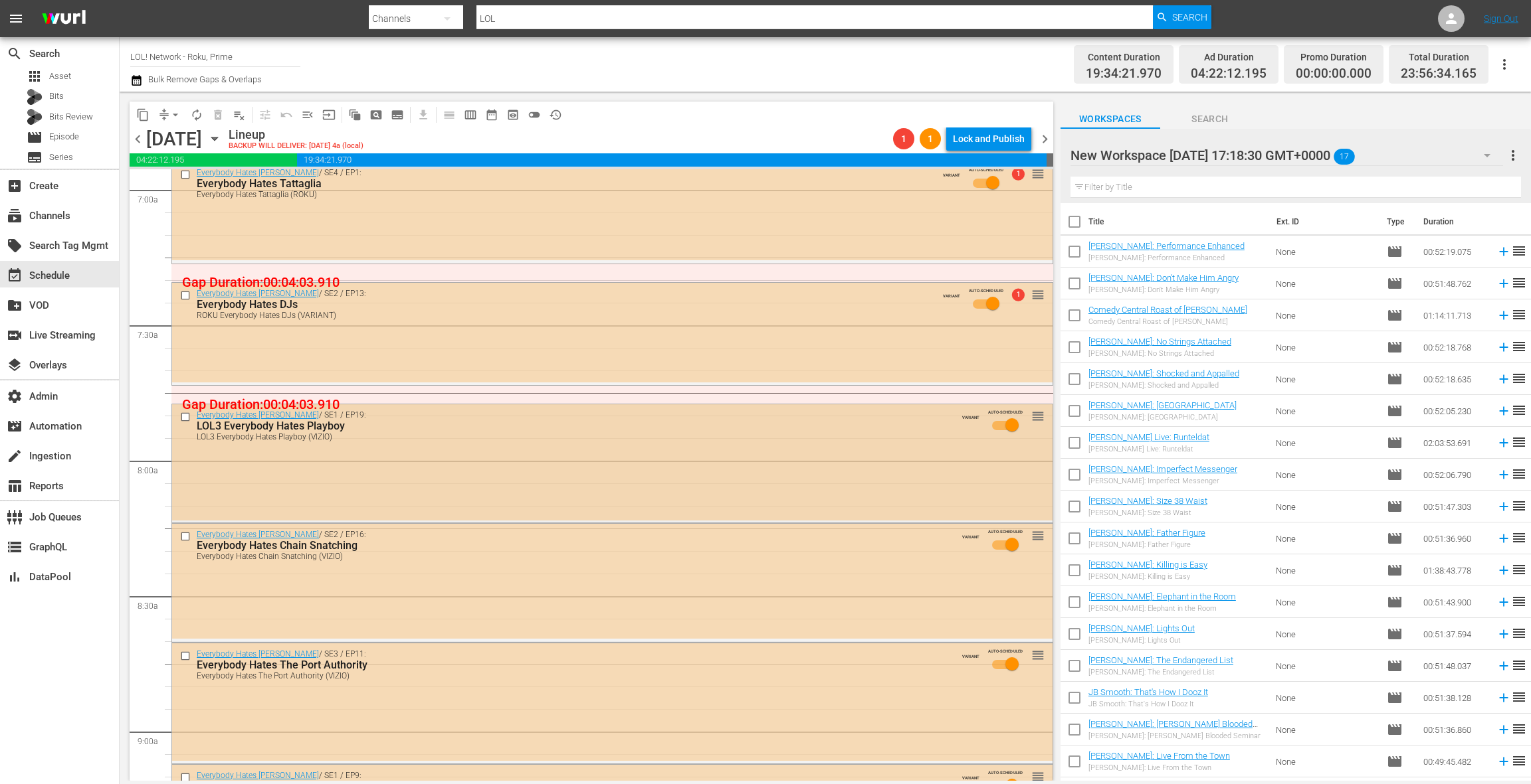
click at [498, 495] on div "Everybody Hates [PERSON_NAME] / SE1 / EP19: LOL3 Everybody Hates Playboy LOL3 E…" at bounding box center [612, 462] width 880 height 116
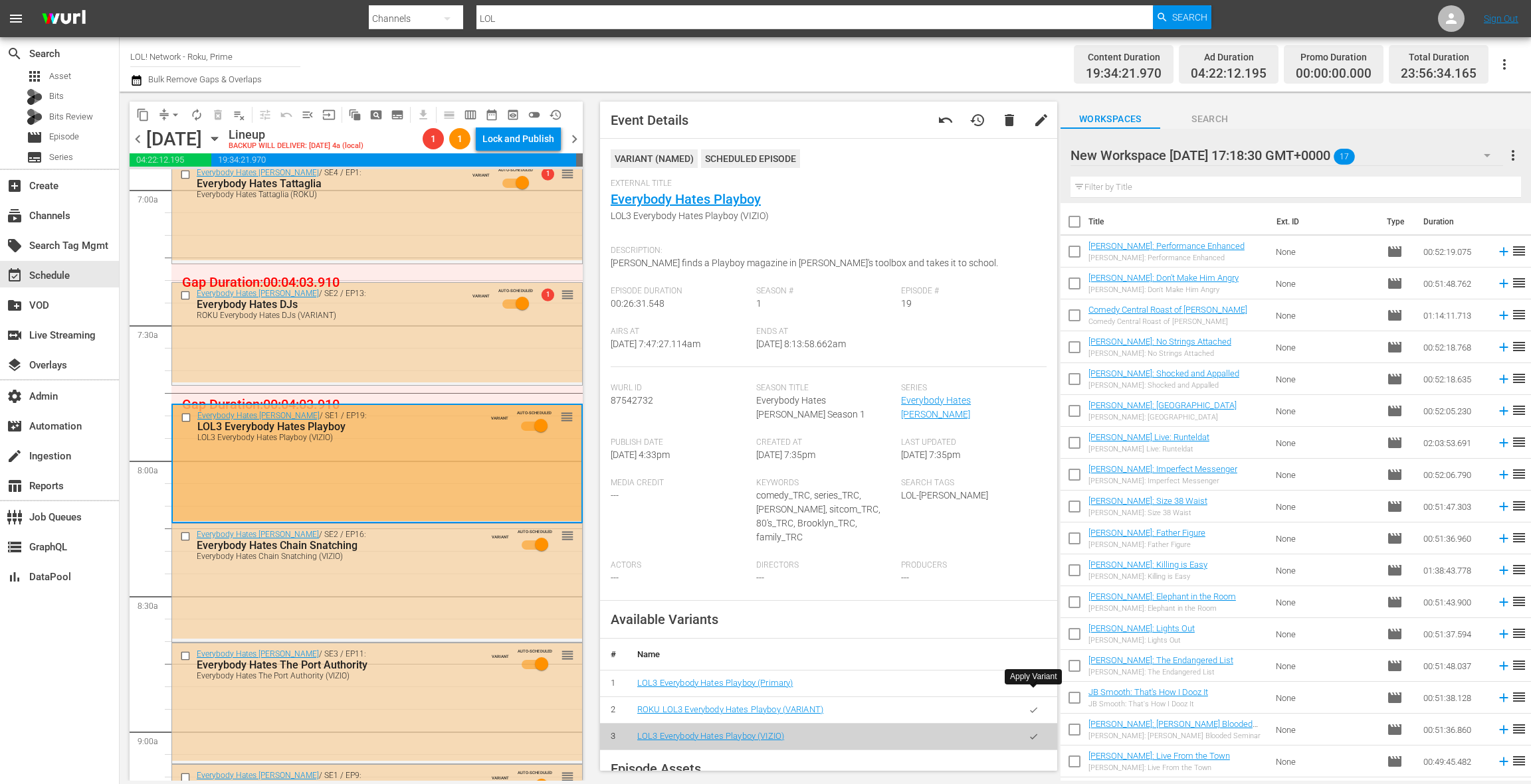
click at [1028, 706] on icon "button" at bounding box center [1033, 710] width 10 height 10
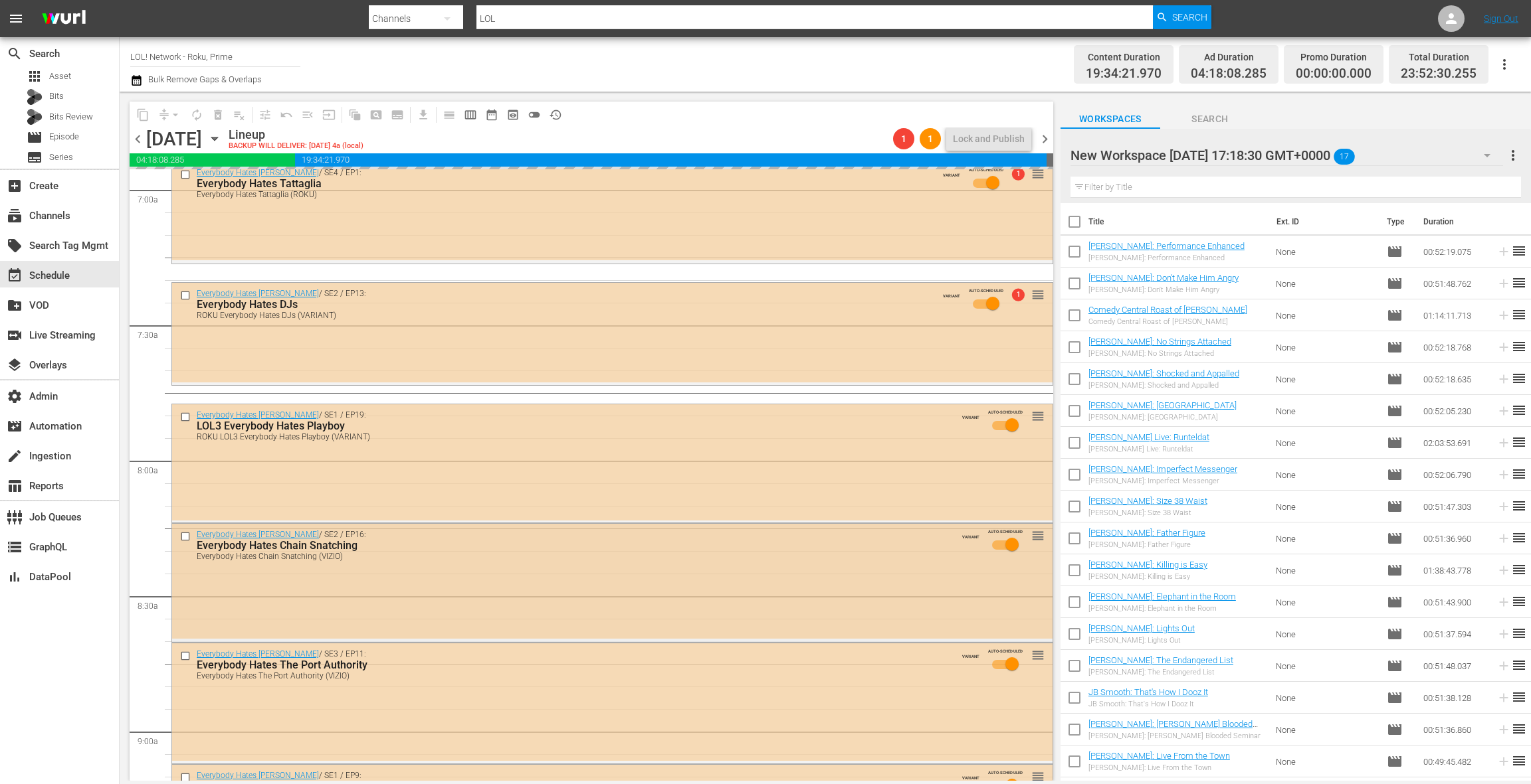
click at [529, 584] on div "Everybody Hates [PERSON_NAME] / SE2 / EP16: Everybody Hates Chain Snatching Eve…" at bounding box center [612, 582] width 880 height 115
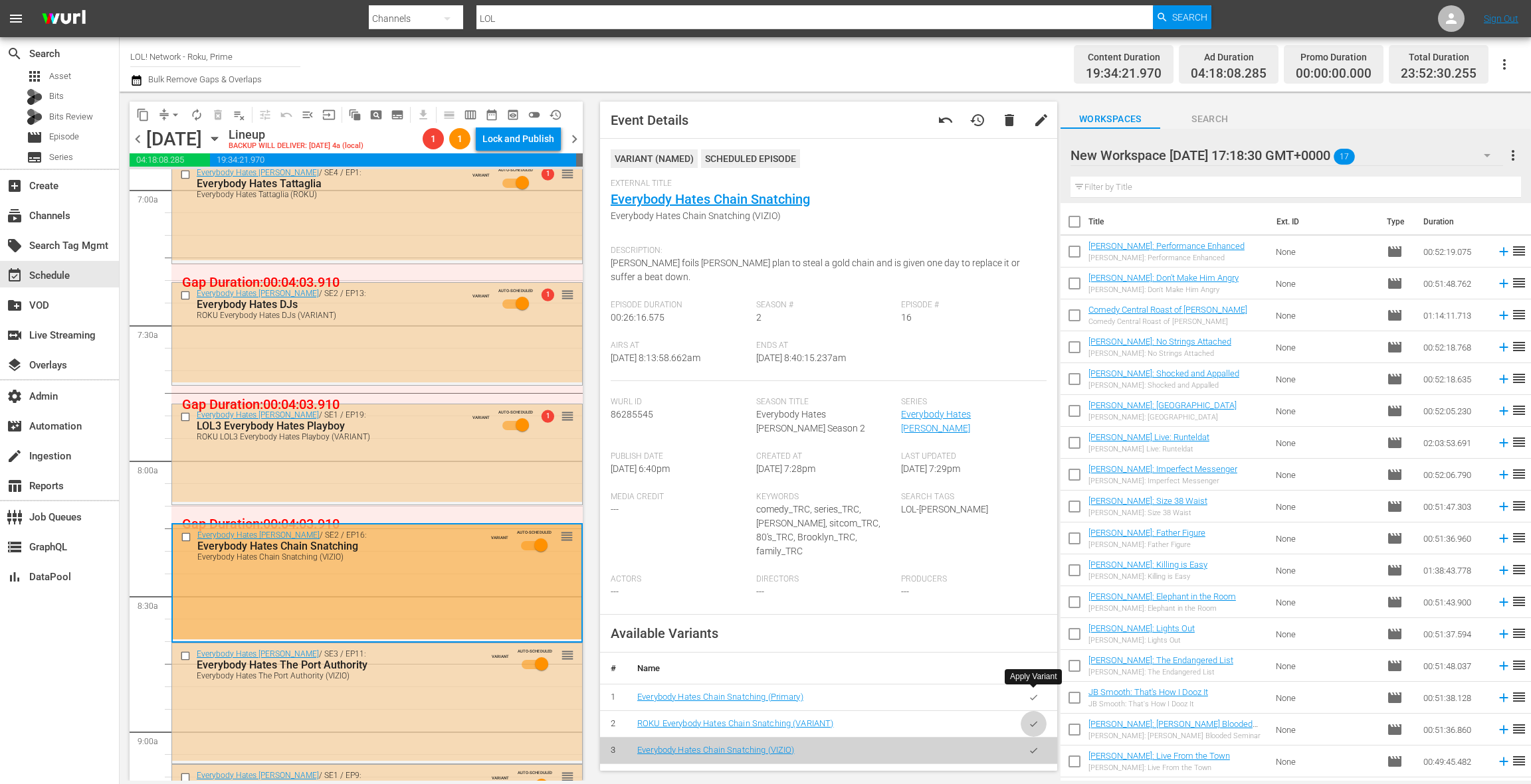
click at [1036, 720] on icon "button" at bounding box center [1033, 724] width 10 height 10
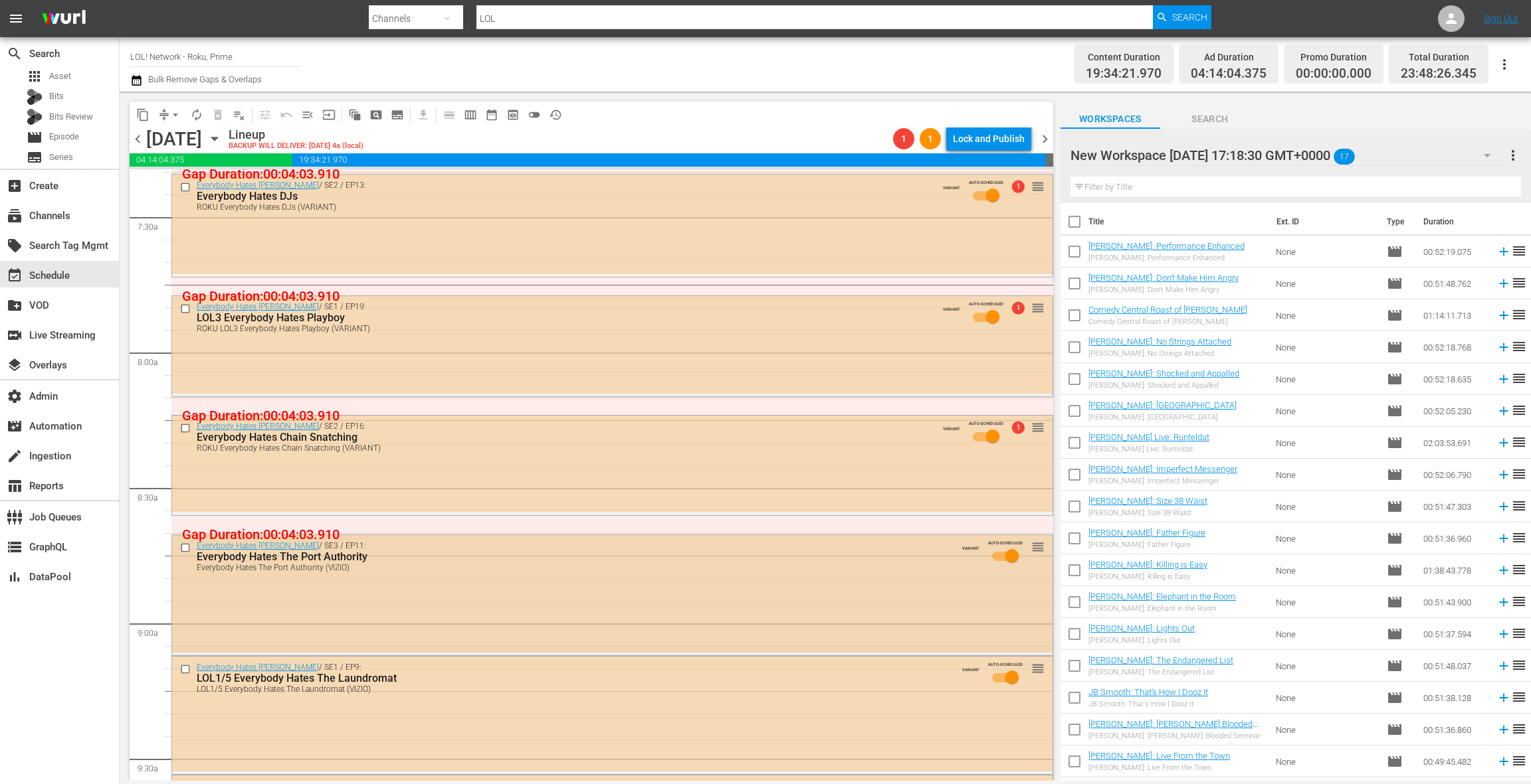
scroll to position [1959, 0]
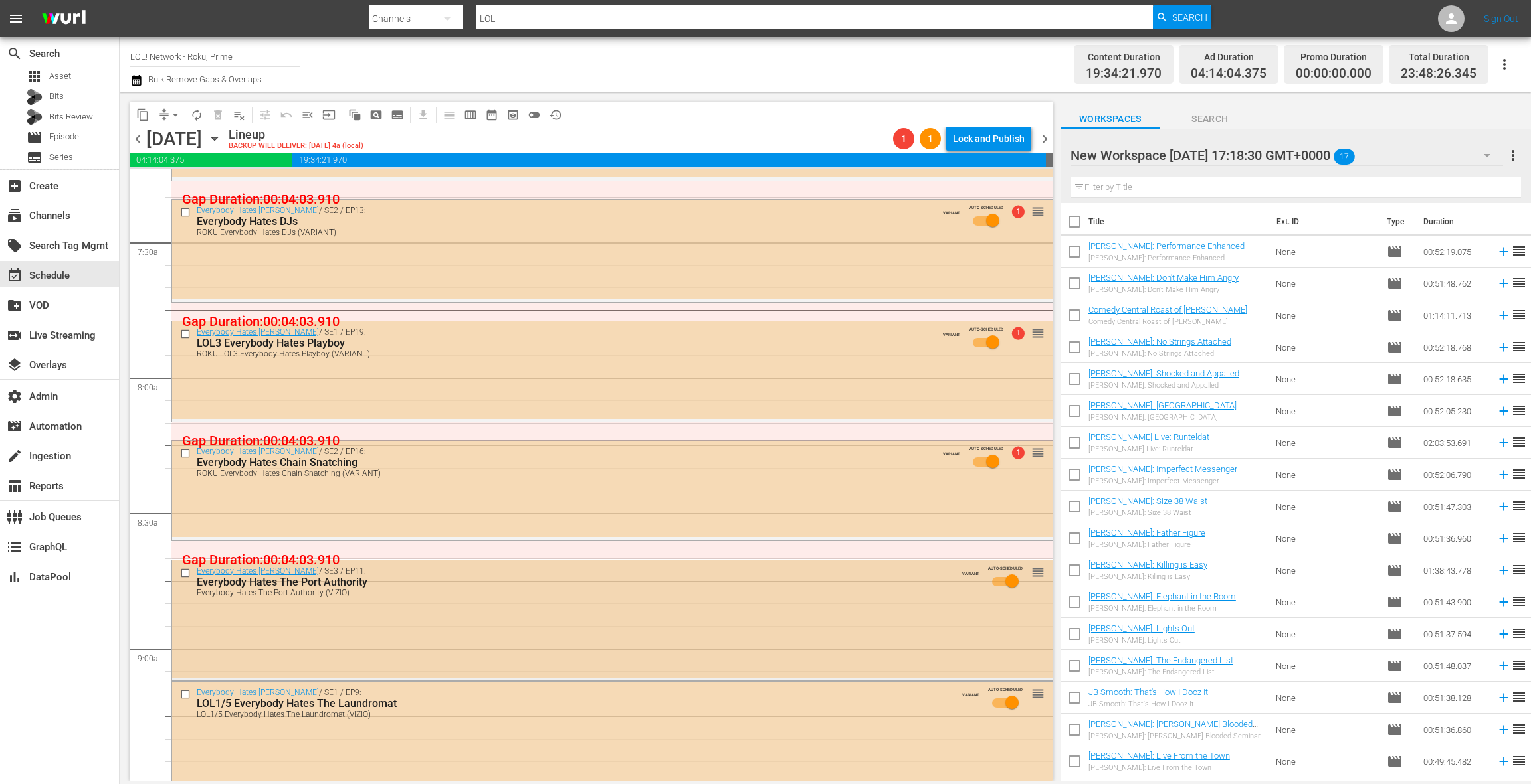
click at [530, 599] on div "Everybody Hates [PERSON_NAME] / SE3 / EP11: Everybody Hates The Port Authority …" at bounding box center [612, 581] width 880 height 42
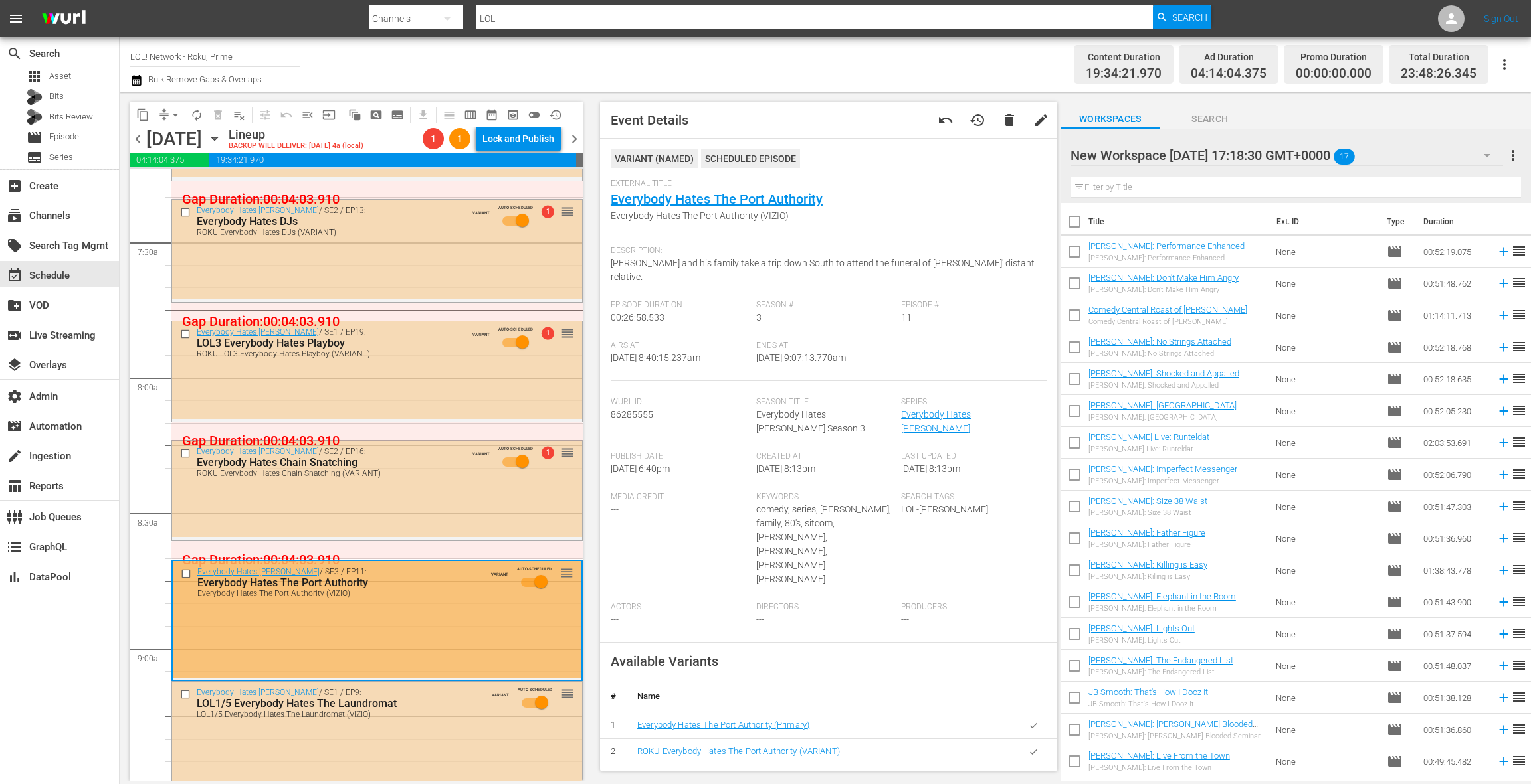
click at [1033, 749] on icon "button" at bounding box center [1033, 752] width 7 height 5
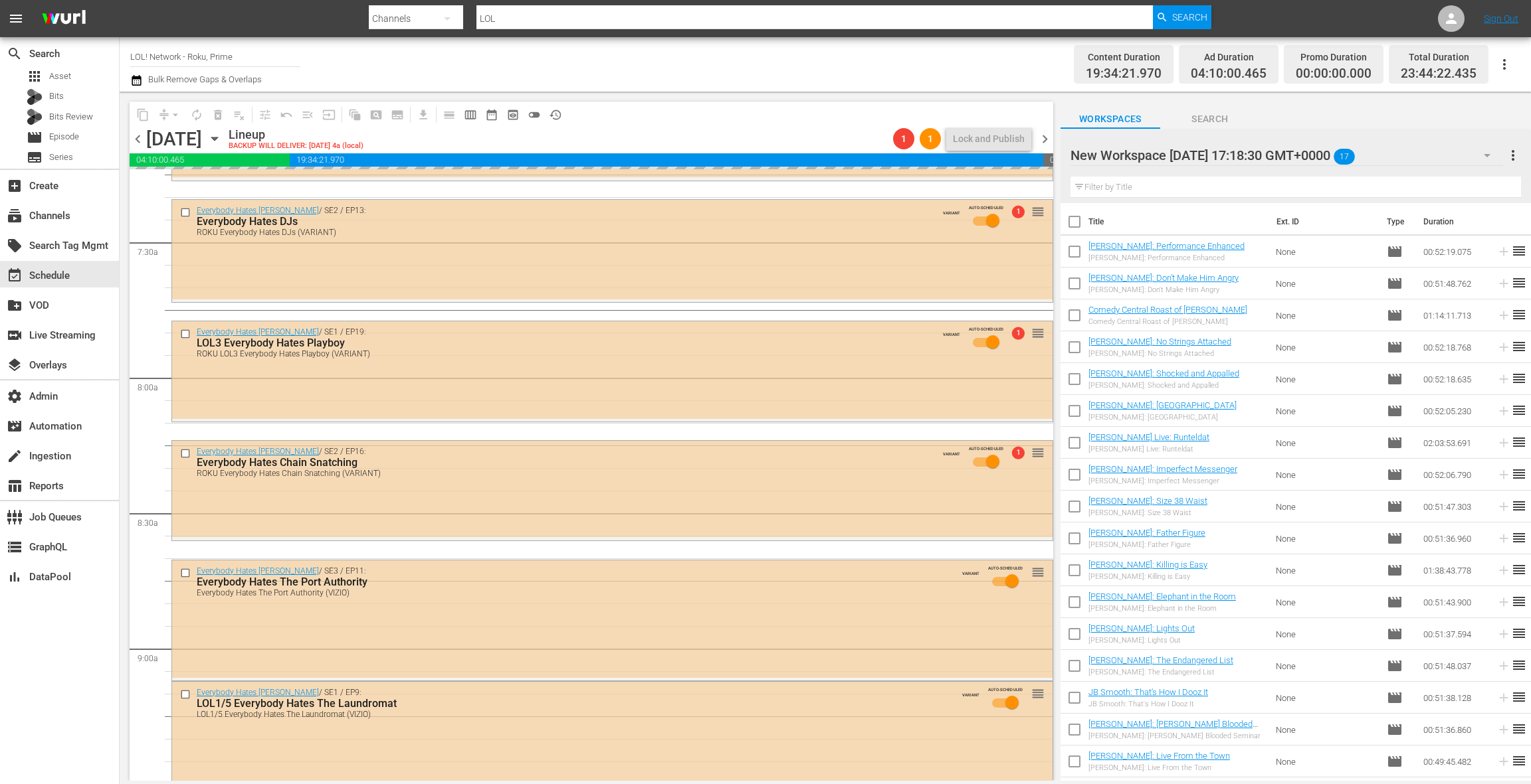
scroll to position [2129, 0]
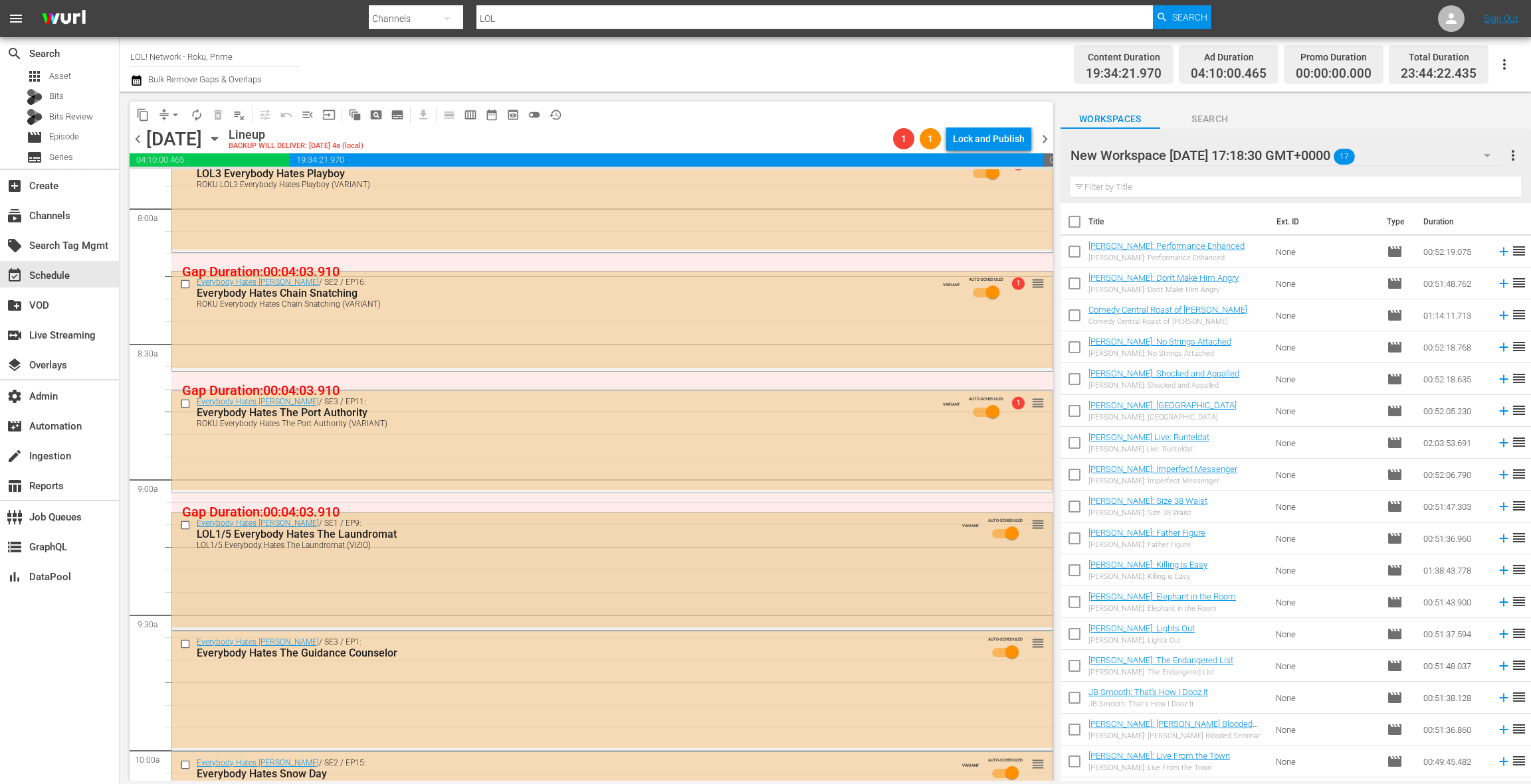
click at [521, 564] on div "Everybody Hates [PERSON_NAME] / SE1 / EP9: LOL1/5 Everybody Hates The Laundroma…" at bounding box center [612, 571] width 880 height 115
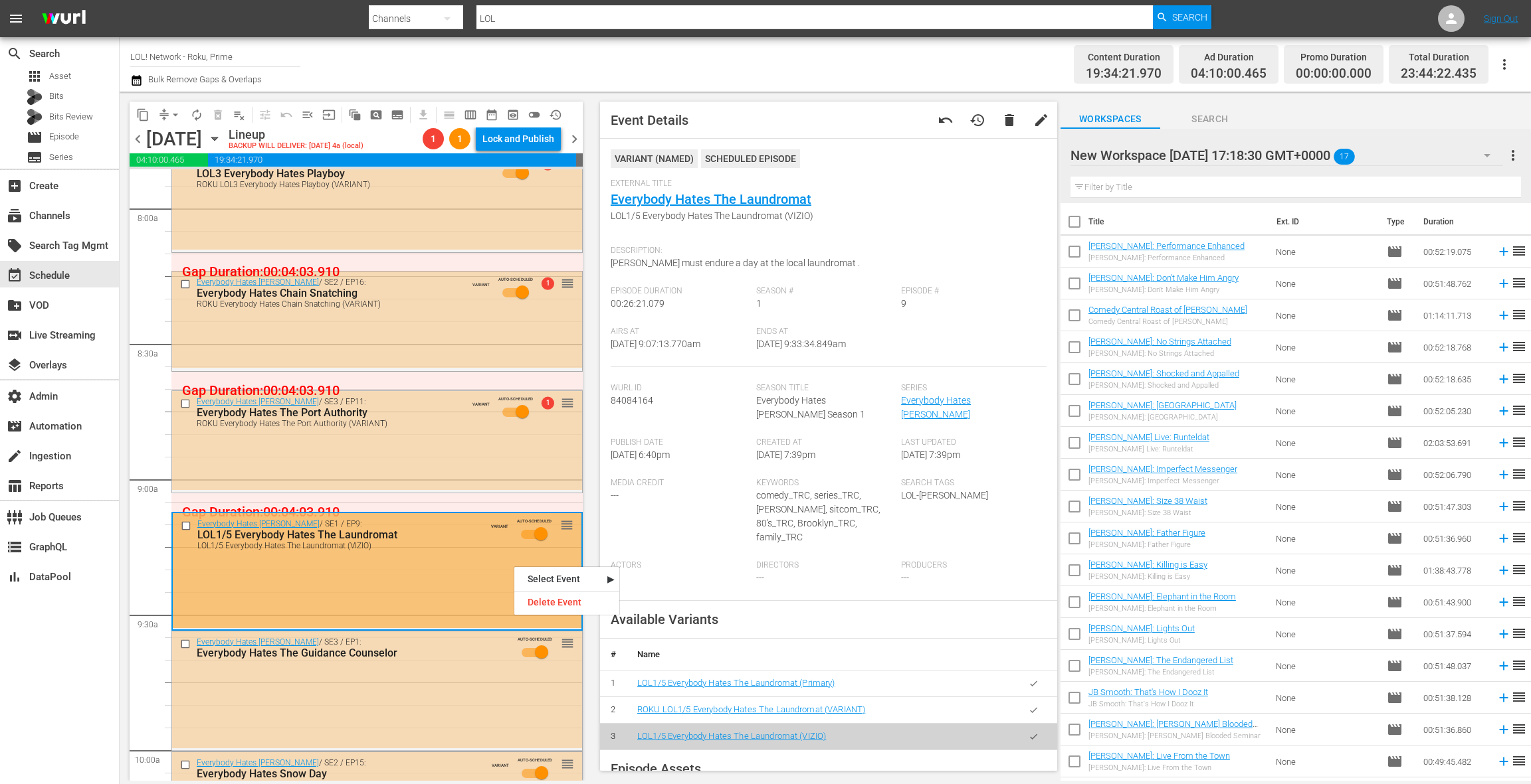
click at [1036, 706] on icon "button" at bounding box center [1033, 710] width 10 height 10
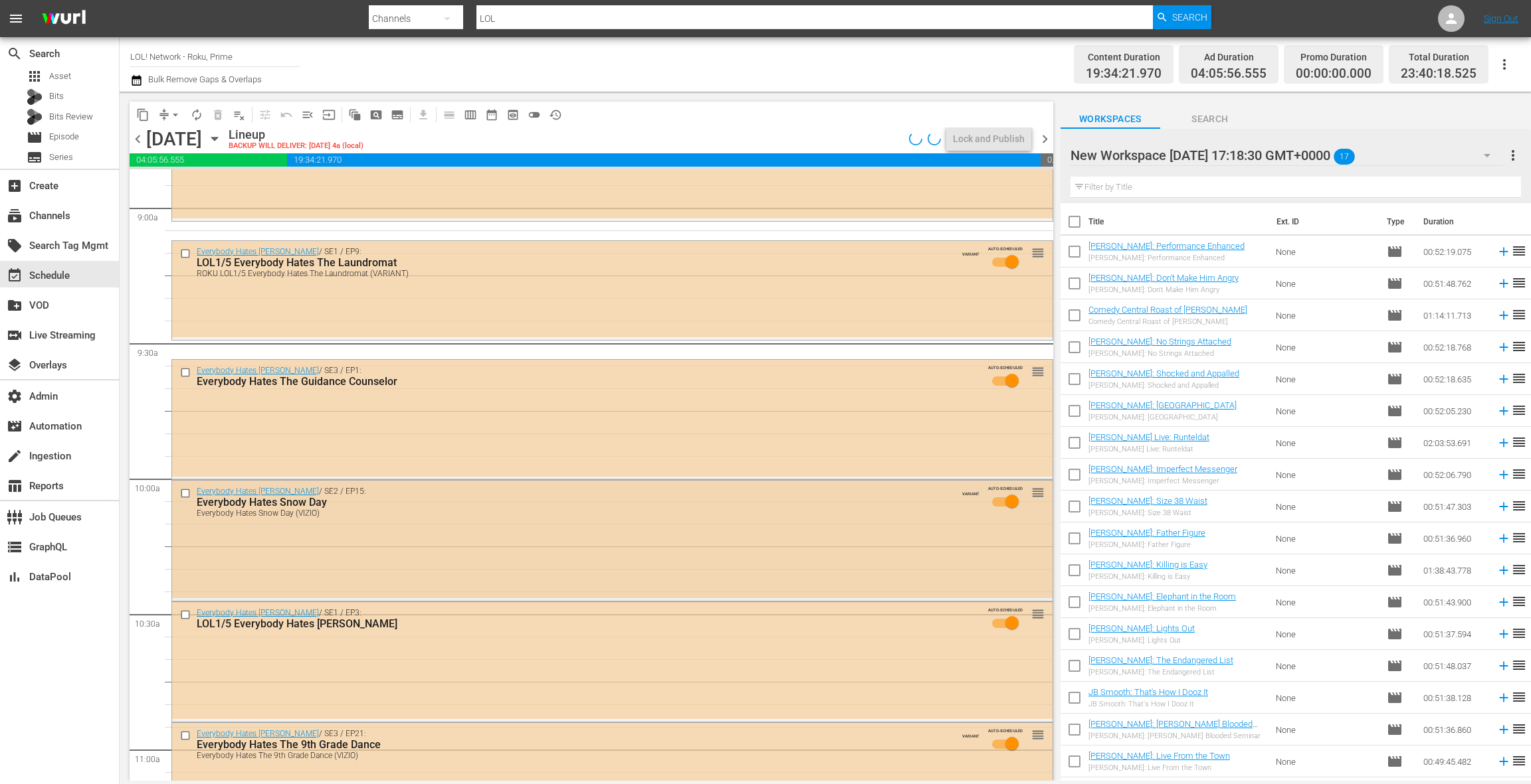
scroll to position [2429, 0]
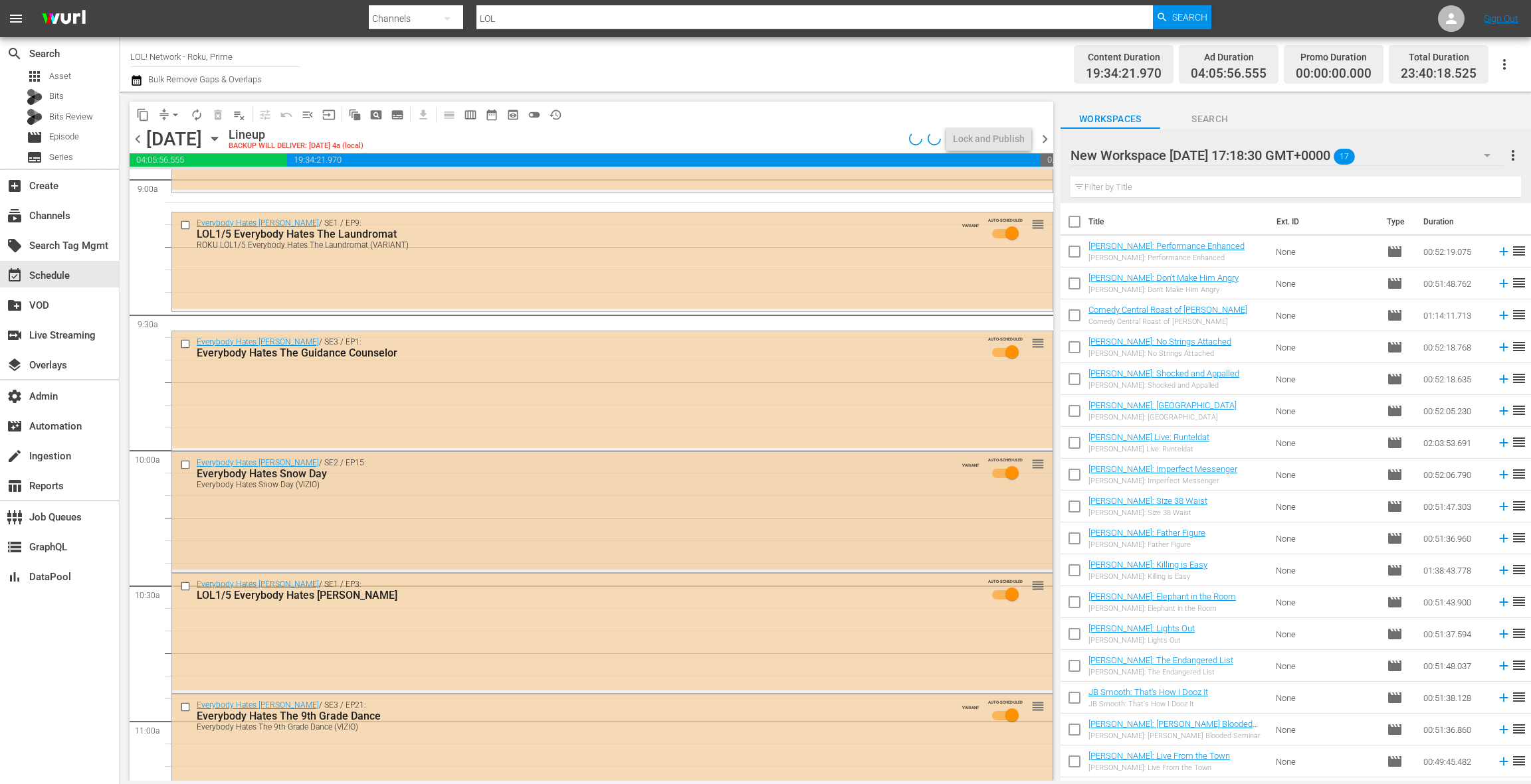
click at [518, 488] on div "Everybody Hates Snow Day (VIZIO)" at bounding box center [584, 484] width 775 height 10
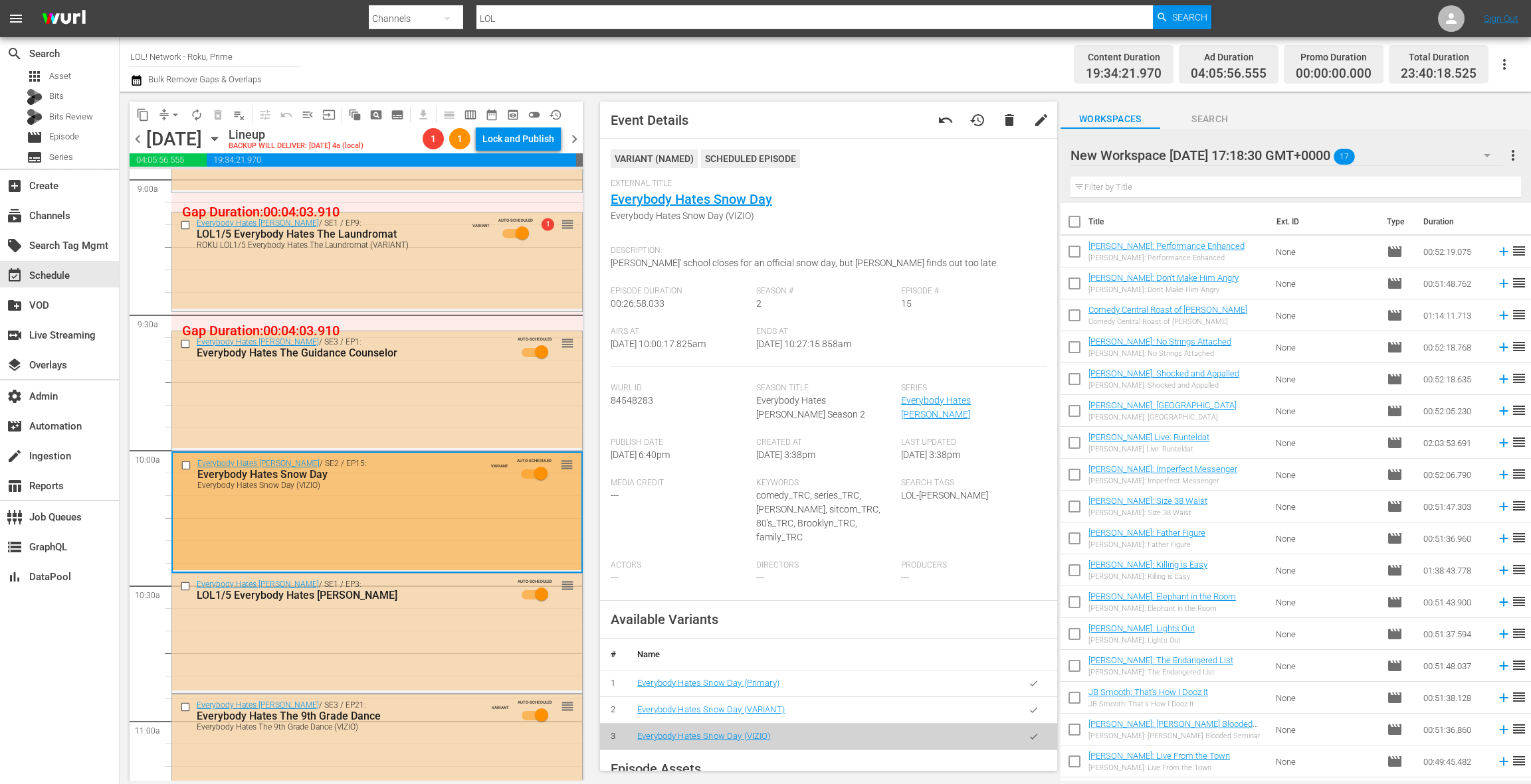
click at [1035, 706] on icon "button" at bounding box center [1033, 710] width 10 height 10
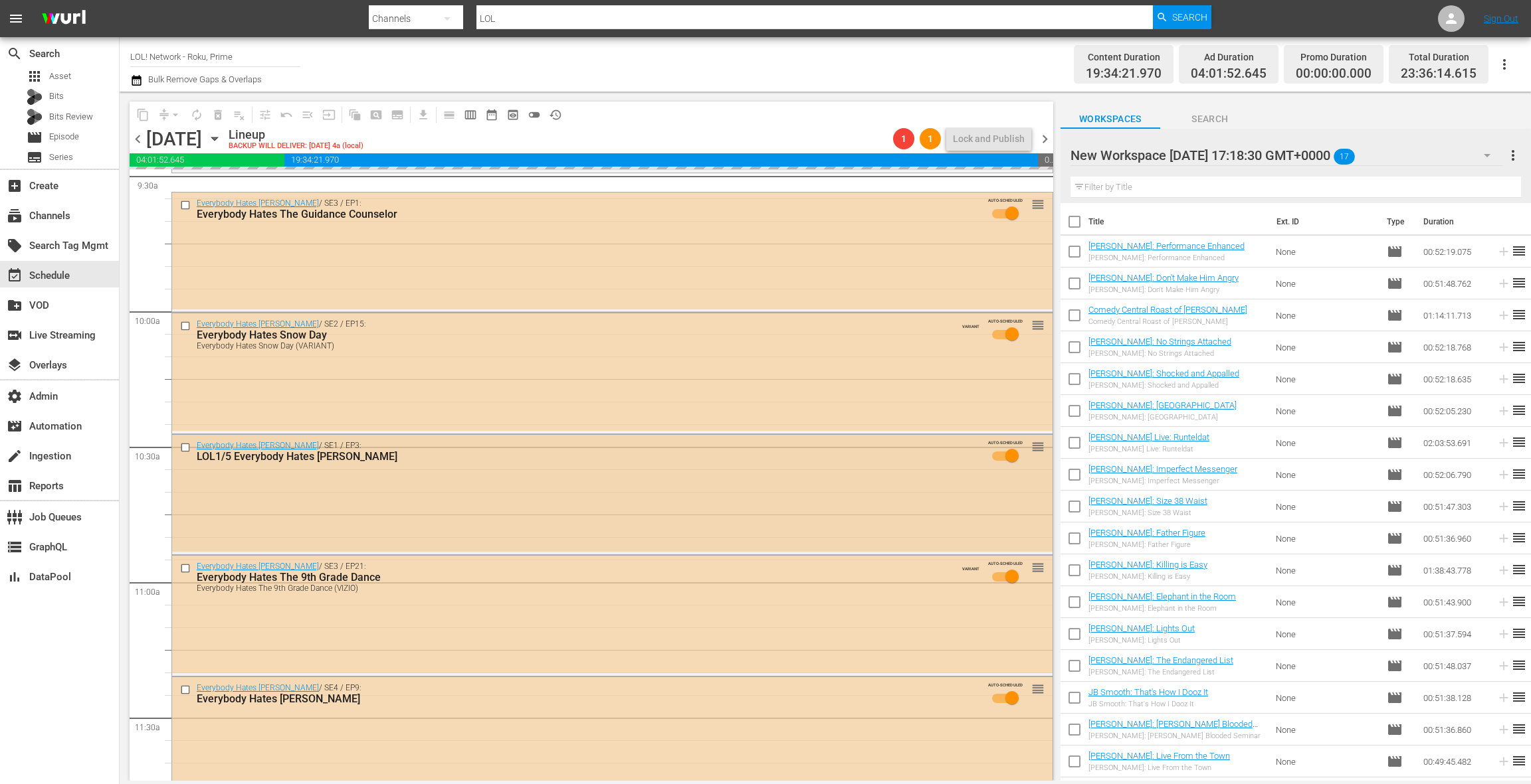
scroll to position [2626, 0]
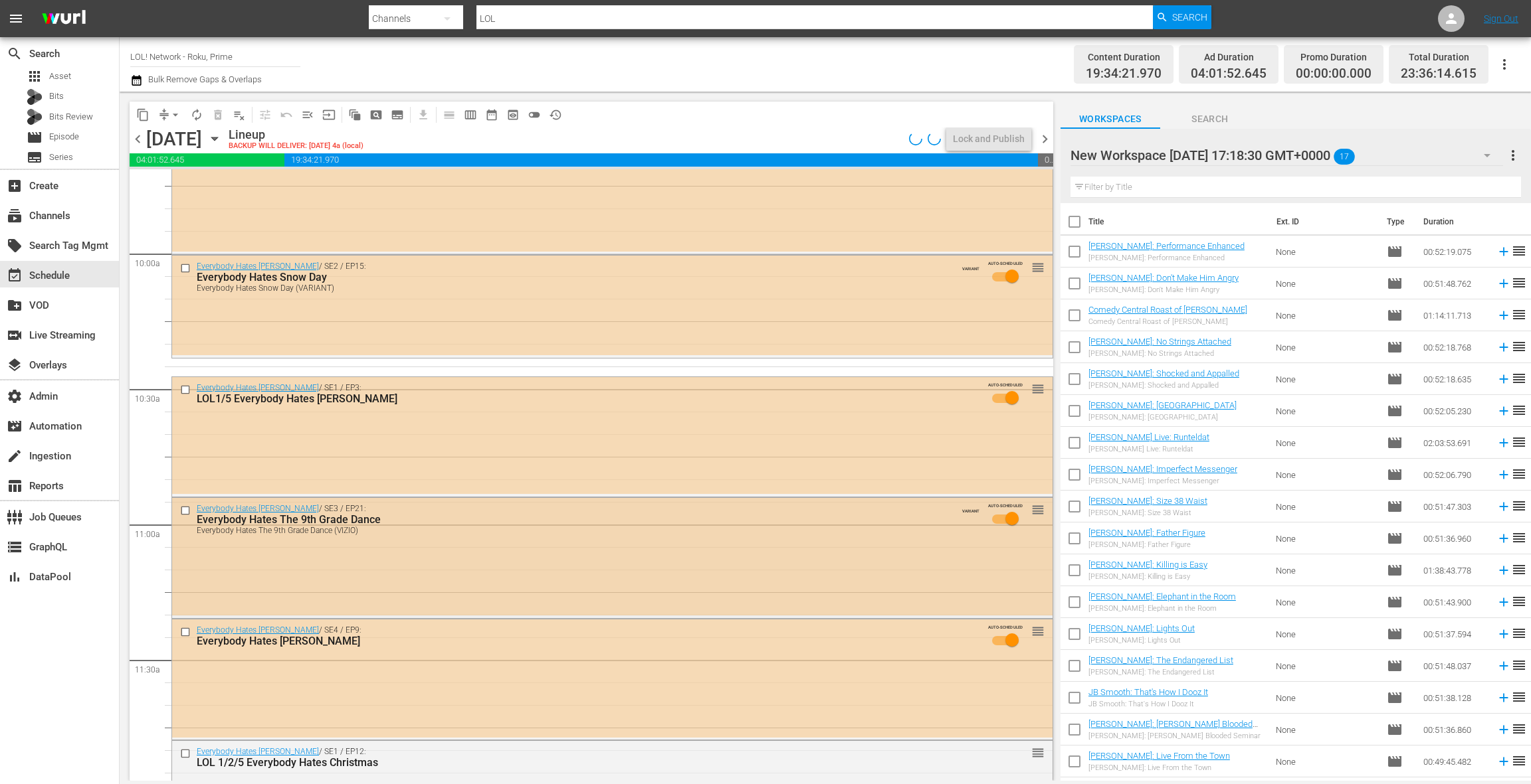
click at [502, 535] on div "Everybody Hates [PERSON_NAME] / SE3 / EP21: Everybody Hates The 9th Grade Dance…" at bounding box center [612, 519] width 880 height 42
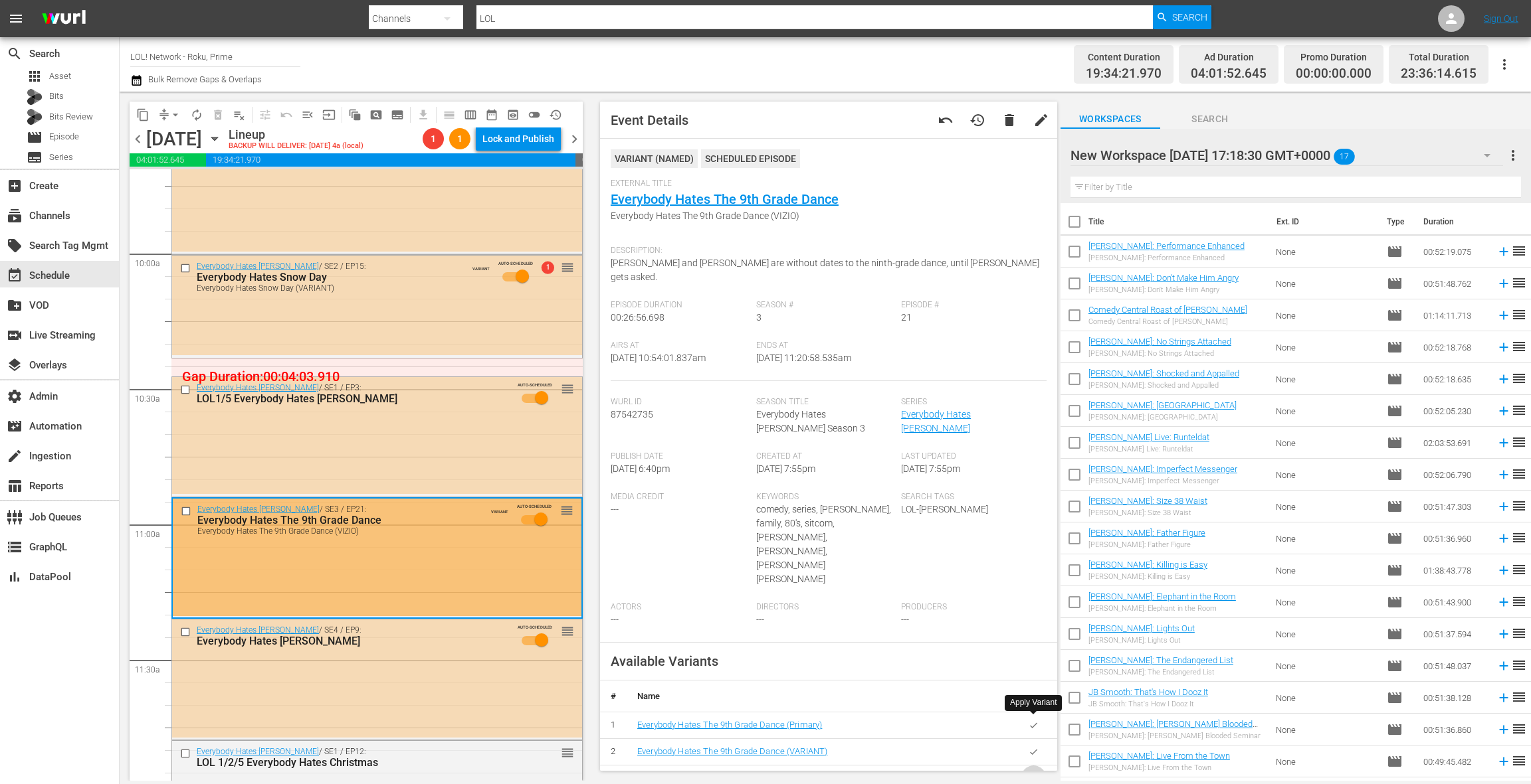
drag, startPoint x: 1036, startPoint y: 723, endPoint x: 1001, endPoint y: 704, distance: 39.8
click at [1035, 774] on icon "button" at bounding box center [1033, 778] width 10 height 10
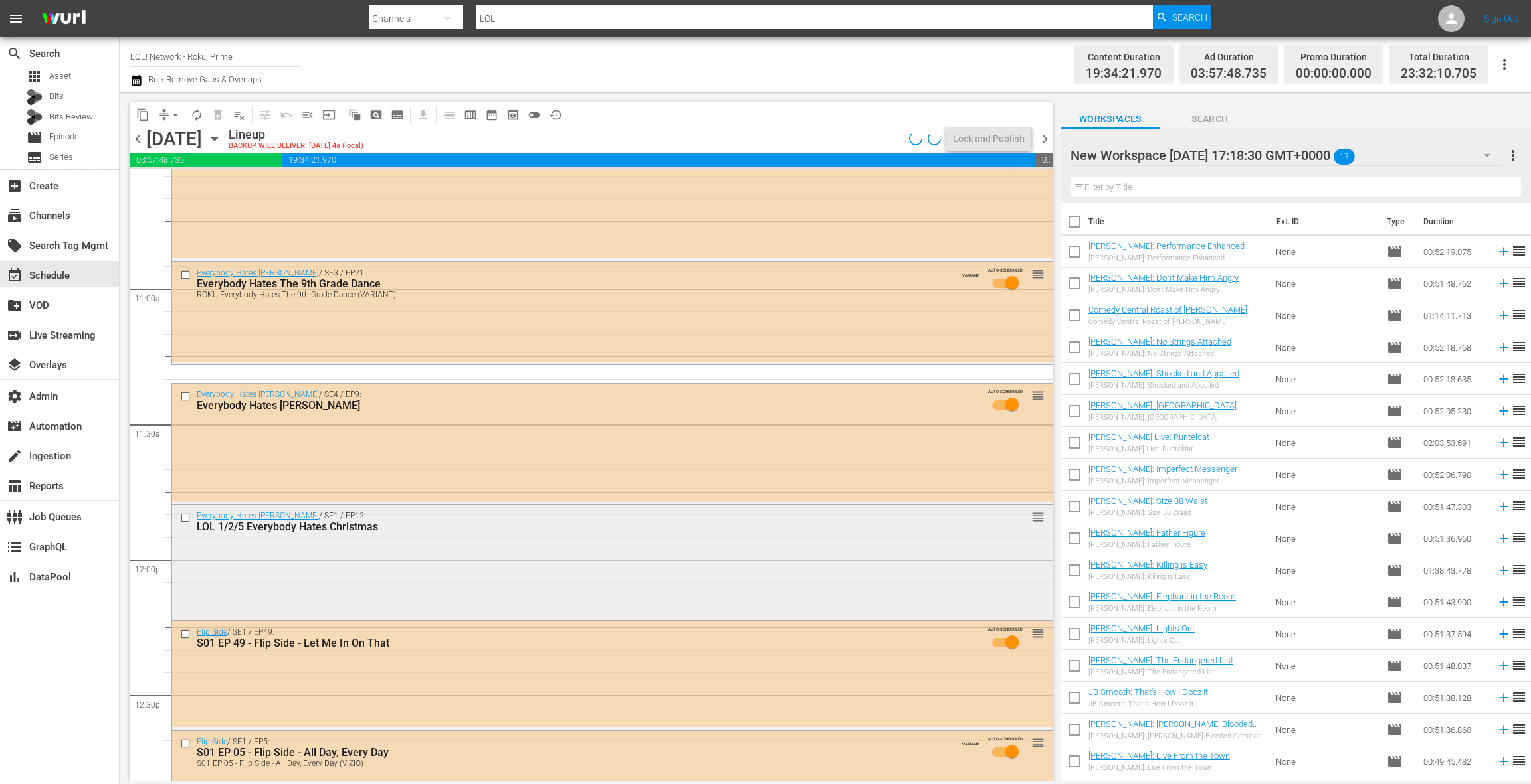
scroll to position [2890, 0]
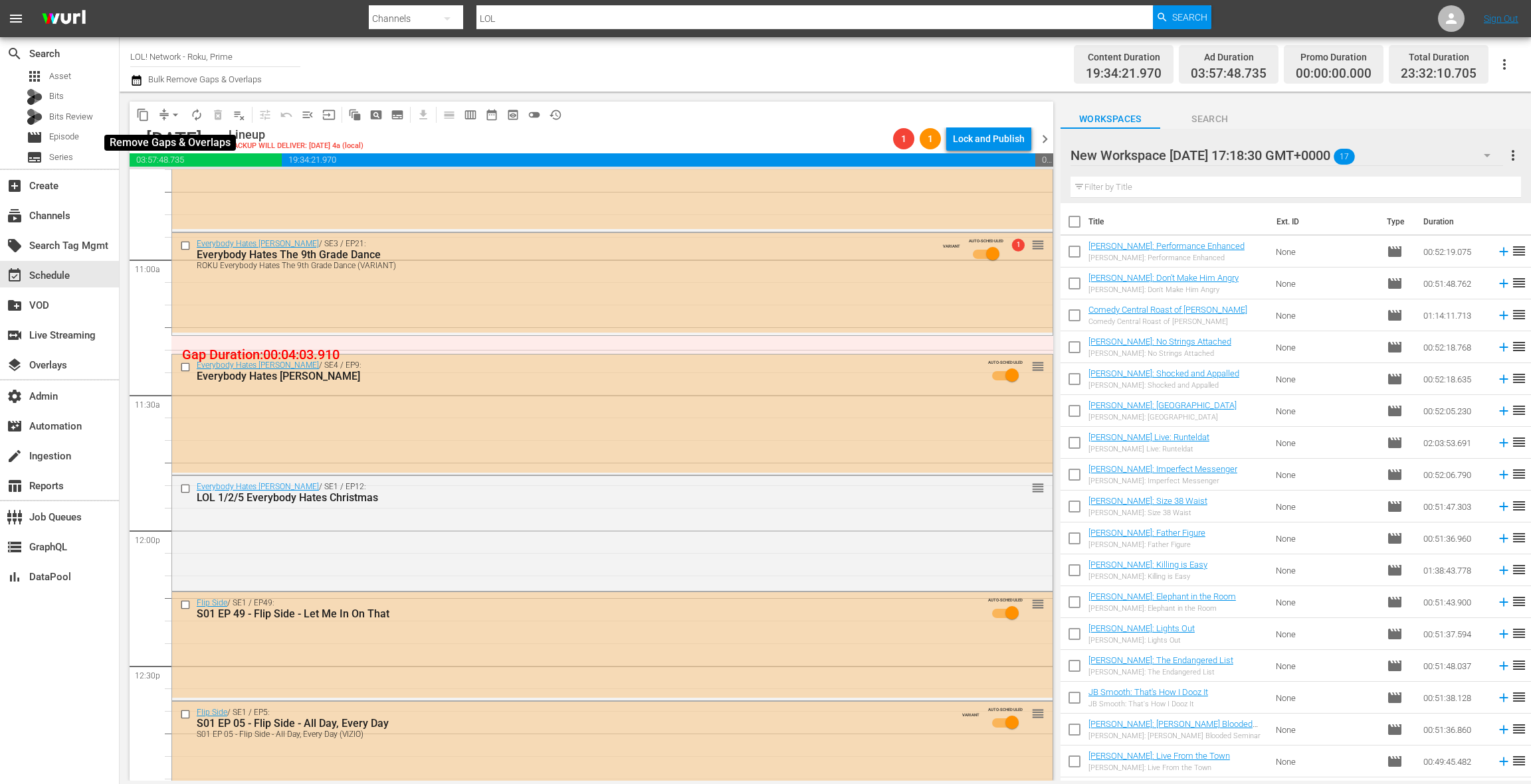
click at [170, 116] on span "arrow_drop_down" at bounding box center [175, 114] width 13 height 13
click at [187, 183] on li "Align to End of Previous Day" at bounding box center [176, 186] width 139 height 22
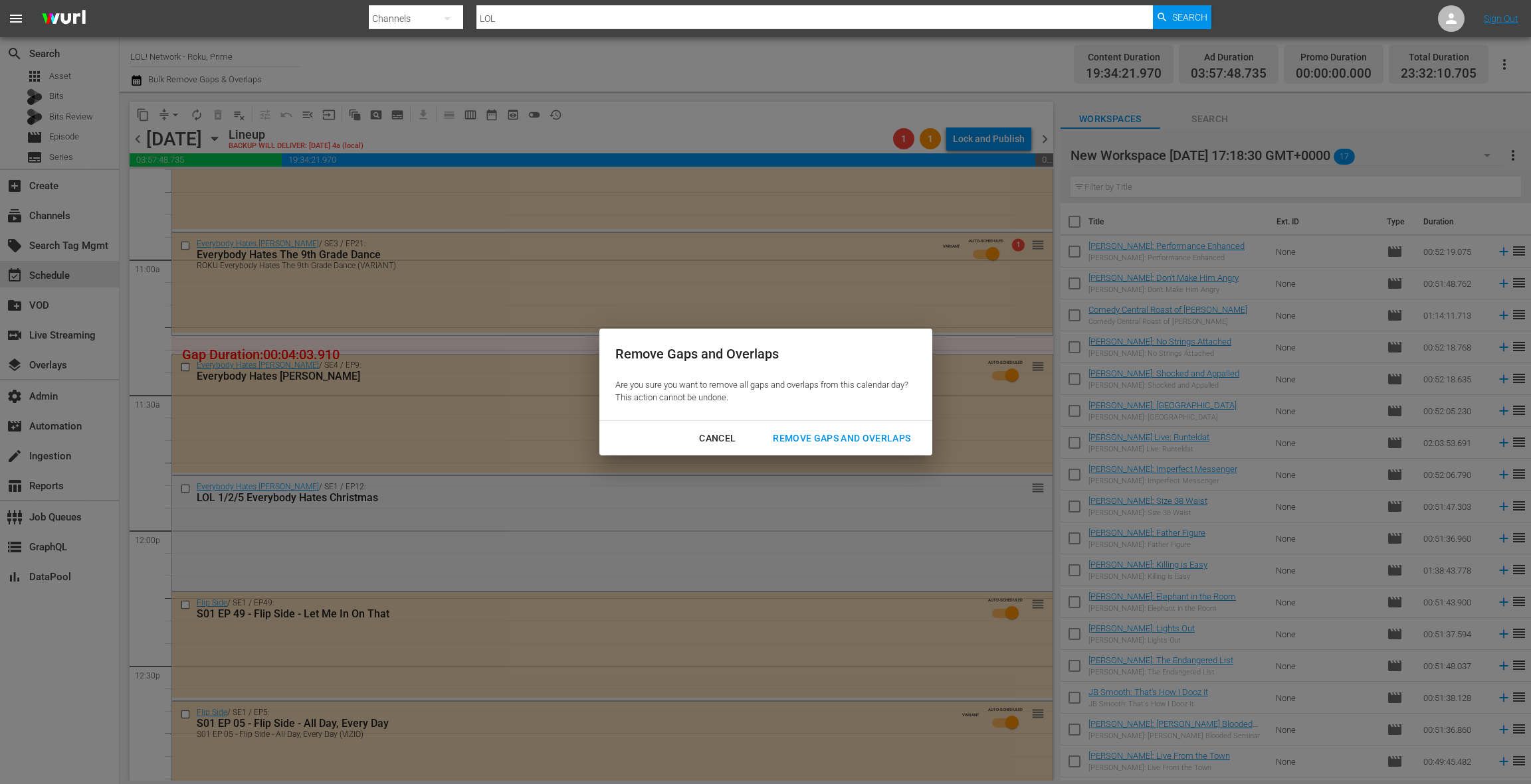
click at [823, 437] on div "Remove Gaps and Overlaps" at bounding box center [842, 438] width 159 height 17
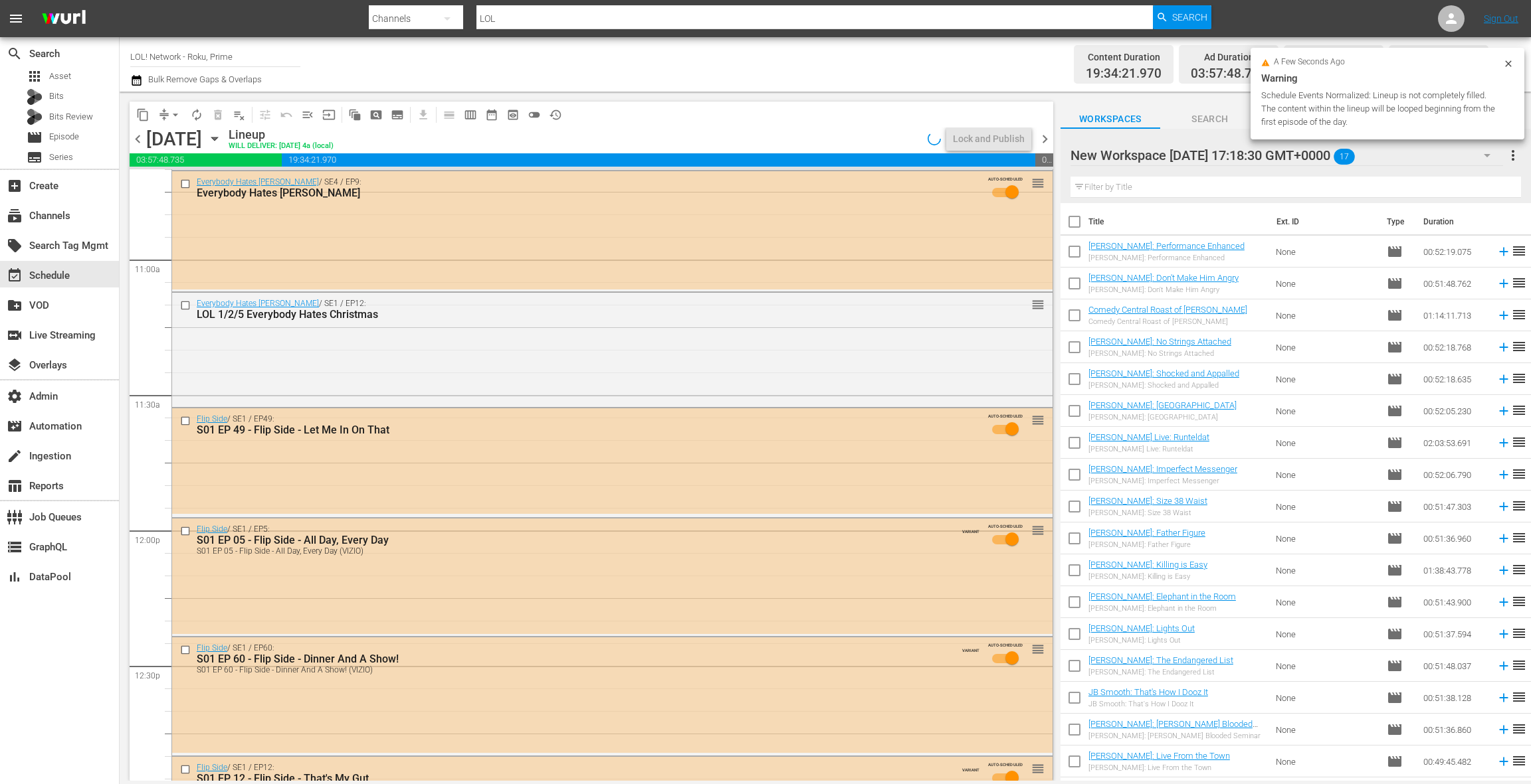
scroll to position [2845, 0]
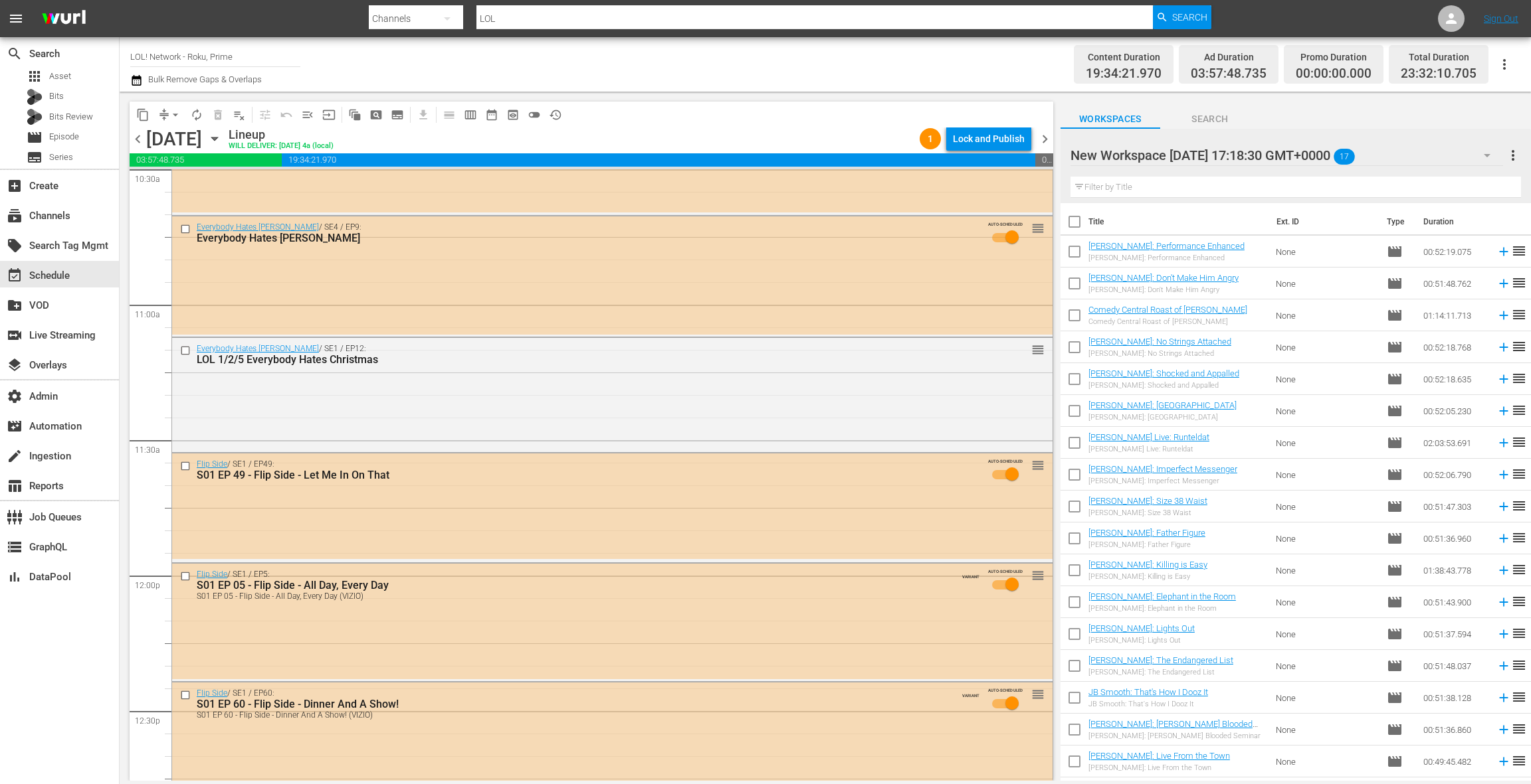
click at [1451, 157] on div "New Workspace [DATE] 17:18:30 GMT+0000 17" at bounding box center [1286, 155] width 432 height 37
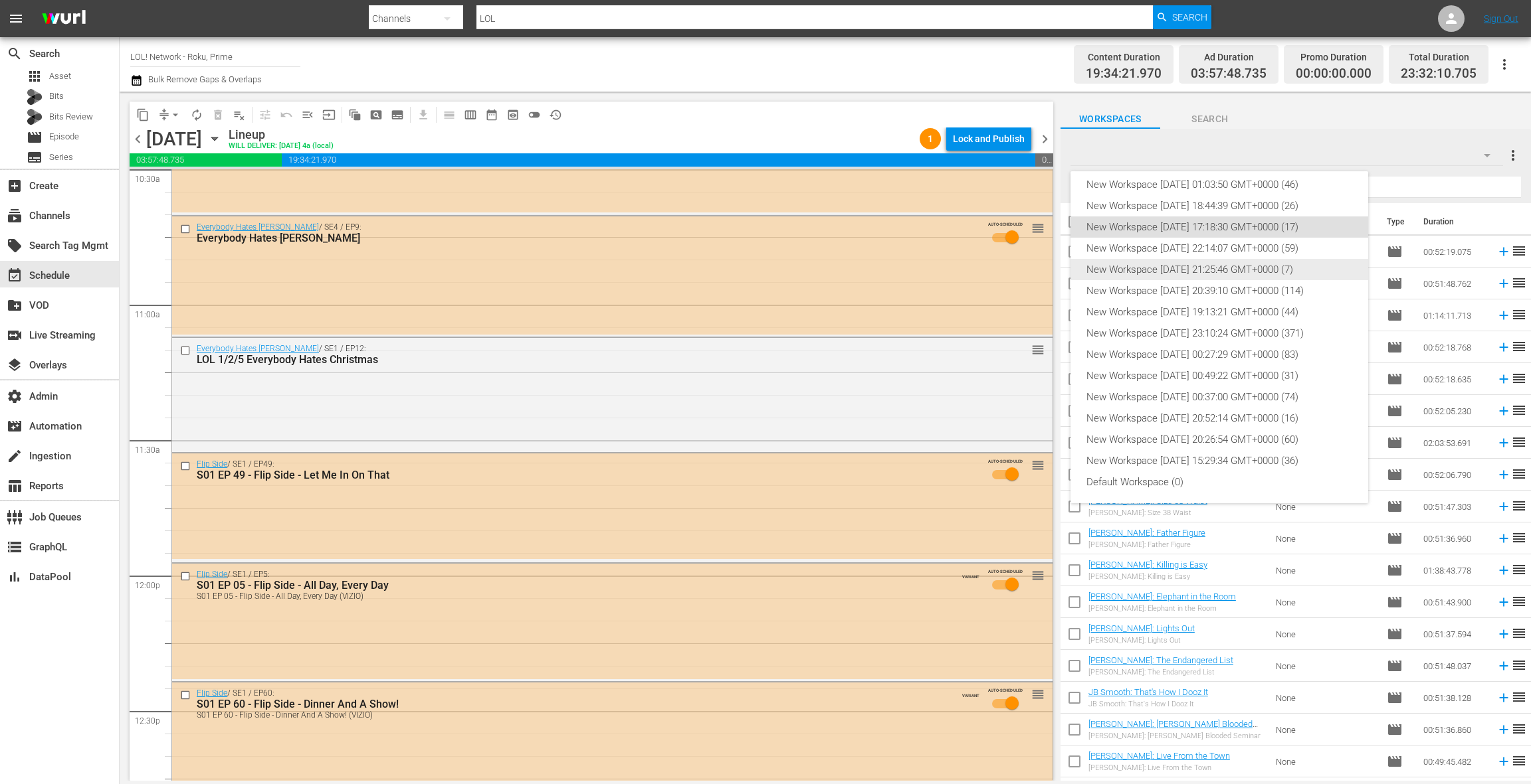
scroll to position [48, 0]
click at [1243, 406] on div "New Workspace [DATE] 00:37:00 GMT+0000 (74)" at bounding box center [1219, 400] width 266 height 21
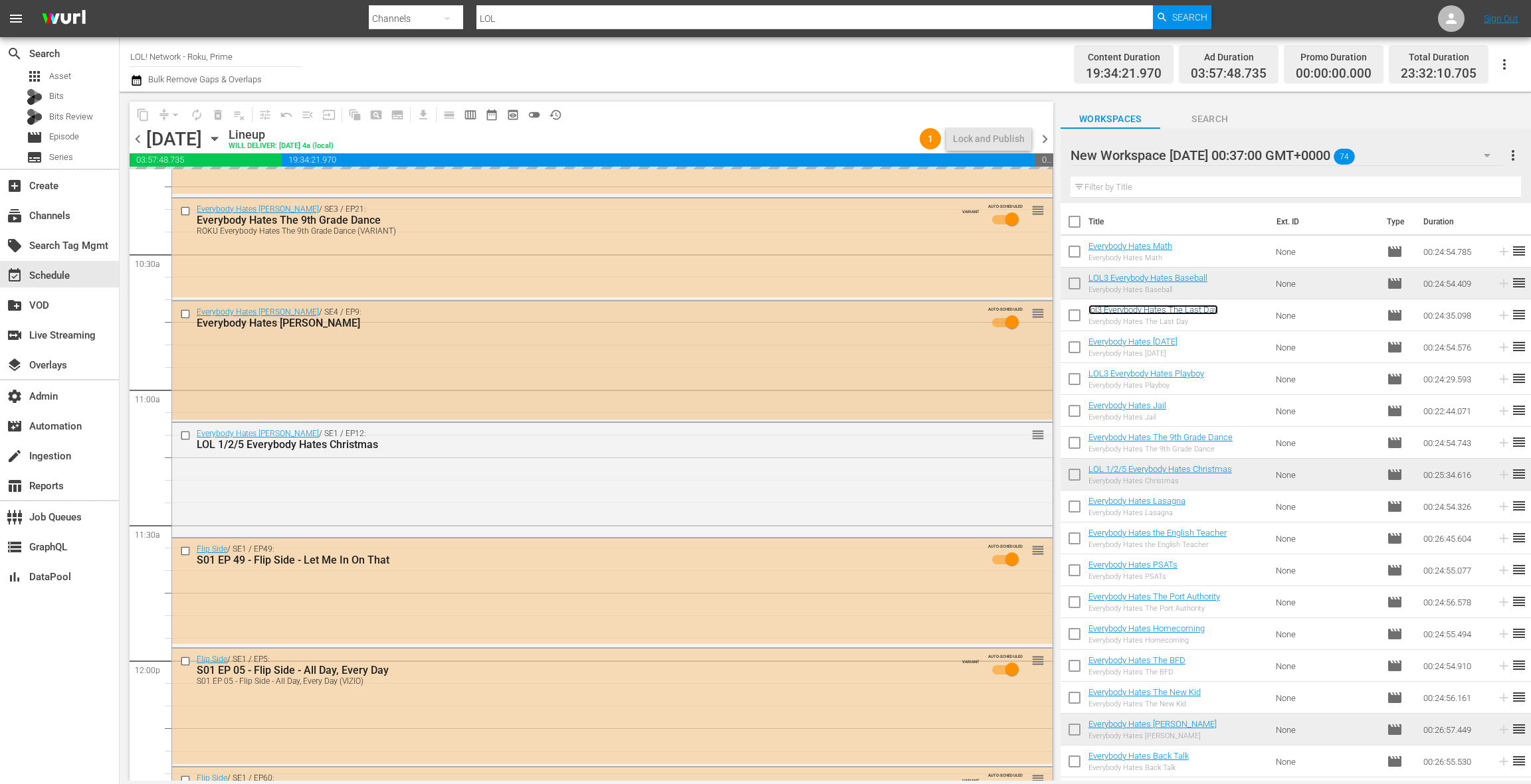
scroll to position [2796, 0]
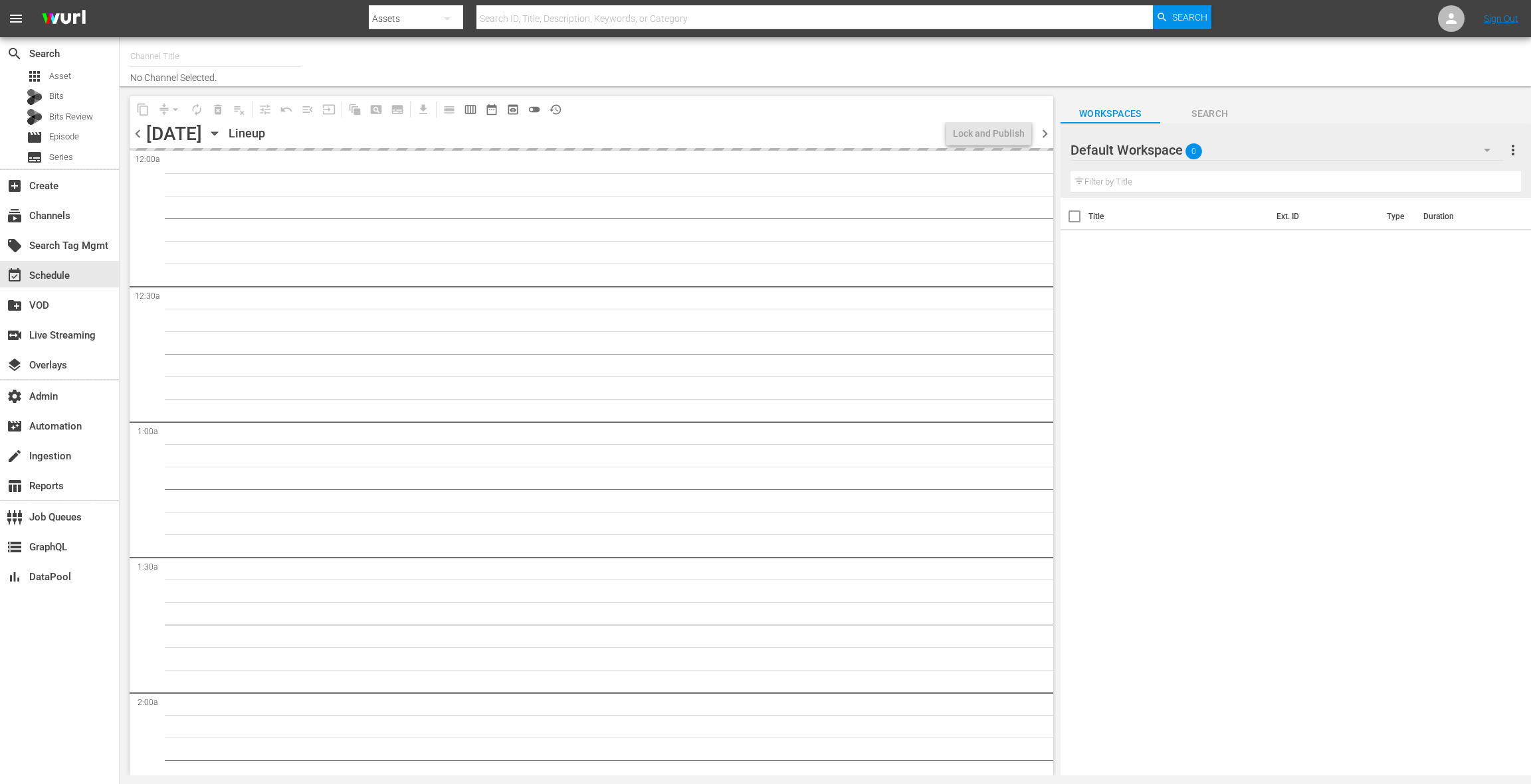
type input "LOL! Network - Roku, Prime (1421)"
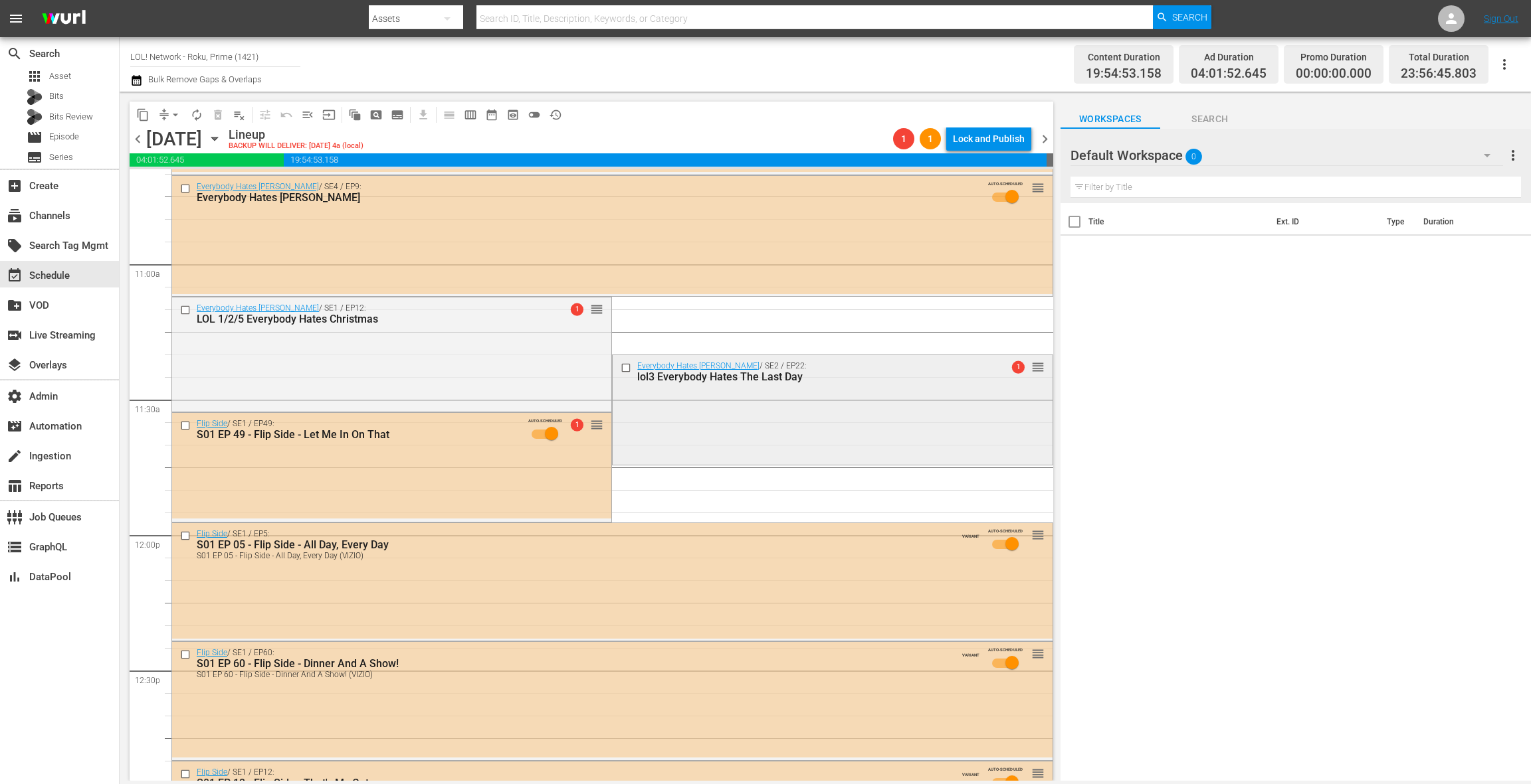
scroll to position [2892, 0]
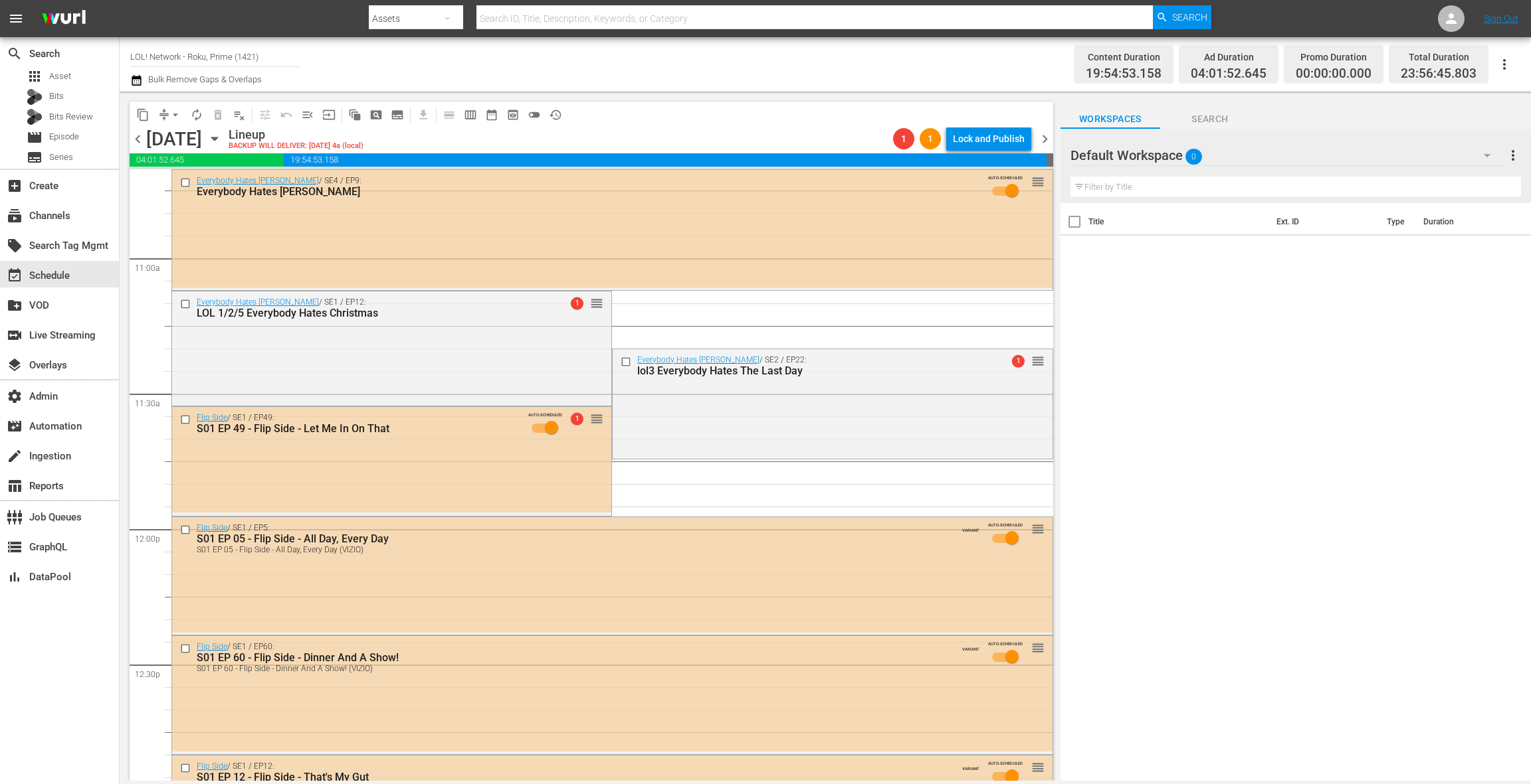
click at [777, 390] on div "Everybody Hates [PERSON_NAME] / SE2 / EP22: lol3 Everybody Hates The Last Day 1…" at bounding box center [832, 402] width 439 height 107
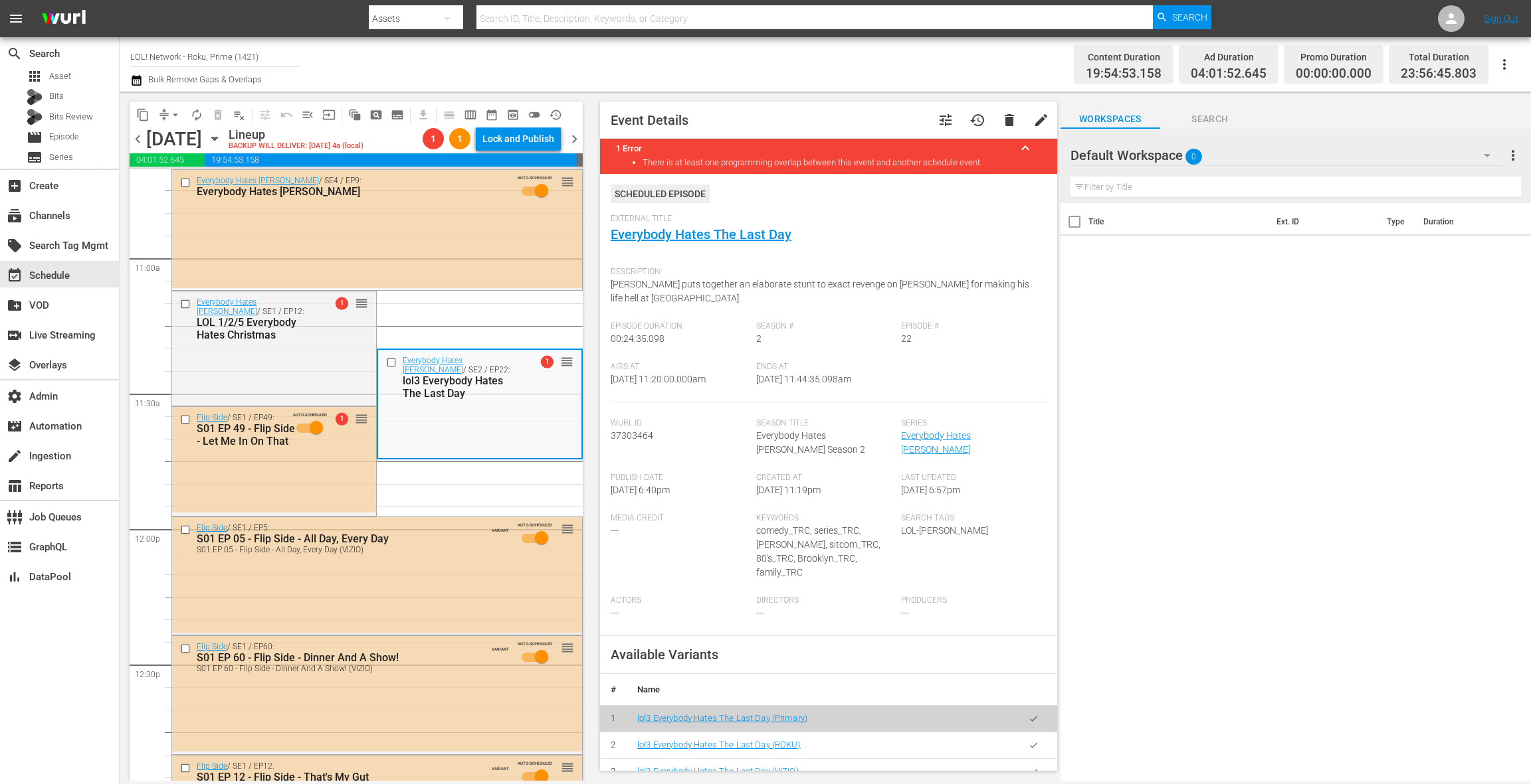
drag, startPoint x: 1031, startPoint y: 720, endPoint x: 957, endPoint y: 653, distance: 99.8
click at [1031, 740] on icon "button" at bounding box center [1033, 745] width 10 height 10
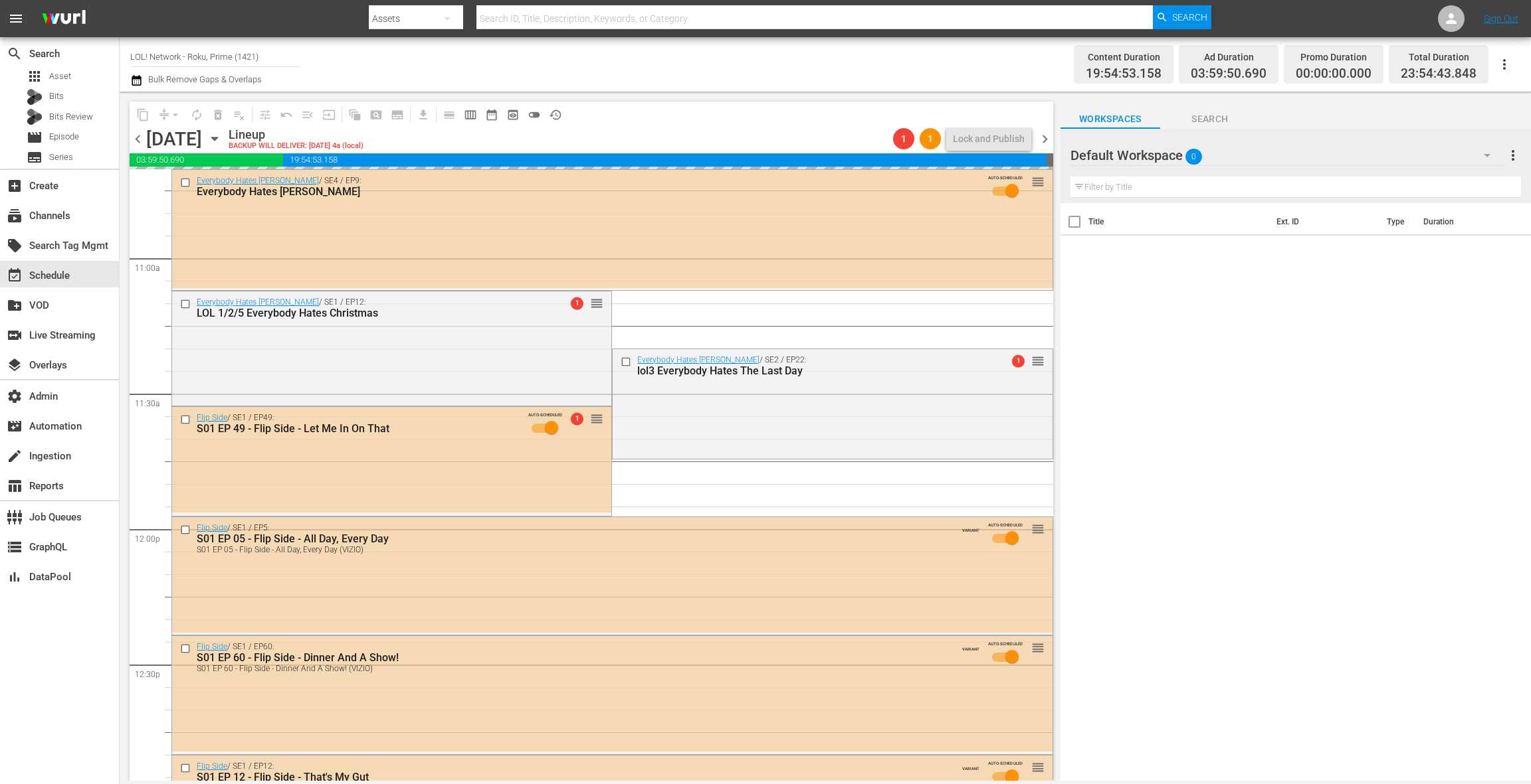
click at [169, 117] on span "arrow_drop_down" at bounding box center [175, 114] width 13 height 13
click at [177, 187] on li "Align to End of Previous Day" at bounding box center [176, 186] width 139 height 22
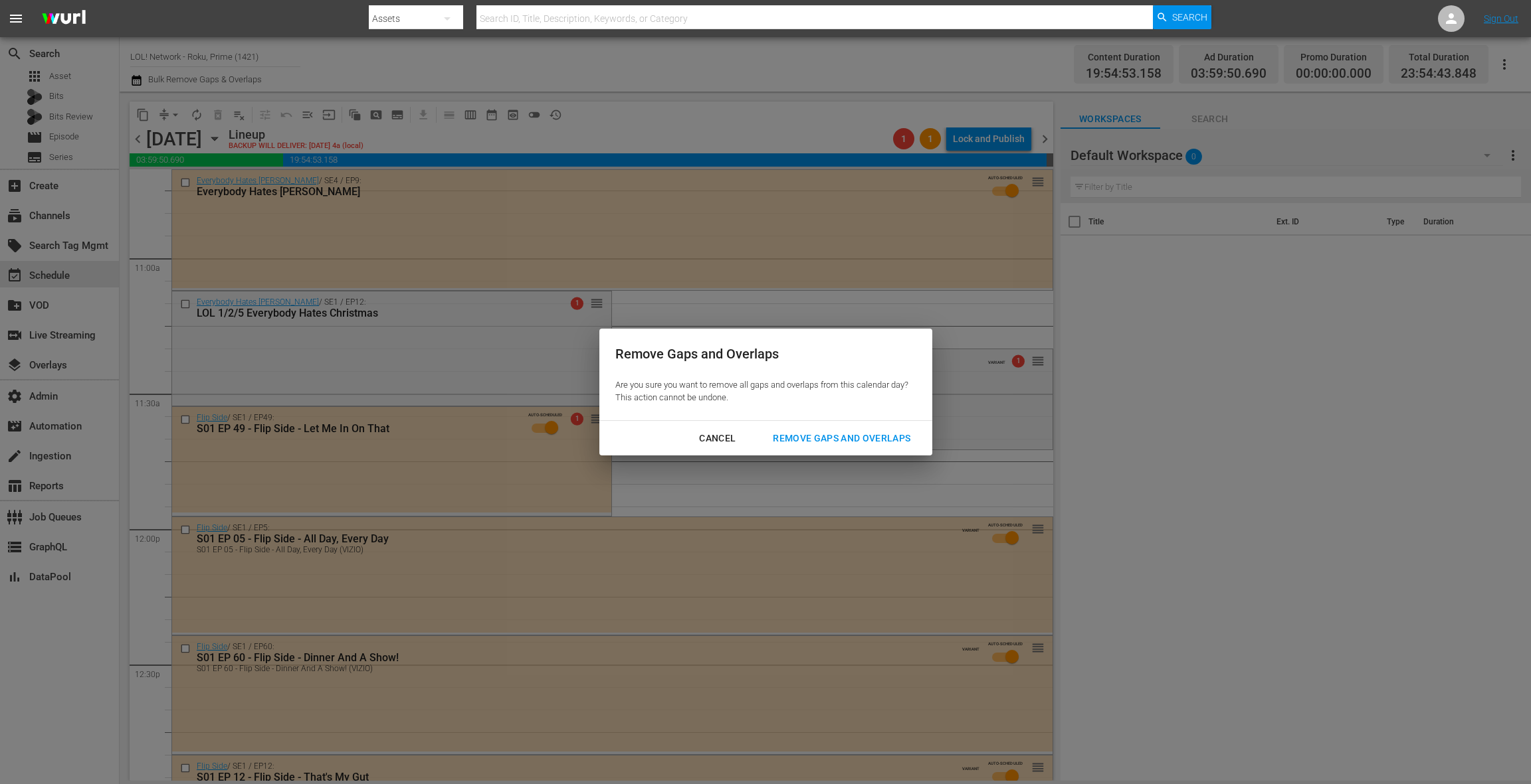
drag, startPoint x: 794, startPoint y: 439, endPoint x: 776, endPoint y: 423, distance: 24.1
click at [793, 438] on div "Remove Gaps and Overlaps" at bounding box center [842, 438] width 159 height 17
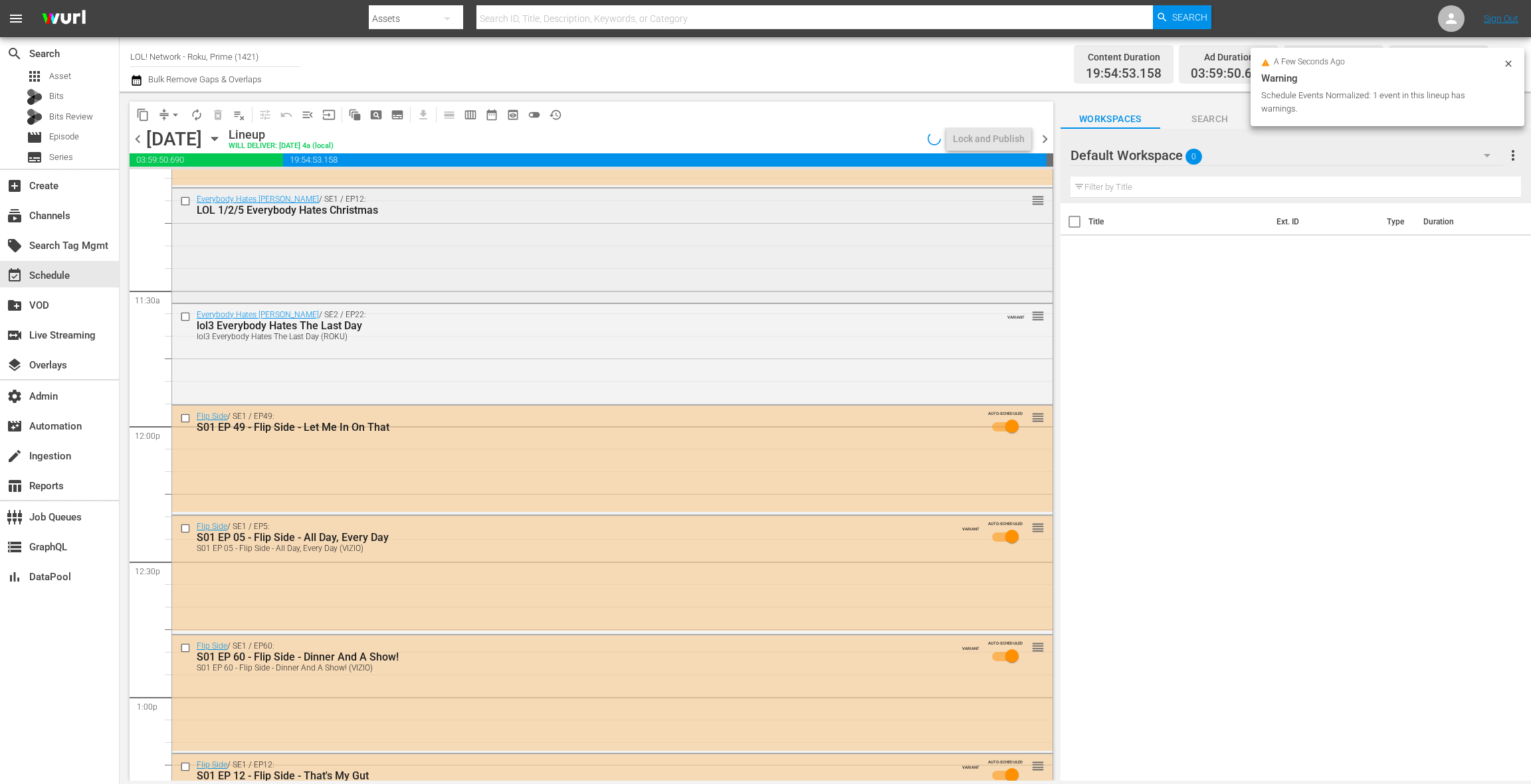
scroll to position [3285, 0]
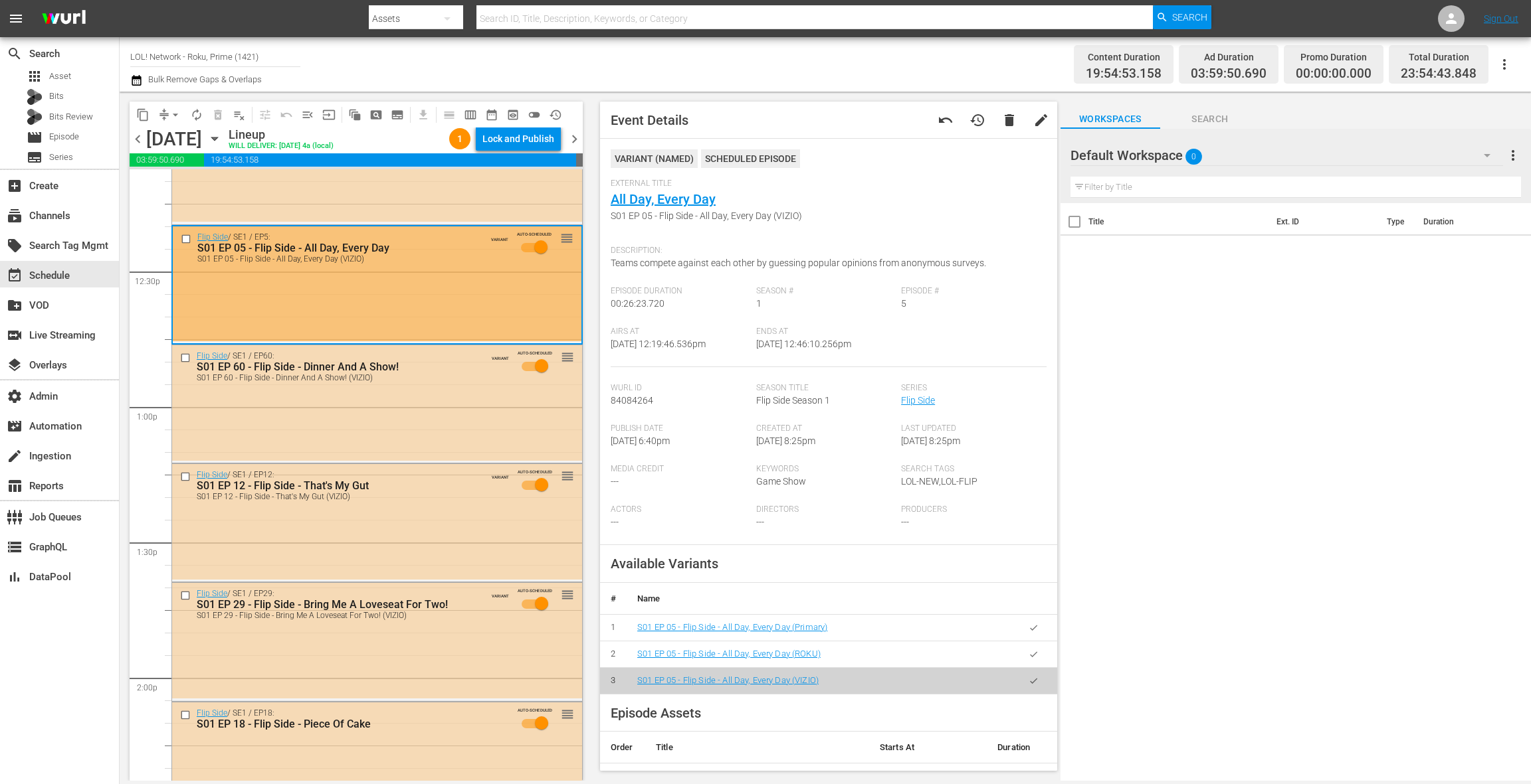
click at [1033, 654] on icon "button" at bounding box center [1033, 654] width 10 height 10
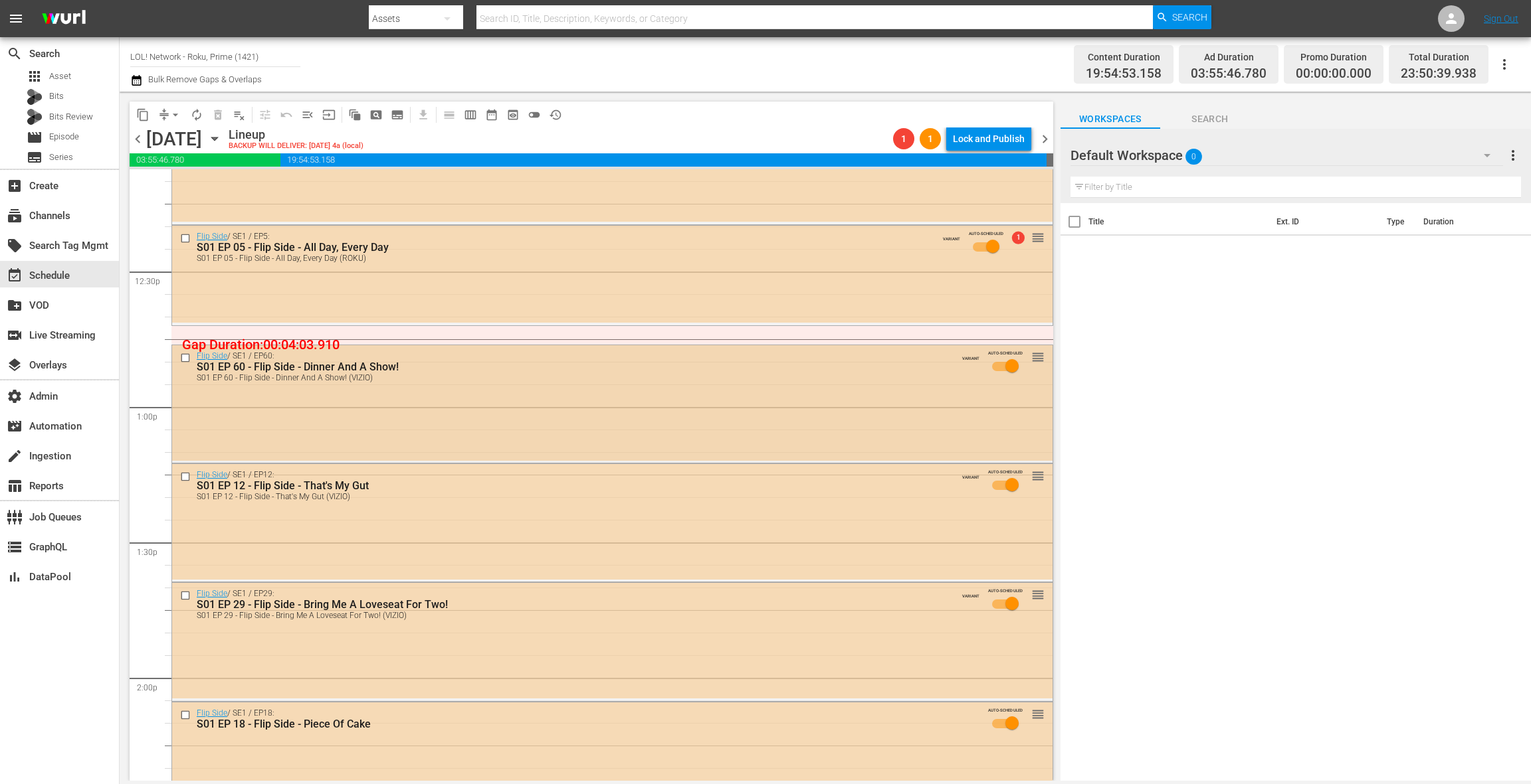
click at [541, 404] on div "Flip Side / SE1 / EP60: S01 EP 60 - Flip Side - Dinner And A Show! S01 EP 60 - …" at bounding box center [612, 402] width 880 height 115
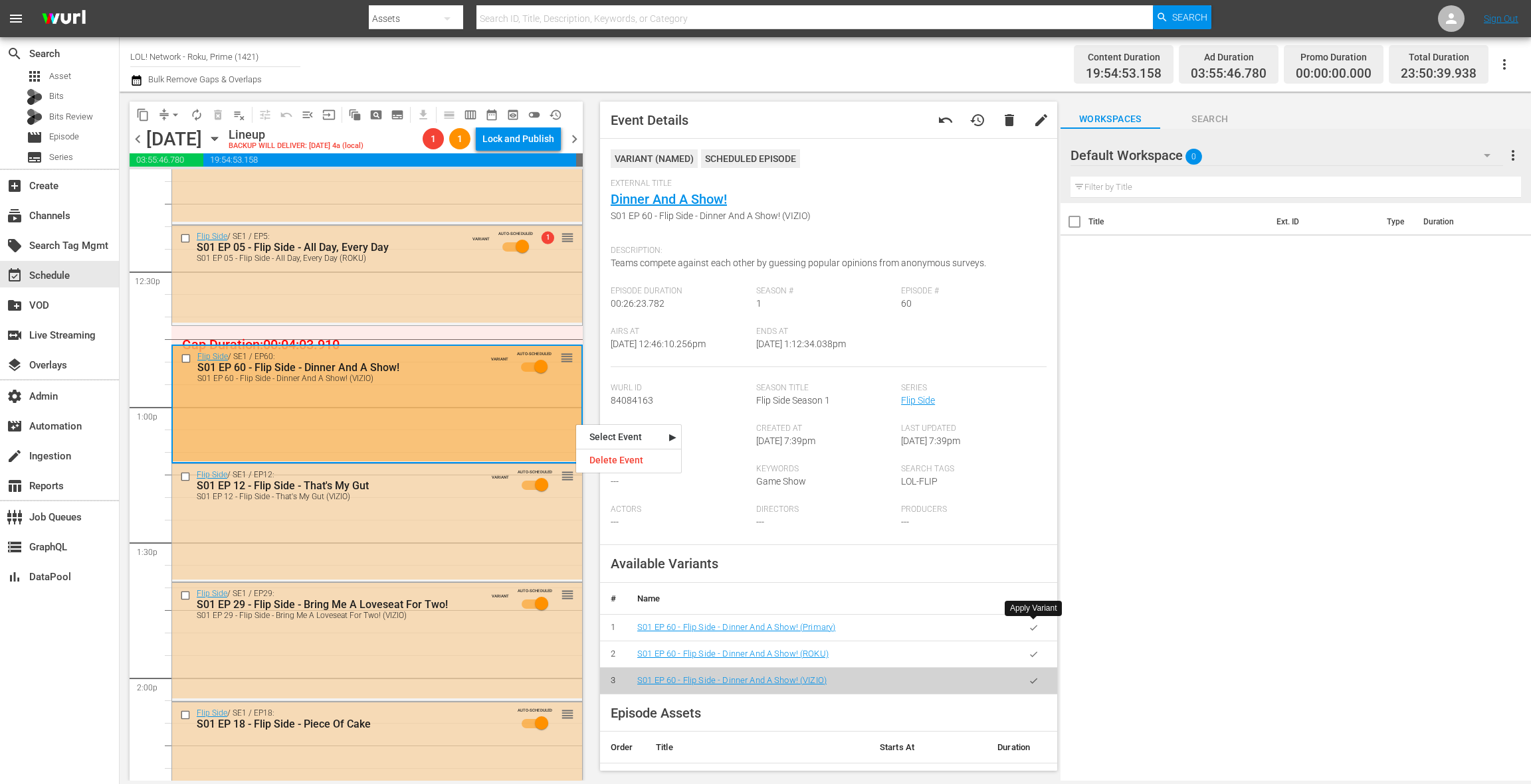
click at [1036, 631] on icon "button" at bounding box center [1033, 627] width 10 height 10
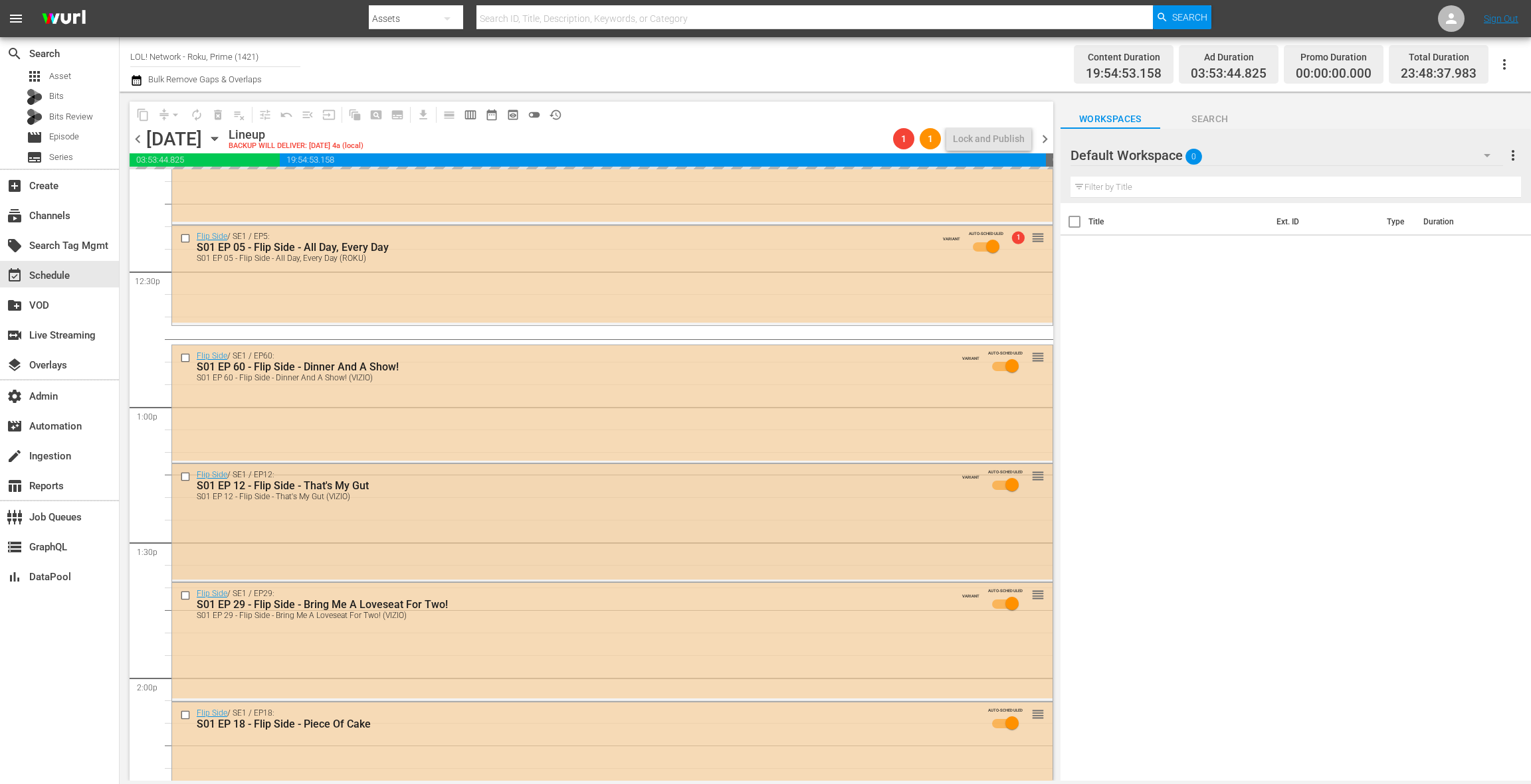
click at [490, 521] on div "Flip Side / SE1 / EP12: S01 EP 12 - Flip Side - That's My Gut S01 EP 12 - Flip …" at bounding box center [612, 522] width 880 height 115
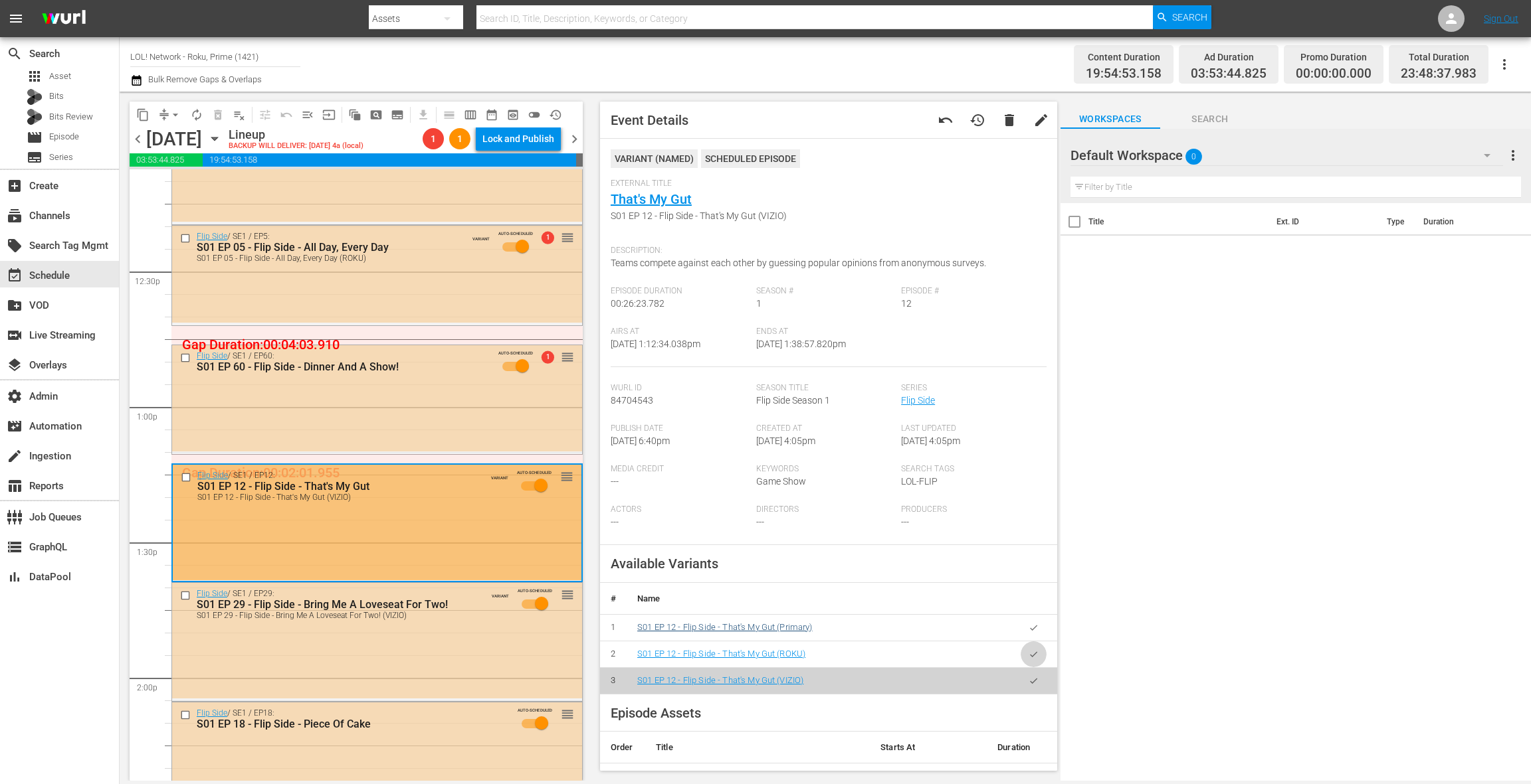
drag, startPoint x: 1026, startPoint y: 653, endPoint x: 779, endPoint y: 630, distance: 248.1
click at [1026, 653] on button "button" at bounding box center [1033, 655] width 26 height 26
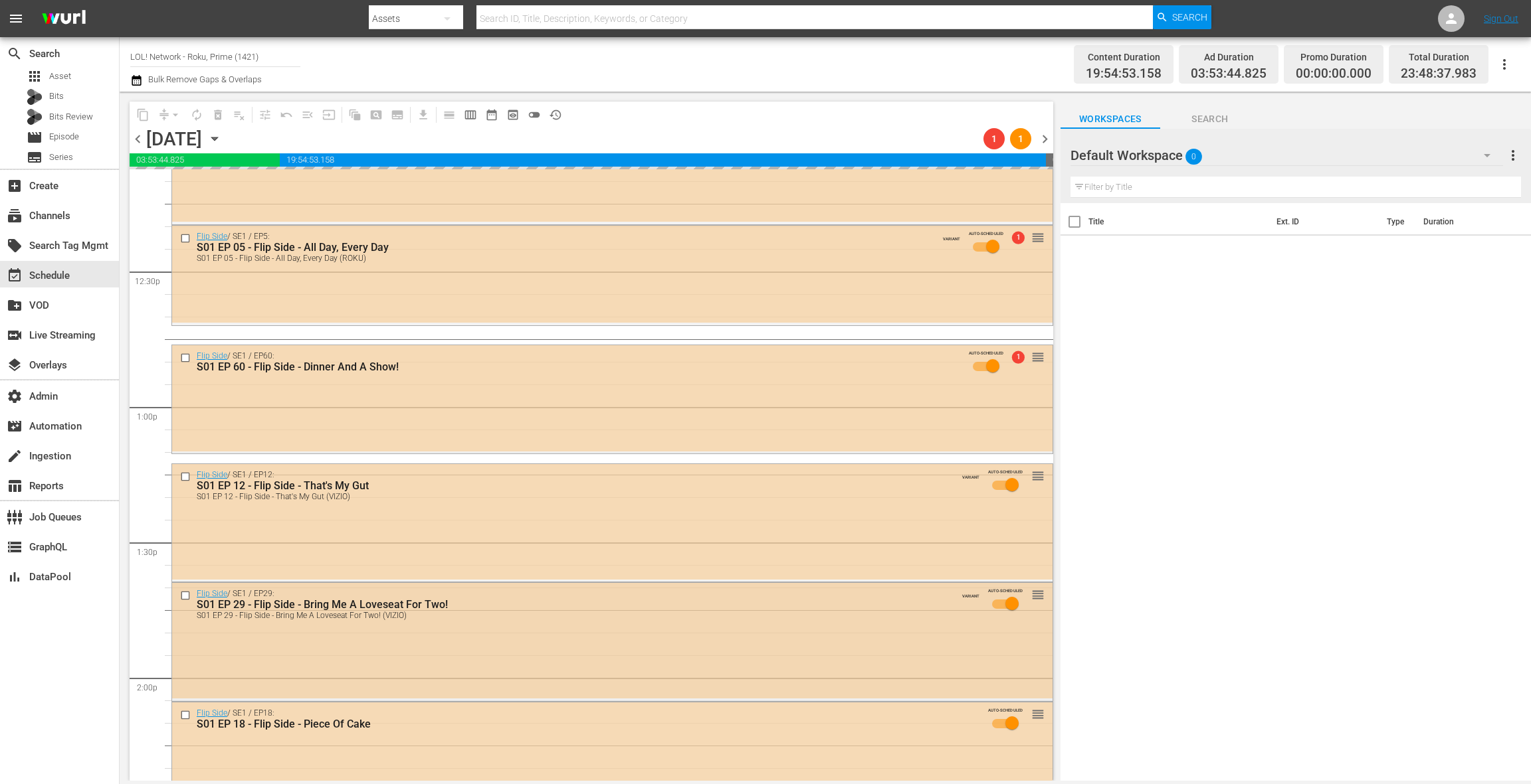
click at [463, 650] on div "Flip Side / SE1 / EP29: S01 EP 29 - Flip Side - Bring Me A Loveseat For Two! S0…" at bounding box center [612, 640] width 880 height 116
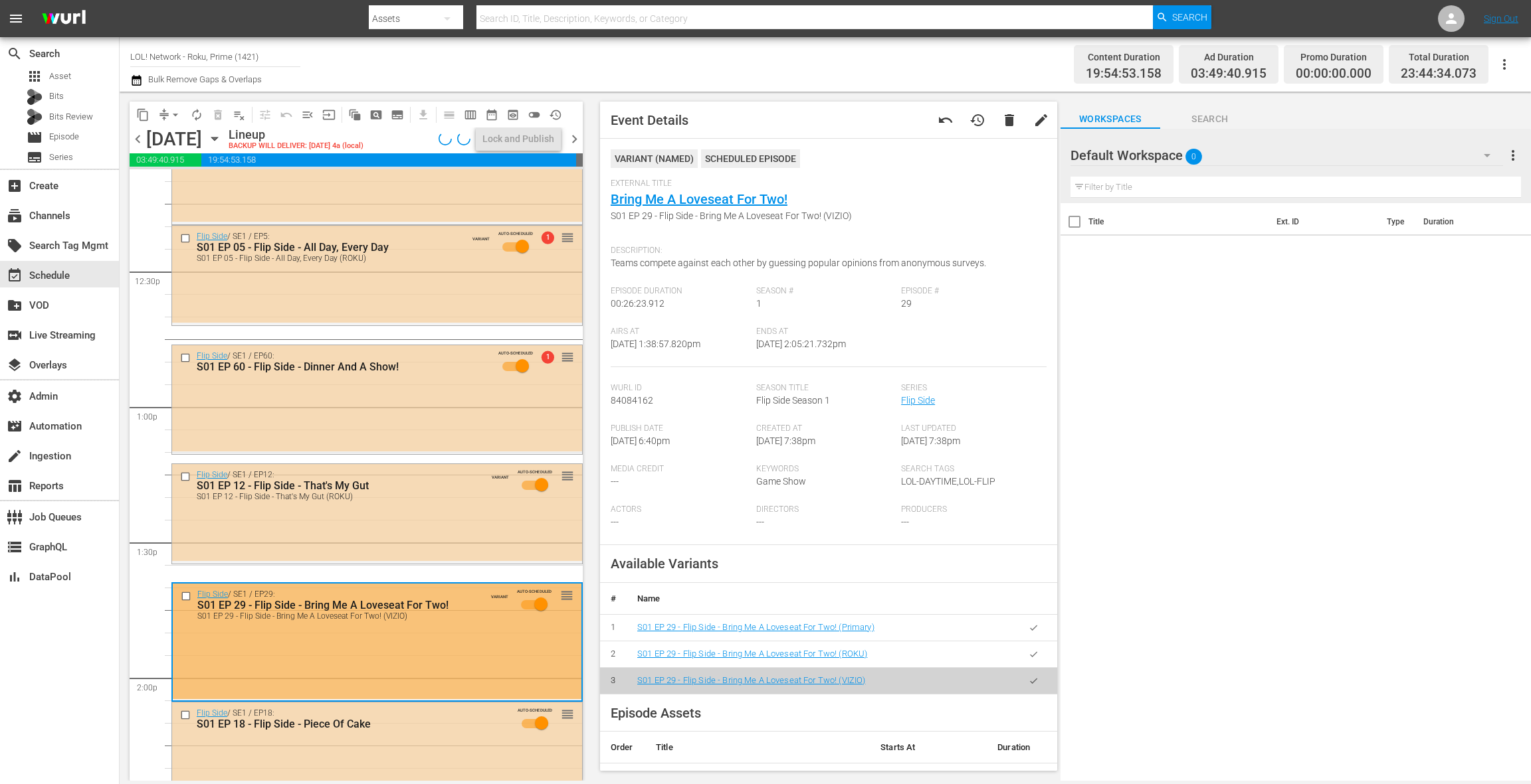
drag, startPoint x: 1033, startPoint y: 631, endPoint x: 938, endPoint y: 602, distance: 99.3
click at [1033, 630] on icon "button" at bounding box center [1033, 627] width 10 height 10
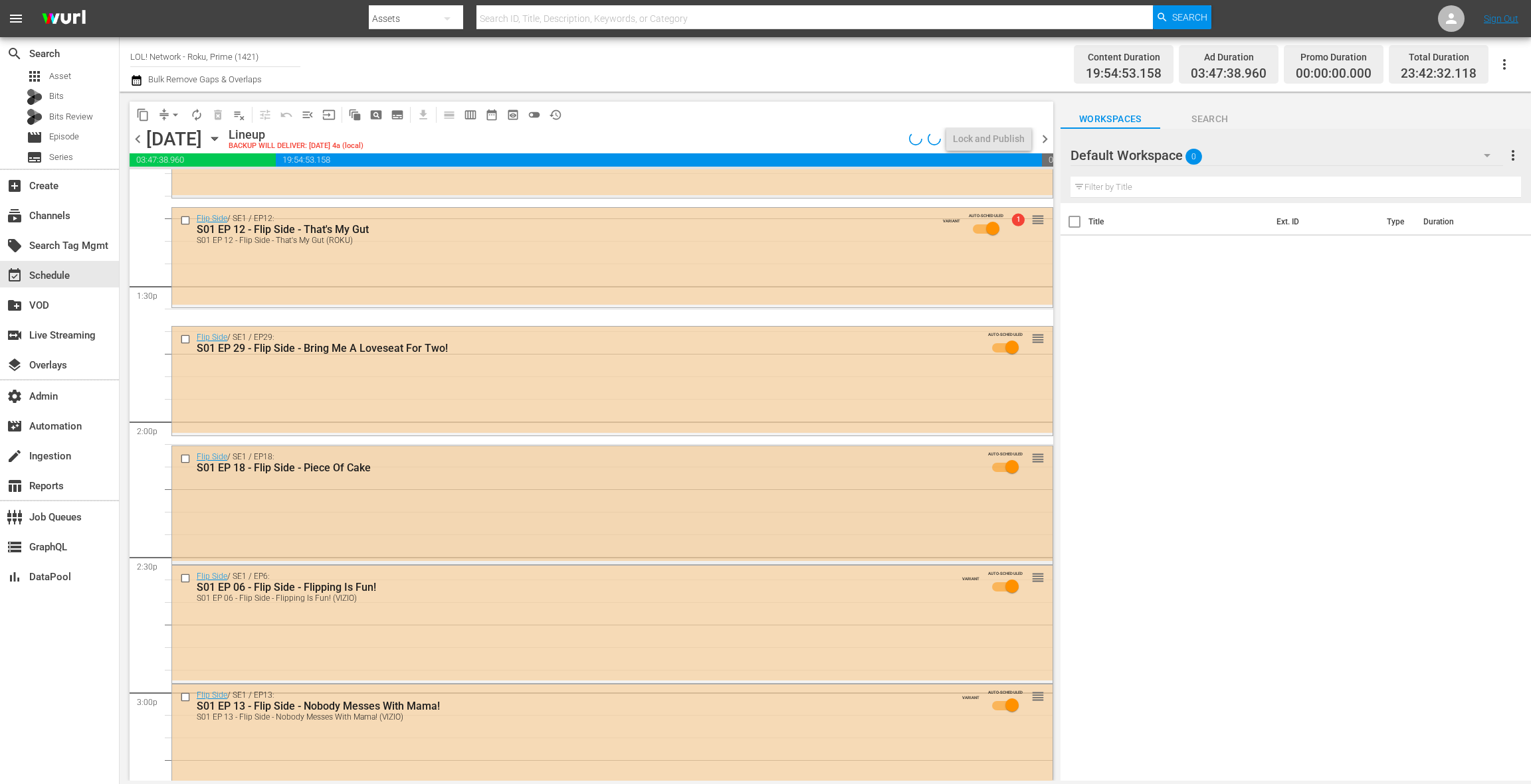
scroll to position [3552, 0]
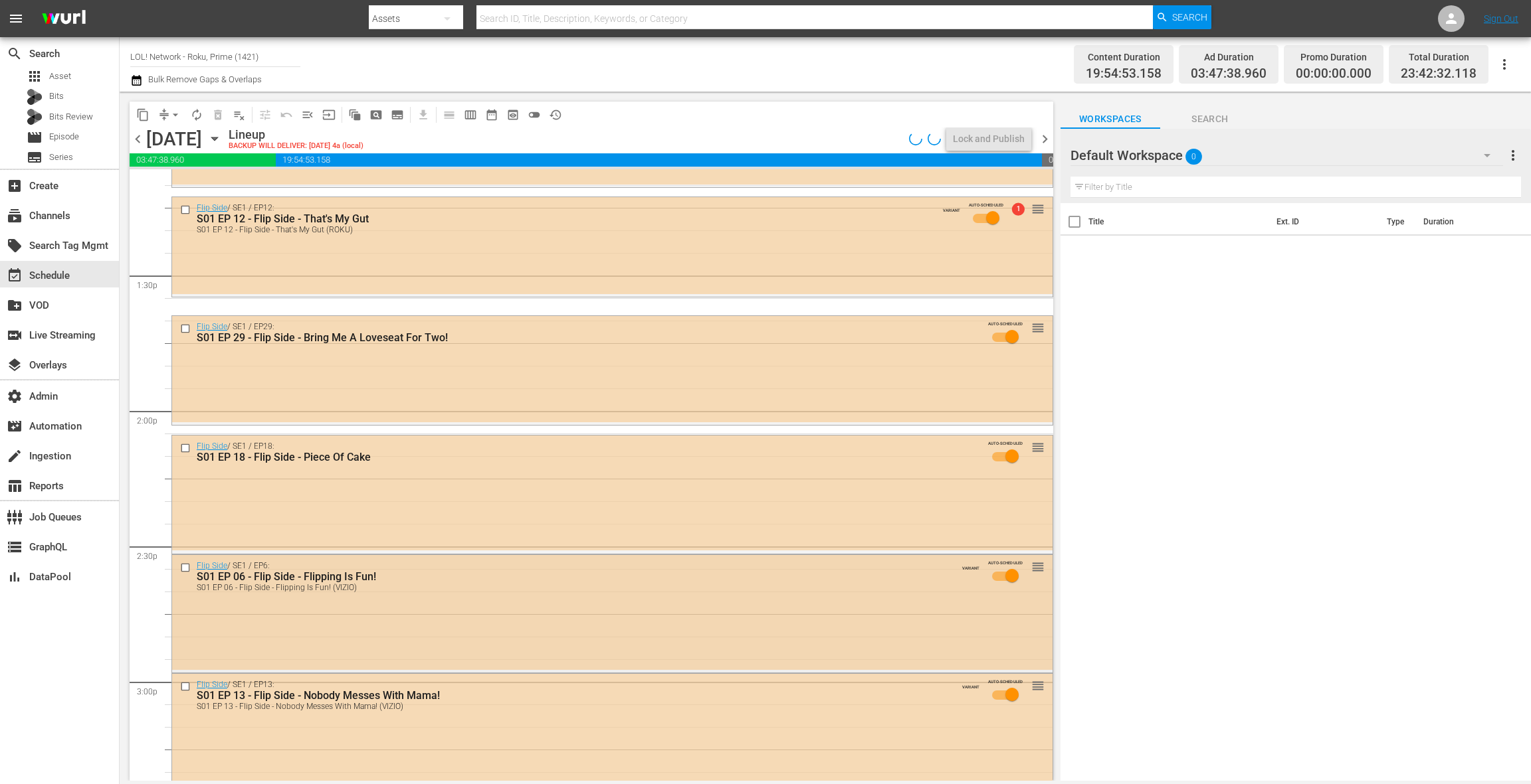
click at [493, 611] on div "Flip Side / SE1 / EP6: S01 EP 06 - Flip Side - Flipping Is Fun! S01 EP 06 - Fli…" at bounding box center [612, 612] width 880 height 115
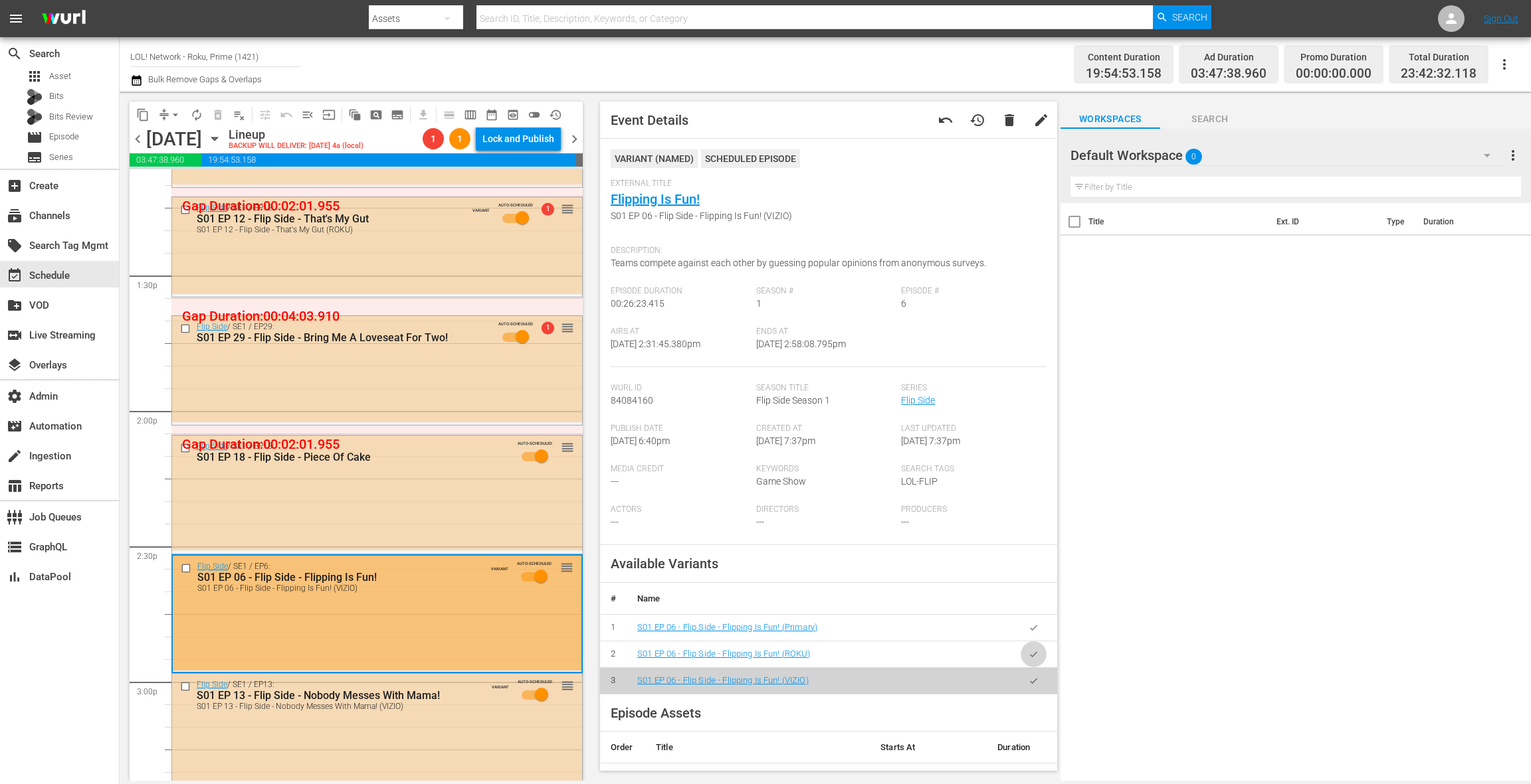
drag, startPoint x: 1027, startPoint y: 655, endPoint x: 910, endPoint y: 623, distance: 121.3
click at [1027, 655] on button "button" at bounding box center [1033, 655] width 26 height 26
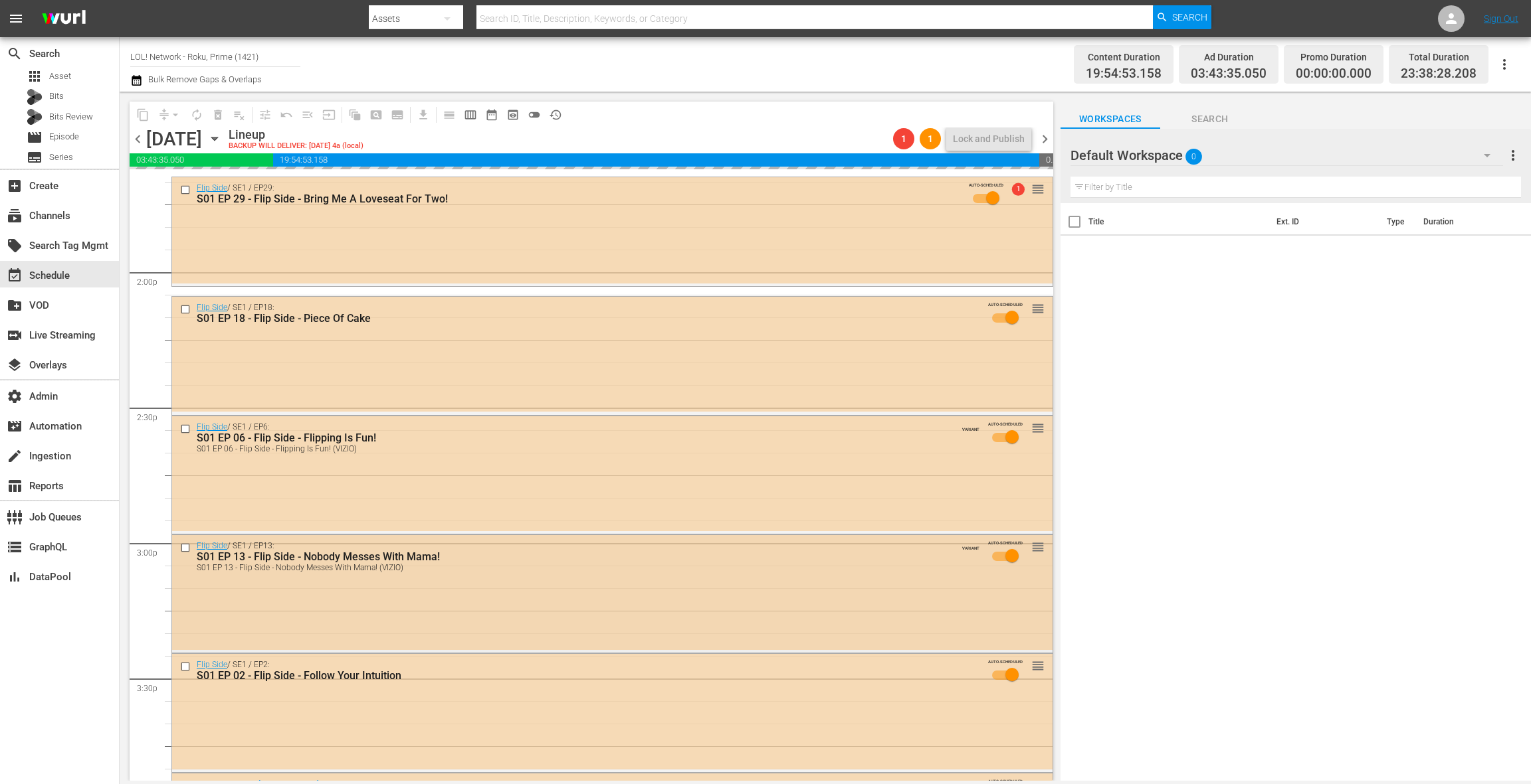
scroll to position [3717, 0]
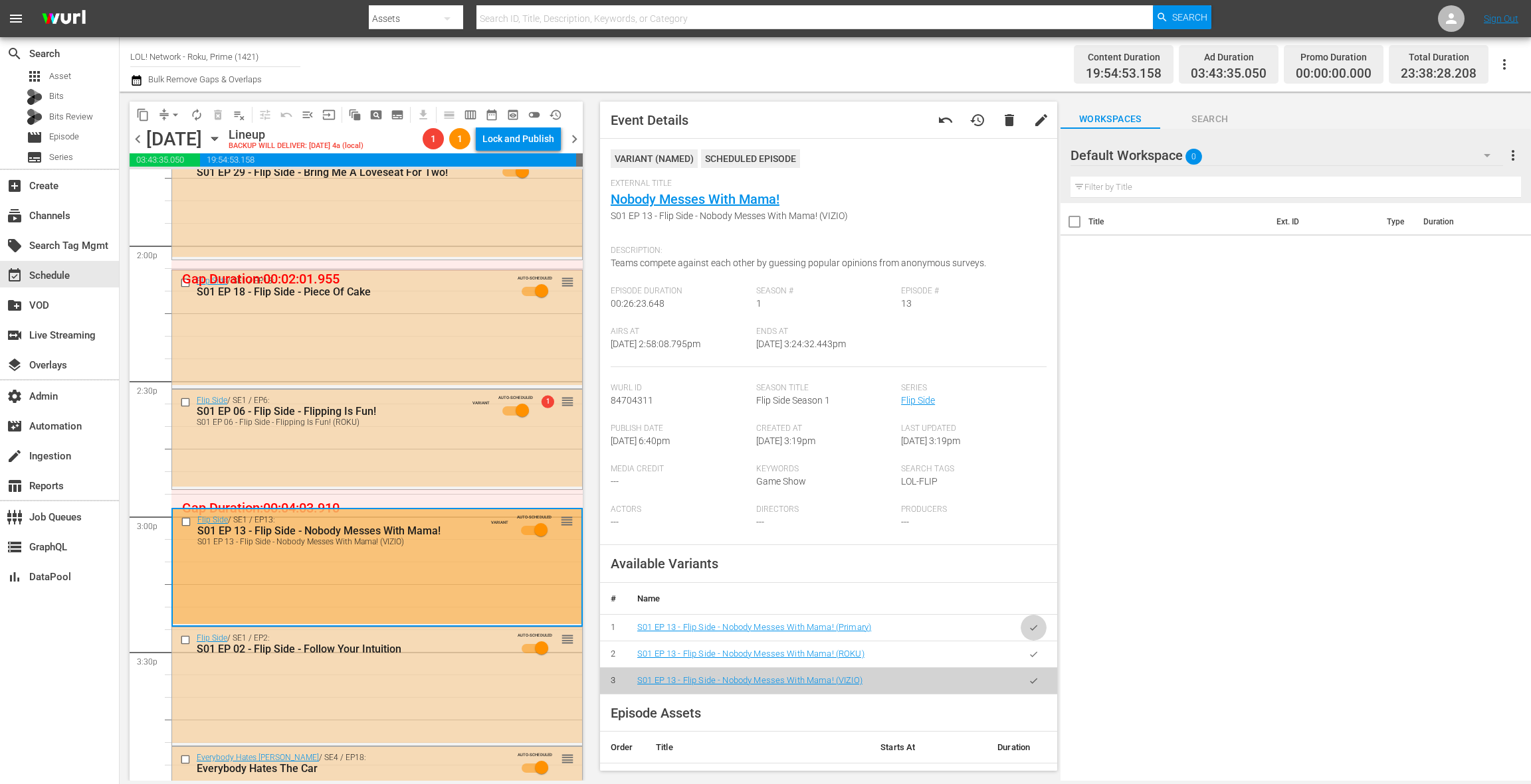
drag, startPoint x: 1027, startPoint y: 625, endPoint x: 870, endPoint y: 583, distance: 162.5
click at [1027, 625] on button "button" at bounding box center [1033, 628] width 26 height 26
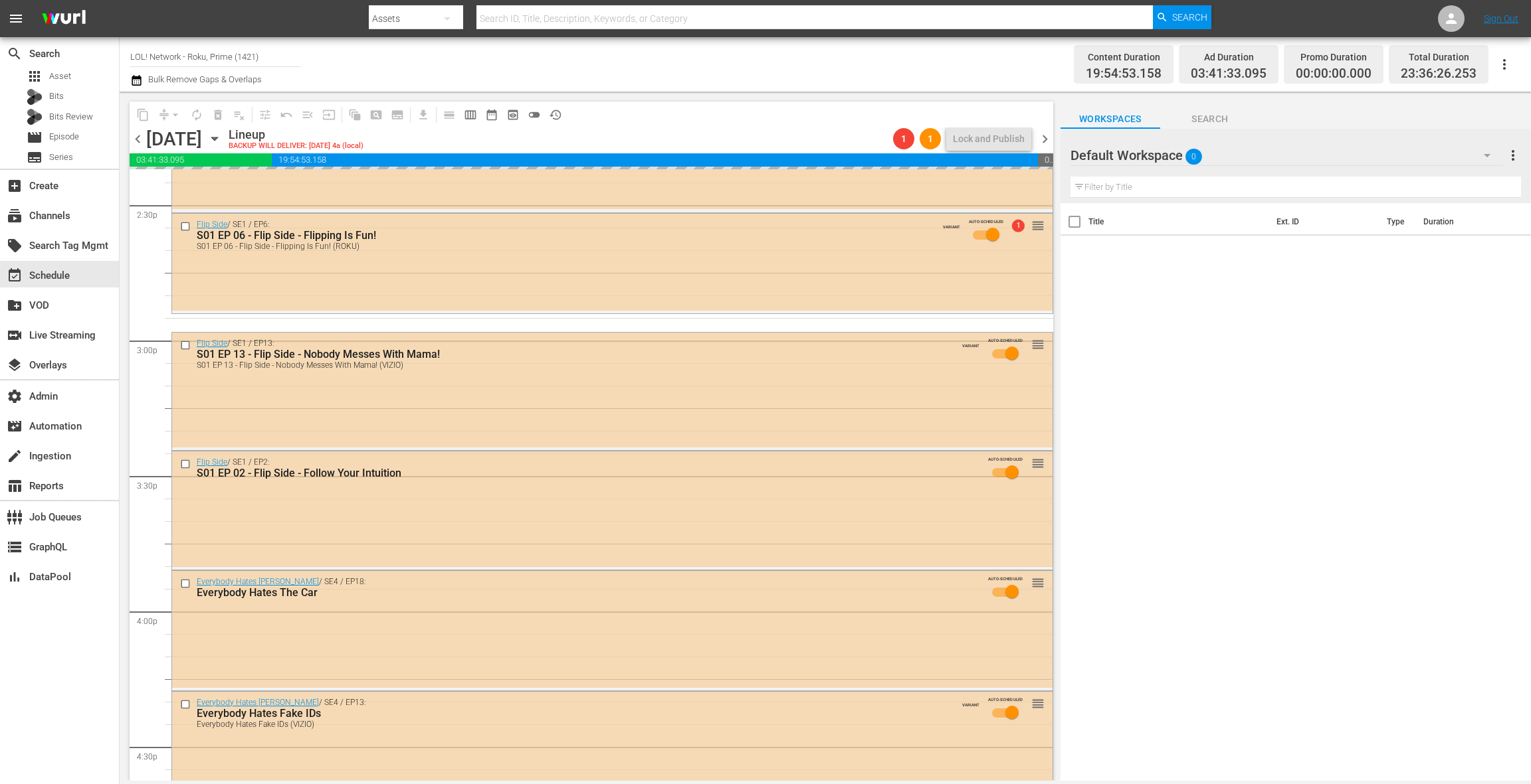
scroll to position [3978, 0]
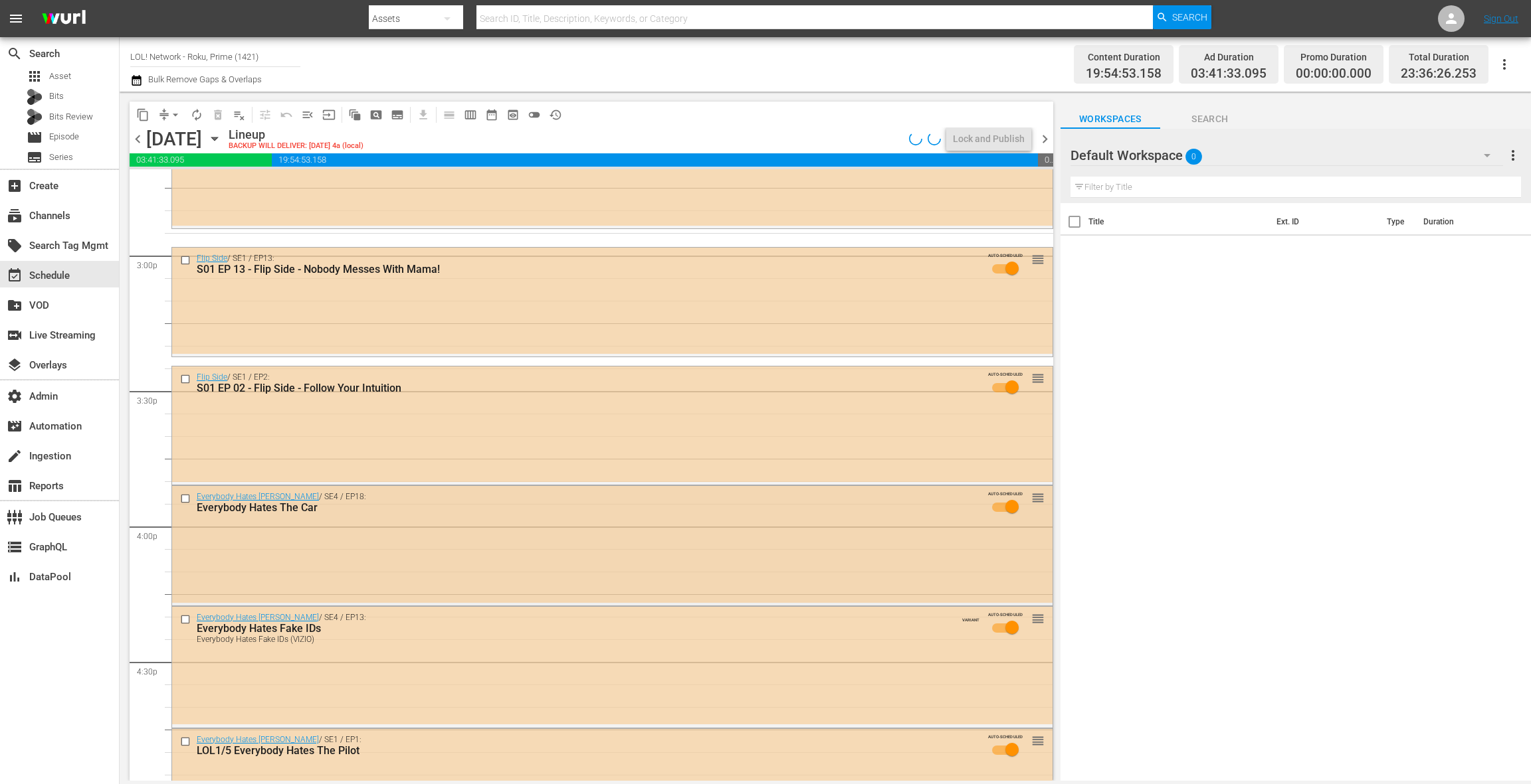
click at [399, 513] on div "Everybody Hates [PERSON_NAME] / SE4 / EP18: Everybody Hates The Car AUTO-SCHEDU…" at bounding box center [612, 506] width 880 height 40
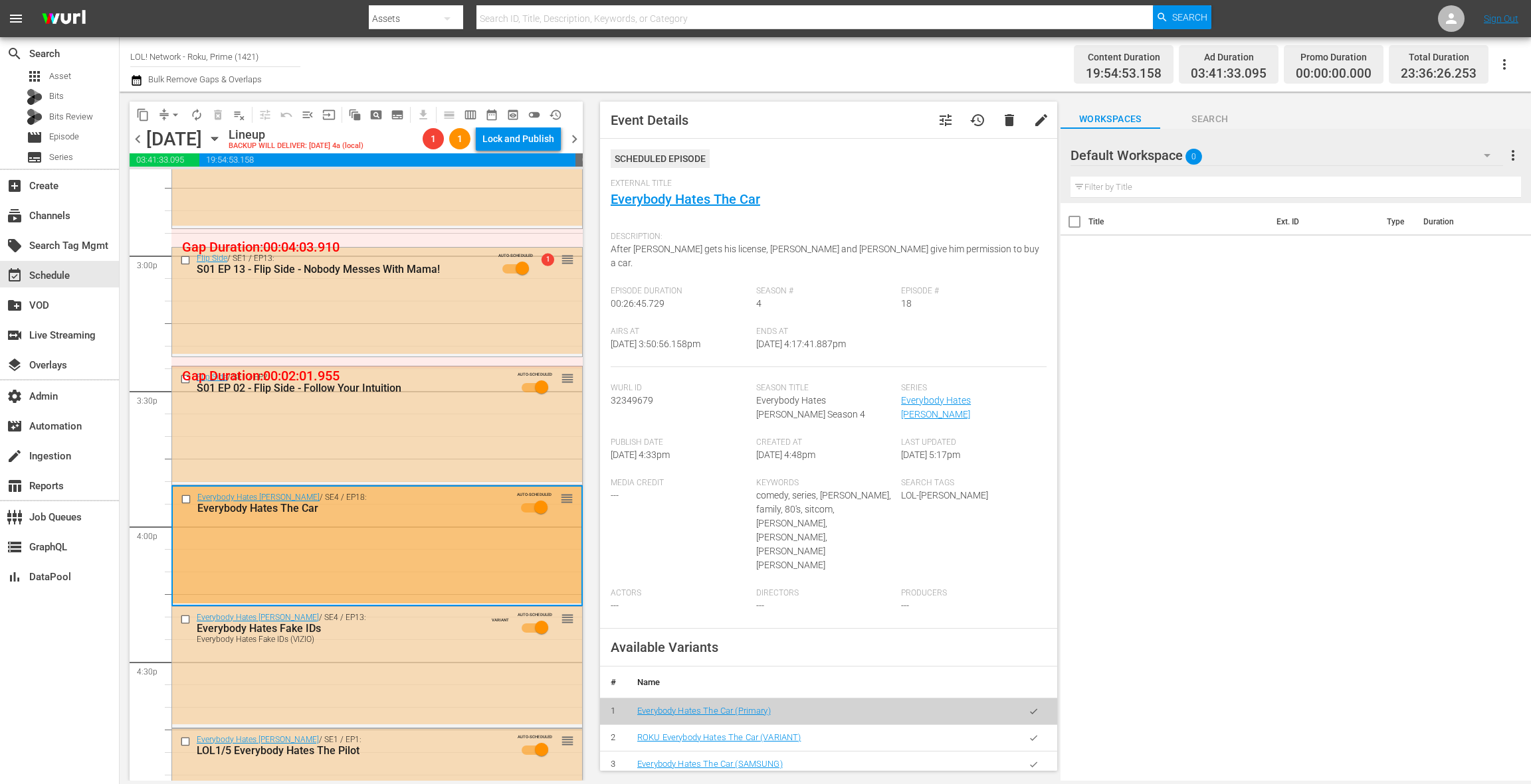
drag, startPoint x: 1029, startPoint y: 684, endPoint x: 1013, endPoint y: 678, distance: 17.1
click at [1029, 733] on icon "button" at bounding box center [1033, 738] width 10 height 10
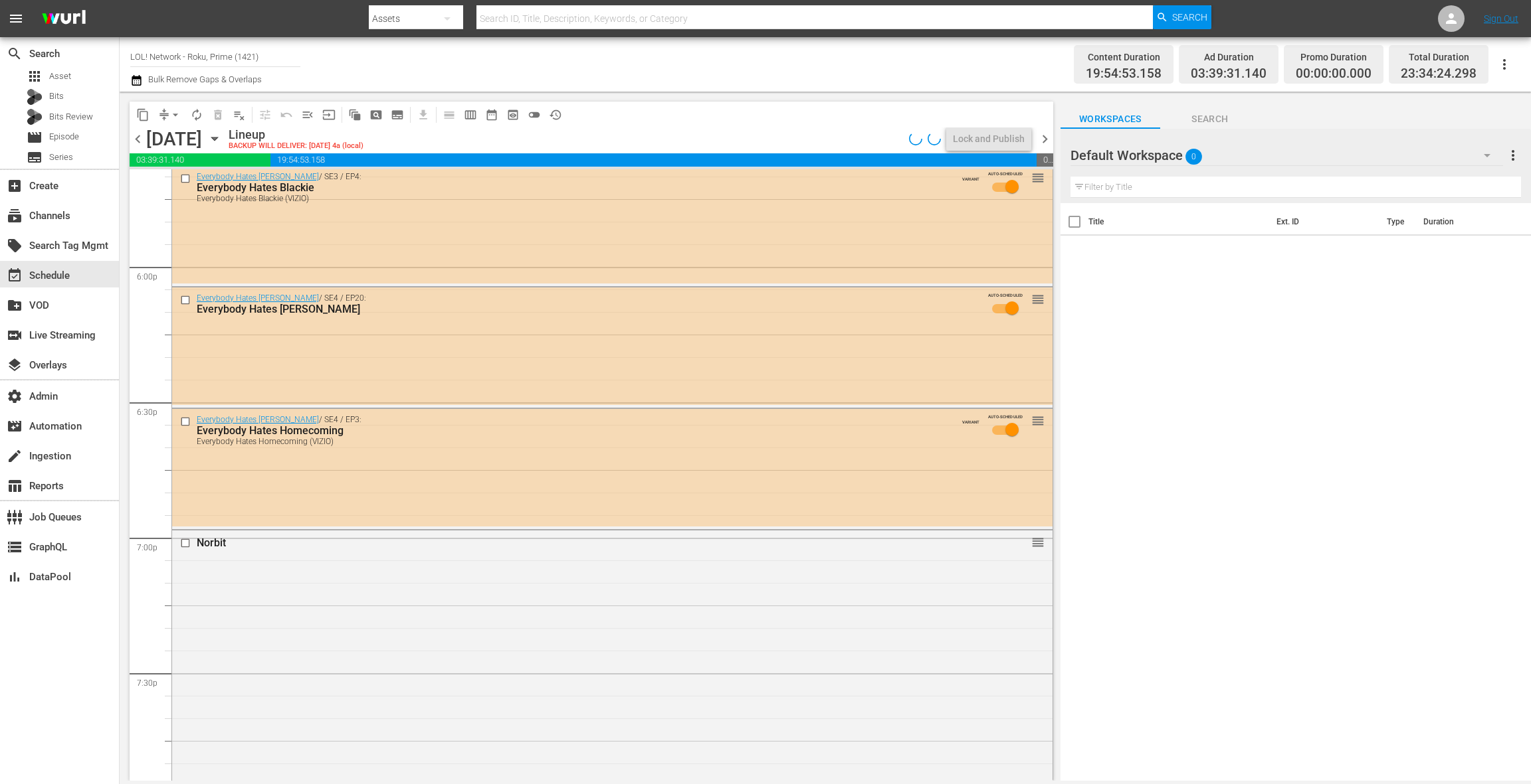
scroll to position [4838, 0]
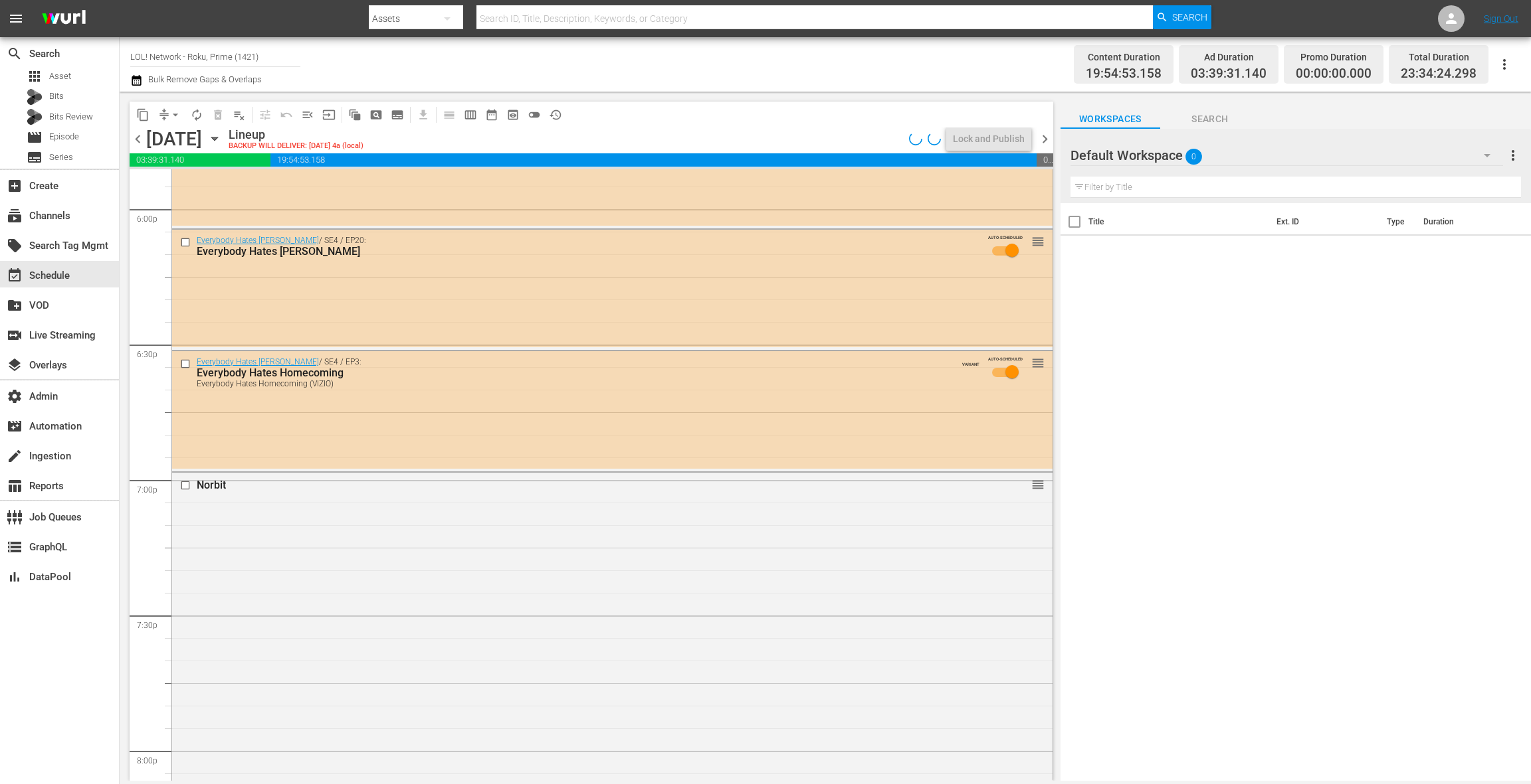
click at [532, 571] on div "Norbit reorder" at bounding box center [612, 747] width 880 height 549
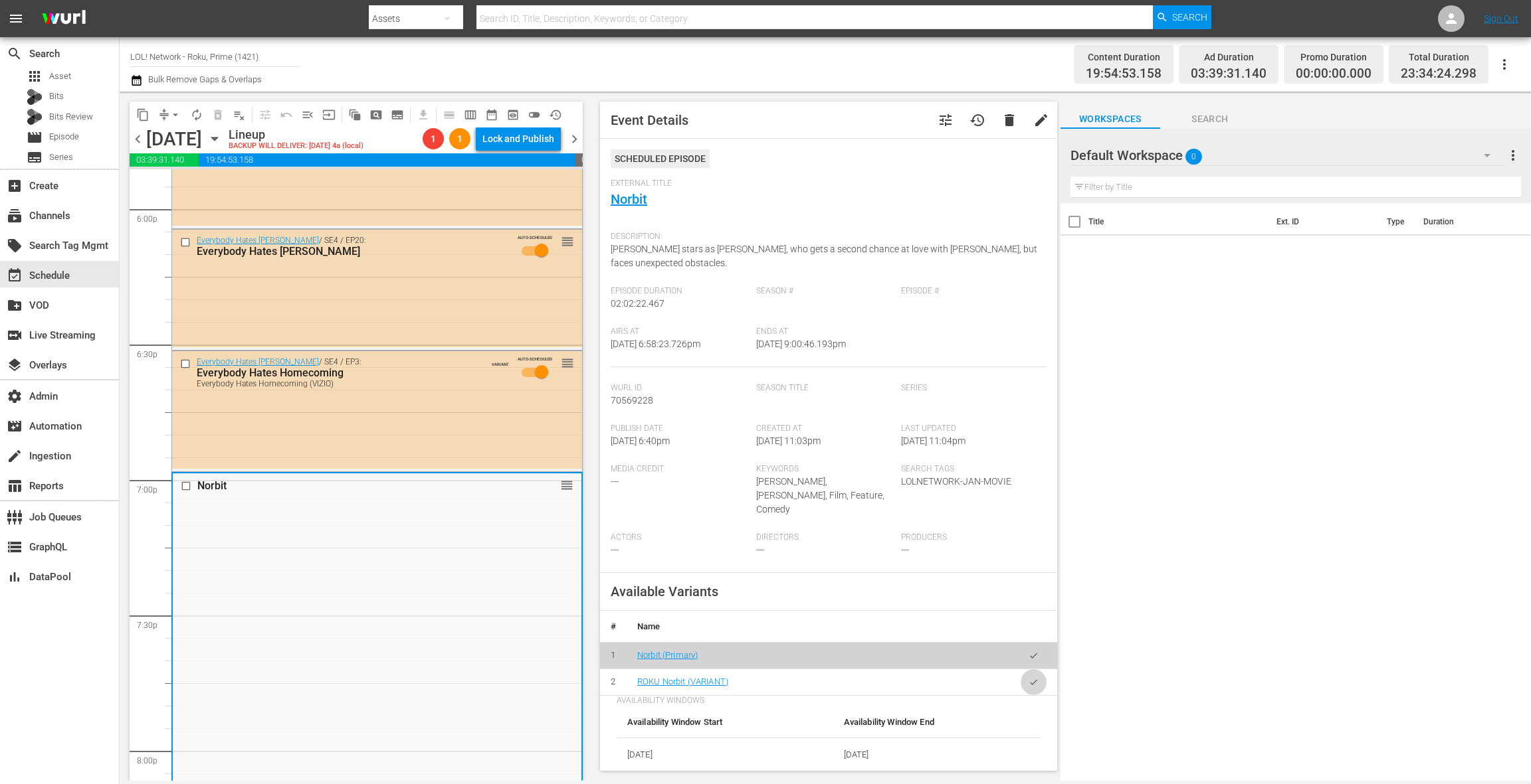
drag, startPoint x: 1030, startPoint y: 654, endPoint x: 921, endPoint y: 620, distance: 114.2
click at [1030, 679] on icon "button" at bounding box center [1033, 682] width 7 height 5
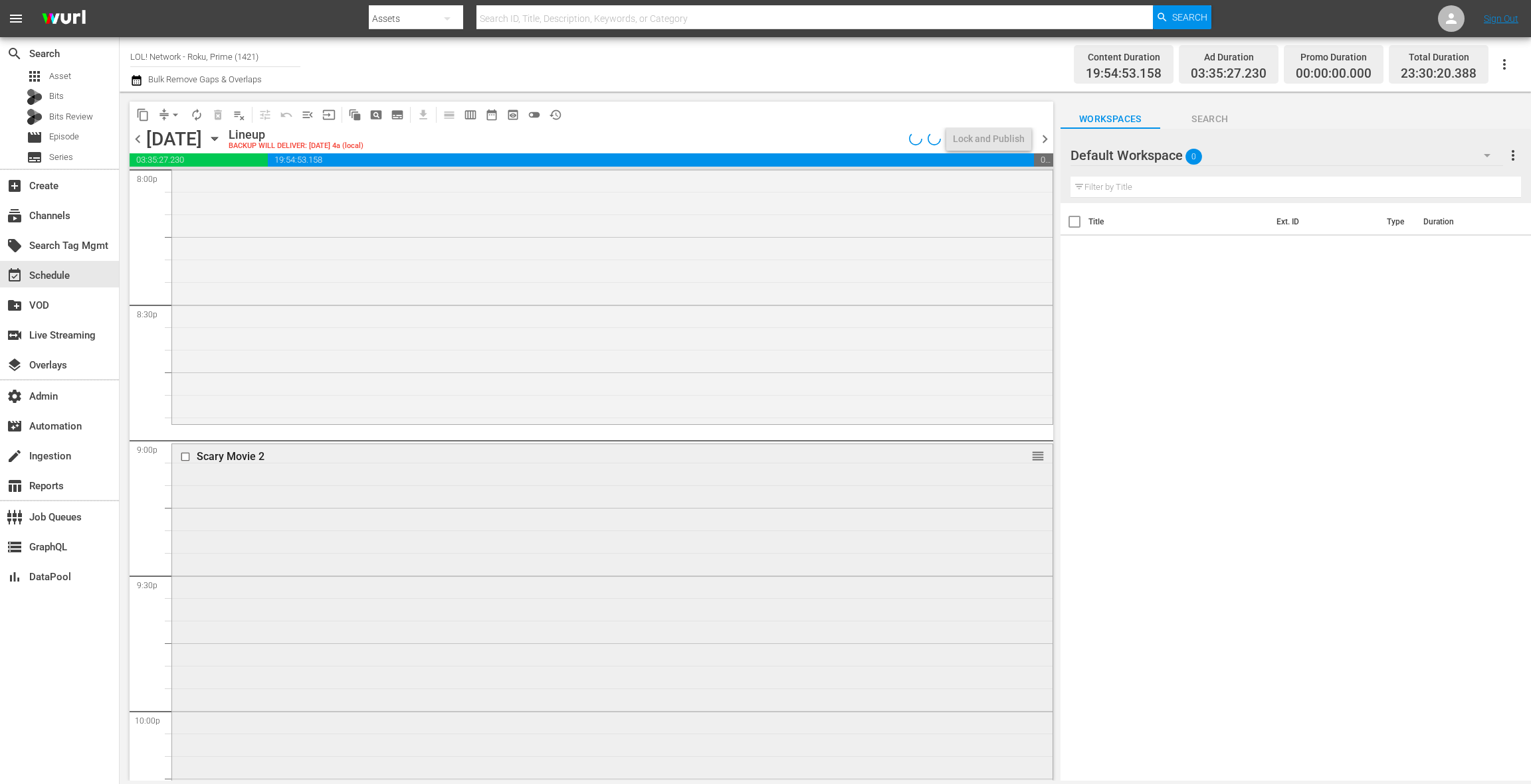
scroll to position [5433, 0]
click at [501, 556] on div "Scary Movie 2 reorder" at bounding box center [612, 651] width 880 height 442
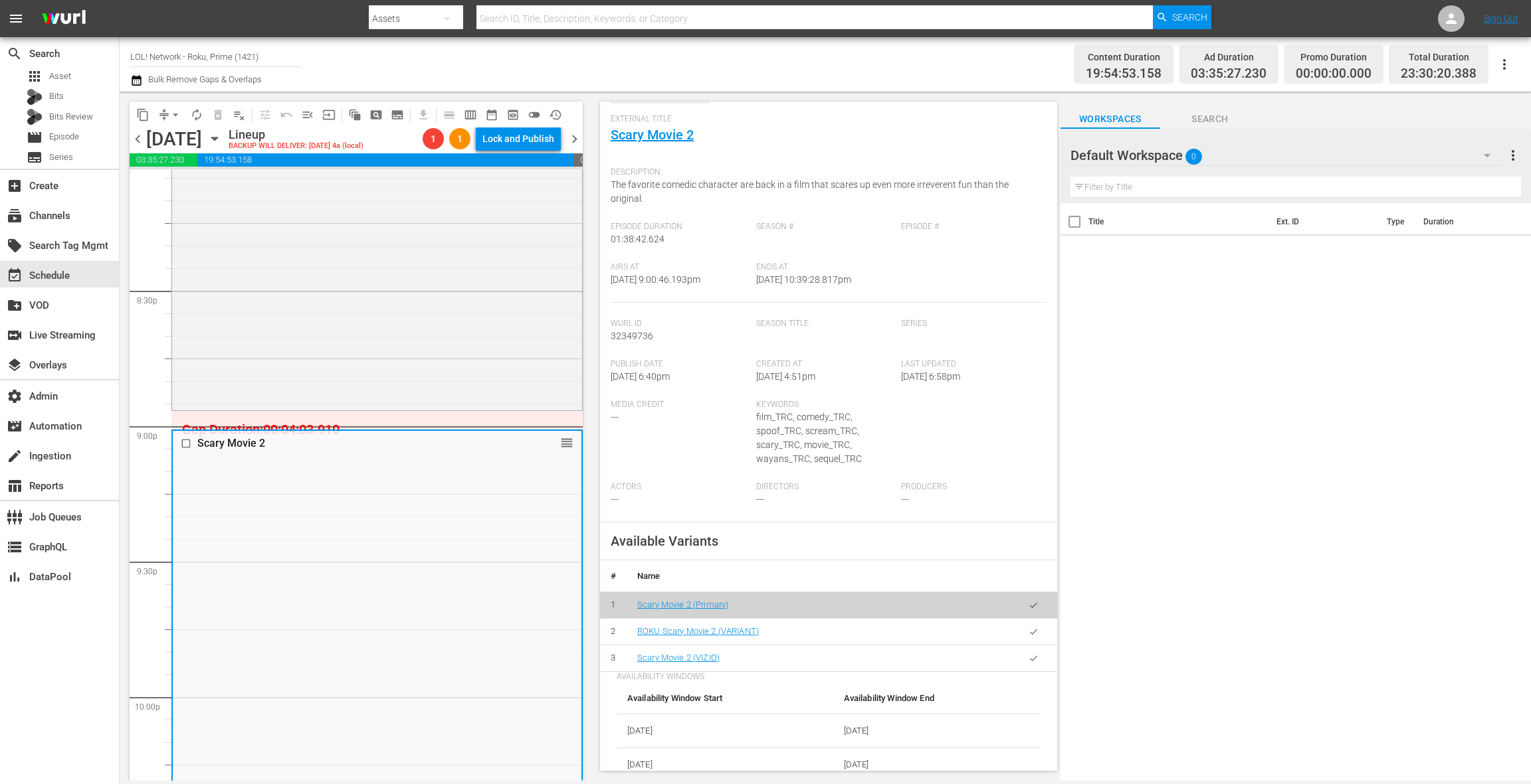
scroll to position [185, 0]
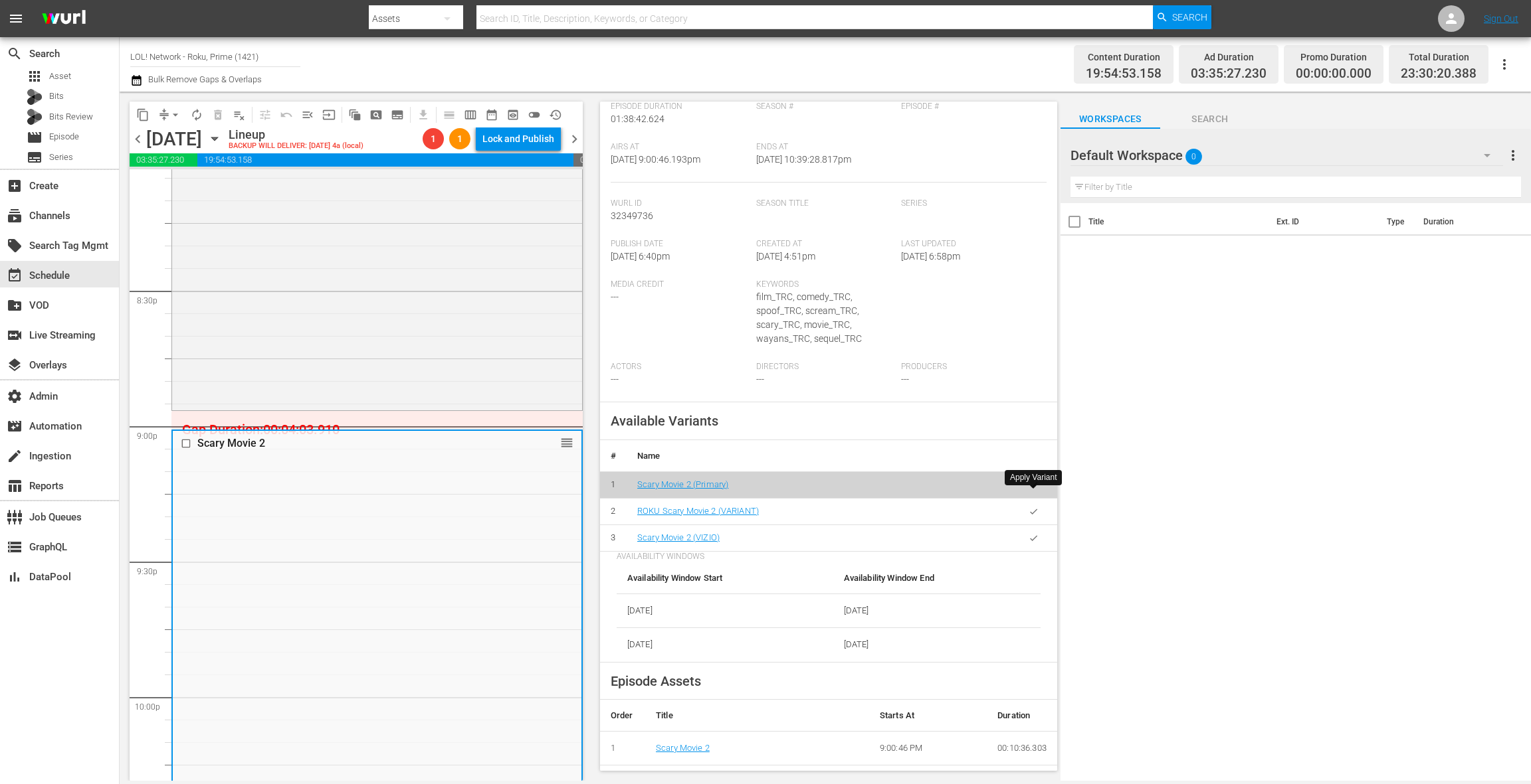
drag, startPoint x: 1027, startPoint y: 500, endPoint x: 973, endPoint y: 503, distance: 54.1
click at [1027, 500] on button "button" at bounding box center [1033, 512] width 26 height 26
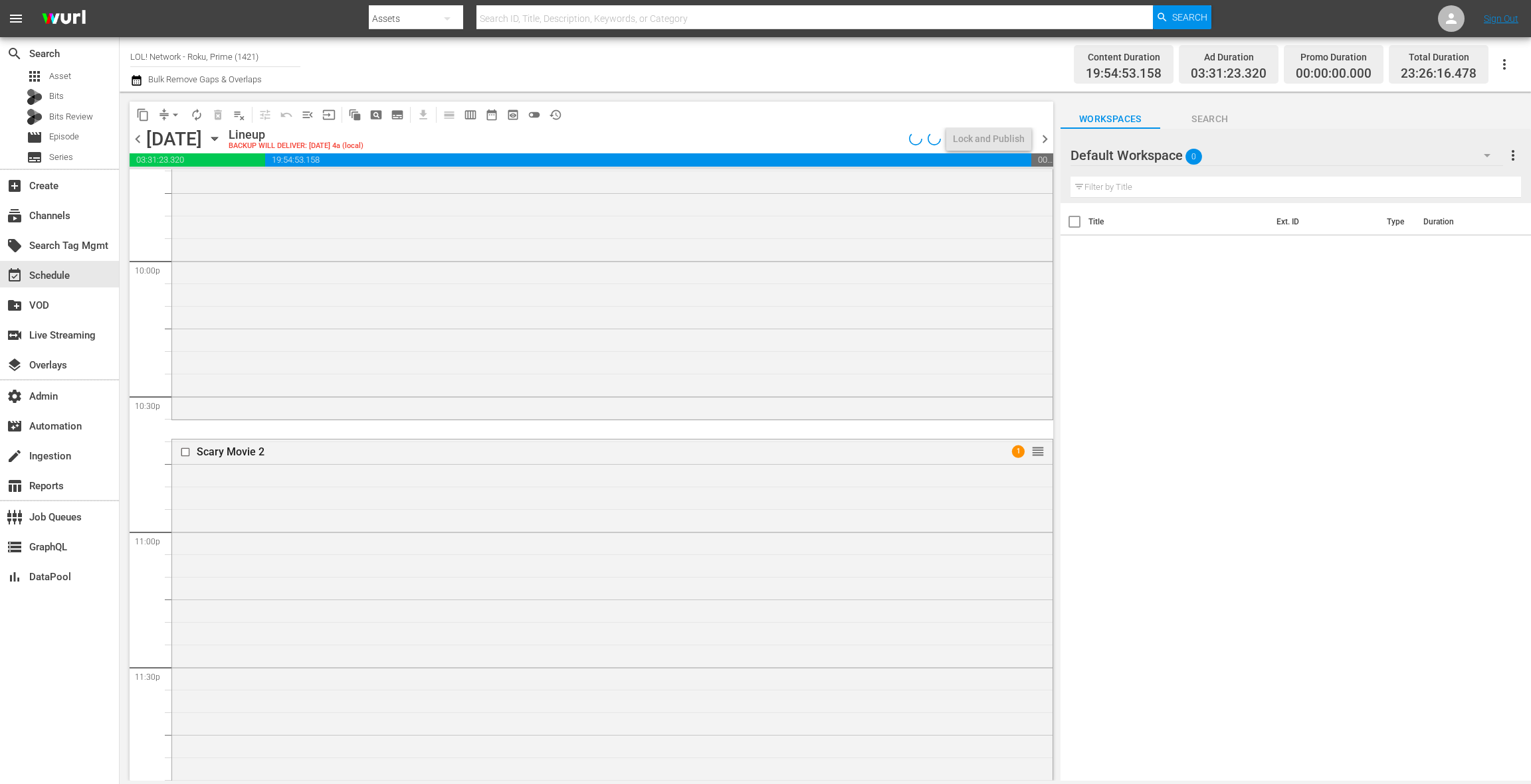
scroll to position [5891, 0]
click at [440, 542] on div "Scary Movie 2 1 reorder" at bounding box center [612, 639] width 880 height 442
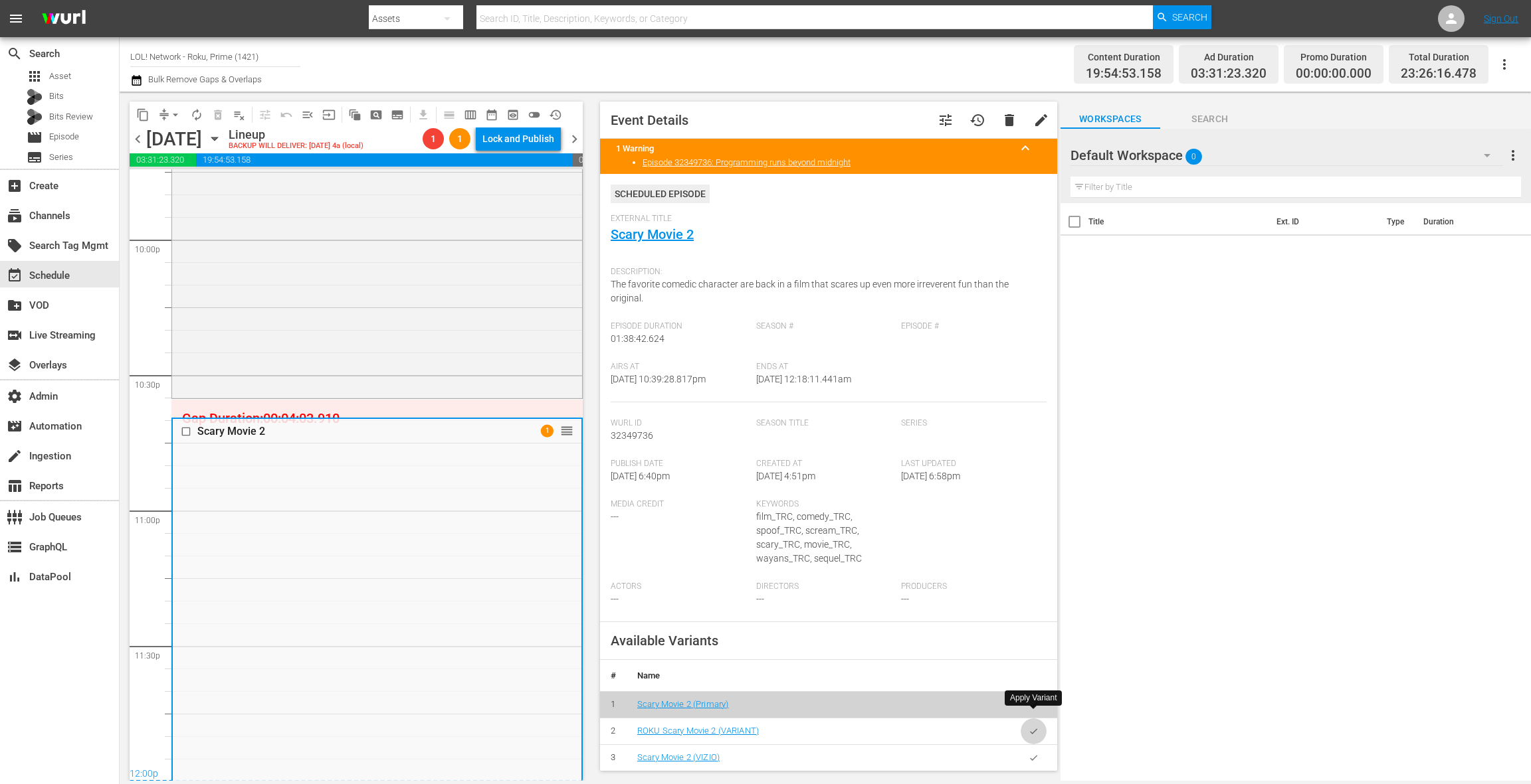
drag, startPoint x: 1033, startPoint y: 720, endPoint x: 1017, endPoint y: 707, distance: 20.6
click at [1033, 727] on icon "button" at bounding box center [1033, 731] width 10 height 10
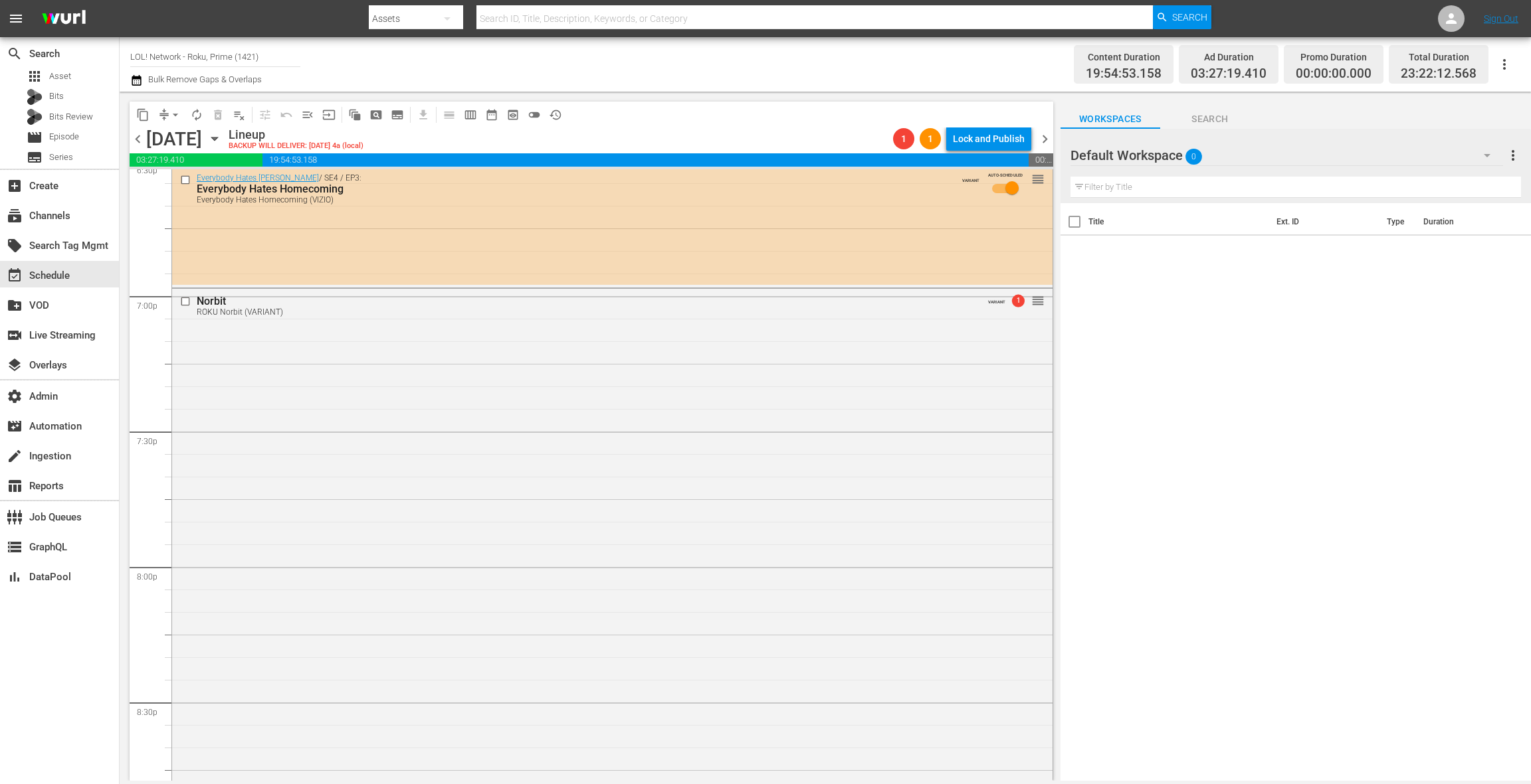
scroll to position [4802, 0]
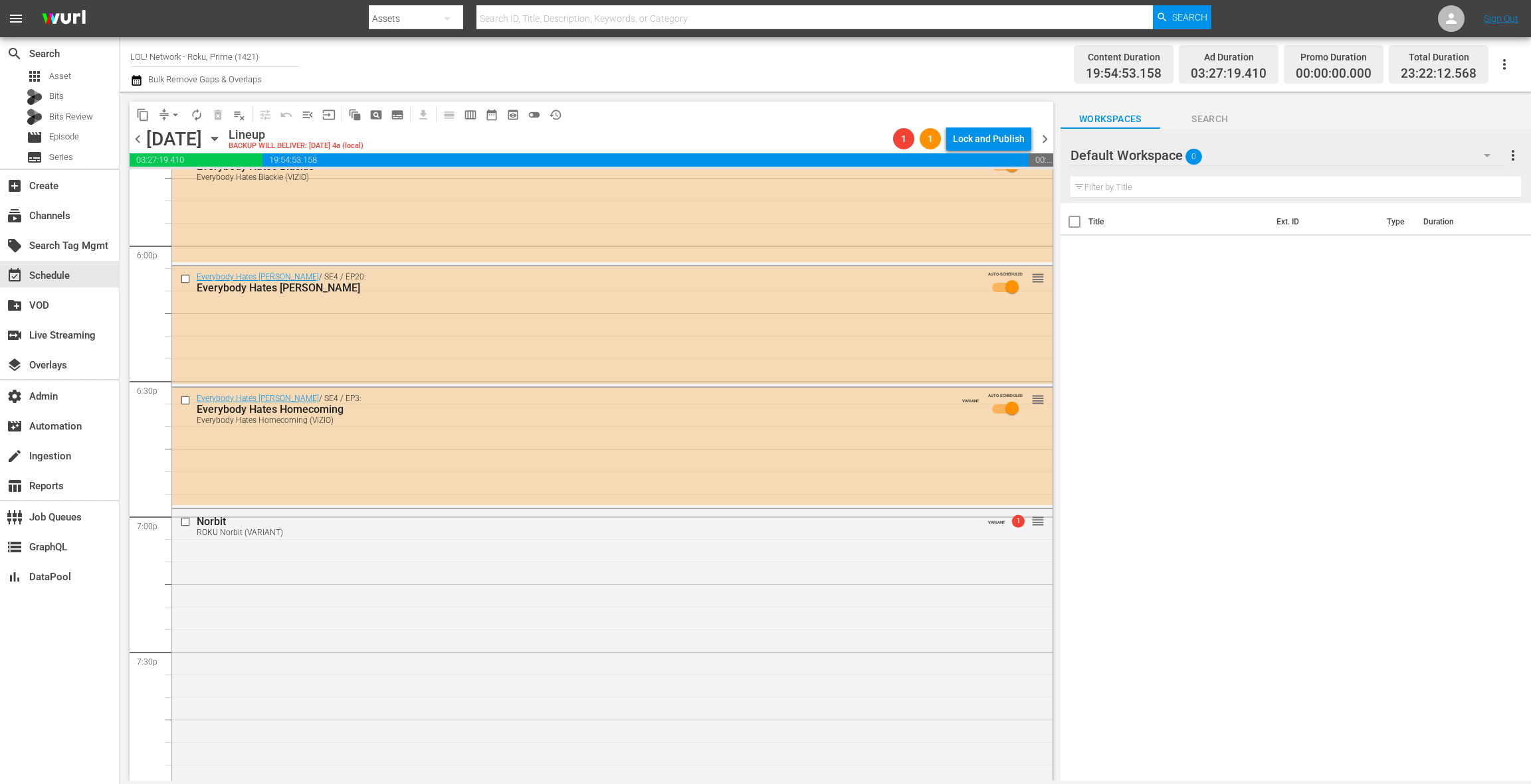
click at [543, 486] on div "Everybody Hates [PERSON_NAME] / SE4 / EP3: Everybody Hates Homecoming Everybody…" at bounding box center [612, 446] width 880 height 118
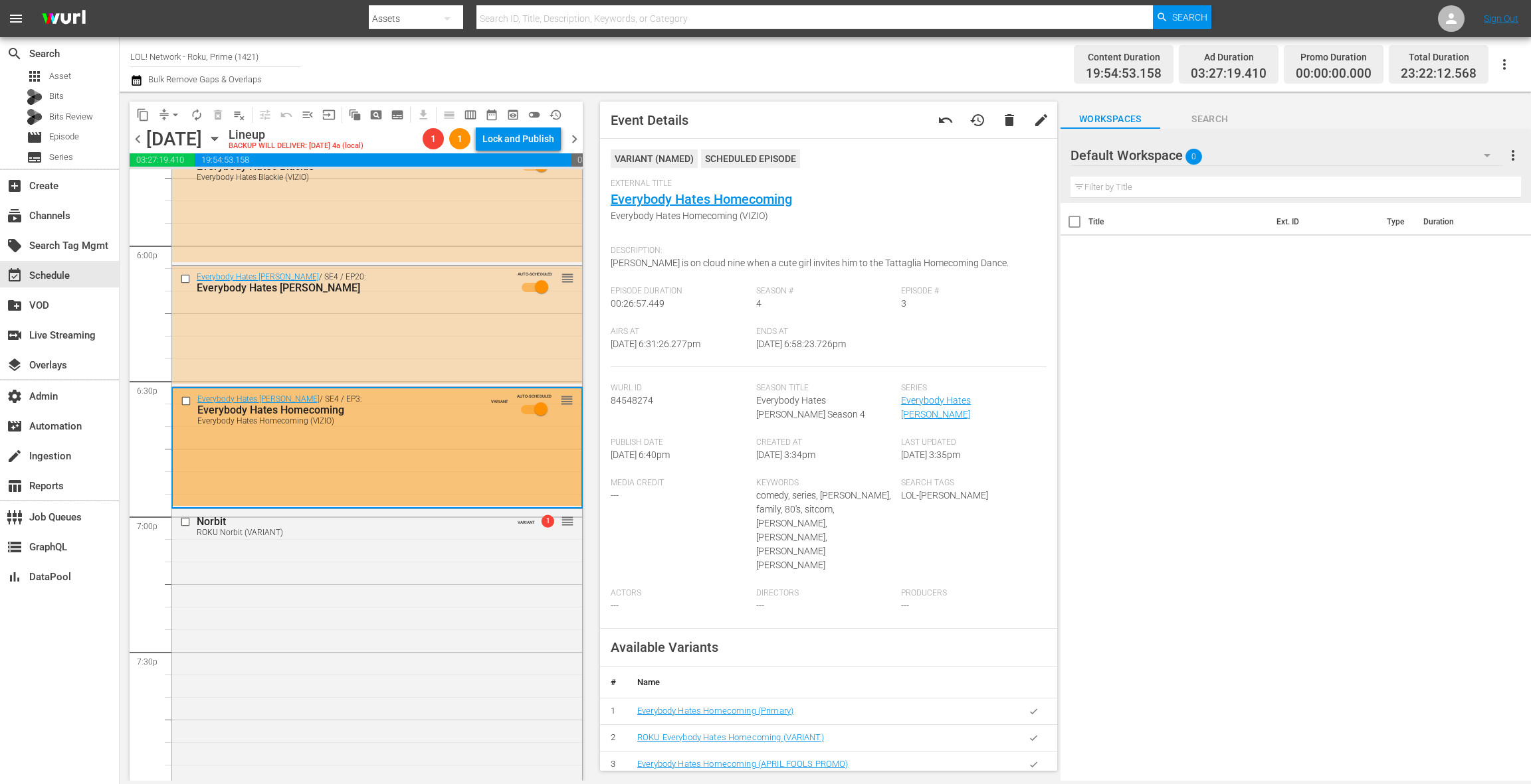
click at [1041, 726] on button "button" at bounding box center [1033, 739] width 26 height 26
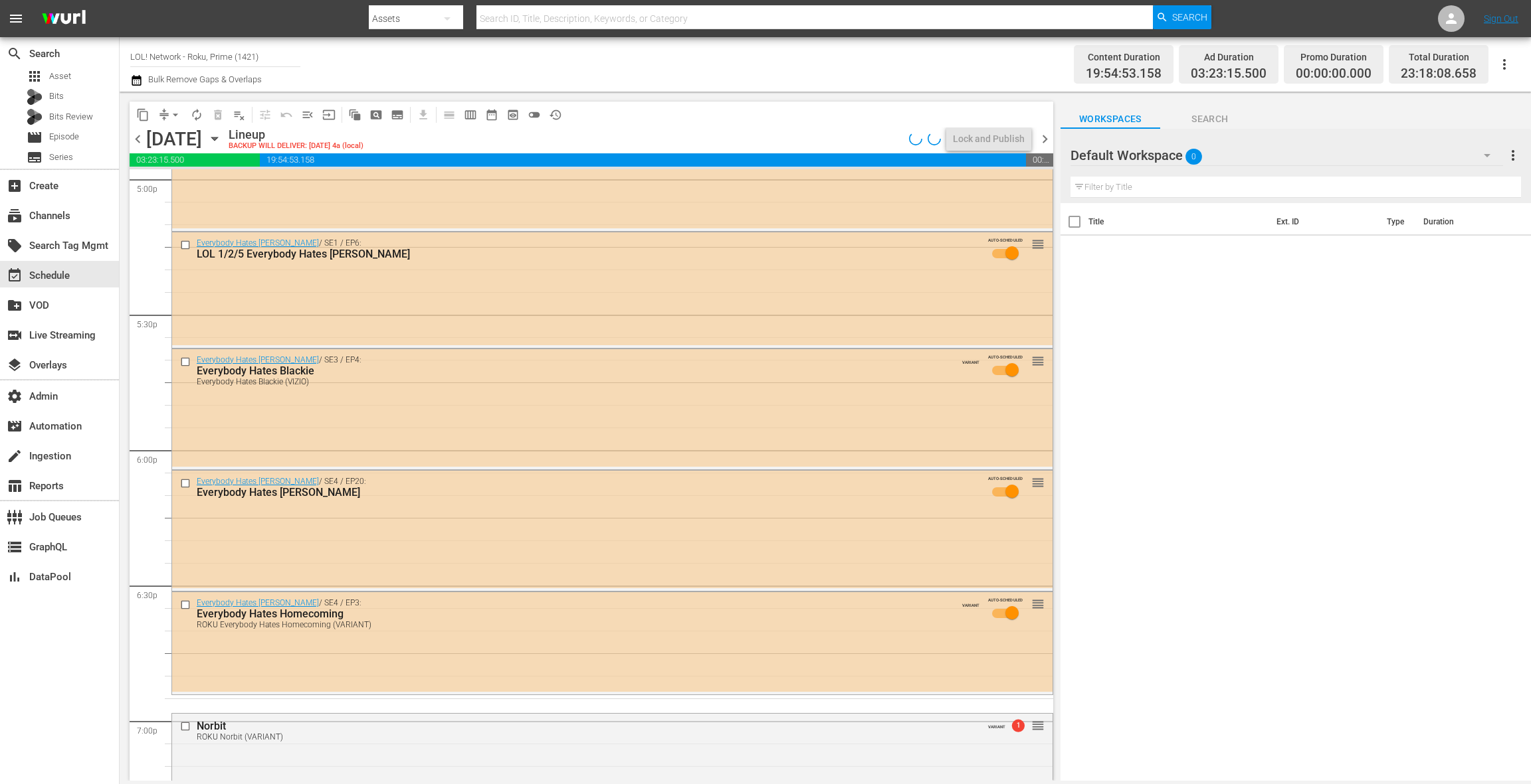
scroll to position [4592, 0]
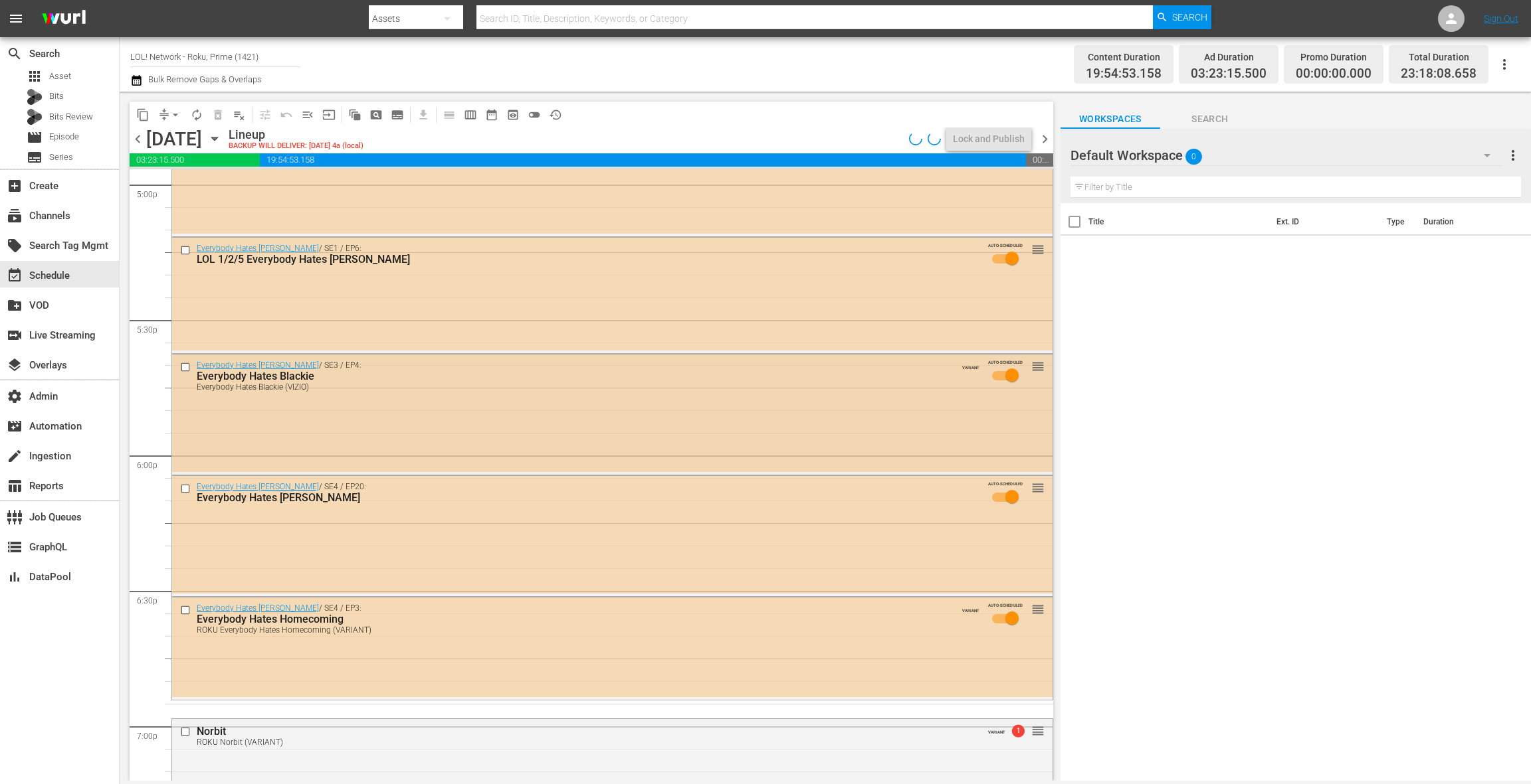
click at [497, 435] on div "Everybody Hates [PERSON_NAME] / SE3 / EP4: Everybody Hates Blackie Everybody Ha…" at bounding box center [612, 413] width 880 height 118
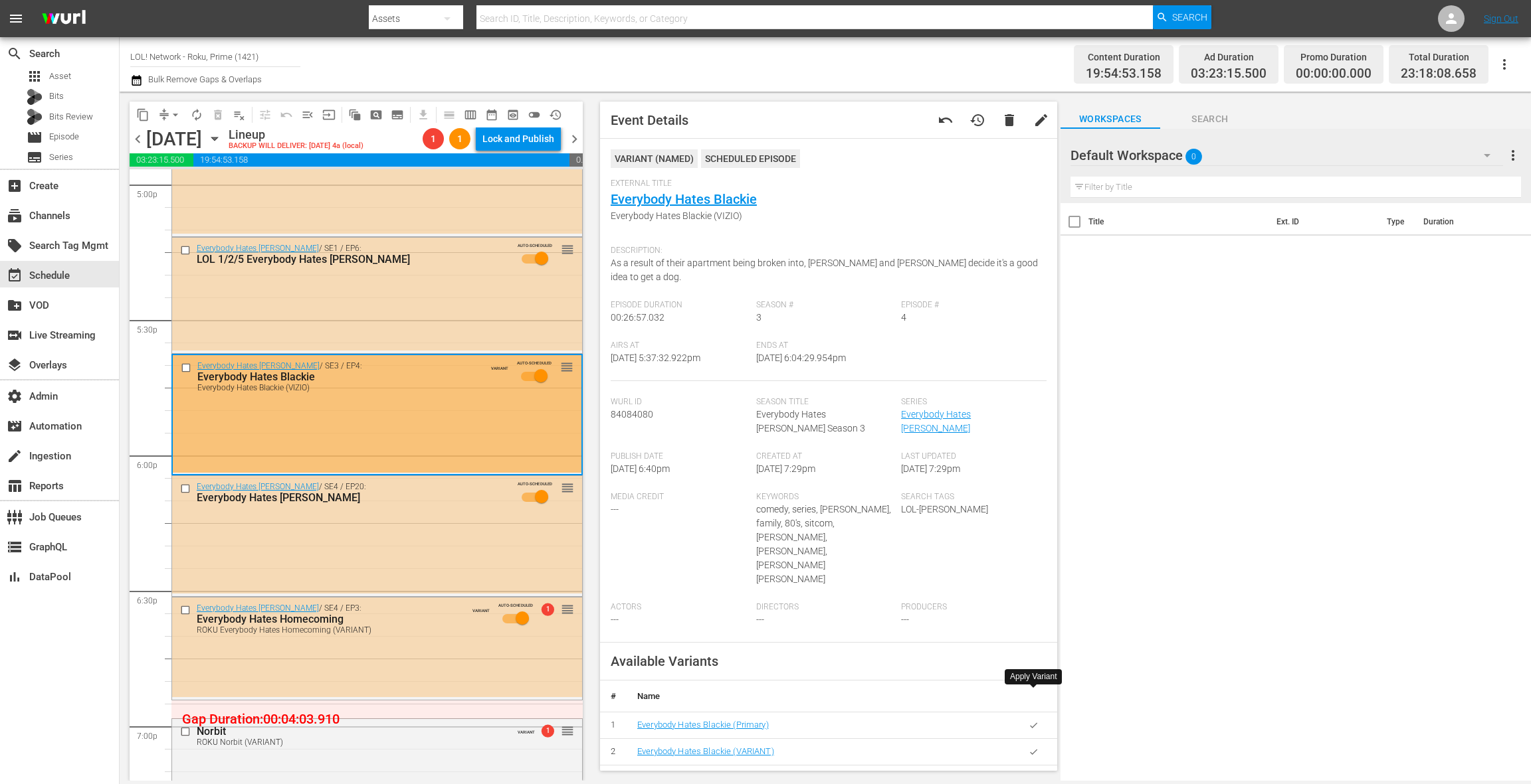
drag, startPoint x: 1031, startPoint y: 696, endPoint x: 917, endPoint y: 633, distance: 130.2
click at [1030, 749] on icon "button" at bounding box center [1033, 752] width 7 height 5
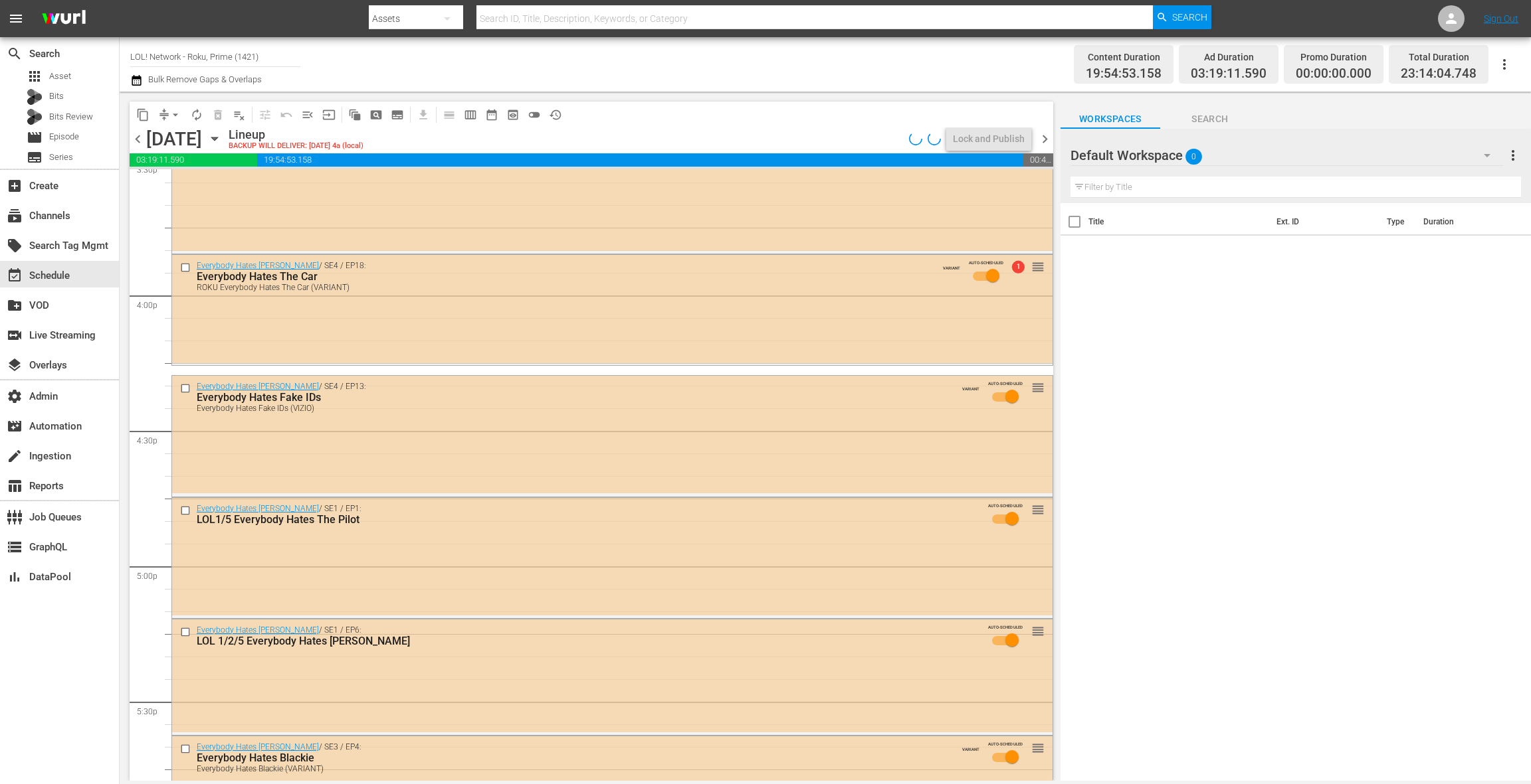
scroll to position [4192, 0]
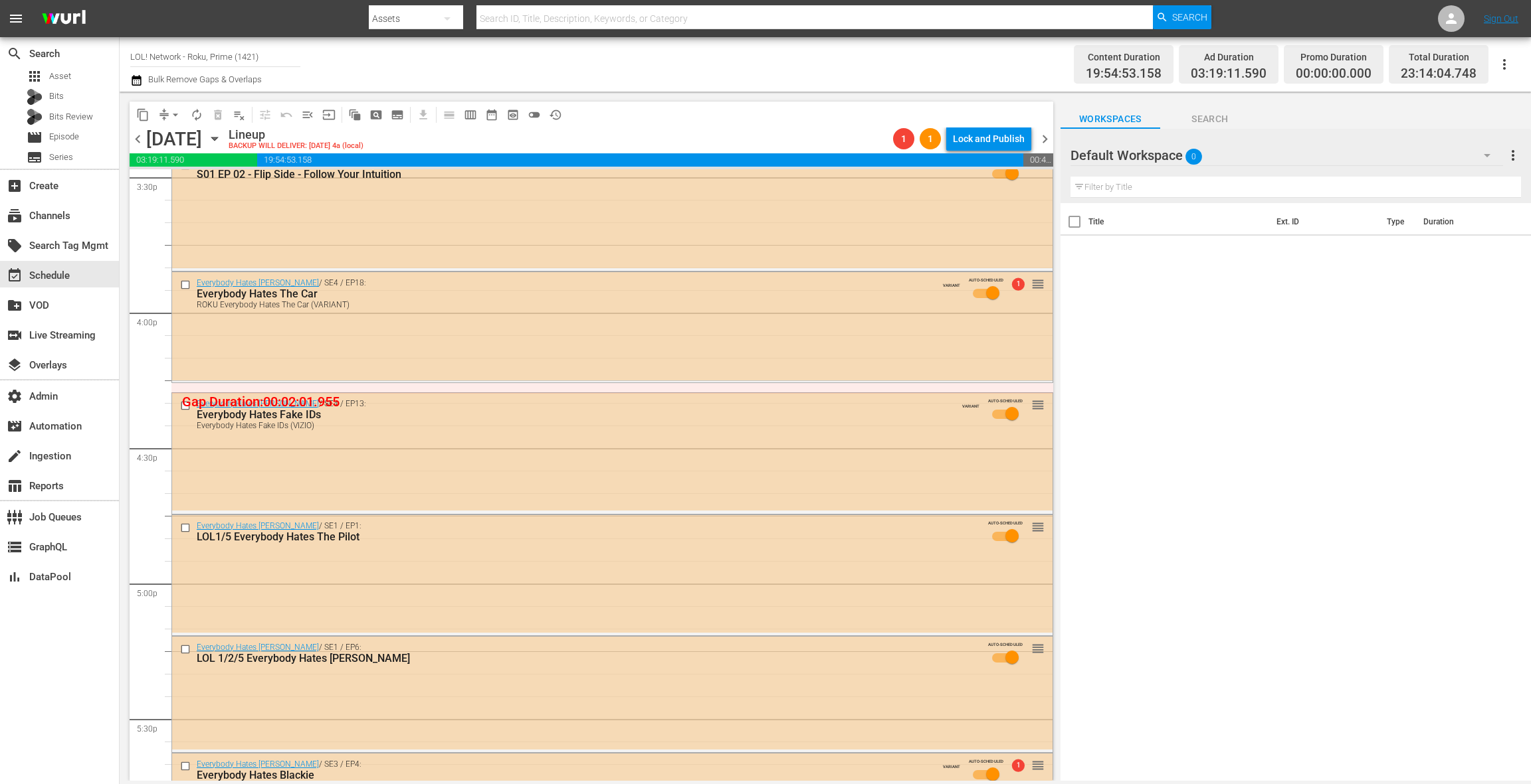
click at [586, 467] on div "Everybody Hates [PERSON_NAME] / SE4 / EP13: Everybody Hates Fake IDs Everybody …" at bounding box center [612, 452] width 880 height 118
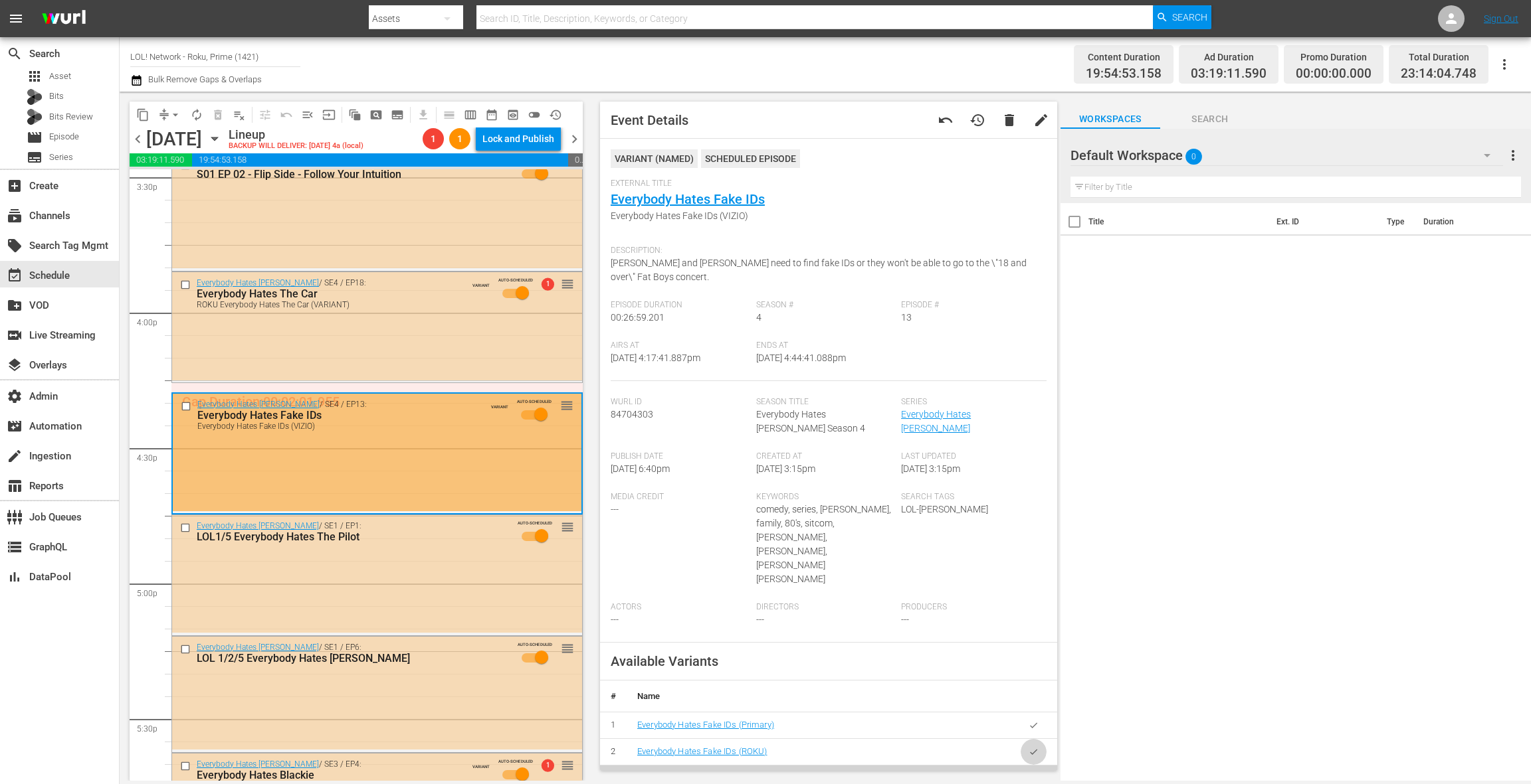
drag, startPoint x: 1038, startPoint y: 695, endPoint x: 1026, endPoint y: 686, distance: 15.0
click at [1037, 747] on icon "button" at bounding box center [1033, 752] width 10 height 10
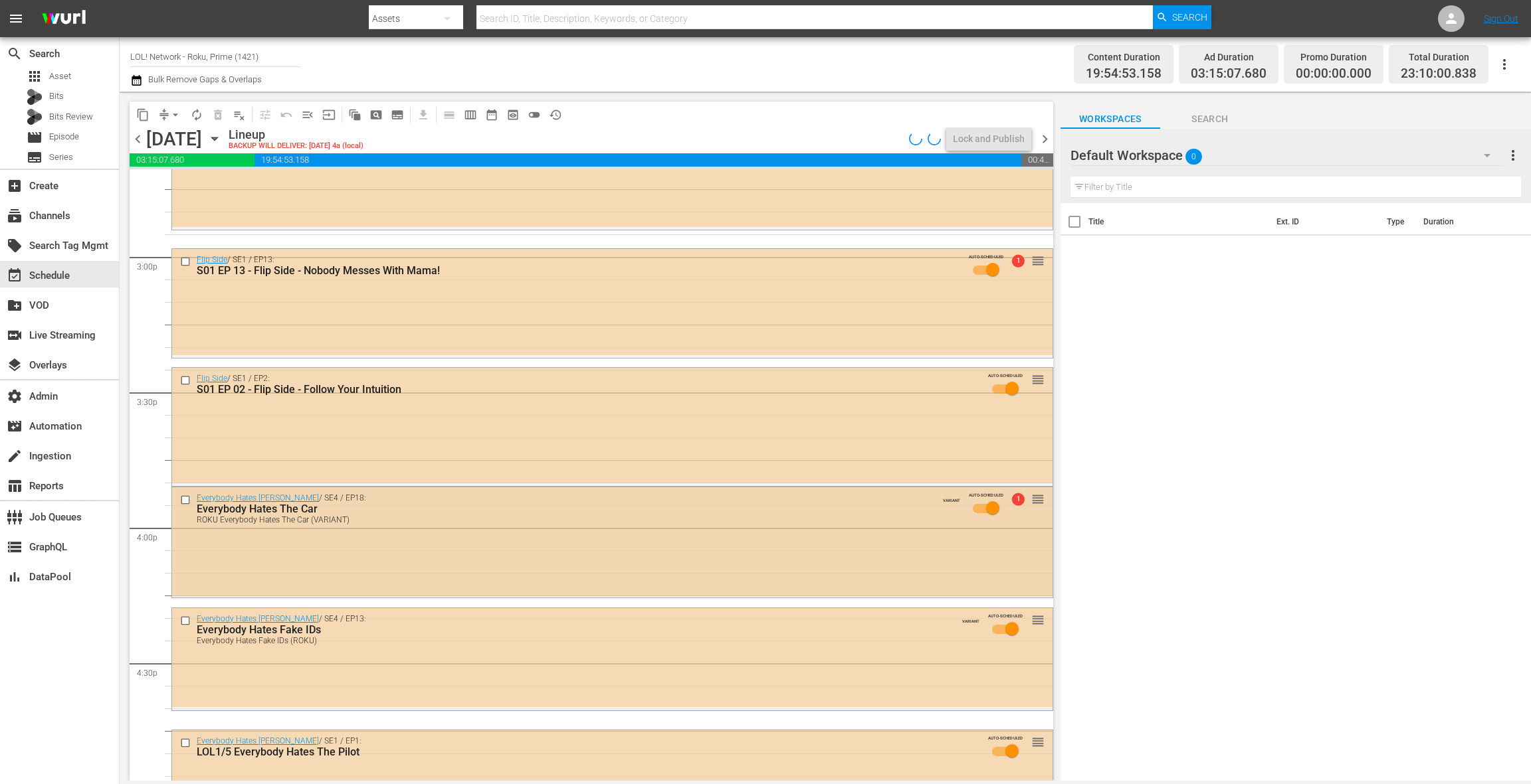
scroll to position [3969, 0]
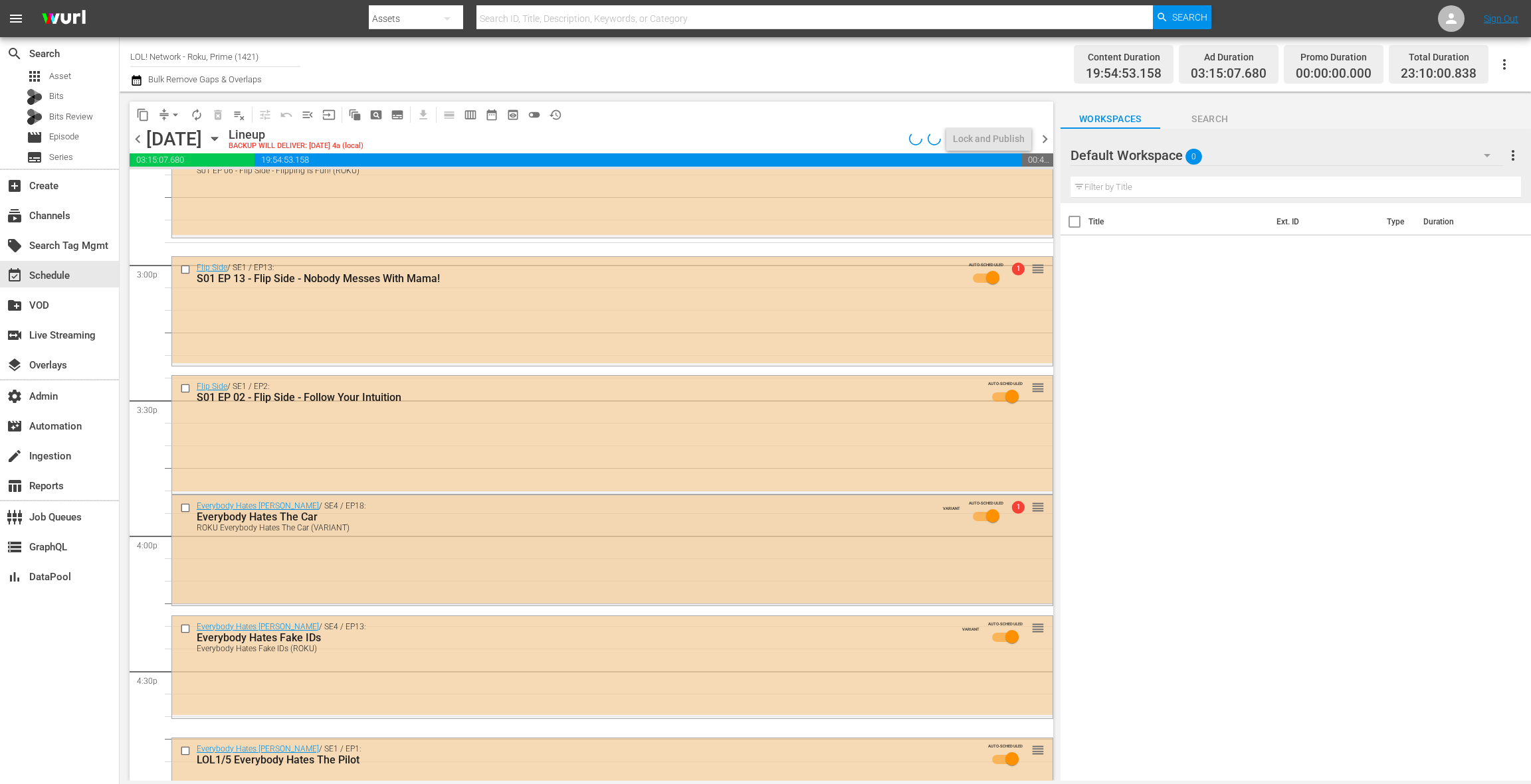
click at [550, 524] on div "ROKU Everybody Hates The Car (VARIANT)" at bounding box center [584, 528] width 775 height 10
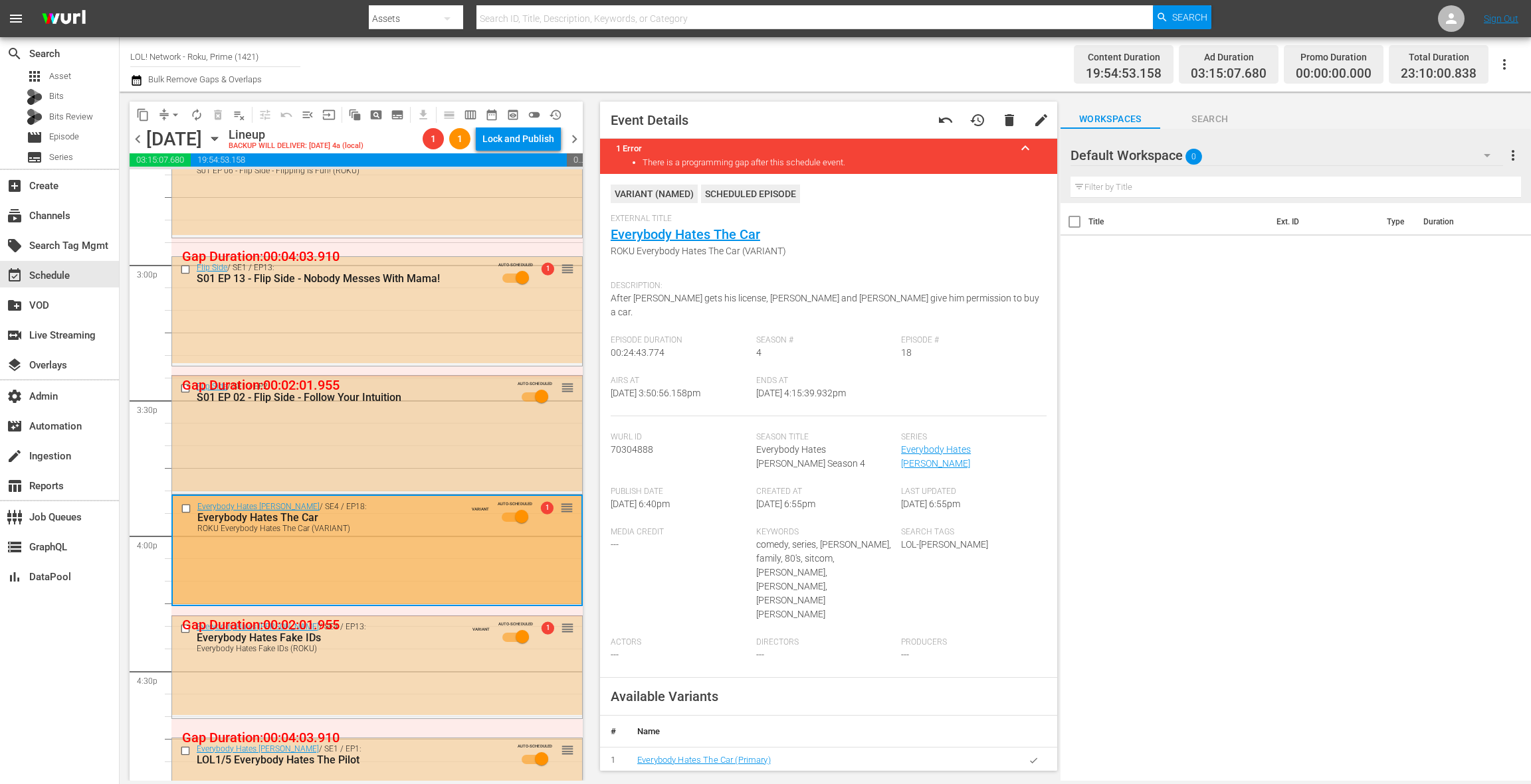
click at [496, 451] on div "Flip Side / SE1 / EP2: S01 EP 02 - Flip Side - Follow Your Intuition AUTO-SCHED…" at bounding box center [376, 434] width 410 height 115
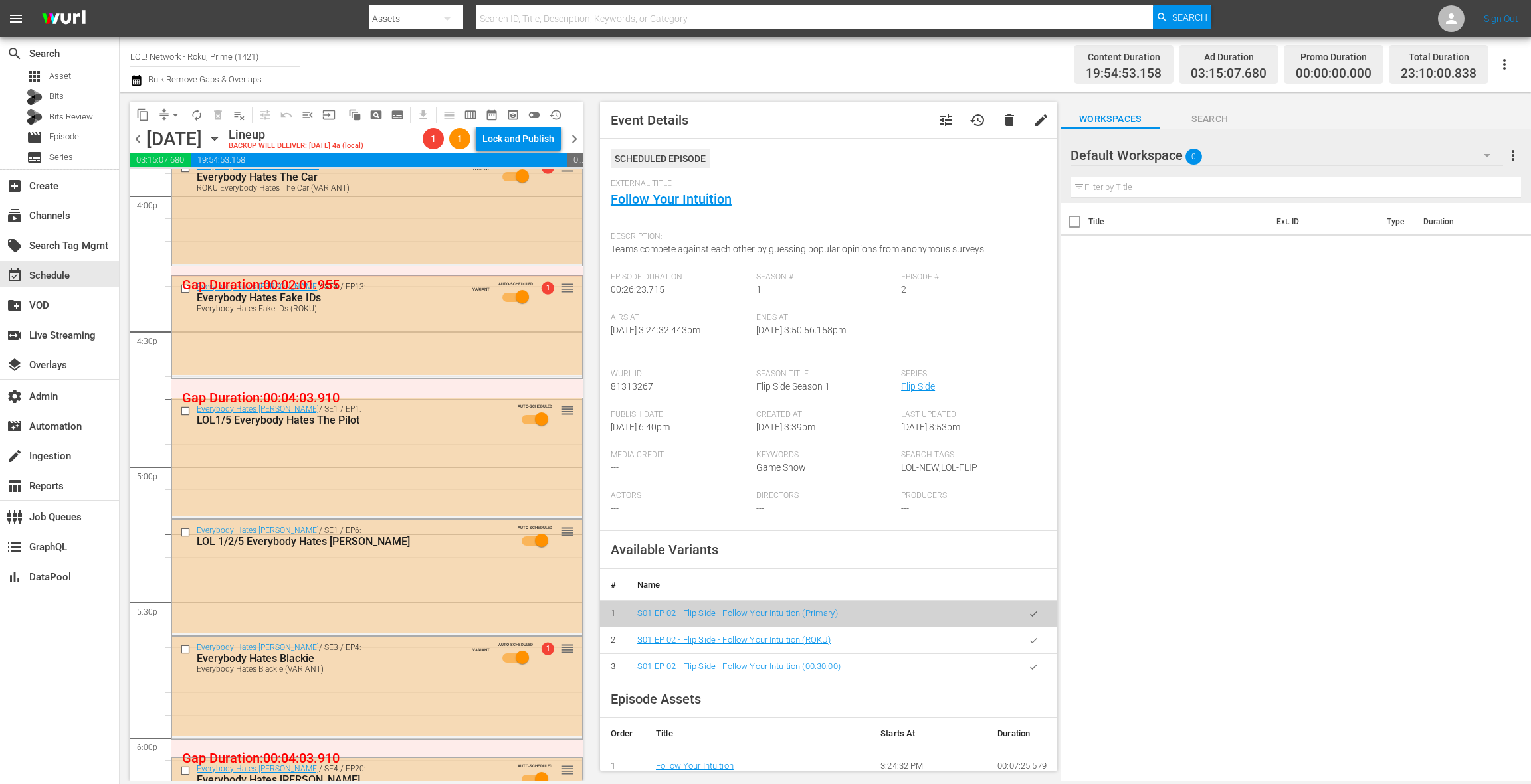
scroll to position [4342, 0]
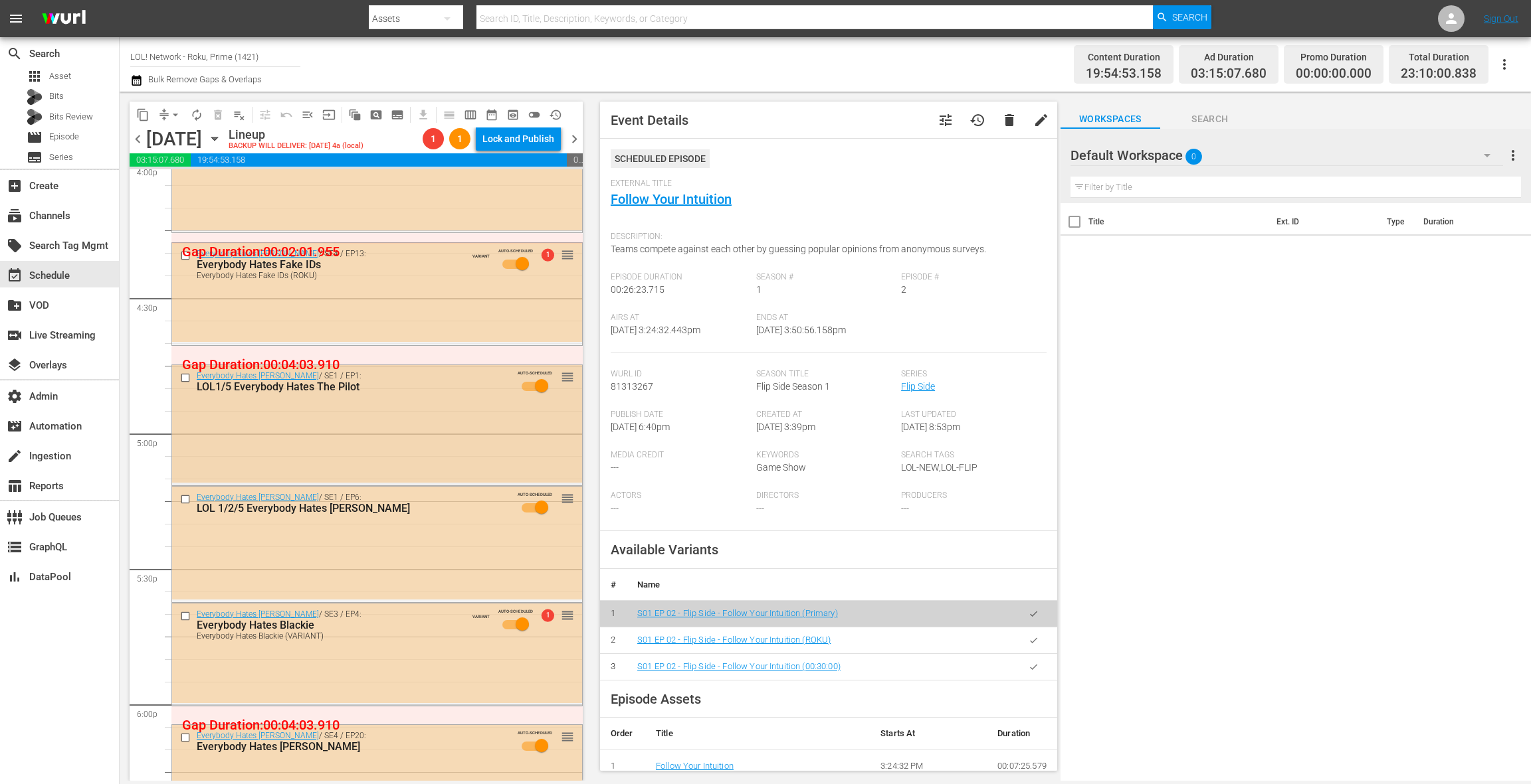
click at [427, 408] on div "Everybody Hates [PERSON_NAME] / SE1 / EP1: LOL1/5 Everybody Hates The Pilot AUT…" at bounding box center [376, 423] width 410 height 118
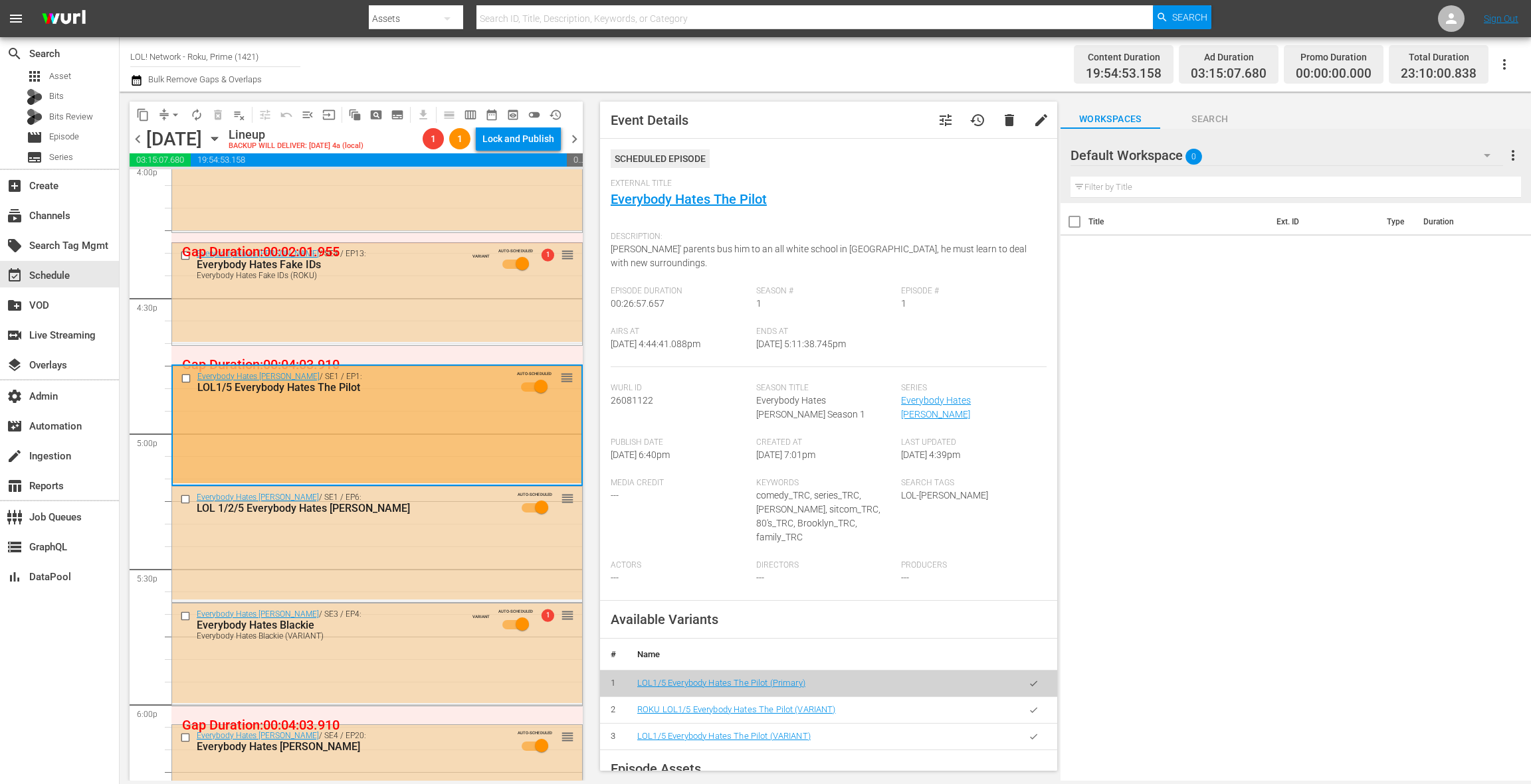
drag, startPoint x: 1036, startPoint y: 704, endPoint x: 1036, endPoint y: 698, distance: 6.0
click at [1036, 704] on button "button" at bounding box center [1033, 711] width 26 height 26
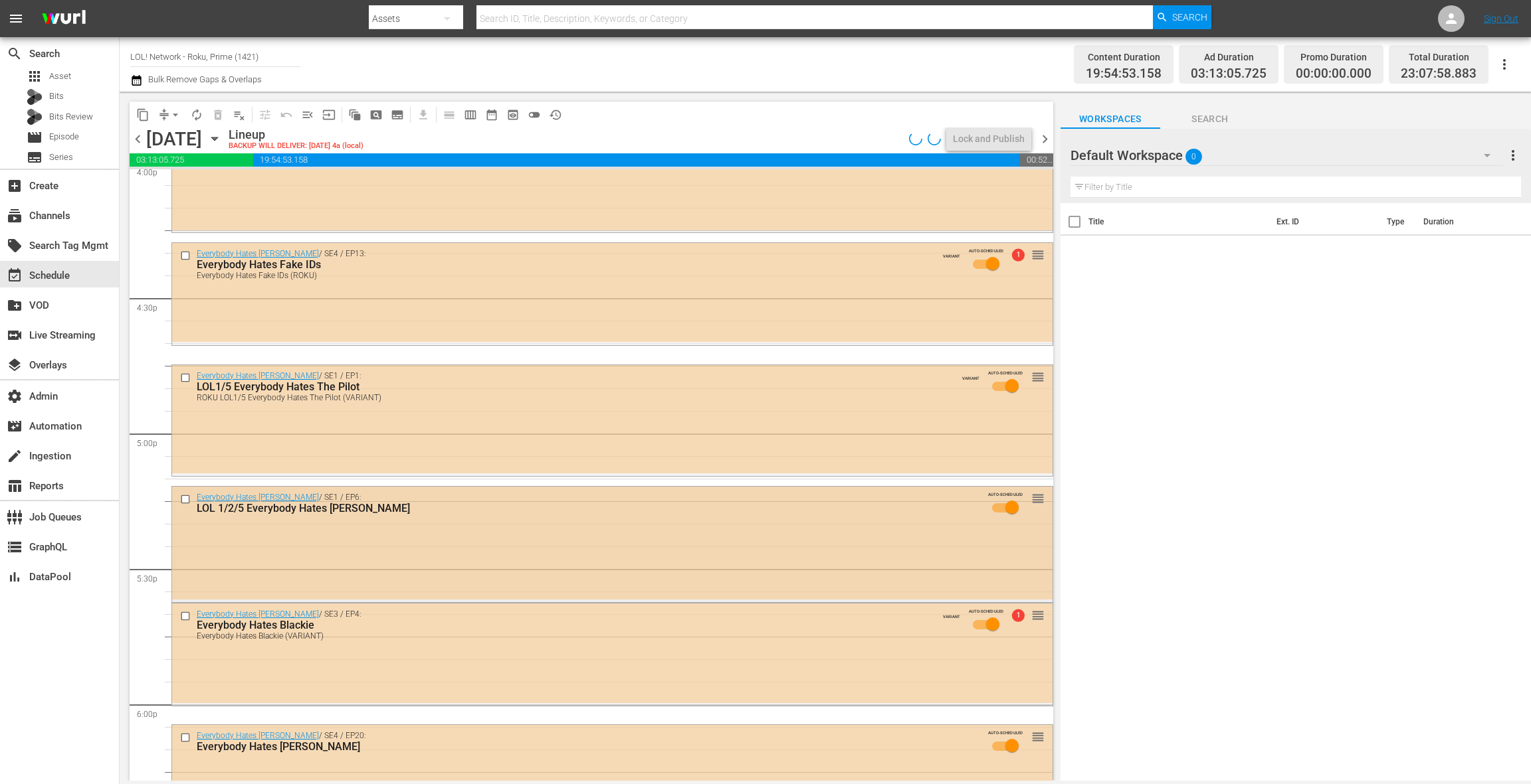
click at [502, 554] on div "Everybody Hates Chris / SE1 / EP6: LOL 1/2/5 Everybody Hates Greg AUTO-SCHEDULE…" at bounding box center [612, 544] width 880 height 113
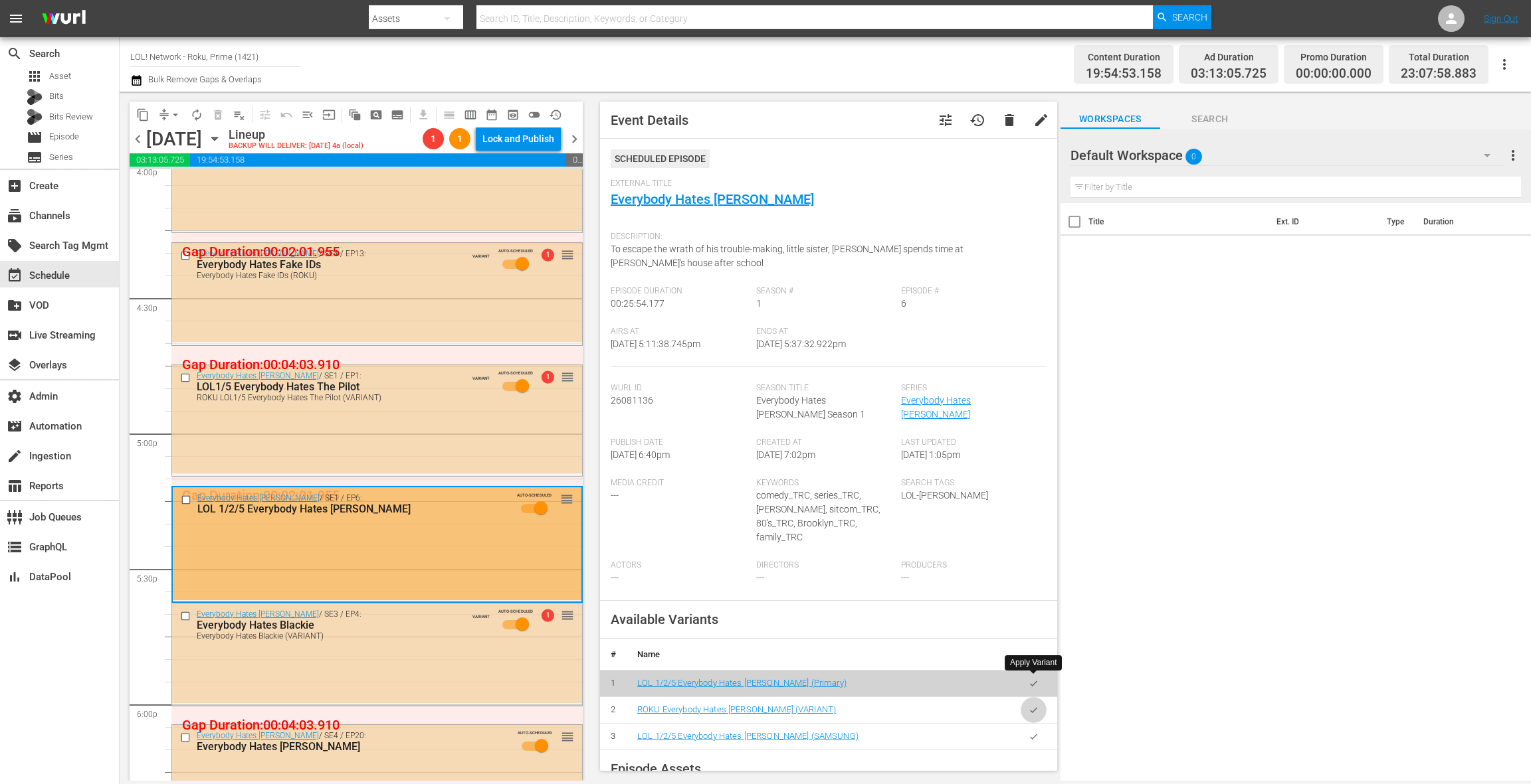
drag, startPoint x: 1039, startPoint y: 684, endPoint x: 949, endPoint y: 650, distance: 96.2
click at [1039, 698] on button "button" at bounding box center [1033, 711] width 26 height 26
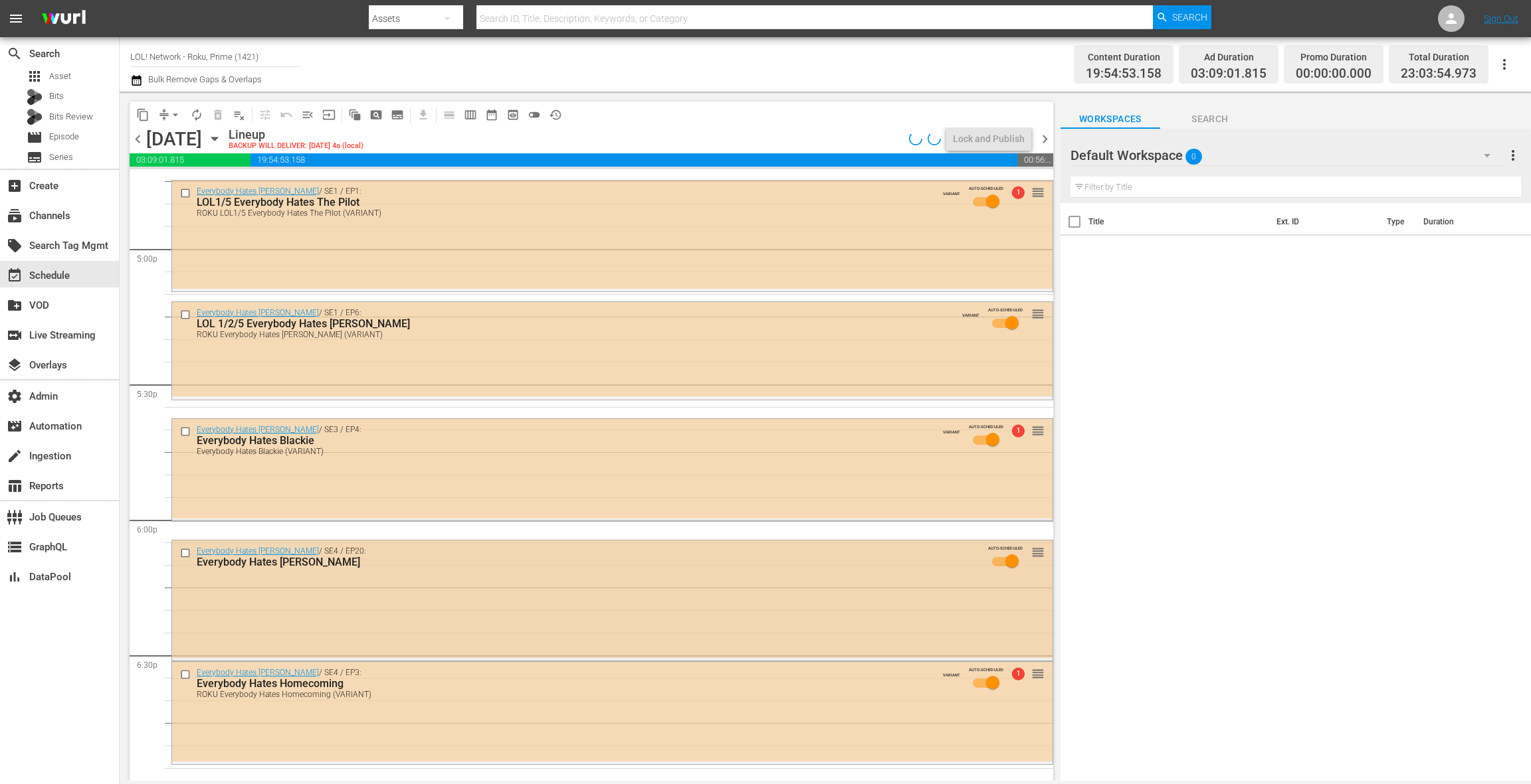
scroll to position [4578, 0]
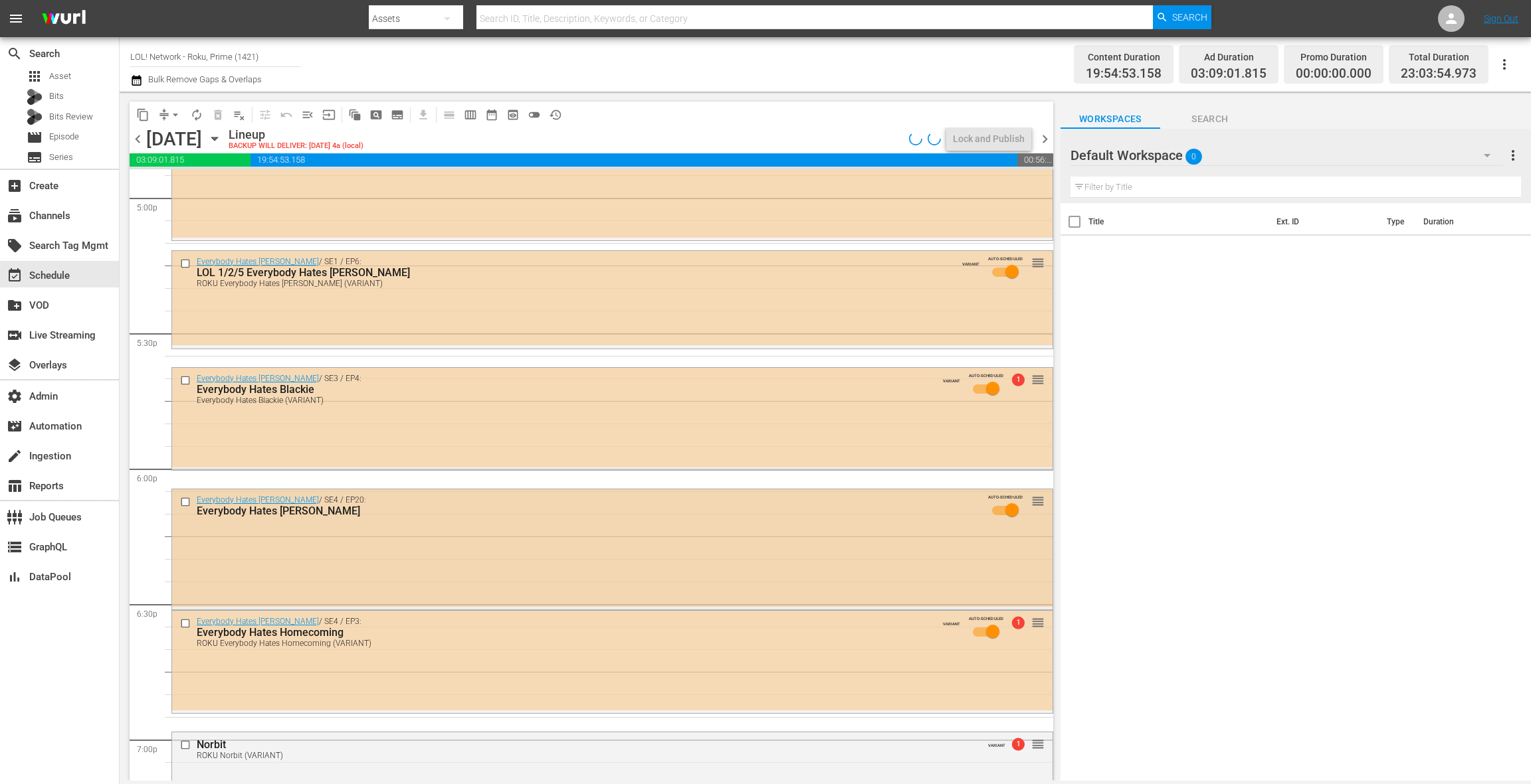
click at [461, 552] on div "Everybody Hates Chris / SE4 / EP20: Everybody Hates Tasha AUTO-SCHEDULED reorder" at bounding box center [612, 548] width 880 height 118
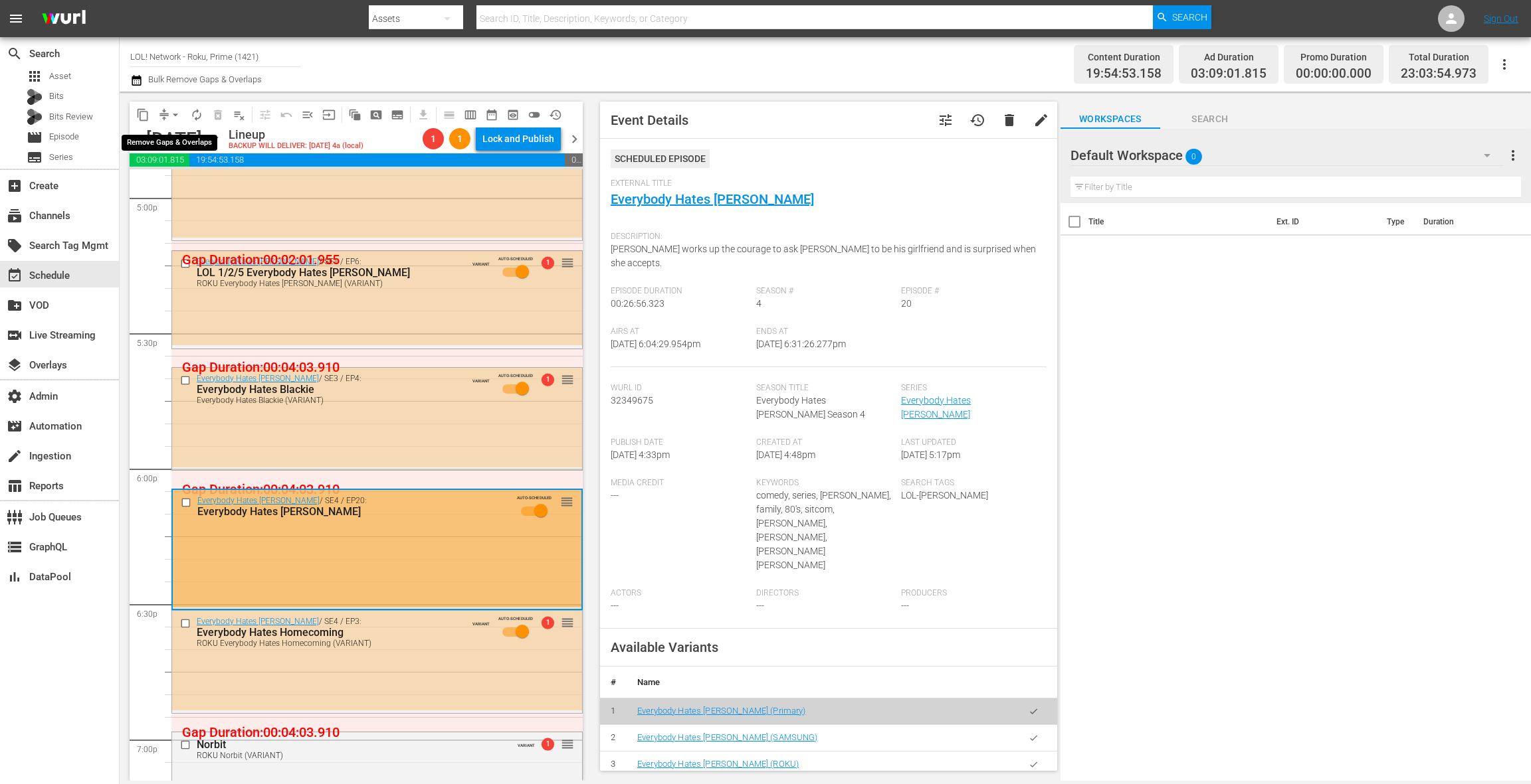
drag, startPoint x: 174, startPoint y: 116, endPoint x: 173, endPoint y: 124, distance: 8.1
click at [174, 116] on span "arrow_drop_down" at bounding box center [175, 114] width 13 height 13
drag, startPoint x: 182, startPoint y: 185, endPoint x: 200, endPoint y: 187, distance: 18.1
click at [200, 187] on li "Align to End of Previous Day" at bounding box center [176, 186] width 139 height 22
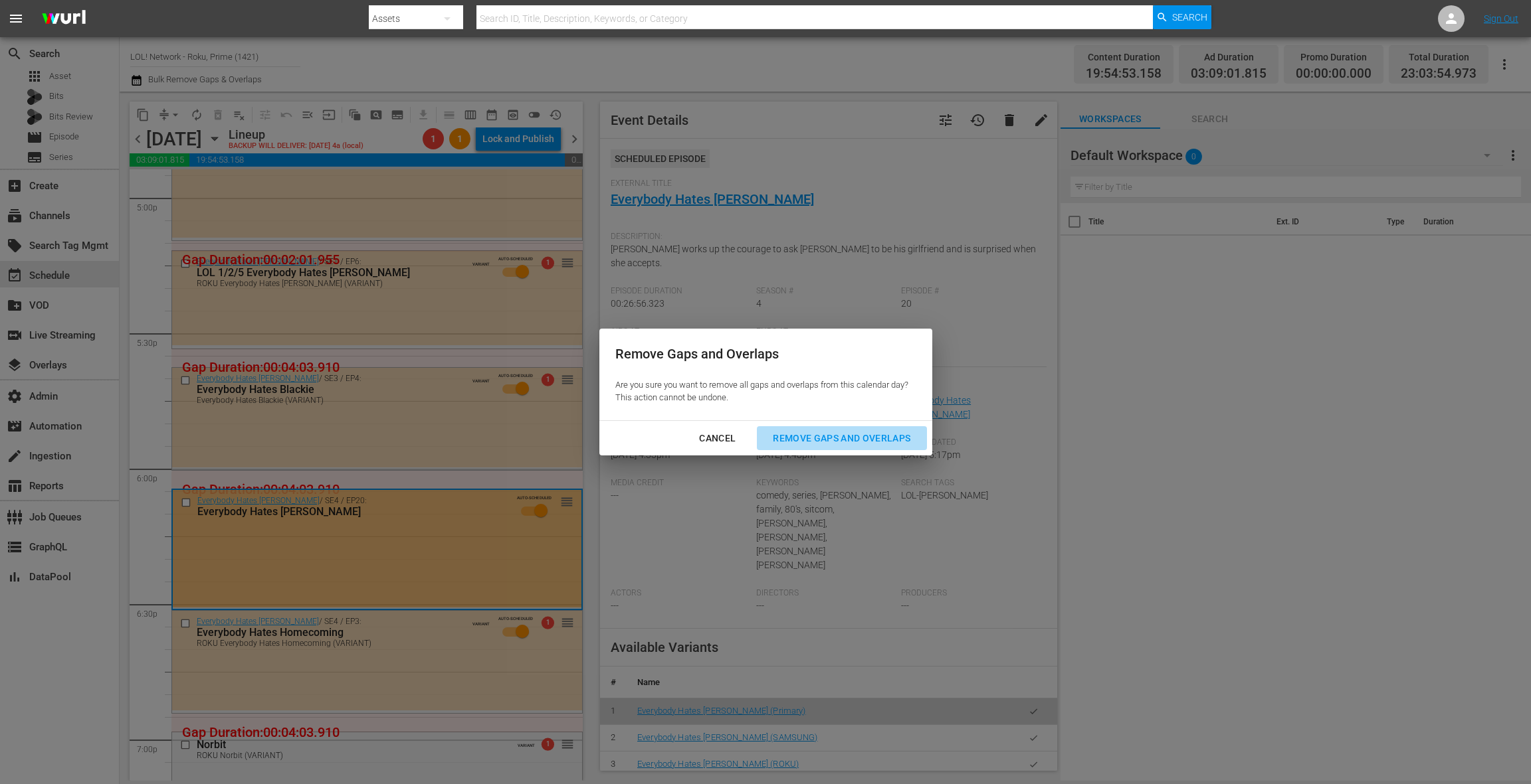
click at [821, 446] on div "Remove Gaps and Overlaps" at bounding box center [842, 438] width 159 height 17
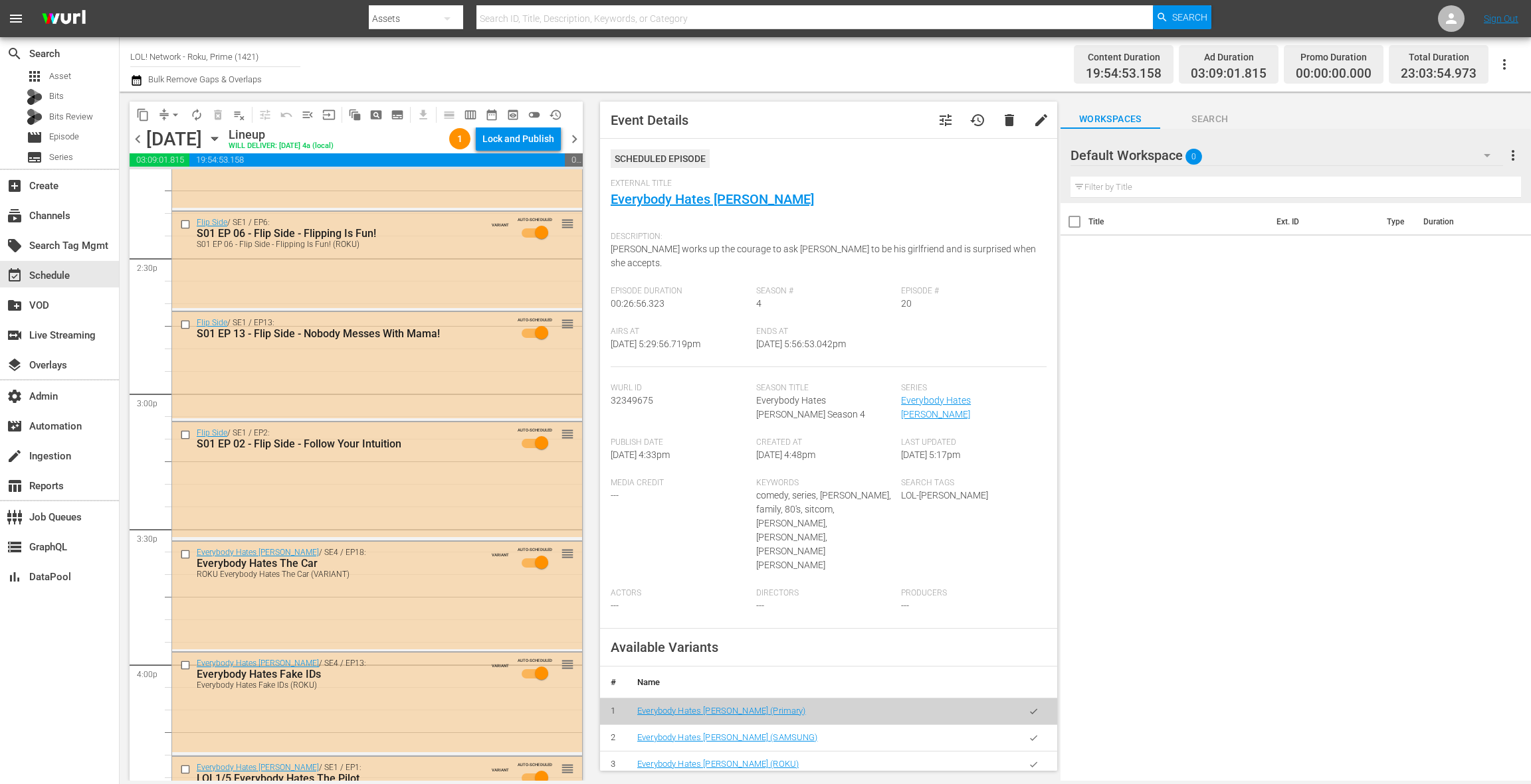
scroll to position [3842, 0]
click at [1414, 158] on div "Default Workspace 0" at bounding box center [1286, 155] width 432 height 37
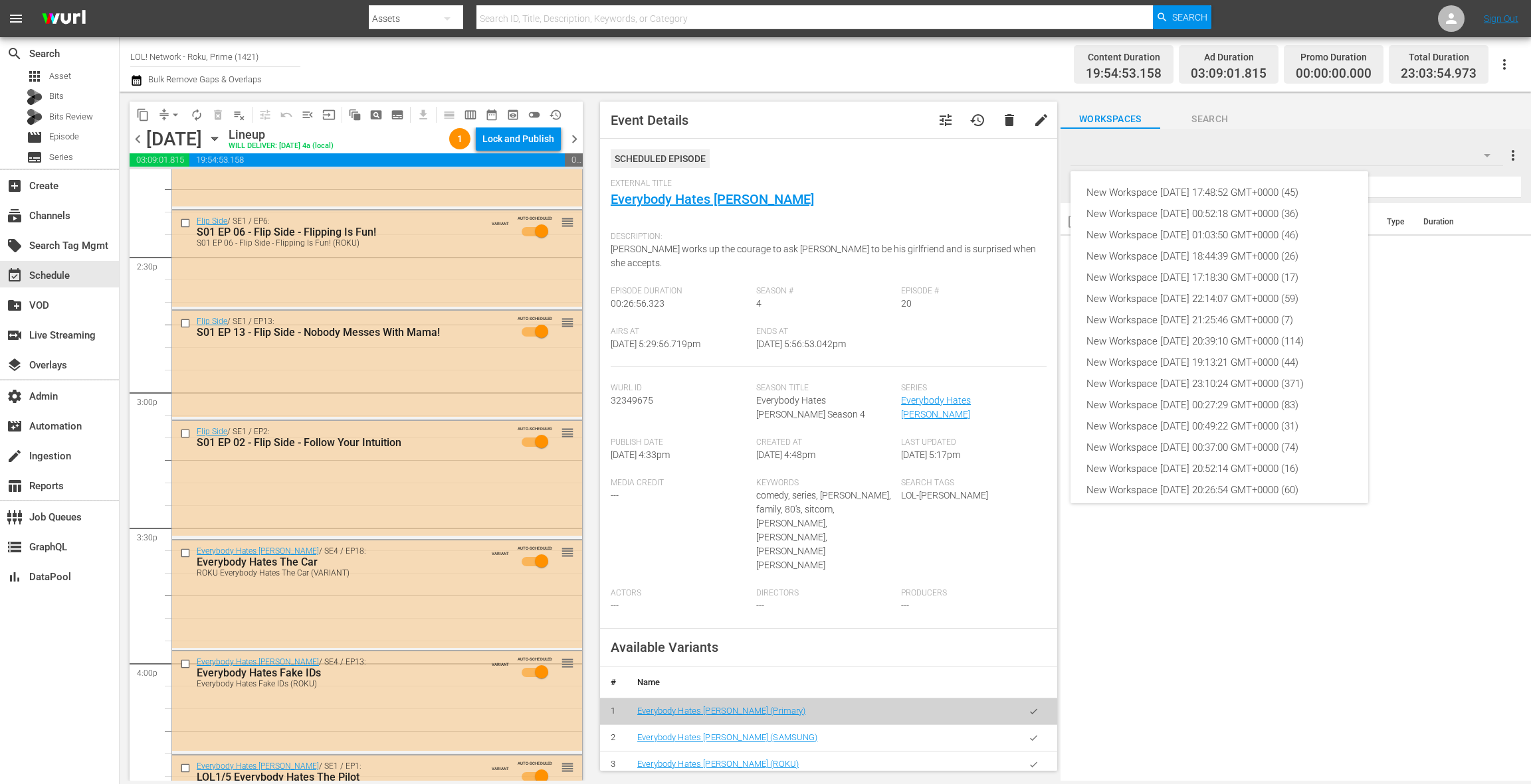
scroll to position [51, 0]
click at [1216, 441] on div "New Workspace [DATE] 20:26:54 GMT+0000 (60)" at bounding box center [1219, 440] width 266 height 21
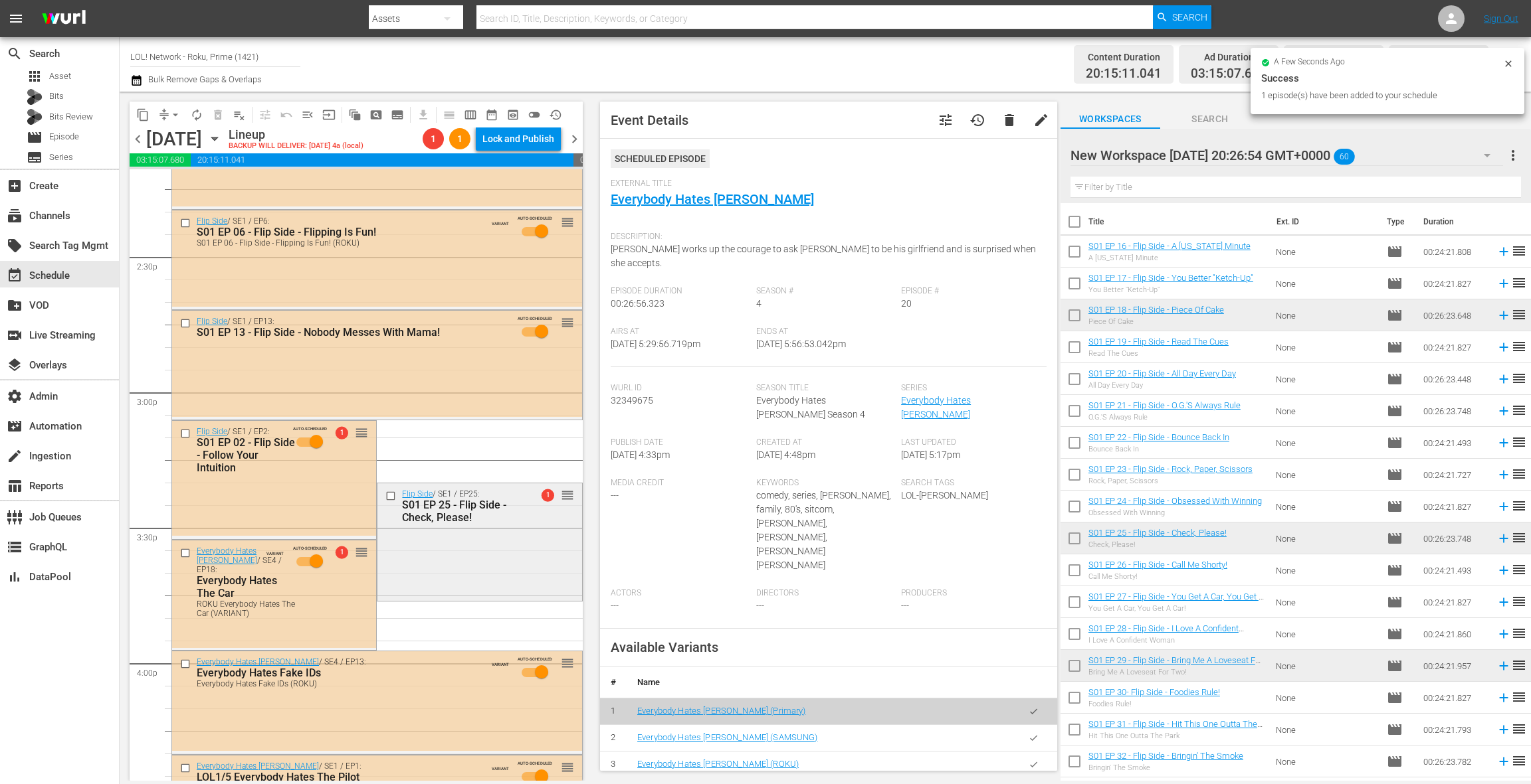
drag, startPoint x: 1184, startPoint y: 533, endPoint x: 489, endPoint y: 557, distance: 695.4
click at [489, 557] on div "Flip Side / SE1 / EP25: S01 EP 25 - Flip Side - Check, Please! 1 reorder" at bounding box center [479, 541] width 204 height 115
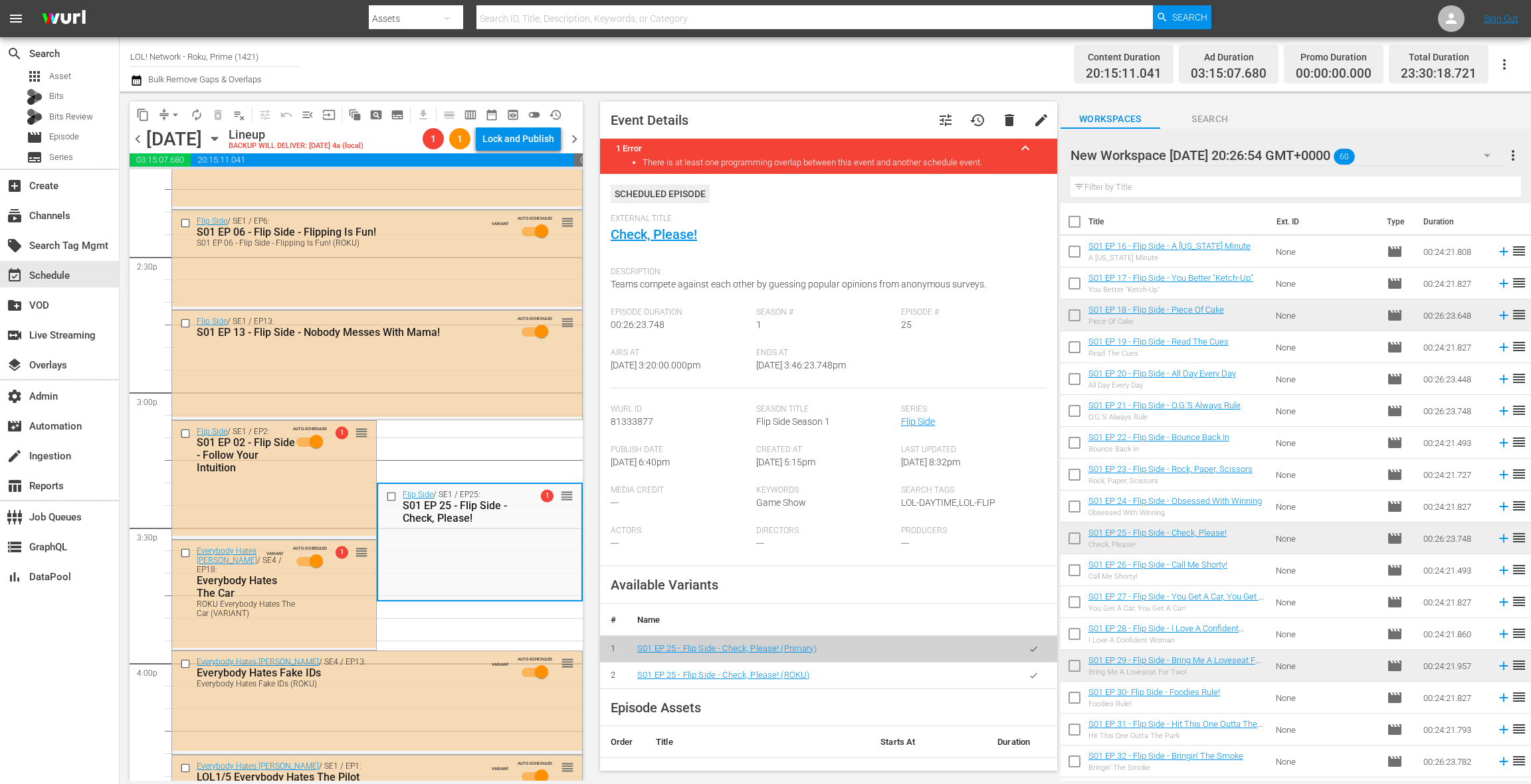
click at [1026, 672] on button "button" at bounding box center [1033, 676] width 26 height 26
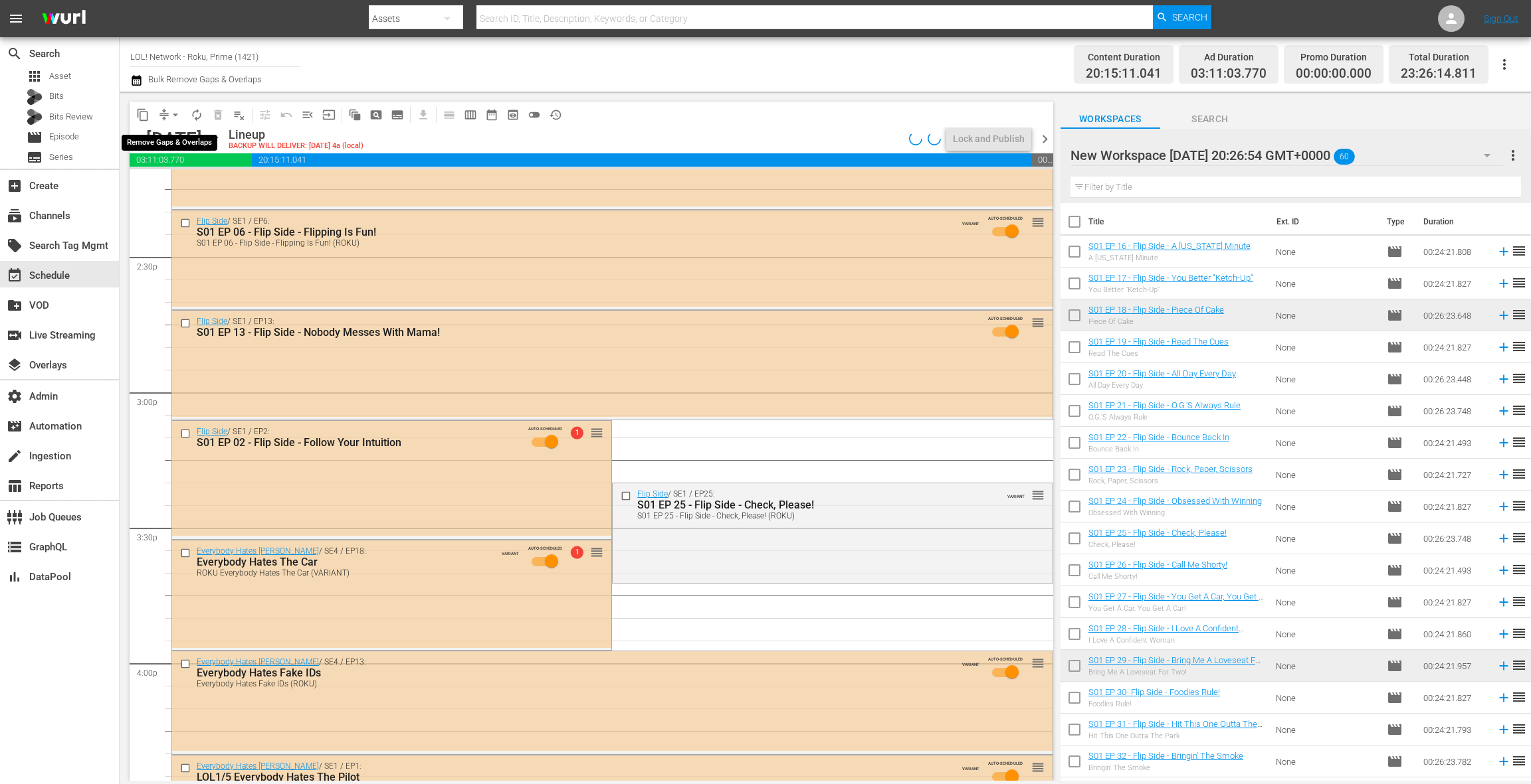
click at [172, 113] on span "arrow_drop_down" at bounding box center [175, 114] width 13 height 13
click at [189, 183] on li "Align to End of Previous Day" at bounding box center [176, 186] width 139 height 22
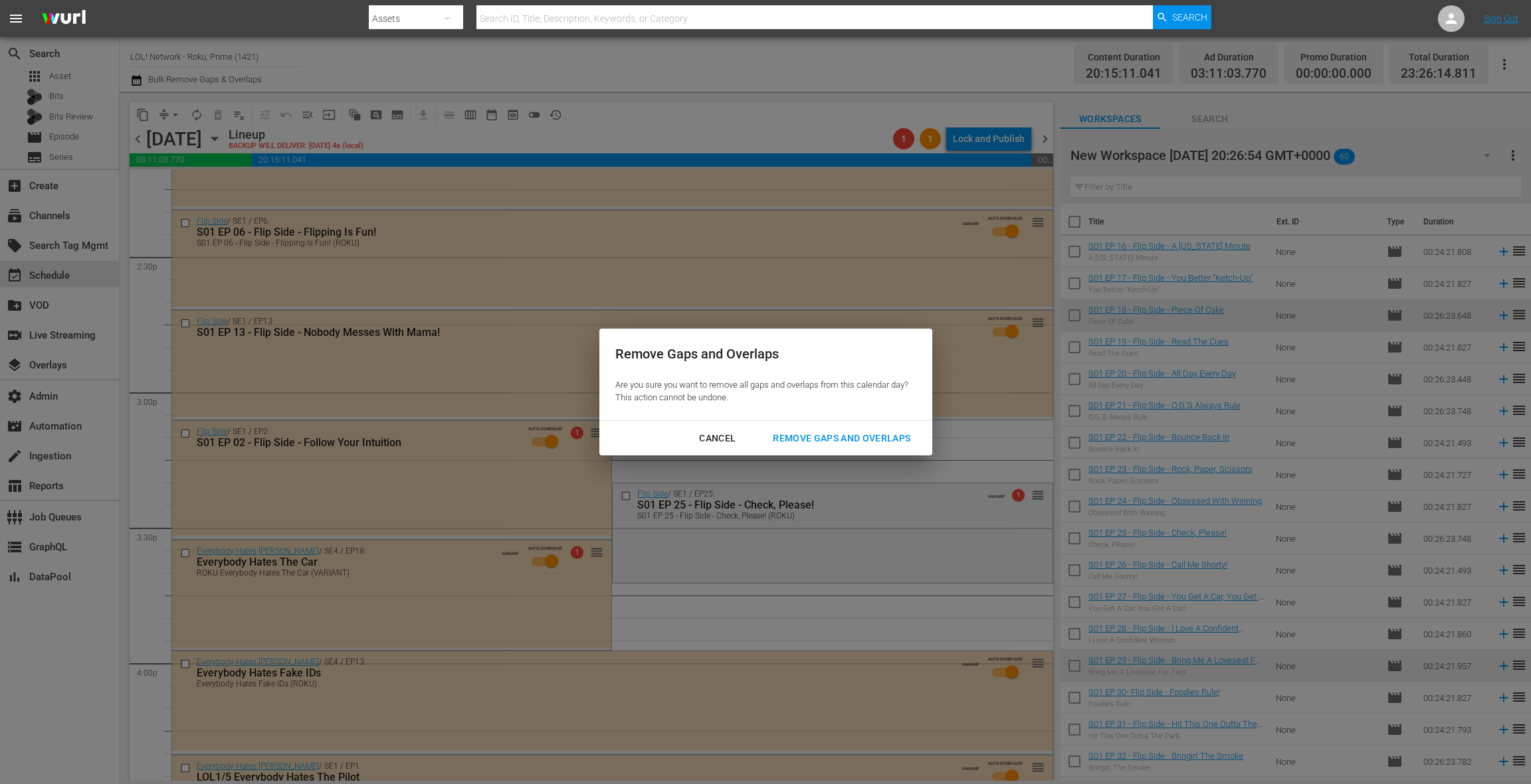
click at [810, 441] on div "Remove Gaps and Overlaps" at bounding box center [842, 438] width 159 height 17
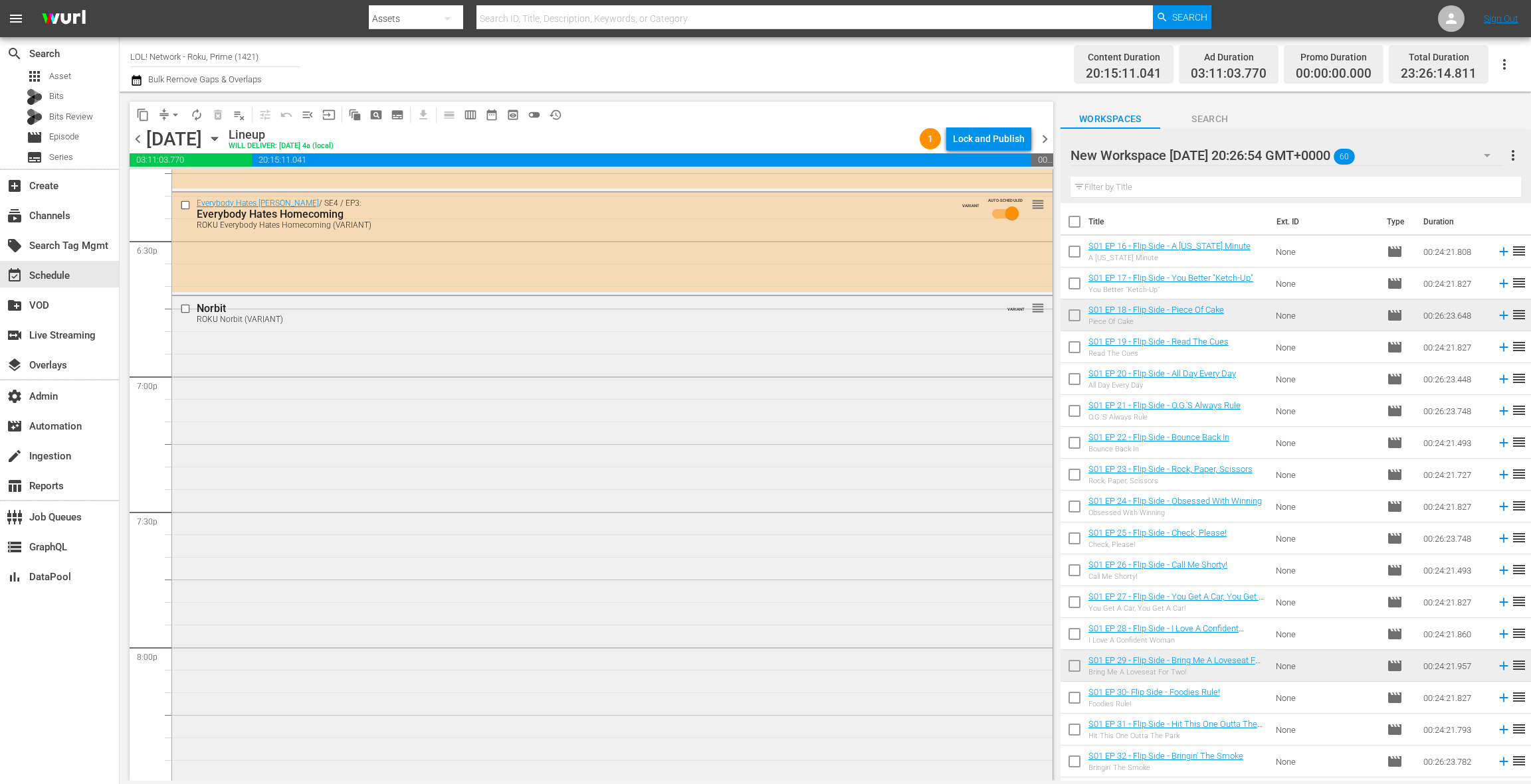
scroll to position [4930, 0]
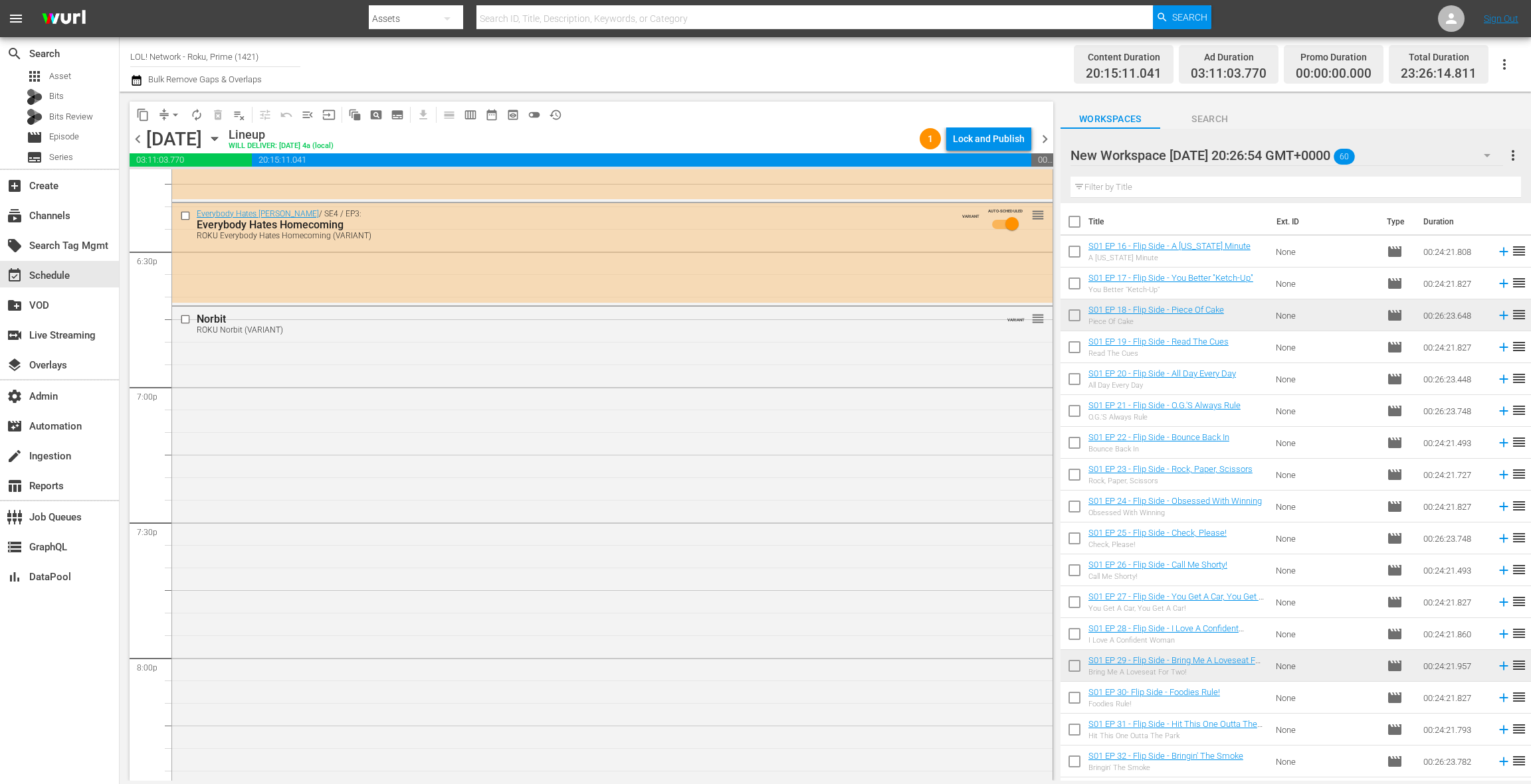
click at [1462, 161] on div "New Workspace Thu May 01 2025 20:26:54 GMT+0000 60" at bounding box center [1286, 155] width 432 height 37
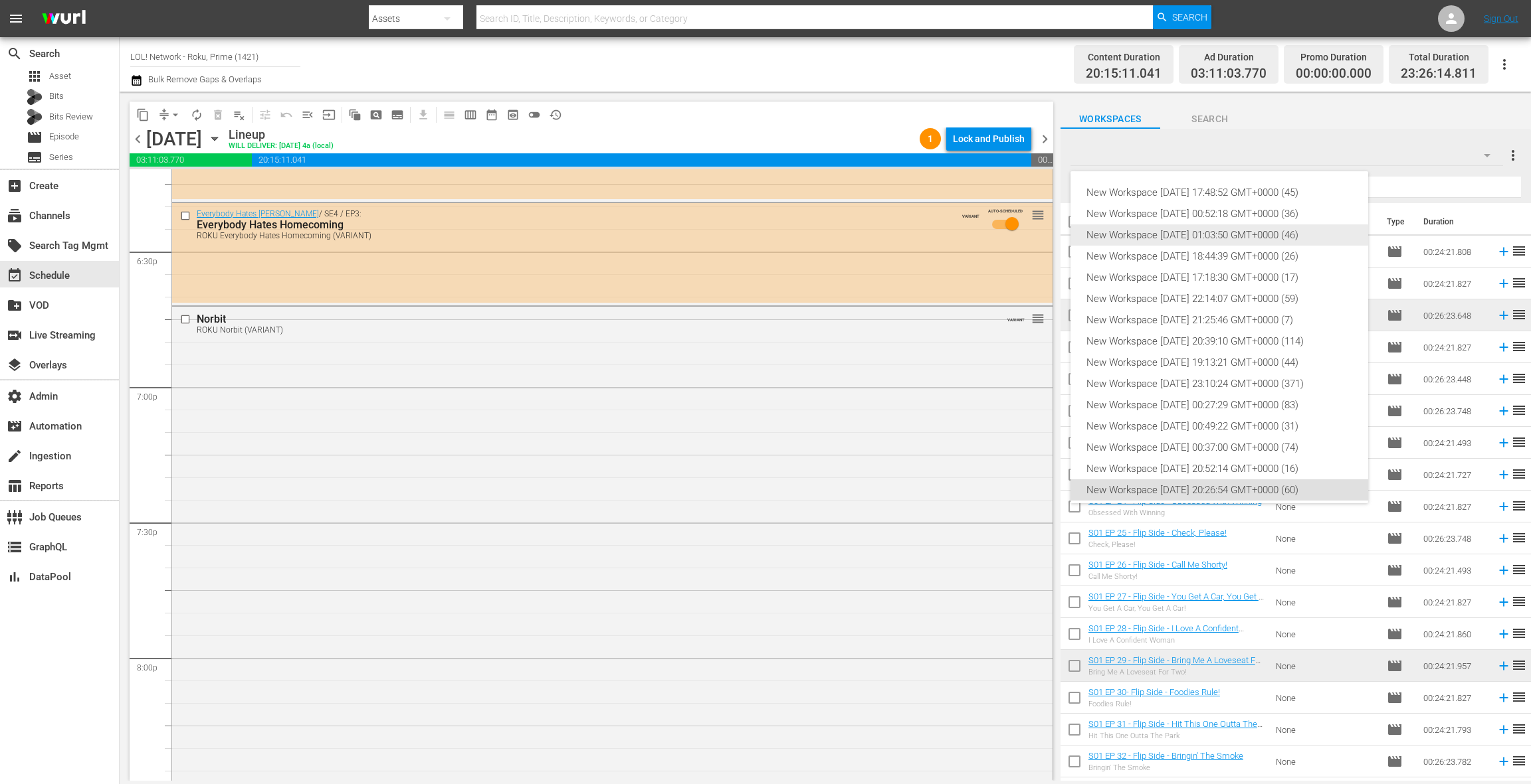
scroll to position [51, 0]
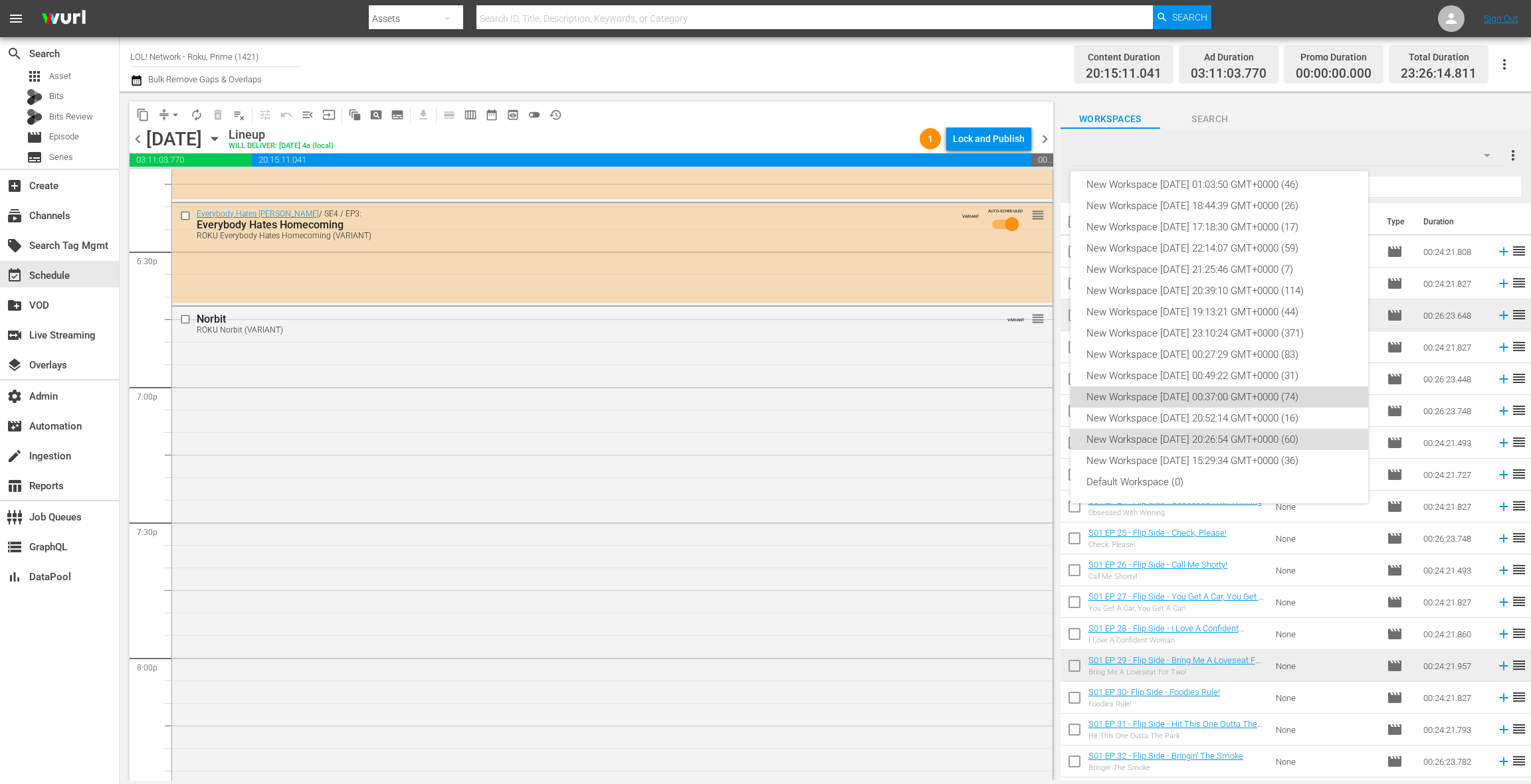
drag, startPoint x: 1220, startPoint y: 395, endPoint x: 1246, endPoint y: 383, distance: 28.6
click at [1219, 395] on div "New Workspace [DATE] 00:37:00 GMT+0000 (74)" at bounding box center [1219, 397] width 266 height 21
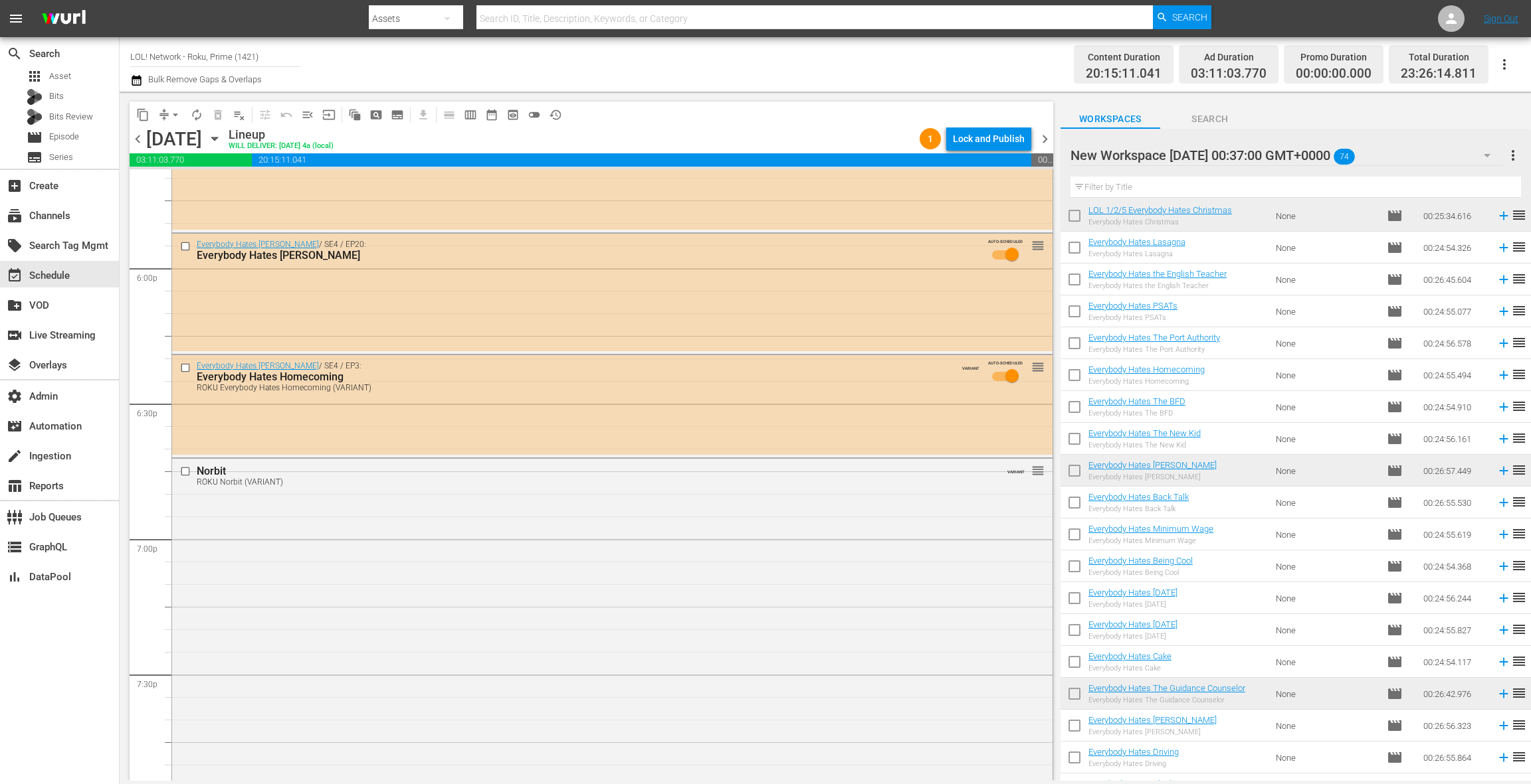
scroll to position [351, 0]
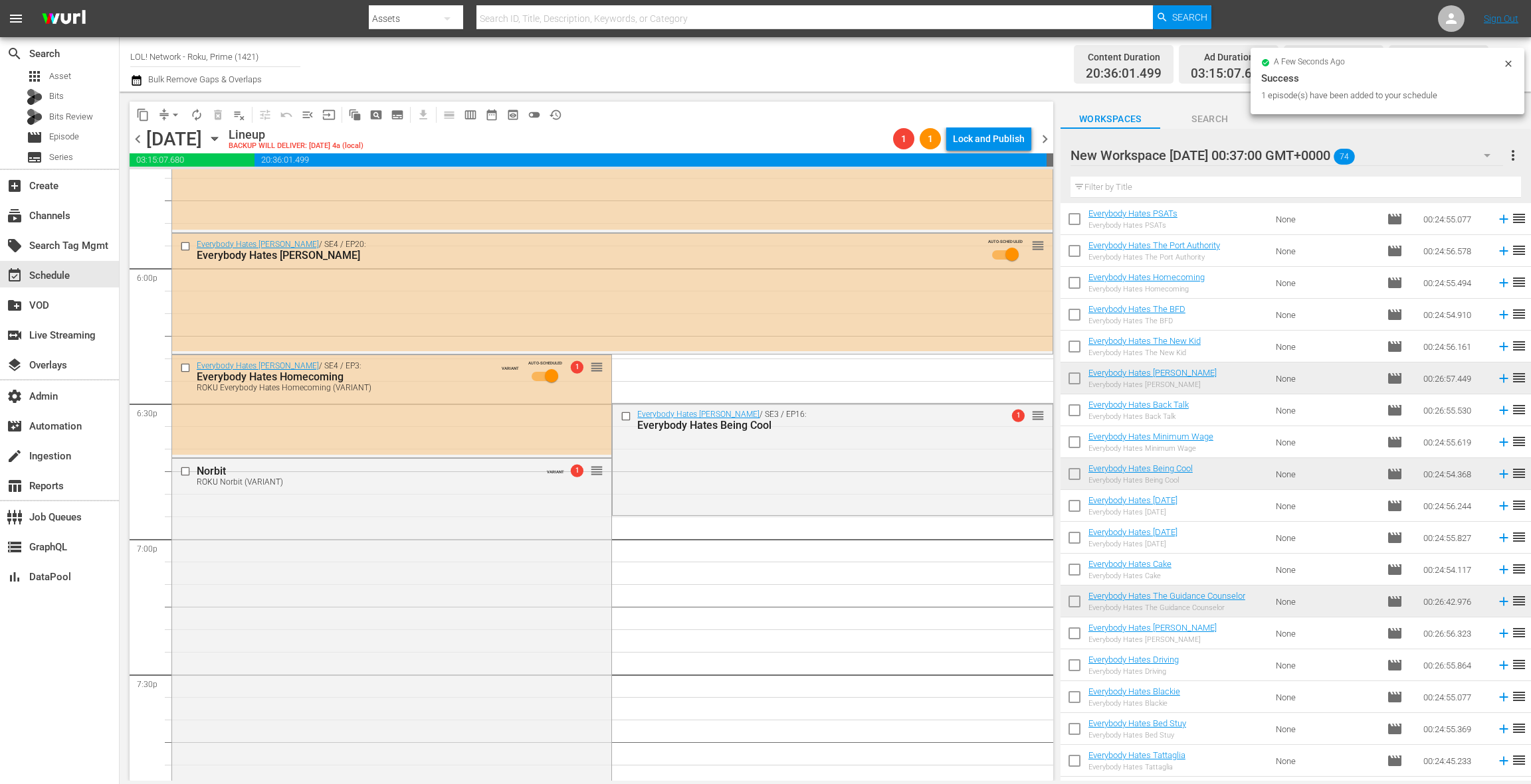
click at [746, 452] on div "Everybody Hates Chris / SE3 / EP16: Everybody Hates Being Cool 1 reorder" at bounding box center [832, 458] width 439 height 108
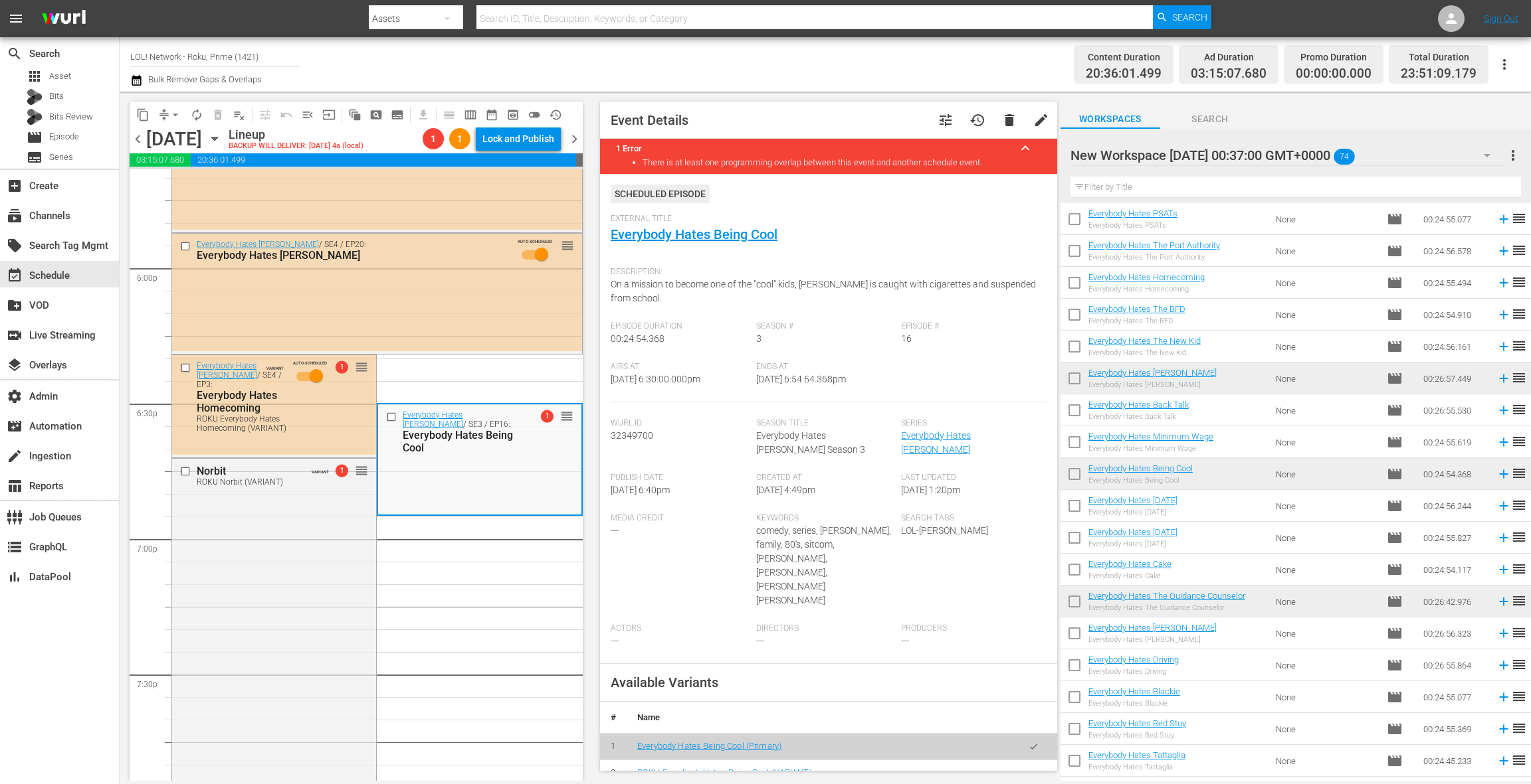
click at [1042, 760] on button "button" at bounding box center [1033, 774] width 26 height 26
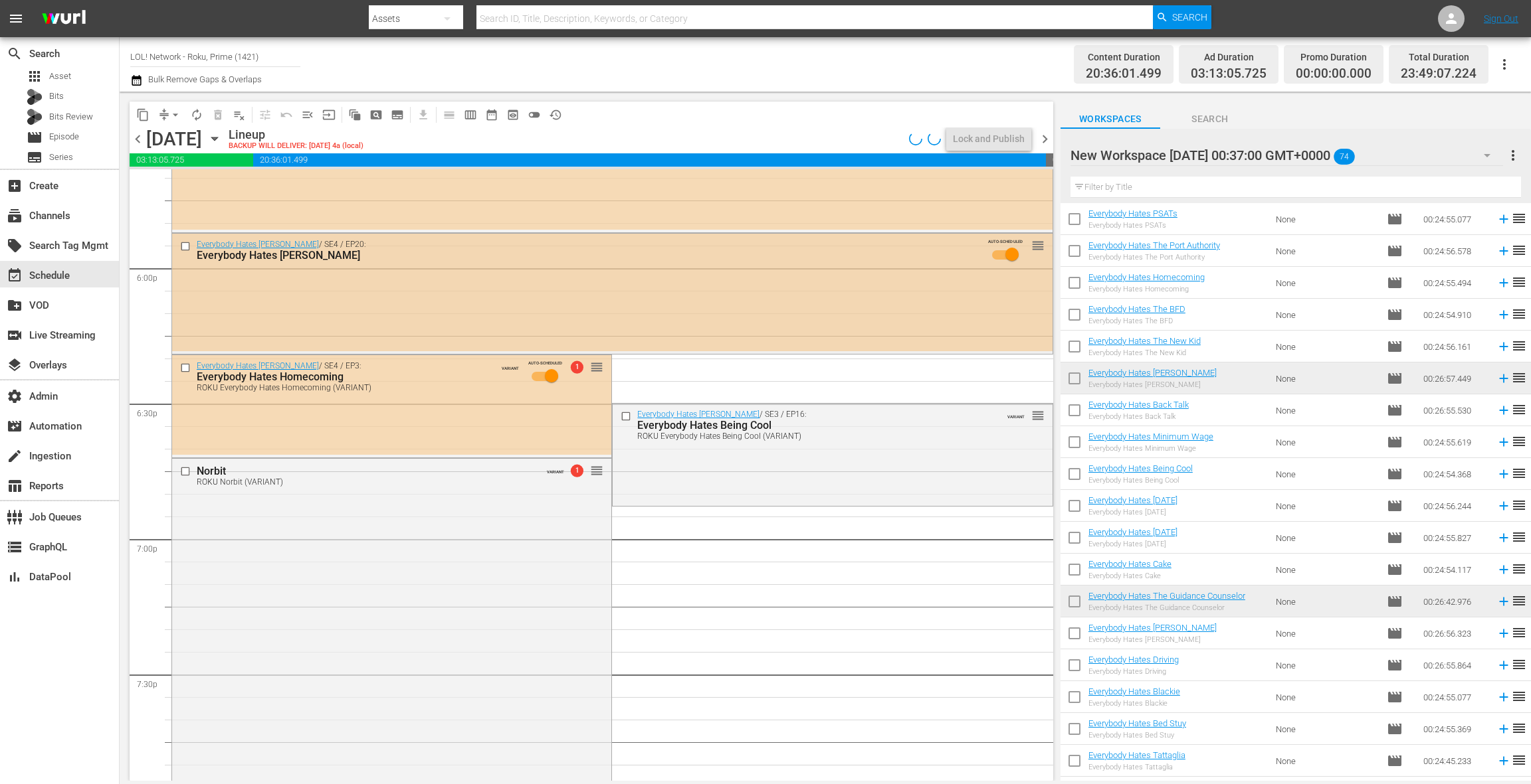
click at [467, 307] on div "Everybody Hates Chris / SE4 / EP20: Everybody Hates Tasha AUTO-SCHEDULED reorder" at bounding box center [612, 292] width 880 height 118
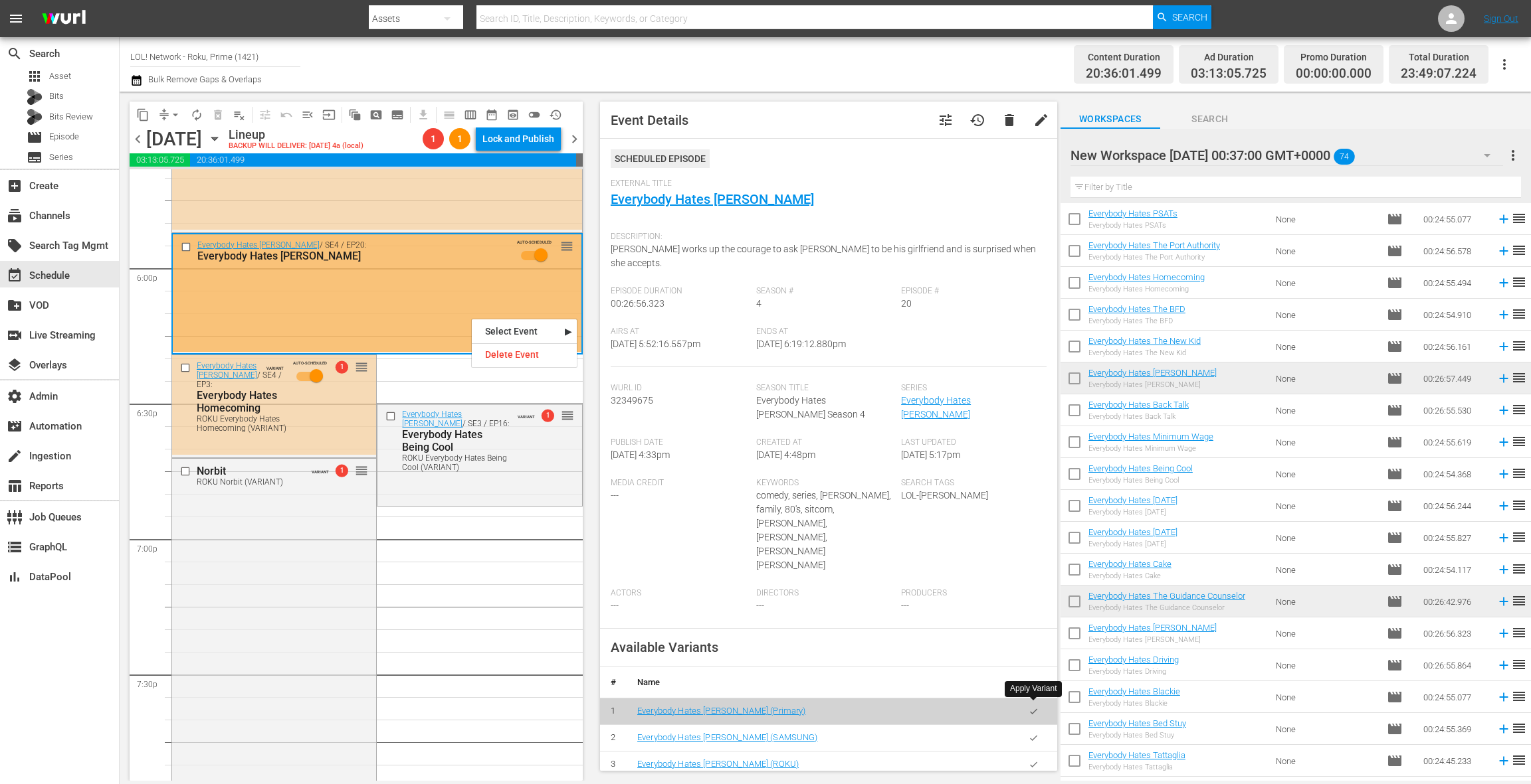
click at [1039, 752] on button "button" at bounding box center [1033, 765] width 26 height 26
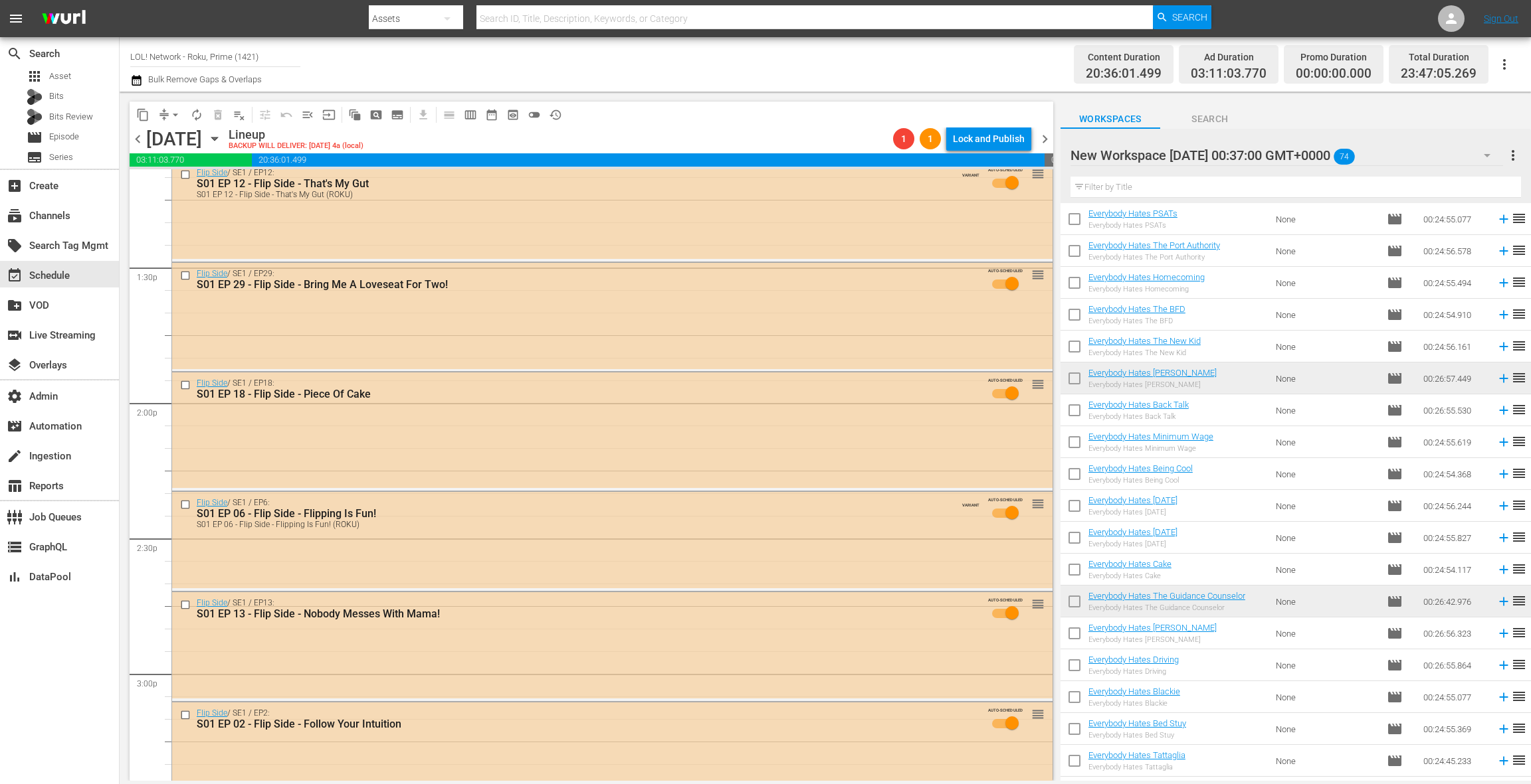
scroll to position [3538, 0]
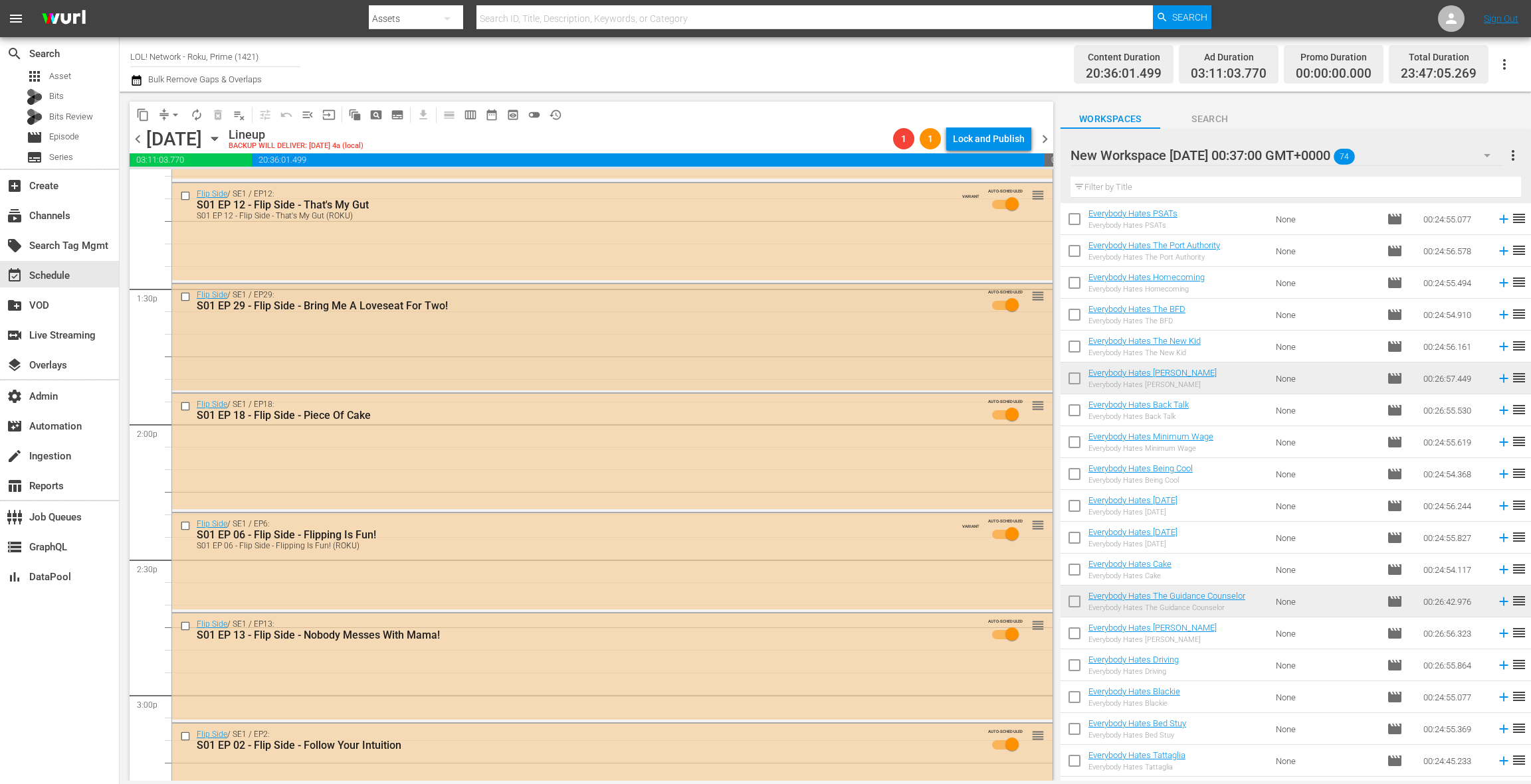
click at [566, 375] on div "Flip Side / SE1 / EP29: S01 EP 29 - Flip Side - Bring Me A Loveseat For Two! AU…" at bounding box center [612, 337] width 880 height 106
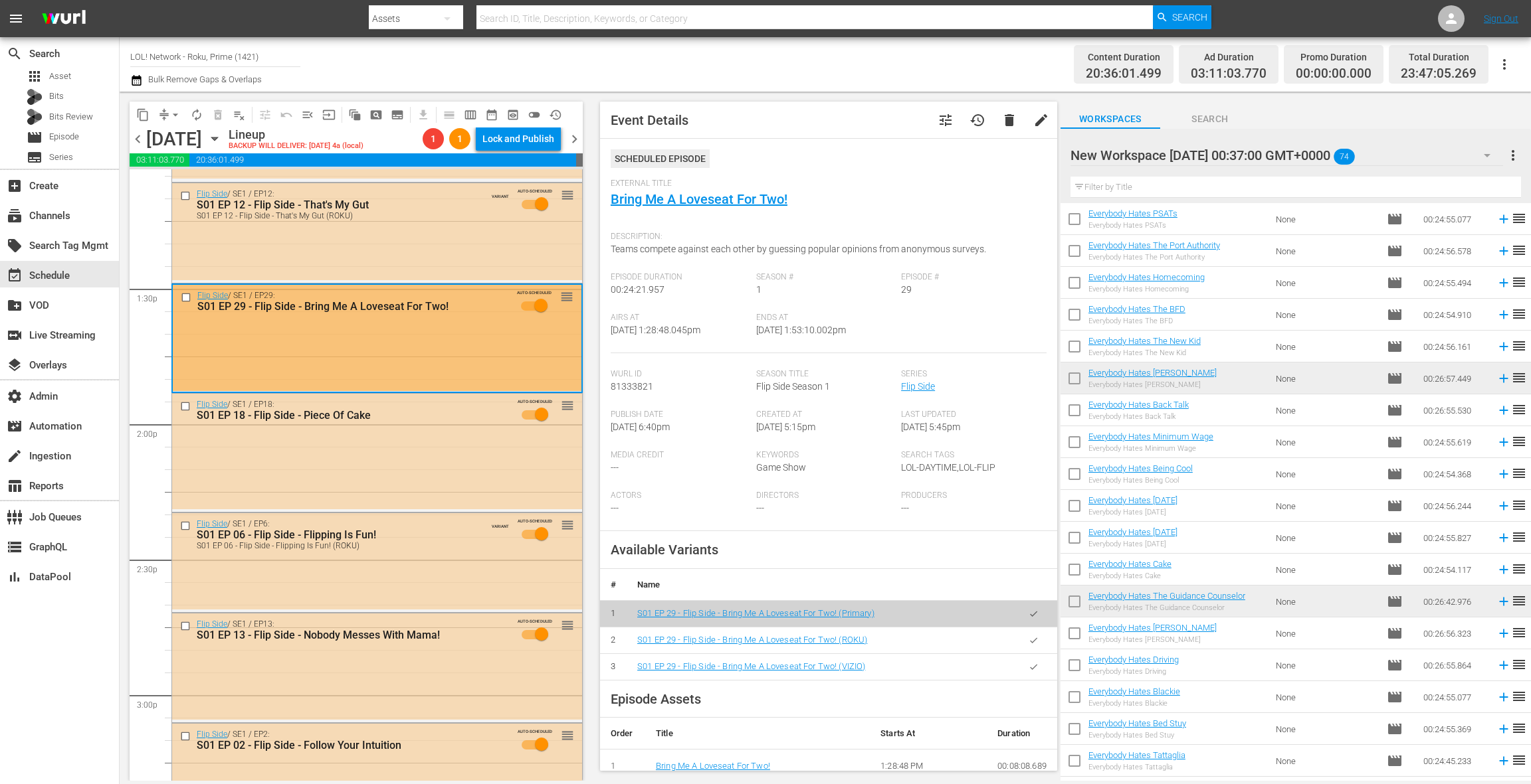
drag, startPoint x: 1033, startPoint y: 639, endPoint x: 987, endPoint y: 619, distance: 50.2
click at [1033, 639] on icon "button" at bounding box center [1033, 640] width 10 height 10
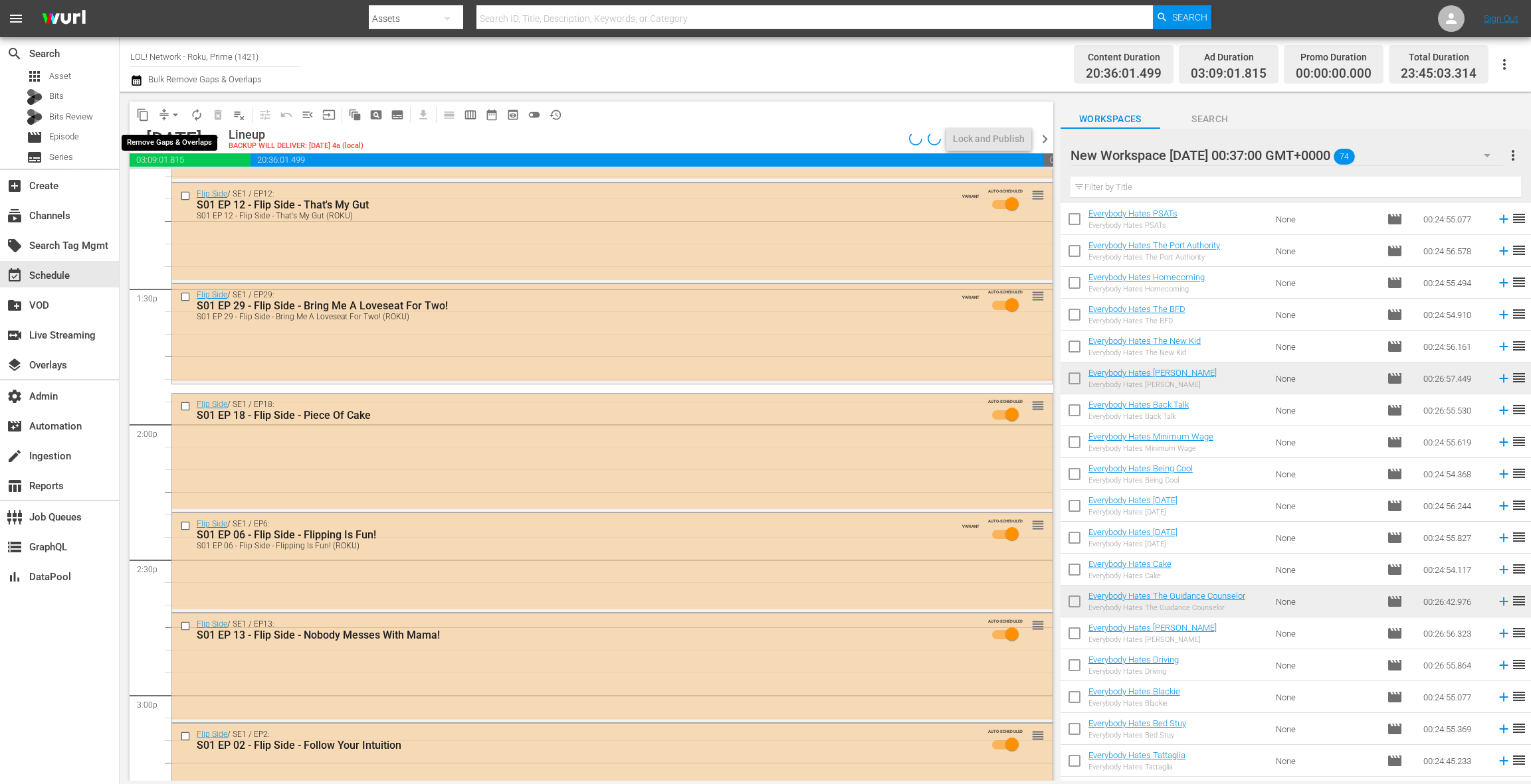
click at [175, 117] on span "arrow_drop_down" at bounding box center [175, 114] width 13 height 13
click at [186, 184] on li "Align to End of Previous Day" at bounding box center [176, 186] width 139 height 22
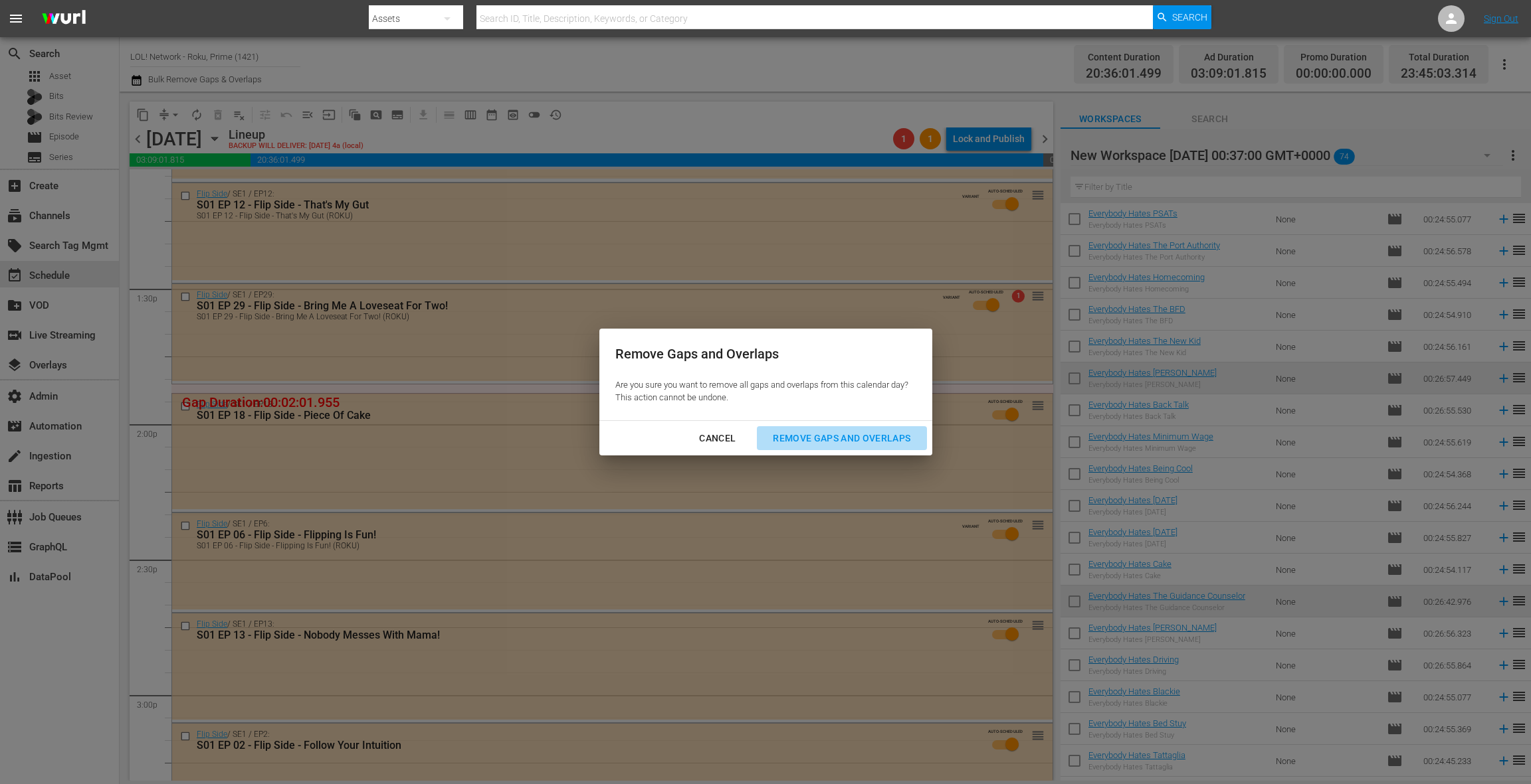
drag, startPoint x: 807, startPoint y: 437, endPoint x: 779, endPoint y: 427, distance: 29.7
click at [807, 437] on div "Remove Gaps and Overlaps" at bounding box center [842, 438] width 159 height 17
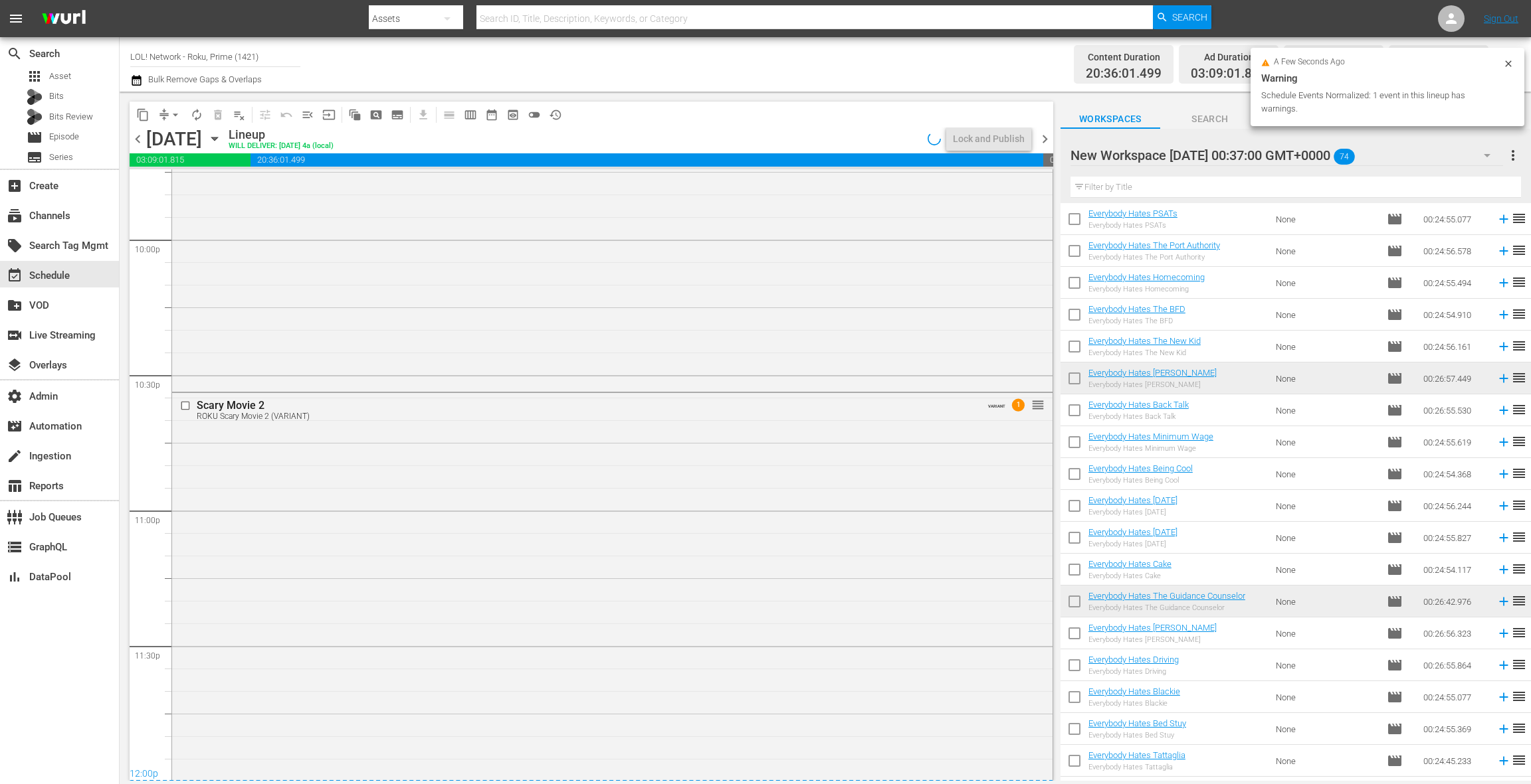
scroll to position [5930, 0]
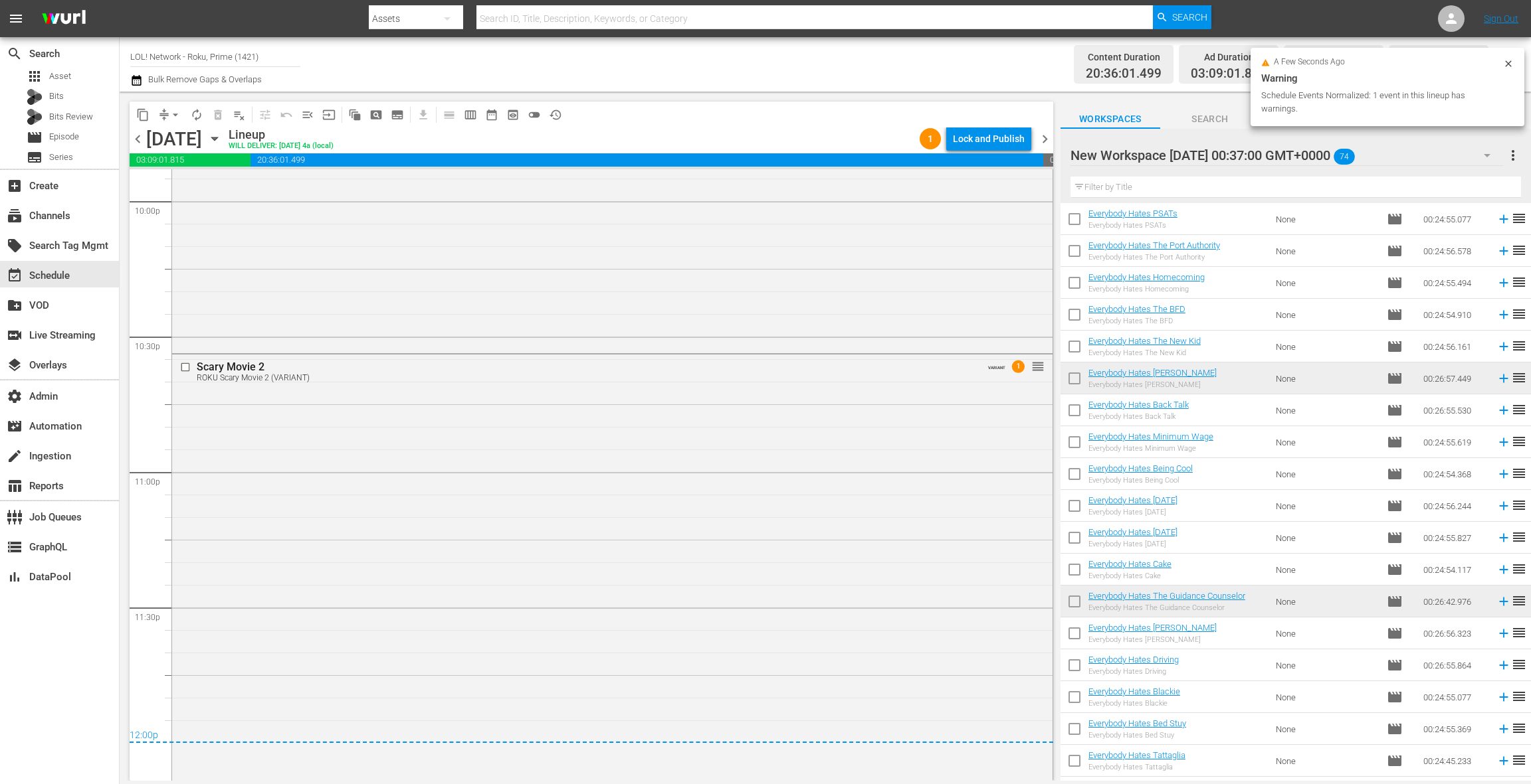
click at [141, 141] on span "chevron_left" at bounding box center [138, 139] width 17 height 17
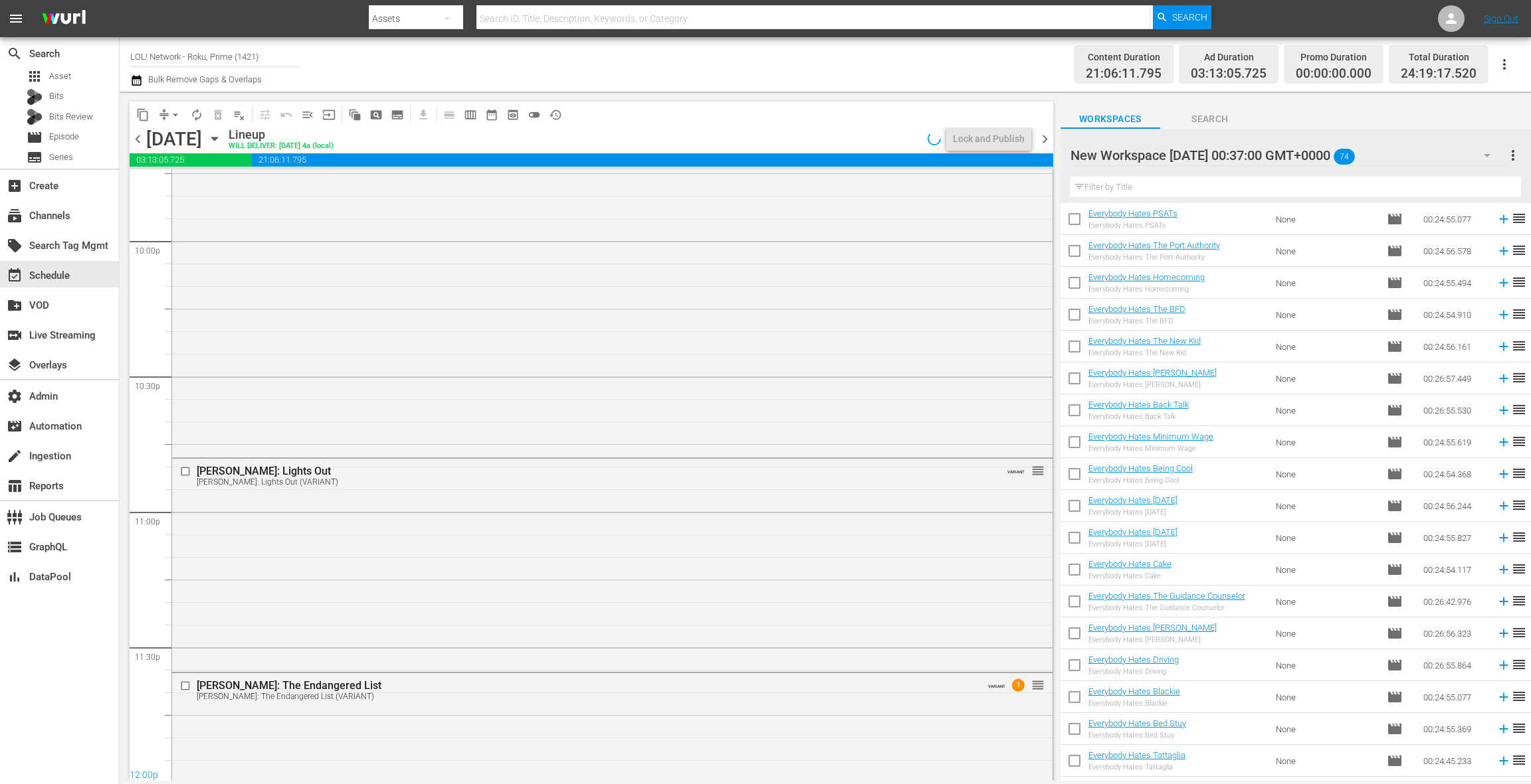
scroll to position [5952, 0]
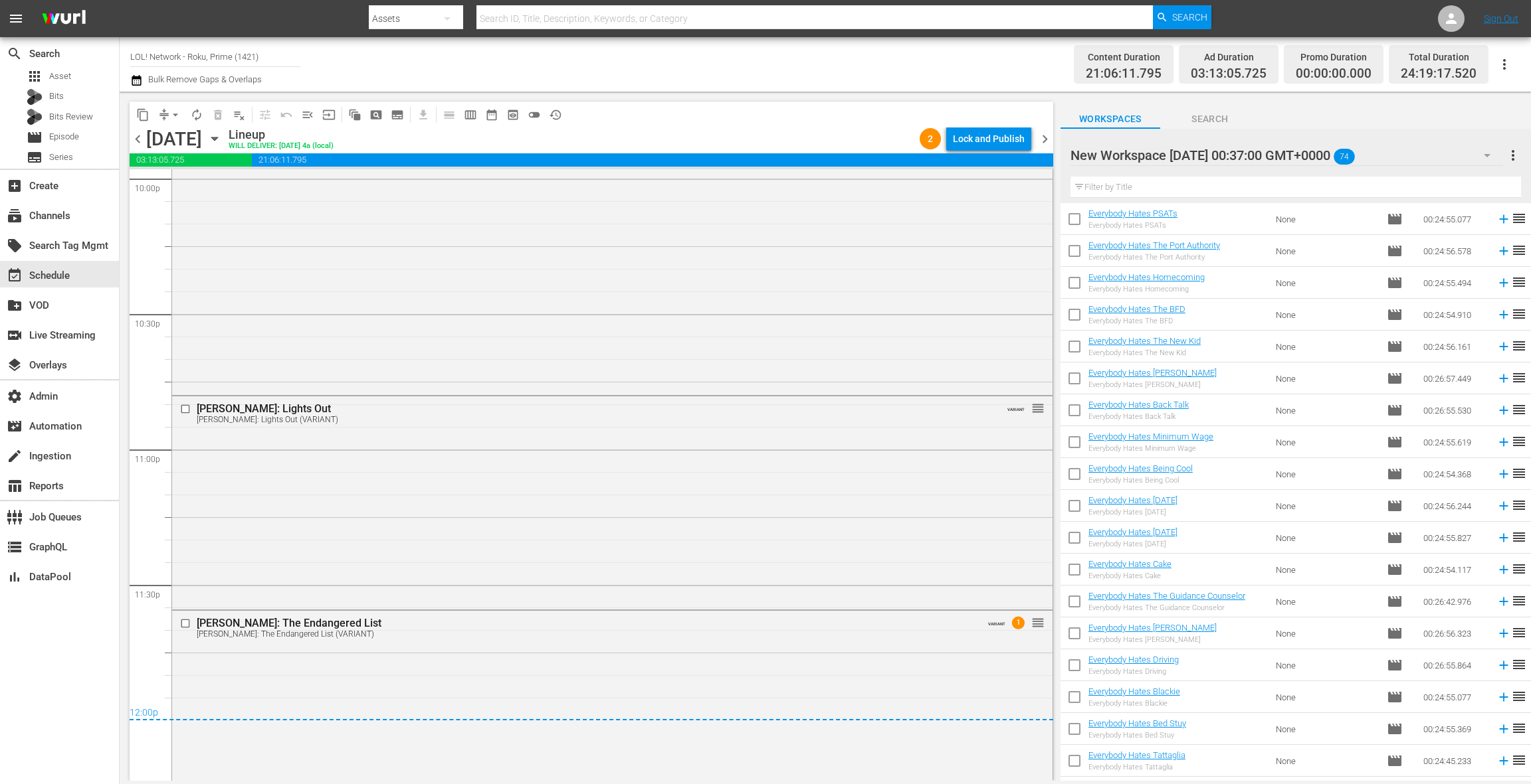
click at [984, 144] on div "Lock and Publish" at bounding box center [988, 139] width 71 height 24
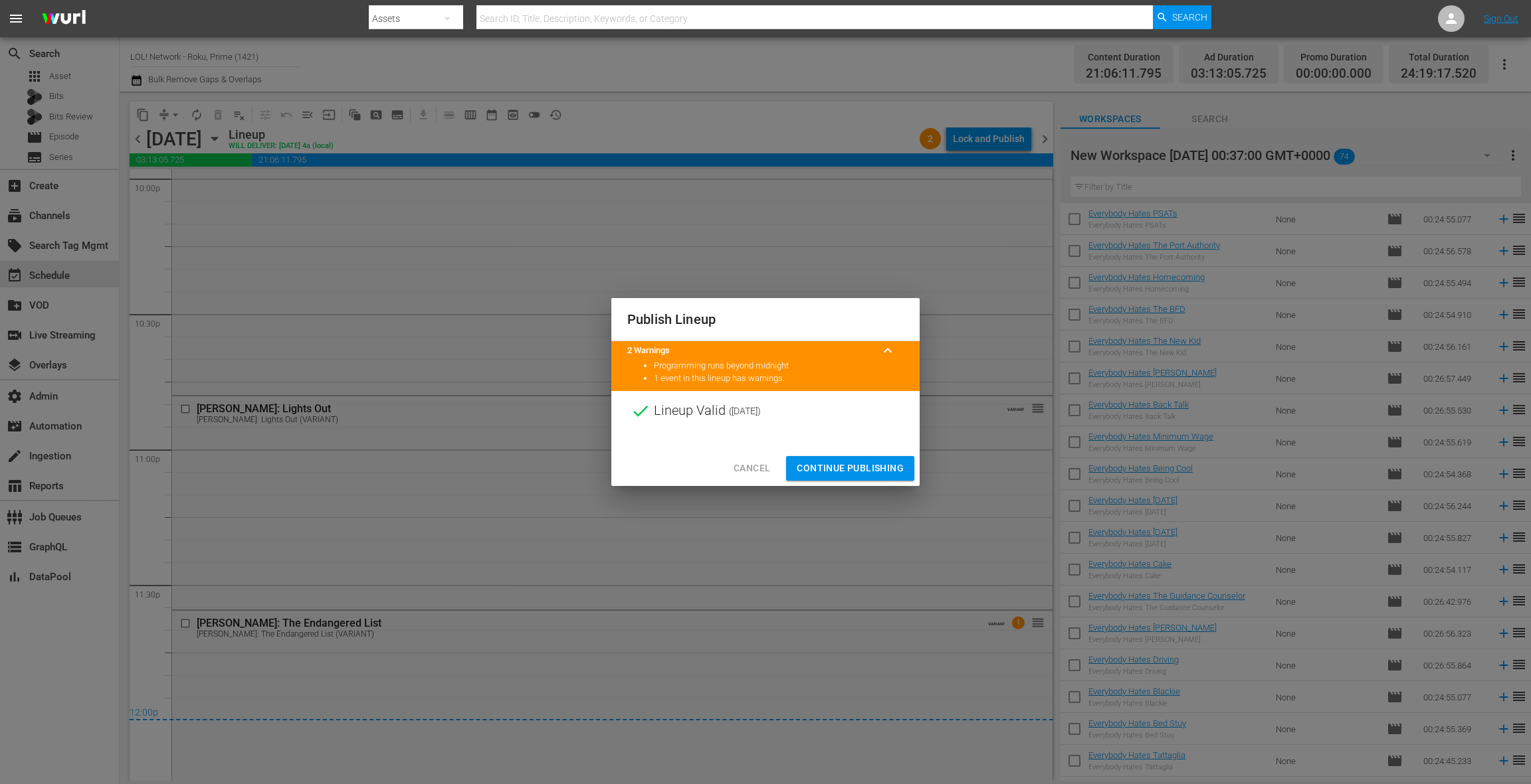
drag, startPoint x: 852, startPoint y: 468, endPoint x: 859, endPoint y: 449, distance: 20.2
click at [851, 468] on span "Continue Publishing" at bounding box center [850, 468] width 107 height 17
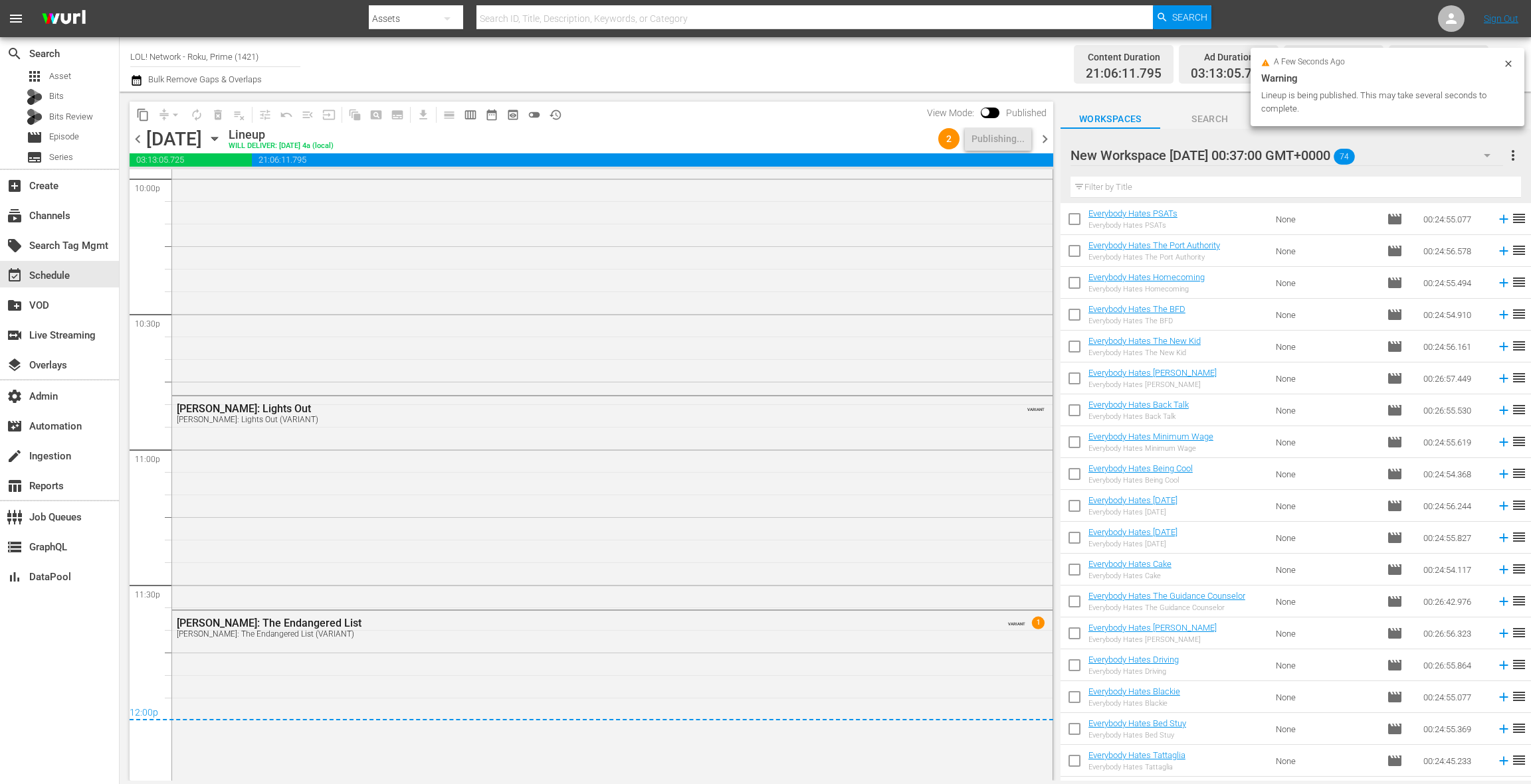
click at [1042, 140] on span "chevron_right" at bounding box center [1044, 139] width 17 height 17
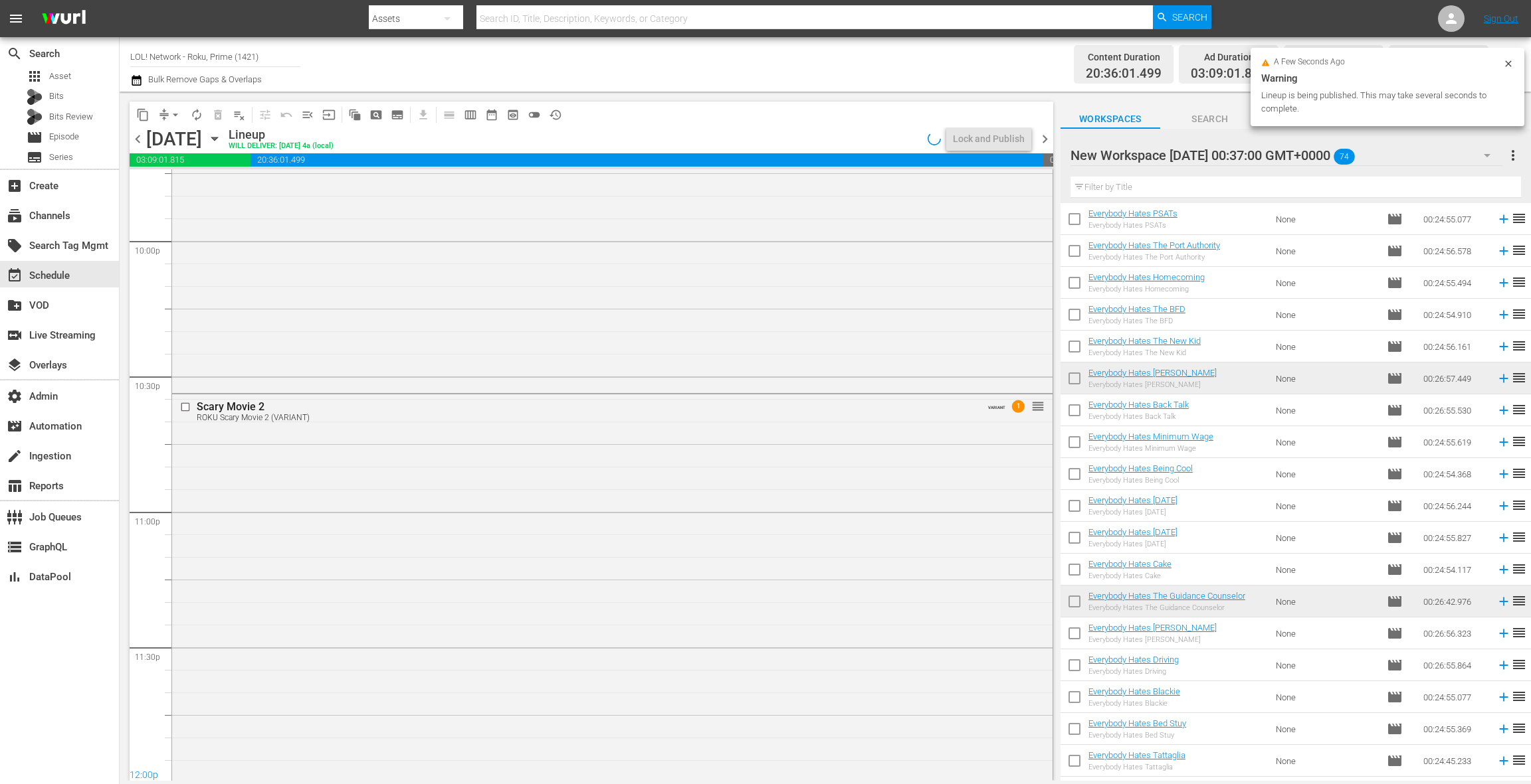
scroll to position [5930, 0]
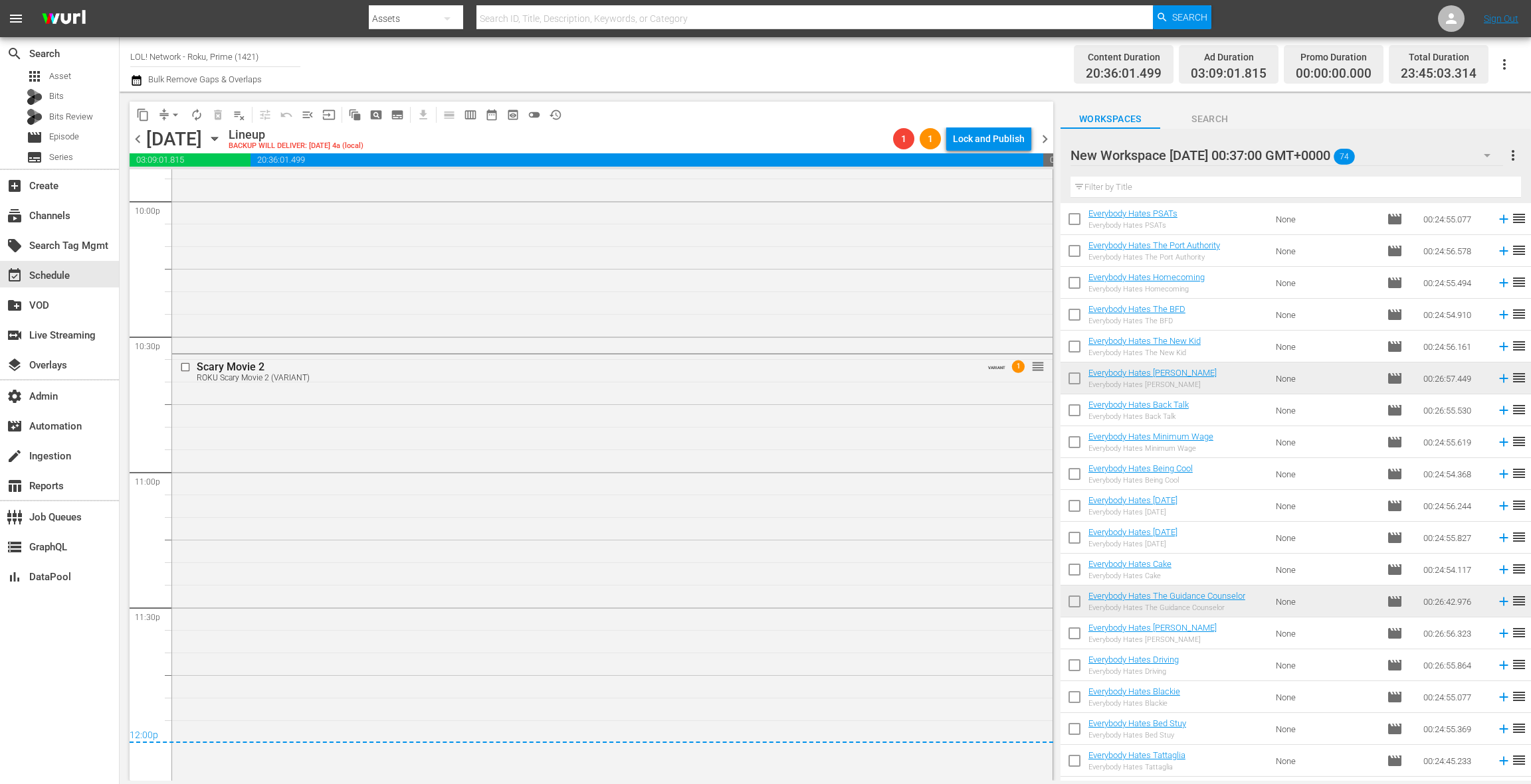
click at [973, 143] on div "Lock and Publish" at bounding box center [988, 139] width 71 height 24
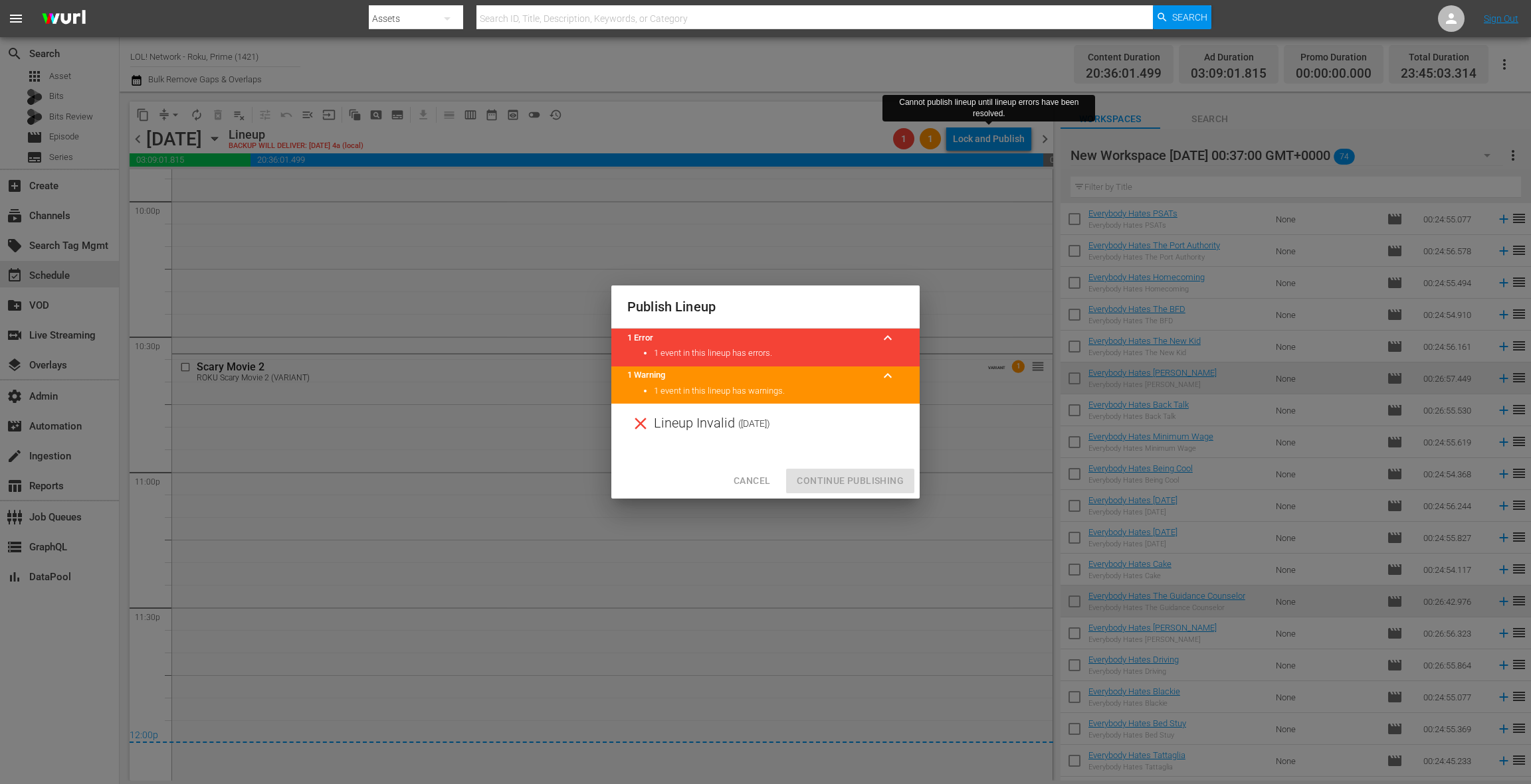
click at [755, 449] on div at bounding box center [765, 453] width 308 height 20
drag, startPoint x: 751, startPoint y: 477, endPoint x: 777, endPoint y: 443, distance: 42.8
click at [751, 477] on span "Cancel" at bounding box center [752, 481] width 37 height 17
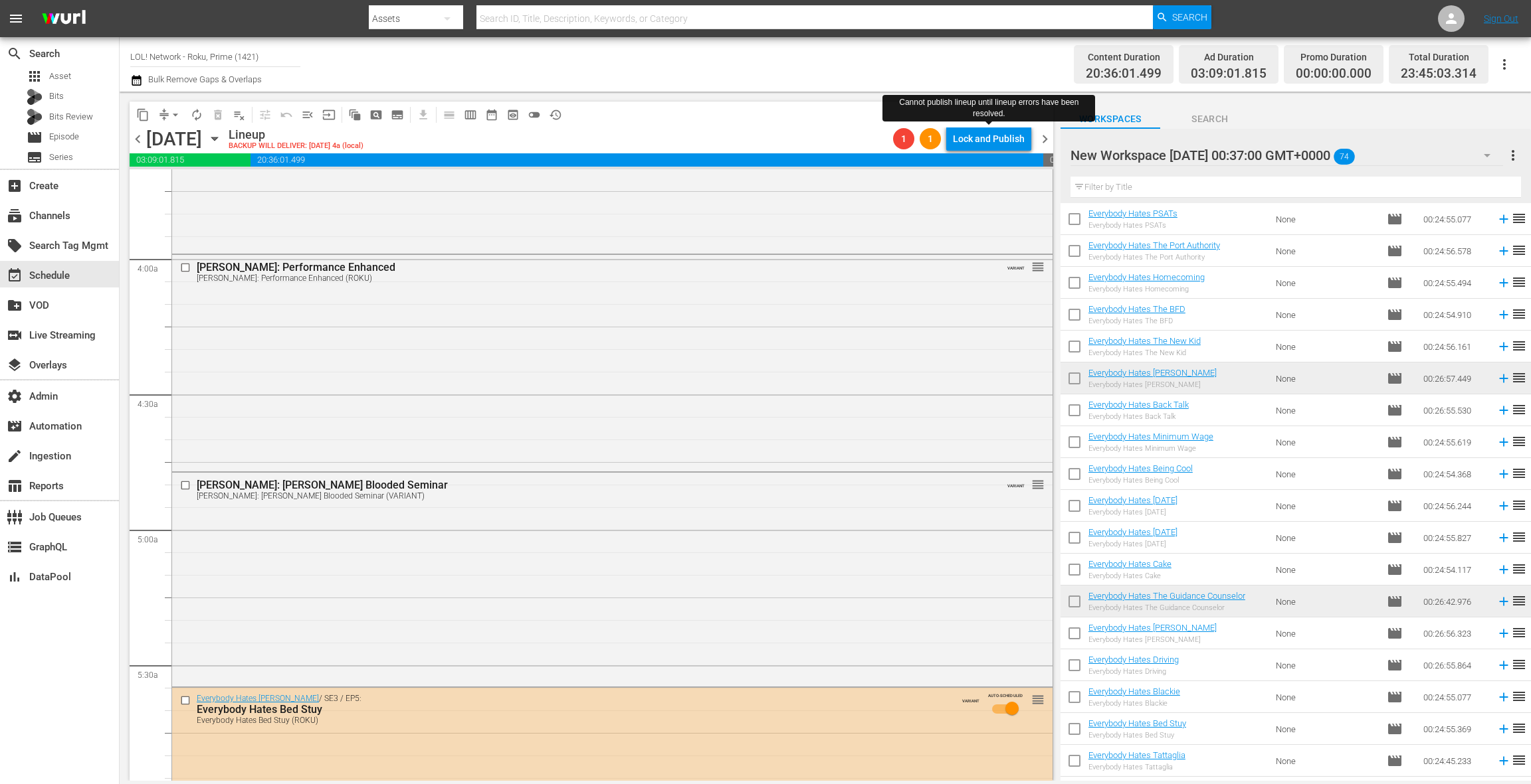
scroll to position [1013, 0]
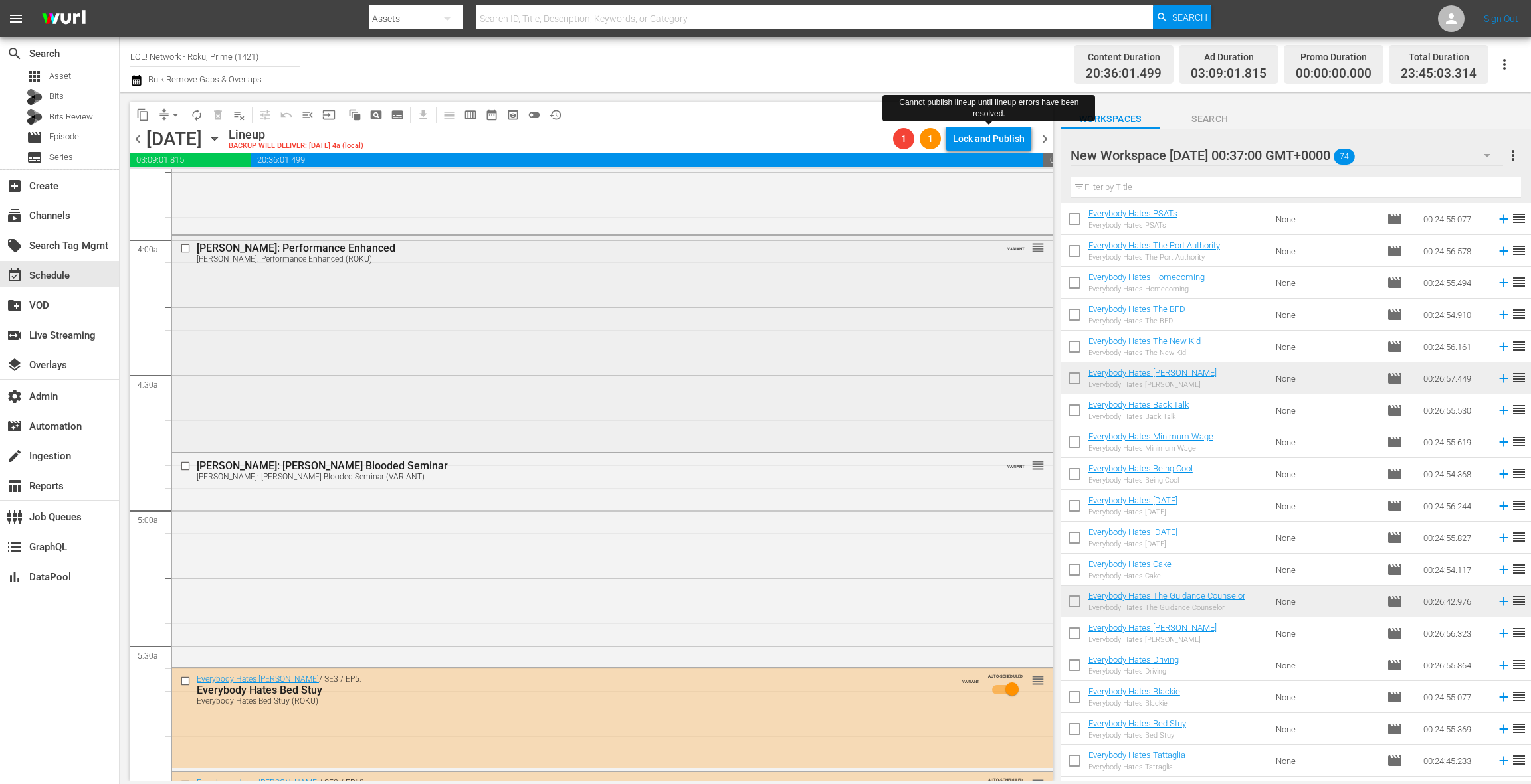
click at [301, 335] on div "Carlos Mencia: Performance Enhanced Carlos Mencia: Performance Enhanced (ROKU) …" at bounding box center [612, 343] width 880 height 214
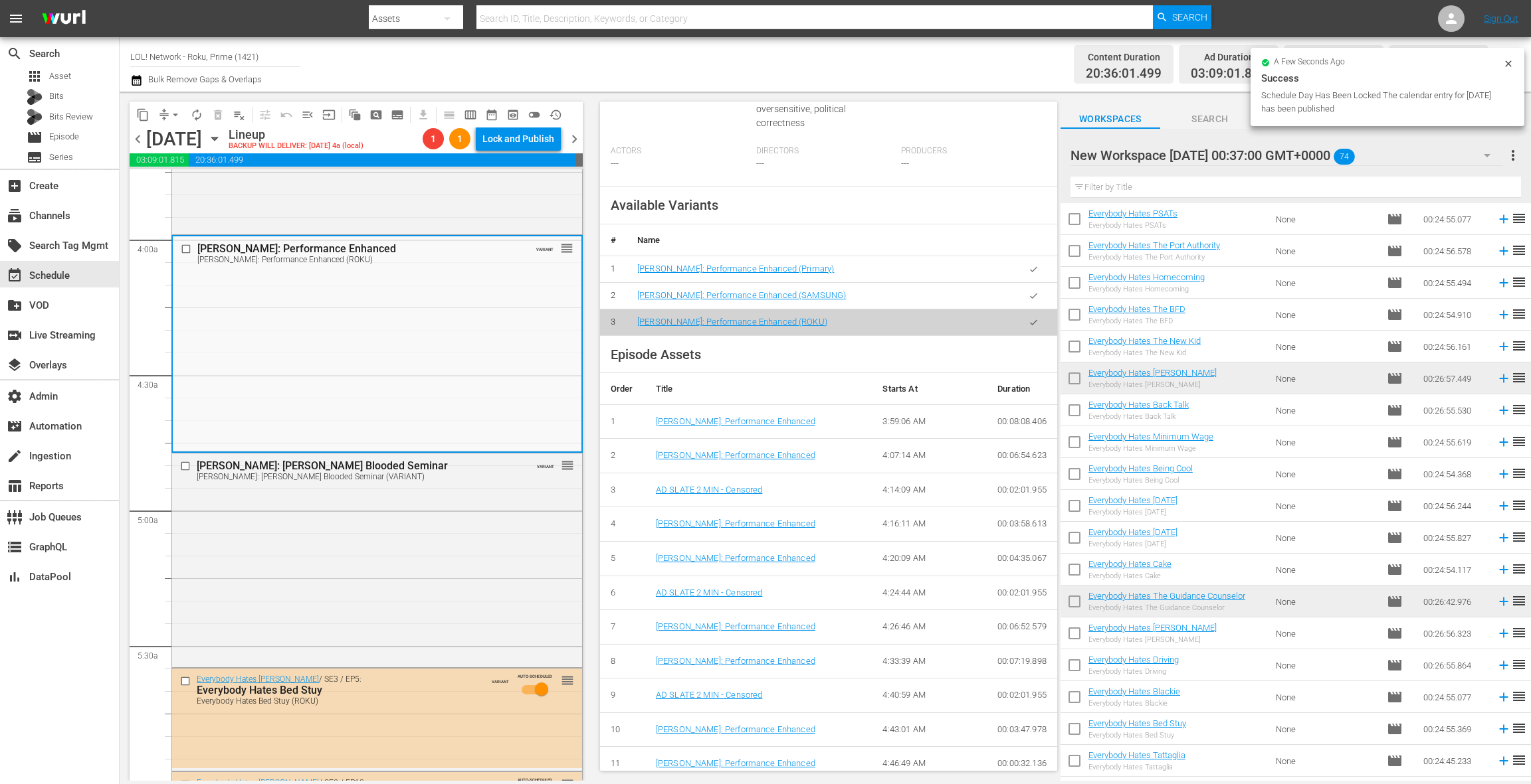
scroll to position [421, 0]
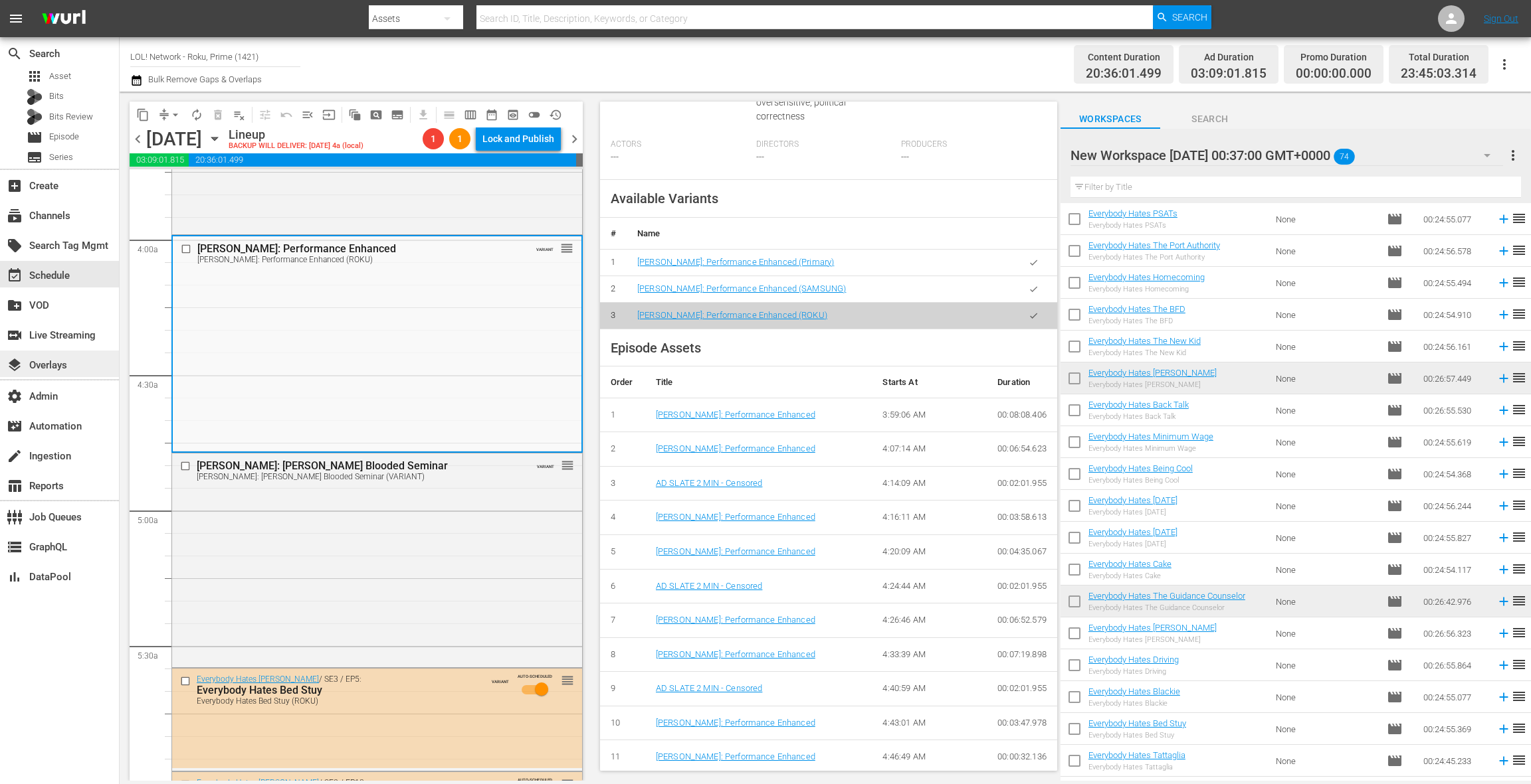
click at [52, 364] on div "layers Overlays" at bounding box center [37, 363] width 74 height 12
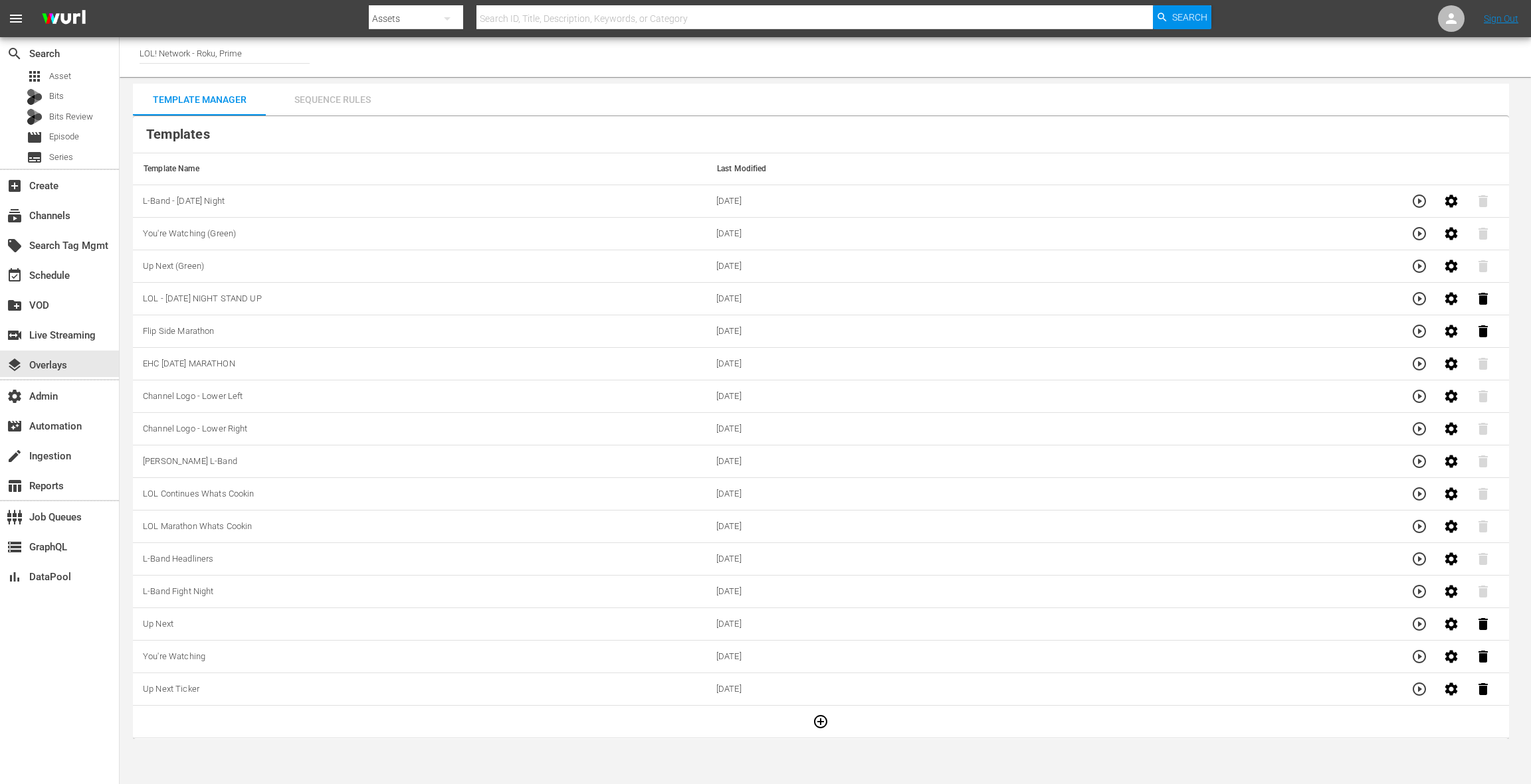
click at [352, 102] on div "Sequence Rules" at bounding box center [332, 99] width 132 height 32
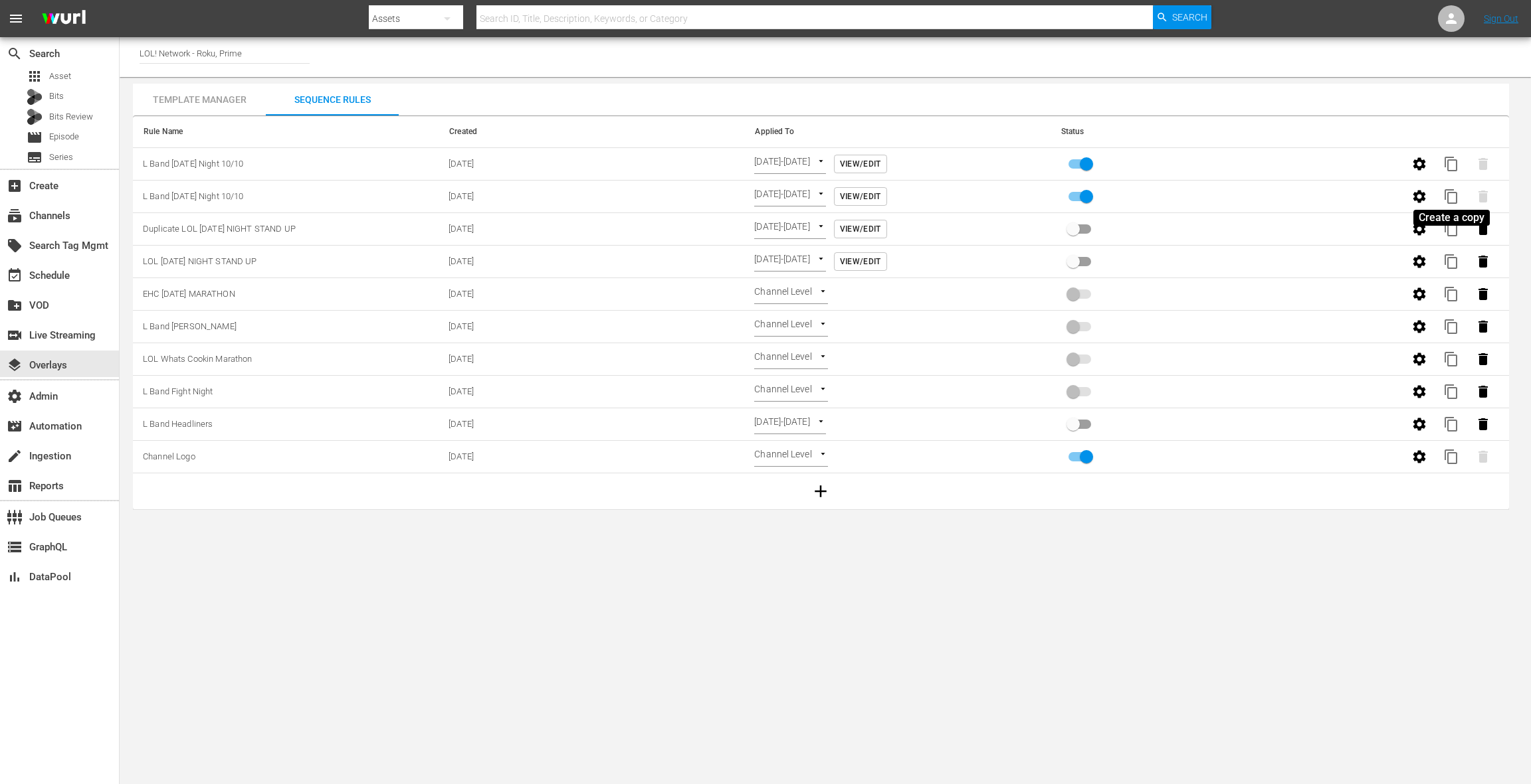
click at [1454, 193] on span "content_copy" at bounding box center [1451, 197] width 16 height 16
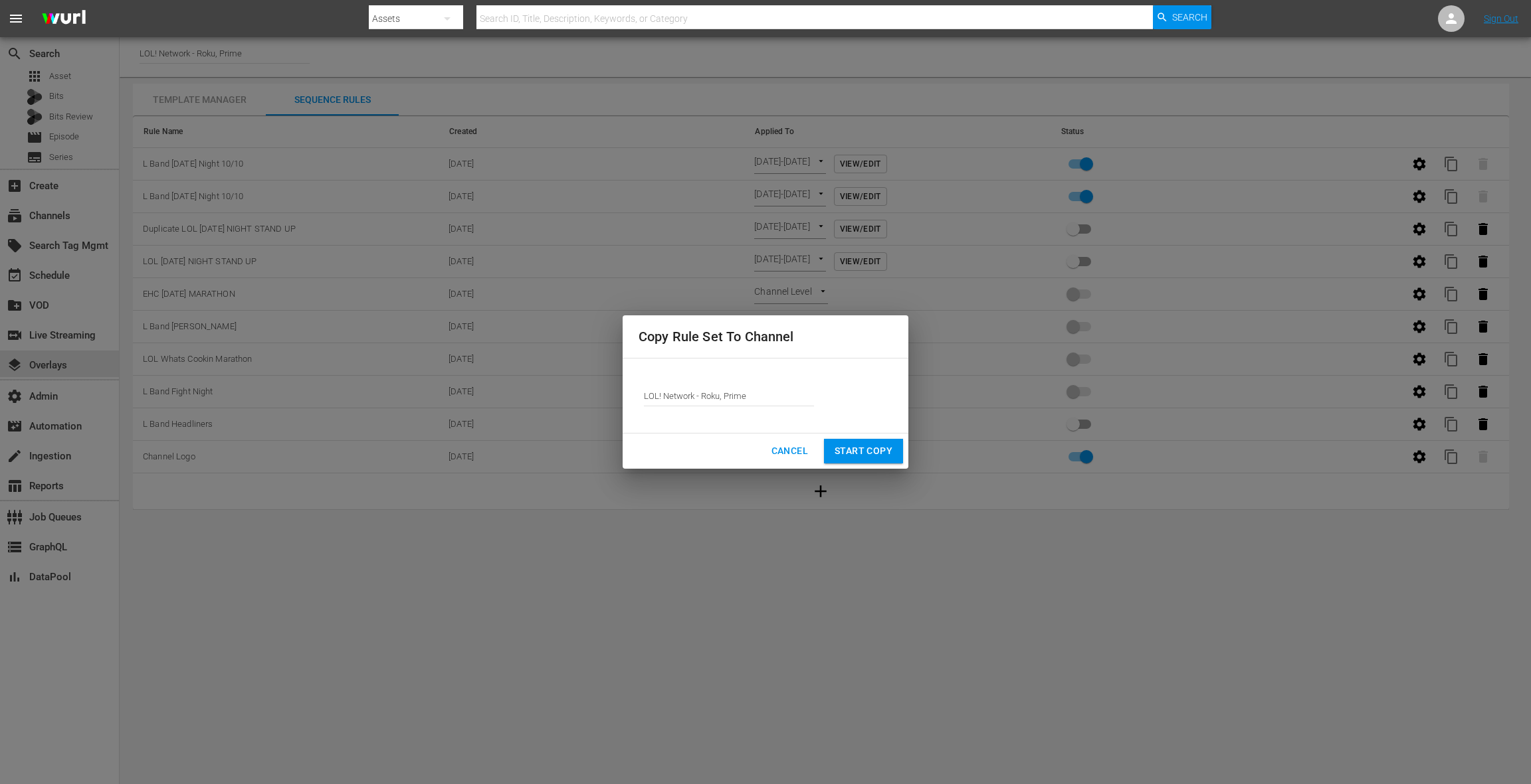
click at [851, 447] on span "Start Copy" at bounding box center [864, 451] width 58 height 17
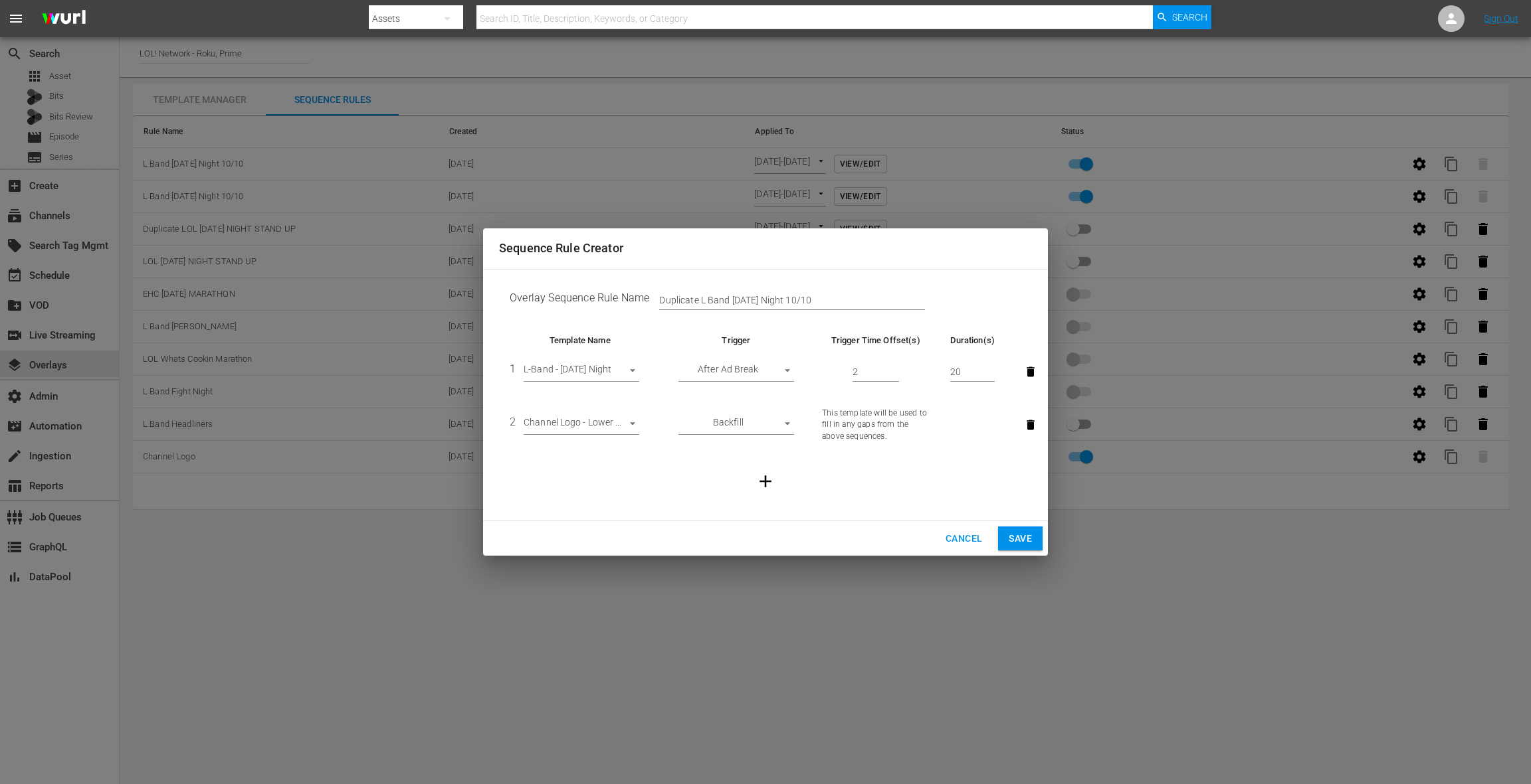
click at [673, 297] on input "Duplicate L Band Friday Night 10/10" at bounding box center [791, 301] width 266 height 20
click at [804, 301] on input "L Band Friday Night 10/10" at bounding box center [791, 301] width 266 height 20
type input "L Band Friday Night 10/17"
click at [1020, 541] on span "Save" at bounding box center [1020, 538] width 24 height 17
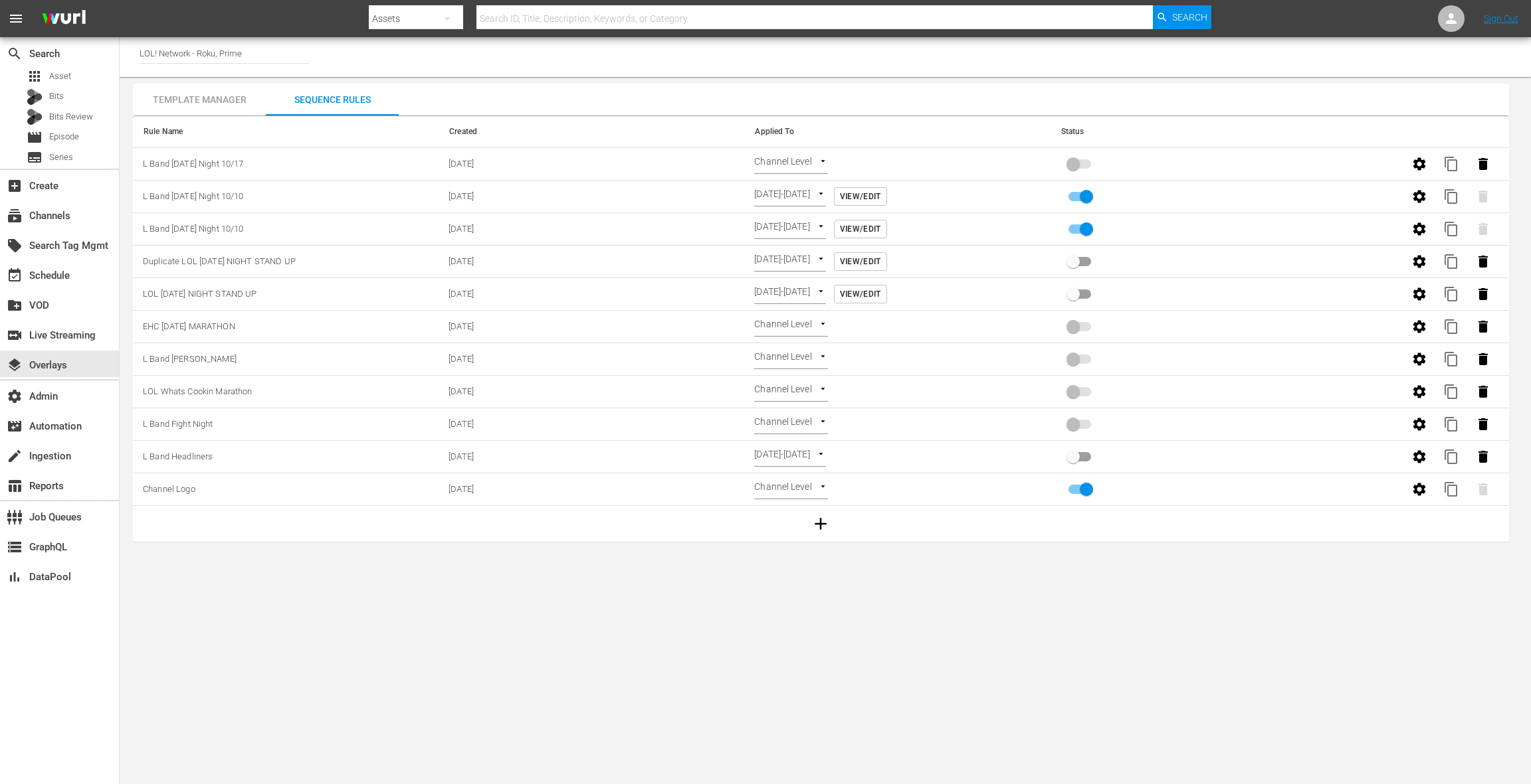
click at [800, 166] on body "menu Search By Assets Search ID, Title, Description, Keywords, or Category Sear…" at bounding box center [765, 392] width 1531 height 784
click at [798, 234] on li "Time Of Day" at bounding box center [793, 229] width 79 height 22
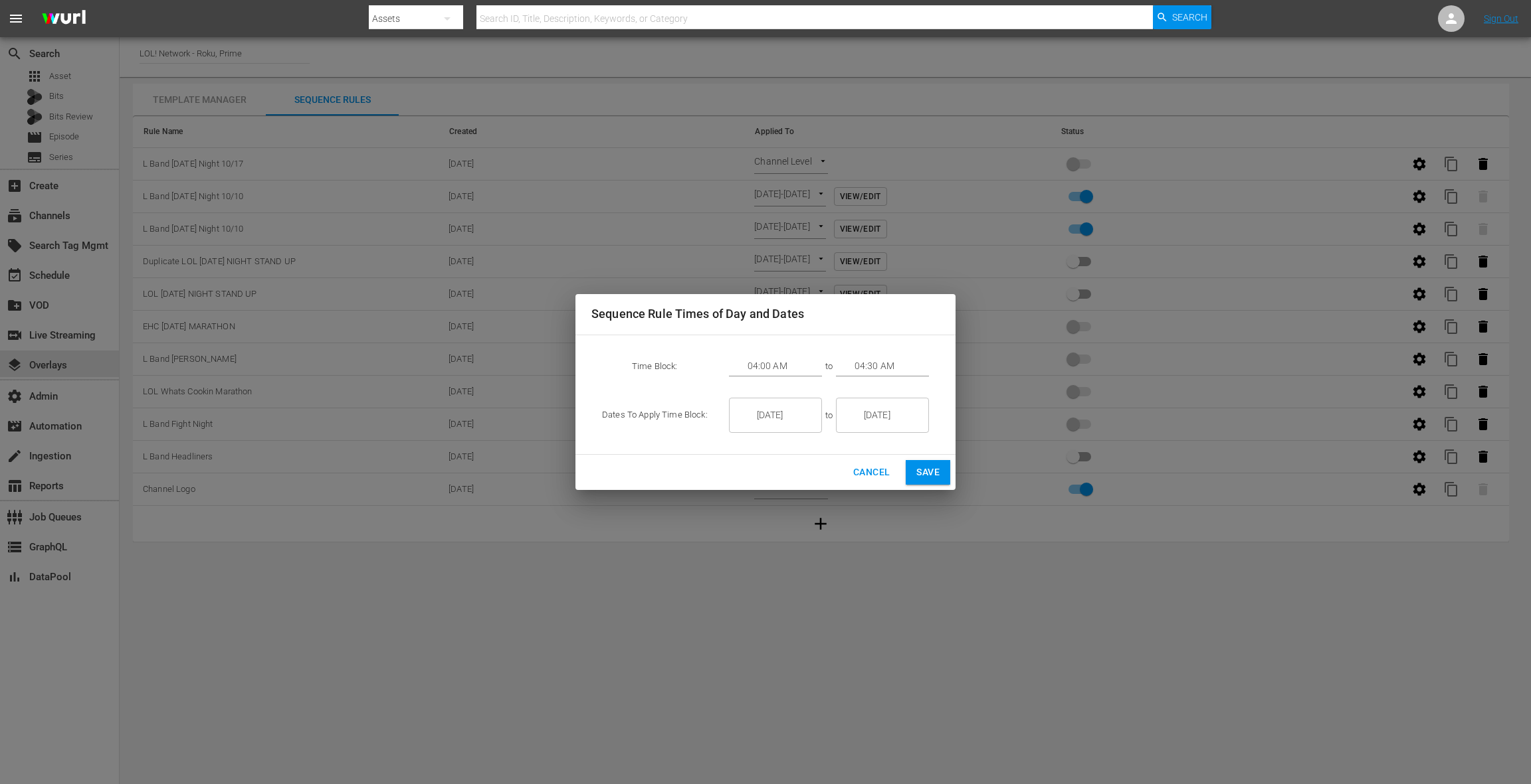
click at [776, 412] on input "1/07/26" at bounding box center [784, 416] width 74 height 36
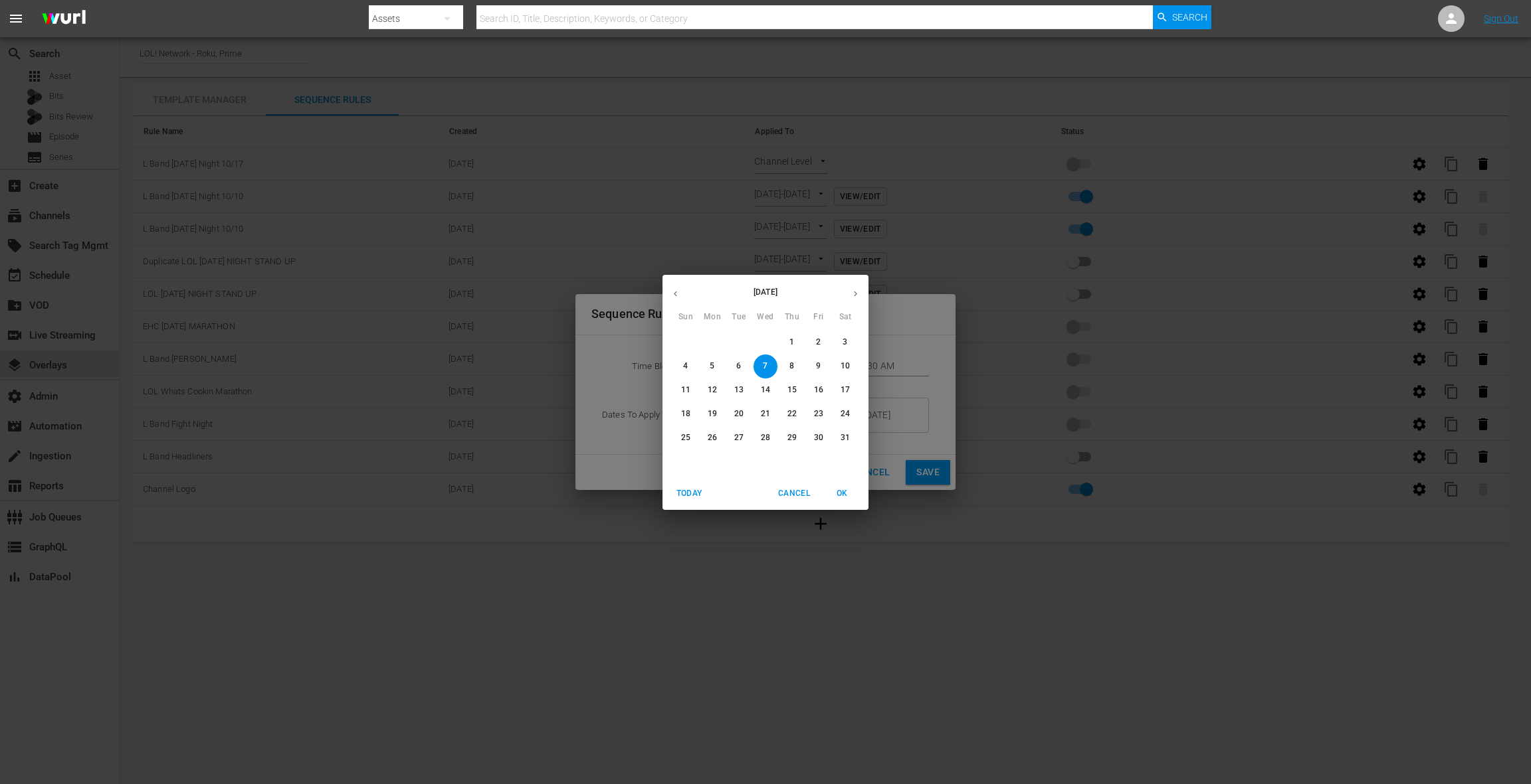
click at [678, 297] on icon "button" at bounding box center [674, 294] width 10 height 10
click at [818, 393] on p "17" at bounding box center [818, 389] width 10 height 11
type input "10/17/25"
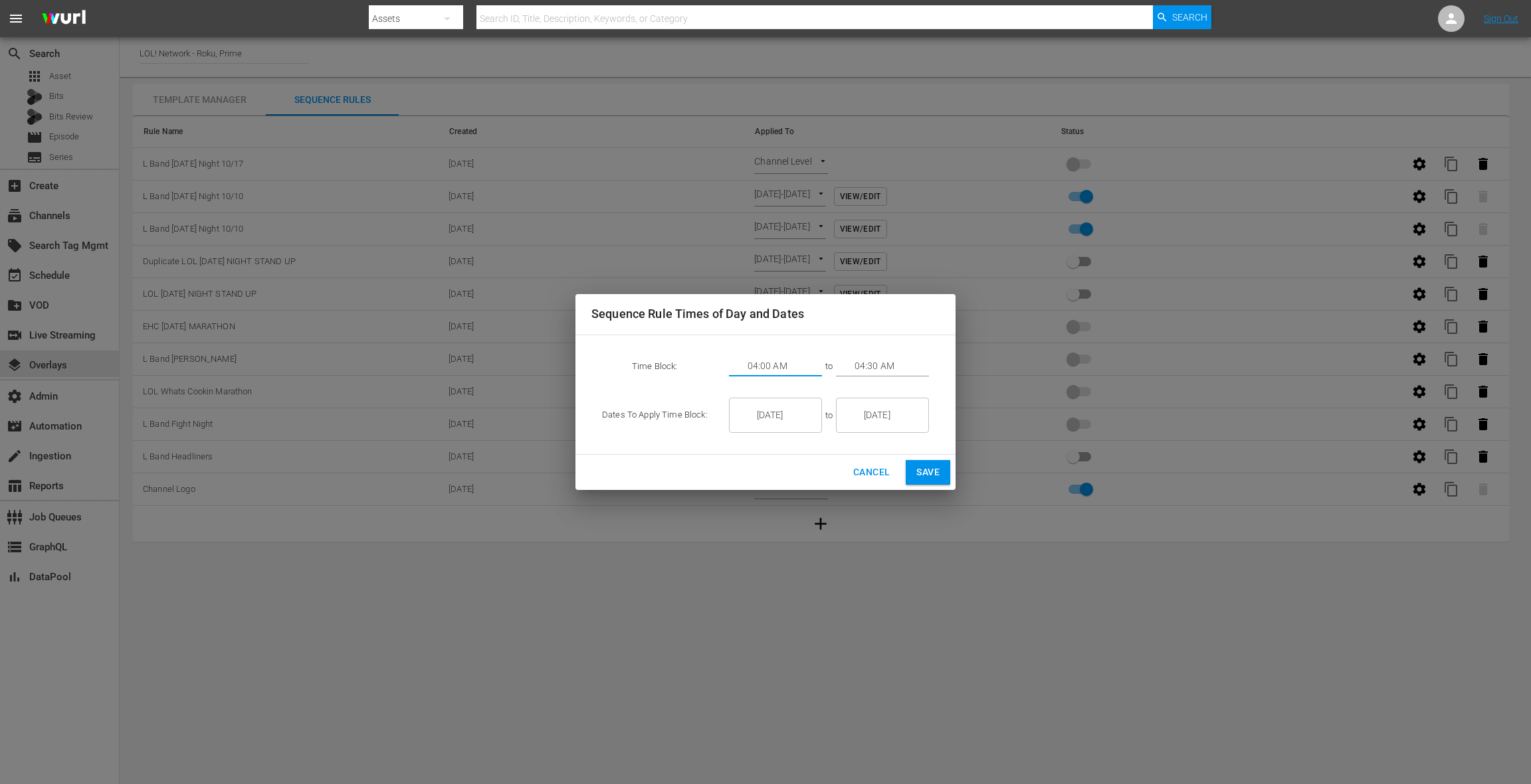
click at [762, 362] on input "04:00 AM" at bounding box center [784, 366] width 74 height 20
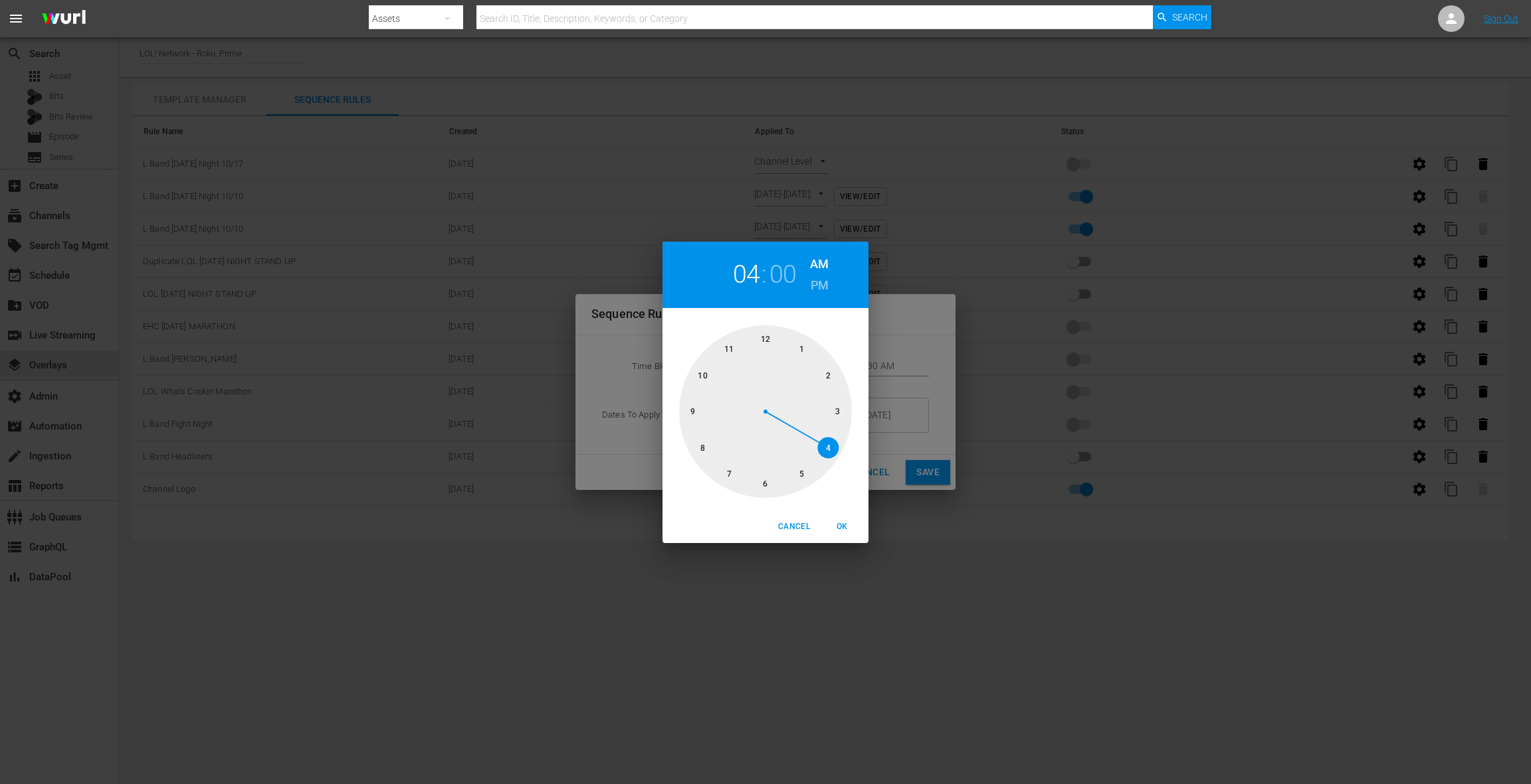
click at [700, 446] on div at bounding box center [765, 412] width 173 height 172
click at [812, 281] on h6 "PM" at bounding box center [819, 286] width 18 height 21
click at [837, 525] on span "OK" at bounding box center [842, 527] width 32 height 14
type input "08:00 PM"
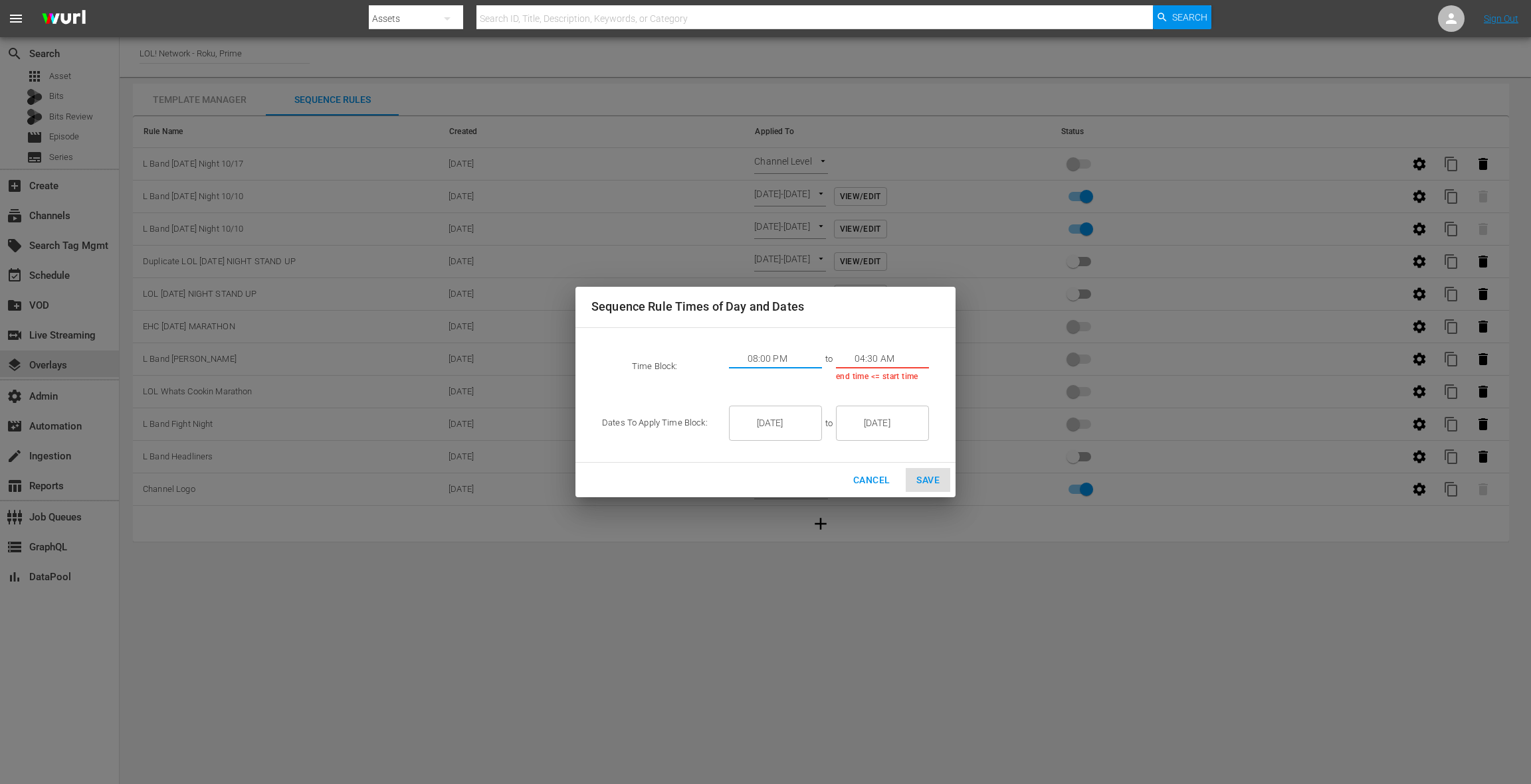
click at [857, 345] on td "08:00 PM to 04:30 AM end time <= start time" at bounding box center [829, 367] width 221 height 57
click at [855, 355] on input "04:30 AM" at bounding box center [891, 359] width 74 height 20
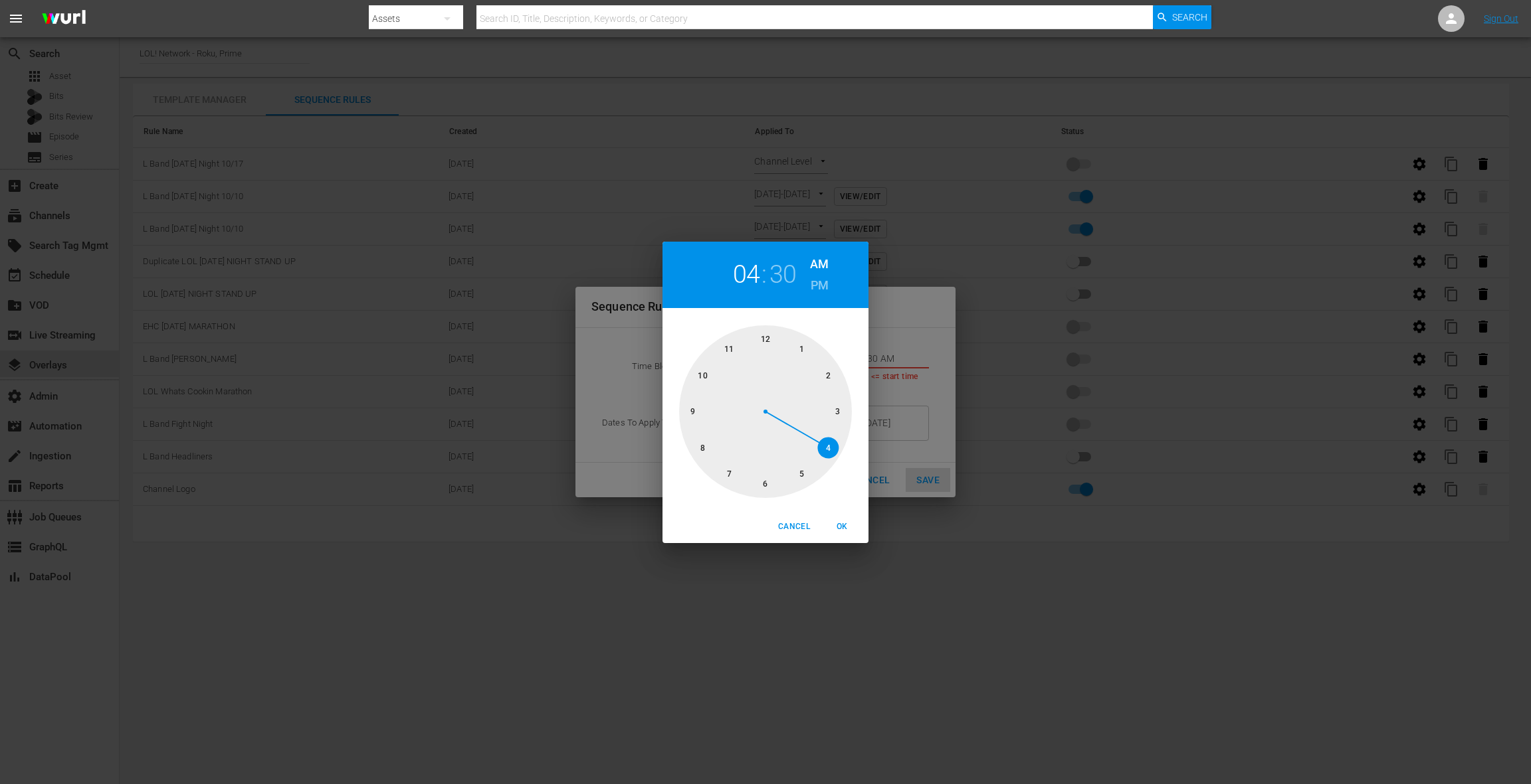
drag, startPoint x: 731, startPoint y: 348, endPoint x: 737, endPoint y: 339, distance: 10.8
click at [731, 348] on div at bounding box center [765, 412] width 173 height 172
click at [758, 335] on div at bounding box center [765, 412] width 173 height 172
drag, startPoint x: 824, startPoint y: 287, endPoint x: 830, endPoint y: 315, distance: 28.6
click at [824, 287] on h6 "PM" at bounding box center [819, 286] width 18 height 21
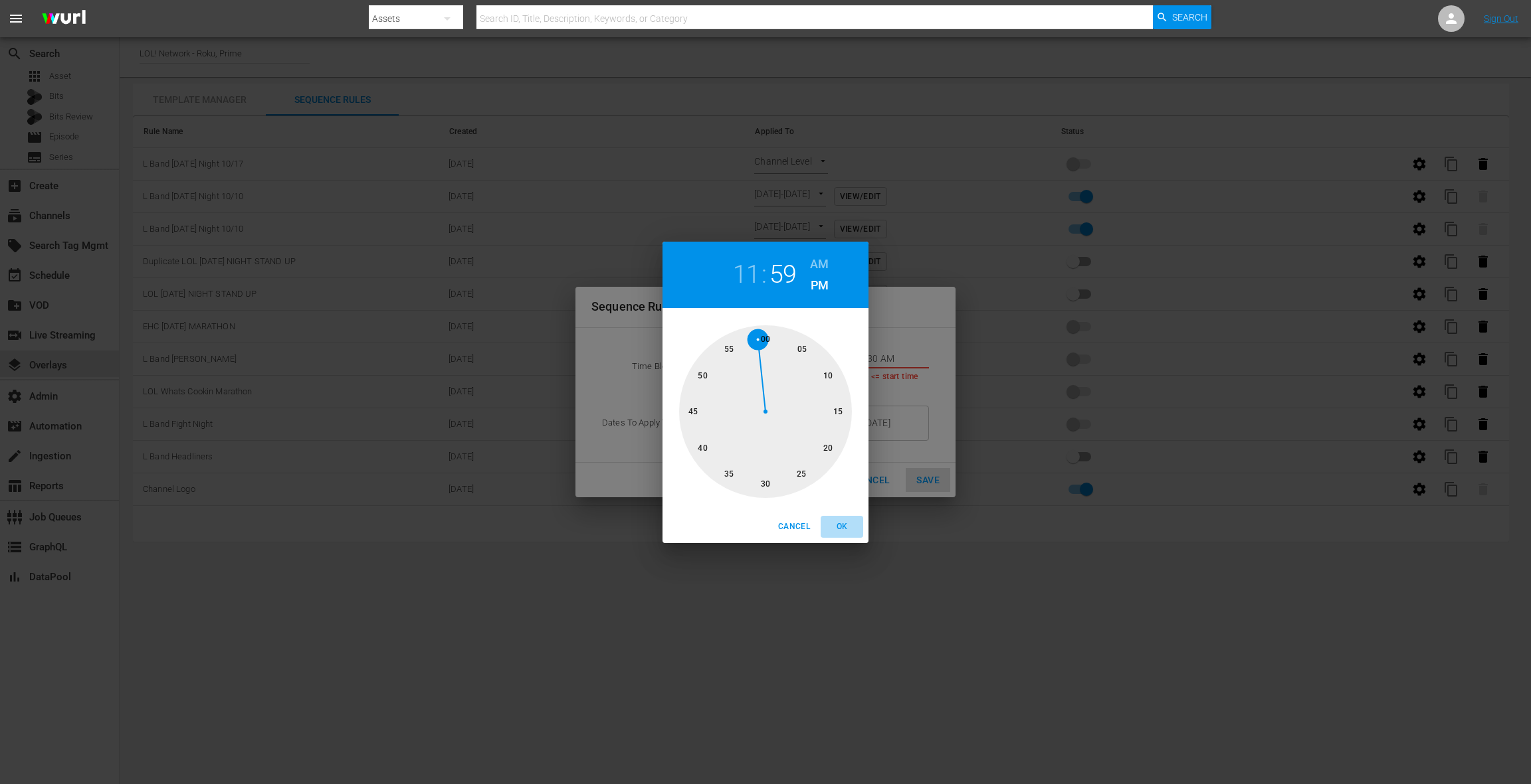
drag, startPoint x: 849, startPoint y: 526, endPoint x: 911, endPoint y: 488, distance: 72.7
click at [849, 526] on span "OK" at bounding box center [842, 527] width 32 height 14
type input "11:59 PM"
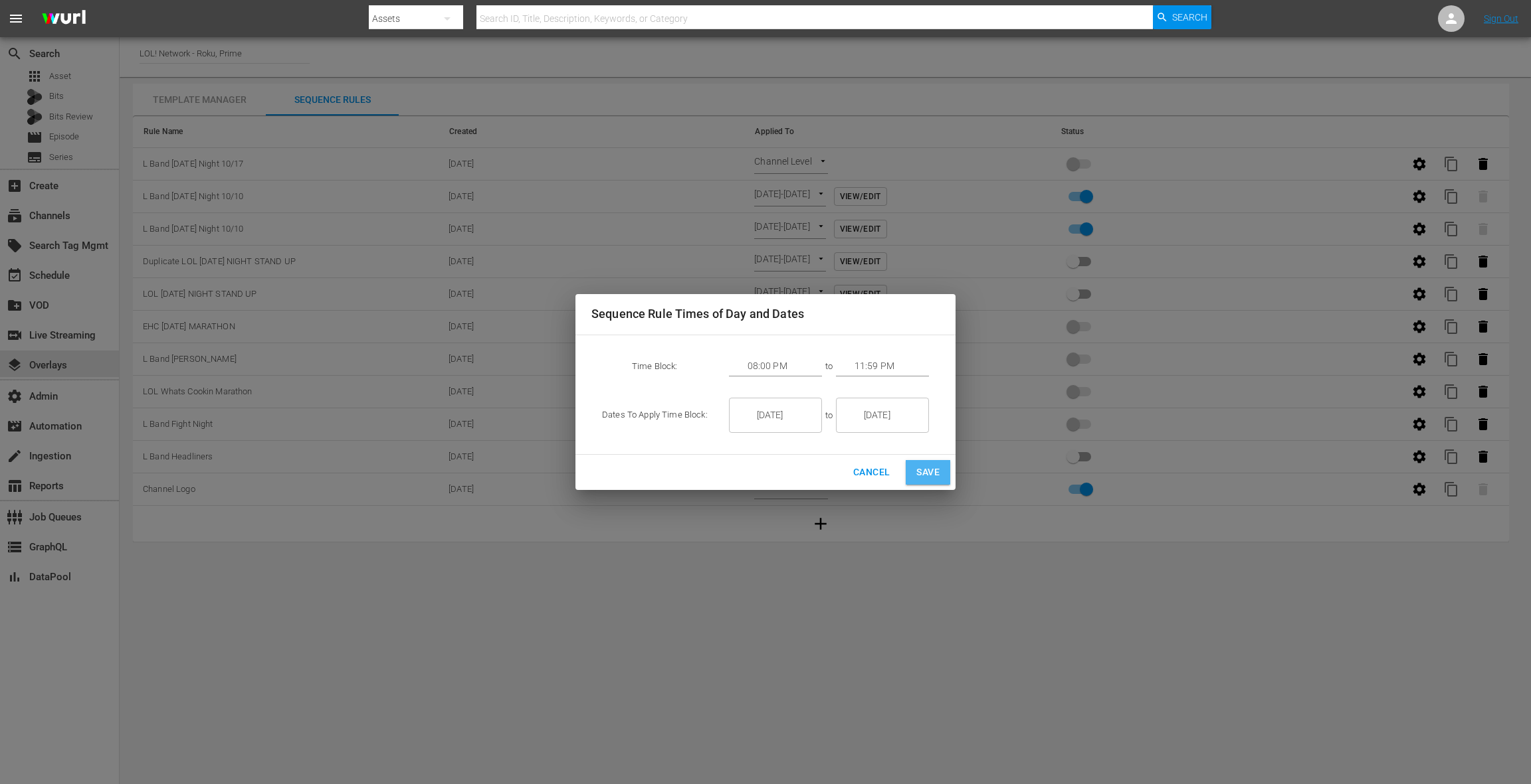
click at [938, 474] on span "Save" at bounding box center [927, 472] width 24 height 17
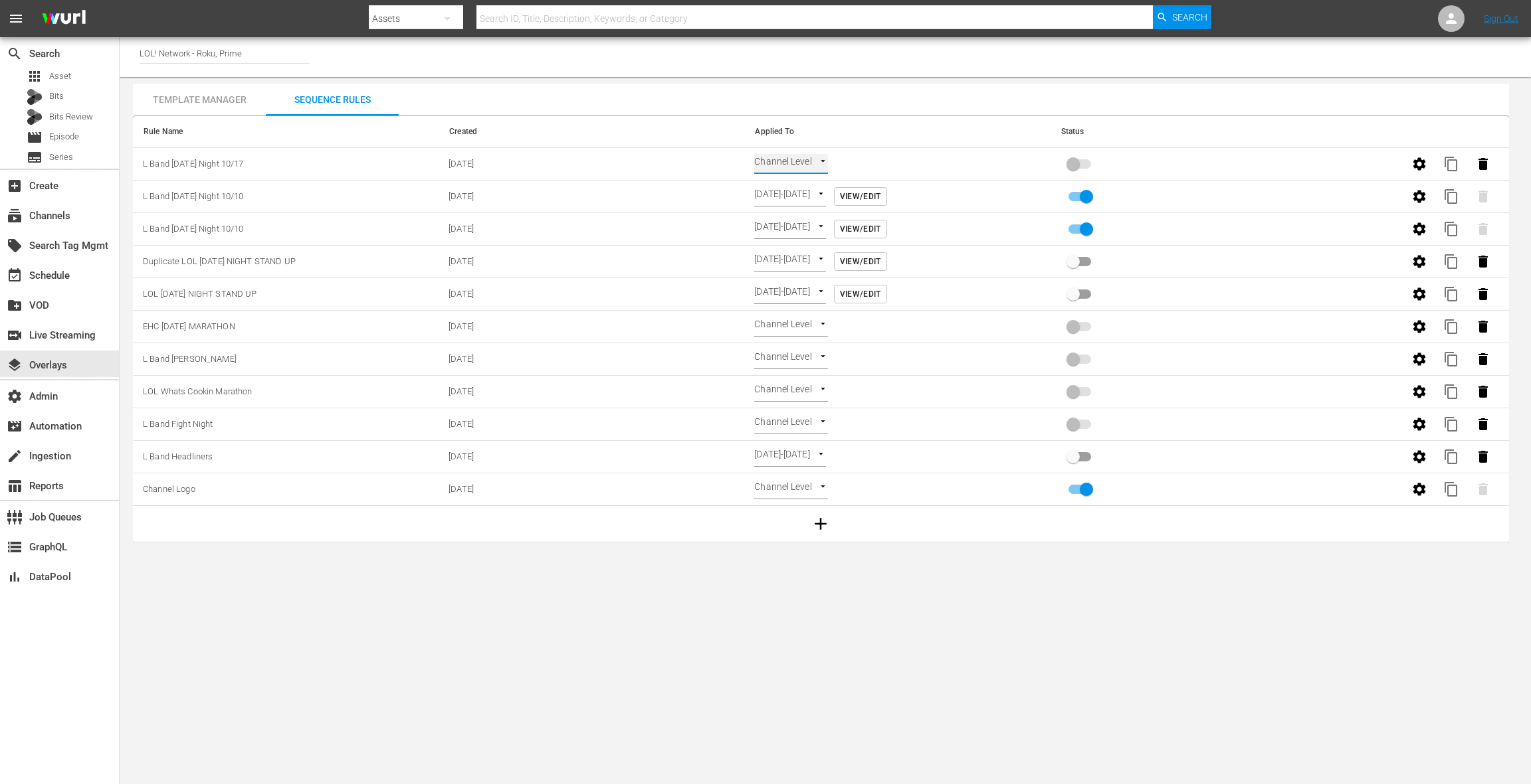
type input "TIME_OF_DAY"
click at [1075, 159] on input "primary checkbox" at bounding box center [1073, 166] width 76 height 25
checkbox input "true"
click at [1447, 196] on span "content_copy" at bounding box center [1451, 197] width 16 height 16
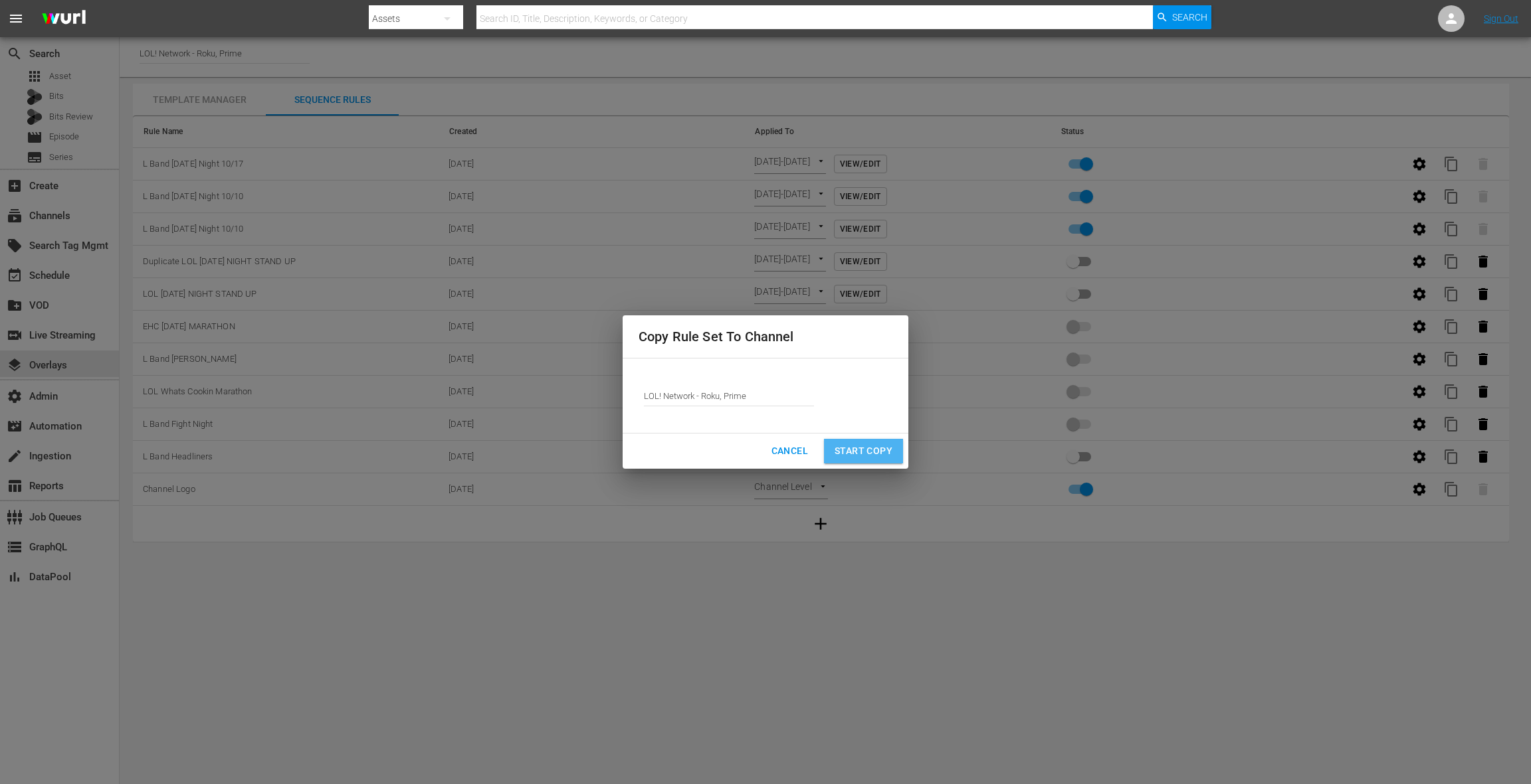
click at [850, 456] on span "Start Copy" at bounding box center [864, 451] width 58 height 17
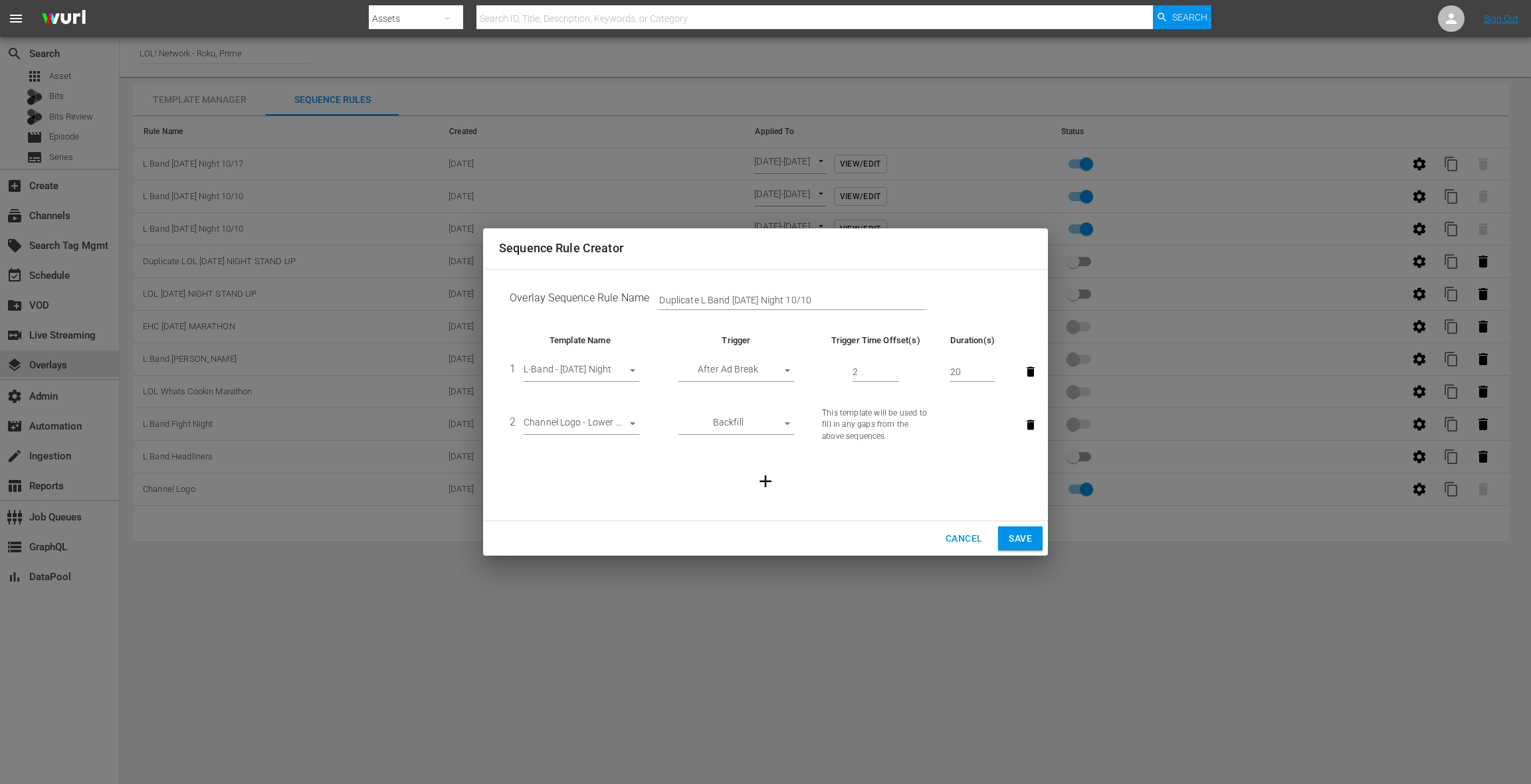
click at [673, 299] on input "Duplicate L Band Friday Night 10/10" at bounding box center [791, 301] width 266 height 20
click at [779, 303] on input "L Band Friday Night 10/10" at bounding box center [791, 301] width 266 height 20
type input "L Band Friday Night 10/17"
click at [1020, 536] on span "Save" at bounding box center [1020, 538] width 24 height 17
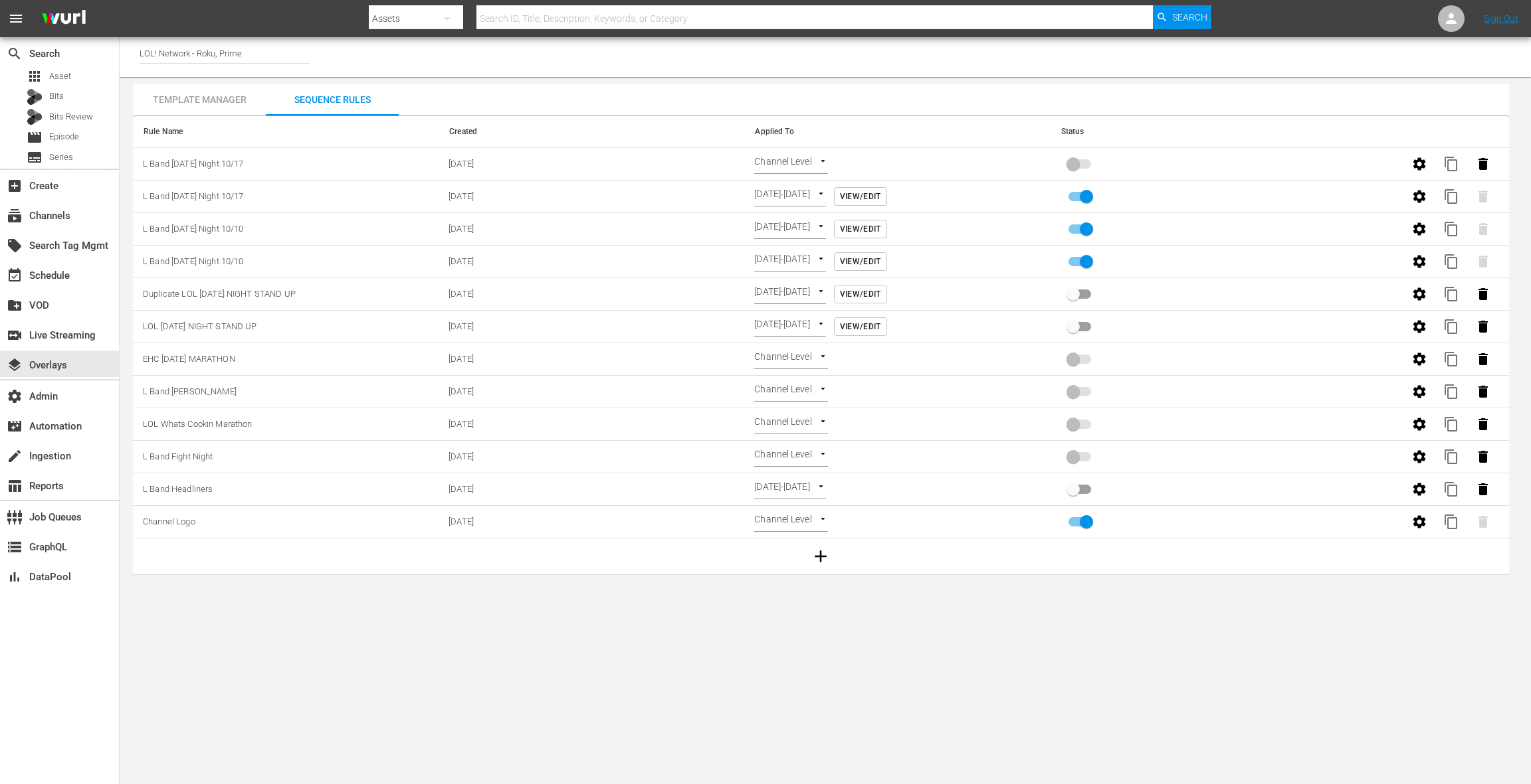
click at [791, 159] on body "menu Search By Assets Search ID, Title, Description, Keywords, or Category Sear…" at bounding box center [765, 392] width 1531 height 784
click at [793, 233] on li "Time Of Day" at bounding box center [793, 229] width 79 height 22
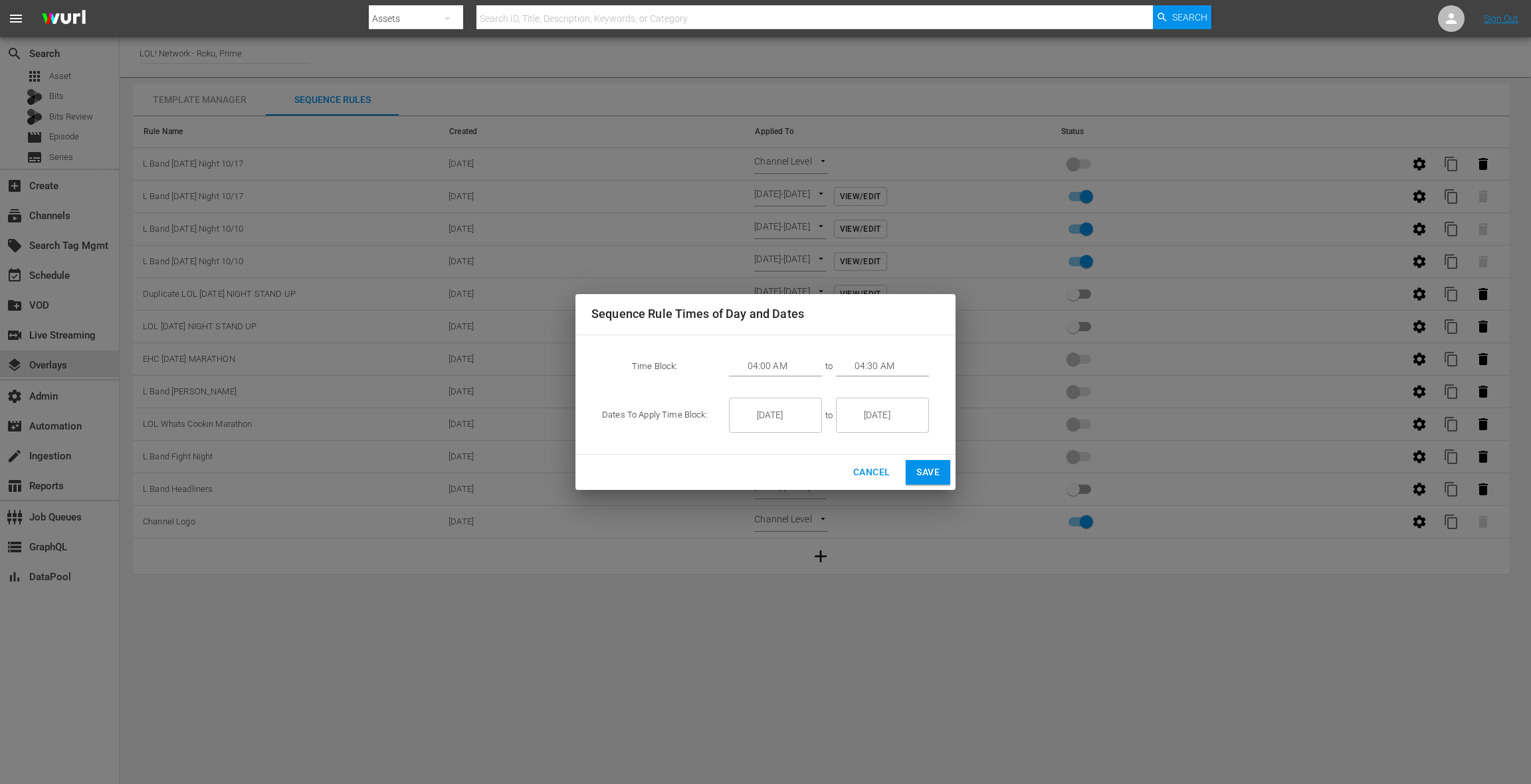
click at [780, 425] on input "1/07/26" at bounding box center [784, 416] width 74 height 36
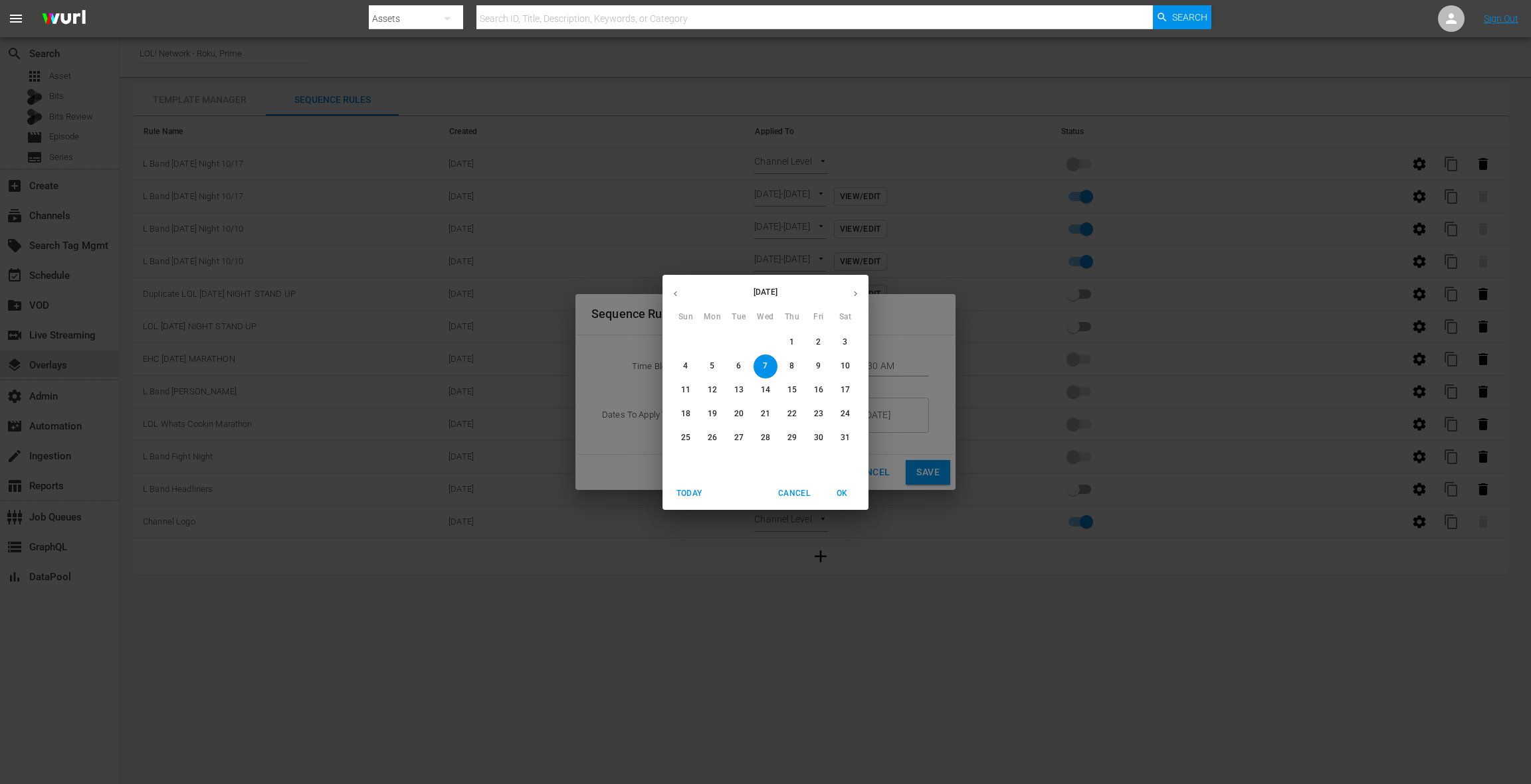
drag, startPoint x: 662, startPoint y: 295, endPoint x: 680, endPoint y: 296, distance: 18.0
click at [662, 295] on button "button" at bounding box center [675, 294] width 26 height 26
click at [680, 296] on icon "button" at bounding box center [674, 294] width 10 height 10
click at [848, 395] on button "18" at bounding box center [844, 390] width 24 height 24
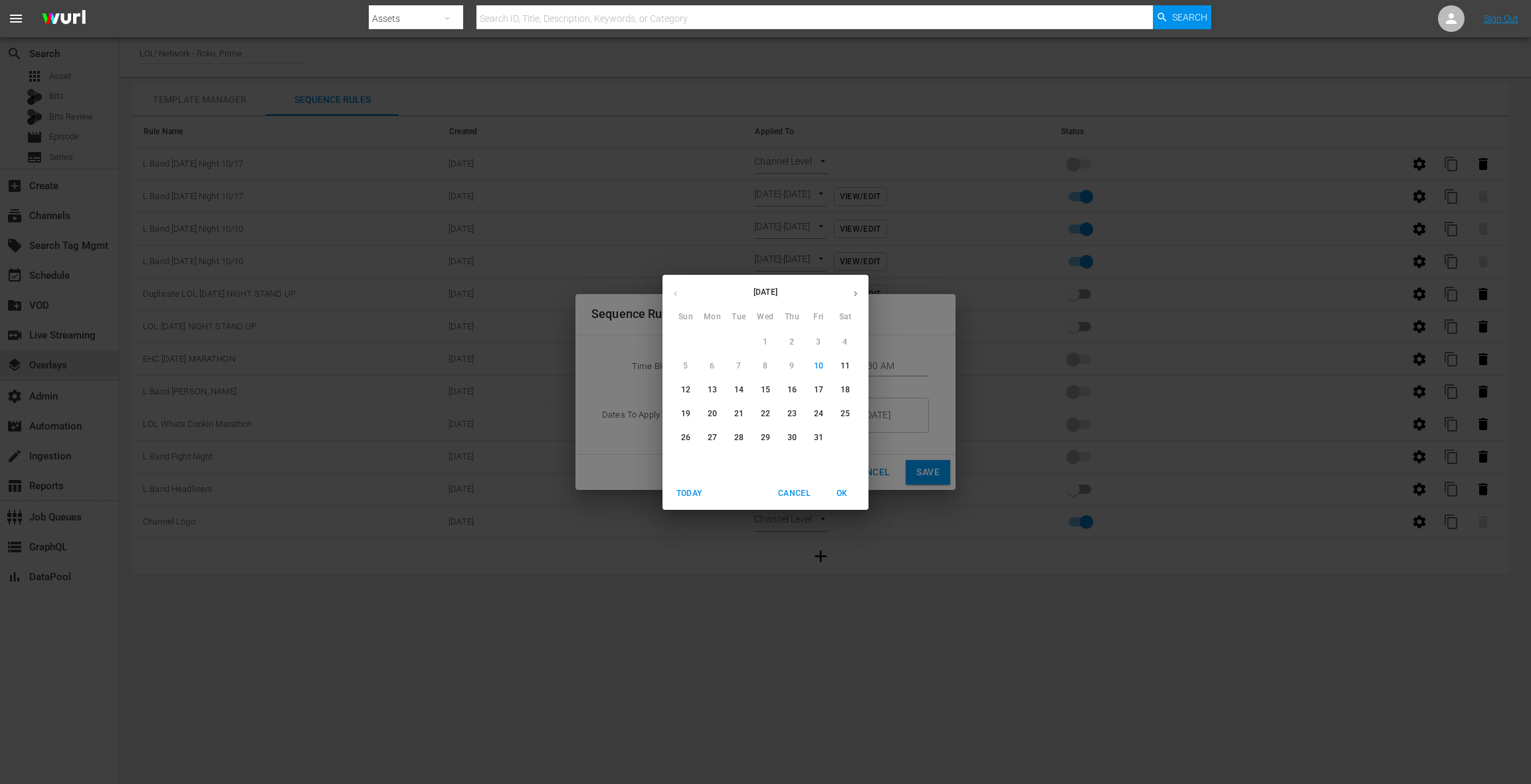
type input "10/18/25"
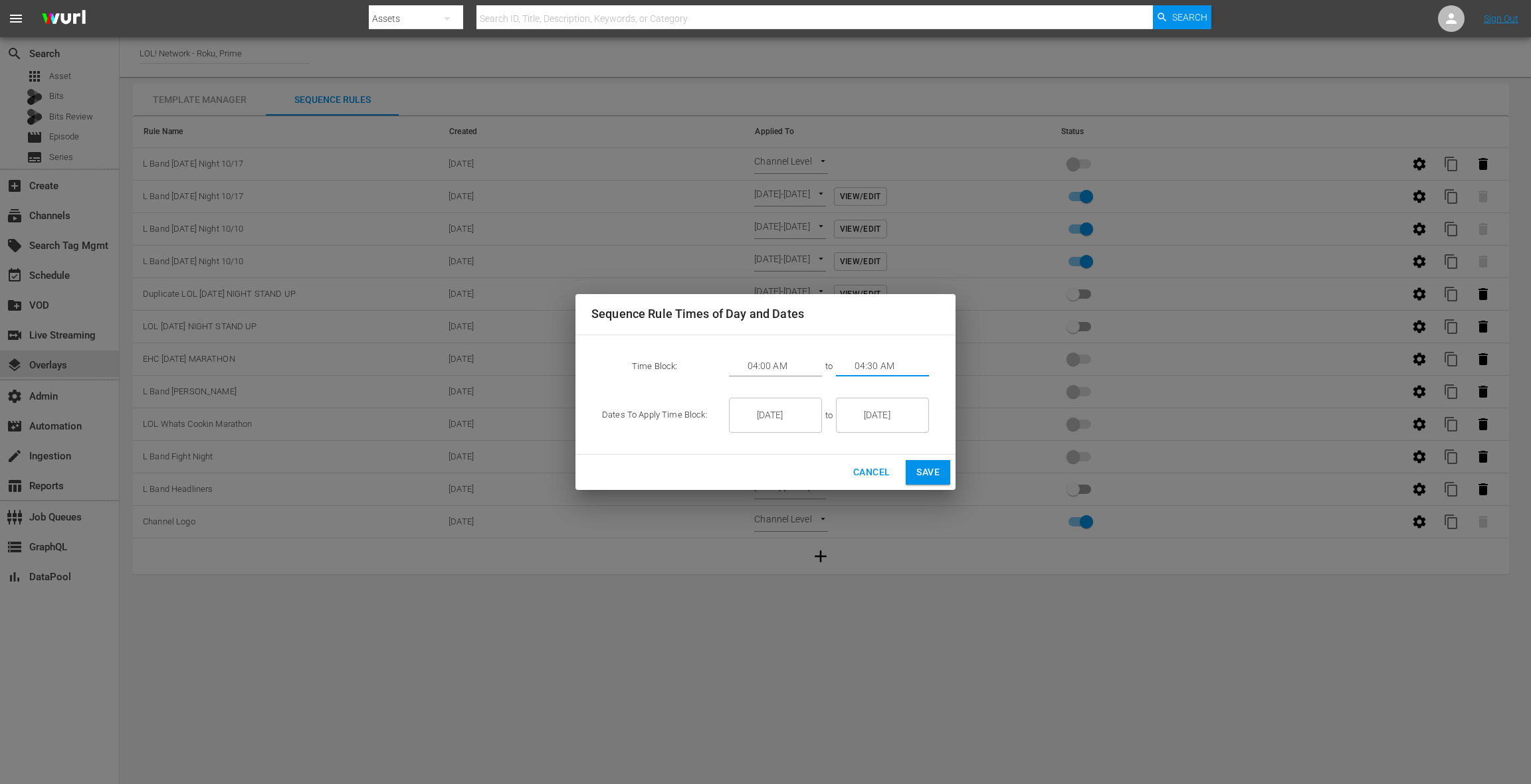
click at [864, 364] on input "04:30 AM" at bounding box center [891, 366] width 74 height 20
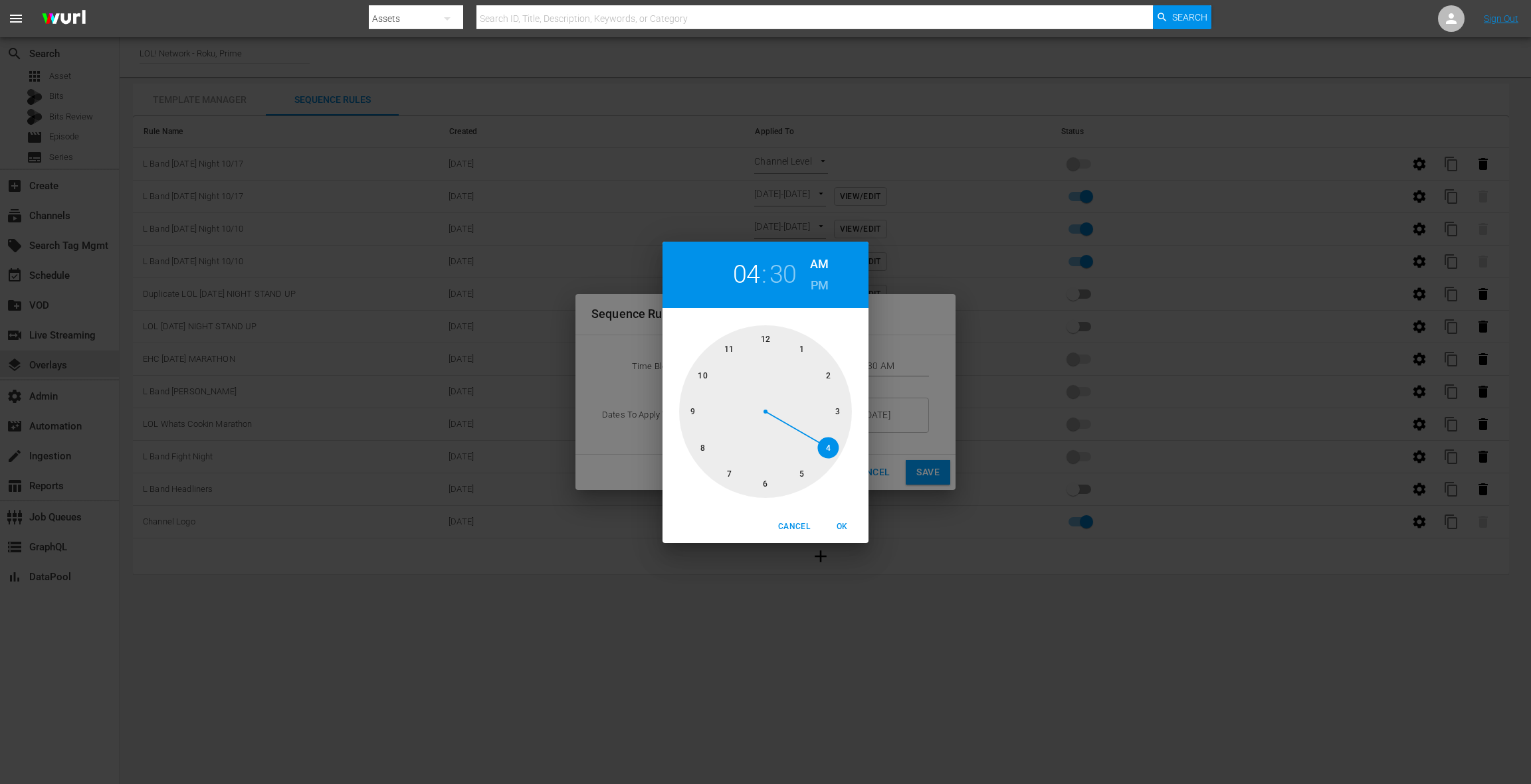
drag, startPoint x: 767, startPoint y: 340, endPoint x: 776, endPoint y: 321, distance: 21.0
click at [767, 340] on div at bounding box center [765, 412] width 173 height 172
click at [769, 336] on div at bounding box center [765, 412] width 173 height 172
click at [767, 341] on div at bounding box center [765, 412] width 173 height 172
click at [843, 524] on span "OK" at bounding box center [842, 527] width 32 height 14
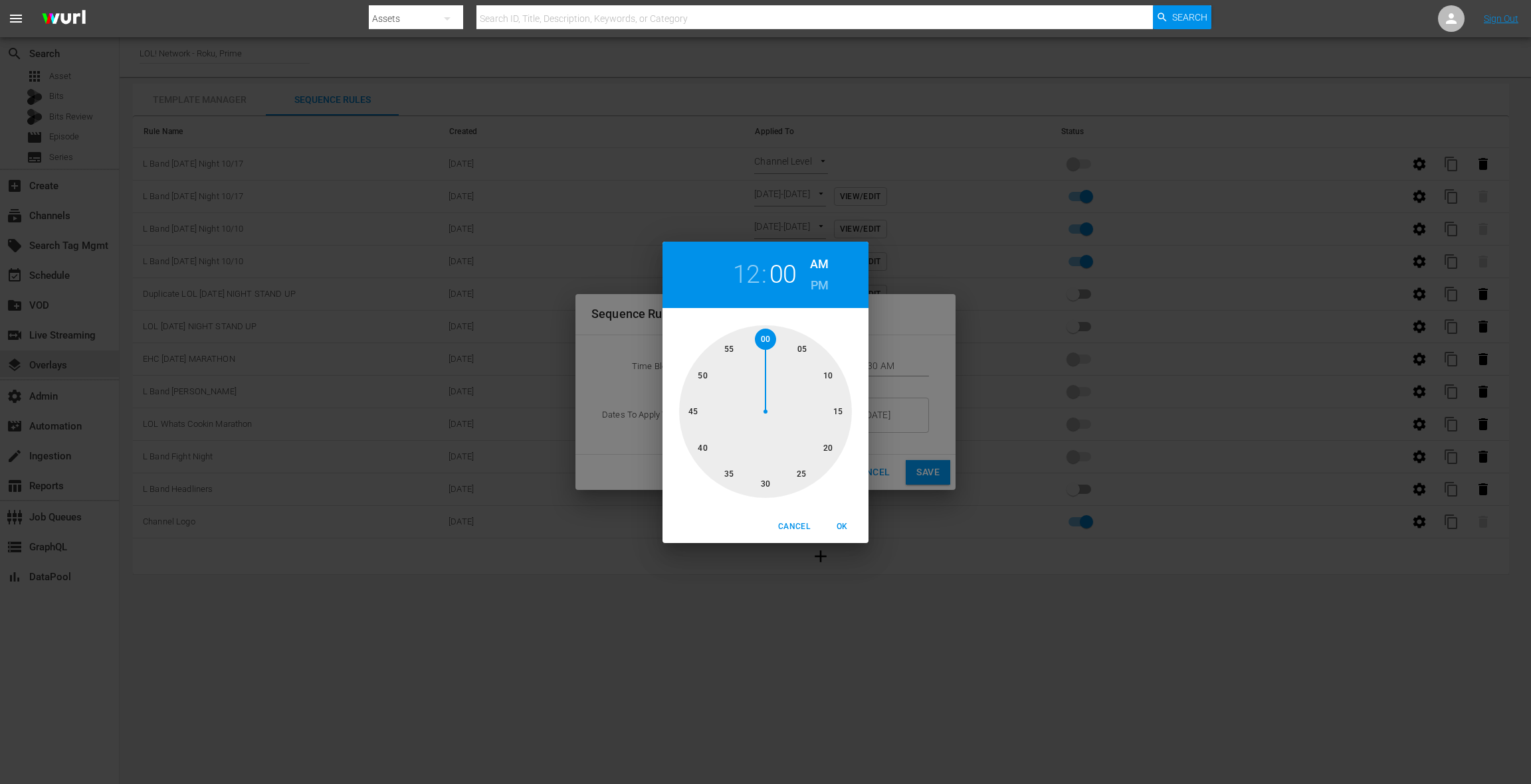
type input "12:00 AM"
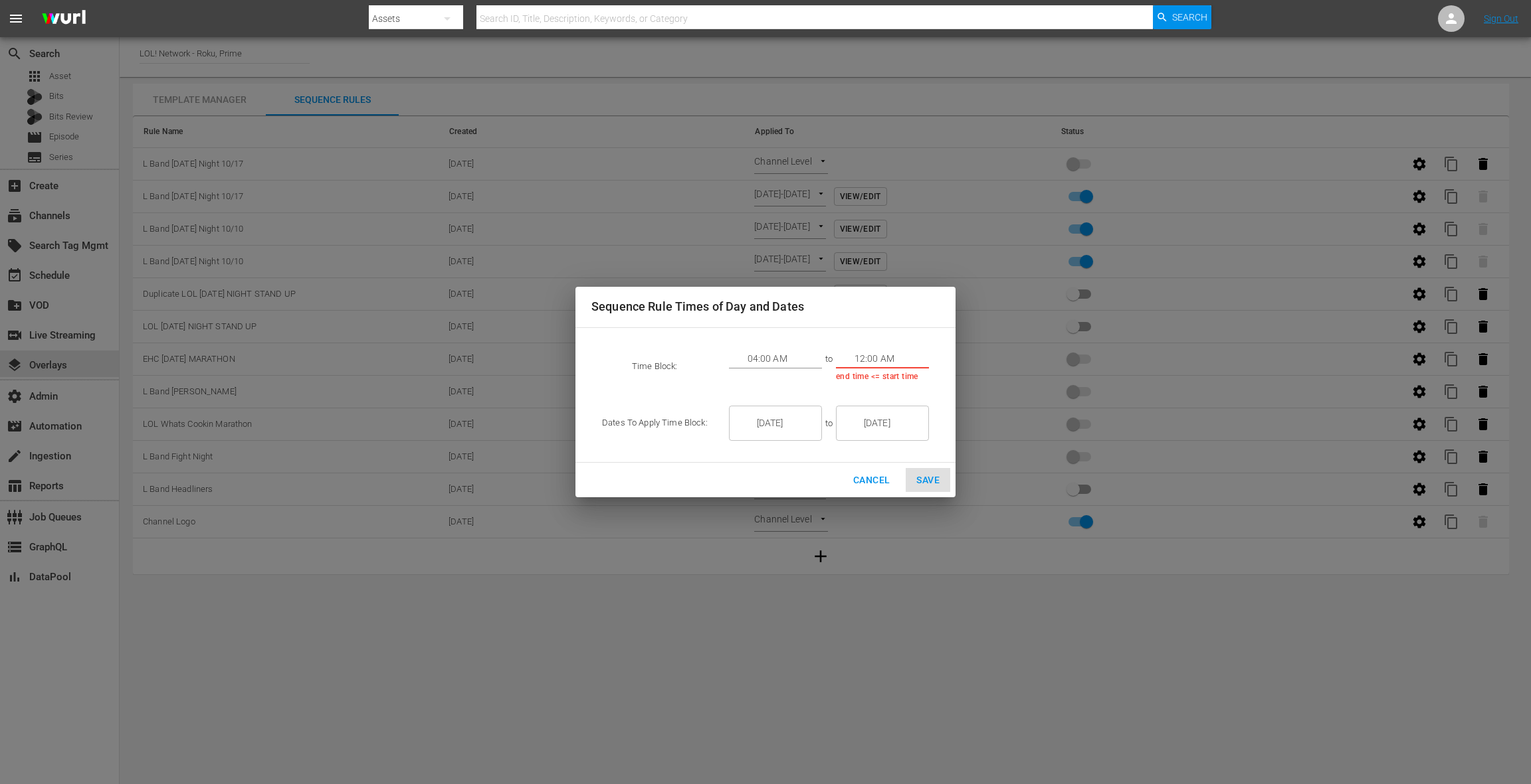
click at [790, 358] on input "04:00 AM" at bounding box center [784, 359] width 74 height 20
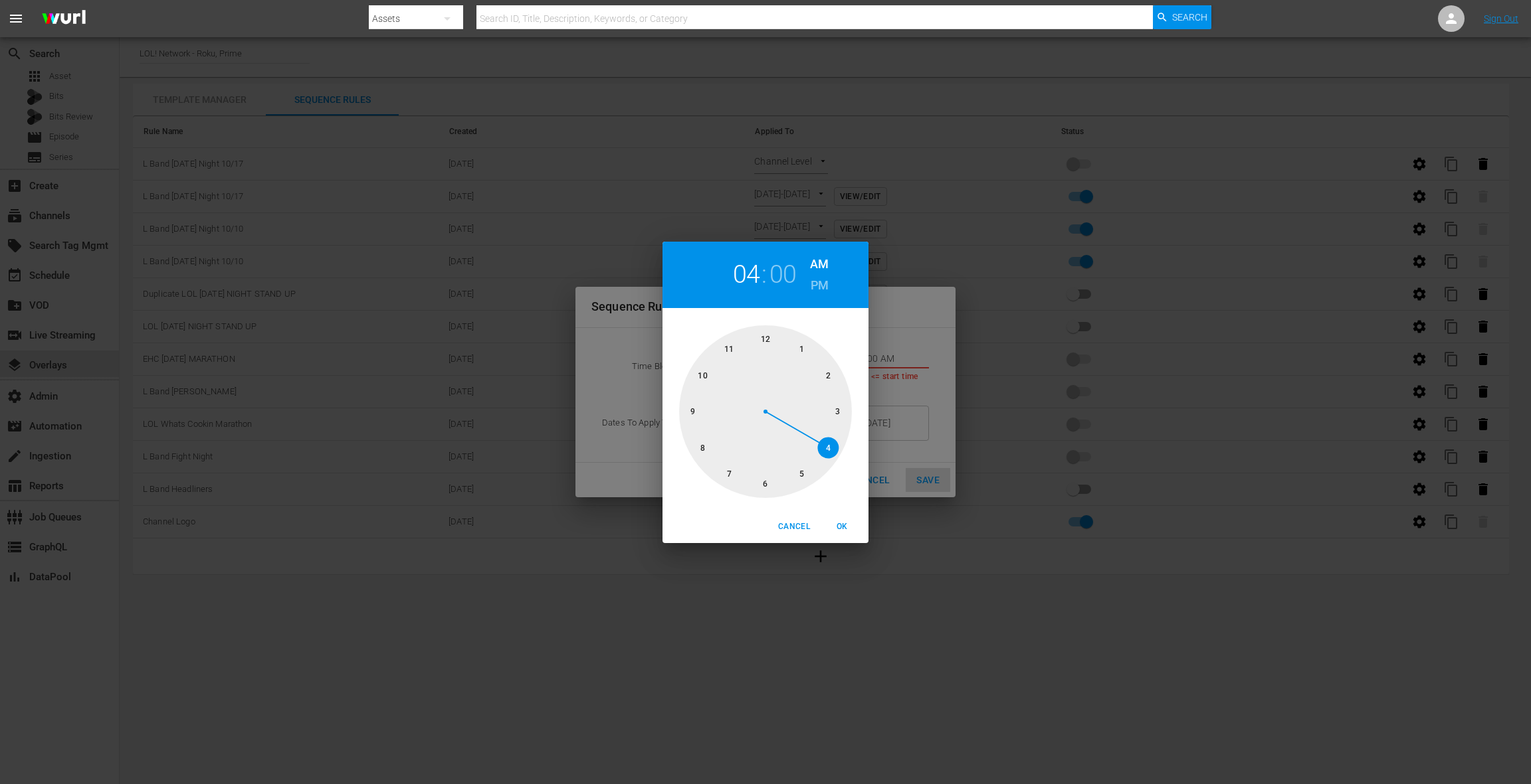
click at [758, 340] on div at bounding box center [765, 412] width 173 height 172
drag, startPoint x: 837, startPoint y: 532, endPoint x: 865, endPoint y: 446, distance: 90.4
click at [838, 531] on span "OK" at bounding box center [842, 527] width 32 height 14
type input "12:00 AM"
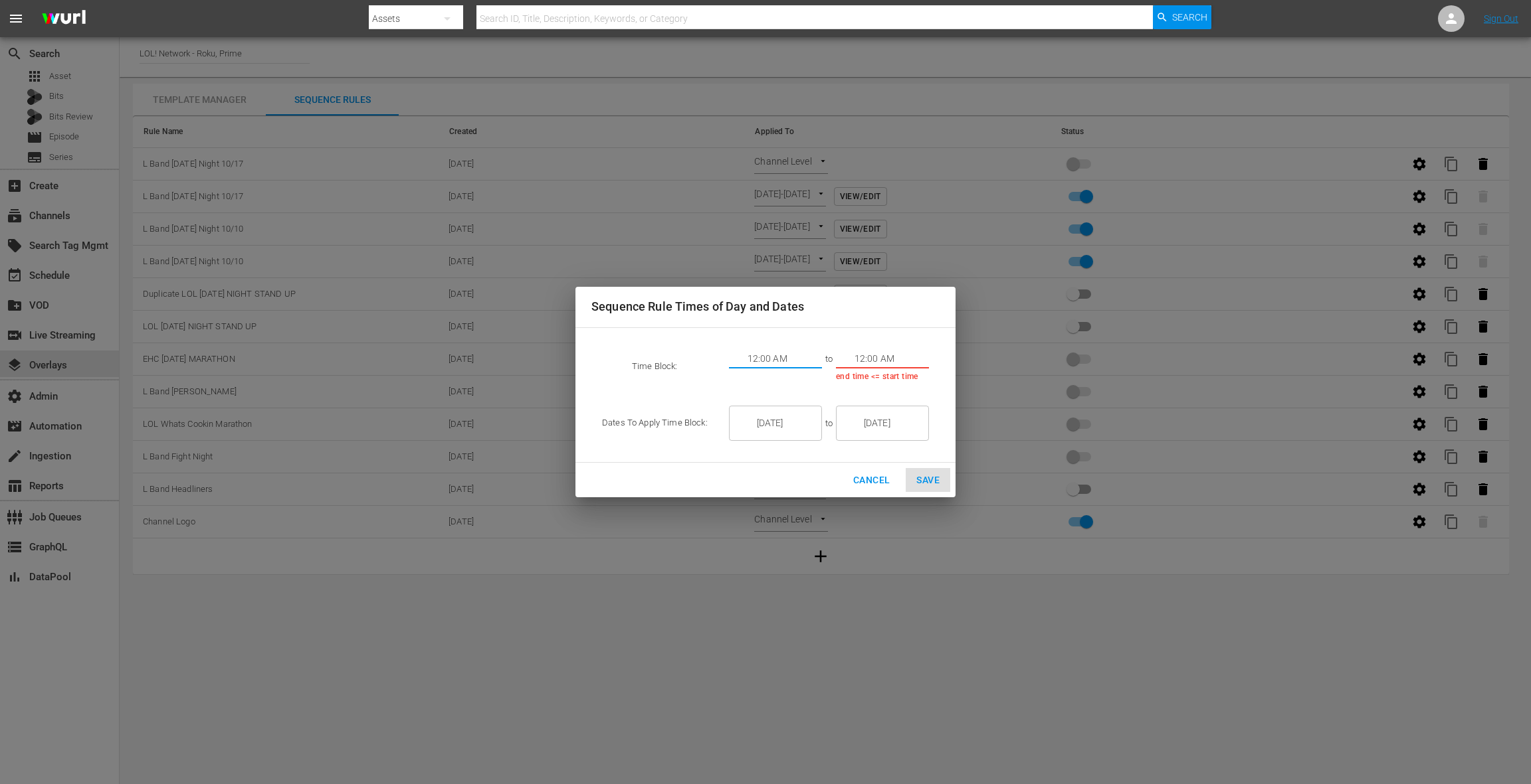
click at [867, 358] on input "12:00 AM" at bounding box center [891, 359] width 74 height 20
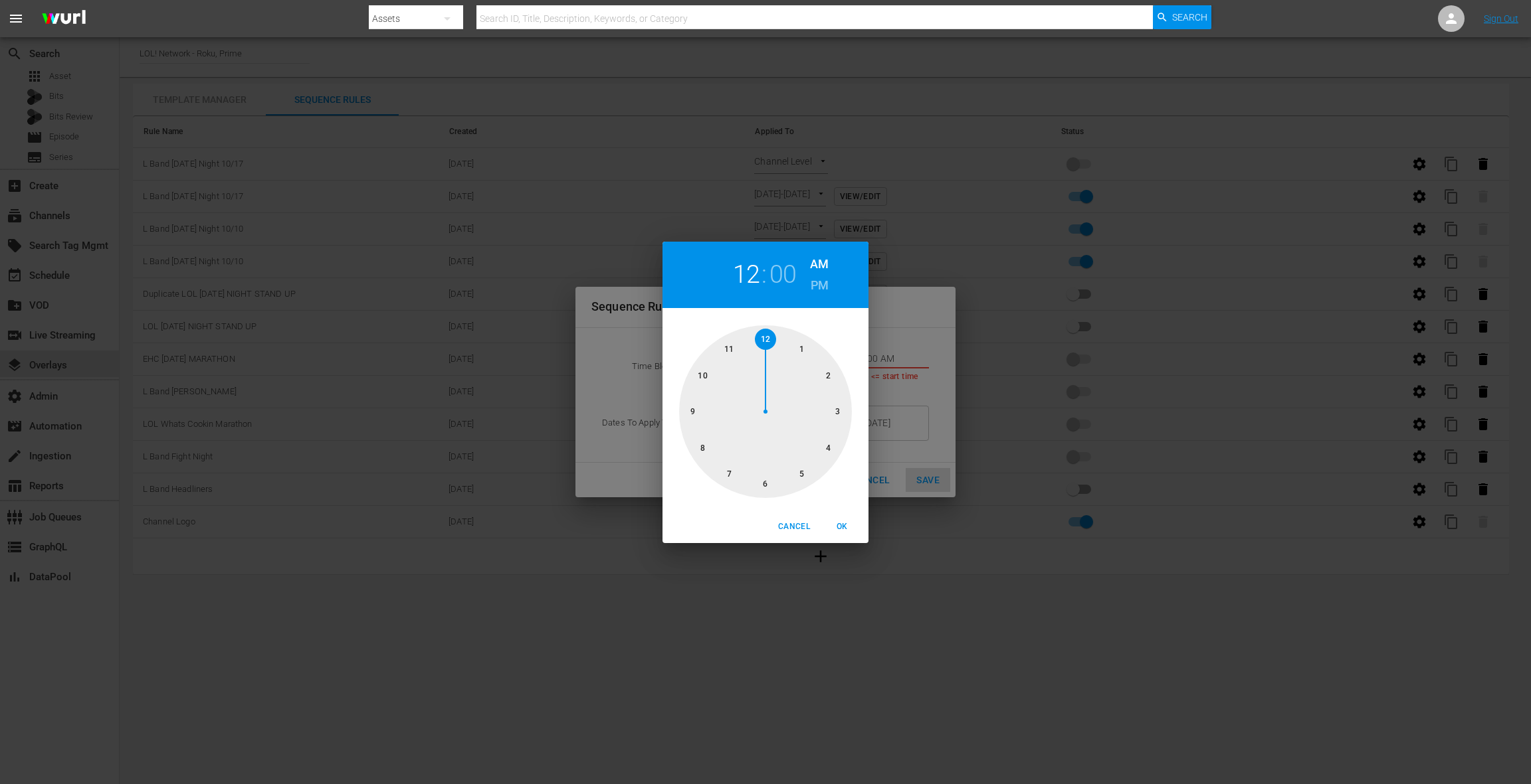
drag, startPoint x: 832, startPoint y: 451, endPoint x: 826, endPoint y: 449, distance: 6.3
click at [831, 450] on div at bounding box center [765, 412] width 173 height 172
click at [689, 407] on div at bounding box center [765, 412] width 173 height 172
click at [692, 412] on div at bounding box center [765, 412] width 173 height 172
click at [840, 529] on span "OK" at bounding box center [842, 527] width 32 height 14
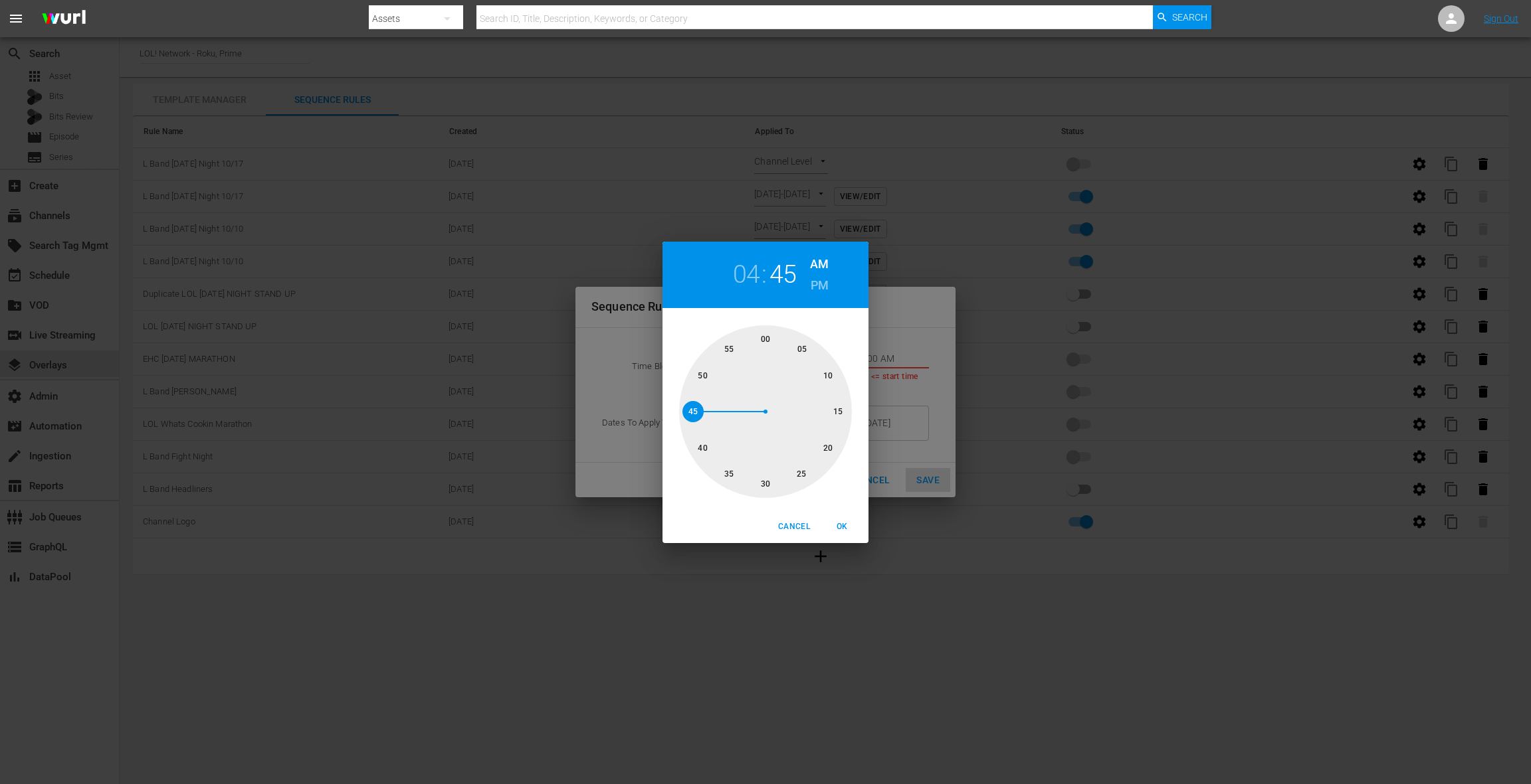
type input "04:45 AM"
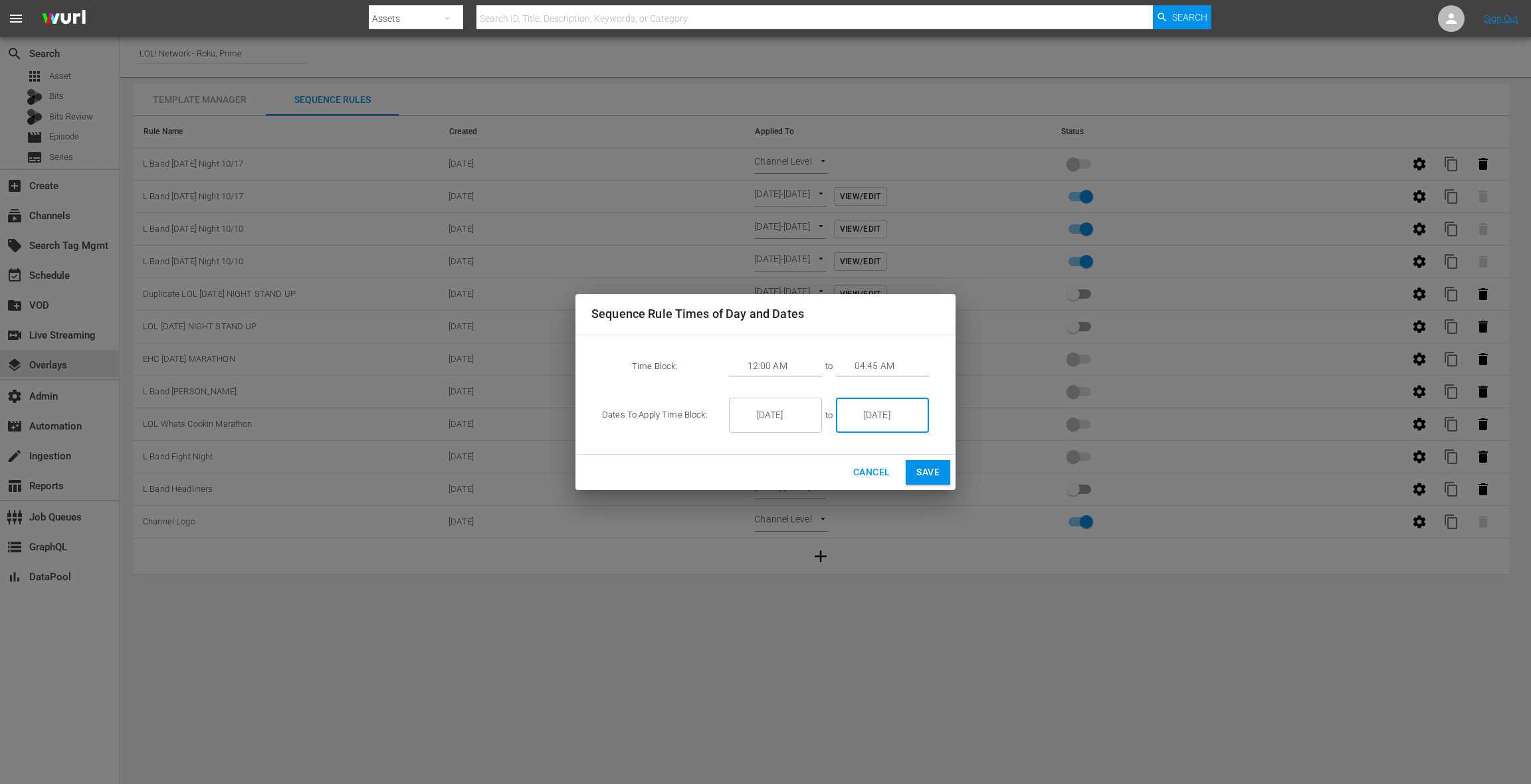
click at [897, 412] on input "1/07/26" at bounding box center [891, 416] width 74 height 36
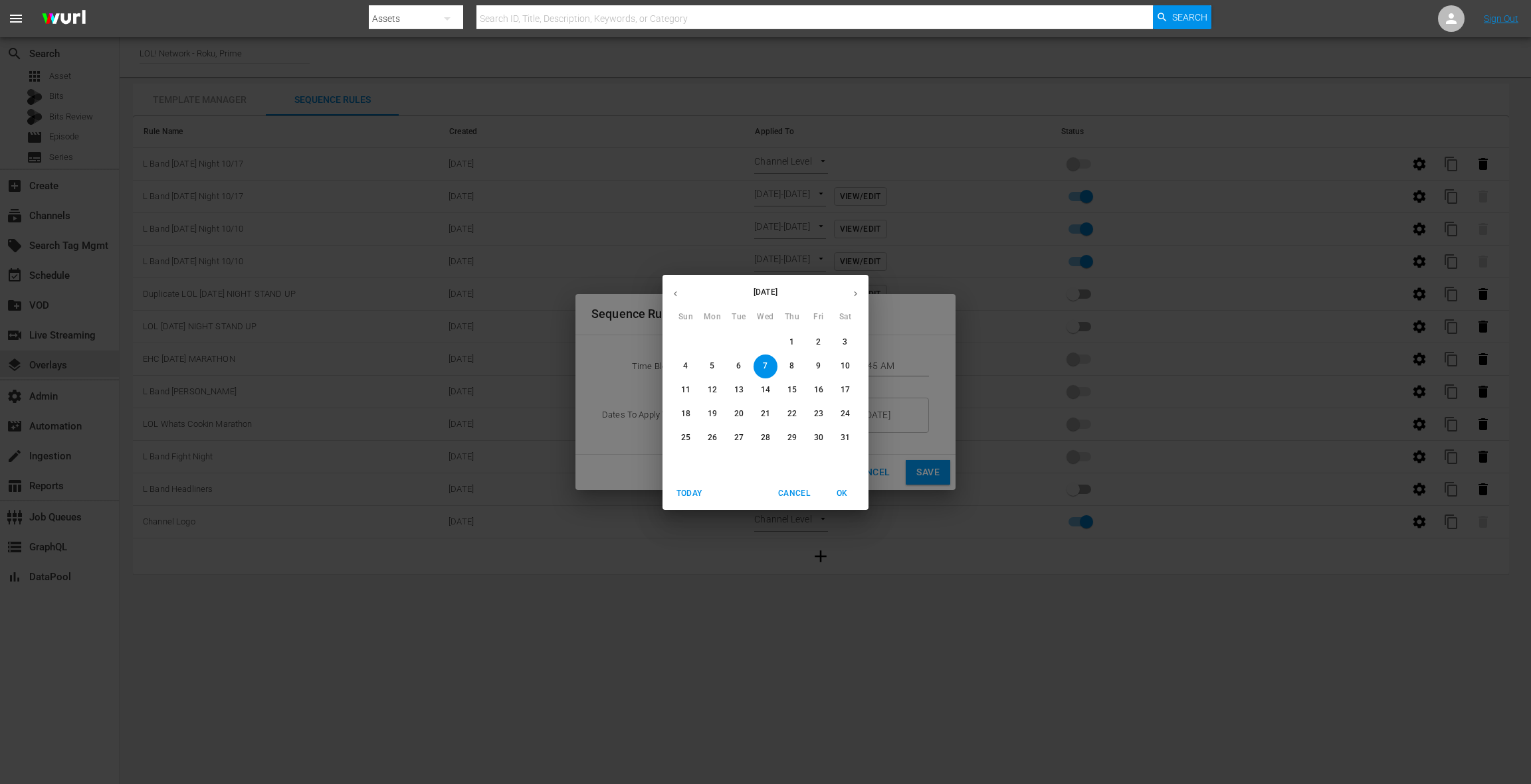
click at [675, 295] on icon "button" at bounding box center [675, 294] width 3 height 5
click at [843, 389] on p "18" at bounding box center [844, 389] width 10 height 11
type input "10/18/25"
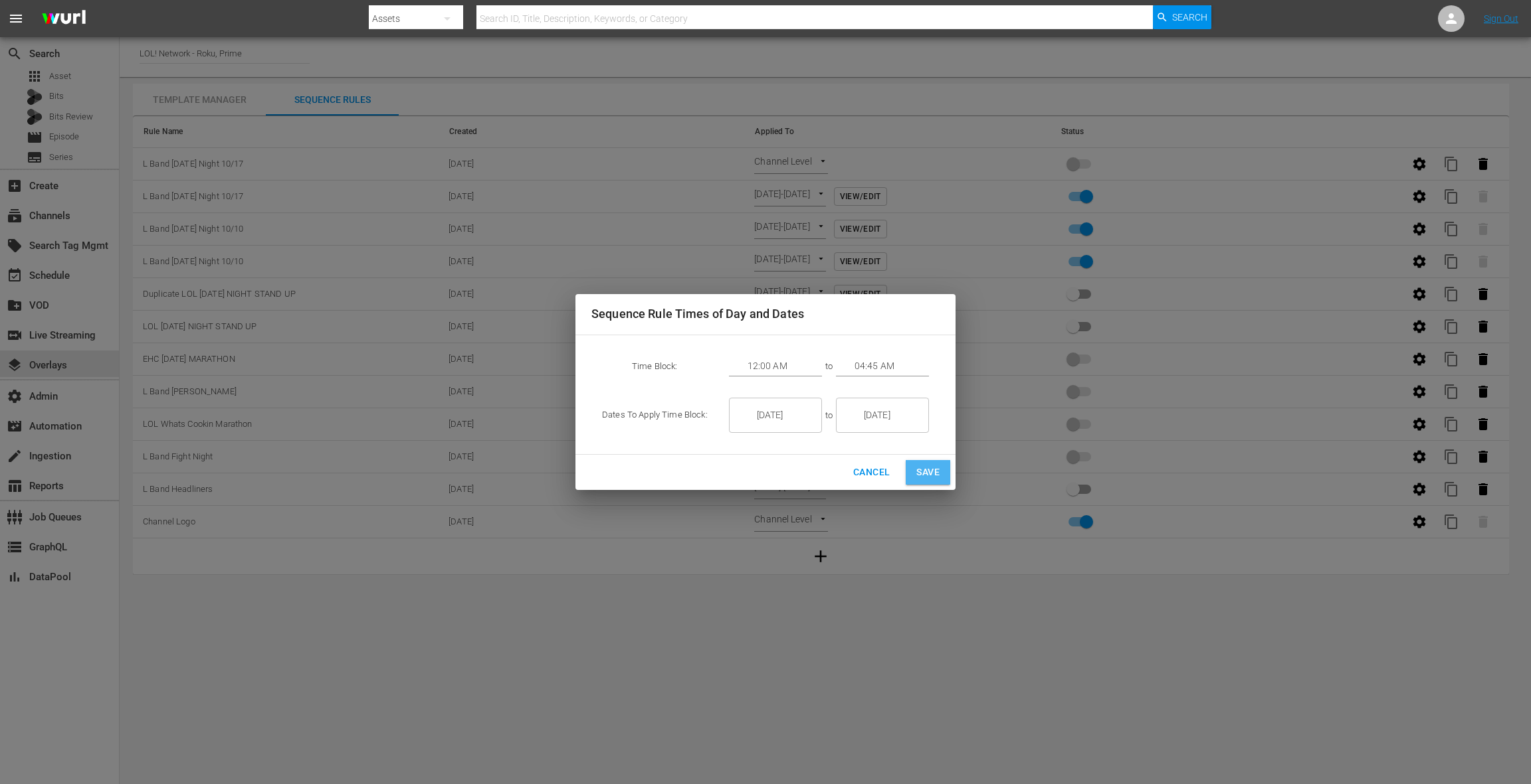
click at [942, 479] on button "Save" at bounding box center [927, 472] width 44 height 24
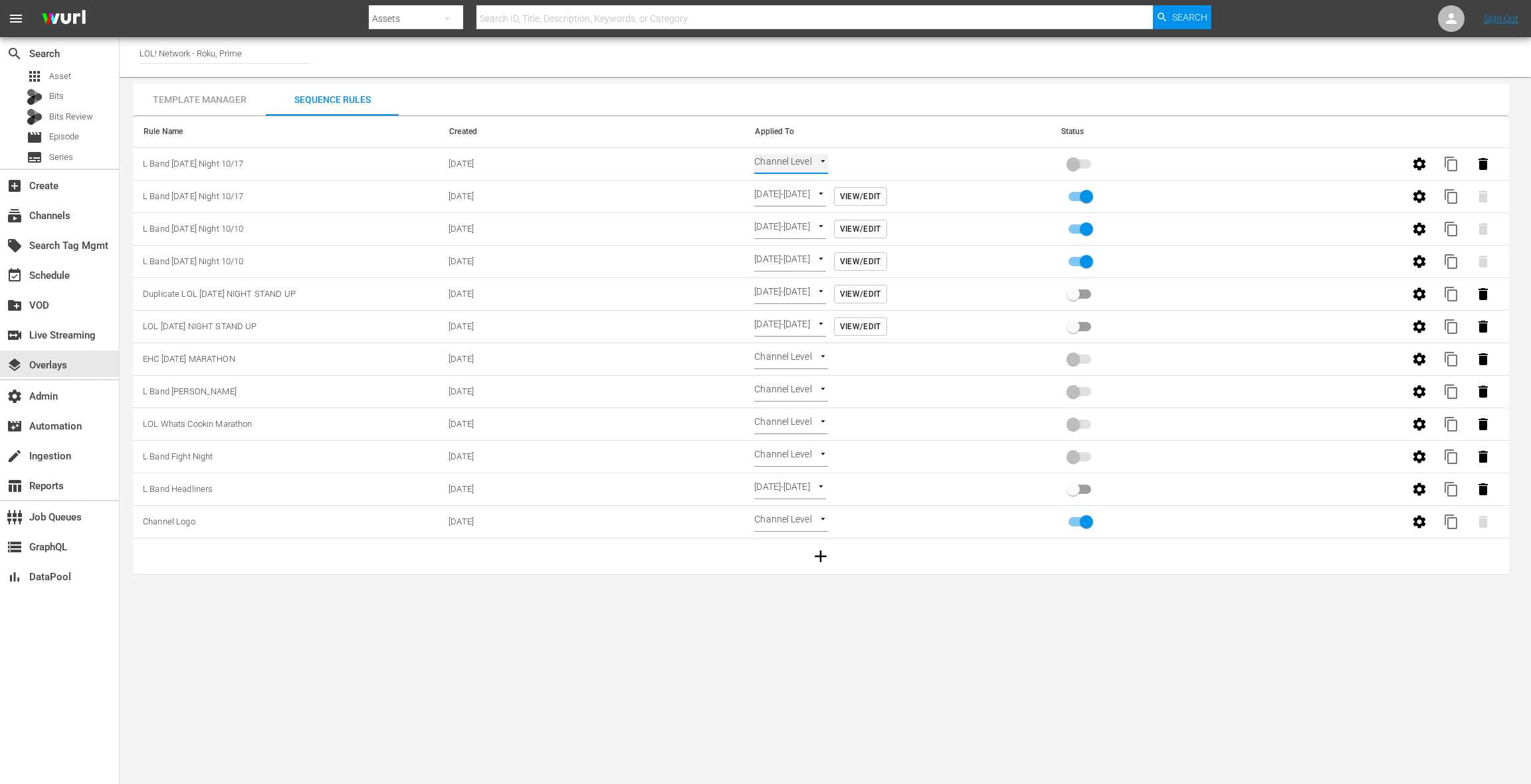
type input "TIME_OF_DAY"
click at [75, 278] on div "event_available Schedule" at bounding box center [59, 274] width 119 height 26
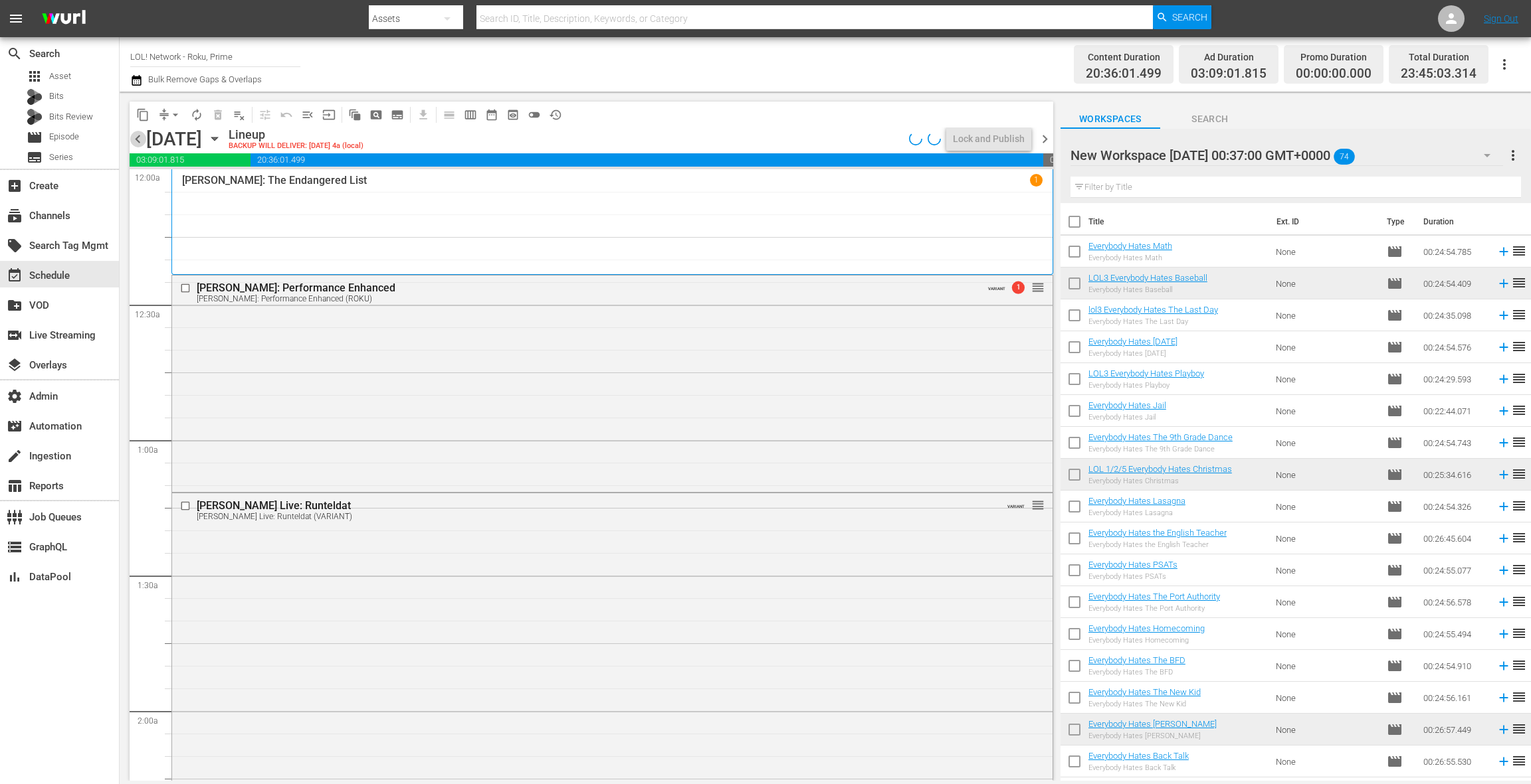
click at [141, 142] on span "chevron_left" at bounding box center [138, 139] width 17 height 17
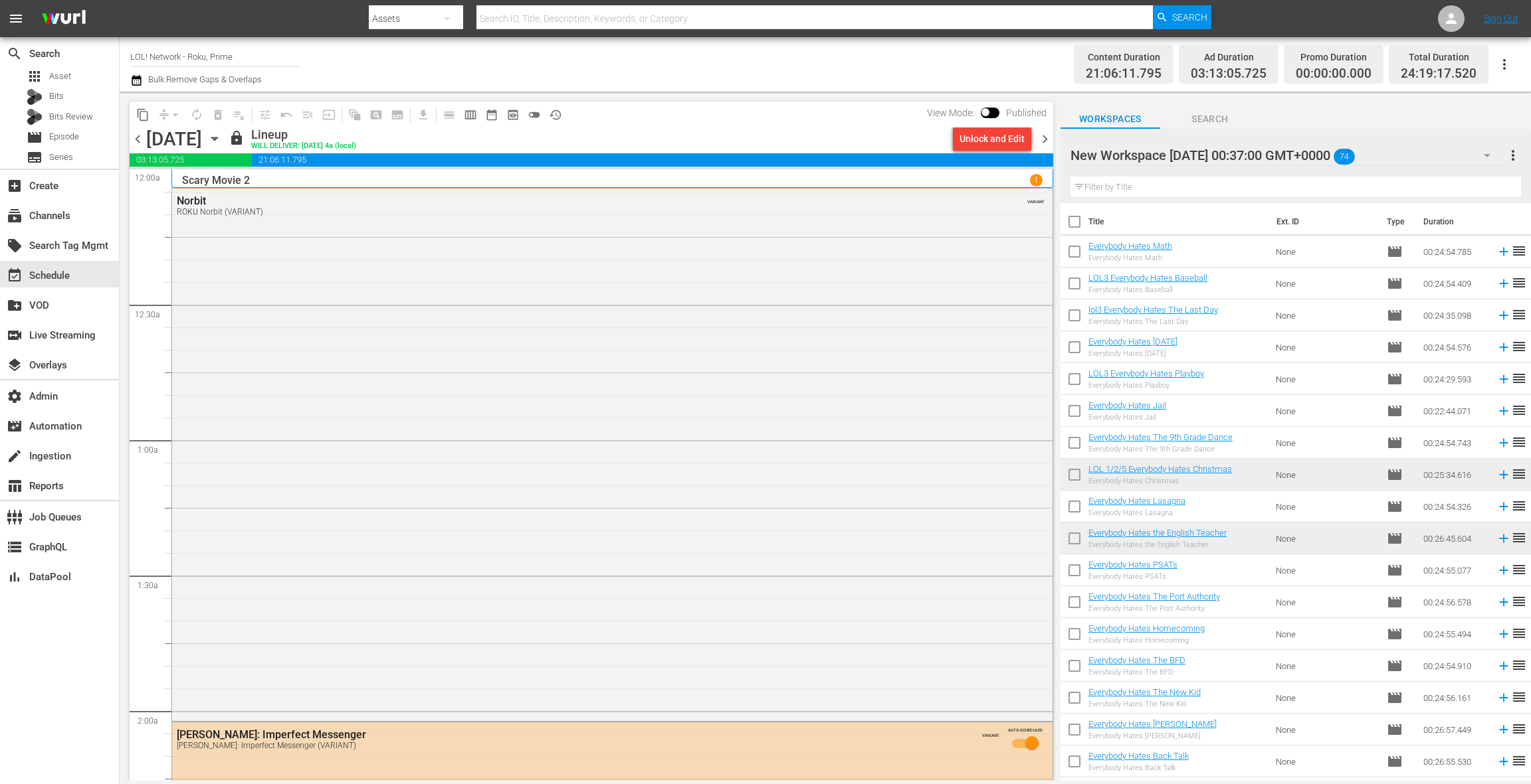
click at [974, 144] on div "Unlock and Edit" at bounding box center [992, 139] width 65 height 24
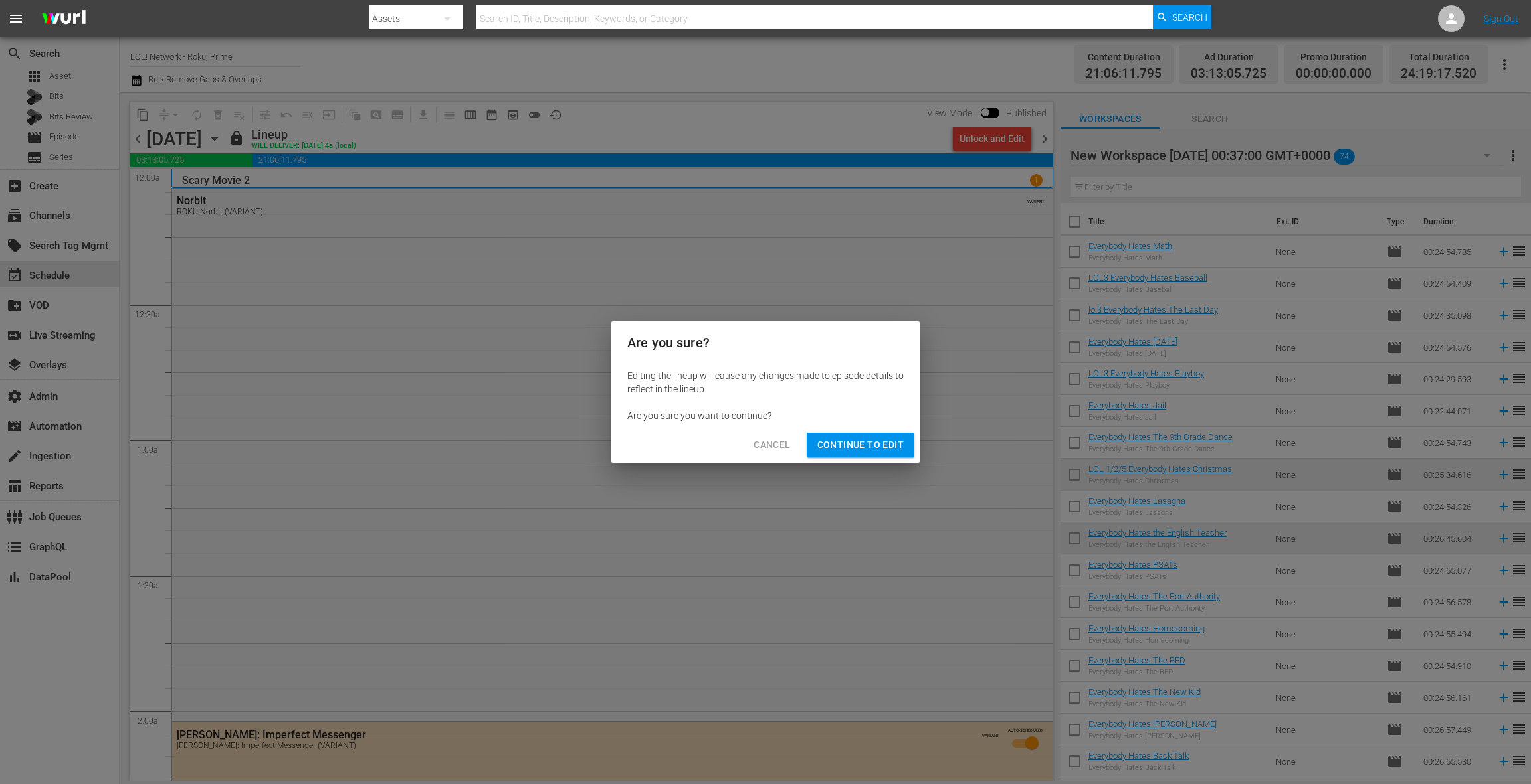
click at [876, 456] on button "Continue to Edit" at bounding box center [861, 445] width 108 height 24
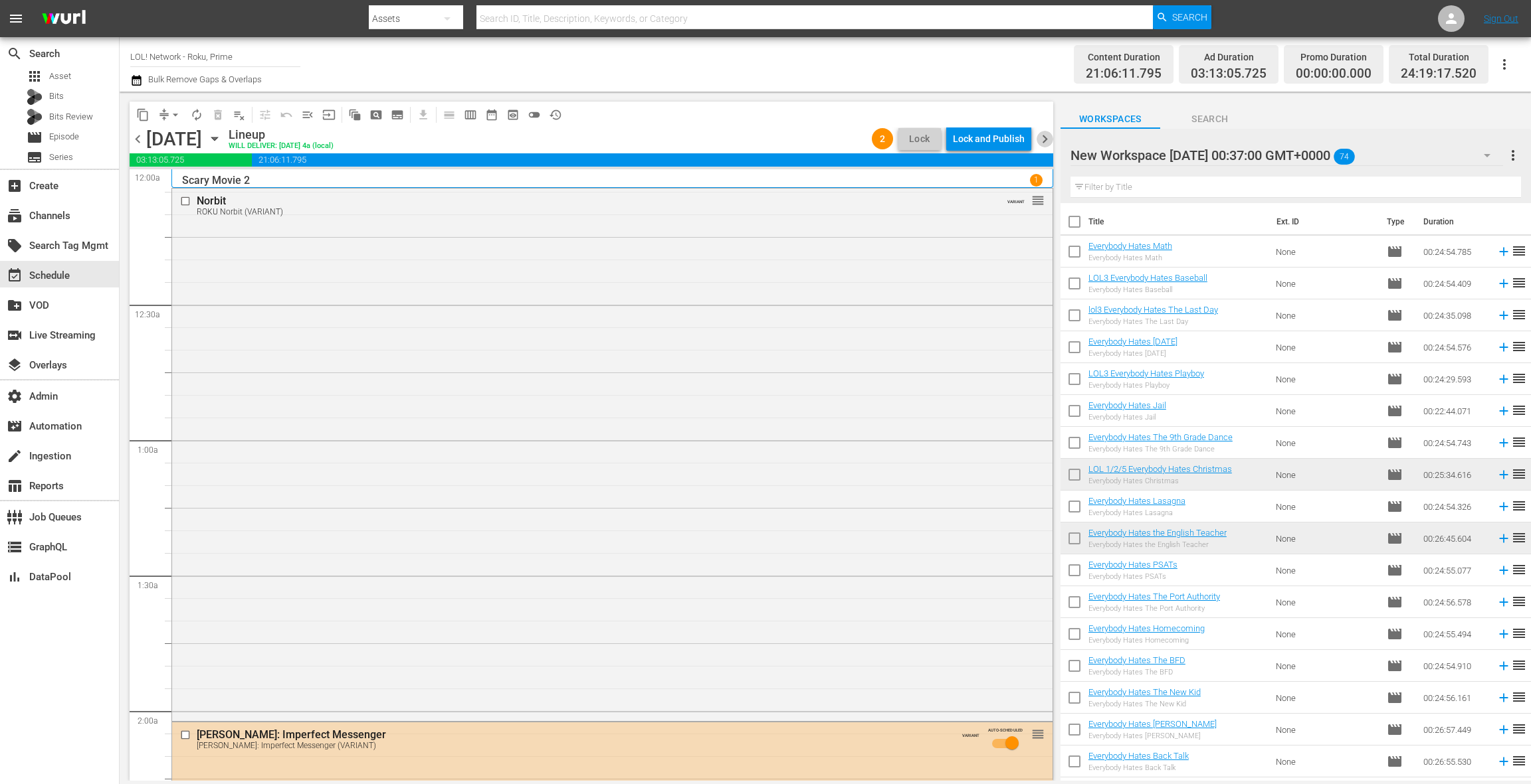
drag, startPoint x: 1048, startPoint y: 141, endPoint x: 1011, endPoint y: 139, distance: 37.1
click at [1048, 141] on span "chevron_right" at bounding box center [1044, 139] width 17 height 17
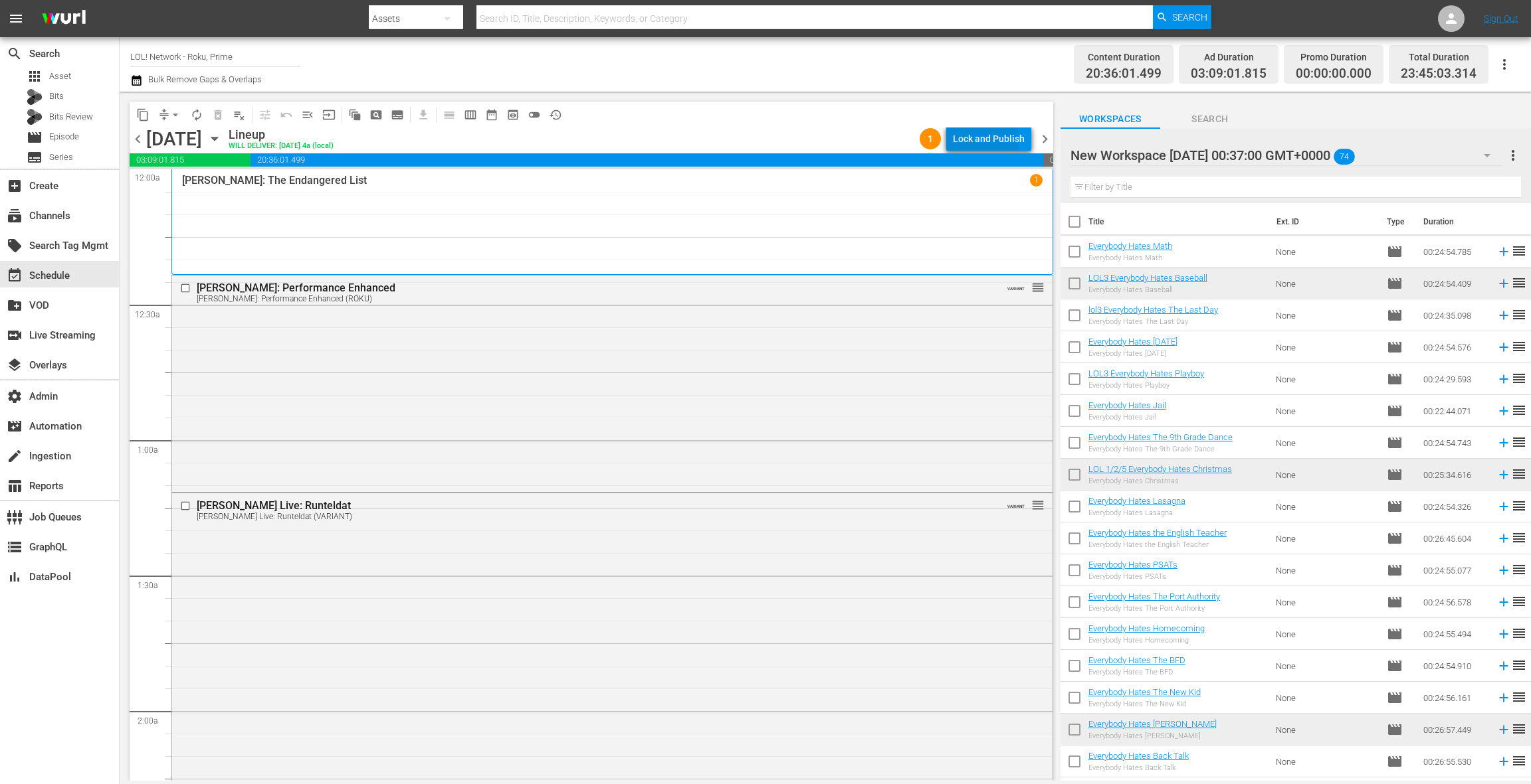
click at [972, 140] on div "Lock and Publish" at bounding box center [988, 139] width 71 height 24
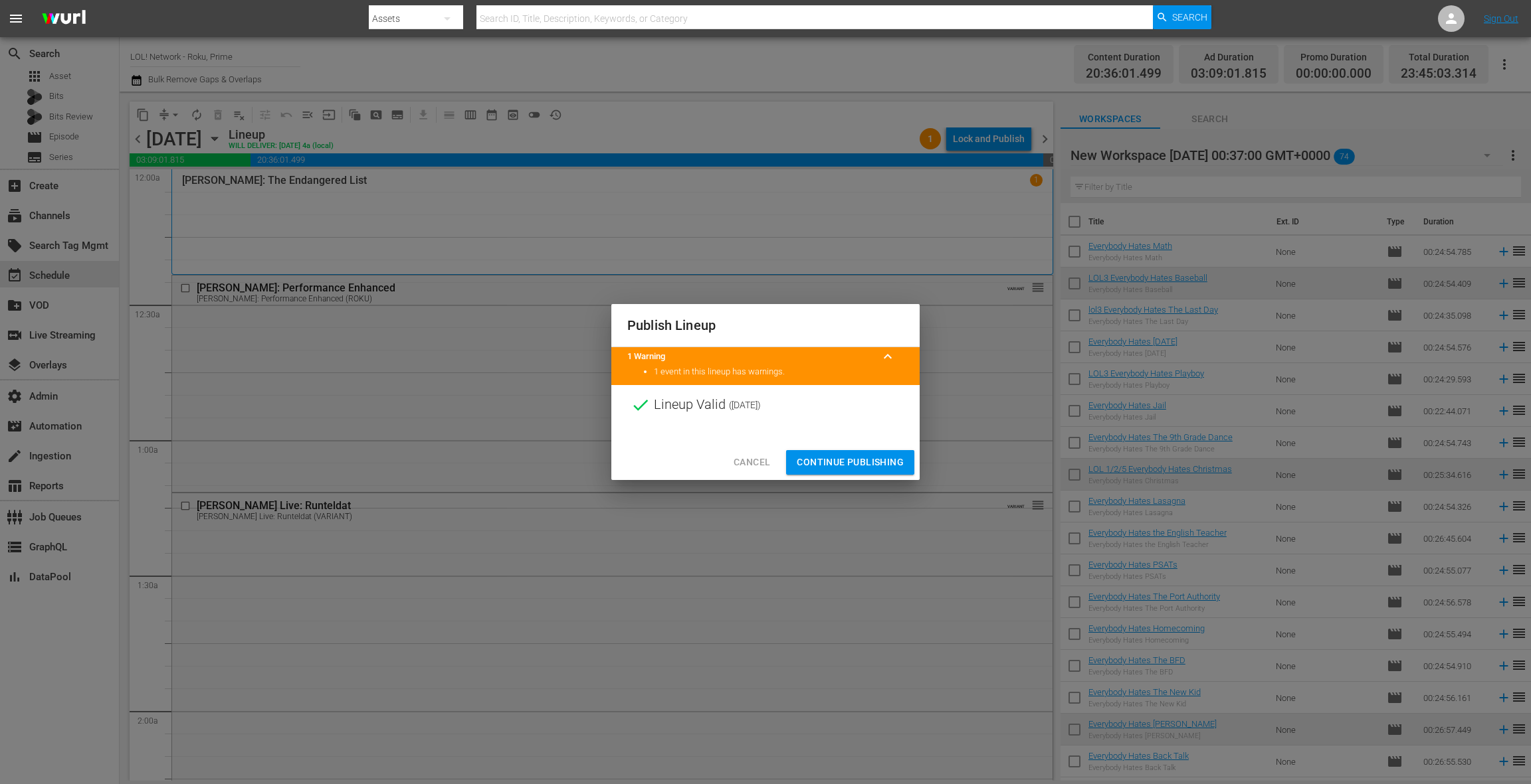
click at [860, 461] on span "Continue Publishing" at bounding box center [850, 463] width 107 height 17
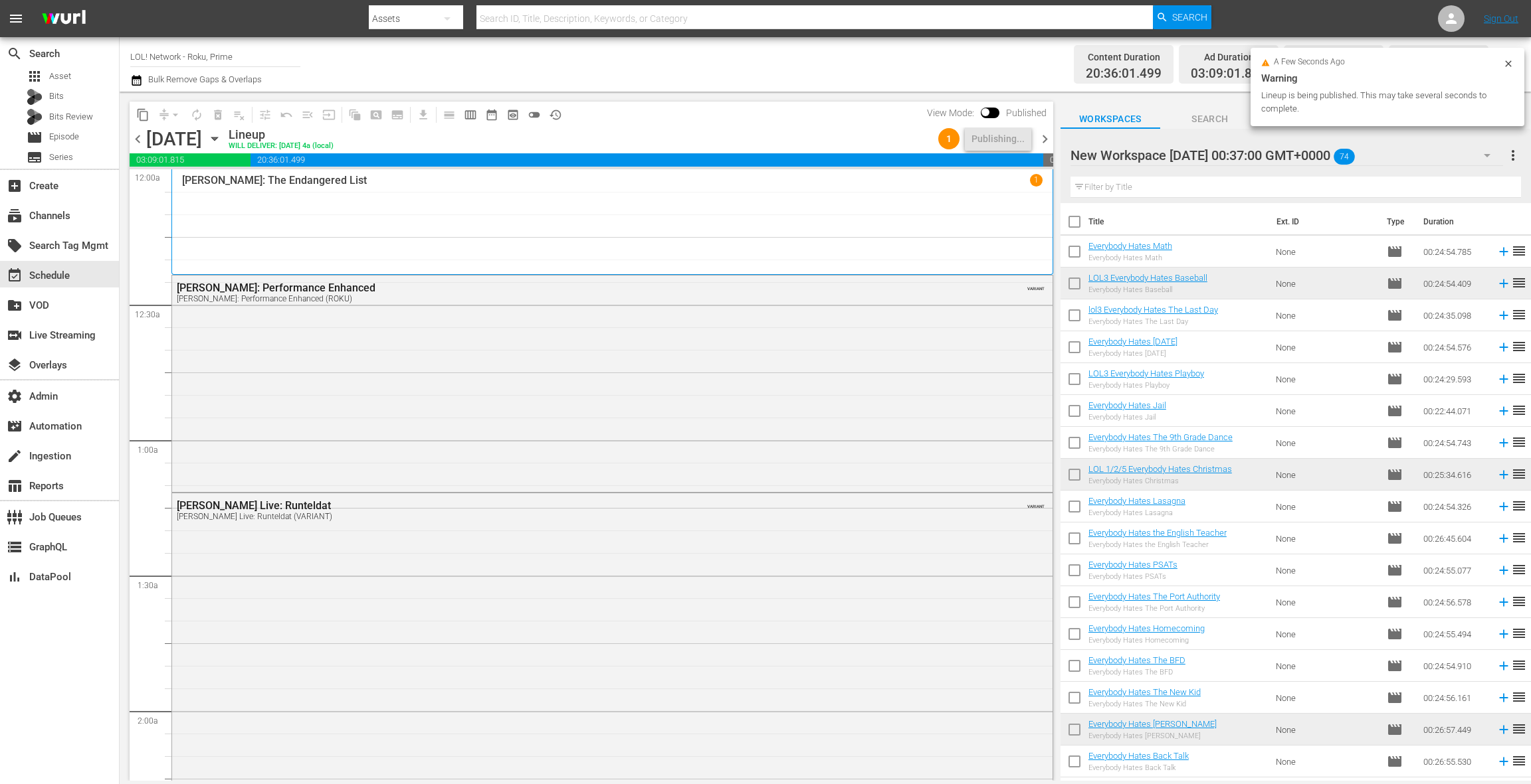
click at [142, 139] on span "chevron_left" at bounding box center [138, 139] width 17 height 17
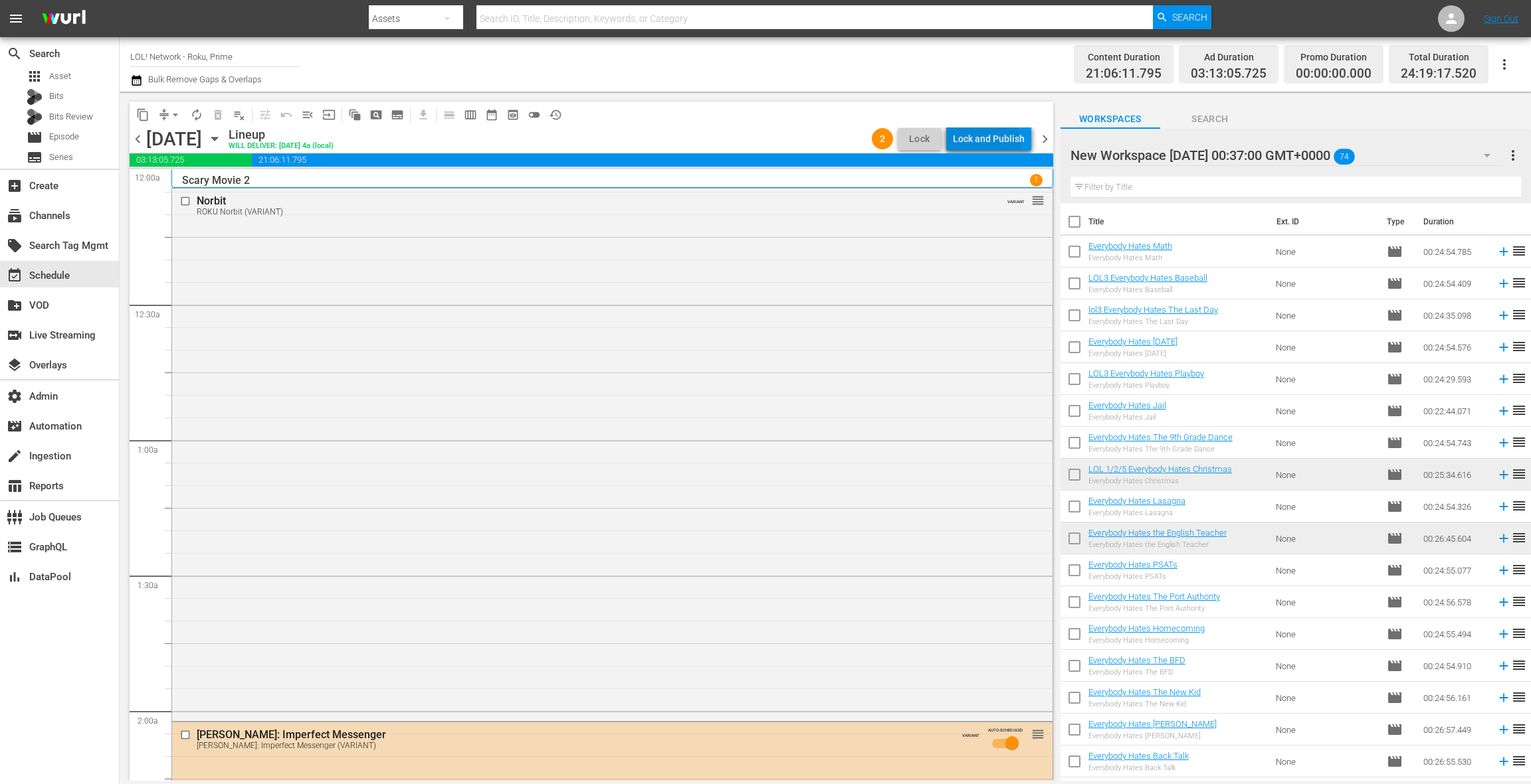
click at [984, 144] on div "Lock and Publish" at bounding box center [988, 139] width 71 height 24
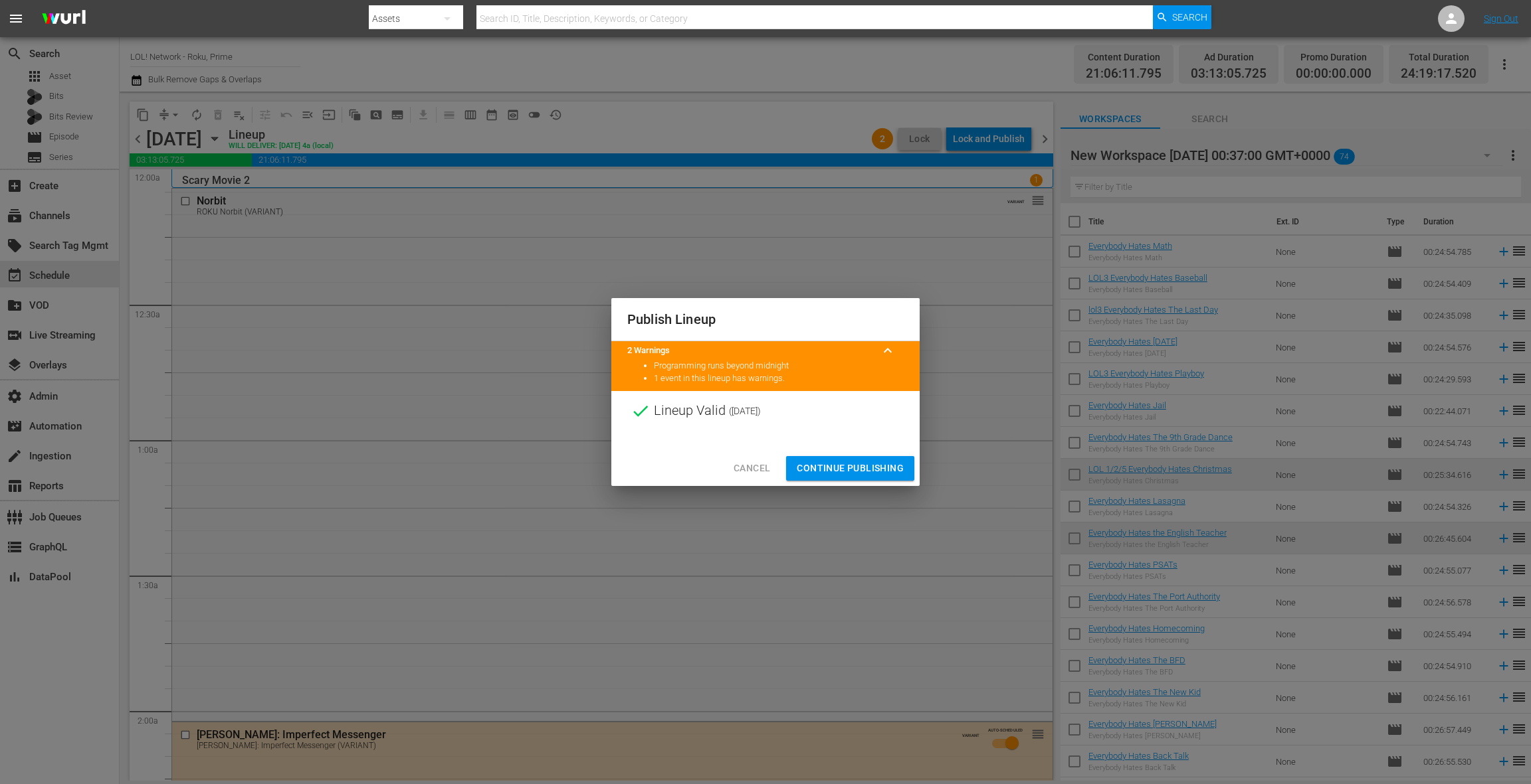
click at [849, 465] on span "Continue Publishing" at bounding box center [850, 468] width 107 height 17
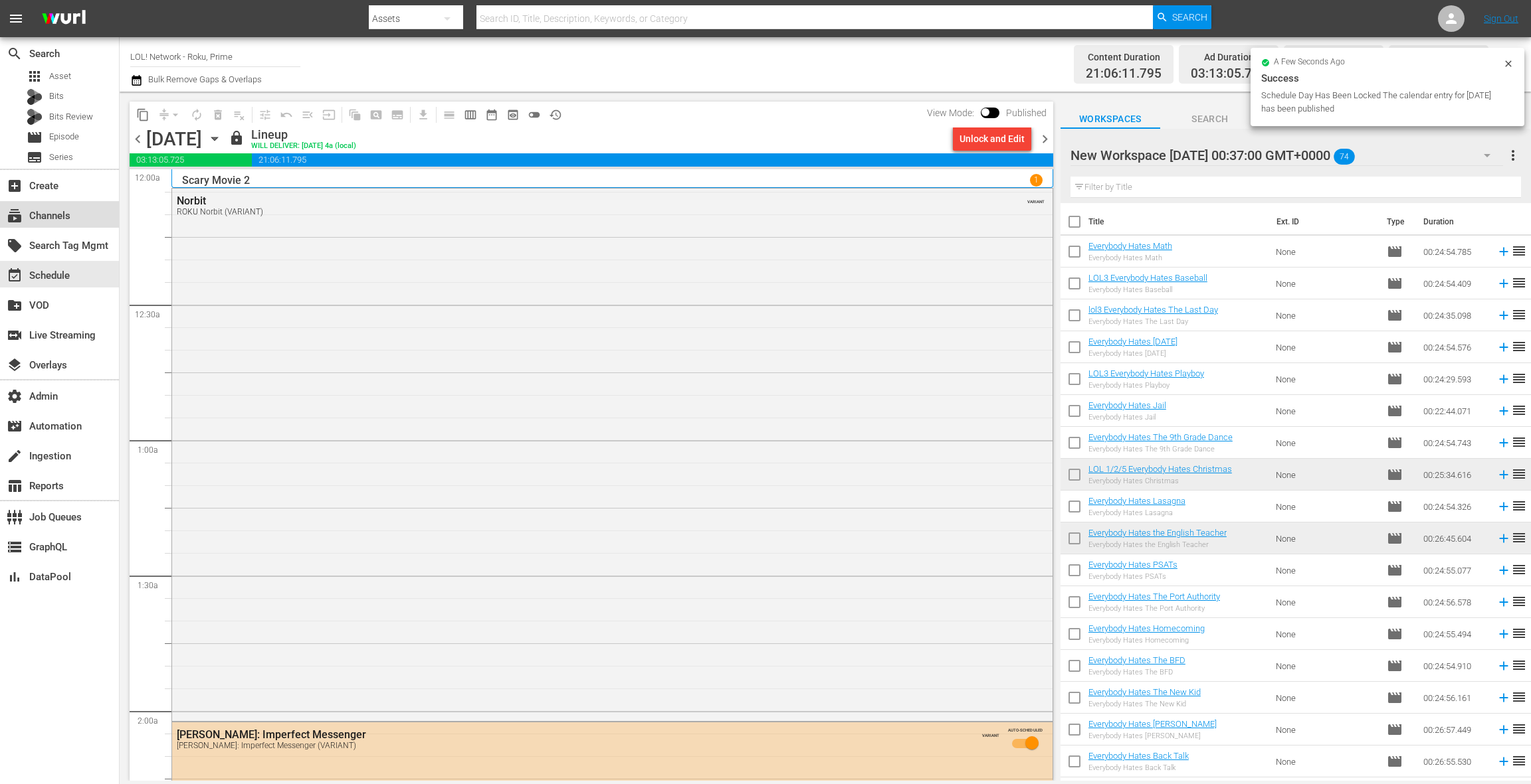
click at [81, 217] on div "subscriptions Channels" at bounding box center [59, 214] width 119 height 26
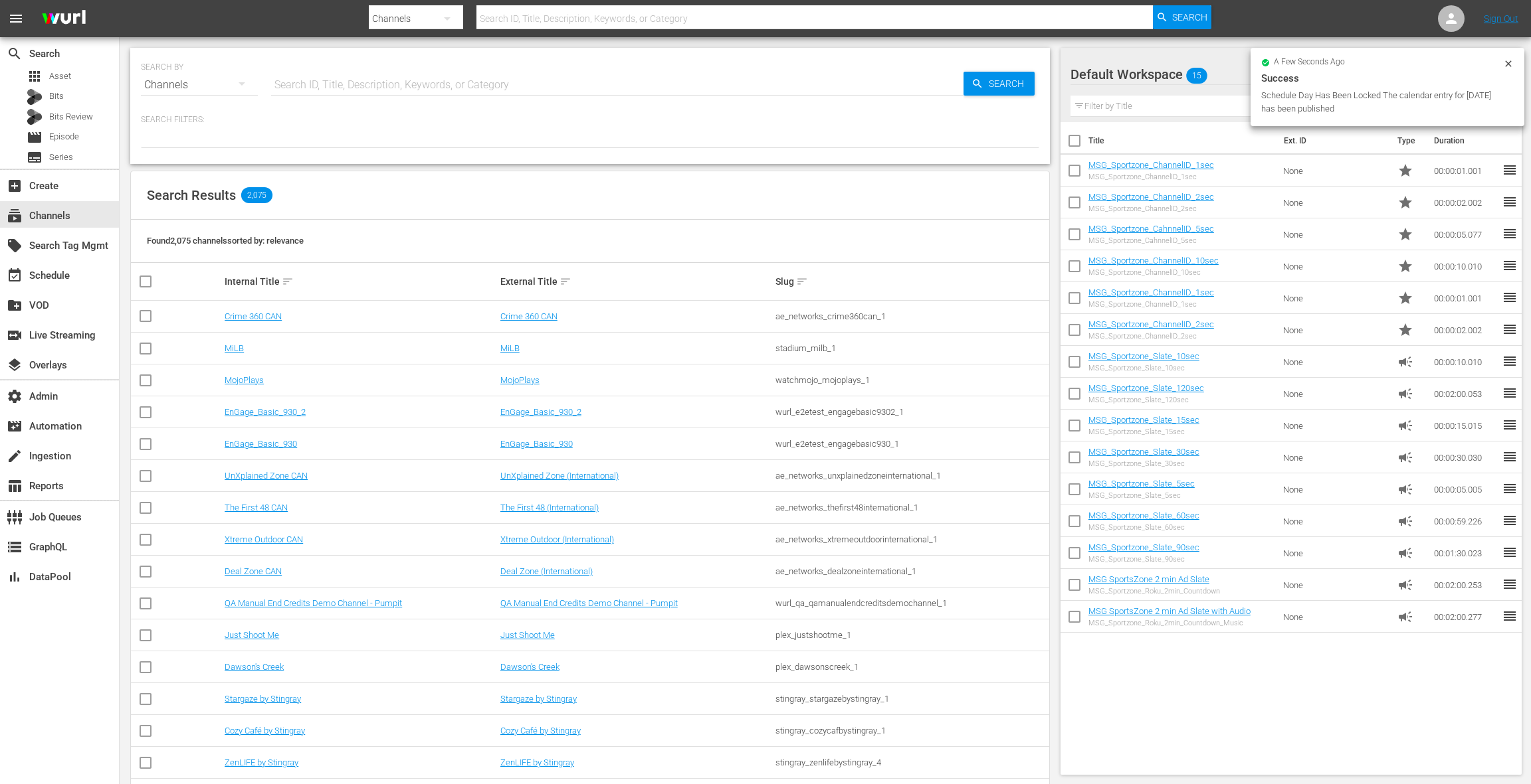
click at [331, 83] on input "text" at bounding box center [617, 84] width 692 height 32
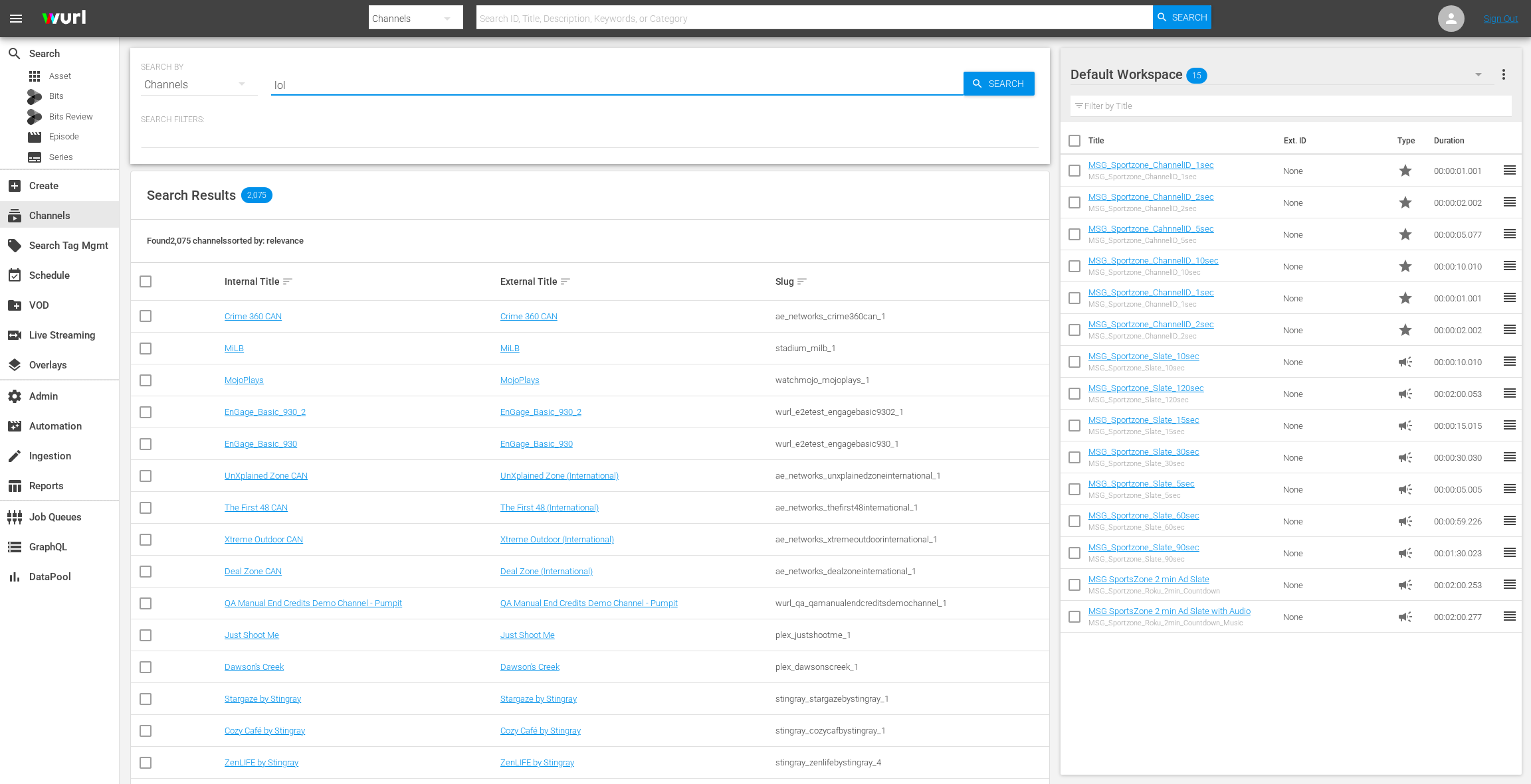
type input "LOL"
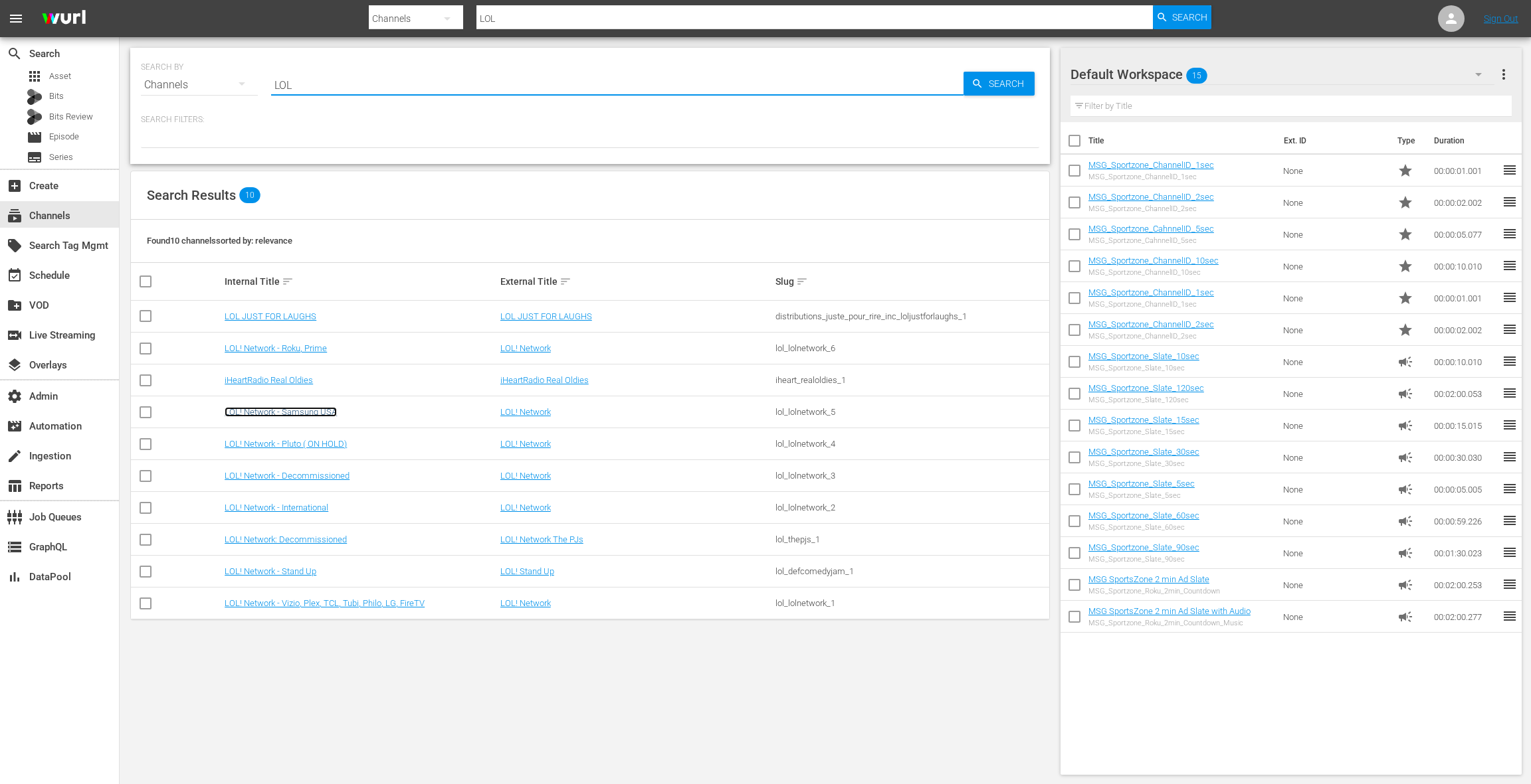
click at [329, 416] on link "LOL! Network - Samsung USA" at bounding box center [281, 411] width 112 height 10
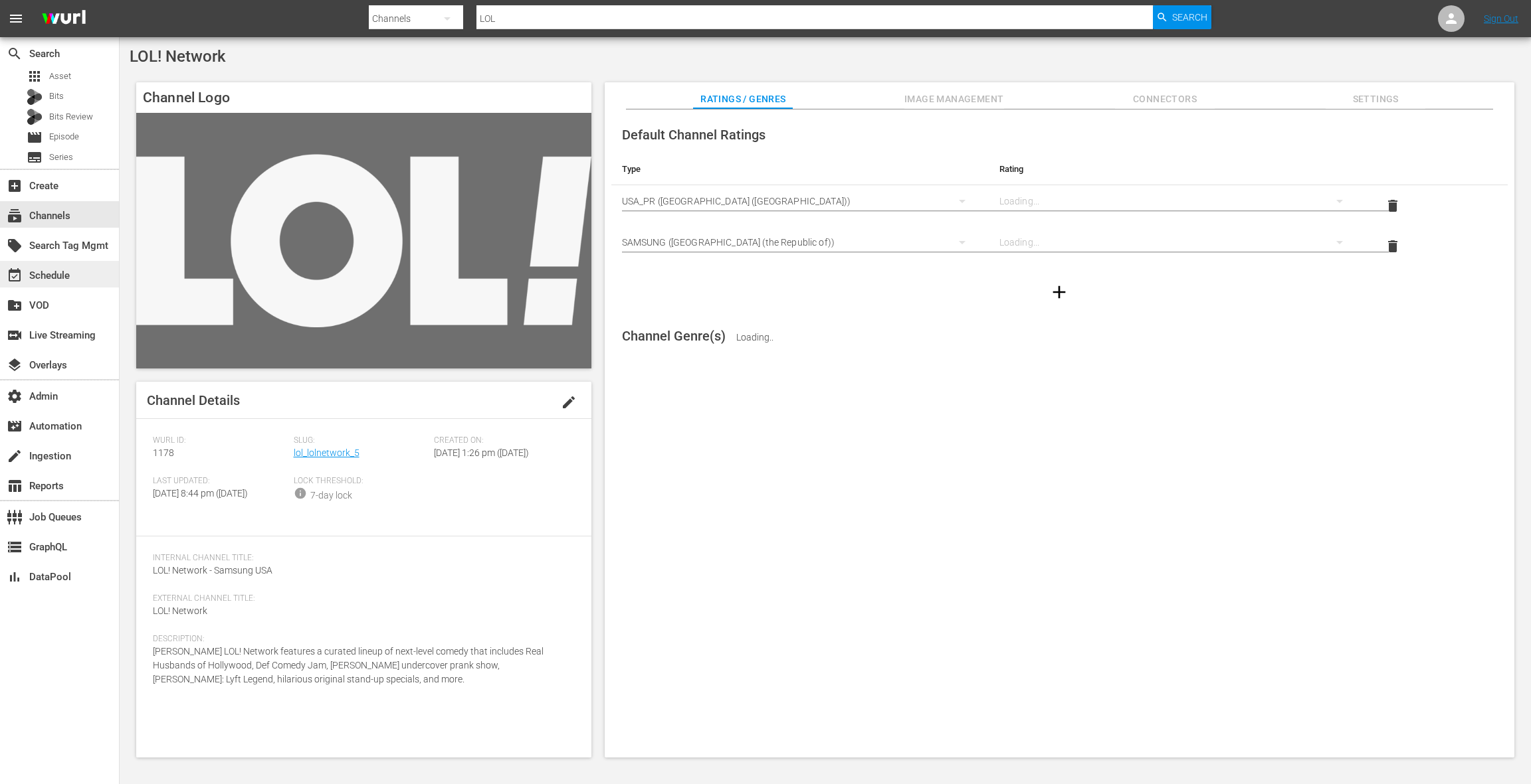
click at [81, 273] on div "event_available Schedule" at bounding box center [59, 274] width 119 height 26
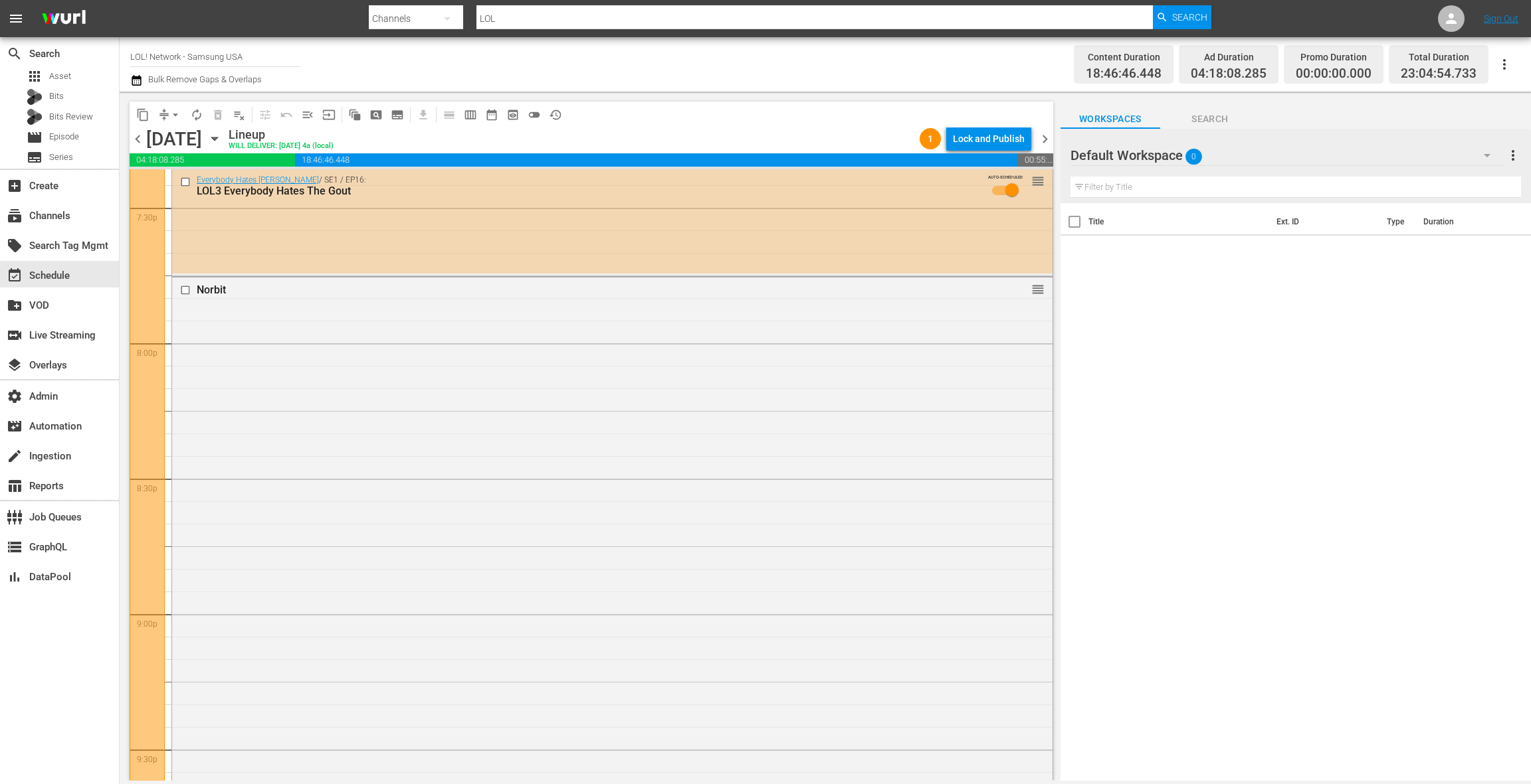
scroll to position [5278, 0]
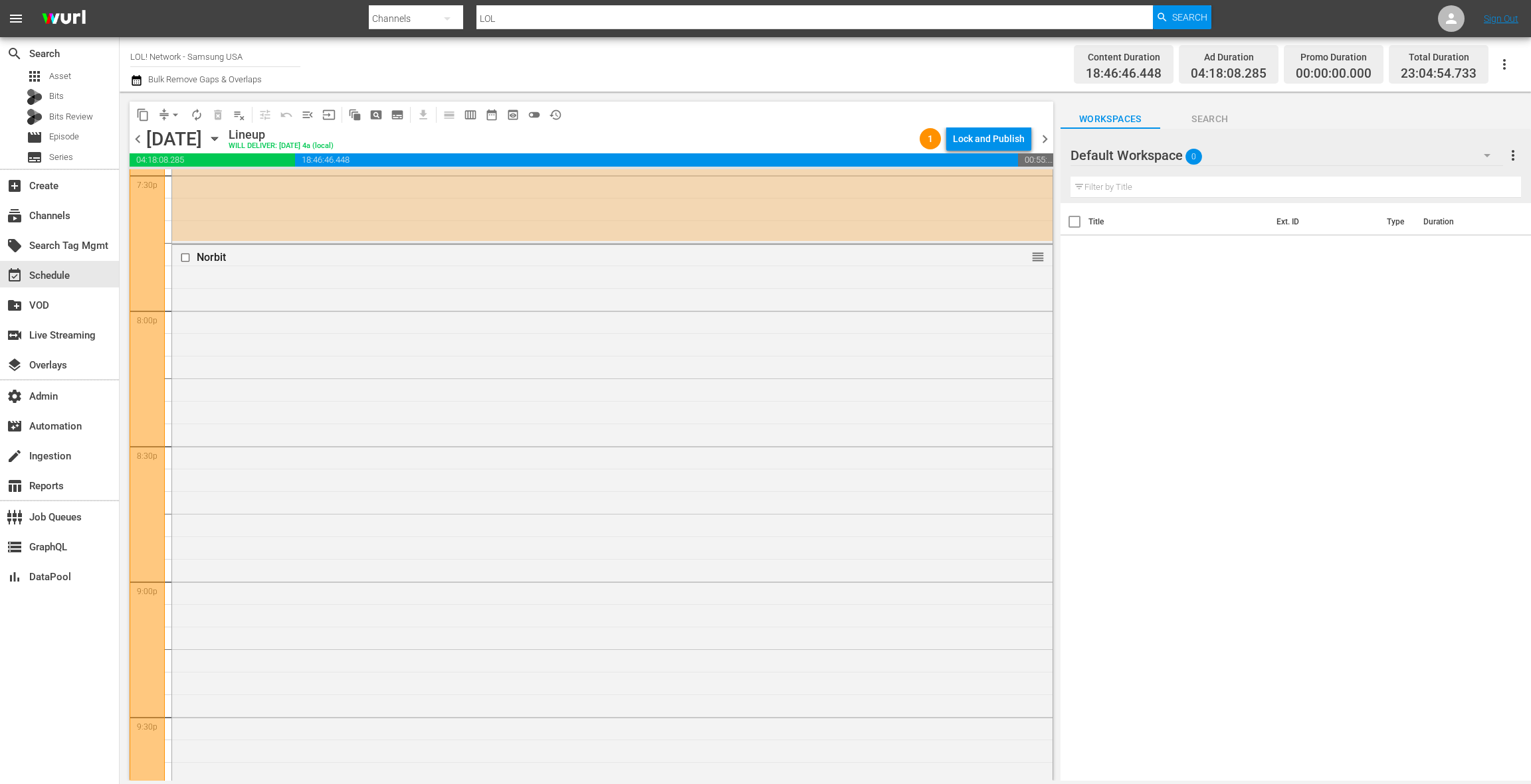
click at [481, 361] on div "Norbit reorder" at bounding box center [612, 519] width 880 height 549
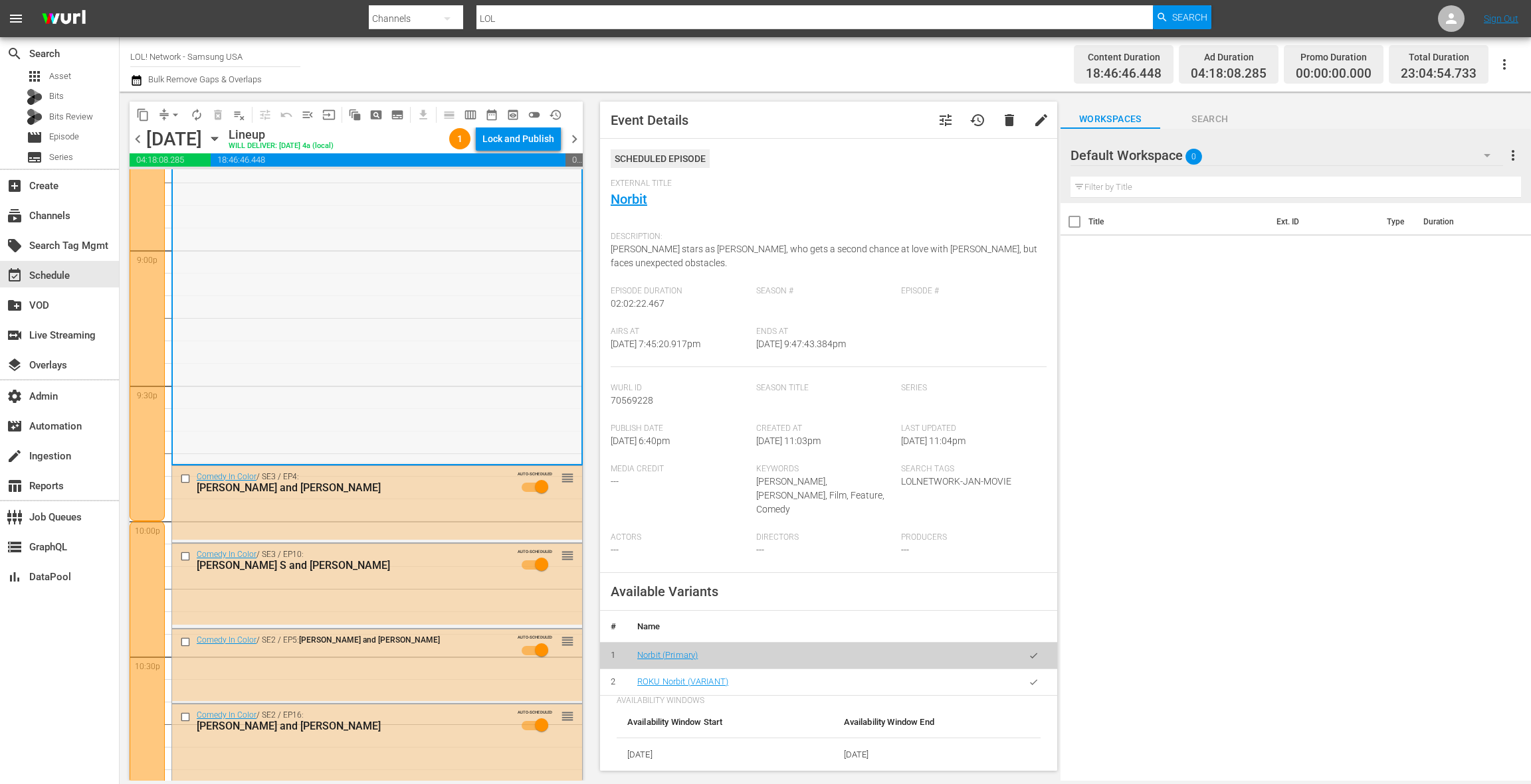
scroll to position [5727, 0]
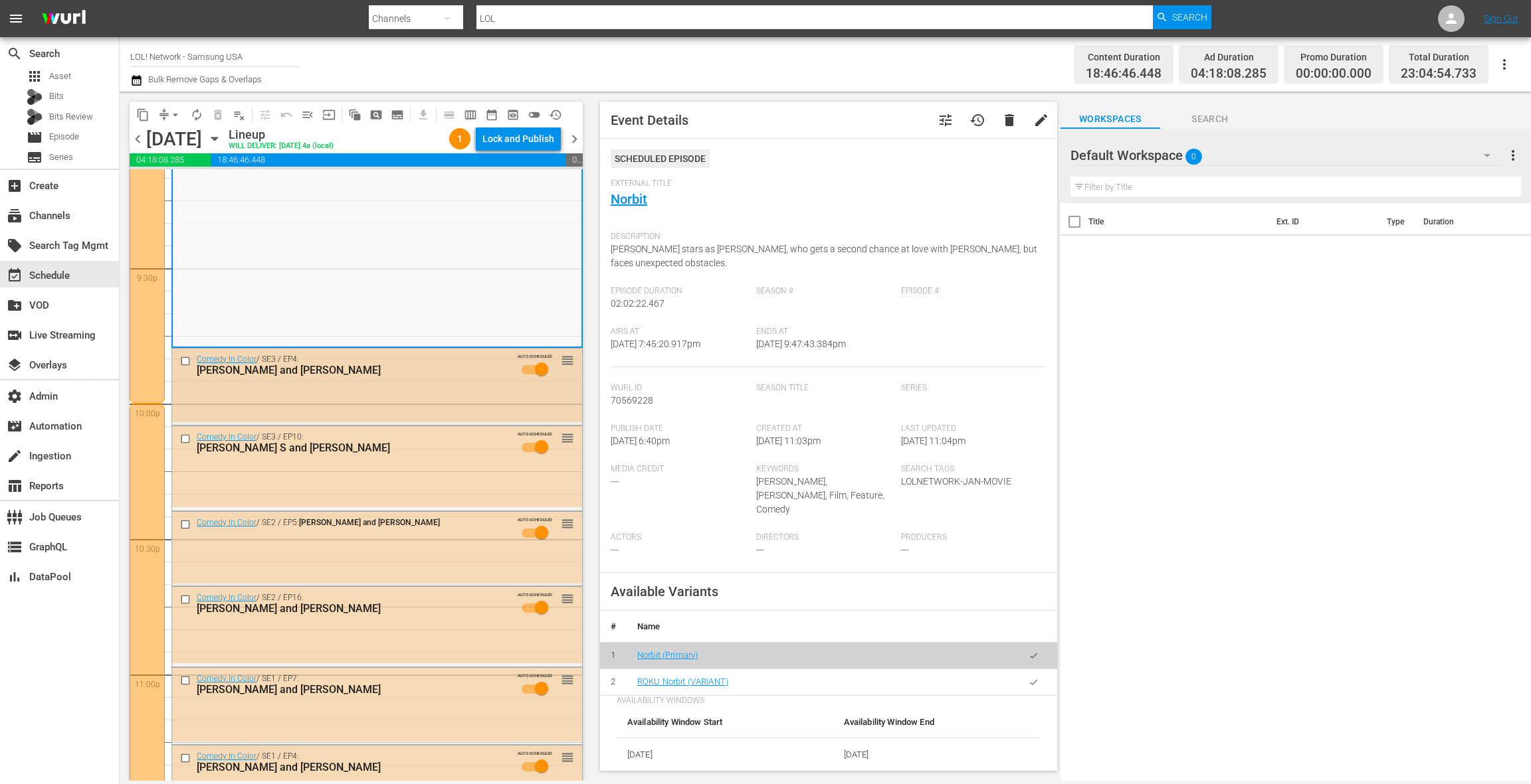
click at [462, 379] on div "Comedy In Color / SE3 / EP4: BT Kingsley and Rita Brent AUTO-SCHEDULED reorder" at bounding box center [376, 368] width 410 height 40
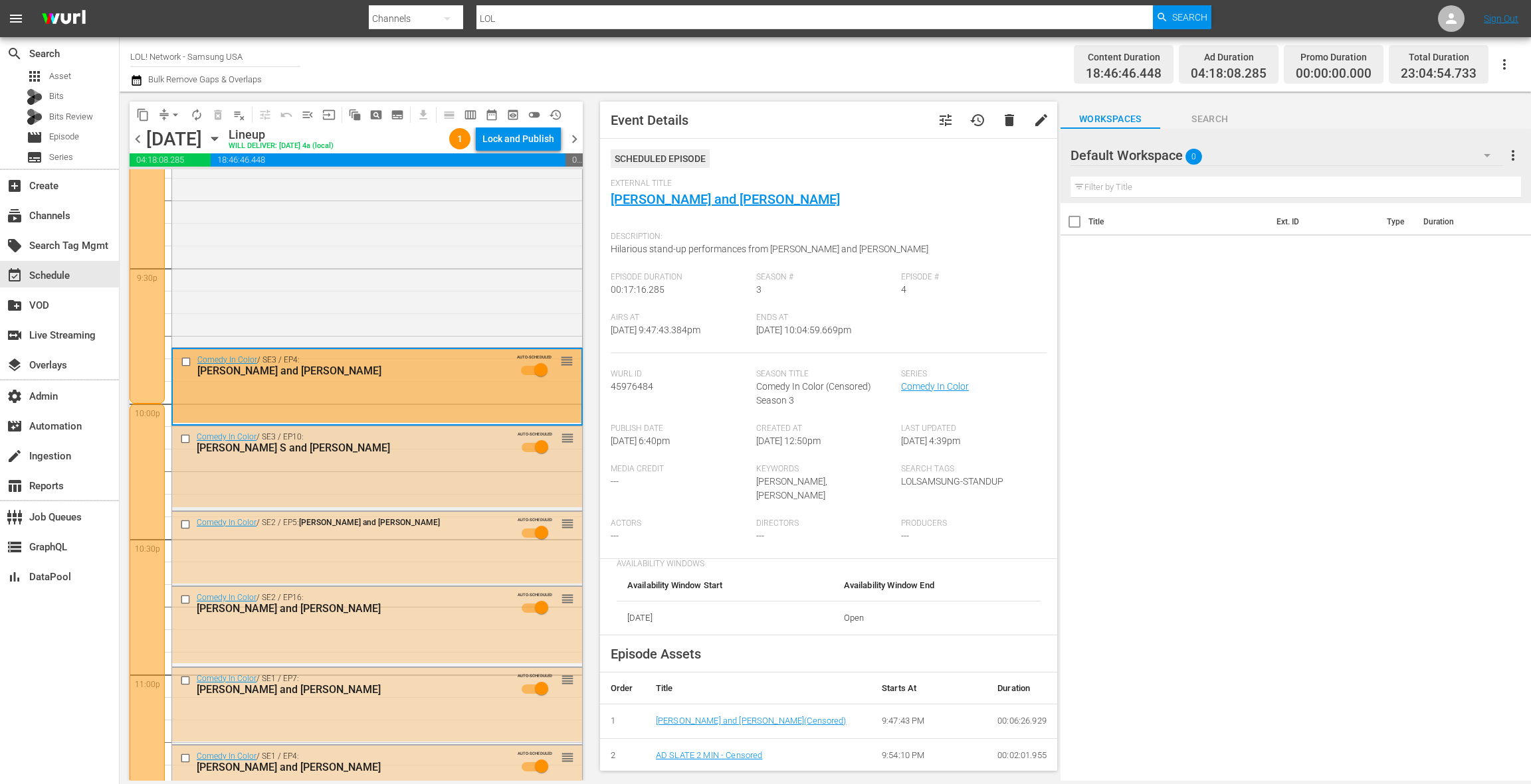
click at [446, 468] on div "Comedy In Color / SE3 / EP10: Malik S and DC Ervin AUTO-SCHEDULED reorder" at bounding box center [376, 466] width 410 height 81
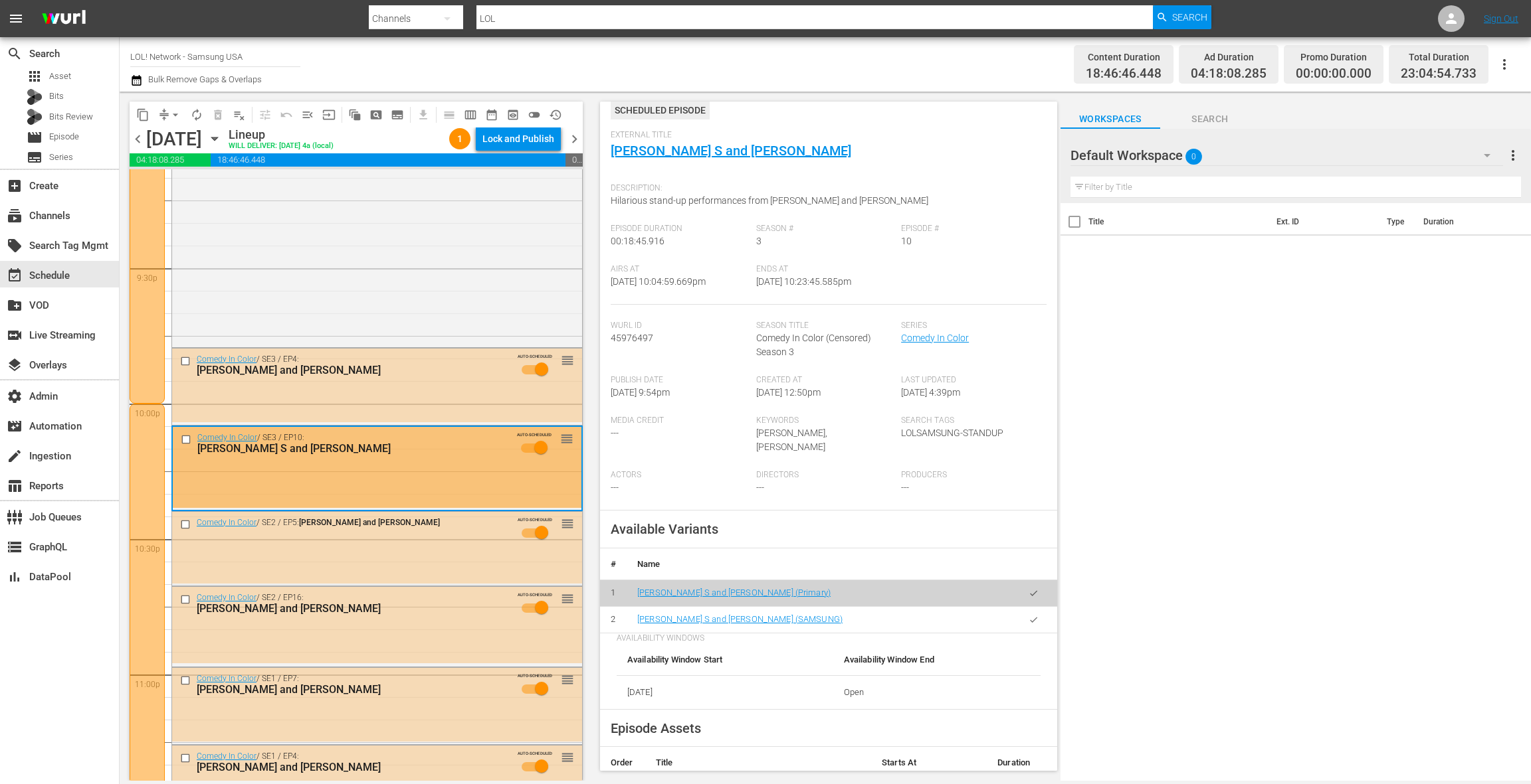
scroll to position [136, 0]
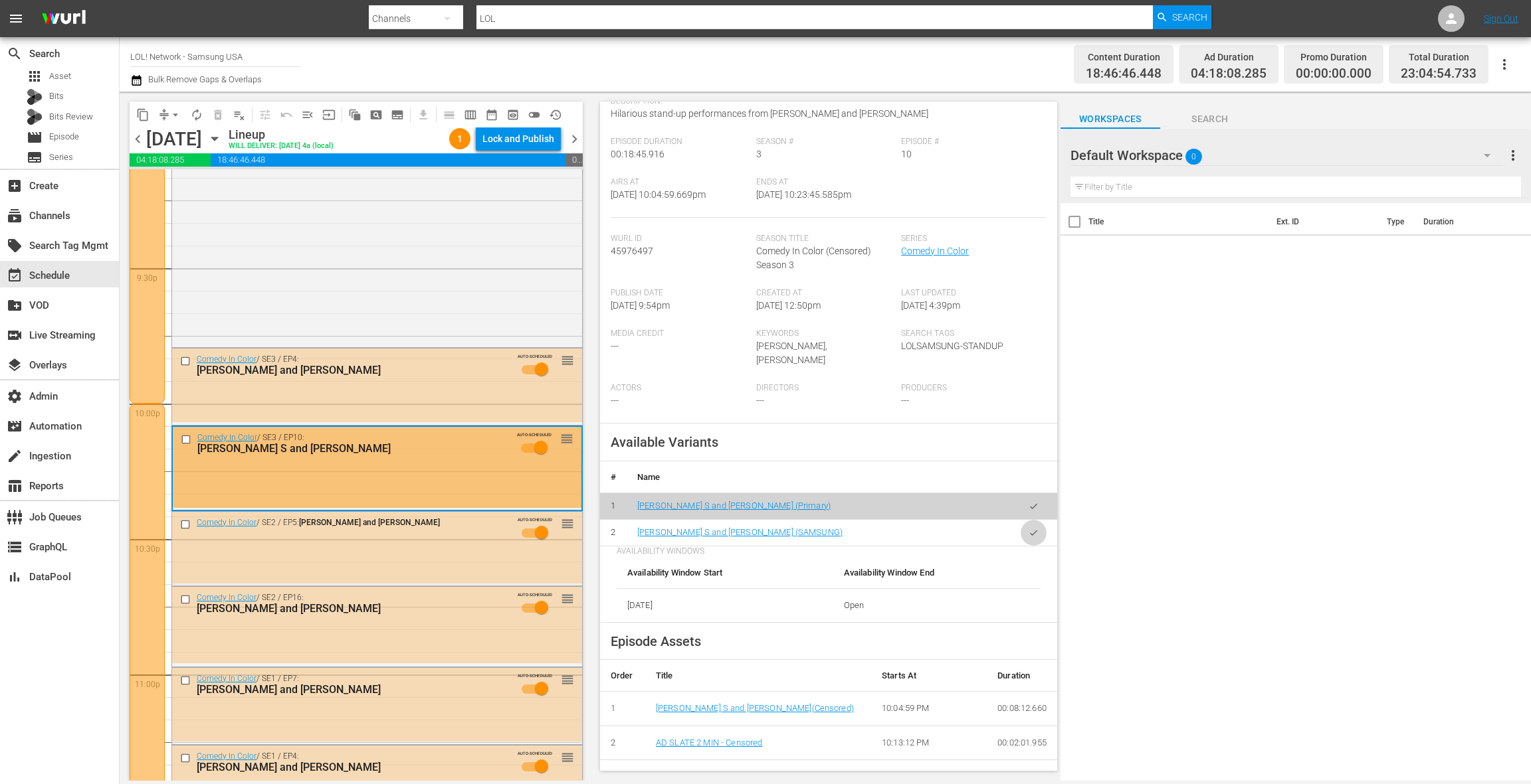
click at [1033, 524] on button "button" at bounding box center [1033, 533] width 26 height 26
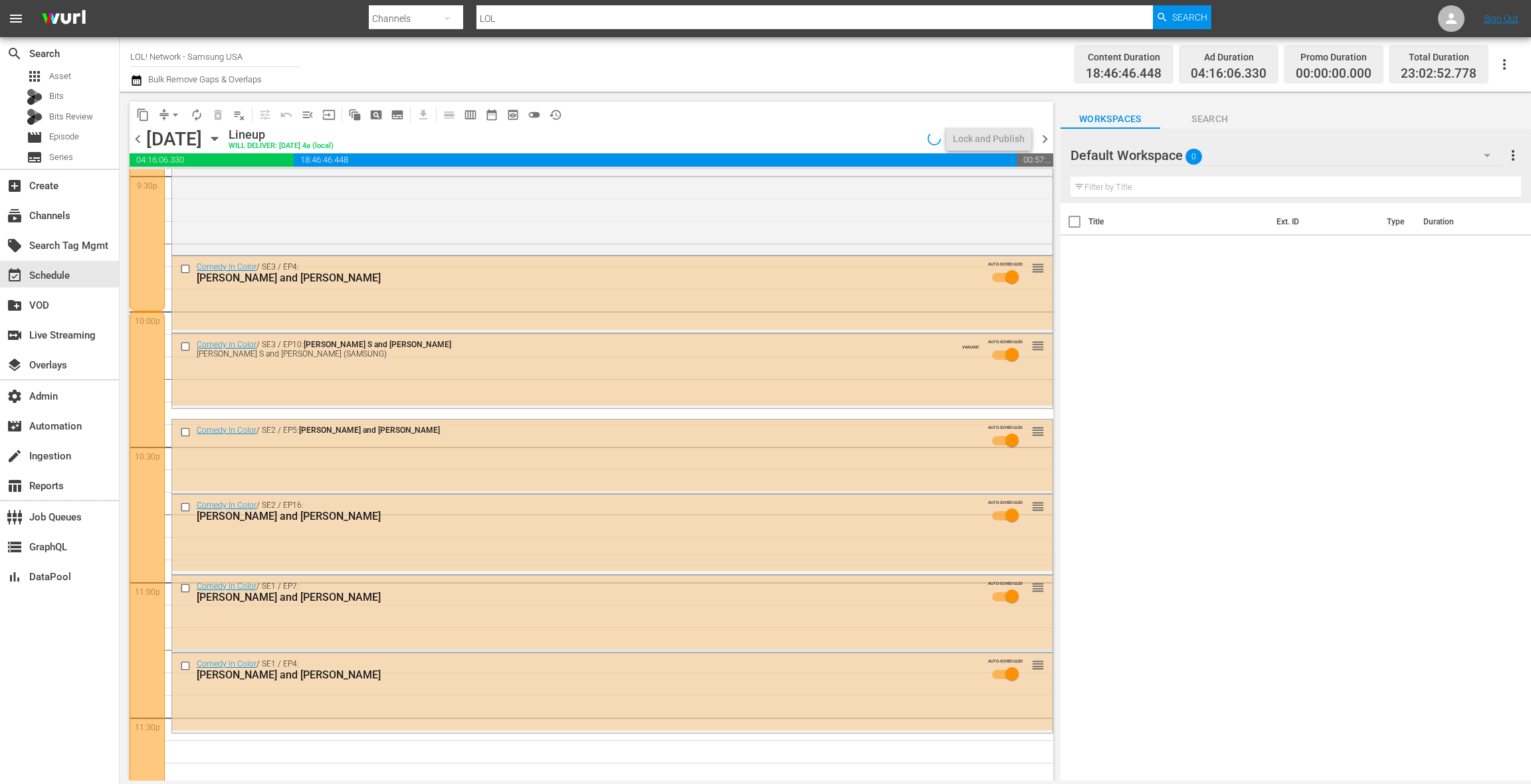
scroll to position [5839, 0]
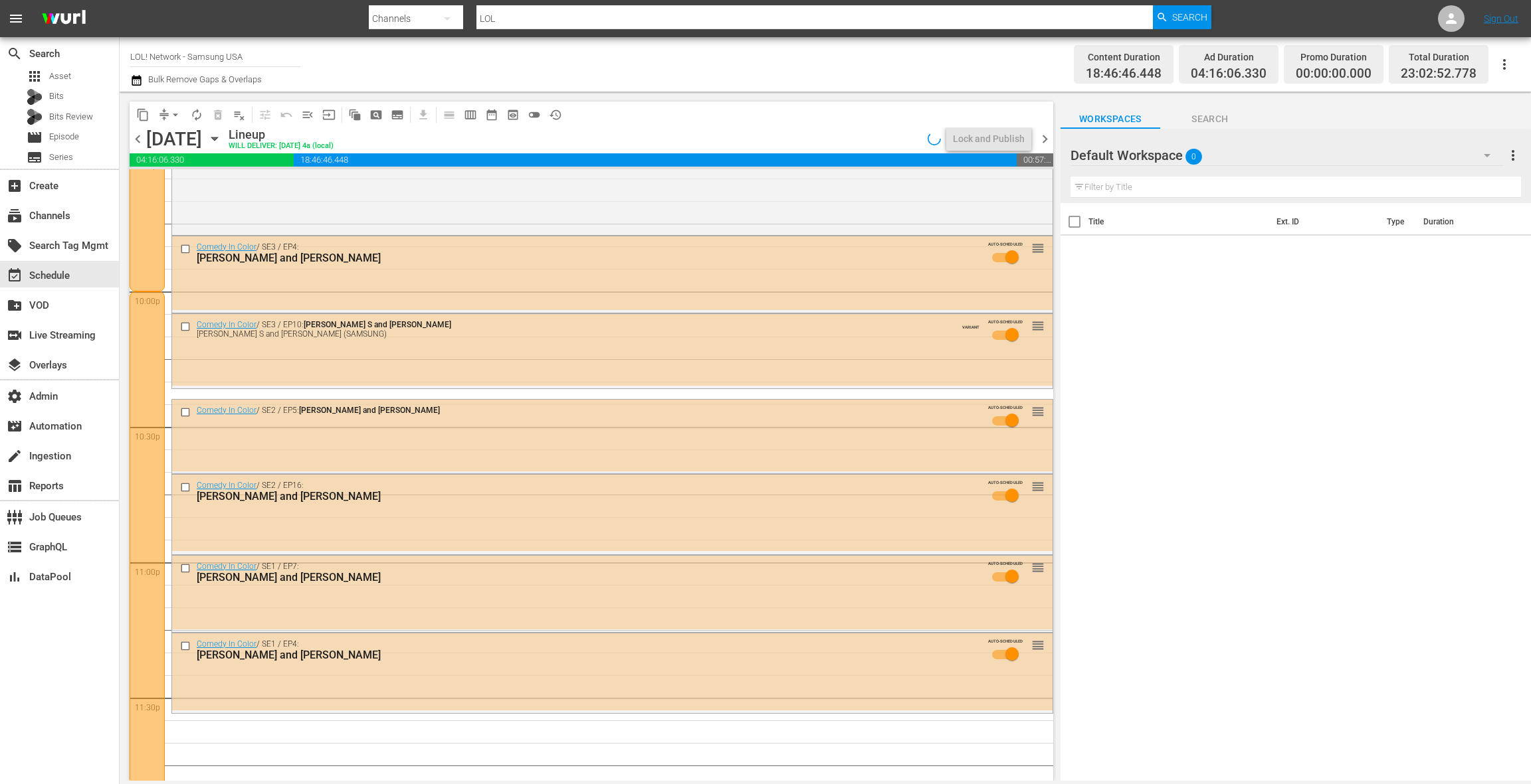
drag, startPoint x: 557, startPoint y: 458, endPoint x: 612, endPoint y: 457, distance: 55.0
click at [557, 458] on div "Comedy In Color / SE2 / EP5: Christi Chiello and Dave Smith AUTO-SCHEDULED reor…" at bounding box center [612, 436] width 880 height 71
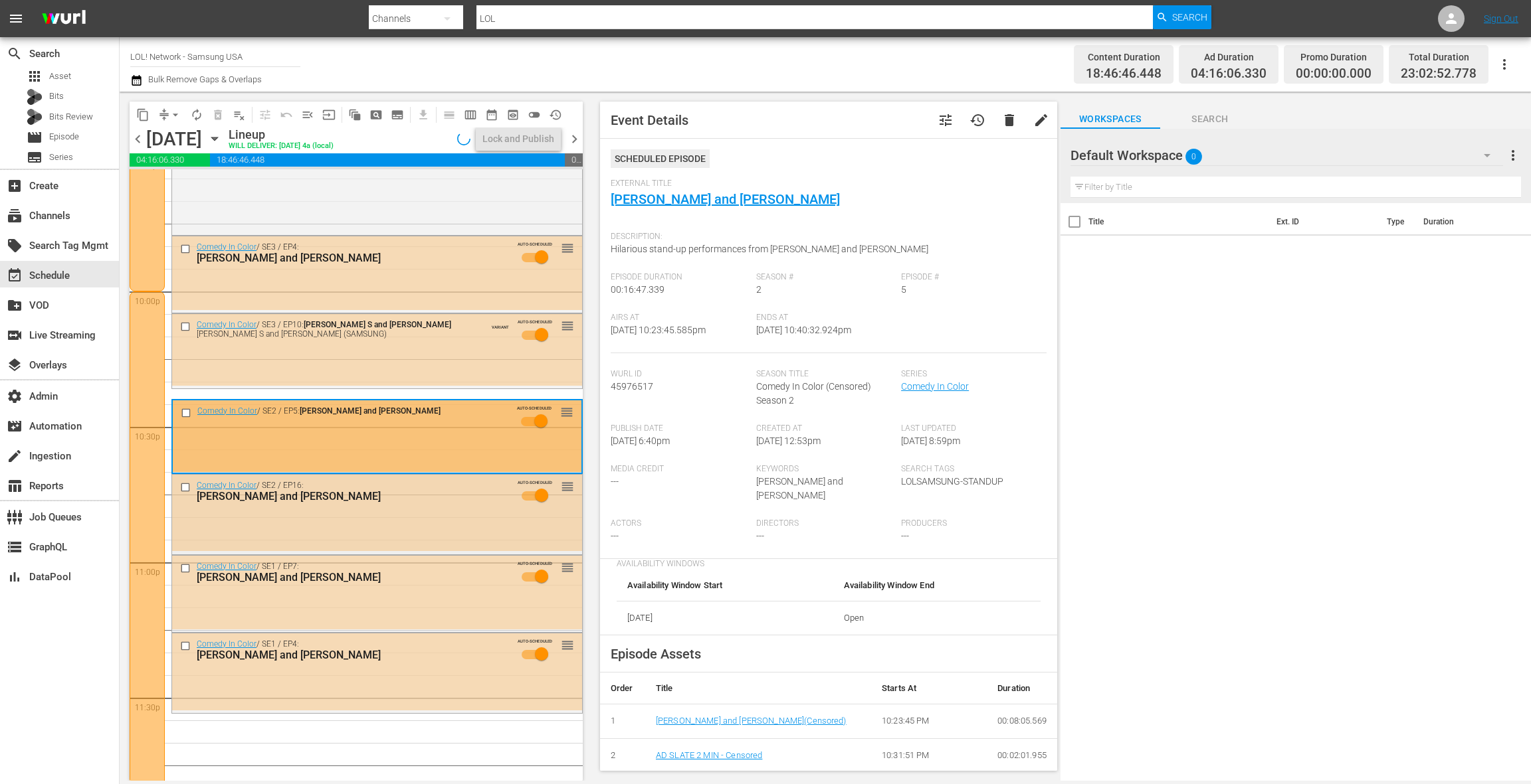
click at [402, 513] on div "Comedy In Color / SE2 / EP16: Brent Morin and Yedoye Travis AUTO-SCHEDULED reor…" at bounding box center [376, 495] width 410 height 40
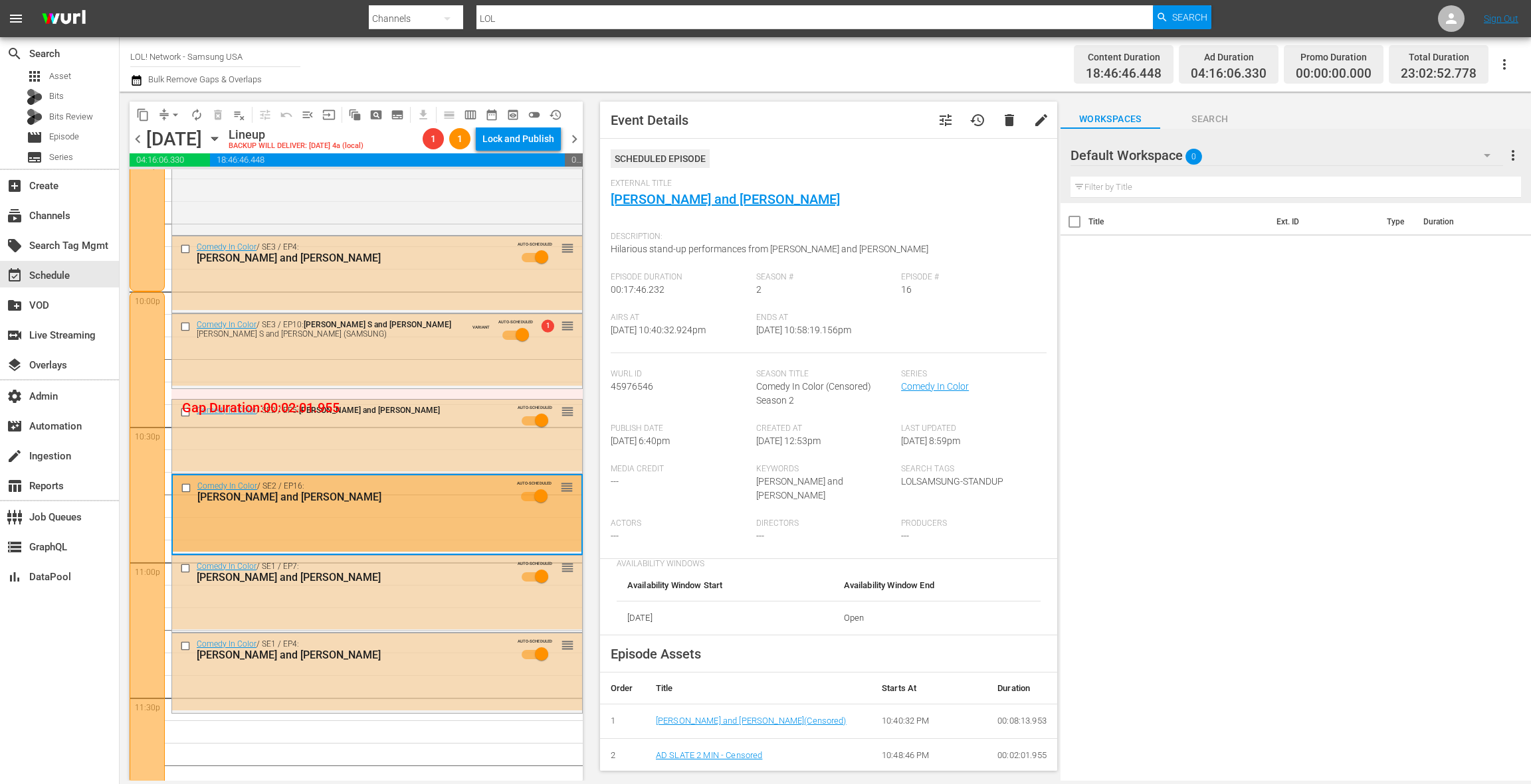
scroll to position [55, 0]
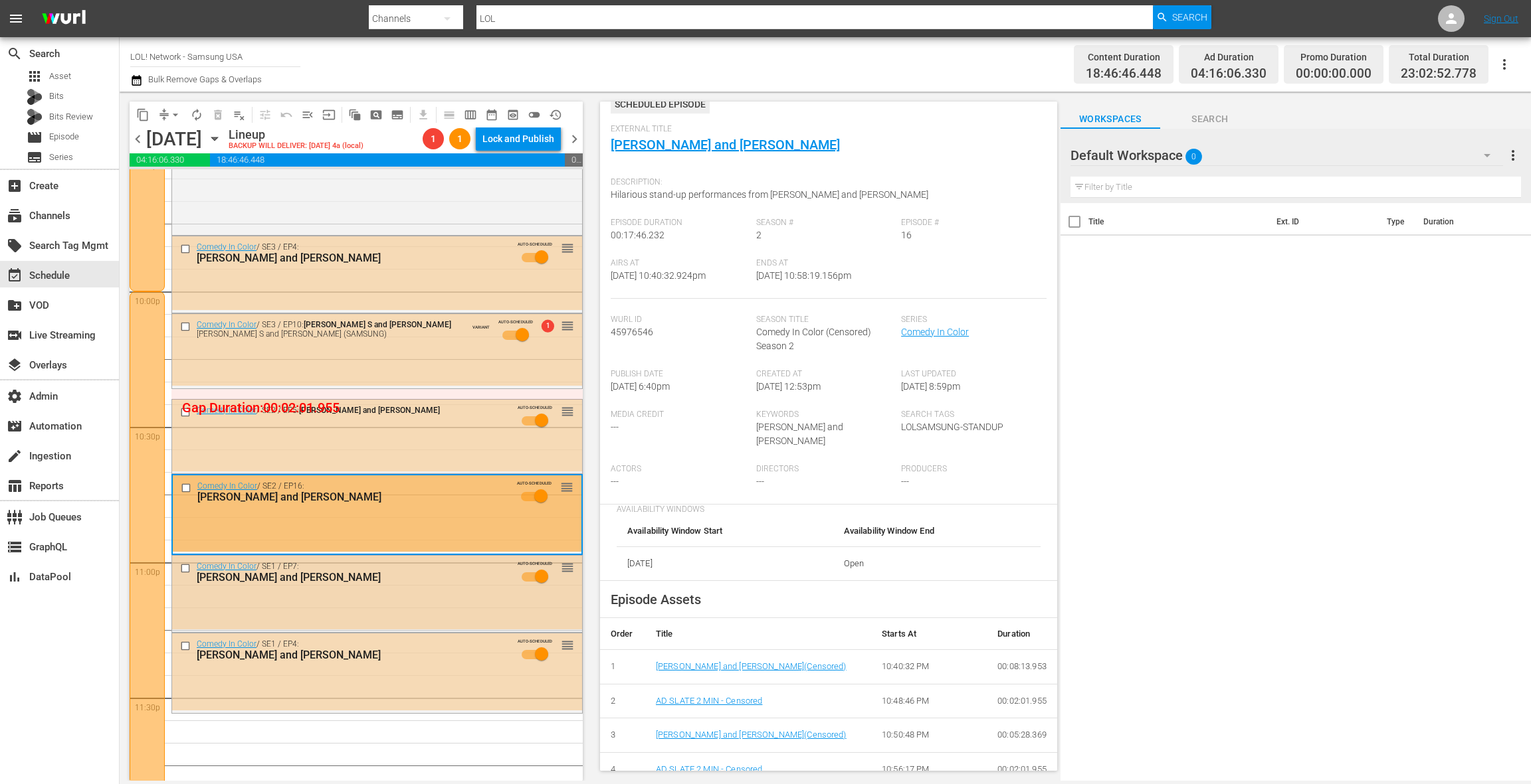
click at [438, 589] on div "Comedy In Color / SE1 / EP7: Robert Powell and Danny Palumbo AUTO-SCHEDULED reo…" at bounding box center [376, 576] width 410 height 40
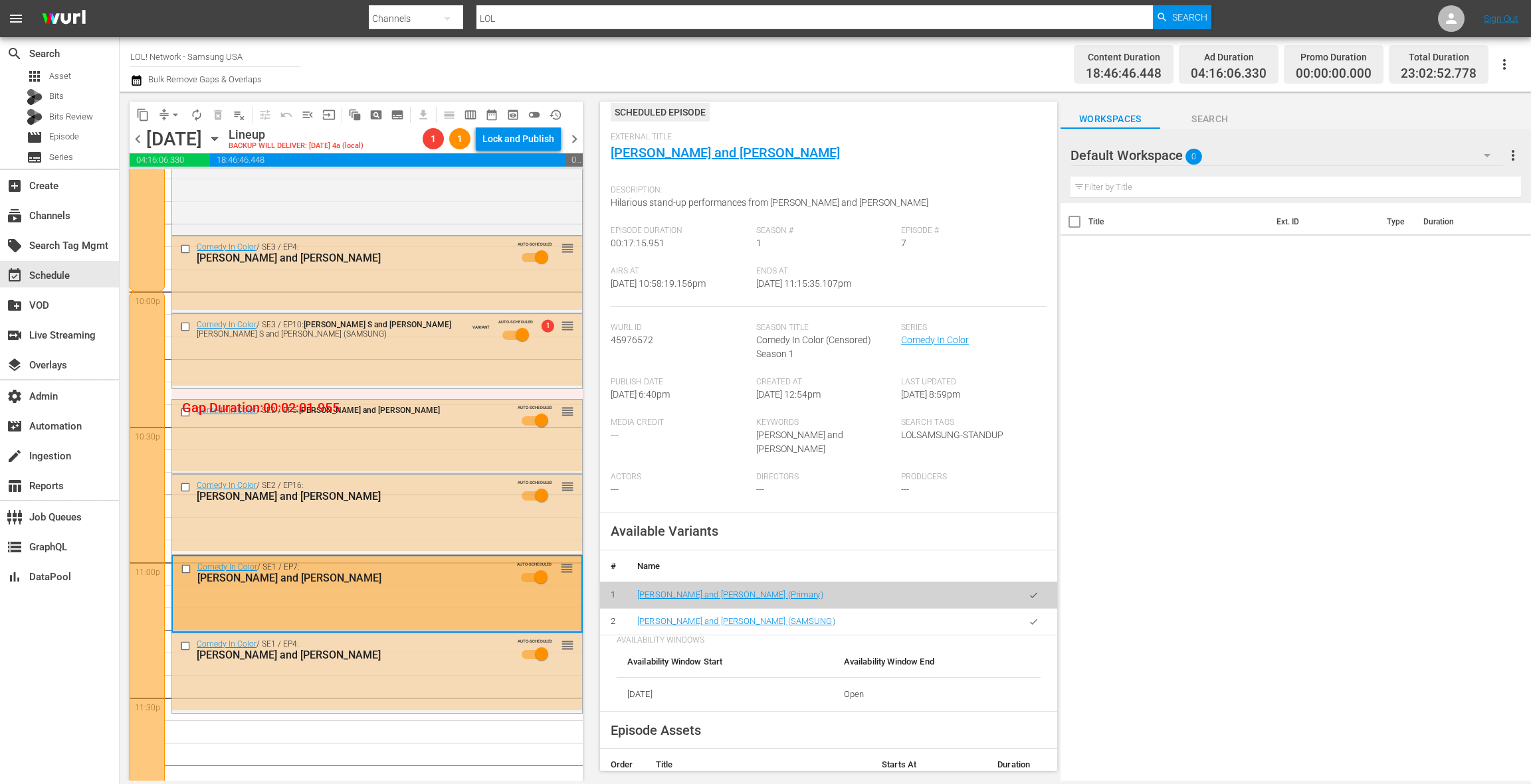
scroll to position [51, 0]
drag, startPoint x: 1025, startPoint y: 616, endPoint x: 782, endPoint y: 625, distance: 243.2
click at [1024, 616] on button "button" at bounding box center [1033, 618] width 26 height 26
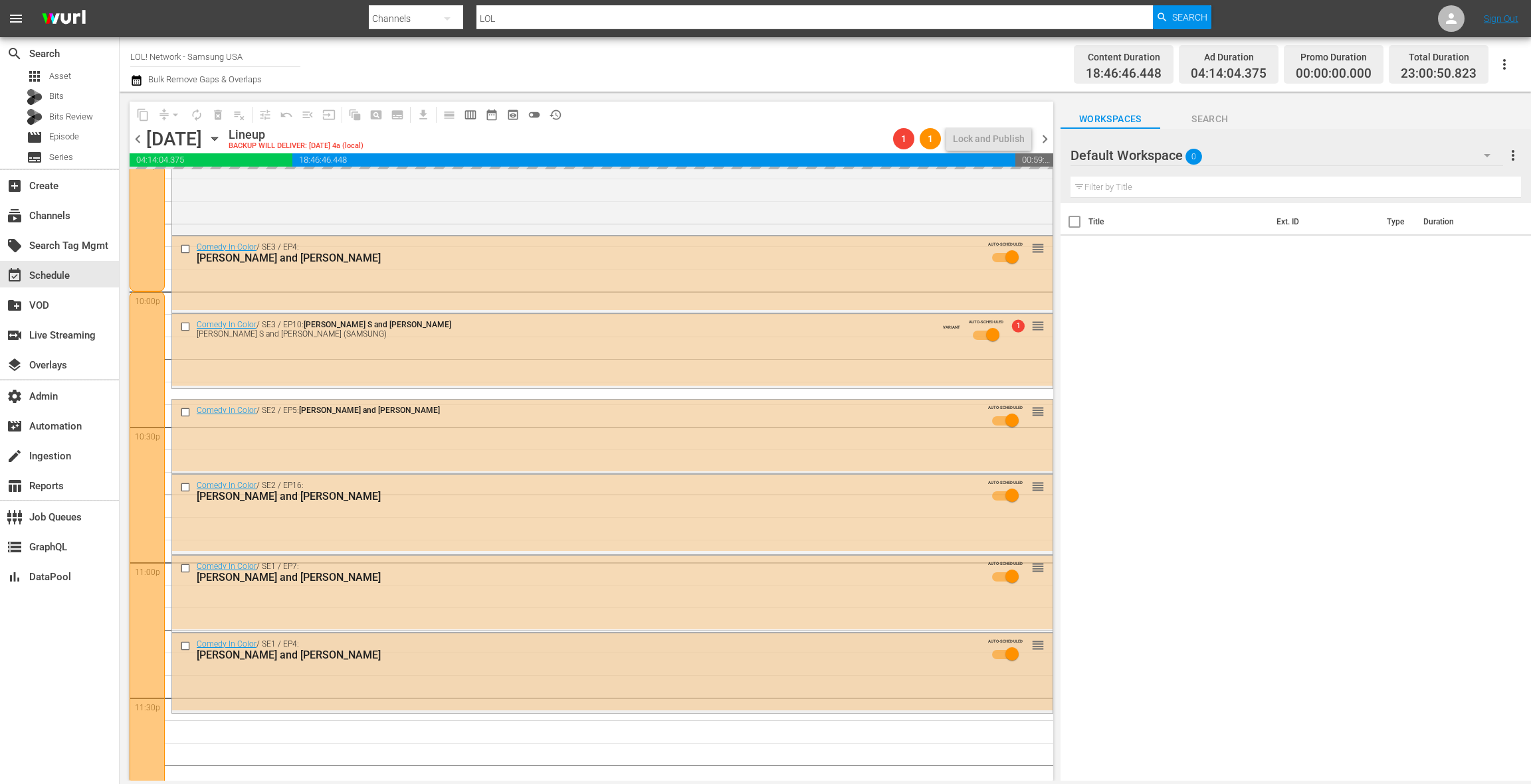
click at [414, 680] on div "Comedy In Color / SE1 / EP4: Chris DiStefano and Sean McLoughlin AUTO-SCHEDULED…" at bounding box center [612, 672] width 880 height 77
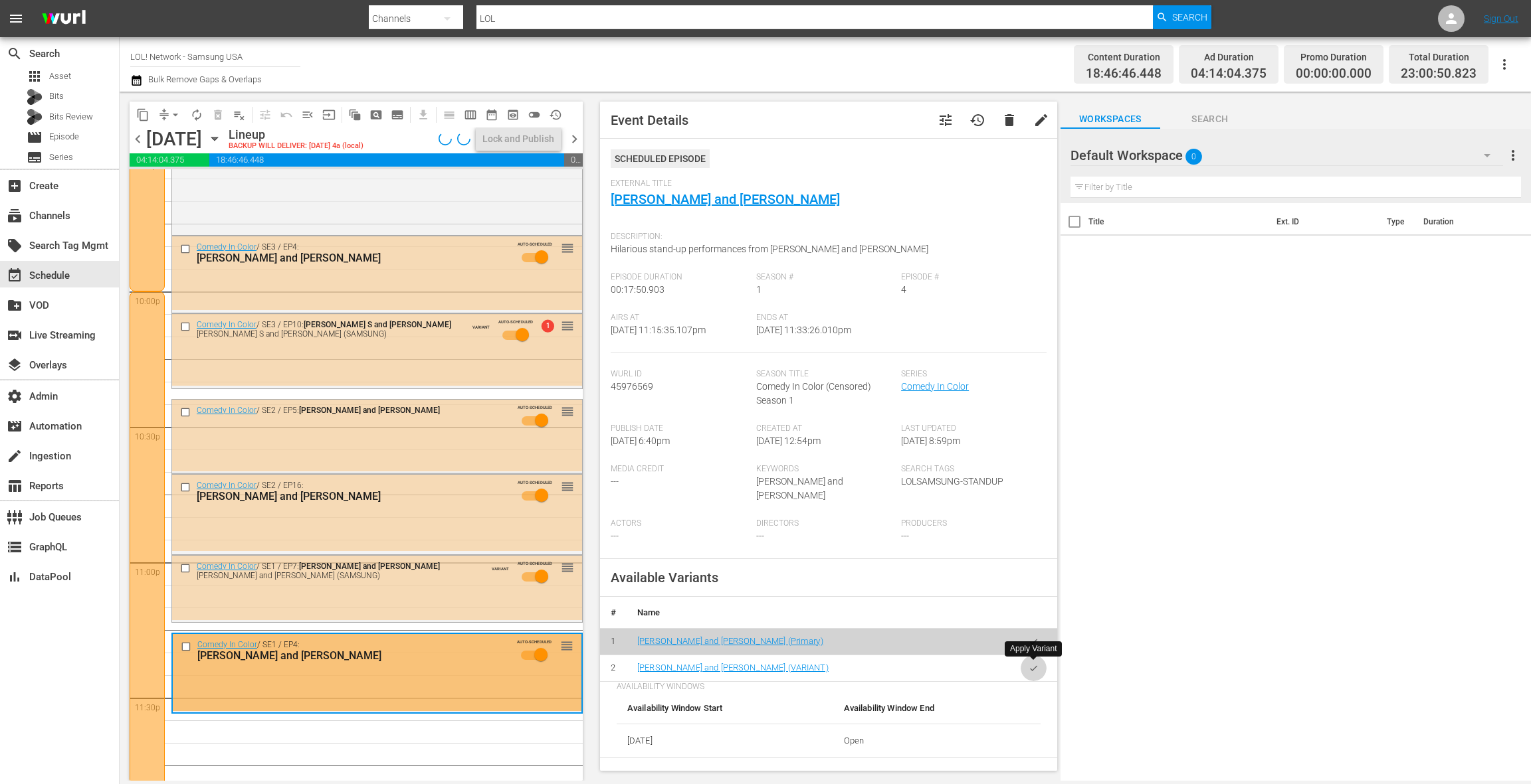
click at [1039, 669] on button "button" at bounding box center [1033, 669] width 26 height 26
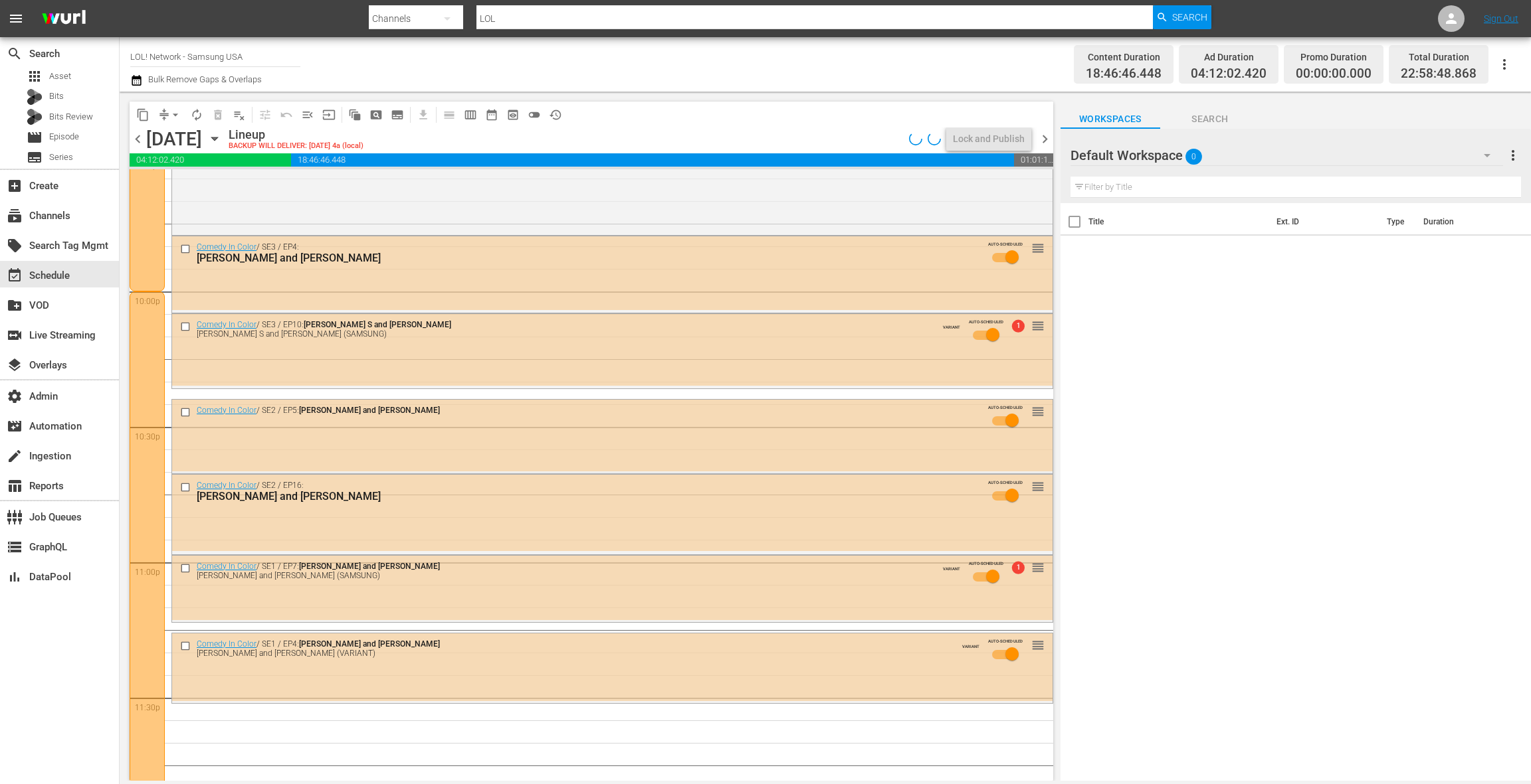
click at [1409, 160] on div "Default Workspace 0" at bounding box center [1286, 155] width 432 height 37
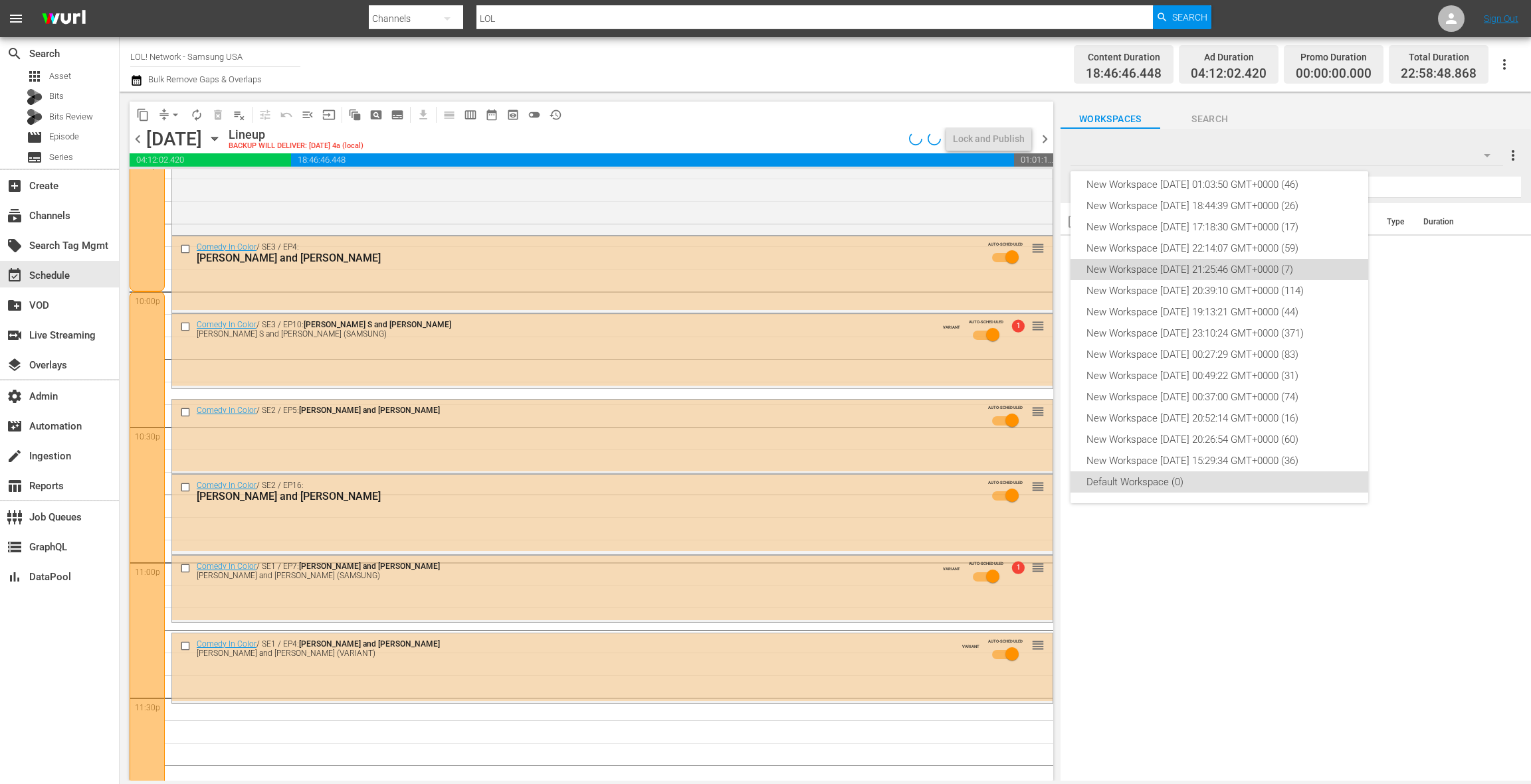
click at [1230, 272] on div "New Workspace Sun Aug 17 2025 21:25:46 GMT+0000 (7)" at bounding box center [1219, 269] width 266 height 21
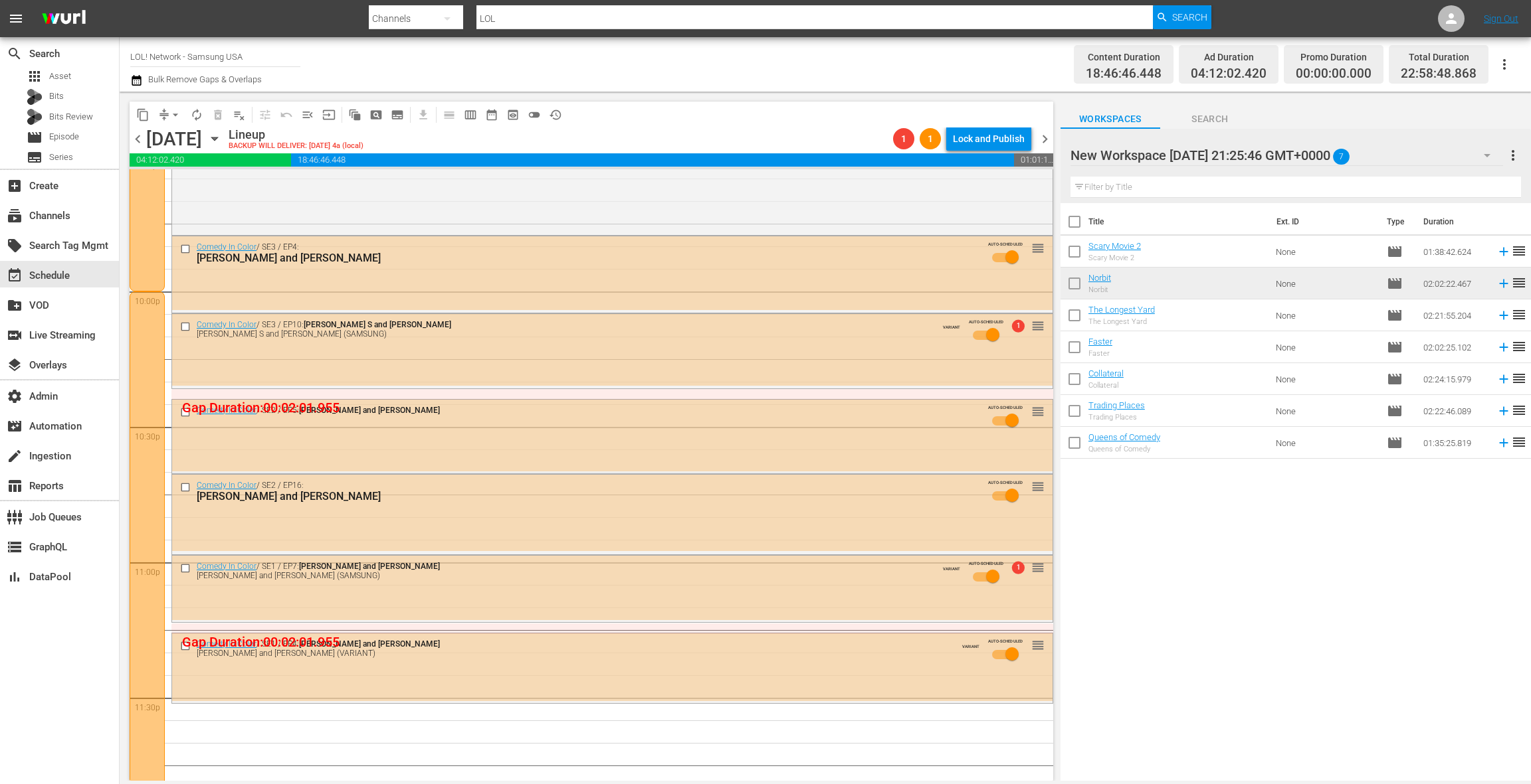
click at [1405, 170] on div "New Workspace Sun Aug 17 2025 21:25:46 GMT+0000 7" at bounding box center [1286, 155] width 432 height 37
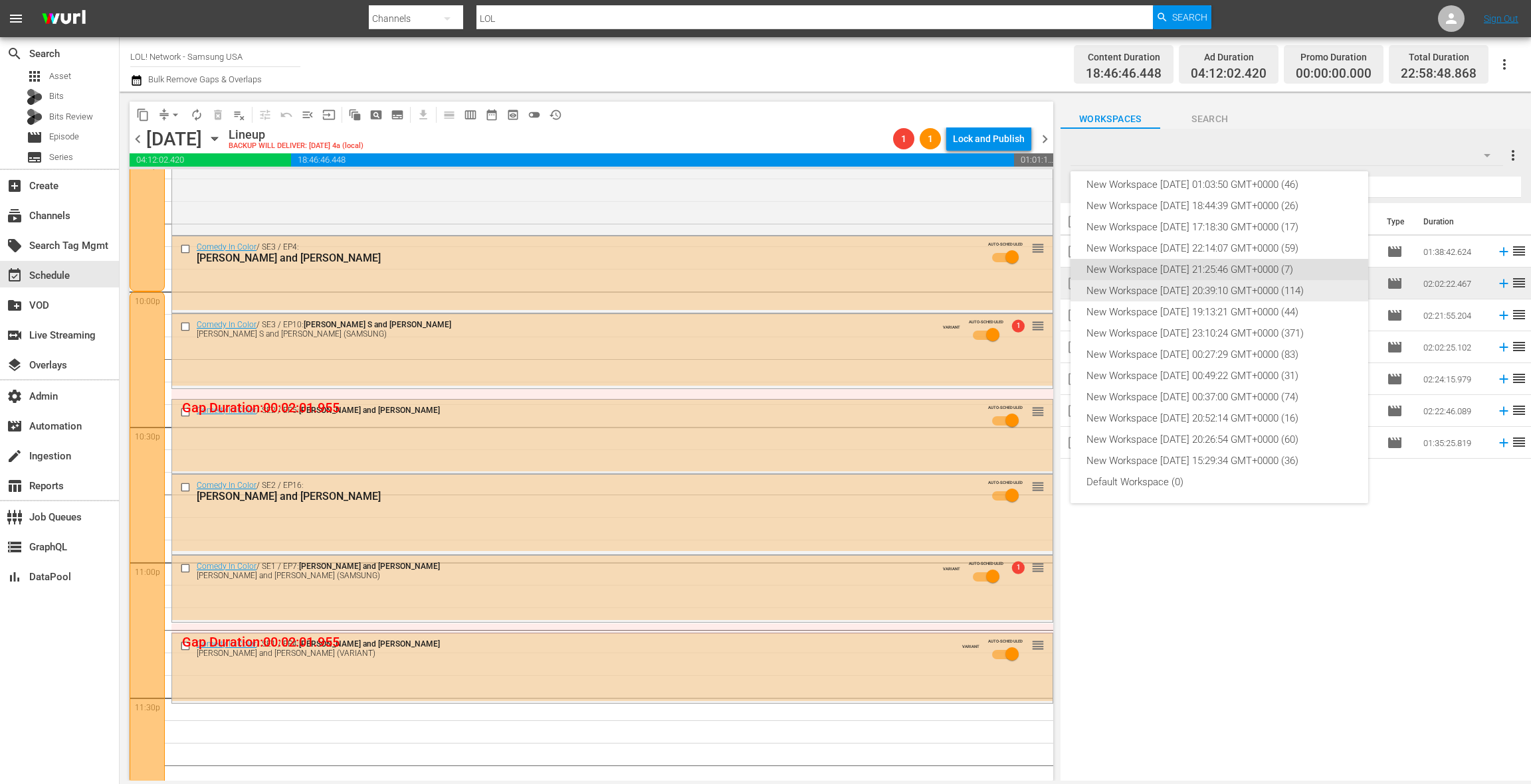
drag, startPoint x: 1258, startPoint y: 284, endPoint x: 1270, endPoint y: 281, distance: 12.4
click at [1257, 284] on div "New Workspace Tue Aug 12 2025 20:39:10 GMT+0000 (114)" at bounding box center [1219, 291] width 266 height 21
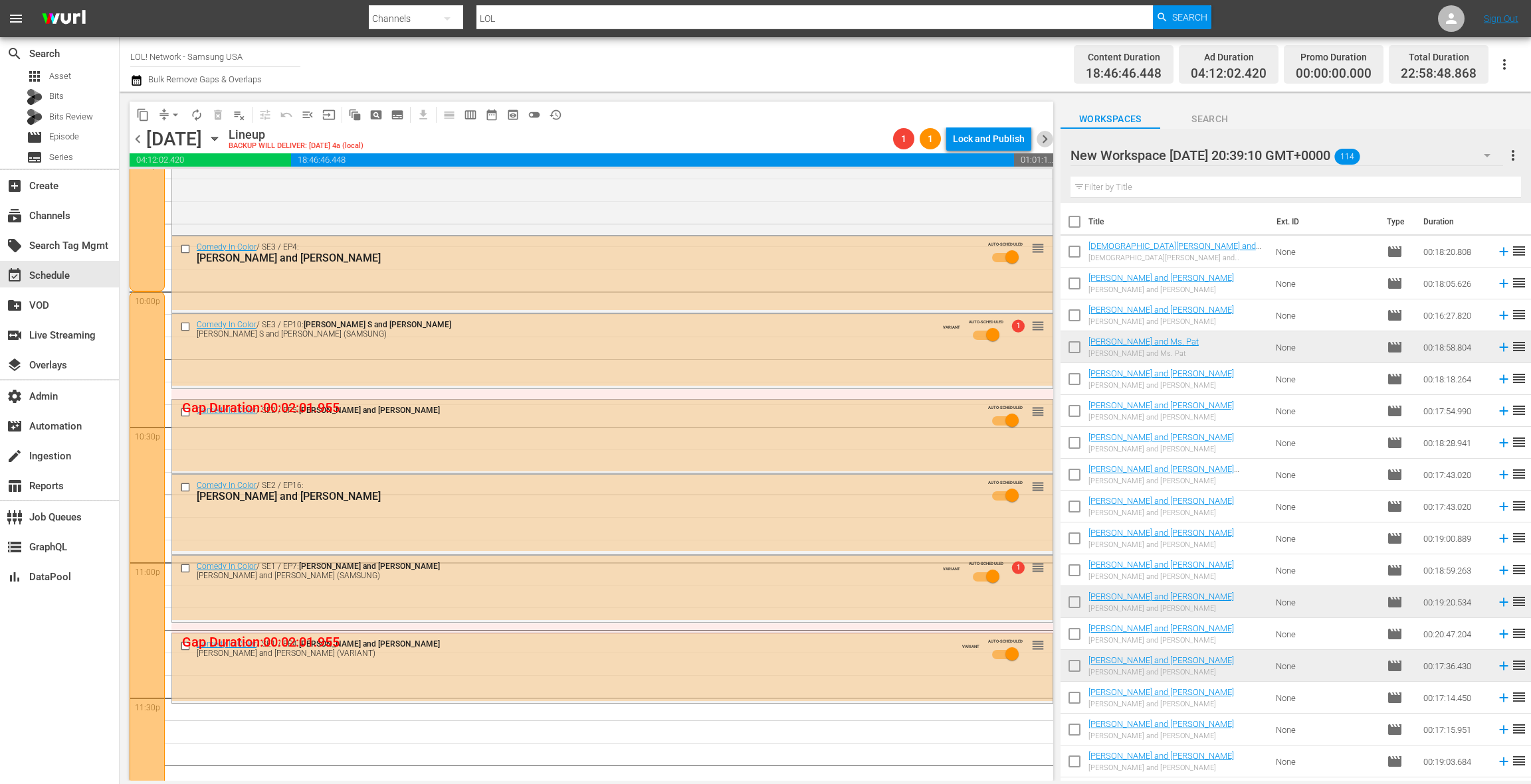
click at [1047, 145] on span "chevron_right" at bounding box center [1044, 139] width 17 height 17
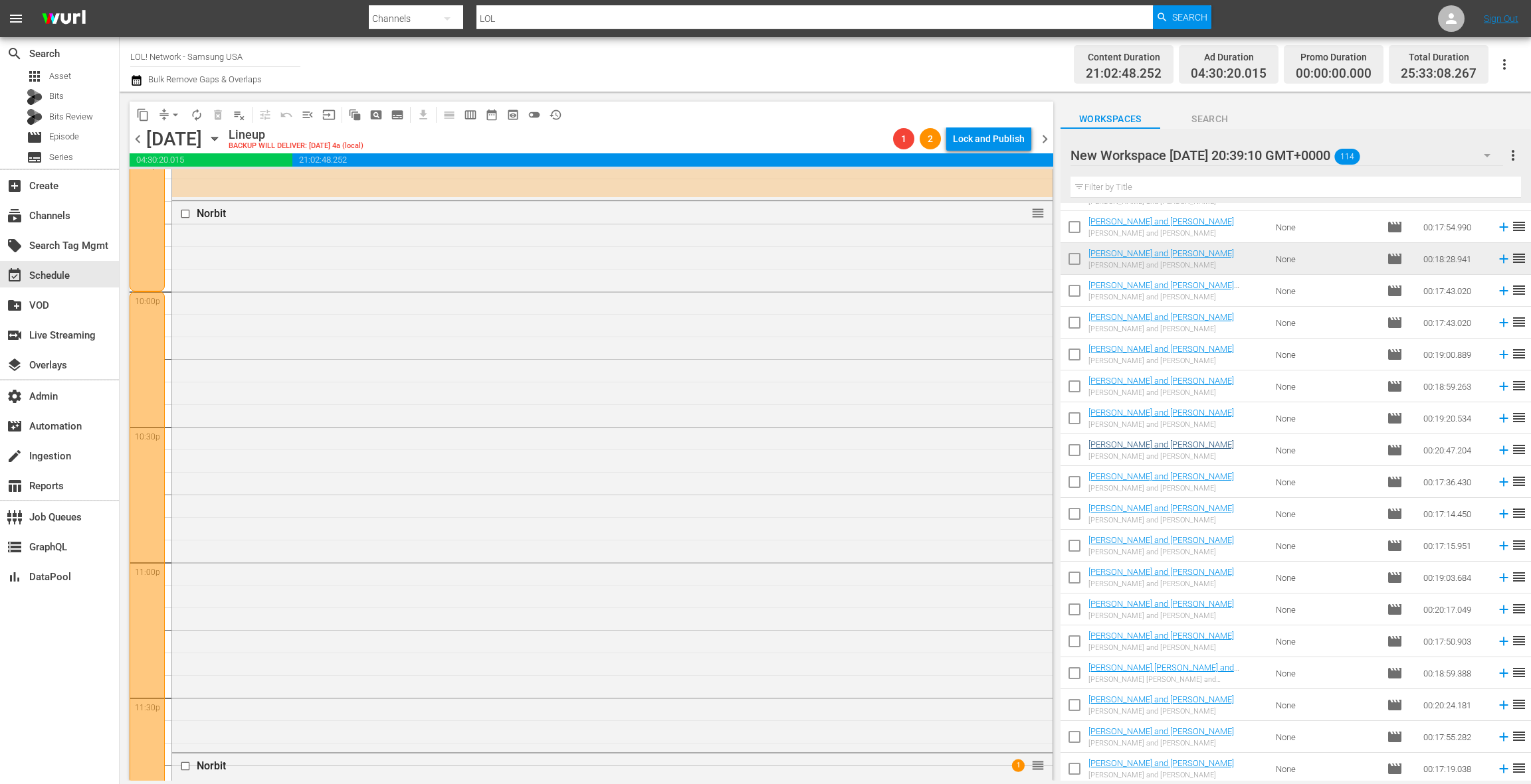
scroll to position [245, 0]
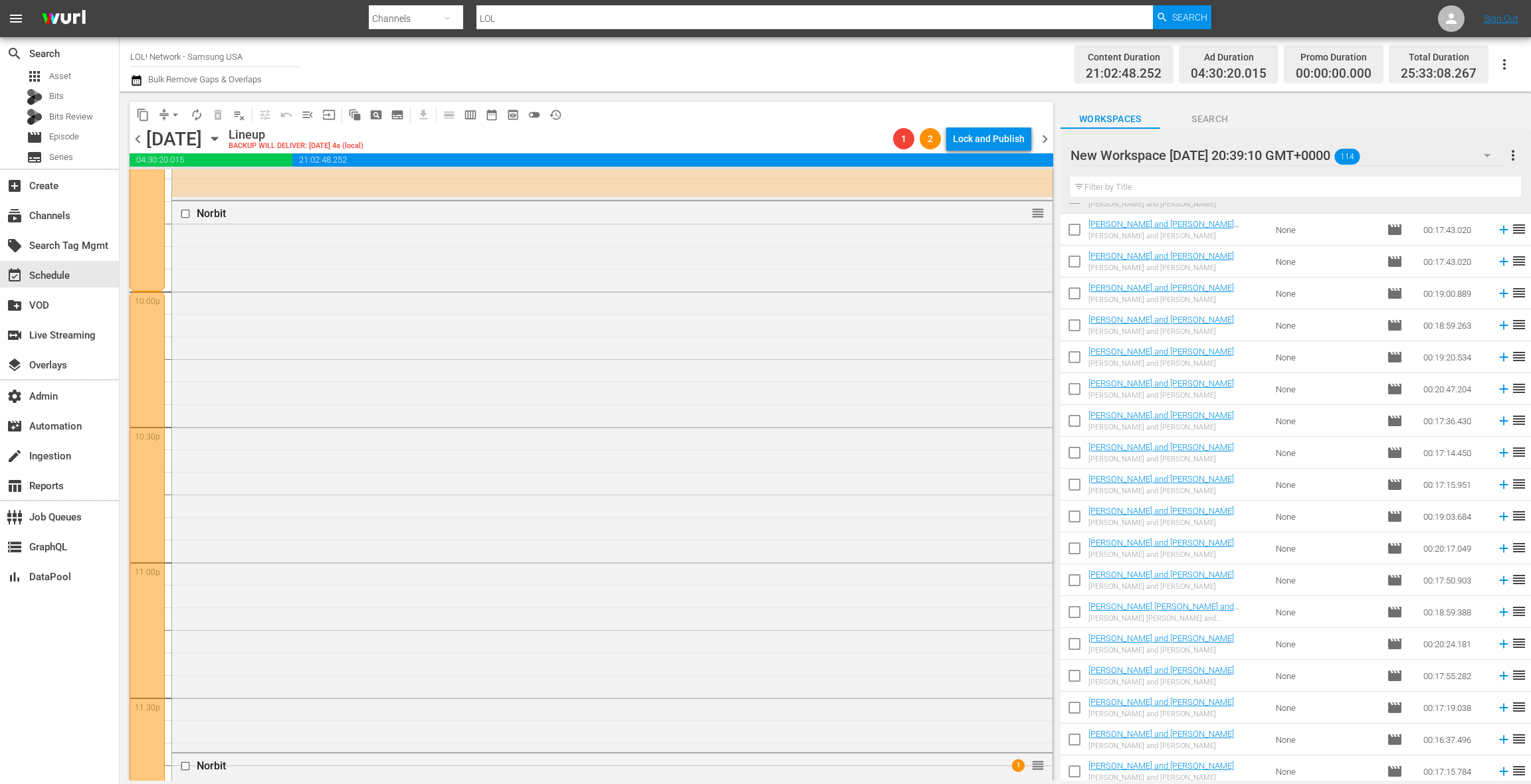
click at [1074, 416] on input "checkbox" at bounding box center [1074, 423] width 28 height 28
checkbox input "true"
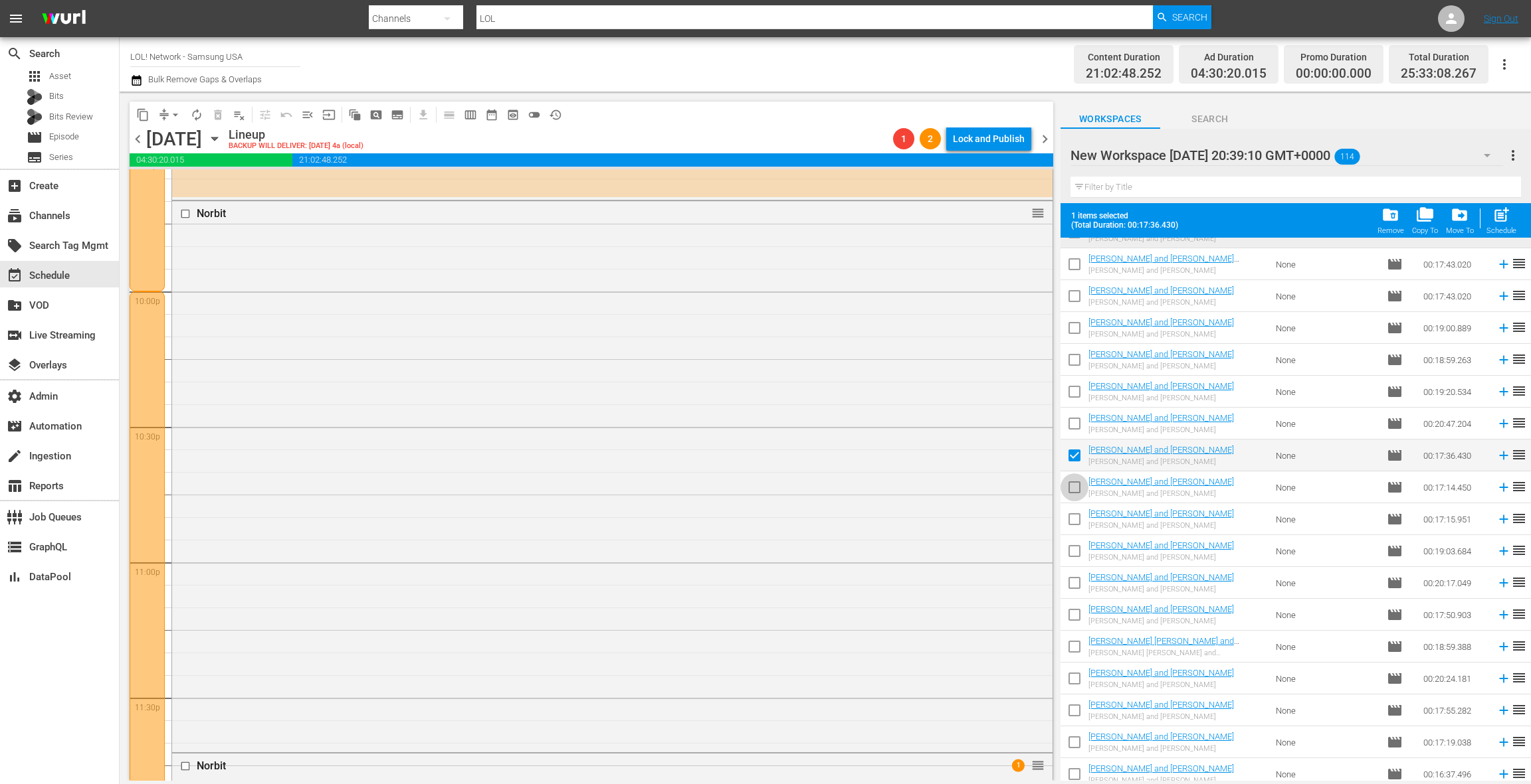
click at [1075, 487] on input "checkbox" at bounding box center [1074, 490] width 28 height 28
checkbox input "true"
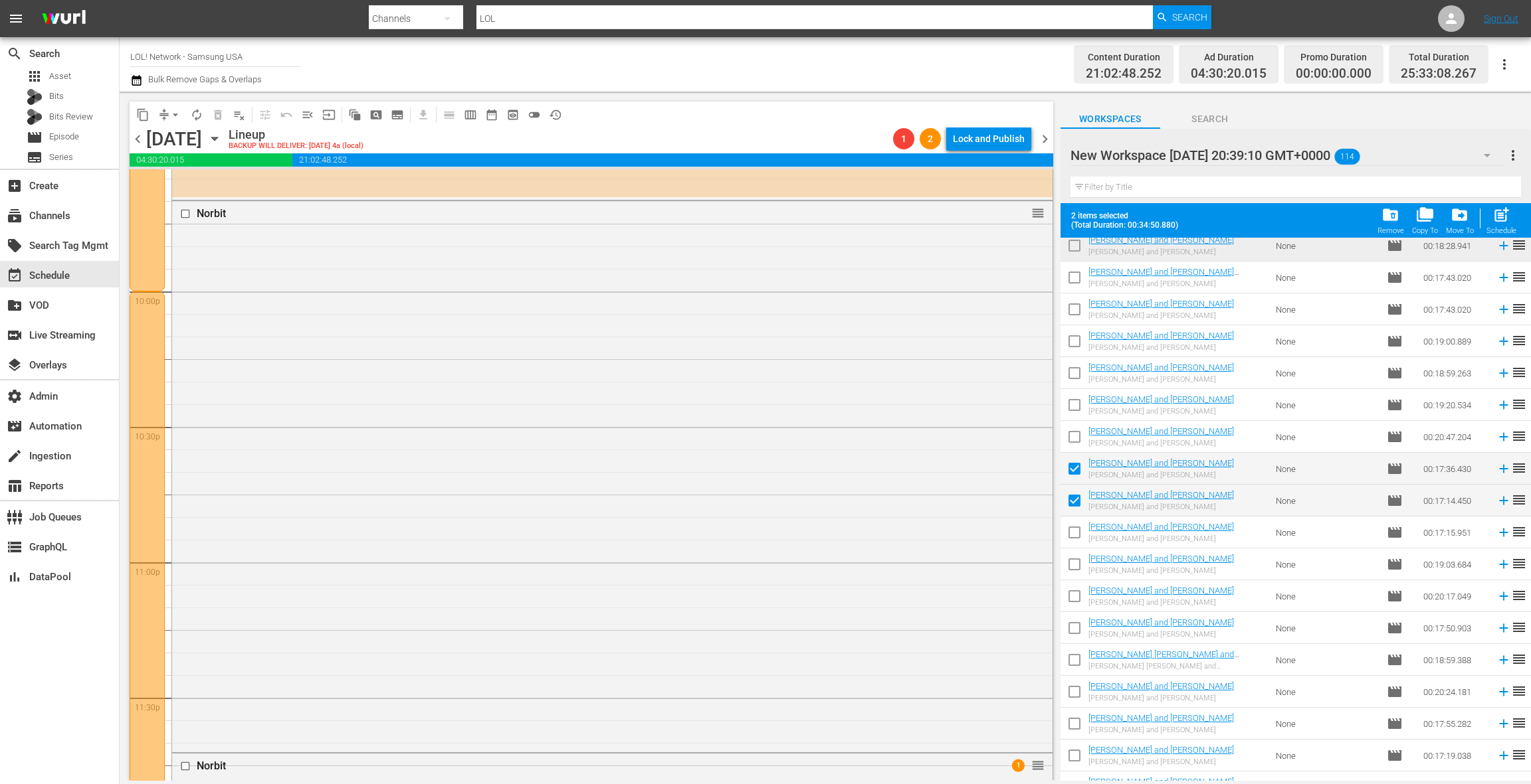
click at [1075, 535] on input "checkbox" at bounding box center [1074, 536] width 28 height 28
checkbox input "true"
drag, startPoint x: 1075, startPoint y: 564, endPoint x: 1106, endPoint y: 525, distance: 49.8
click at [1075, 563] on input "checkbox" at bounding box center [1074, 566] width 28 height 28
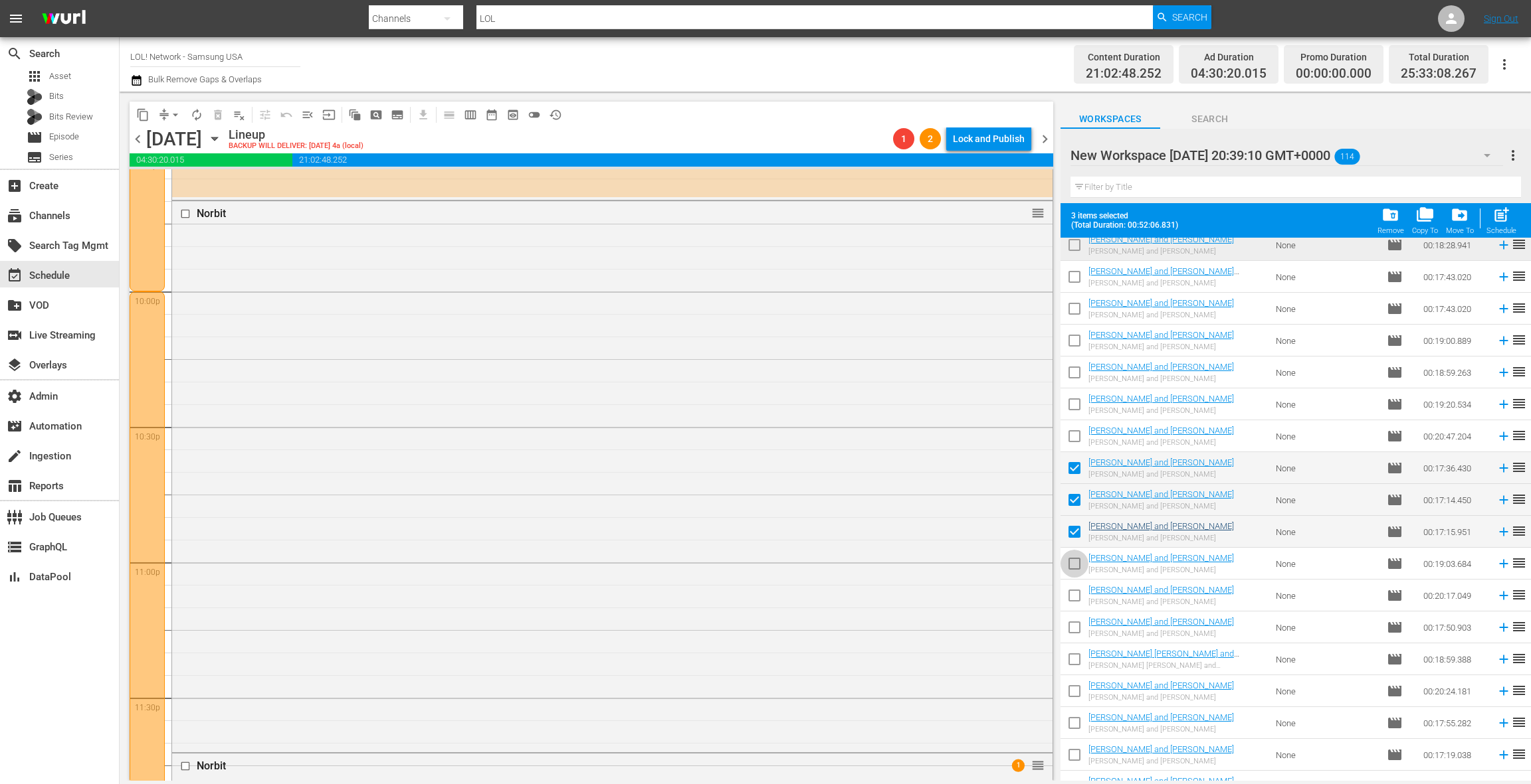
checkbox input "true"
click at [141, 139] on span "chevron_left" at bounding box center [138, 139] width 17 height 17
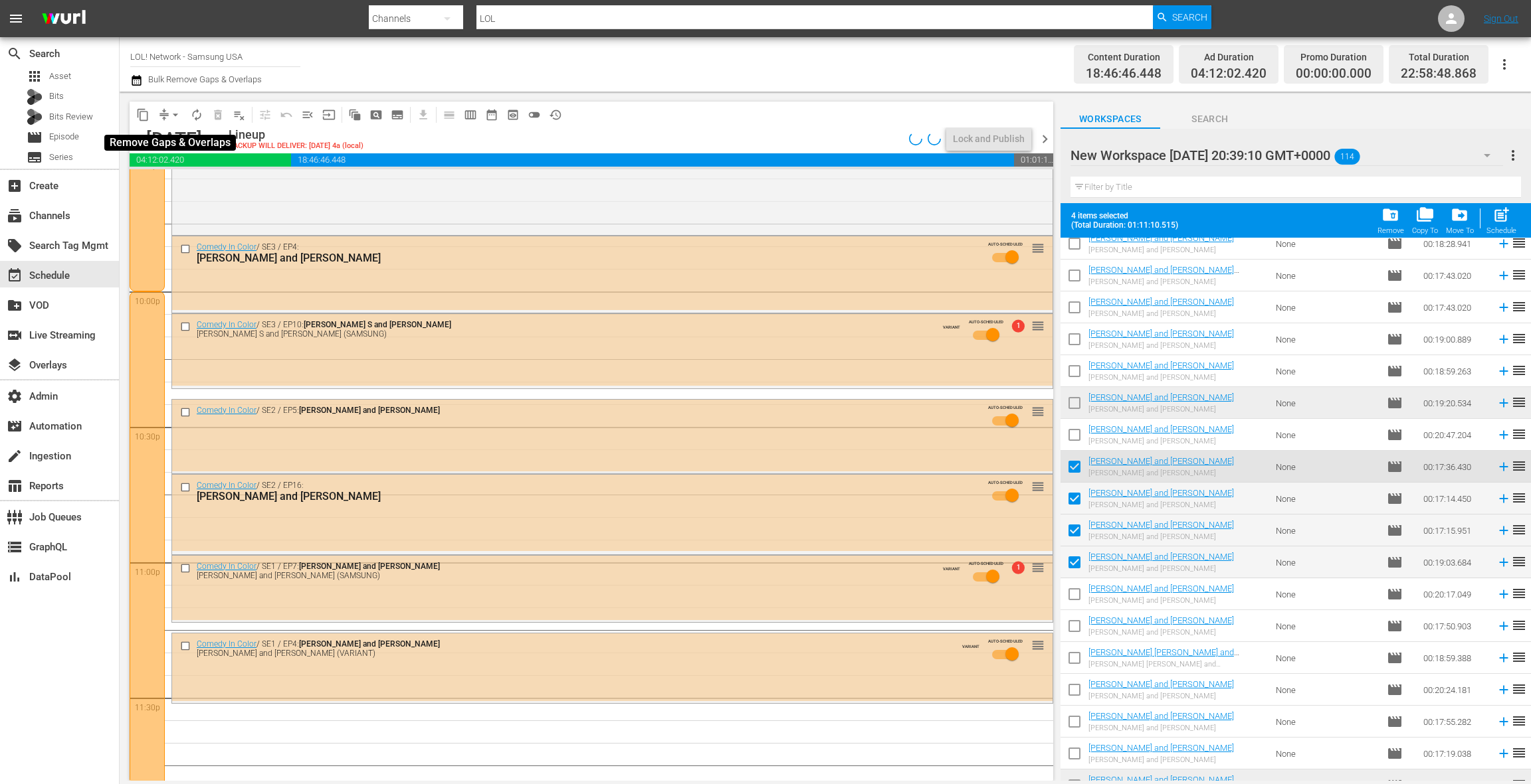
click at [171, 117] on span "arrow_drop_down" at bounding box center [175, 114] width 13 height 13
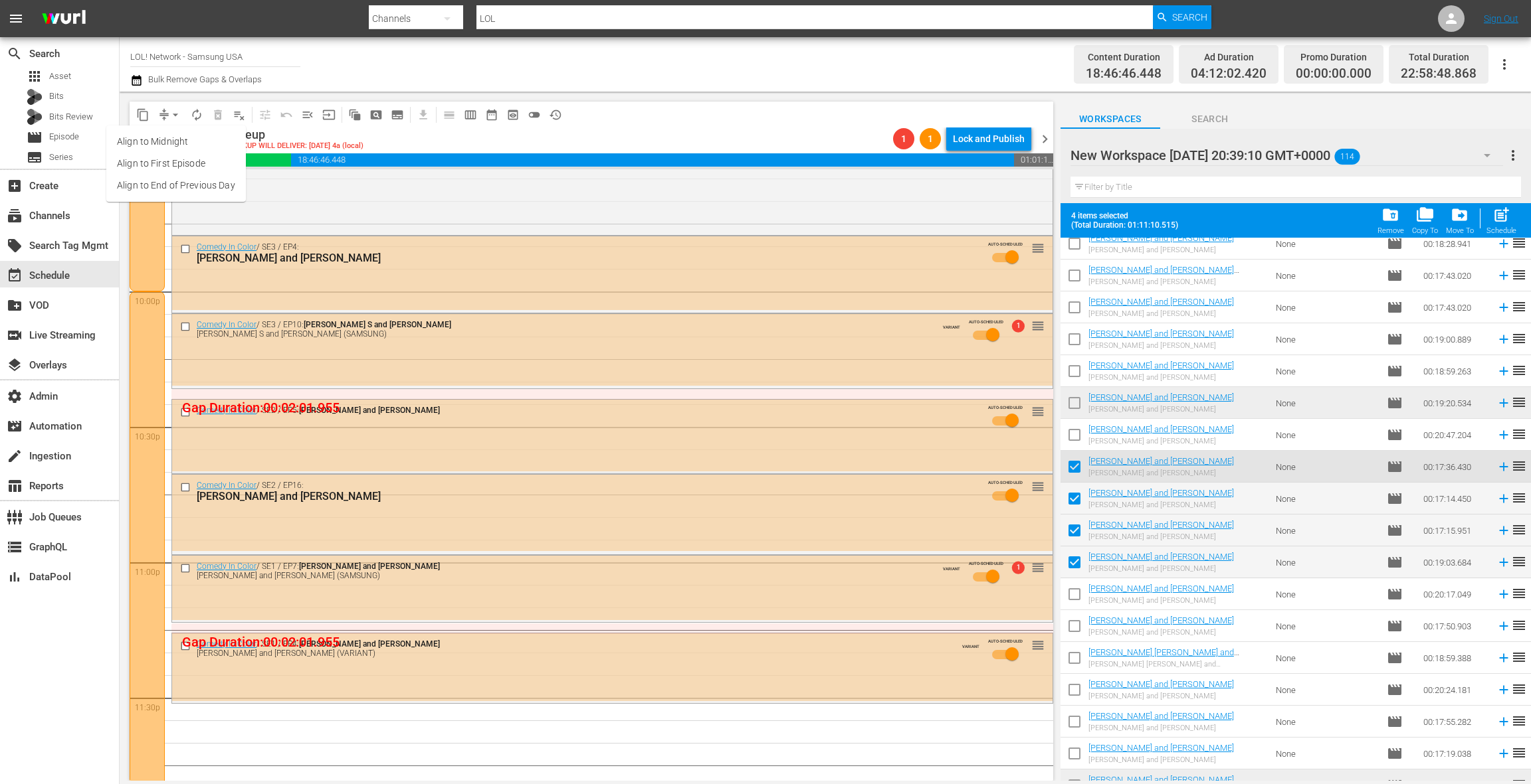
click at [179, 183] on li "Align to End of Previous Day" at bounding box center [176, 186] width 139 height 22
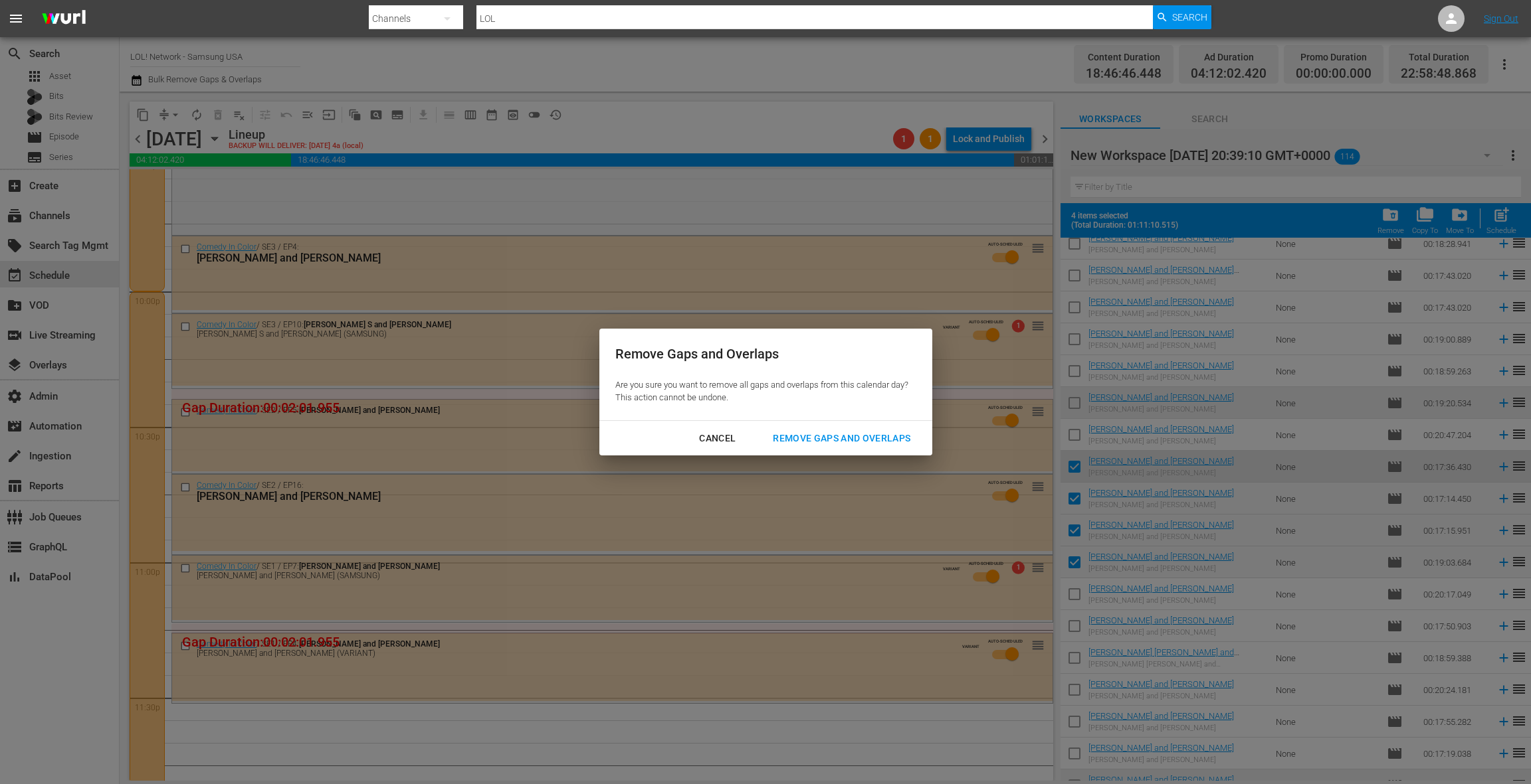
click at [728, 436] on div "Cancel" at bounding box center [717, 438] width 58 height 17
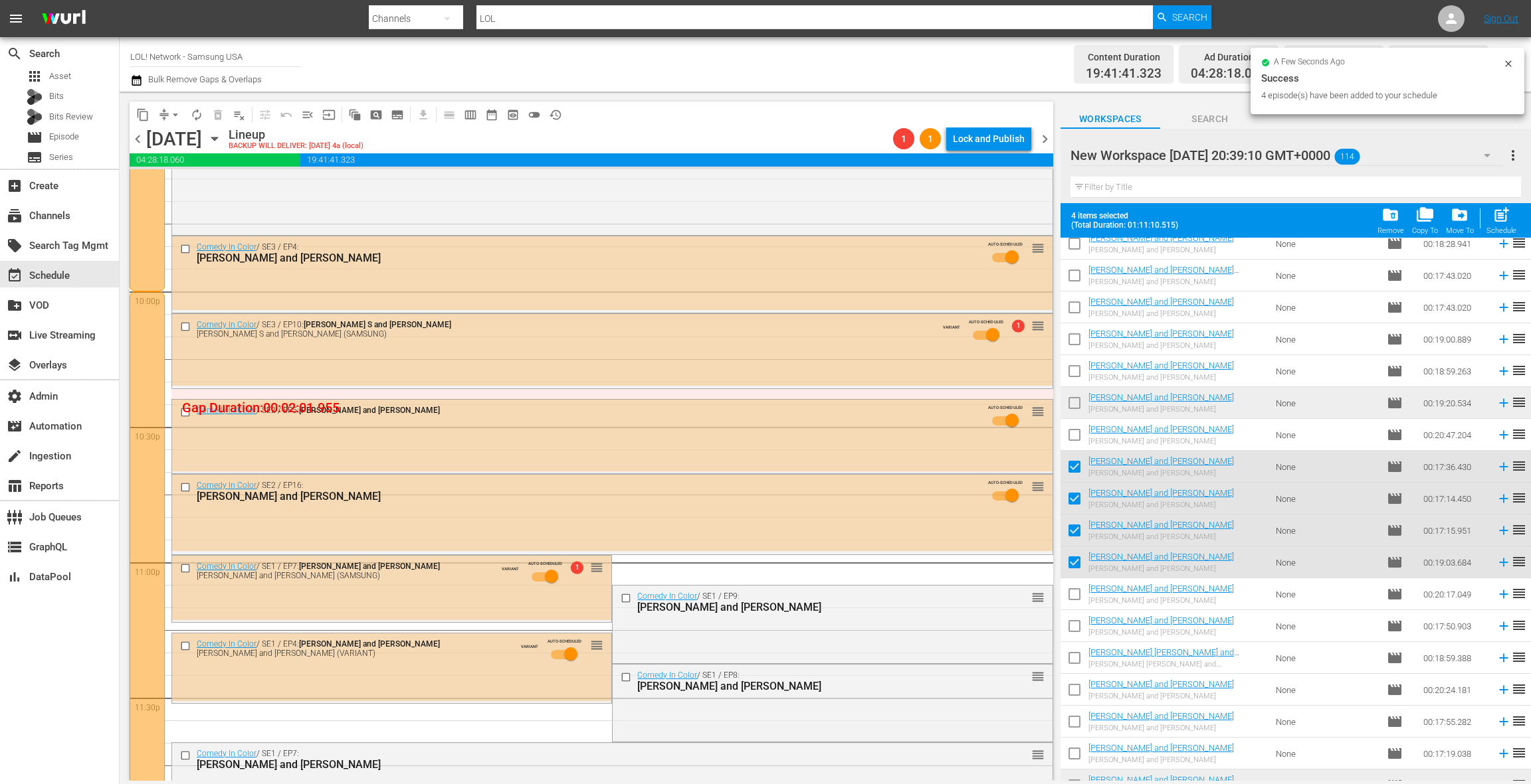
click at [790, 622] on div "Comedy In Color / SE1 / EP9: JB Ball and Nazeem Hussein reorder" at bounding box center [832, 623] width 439 height 76
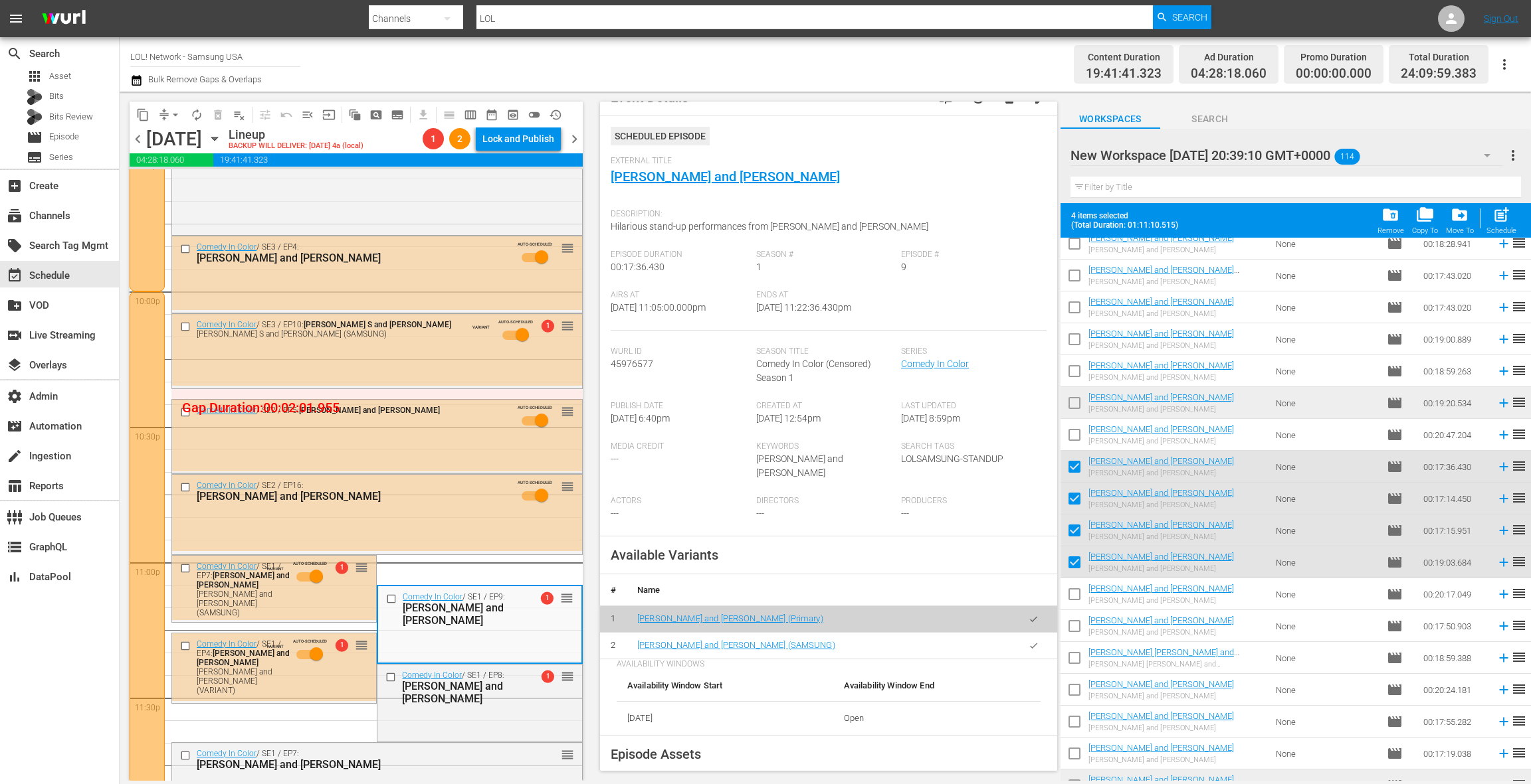
scroll to position [37, 0]
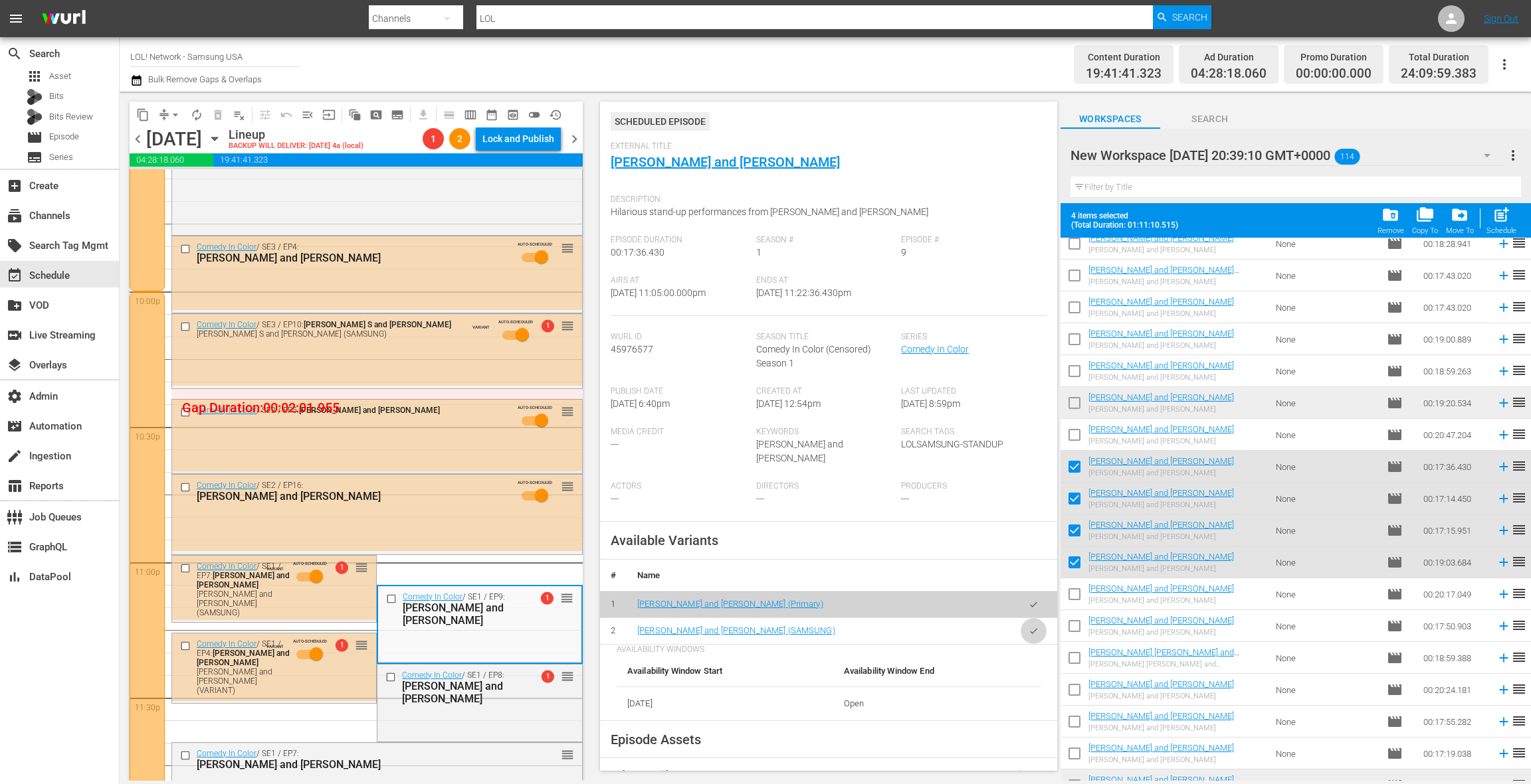
drag, startPoint x: 1038, startPoint y: 617, endPoint x: 787, endPoint y: 599, distance: 251.6
click at [1038, 618] on button "button" at bounding box center [1033, 632] width 26 height 26
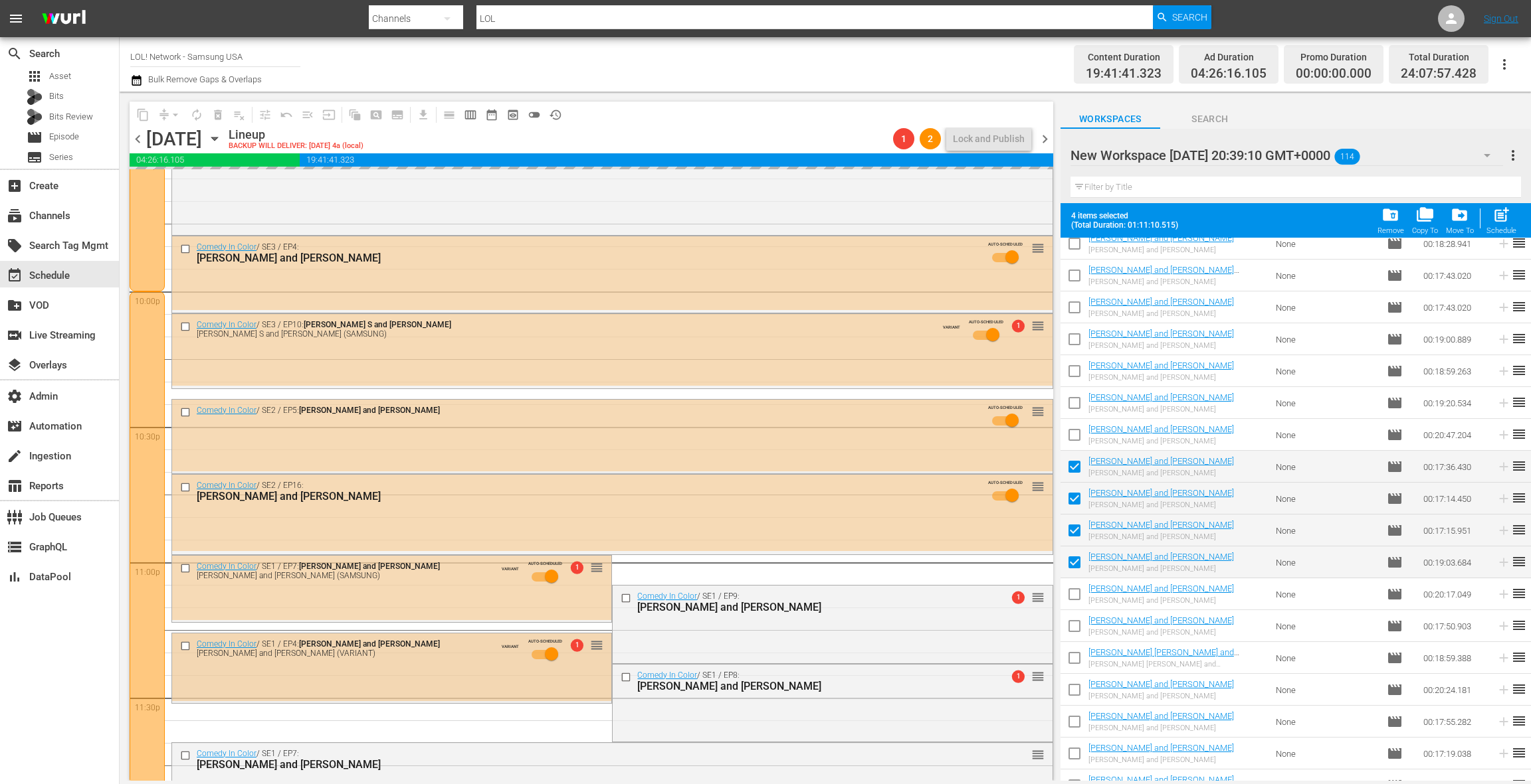
scroll to position [5964, 0]
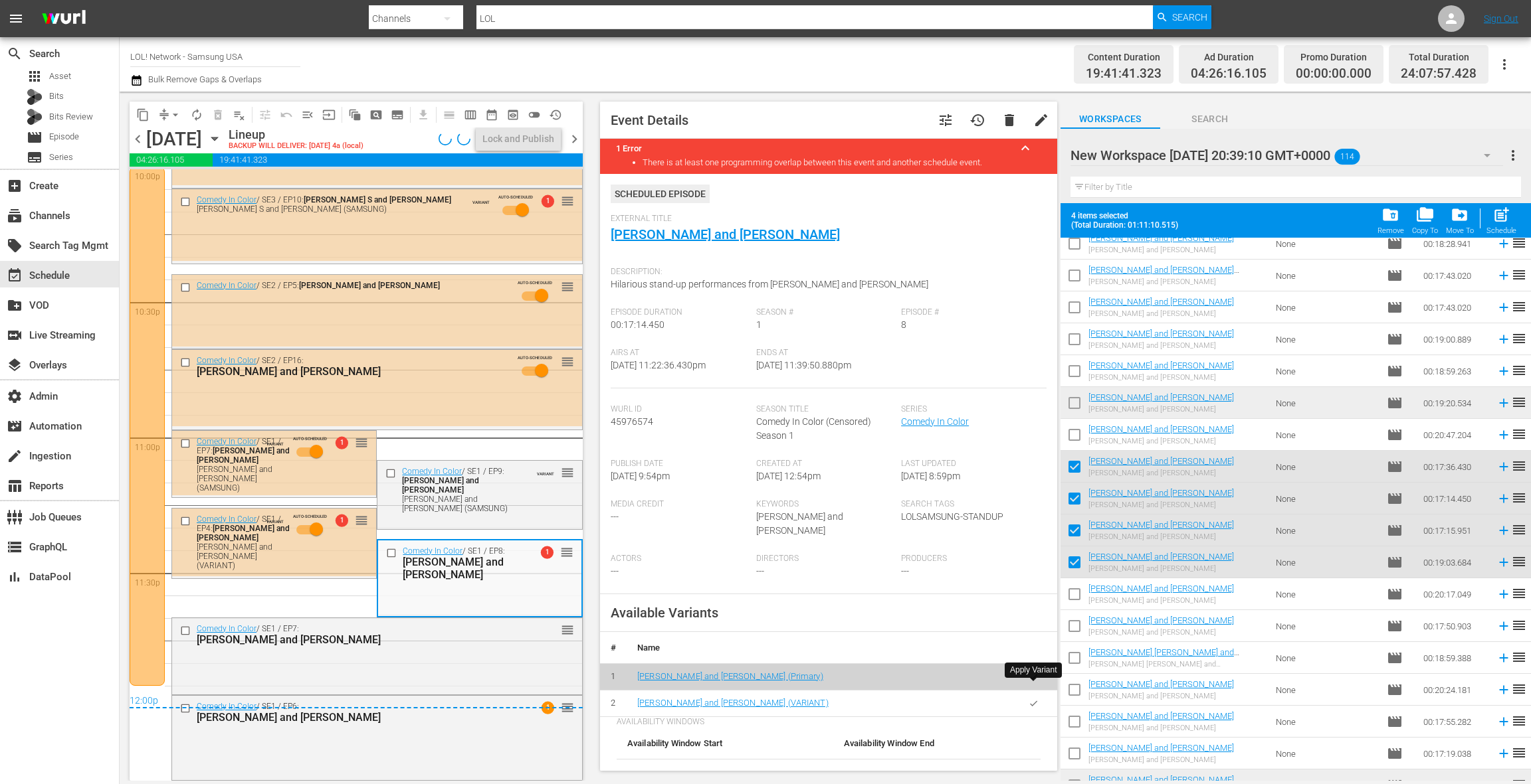
click at [1038, 695] on button "button" at bounding box center [1033, 704] width 26 height 26
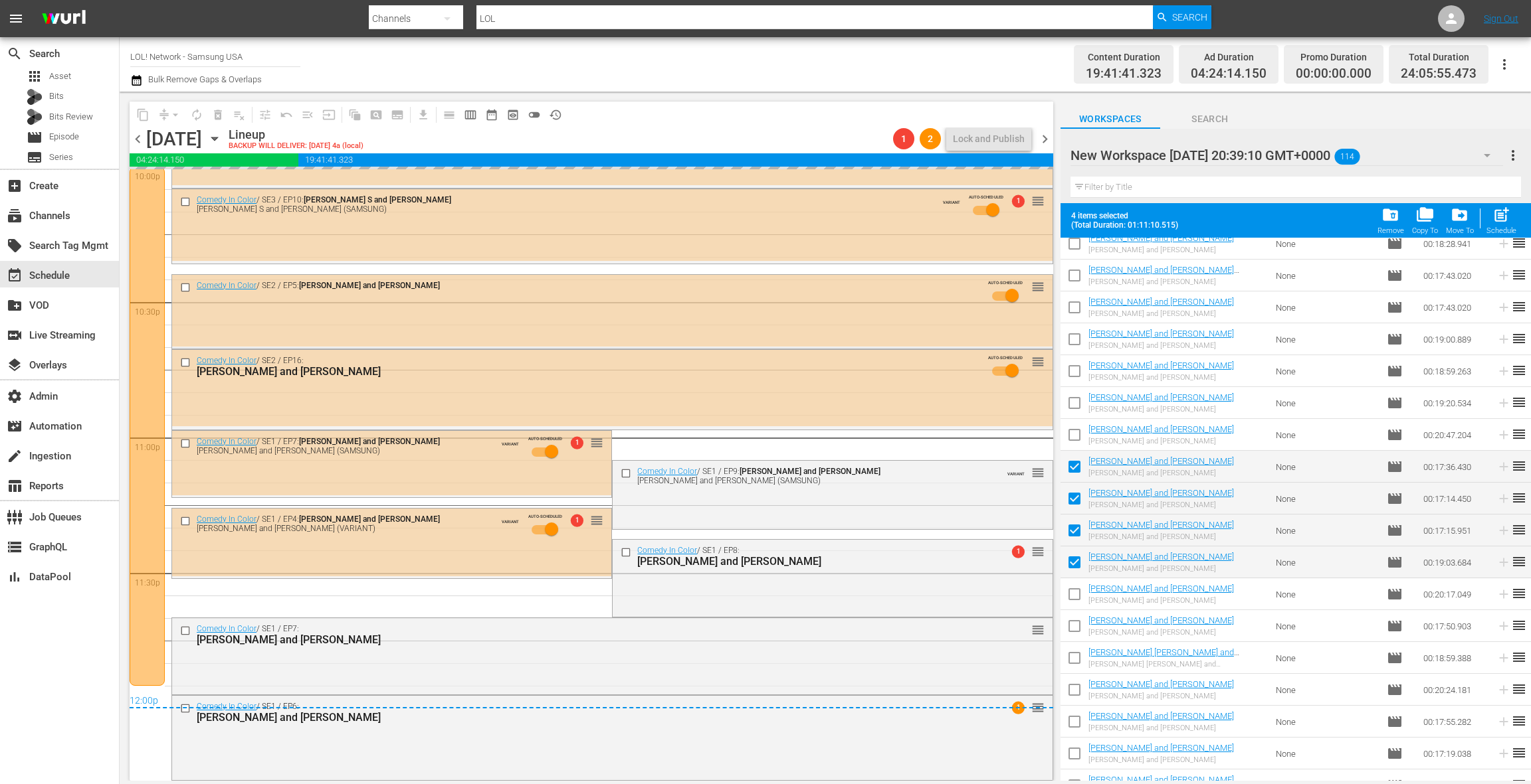
click at [532, 652] on div "Comedy In Color / SE1 / EP7: Robert Powell and Danny Palumbo reorder" at bounding box center [612, 655] width 880 height 74
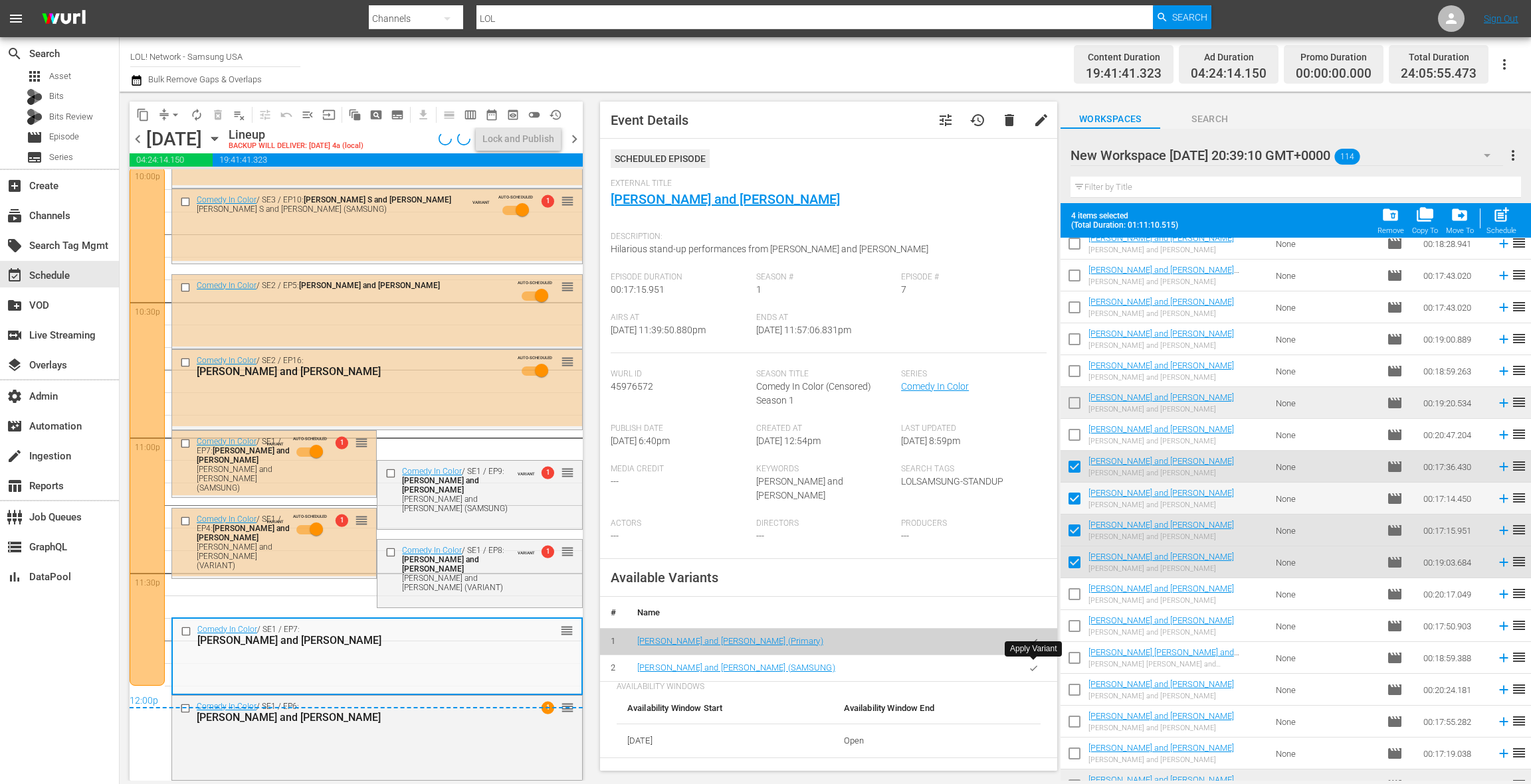
drag, startPoint x: 1031, startPoint y: 670, endPoint x: 1005, endPoint y: 664, distance: 26.7
click at [1031, 670] on icon "button" at bounding box center [1033, 668] width 7 height 5
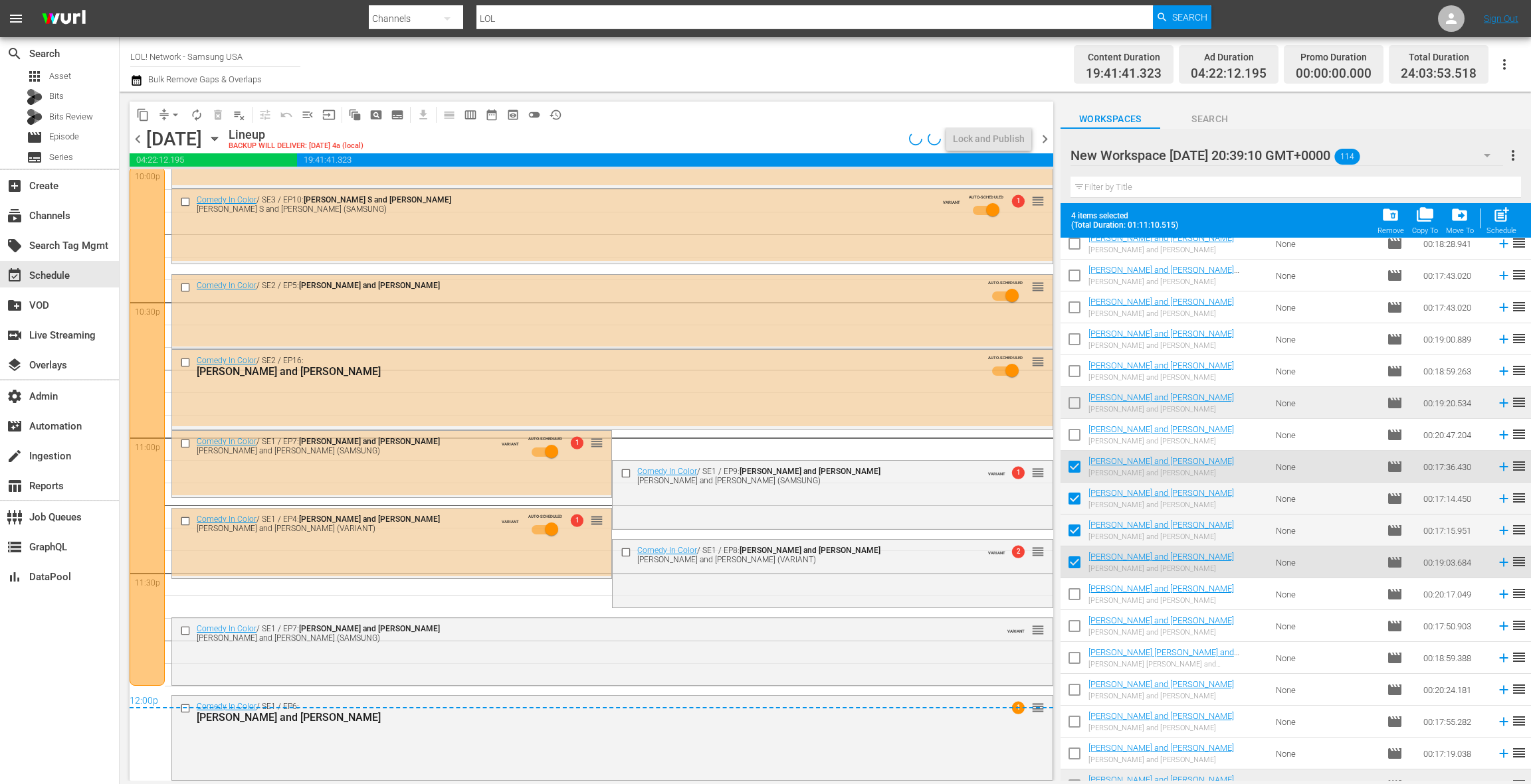
click at [167, 116] on button "arrow_drop_down" at bounding box center [175, 115] width 21 height 21
click at [180, 188] on li "Align to End of Previous Day" at bounding box center [176, 186] width 139 height 22
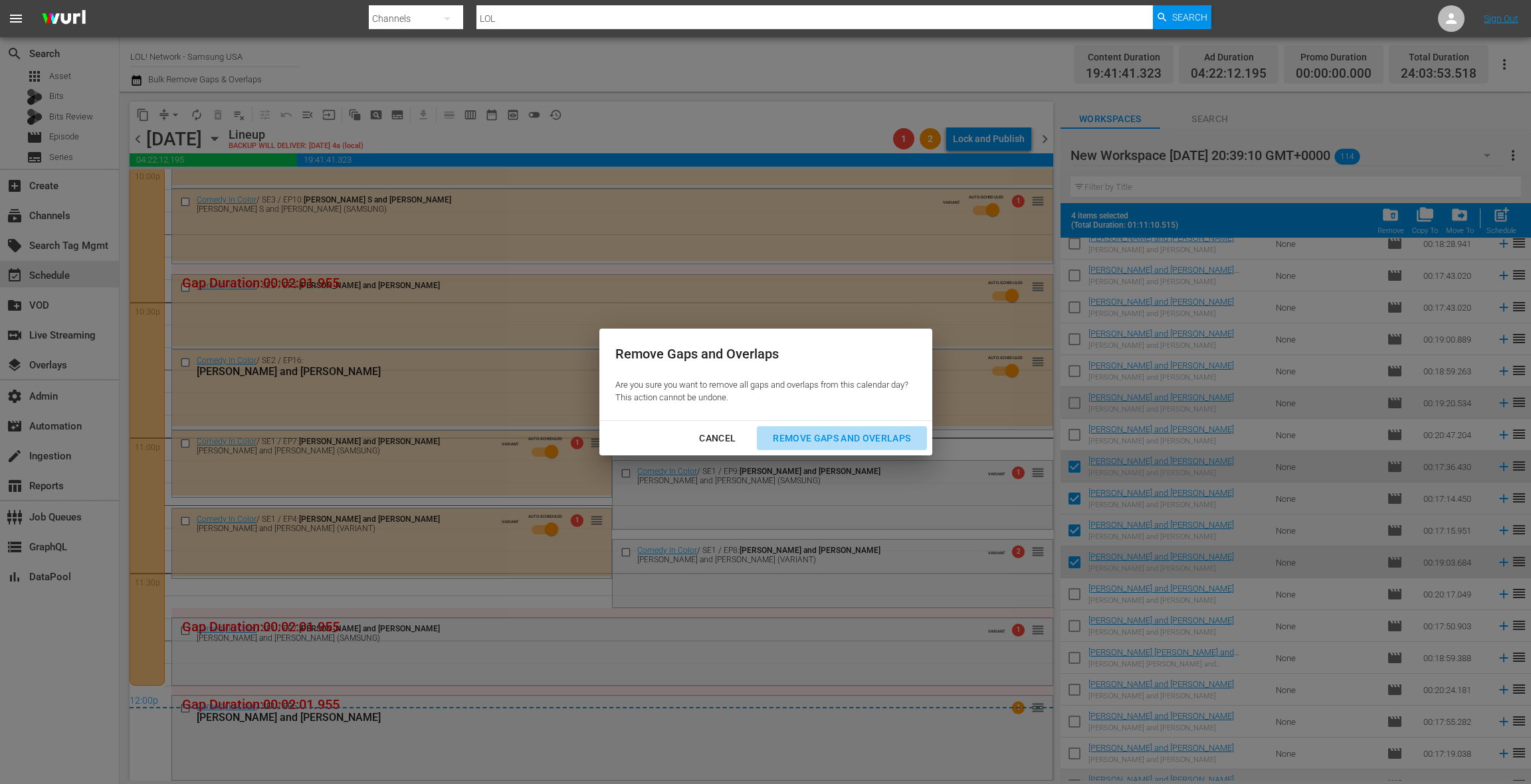
click at [872, 441] on div "Remove Gaps and Overlaps" at bounding box center [842, 438] width 159 height 17
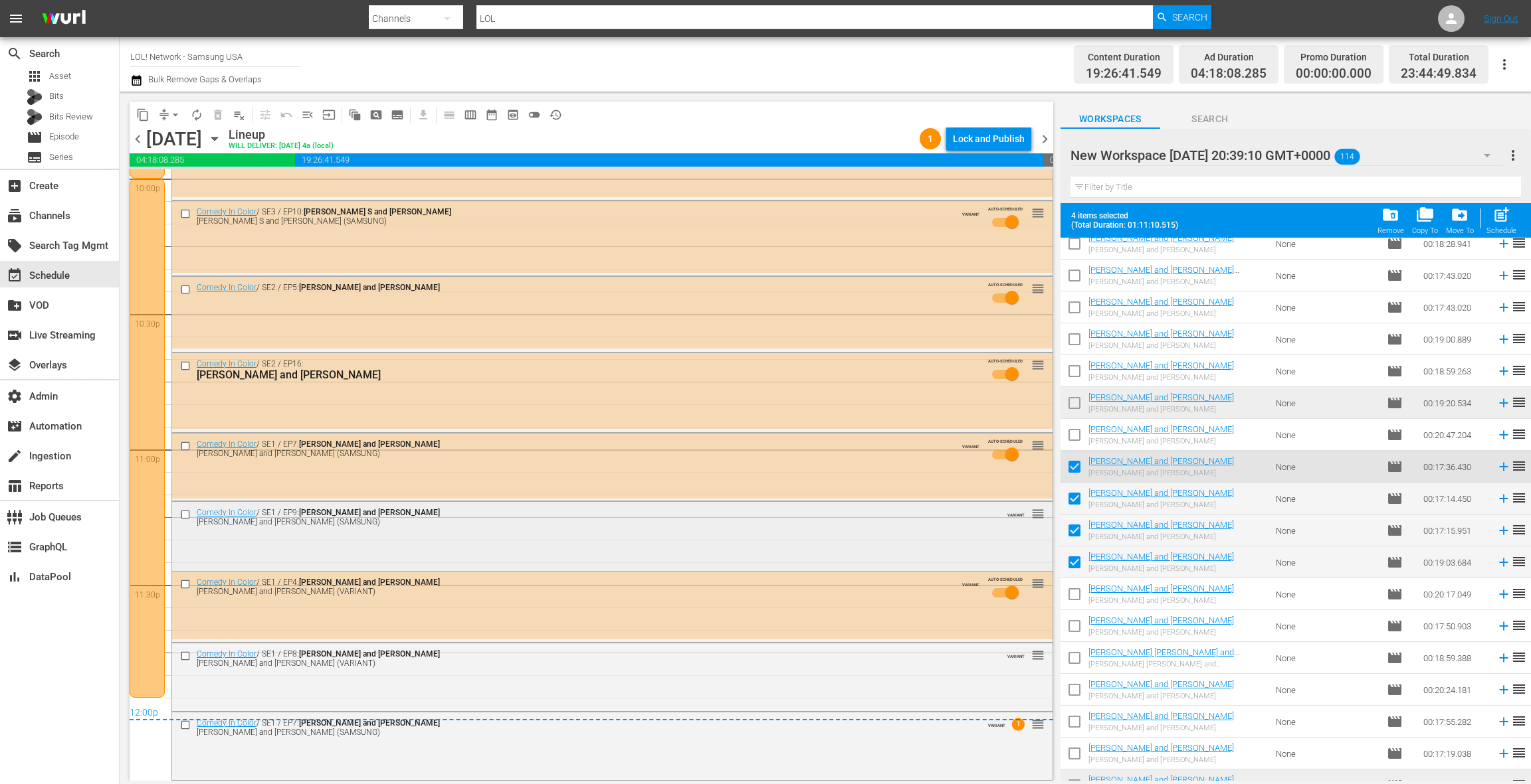
scroll to position [5951, 0]
click at [574, 740] on div "Comedy In Color / SE1 / EP7: Robert Powell and Danny Palumbo Robert Powell and …" at bounding box center [612, 728] width 880 height 30
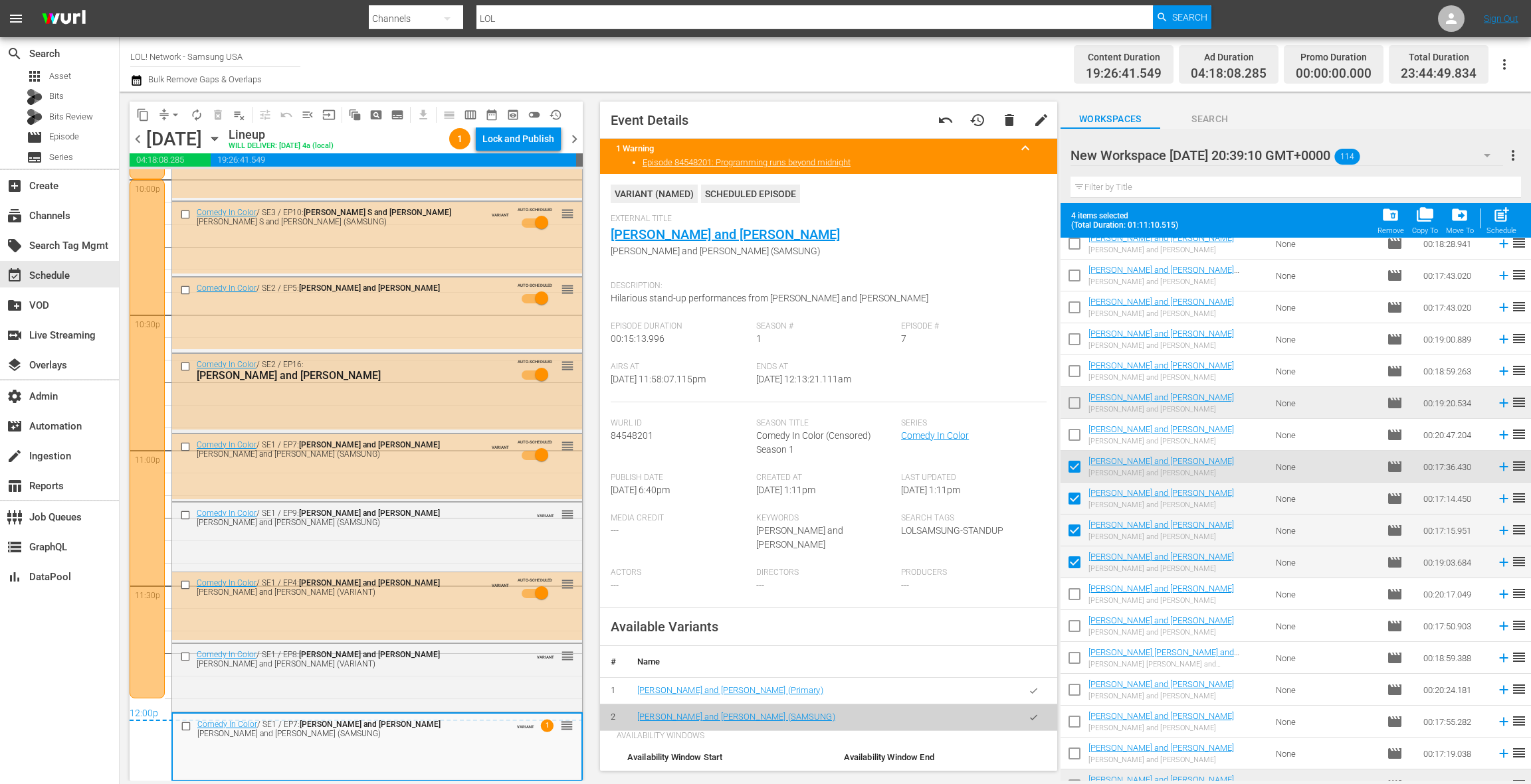
click at [430, 369] on div "Brent Morin and Yedoye Travis" at bounding box center [353, 375] width 312 height 12
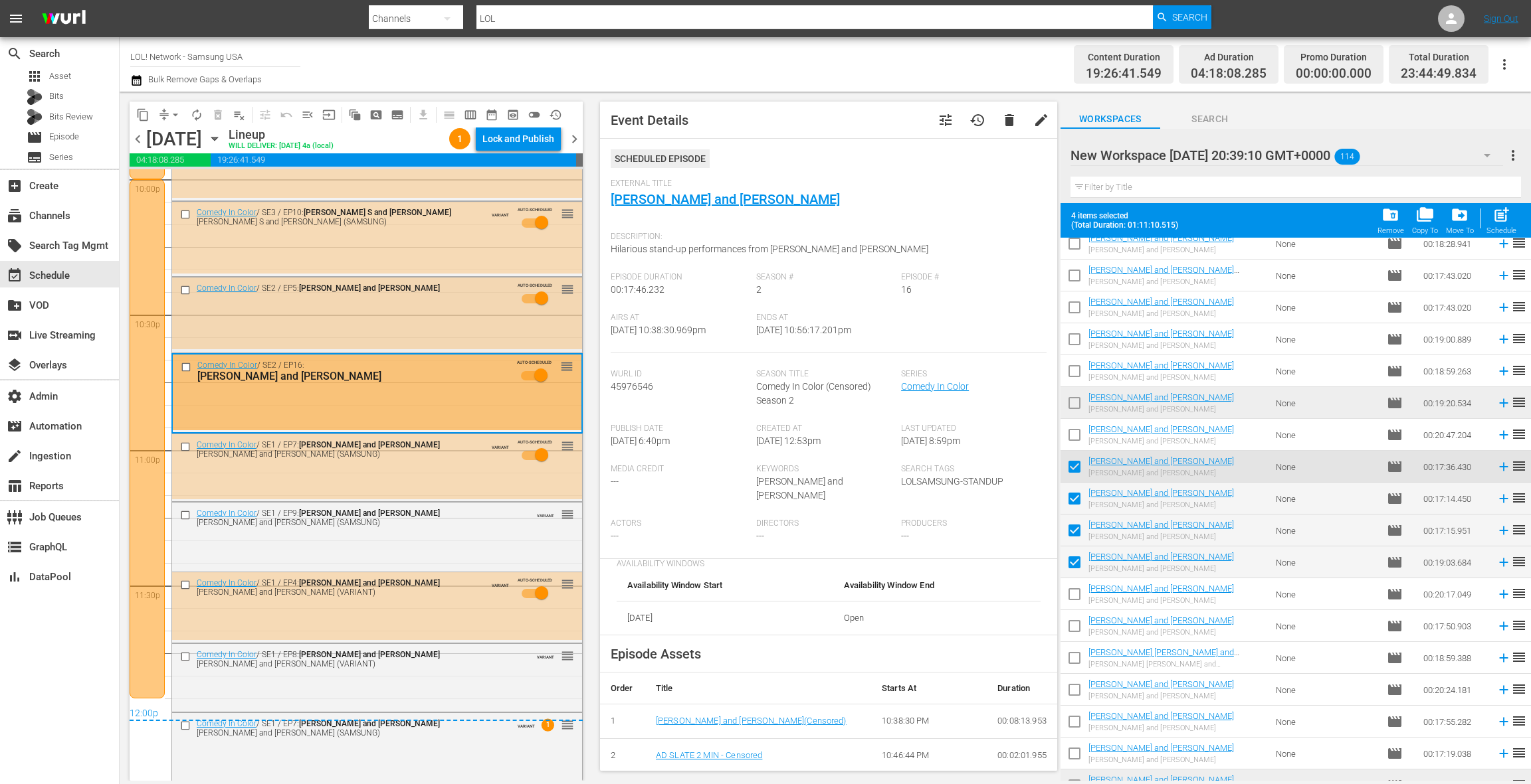
click at [426, 314] on div "Comedy In Color / SE2 / EP5: Christi Chiello and Dave Smith AUTO-SCHEDULED reor…" at bounding box center [376, 298] width 410 height 40
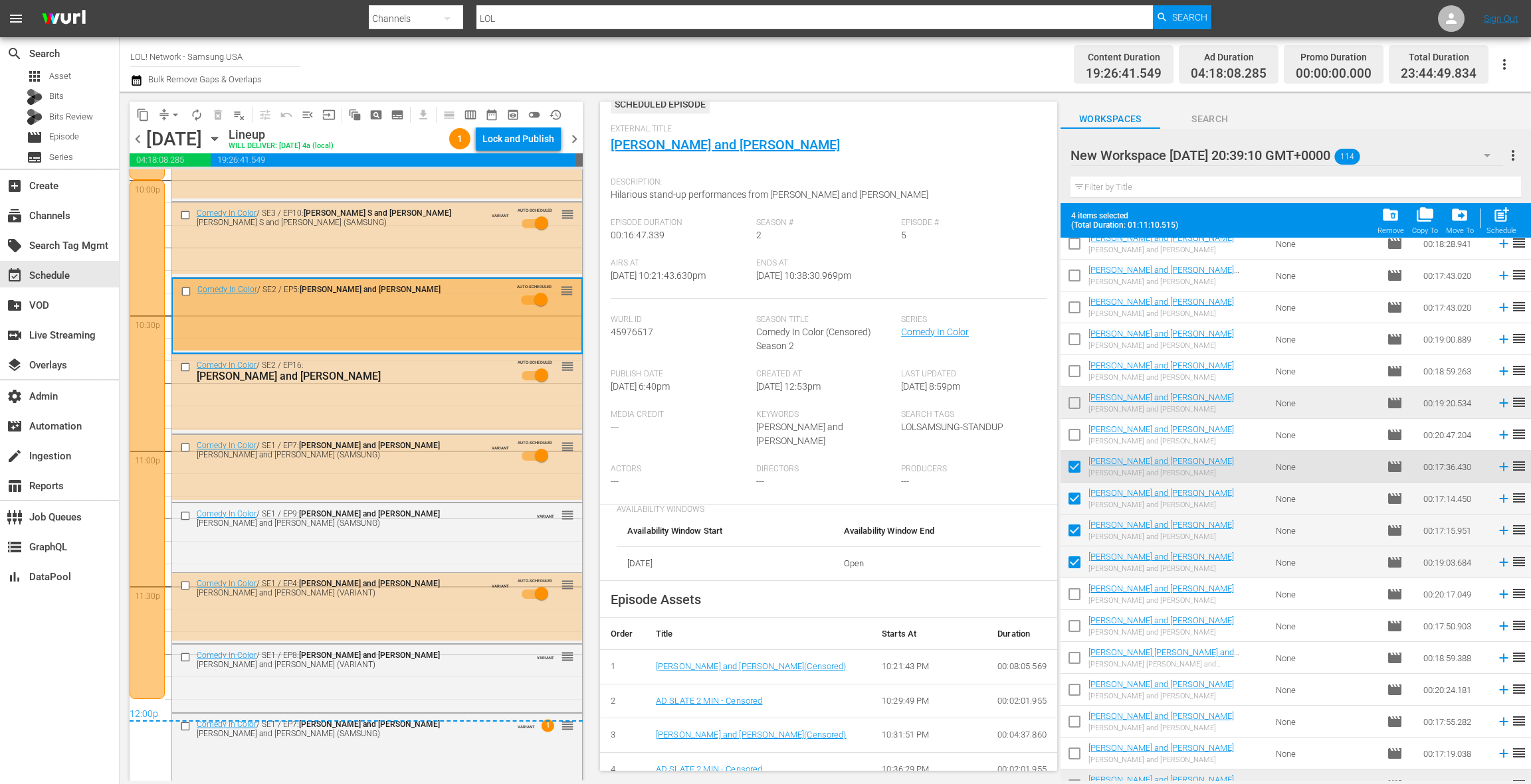
scroll to position [0, 0]
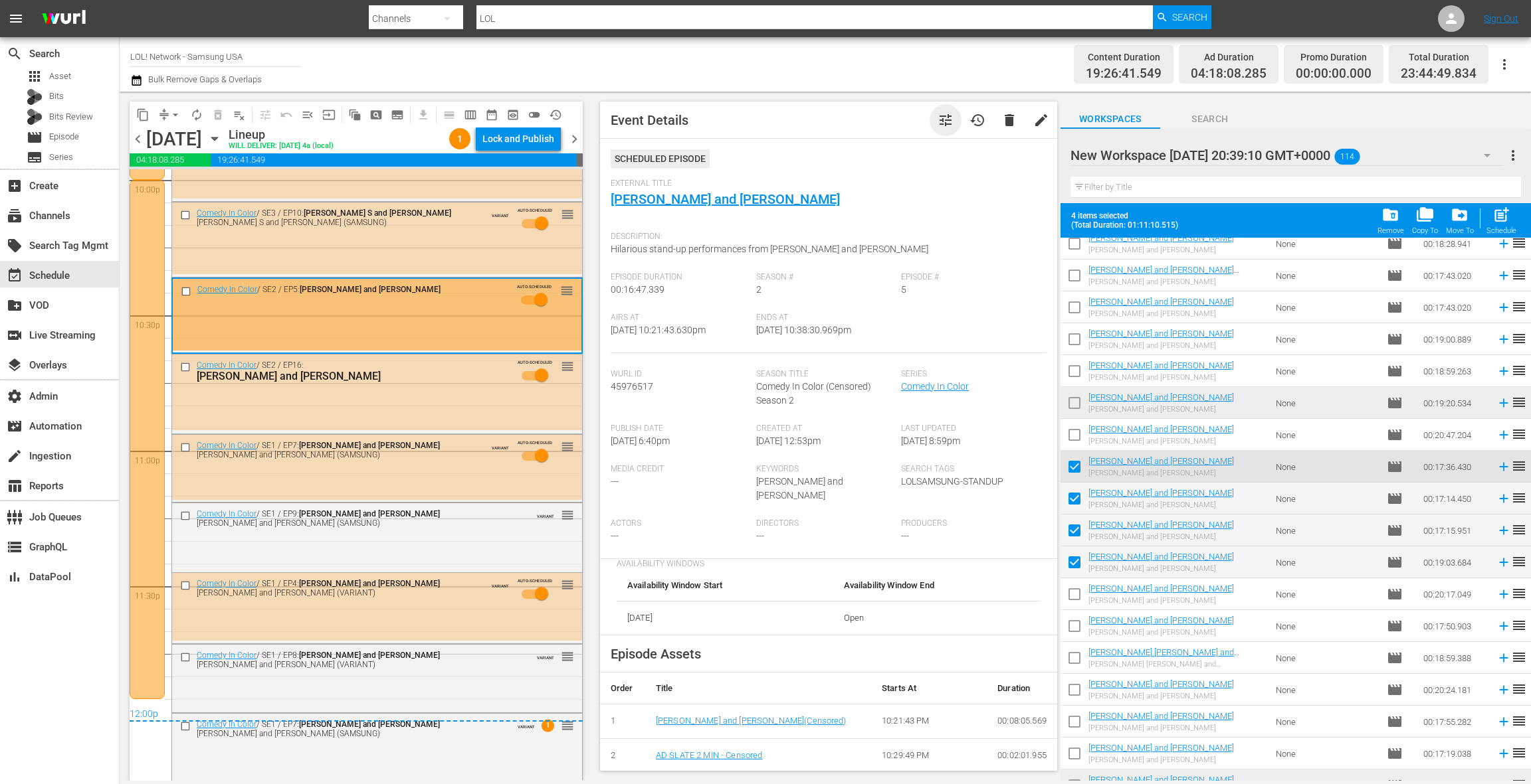
click at [952, 124] on span "tune" at bounding box center [945, 120] width 16 height 16
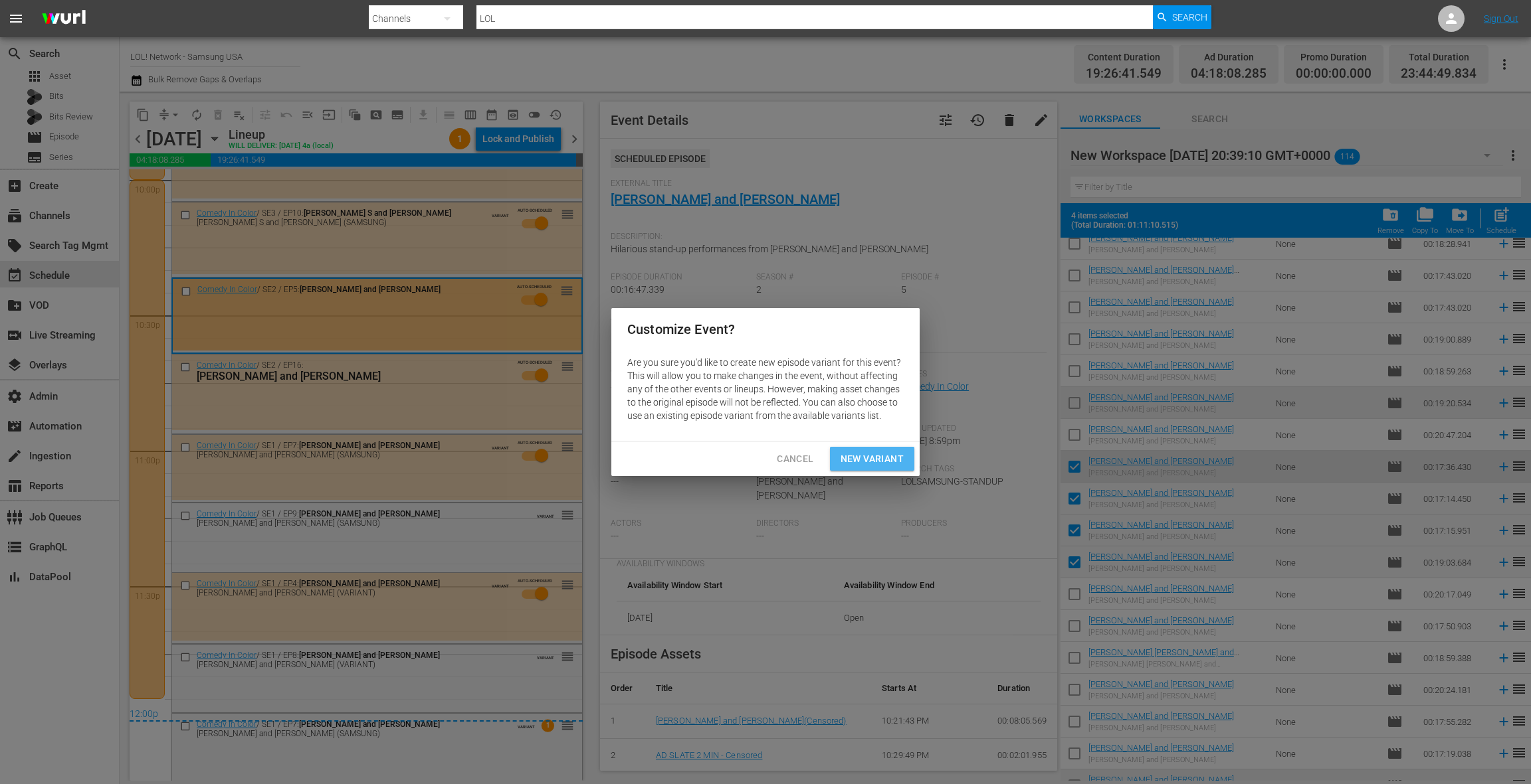
click at [878, 457] on span "New Variant" at bounding box center [871, 459] width 63 height 17
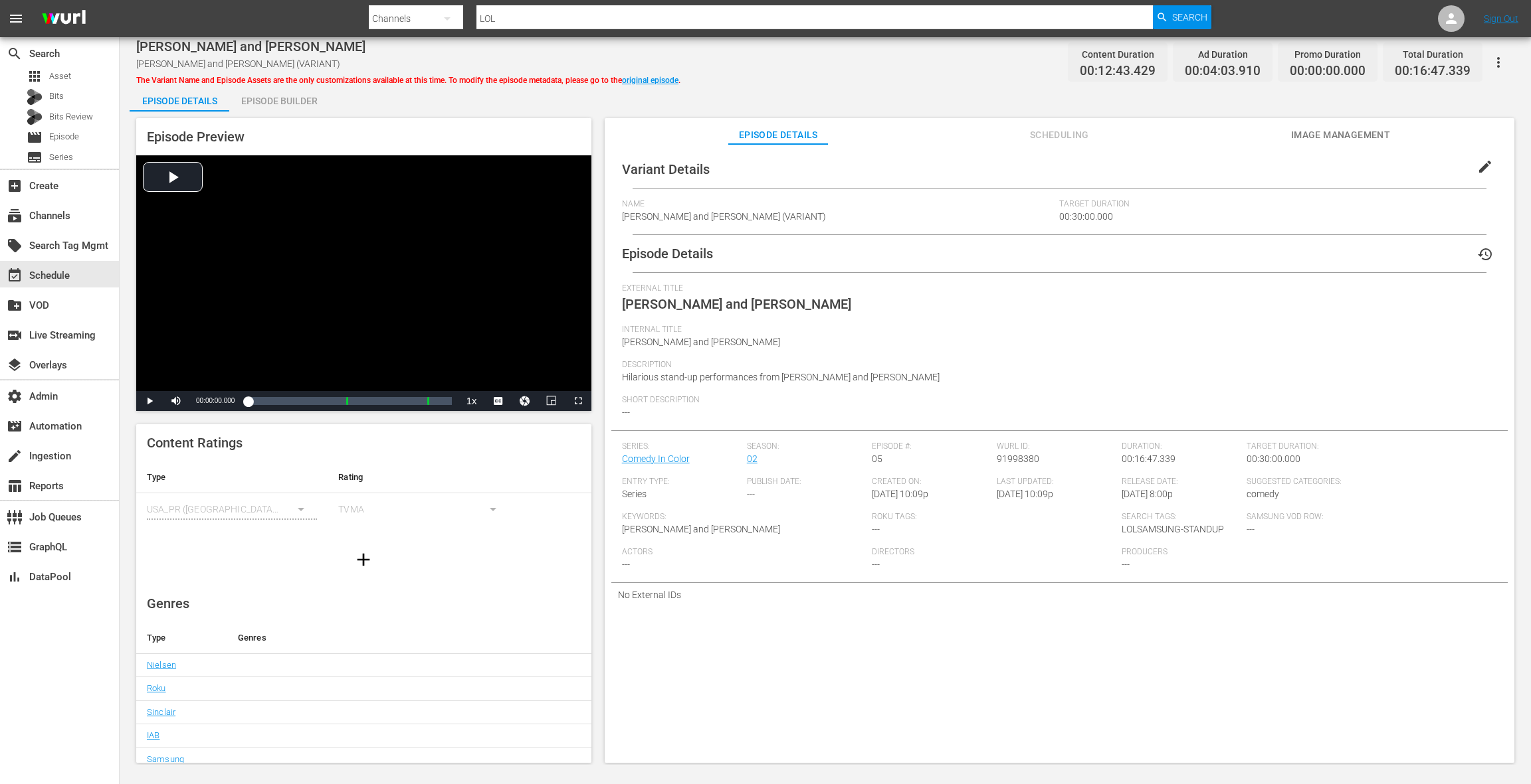
click at [1484, 166] on span "edit" at bounding box center [1485, 166] width 16 height 16
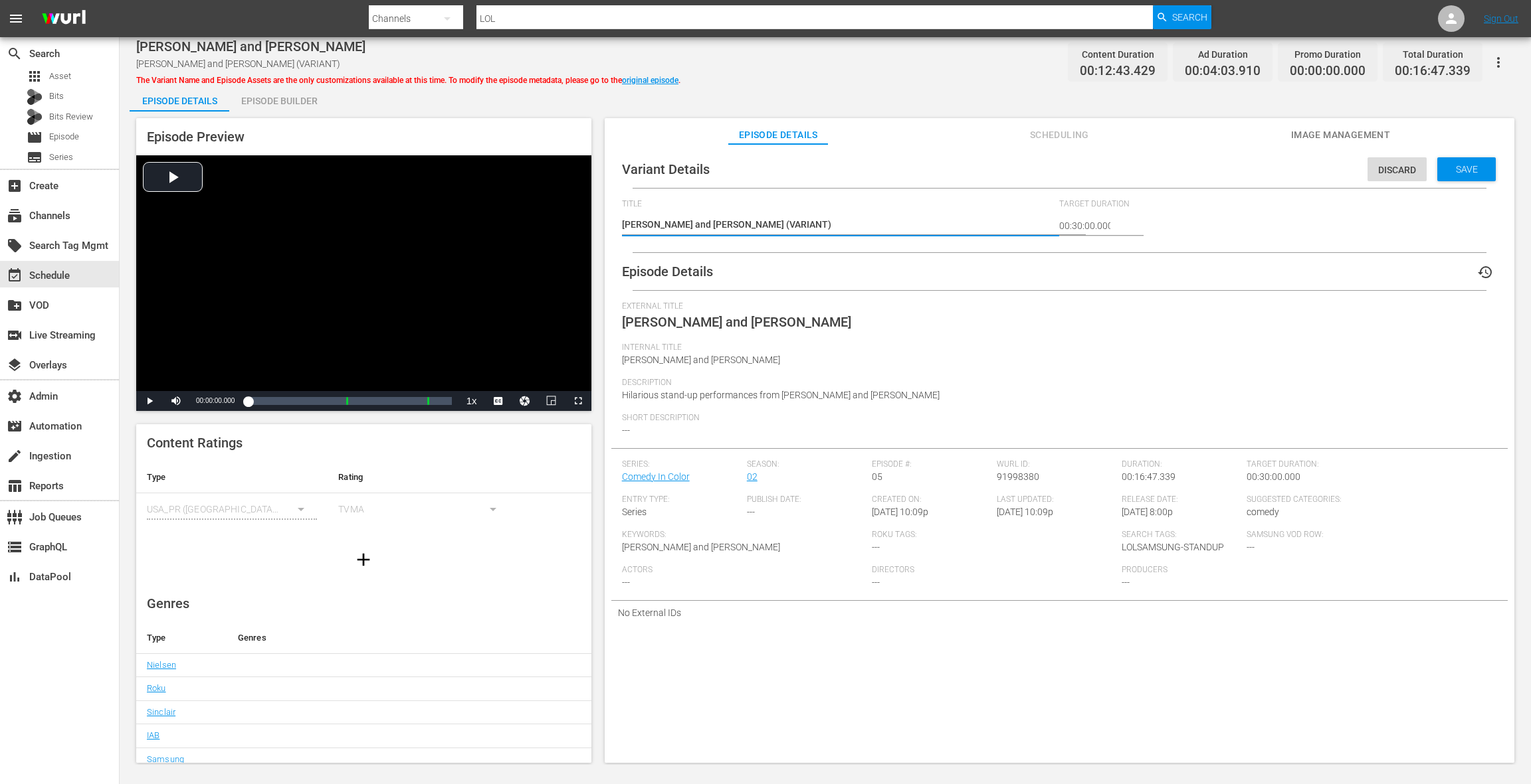
click at [773, 222] on textarea "Christi Chiello and Dave Smith (VARIANT)" at bounding box center [837, 226] width 431 height 16
type textarea "Christi Chiello and Dave Smith (S)"
type textarea "Christi Chiello and Dave Smith (SA)"
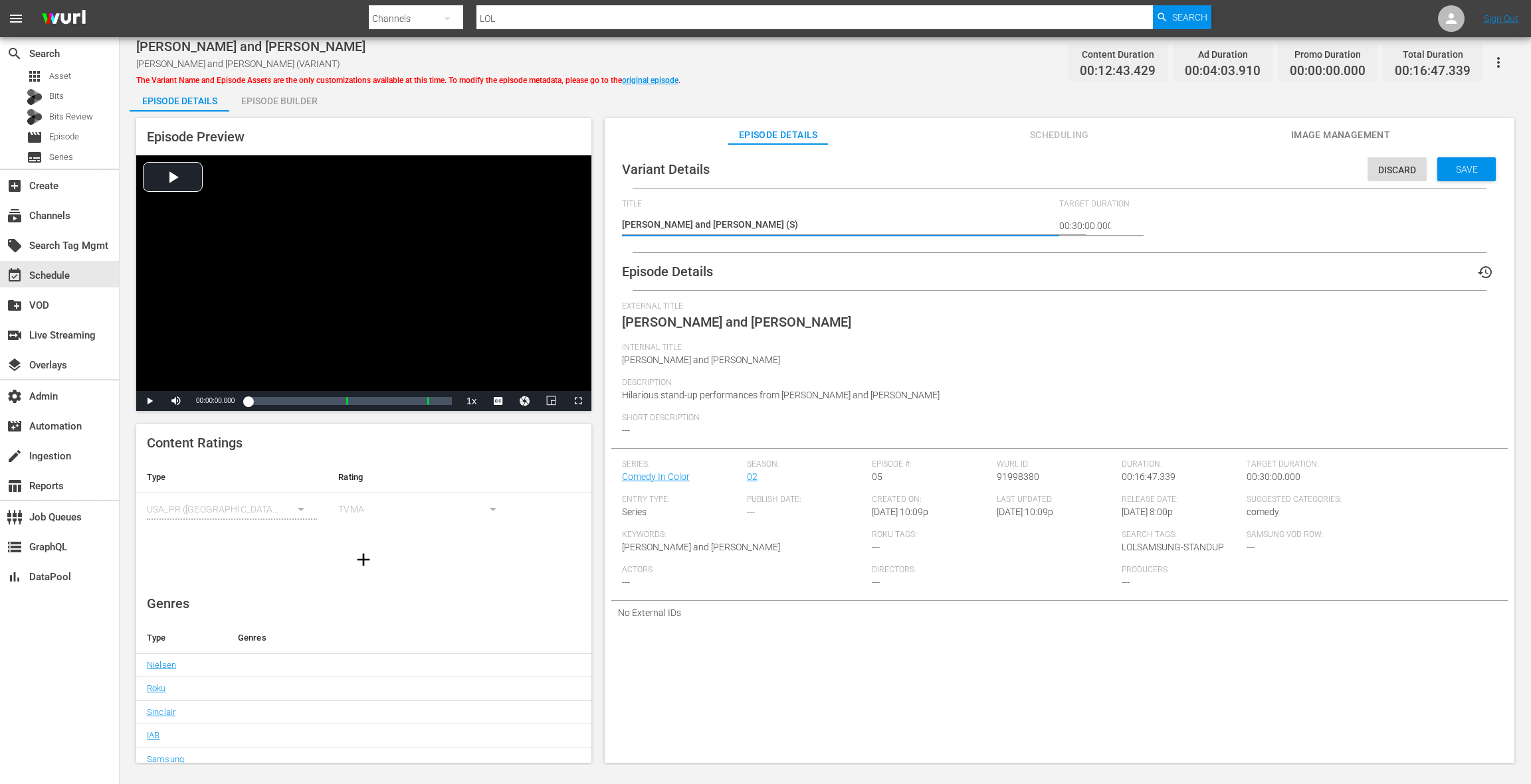
type textarea "Christi Chiello and Dave Smith (SA)"
type textarea "Christi Chiello and Dave Smith (SAM)"
type textarea "Christi Chiello and Dave Smith (SAMS)"
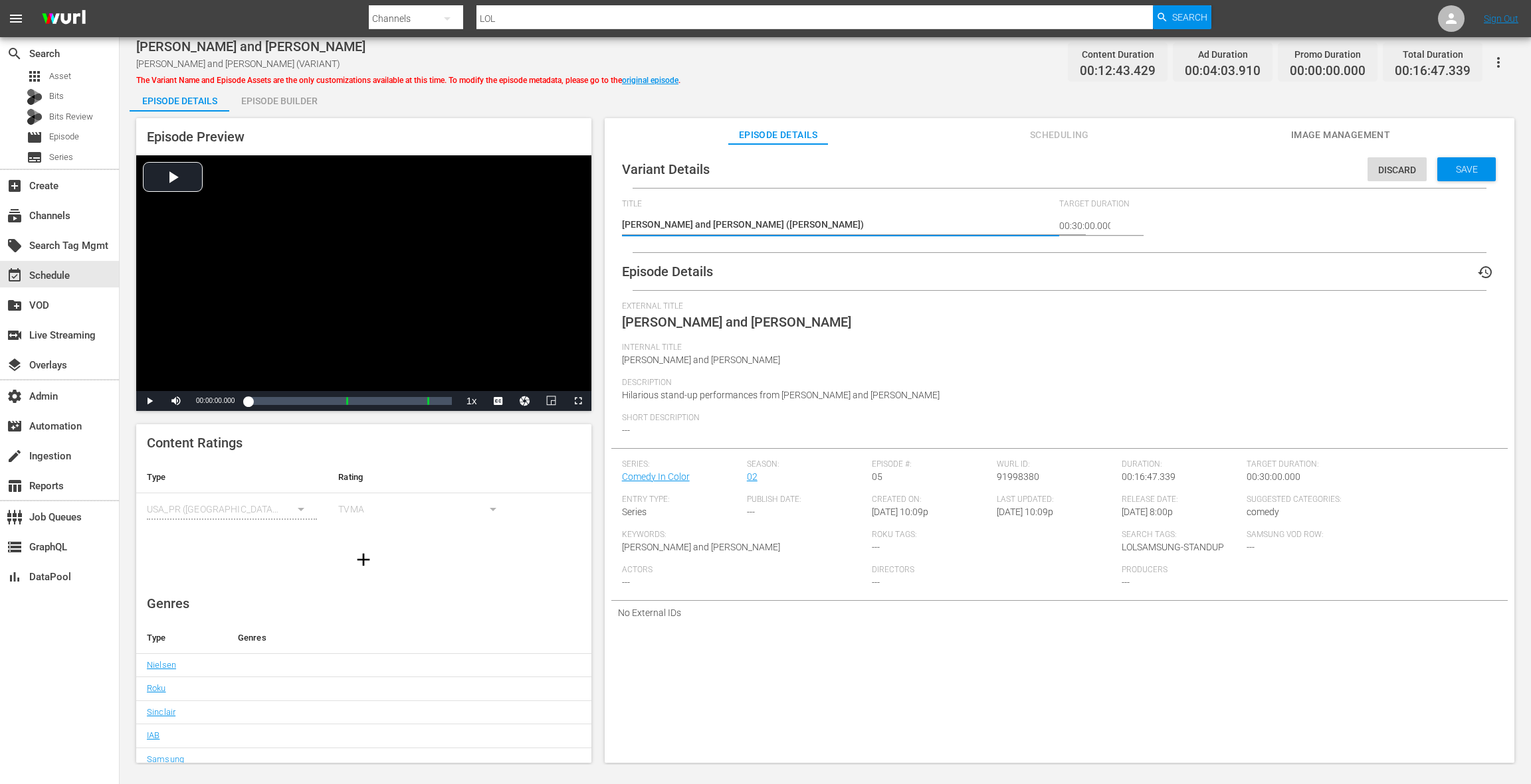
type textarea "Christi Chiello and Dave Smith (SAMSU)"
type textarea "Christi Chiello and Dave Smith (SAMSUN)"
type textarea "Christi Chiello and Dave Smith (SAMSUNG)"
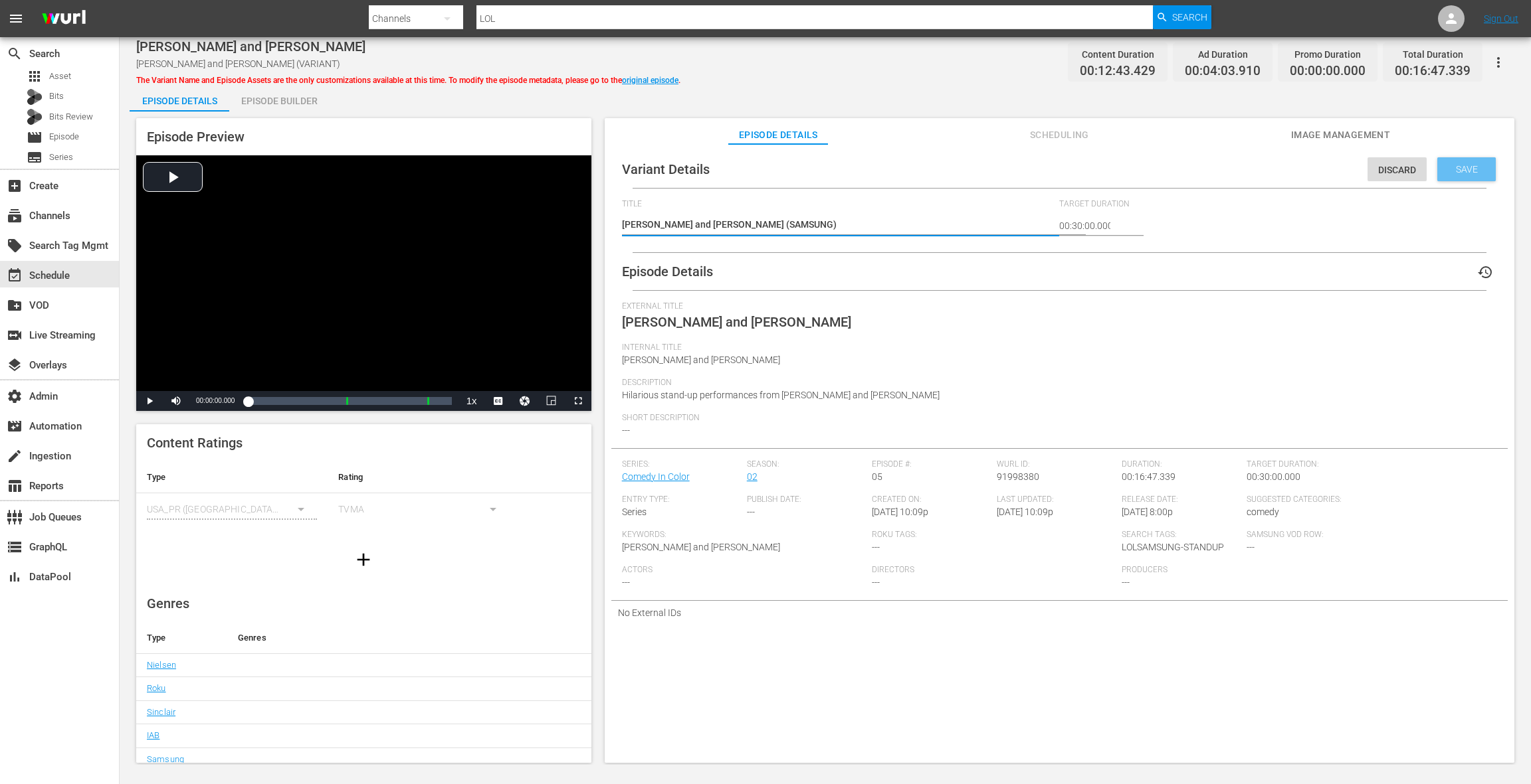
type textarea "Christi Chiello and Dave Smith (SAMSUNG)"
drag, startPoint x: 1441, startPoint y: 175, endPoint x: 912, endPoint y: 97, distance: 534.7
click at [1437, 172] on div "Save" at bounding box center [1466, 169] width 58 height 24
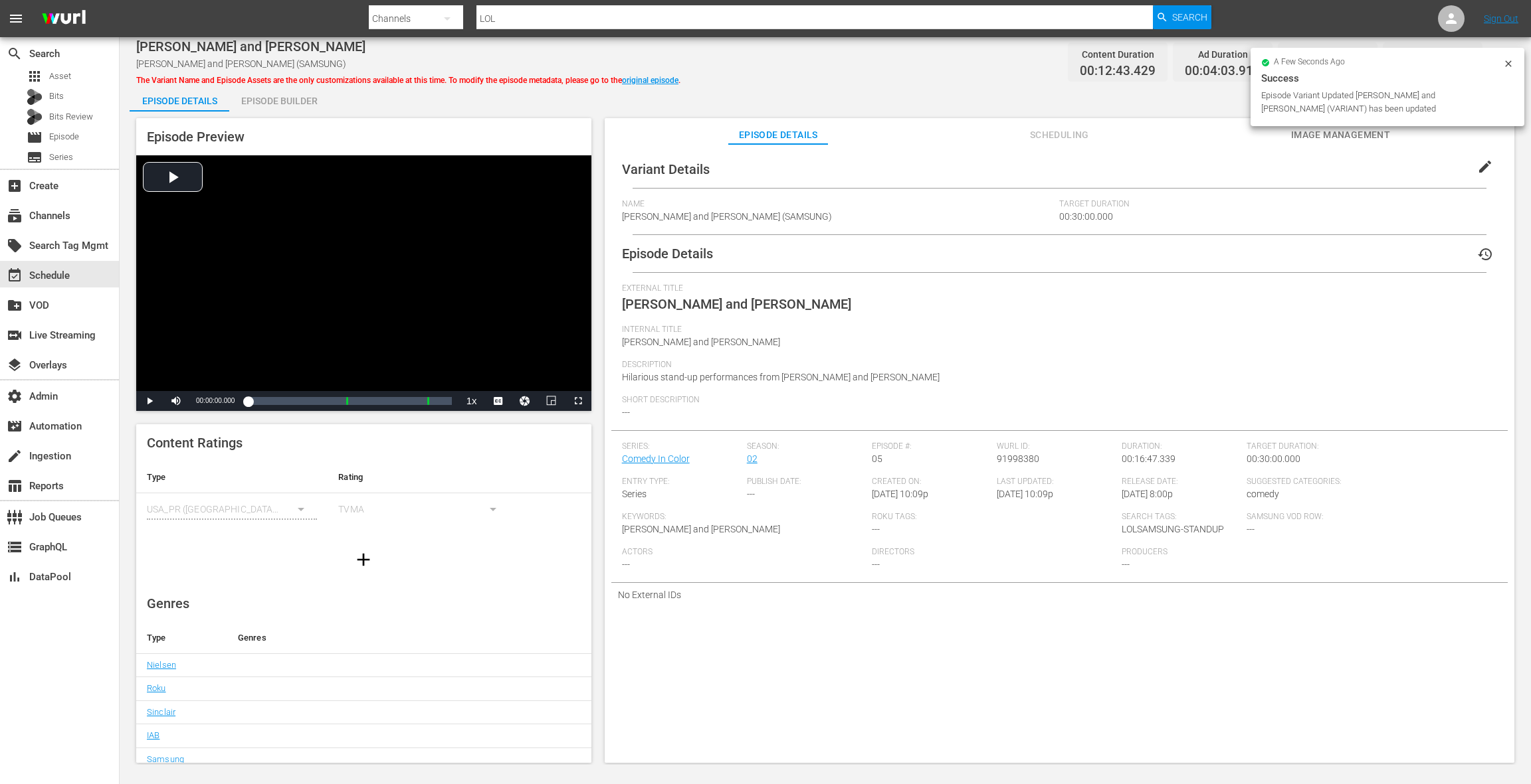
click at [300, 99] on div "Episode Builder" at bounding box center [279, 101] width 99 height 32
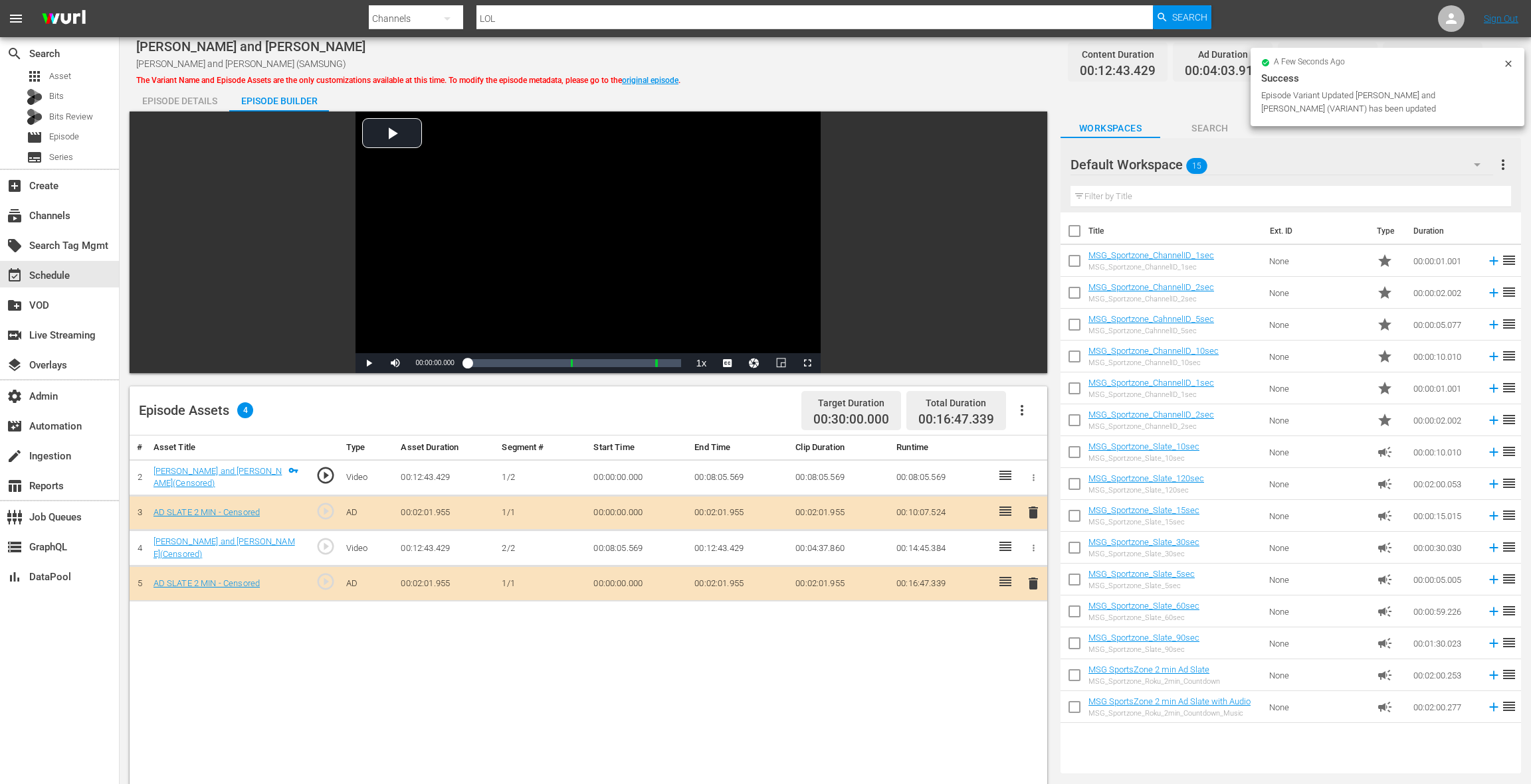
click at [1031, 584] on span "delete" at bounding box center [1033, 584] width 16 height 16
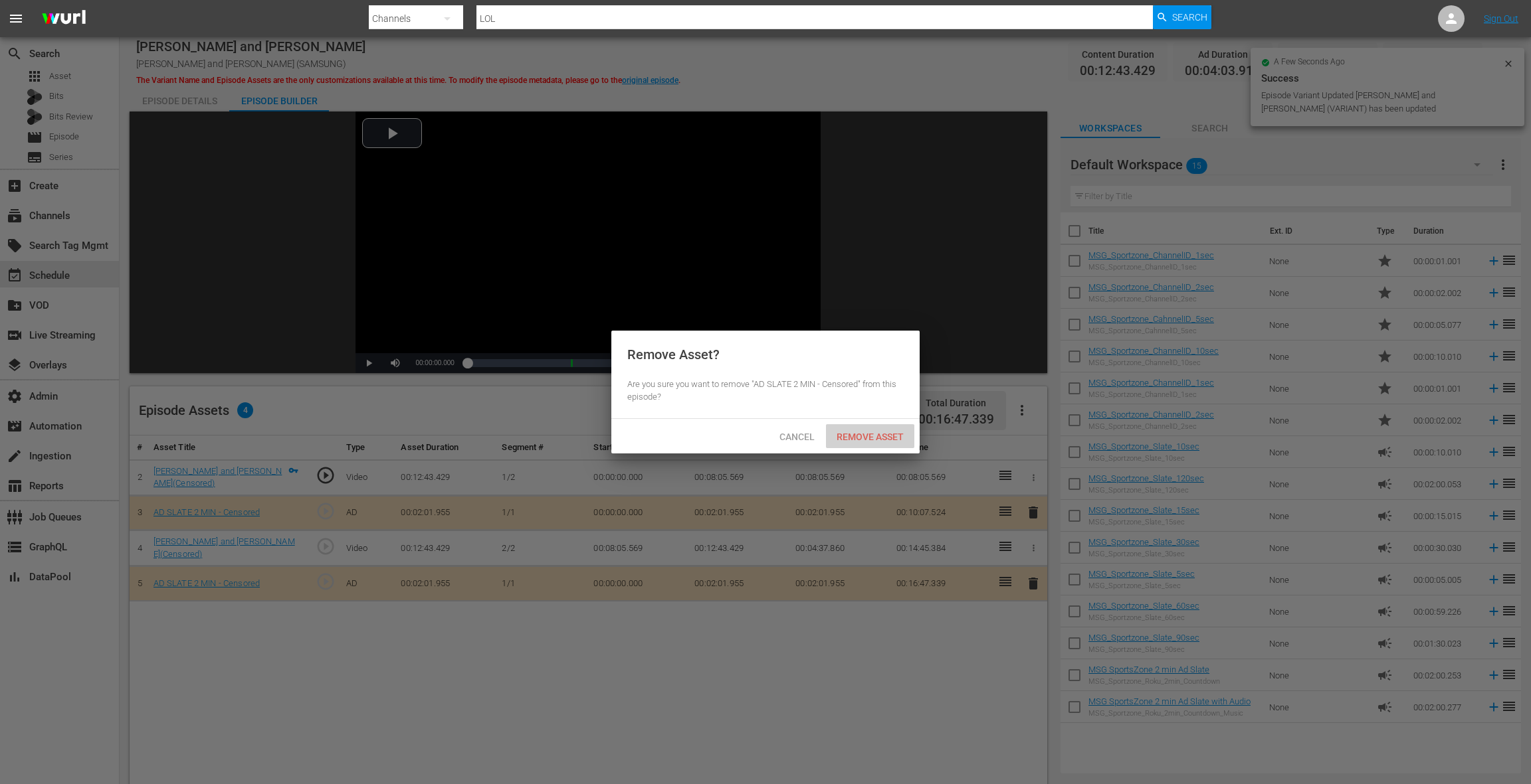
drag, startPoint x: 863, startPoint y: 438, endPoint x: 869, endPoint y: 443, distance: 7.8
click at [863, 438] on span "Remove Asset" at bounding box center [870, 437] width 88 height 10
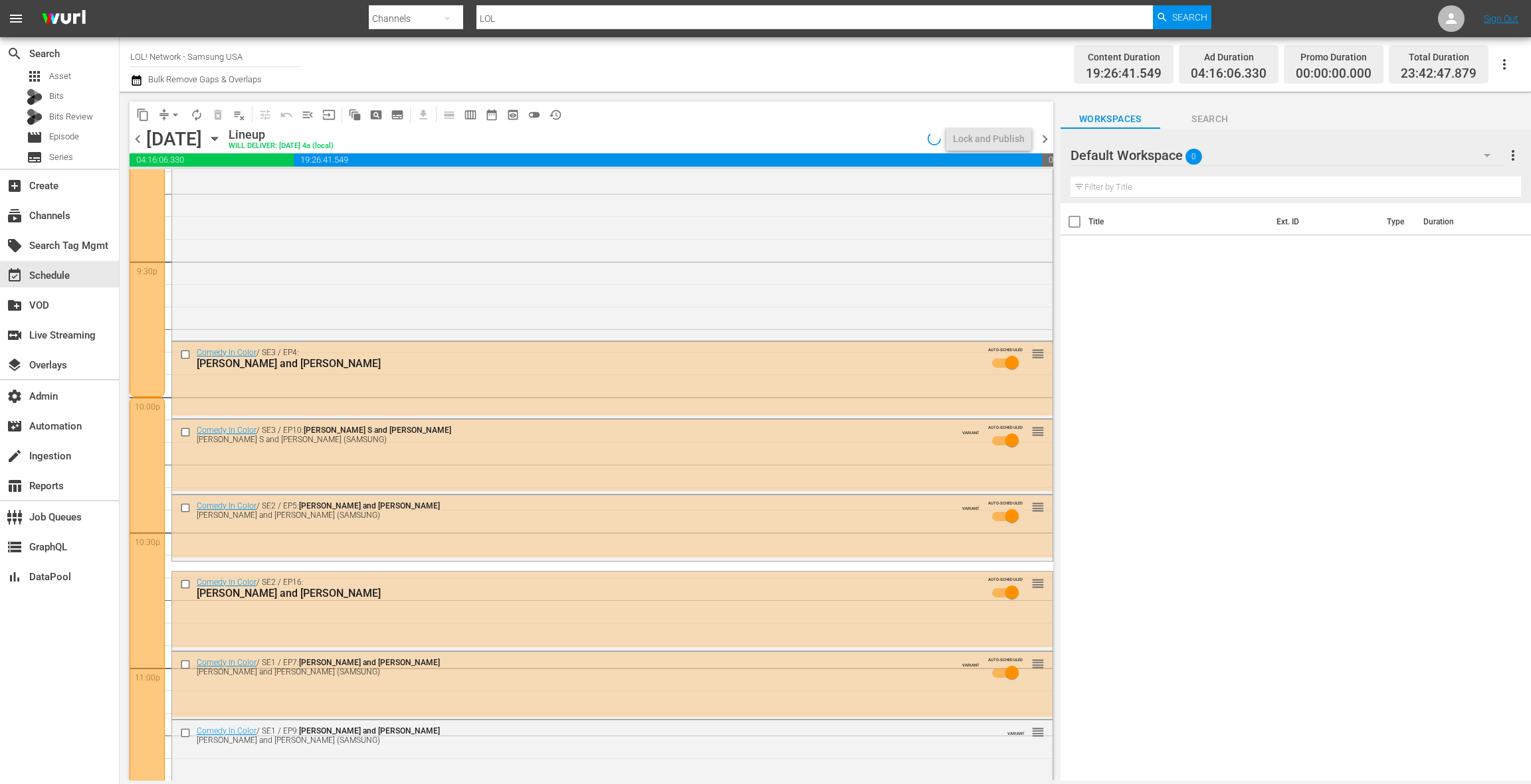
scroll to position [5951, 0]
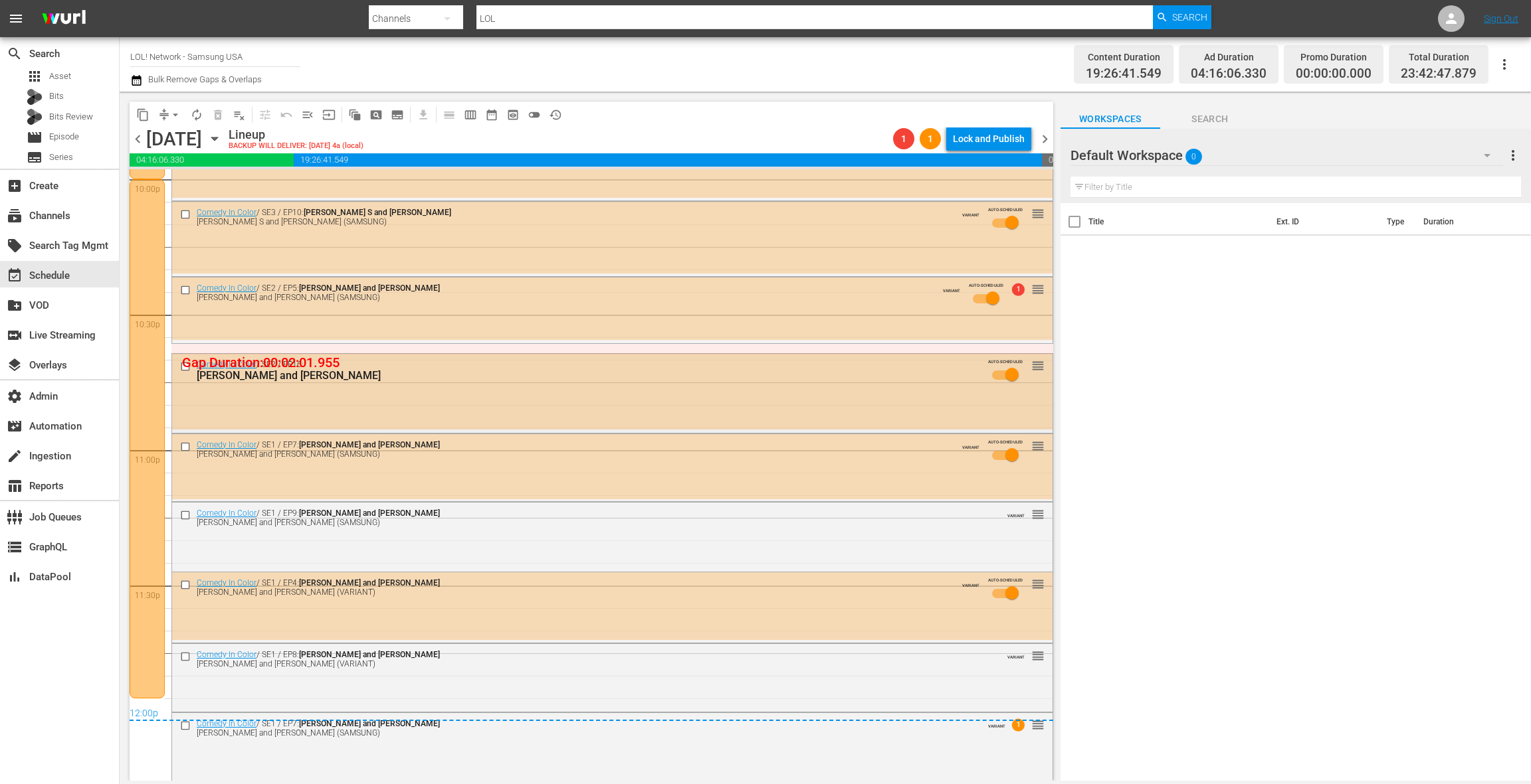
click at [518, 401] on div "Comedy In Color / SE2 / EP16: Brent Morin and Yedoye Travis AUTO-SCHEDULED reor…" at bounding box center [612, 392] width 880 height 77
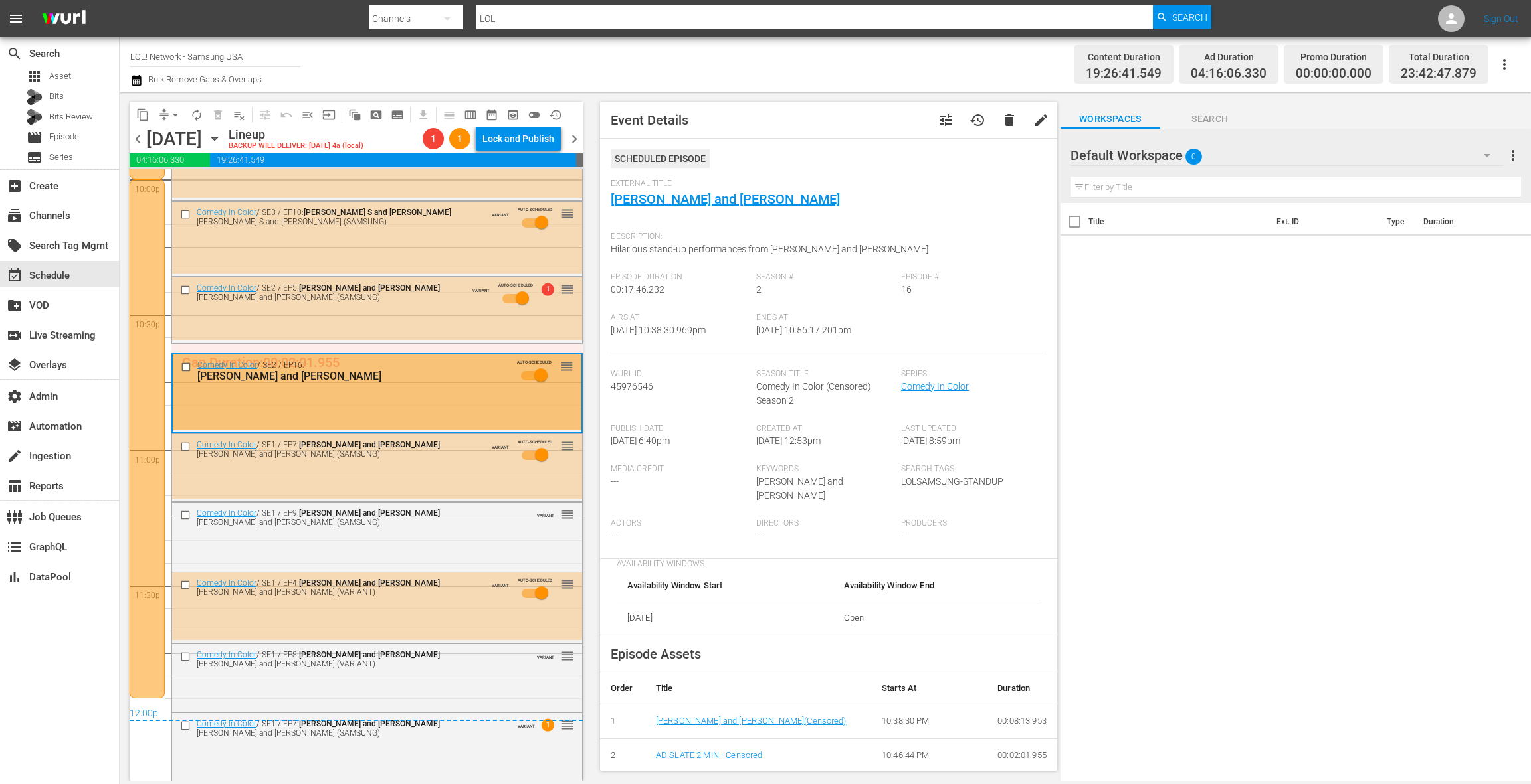
click at [949, 129] on button "tune" at bounding box center [945, 120] width 32 height 32
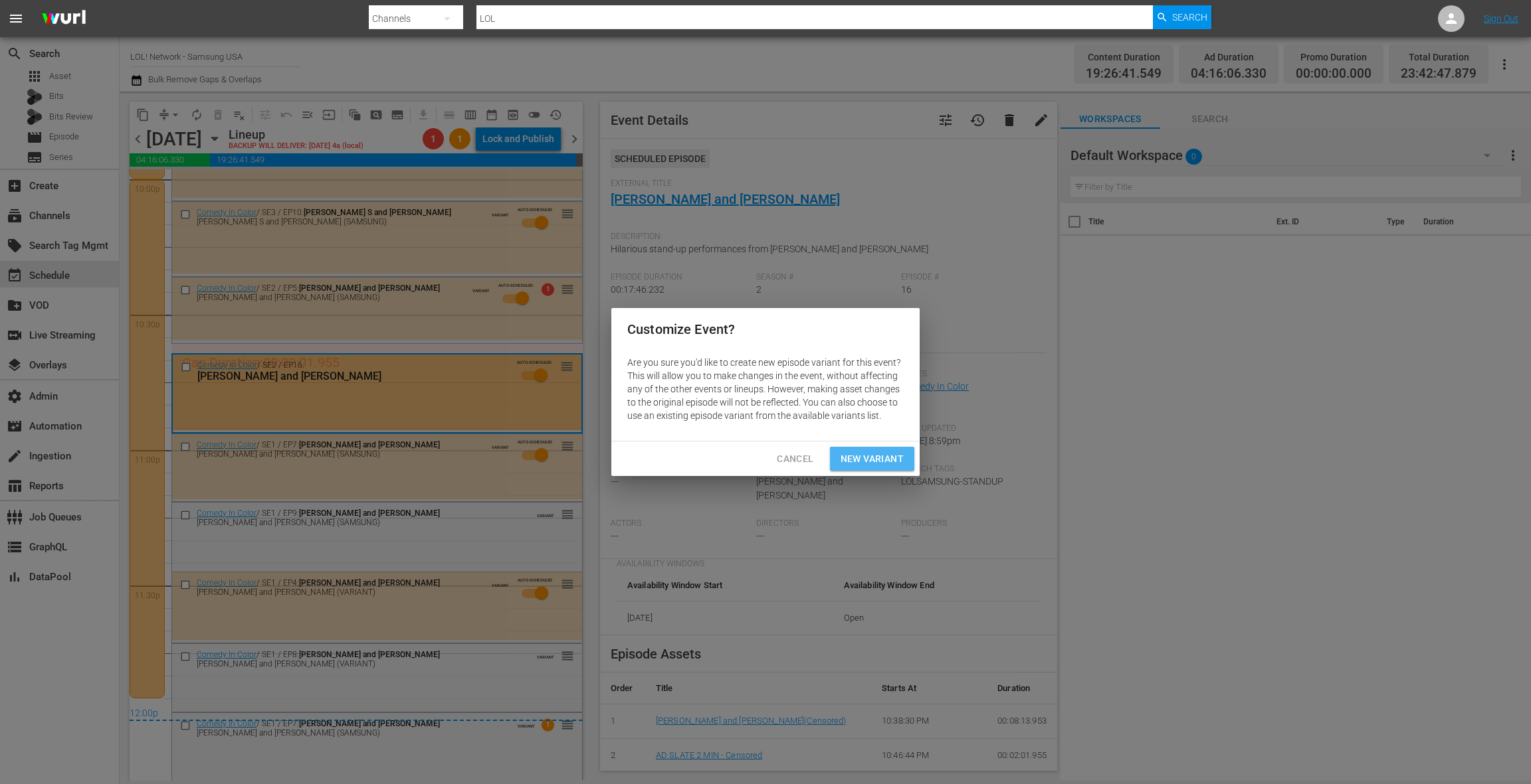
click at [877, 456] on span "New Variant" at bounding box center [871, 459] width 63 height 17
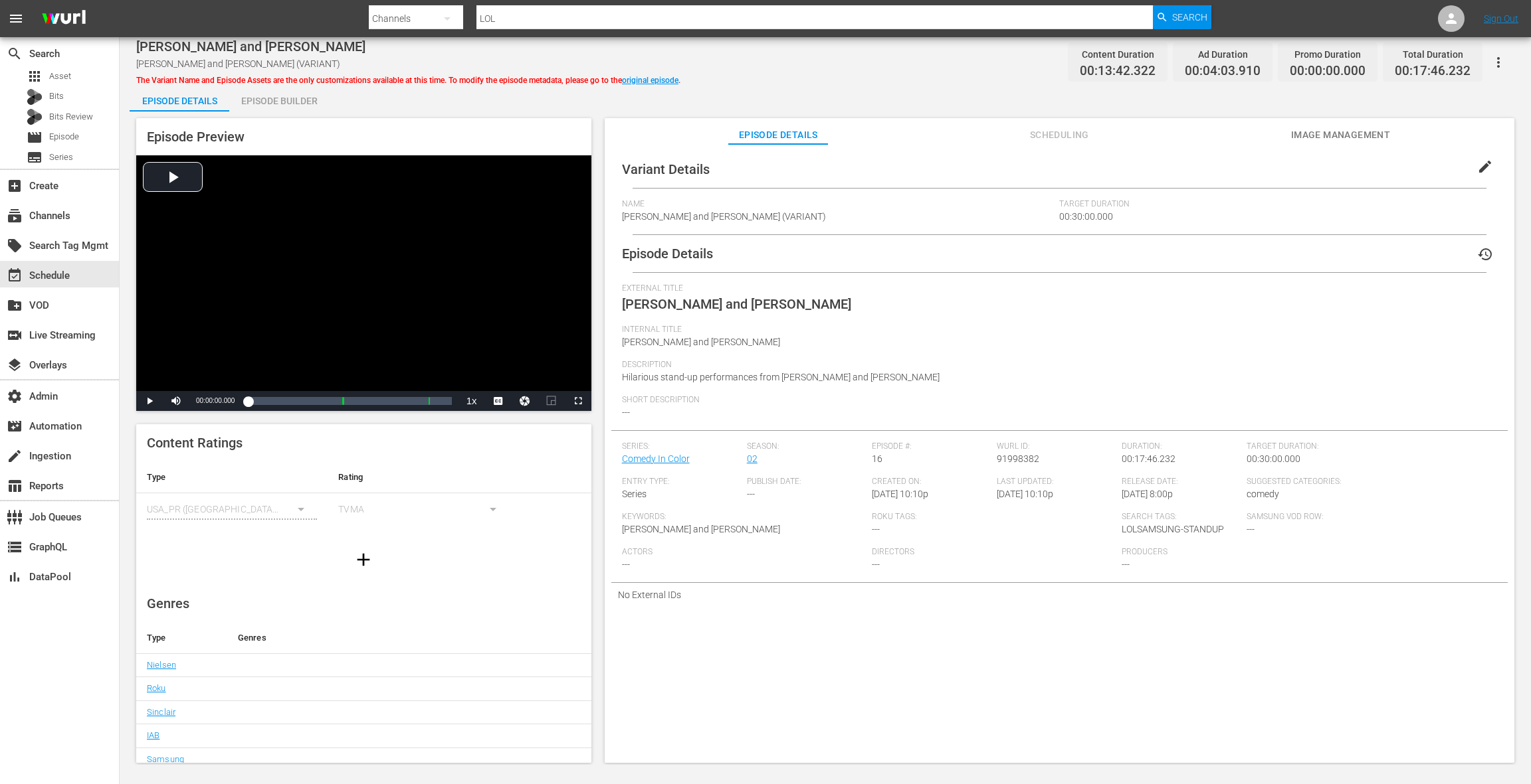
drag, startPoint x: 1486, startPoint y: 164, endPoint x: 1171, endPoint y: 197, distance: 316.7
click at [1486, 164] on button "edit" at bounding box center [1485, 166] width 32 height 32
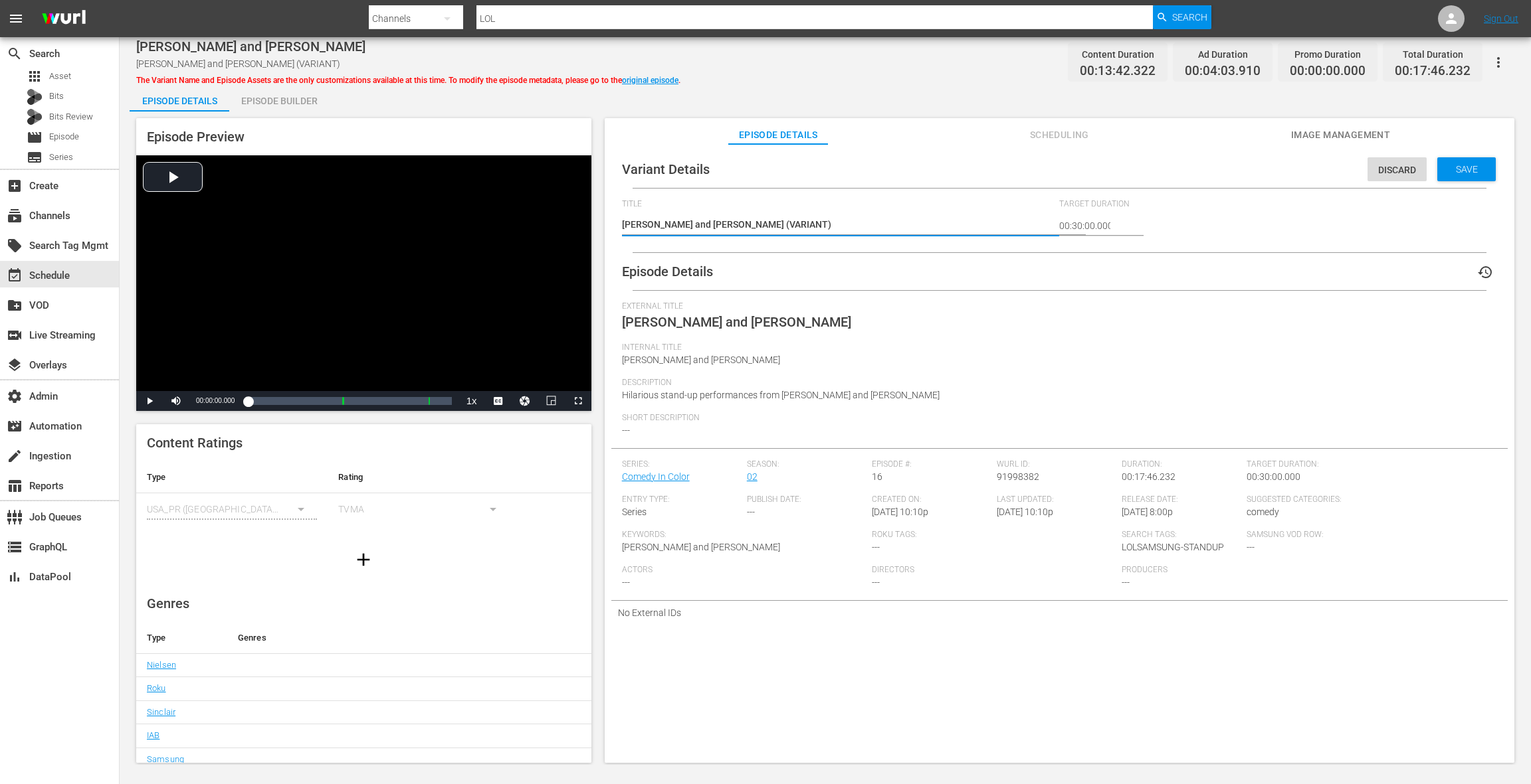
click at [769, 225] on textarea "Brent Morin and Yedoye Travis (VARIANT)" at bounding box center [837, 226] width 431 height 16
type textarea "[PERSON_NAME] and [PERSON_NAME] (SAMSUNG)"
drag, startPoint x: 1459, startPoint y: 170, endPoint x: 1302, endPoint y: 154, distance: 157.8
click at [1459, 170] on span "Save" at bounding box center [1467, 169] width 44 height 10
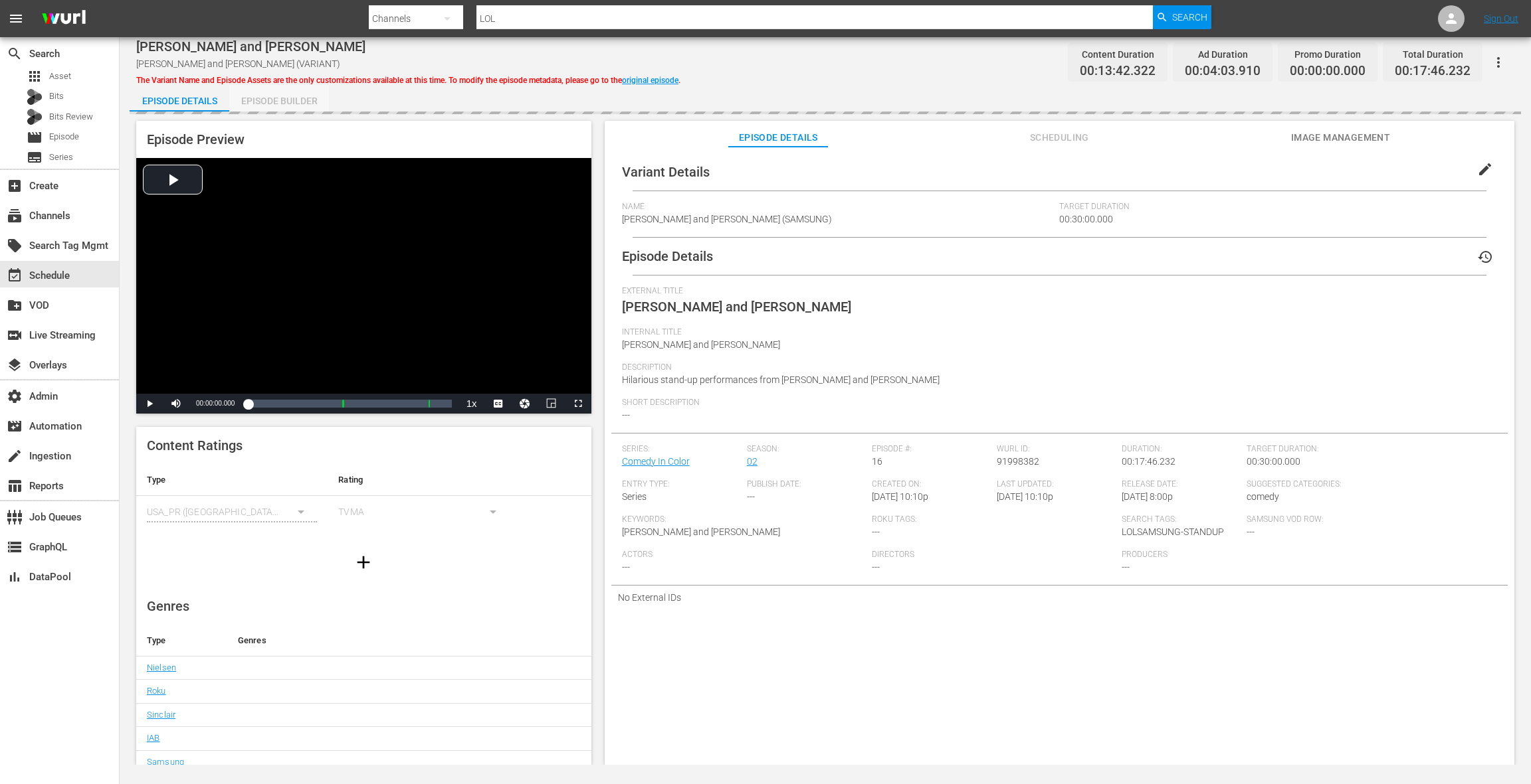
click at [291, 102] on div "Episode Builder" at bounding box center [279, 101] width 99 height 32
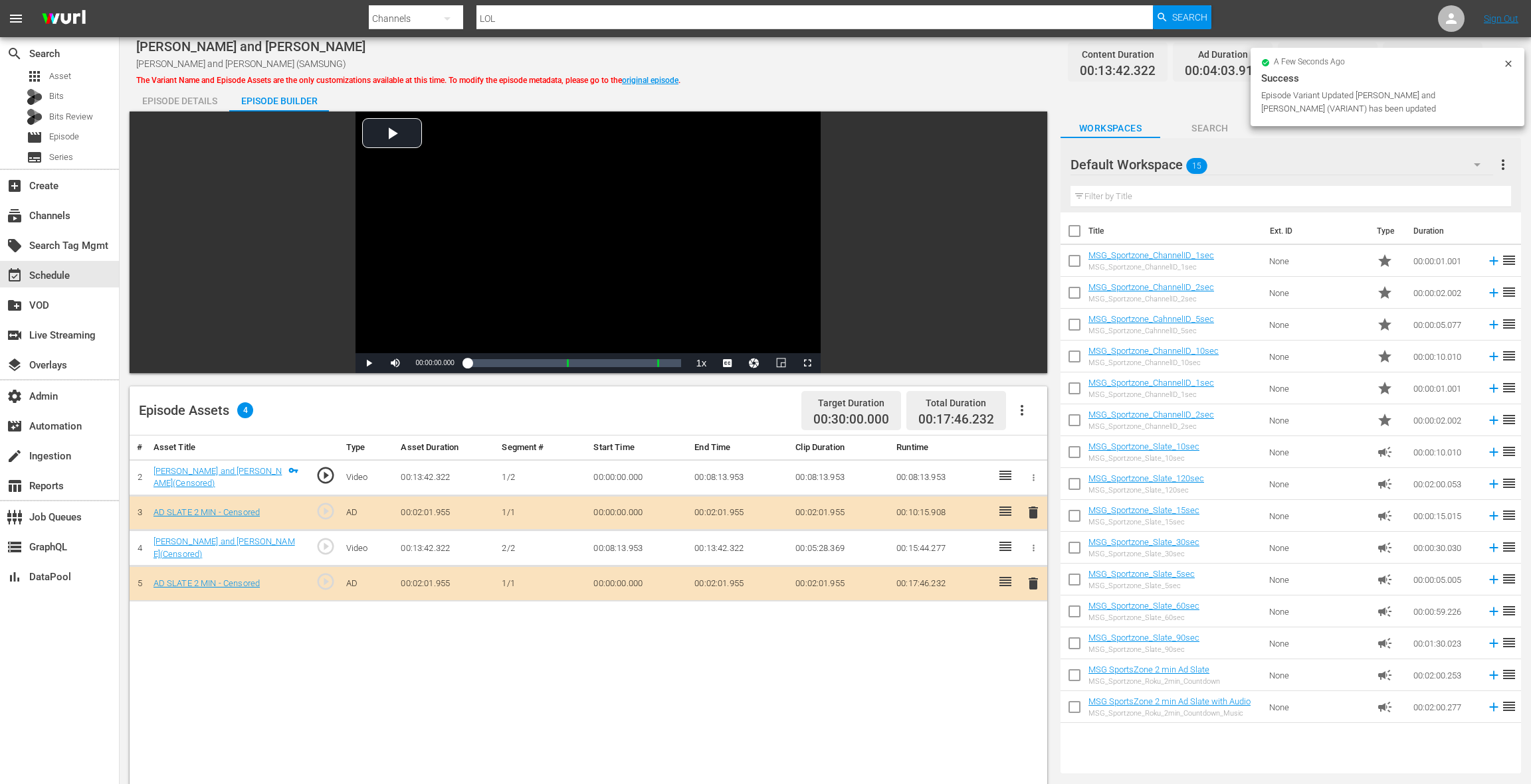
click at [1033, 578] on span "delete" at bounding box center [1033, 584] width 16 height 16
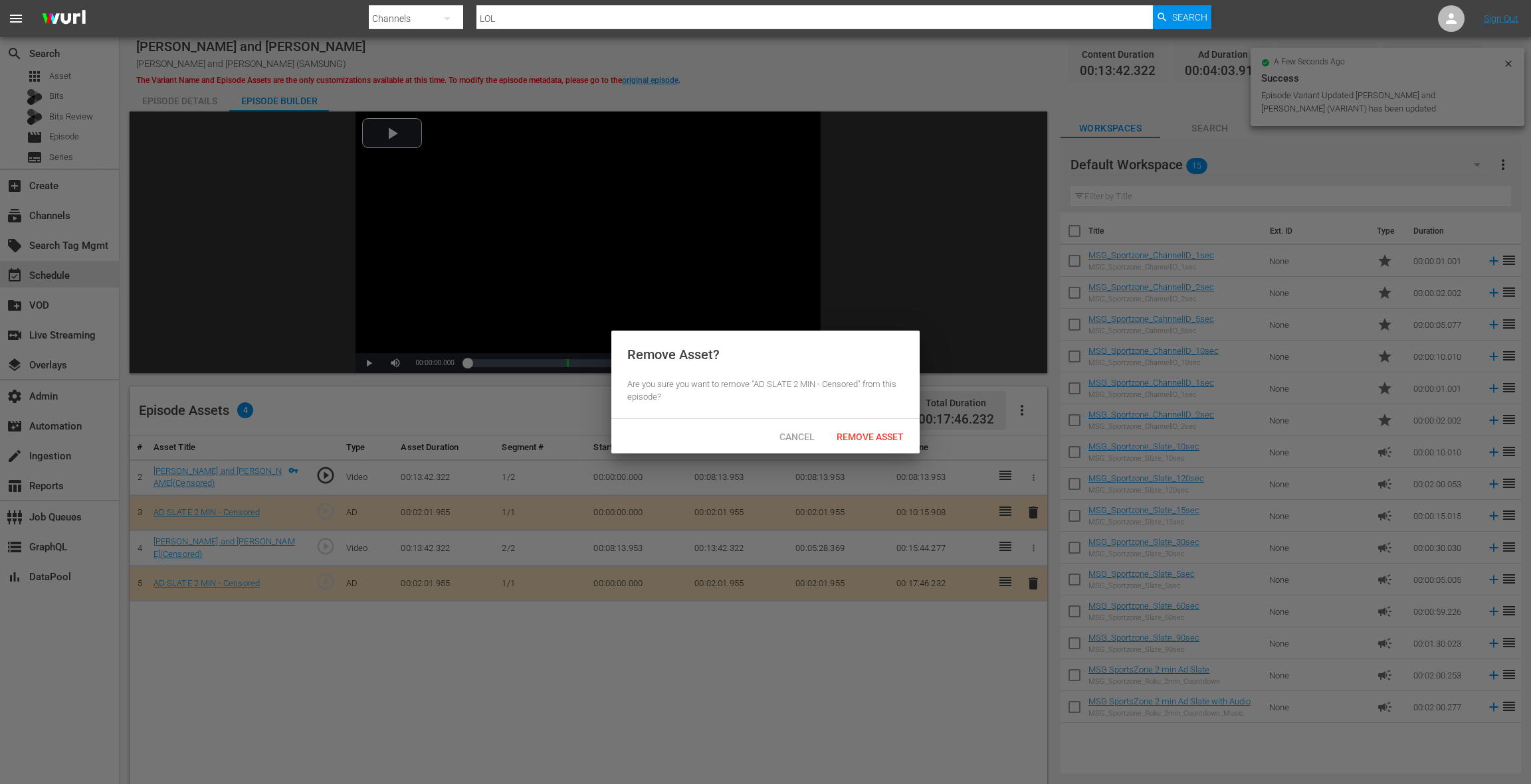
click at [885, 451] on div "Cancel Remove Asset" at bounding box center [765, 436] width 308 height 35
click at [883, 443] on div "Remove Asset" at bounding box center [870, 436] width 88 height 24
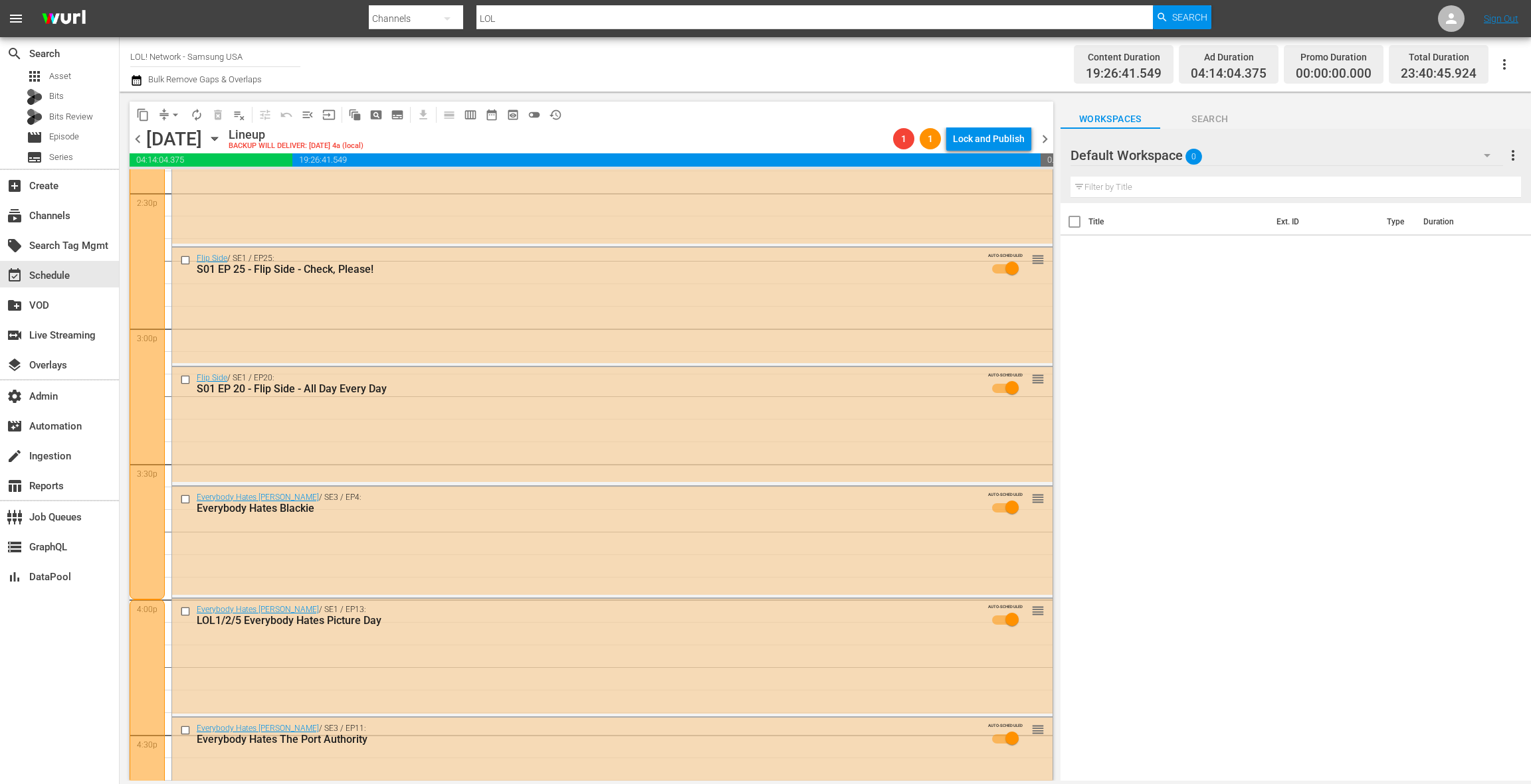
scroll to position [3910, 0]
click at [1374, 160] on div "Default Workspace 0" at bounding box center [1286, 155] width 432 height 37
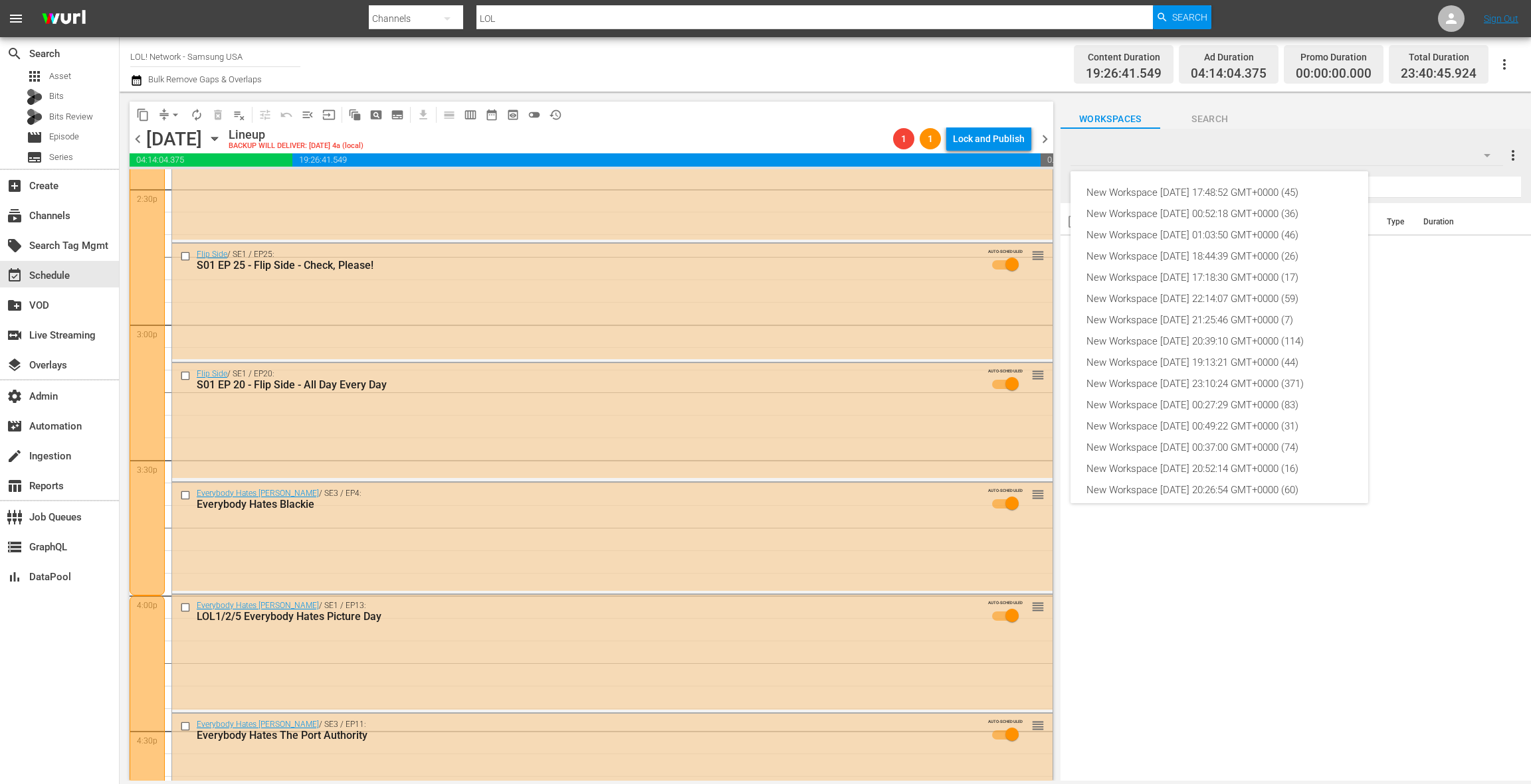
scroll to position [51, 0]
click at [1200, 430] on div "New Workspace [DATE] 20:26:54 GMT+0000 (60)" at bounding box center [1219, 440] width 266 height 21
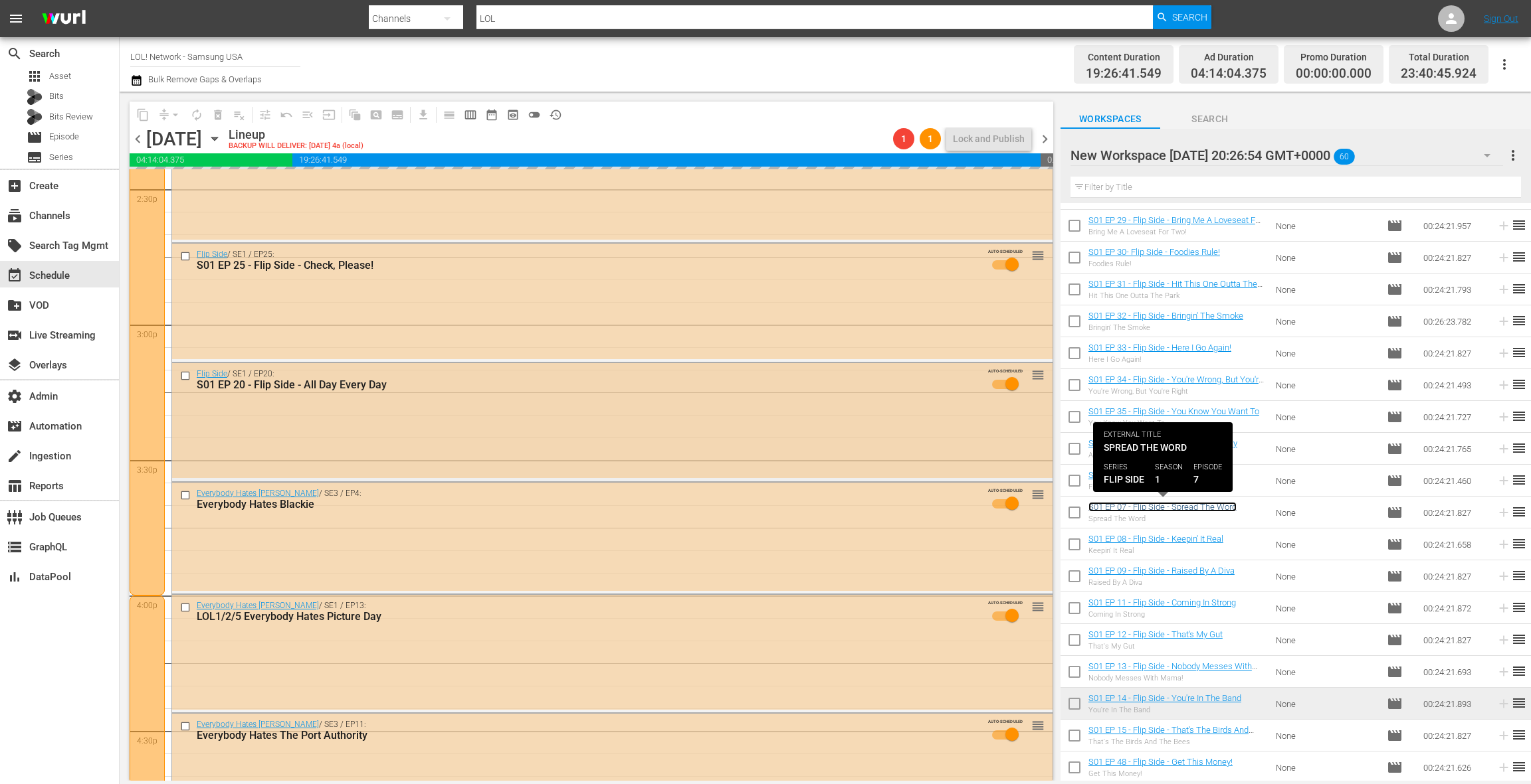
scroll to position [3909, 0]
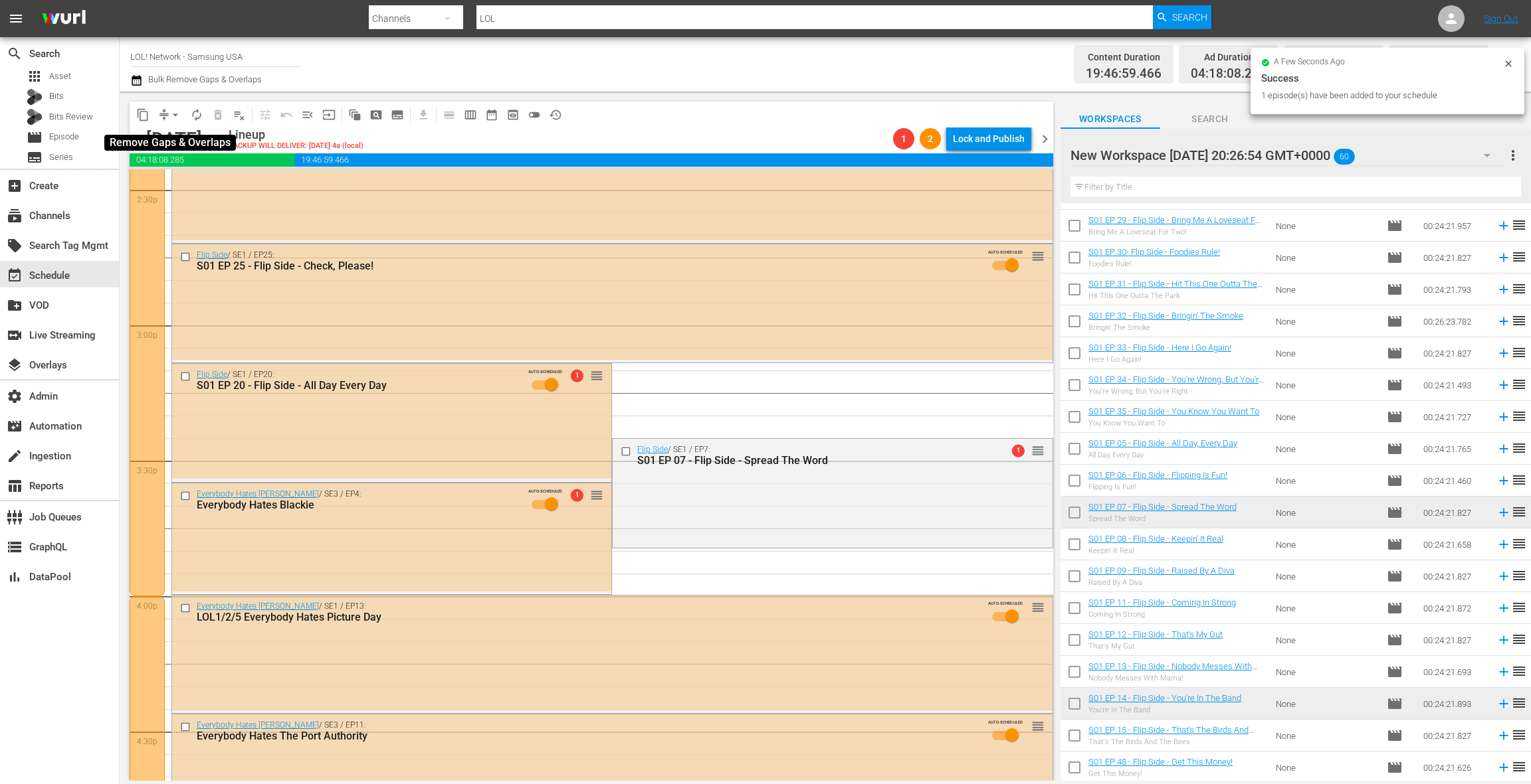
click at [171, 114] on span "arrow_drop_down" at bounding box center [175, 114] width 13 height 13
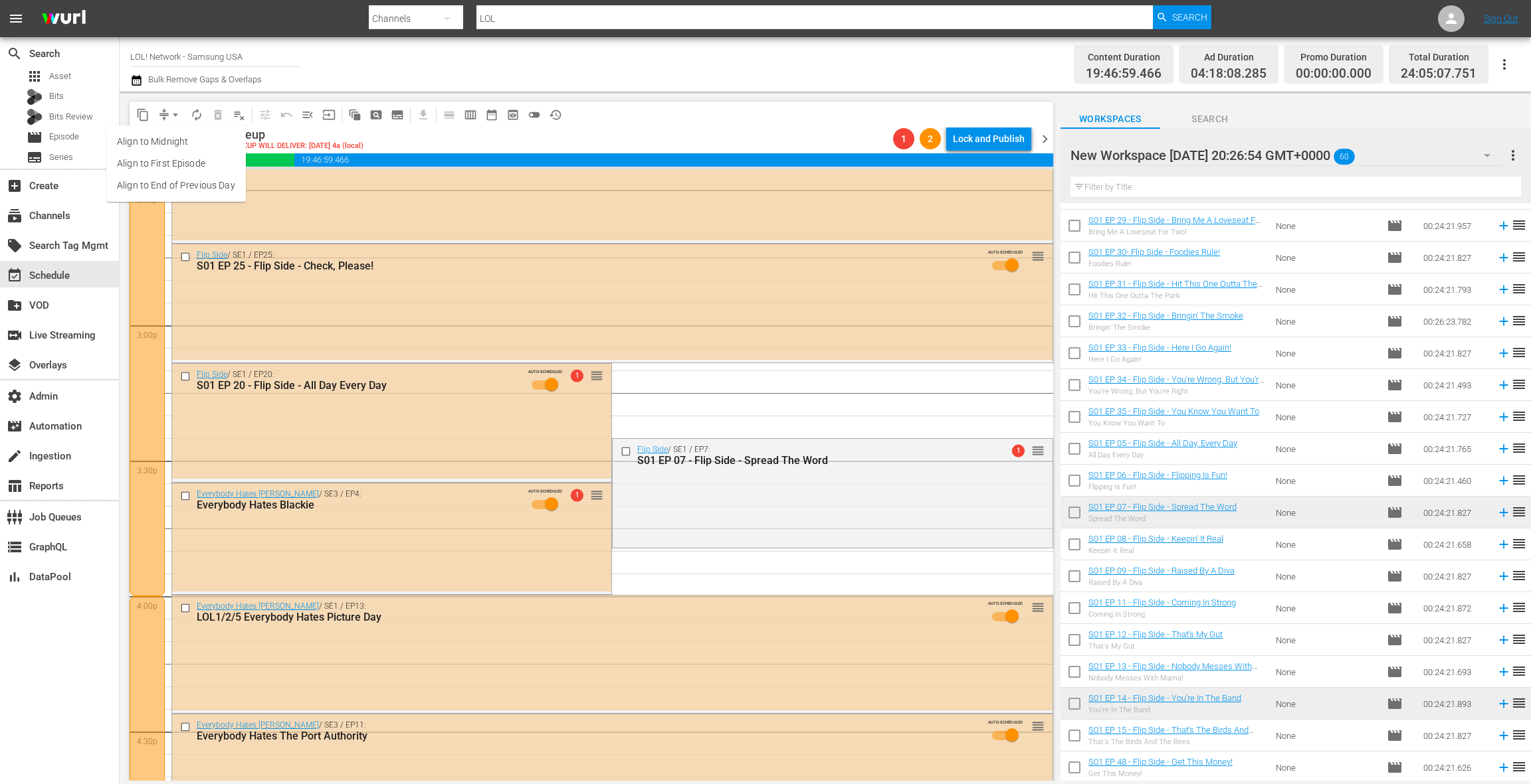
click at [180, 184] on li "Align to End of Previous Day" at bounding box center [176, 186] width 139 height 22
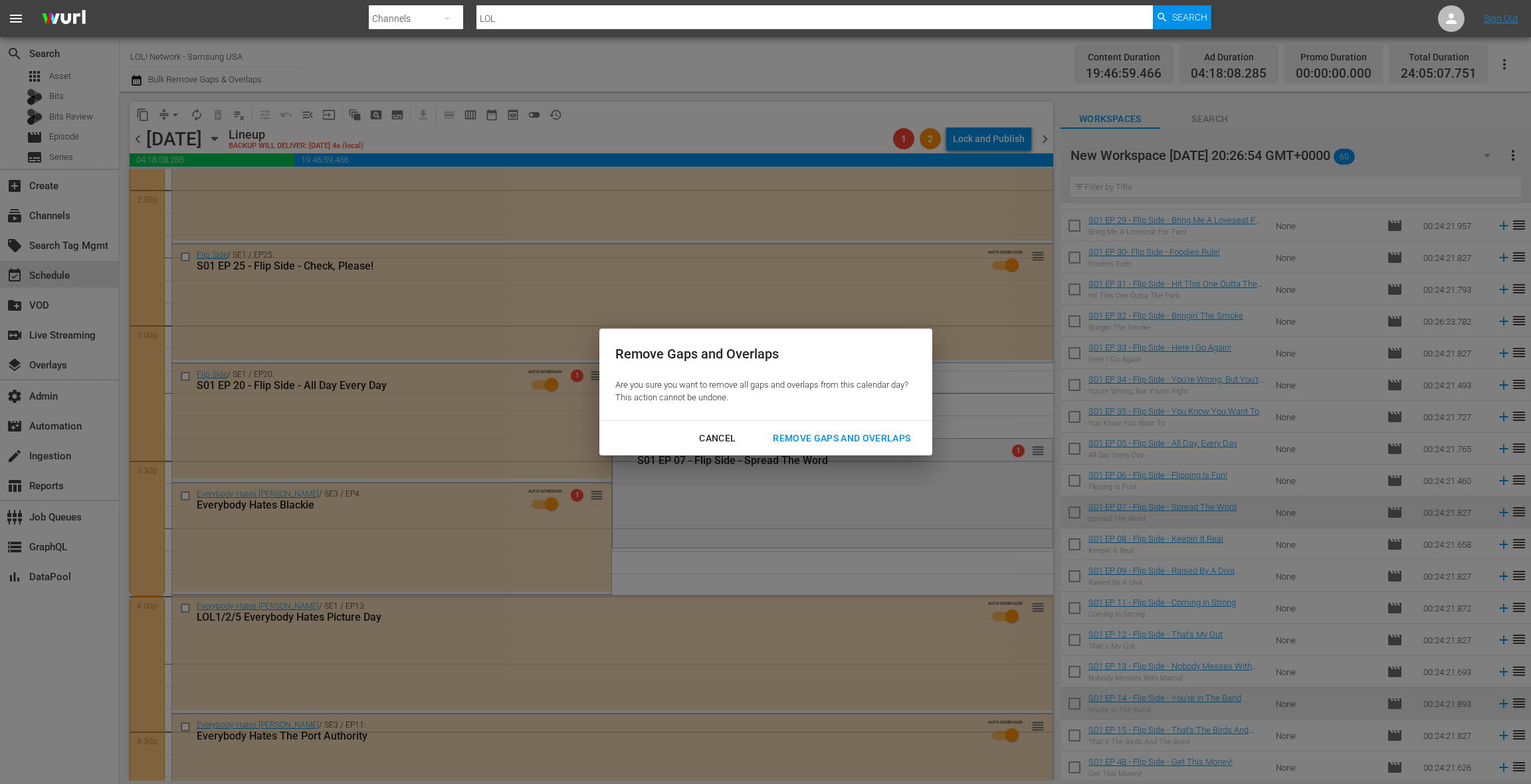
click at [800, 441] on div "Remove Gaps and Overlaps" at bounding box center [842, 438] width 159 height 17
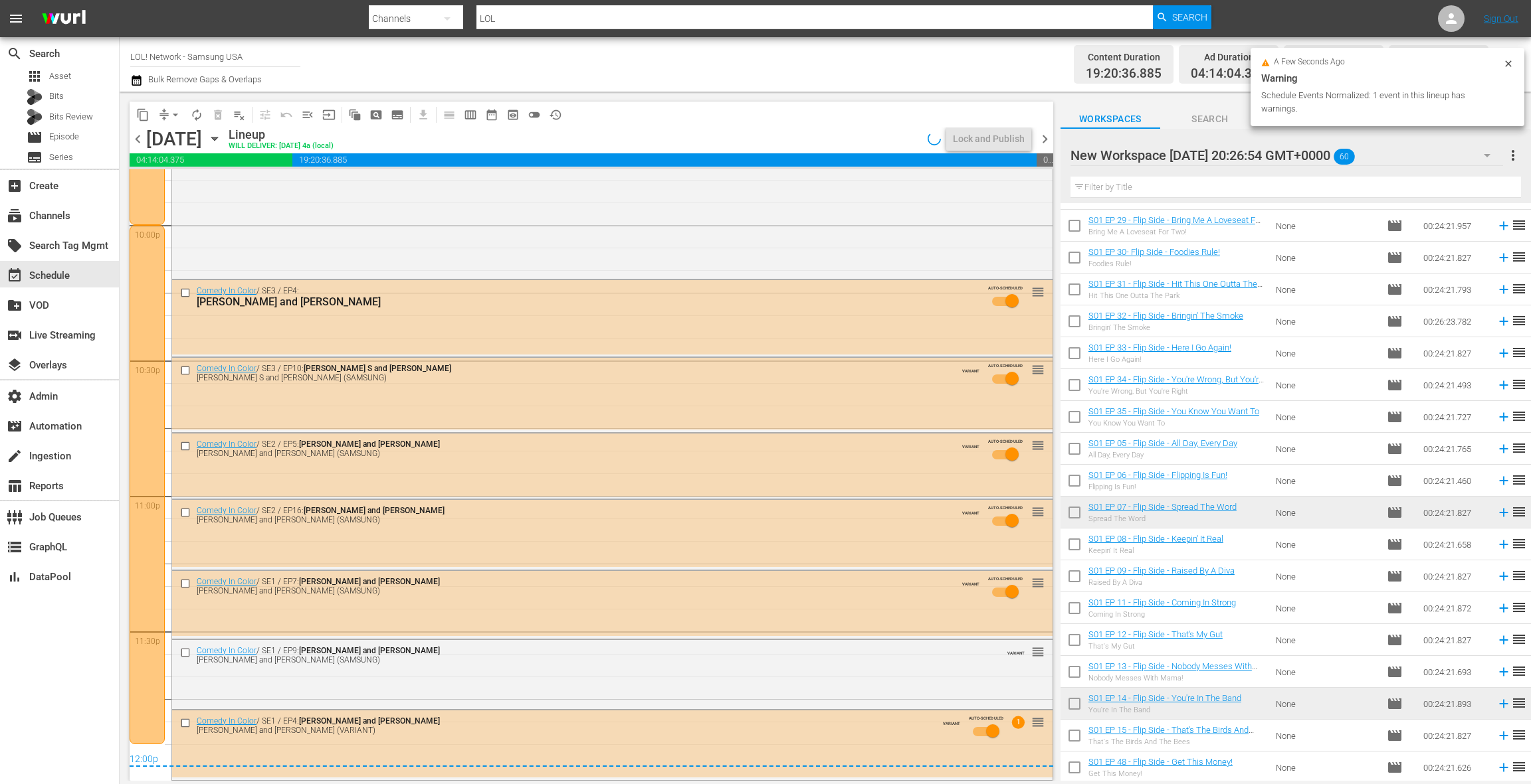
scroll to position [5905, 0]
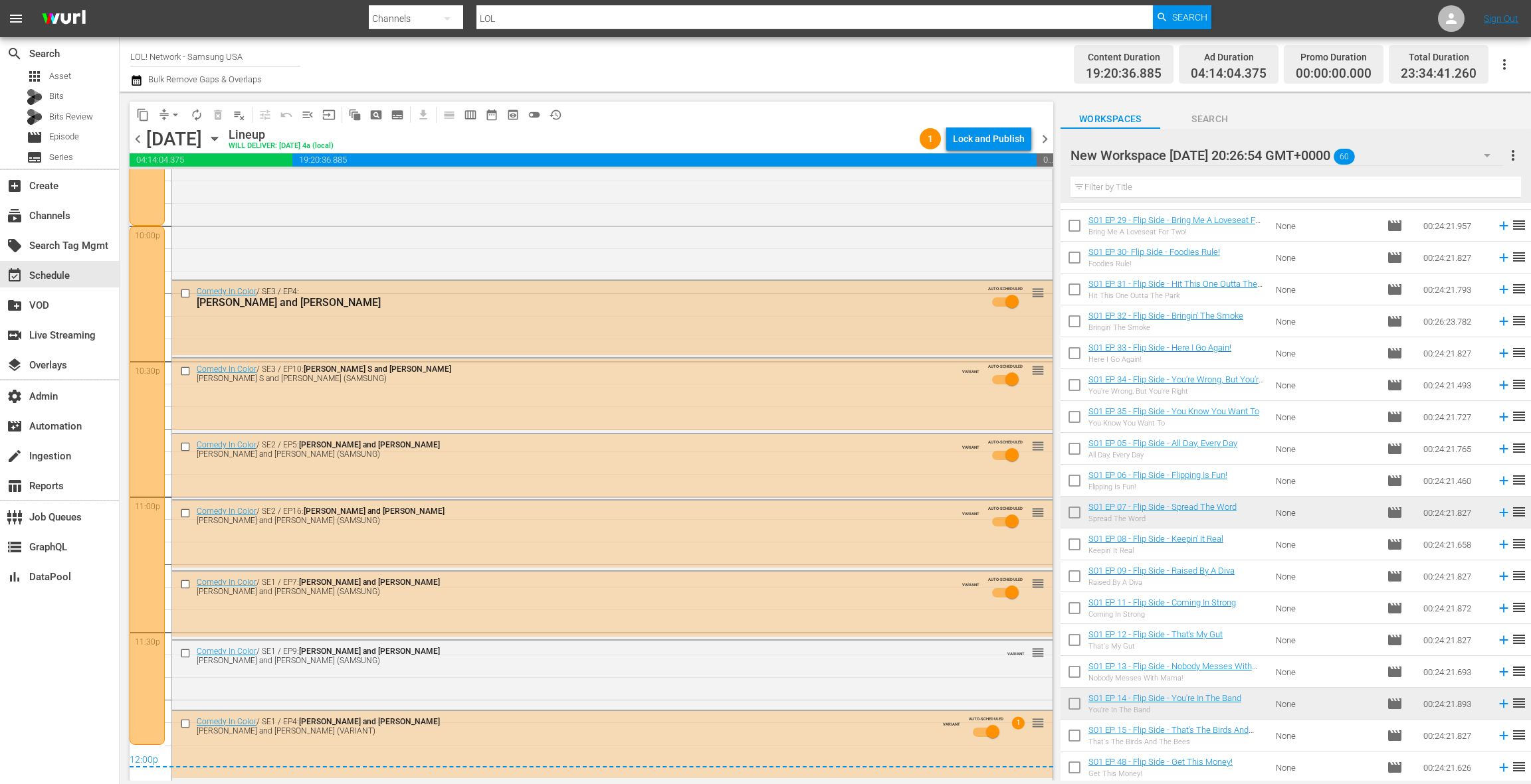
click at [474, 309] on div "Comedy In Color / SE3 / EP4: [PERSON_NAME] and [PERSON_NAME] AUTO-SCHEDULED reo…" at bounding box center [612, 301] width 880 height 40
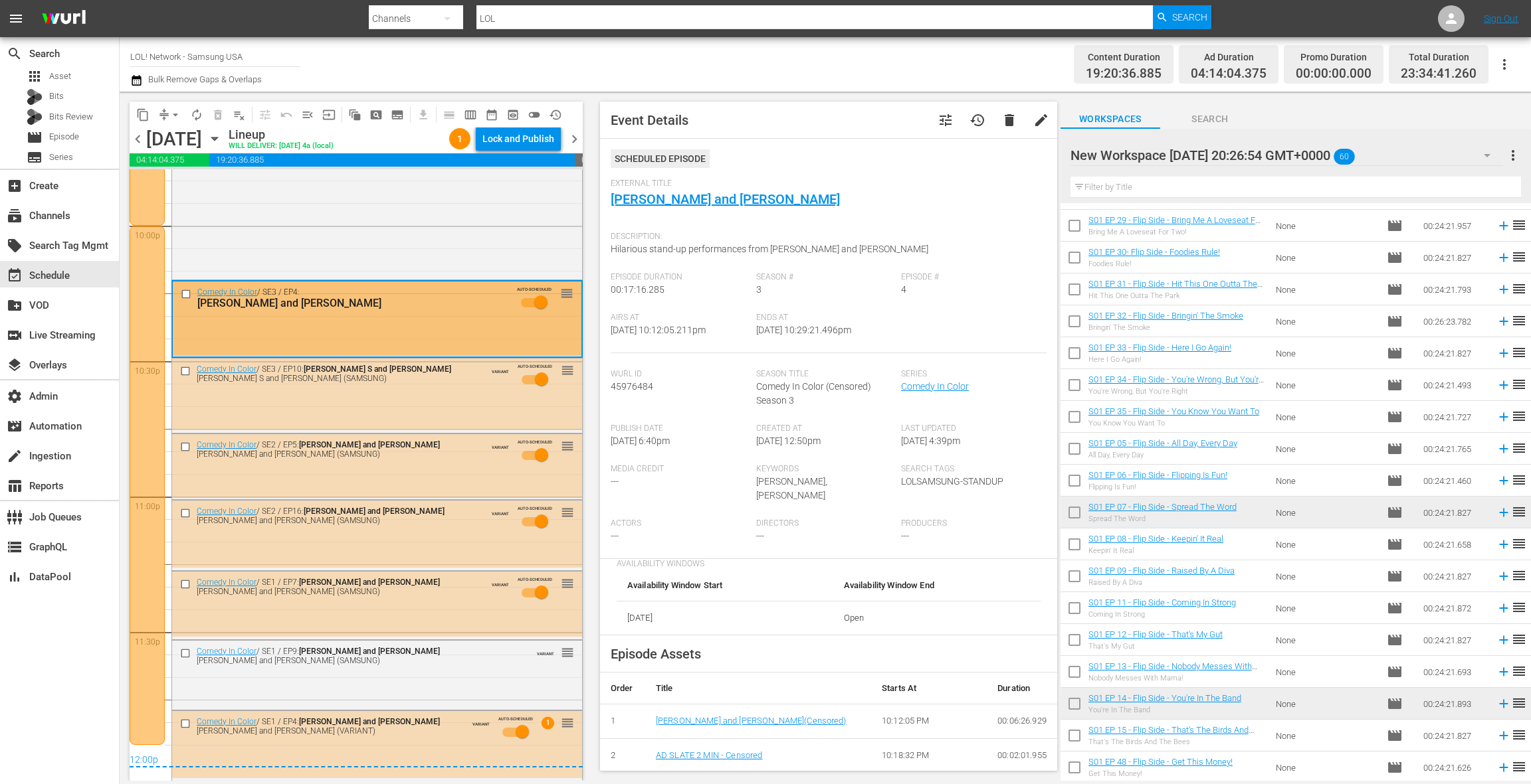
scroll to position [1, 0]
click at [950, 125] on span "tune" at bounding box center [945, 119] width 16 height 16
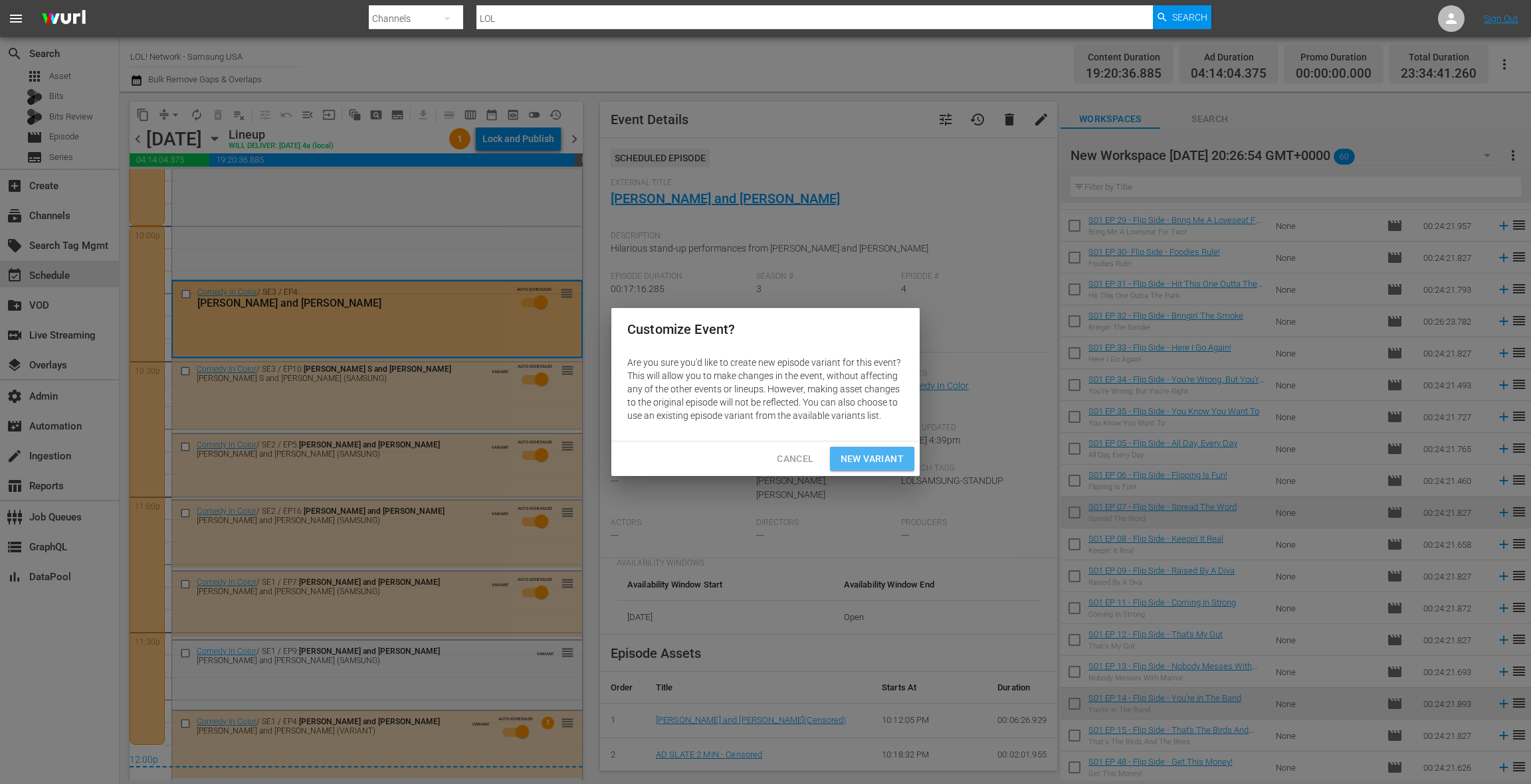
drag, startPoint x: 845, startPoint y: 461, endPoint x: 880, endPoint y: 444, distance: 38.9
click at [845, 461] on span "New Variant" at bounding box center [871, 459] width 63 height 17
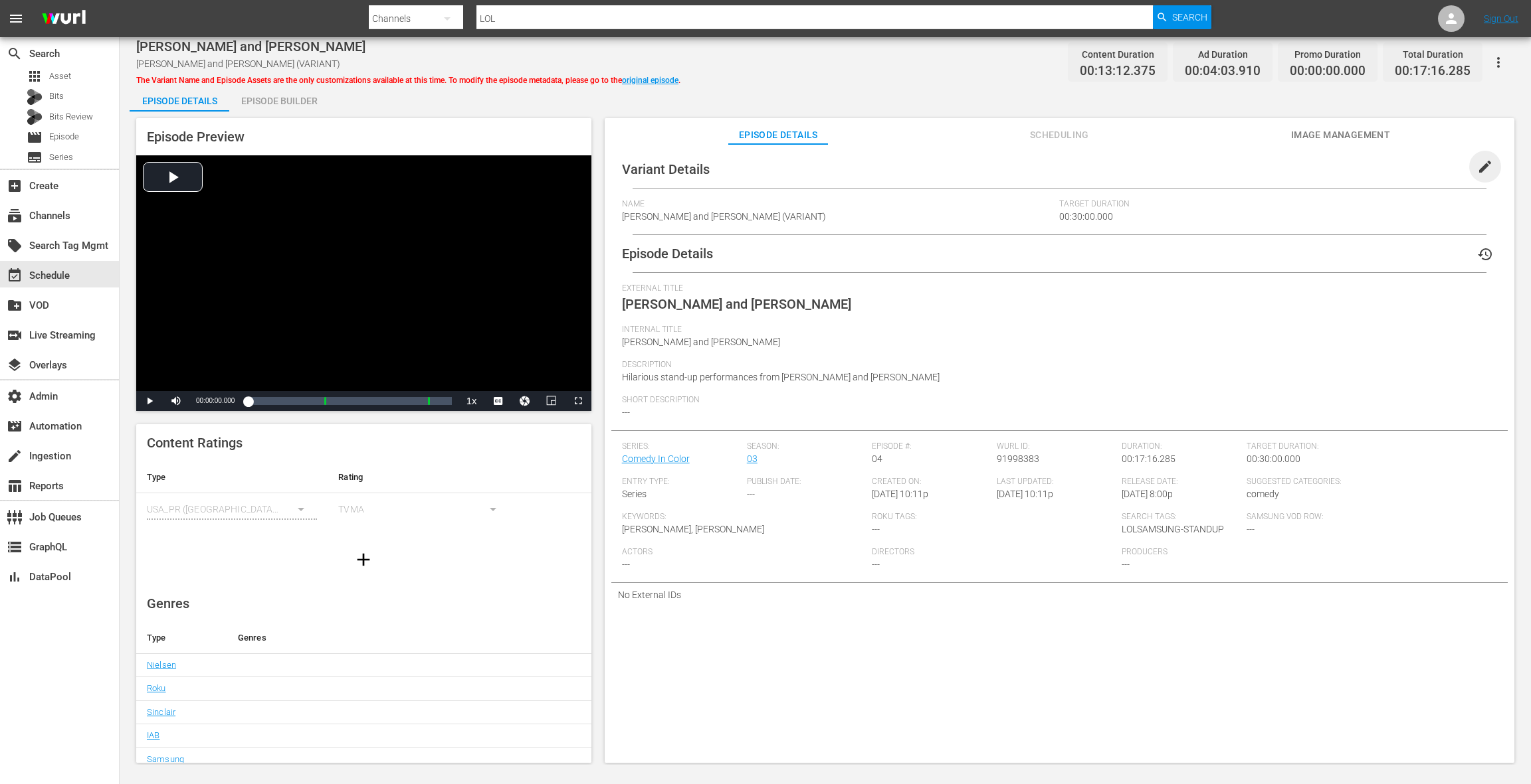
drag, startPoint x: 1481, startPoint y: 169, endPoint x: 1191, endPoint y: 187, distance: 290.6
click at [1480, 169] on span "edit" at bounding box center [1485, 166] width 16 height 16
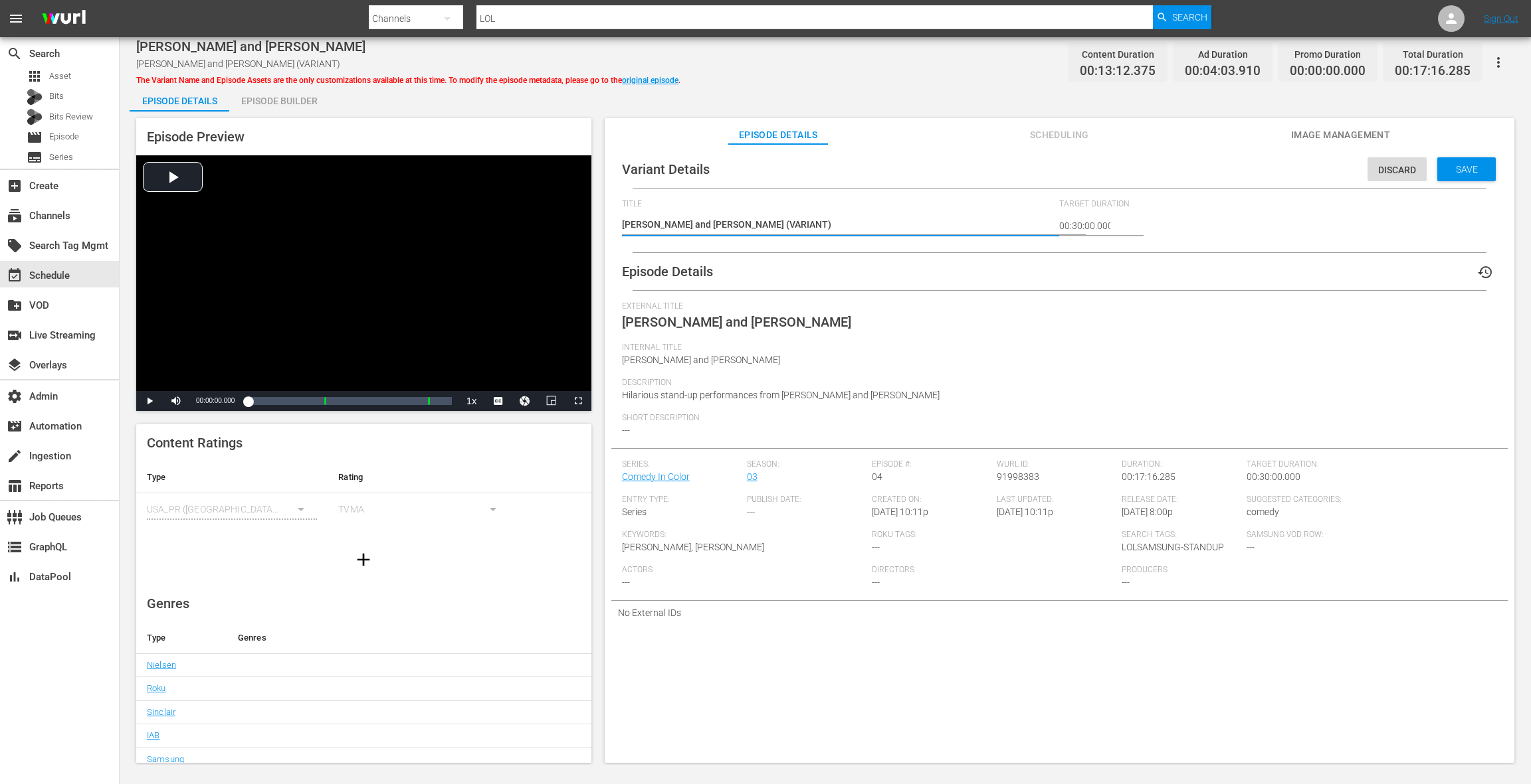
click at [750, 225] on textarea "[PERSON_NAME] and [PERSON_NAME] (VARIANT)" at bounding box center [837, 226] width 431 height 16
type textarea "[PERSON_NAME] and [PERSON_NAME] (S)"
type textarea "[PERSON_NAME] and [PERSON_NAME] ([GEOGRAPHIC_DATA])"
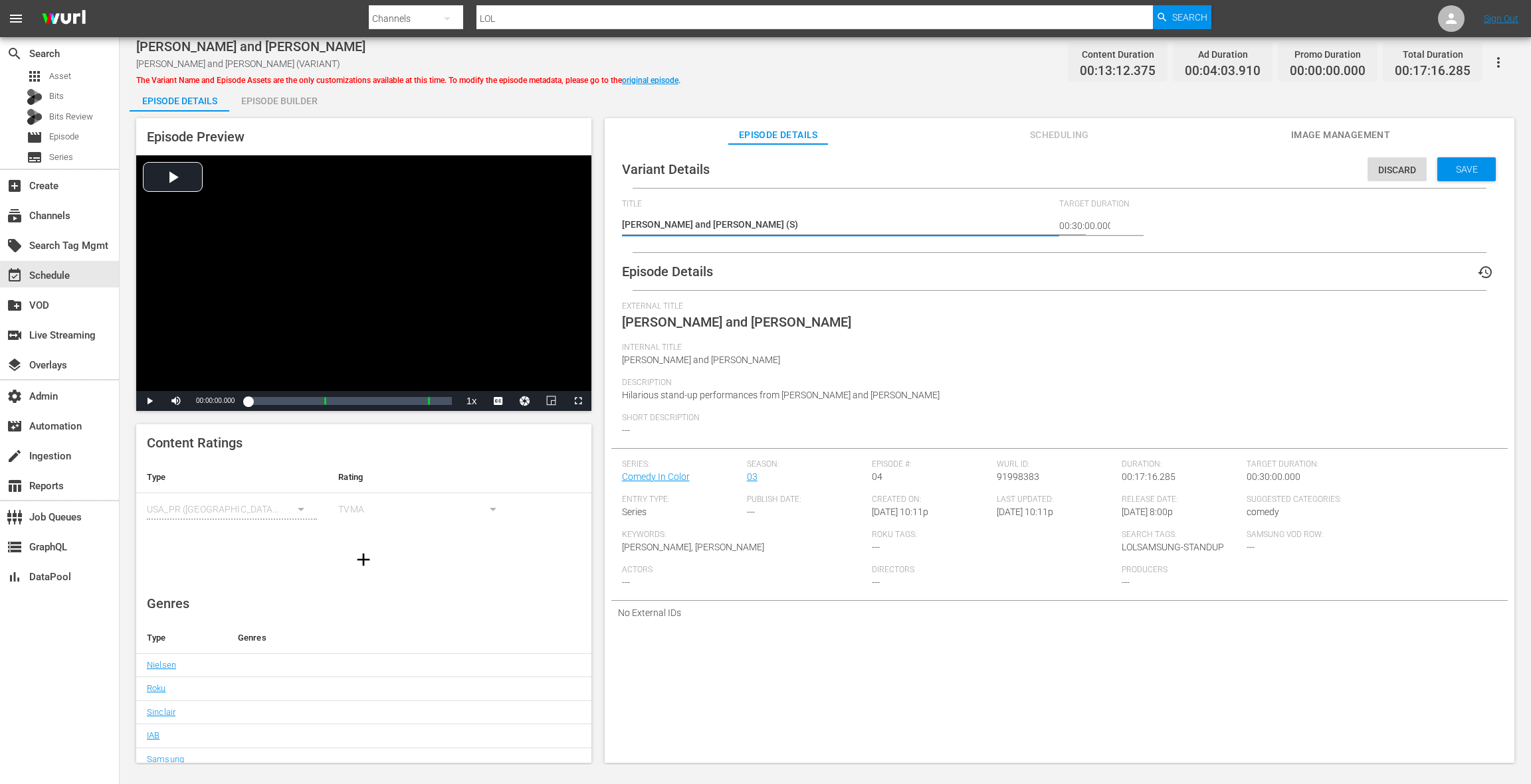
type textarea "[PERSON_NAME] and [PERSON_NAME] ([GEOGRAPHIC_DATA])"
type textarea "[PERSON_NAME] and [PERSON_NAME] ([PERSON_NAME])"
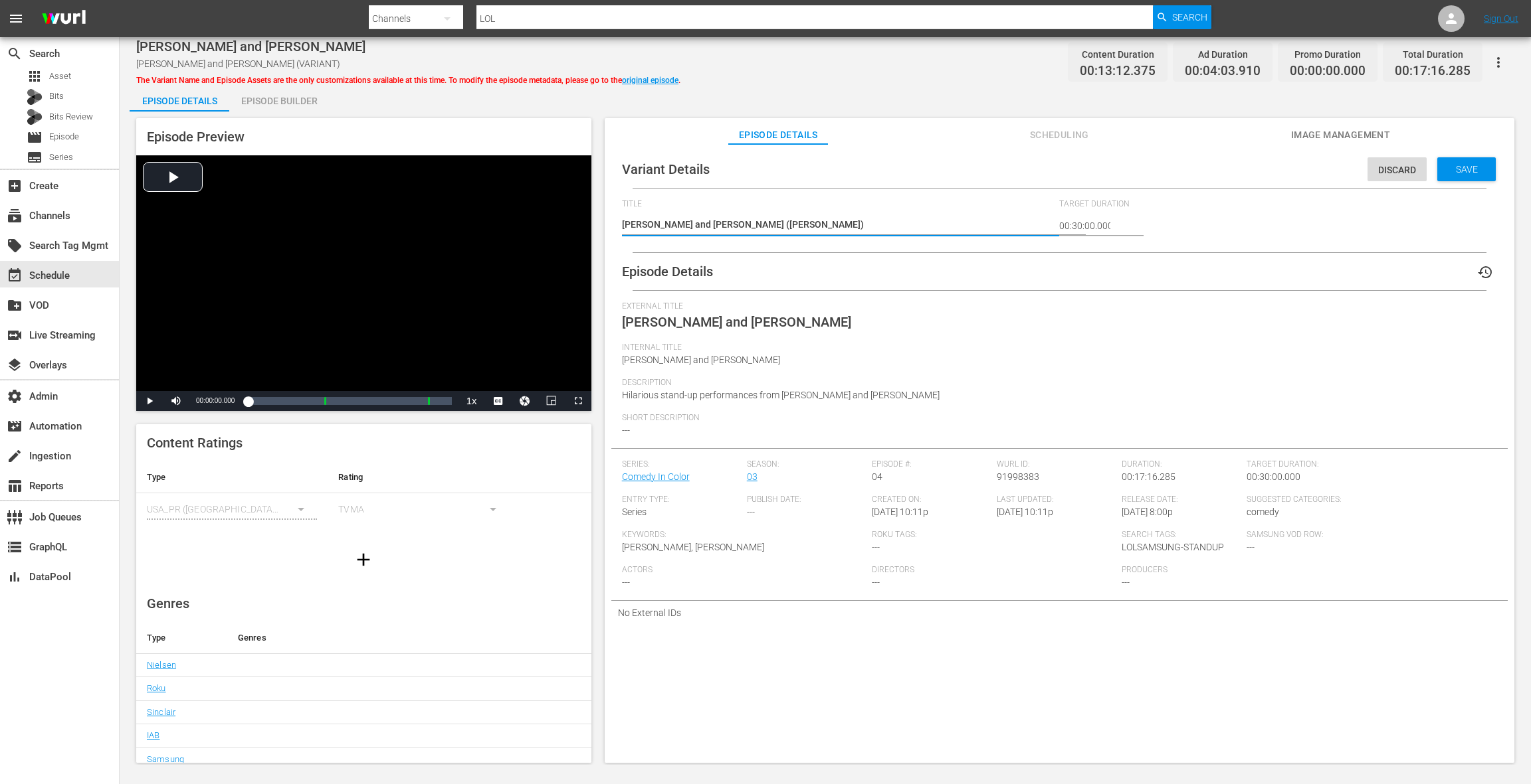
type textarea "[PERSON_NAME] and [PERSON_NAME] (SAMSU)"
type textarea "[PERSON_NAME] and [PERSON_NAME] ([GEOGRAPHIC_DATA])"
type textarea "[PERSON_NAME] and [PERSON_NAME] (SAMSUNG)"
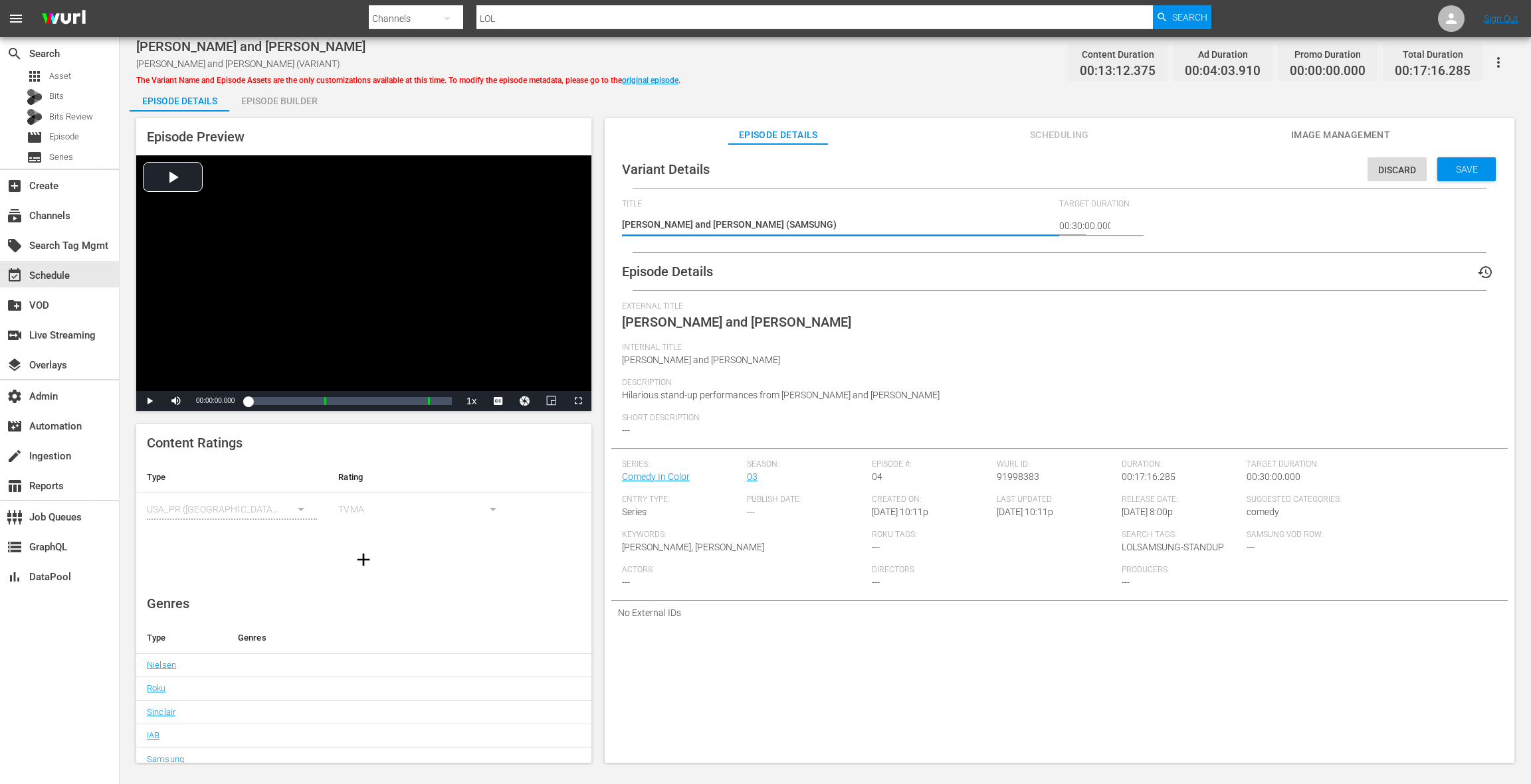
type textarea "[PERSON_NAME] and [PERSON_NAME] (SAMSUNG)"
drag, startPoint x: 1473, startPoint y: 169, endPoint x: 761, endPoint y: 150, distance: 712.3
click at [1473, 169] on span "Save" at bounding box center [1467, 169] width 44 height 10
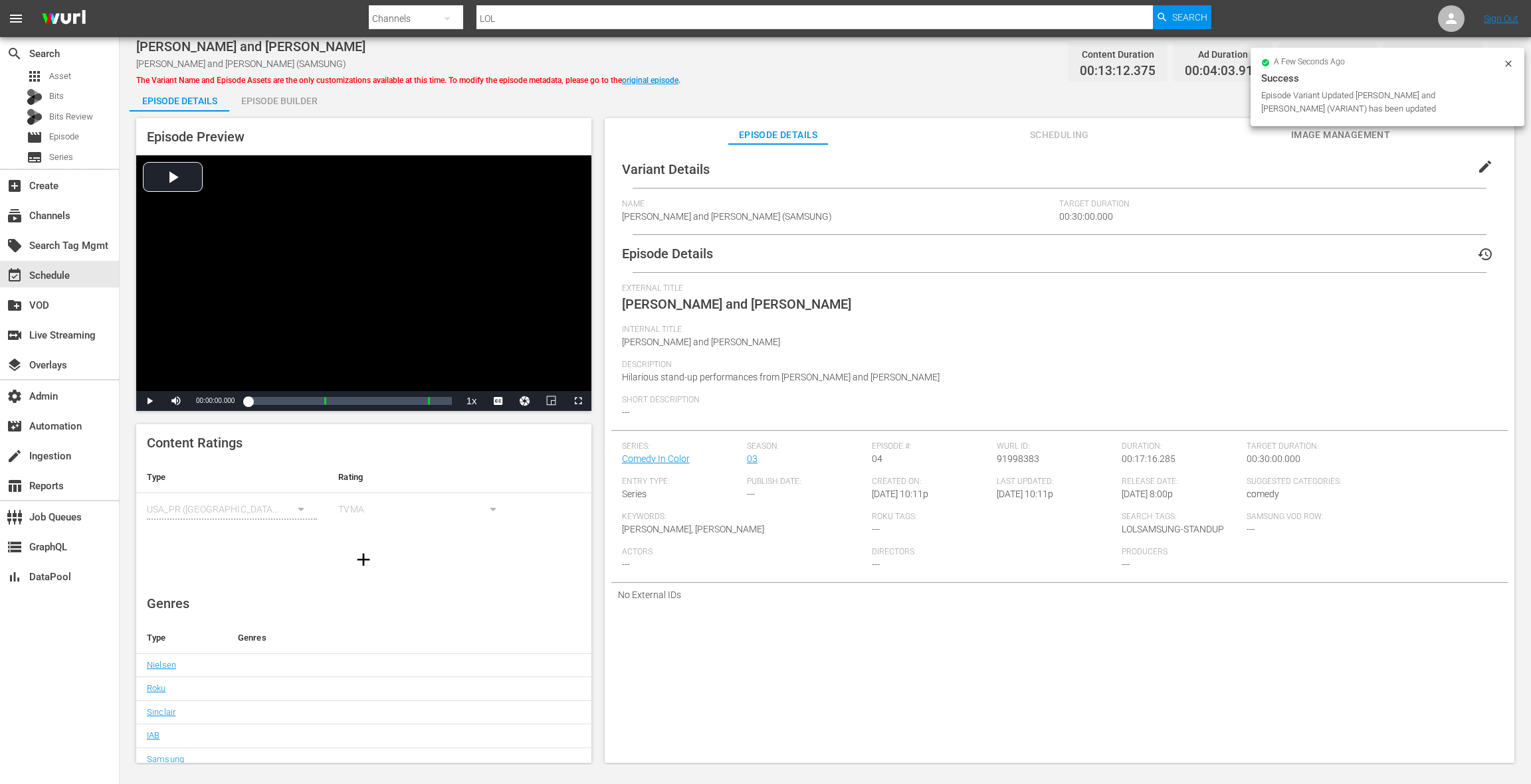
click at [301, 92] on div "Episode Builder" at bounding box center [279, 101] width 99 height 32
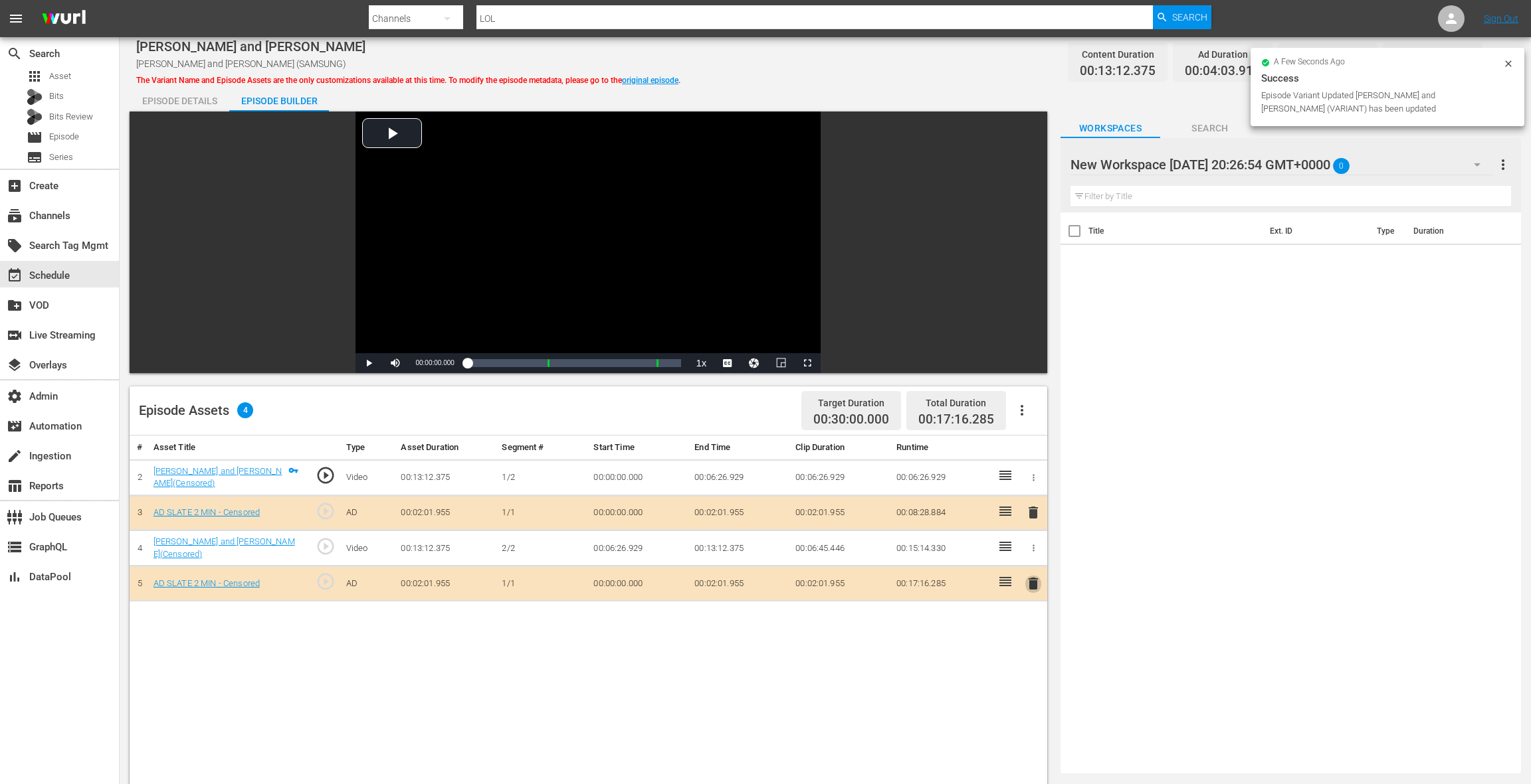
click at [1033, 583] on span "delete" at bounding box center [1033, 584] width 16 height 16
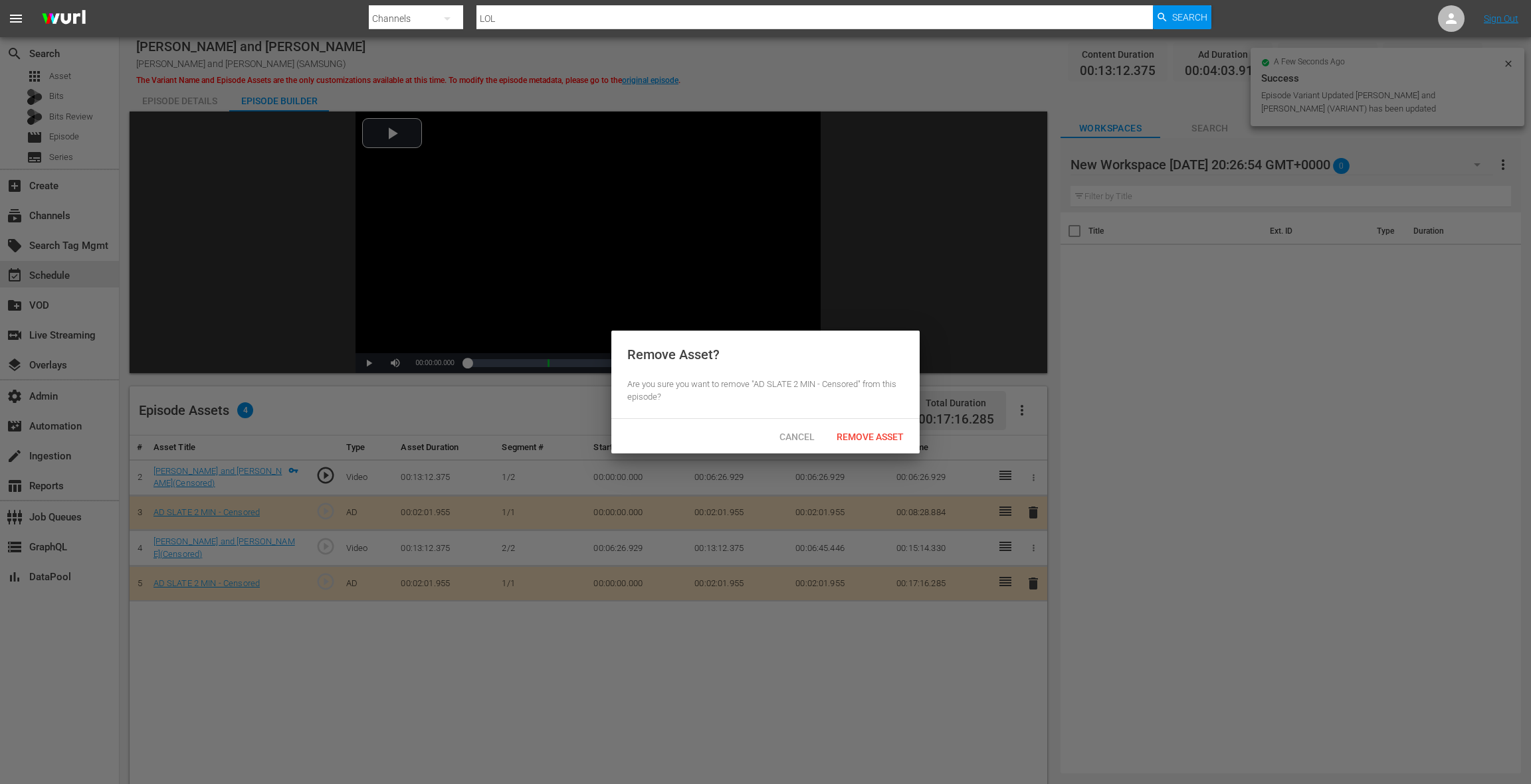
click at [888, 445] on div "Remove Asset" at bounding box center [870, 436] width 88 height 24
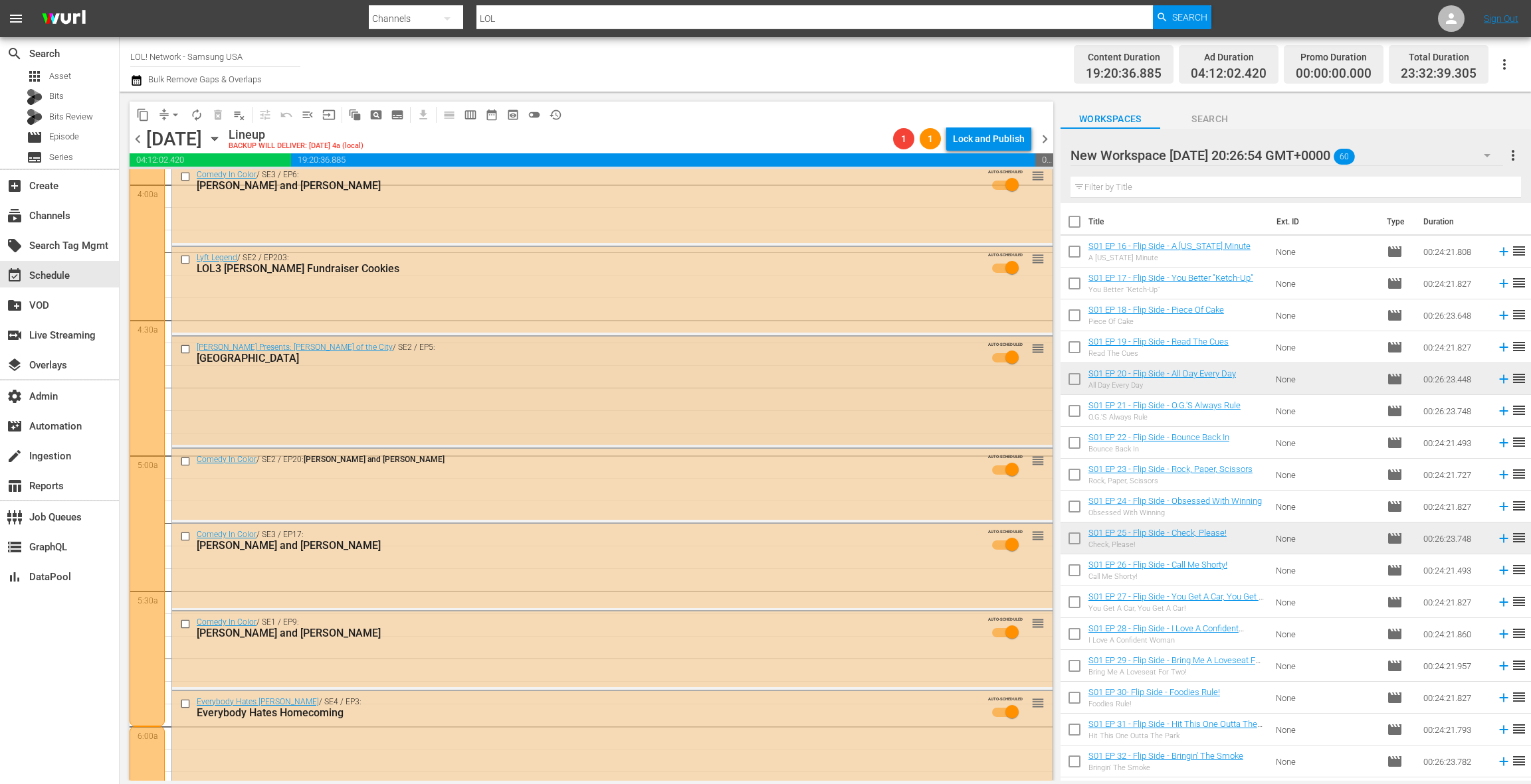
scroll to position [1308, 0]
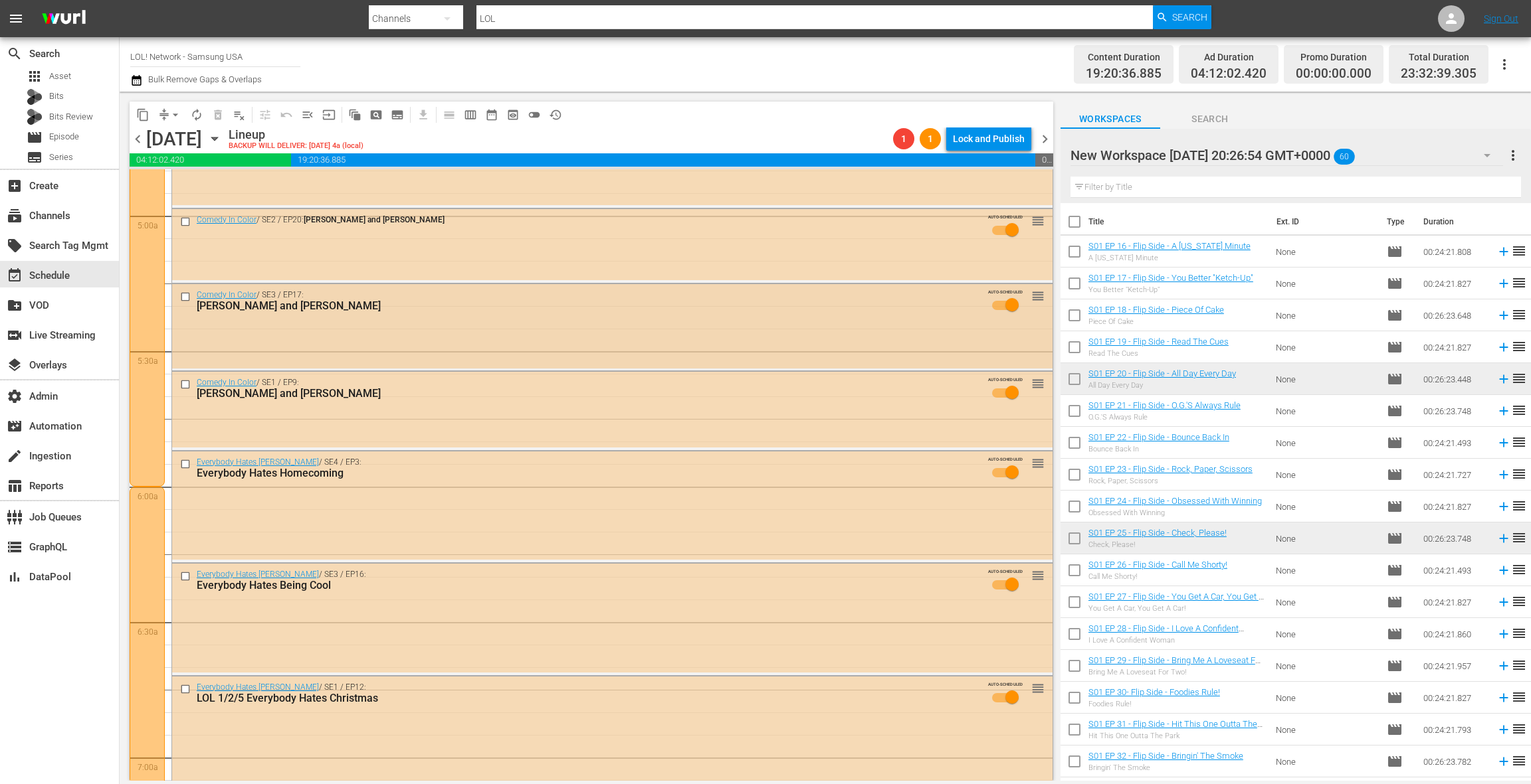
click at [544, 337] on div "Comedy In Color / SE3 / EP17: [PERSON_NAME] and [PERSON_NAME] AUTO-SCHEDULED re…" at bounding box center [612, 326] width 880 height 84
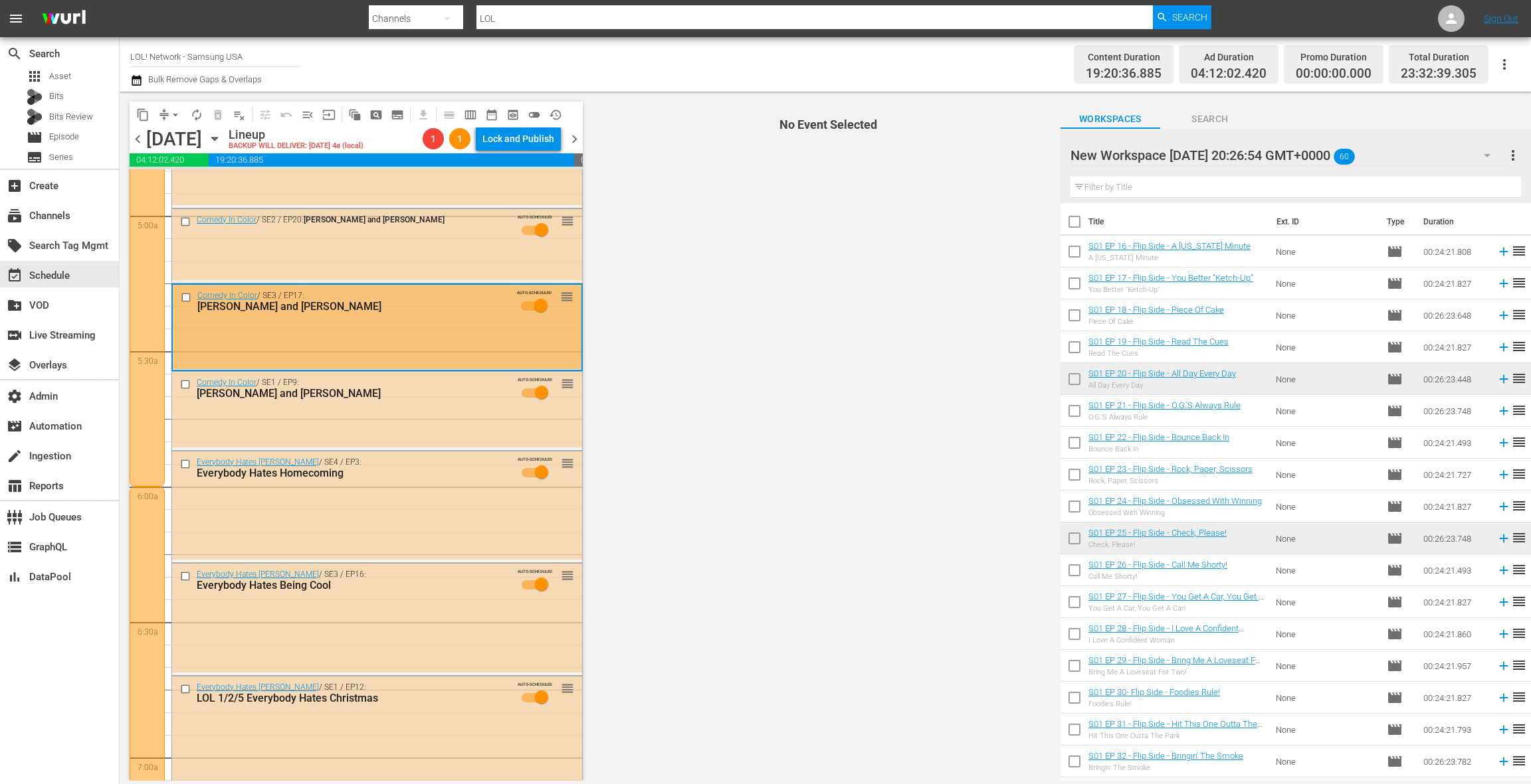
scroll to position [1306, 0]
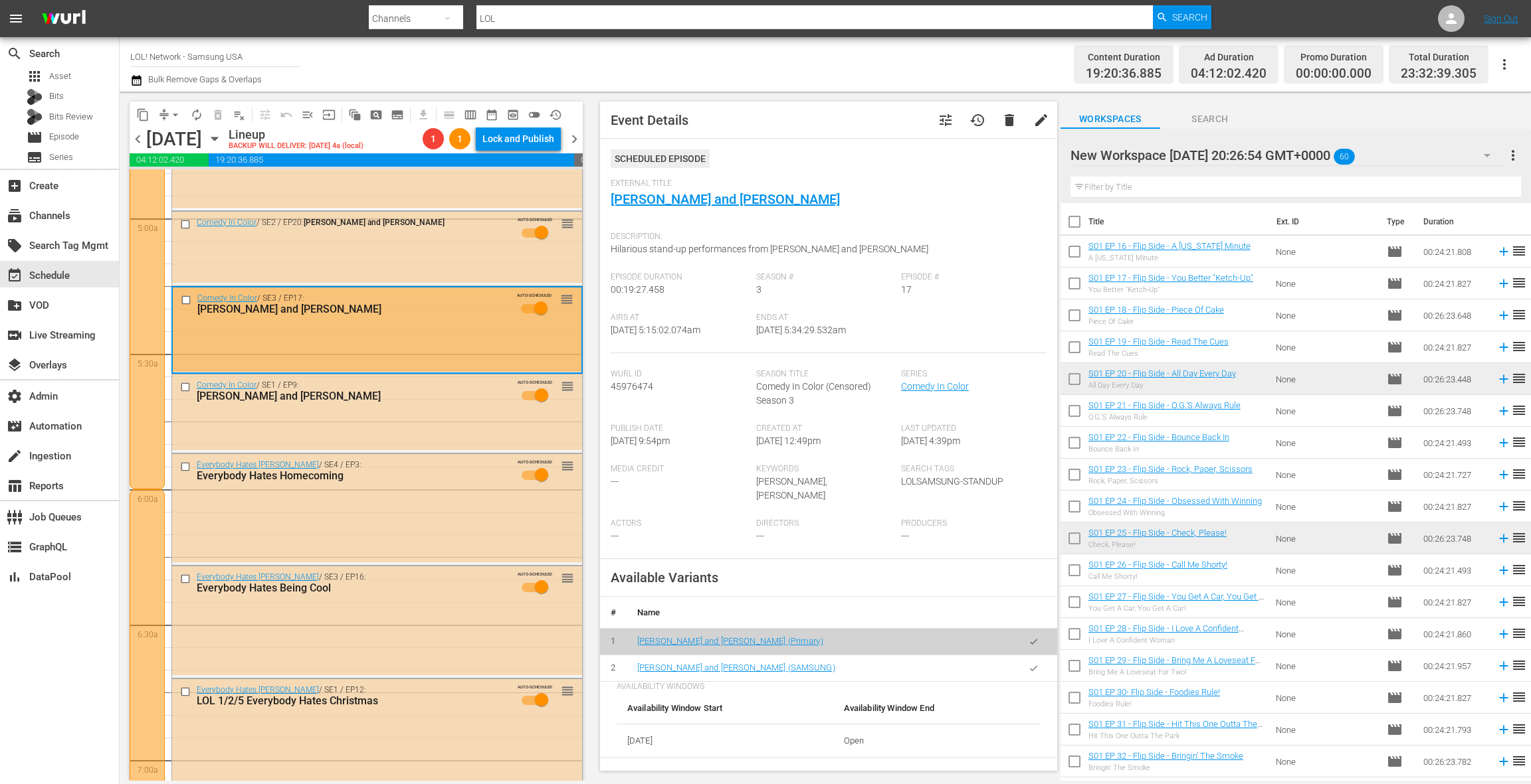
drag, startPoint x: 1040, startPoint y: 658, endPoint x: 913, endPoint y: 588, distance: 145.0
click at [1040, 658] on button "button" at bounding box center [1033, 669] width 26 height 26
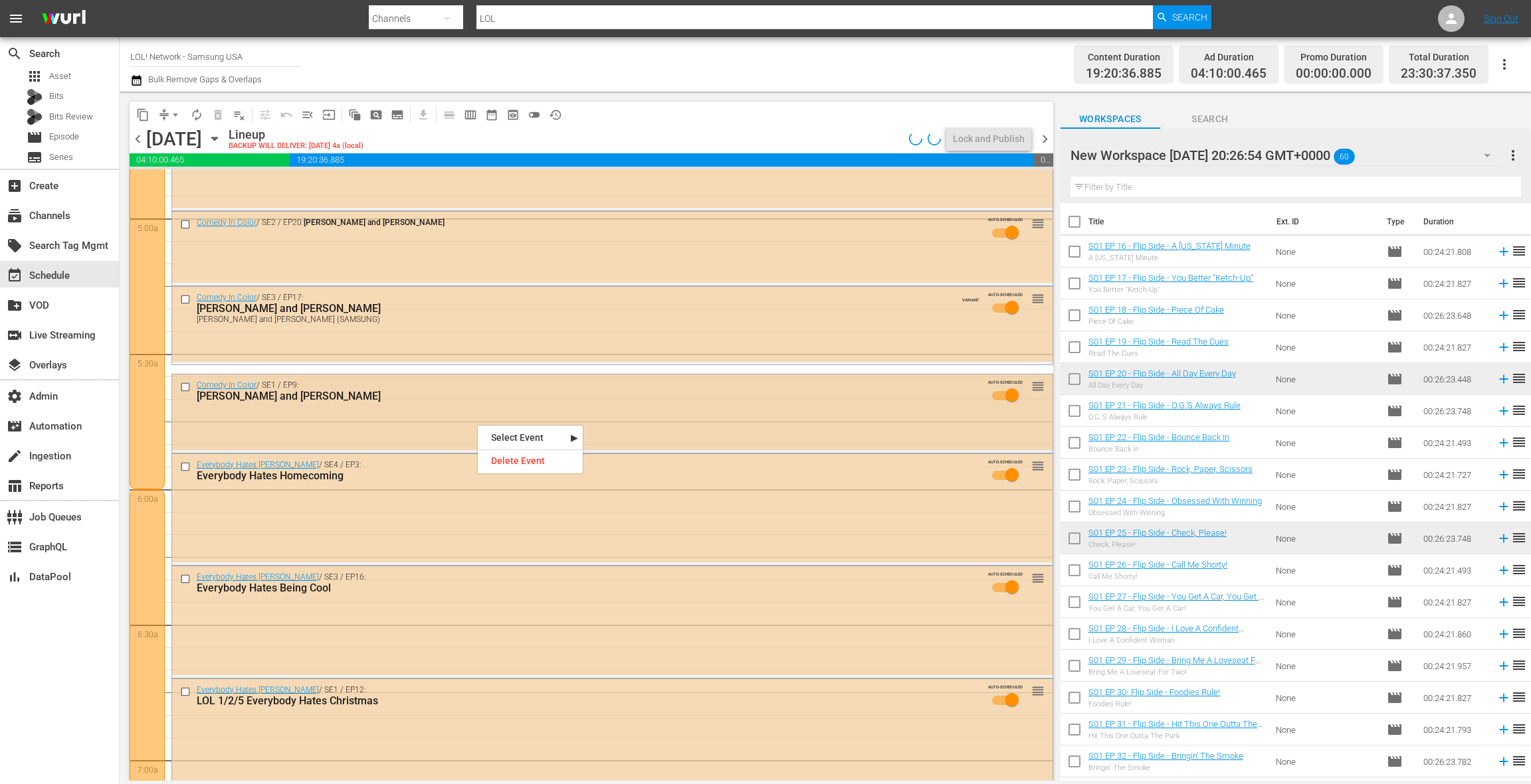
click at [461, 418] on div "Comedy In Color / SE1 / EP9: [PERSON_NAME] and [PERSON_NAME] AUTO-SCHEDULED reo…" at bounding box center [612, 412] width 880 height 76
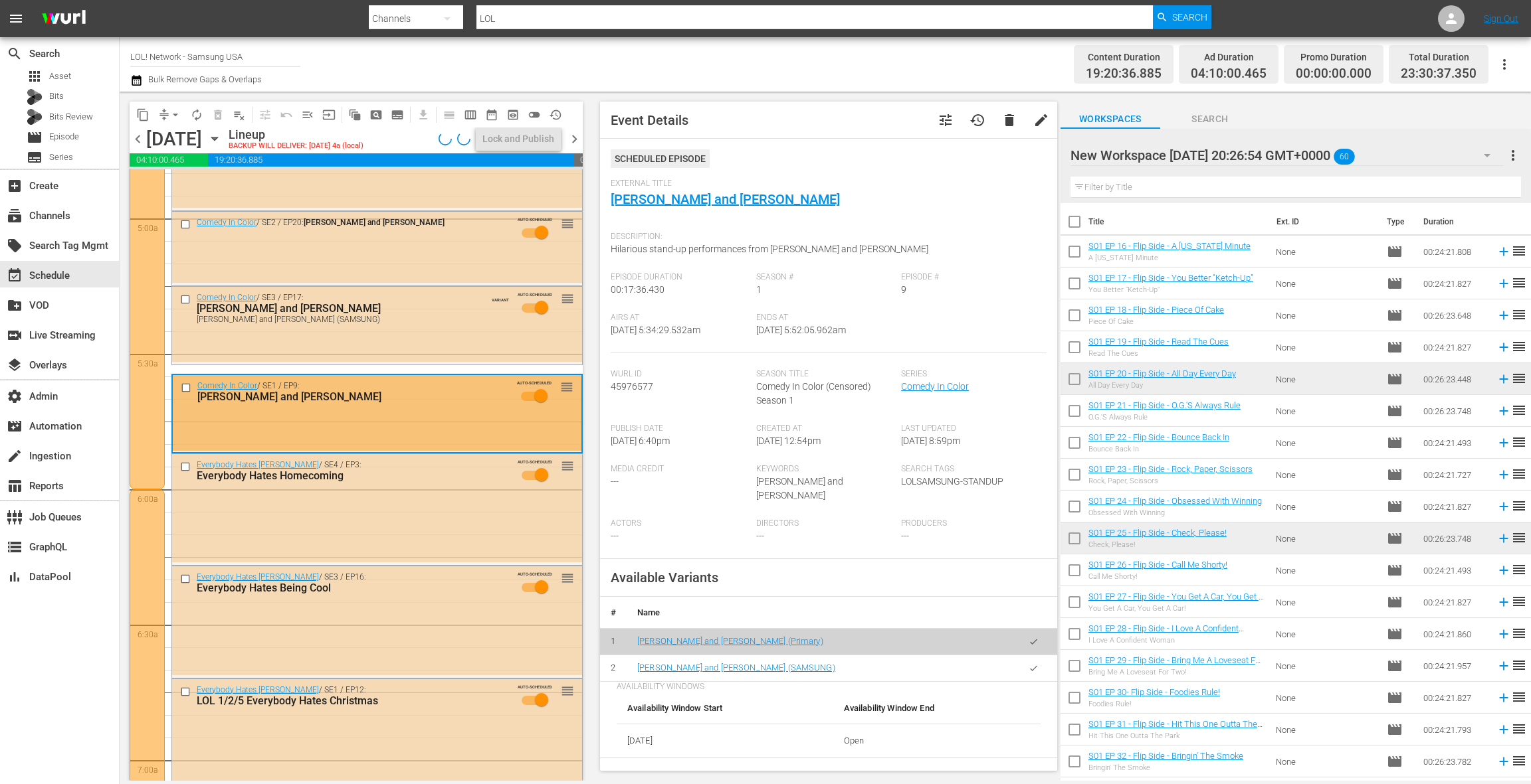
drag, startPoint x: 1039, startPoint y: 659, endPoint x: 722, endPoint y: 557, distance: 333.0
click at [1038, 659] on button "button" at bounding box center [1033, 669] width 26 height 26
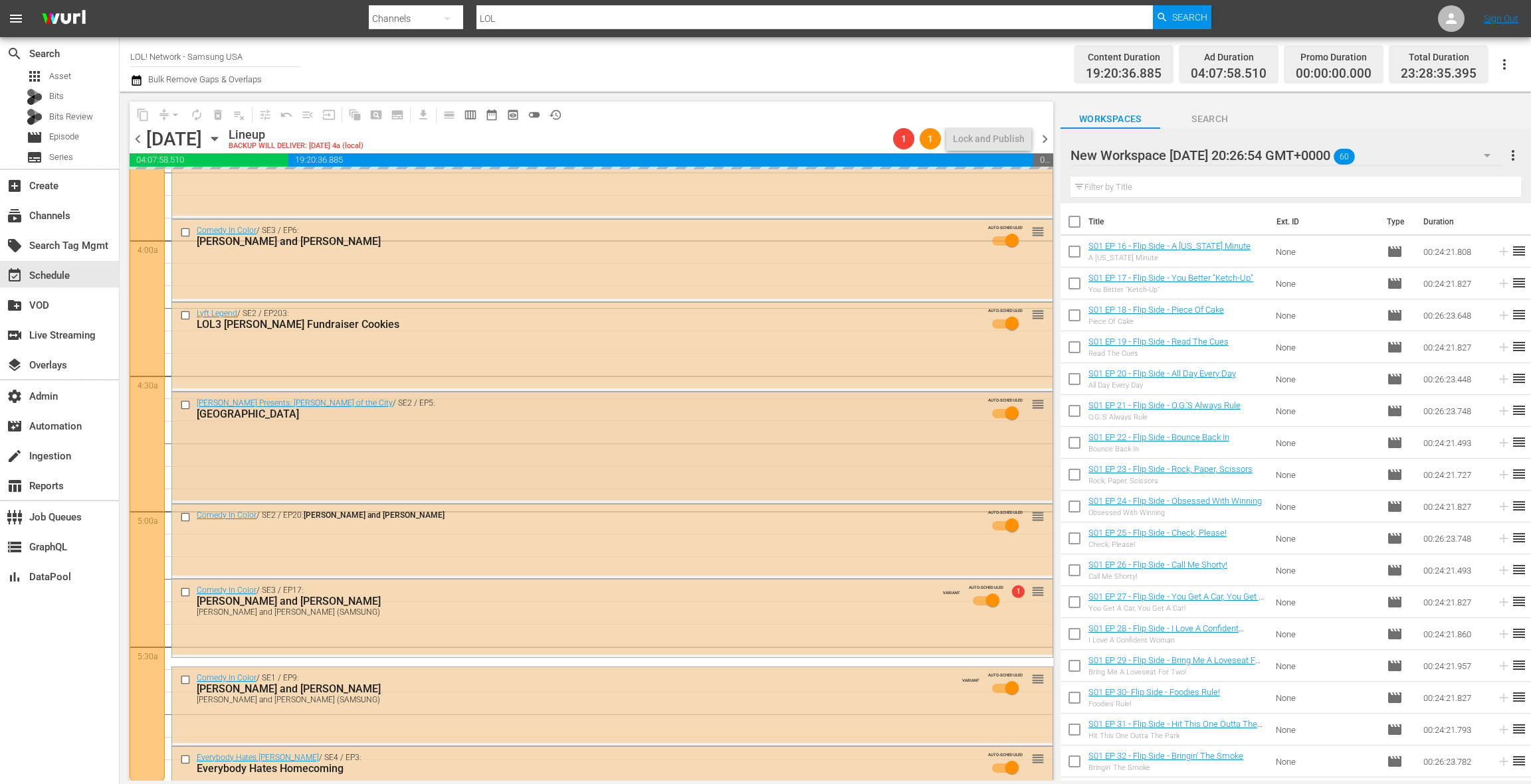
scroll to position [991, 0]
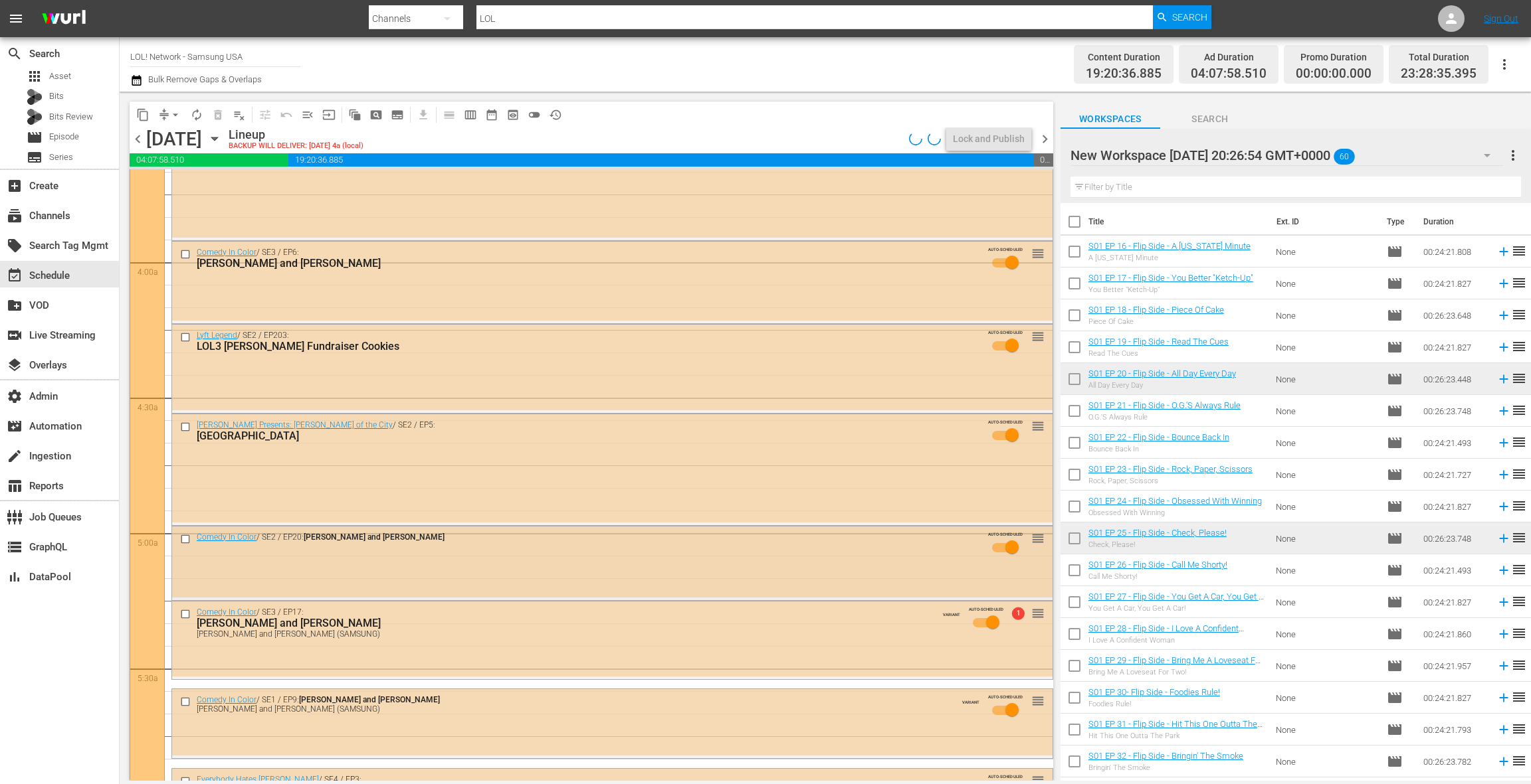
click at [444, 567] on div "Comedy In Color / SE2 / EP20: [PERSON_NAME] and [PERSON_NAME] AUTO-SCHEDULED re…" at bounding box center [612, 563] width 880 height 71
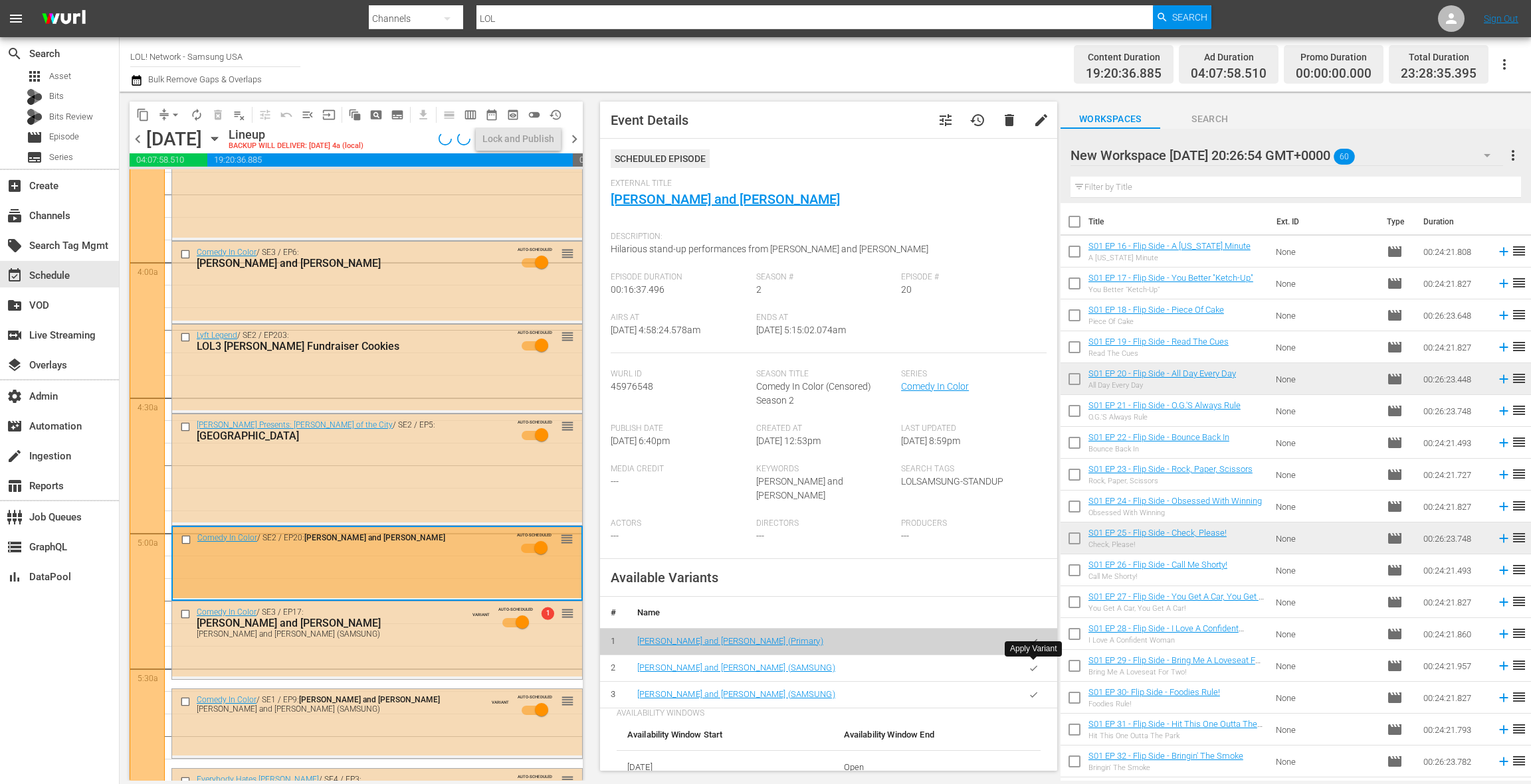
click at [1036, 669] on icon "button" at bounding box center [1033, 668] width 10 height 10
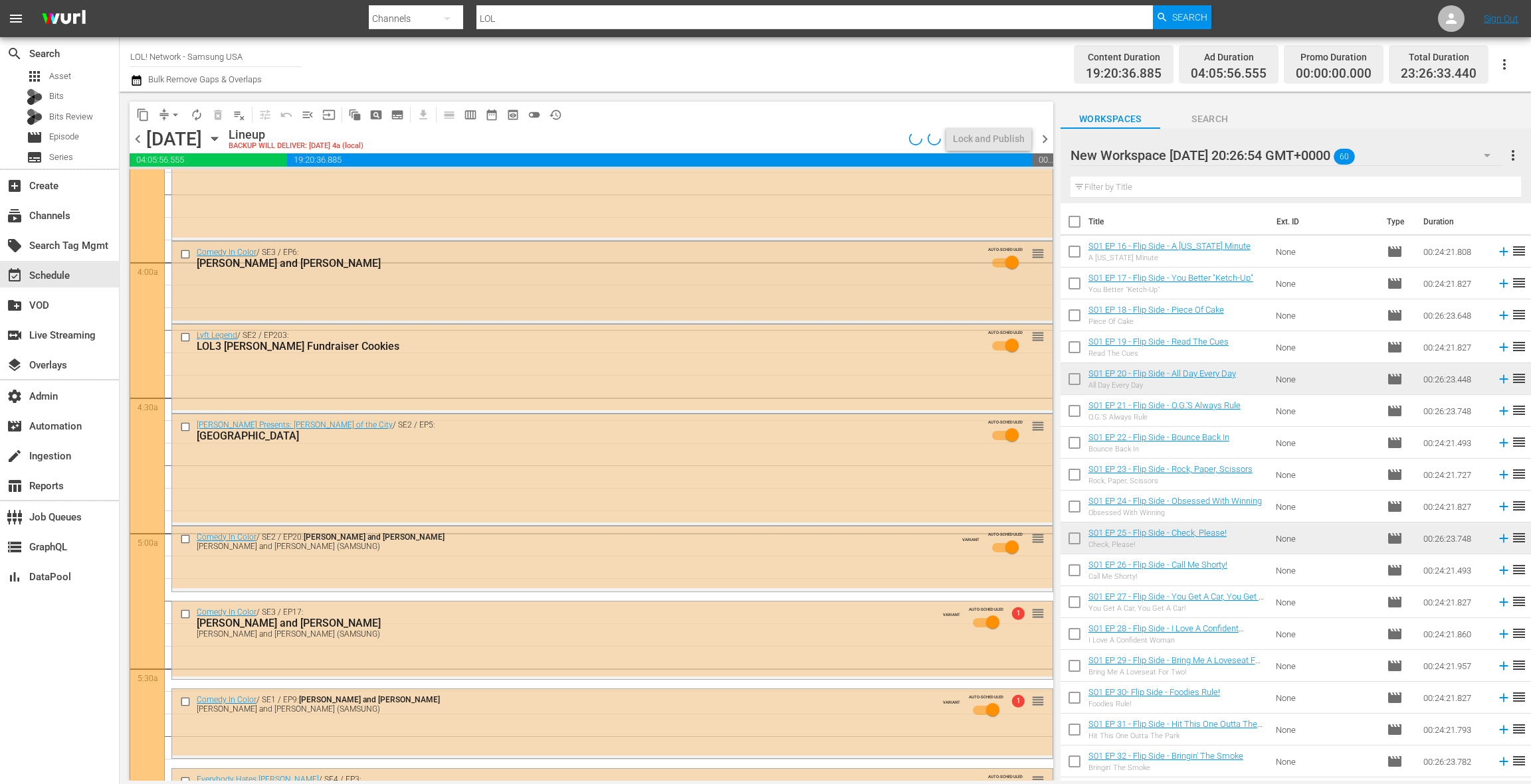
click at [417, 289] on div "Comedy In Color / SE3 / EP6: [PERSON_NAME] and [PERSON_NAME] AUTO-SCHEDULED reo…" at bounding box center [612, 281] width 880 height 79
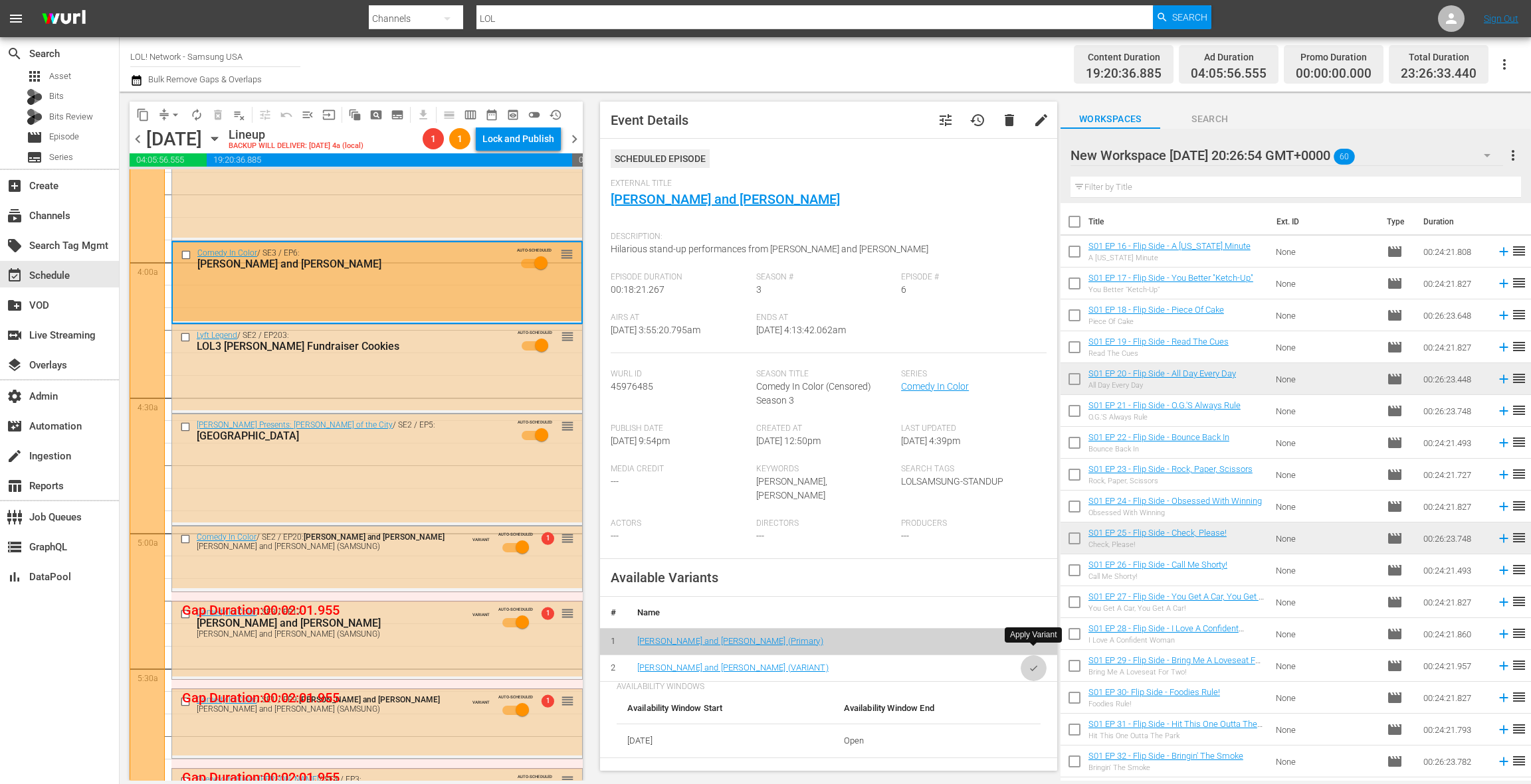
click at [1043, 656] on button "button" at bounding box center [1033, 669] width 26 height 26
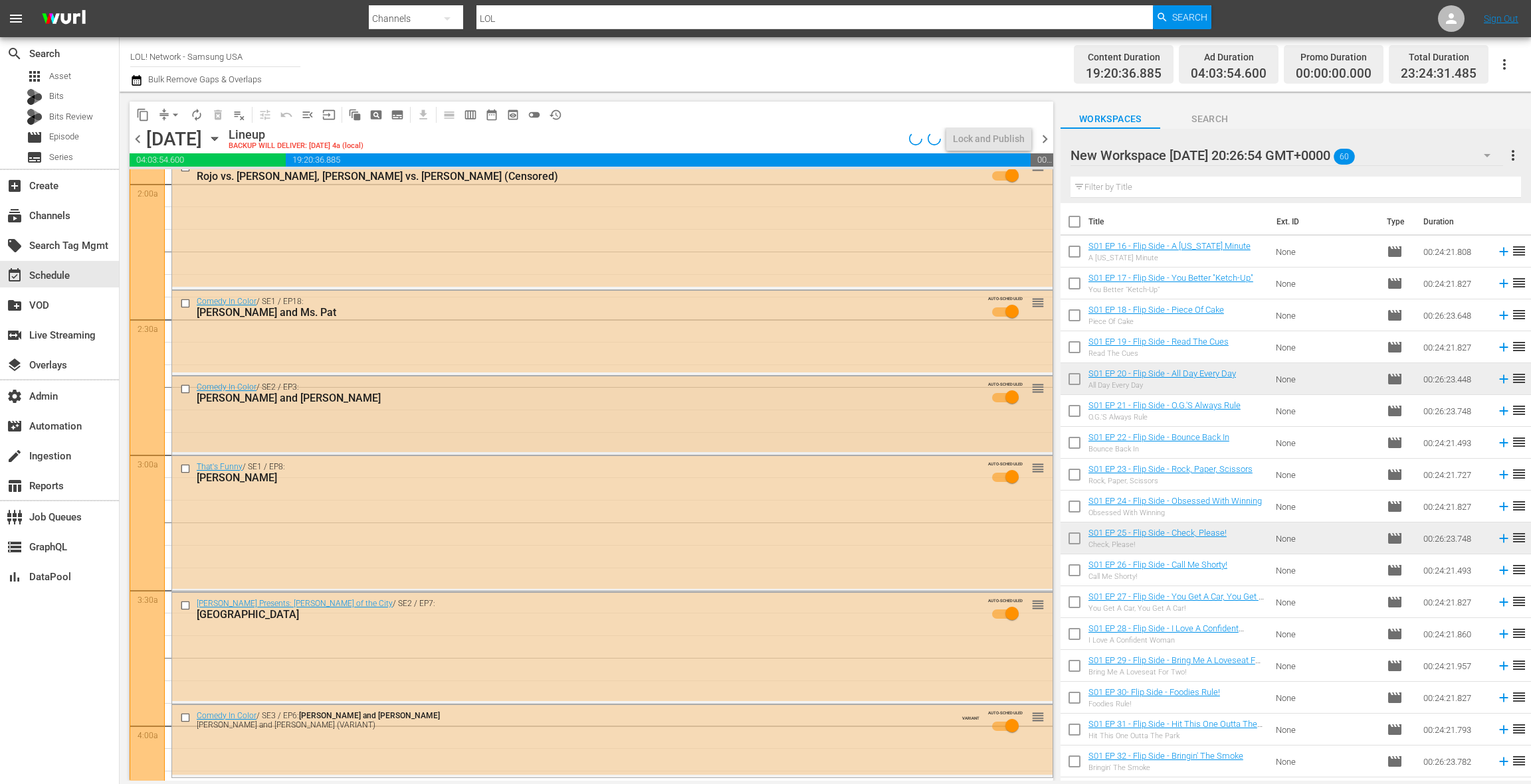
scroll to position [476, 0]
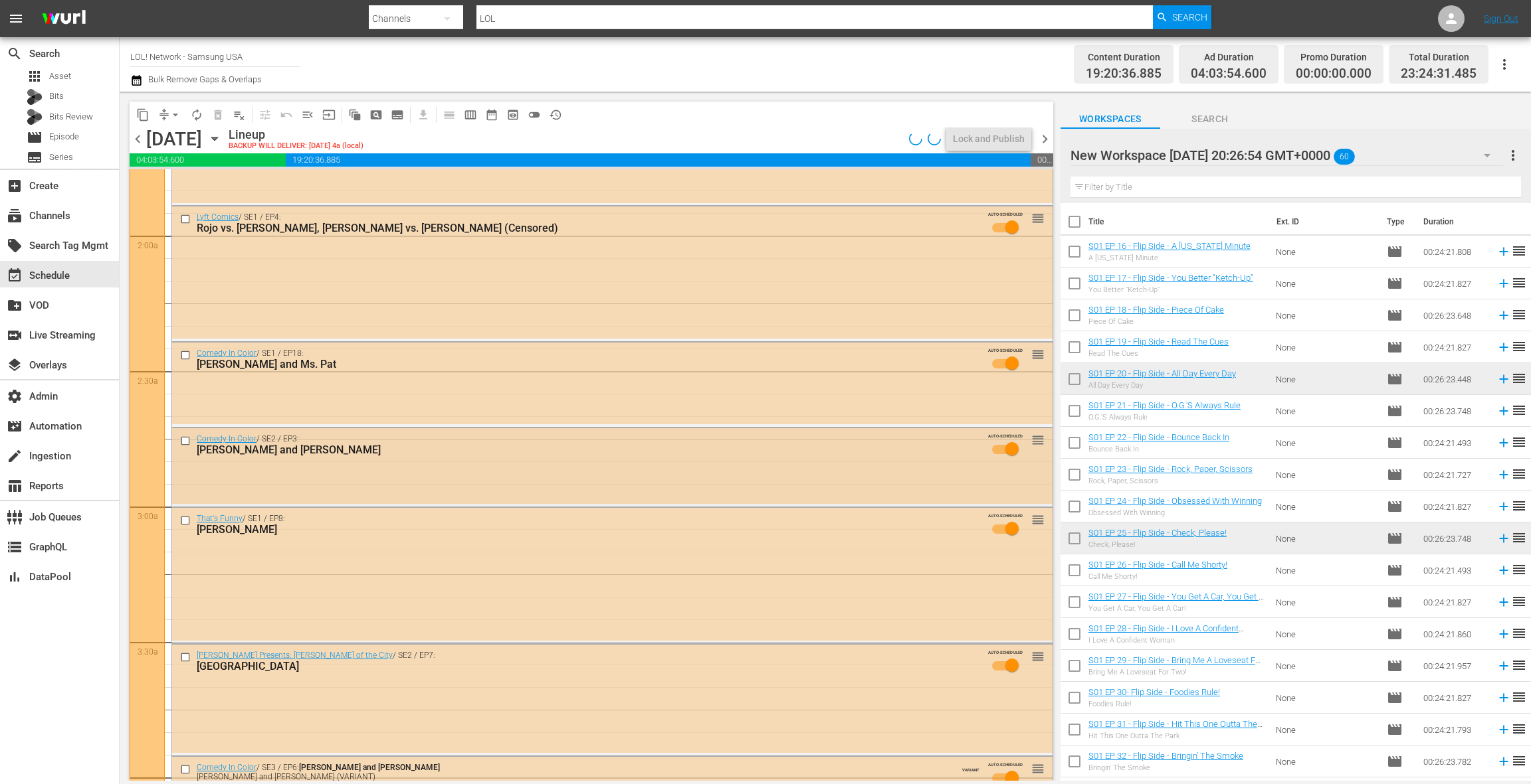
click at [487, 469] on div "Comedy In Color / SE2 / EP3: [PERSON_NAME] and [PERSON_NAME] AUTO-SCHEDULED reo…" at bounding box center [612, 466] width 880 height 76
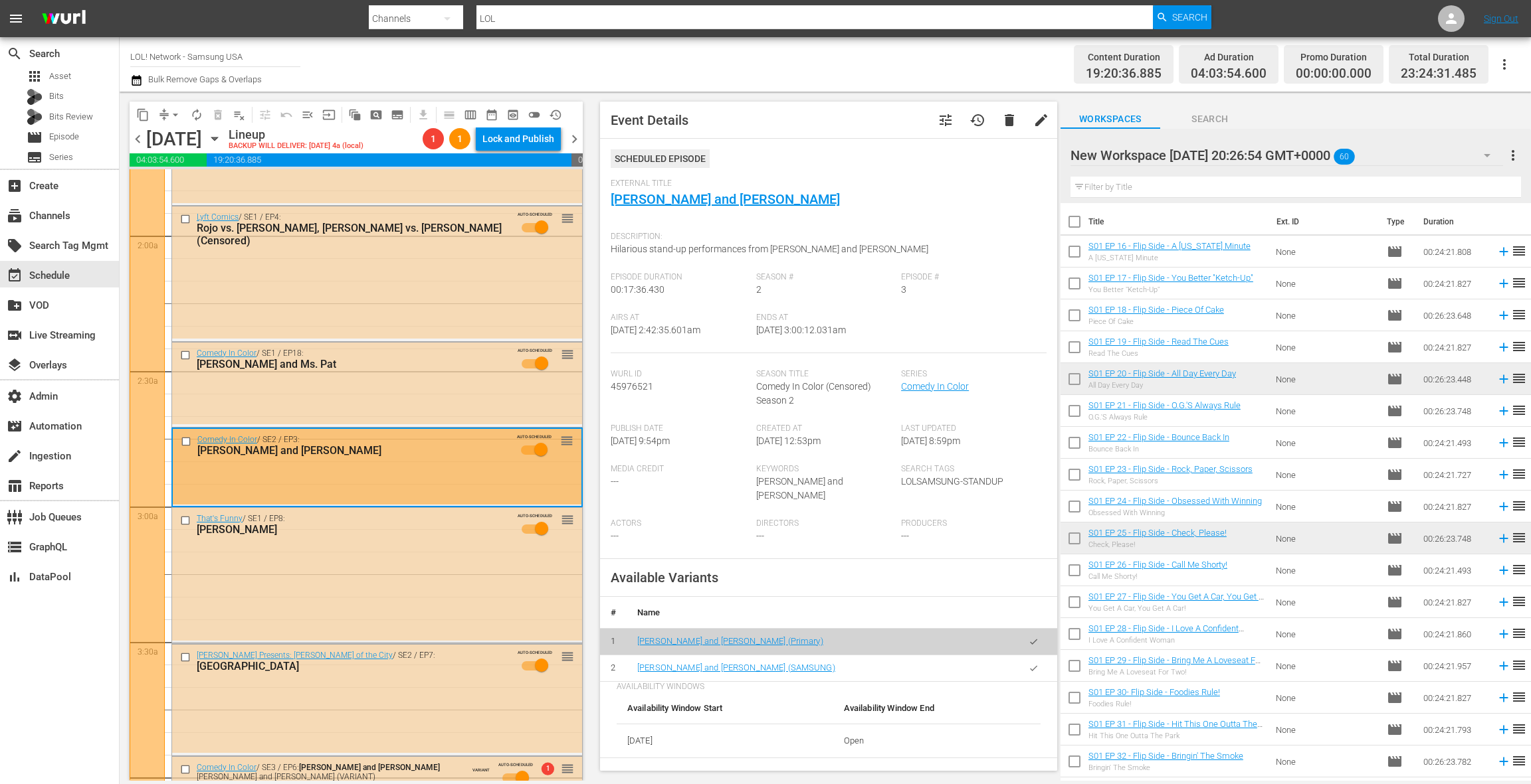
drag, startPoint x: 1028, startPoint y: 670, endPoint x: 964, endPoint y: 625, distance: 78.2
click at [1028, 670] on icon "button" at bounding box center [1033, 668] width 10 height 10
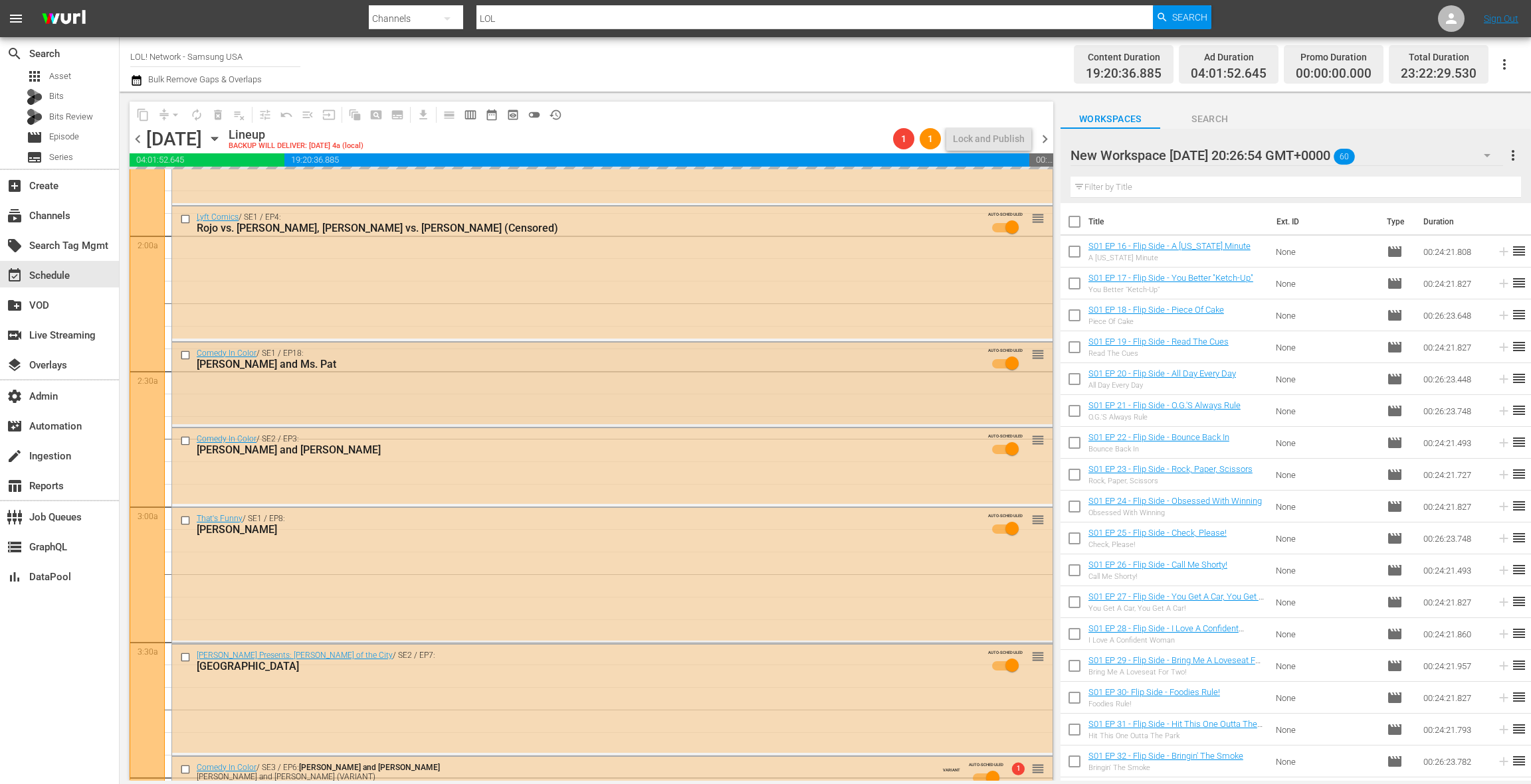
drag, startPoint x: 594, startPoint y: 391, endPoint x: 525, endPoint y: 387, distance: 69.1
click at [525, 387] on div "Comedy In Color / SE1 / EP18: [PERSON_NAME] and Ms. Pat AUTO-SCHEDULED reorder" at bounding box center [612, 383] width 880 height 82
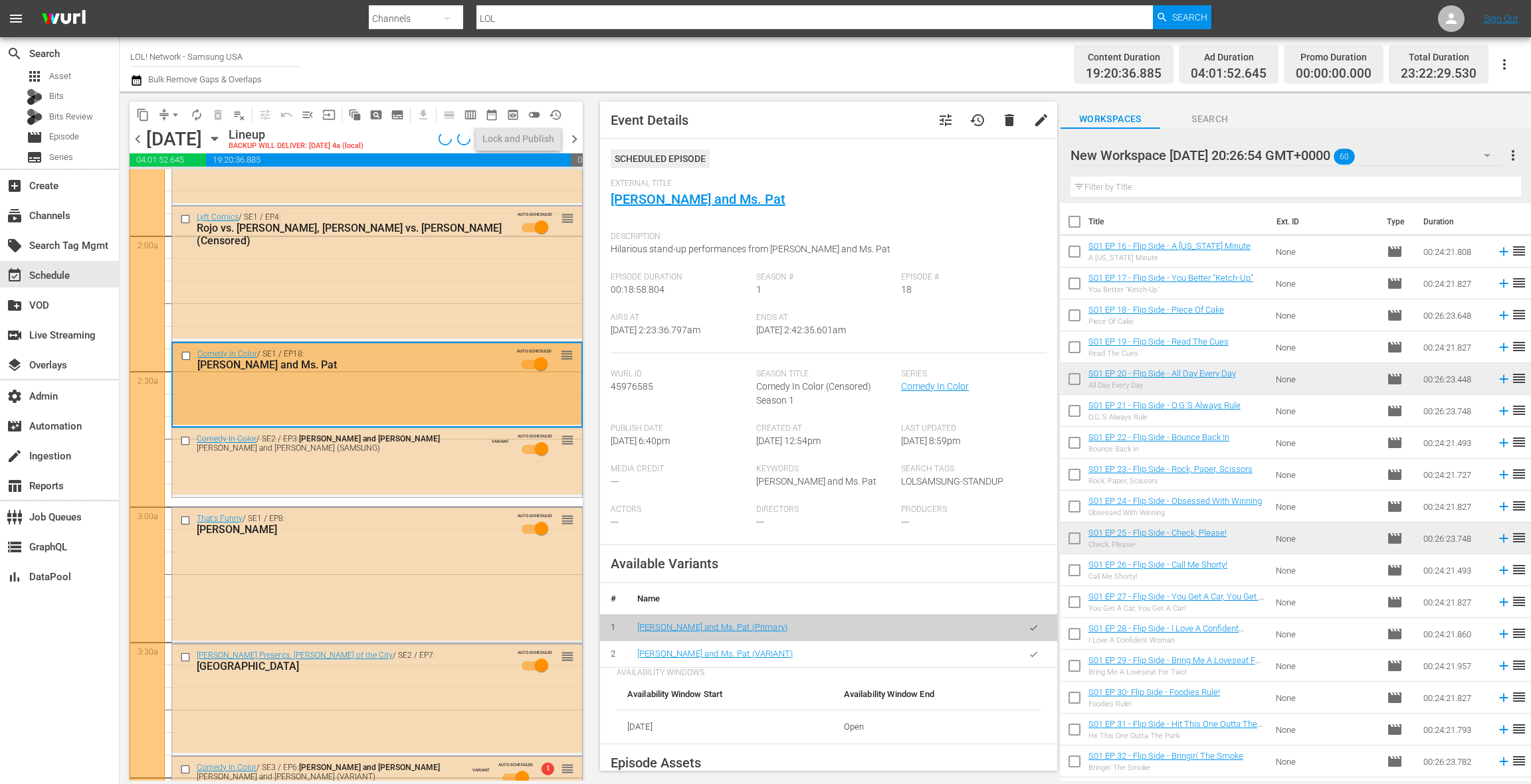
click at [1031, 652] on icon "button" at bounding box center [1033, 654] width 10 height 10
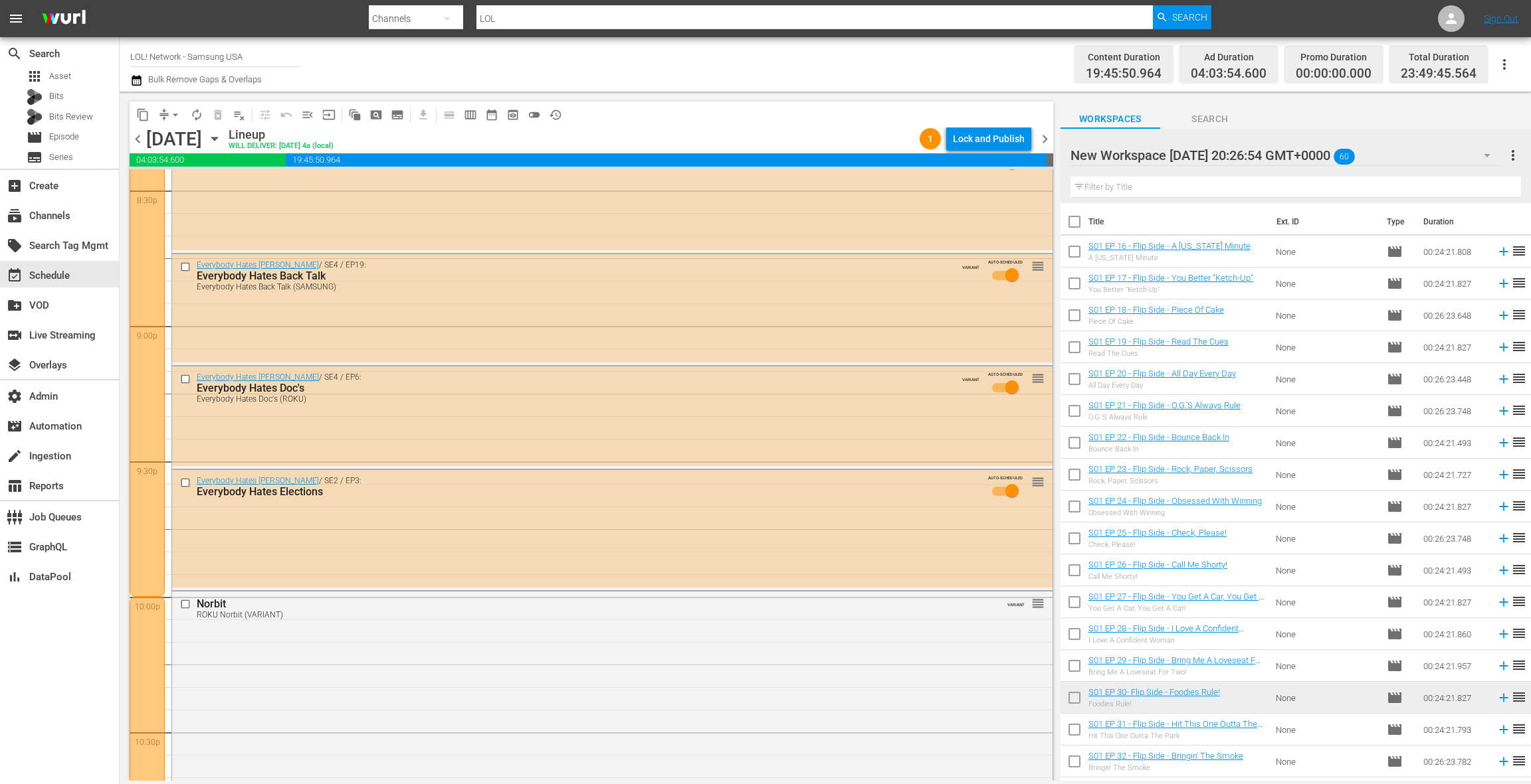
scroll to position [5491, 0]
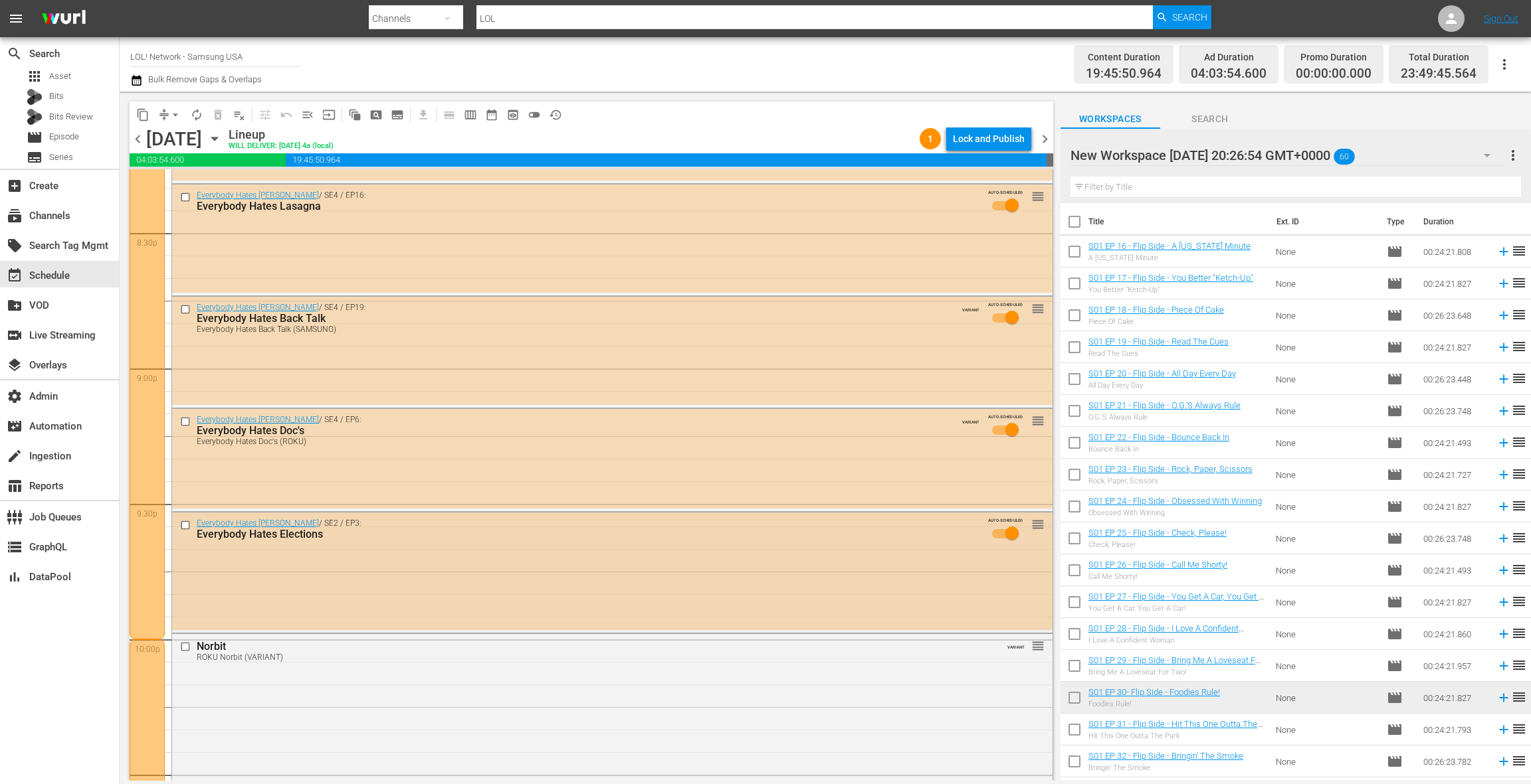
click at [510, 560] on div "Everybody Hates [PERSON_NAME] / SE2 / EP3: Everybody Hates Elections AUTO-SCHED…" at bounding box center [612, 571] width 880 height 118
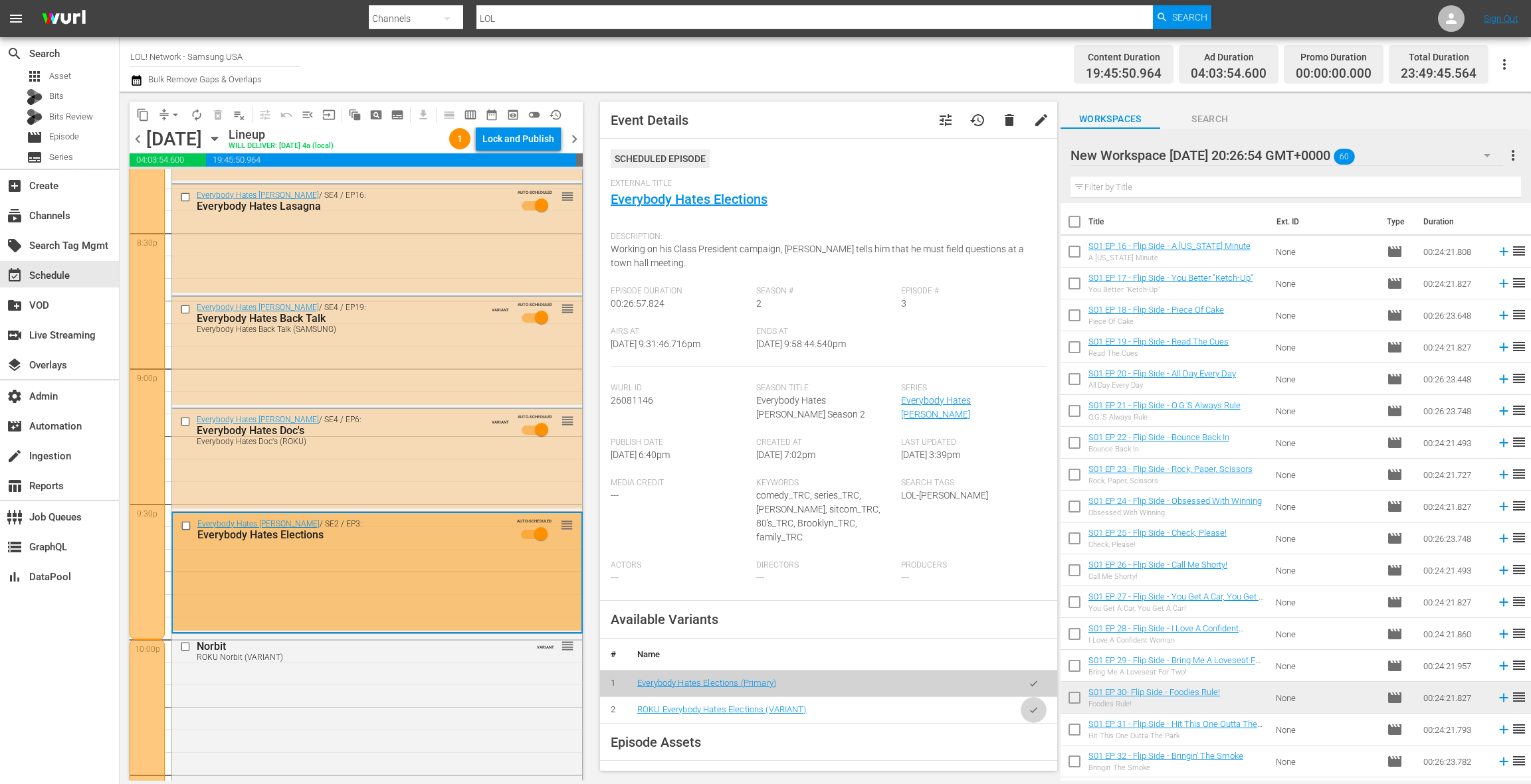
drag, startPoint x: 1038, startPoint y: 700, endPoint x: 871, endPoint y: 641, distance: 177.1
click at [1038, 706] on icon "button" at bounding box center [1033, 710] width 10 height 10
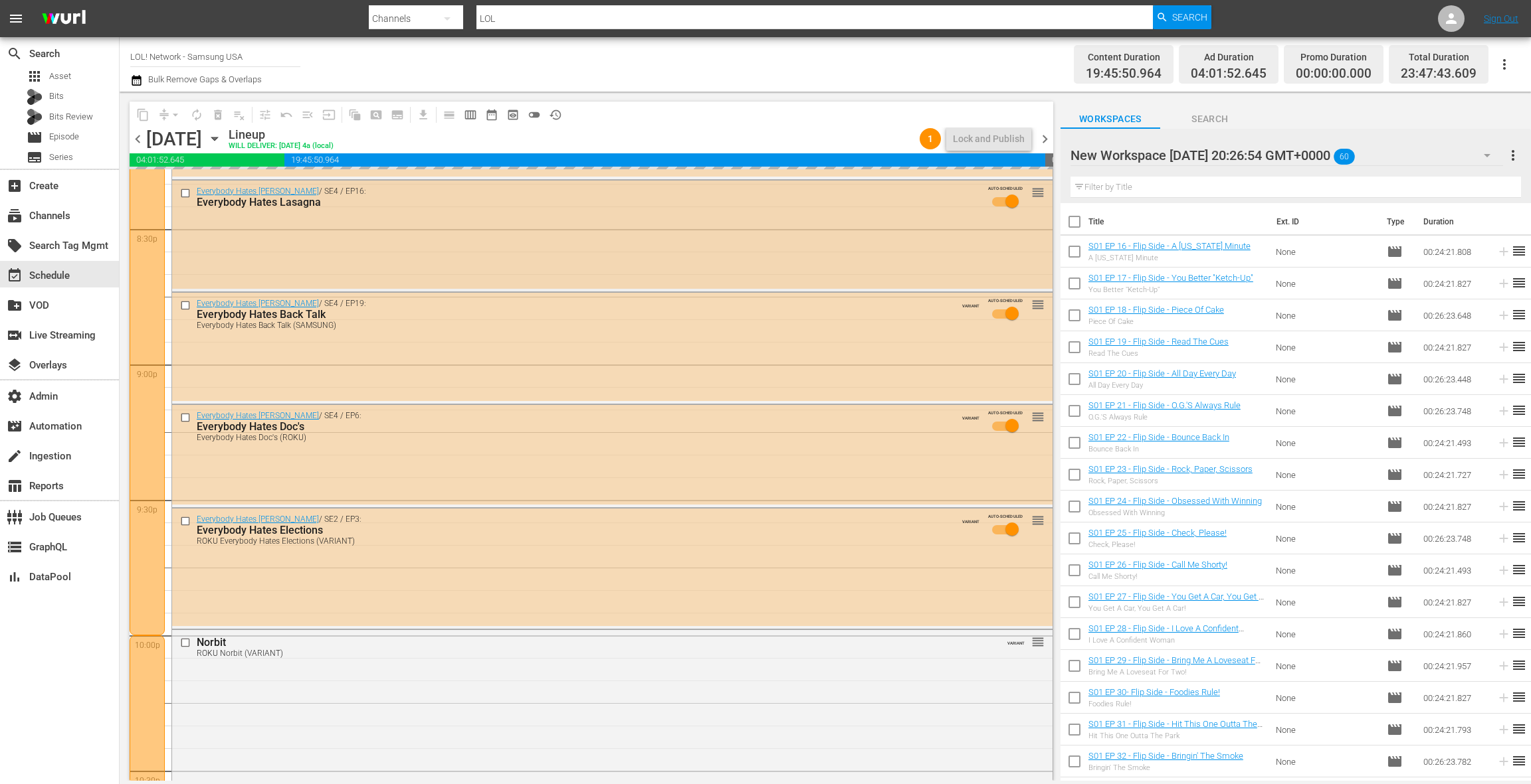
click at [498, 262] on div "Everybody Hates [PERSON_NAME] / SE4 / EP16: Everybody Hates Lasagna AUTO-SCHEDU…" at bounding box center [612, 234] width 880 height 108
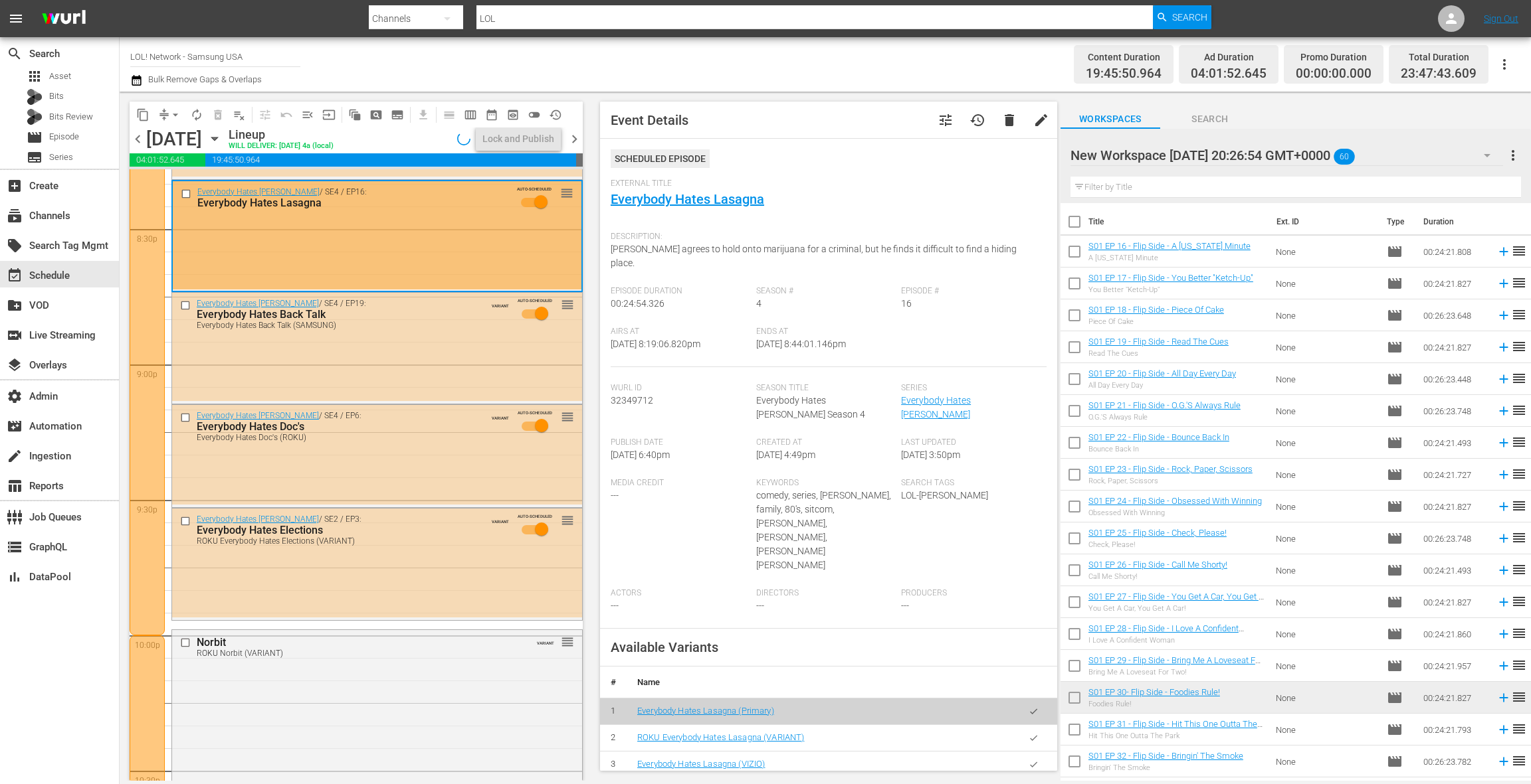
scroll to position [5496, 0]
click at [1035, 733] on icon "button" at bounding box center [1033, 738] width 10 height 10
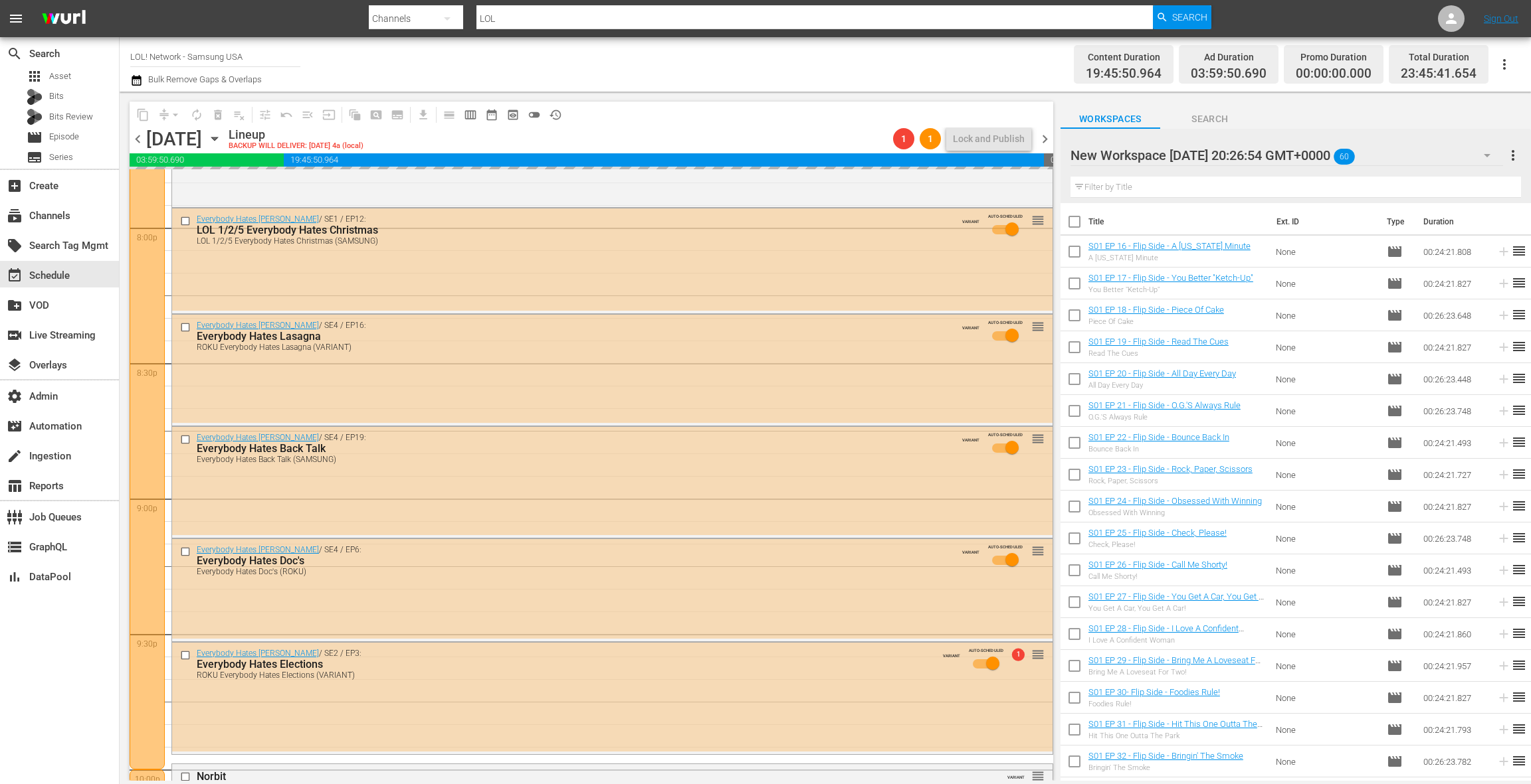
scroll to position [5350, 0]
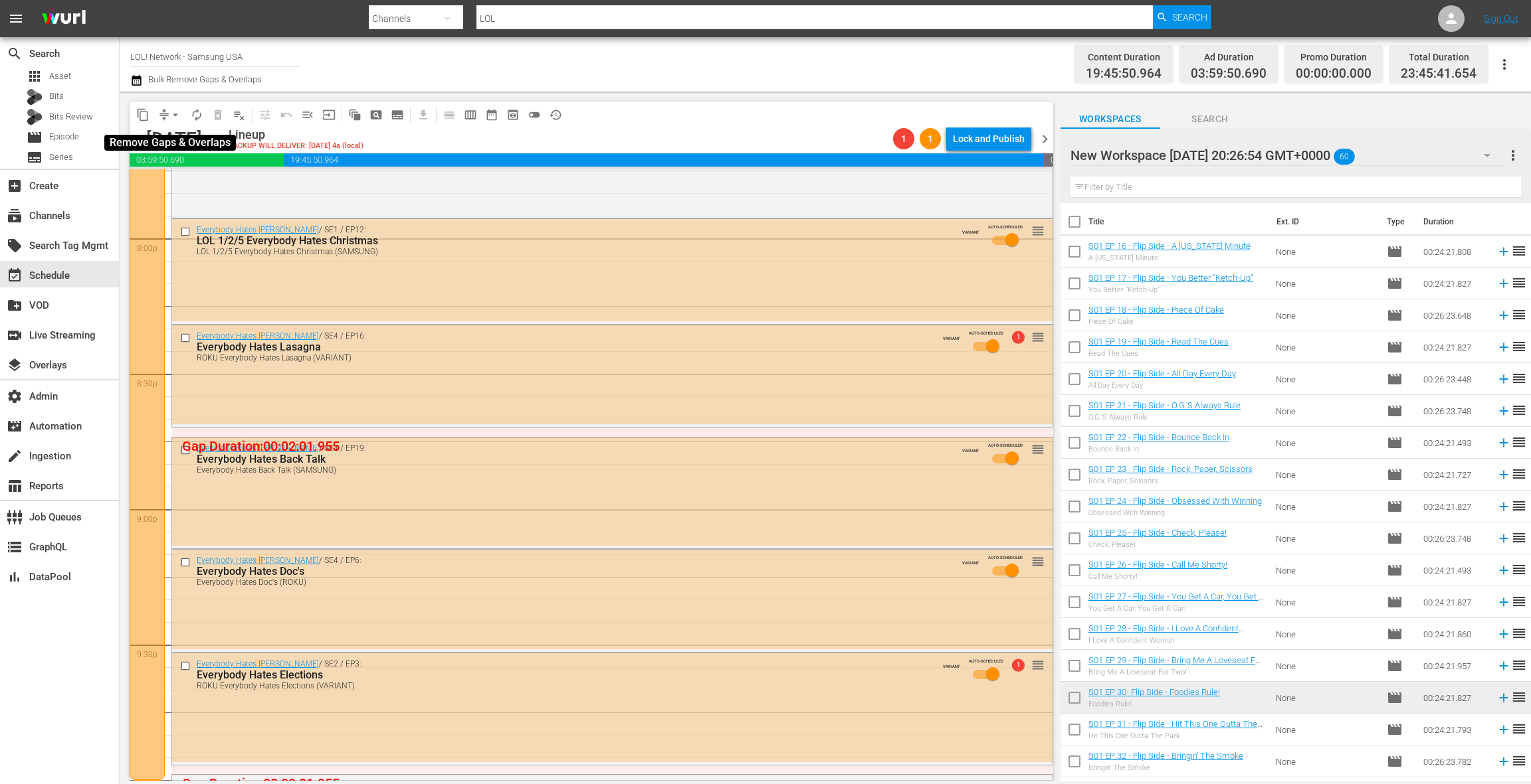
click at [169, 116] on span "arrow_drop_down" at bounding box center [175, 114] width 13 height 13
click at [189, 187] on li "Align to End of Previous Day" at bounding box center [176, 186] width 139 height 22
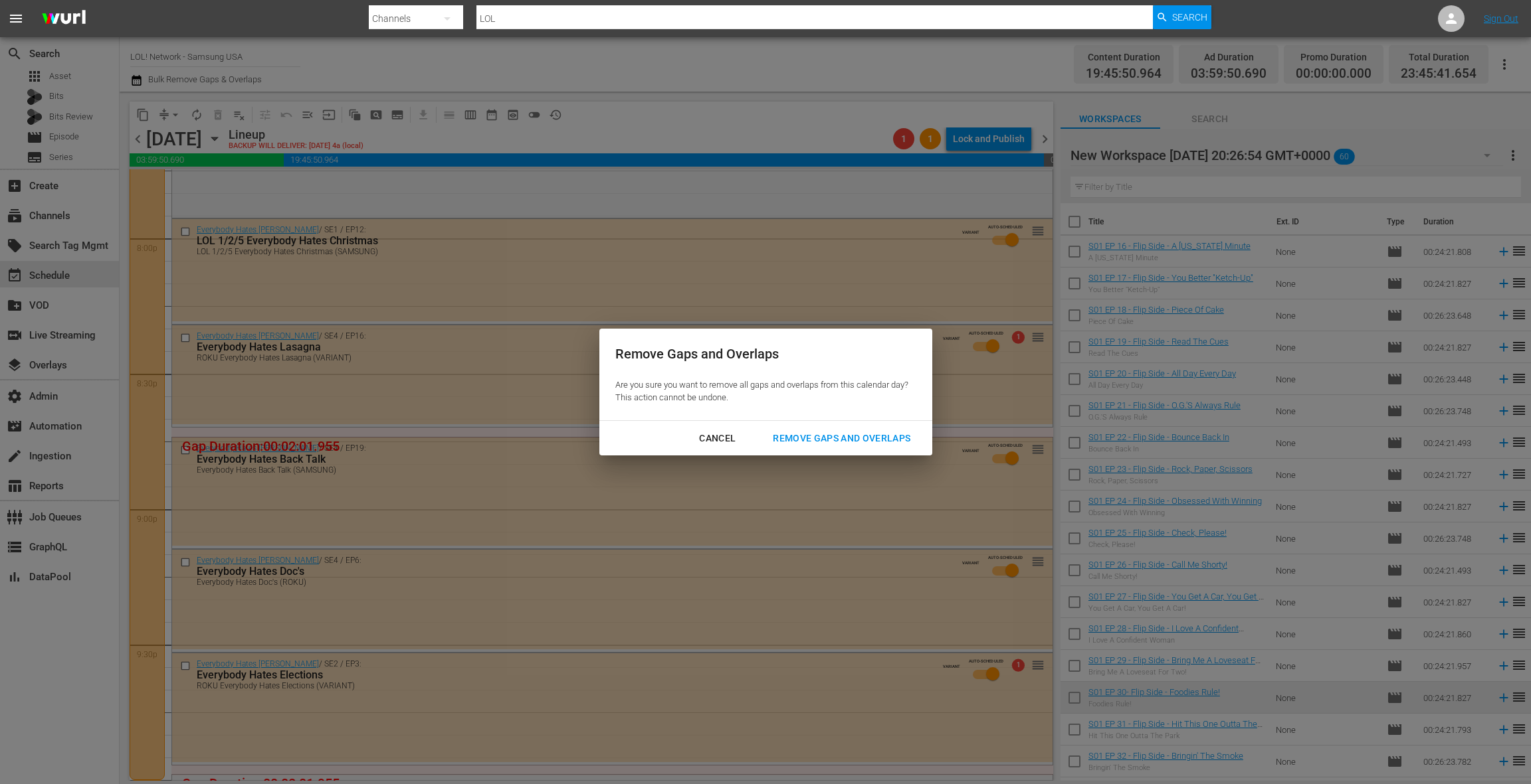
click at [809, 445] on div "Remove Gaps and Overlaps" at bounding box center [842, 438] width 159 height 17
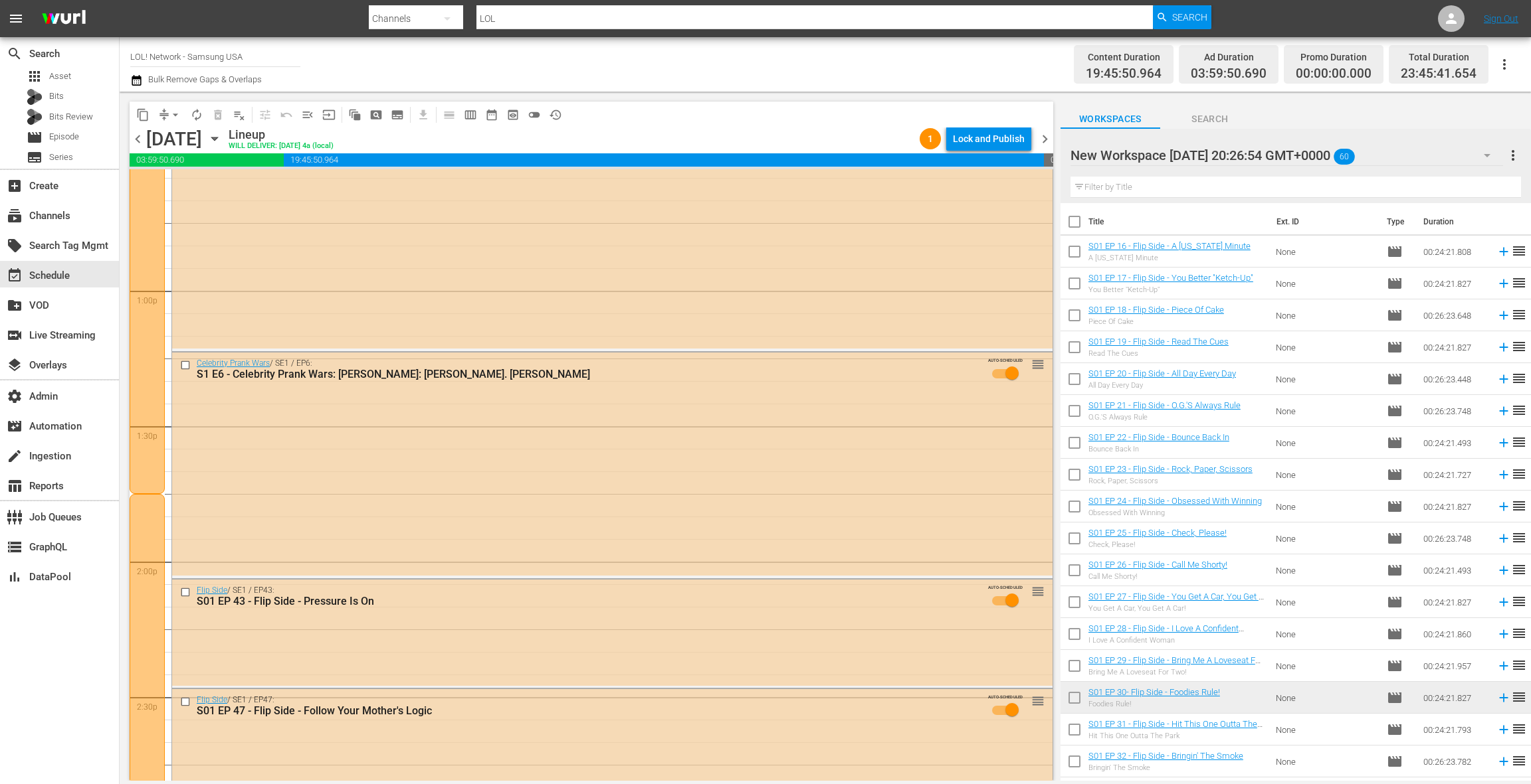
scroll to position [3427, 0]
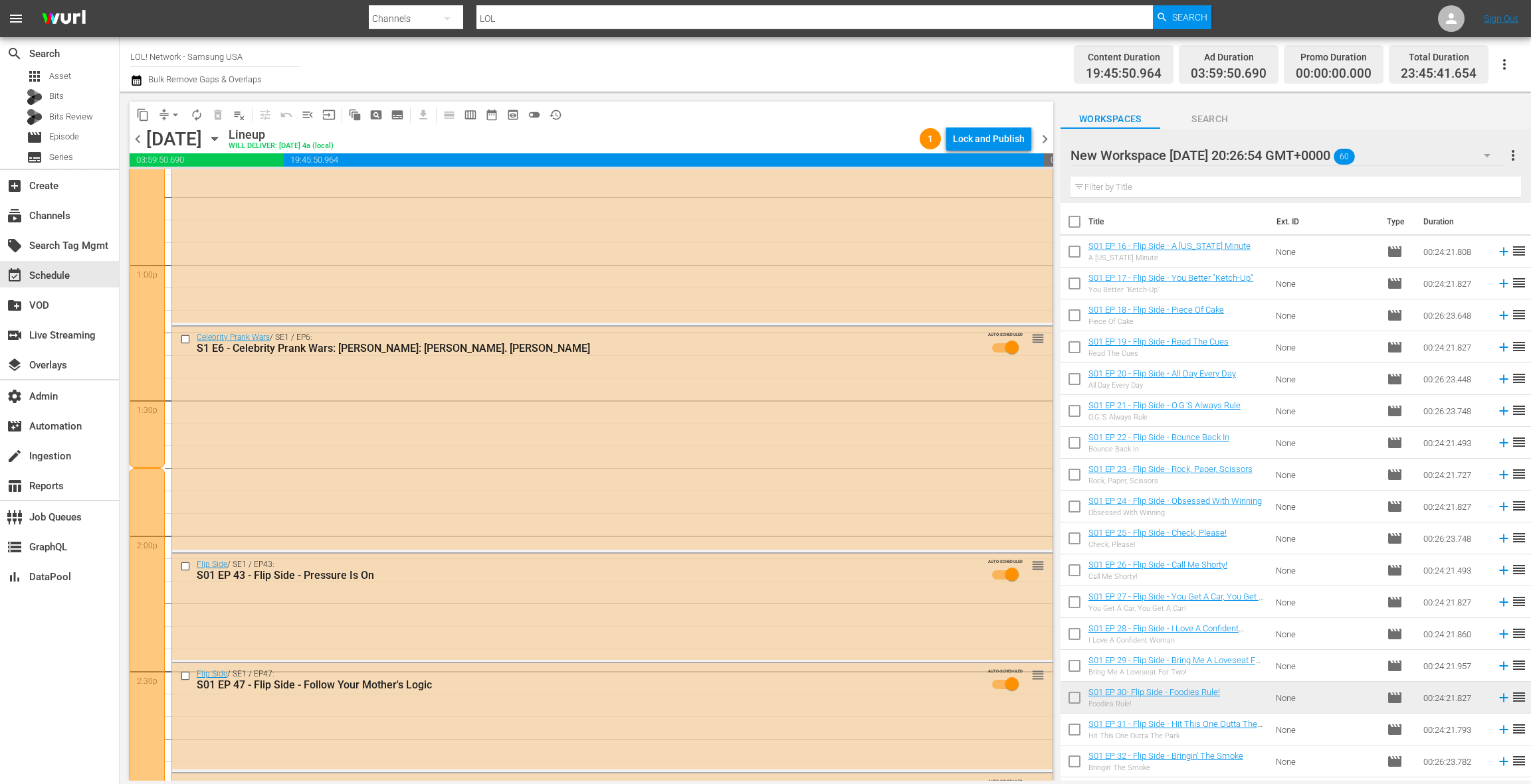
click at [1044, 136] on span "chevron_right" at bounding box center [1044, 139] width 17 height 17
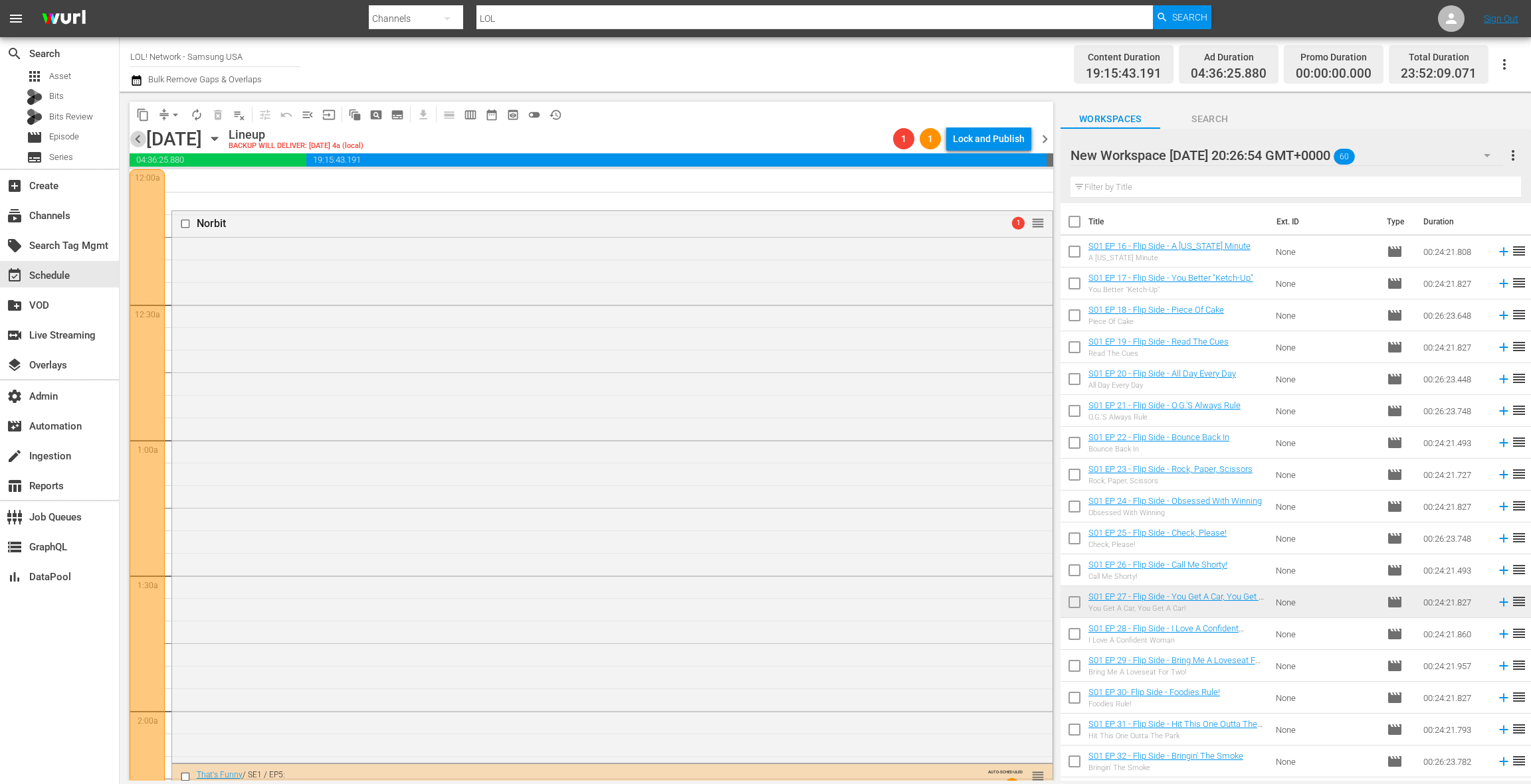
click at [140, 139] on span "chevron_left" at bounding box center [138, 139] width 17 height 17
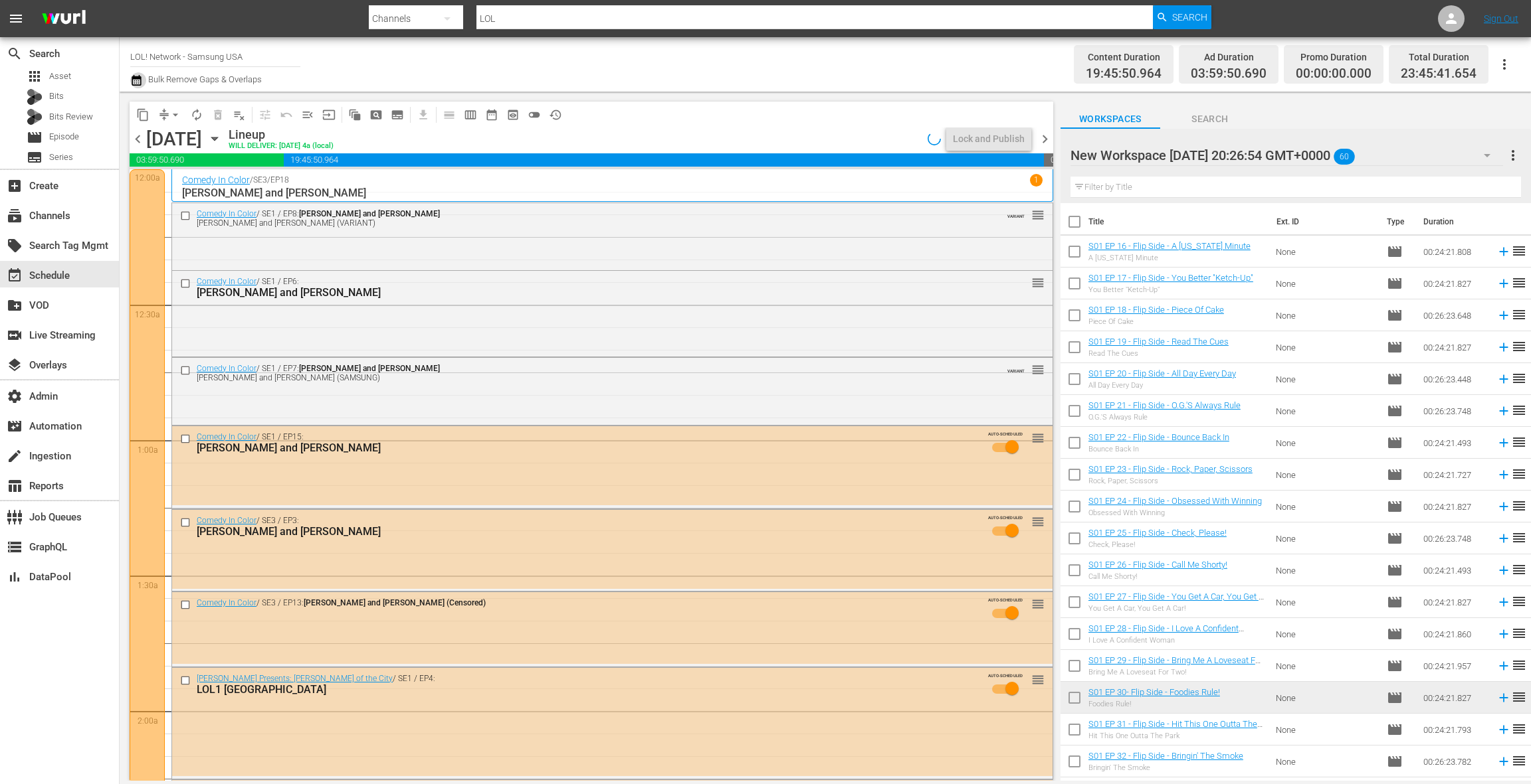
click at [137, 83] on icon "button" at bounding box center [136, 80] width 12 height 16
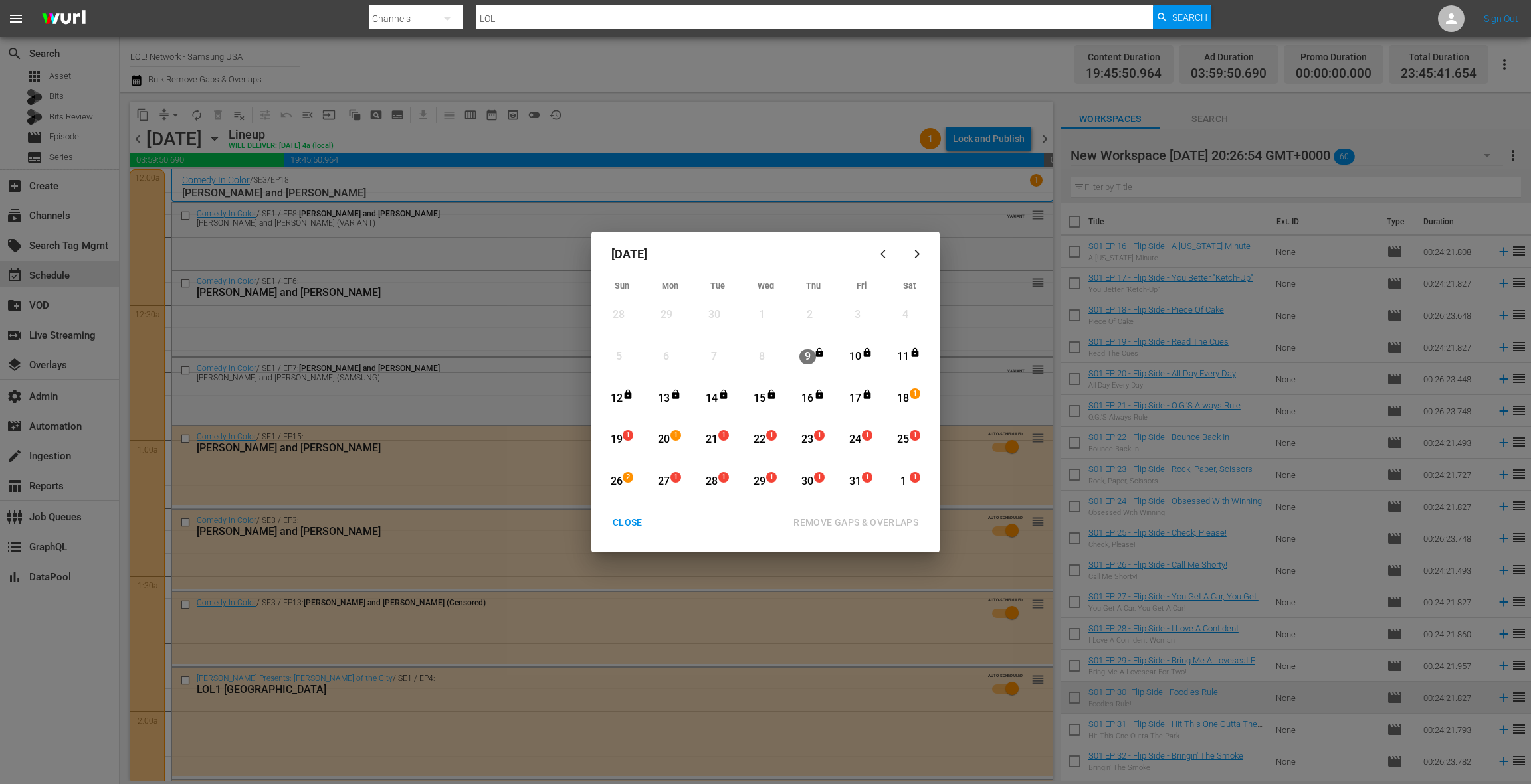
click at [904, 402] on div "18" at bounding box center [903, 399] width 17 height 16
click at [668, 440] on div "20" at bounding box center [664, 440] width 17 height 16
click at [865, 524] on div "REMOVE GAPS & OVERLAPS" at bounding box center [856, 523] width 146 height 17
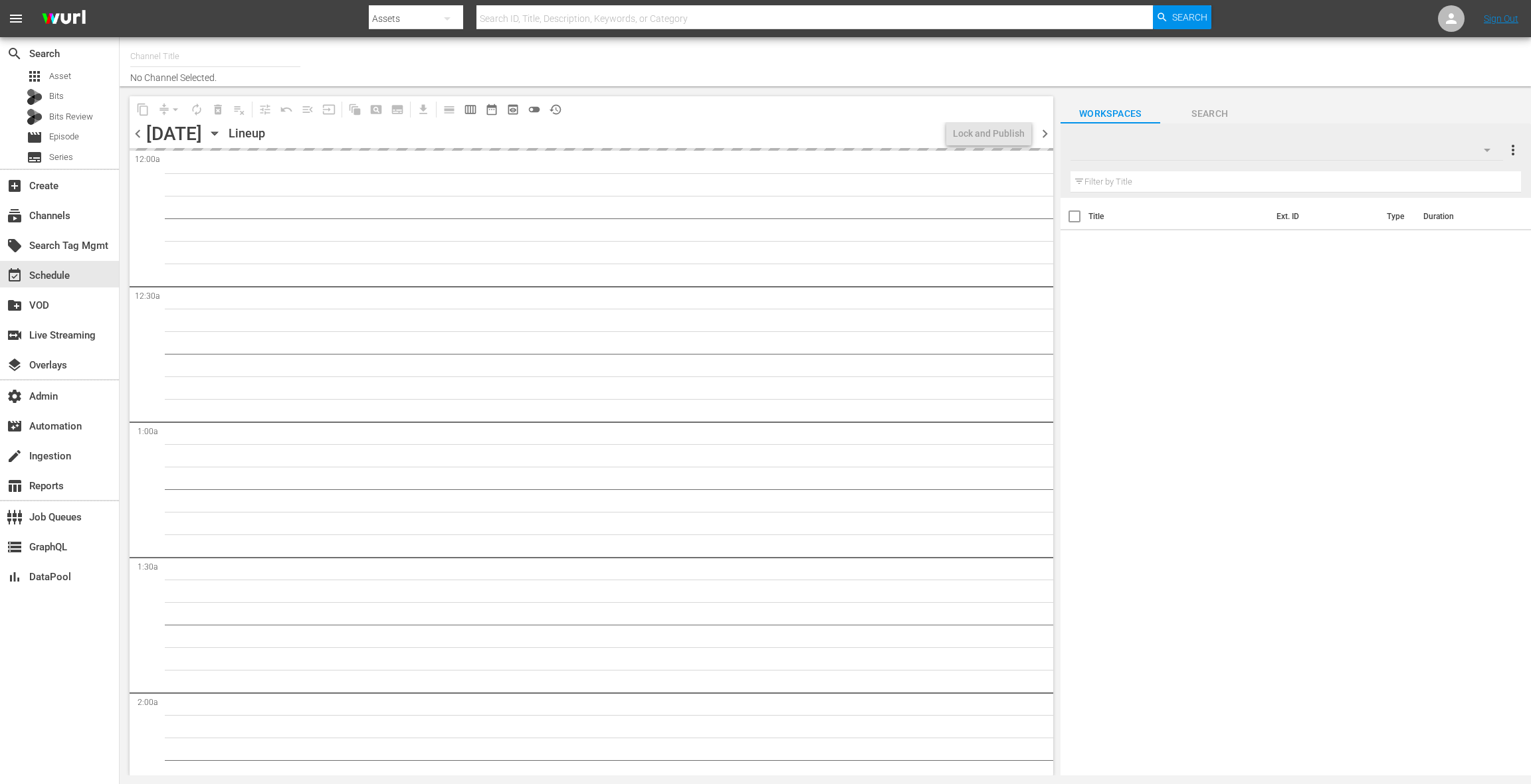
type input "LOL! Network - Samsung USA (1178)"
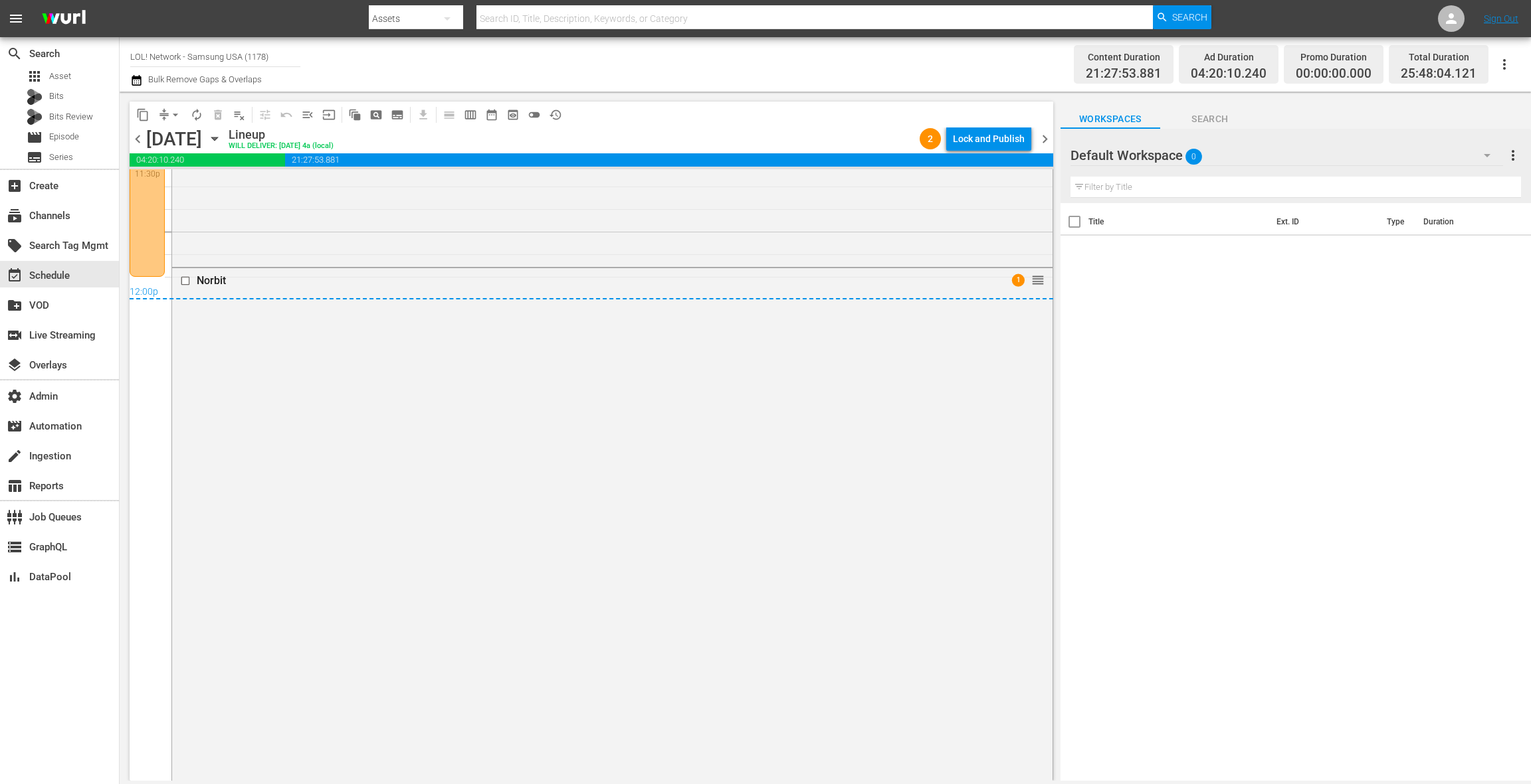
scroll to position [6412, 0]
click at [566, 331] on div "Norbit 1 reorder" at bounding box center [612, 504] width 880 height 549
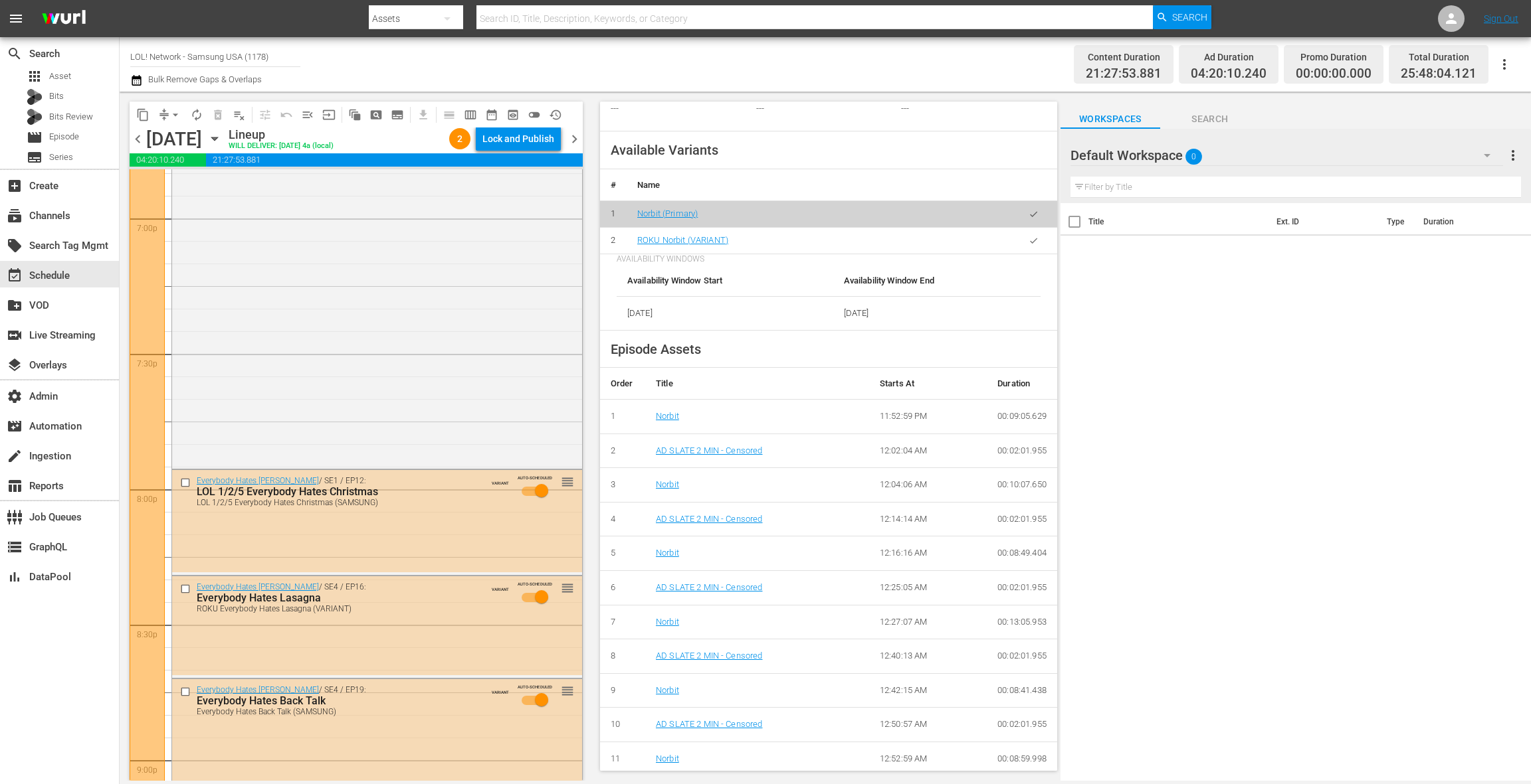
scroll to position [5076, 0]
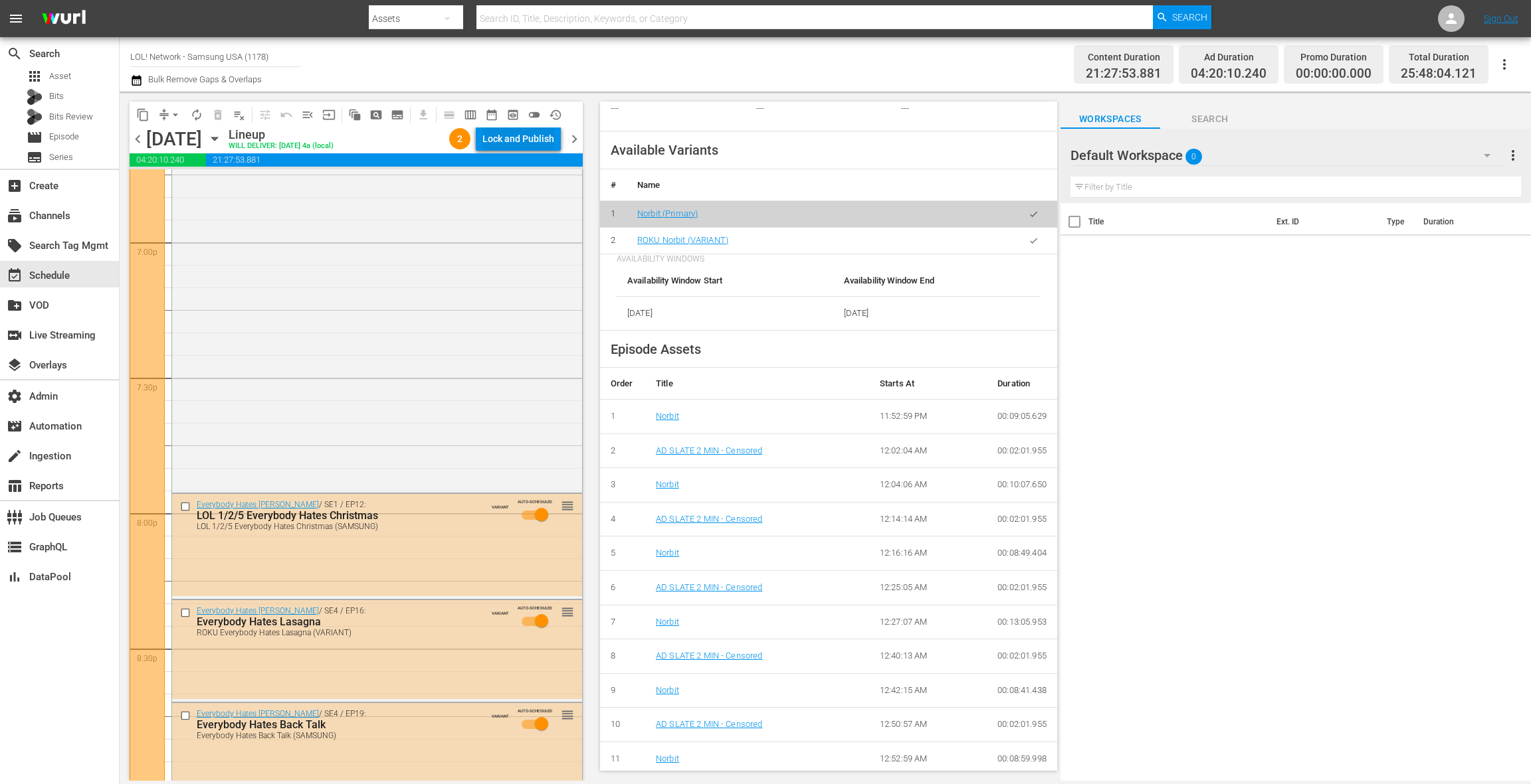
click at [527, 146] on div "Lock and Publish" at bounding box center [518, 139] width 71 height 24
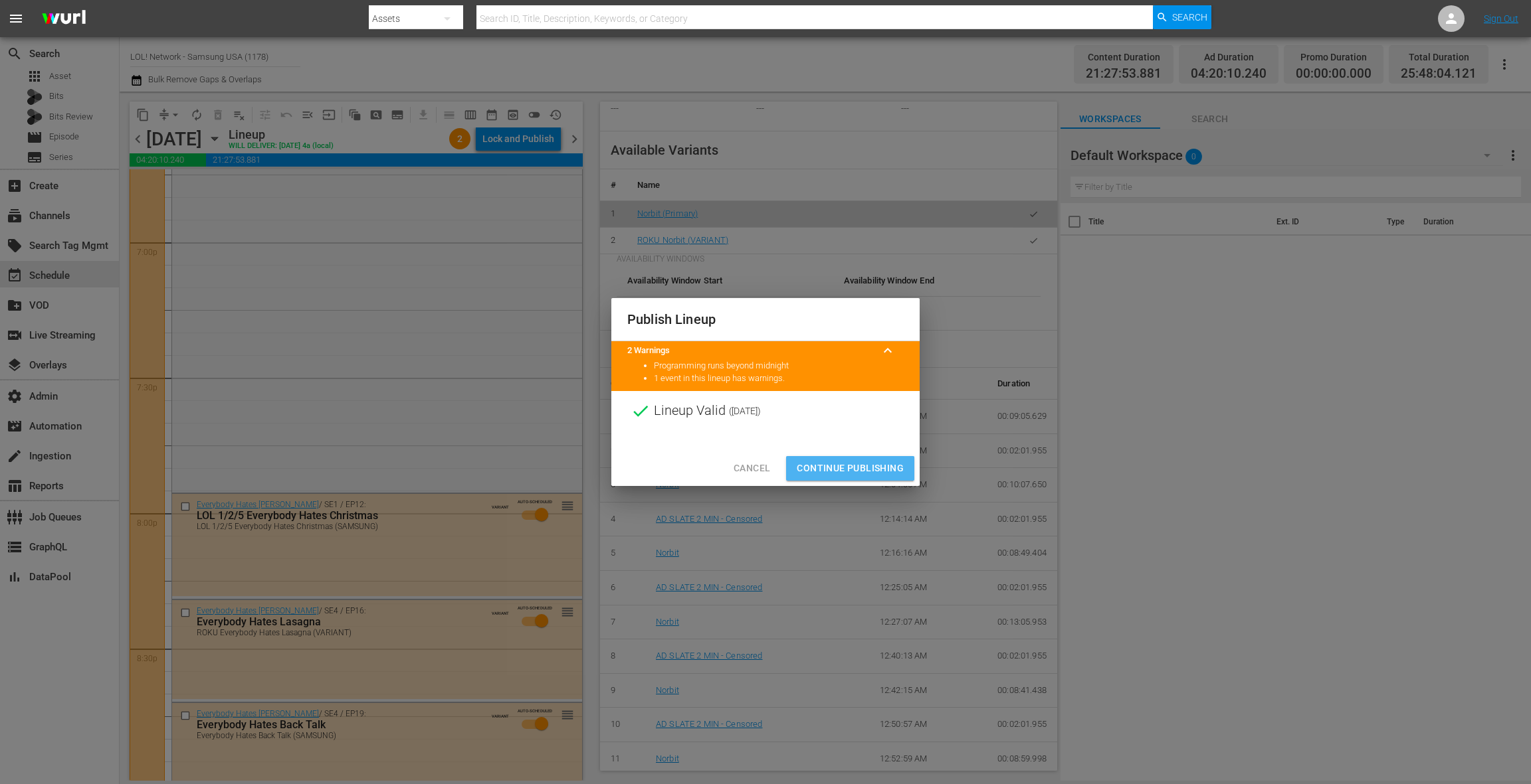
click at [830, 469] on span "Continue Publishing" at bounding box center [850, 468] width 107 height 17
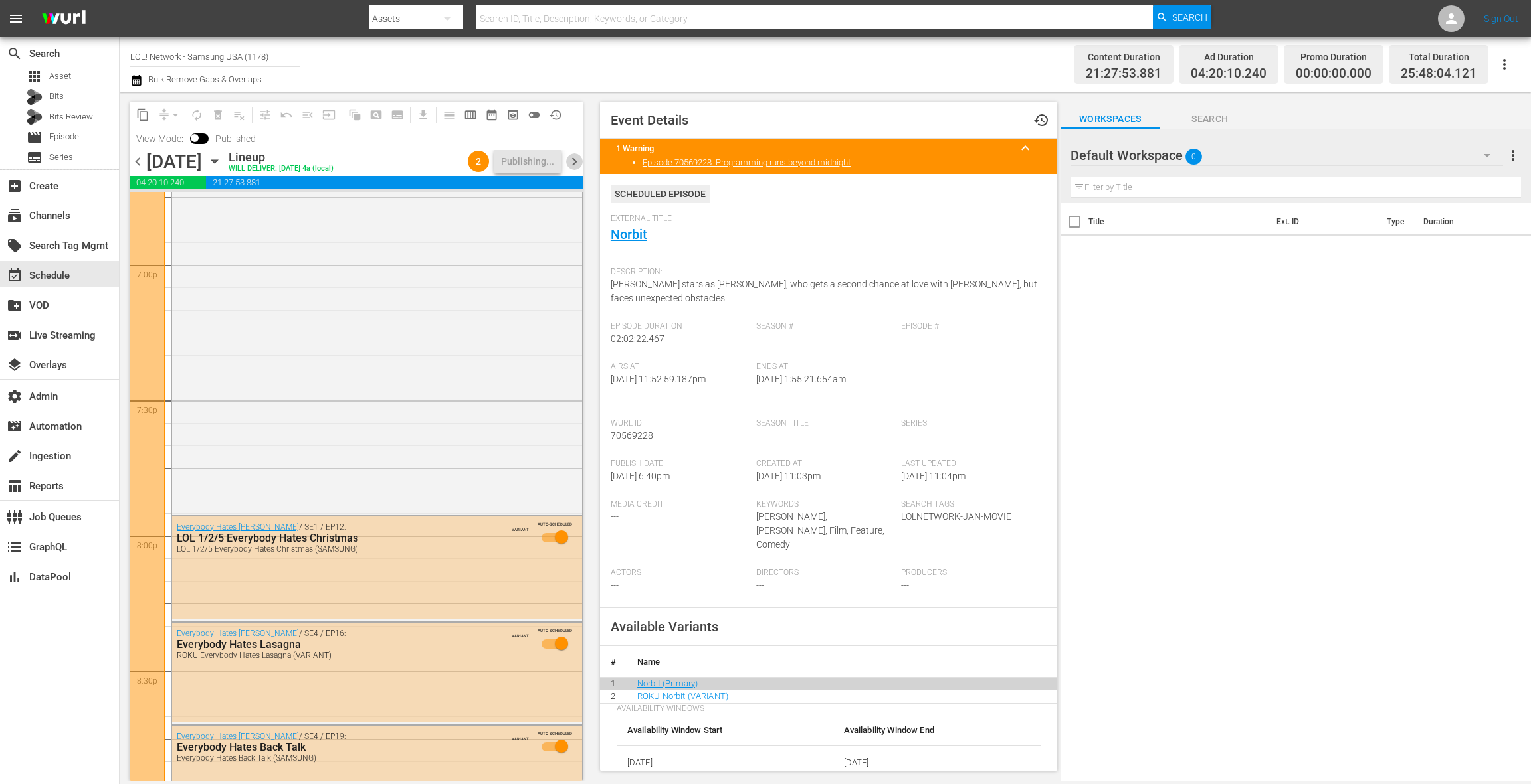
click at [578, 165] on span "chevron_right" at bounding box center [574, 161] width 17 height 17
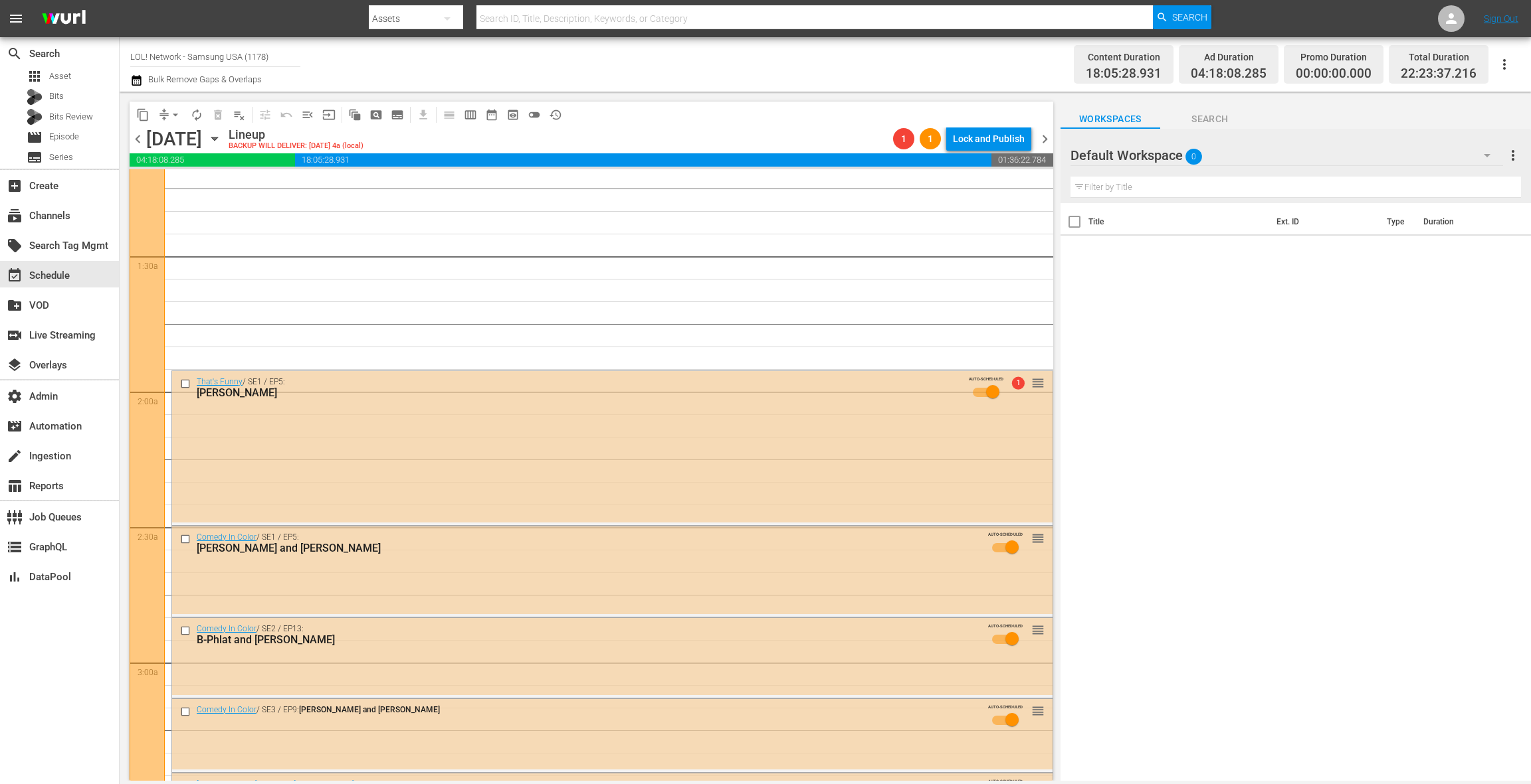
scroll to position [382, 0]
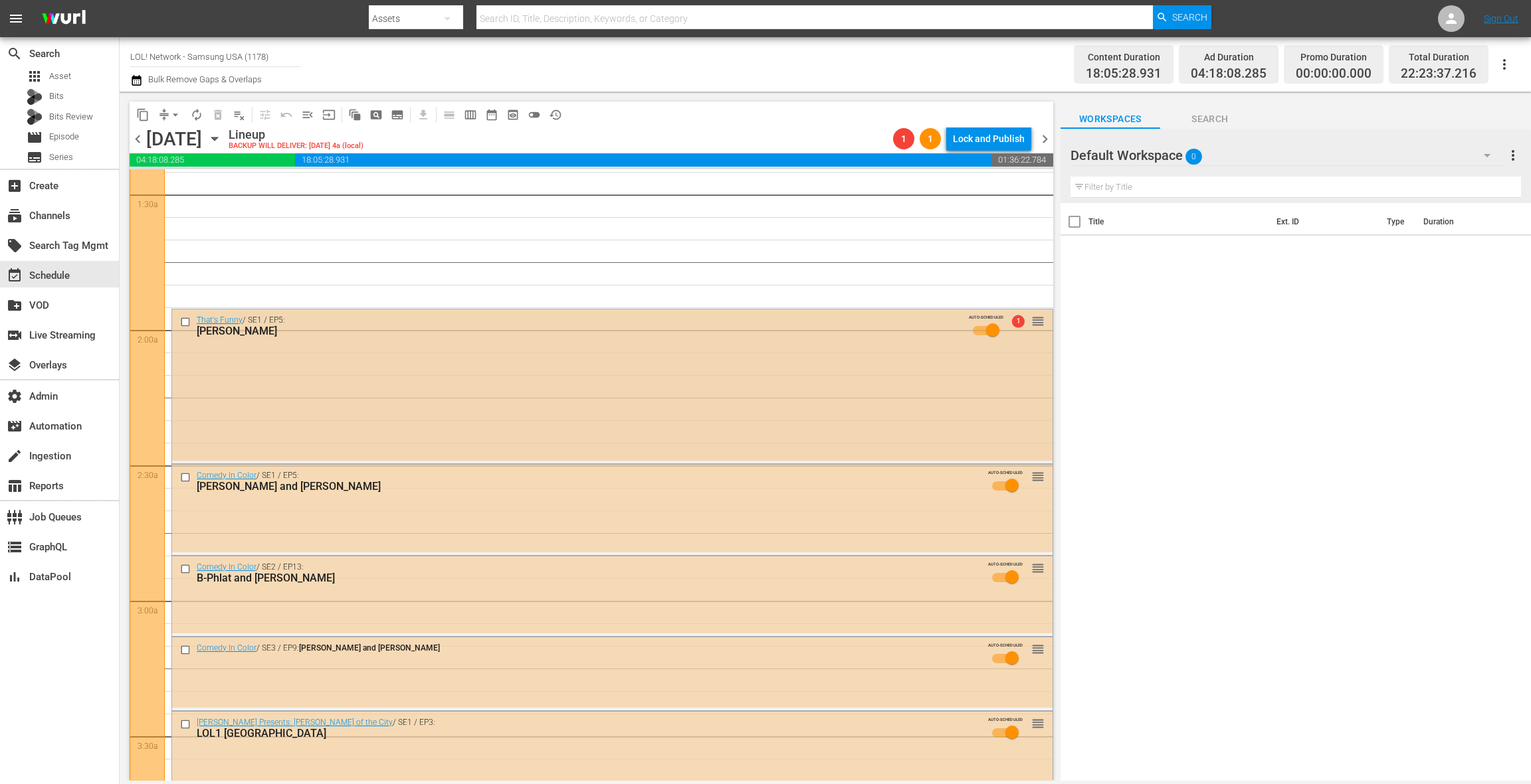
click at [395, 382] on div "That's Funny / SE1 / EP5: [PERSON_NAME] AUTO-SCHEDULED 1 reorder" at bounding box center [612, 385] width 880 height 152
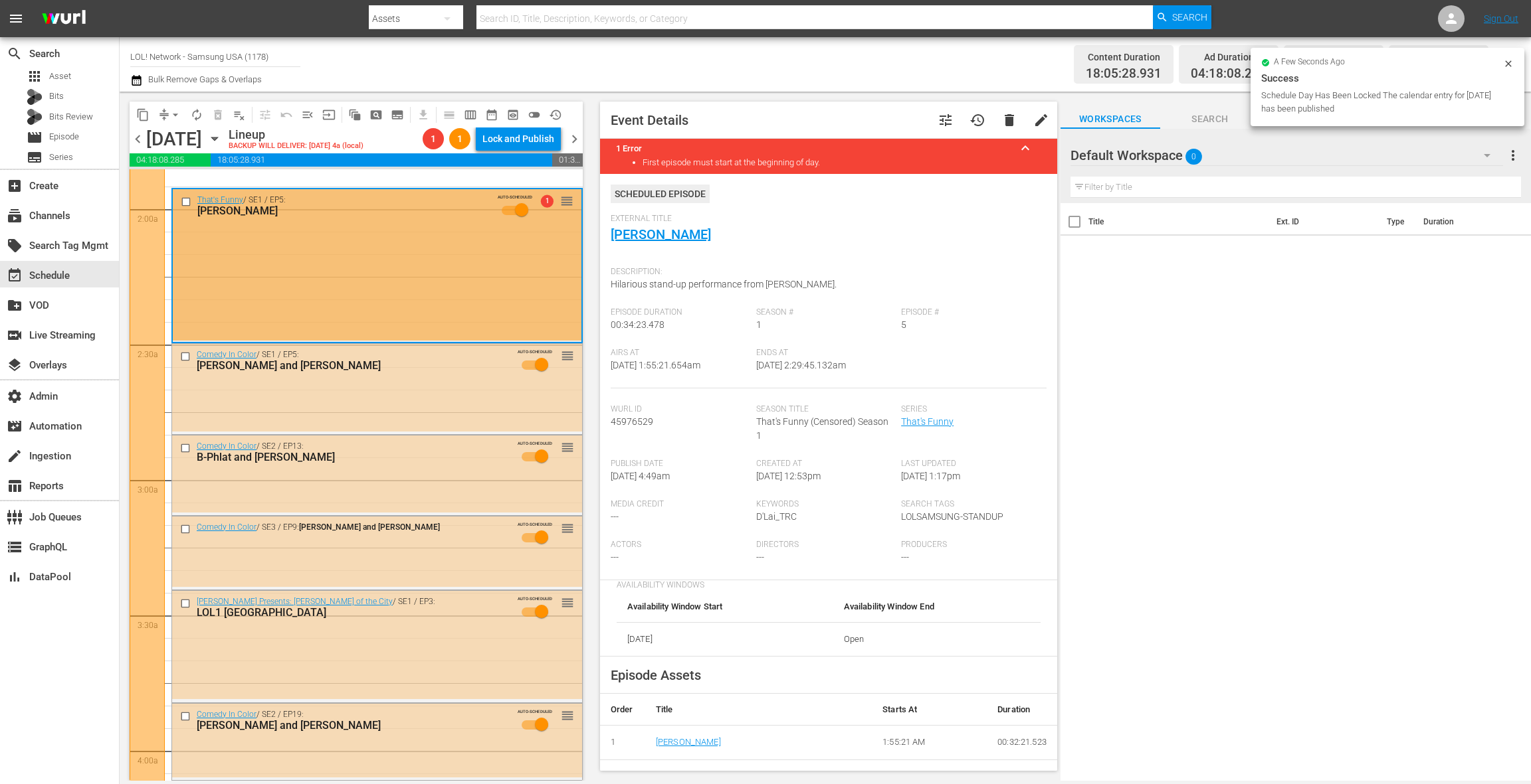
scroll to position [569, 0]
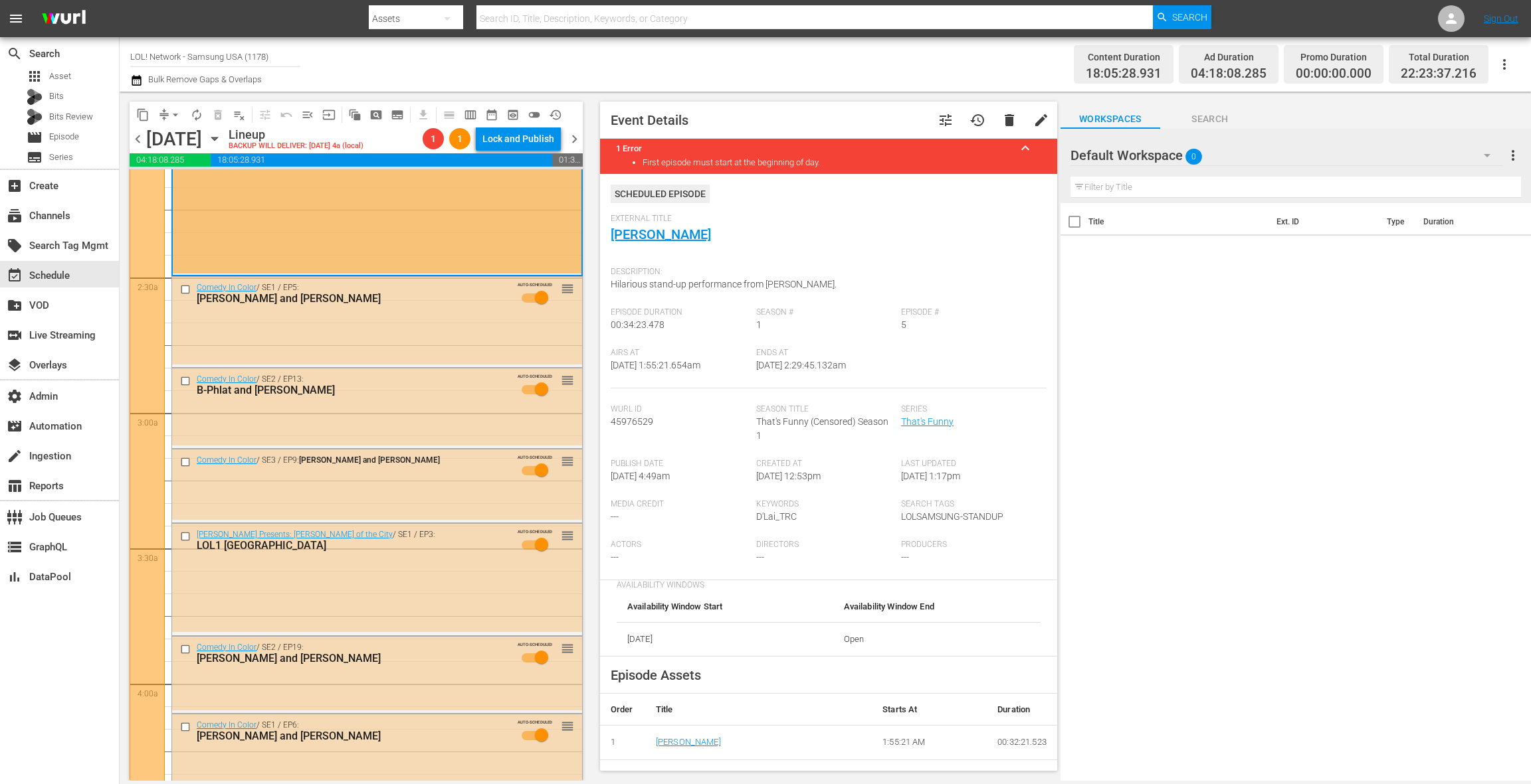
click at [138, 80] on icon "button" at bounding box center [136, 80] width 12 height 16
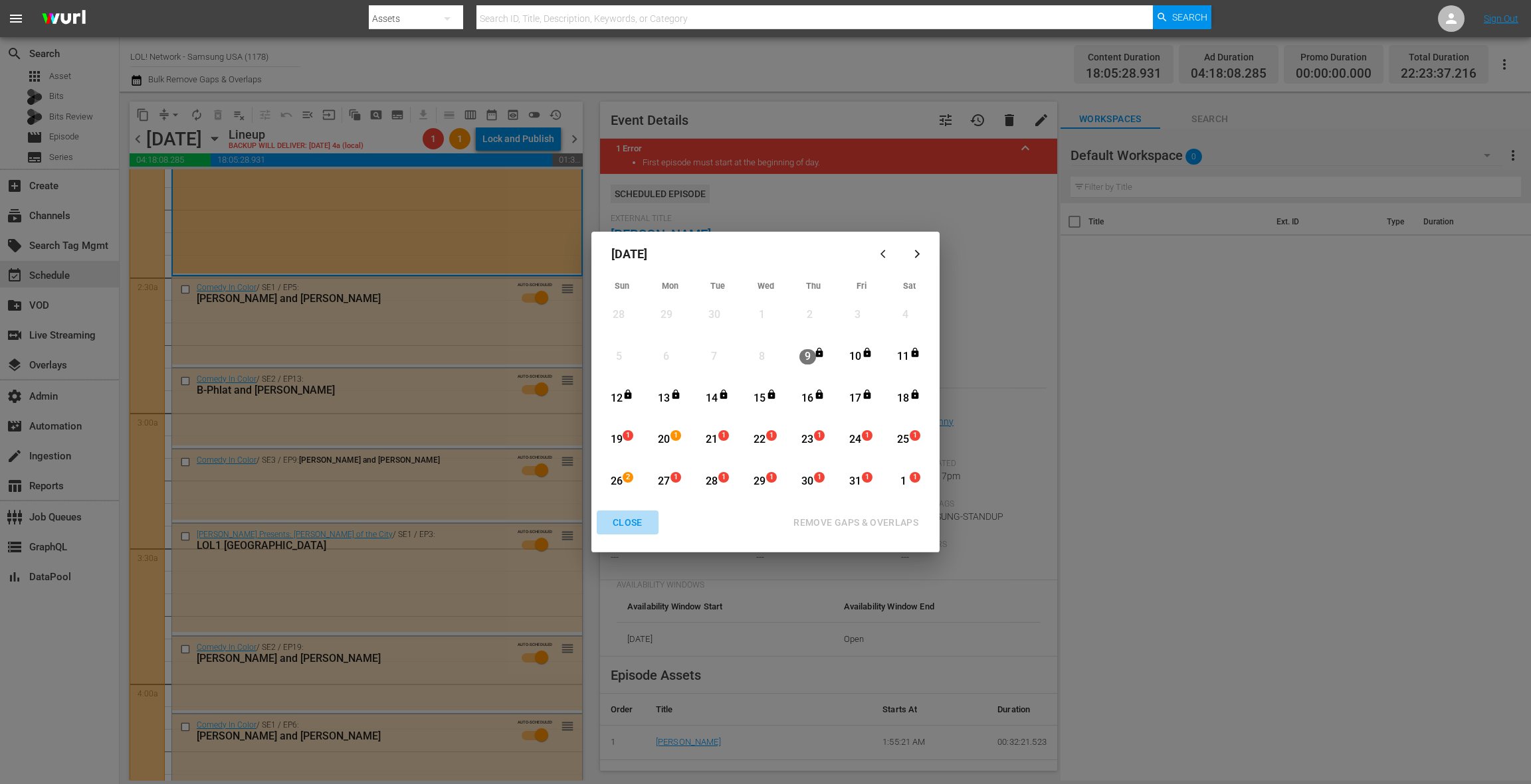
click at [626, 520] on div "CLOSE" at bounding box center [627, 523] width 51 height 17
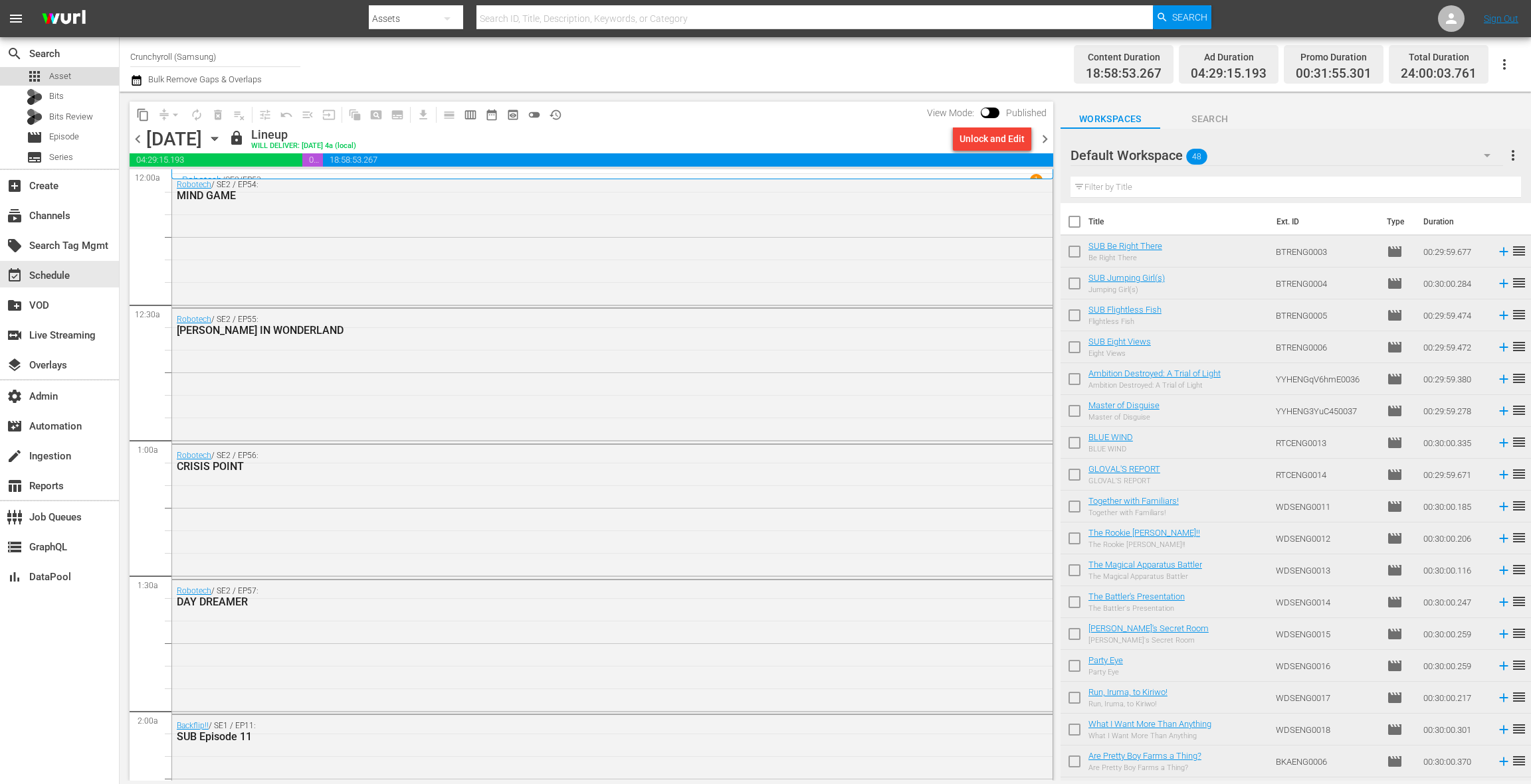
click at [77, 84] on div "apps Asset" at bounding box center [59, 76] width 119 height 18
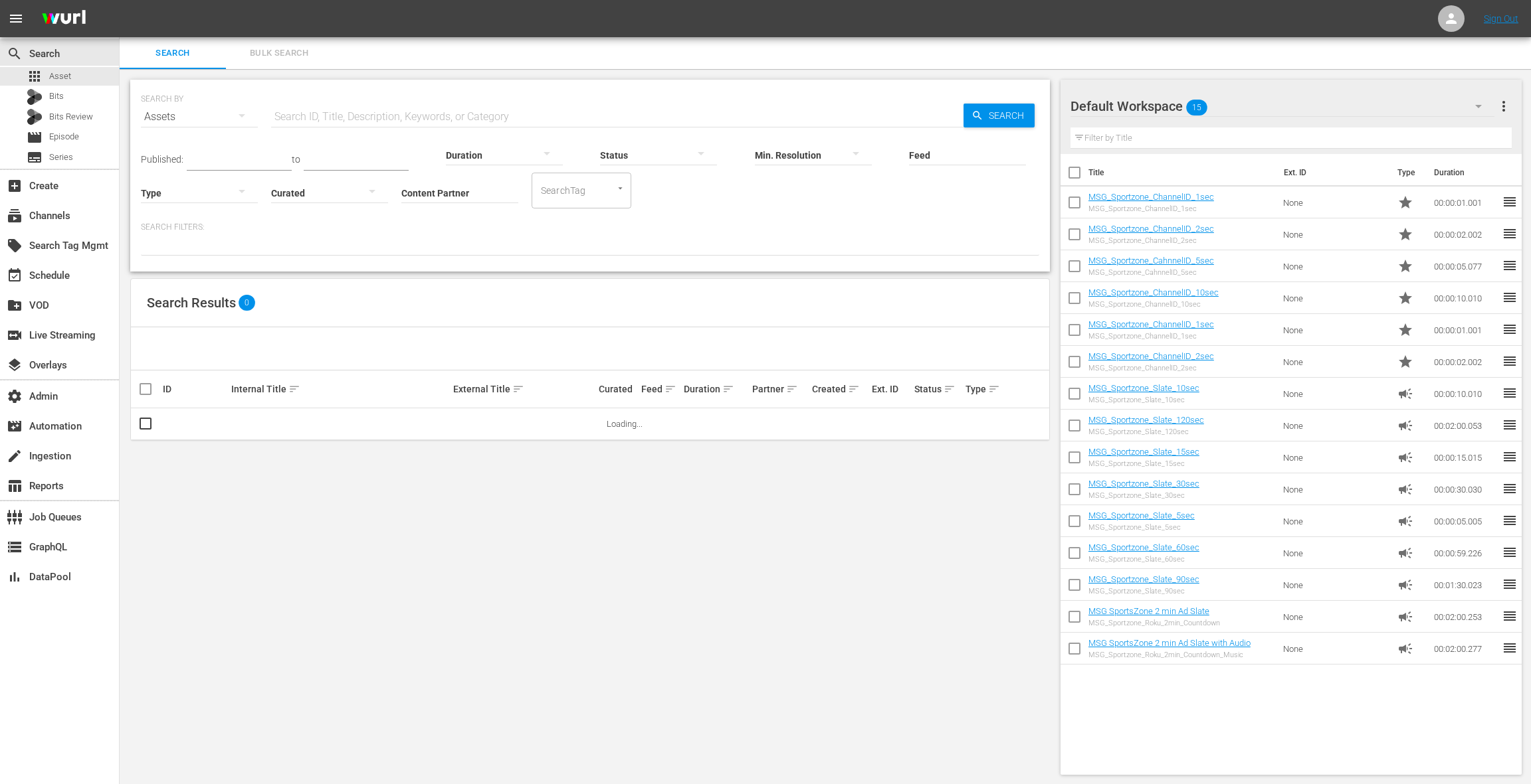
click at [455, 193] on input "Content Partner" at bounding box center [460, 193] width 117 height 48
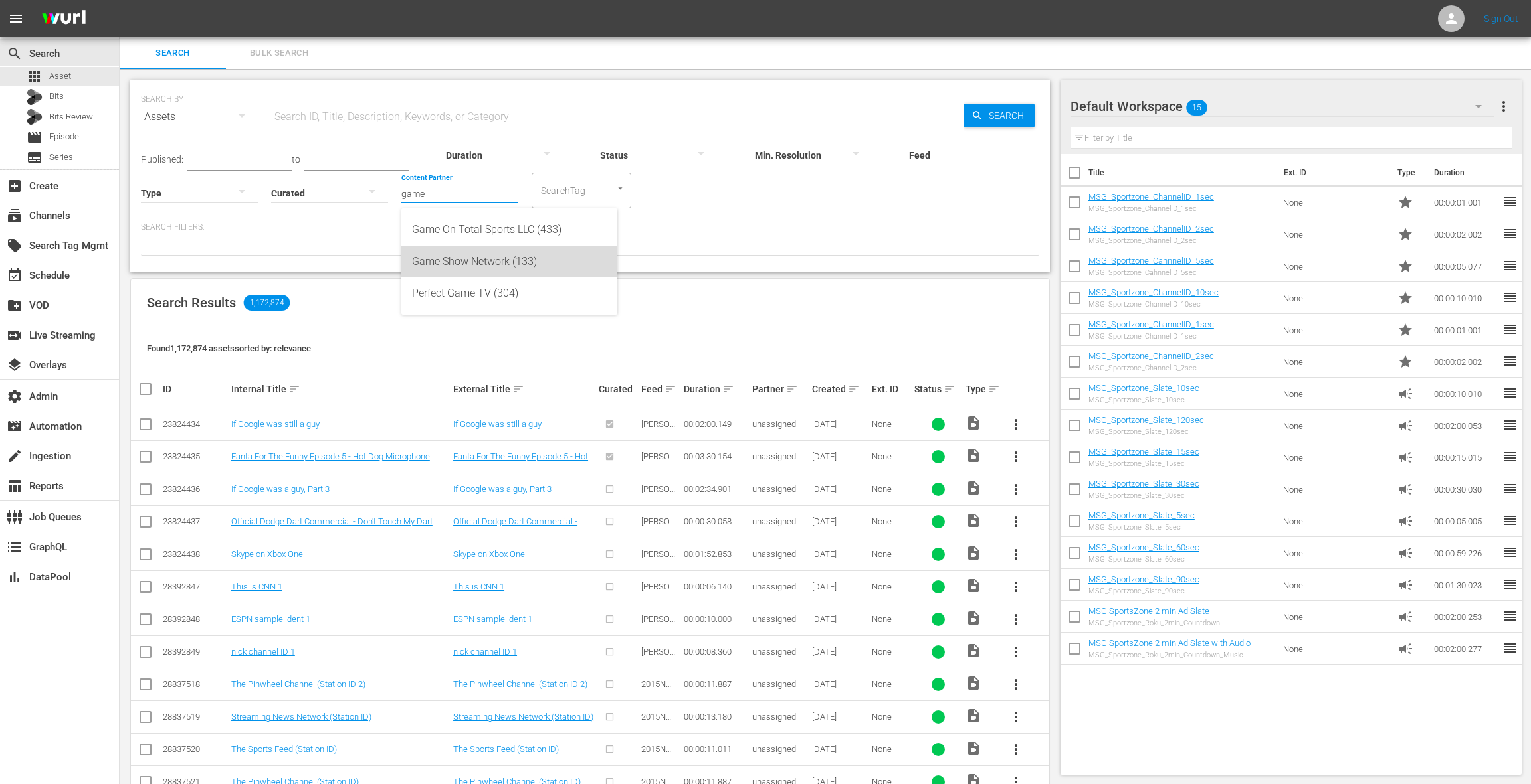
click at [489, 253] on div "Game Show Network (133)" at bounding box center [509, 261] width 194 height 32
type input "Game Show Network (133)"
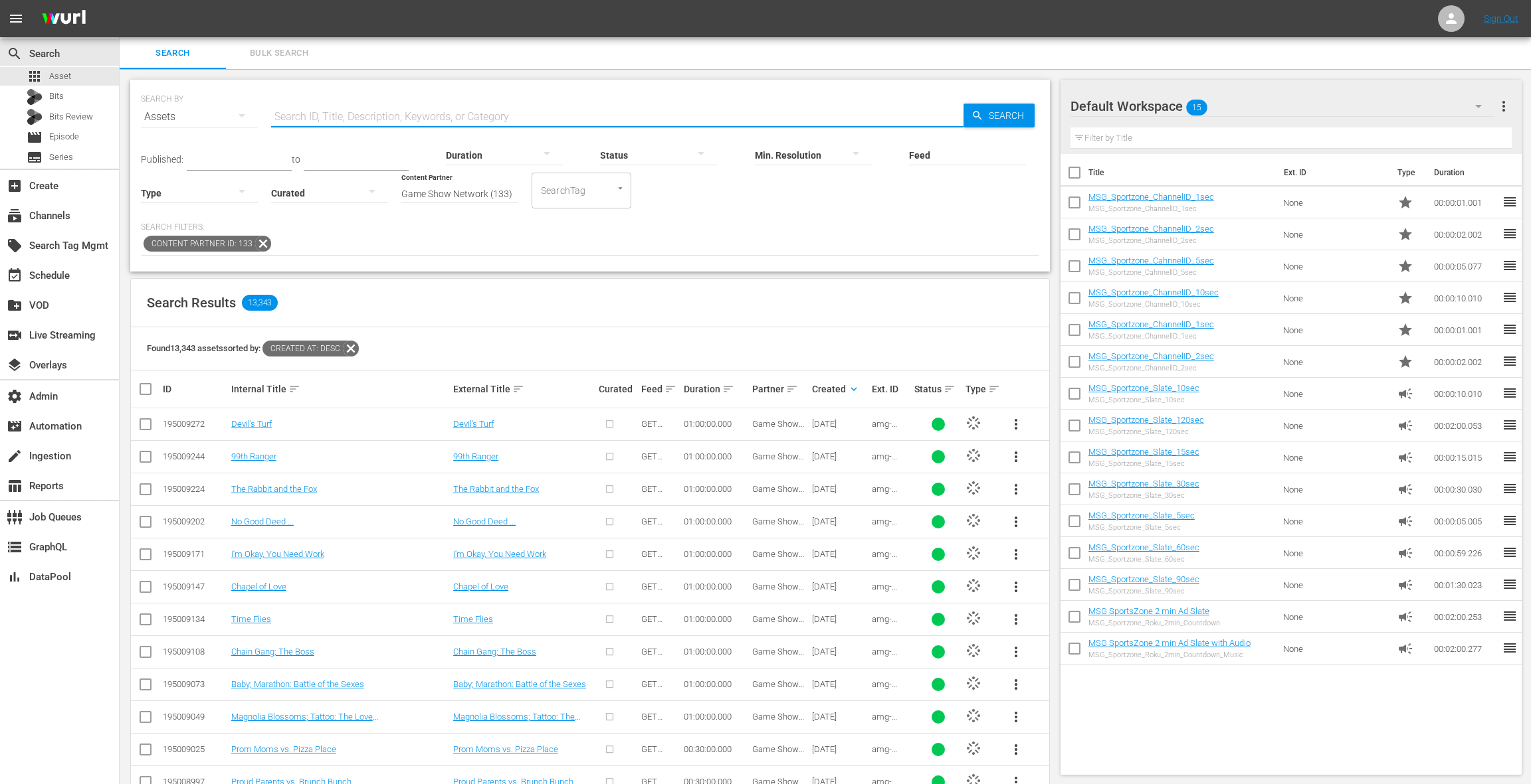
click at [326, 109] on input "text" at bounding box center [617, 117] width 692 height 32
type input "episode"
